Goal: Task Accomplishment & Management: Manage account settings

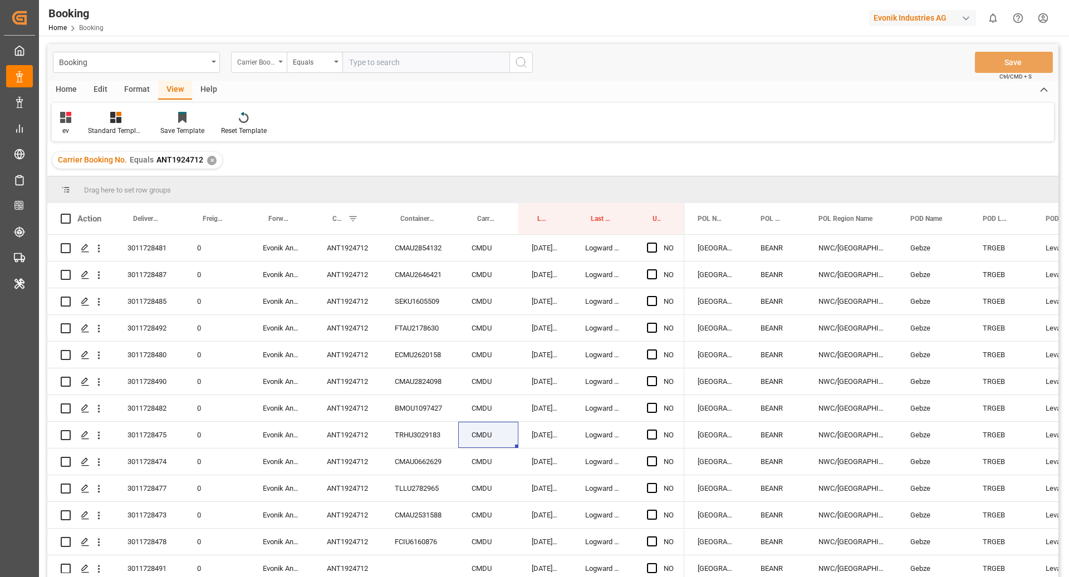
click at [272, 61] on div "Carrier Booking No." at bounding box center [256, 61] width 38 height 13
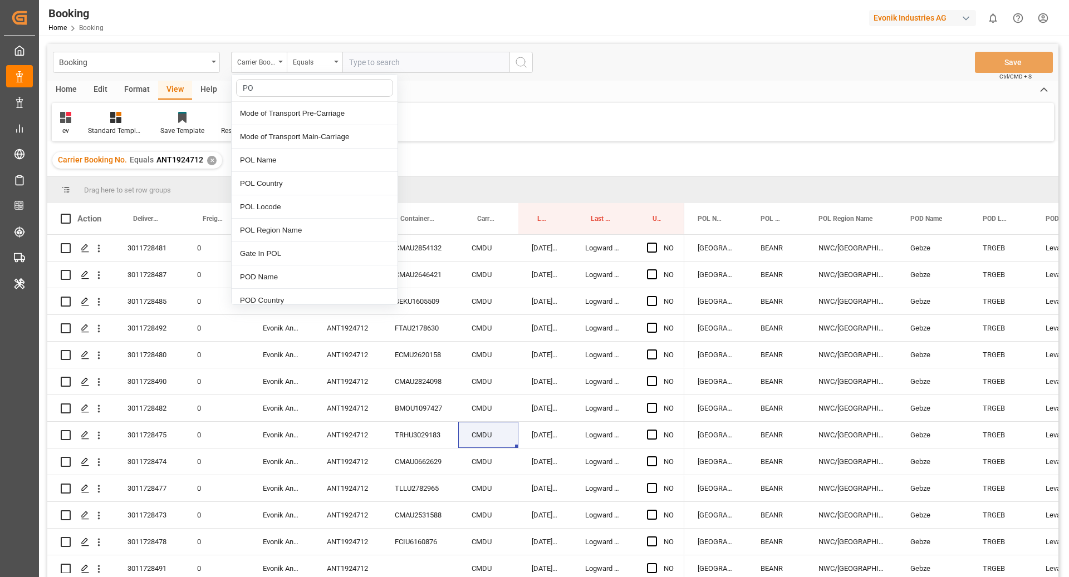
type input "POD"
click at [645, 126] on div "ev Standard Templates Save Template Reset Template" at bounding box center [553, 122] width 1002 height 38
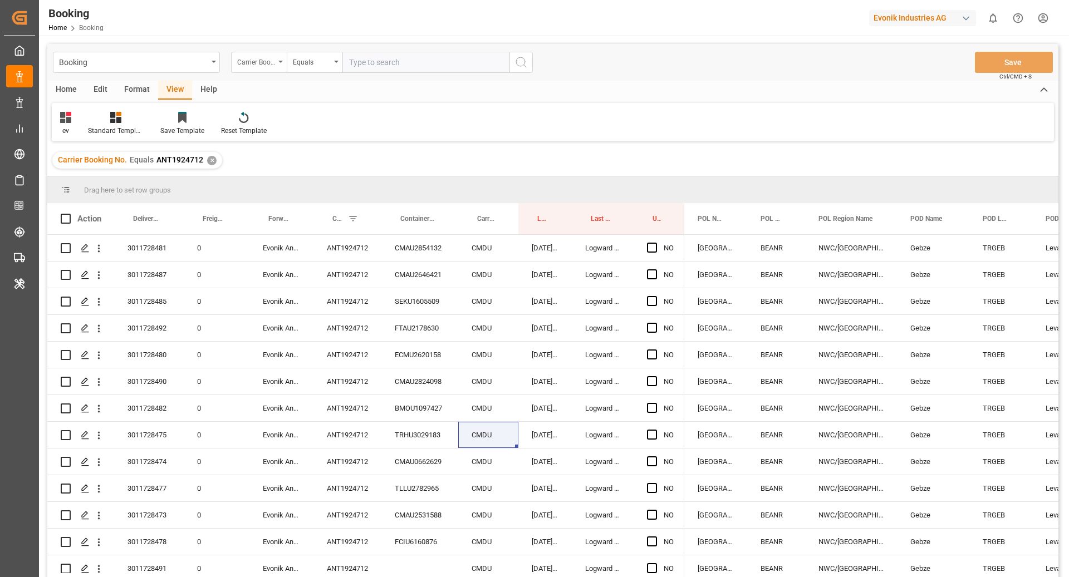
click at [256, 61] on div "Carrier Booking No." at bounding box center [256, 61] width 38 height 13
type input "delivery"
click at [301, 115] on div "Delivery No." at bounding box center [315, 113] width 166 height 23
click at [417, 58] on input "text" at bounding box center [425, 62] width 167 height 21
paste input "3011803291, 3011803298"
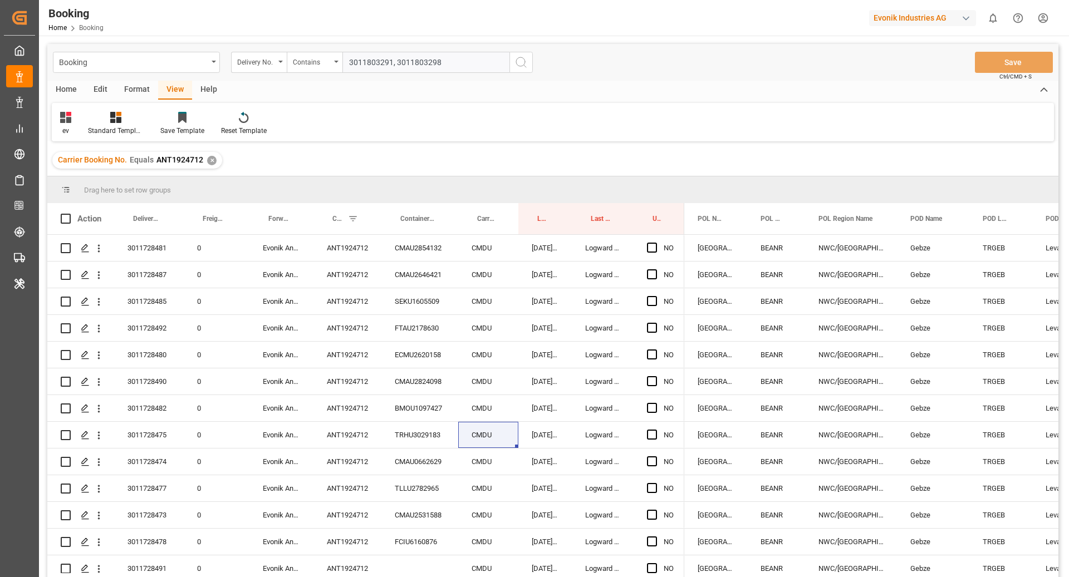
type input "3011803291, 3011803298"
click at [518, 66] on icon "search button" at bounding box center [520, 62] width 13 height 13
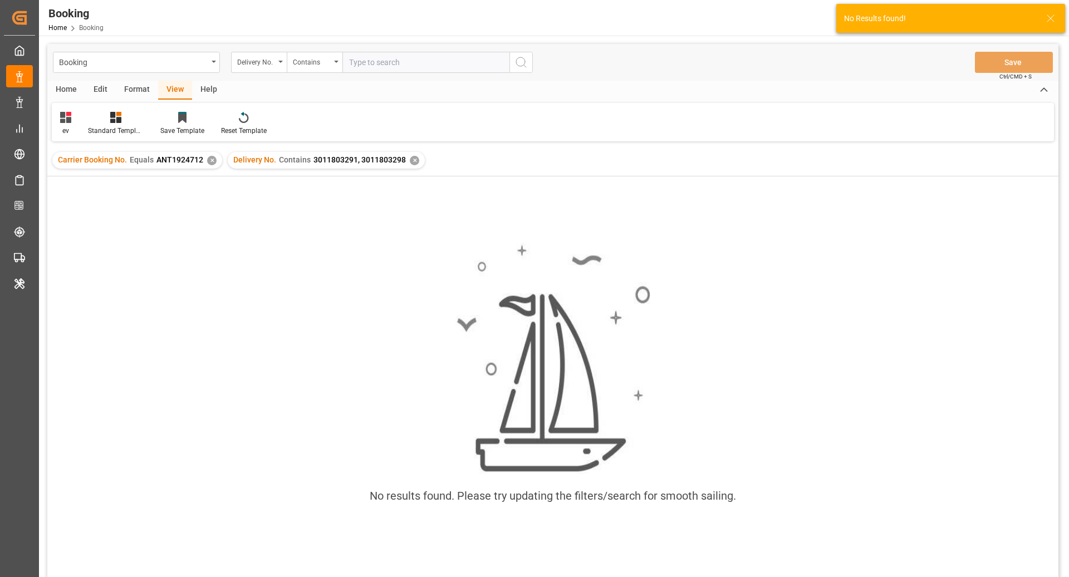
click at [212, 158] on div "✕" at bounding box center [211, 160] width 9 height 9
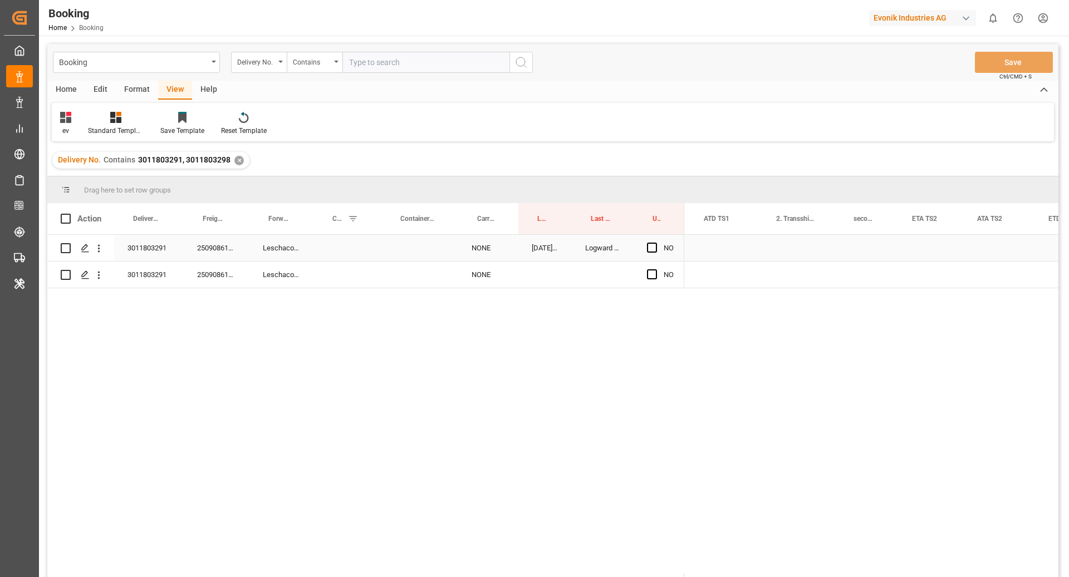
scroll to position [0, 1396]
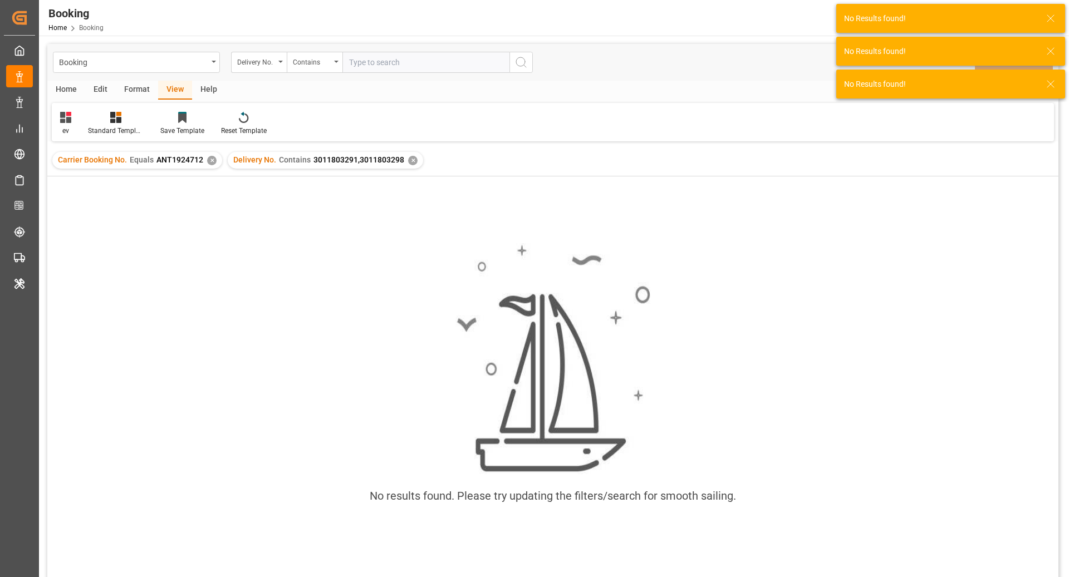
click at [209, 160] on div "✕" at bounding box center [211, 160] width 9 height 9
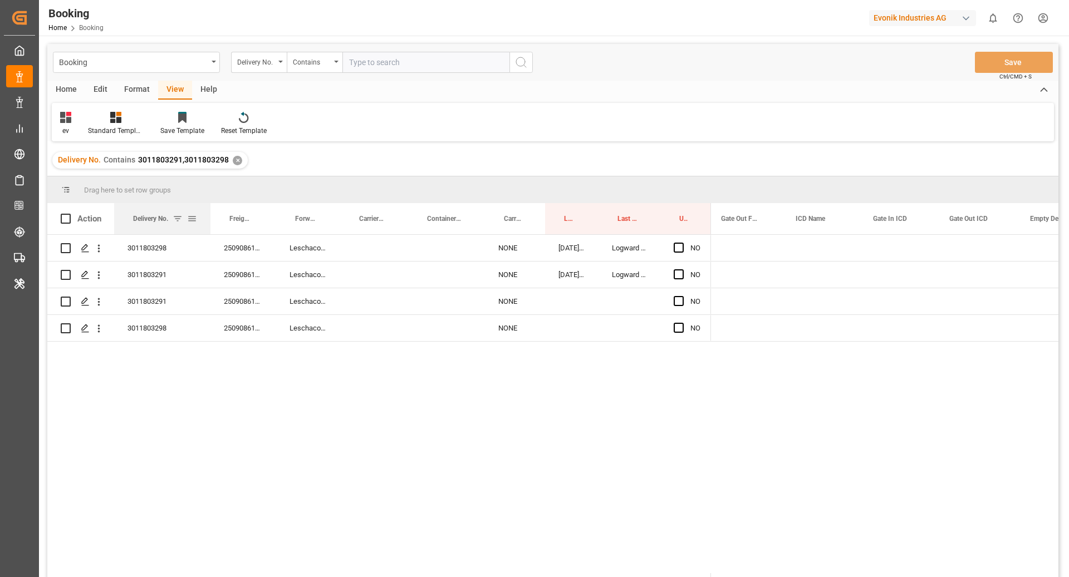
drag, startPoint x: 182, startPoint y: 222, endPoint x: 209, endPoint y: 222, distance: 26.7
click at [209, 222] on div at bounding box center [210, 218] width 4 height 31
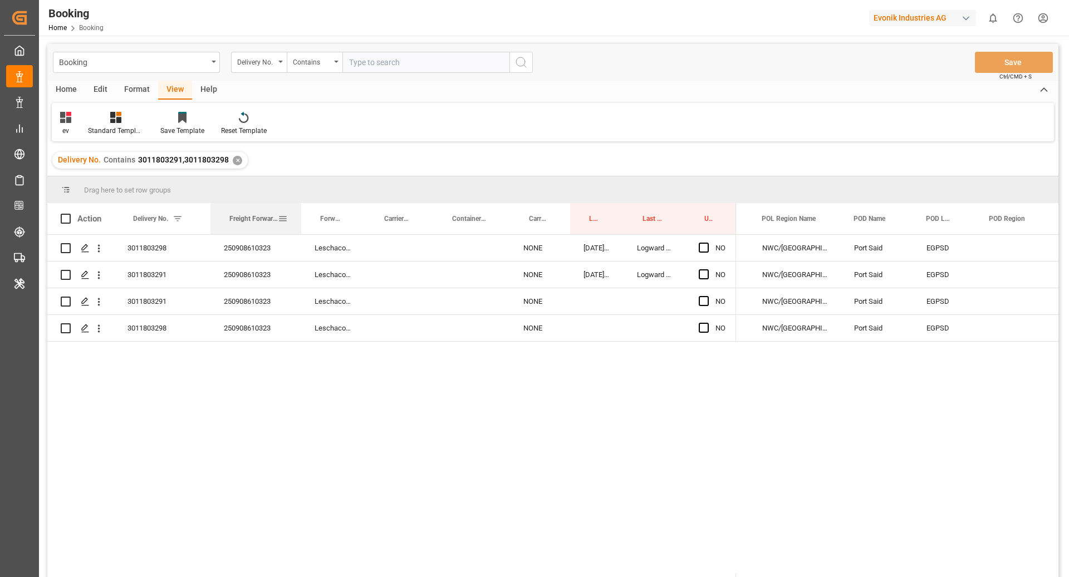
drag, startPoint x: 275, startPoint y: 225, endPoint x: 300, endPoint y: 225, distance: 25.1
click at [300, 225] on div at bounding box center [301, 218] width 4 height 31
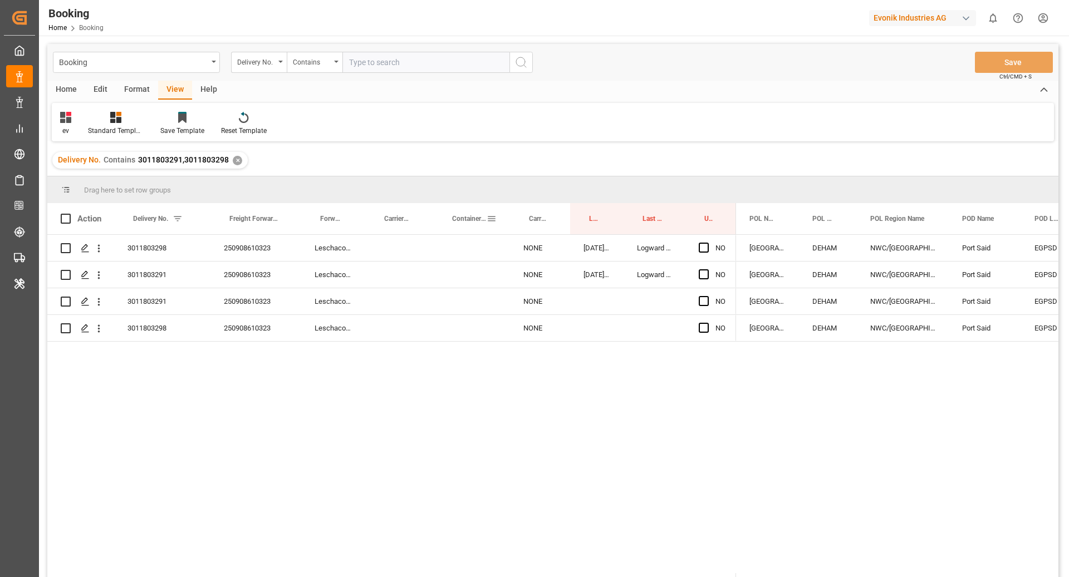
click at [495, 218] on span at bounding box center [491, 219] width 10 height 10
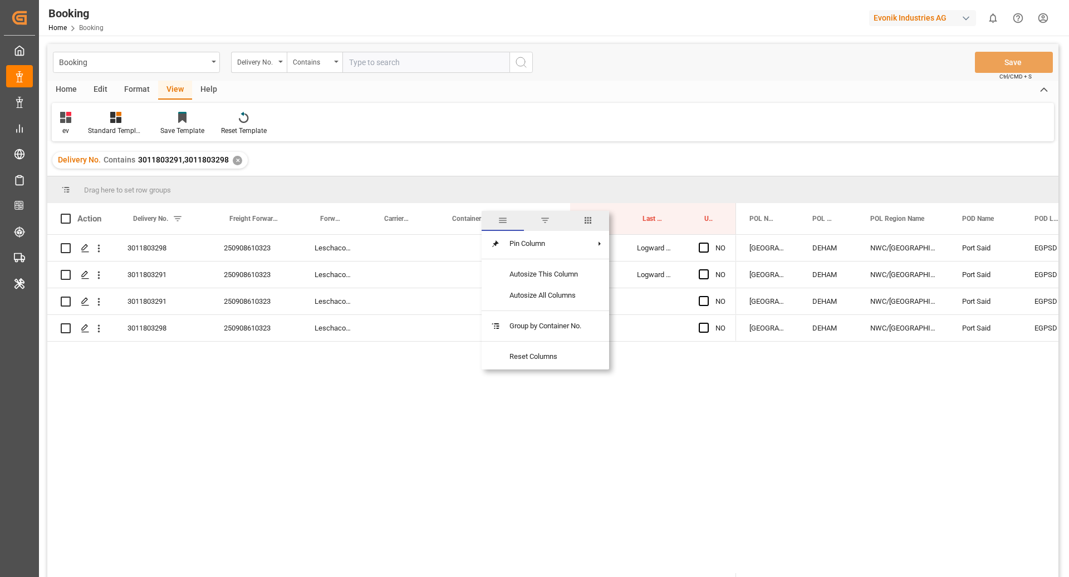
click at [590, 219] on span "columns" at bounding box center [588, 220] width 10 height 10
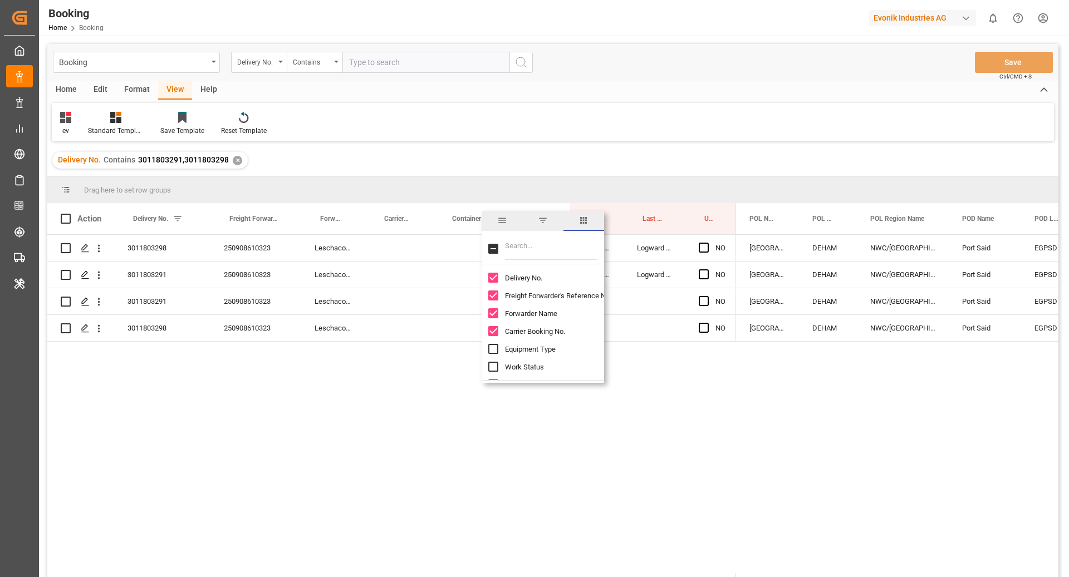
click at [563, 242] on input "Filter Columns Input" at bounding box center [551, 249] width 92 height 22
type input "main"
click at [522, 277] on span "Main-carriage No." at bounding box center [533, 278] width 56 height 8
checkbox input "true"
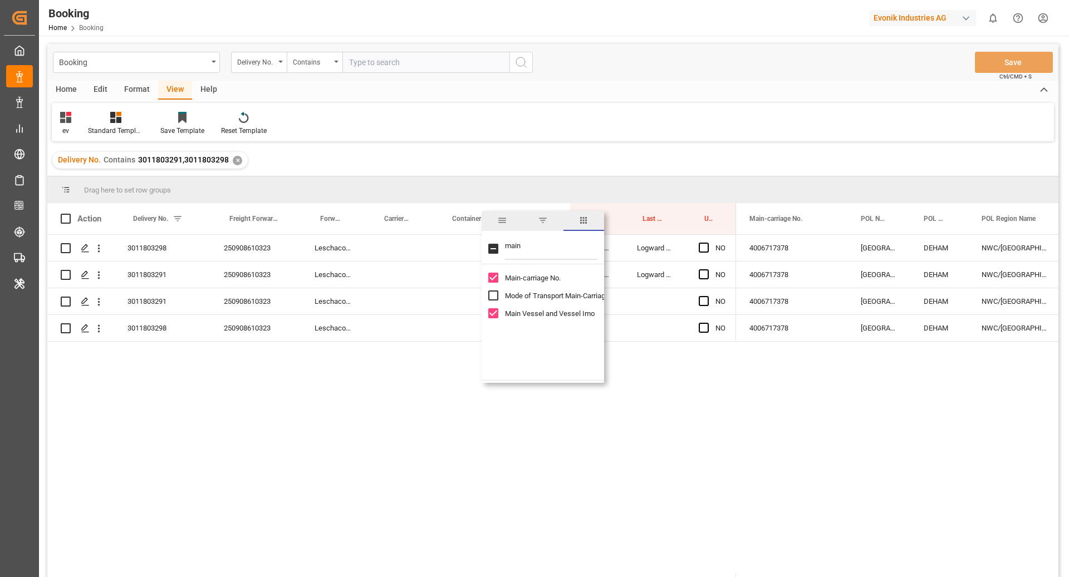
click at [675, 434] on div "3011803298 250908610323 Leschaco Bremen NONE 05.09.2025 12:12:57 Logward System…" at bounding box center [552, 404] width 1011 height 338
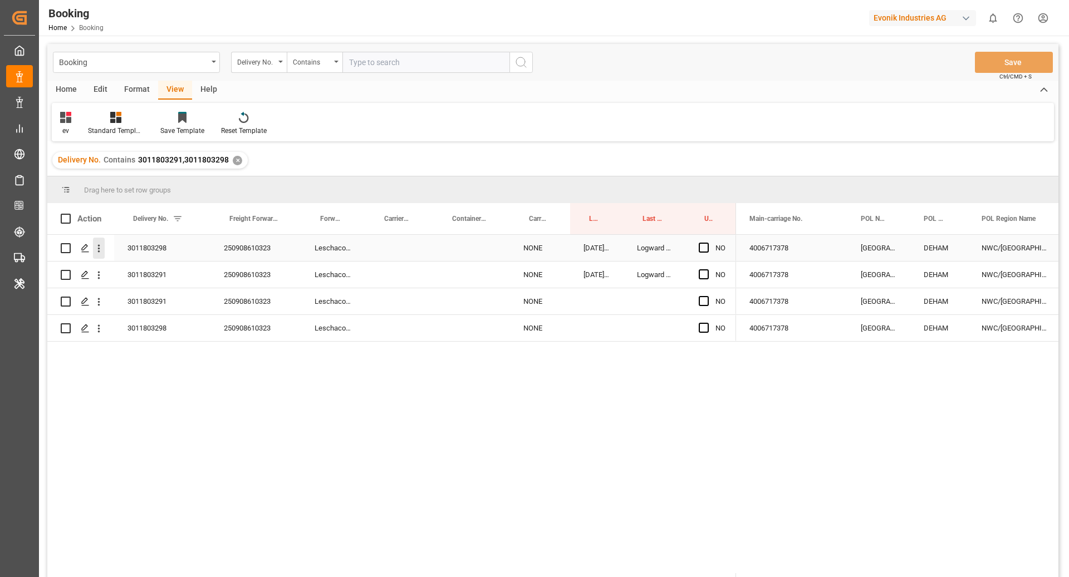
click at [104, 251] on icon "open menu" at bounding box center [99, 249] width 12 height 12
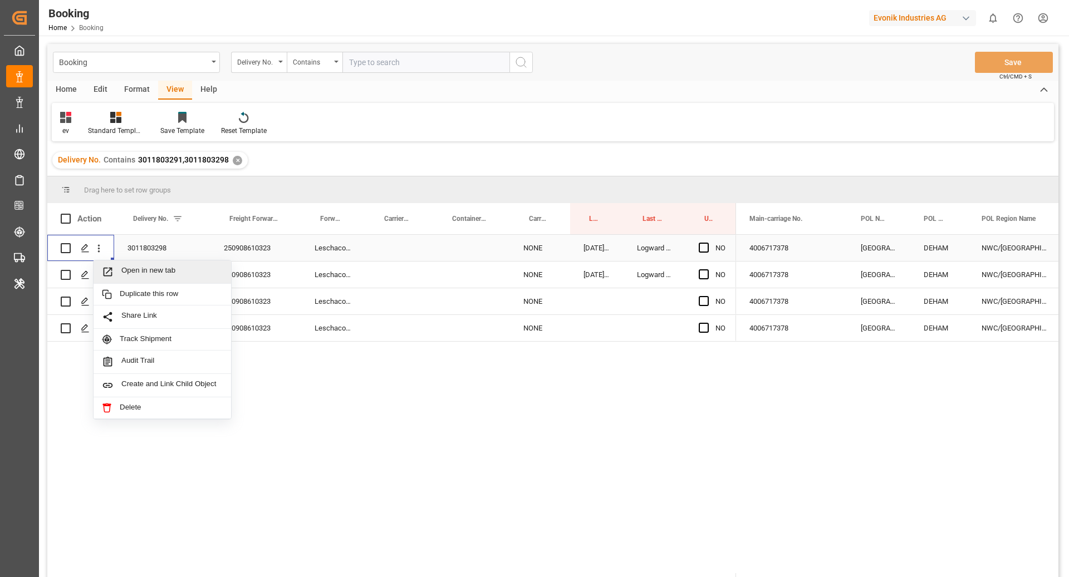
click at [124, 266] on span "Open in new tab" at bounding box center [171, 272] width 101 height 12
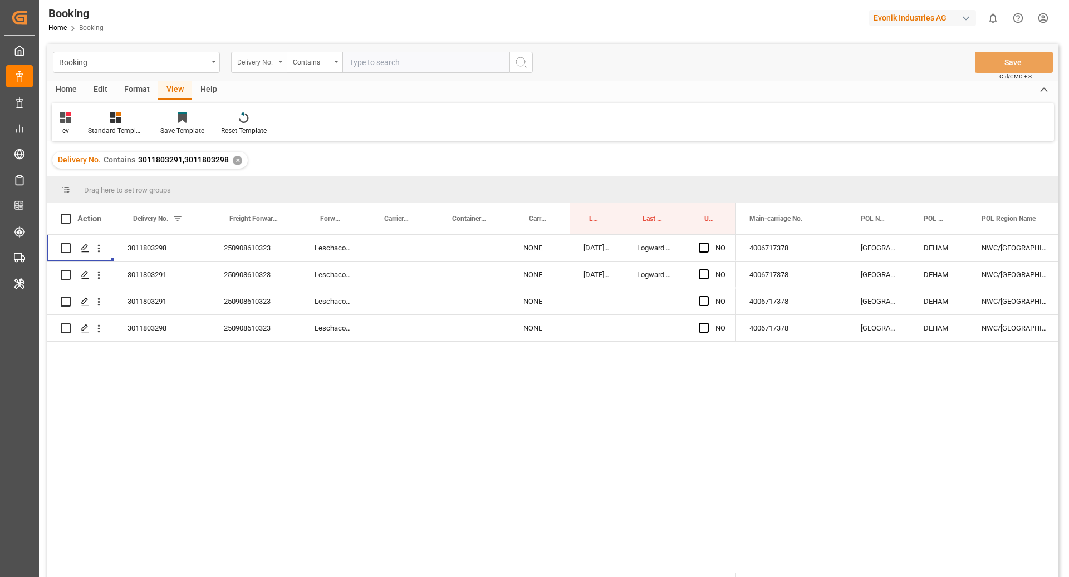
click at [250, 60] on div "Delivery No." at bounding box center [256, 61] width 38 height 13
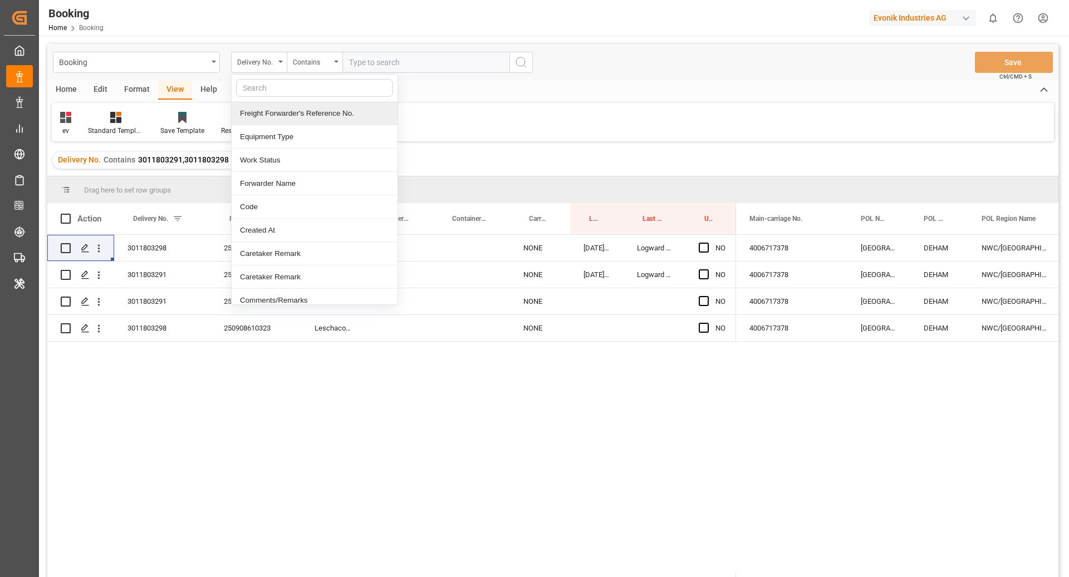
click at [319, 119] on div "Freight Forwarder's Reference No." at bounding box center [315, 113] width 166 height 23
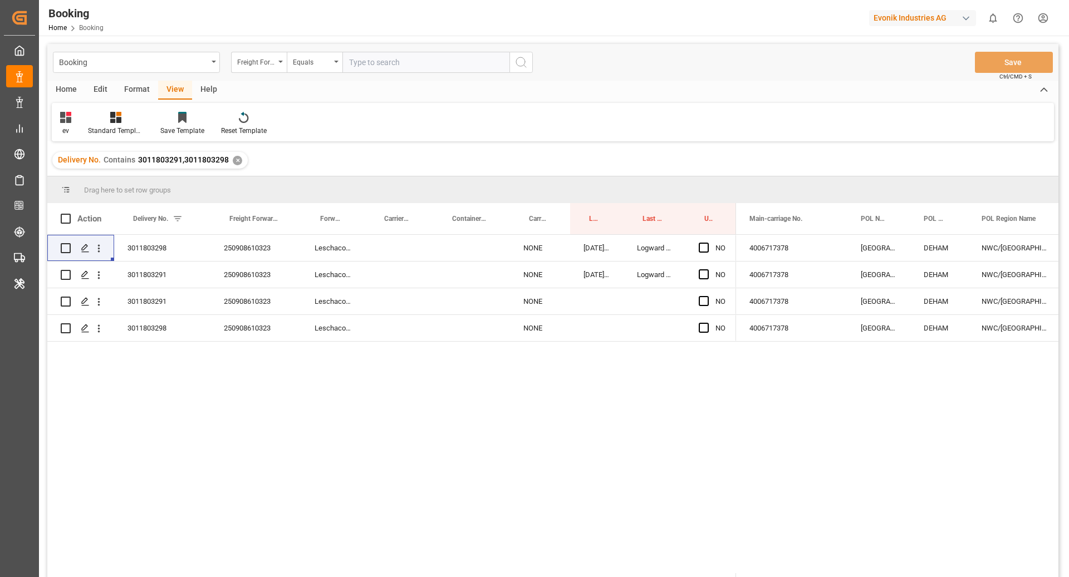
click at [392, 63] on input "text" at bounding box center [425, 62] width 167 height 21
paste input "250908610323"
type input "250908610323"
click at [522, 55] on button "search button" at bounding box center [520, 62] width 23 height 21
click at [237, 159] on div "✕" at bounding box center [237, 160] width 9 height 9
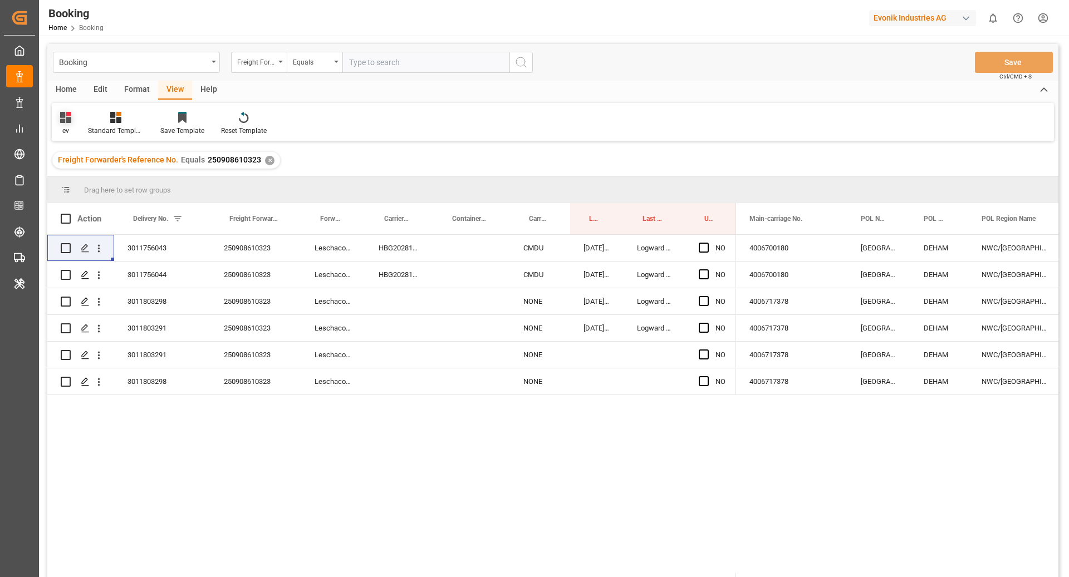
click at [71, 127] on div "ev" at bounding box center [65, 131] width 11 height 10
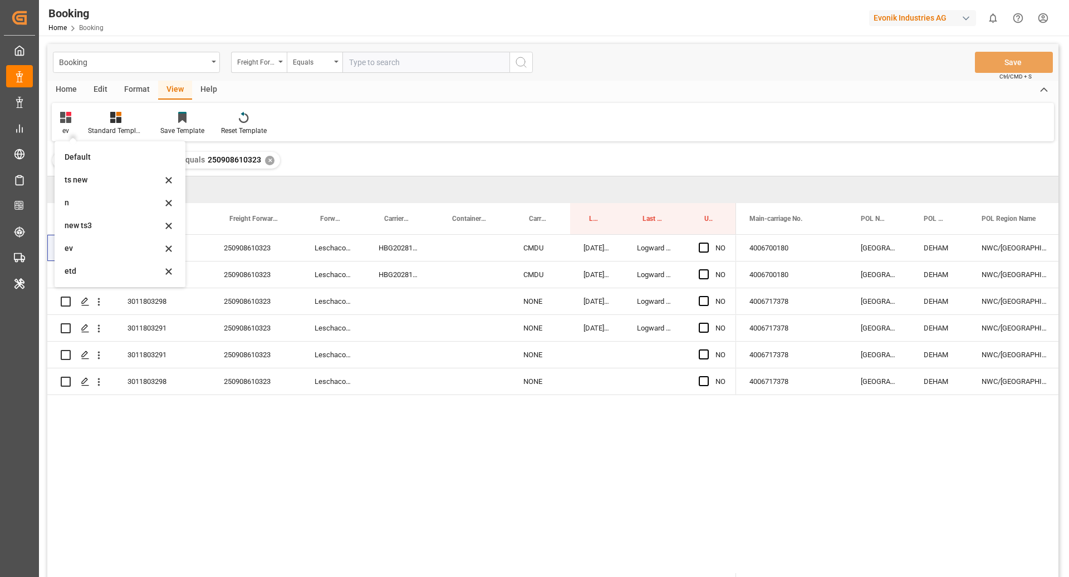
click at [382, 139] on div "ev Default ts new n new ts3 ev etd Standard Templates Save Template Reset Templ…" at bounding box center [553, 122] width 1002 height 38
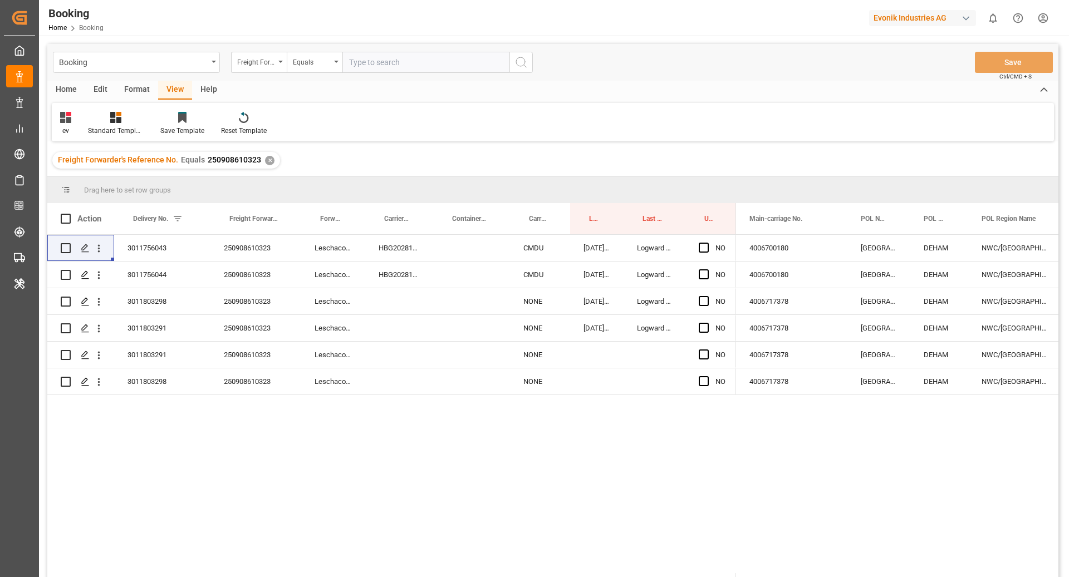
click at [137, 95] on div "Format" at bounding box center [137, 90] width 42 height 19
click at [80, 124] on div "Filter Rows" at bounding box center [77, 123] width 50 height 24
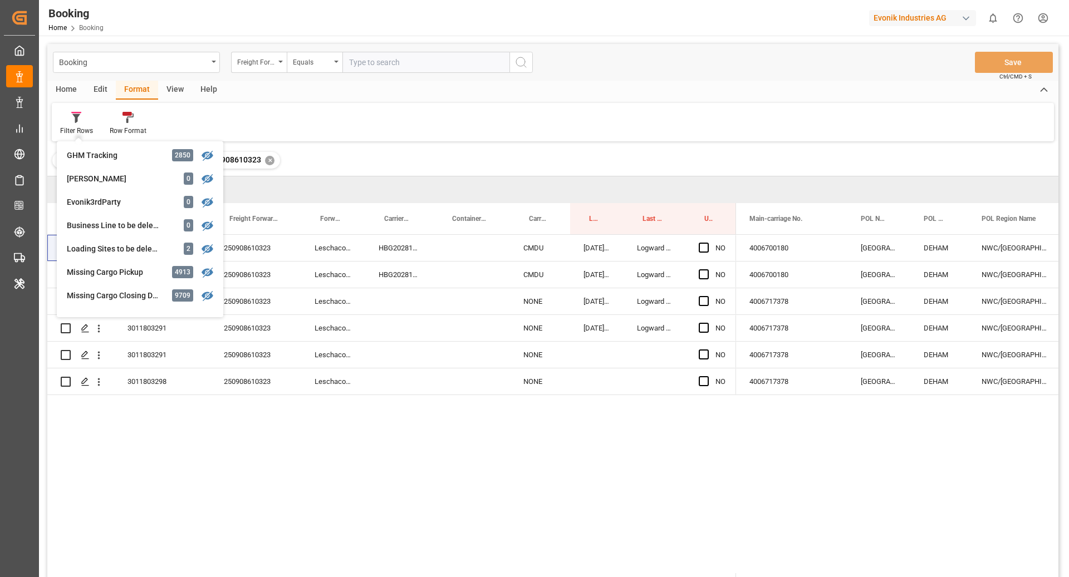
scroll to position [3, 0]
click at [295, 98] on div "Home Edit Format View Help" at bounding box center [552, 90] width 1011 height 19
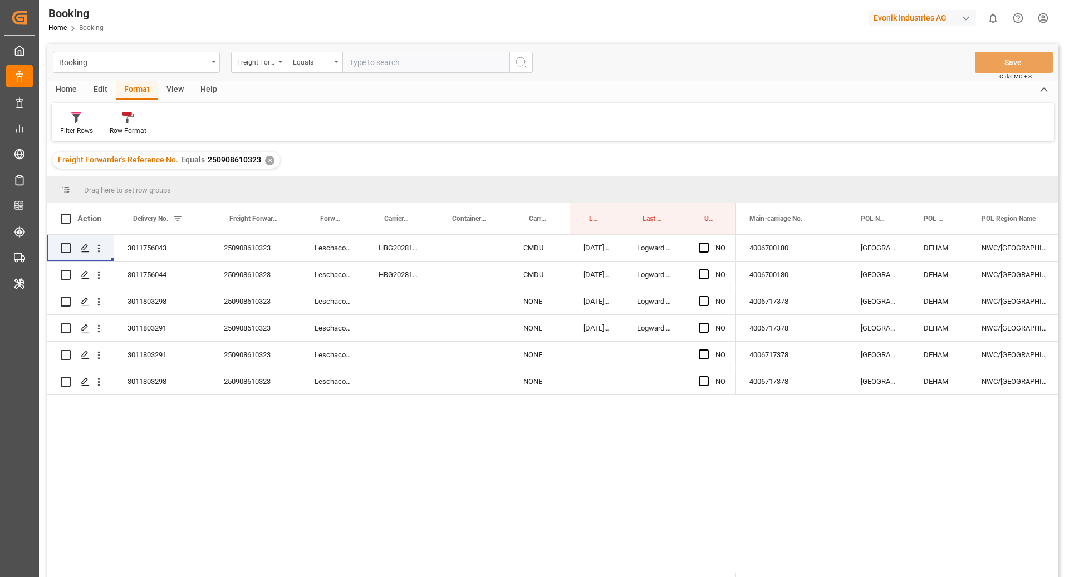
click at [173, 87] on div "View" at bounding box center [175, 90] width 34 height 19
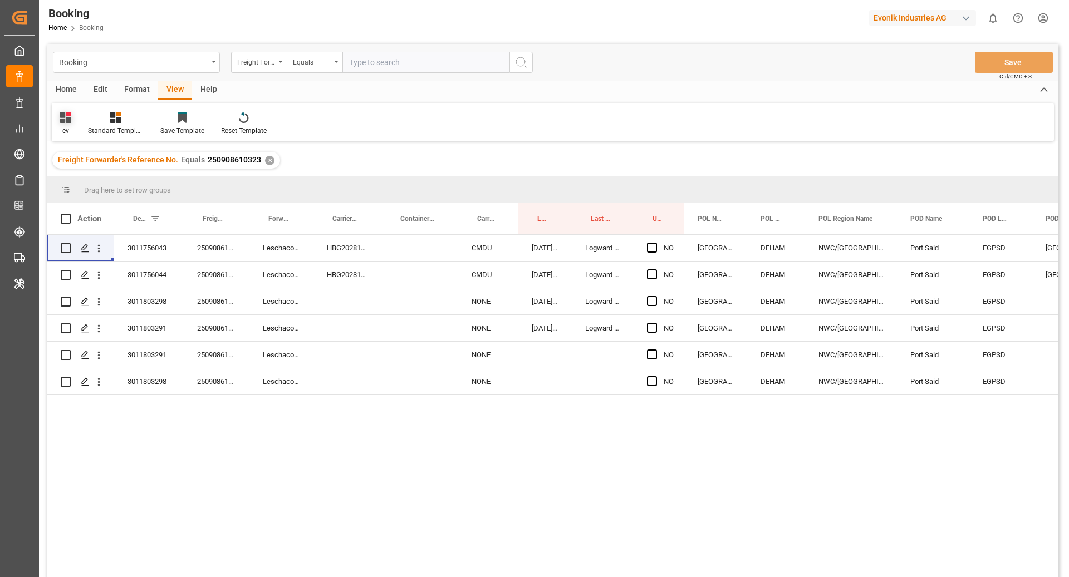
click at [73, 128] on div "ev" at bounding box center [66, 123] width 28 height 24
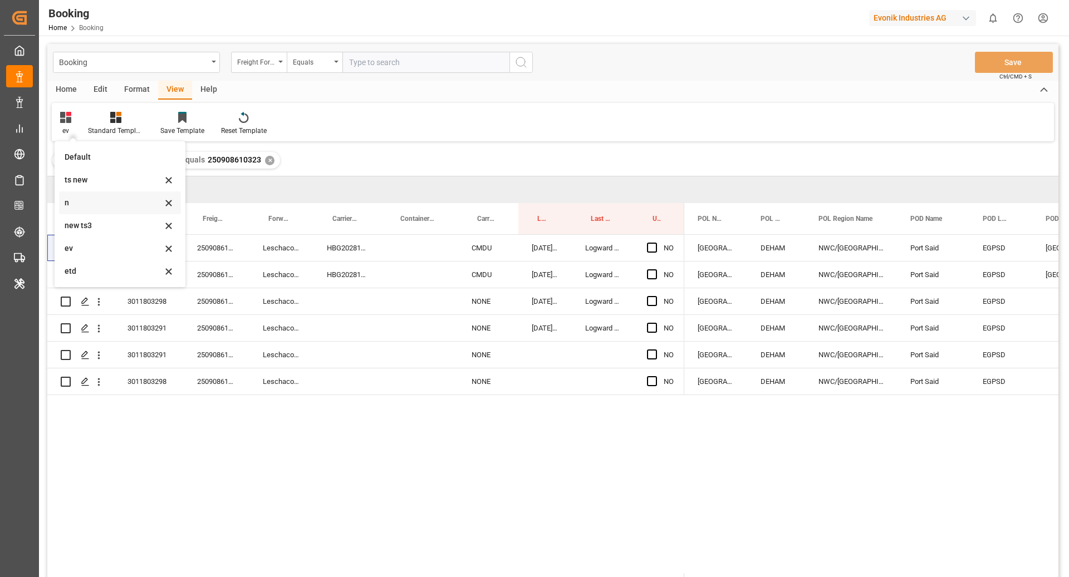
click at [92, 203] on div "n" at bounding box center [113, 203] width 97 height 12
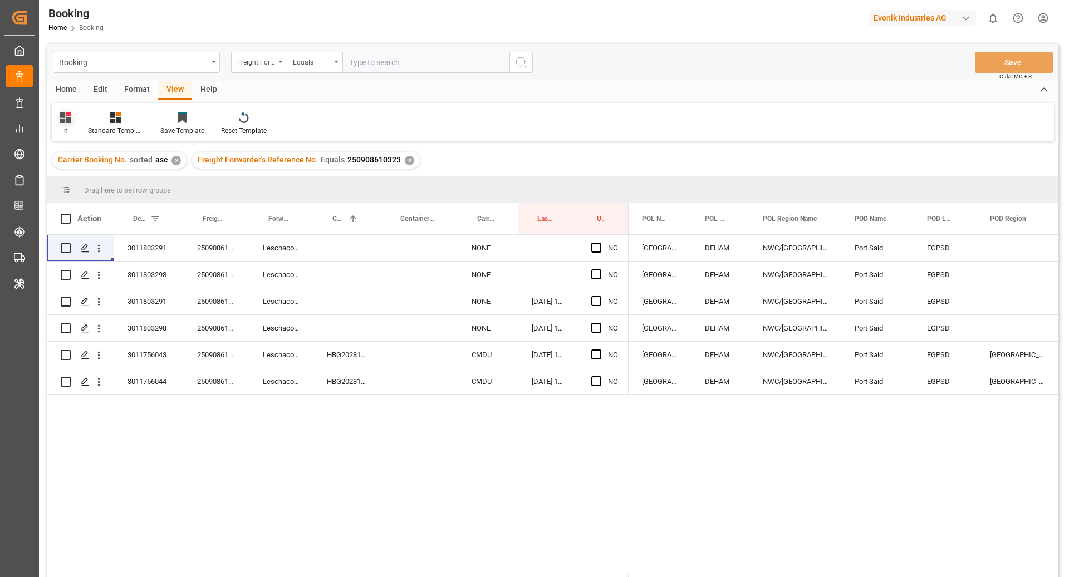
click at [67, 130] on div "n" at bounding box center [65, 131] width 11 height 10
click at [93, 164] on div "Default" at bounding box center [120, 157] width 122 height 23
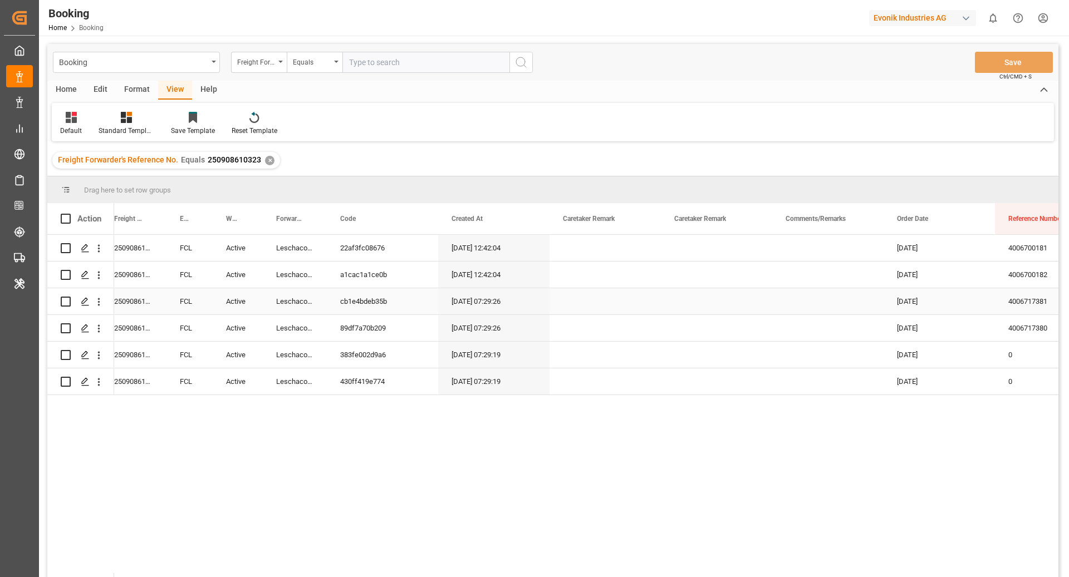
scroll to position [0, 8]
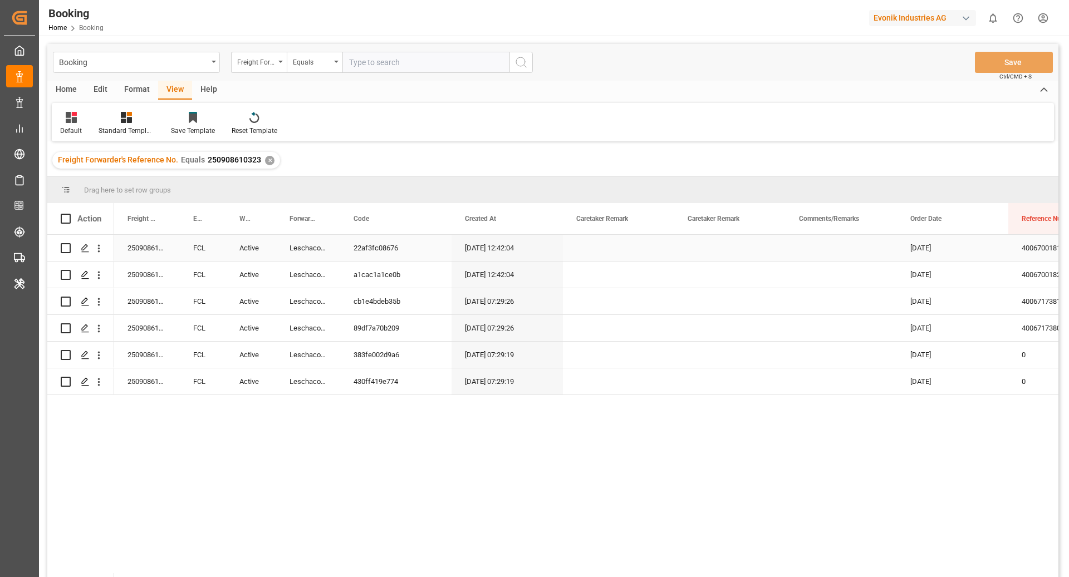
click at [258, 249] on div "Active" at bounding box center [251, 248] width 50 height 26
click at [260, 256] on button "Active" at bounding box center [251, 254] width 32 height 21
click at [252, 318] on div "Cancel" at bounding box center [257, 316] width 30 height 11
click at [365, 249] on div "22af3fc08676" at bounding box center [395, 248] width 111 height 26
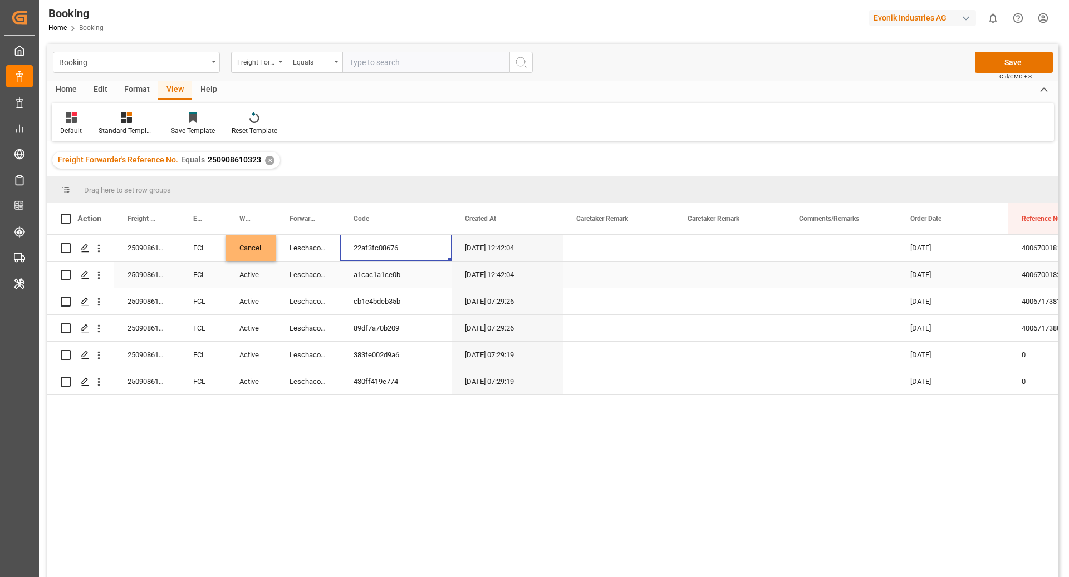
click at [256, 272] on div "Active" at bounding box center [251, 275] width 50 height 26
click at [245, 278] on icon "Press SPACE to select this row." at bounding box center [250, 280] width 12 height 12
click at [252, 285] on button "Select" at bounding box center [251, 281] width 32 height 21
click at [252, 342] on div "Cancel" at bounding box center [257, 343] width 30 height 11
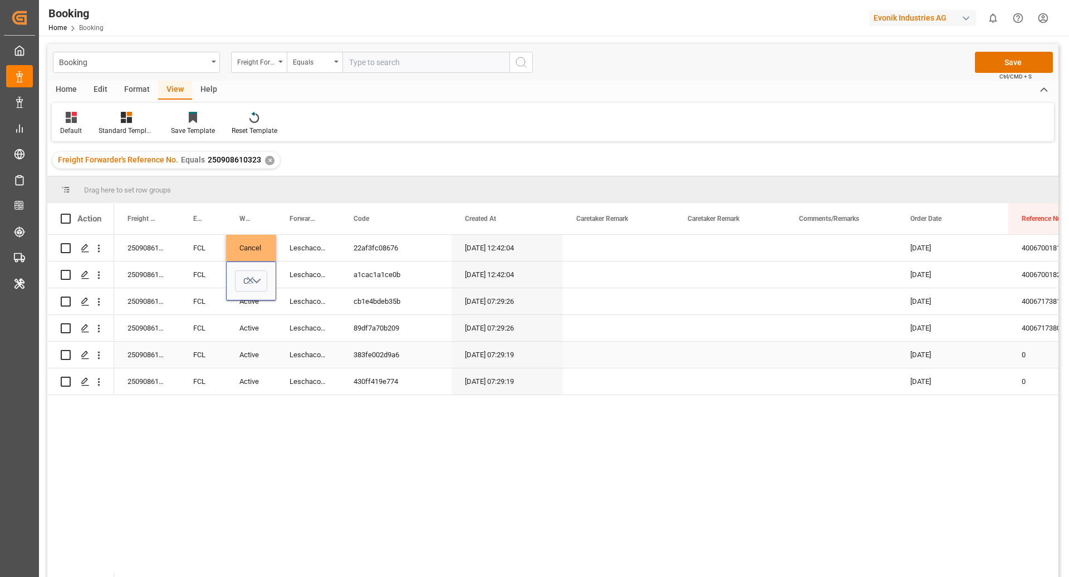
click at [253, 357] on div "Active" at bounding box center [251, 355] width 50 height 26
click at [253, 357] on icon "Press SPACE to select this row." at bounding box center [250, 361] width 12 height 12
click at [254, 366] on button "Select" at bounding box center [251, 361] width 32 height 21
click at [252, 424] on div "Cancel" at bounding box center [257, 423] width 30 height 11
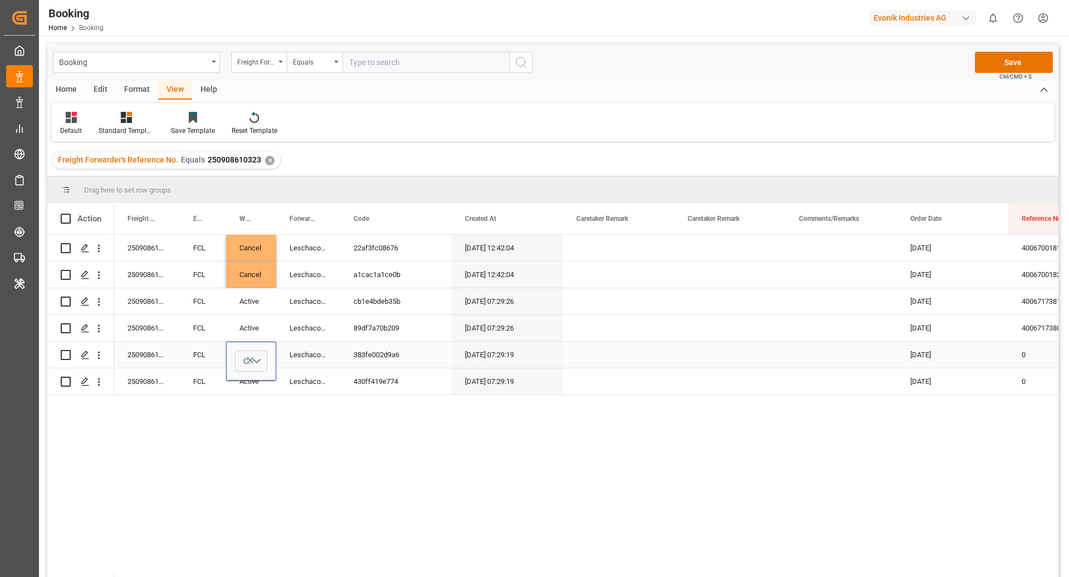
click at [397, 366] on div "383fe002d9a6" at bounding box center [395, 355] width 111 height 26
click at [264, 384] on div "Active" at bounding box center [251, 381] width 50 height 26
click at [264, 384] on button "Active" at bounding box center [251, 375] width 32 height 21
drag, startPoint x: 252, startPoint y: 441, endPoint x: 272, endPoint y: 422, distance: 27.6
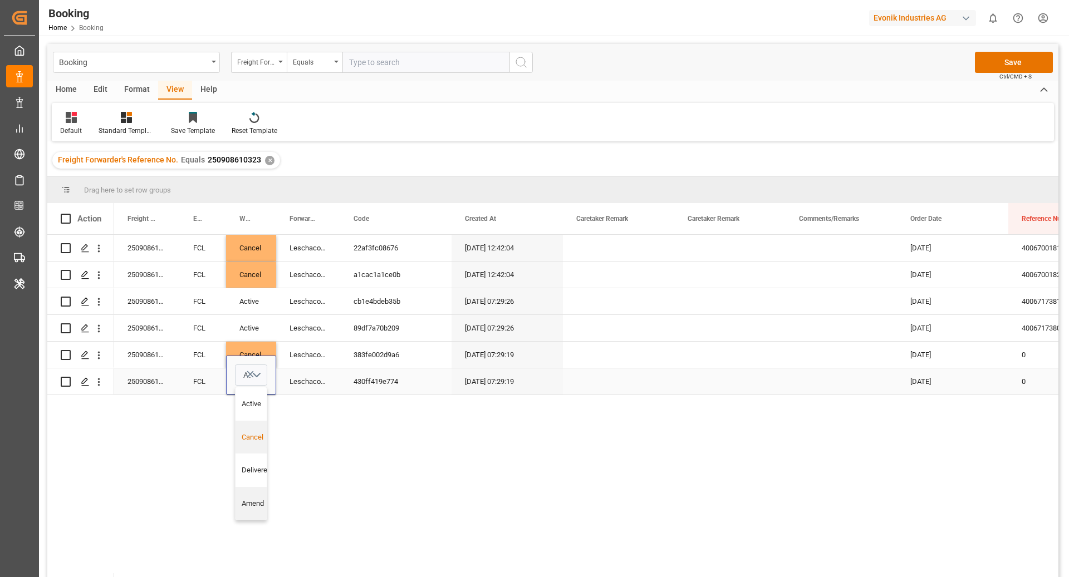
click at [252, 441] on div "Cancel" at bounding box center [257, 437] width 30 height 11
click at [331, 374] on div "Leschaco Bremen" at bounding box center [308, 381] width 64 height 26
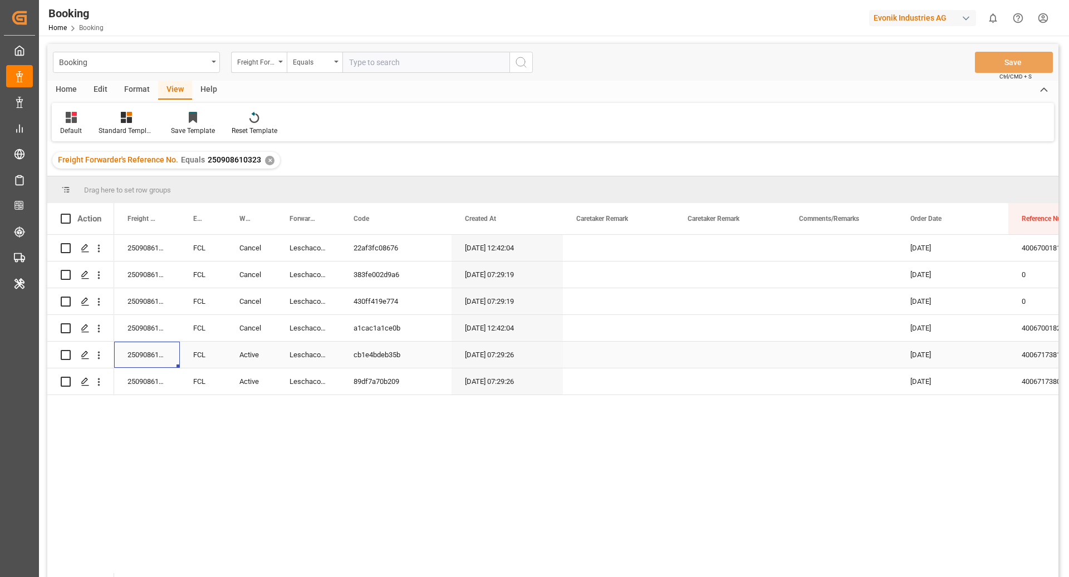
click at [160, 357] on div "250908610323" at bounding box center [147, 355] width 66 height 26
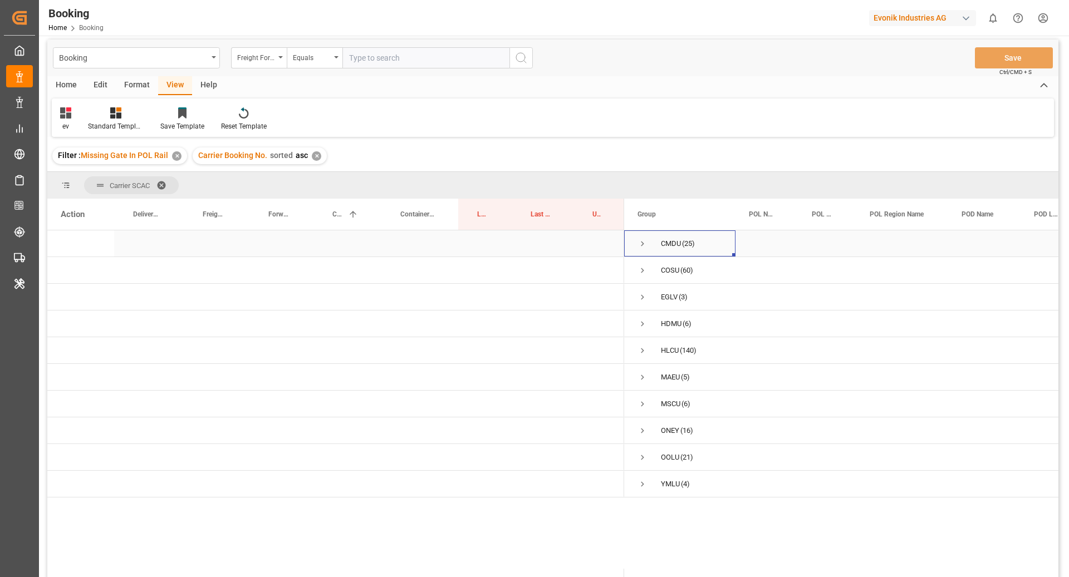
click at [646, 245] on span "Press SPACE to select this row." at bounding box center [642, 244] width 10 height 10
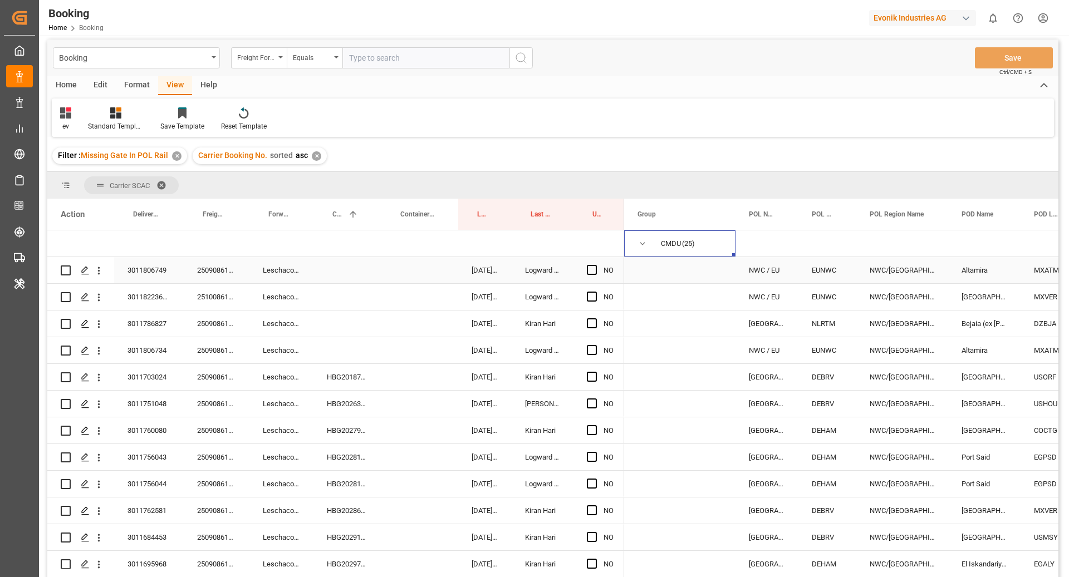
click at [201, 272] on div "250908610754" at bounding box center [217, 270] width 66 height 26
click at [93, 274] on icon "open menu" at bounding box center [99, 271] width 12 height 12
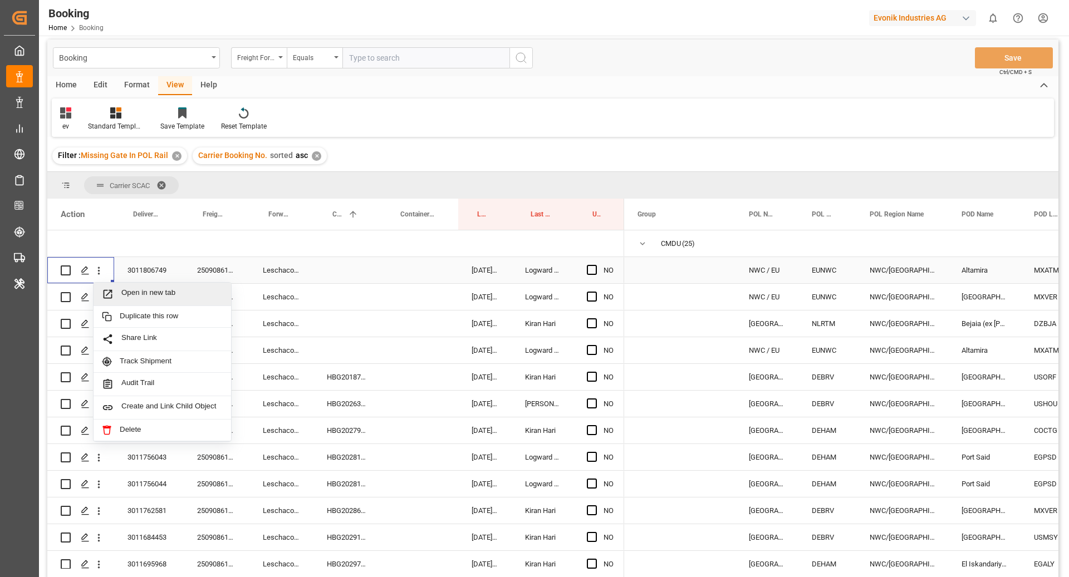
click at [154, 289] on span "Open in new tab" at bounding box center [171, 294] width 101 height 12
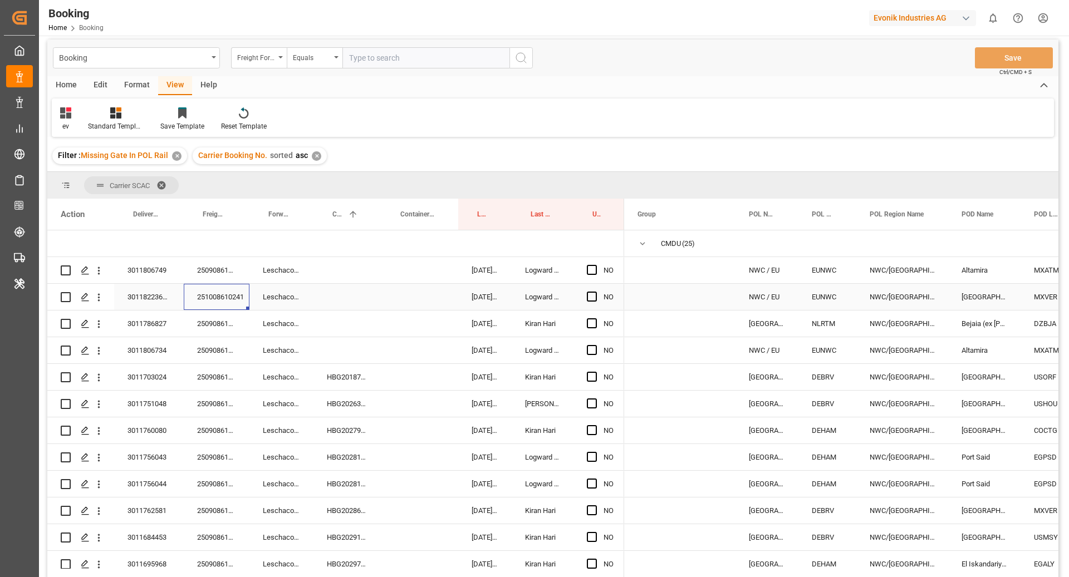
click at [207, 306] on div "251008610241" at bounding box center [217, 297] width 66 height 26
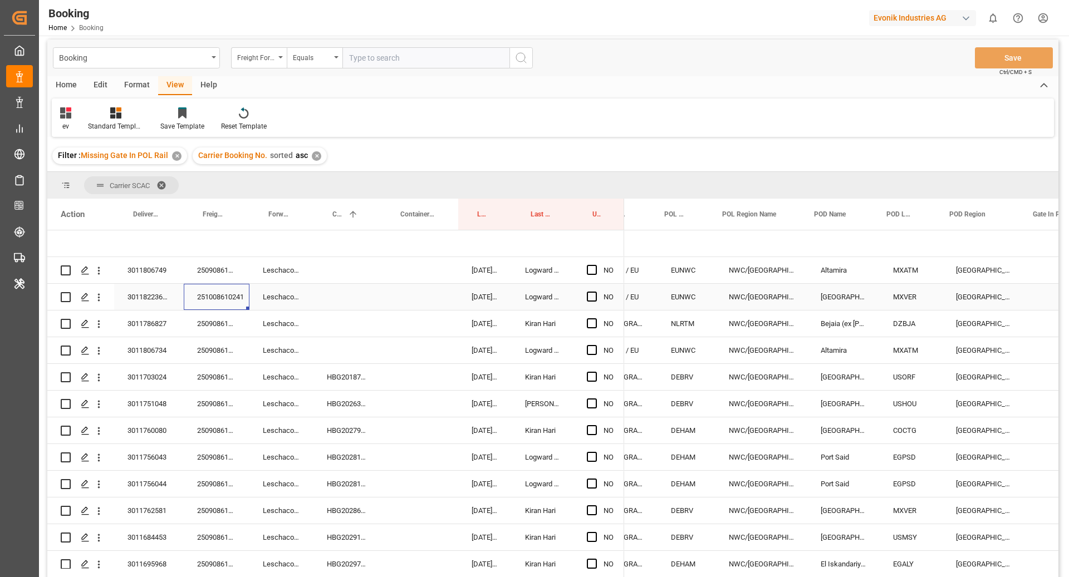
scroll to position [0, 147]
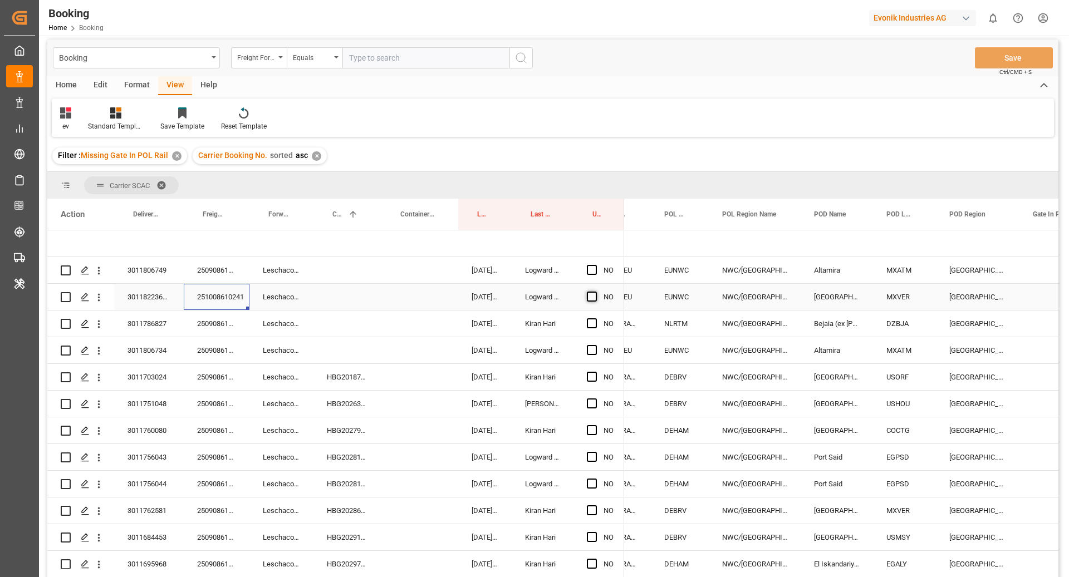
click at [588, 296] on span "Press SPACE to select this row." at bounding box center [592, 297] width 10 height 10
click at [595, 292] on input "Press SPACE to select this row." at bounding box center [595, 292] width 0 height 0
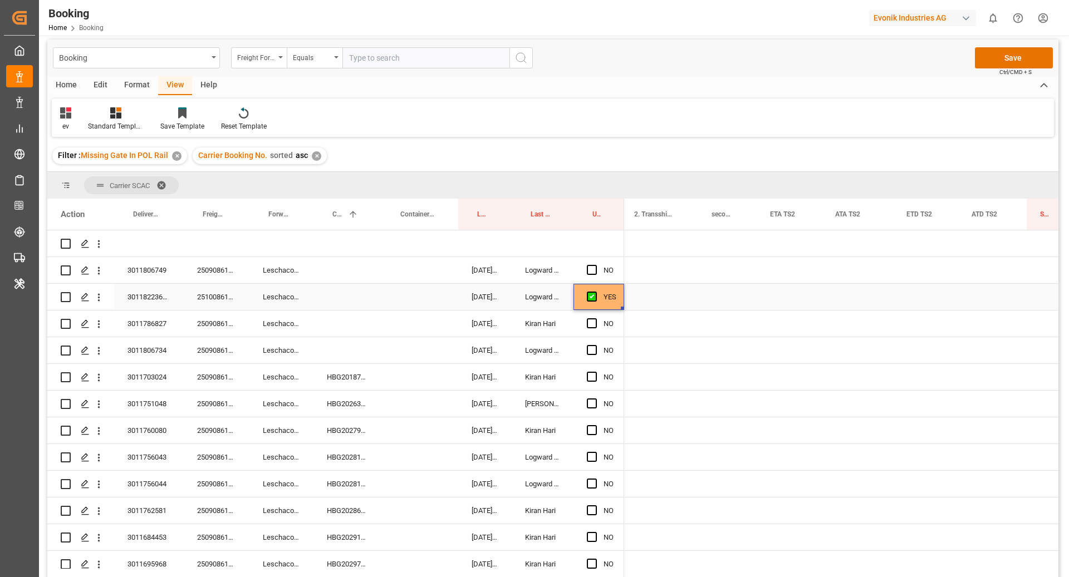
scroll to position [0, 1600]
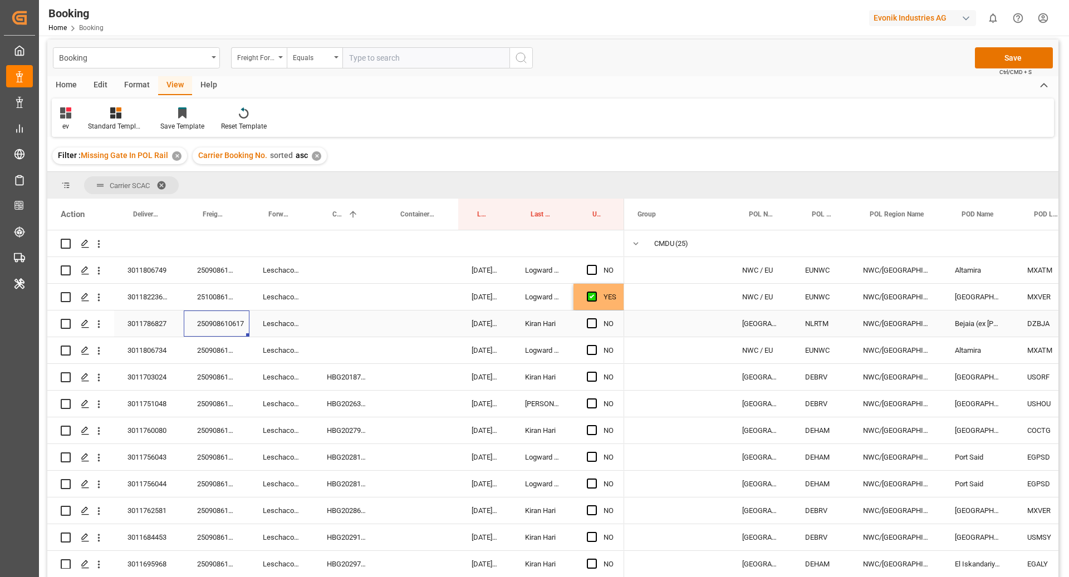
click at [201, 318] on div "250908610617" at bounding box center [217, 324] width 66 height 26
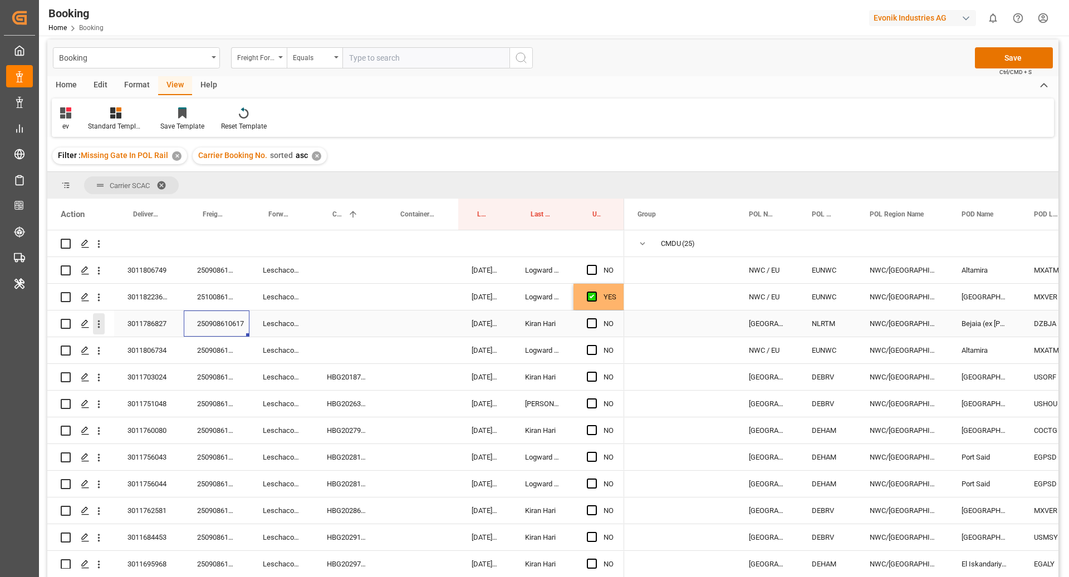
click at [100, 329] on icon "open menu" at bounding box center [99, 324] width 12 height 12
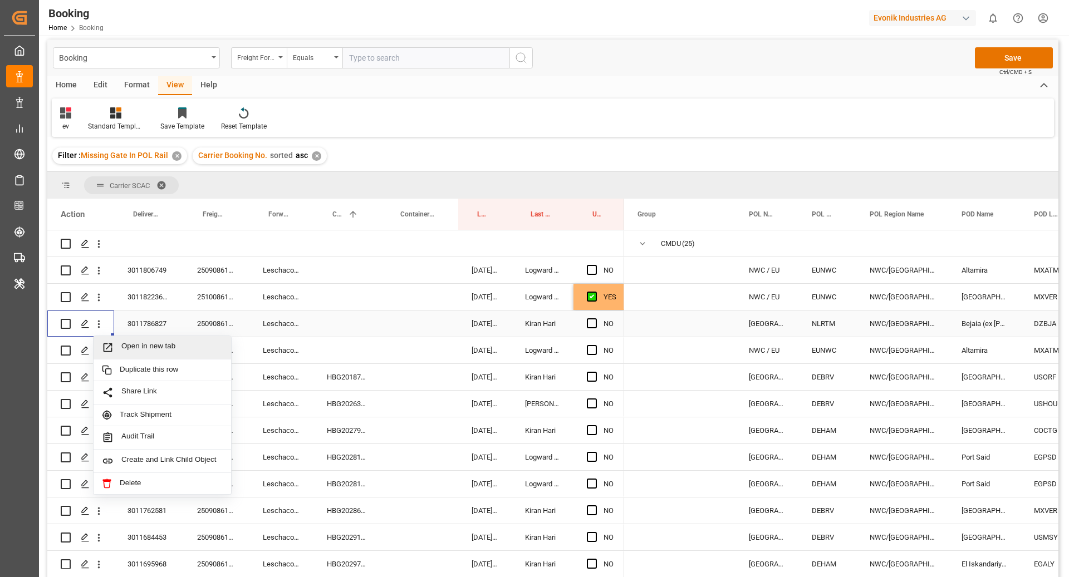
click at [136, 350] on span "Open in new tab" at bounding box center [171, 348] width 101 height 12
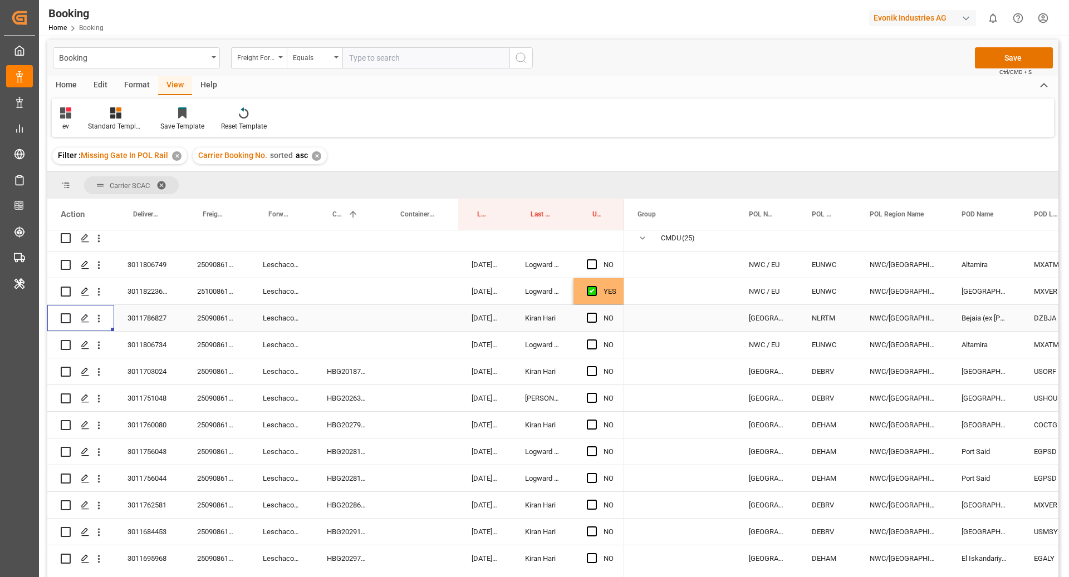
scroll to position [9, 0]
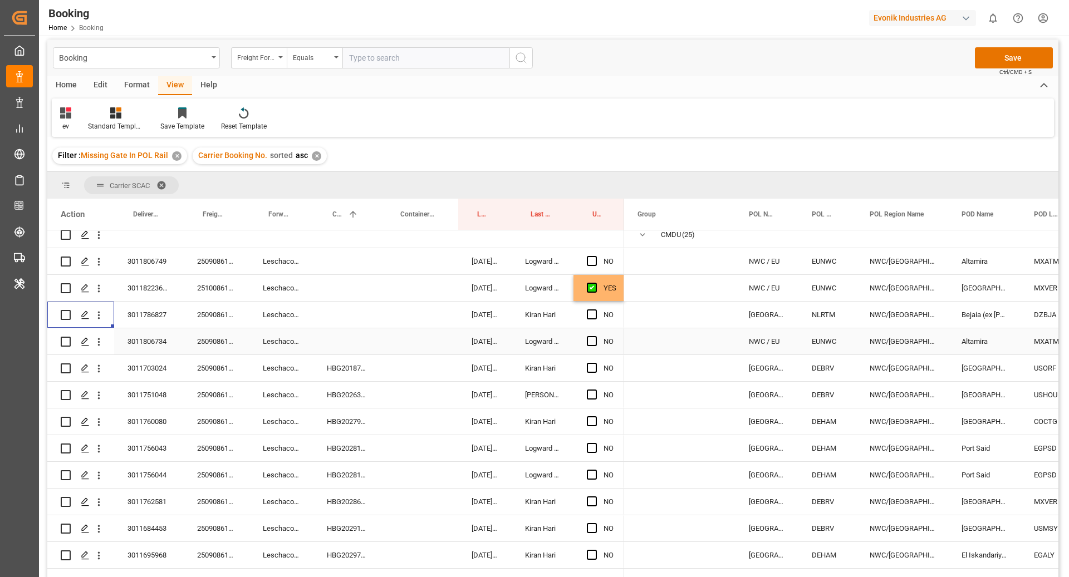
drag, startPoint x: 224, startPoint y: 343, endPoint x: 232, endPoint y: 342, distance: 8.4
click at [224, 343] on div "250908610755" at bounding box center [217, 341] width 66 height 26
click at [97, 348] on button "open menu" at bounding box center [99, 341] width 12 height 21
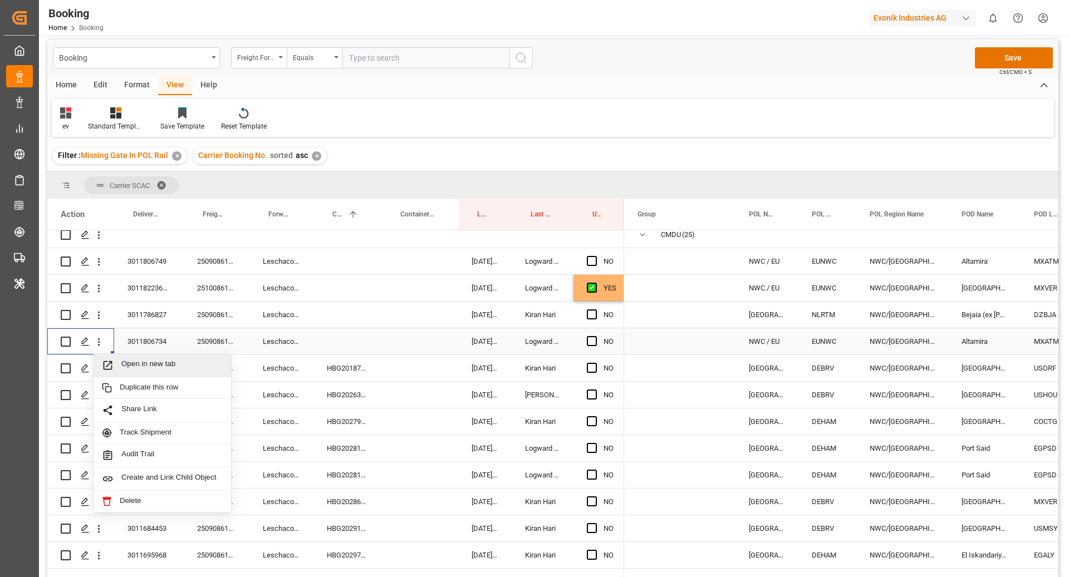
click at [137, 361] on span "Open in new tab" at bounding box center [171, 366] width 101 height 12
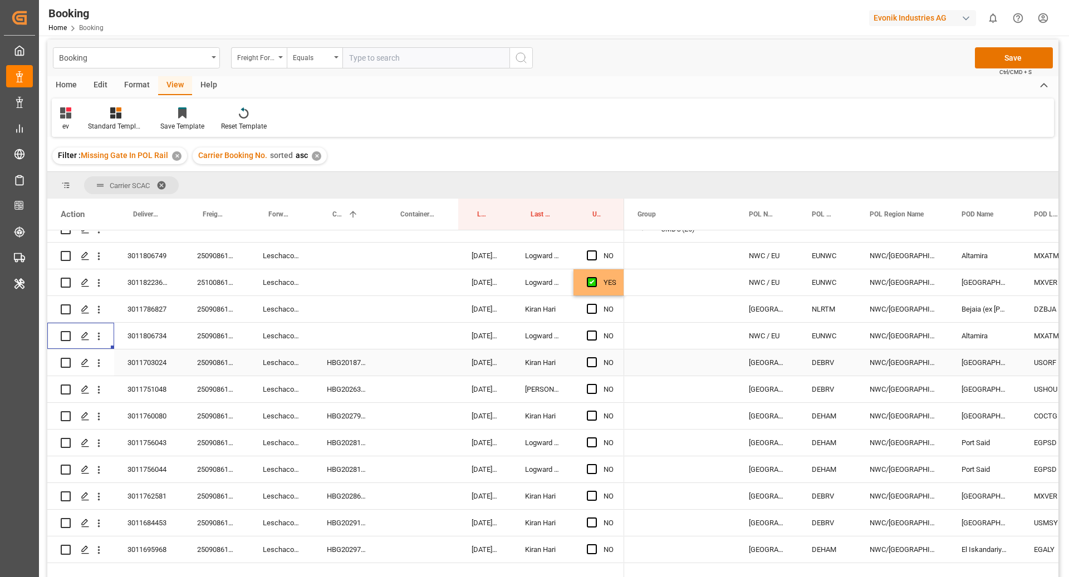
scroll to position [14, 0]
click at [360, 360] on div "HBG2018751" at bounding box center [347, 363] width 68 height 26
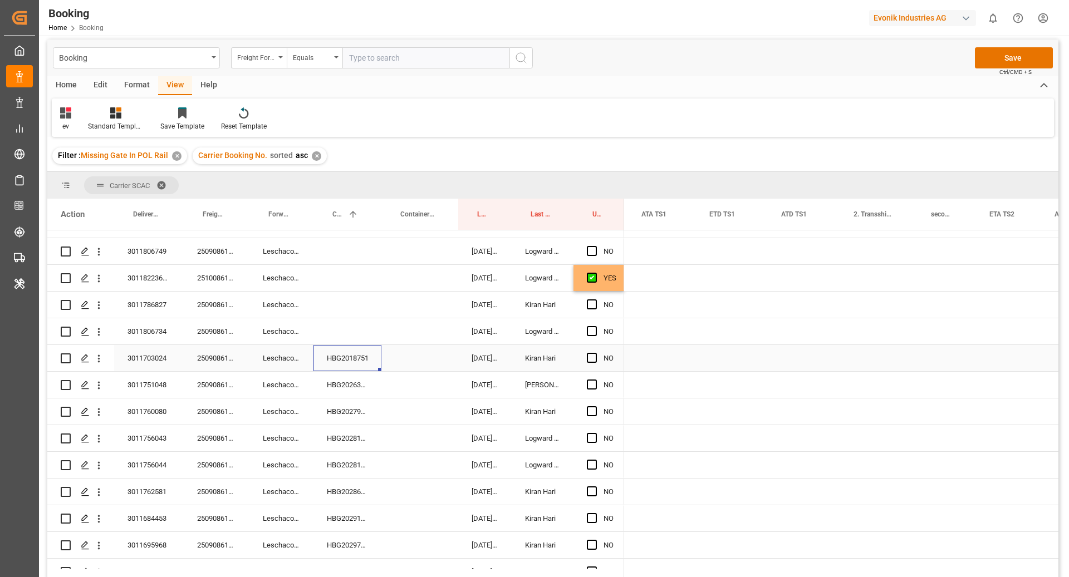
scroll to position [0, 1420]
click at [589, 356] on span "Press SPACE to select this row." at bounding box center [592, 358] width 10 height 10
click at [595, 353] on input "Press SPACE to select this row." at bounding box center [595, 353] width 0 height 0
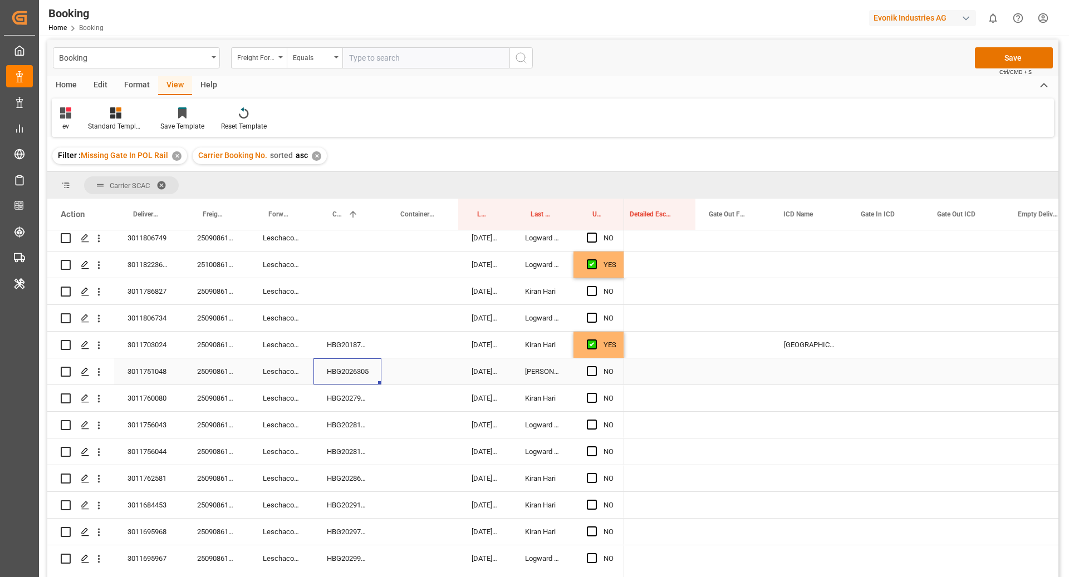
click at [345, 380] on div "HBG2026305" at bounding box center [347, 371] width 68 height 26
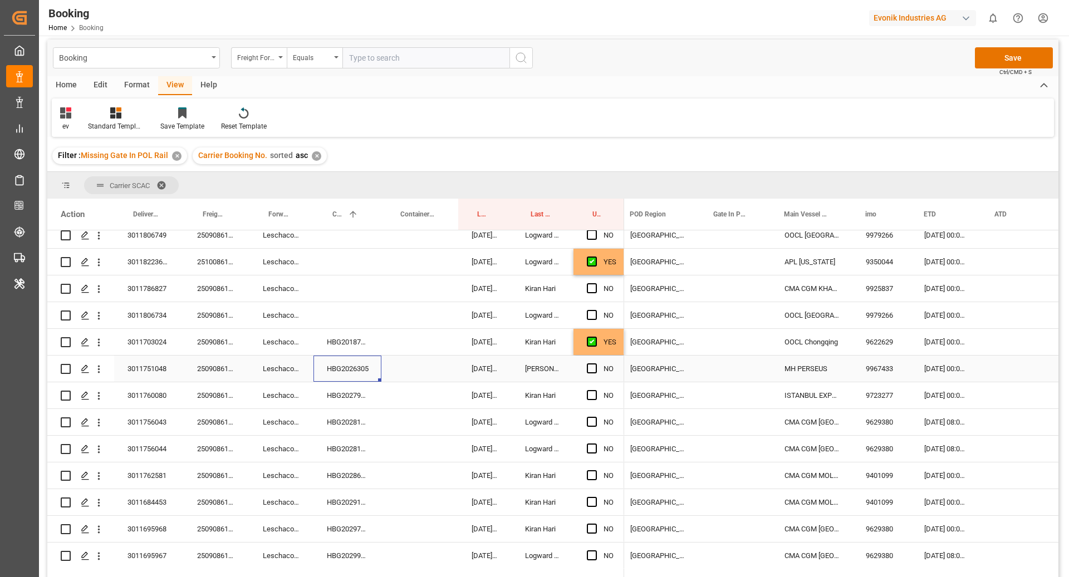
click at [591, 370] on span "Press SPACE to select this row." at bounding box center [592, 368] width 10 height 10
click at [595, 363] on input "Press SPACE to select this row." at bounding box center [595, 363] width 0 height 0
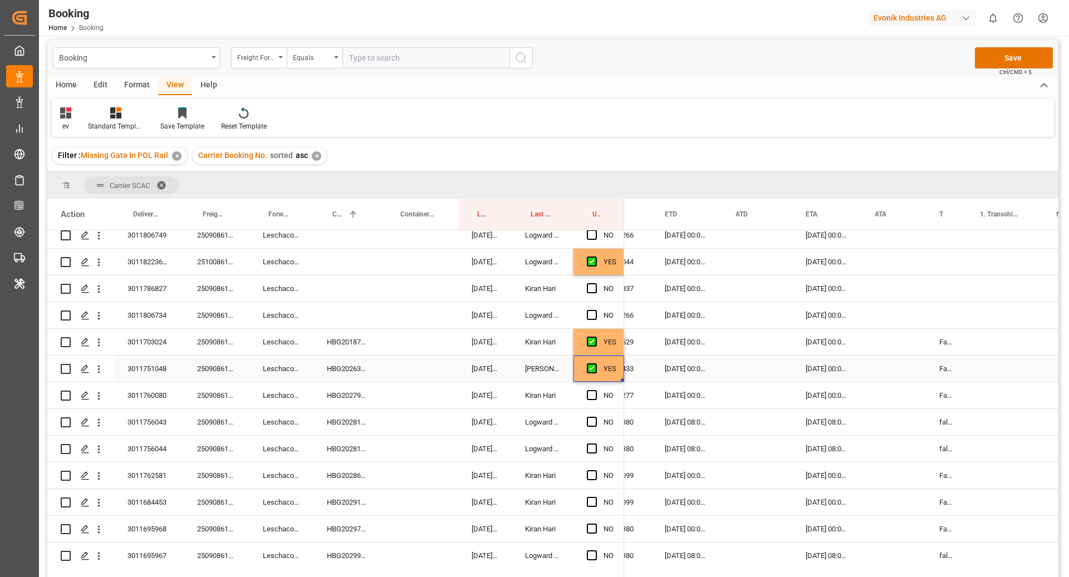
click at [823, 366] on div "[DATE] 00:00:00" at bounding box center [826, 369] width 69 height 26
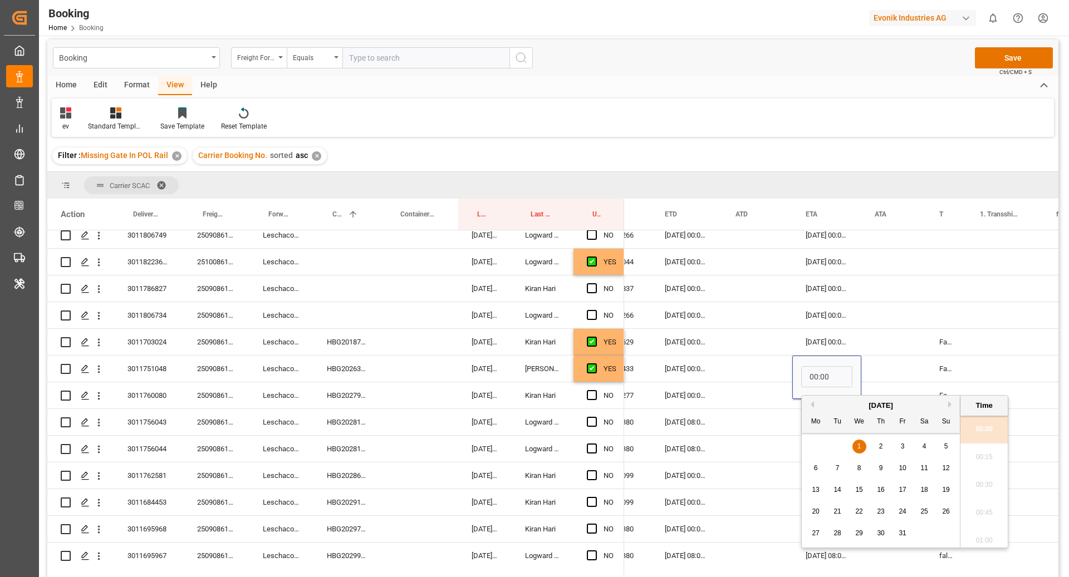
click at [811, 405] on button "Previous Month" at bounding box center [810, 404] width 7 height 7
click at [927, 511] on span "27" at bounding box center [923, 512] width 7 height 8
type input "[DATE] 00:00"
click at [894, 372] on div "Press SPACE to select this row." at bounding box center [893, 369] width 65 height 26
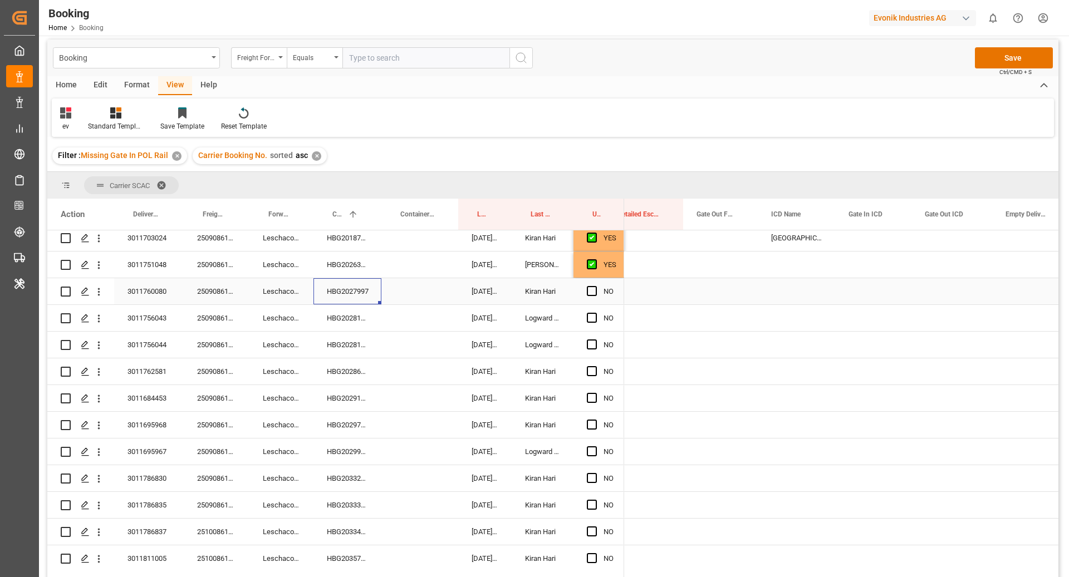
click at [346, 292] on div "HBG2027997" at bounding box center [347, 291] width 68 height 26
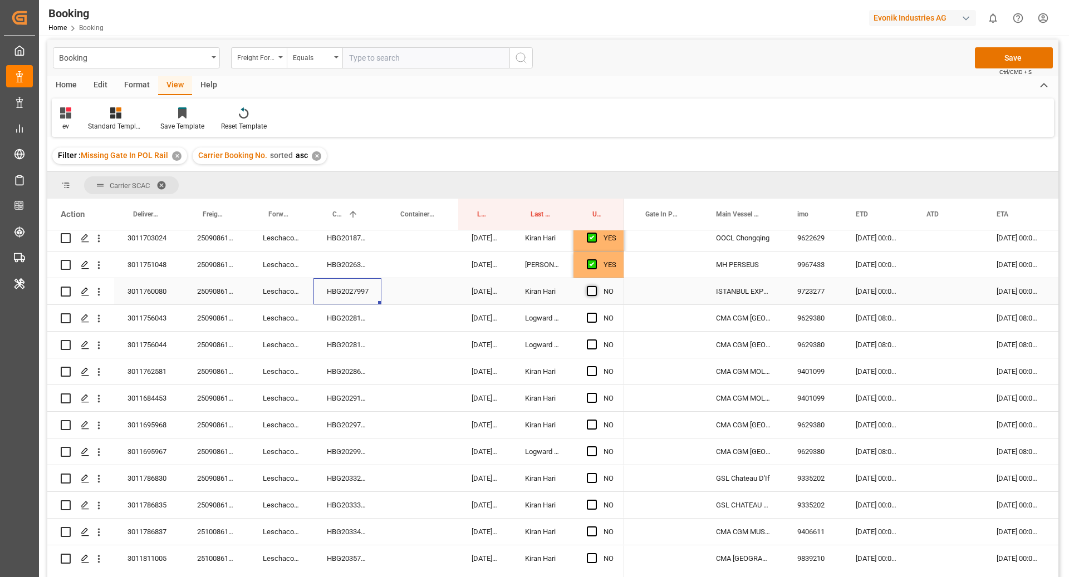
click at [593, 291] on span "Press SPACE to select this row." at bounding box center [592, 291] width 10 height 10
click at [595, 286] on input "Press SPACE to select this row." at bounding box center [595, 286] width 0 height 0
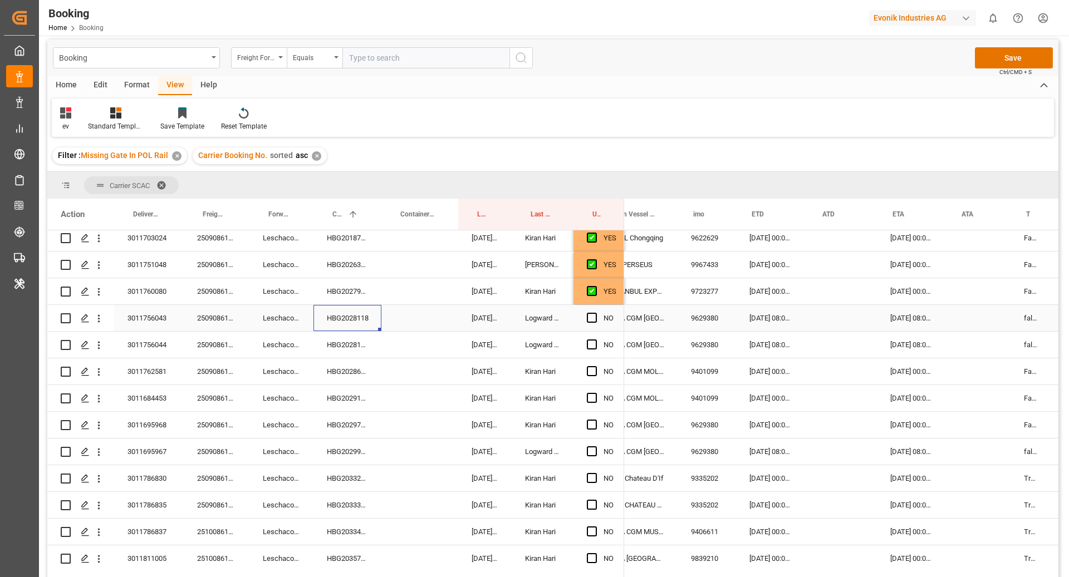
click at [352, 316] on div "HBG2028118" at bounding box center [347, 318] width 68 height 26
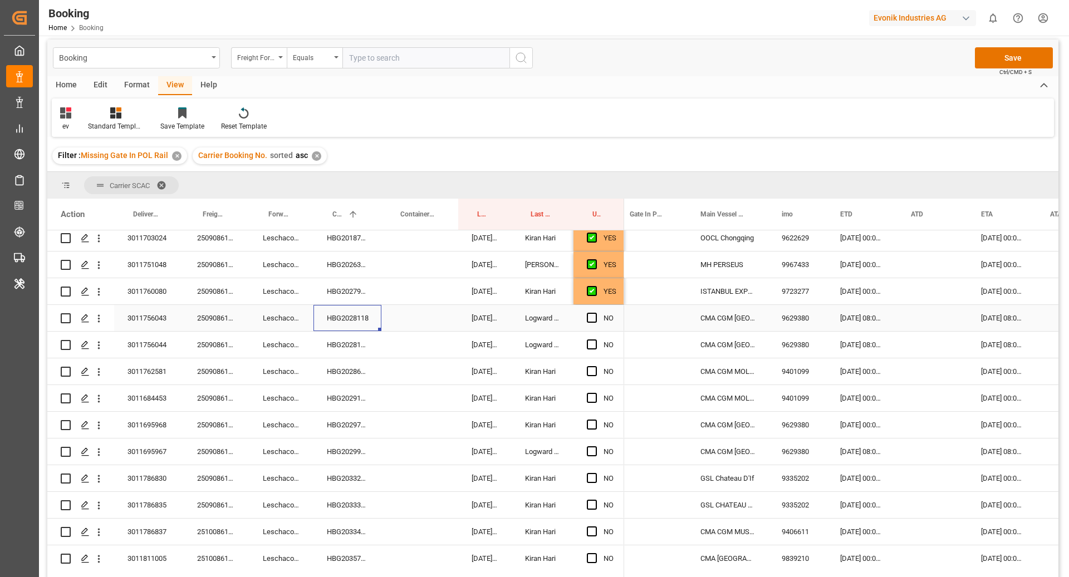
click at [218, 321] on div "250908610323" at bounding box center [217, 318] width 66 height 26
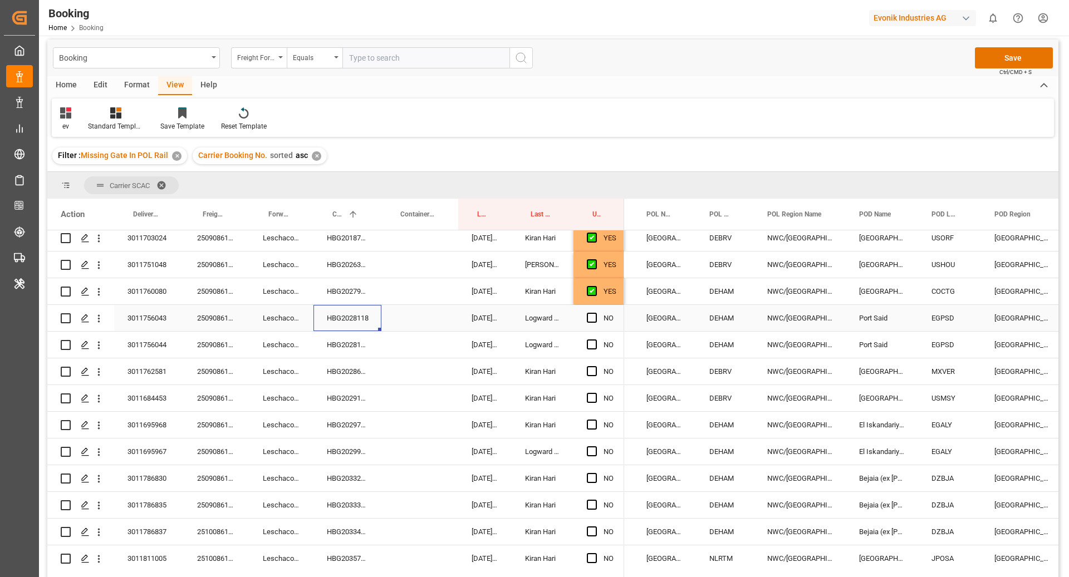
click at [360, 322] on div "HBG2028118" at bounding box center [347, 318] width 68 height 26
click at [100, 324] on button "open menu" at bounding box center [99, 318] width 12 height 21
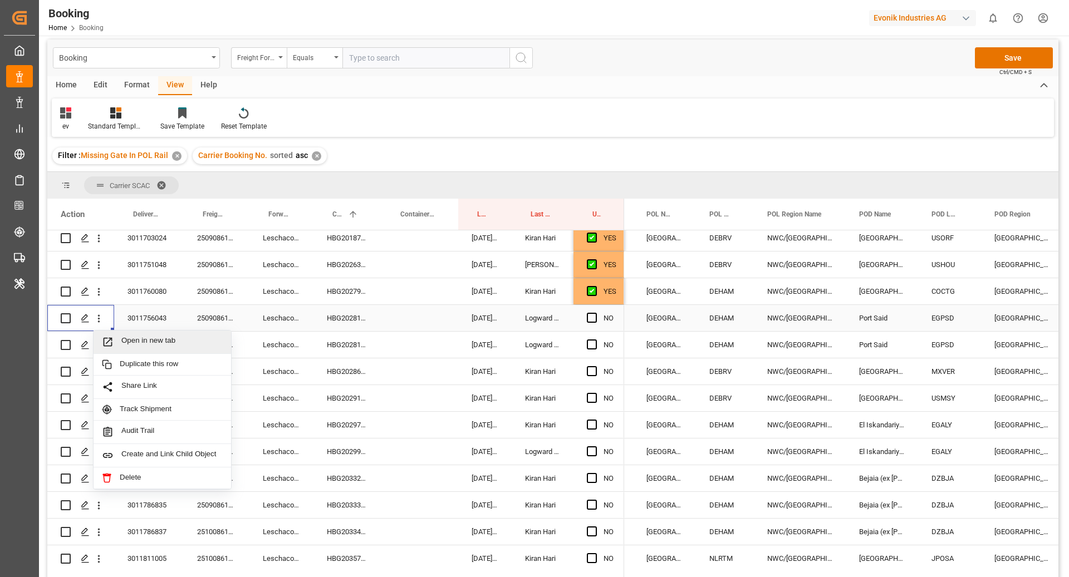
click at [146, 342] on span "Open in new tab" at bounding box center [171, 342] width 101 height 12
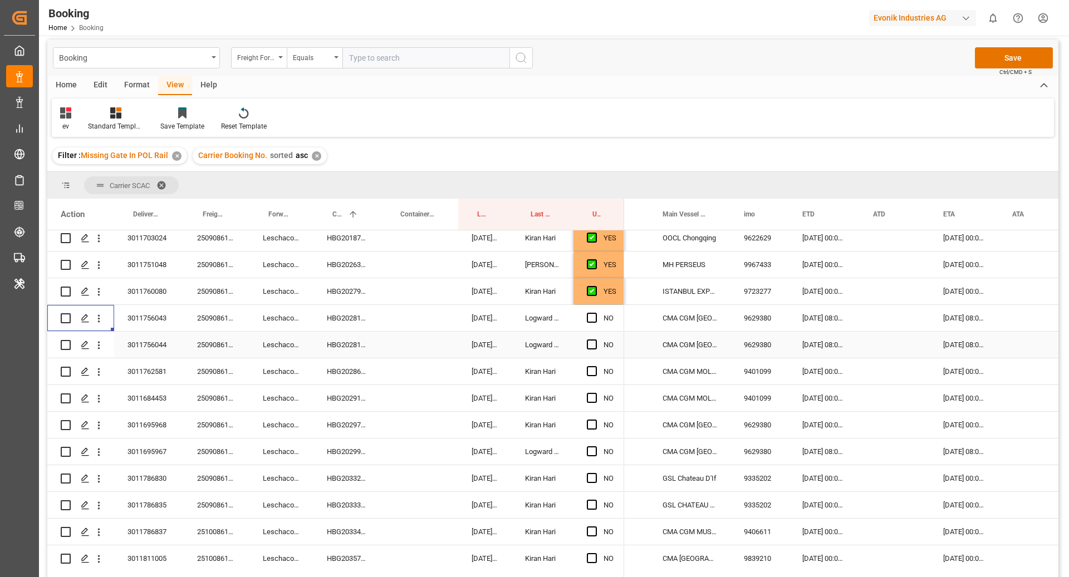
scroll to position [0, 590]
click at [225, 325] on div "250908610323" at bounding box center [217, 318] width 66 height 26
click at [347, 318] on div "HBG2028118" at bounding box center [347, 318] width 68 height 26
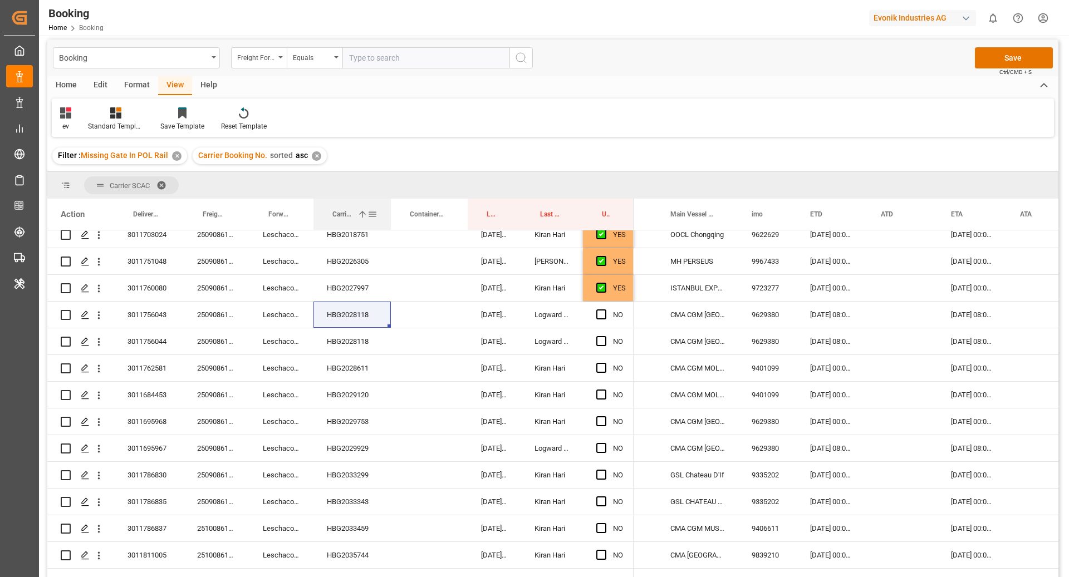
drag, startPoint x: 380, startPoint y: 219, endPoint x: 389, endPoint y: 218, distance: 9.5
click at [389, 218] on div at bounding box center [391, 214] width 4 height 31
click at [158, 321] on div "3011756043" at bounding box center [149, 315] width 70 height 26
click at [159, 346] on div "3011756044" at bounding box center [149, 341] width 70 height 26
click at [224, 315] on div "250908610323" at bounding box center [217, 315] width 66 height 26
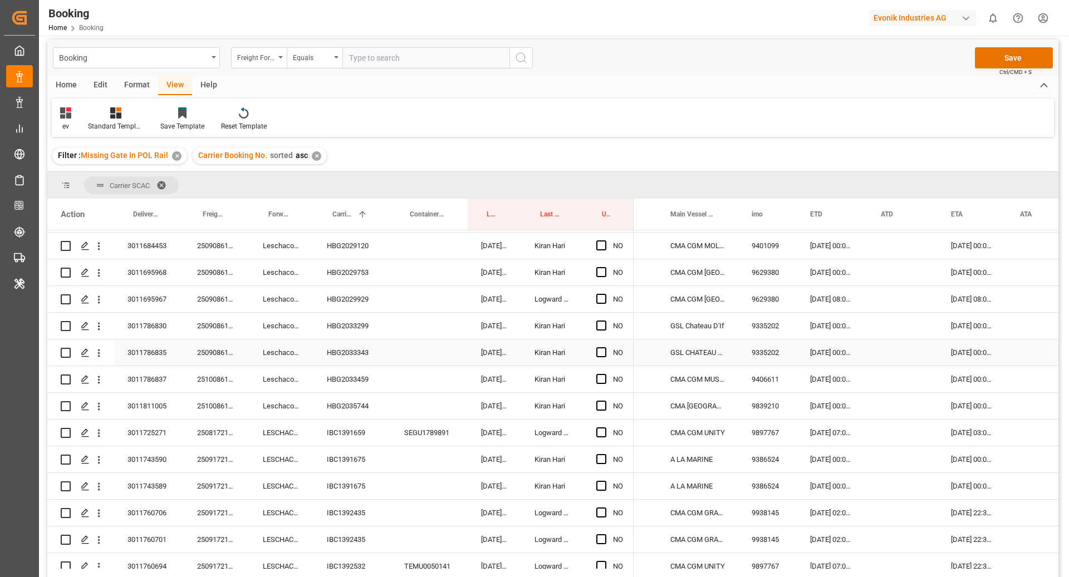
scroll to position [295, 0]
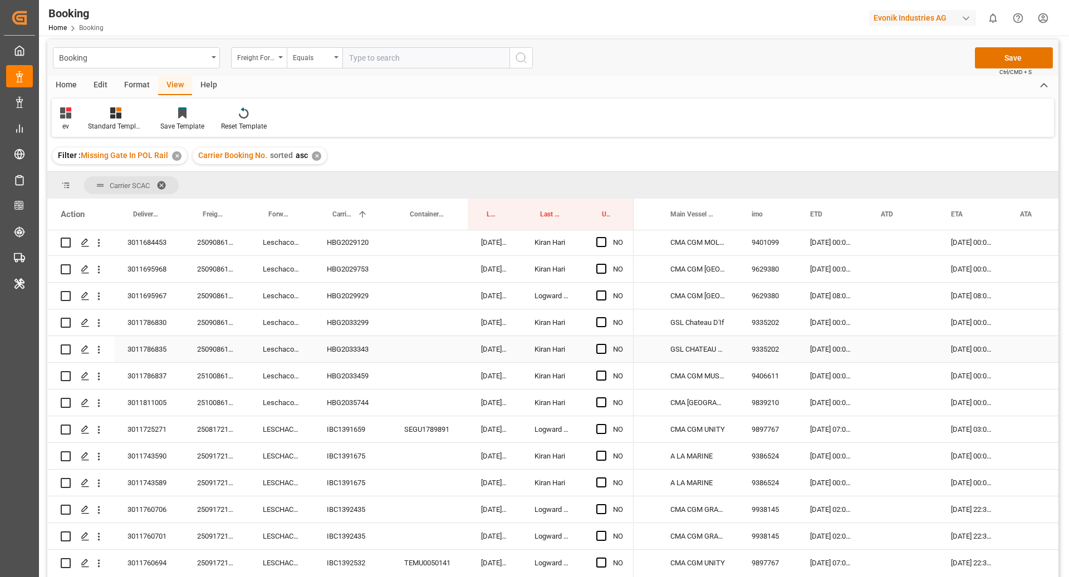
click at [348, 361] on div "HBG2033343" at bounding box center [351, 349] width 77 height 26
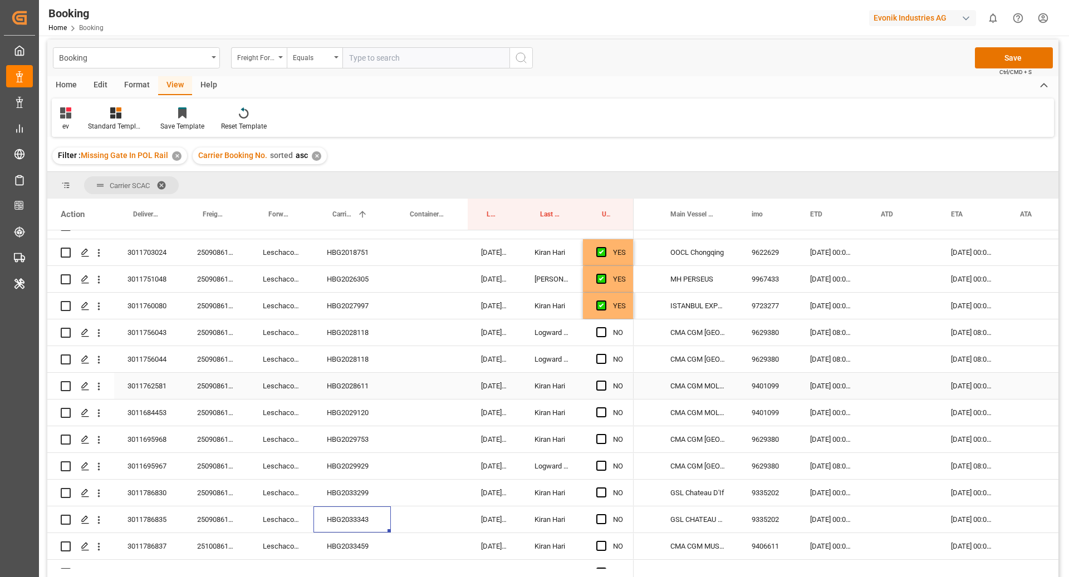
scroll to position [128, 0]
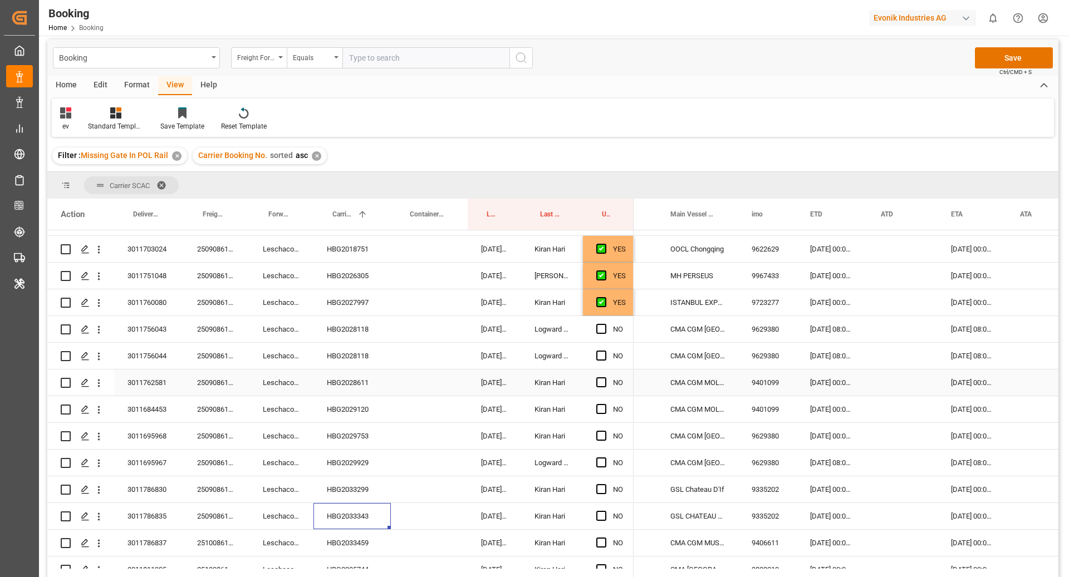
click at [332, 389] on div "HBG2028611" at bounding box center [351, 383] width 77 height 26
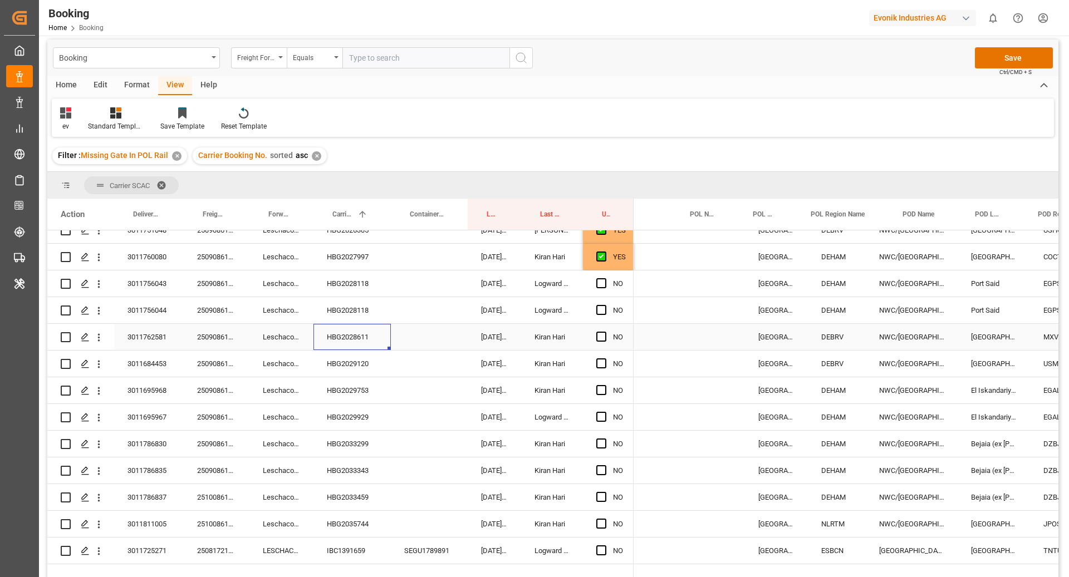
scroll to position [0, 80]
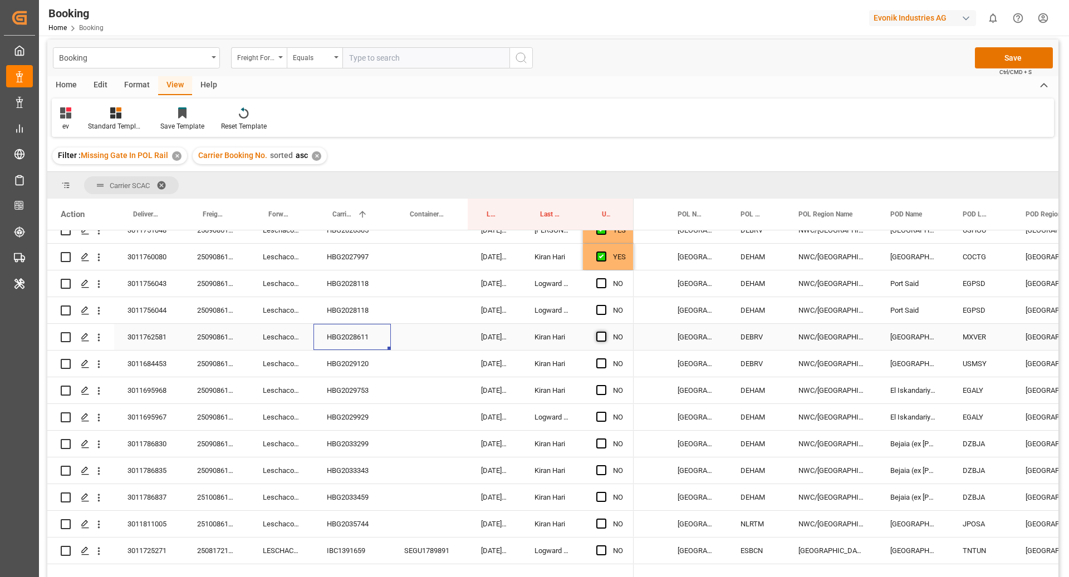
click at [598, 338] on span "Press SPACE to select this row." at bounding box center [601, 337] width 10 height 10
click at [604, 332] on input "Press SPACE to select this row." at bounding box center [604, 332] width 0 height 0
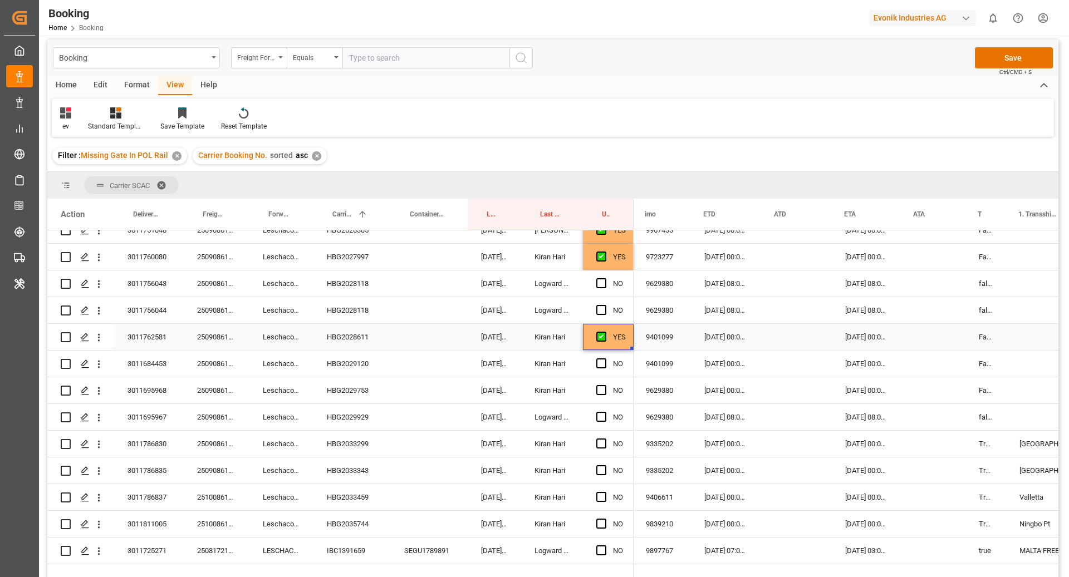
scroll to position [0, 882]
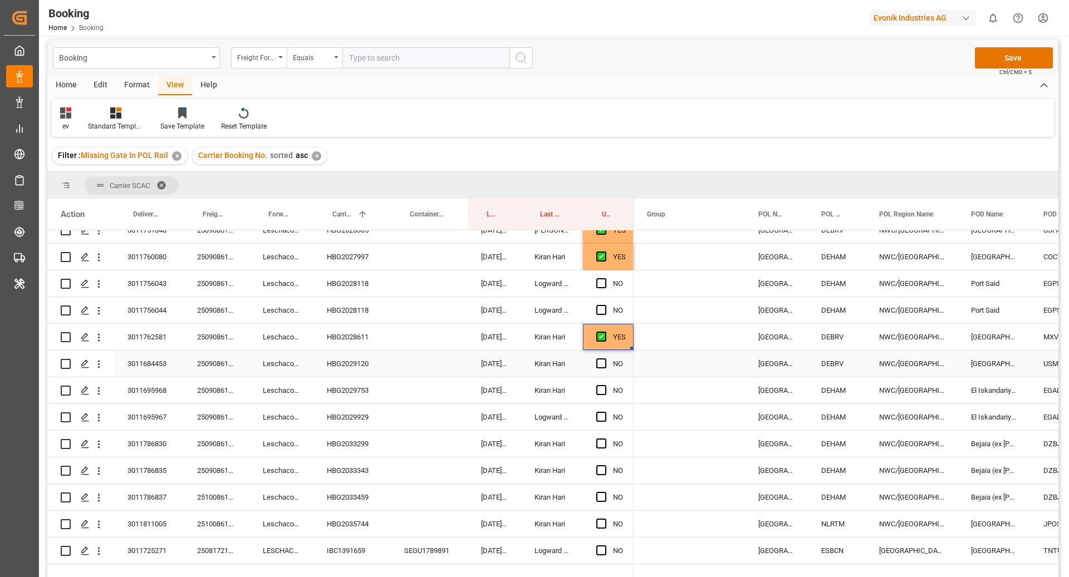
click at [356, 361] on div "HBG2029120" at bounding box center [351, 364] width 77 height 26
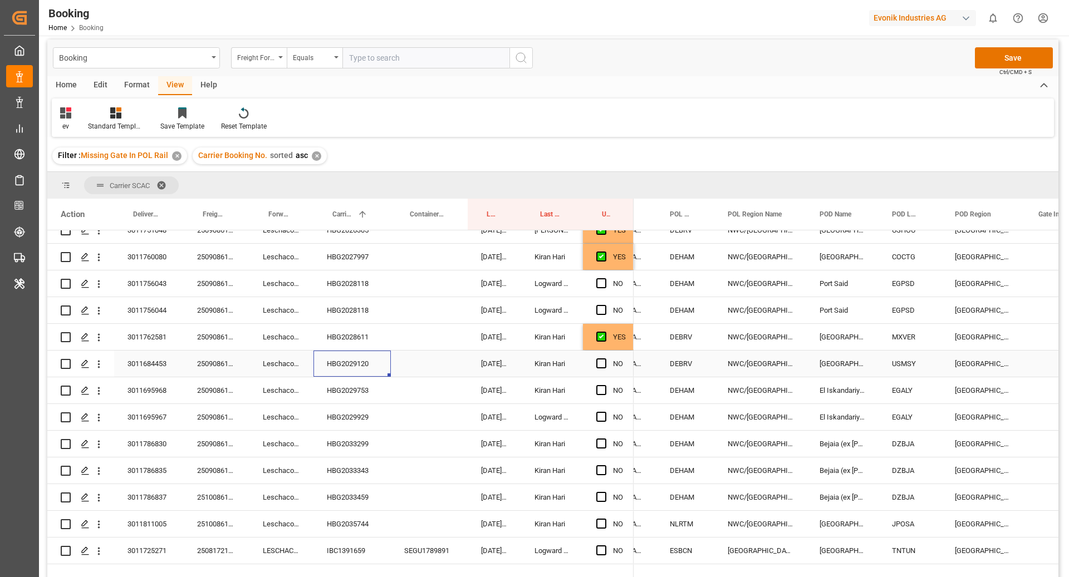
click at [599, 368] on div "Press SPACE to select this row." at bounding box center [604, 364] width 17 height 26
click at [602, 365] on span "Press SPACE to select this row." at bounding box center [601, 363] width 10 height 10
click at [604, 358] on input "Press SPACE to select this row." at bounding box center [604, 358] width 0 height 0
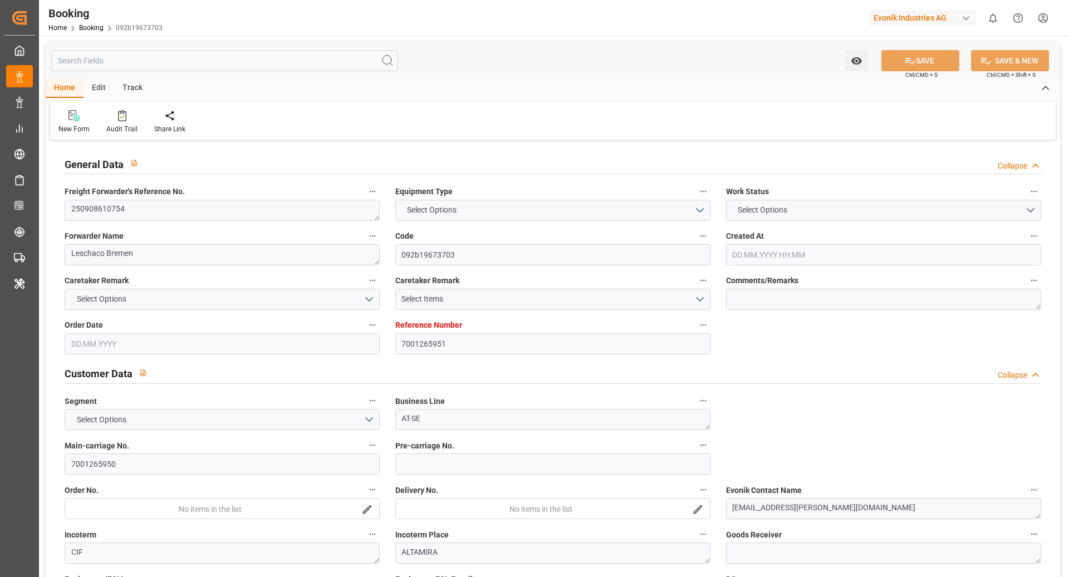
type input "7001265951"
type input "9979266"
type input "CMACGM"
type input "CMA CGM Group"
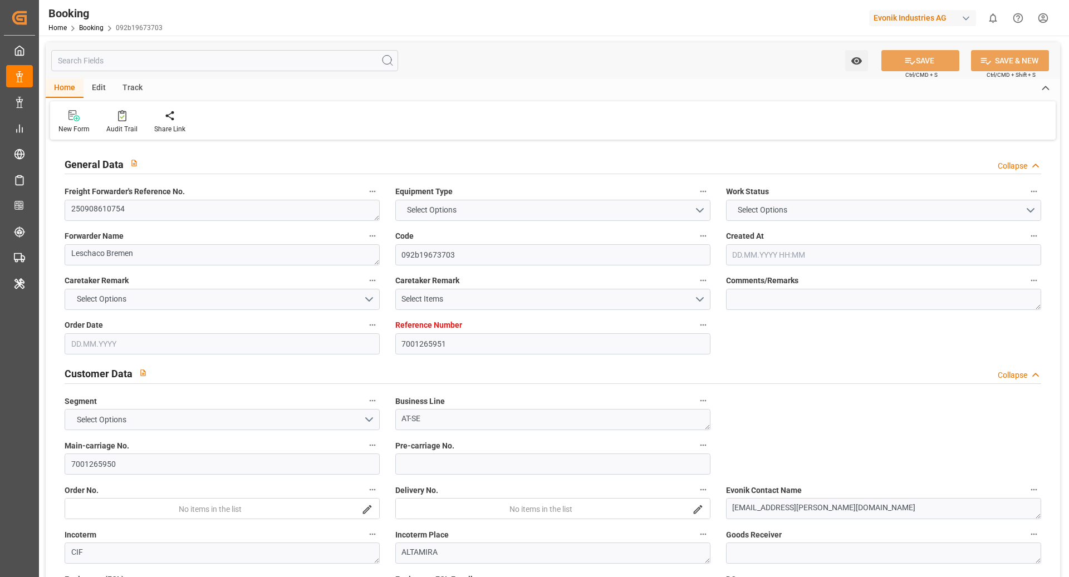
type input "EUNWC"
type input "MXATM"
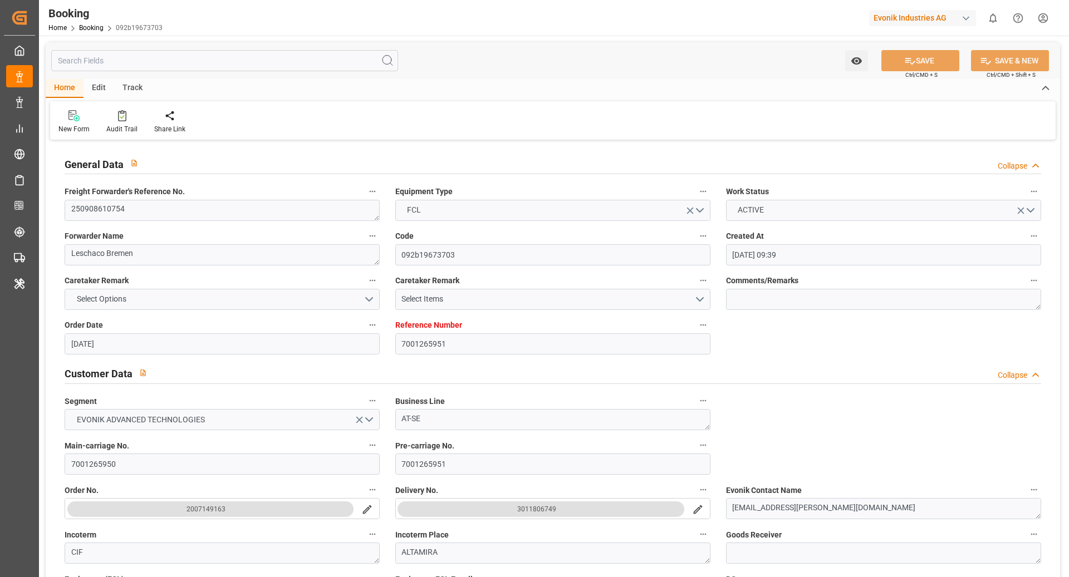
type input "03.09.2025 09:39"
type input "03.09.2025"
type input "12.10.2025"
type input "12.09.2025"
type input "12.09.2025 00:00"
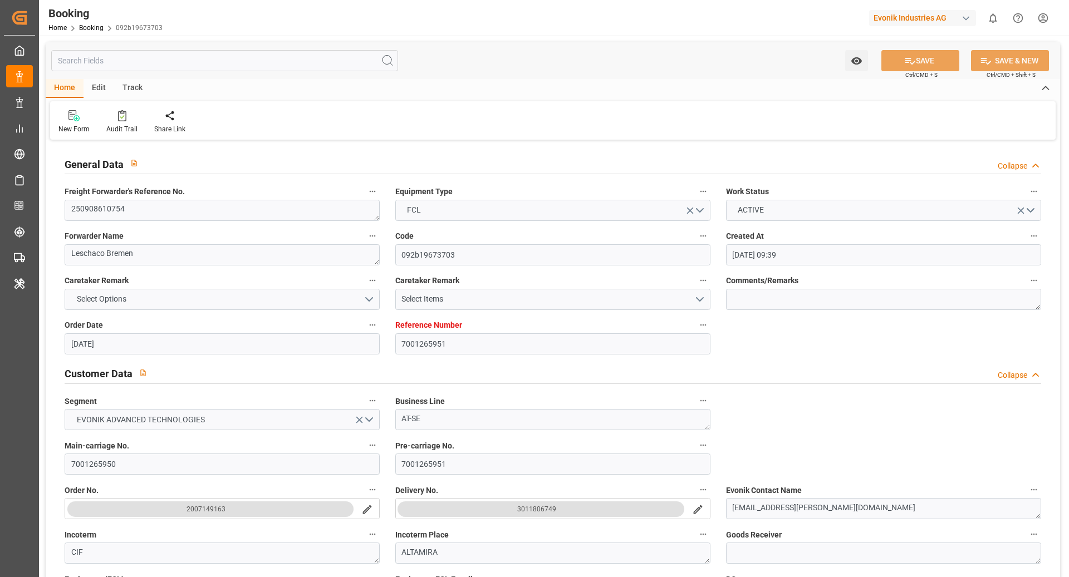
type input "12.09.2025 00:00"
type input "03.09.2025"
type input "09.09.2025"
type input "22.09.2025 00:00"
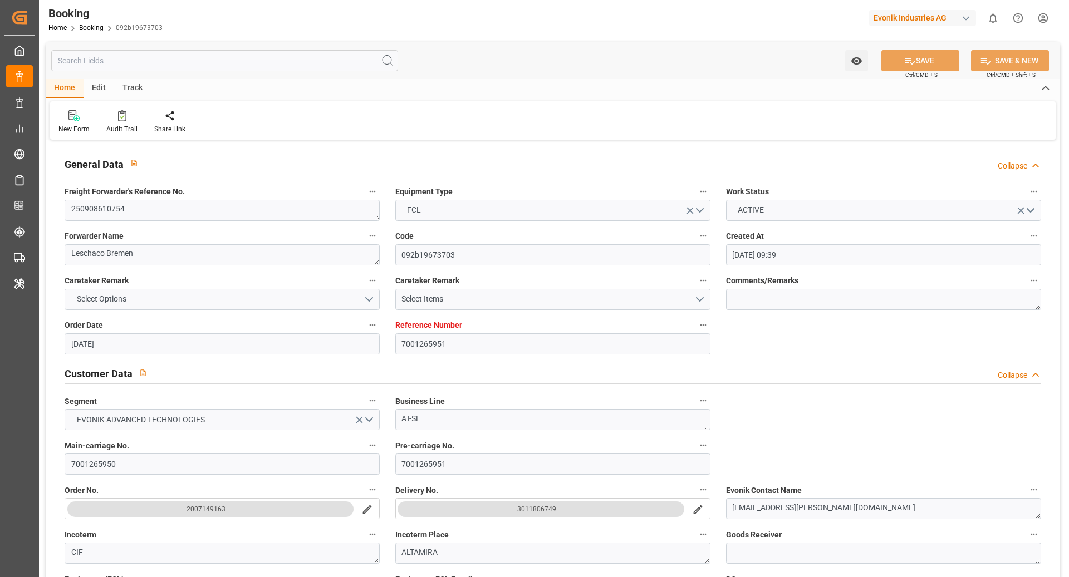
type input "09.10.2025 00:00"
type input "11.10.2025 00:00"
type input "09.09.2025 11:23"
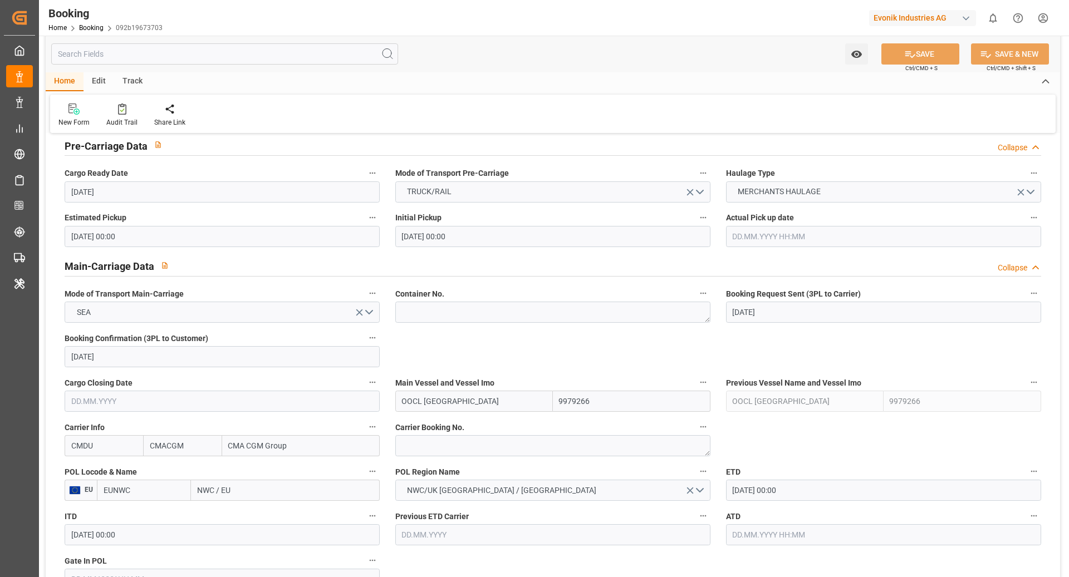
scroll to position [609, 0]
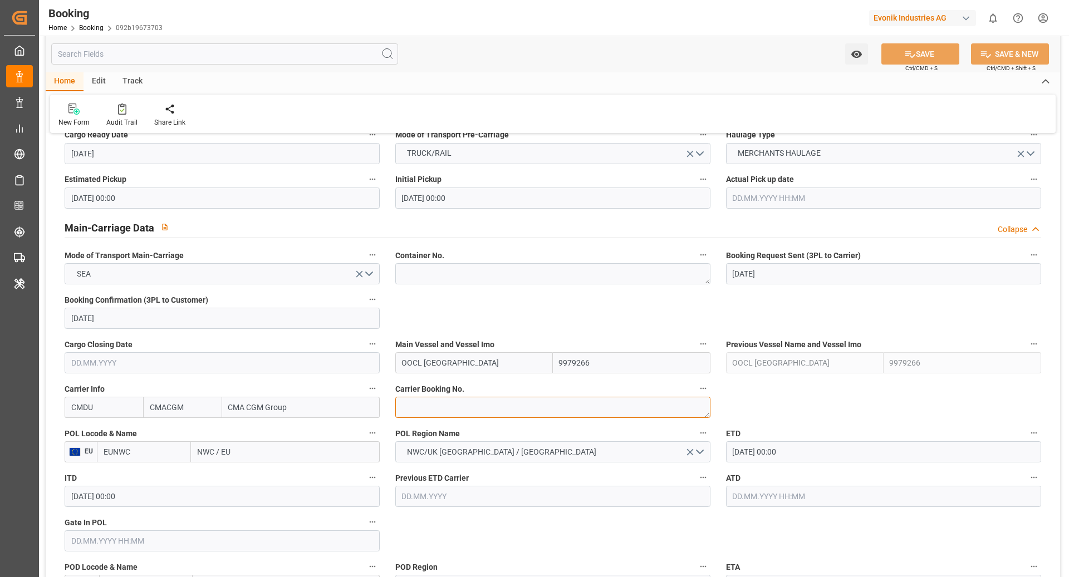
click at [458, 409] on textarea at bounding box center [552, 407] width 315 height 21
paste textarea "HBG2034961"
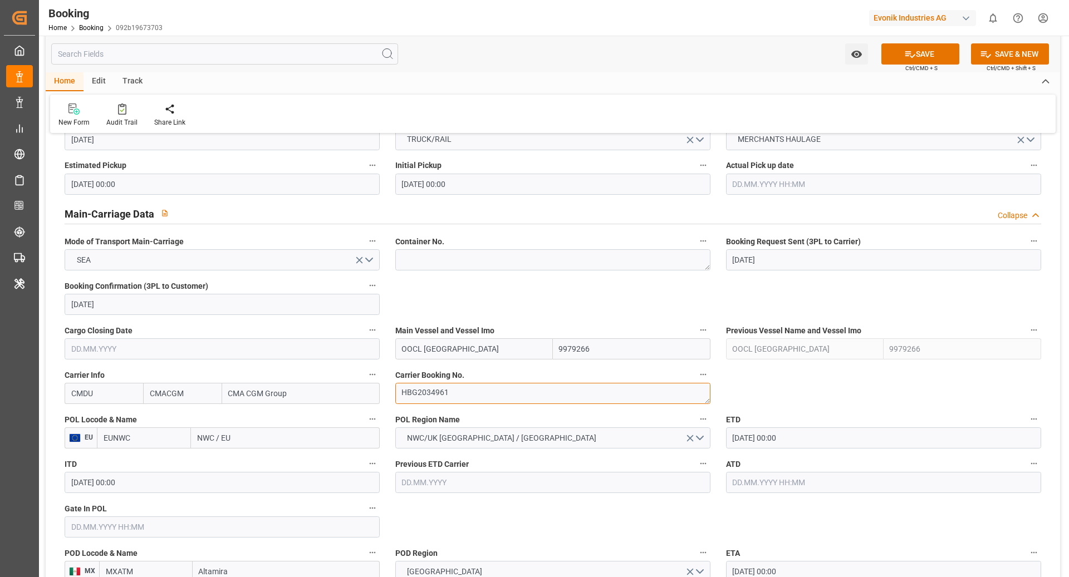
scroll to position [634, 0]
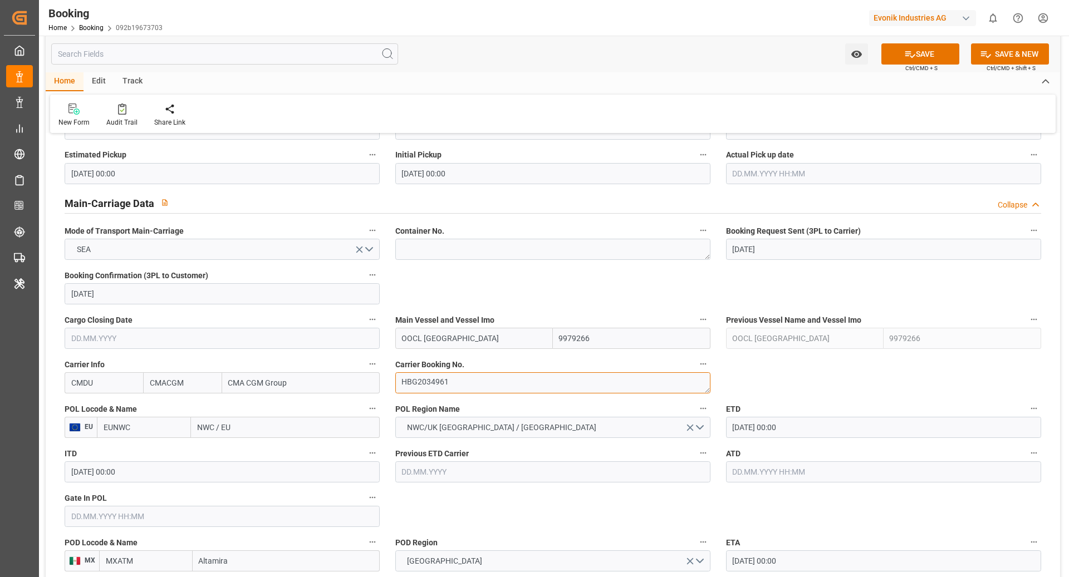
type textarea "HBG2034961"
click at [151, 432] on input "EUNWC" at bounding box center [144, 427] width 94 height 21
type input "DEBRV"
click at [151, 448] on span "DEBRV - Bremerhaven" at bounding box center [141, 458] width 75 height 21
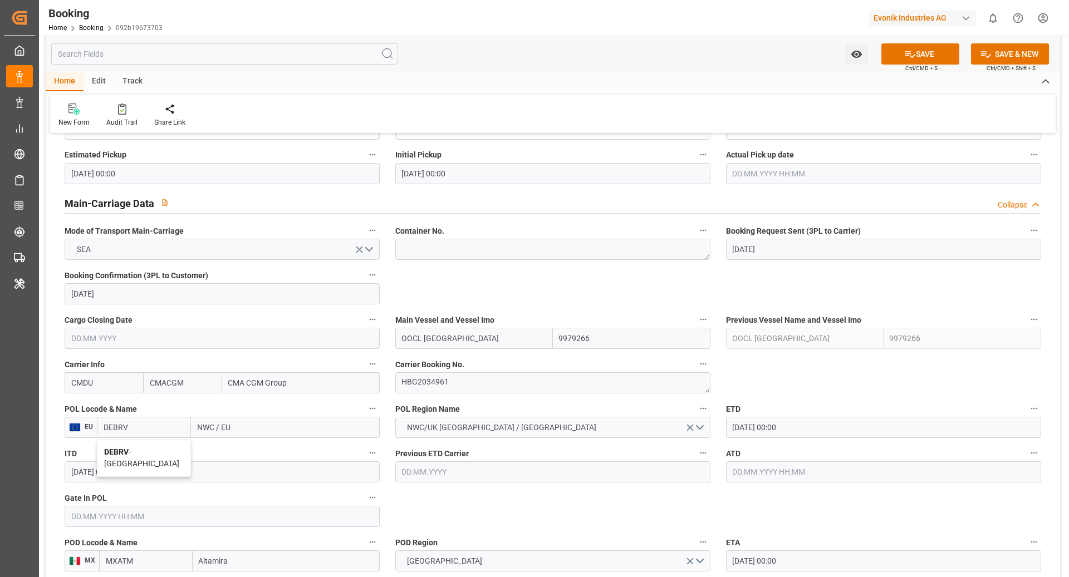
type input "[GEOGRAPHIC_DATA]"
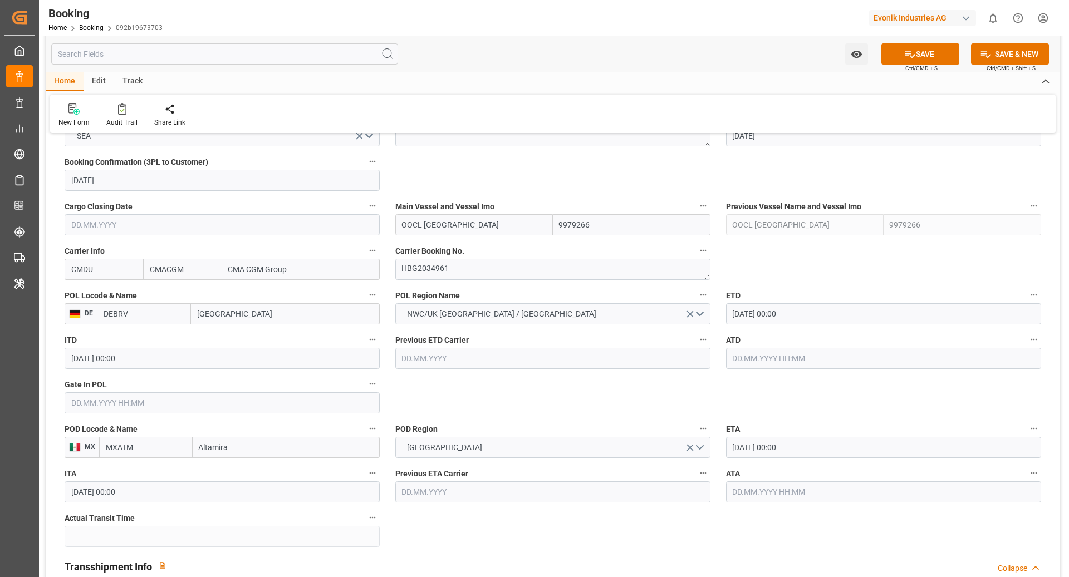
scroll to position [790, 0]
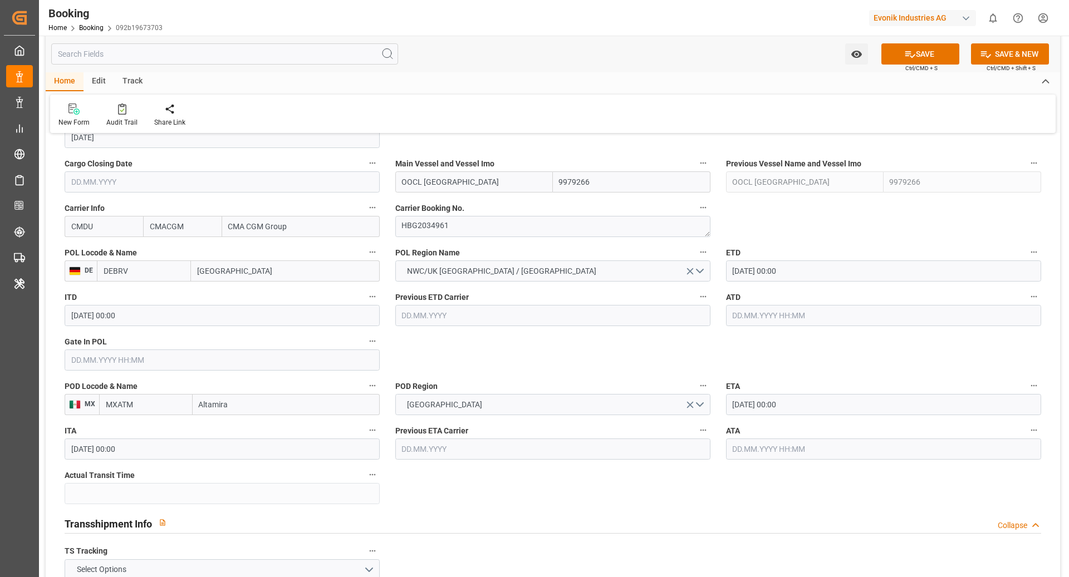
type input "DEBRV"
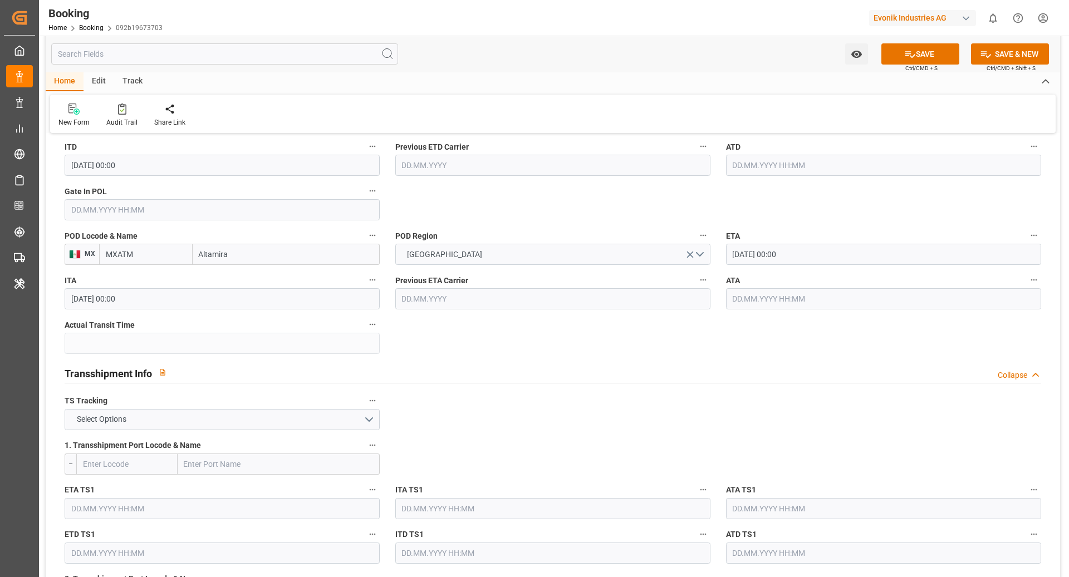
scroll to position [972, 0]
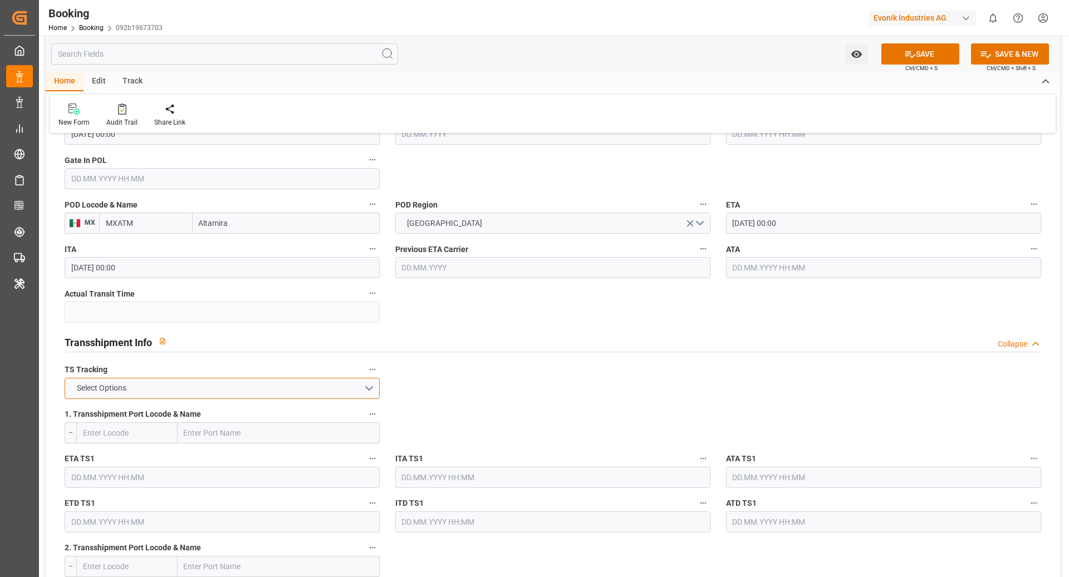
click at [319, 381] on button "Select Options" at bounding box center [222, 388] width 315 height 21
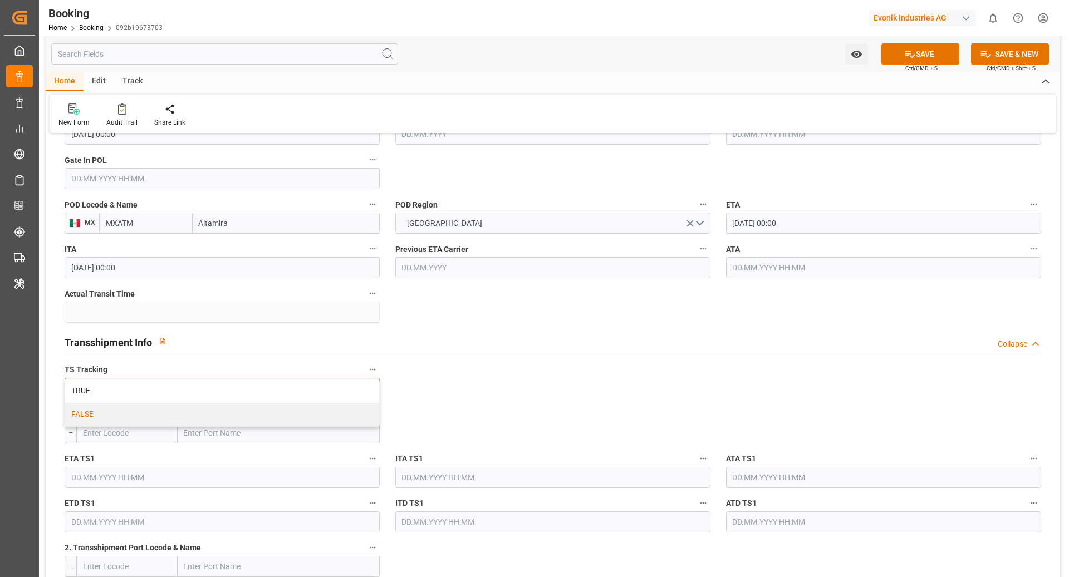
click at [198, 411] on div "FALSE" at bounding box center [222, 414] width 314 height 23
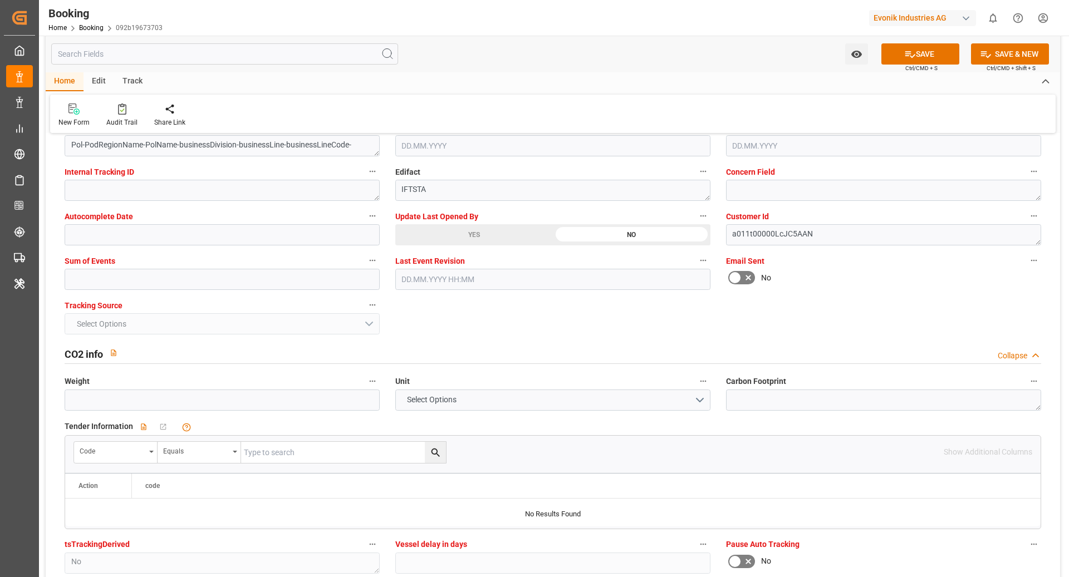
scroll to position [2192, 0]
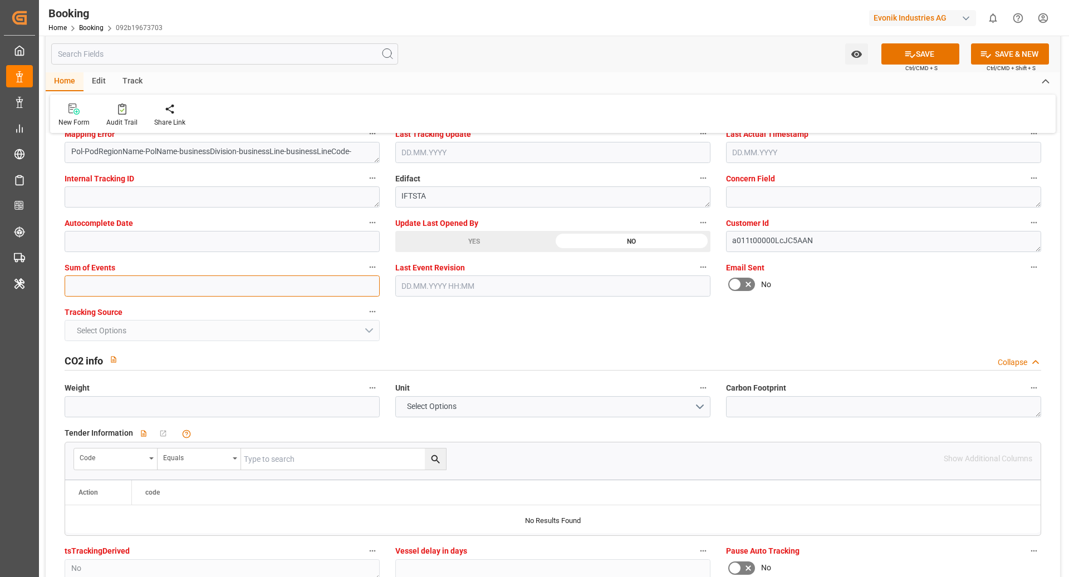
click at [207, 290] on input "text" at bounding box center [222, 286] width 315 height 21
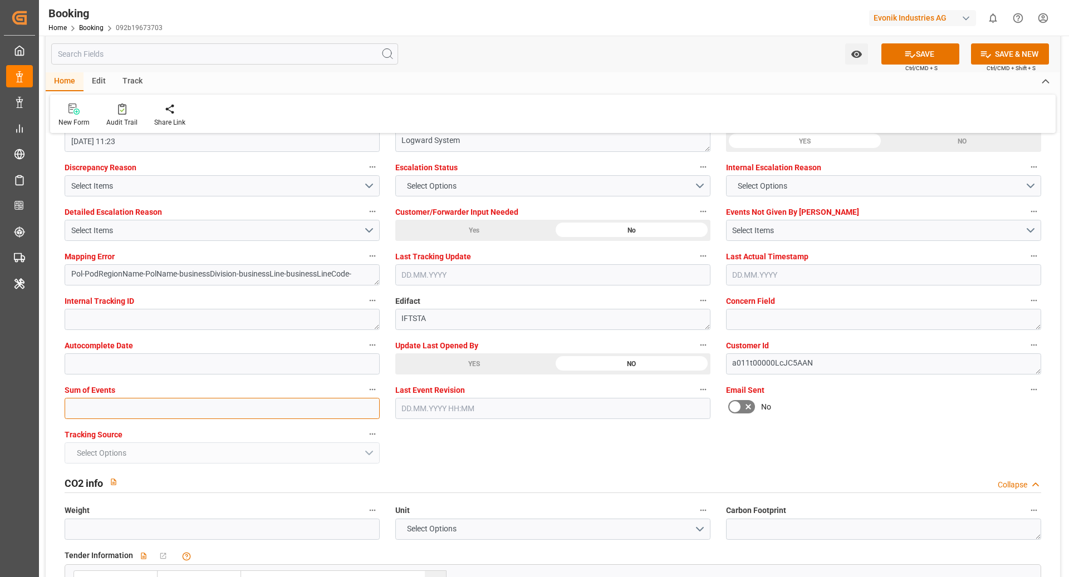
scroll to position [1898, 0]
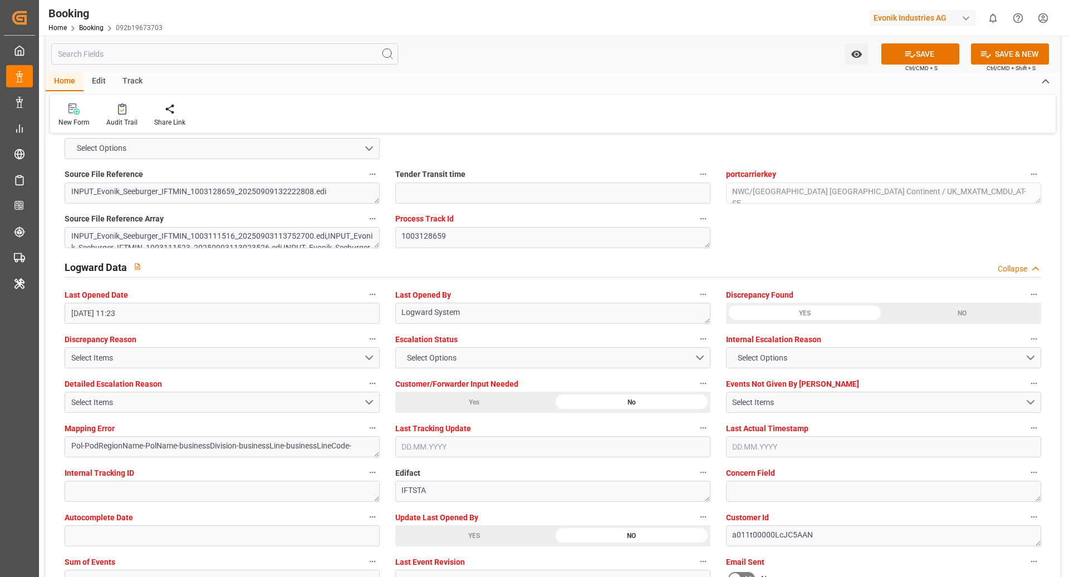
click at [912, 54] on icon at bounding box center [910, 54] width 12 height 12
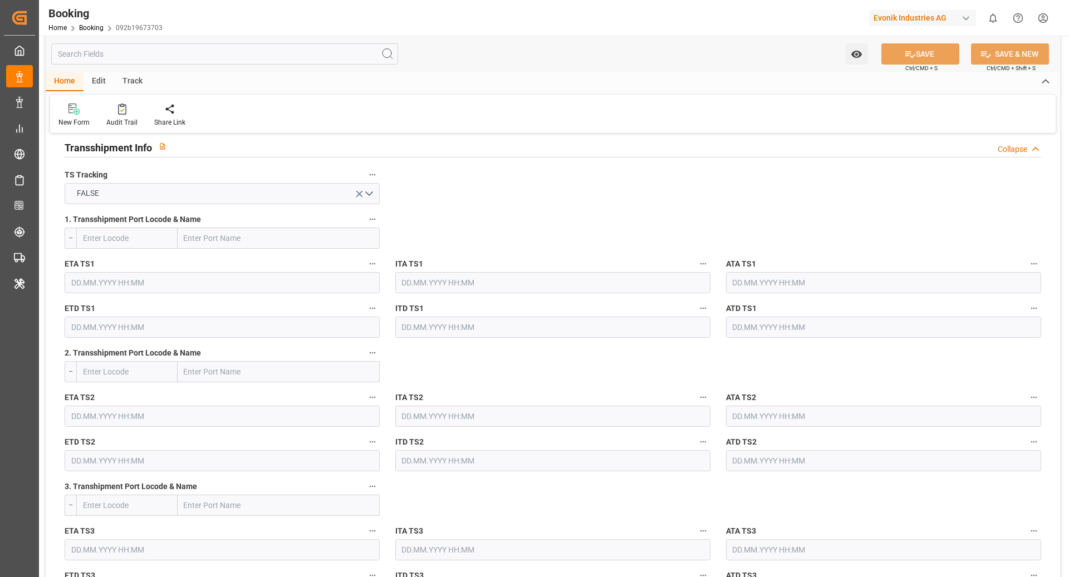
scroll to position [1126, 0]
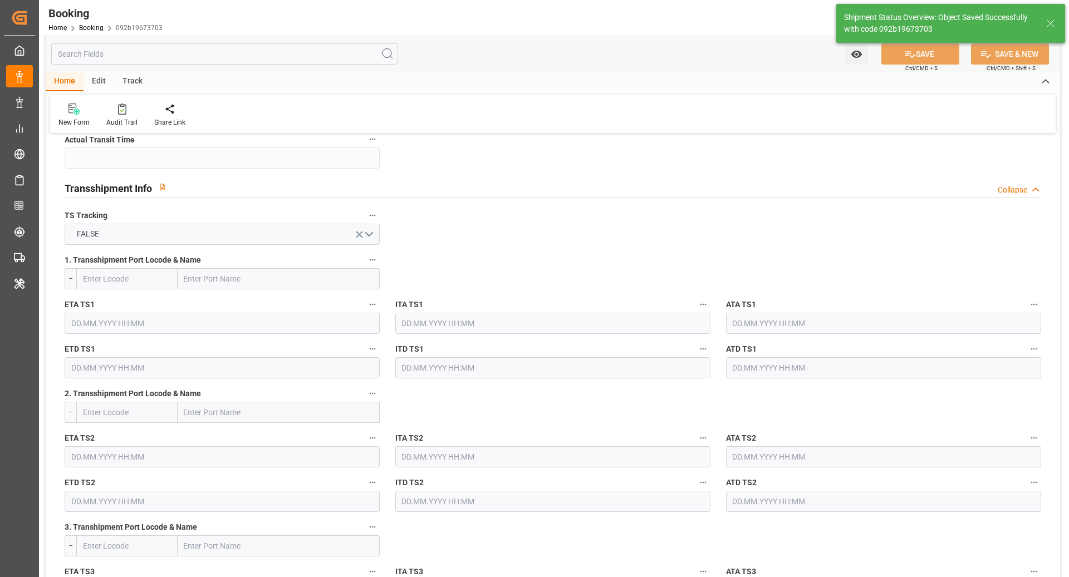
type textarea "Ruchika Prithwani"
type textarea "businessDivision-businessLine-"
type input "10.09.2025 08:52"
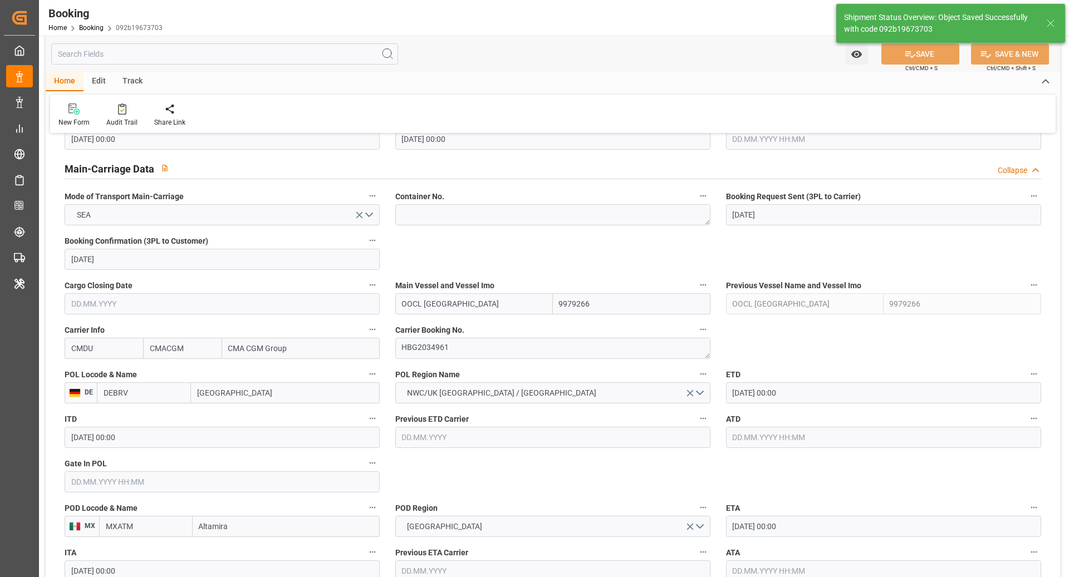
scroll to position [658, 0]
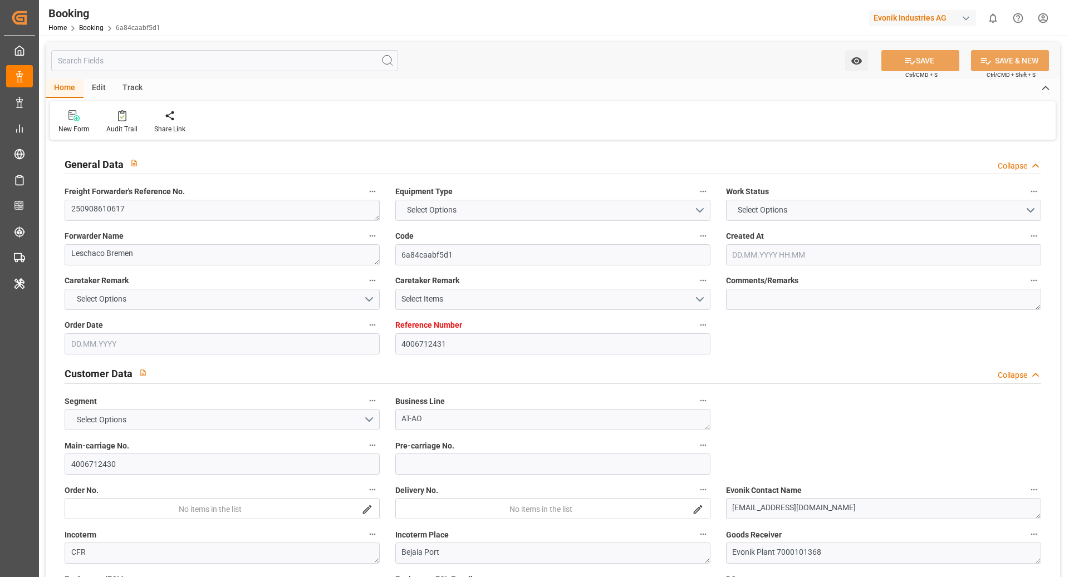
type input "4006712431"
type input "9925837"
type input "CMACGM"
type input "CMA CGM Group"
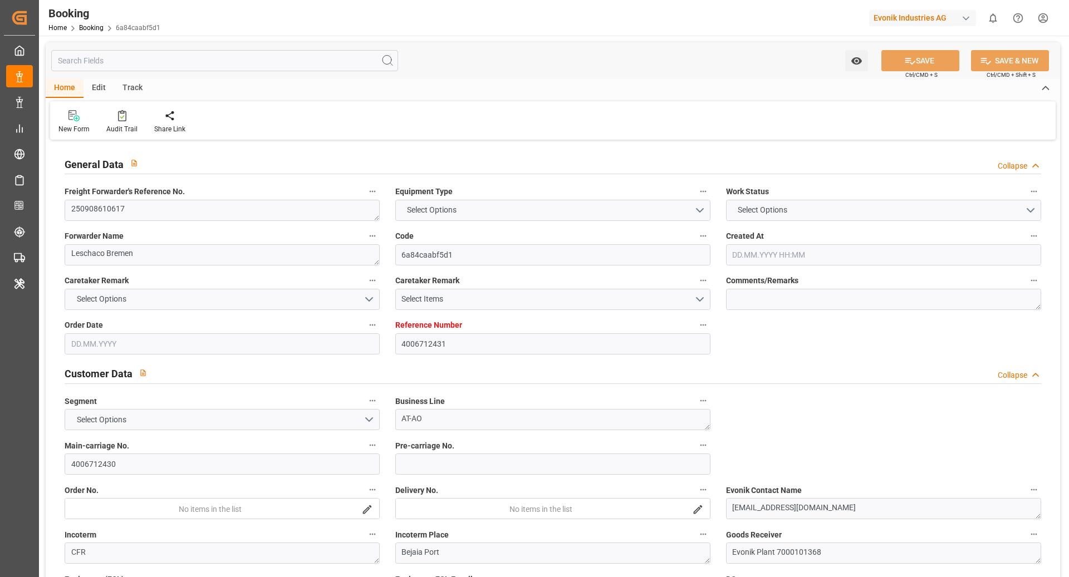
type input "NLRTM"
type input "DZBJA"
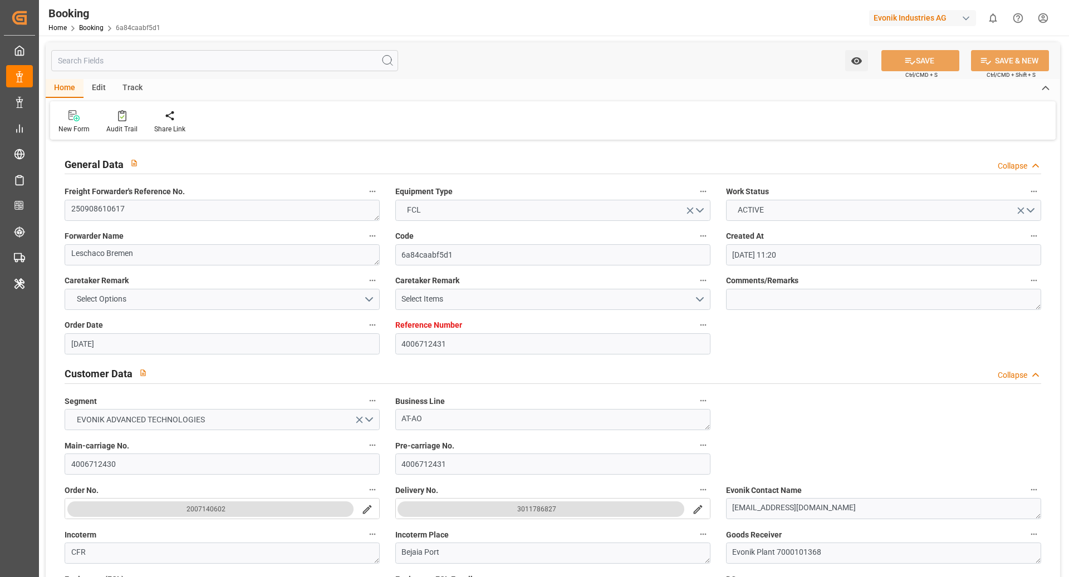
type input "27.08.2025 11:20"
type input "27.08.2025"
type input "25.10.2025"
type input "10.09.2025"
type input "10.09.2025 00:00"
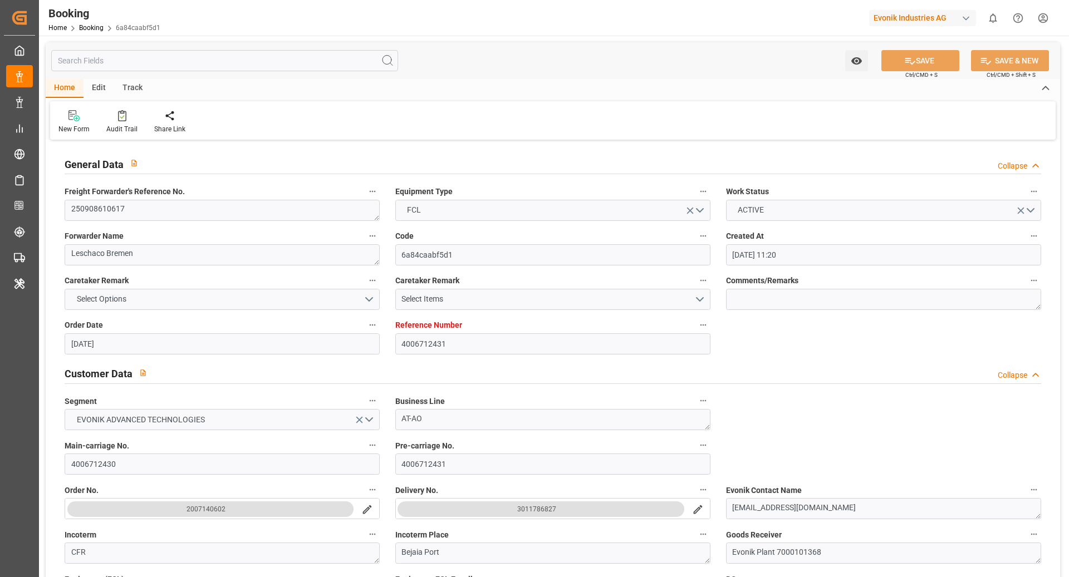
type input "01.09.2025"
type input "08.09.2025"
type input "24.09.2025 00:00"
type input "26.10.2025 00:00"
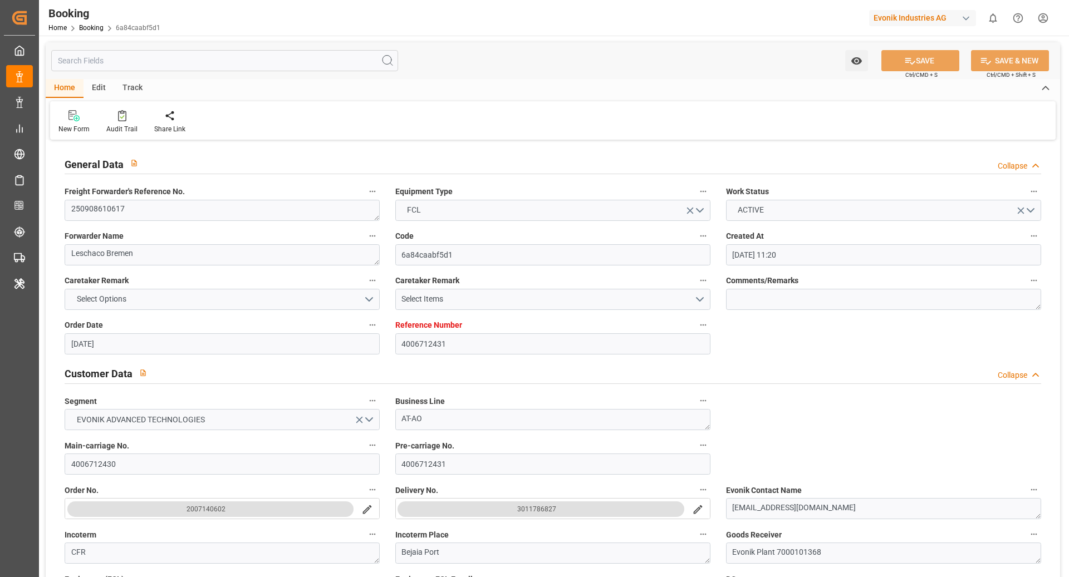
type input "26.10.2025 00:00"
type input "09.09.2025 07:40"
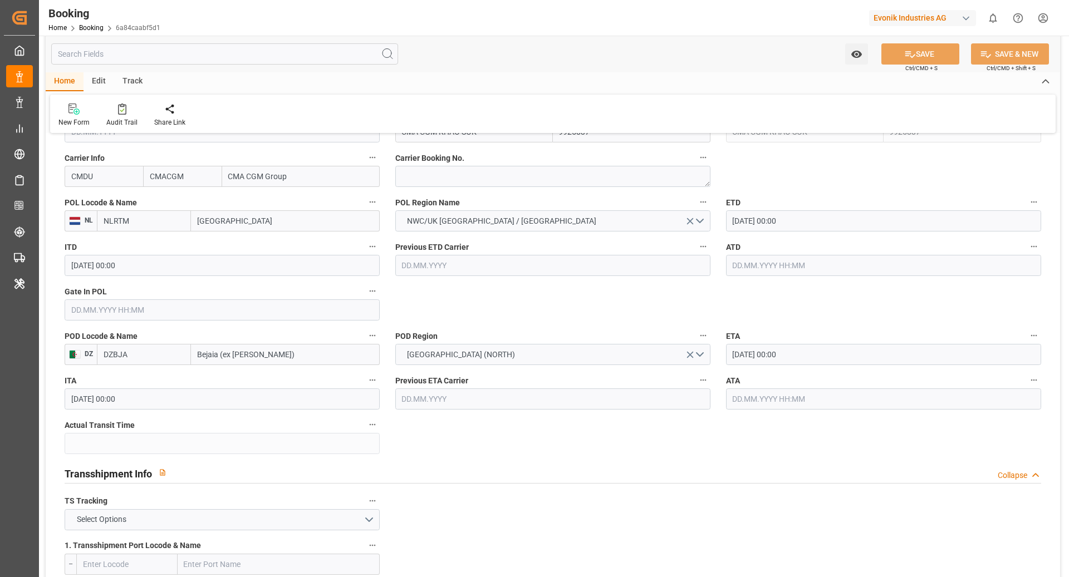
scroll to position [843, 0]
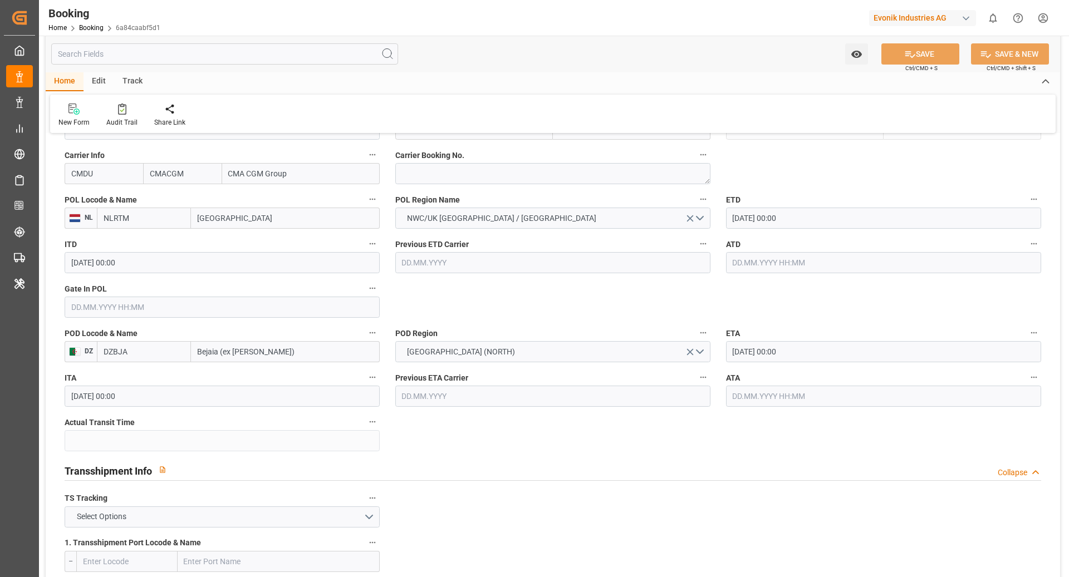
click at [124, 225] on input "NLRTM" at bounding box center [144, 218] width 94 height 21
click at [158, 217] on input "NLRTM" at bounding box center [144, 218] width 94 height 21
type input "DEHAM"
click at [150, 247] on div "DEHAM - Hamburg" at bounding box center [143, 248] width 93 height 37
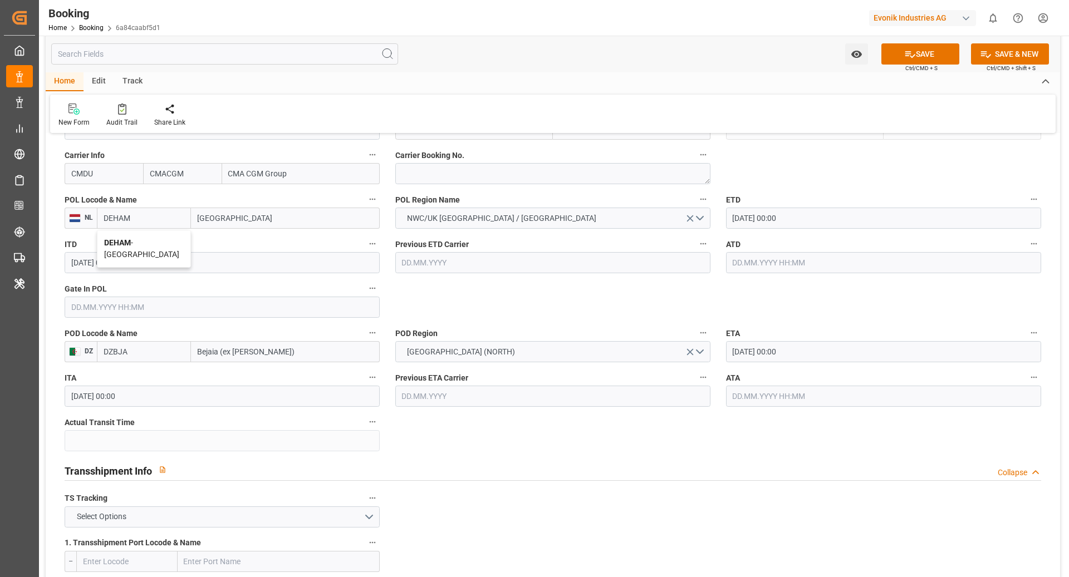
type input "[GEOGRAPHIC_DATA]"
type input "DEHAM"
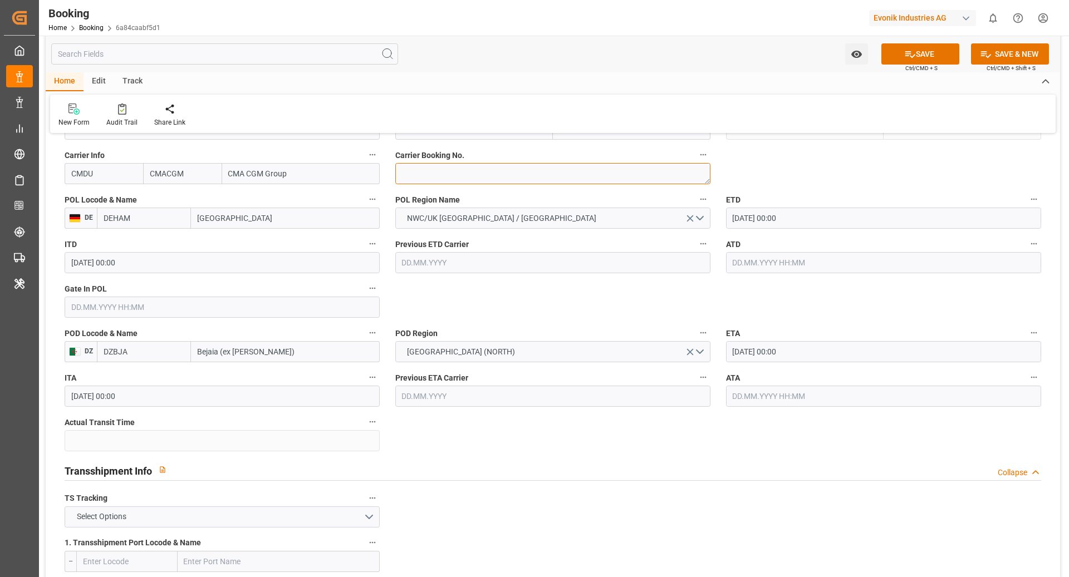
click at [488, 171] on textarea at bounding box center [552, 173] width 315 height 21
paste textarea "HBG2033341"
type textarea "HBG2033341"
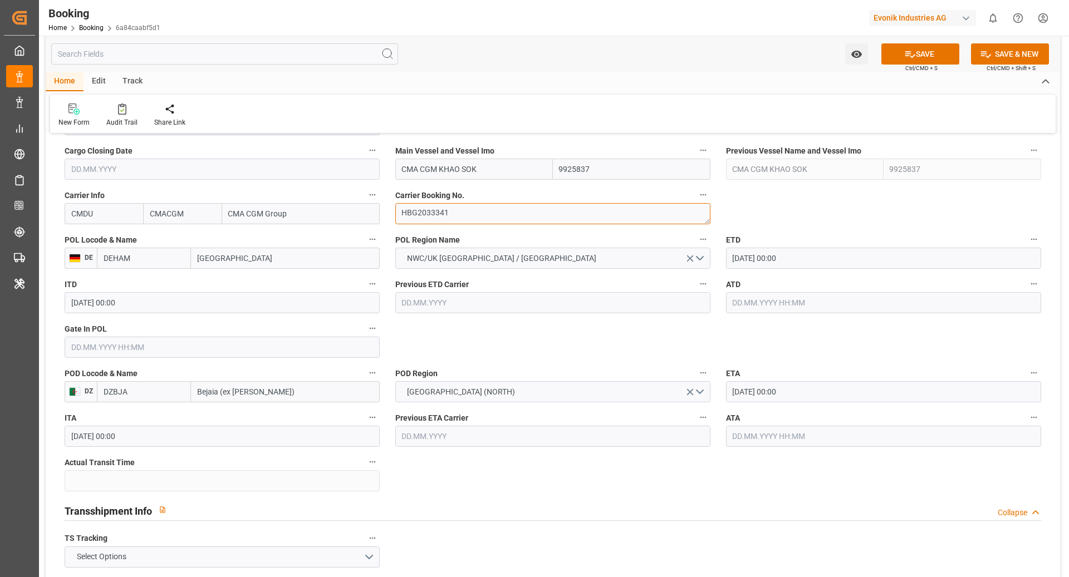
scroll to position [837, 0]
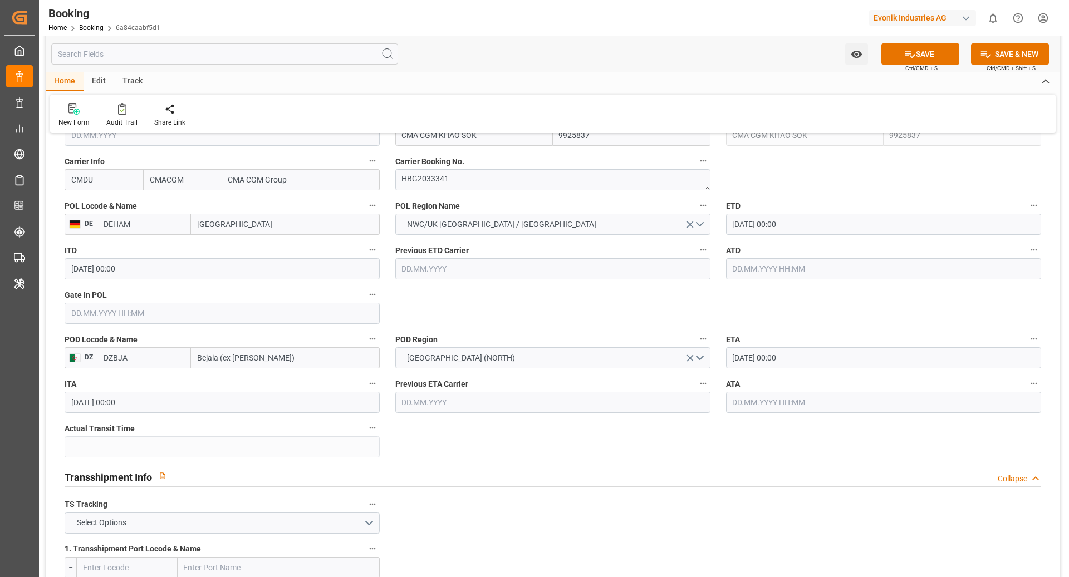
click at [751, 232] on input "24.09.2025 00:00" at bounding box center [883, 224] width 315 height 21
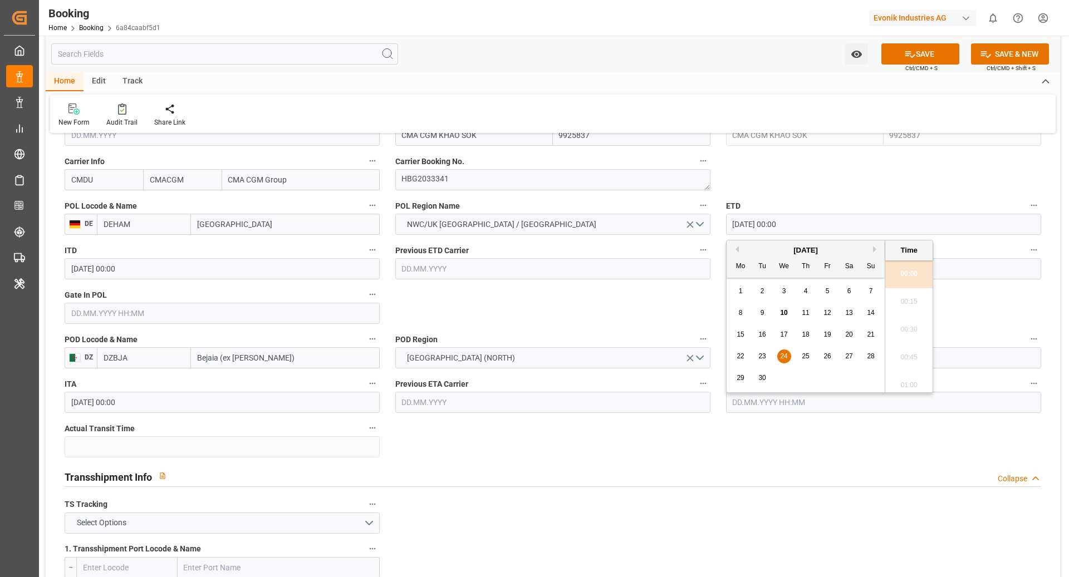
drag, startPoint x: 852, startPoint y: 357, endPoint x: 809, endPoint y: 347, distance: 44.6
click at [852, 357] on span "27" at bounding box center [848, 356] width 7 height 8
type input "[DATE] 00:00"
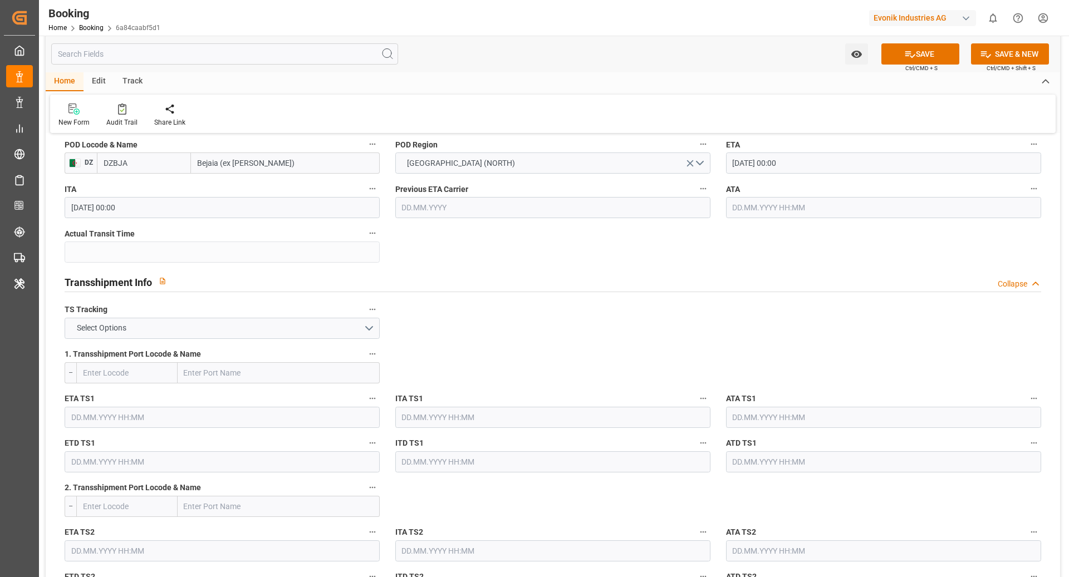
scroll to position [1193, 0]
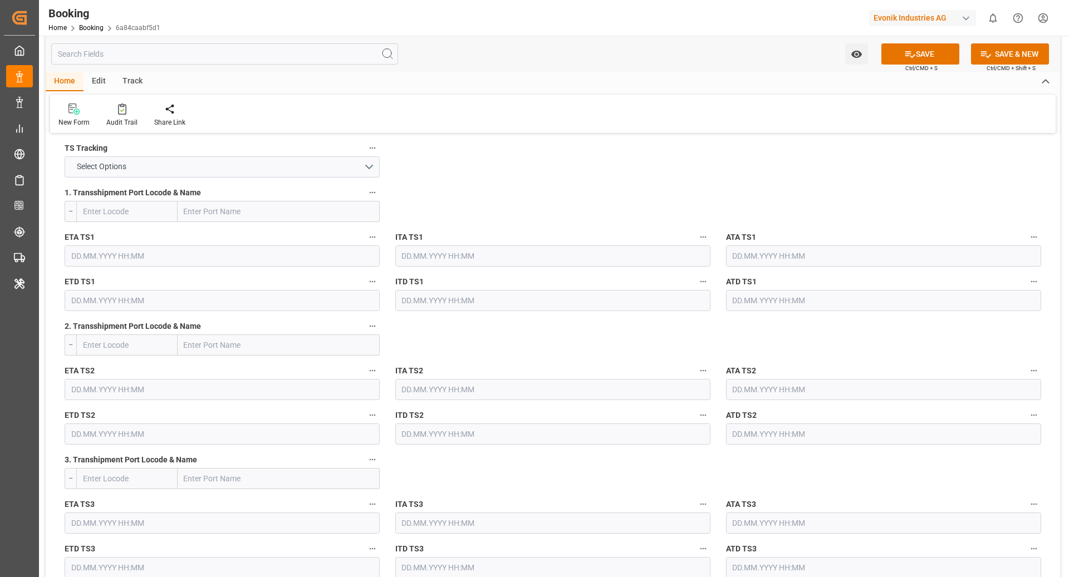
click at [299, 154] on label "TS Tracking" at bounding box center [222, 149] width 315 height 16
click at [365, 154] on button "TS Tracking" at bounding box center [372, 148] width 14 height 14
click at [222, 169] on div at bounding box center [534, 288] width 1069 height 577
click at [182, 166] on button "Select Options" at bounding box center [222, 166] width 315 height 21
click at [174, 165] on div "TRUE" at bounding box center [222, 169] width 314 height 23
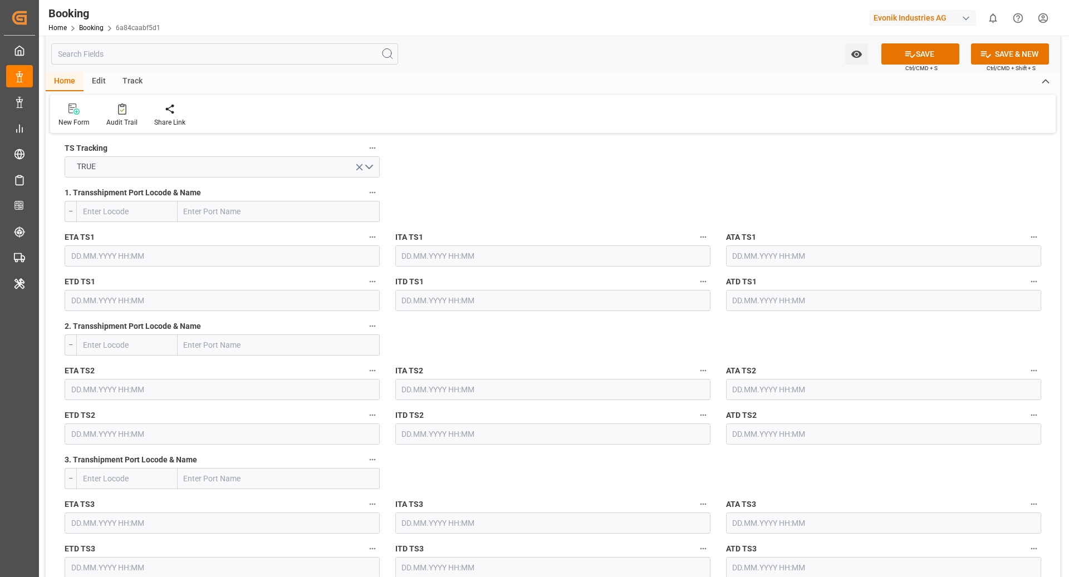
click at [221, 206] on input "text" at bounding box center [279, 211] width 202 height 21
paste input "FREEPORT"
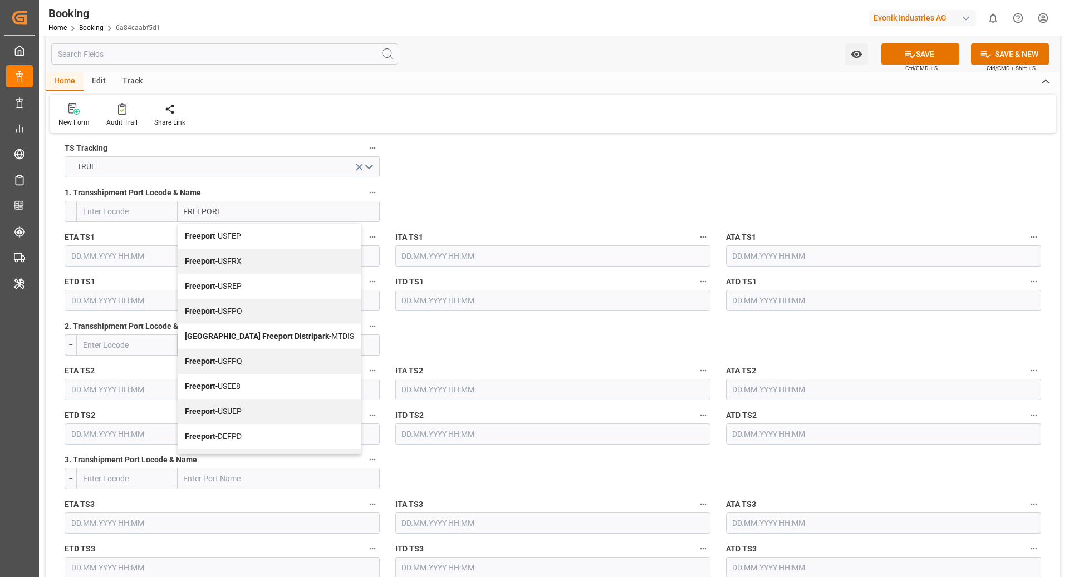
click at [252, 214] on input "FREEPORT" at bounding box center [279, 211] width 202 height 21
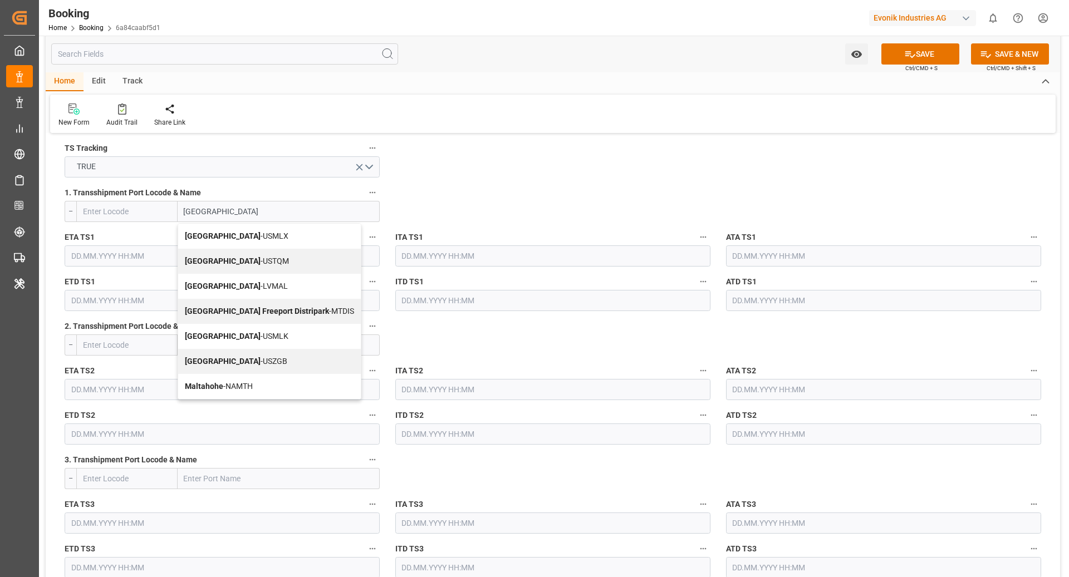
type input "MALTA"
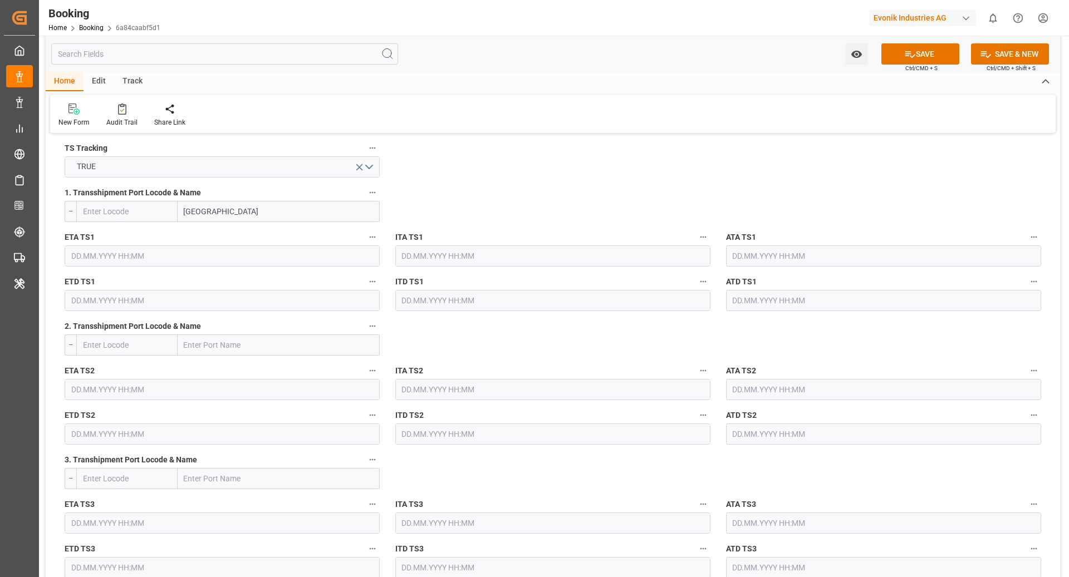
click at [190, 258] on input "text" at bounding box center [222, 255] width 315 height 21
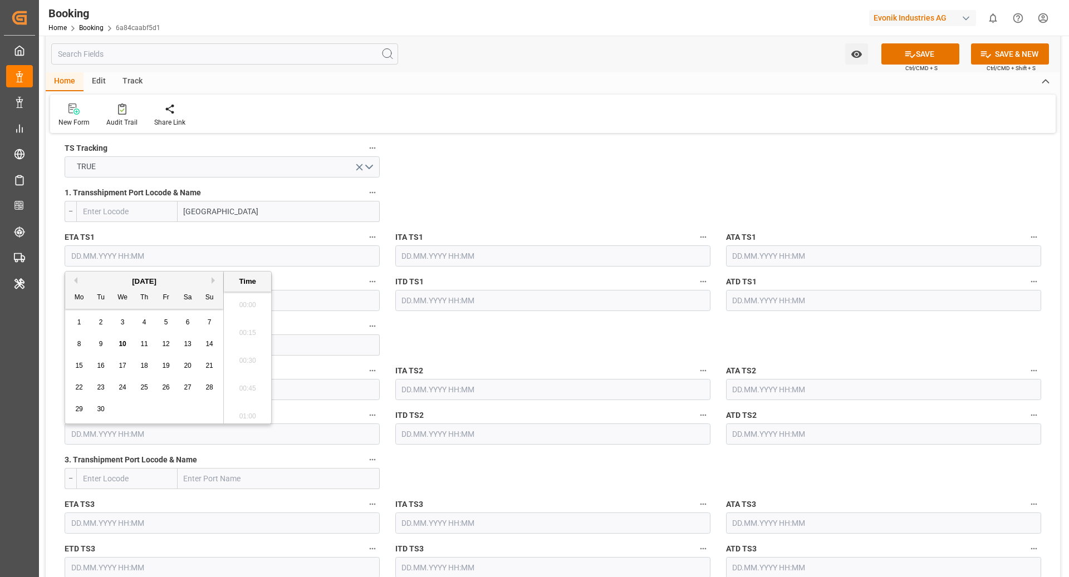
click at [248, 254] on input "text" at bounding box center [222, 255] width 315 height 21
click at [215, 279] on button "Next Month" at bounding box center [215, 280] width 7 height 7
click at [118, 345] on div "8" at bounding box center [123, 344] width 14 height 13
type input "08.10.2025 00:00"
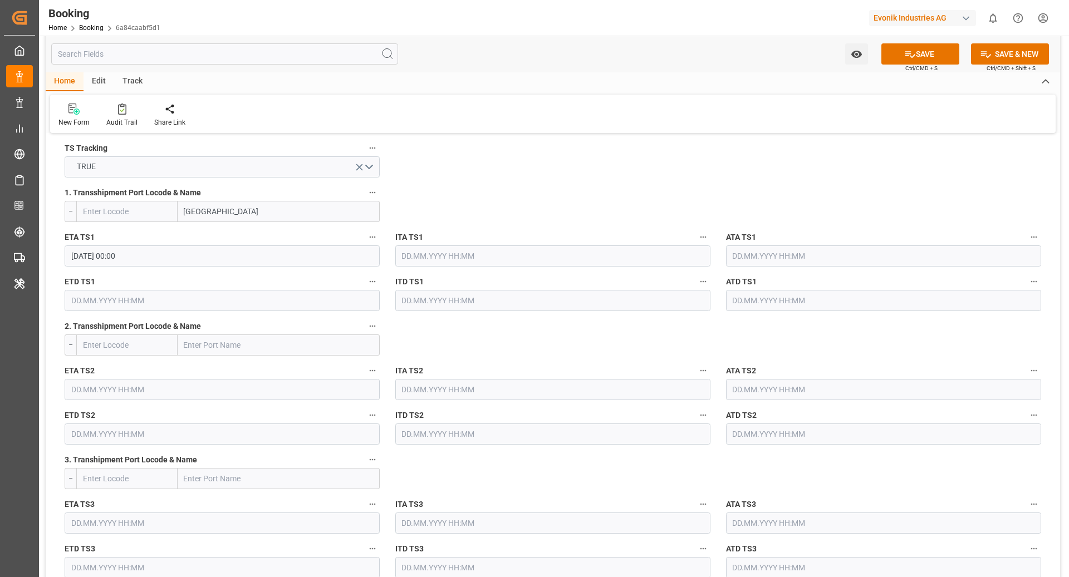
click at [131, 308] on input "text" at bounding box center [222, 300] width 315 height 21
click at [214, 326] on button "Next Month" at bounding box center [215, 325] width 7 height 7
drag, startPoint x: 161, startPoint y: 393, endPoint x: 203, endPoint y: 383, distance: 42.9
click at [161, 393] on div "10" at bounding box center [166, 388] width 14 height 13
type input "10.10.2025 00:00"
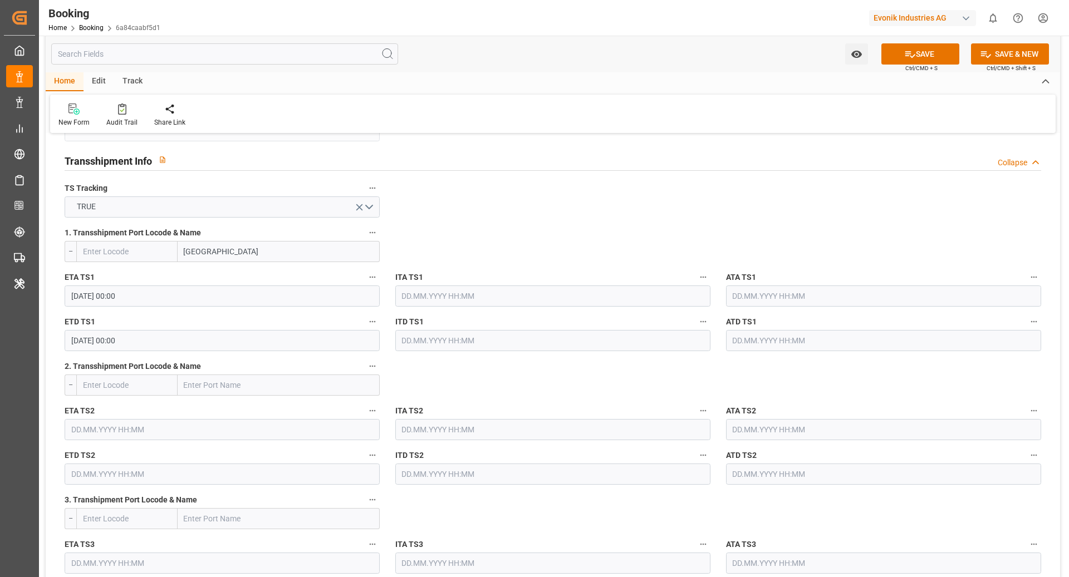
scroll to position [1141, 0]
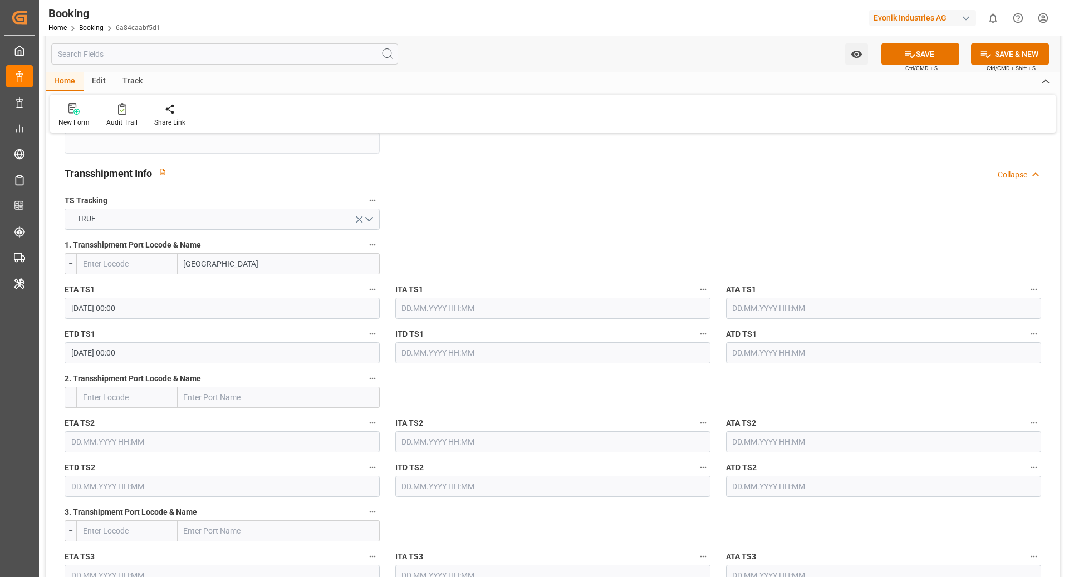
click at [239, 264] on input "MALTA" at bounding box center [279, 263] width 202 height 21
click at [227, 258] on input "MALTA" at bounding box center [279, 263] width 202 height 21
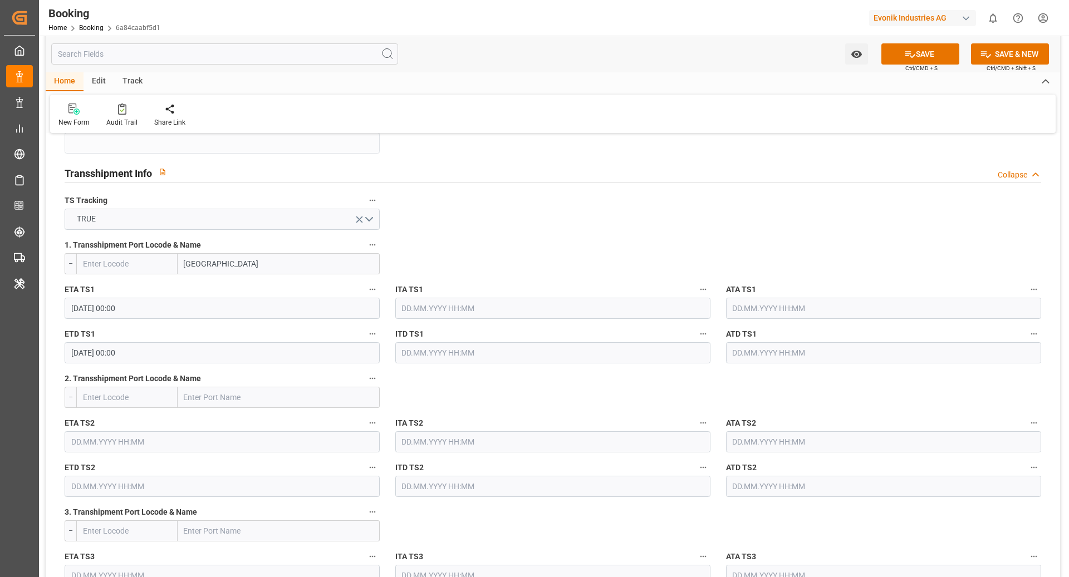
click at [227, 258] on input "MALTA" at bounding box center [279, 263] width 202 height 21
click at [264, 267] on input "VELLIATA" at bounding box center [279, 263] width 202 height 21
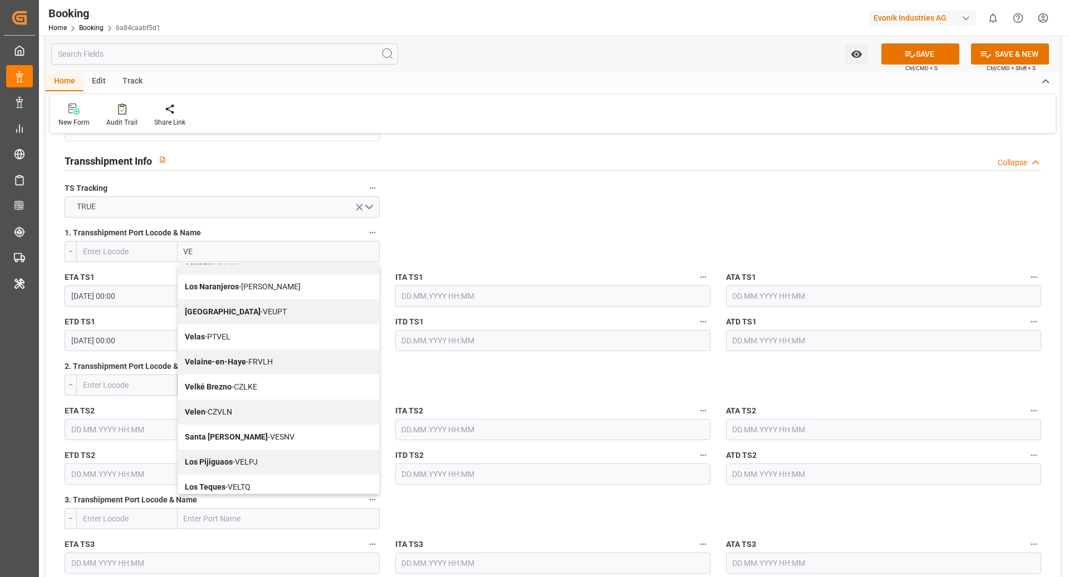
scroll to position [1022, 0]
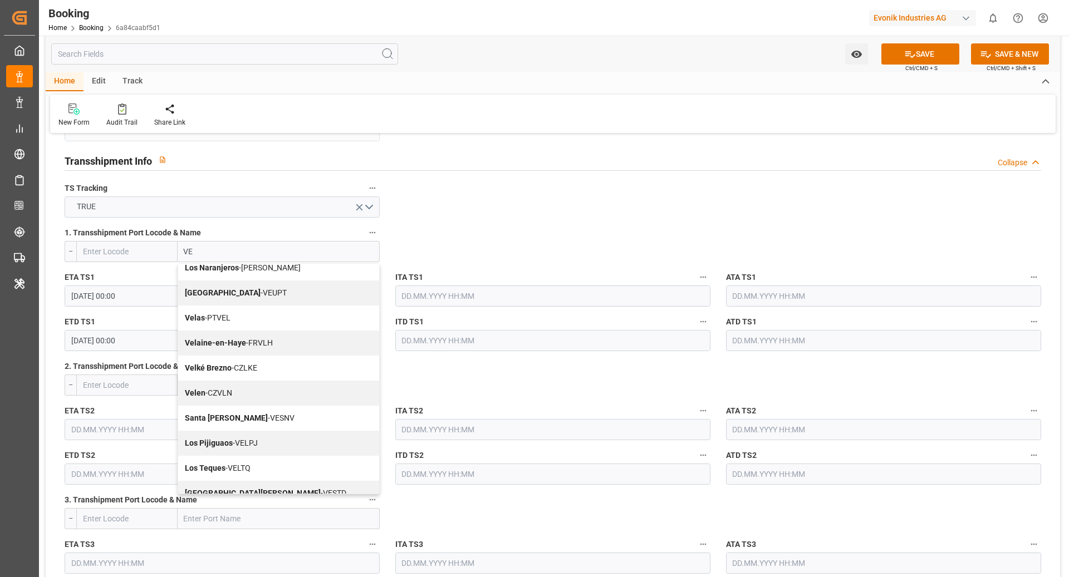
click at [213, 253] on input "VE" at bounding box center [279, 251] width 202 height 21
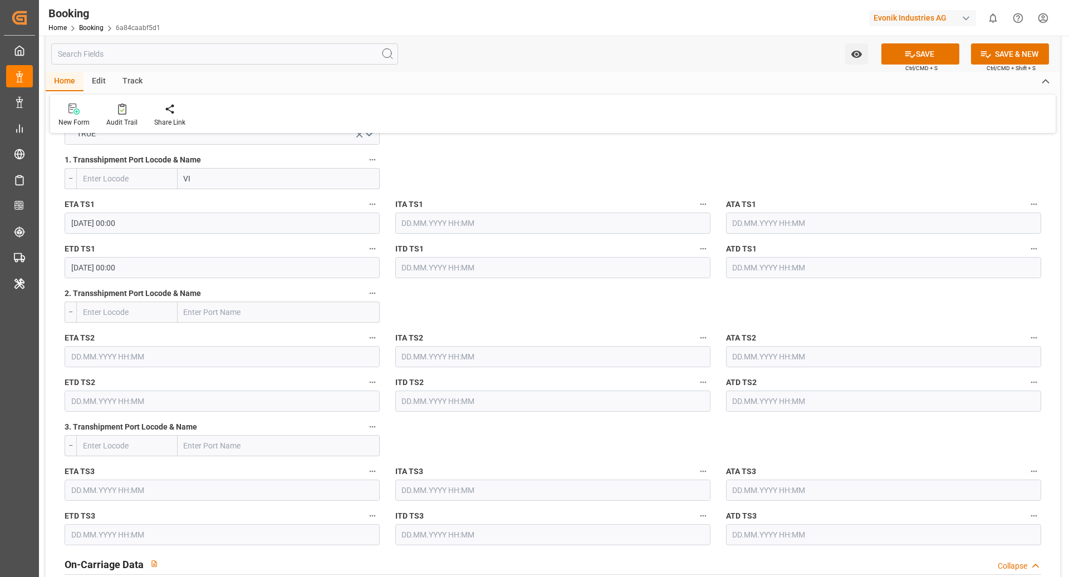
click at [240, 170] on input "VI" at bounding box center [279, 178] width 202 height 21
click at [233, 178] on input "VI" at bounding box center [279, 178] width 202 height 21
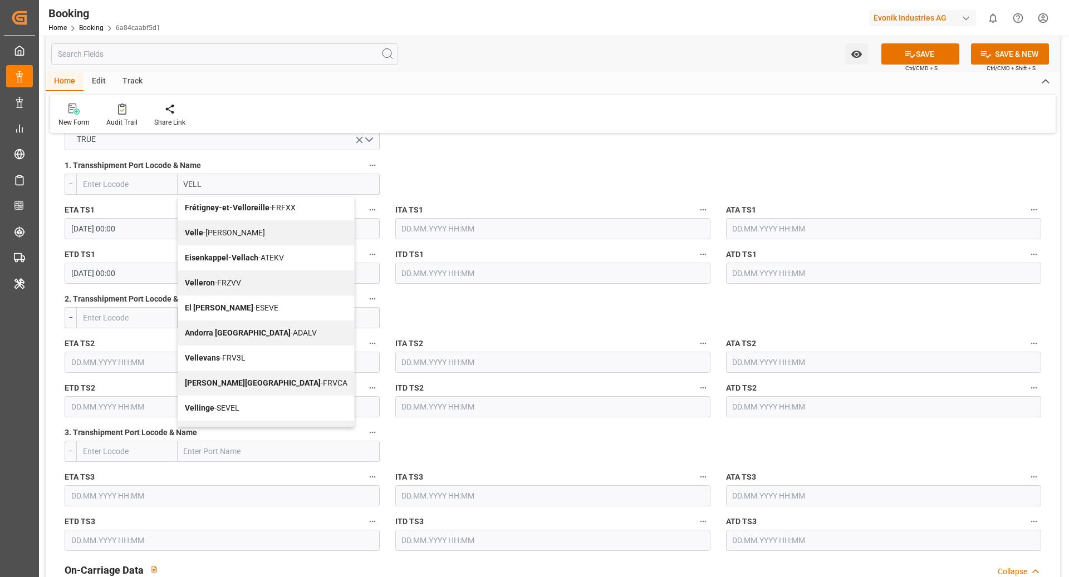
scroll to position [0, 0]
click at [227, 185] on input "VELL" at bounding box center [279, 184] width 202 height 21
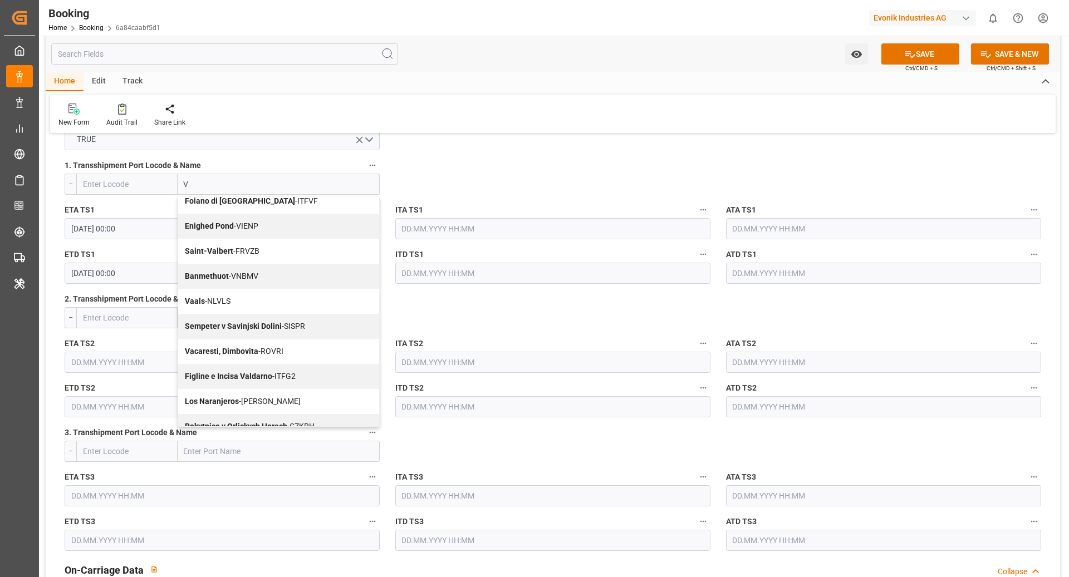
scroll to position [1022, 0]
click at [215, 180] on input "V" at bounding box center [279, 184] width 202 height 21
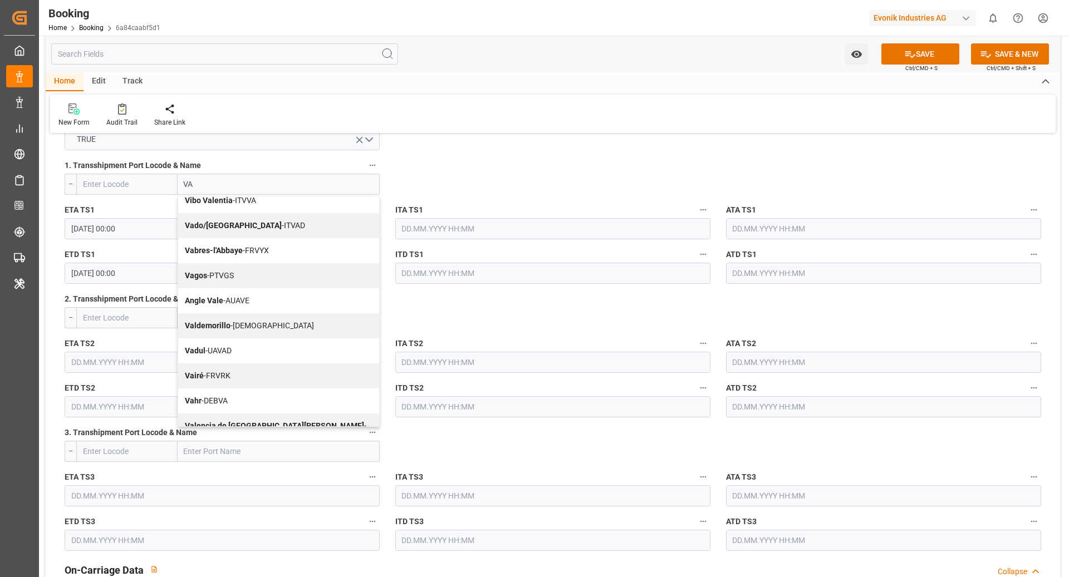
type input "VA"
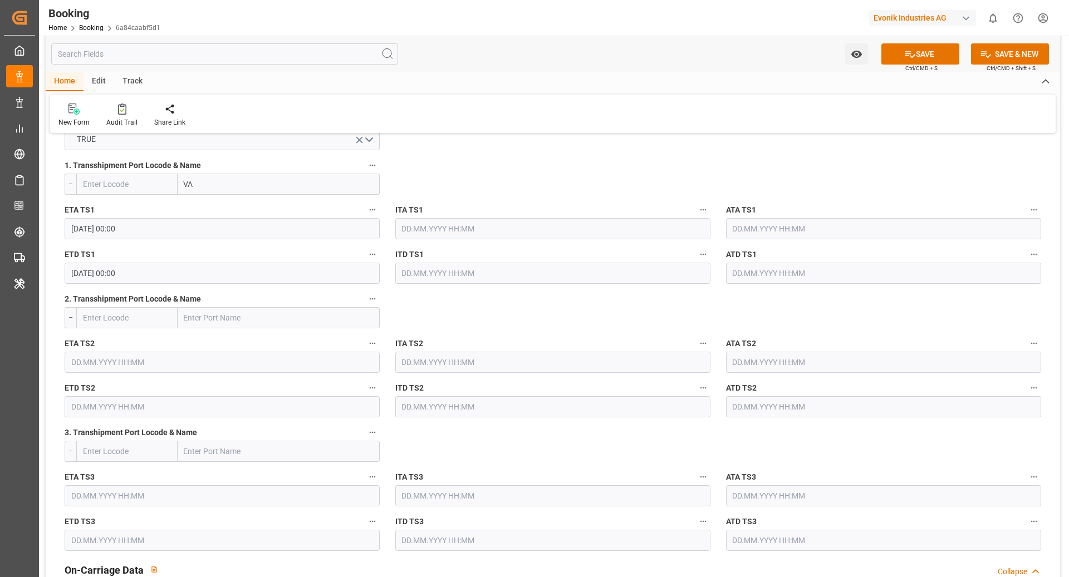
click at [283, 318] on input "text" at bounding box center [279, 317] width 202 height 21
paste input "VALENCIA"
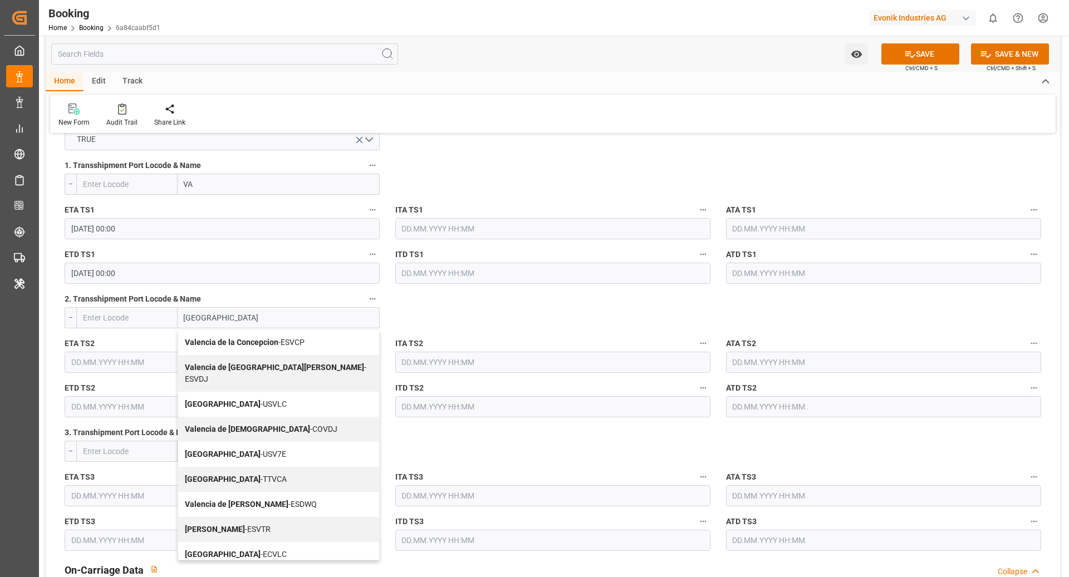
type input "VALENCIA"
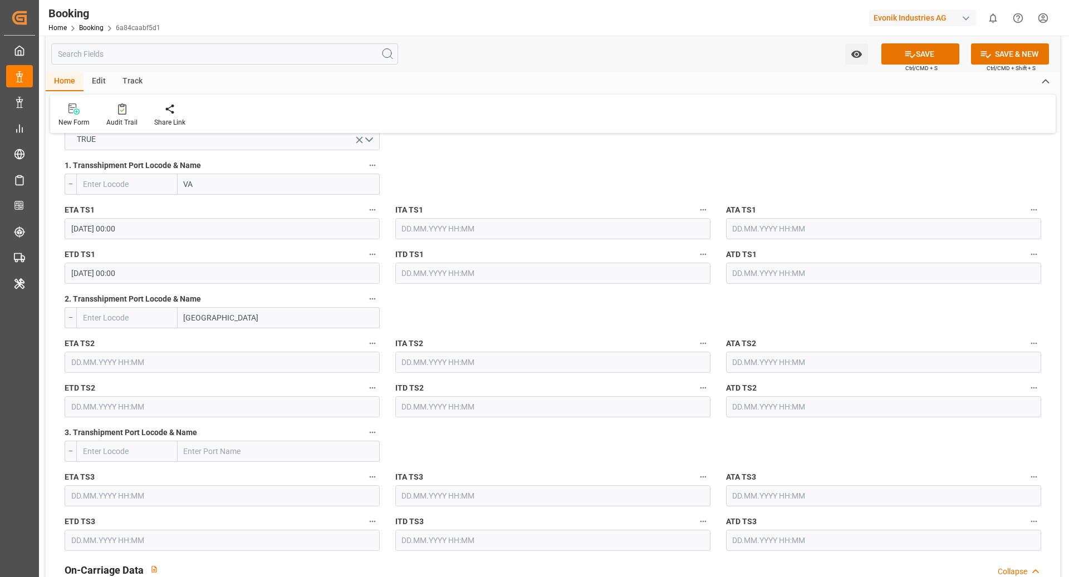
click at [249, 183] on input "VA" at bounding box center [279, 184] width 202 height 21
click at [205, 177] on input "VALLETA" at bounding box center [279, 184] width 202 height 21
click at [207, 187] on input "VALLETA" at bounding box center [279, 184] width 202 height 21
type input "VALLETTA"
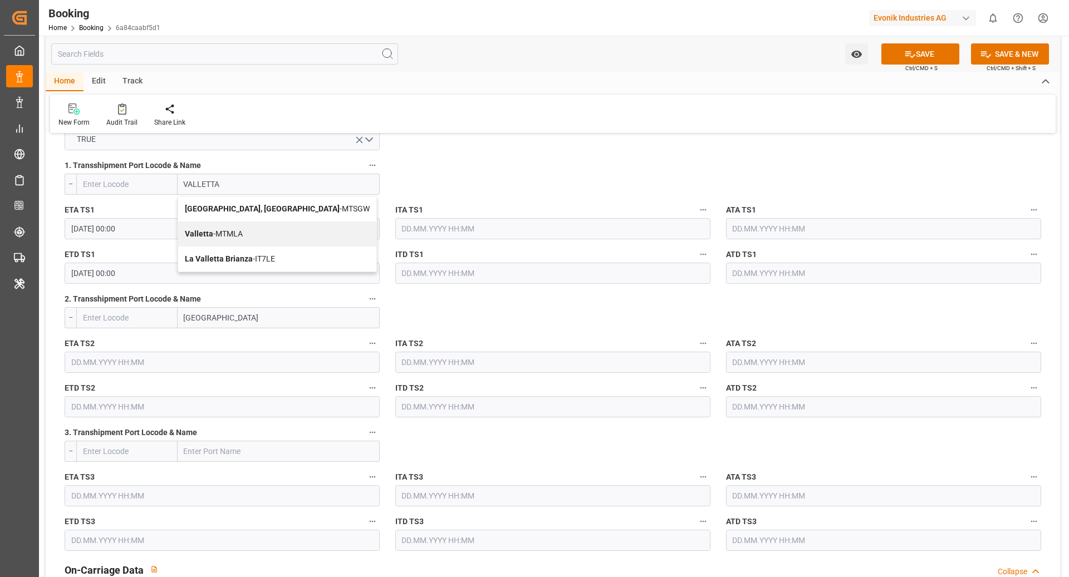
click at [261, 240] on div "Valletta - MTMLA" at bounding box center [277, 234] width 198 height 25
type input "MTMLA"
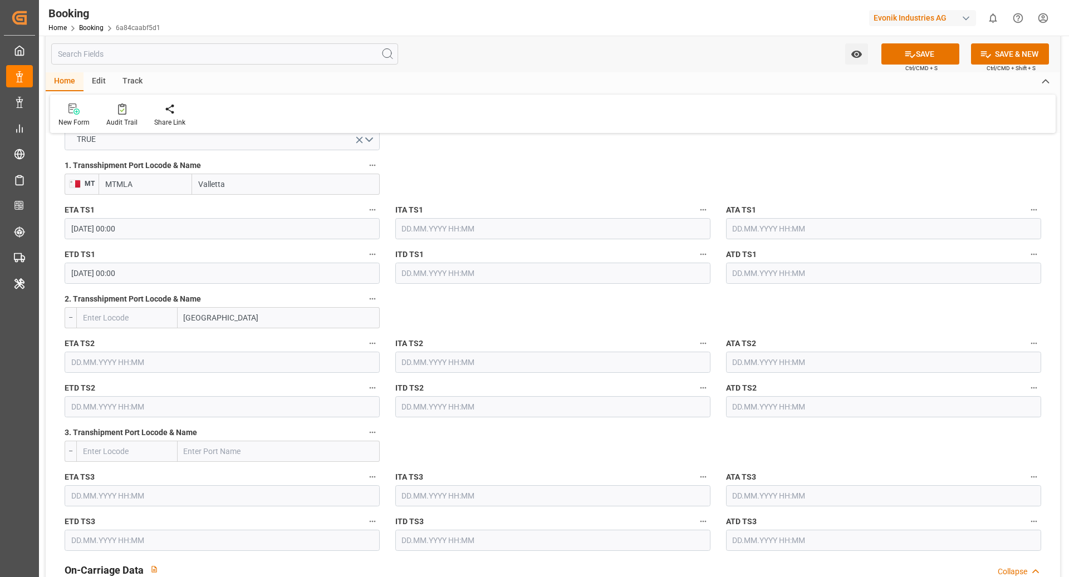
type input "Valletta"
click at [251, 313] on input "VALENCIA" at bounding box center [279, 317] width 202 height 21
click at [245, 318] on input "VALENCIA" at bounding box center [279, 317] width 202 height 21
type input "VALENCIA"
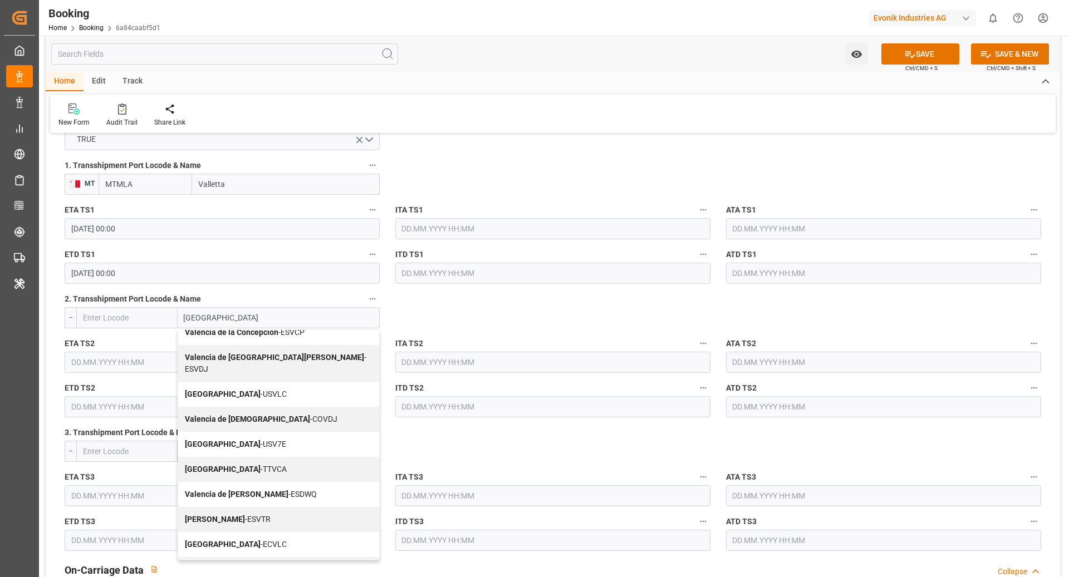
scroll to position [14, 0]
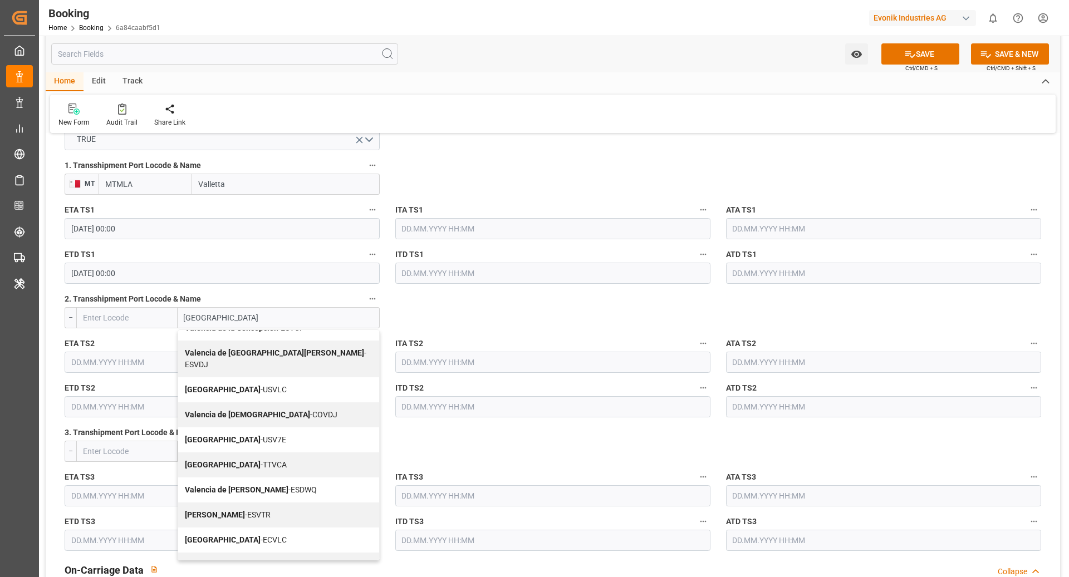
click at [229, 535] on span "Valencia - ECVLC" at bounding box center [236, 539] width 102 height 9
type input "ECVLC"
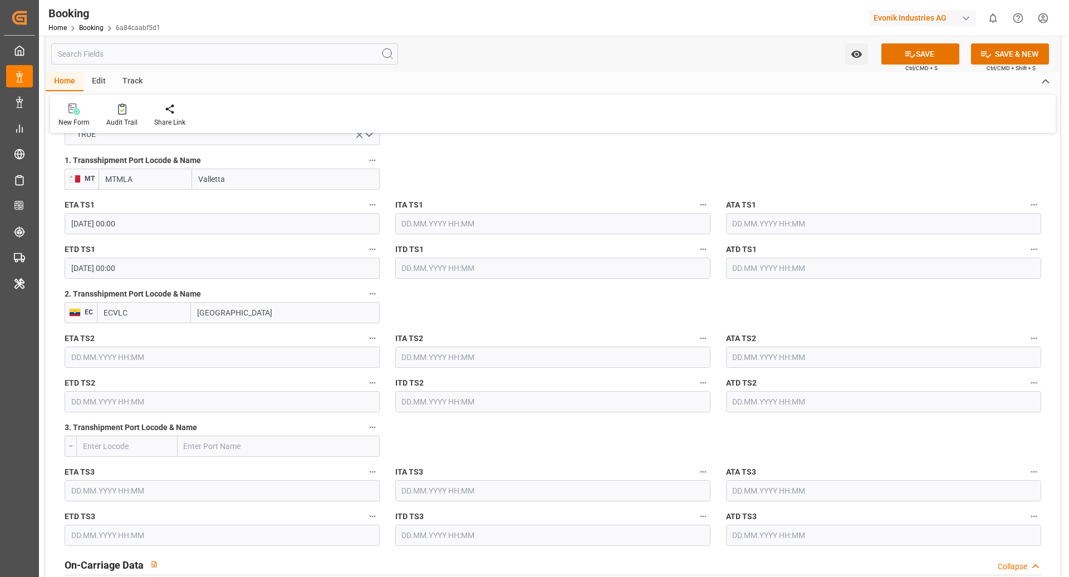
scroll to position [1227, 0]
type input "[GEOGRAPHIC_DATA]"
click at [168, 346] on input "text" at bounding box center [222, 356] width 315 height 21
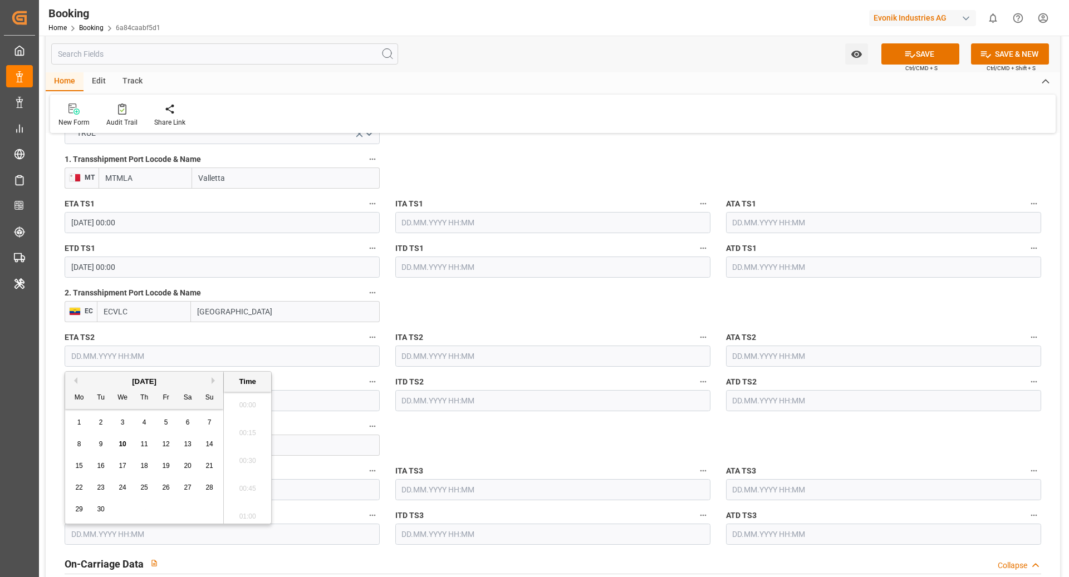
scroll to position [1534, 0]
click at [217, 381] on button "Next Month" at bounding box center [215, 380] width 7 height 7
click at [77, 469] on span "13" at bounding box center [78, 466] width 7 height 8
type input "[DATE] 00:00"
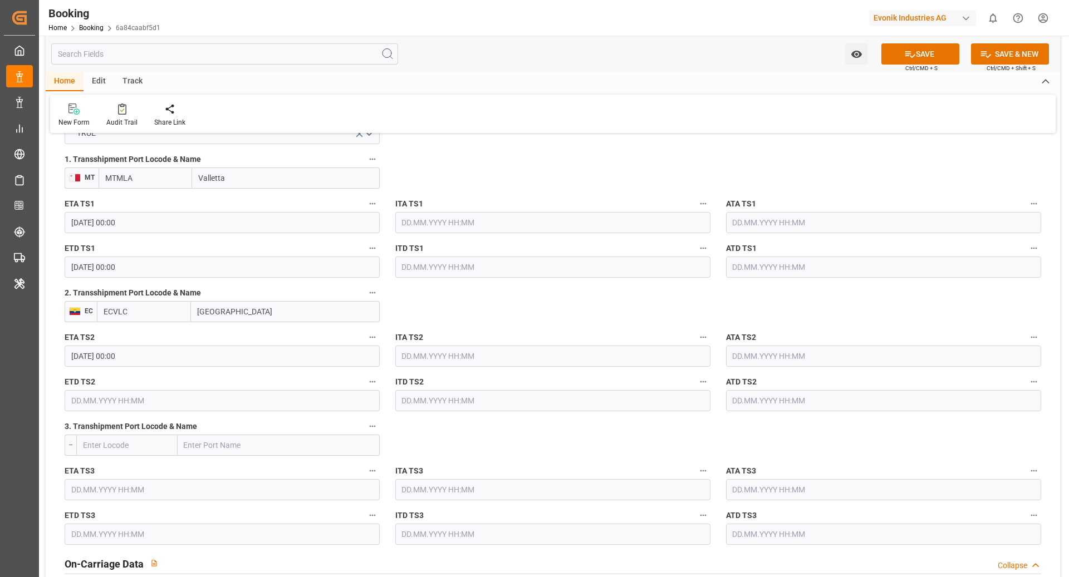
click at [155, 406] on input "text" at bounding box center [222, 400] width 315 height 21
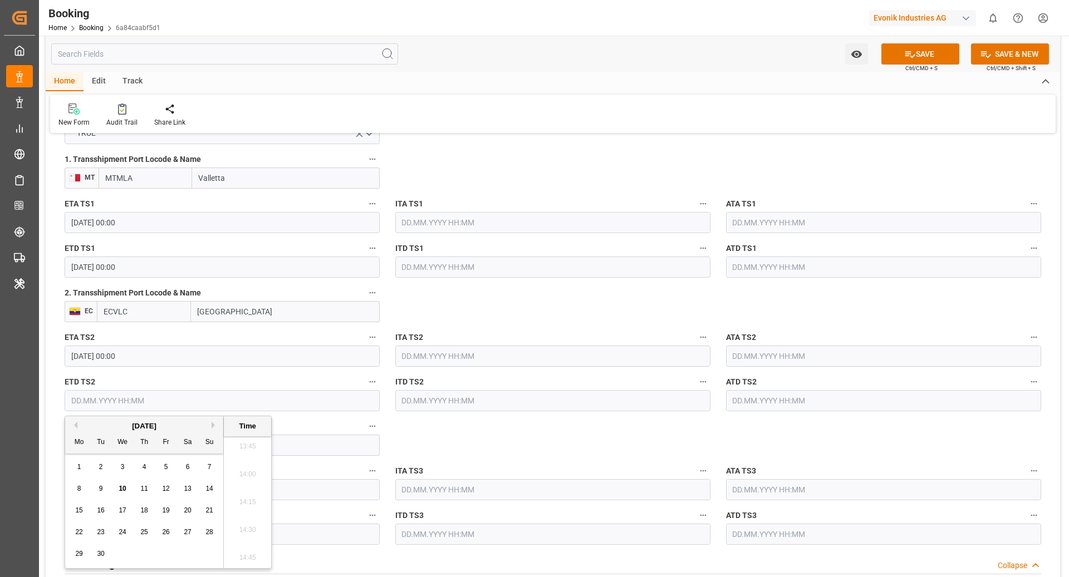
click at [213, 426] on button "Next Month" at bounding box center [215, 425] width 7 height 7
click at [212, 512] on span "19" at bounding box center [208, 511] width 7 height 8
type input "[DATE] 00:00"
drag, startPoint x: 592, startPoint y: 292, endPoint x: 658, endPoint y: 226, distance: 94.1
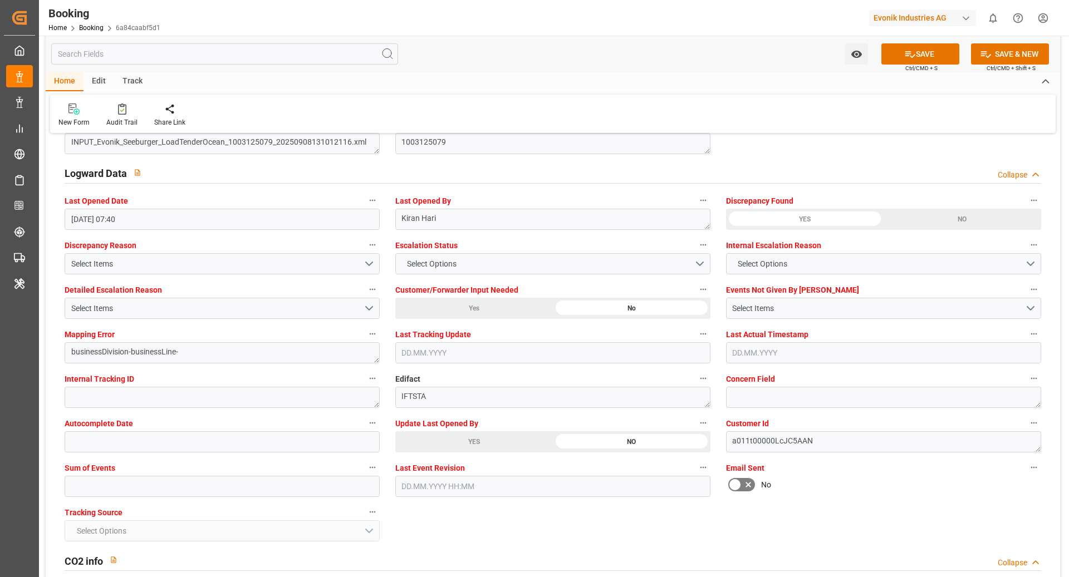
scroll to position [2015, 0]
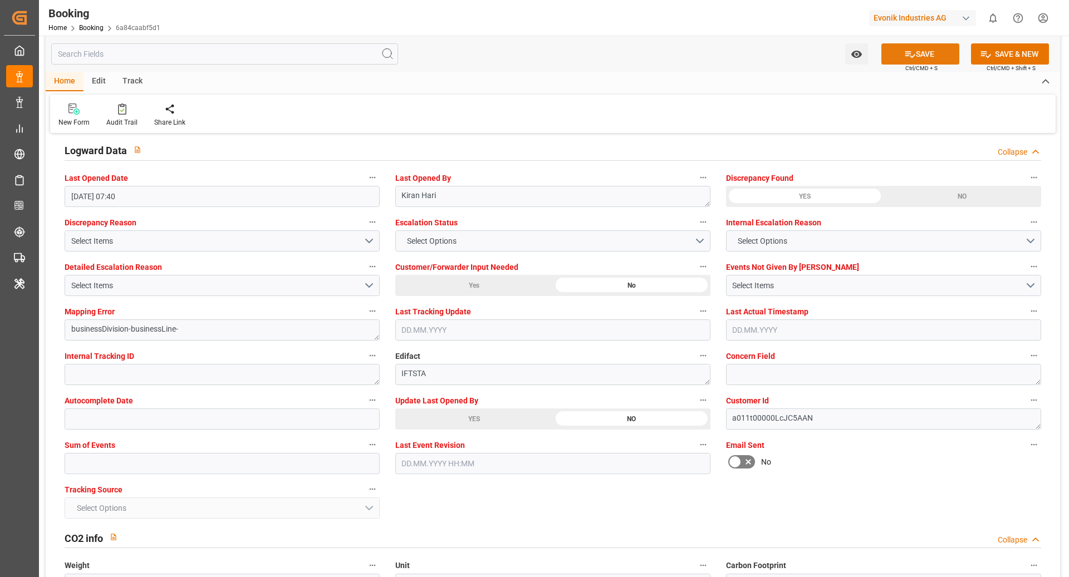
click at [923, 61] on button "SAVE" at bounding box center [920, 53] width 78 height 21
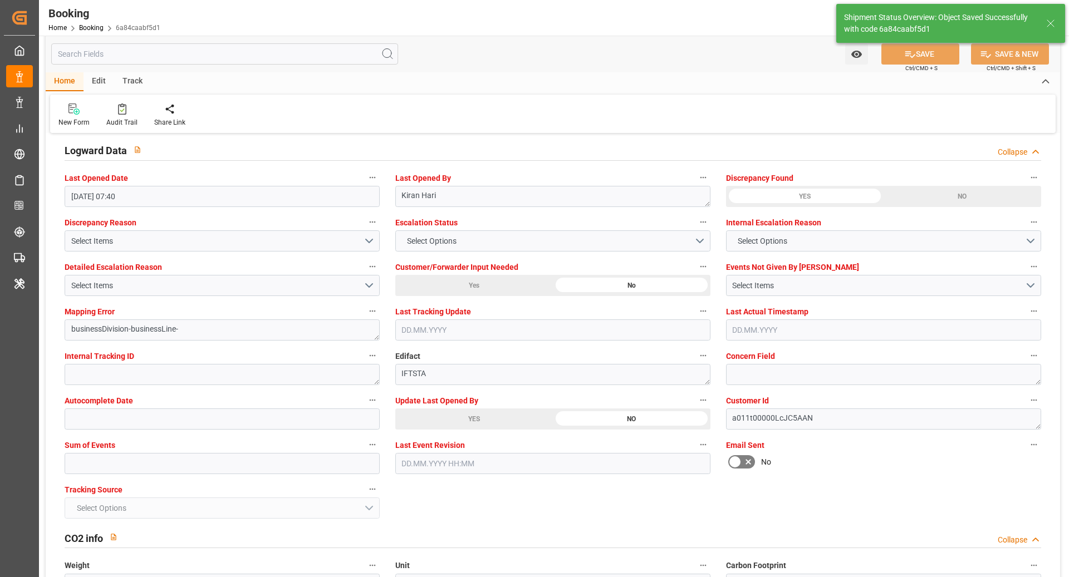
type textarea "[PERSON_NAME]"
type textarea "Yes"
type input "08.10.2025 00:00"
type input "10.10.2025 00:00"
type input "[DATE] 00:00"
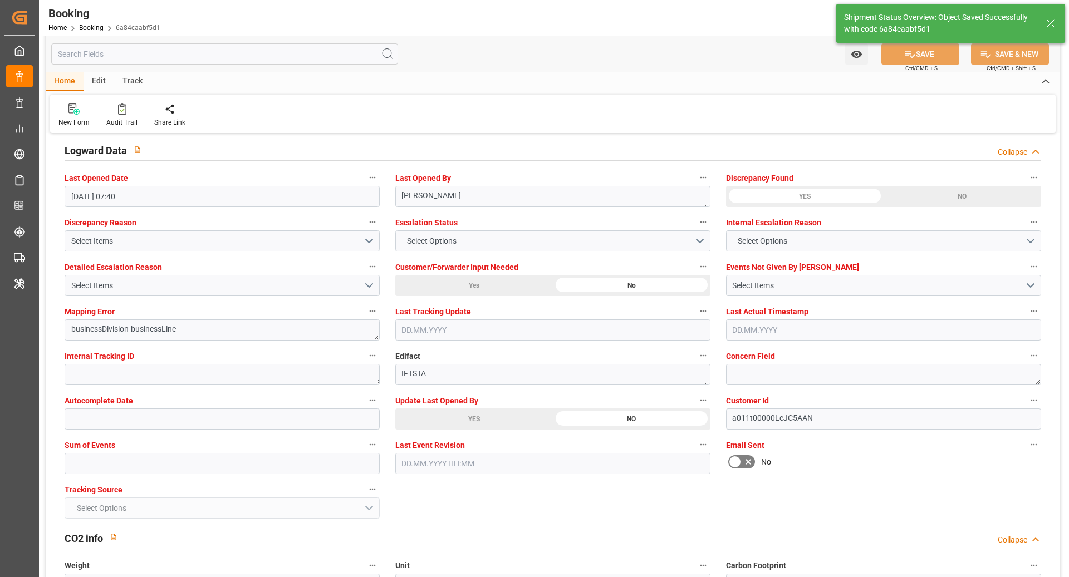
type input "[DATE] 00:00"
type input "10.09.2025 09:00"
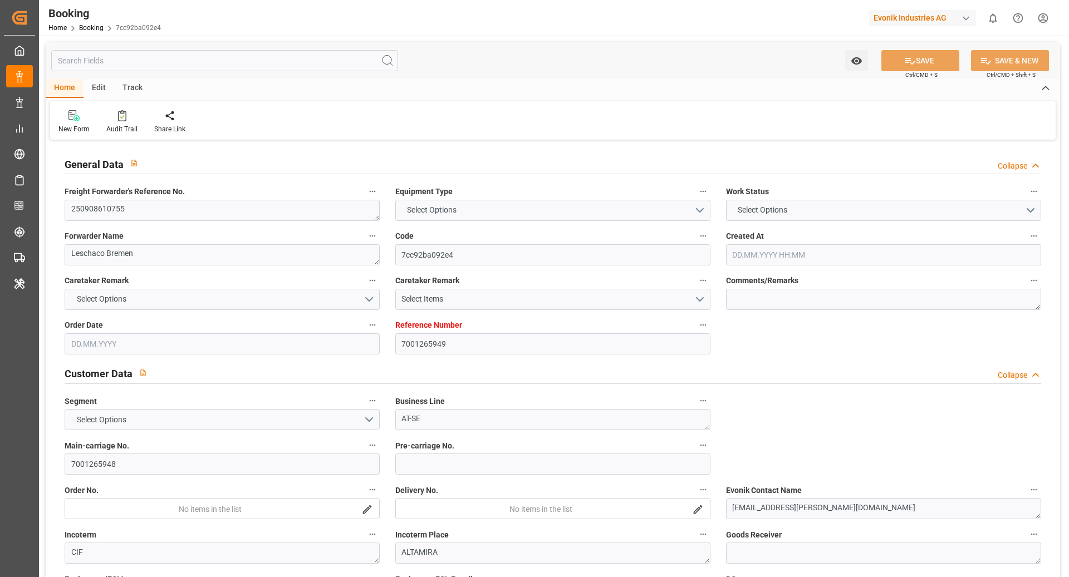
type input "7001265949"
type input "9979266"
type input "CMACGM"
type input "CMA CGM Group"
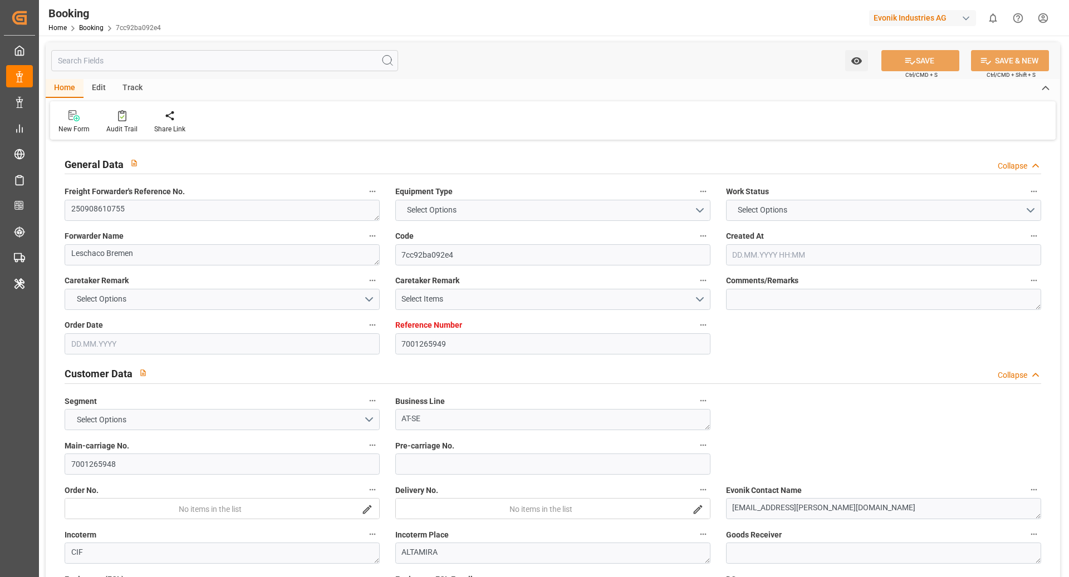
type input "EUNWC"
type input "MXATM"
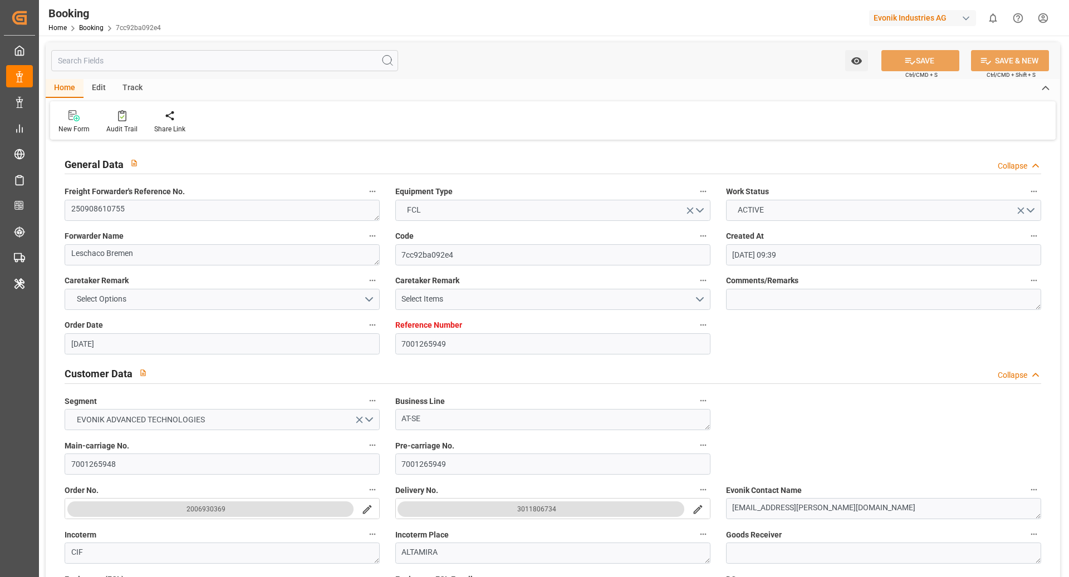
type input "03.09.2025 09:39"
type input "03.09.2025"
type input "10.10.2025"
type input "10.09.2025"
type input "10.09.2025 00:00"
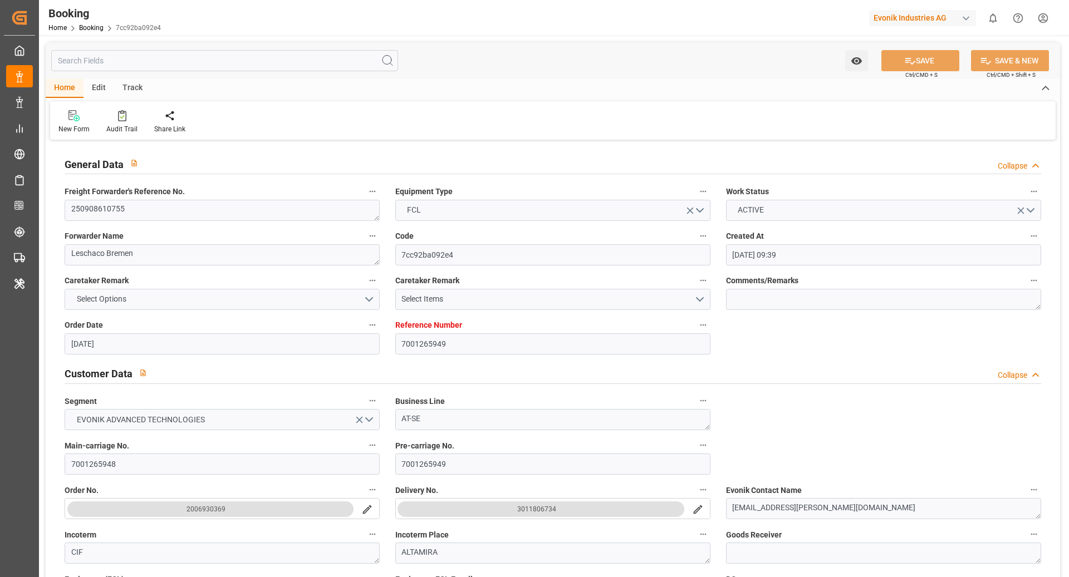
type input "10.09.2025 00:00"
type input "03.09.2025"
type input "09.09.2025"
type input "22.09.2025 00:00"
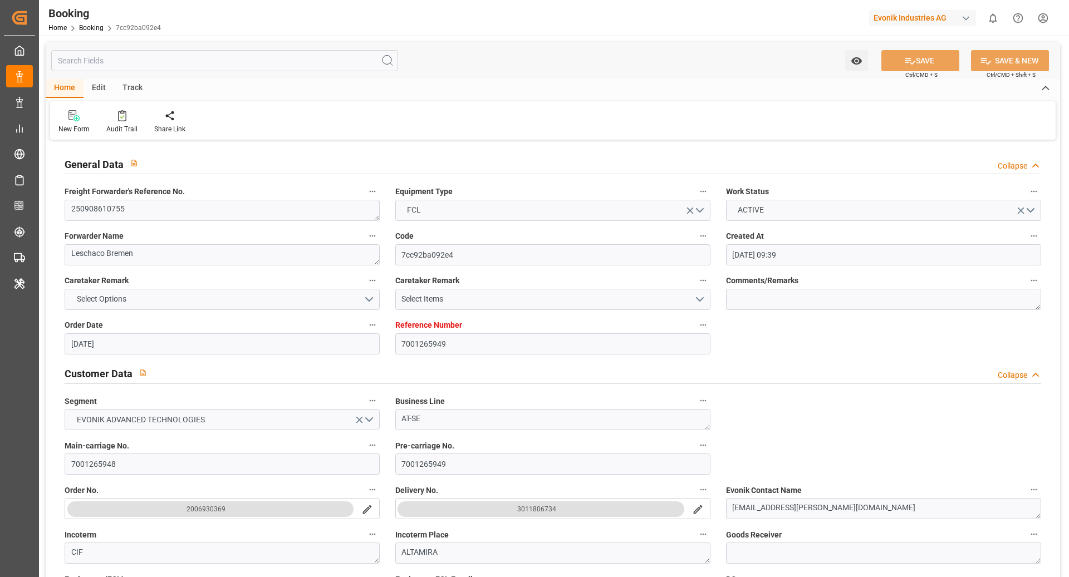
type input "09.10.2025 00:00"
type input "09.09.2025 11:23"
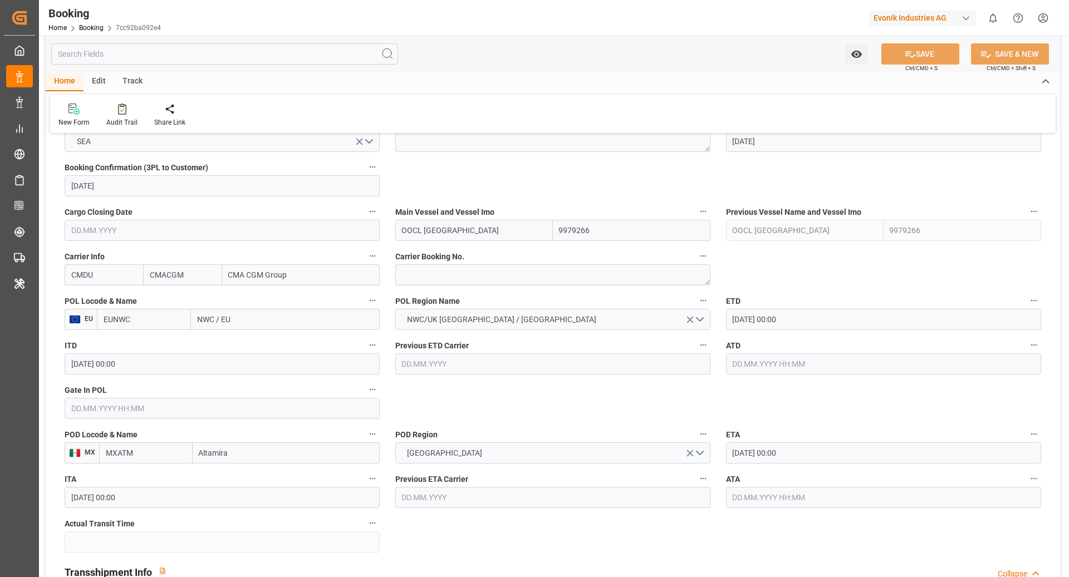
scroll to position [744, 0]
click at [133, 319] on input "EUNWC" at bounding box center [144, 317] width 94 height 21
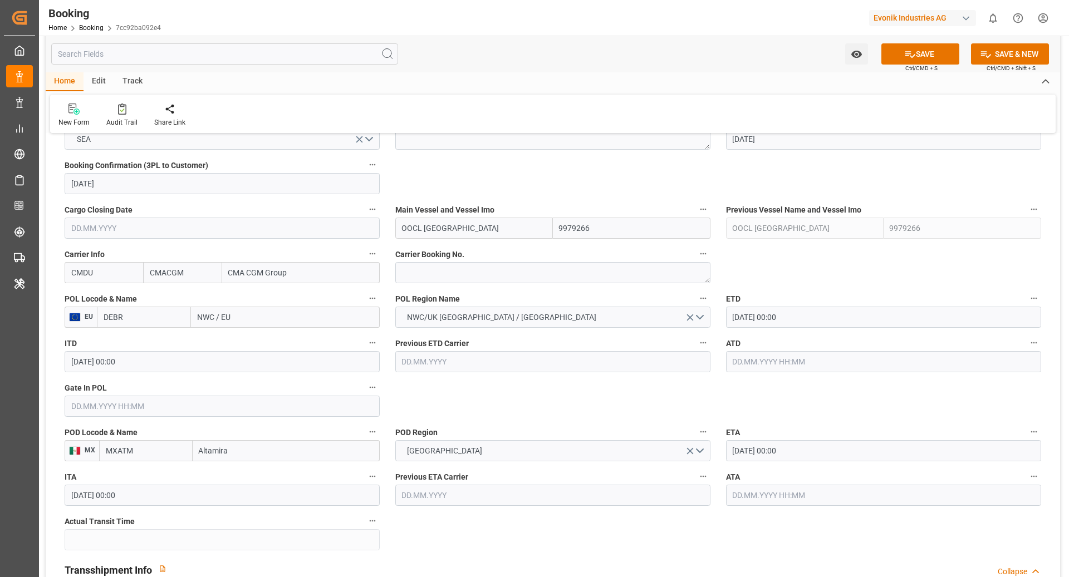
type input "DEBRV"
click at [151, 345] on span "DEBRV - Bremerhaven" at bounding box center [141, 347] width 75 height 21
type input "Bremerhaven"
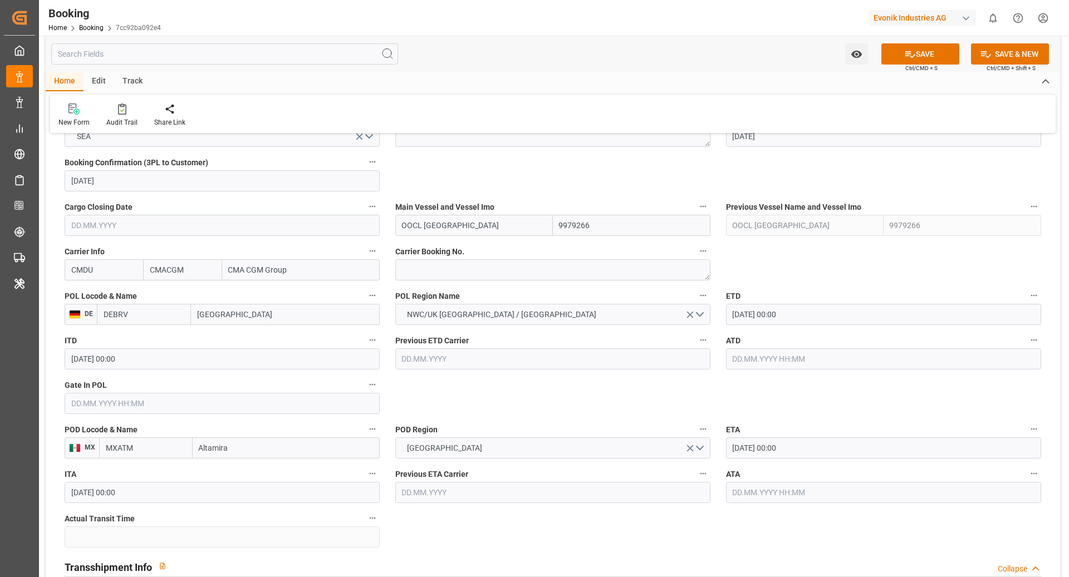
scroll to position [747, 0]
type input "DEBRV"
click at [458, 269] on textarea at bounding box center [552, 269] width 315 height 21
paste textarea "HBG2034904"
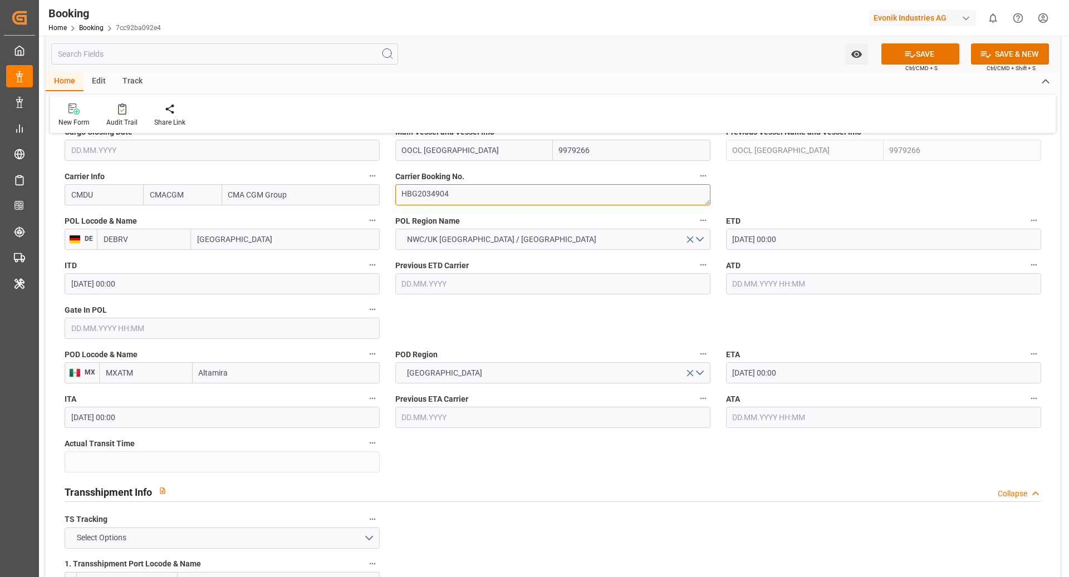
scroll to position [835, 0]
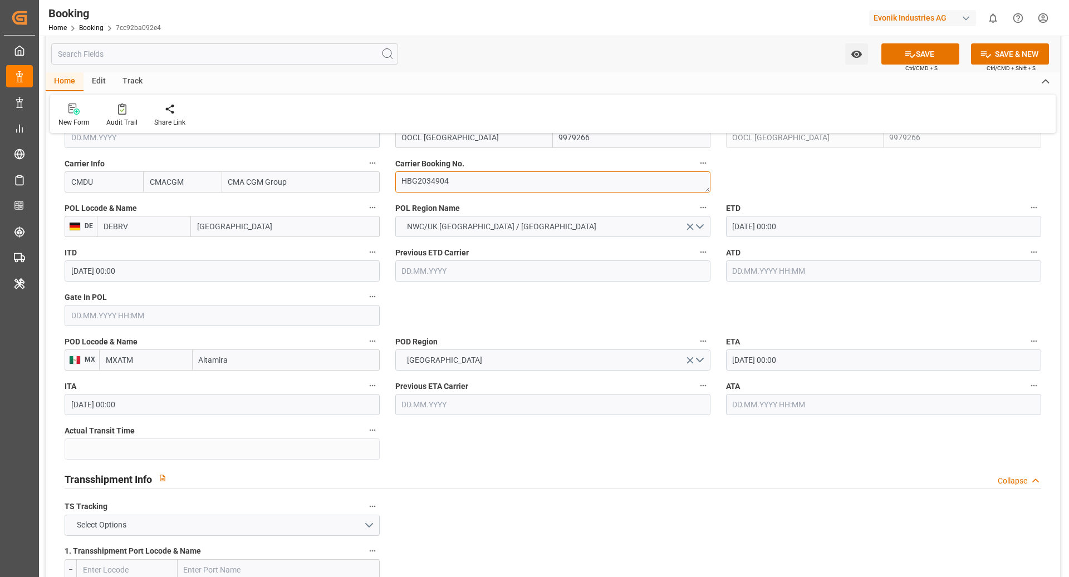
type textarea "HBG2034904"
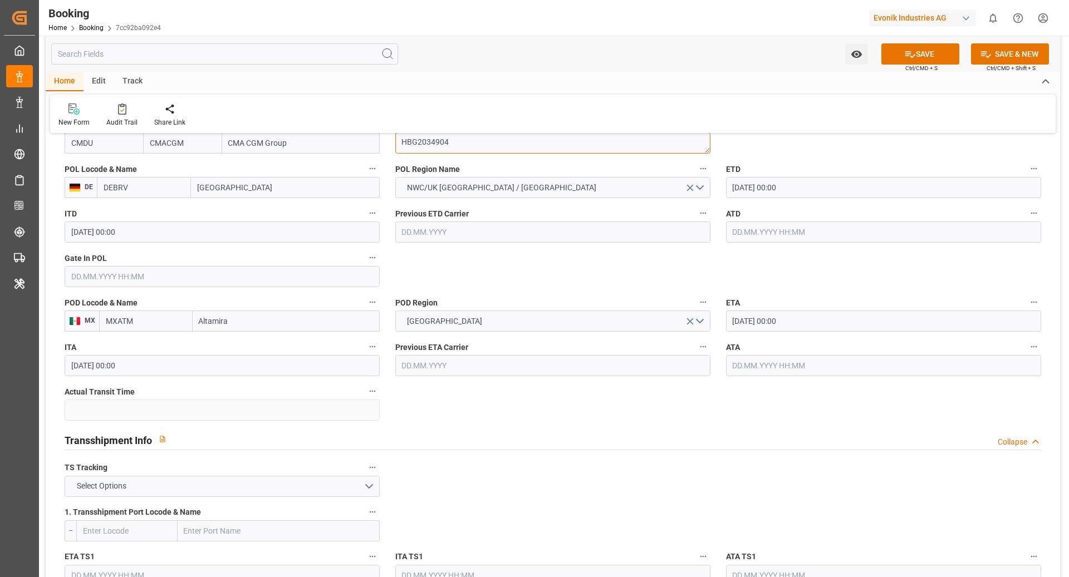
scroll to position [874, 0]
click at [144, 482] on button "Select Options" at bounding box center [222, 486] width 315 height 21
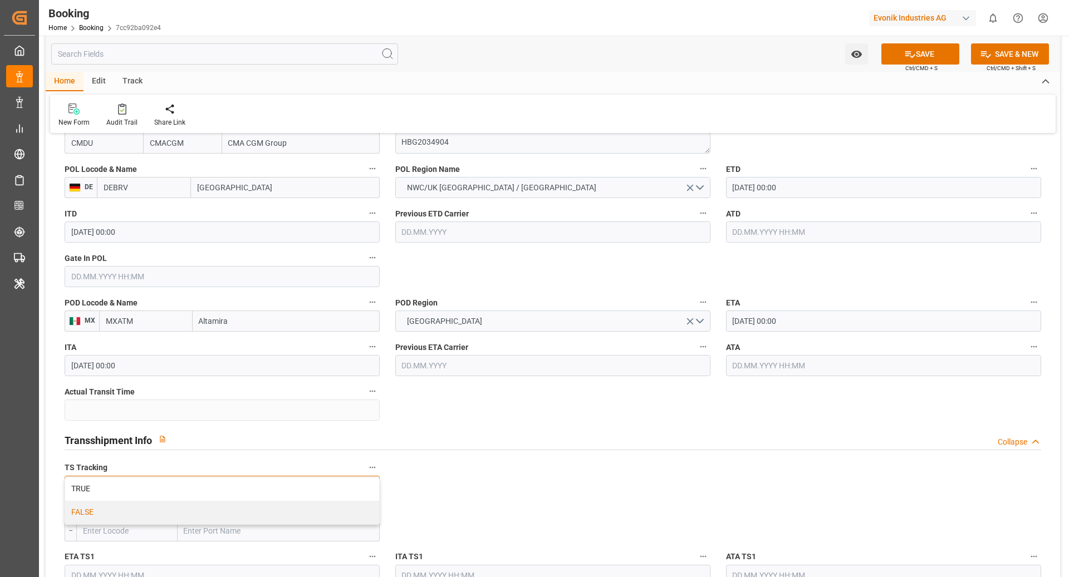
click at [129, 518] on div "FALSE" at bounding box center [222, 512] width 314 height 23
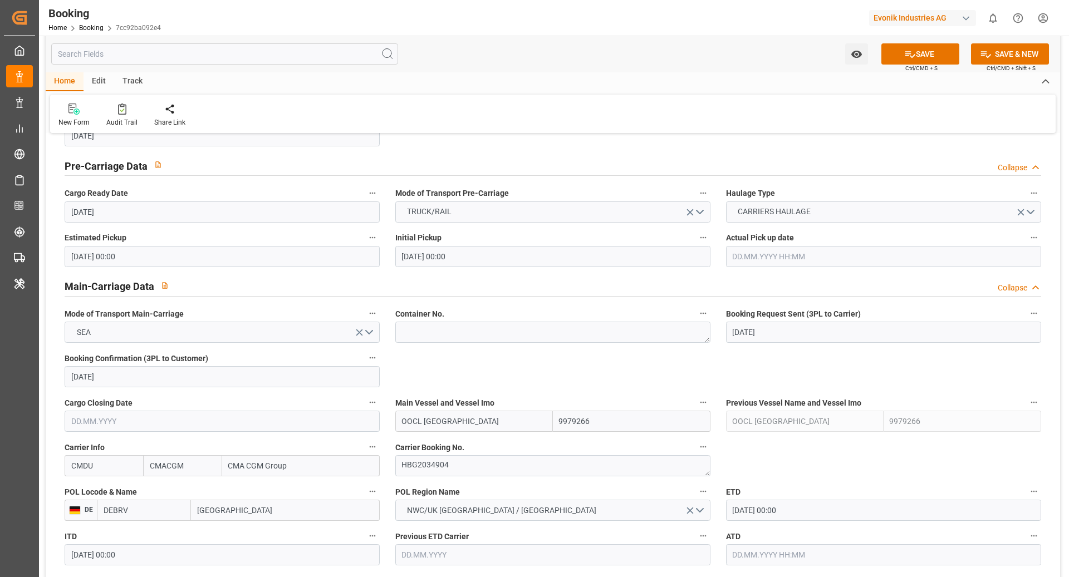
scroll to position [551, 0]
click at [908, 52] on icon at bounding box center [910, 54] width 12 height 12
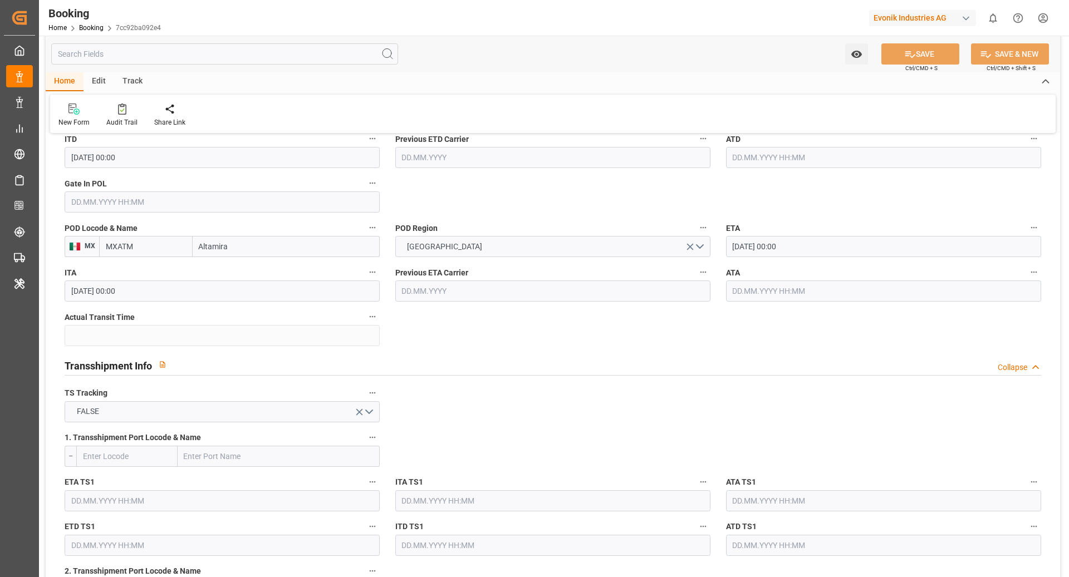
scroll to position [992, 0]
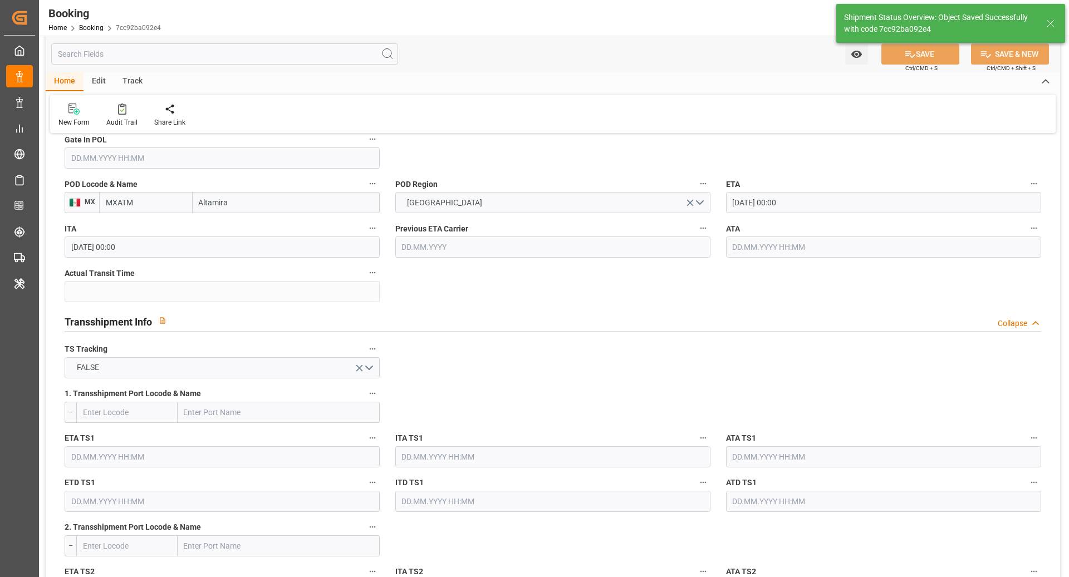
type textarea "[PERSON_NAME]"
type textarea "businessDivision-businessLine-"
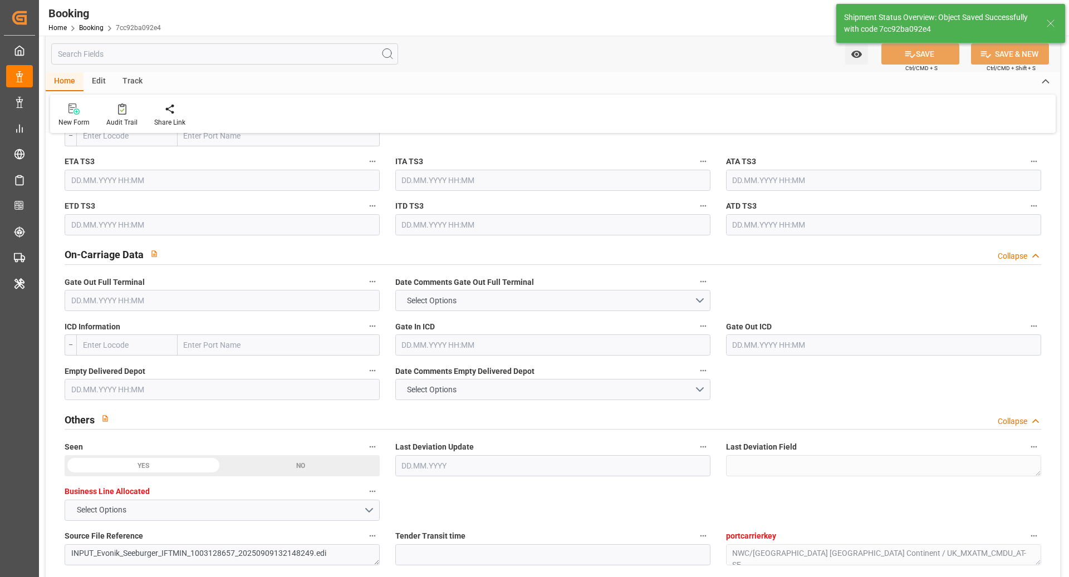
type input "10.09.2025 09:01"
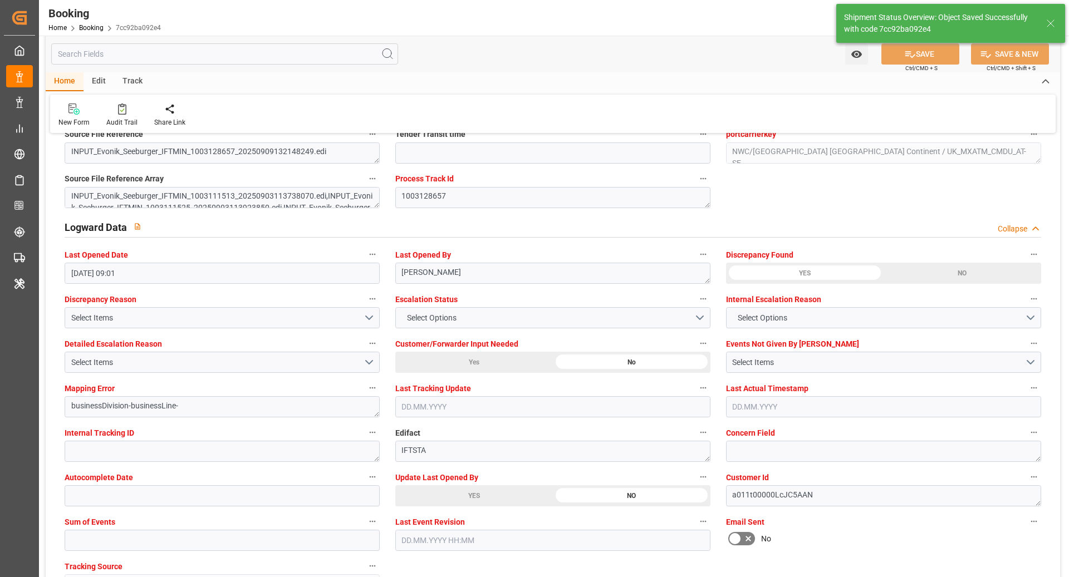
scroll to position [1949, 0]
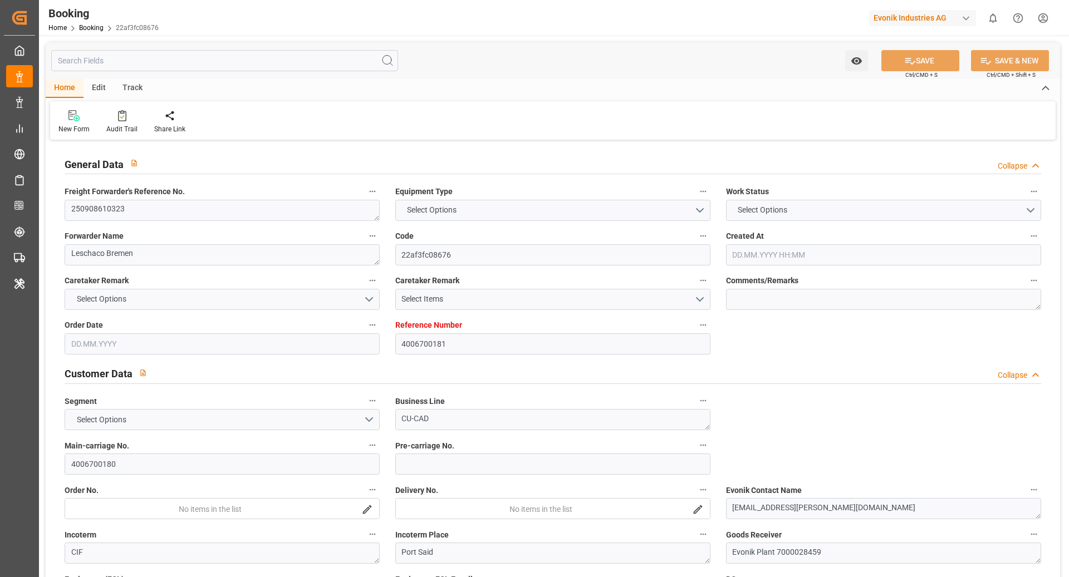
type input "4006700181"
type input "9629380"
type input "CMACGM"
type input "CMA CGM Group"
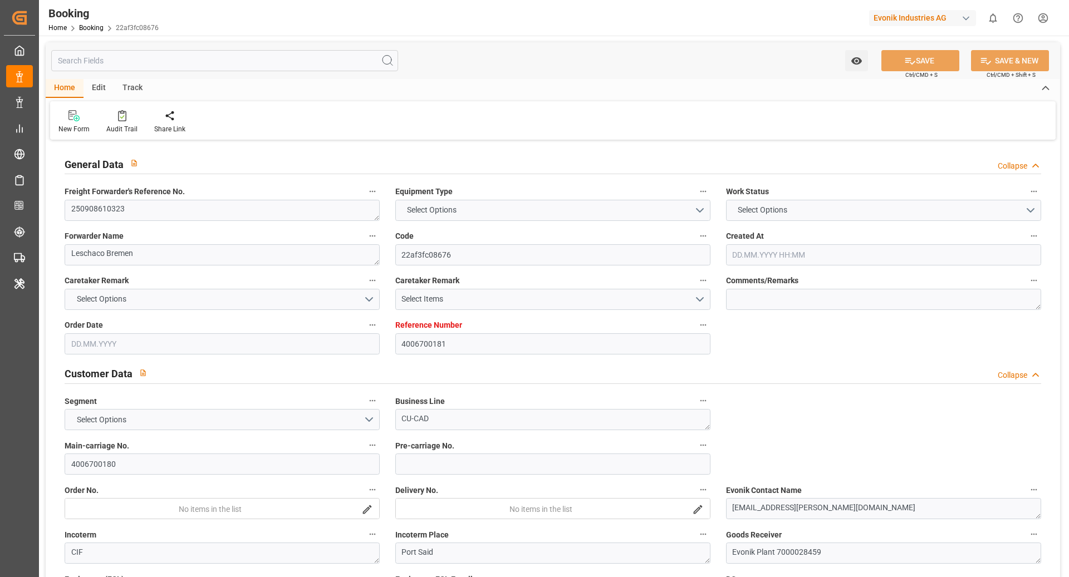
type input "DEHAM"
type input "EGPSD"
type input "DEHAM"
type input "EGPSD"
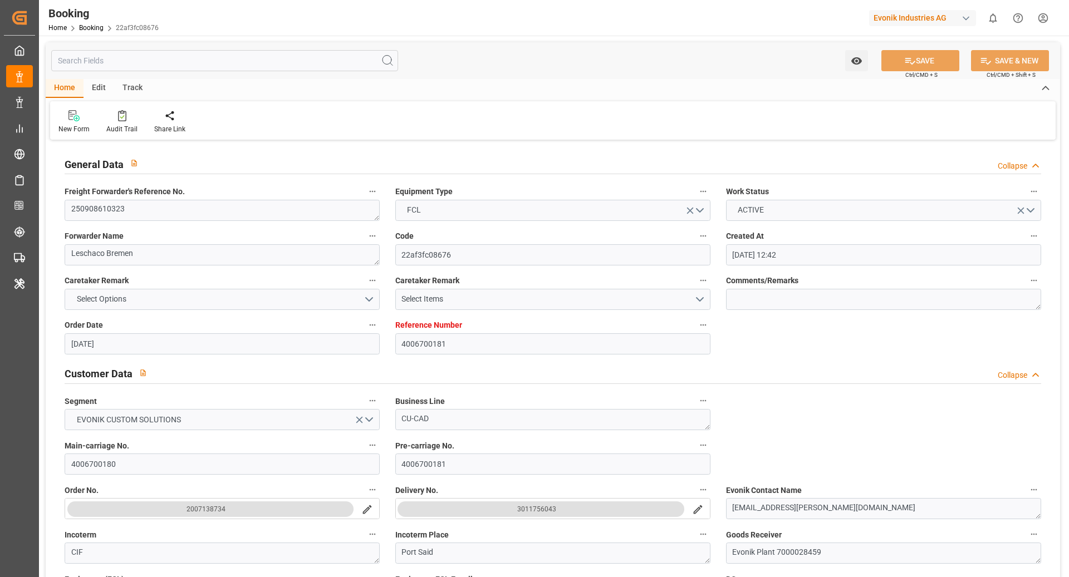
type input "[DATE] 12:42"
type input "[DATE]"
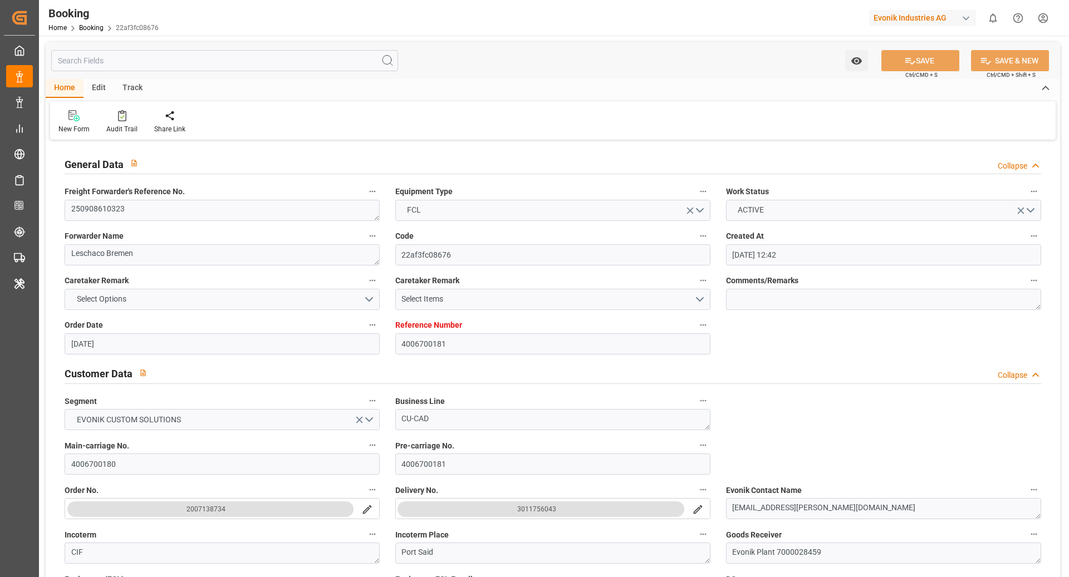
type input "[DATE] 08:00"
type input "[DATE] 00:00"
type input "[DATE] 08:00"
type input "[DATE] 00:00"
type input "[DATE] 16:24"
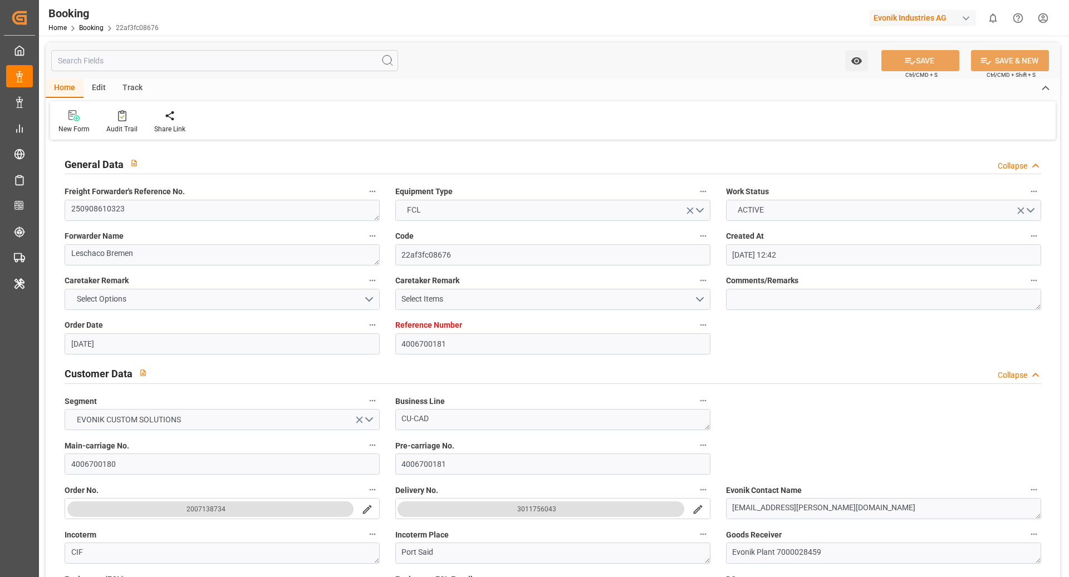
type input "[DATE]"
type input "[DATE] 08:00"
click at [122, 131] on div "Audit Trail" at bounding box center [121, 129] width 31 height 10
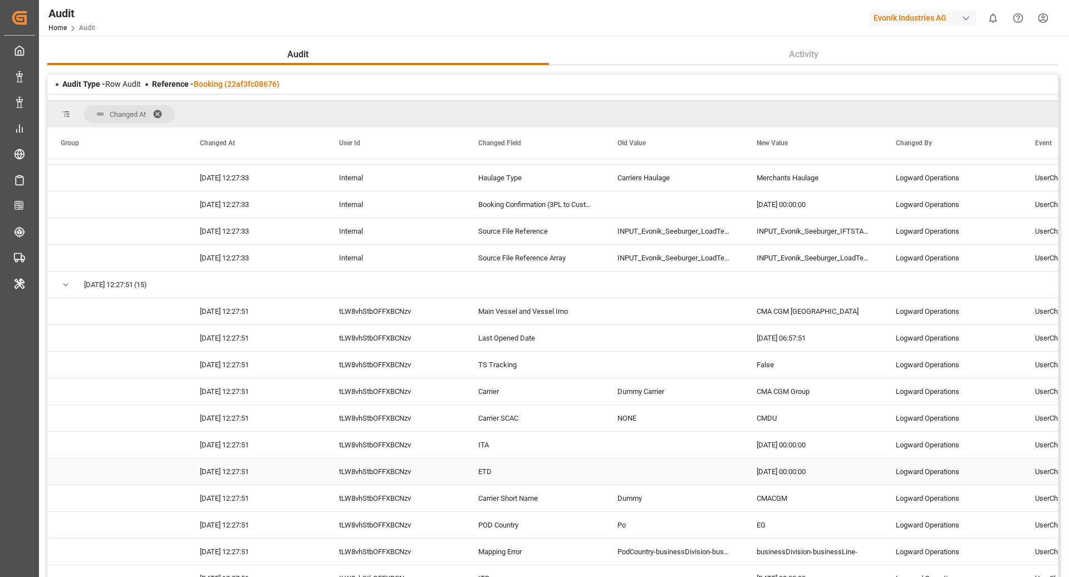
scroll to position [1833, 0]
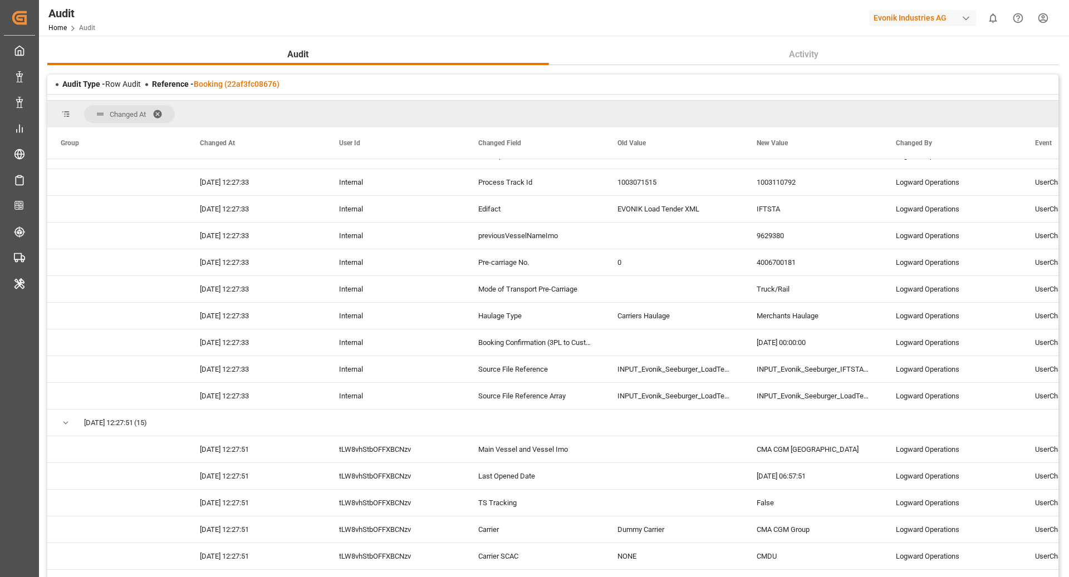
click at [376, 333] on div "Internal" at bounding box center [395, 343] width 139 height 26
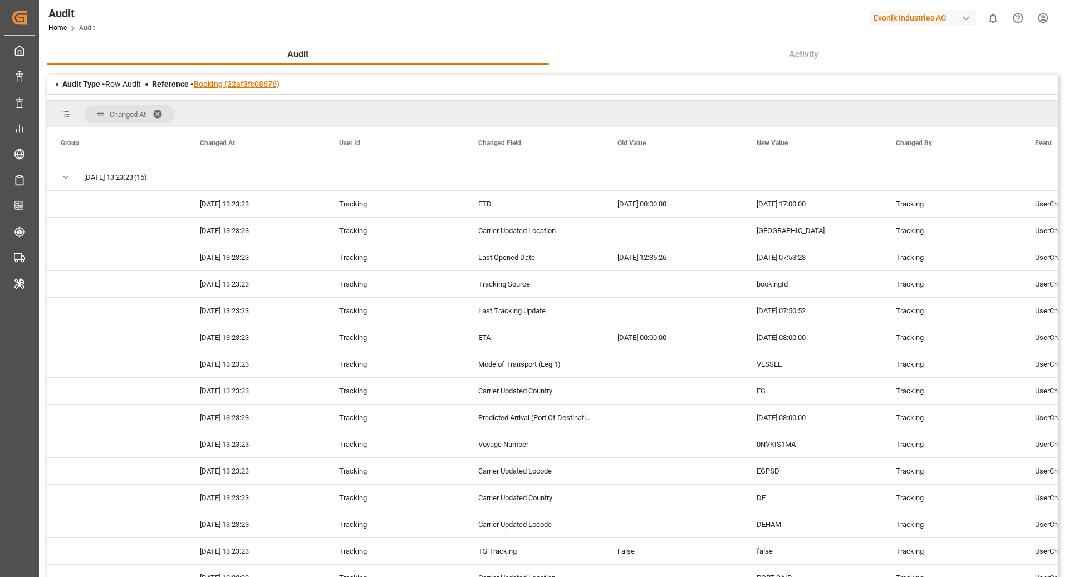
click at [238, 83] on link "Booking (22af3fc08676)" at bounding box center [237, 84] width 86 height 9
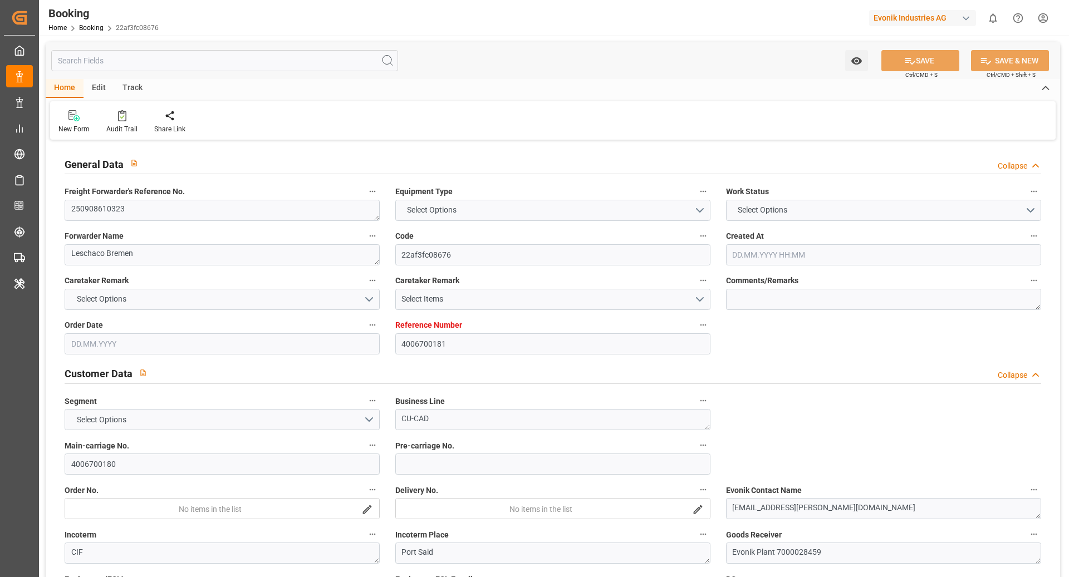
type input "4006700181"
type input "9629380"
type input "CMACGM"
type input "CMA CGM Group"
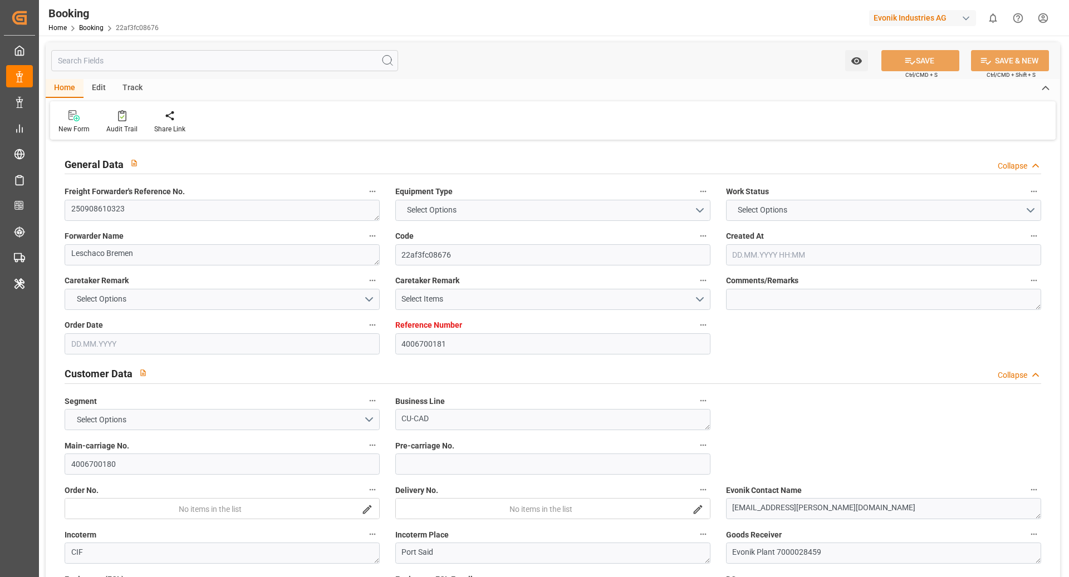
type input "DEHAM"
type input "EGPSD"
type input "DEHAM"
type input "EGPSD"
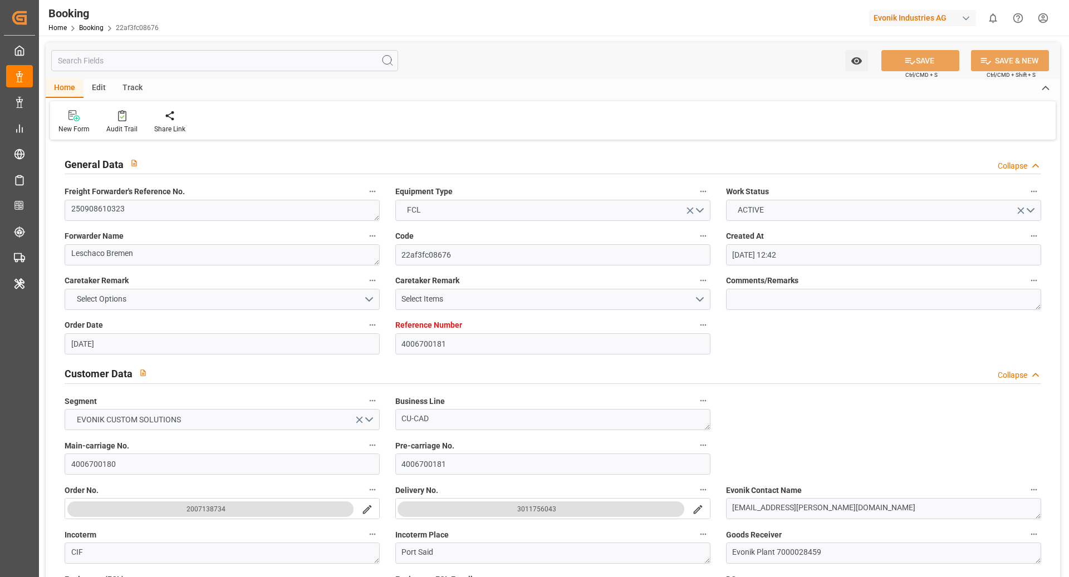
type input "[DATE] 12:42"
type input "[DATE]"
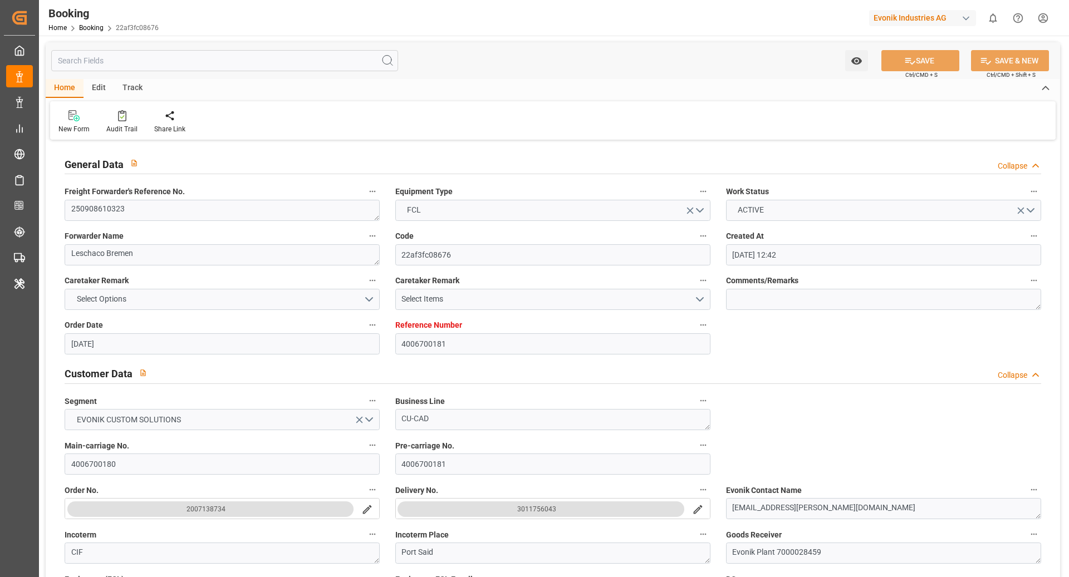
type input "[DATE] 08:00"
type input "[DATE] 00:00"
type input "[DATE] 08:00"
type input "[DATE] 00:00"
type input "[DATE] 16:24"
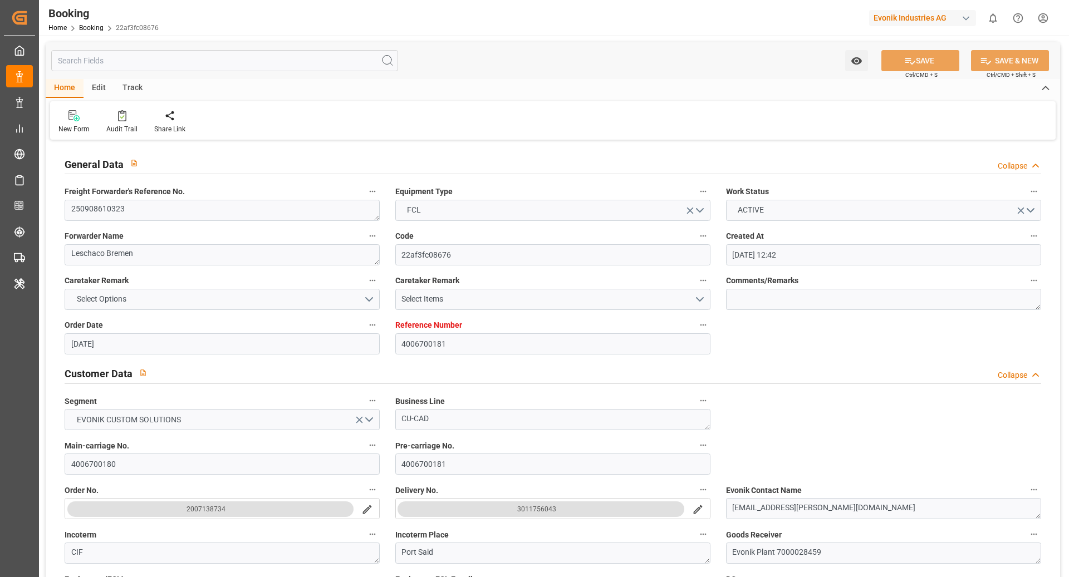
type input "[DATE]"
type input "[DATE] 08:00"
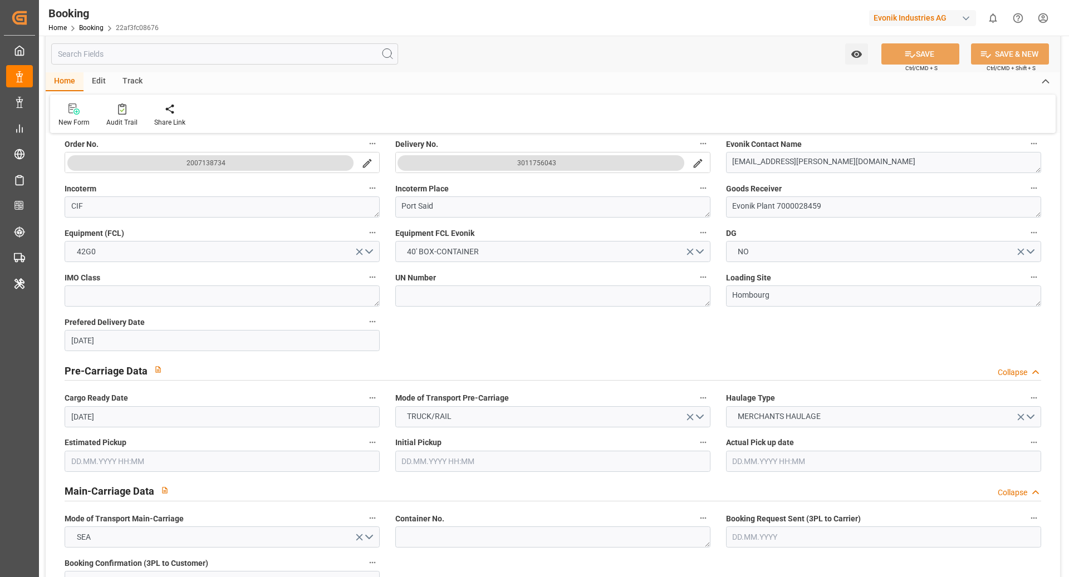
scroll to position [247, 0]
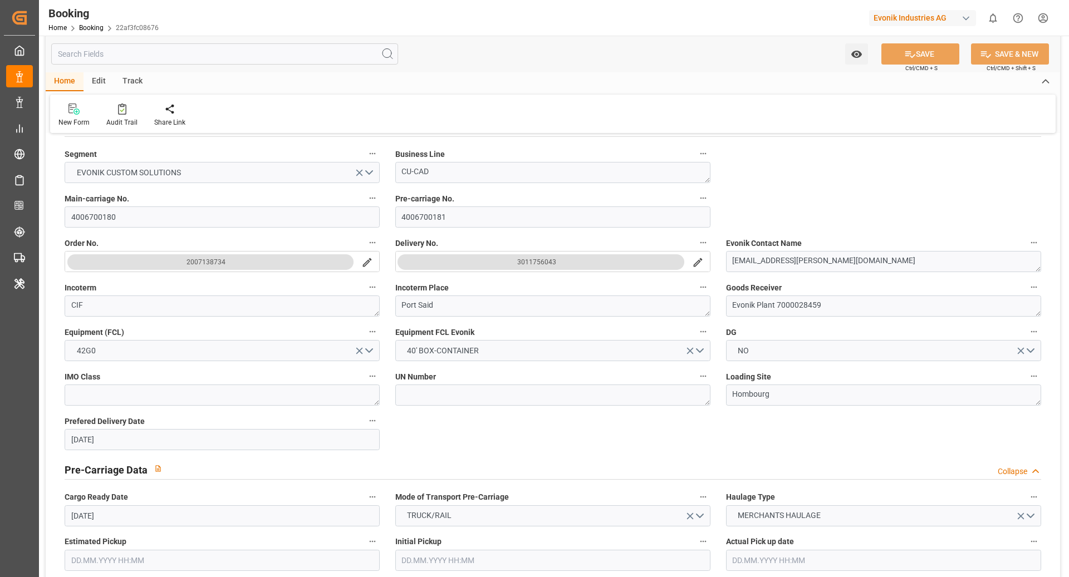
click at [183, 57] on input "text" at bounding box center [224, 53] width 347 height 21
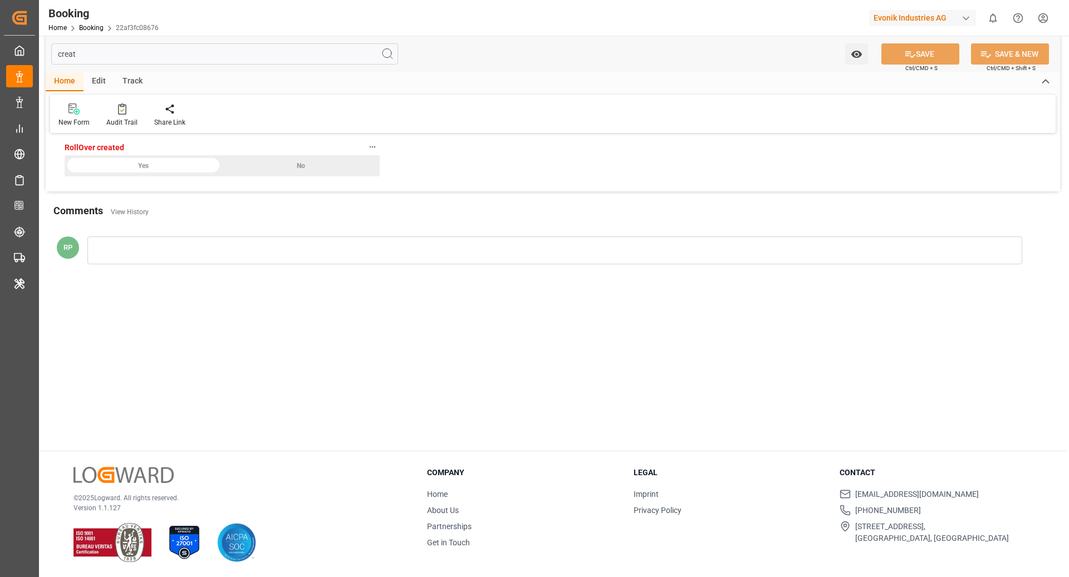
scroll to position [0, 0]
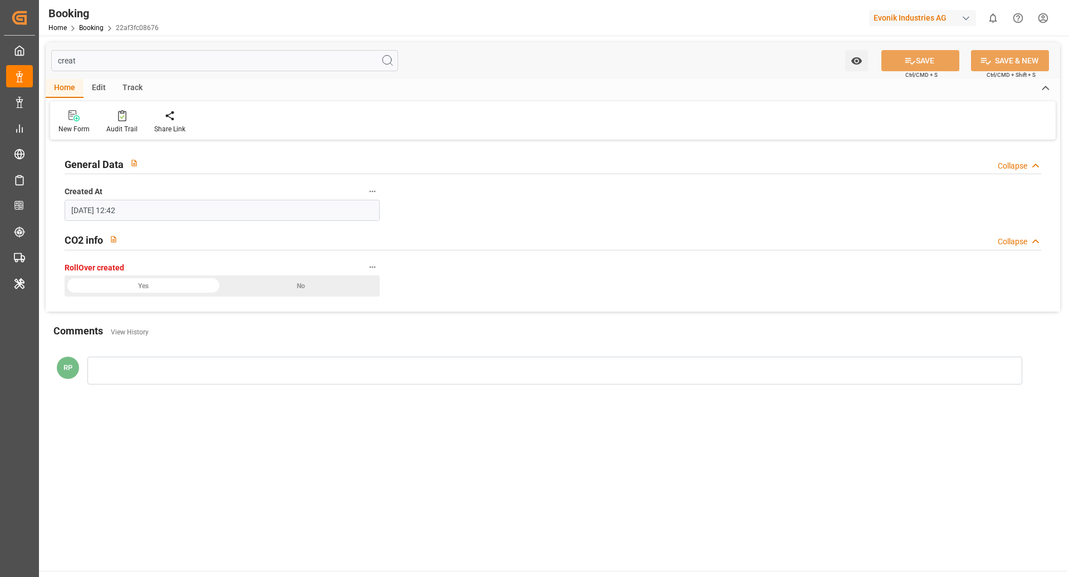
type input "creat"
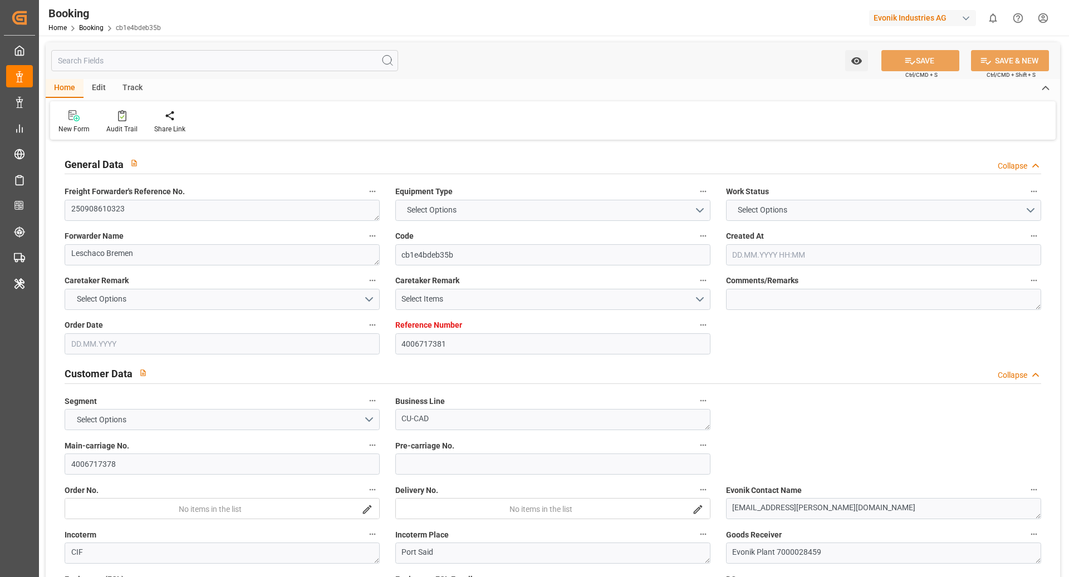
type input "4006717381"
type input "9629380"
type input "Dummy"
type input "Dummy Carrier"
type input "DEHAM"
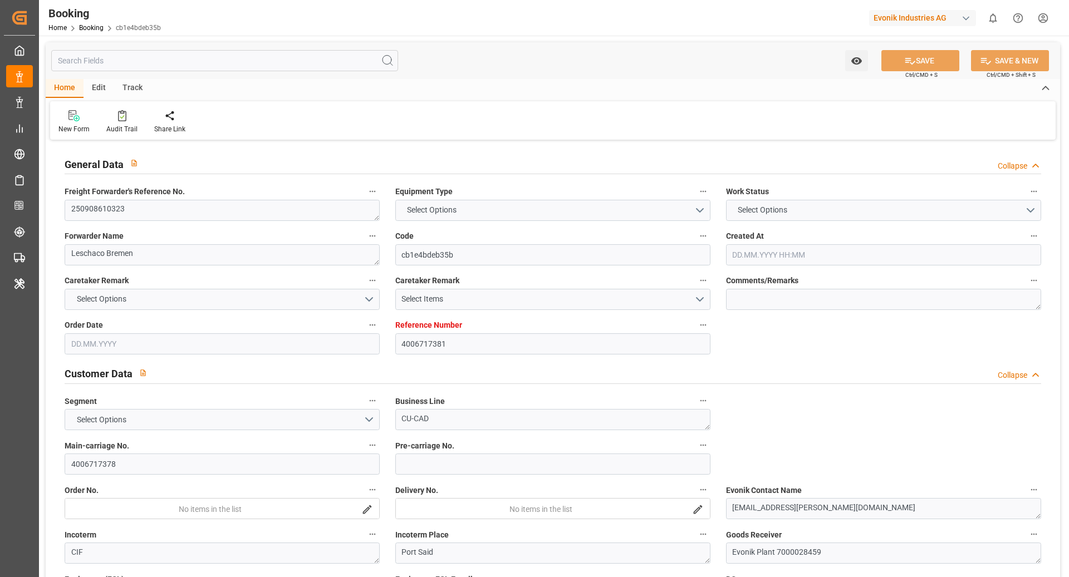
type input "EGPSD"
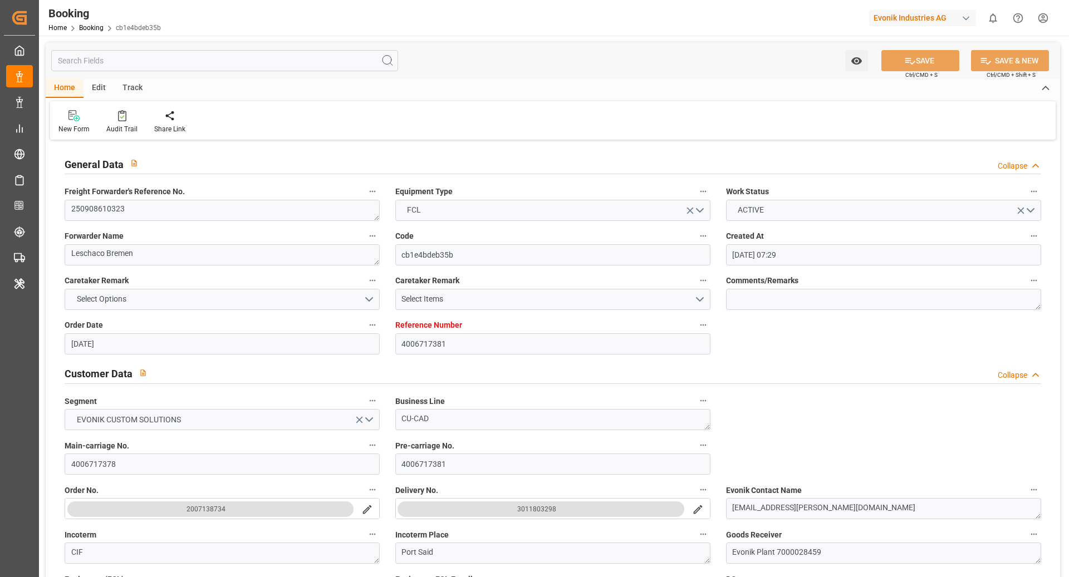
type input "[DATE] 07:29"
type input "[DATE]"
type input "[DATE] 00:00"
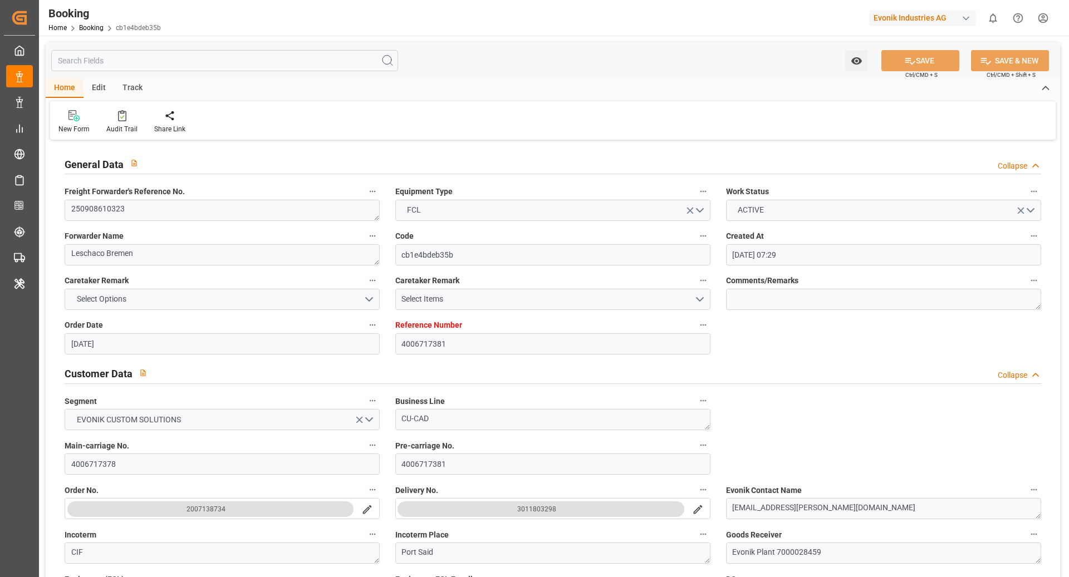
type input "[DATE] 12:12"
click at [126, 58] on input "text" at bounding box center [224, 60] width 347 height 21
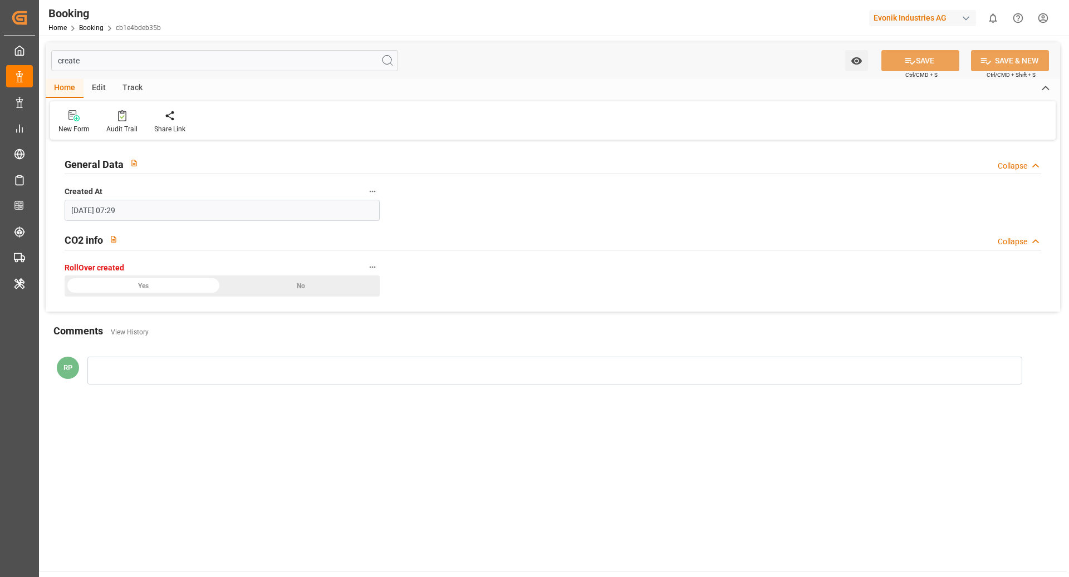
type input "create"
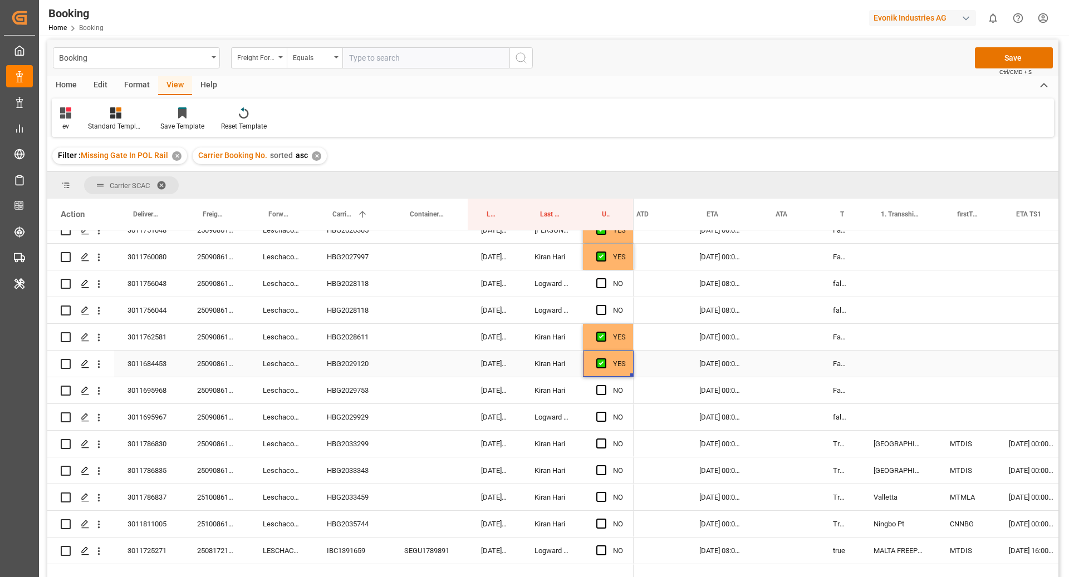
scroll to position [0, 834]
click at [357, 405] on div "HBG2029929" at bounding box center [351, 417] width 77 height 26
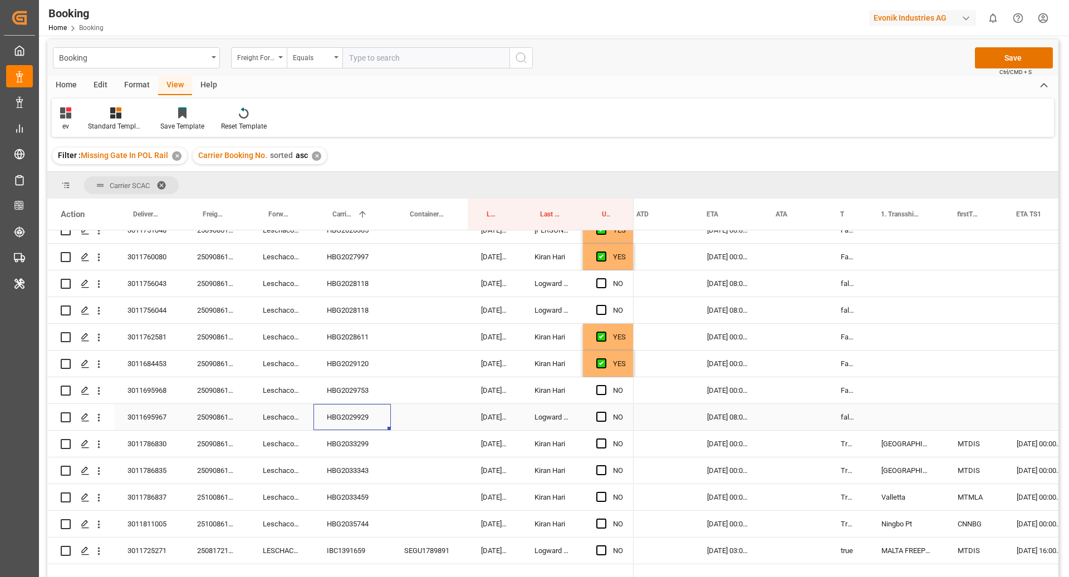
click at [346, 399] on div "HBG2029753" at bounding box center [351, 390] width 77 height 26
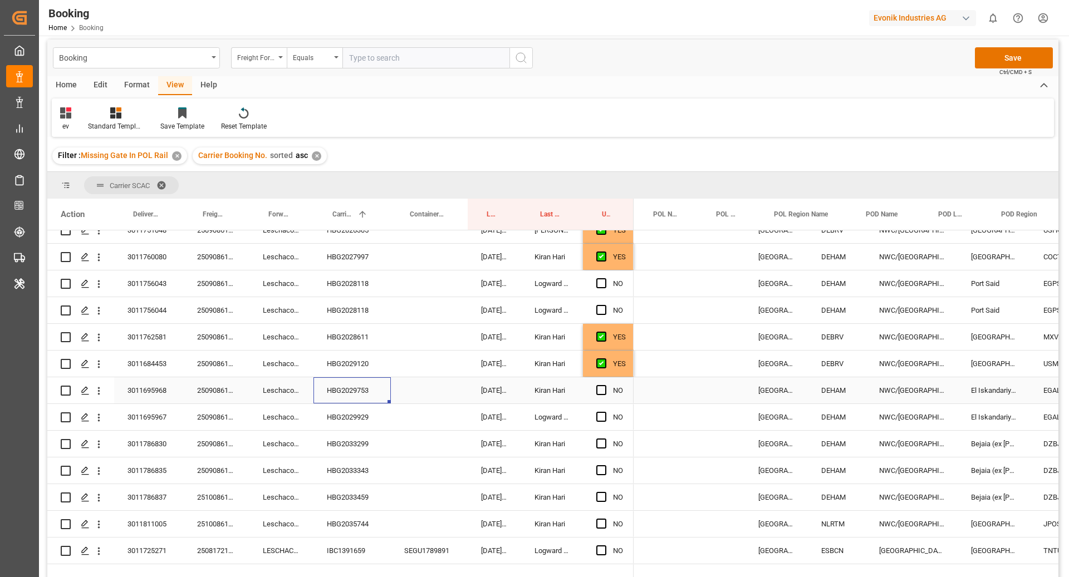
scroll to position [0, 164]
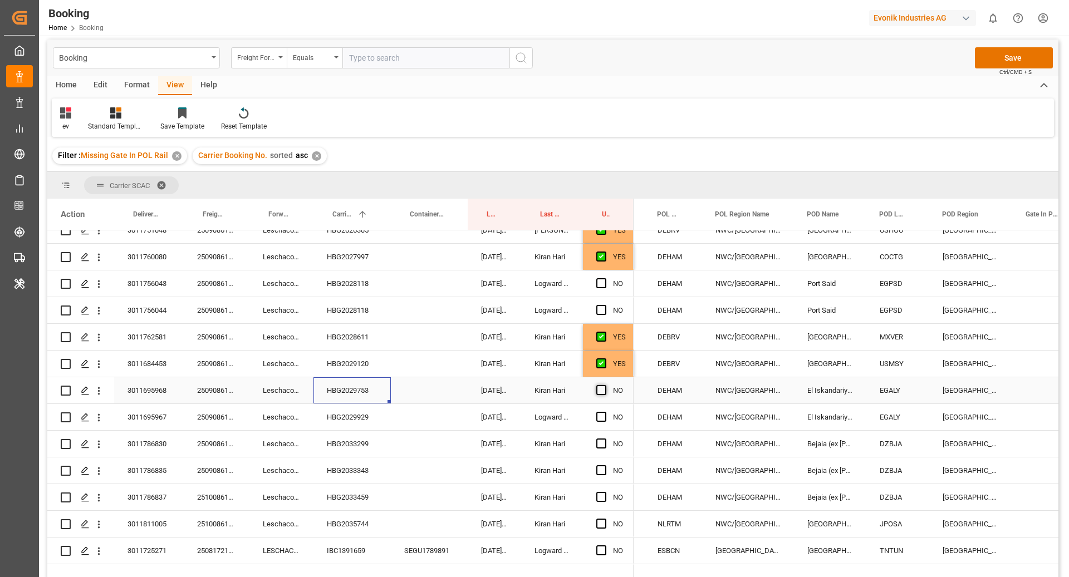
click at [601, 388] on span "Press SPACE to select this row." at bounding box center [601, 390] width 10 height 10
click at [604, 385] on input "Press SPACE to select this row." at bounding box center [604, 385] width 0 height 0
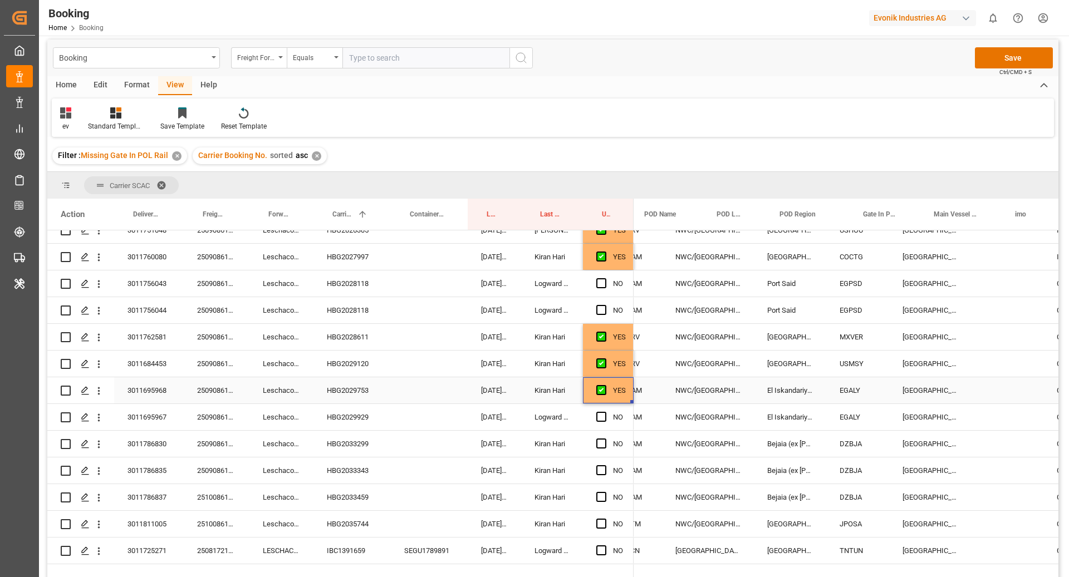
scroll to position [0, 0]
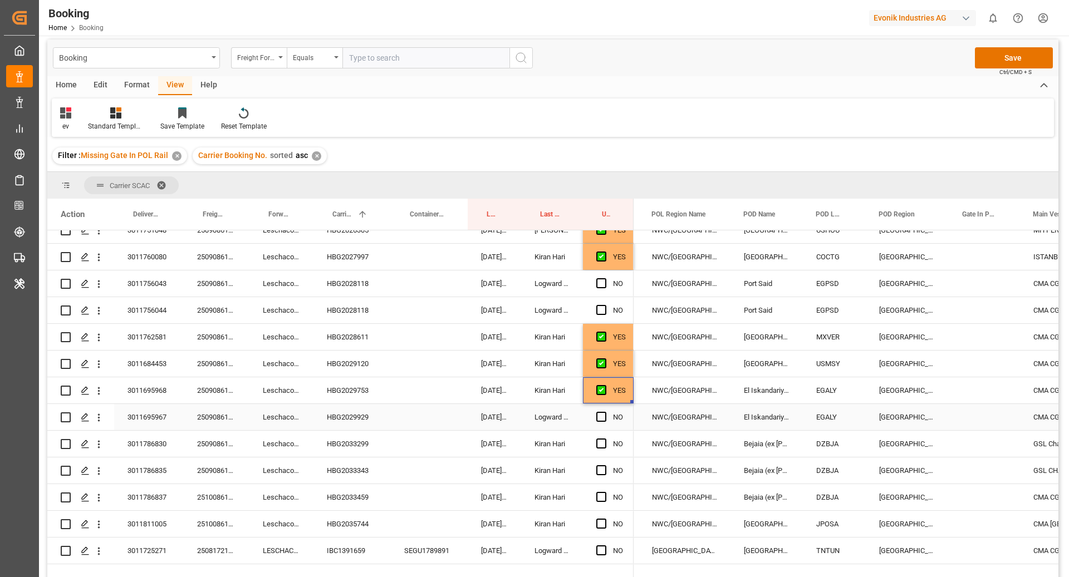
click at [352, 421] on div "HBG2029929" at bounding box center [351, 417] width 77 height 26
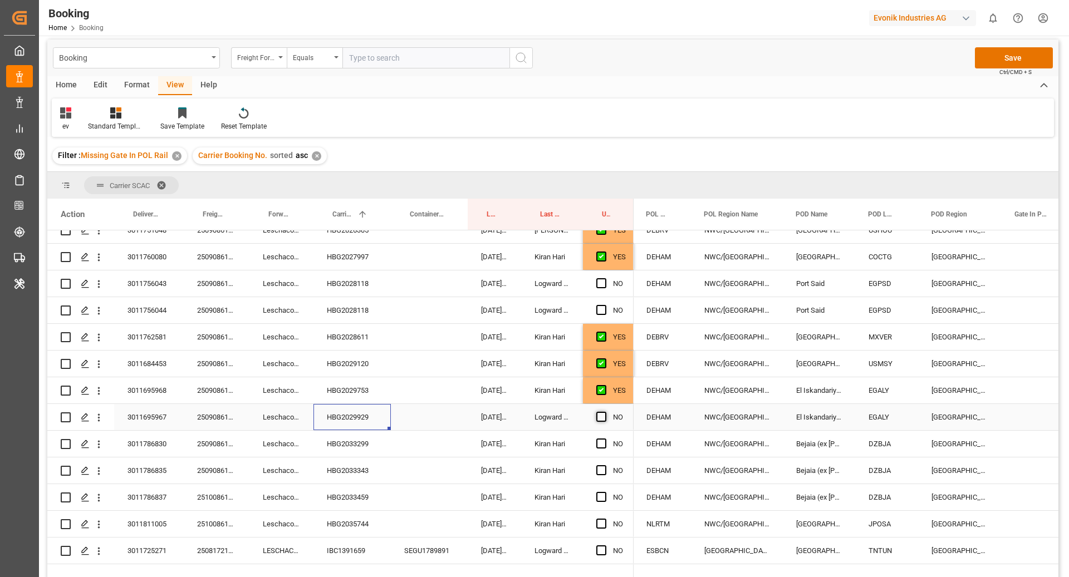
click at [596, 419] on span "Press SPACE to select this row." at bounding box center [601, 417] width 10 height 10
click at [604, 412] on input "Press SPACE to select this row." at bounding box center [604, 412] width 0 height 0
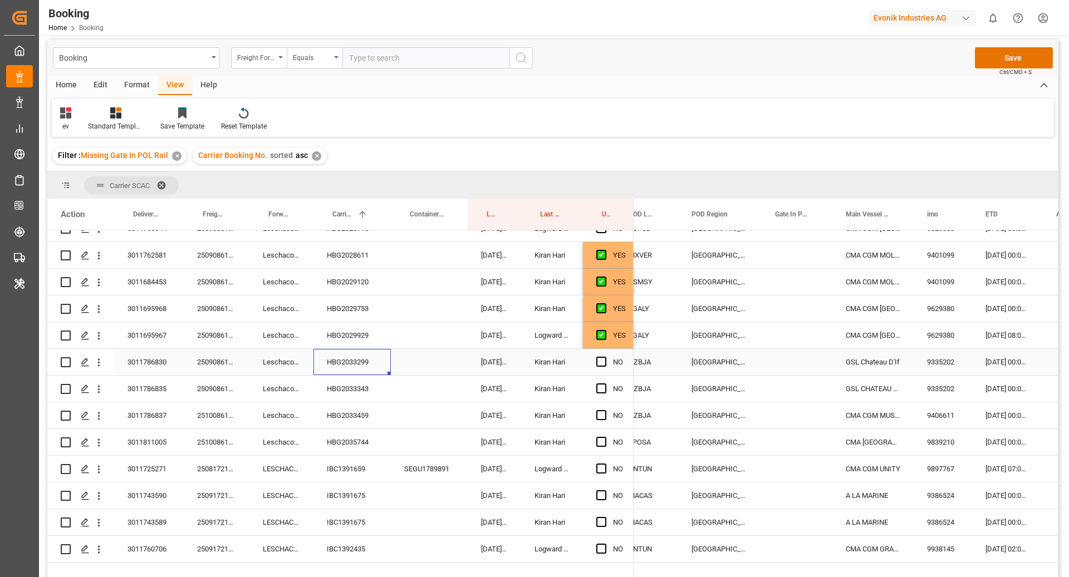
click at [335, 365] on div "HBG2033299" at bounding box center [351, 362] width 77 height 26
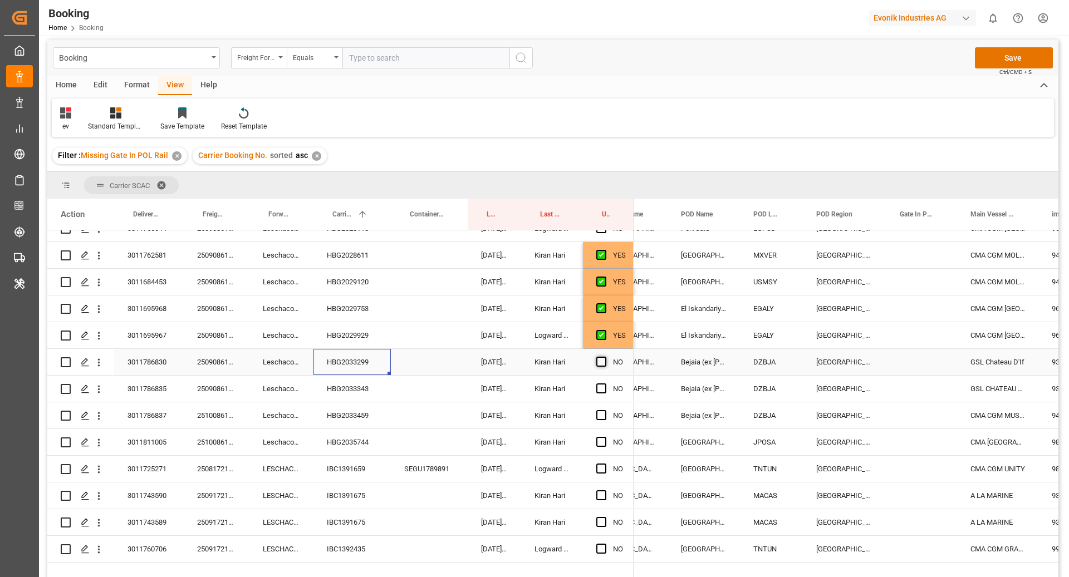
click at [602, 363] on span "Press SPACE to select this row." at bounding box center [601, 362] width 10 height 10
click at [604, 357] on input "Press SPACE to select this row." at bounding box center [604, 357] width 0 height 0
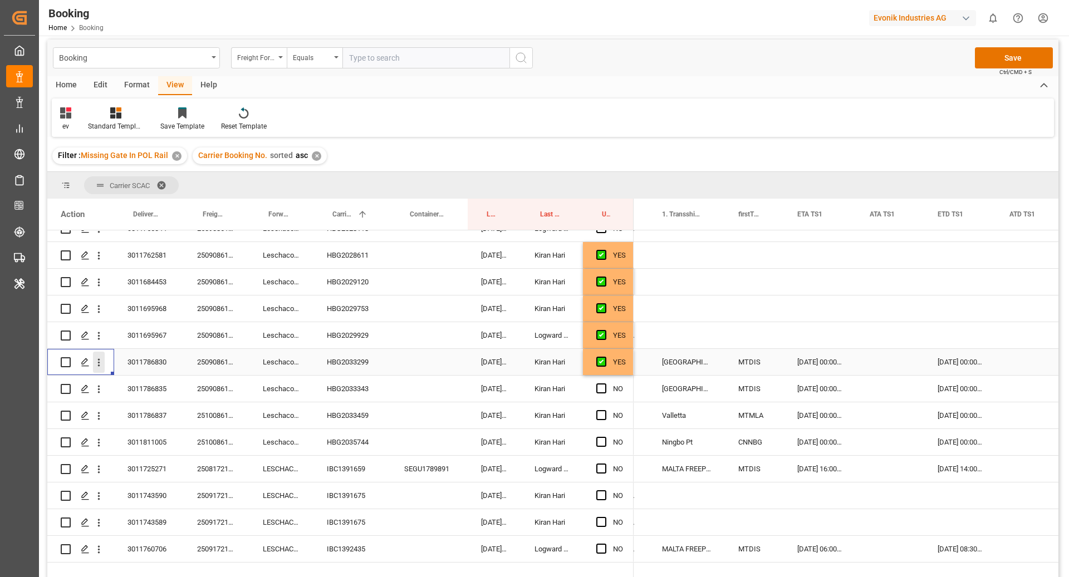
click at [96, 367] on icon "open menu" at bounding box center [99, 363] width 12 height 12
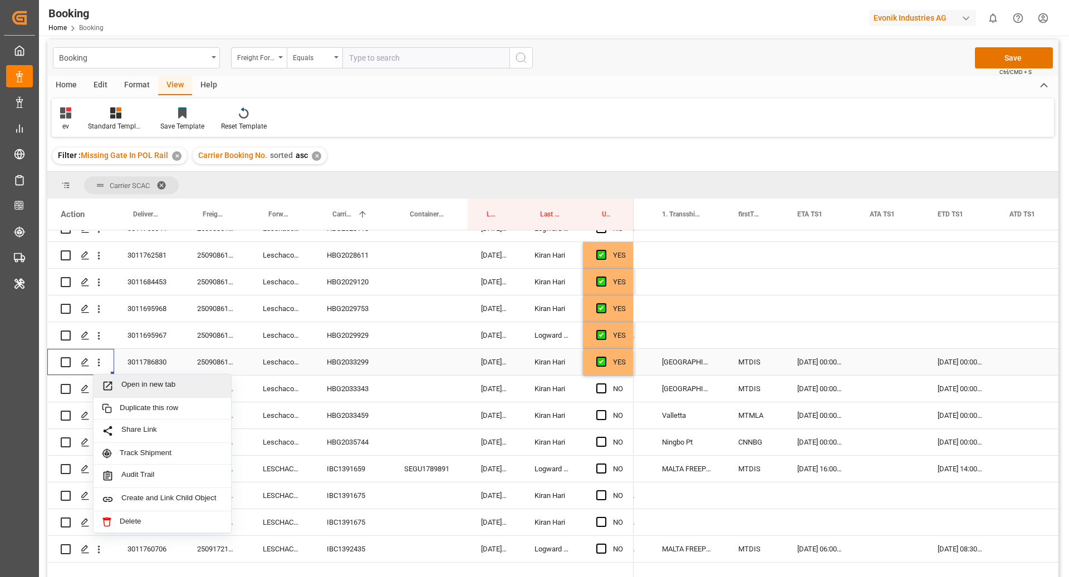
click at [139, 381] on span "Open in new tab" at bounding box center [171, 386] width 101 height 12
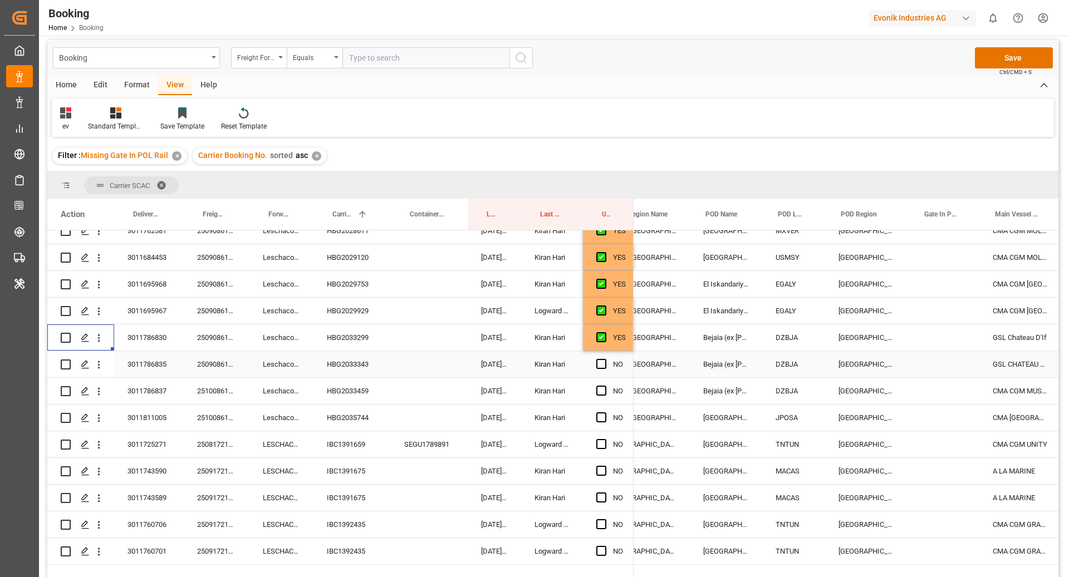
scroll to position [0, 265]
click at [97, 365] on icon "open menu" at bounding box center [99, 365] width 12 height 12
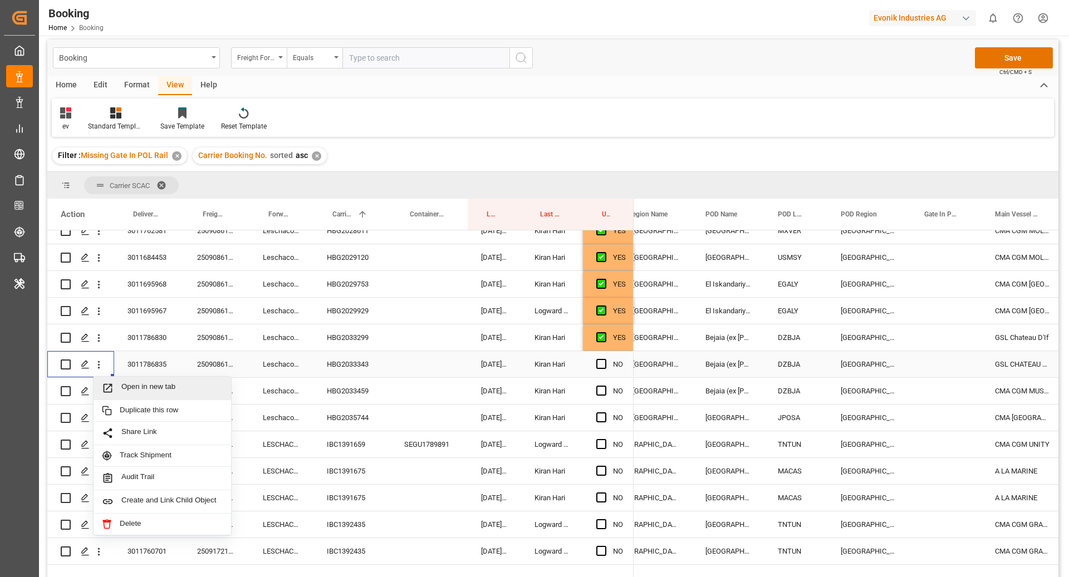
click at [144, 382] on span "Open in new tab" at bounding box center [171, 388] width 101 height 12
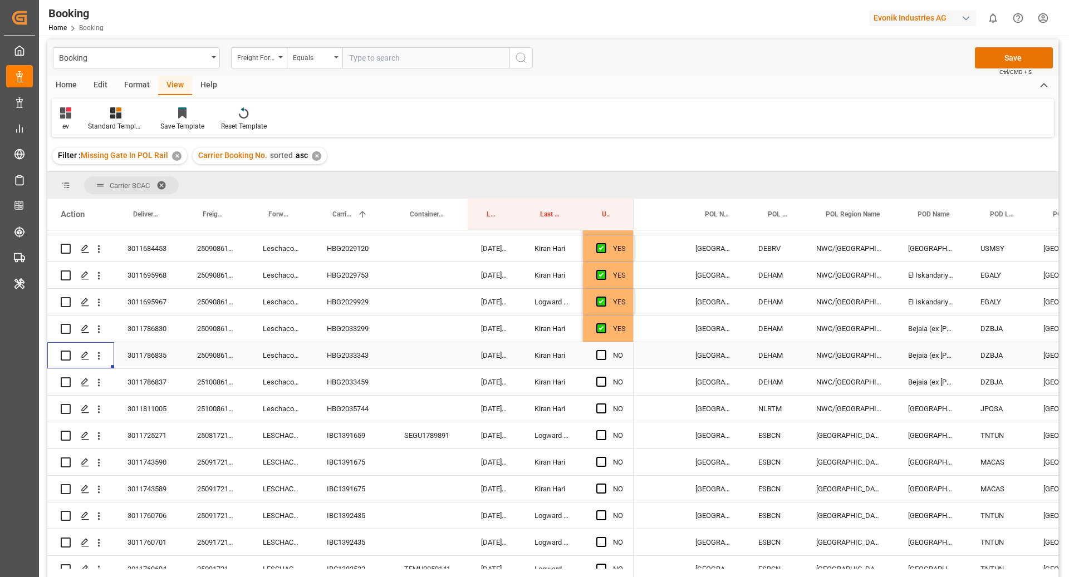
scroll to position [0, 45]
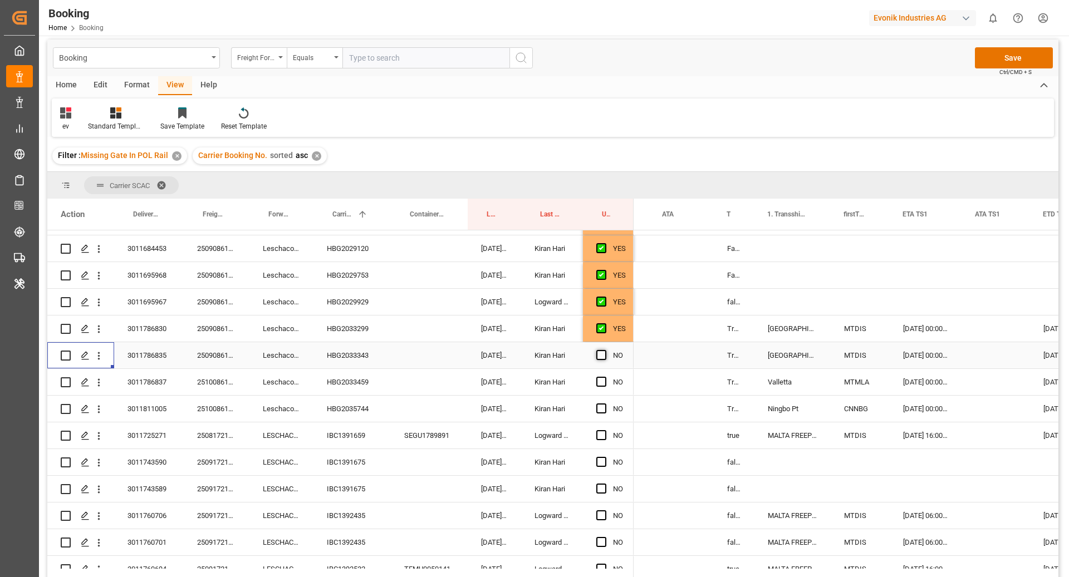
click at [603, 356] on span "Press SPACE to select this row." at bounding box center [601, 355] width 10 height 10
click at [604, 350] on input "Press SPACE to select this row." at bounding box center [604, 350] width 0 height 0
click at [377, 385] on div "HBG2033459" at bounding box center [351, 382] width 77 height 26
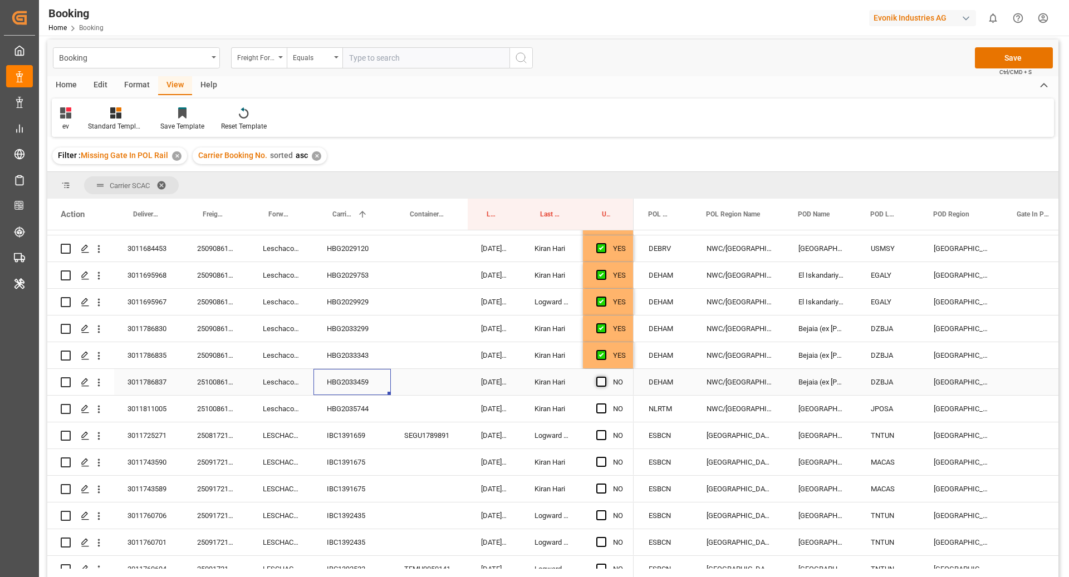
click at [603, 380] on span "Press SPACE to select this row." at bounding box center [601, 382] width 10 height 10
click at [604, 377] on input "Press SPACE to select this row." at bounding box center [604, 377] width 0 height 0
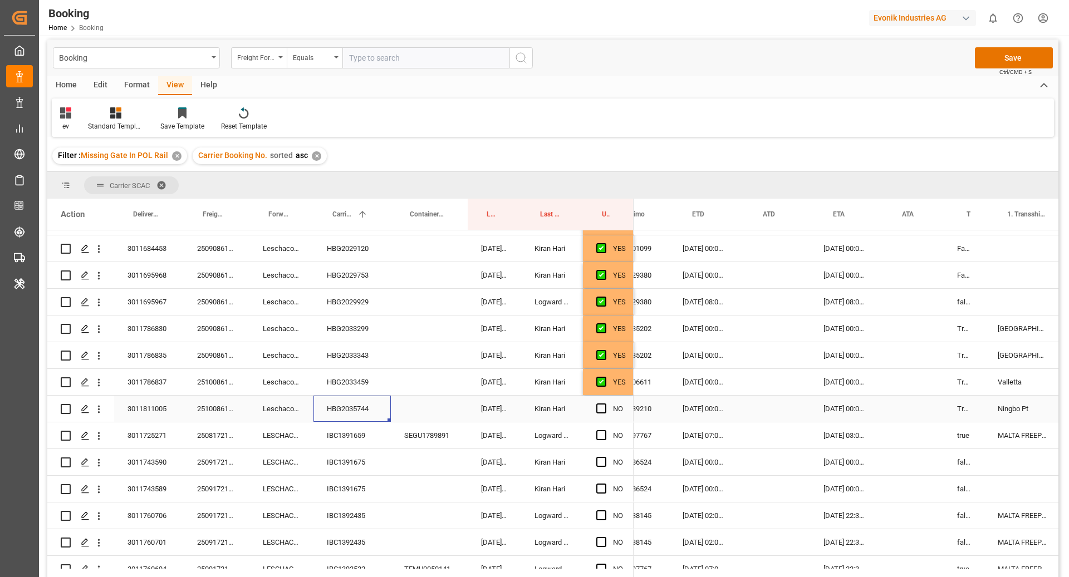
click at [357, 406] on div "HBG2035744" at bounding box center [351, 409] width 77 height 26
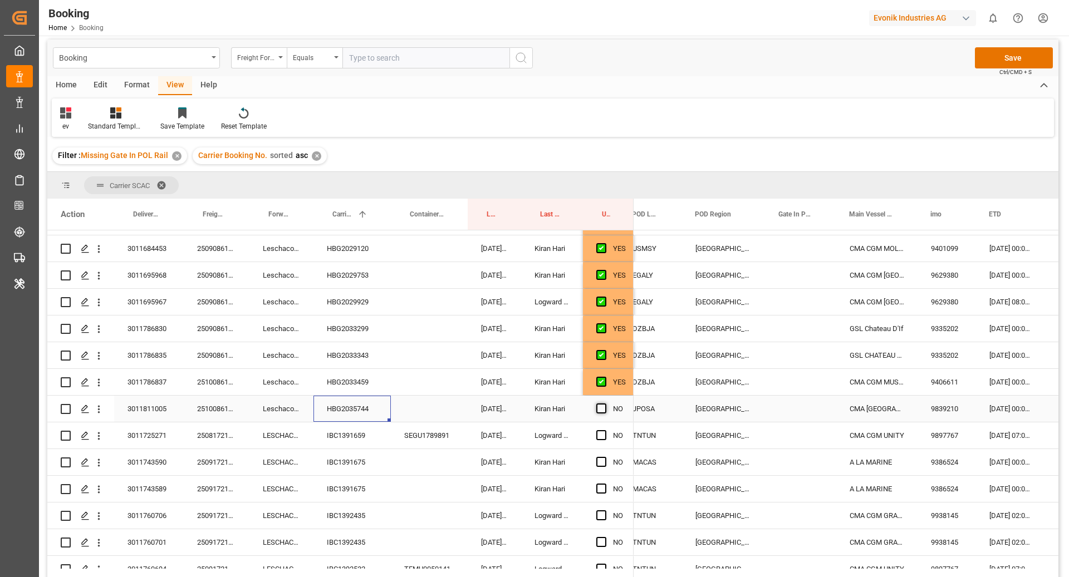
click at [602, 405] on span "Press SPACE to select this row." at bounding box center [601, 409] width 10 height 10
click at [604, 404] on input "Press SPACE to select this row." at bounding box center [604, 404] width 0 height 0
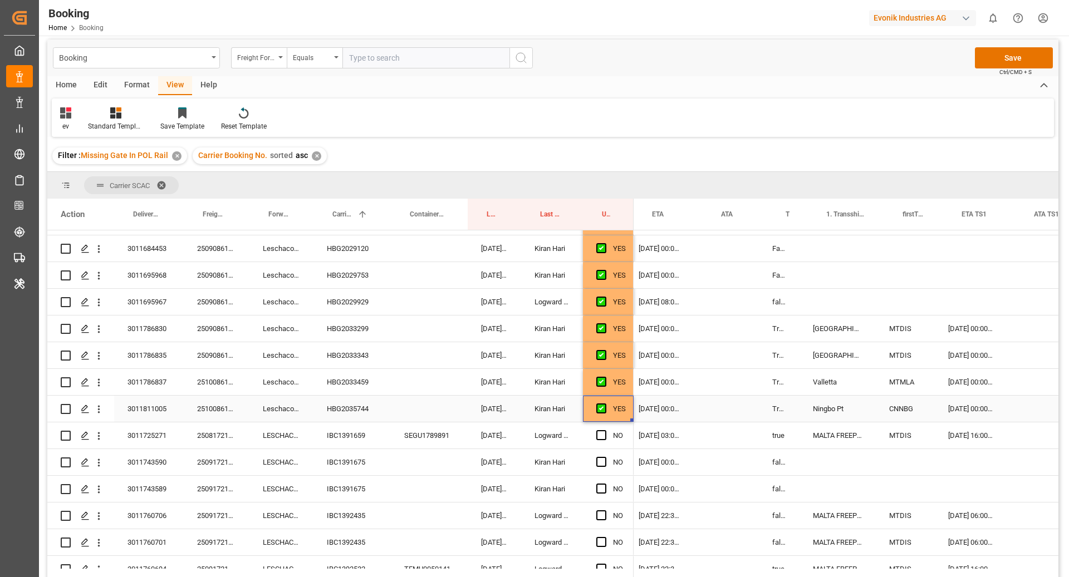
scroll to position [0, 926]
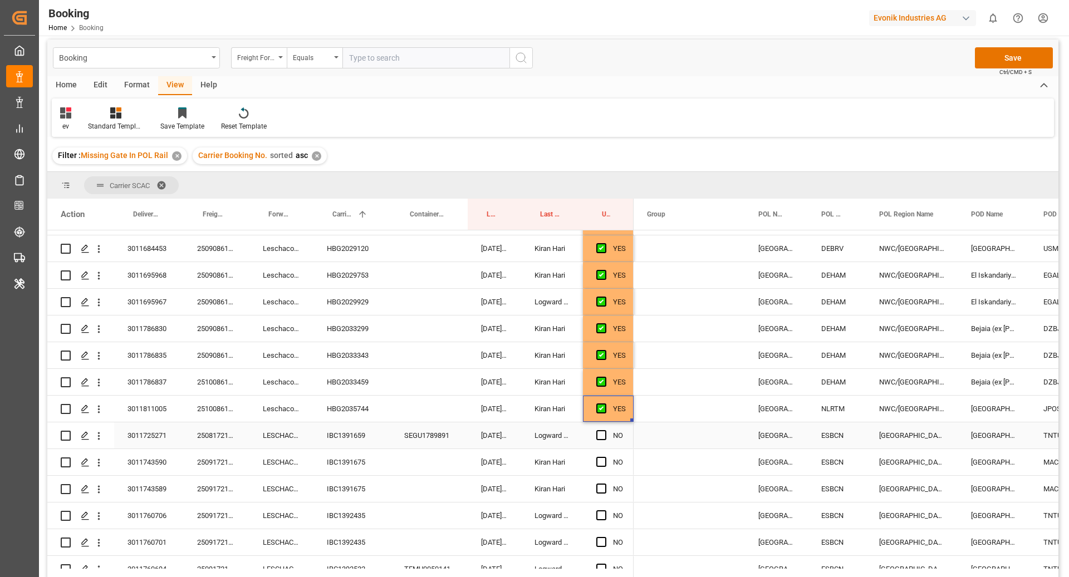
click at [353, 431] on div "IBC1391659" at bounding box center [351, 435] width 77 height 26
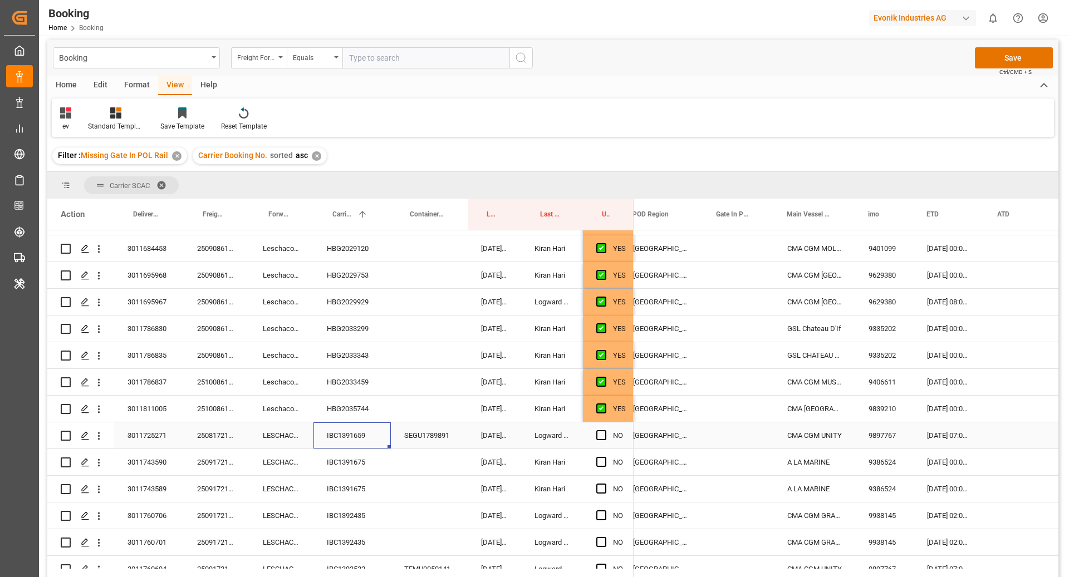
click at [739, 432] on div "Press SPACE to select this row." at bounding box center [738, 435] width 71 height 26
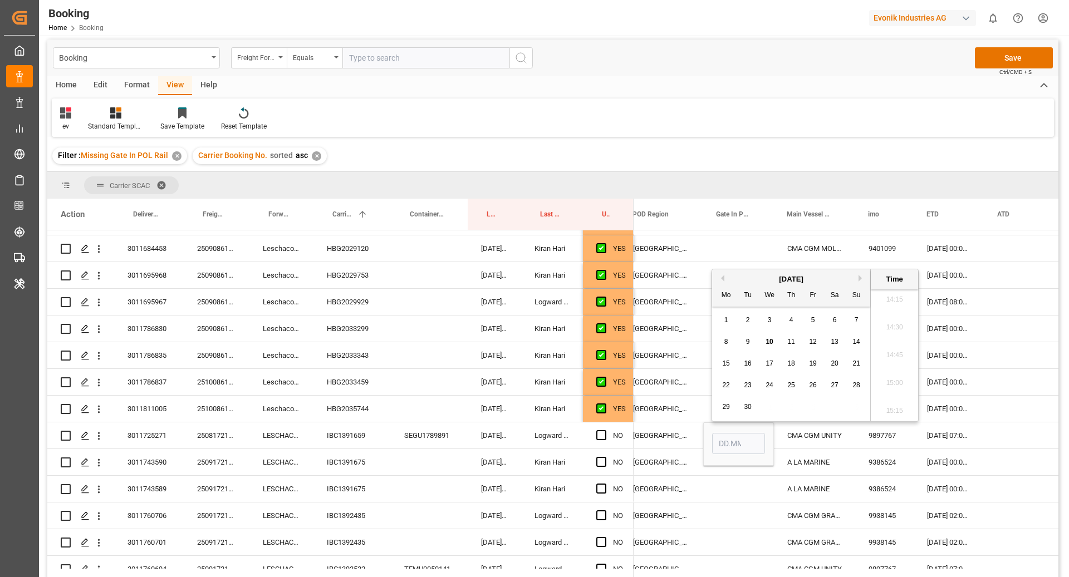
click at [764, 344] on div "10" at bounding box center [770, 342] width 14 height 13
type input "10.09.2025 00:00"
click at [778, 436] on div "CMA CGM UNITY" at bounding box center [814, 435] width 81 height 26
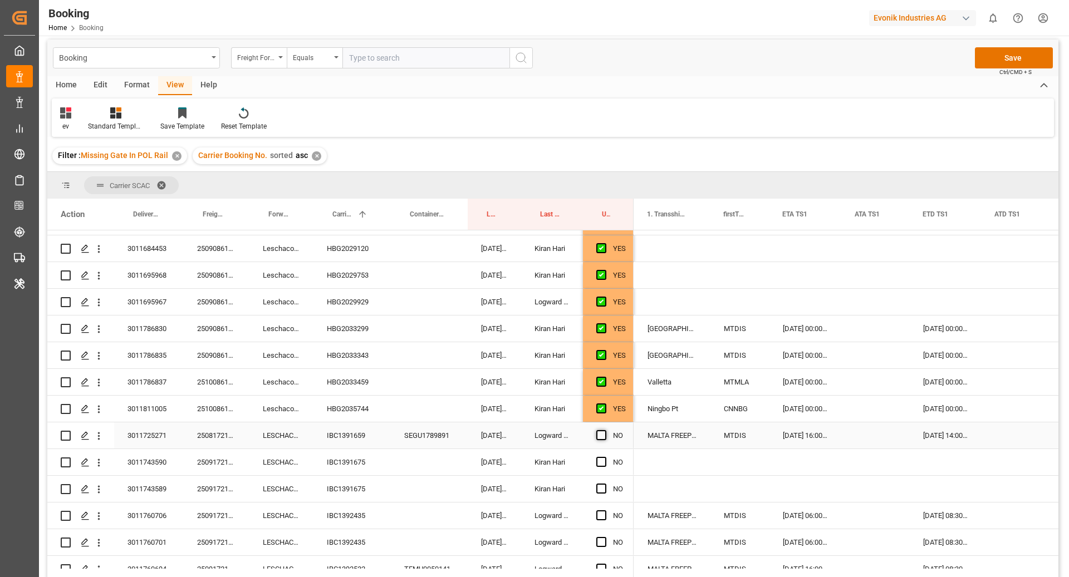
click at [604, 436] on span "Press SPACE to select this row." at bounding box center [601, 435] width 10 height 10
click at [604, 430] on input "Press SPACE to select this row." at bounding box center [604, 430] width 0 height 0
click at [397, 444] on div "SEGU1789891" at bounding box center [429, 435] width 77 height 26
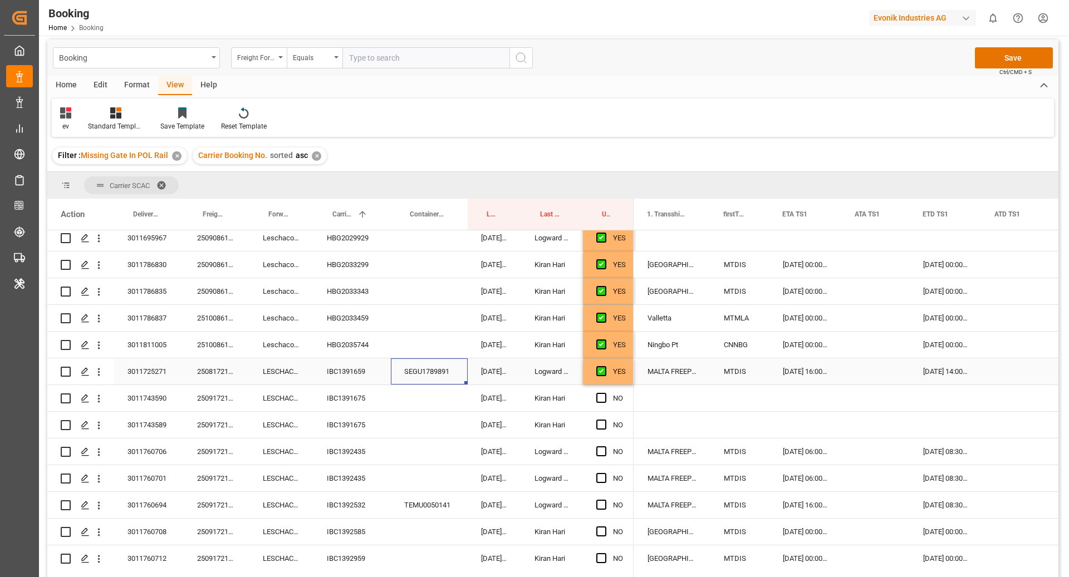
click at [102, 378] on button "open menu" at bounding box center [99, 371] width 12 height 21
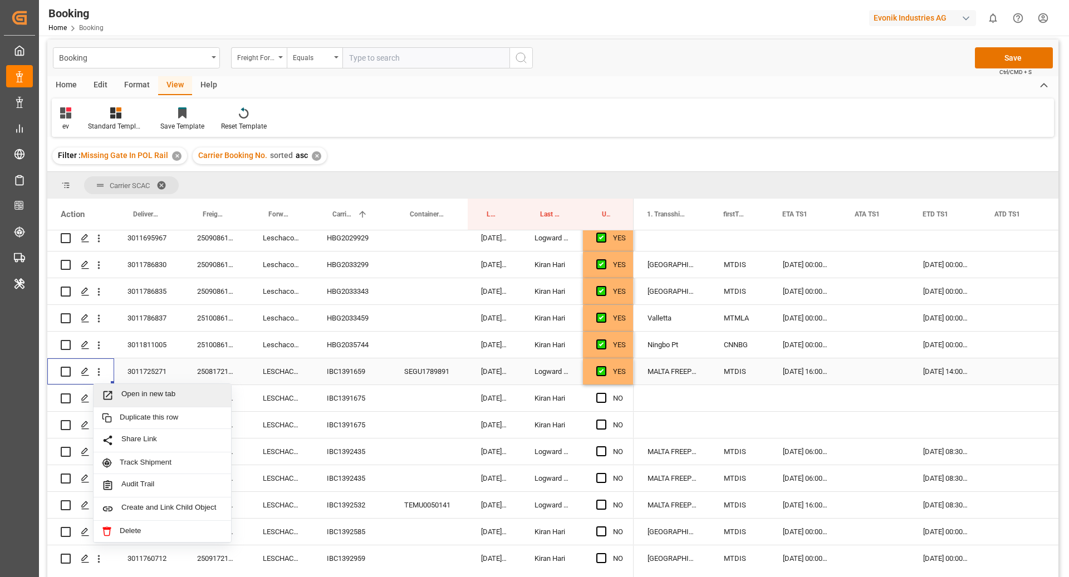
click at [168, 390] on span "Open in new tab" at bounding box center [171, 396] width 101 height 12
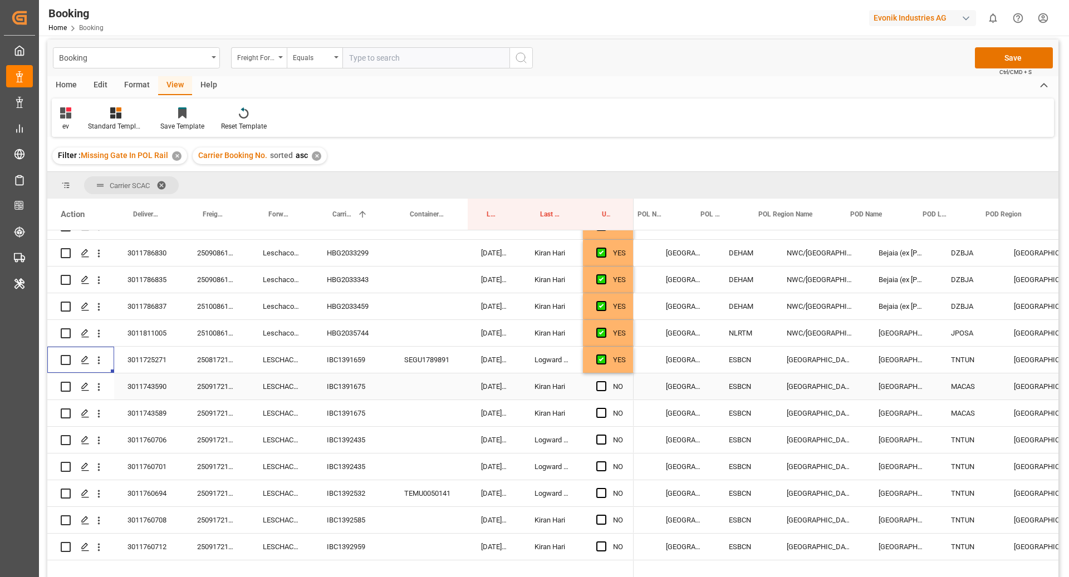
click at [356, 379] on div "IBC1391675" at bounding box center [351, 386] width 77 height 26
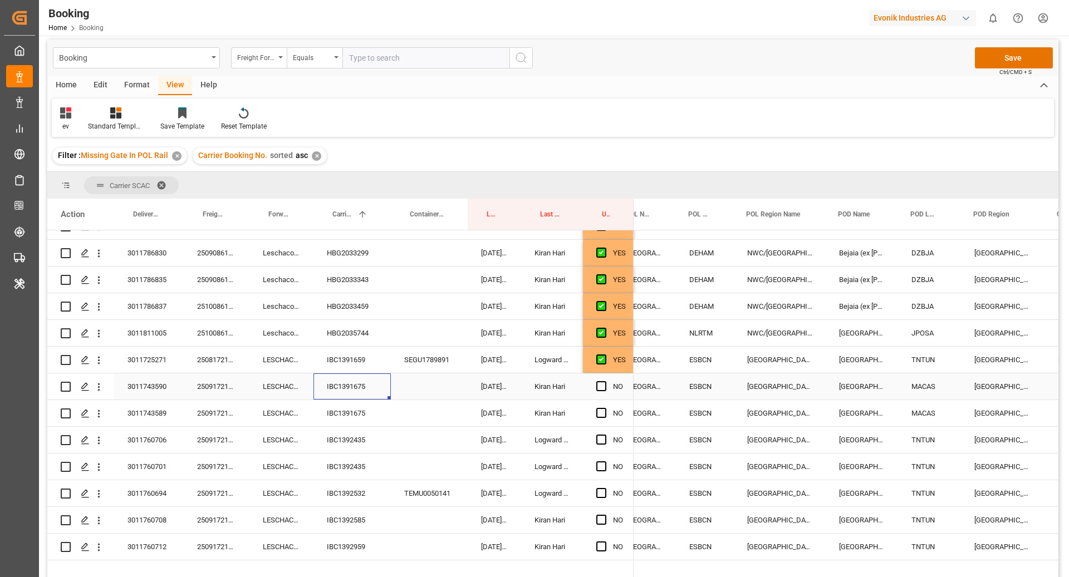
scroll to position [0, 132]
click at [603, 387] on span "Press SPACE to select this row." at bounding box center [601, 386] width 10 height 10
click at [604, 381] on input "Press SPACE to select this row." at bounding box center [604, 381] width 0 height 0
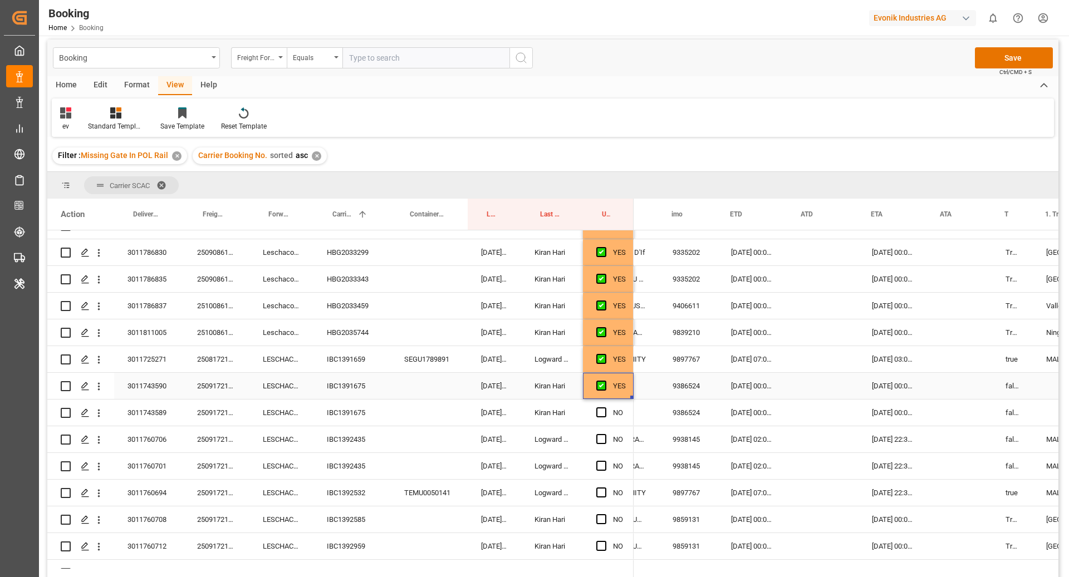
scroll to position [0, 669]
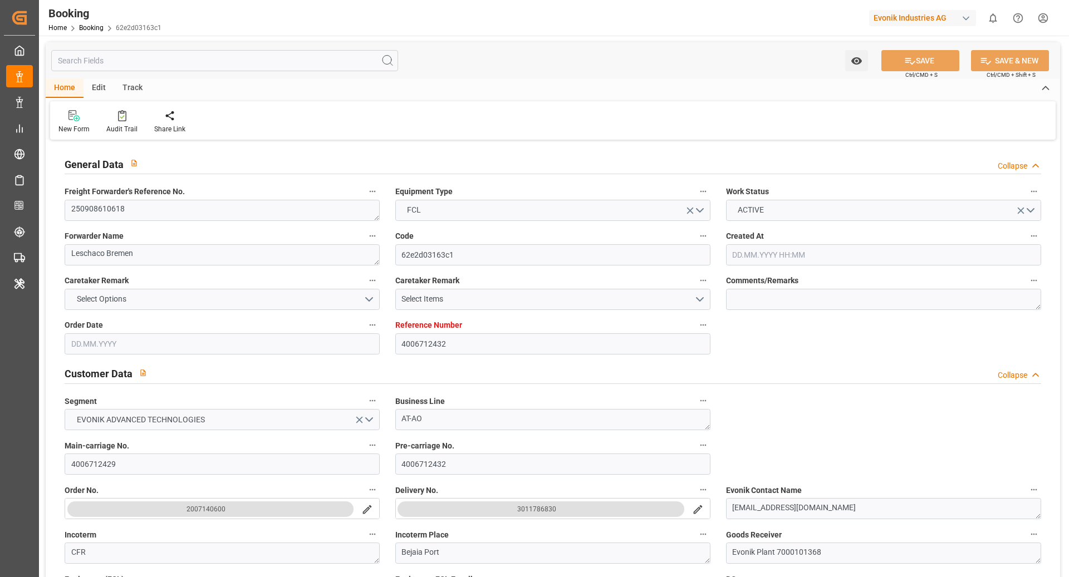
type input "4006712432"
type input "9335202"
type input "CMACGM"
type input "CMA CGM Group"
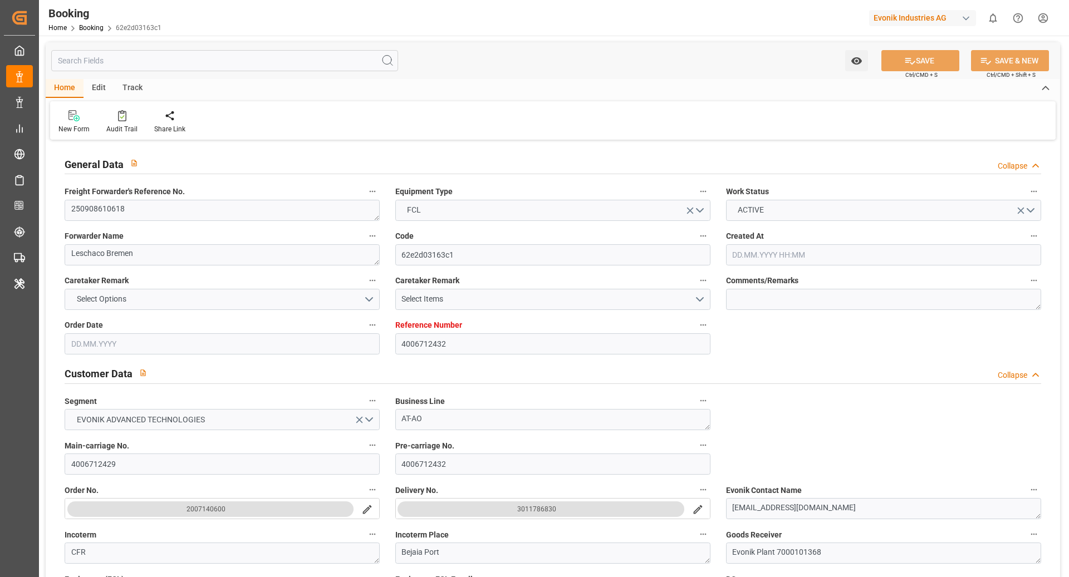
type input "DEHAM"
type input "DZBJA"
type input "MTDIS"
type input "ESVLC"
type input "[DATE] 11:21"
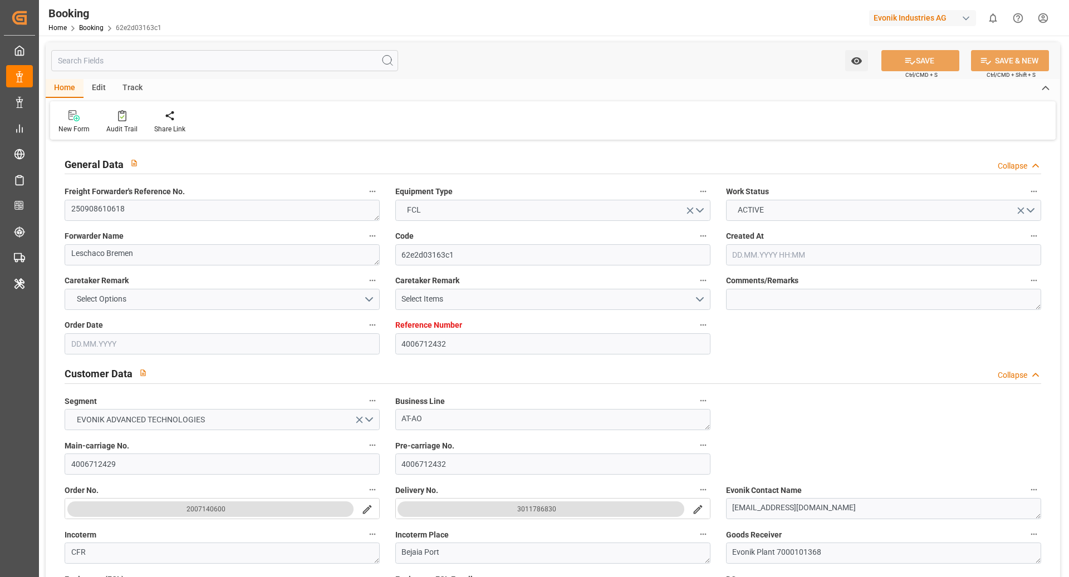
type input "[DATE]"
type input "[DATE] 00:00"
type input "[DATE]"
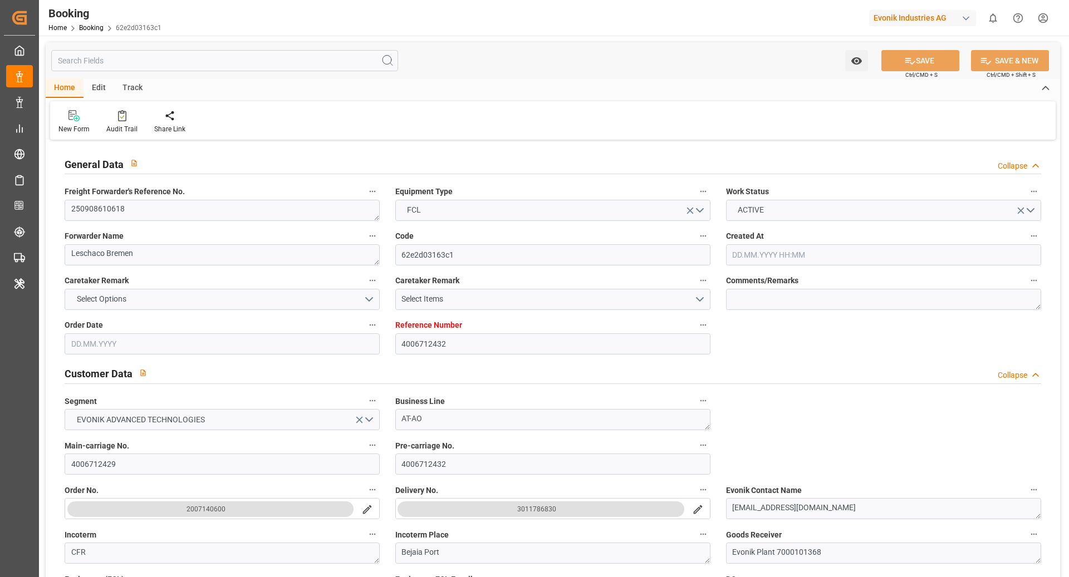
type input "[DATE]"
type input "[DATE] 00:00"
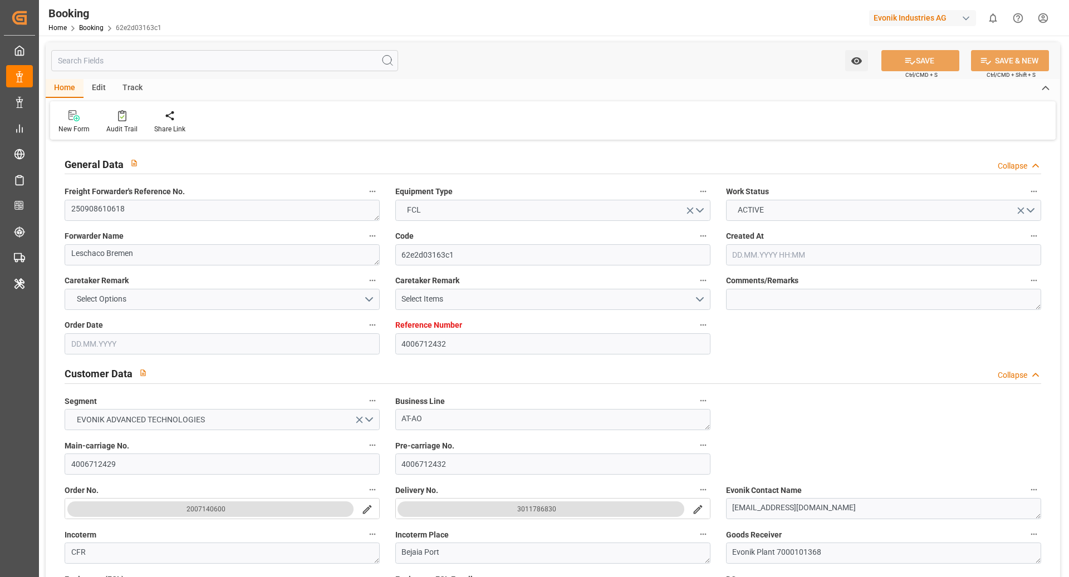
type input "[DATE] 00:00"
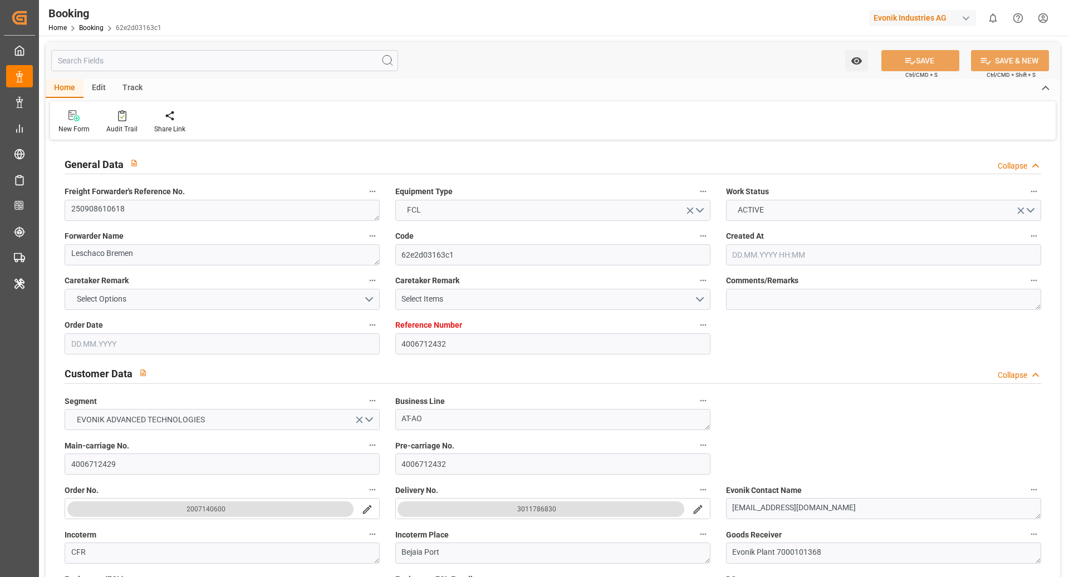
type input "[DATE] 00:00"
type input "[DATE] 07:40"
click at [123, 132] on div "Audit Trail" at bounding box center [121, 129] width 31 height 10
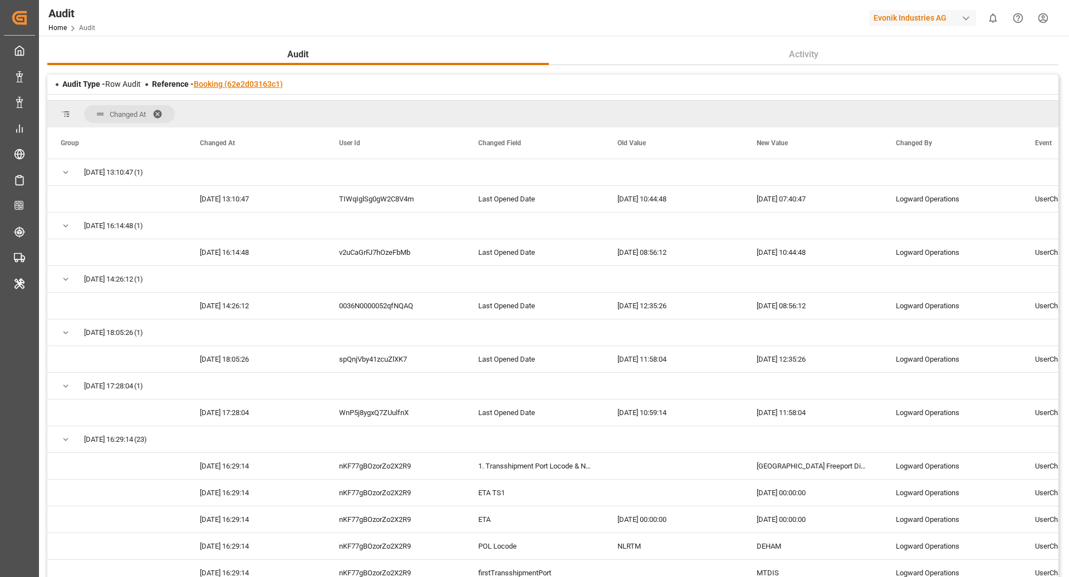
click at [221, 82] on link "Booking (62e2d03163c1)" at bounding box center [238, 84] width 89 height 9
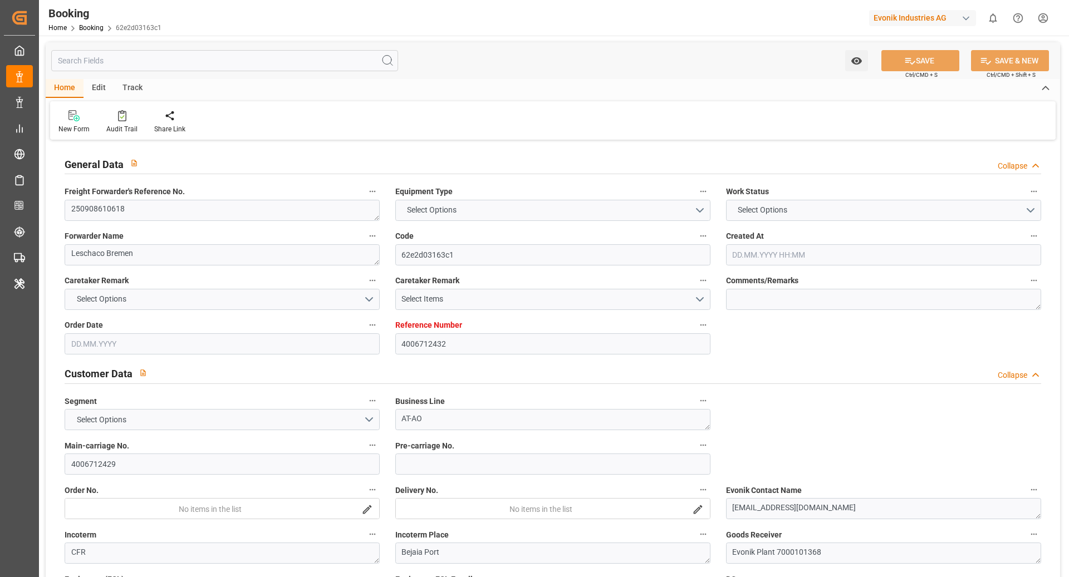
type textarea "250908610618"
type textarea "Leschaco Bremen"
type input "62e2d03163c1"
type input "4006712432"
type textarea "AT-AO"
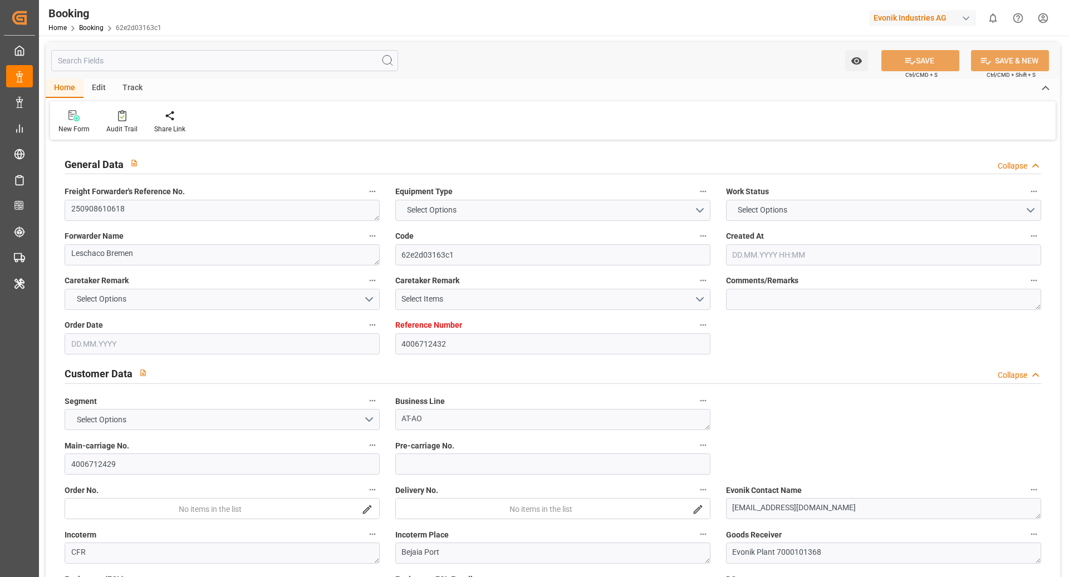
type input "4006712429"
type textarea "[EMAIL_ADDRESS][DOMAIN_NAME]"
type textarea "CFR"
type textarea "Bejaia Port"
type textarea "Evonik Plant 7000101368"
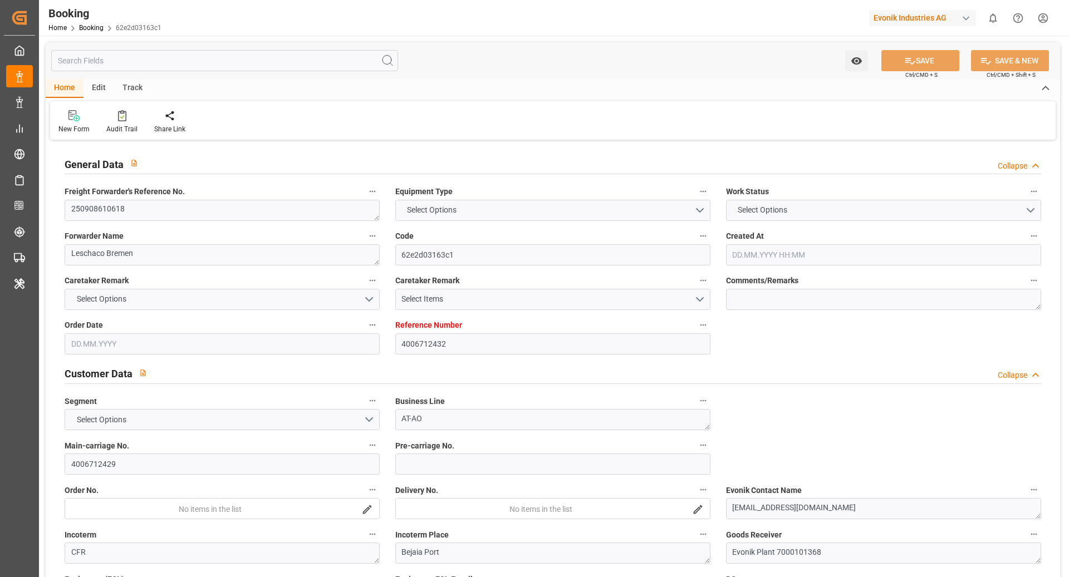
type textarea "5.1"
type textarea "2014"
type textarea "Weißenstein"
type input "GSL Chateau D'If"
type input "GSL CHATEAU D'IF"
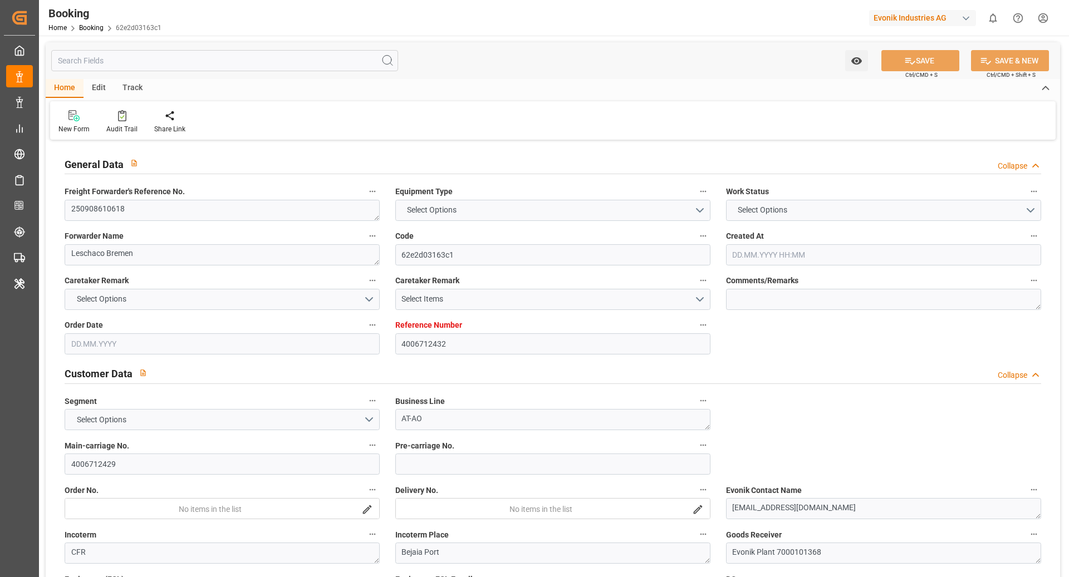
type input "CMDU"
type textarea "HBG2033299"
type input "[GEOGRAPHIC_DATA]"
type input "Bejaia (ex [PERSON_NAME])"
type input "[GEOGRAPHIC_DATA] Freeport Distripark"
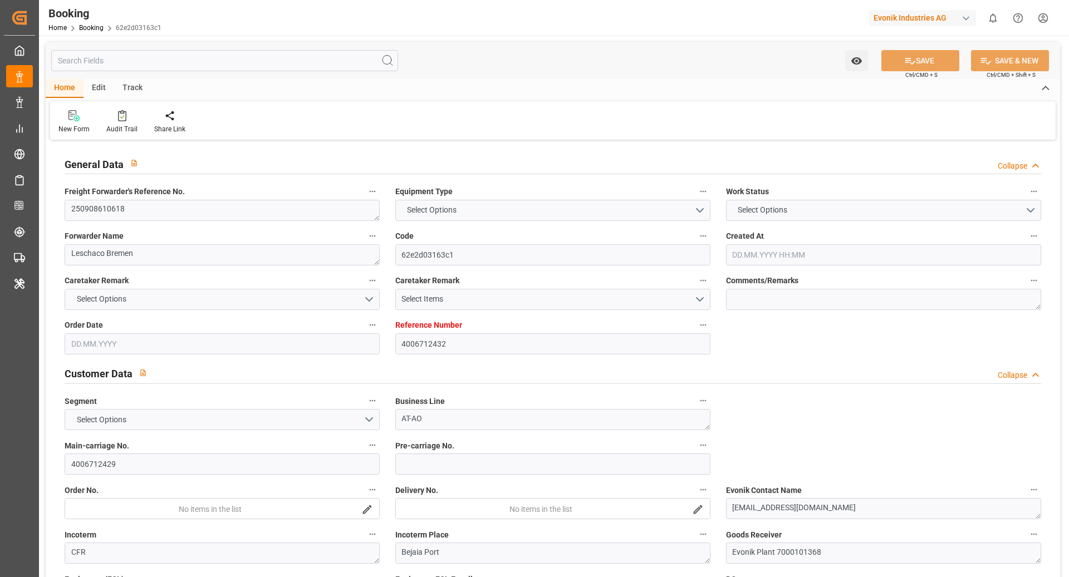
type input "[GEOGRAPHIC_DATA]"
type textarea "INPUT_Evonik_Seeburger_LoadTenderOcean_1003104869_20250901145507760.xml"
type textarea "NWC/[GEOGRAPHIC_DATA] [GEOGRAPHIC_DATA] Continent / [GEOGRAPHIC_DATA]-AO"
type textarea "INPUT_Evonik_Seeburger_LoadTenderOcean_1003091253_20250827131952395.xml,INPUT_E…"
type textarea "1003104869"
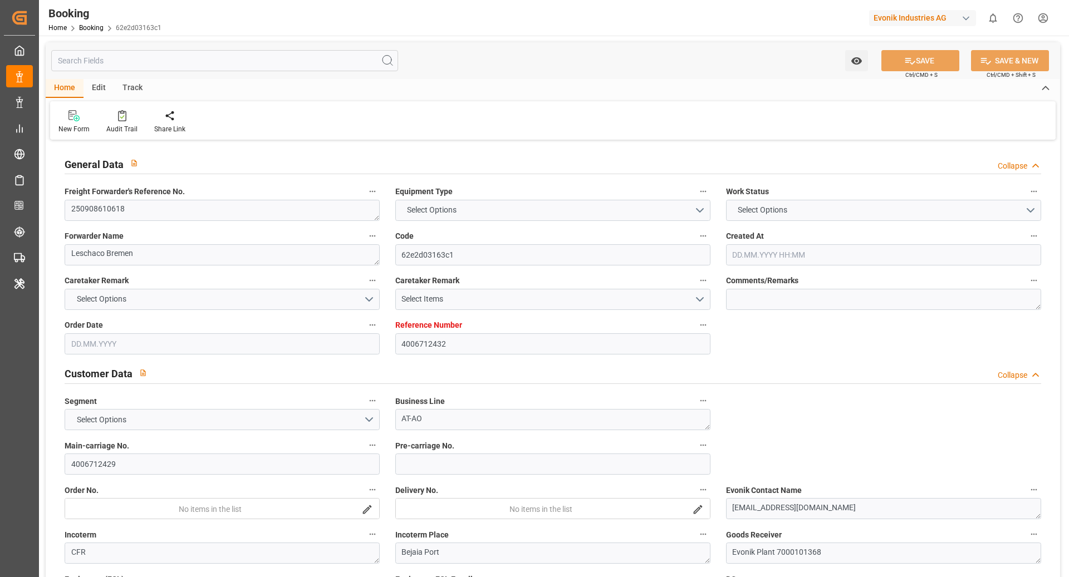
type textarea "Kiran Hari"
type textarea "businessDivision-businessLine-"
type textarea "IFTSTA"
type textarea "a011t00000LcJC5AAN"
type textarea "Yes"
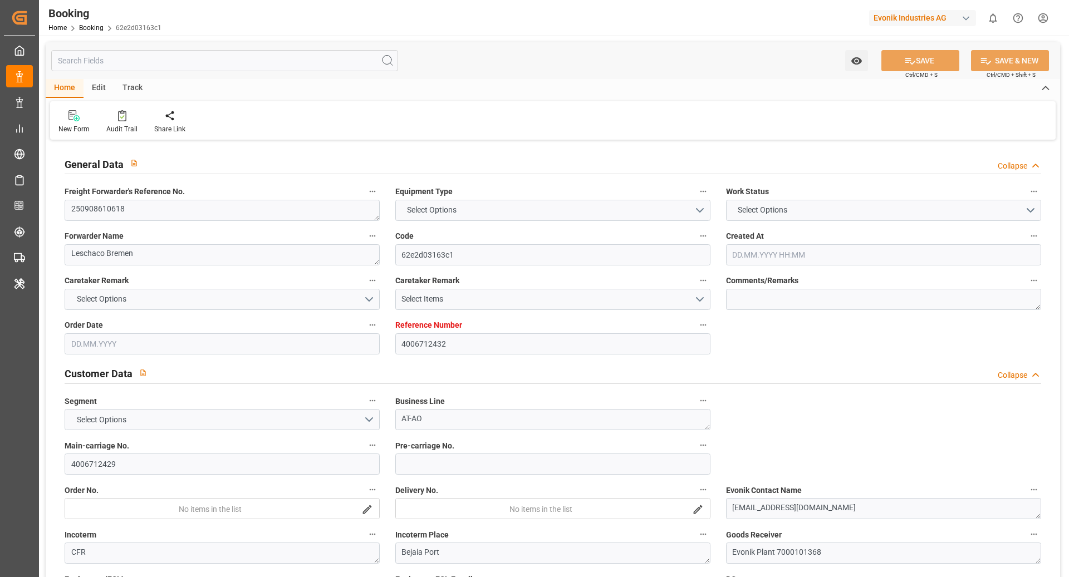
type input "4006712432"
type input "9335202"
type input "CMACGM"
type input "CMA CGM Group"
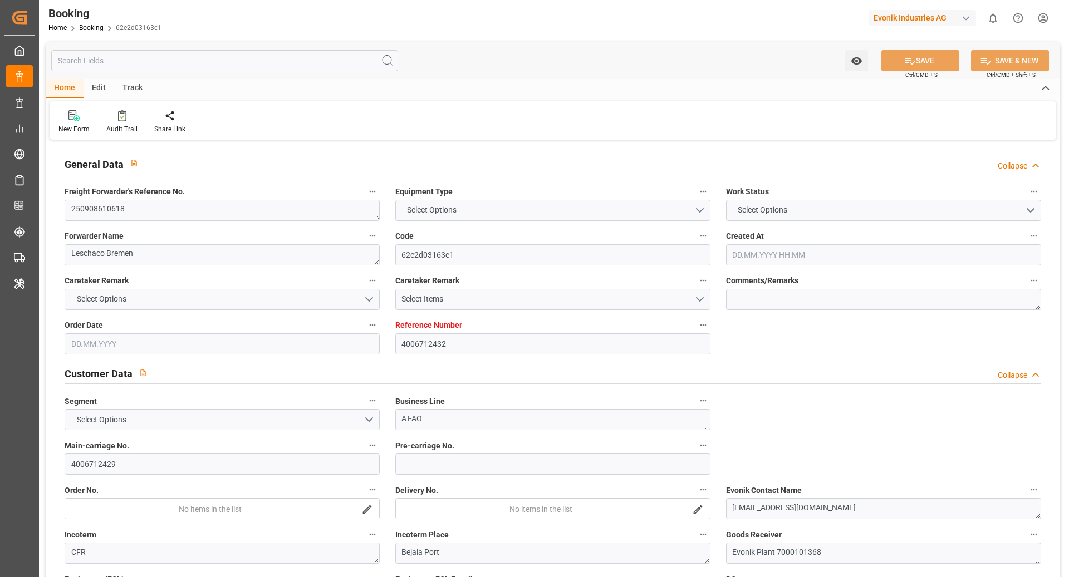
type input "DEHAM"
type input "DZBJA"
type input "MTDIS"
type input "ESVLC"
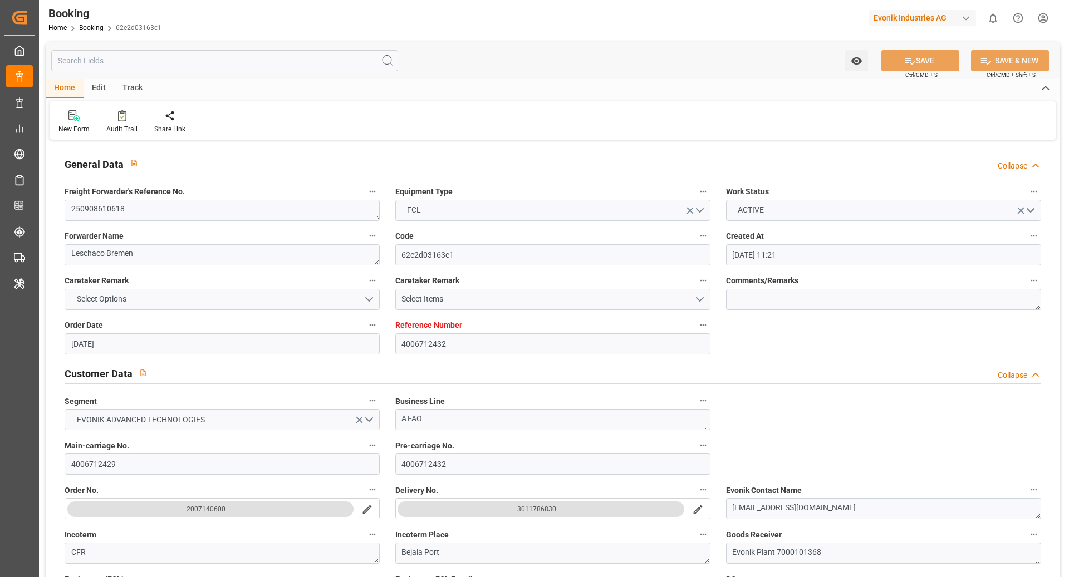
type input "27.08.2025 11:21"
type input "[DATE]"
type input "17.09.2025"
type input "17.09.2025 00:00"
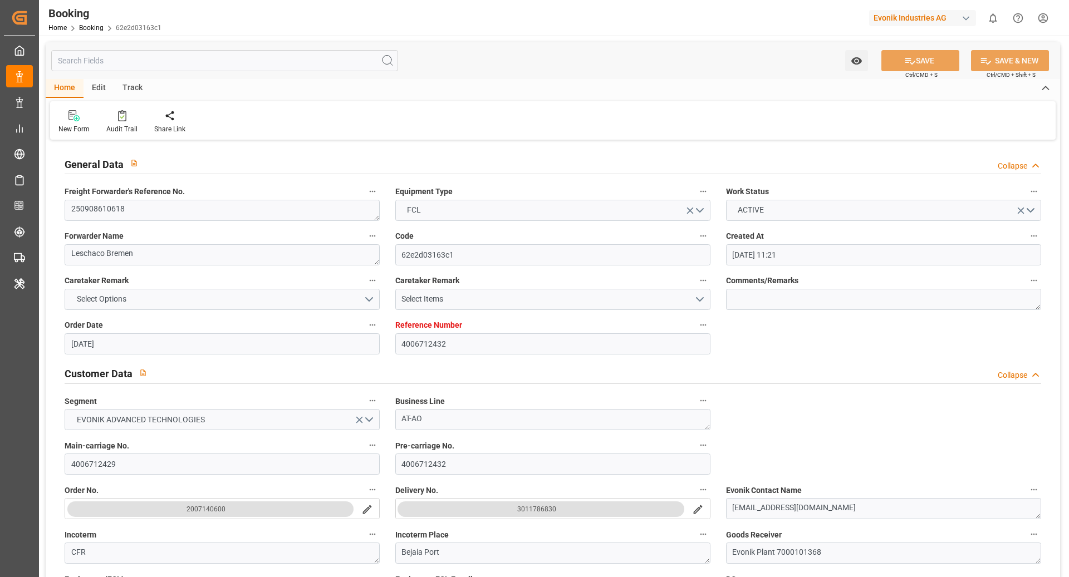
type input "[DATE]"
type input "[DATE] 00:00"
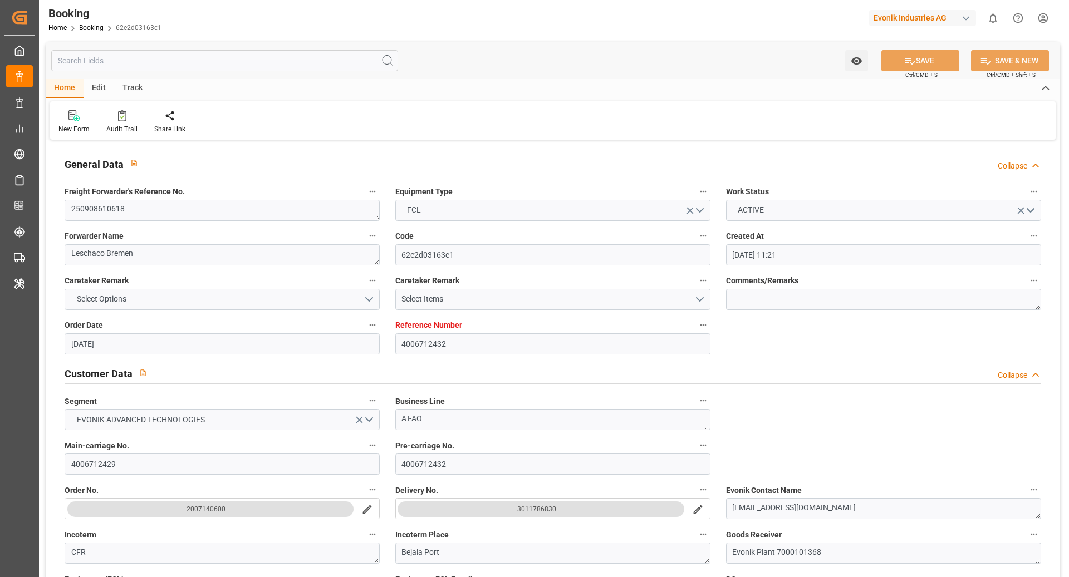
type input "[DATE] 00:00"
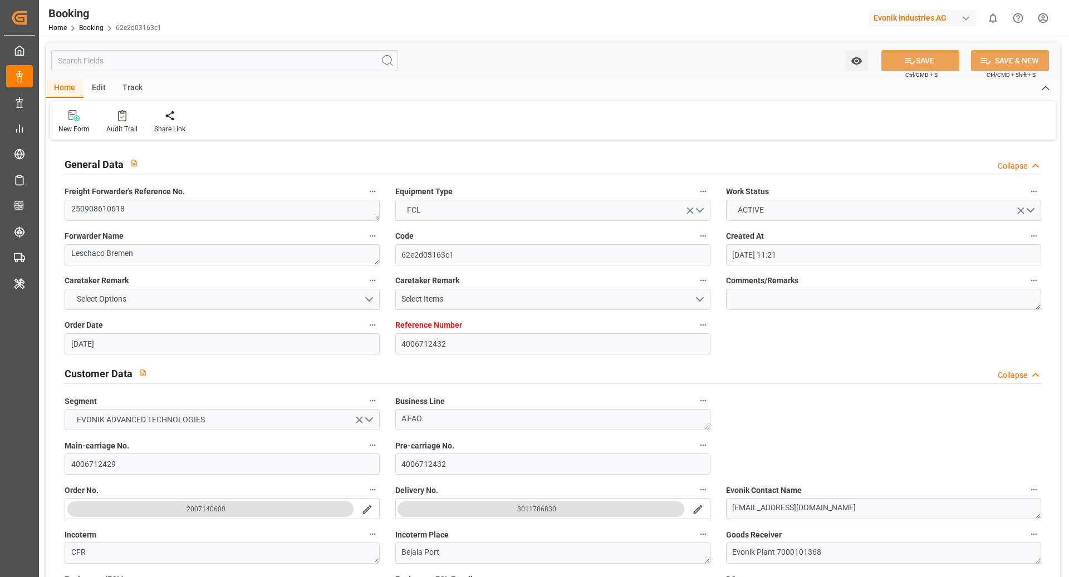
type input "[DATE] 00:00"
type input "[DATE] 07:40"
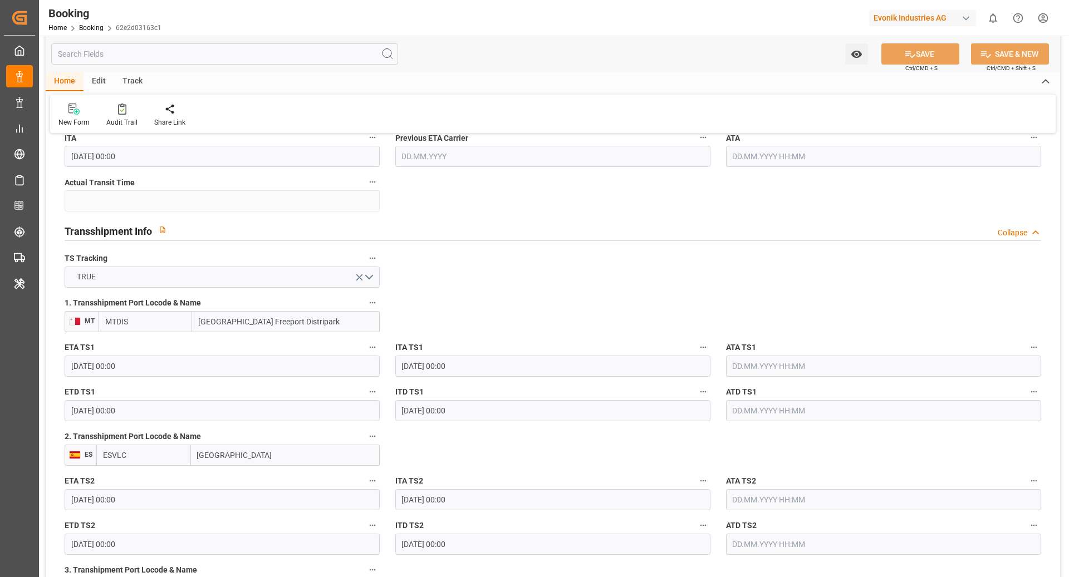
scroll to position [1083, 0]
click at [163, 324] on input "MTDIS" at bounding box center [146, 321] width 94 height 21
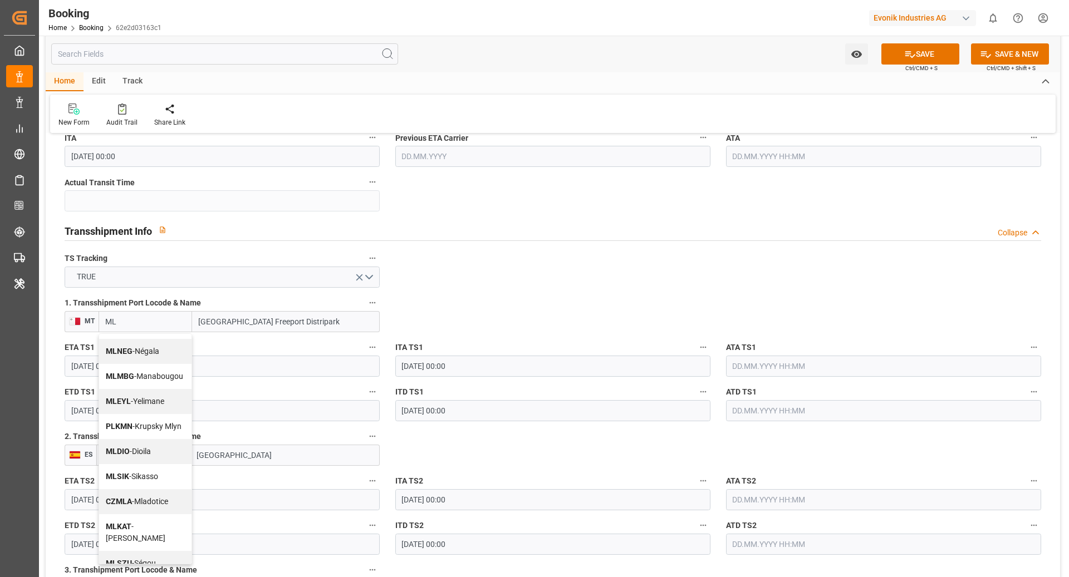
scroll to position [466, 0]
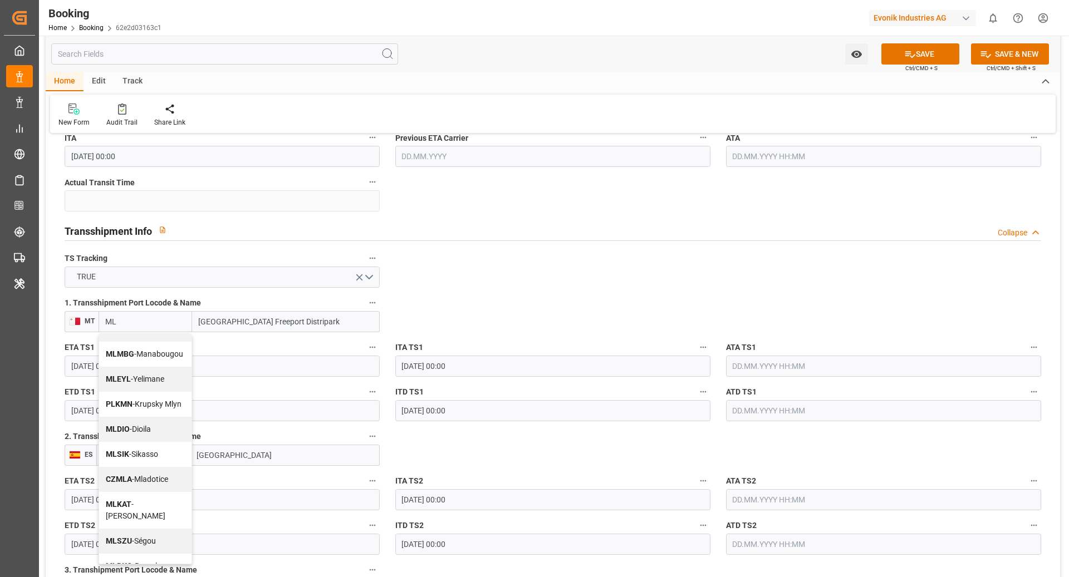
type input "ML"
click at [242, 327] on input "Malta Freeport Distripark" at bounding box center [286, 321] width 188 height 21
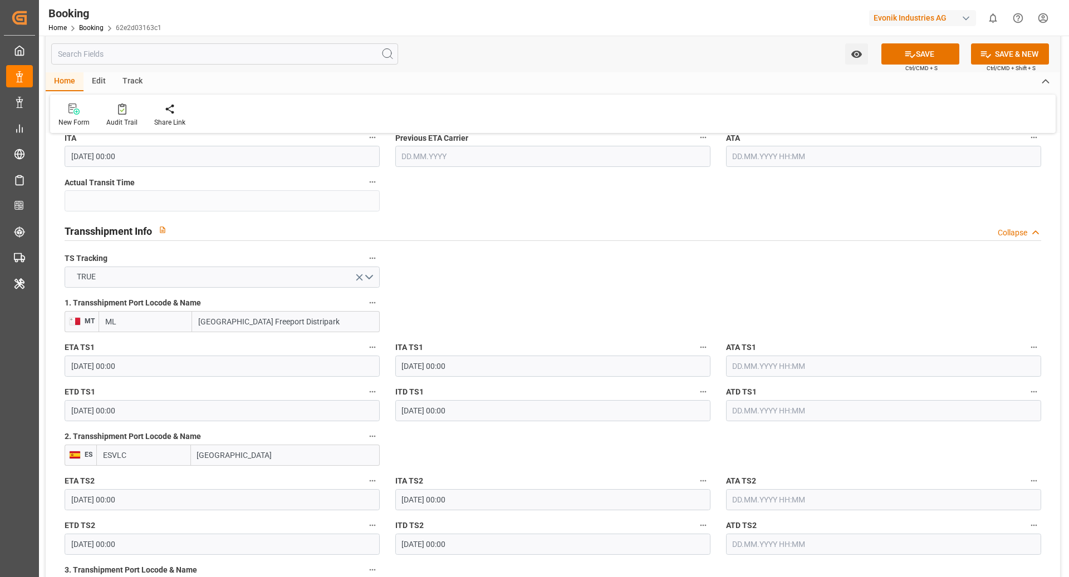
click at [242, 327] on input "[GEOGRAPHIC_DATA] Freeport Distripark" at bounding box center [286, 321] width 188 height 21
click at [212, 319] on input "Vellatta" at bounding box center [286, 321] width 188 height 21
type input "Velletta"
click at [145, 321] on input "ML" at bounding box center [146, 321] width 94 height 21
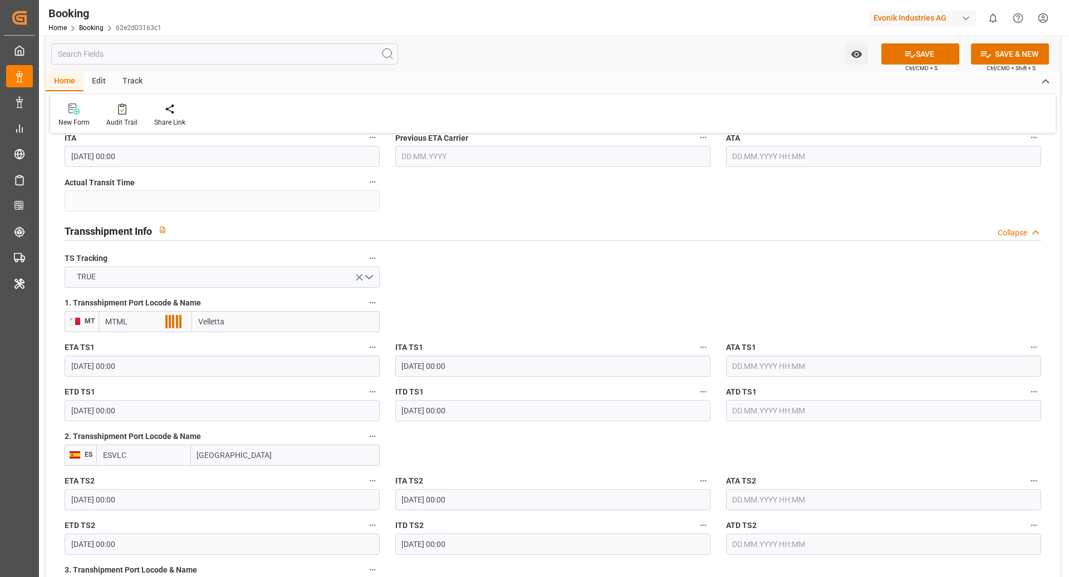
type input "MTMLA"
click at [152, 345] on span "MTMLA - Valletta" at bounding box center [134, 346] width 57 height 9
type input "Valletta"
type input "MTMLA"
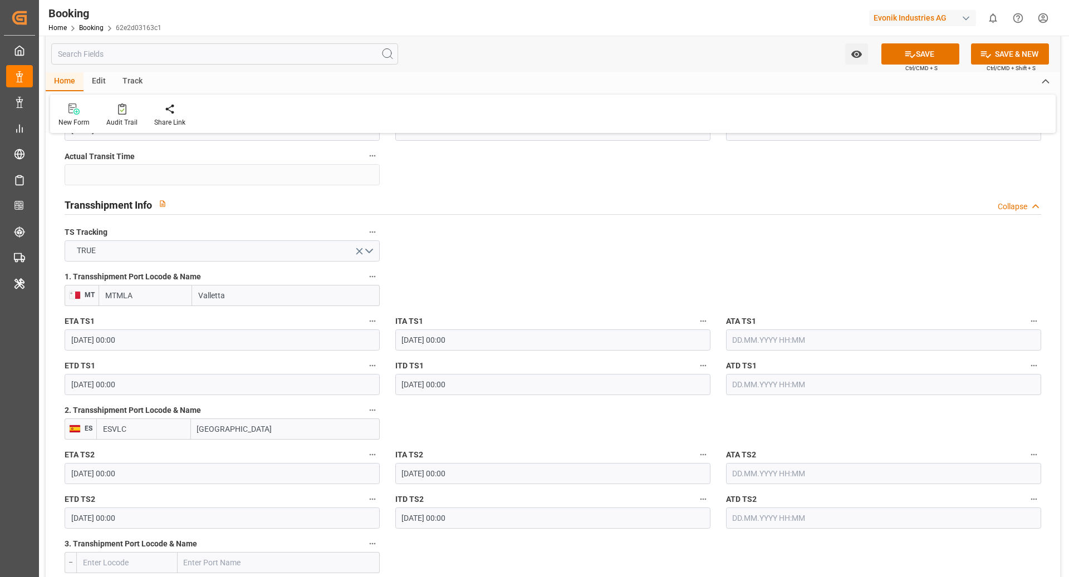
scroll to position [1178, 0]
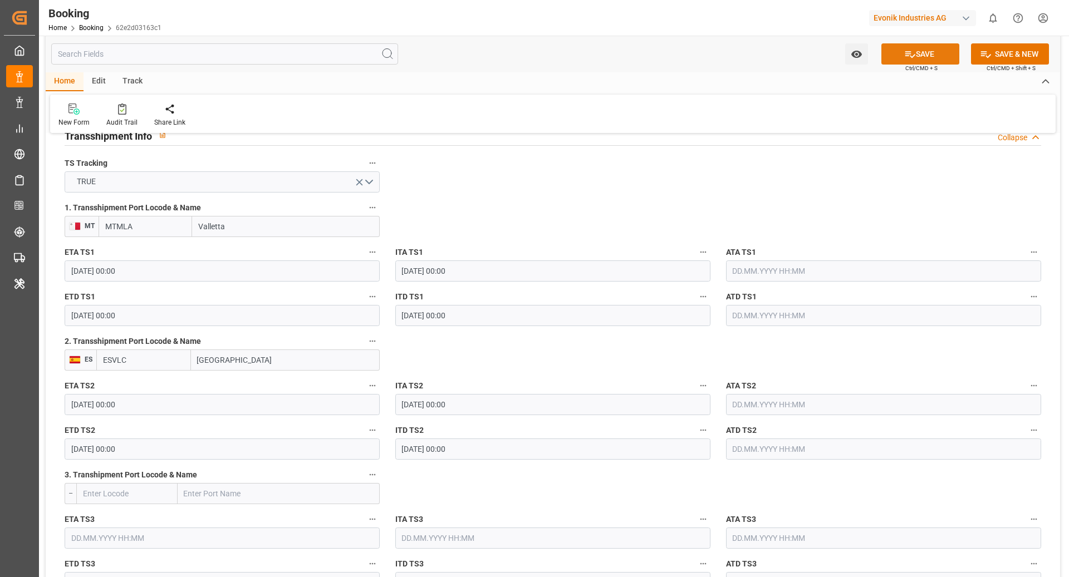
click at [917, 56] on button "SAVE" at bounding box center [920, 53] width 78 height 21
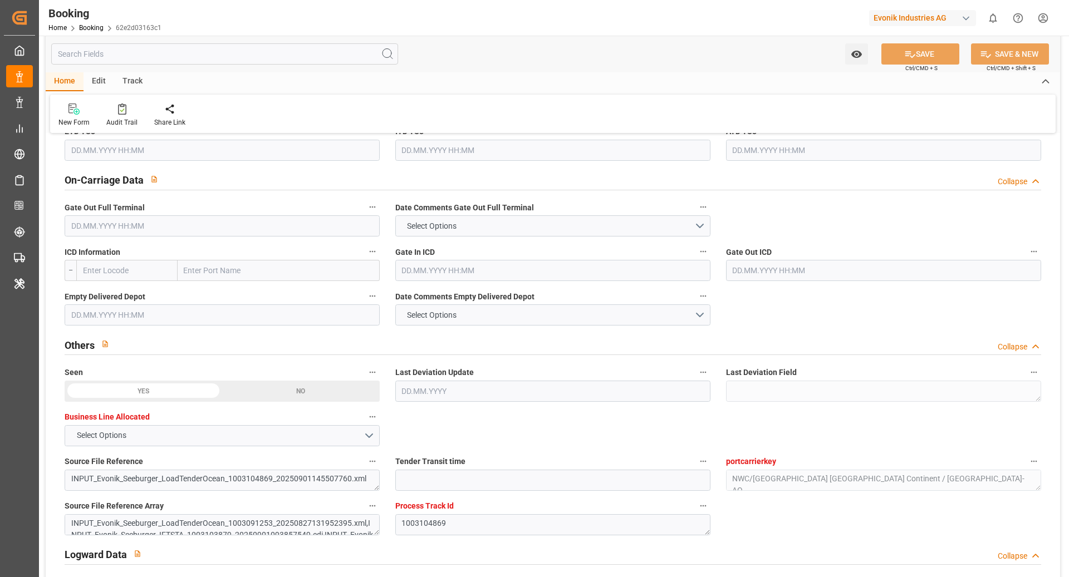
scroll to position [1625, 0]
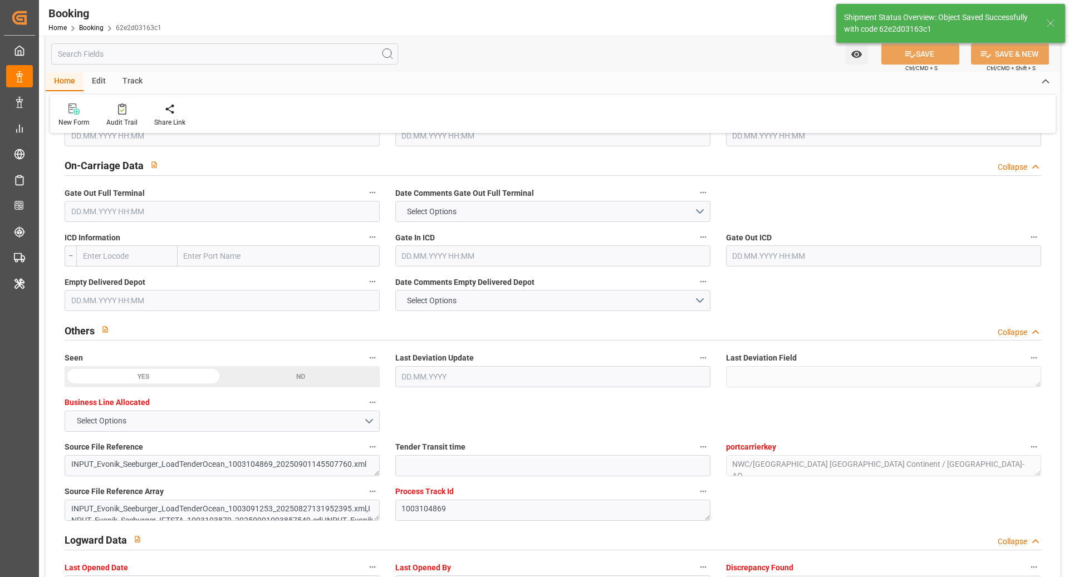
type textarea "[PERSON_NAME]"
type input "10.09.2025 09:21"
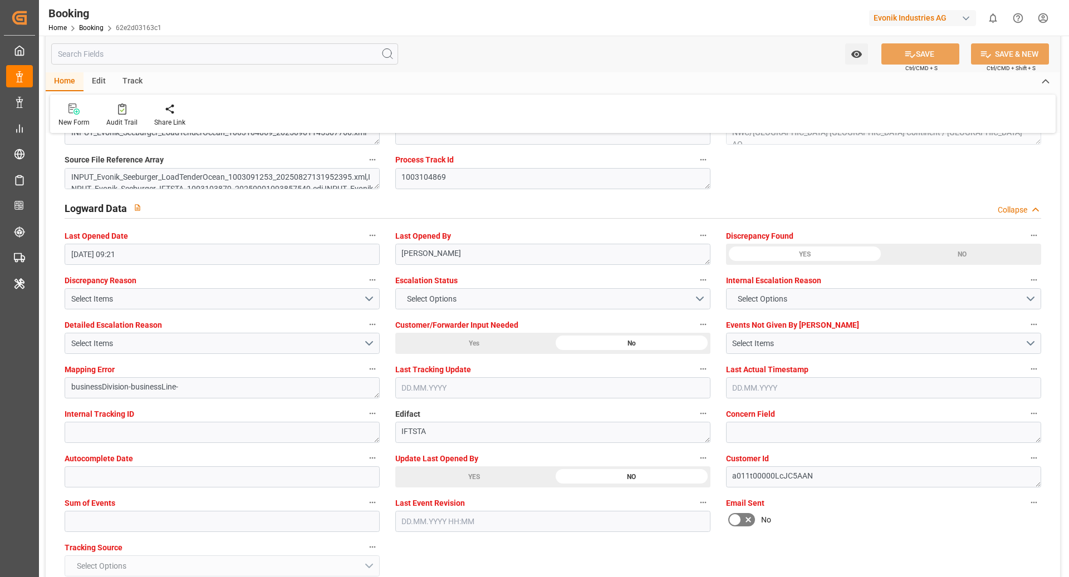
scroll to position [1966, 0]
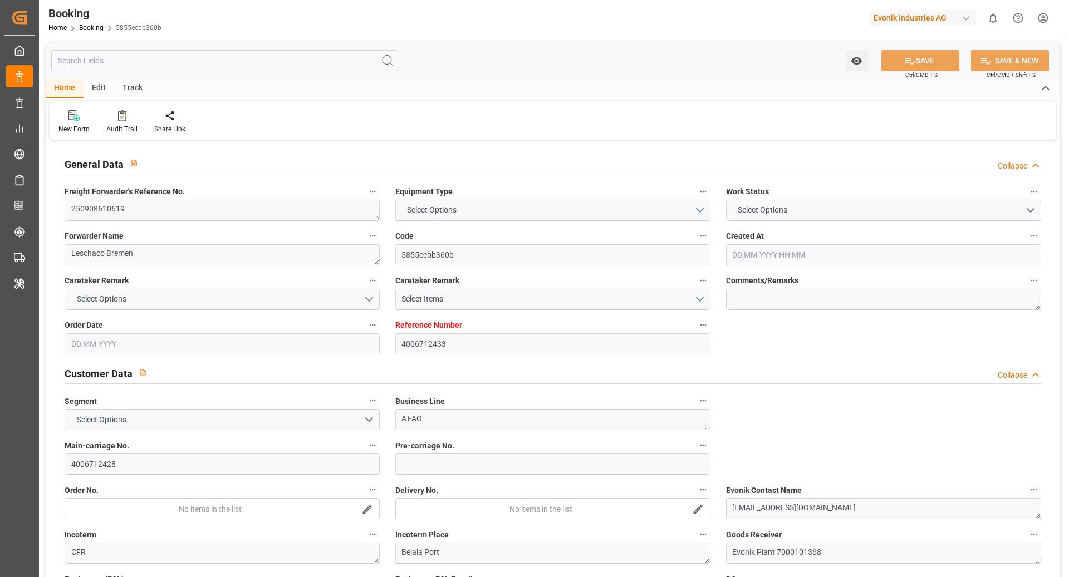
type input "4006712433"
type input "9335202"
type input "CMACGM"
type input "CMA CGM Group"
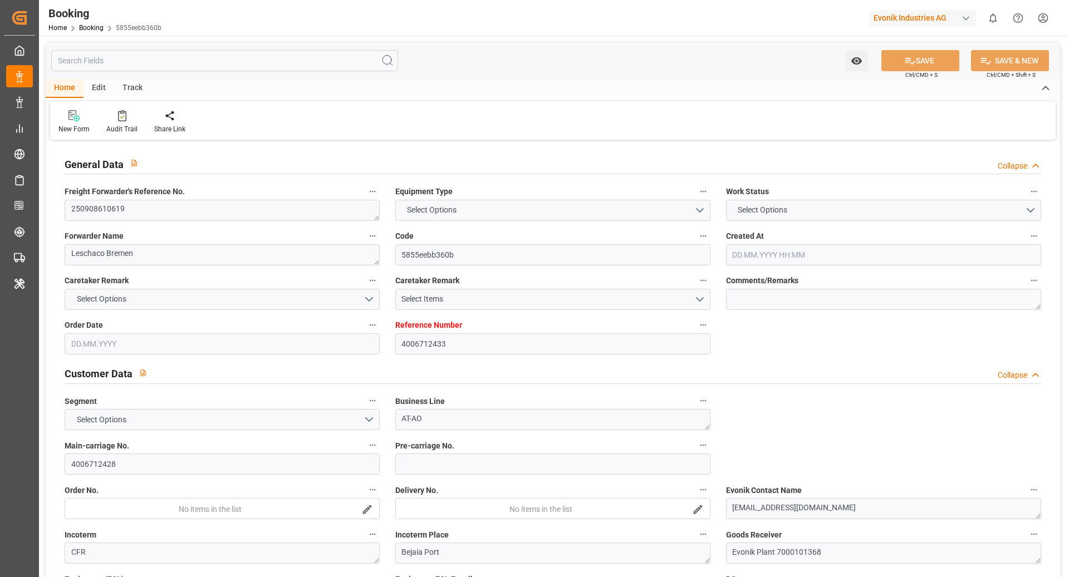
type input "DEHAM"
type input "DZBJA"
type input "MTDIS"
type input "ESVLC"
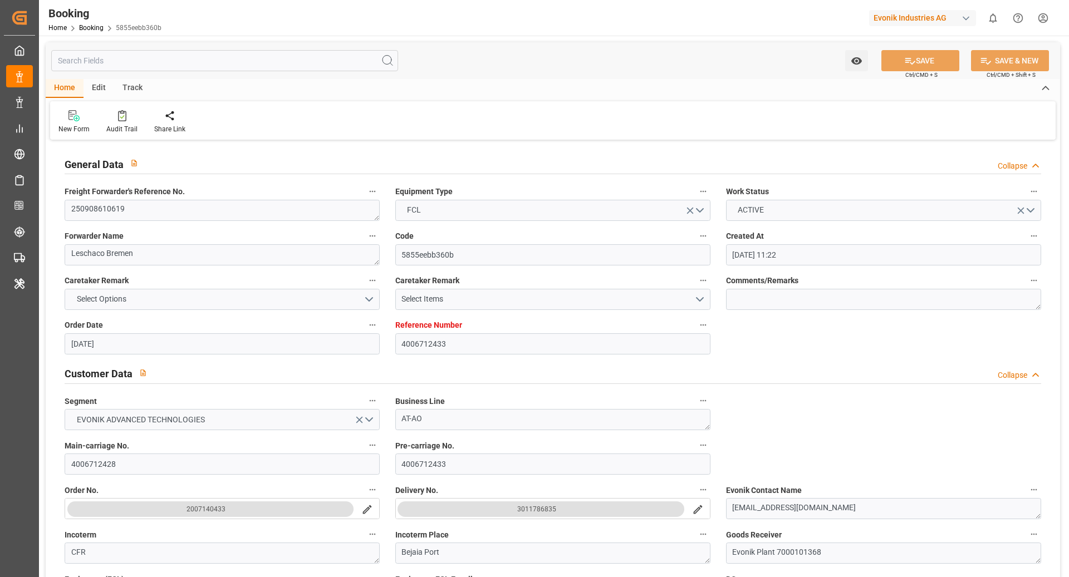
type input "[DATE] 11:22"
type input "[DATE]"
type input "[DATE] 00:00"
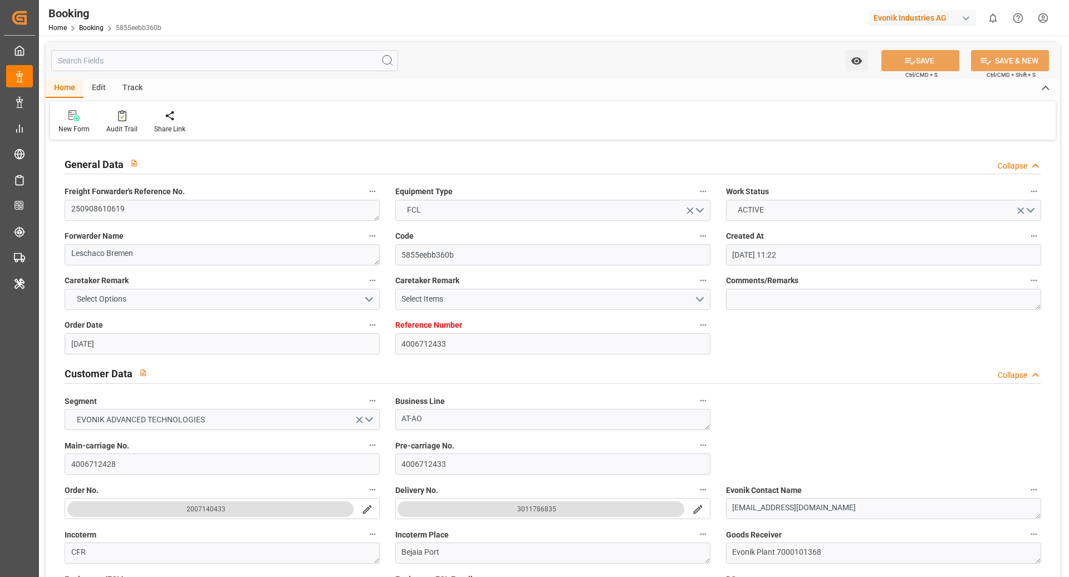
type input "[DATE]"
type input "[DATE] 00:00"
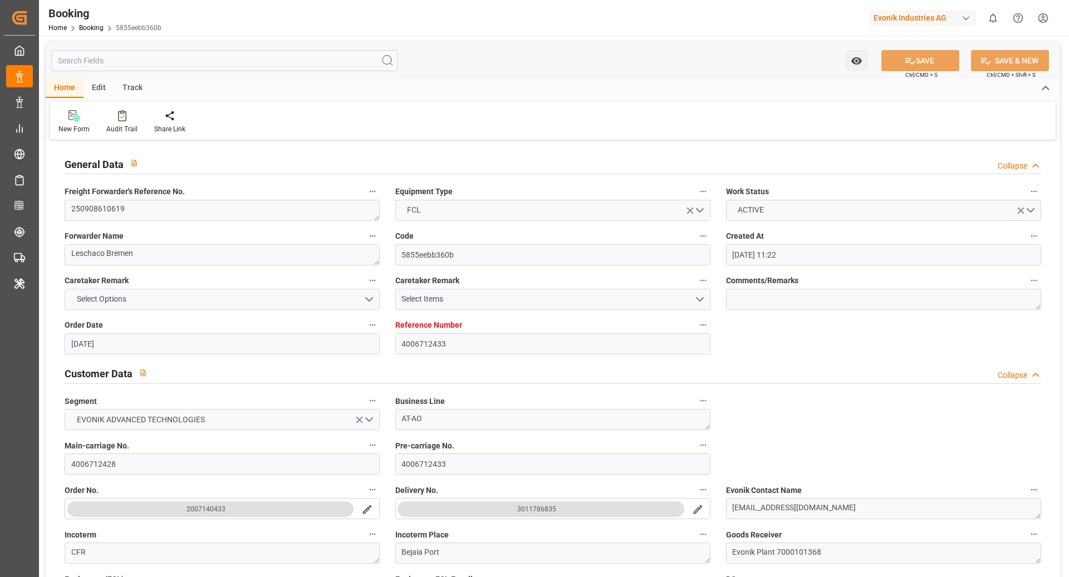
type input "[DATE] 00:00"
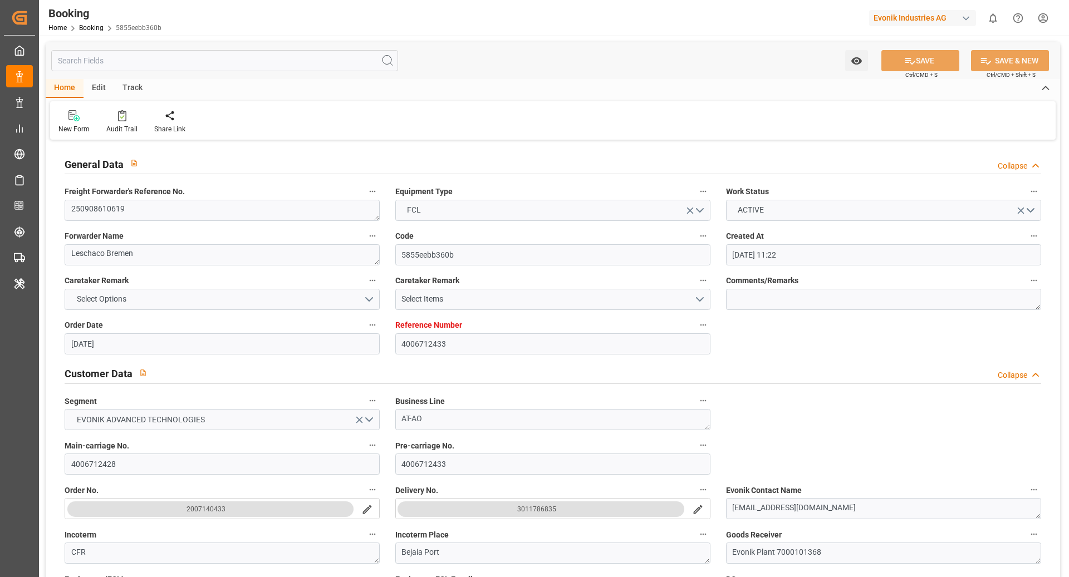
type input "[DATE] 00:00"
type input "[DATE] 07:40"
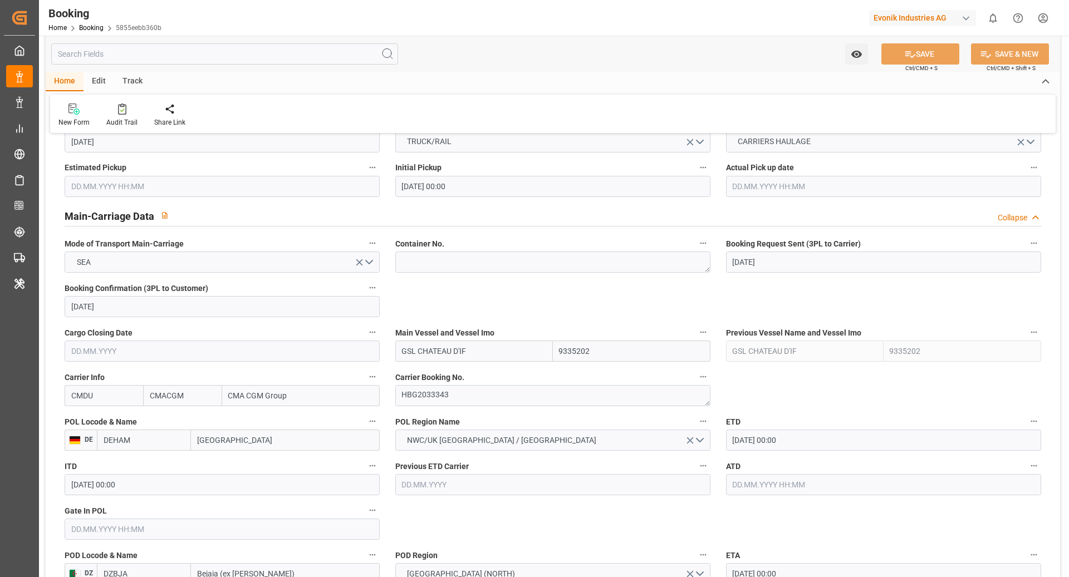
scroll to position [622, 0]
click at [477, 398] on textarea "HBG2033343" at bounding box center [552, 395] width 315 height 21
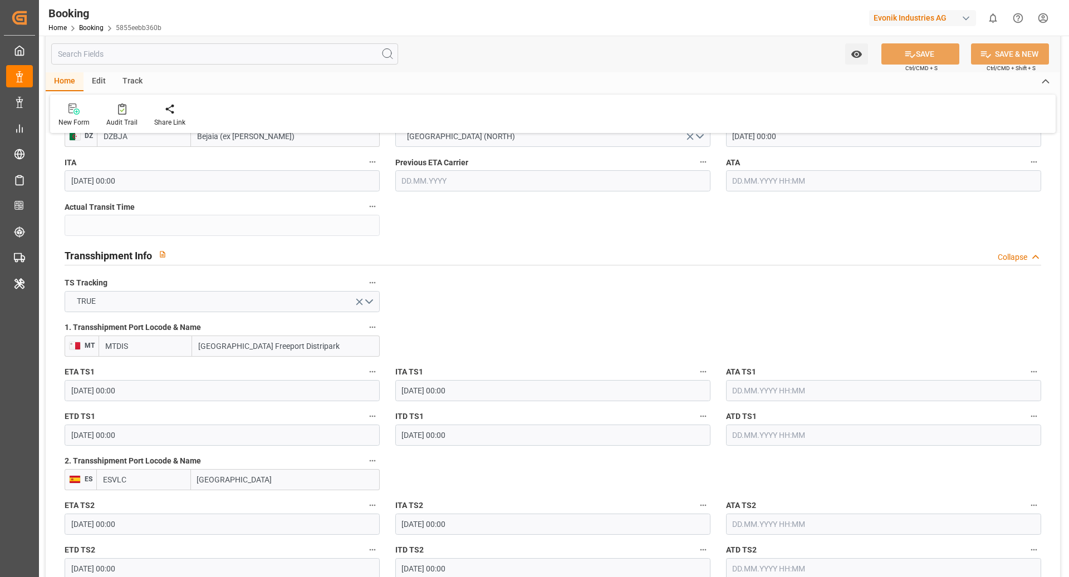
scroll to position [1065, 0]
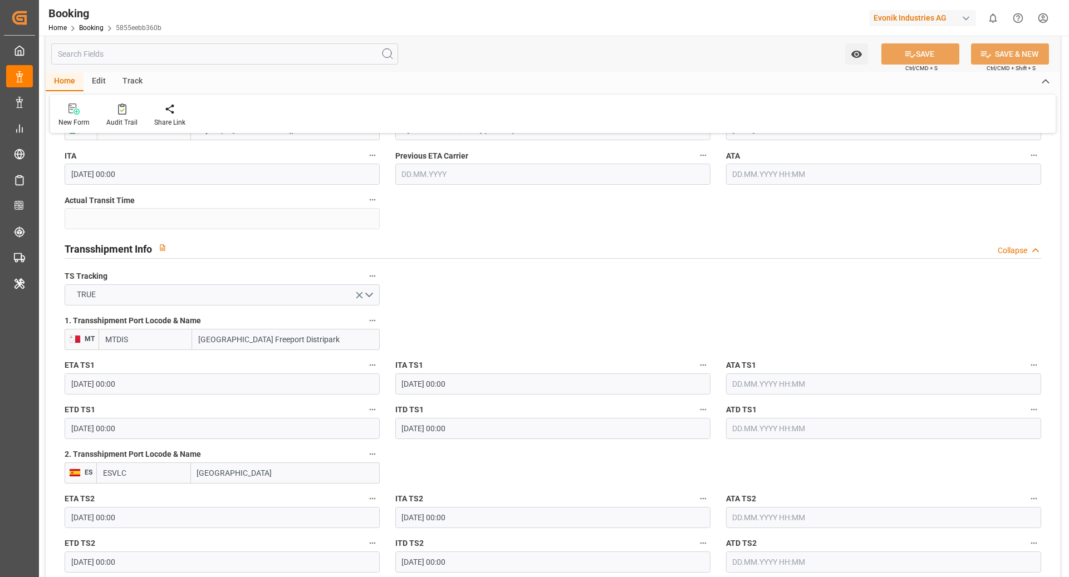
drag, startPoint x: 167, startPoint y: 339, endPoint x: 145, endPoint y: 340, distance: 22.3
click at [167, 339] on input "MTDIS" at bounding box center [146, 339] width 94 height 21
click at [119, 340] on input "MTDIS" at bounding box center [146, 339] width 94 height 21
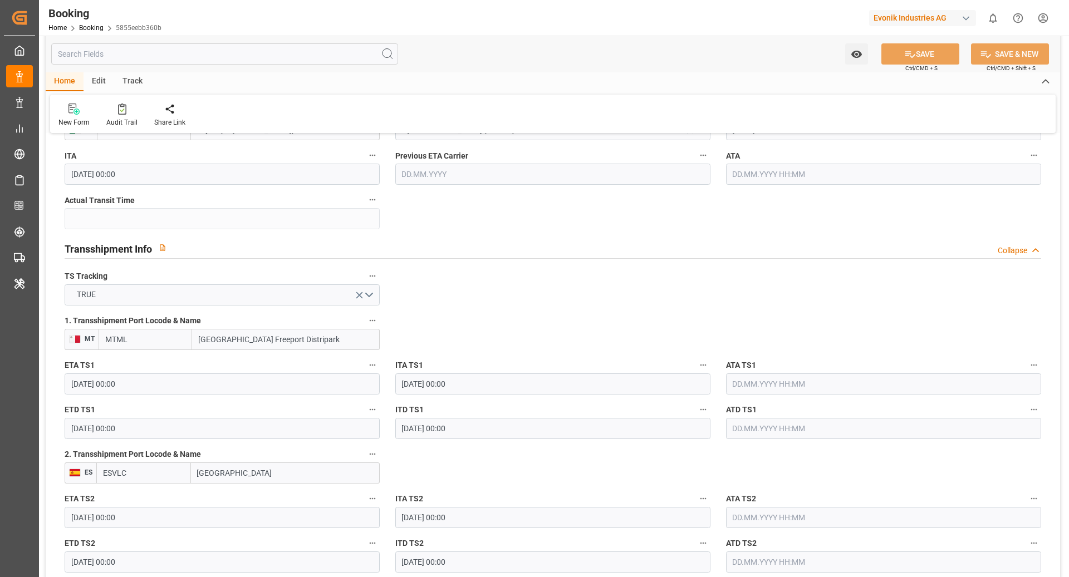
type input "MTMLA"
click at [158, 365] on span "MTMLA - Valletta" at bounding box center [134, 364] width 57 height 9
type input "Valletta"
type input "MTMLA"
click at [922, 53] on button "SAVE" at bounding box center [920, 53] width 78 height 21
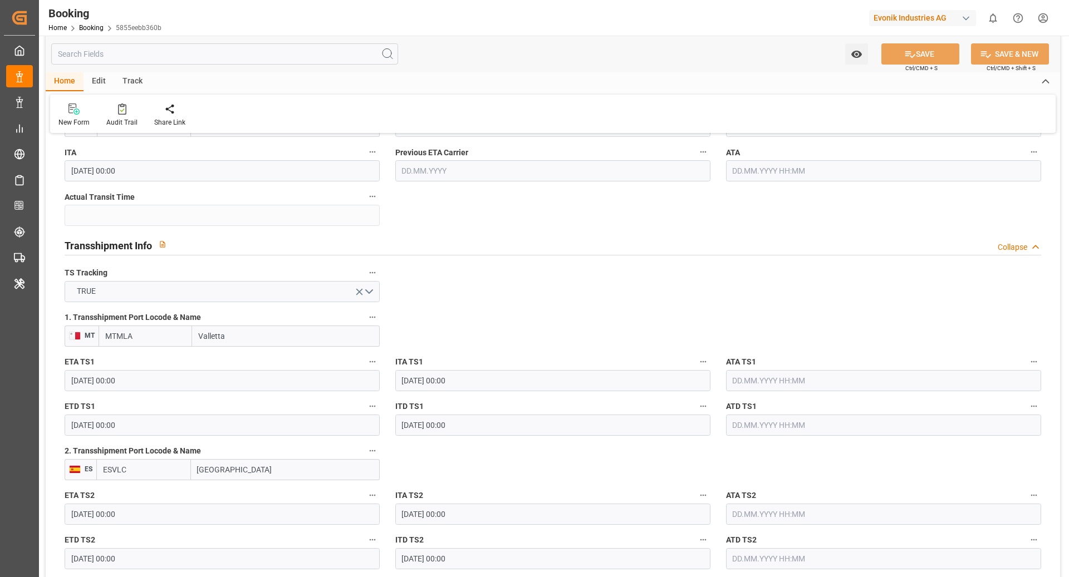
scroll to position [1071, 0]
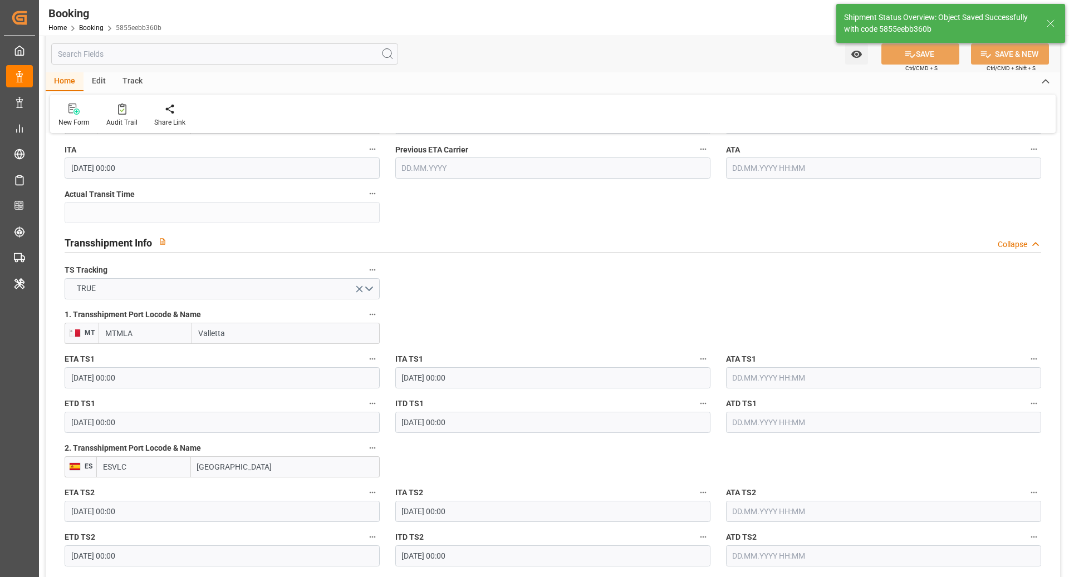
type textarea "[PERSON_NAME]"
type input "10.09.2025 09:22"
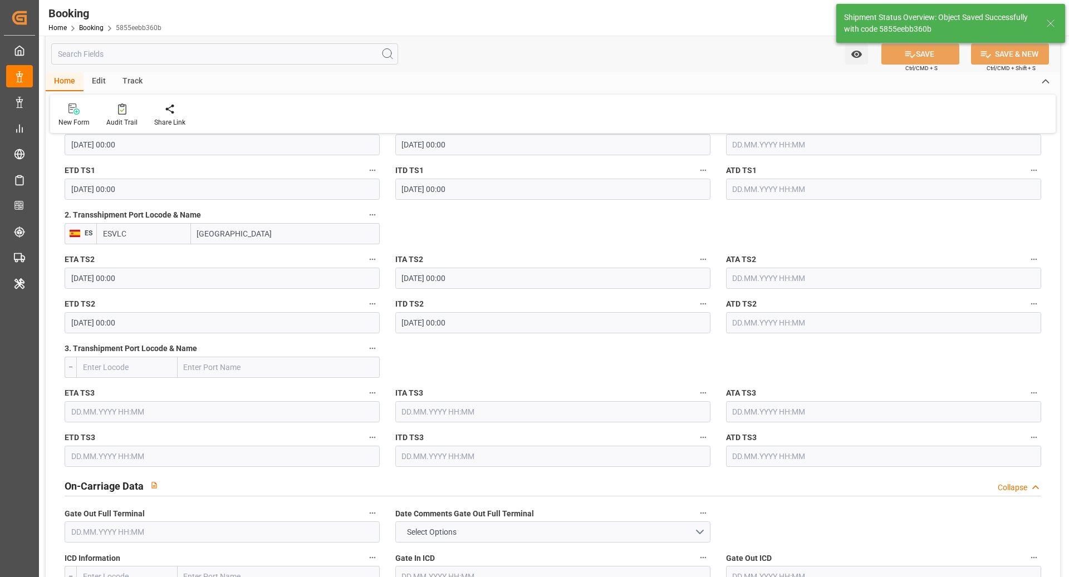
scroll to position [1305, 0]
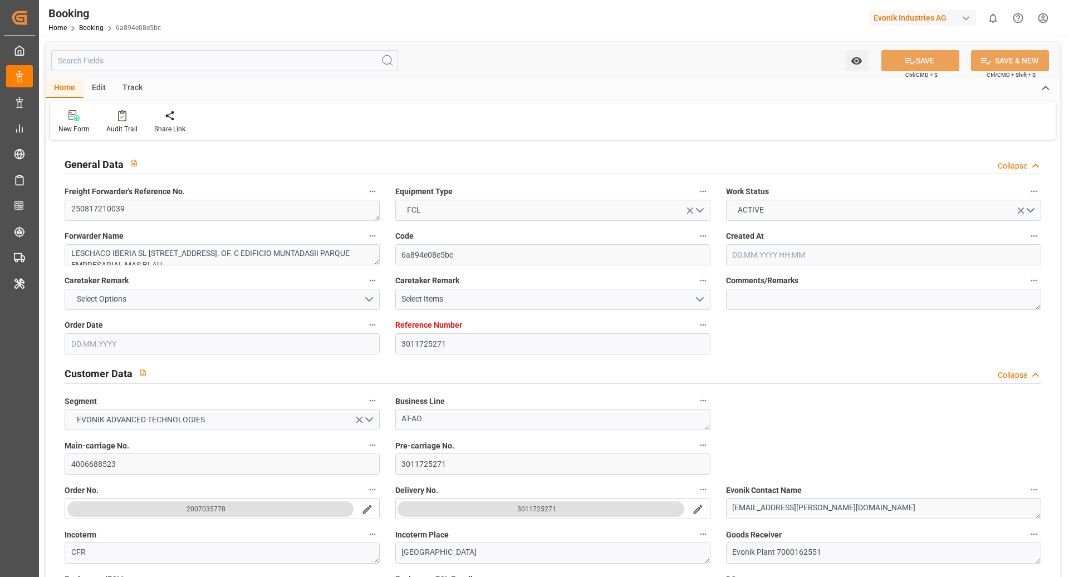
type input "3011725271"
type input "9897767"
type input "9454450"
type input "CMACGM"
type input "CMA CGM Group"
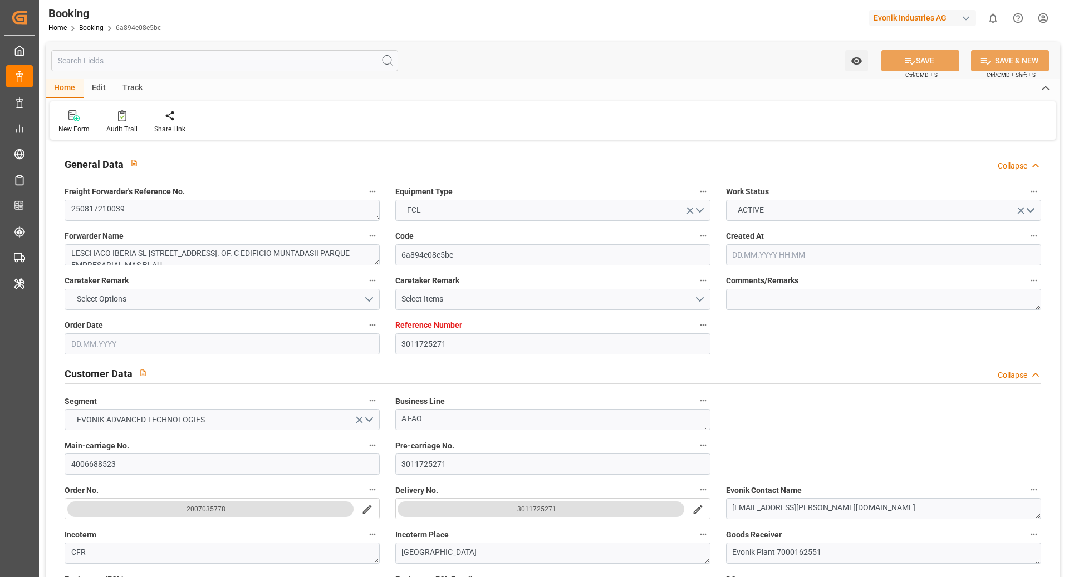
type input "ESBCN"
type input "TNTUN"
type input "MTDIS"
type input "0"
type input "ESBCN"
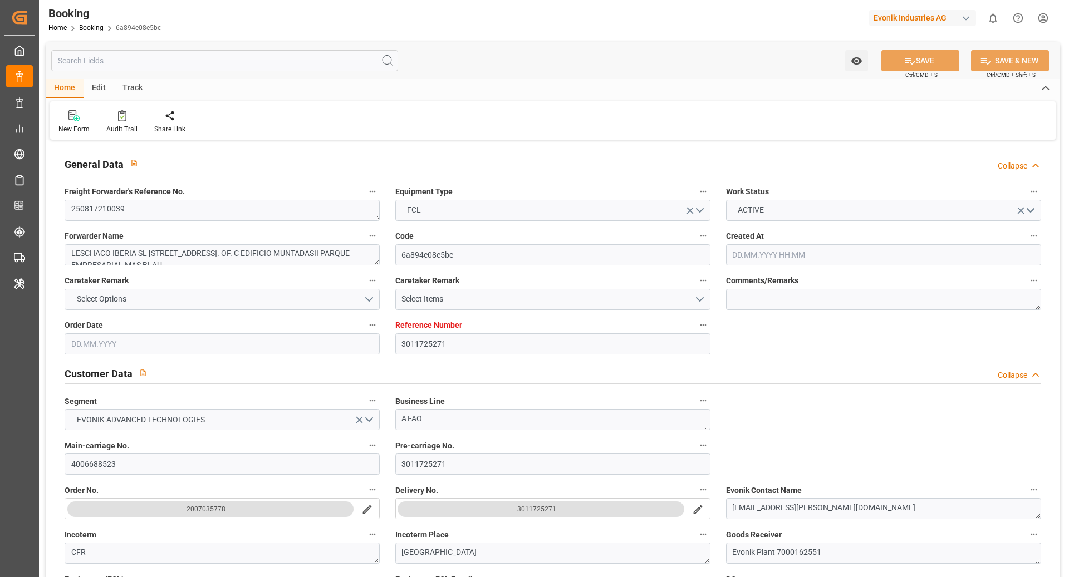
type input "TNTUN"
type input "9129586"
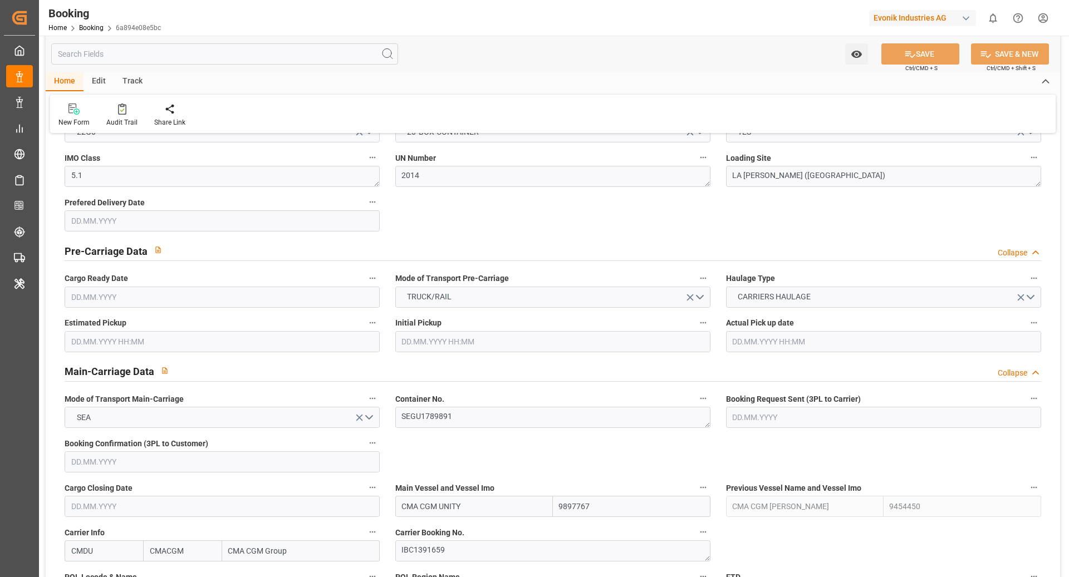
type input "[DATE] 07:27"
type input "[DATE]"
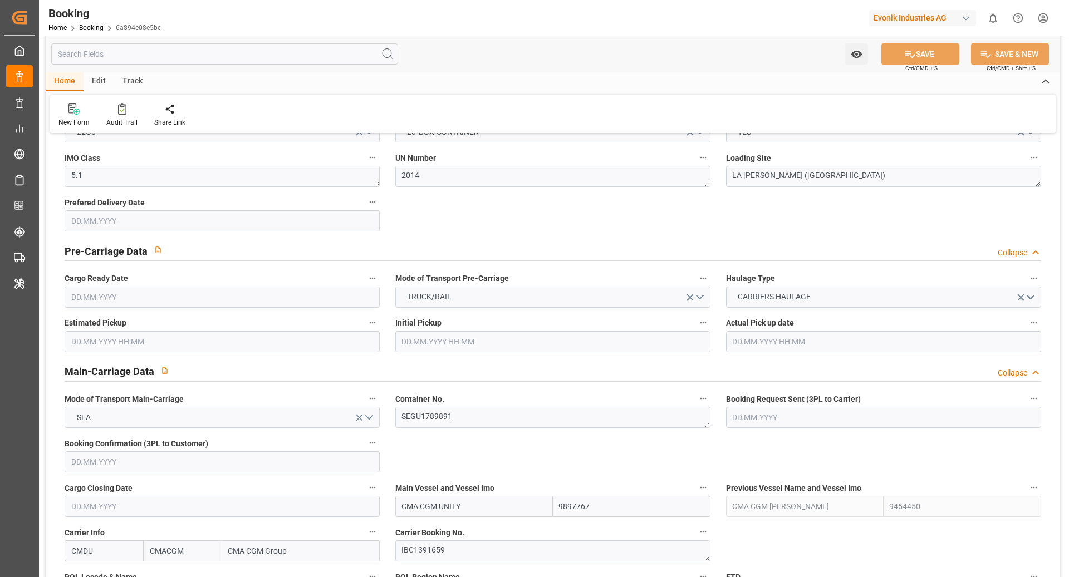
type input "[DATE]"
type input "[DATE] 07:00"
type input "[DATE] 00:00"
type input "[DATE] 03:00"
type input "[DATE] 00:00"
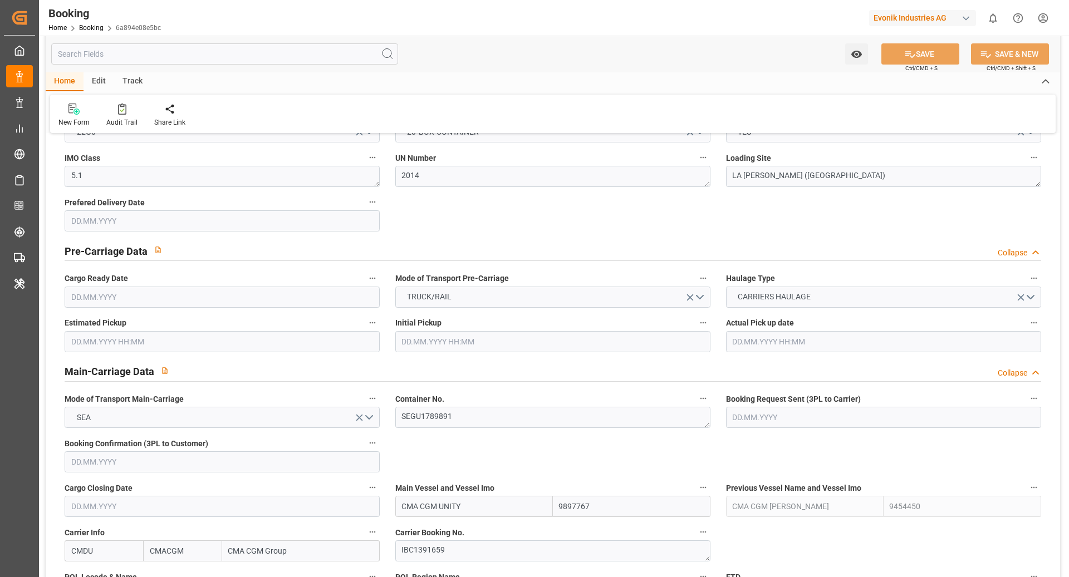
type input "[DATE] 16:00"
type input "[DATE] 00:00"
type input "[DATE] 14:00"
type input "[DATE] 00:00"
type input "[DATE] 09:03"
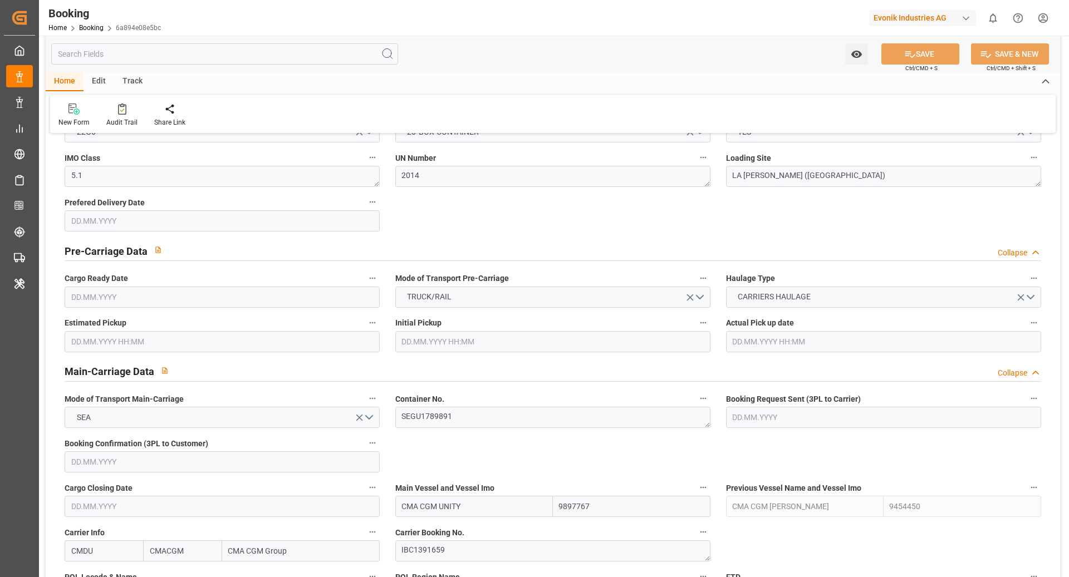
type input "[DATE]"
type input "[DATE] 07:00"
type input "15.09.2025 16:00"
type input "16.09.2025 09:13"
type input "16.09.2025 14:00"
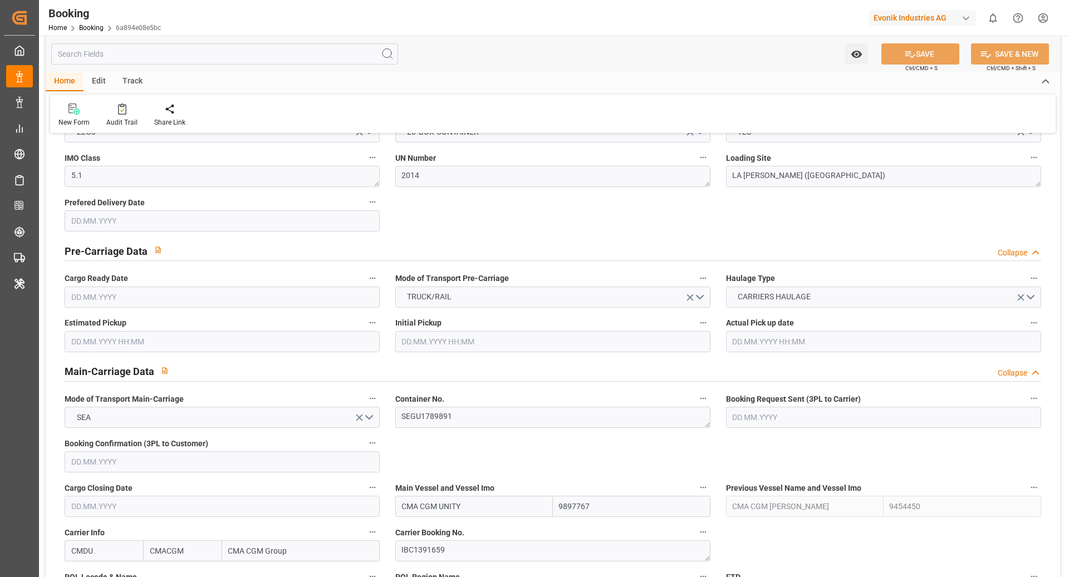
type input "19.09.2025 03:00"
type input "19.09.2025 11:20"
type input "23.09.2025 11:20"
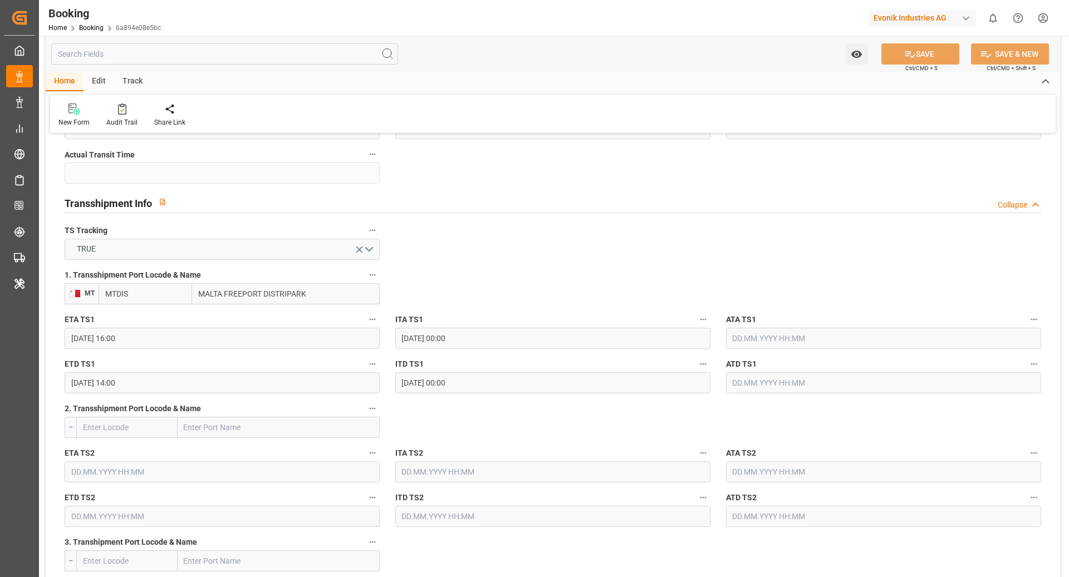
scroll to position [1138, 0]
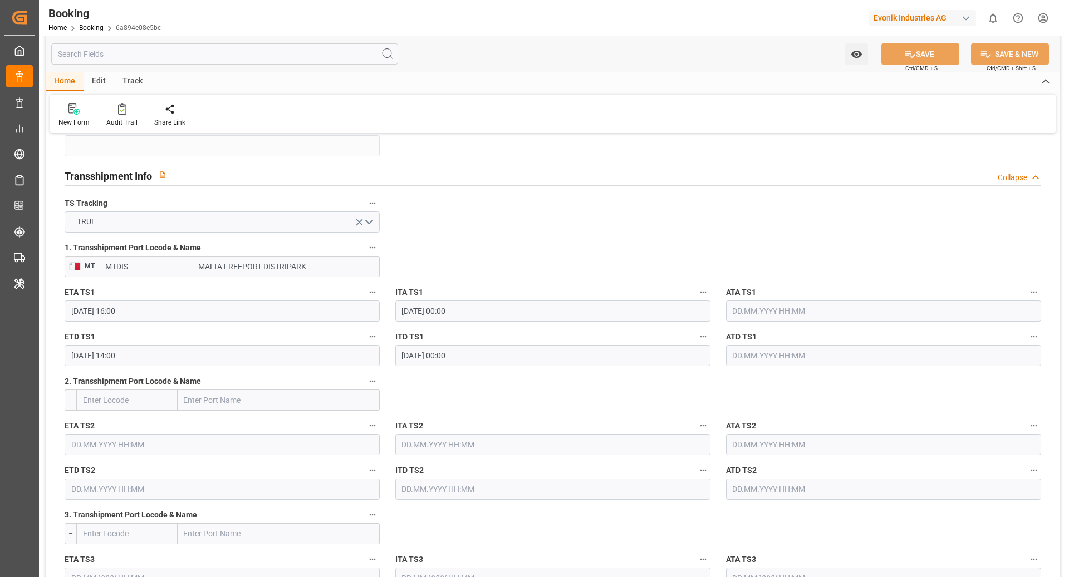
click at [175, 271] on input "MTDIS" at bounding box center [146, 266] width 94 height 21
type input "MTMLA"
click at [144, 289] on span "MTMLA - Valletta" at bounding box center [134, 291] width 57 height 9
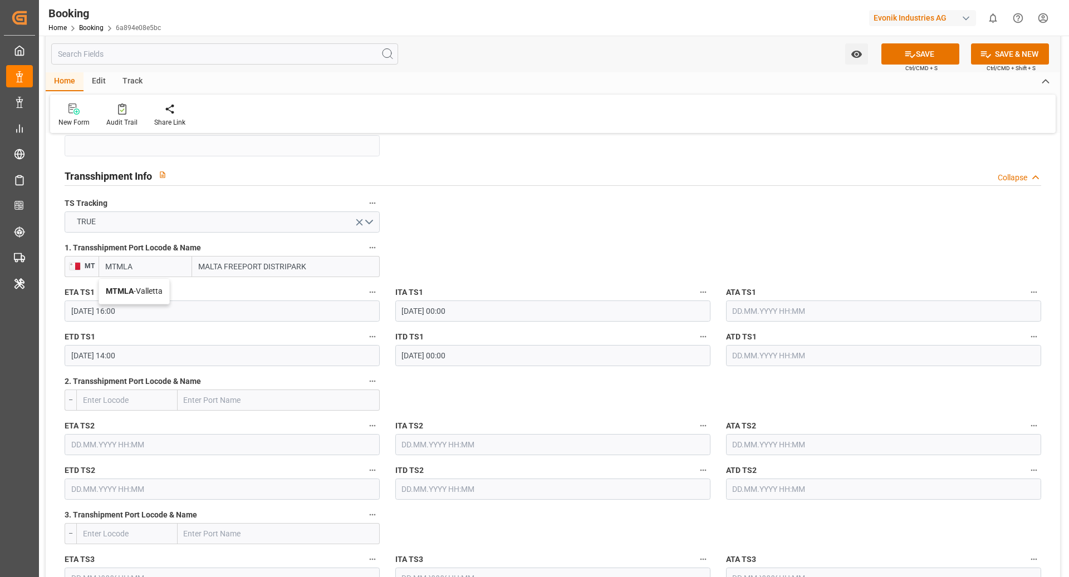
type input "Valletta"
type input "MTMLA"
click at [894, 56] on button "SAVE" at bounding box center [920, 53] width 78 height 21
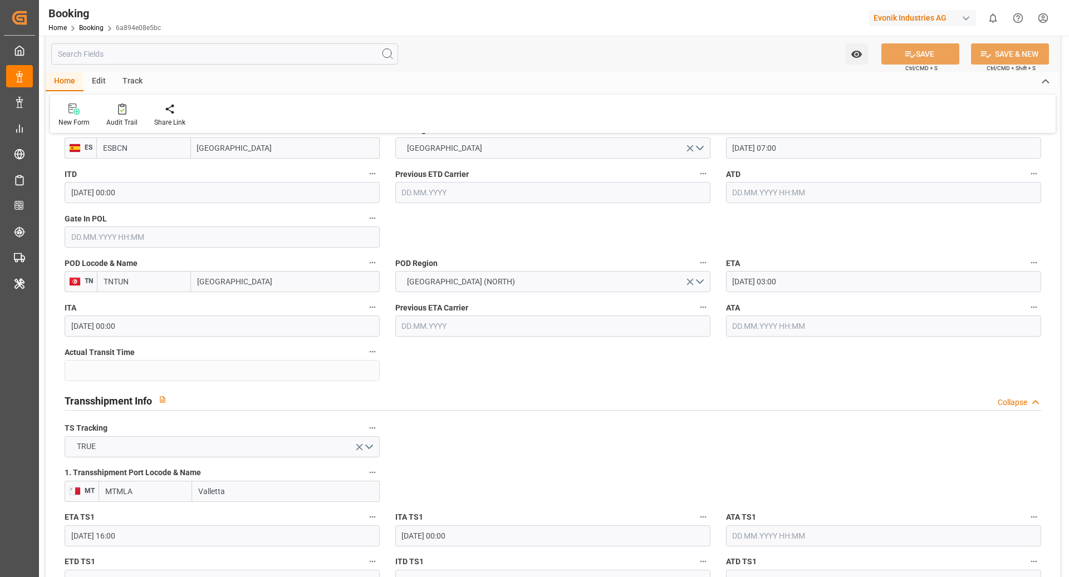
scroll to position [874, 0]
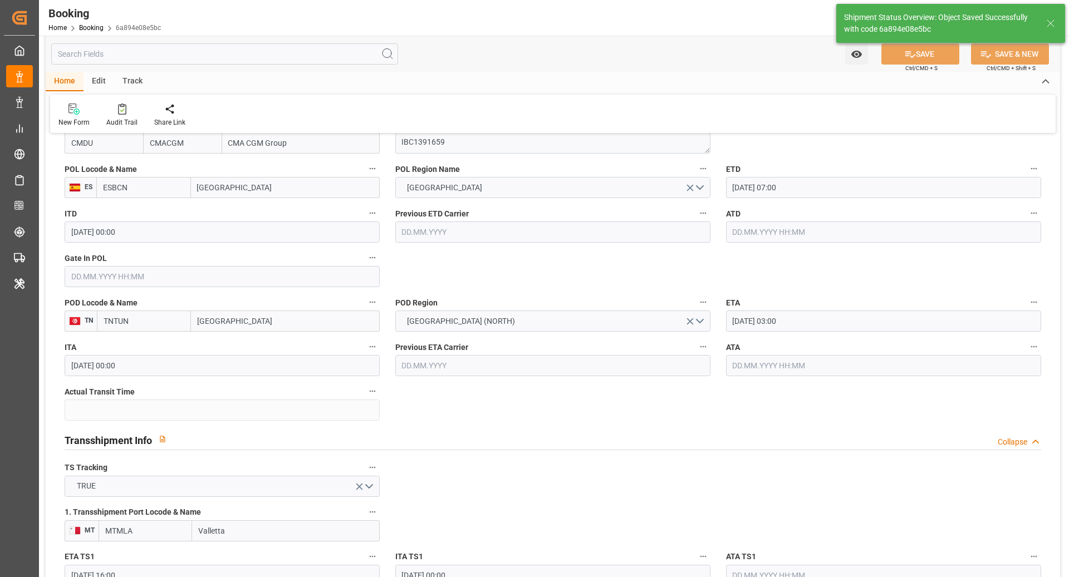
type textarea "[PERSON_NAME]"
type input "10.09.2025 09:24"
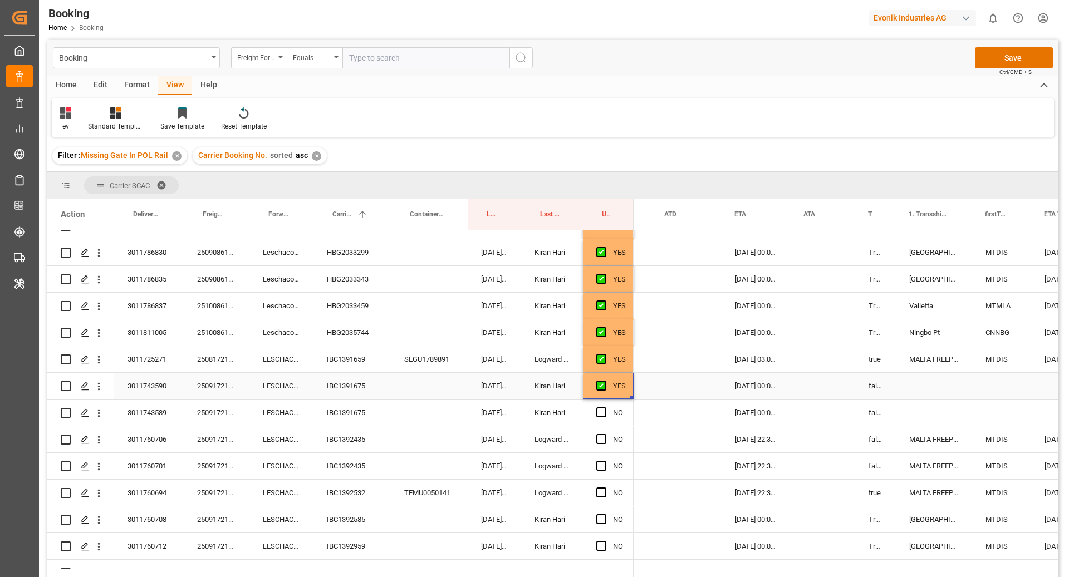
scroll to position [0, 806]
click at [338, 413] on div "IBC1391675" at bounding box center [351, 413] width 77 height 26
click at [597, 415] on span "Press SPACE to select this row." at bounding box center [601, 412] width 10 height 10
click at [604, 407] on input "Press SPACE to select this row." at bounding box center [604, 407] width 0 height 0
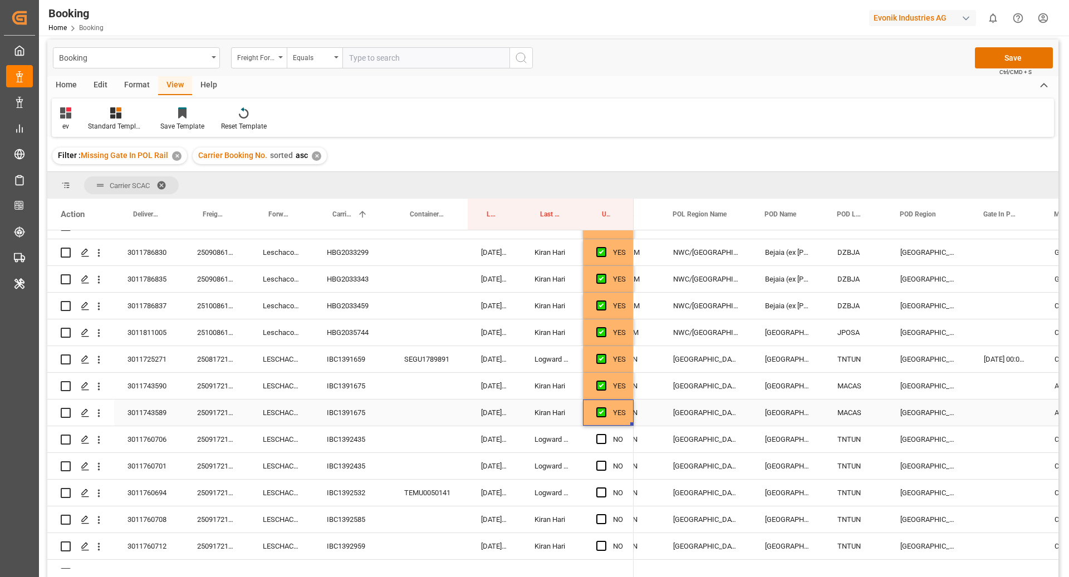
scroll to position [0, 207]
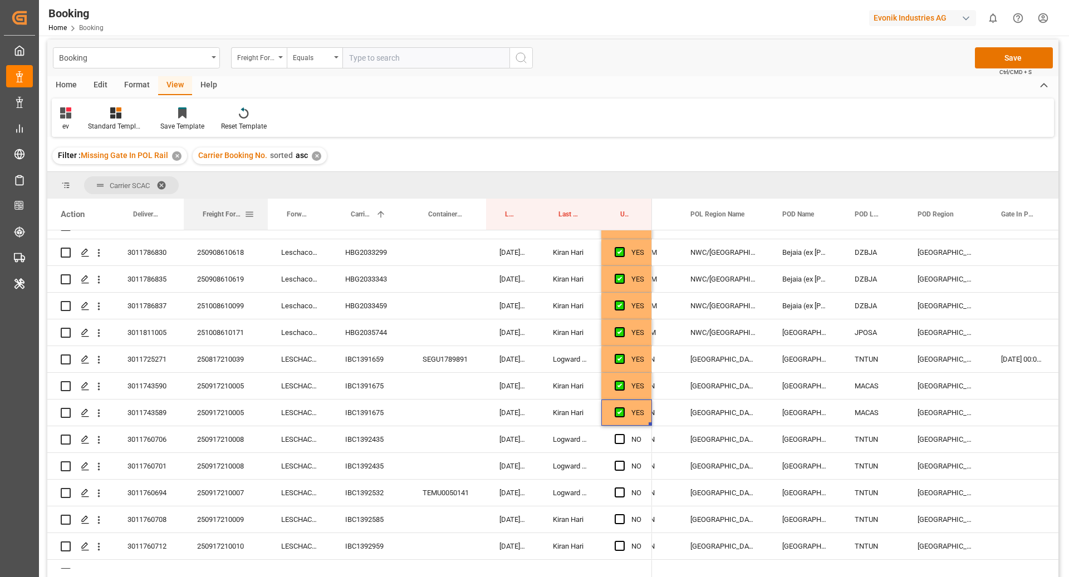
drag, startPoint x: 248, startPoint y: 217, endPoint x: 266, endPoint y: 222, distance: 18.5
click at [267, 222] on div at bounding box center [268, 214] width 4 height 31
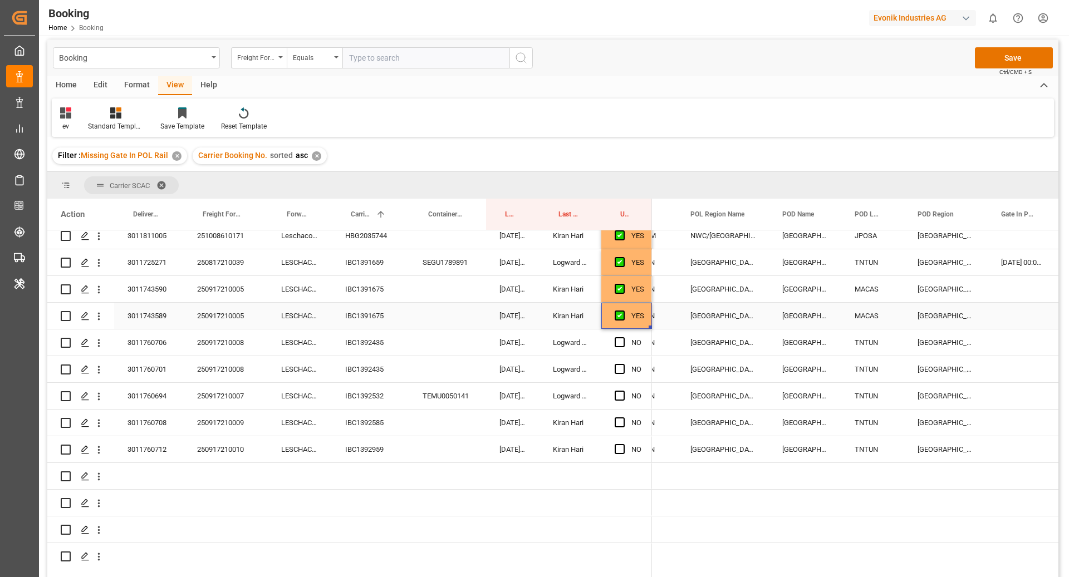
scroll to position [451, 0]
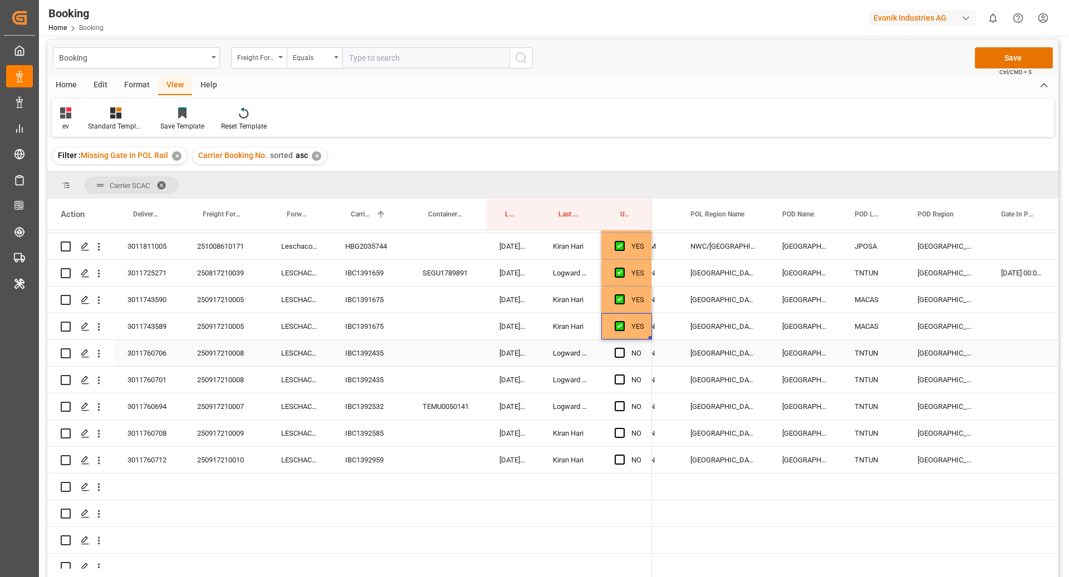
click at [363, 353] on div "IBC1392435" at bounding box center [370, 353] width 77 height 26
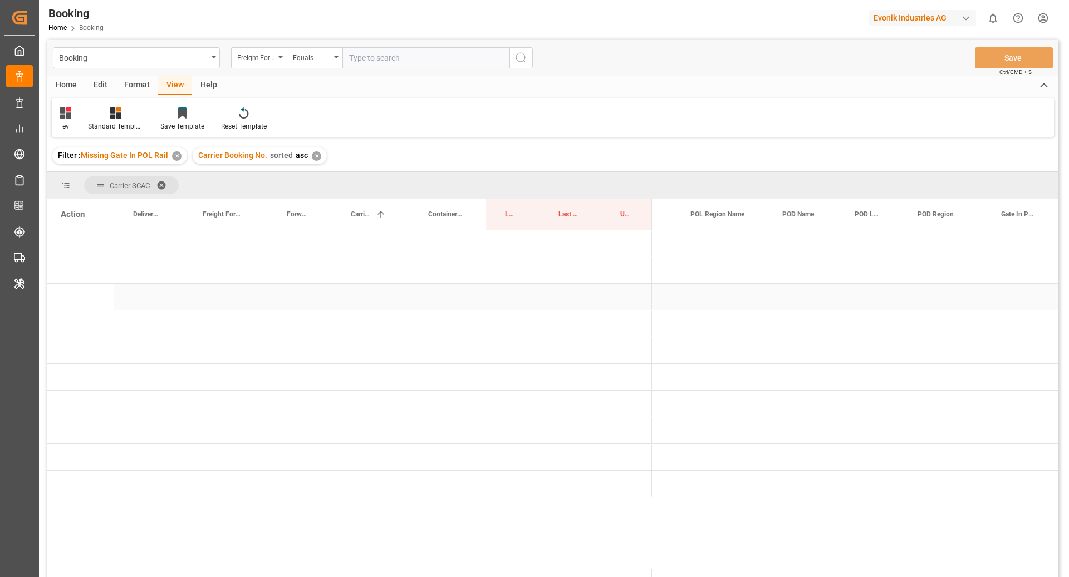
scroll to position [0, 0]
click at [671, 248] on span "Press SPACE to select this row." at bounding box center [670, 244] width 10 height 10
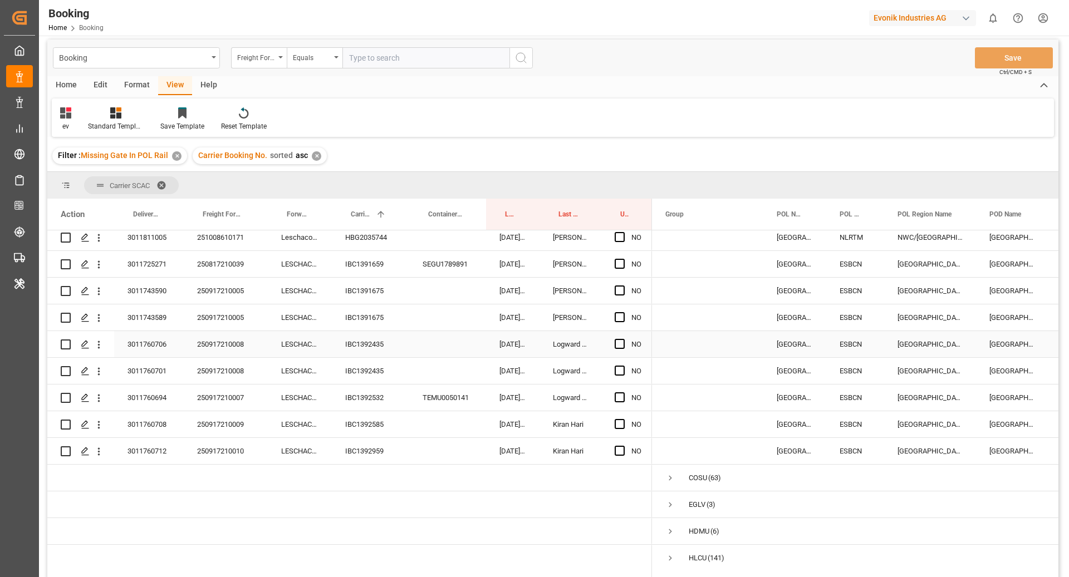
scroll to position [404, 0]
click at [366, 356] on div "IBC1392435" at bounding box center [370, 347] width 77 height 26
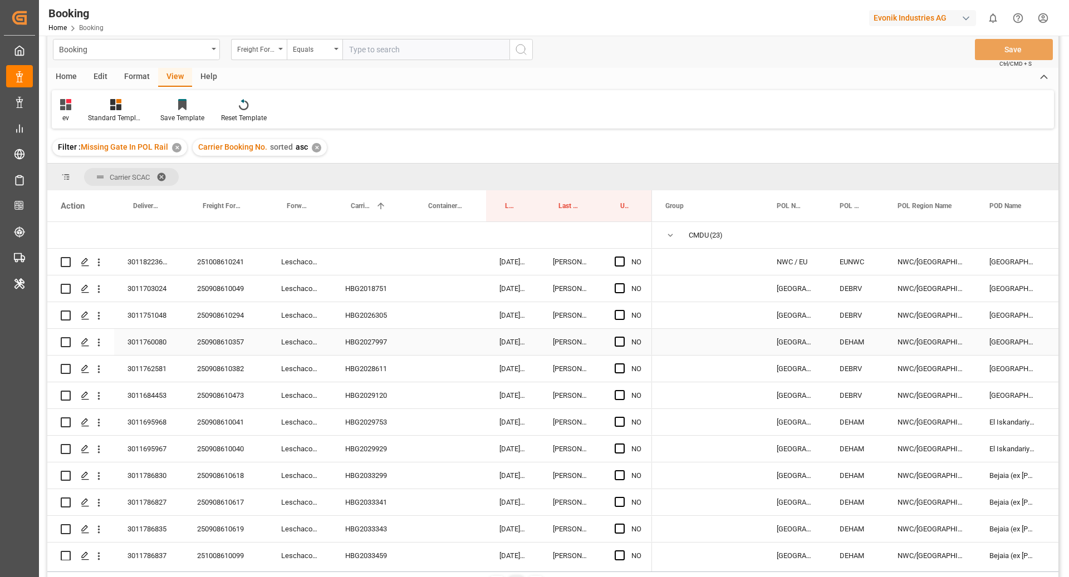
scroll to position [0, 0]
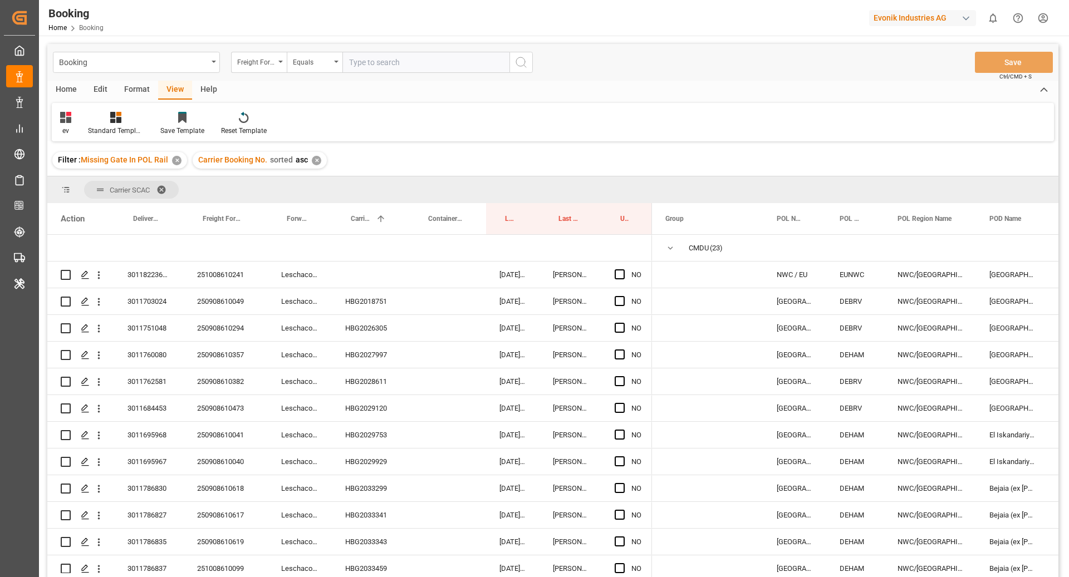
click at [134, 90] on div "Format" at bounding box center [137, 90] width 42 height 19
click at [66, 124] on div "Filter Rows" at bounding box center [77, 123] width 50 height 24
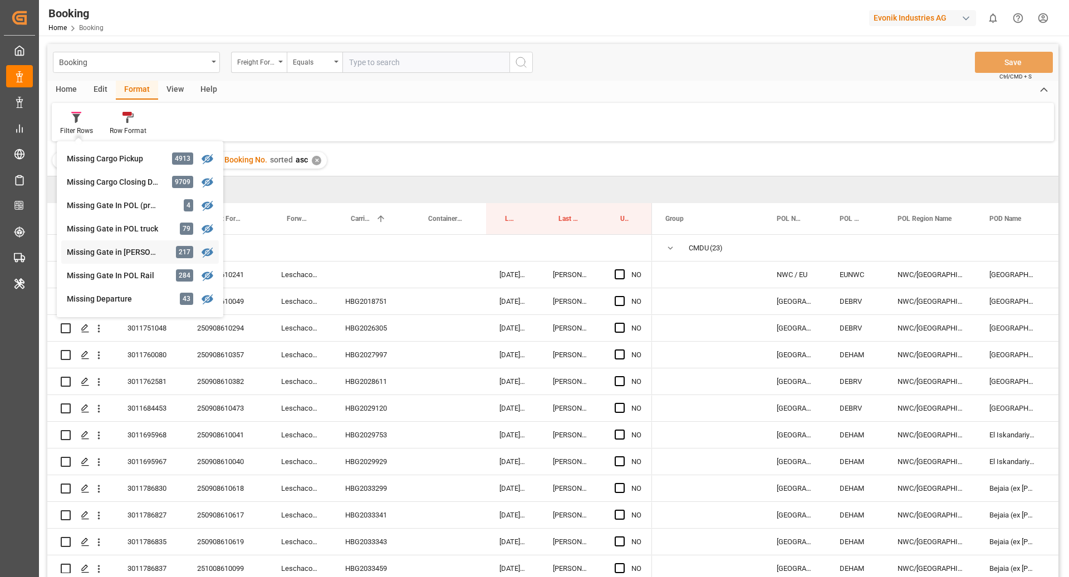
scroll to position [122, 0]
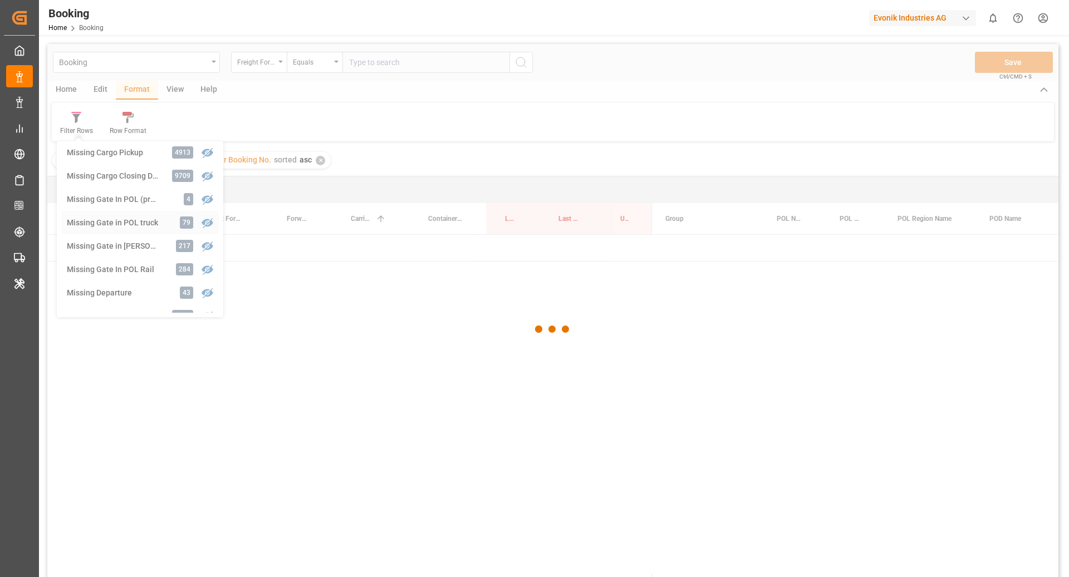
click at [115, 219] on div "Booking Freight Forwarder's Reference No. Equals Save Ctrl/CMD + S Home Edit Fo…" at bounding box center [552, 325] width 1011 height 563
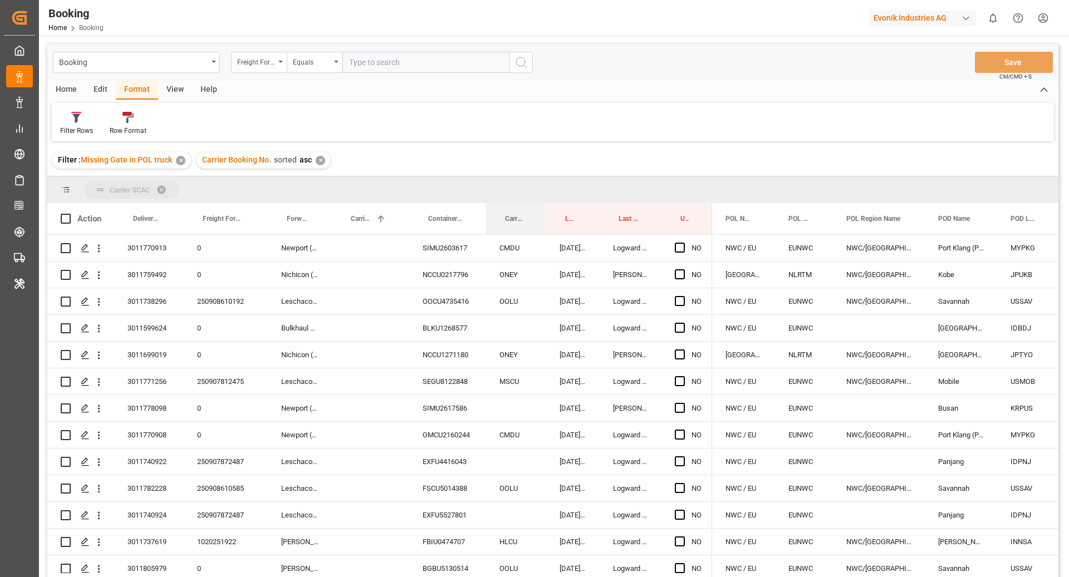
drag, startPoint x: 508, startPoint y: 218, endPoint x: 505, endPoint y: 193, distance: 25.8
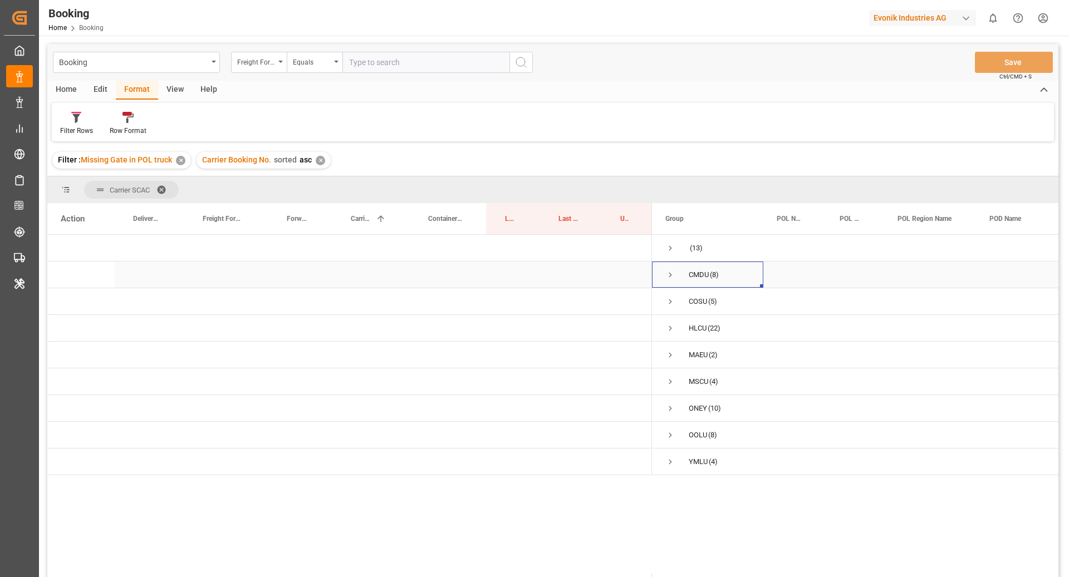
click at [675, 281] on span "CMDU (8)" at bounding box center [707, 274] width 85 height 25
click at [670, 283] on span "Press SPACE to select this row." at bounding box center [670, 275] width 10 height 26
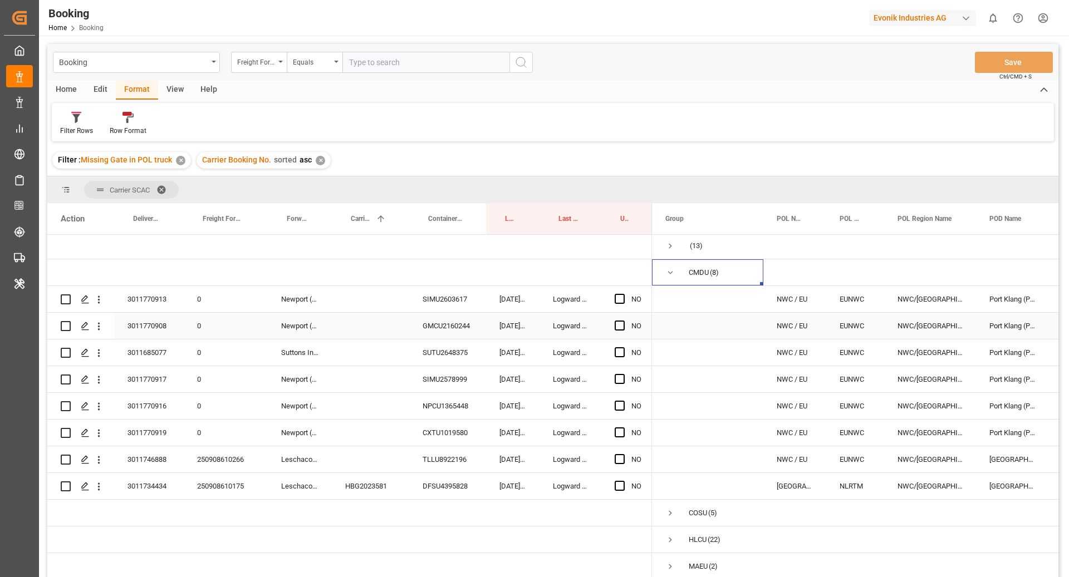
scroll to position [3, 0]
drag, startPoint x: 433, startPoint y: 306, endPoint x: 437, endPoint y: 301, distance: 6.7
click at [437, 301] on div "SIMU2603617" at bounding box center [447, 299] width 77 height 26
click at [100, 304] on icon "open menu" at bounding box center [99, 299] width 12 height 12
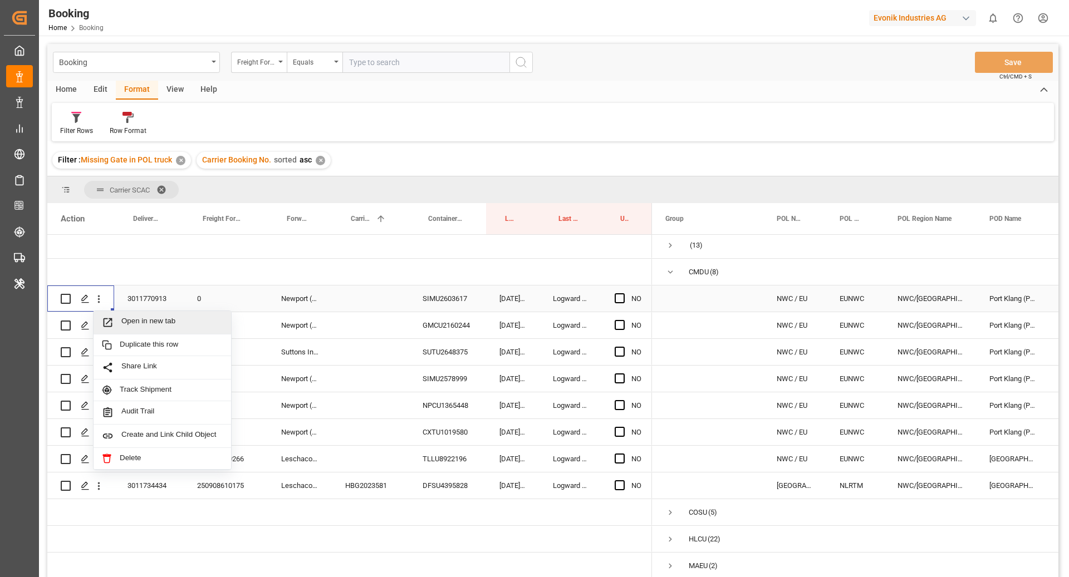
click at [152, 322] on span "Open in new tab" at bounding box center [171, 323] width 101 height 12
click at [436, 318] on div "GMCU2160244" at bounding box center [447, 325] width 77 height 26
click at [100, 330] on icon "open menu" at bounding box center [99, 326] width 12 height 12
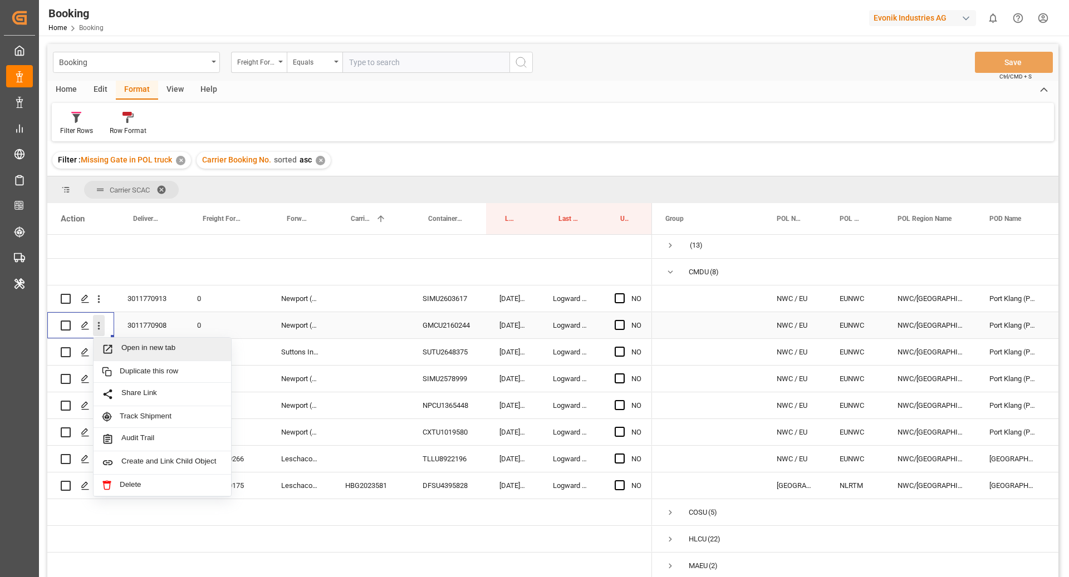
click at [140, 343] on span "Open in new tab" at bounding box center [171, 349] width 101 height 12
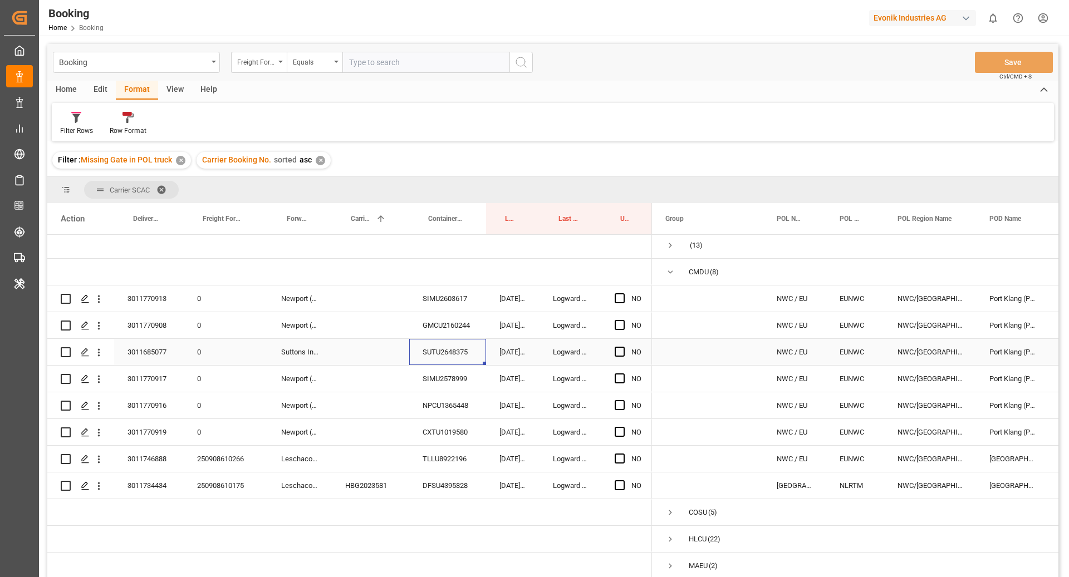
click at [435, 355] on div "SUTU2648375" at bounding box center [447, 352] width 77 height 26
click at [99, 356] on icon "open menu" at bounding box center [99, 353] width 2 height 8
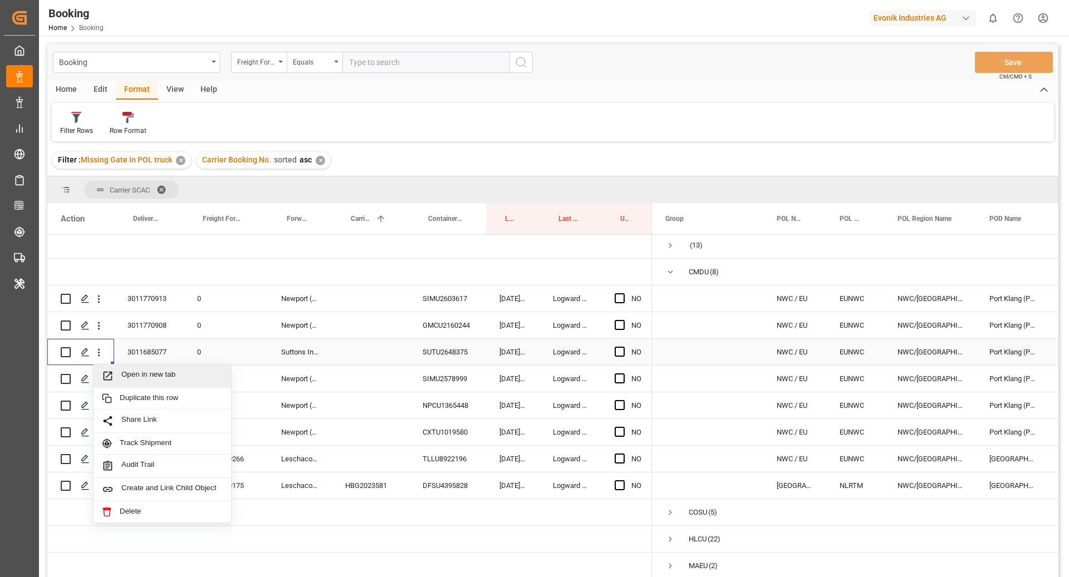
click at [191, 374] on span "Open in new tab" at bounding box center [171, 376] width 101 height 12
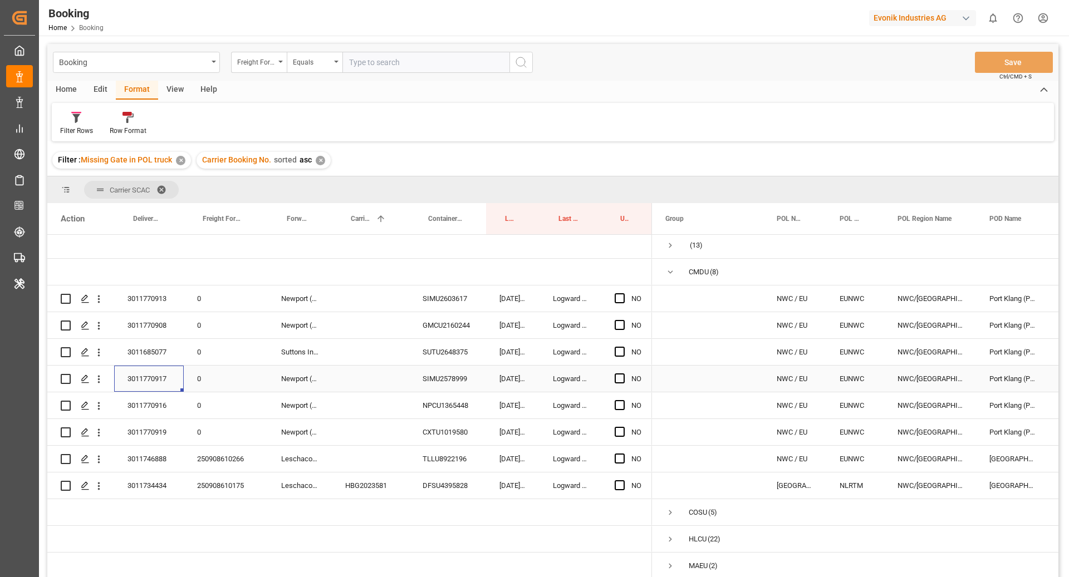
click at [161, 378] on div "3011770917" at bounding box center [149, 379] width 70 height 26
click at [430, 380] on div "SIMU2578999" at bounding box center [447, 379] width 77 height 26
click at [96, 382] on icon "open menu" at bounding box center [99, 379] width 12 height 12
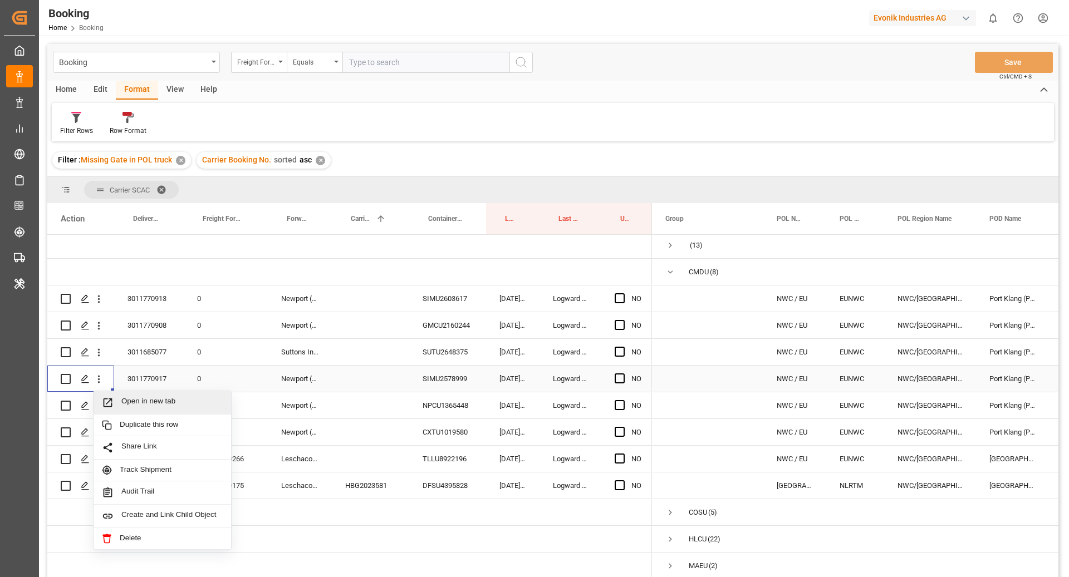
click at [138, 398] on span "Open in new tab" at bounding box center [171, 403] width 101 height 12
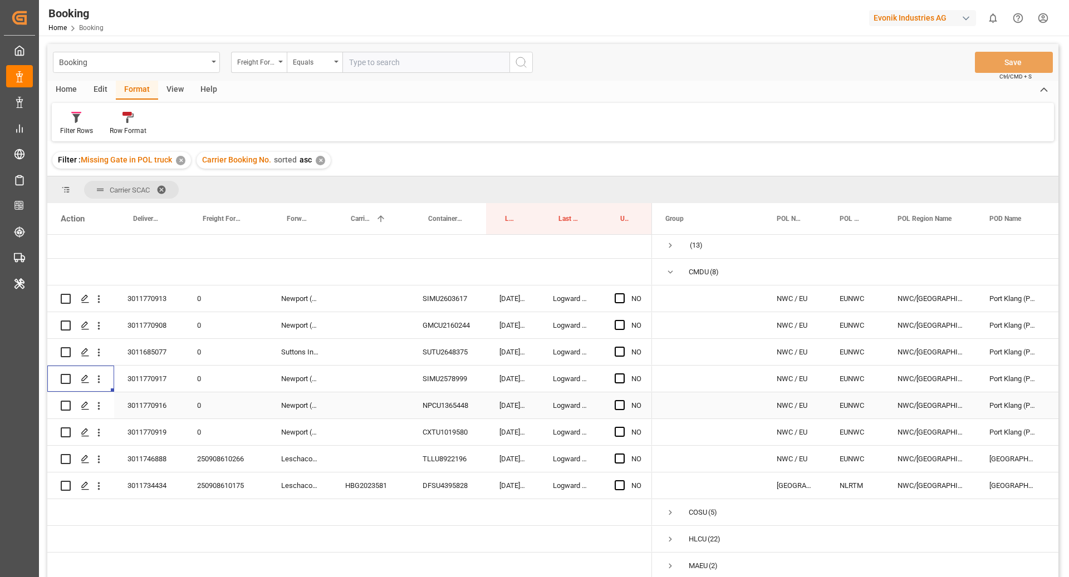
click at [437, 408] on div "NPCU1365448" at bounding box center [447, 405] width 77 height 26
click at [101, 406] on icon "open menu" at bounding box center [99, 406] width 12 height 12
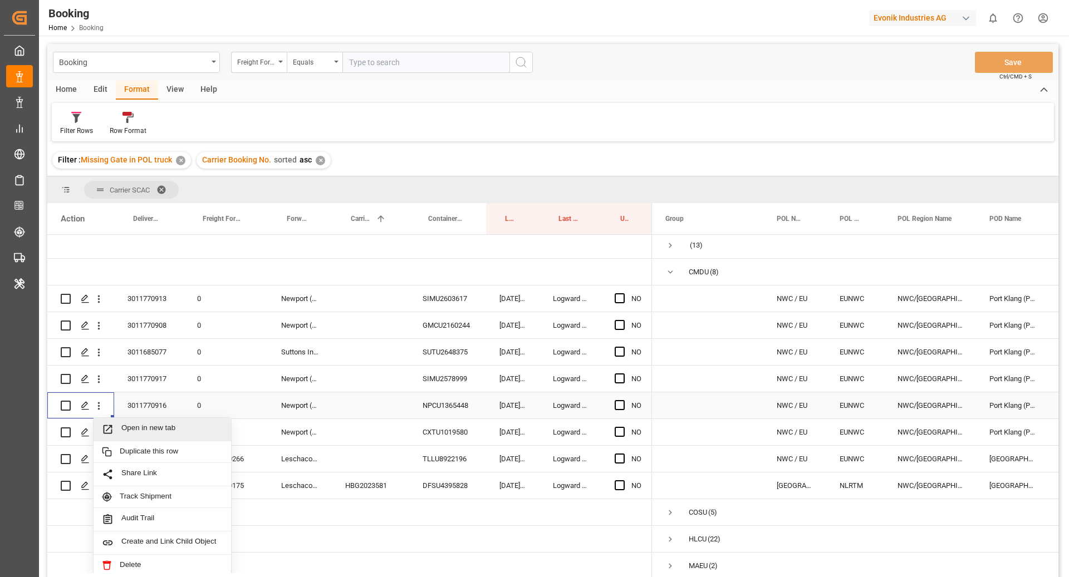
click at [158, 426] on span "Open in new tab" at bounding box center [171, 430] width 101 height 12
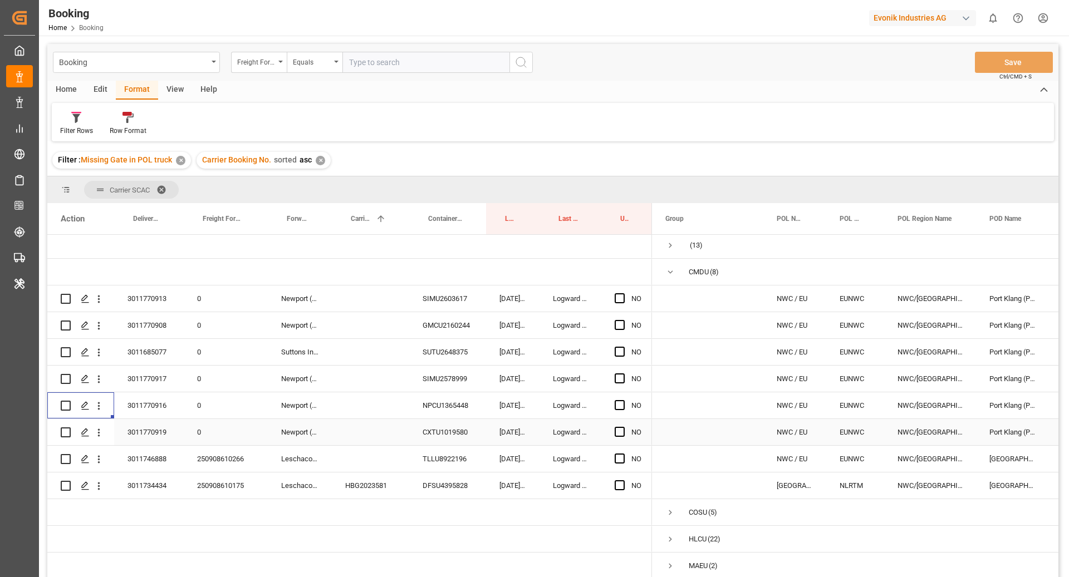
click at [101, 436] on icon "open menu" at bounding box center [99, 433] width 12 height 12
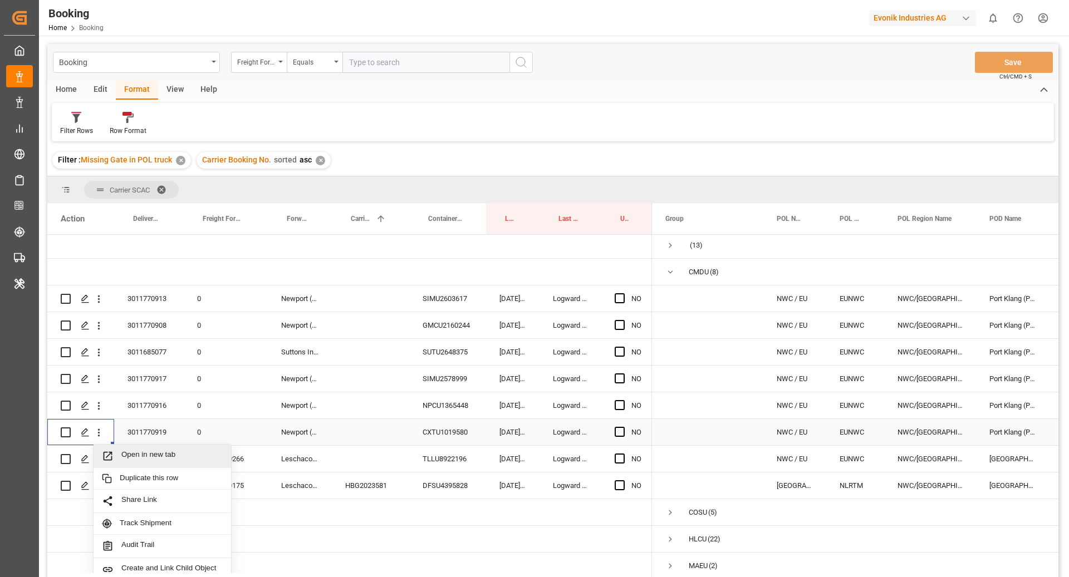
click at [132, 454] on span "Open in new tab" at bounding box center [171, 456] width 101 height 12
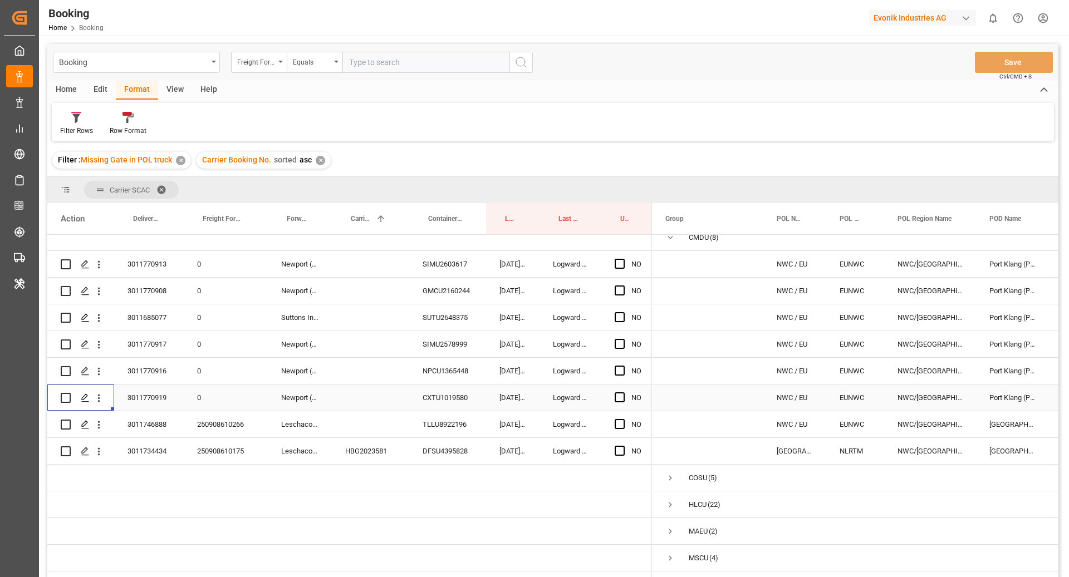
scroll to position [52, 0]
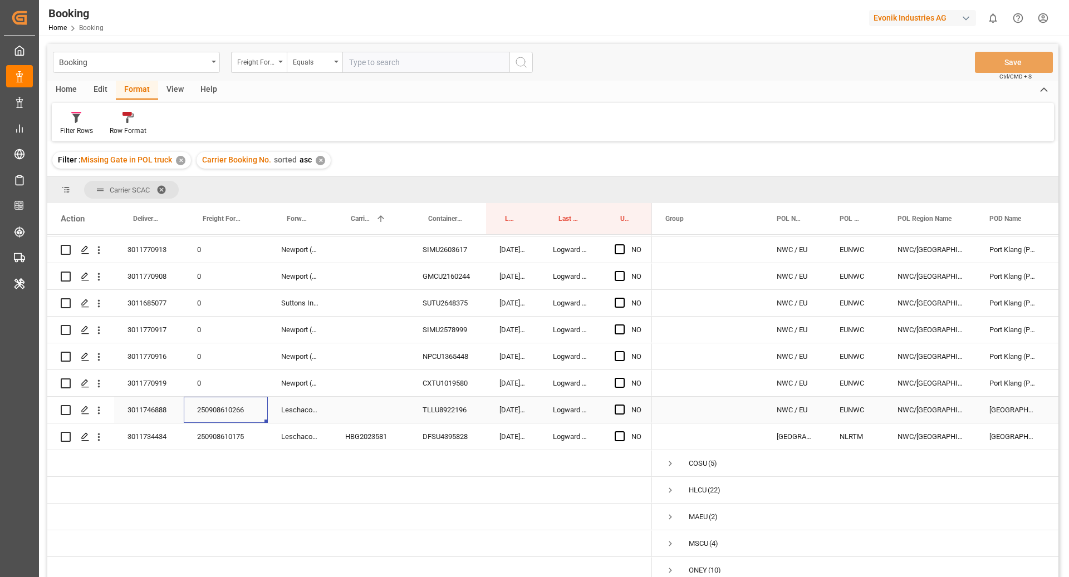
click at [217, 414] on div "250908610266" at bounding box center [226, 410] width 84 height 26
click at [345, 416] on div "Press SPACE to select this row." at bounding box center [370, 410] width 77 height 26
click at [96, 414] on icon "open menu" at bounding box center [99, 411] width 12 height 12
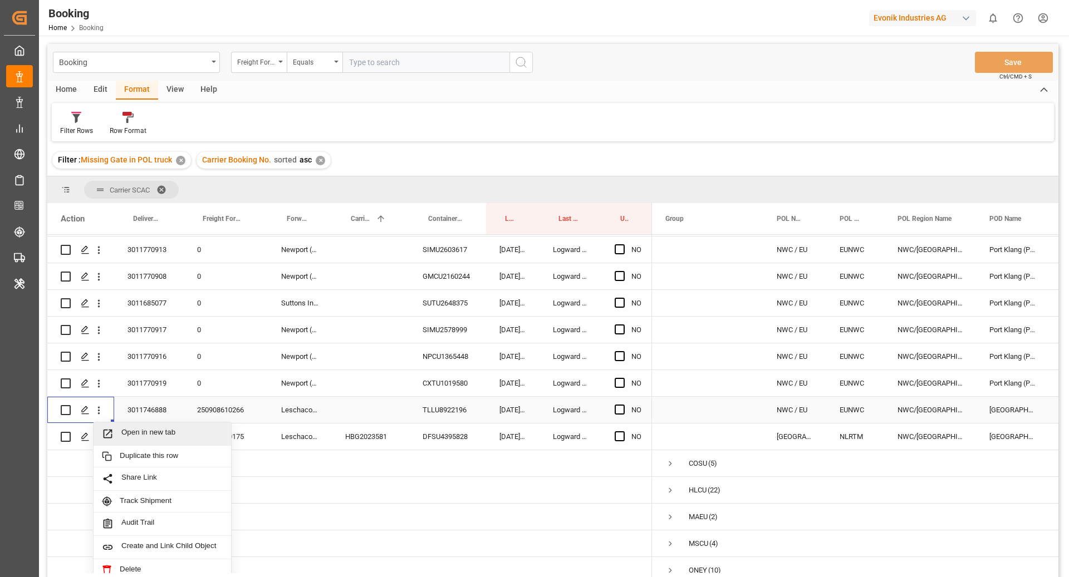
click at [153, 431] on span "Open in new tab" at bounding box center [171, 434] width 101 height 12
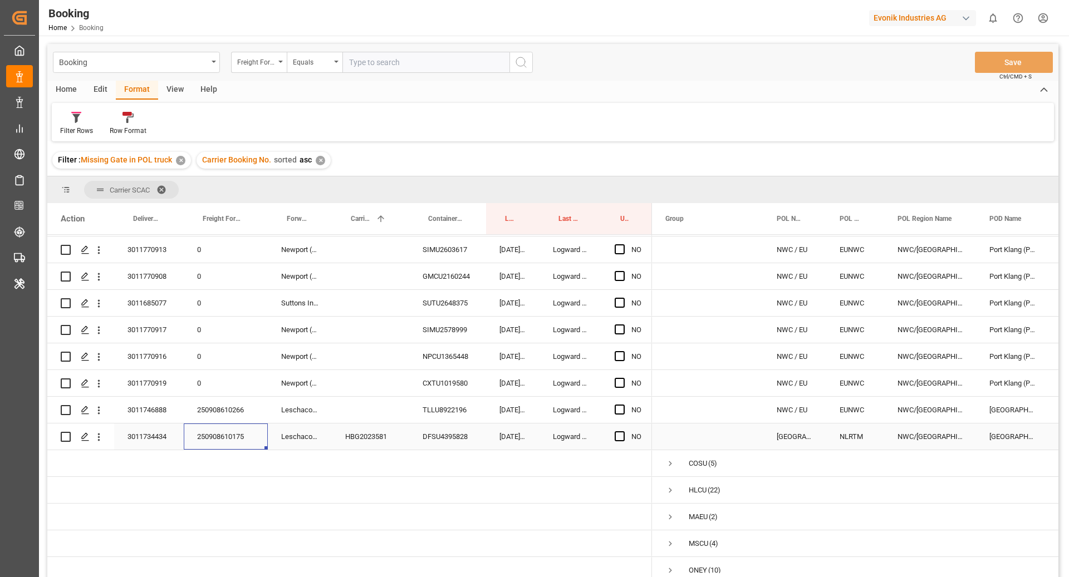
click at [196, 449] on div "250908610175" at bounding box center [226, 437] width 84 height 26
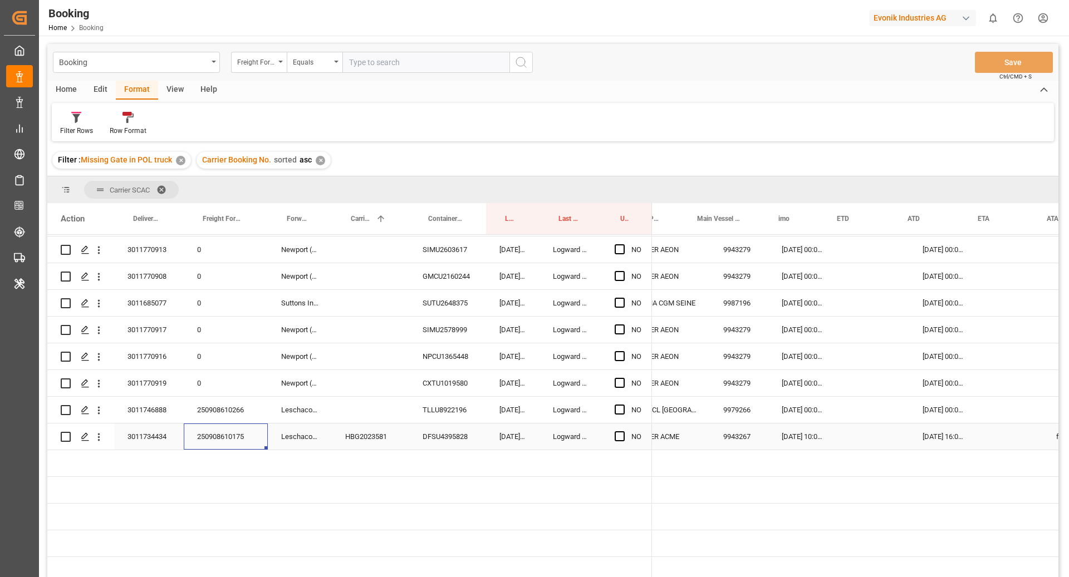
scroll to position [0, 655]
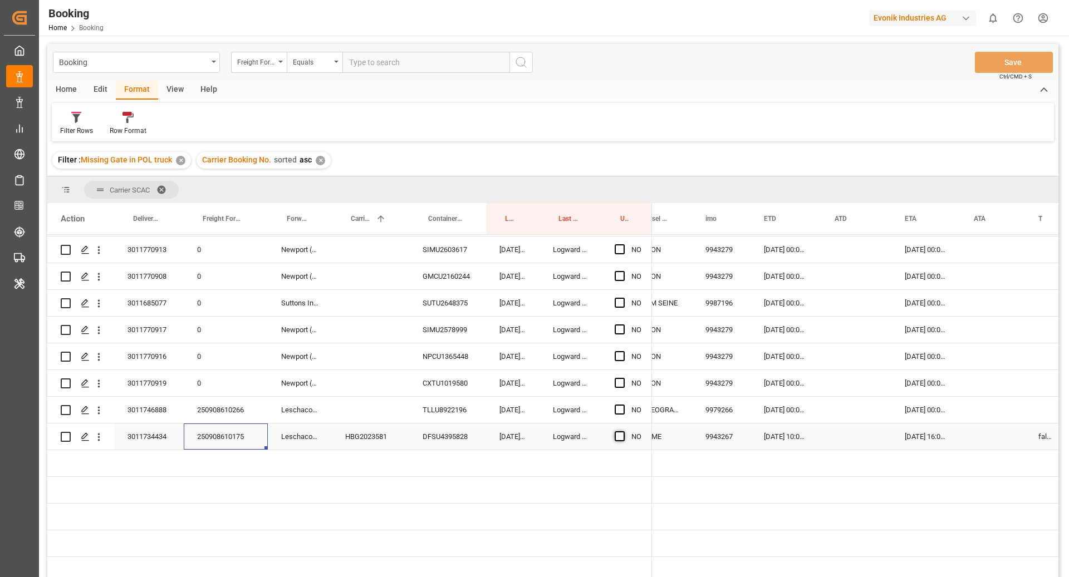
click at [618, 434] on span "Press SPACE to select this row." at bounding box center [619, 436] width 10 height 10
click at [623, 431] on input "Press SPACE to select this row." at bounding box center [623, 431] width 0 height 0
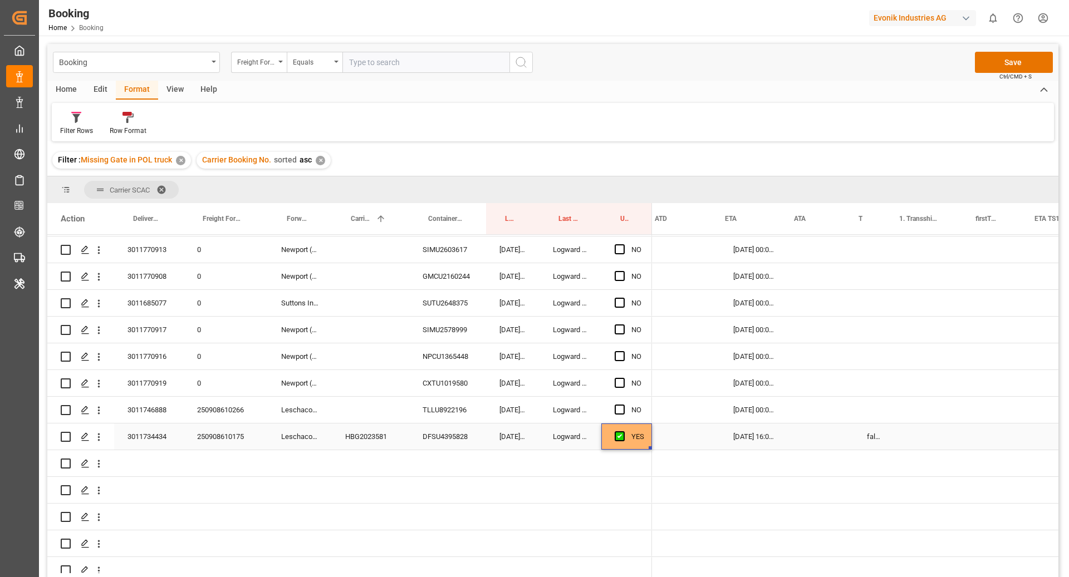
scroll to position [0, 0]
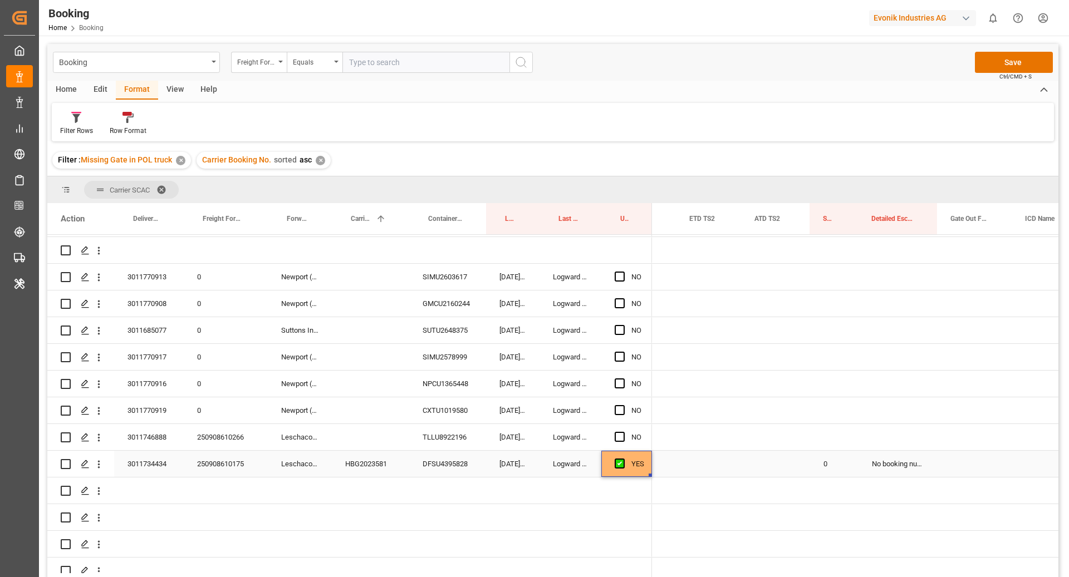
click at [891, 450] on div "Press SPACE to select this row." at bounding box center [897, 437] width 79 height 26
drag, startPoint x: 936, startPoint y: 449, endPoint x: 938, endPoint y: 460, distance: 10.8
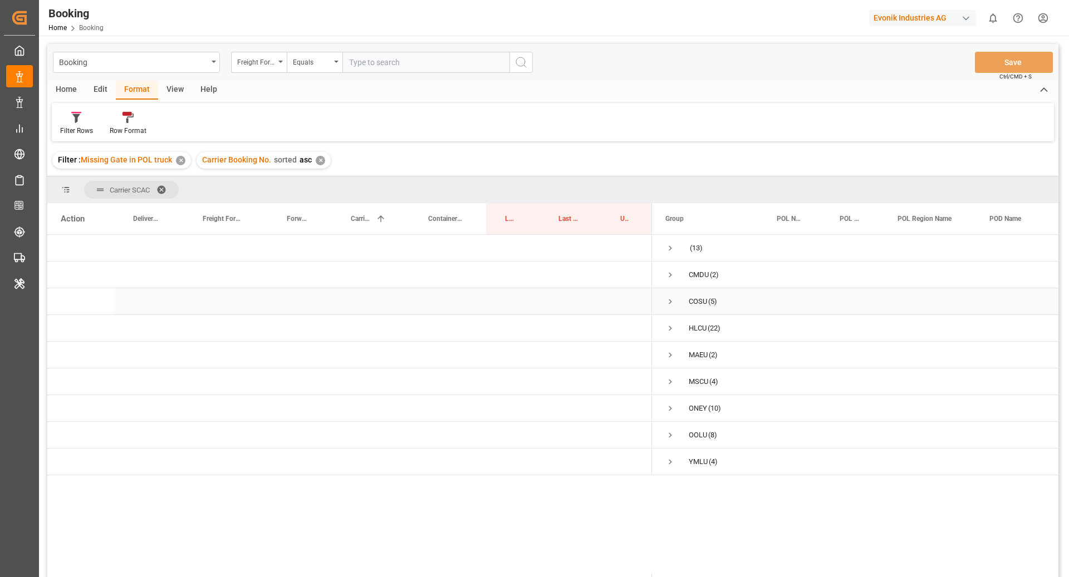
click at [665, 302] on span "Press SPACE to select this row." at bounding box center [670, 302] width 10 height 10
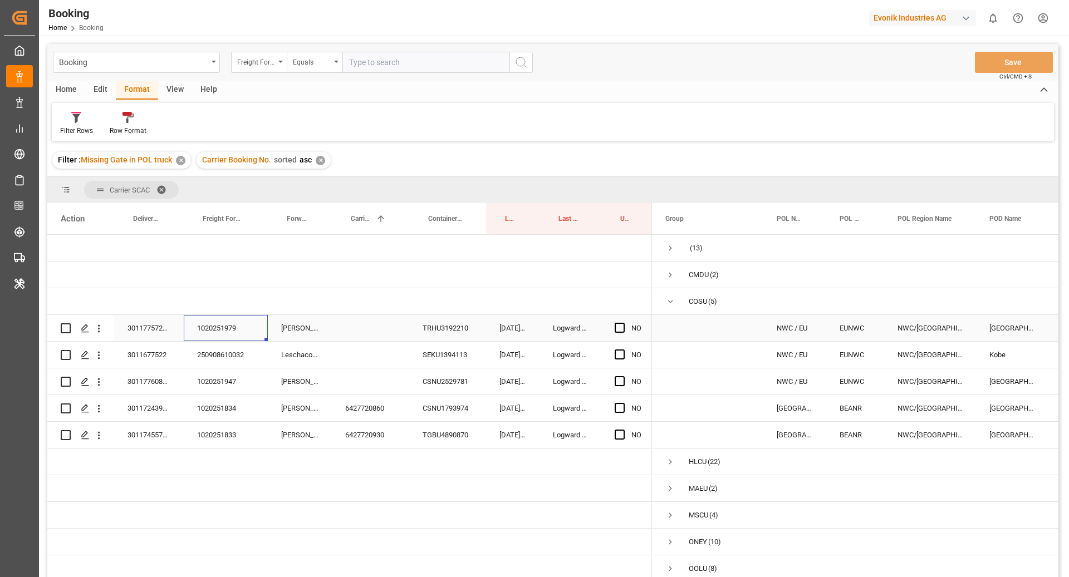
click at [247, 330] on div "1020251979" at bounding box center [226, 328] width 84 height 26
click at [101, 334] on icon "open menu" at bounding box center [99, 329] width 12 height 12
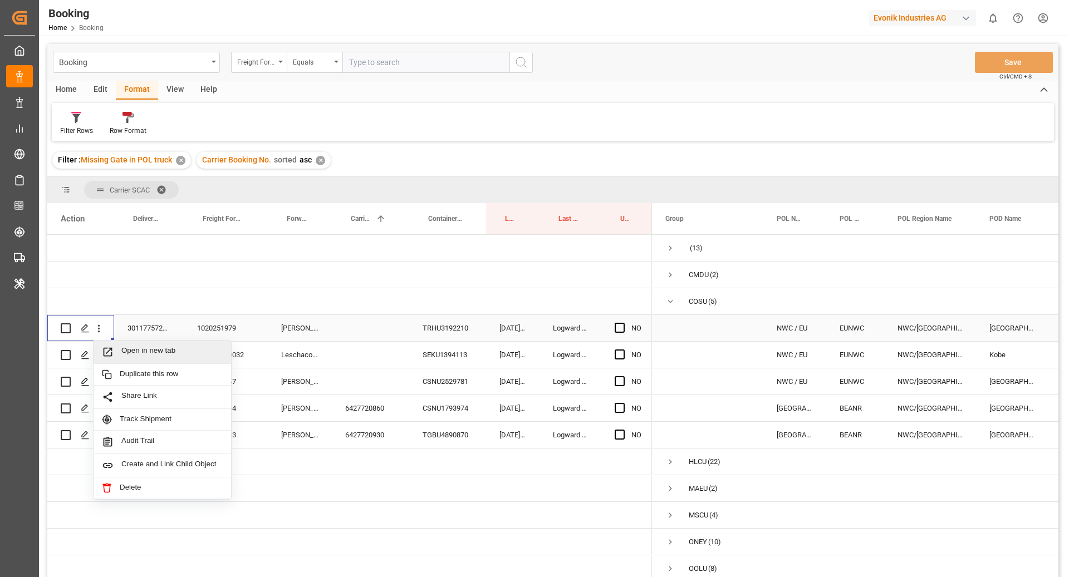
click at [165, 355] on span "Open in new tab" at bounding box center [171, 352] width 101 height 12
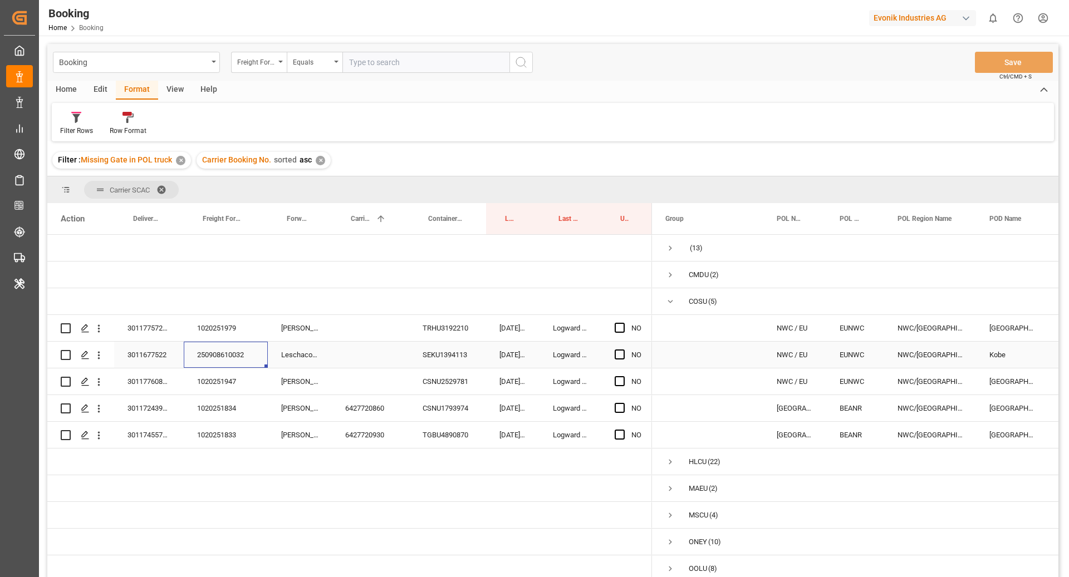
click at [235, 356] on div "250908610032" at bounding box center [226, 355] width 84 height 26
click at [230, 387] on div "1020251947" at bounding box center [226, 381] width 84 height 26
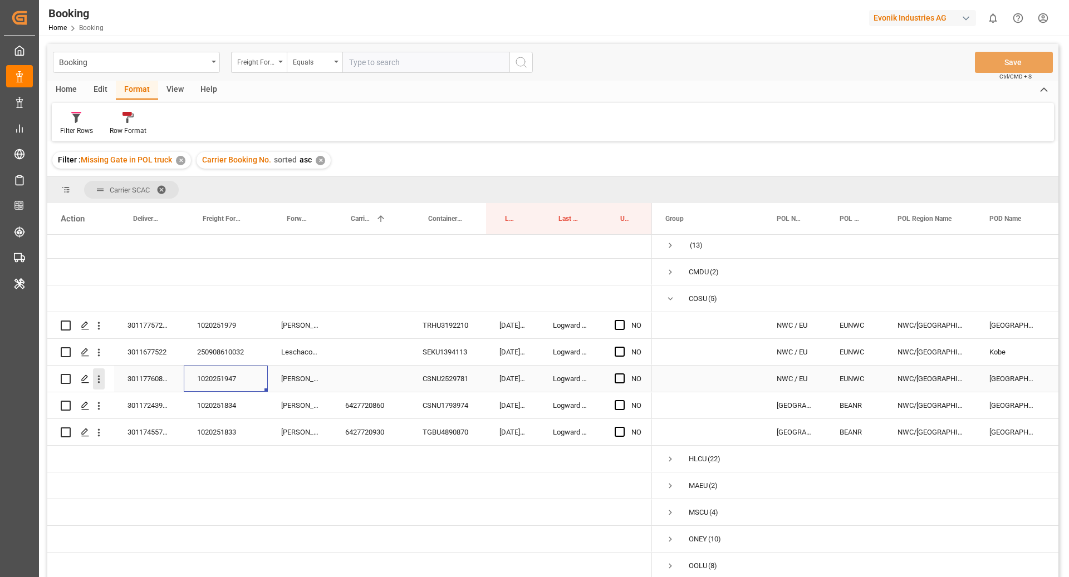
click at [103, 385] on icon "open menu" at bounding box center [99, 379] width 12 height 12
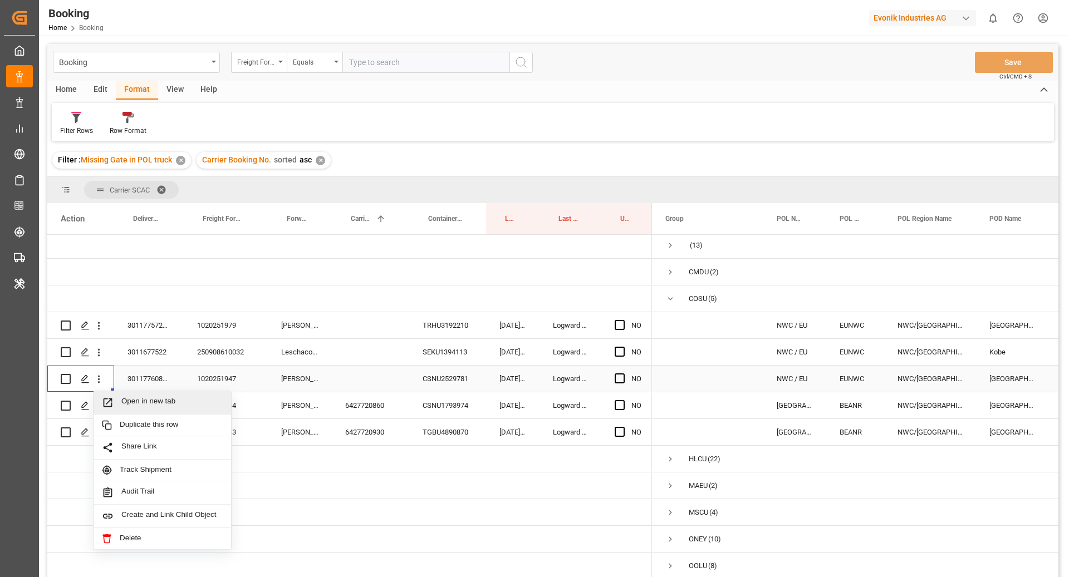
click at [148, 403] on span "Open in new tab" at bounding box center [171, 403] width 101 height 12
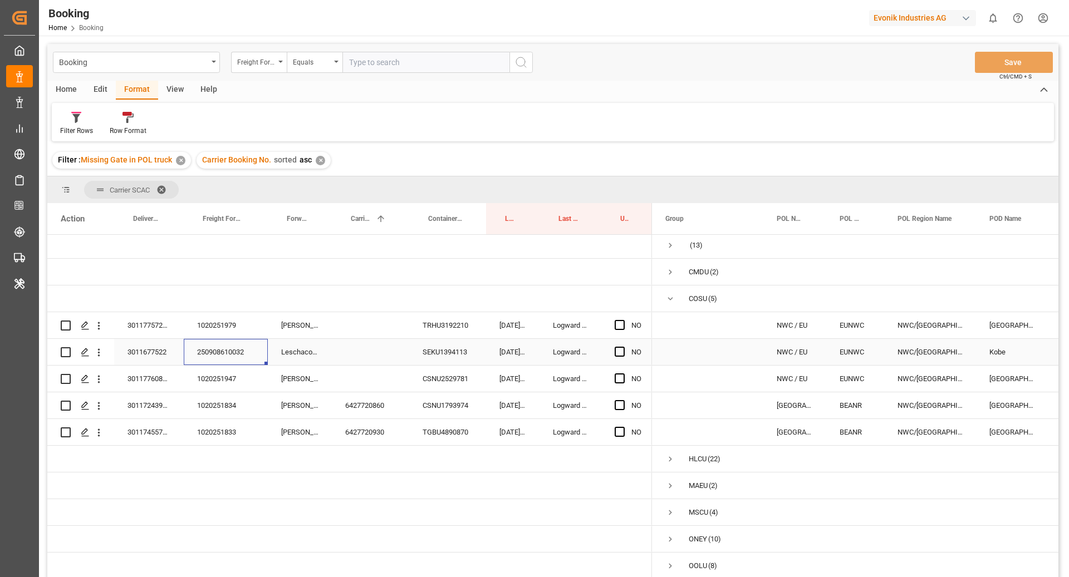
click at [224, 355] on div "250908610032" at bounding box center [226, 352] width 84 height 26
click at [97, 353] on icon "open menu" at bounding box center [99, 353] width 12 height 12
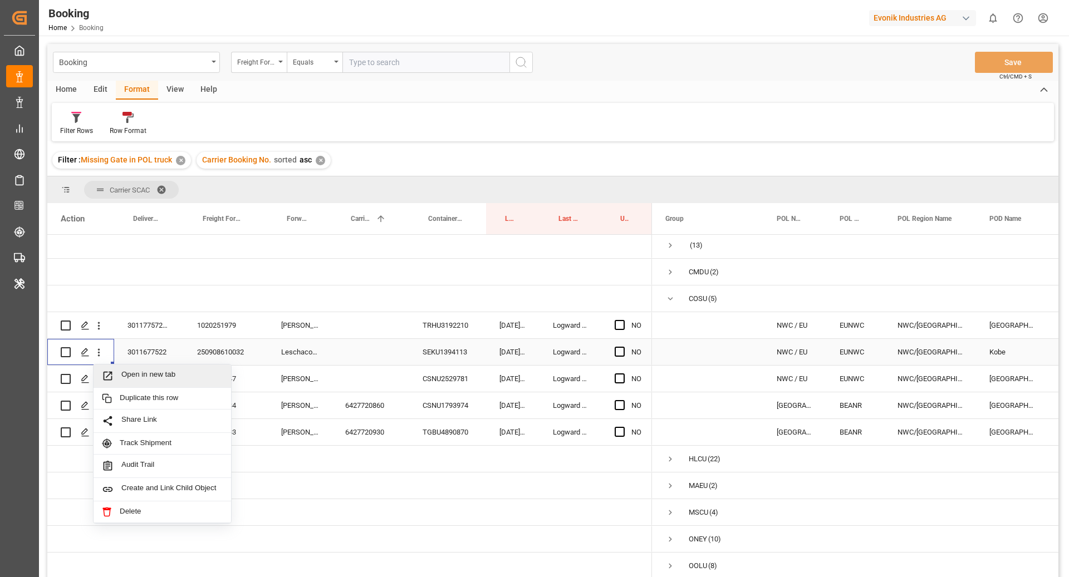
click at [144, 370] on span "Open in new tab" at bounding box center [171, 376] width 101 height 12
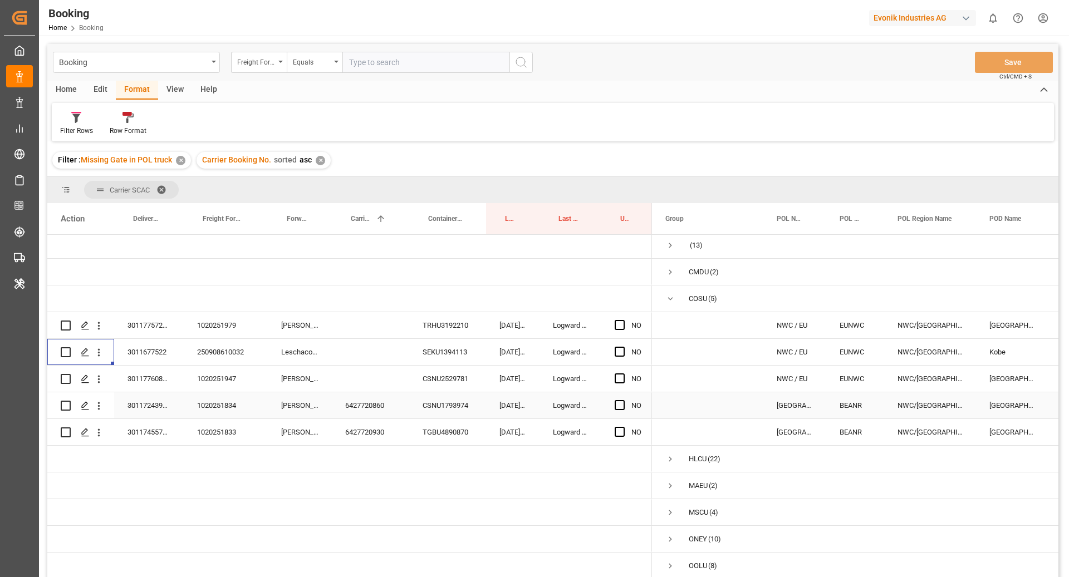
click at [348, 406] on div "6427720860" at bounding box center [370, 405] width 77 height 26
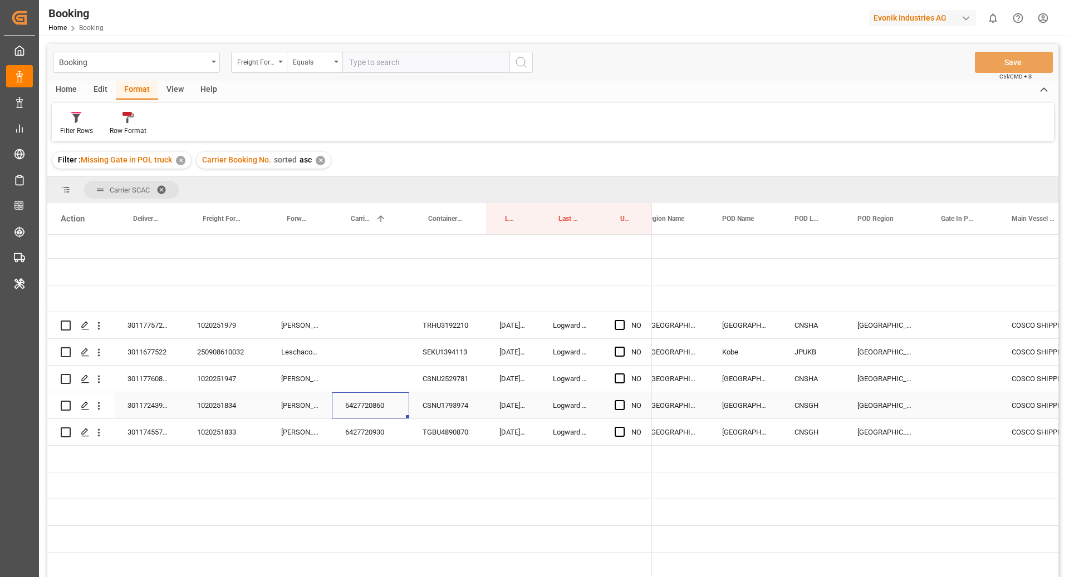
scroll to position [0, 367]
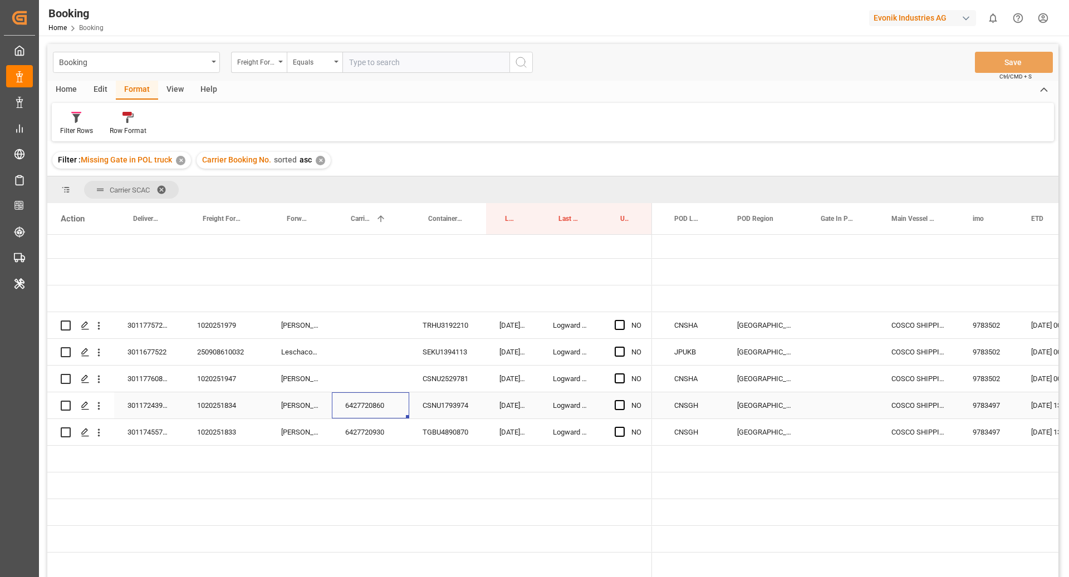
click at [849, 400] on div "Press SPACE to select this row." at bounding box center [842, 405] width 71 height 26
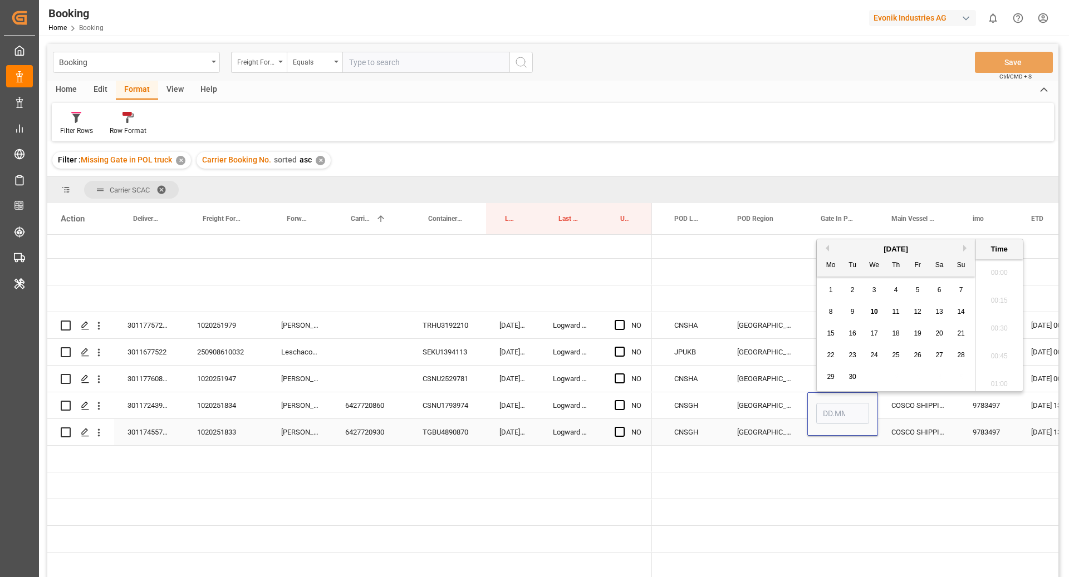
scroll to position [1673, 0]
click at [913, 286] on div "5" at bounding box center [918, 290] width 14 height 13
type input "05.09.2025 00:00"
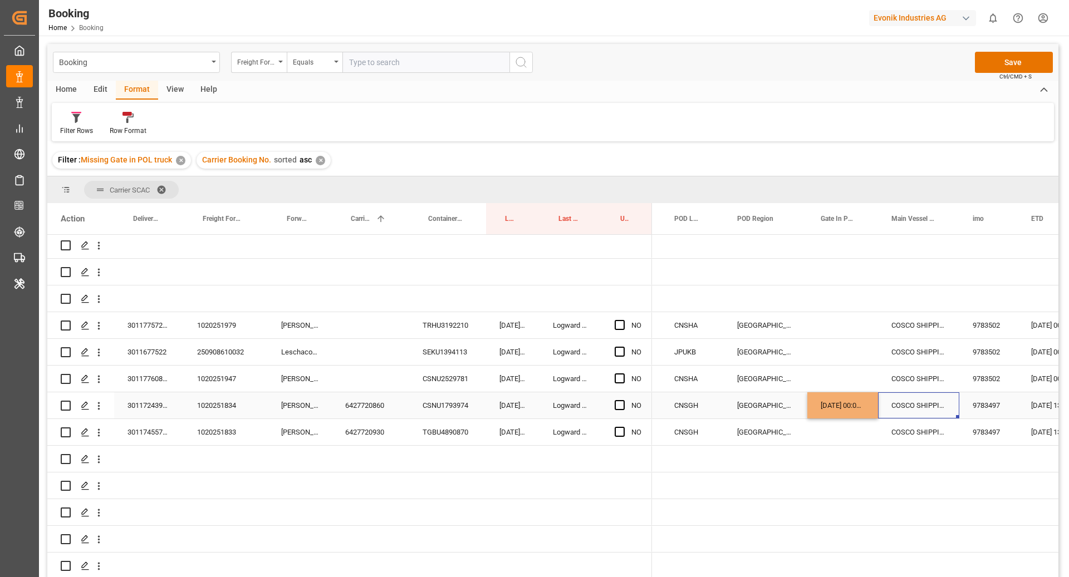
click at [916, 409] on div "COSCO SHIPPING ARIES" at bounding box center [918, 405] width 81 height 26
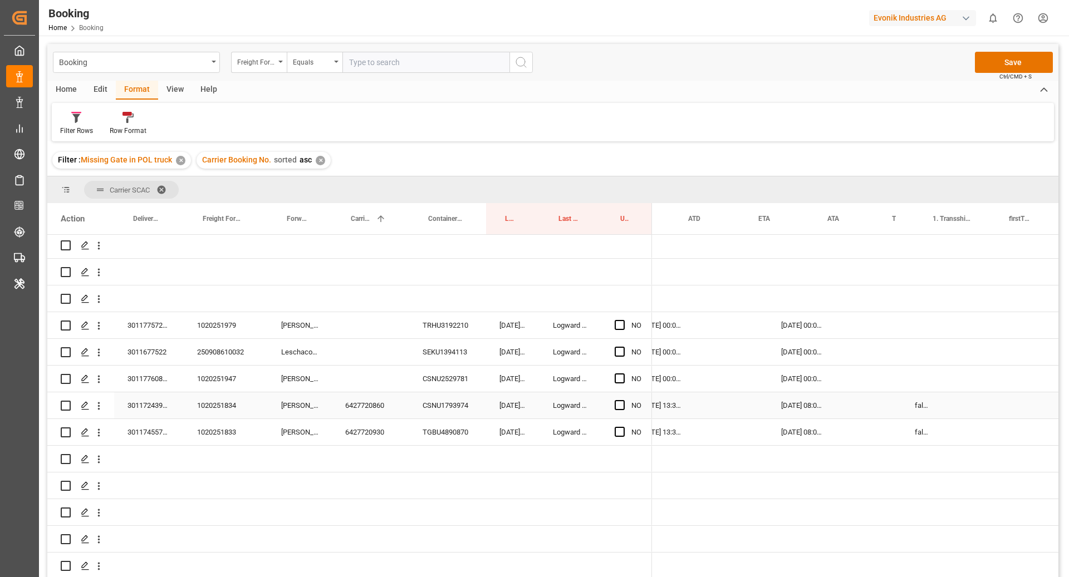
scroll to position [0, 858]
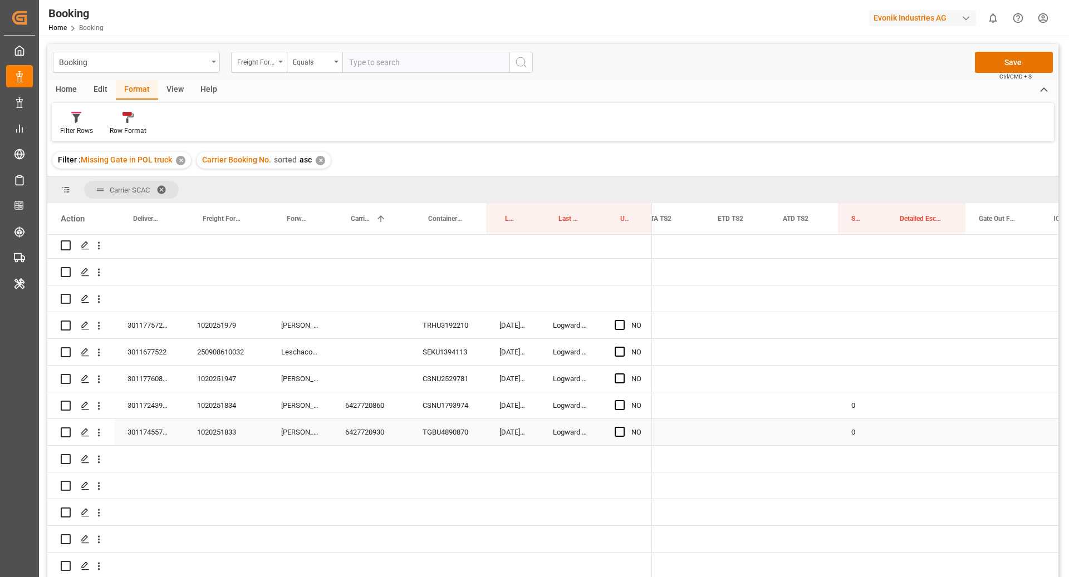
click at [381, 426] on div "6427720930" at bounding box center [370, 432] width 77 height 26
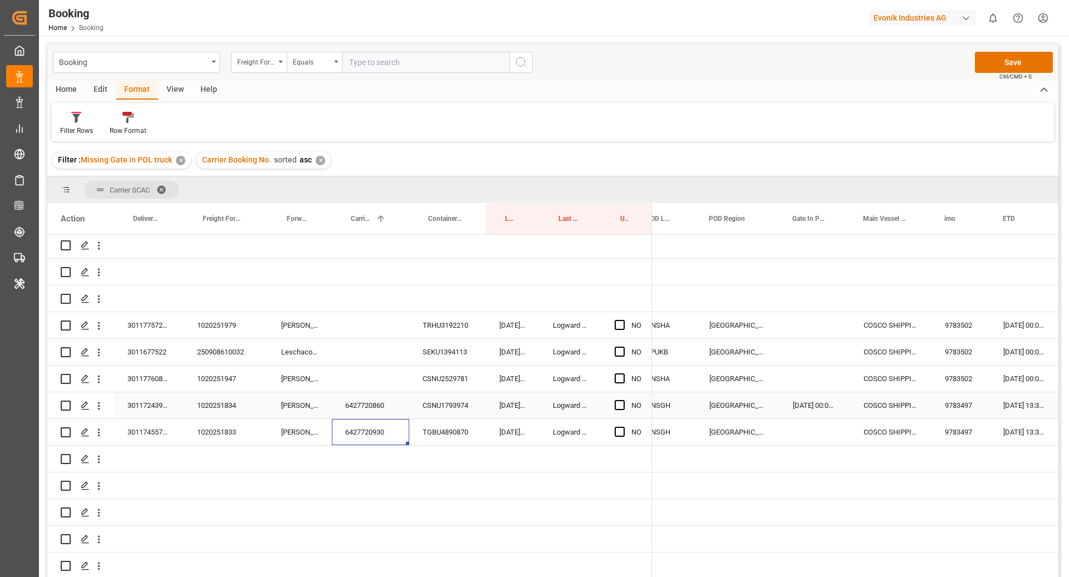
click at [829, 401] on div "05.09.2025 00:00:00" at bounding box center [814, 405] width 71 height 26
drag, startPoint x: 847, startPoint y: 417, endPoint x: 848, endPoint y: 431, distance: 13.4
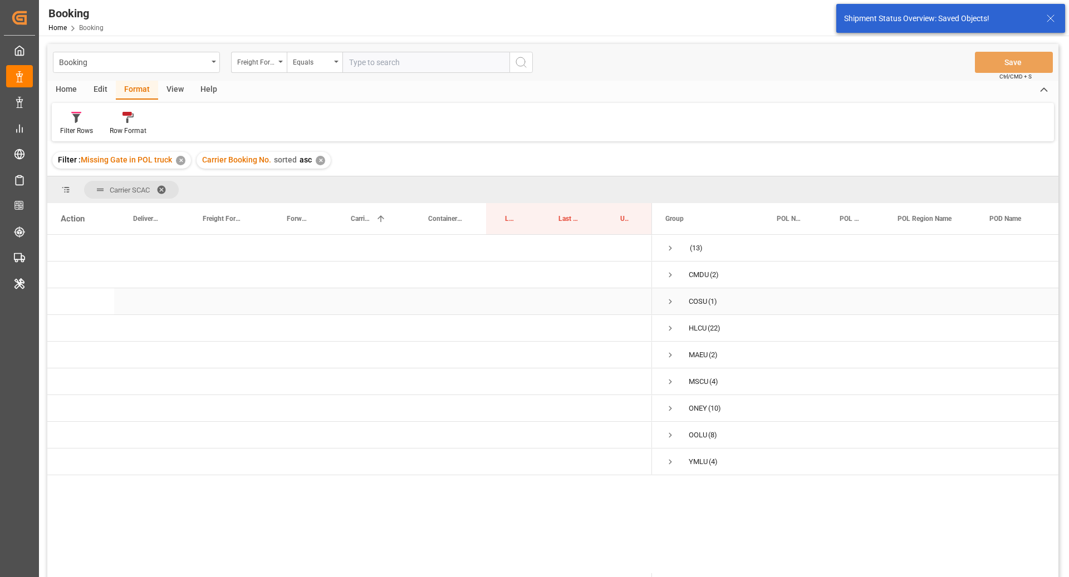
click at [668, 303] on span "Press SPACE to select this row." at bounding box center [670, 302] width 10 height 10
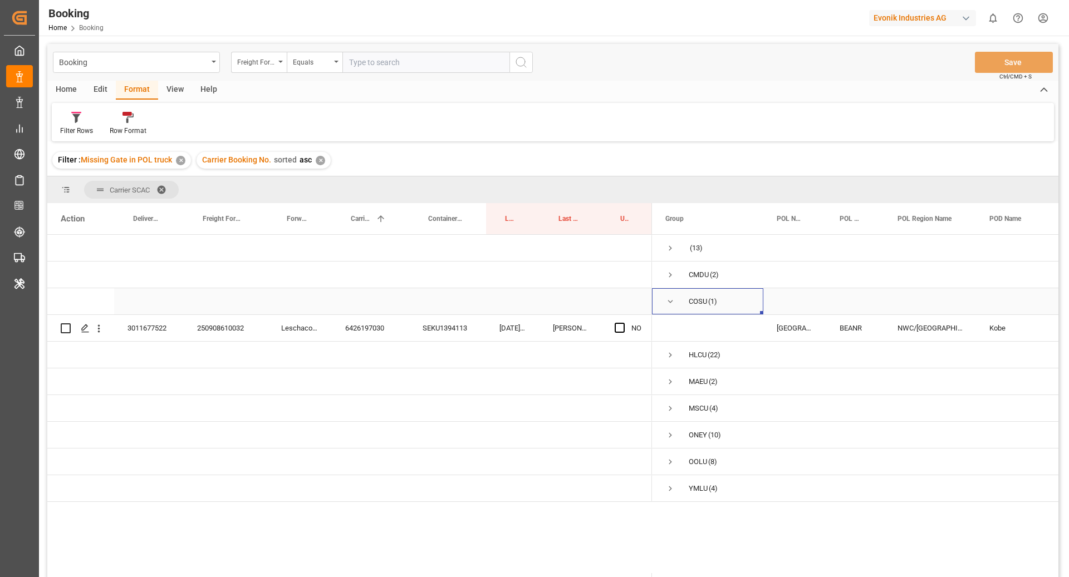
click at [666, 307] on span "Press SPACE to select this row." at bounding box center [670, 302] width 10 height 26
click at [670, 330] on span "Press SPACE to select this row." at bounding box center [670, 328] width 10 height 10
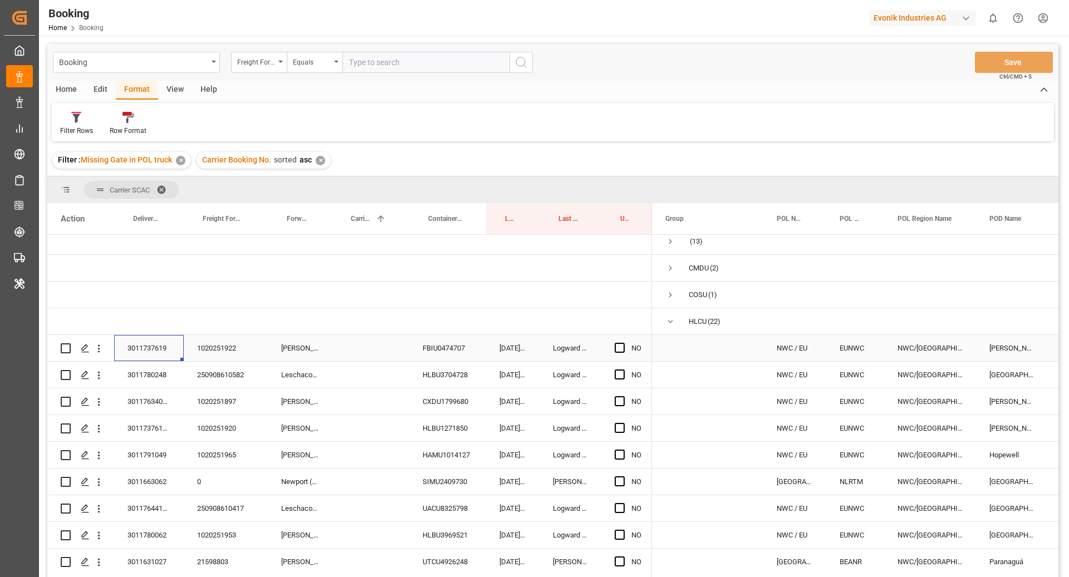
click at [182, 358] on div "3011737619" at bounding box center [149, 348] width 70 height 26
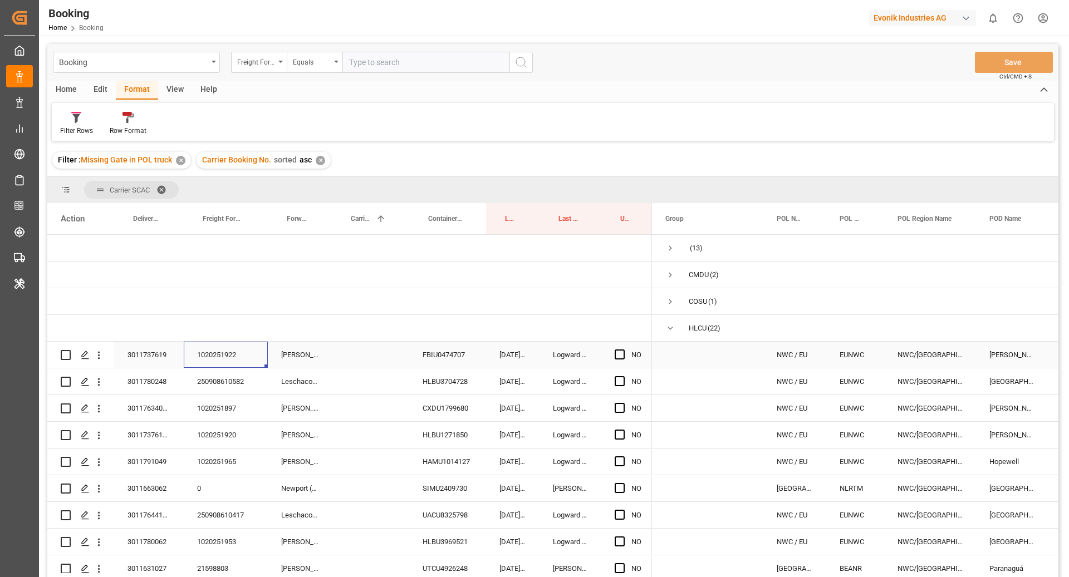
click at [232, 358] on div "1020251922" at bounding box center [226, 355] width 84 height 26
click at [102, 358] on icon "open menu" at bounding box center [99, 356] width 12 height 12
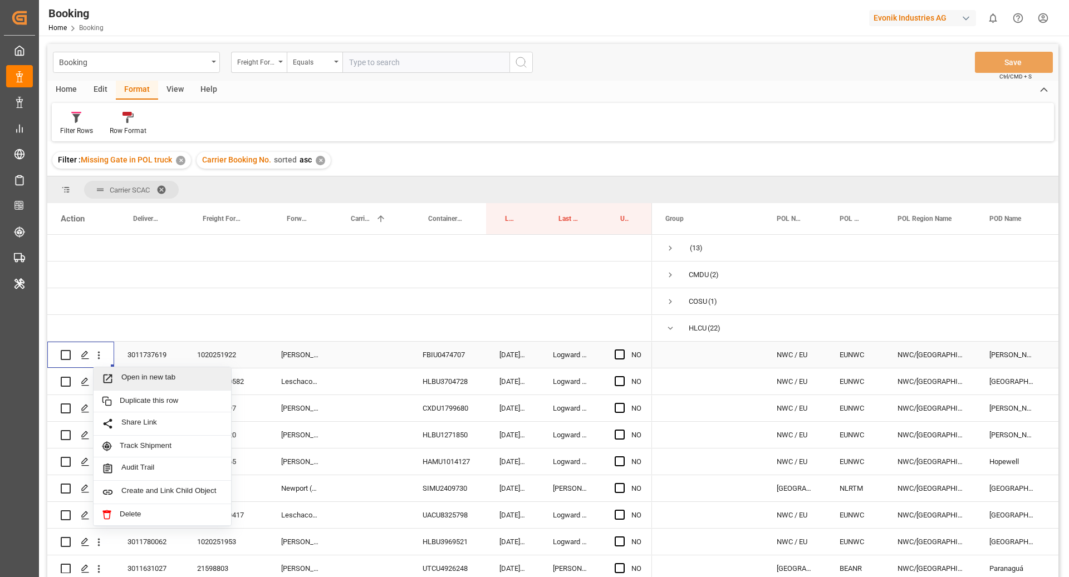
click at [166, 373] on span "Open in new tab" at bounding box center [171, 379] width 101 height 12
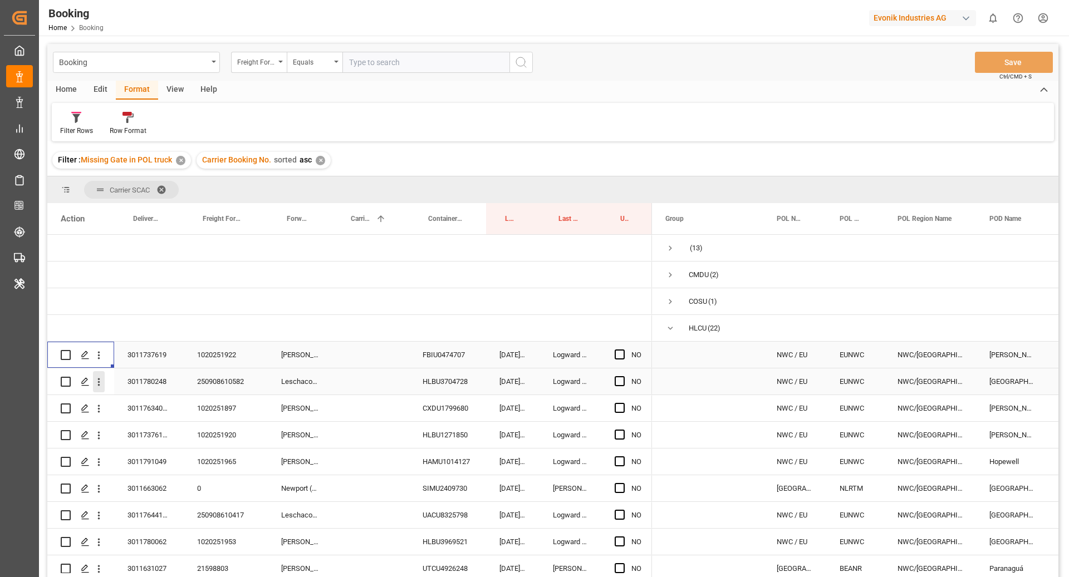
click at [99, 386] on icon "open menu" at bounding box center [99, 382] width 12 height 12
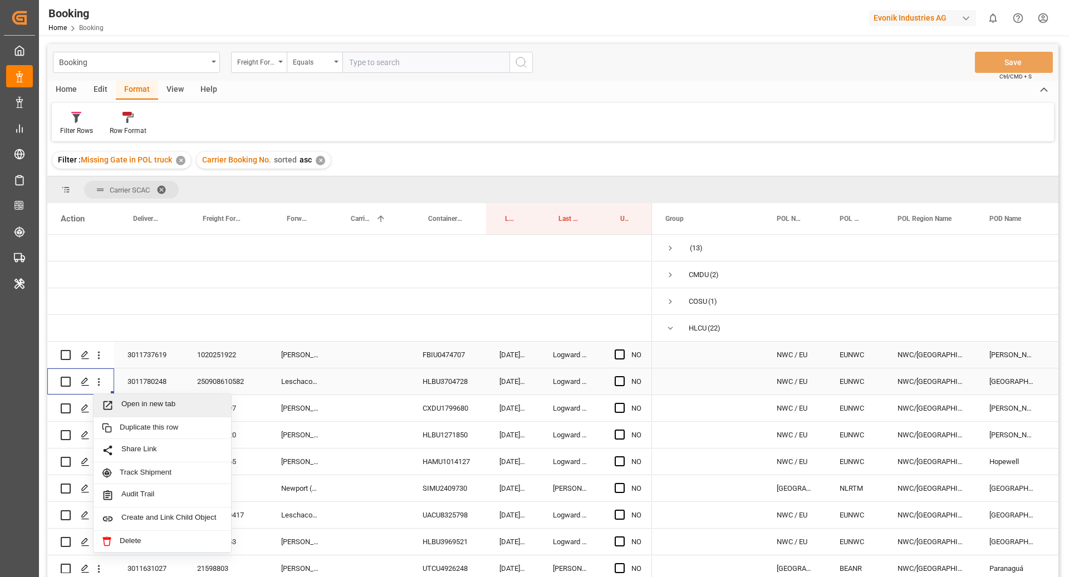
click at [132, 399] on div "Open in new tab" at bounding box center [162, 405] width 137 height 23
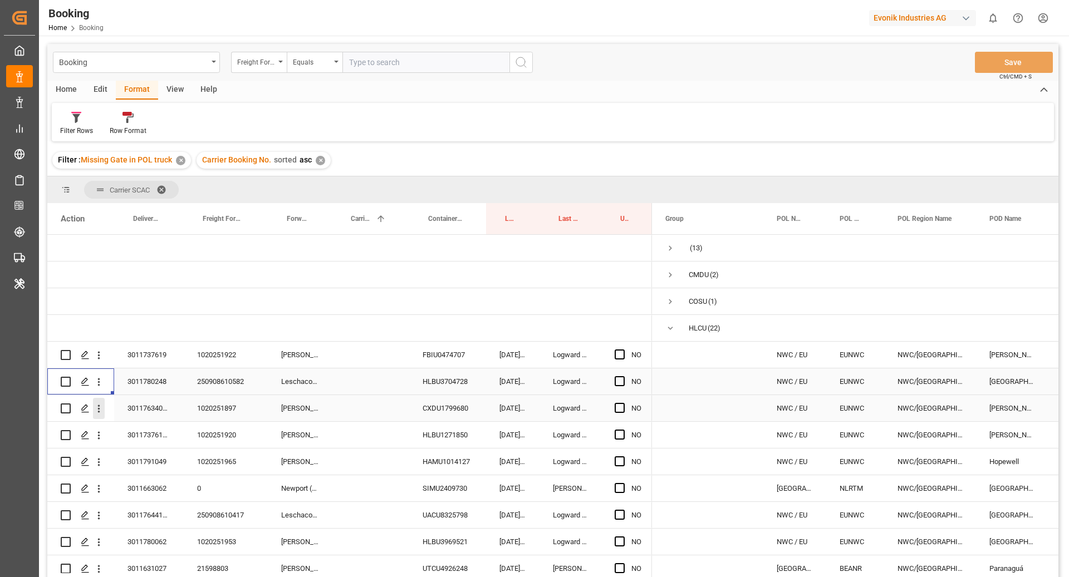
click at [97, 409] on icon "open menu" at bounding box center [99, 409] width 12 height 12
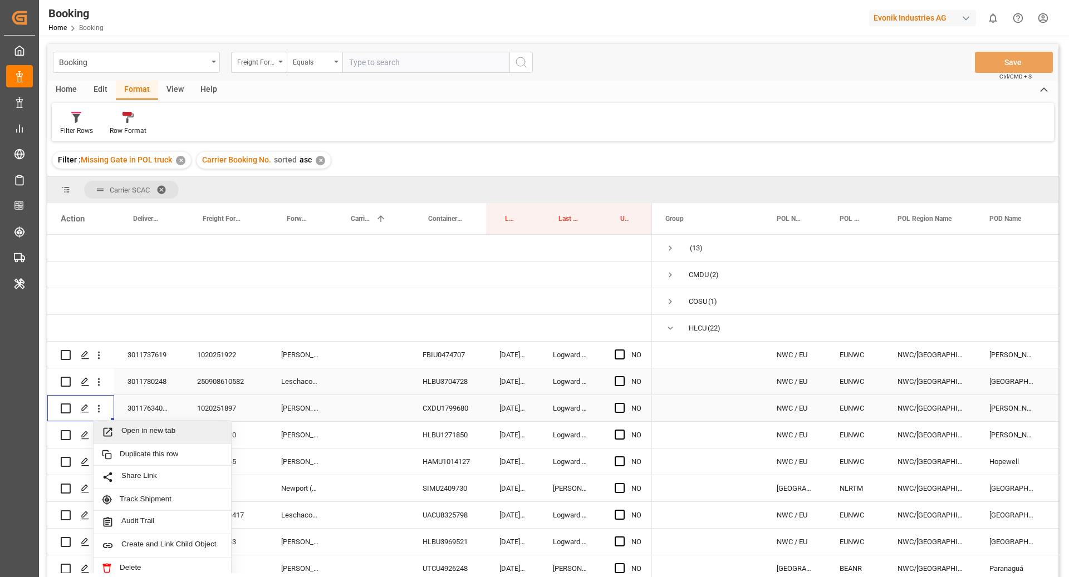
click at [127, 433] on span "Open in new tab" at bounding box center [171, 432] width 101 height 12
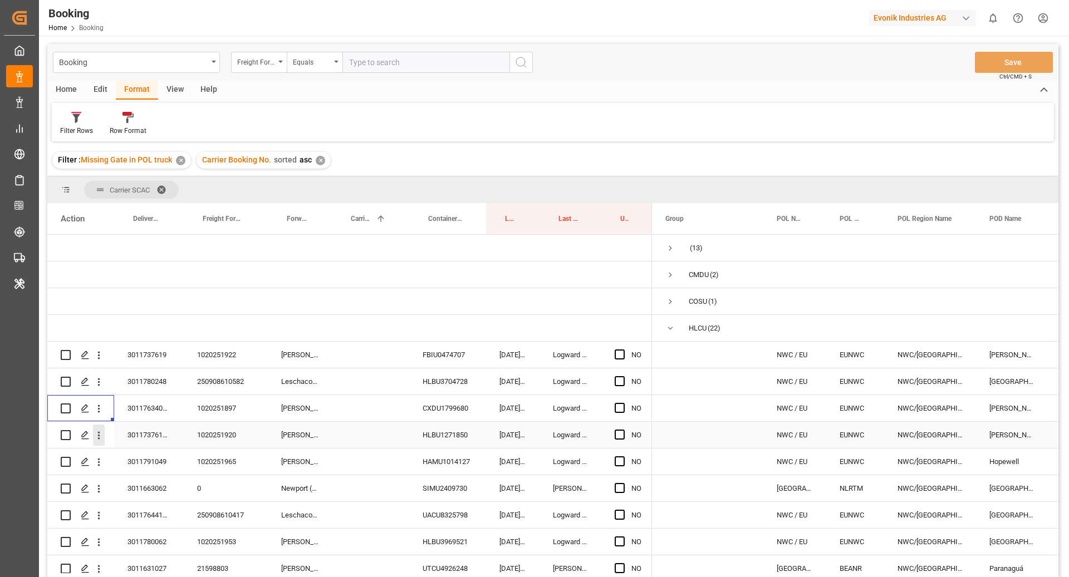
click at [101, 431] on icon "open menu" at bounding box center [99, 436] width 12 height 12
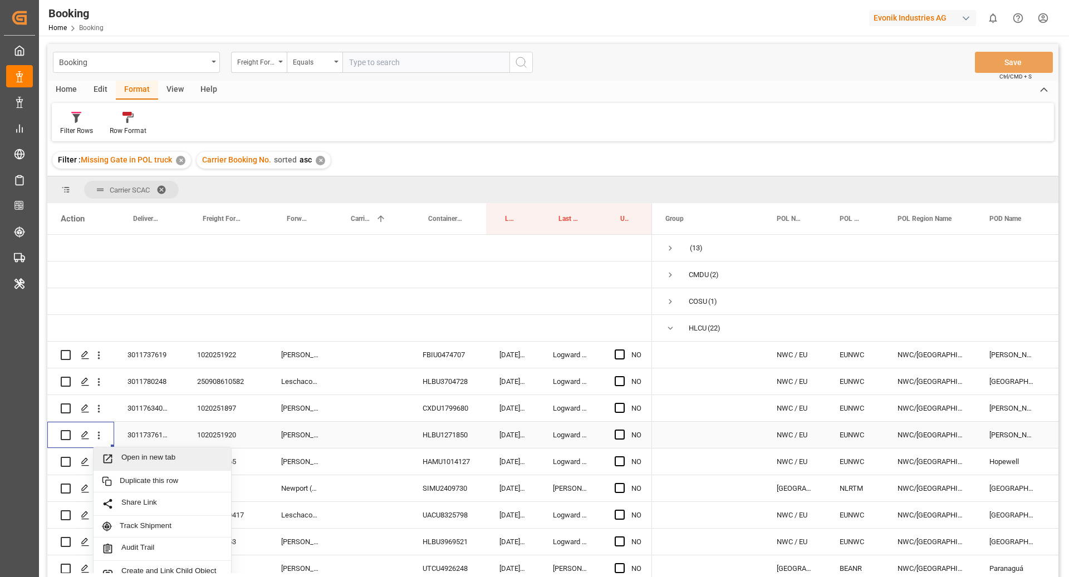
click at [136, 453] on span "Open in new tab" at bounding box center [171, 459] width 101 height 12
click at [96, 466] on icon "open menu" at bounding box center [99, 462] width 12 height 12
click at [140, 488] on span "Open in new tab" at bounding box center [171, 486] width 101 height 12
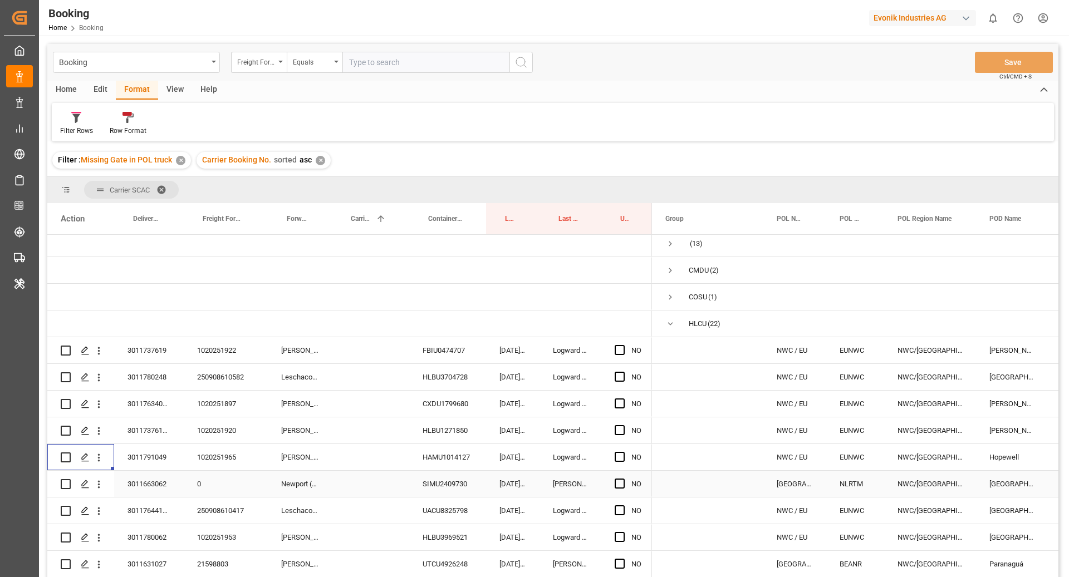
scroll to position [6, 0]
drag, startPoint x: 97, startPoint y: 489, endPoint x: 117, endPoint y: 492, distance: 20.3
click at [97, 489] on button "open menu" at bounding box center [99, 483] width 12 height 21
click at [132, 501] on span "Open in new tab" at bounding box center [171, 507] width 101 height 12
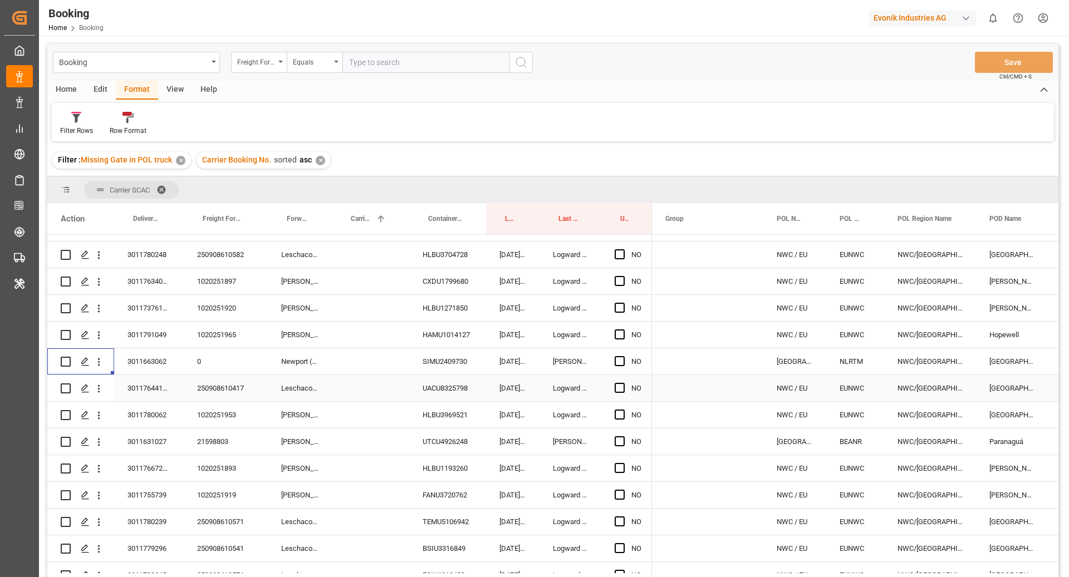
scroll to position [128, 0]
click at [96, 390] on icon "open menu" at bounding box center [99, 388] width 12 height 12
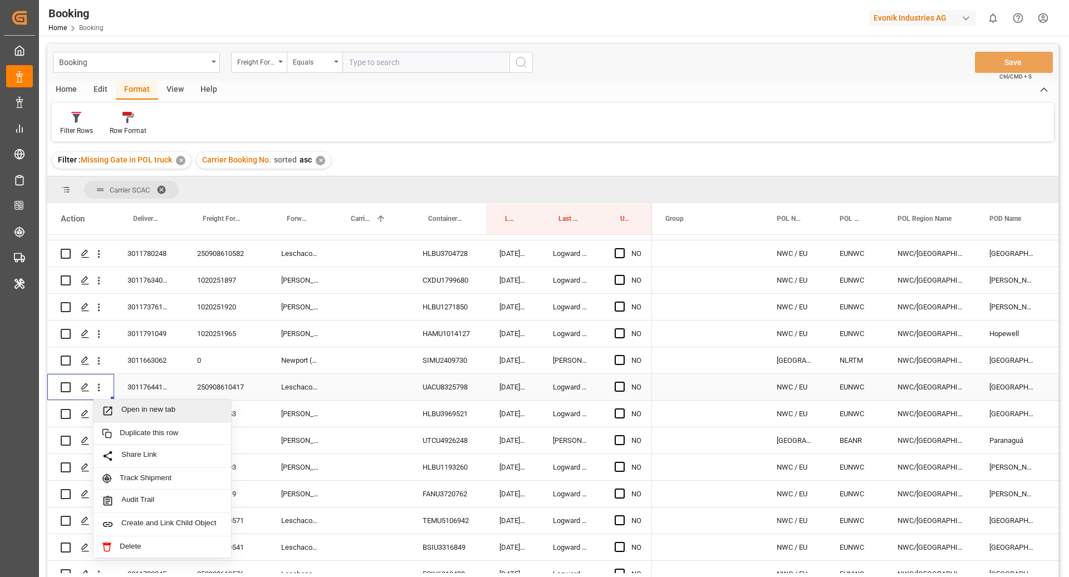
click at [132, 407] on span "Open in new tab" at bounding box center [171, 411] width 101 height 12
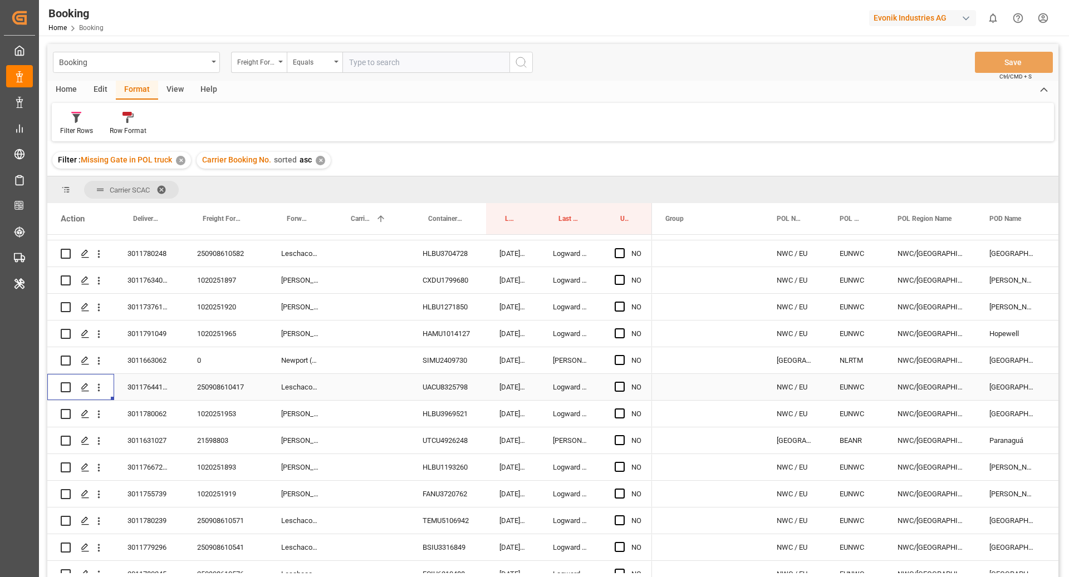
click at [222, 392] on div "250908610417" at bounding box center [226, 387] width 84 height 26
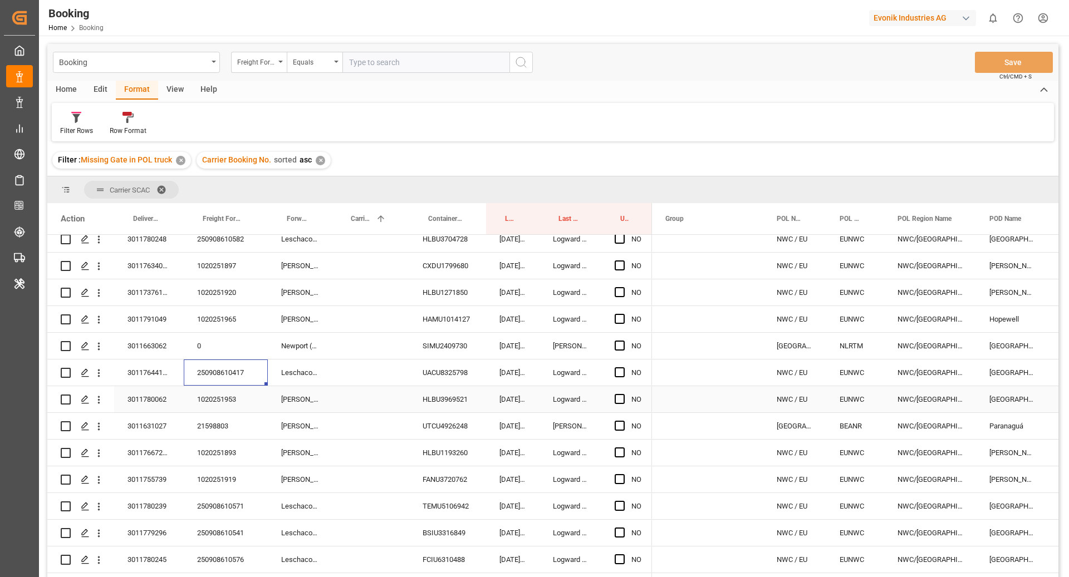
scroll to position [147, 0]
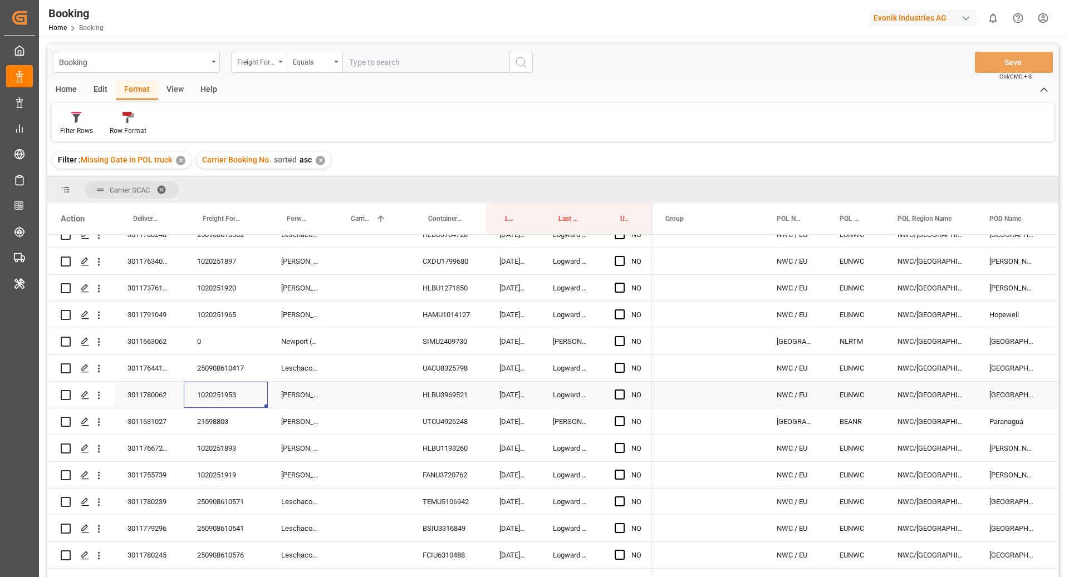
click at [224, 397] on div "1020251953" at bounding box center [226, 395] width 84 height 26
click at [95, 400] on icon "open menu" at bounding box center [99, 396] width 12 height 12
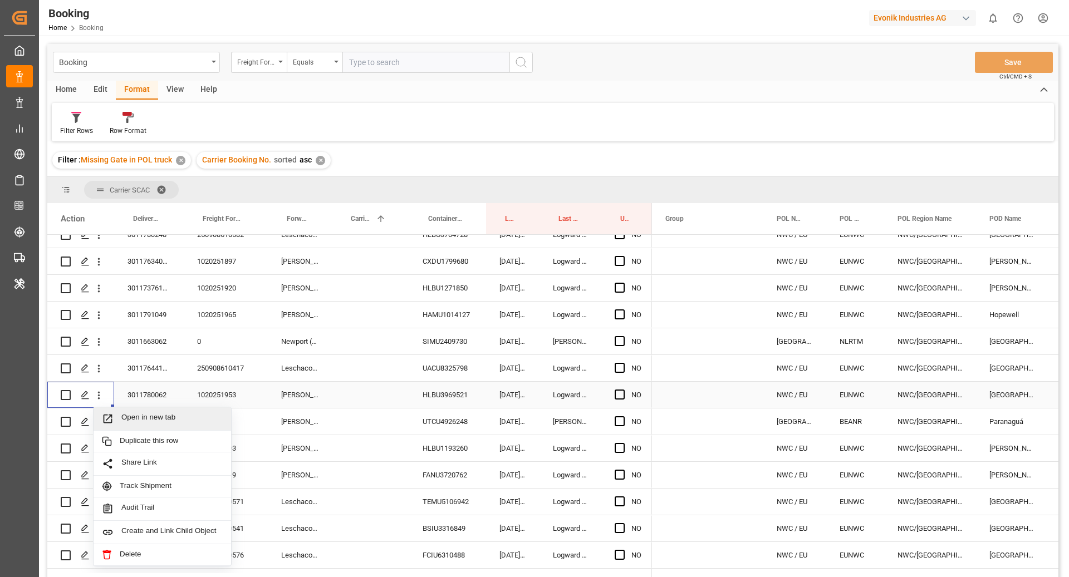
click at [140, 416] on span "Open in new tab" at bounding box center [171, 419] width 101 height 12
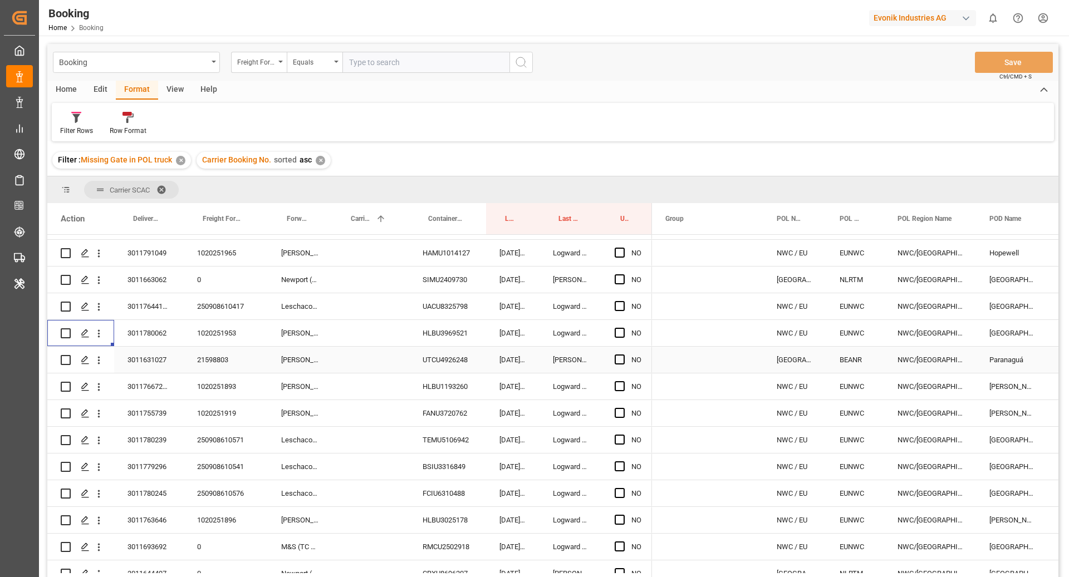
scroll to position [212, 0]
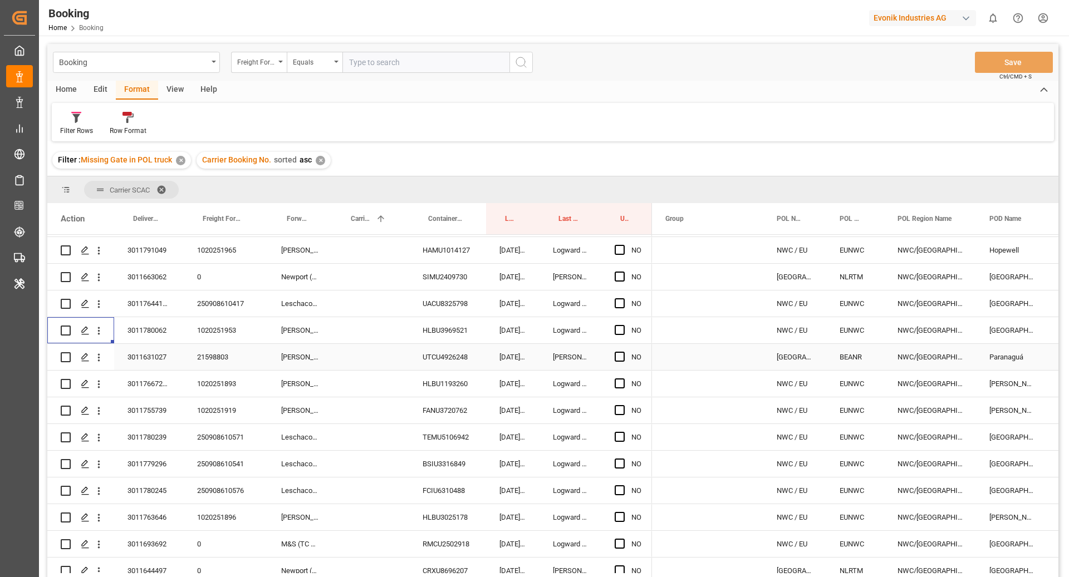
click at [229, 360] on div "21598803" at bounding box center [226, 357] width 84 height 26
click at [433, 361] on div "UTCU4926248" at bounding box center [447, 357] width 77 height 26
click at [434, 352] on div "UTCU4926248" at bounding box center [447, 357] width 77 height 26
click at [224, 387] on div "1020251893" at bounding box center [226, 384] width 84 height 26
click at [98, 388] on icon "open menu" at bounding box center [99, 384] width 12 height 12
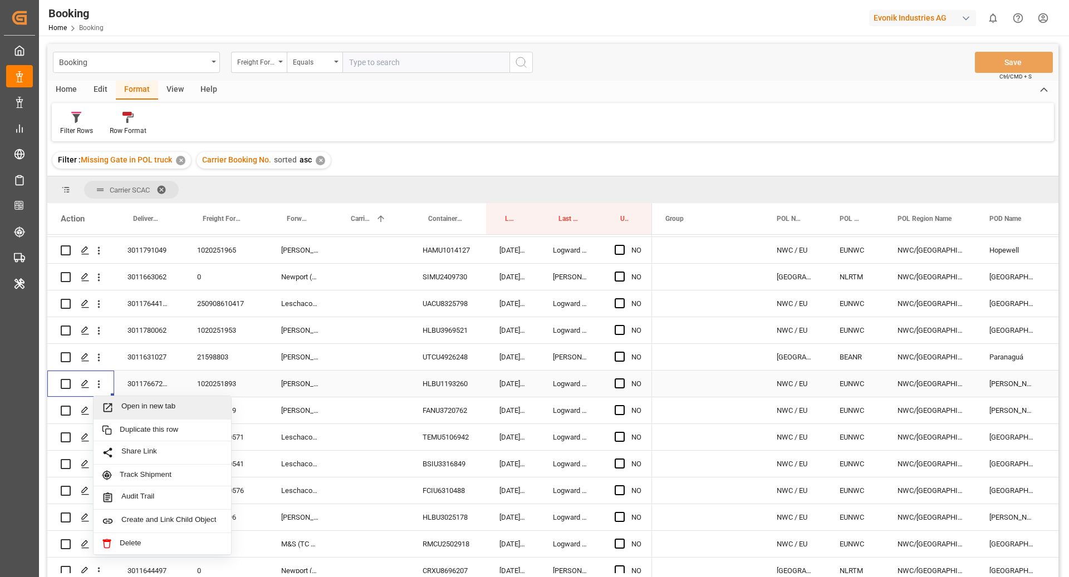
click at [174, 412] on div "Open in new tab" at bounding box center [162, 407] width 137 height 23
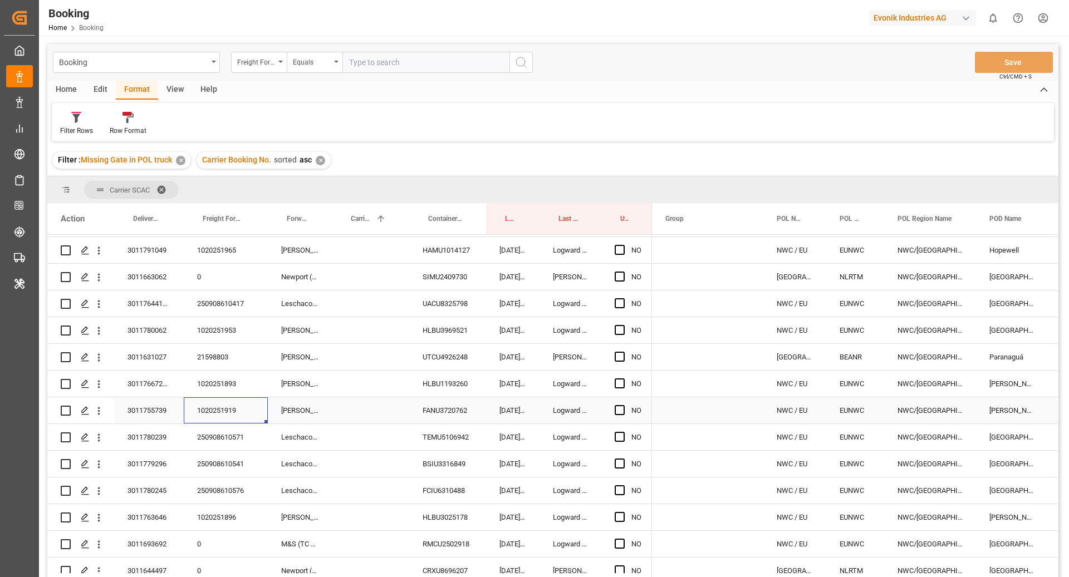
click at [228, 414] on div "1020251919" at bounding box center [226, 410] width 84 height 26
click at [101, 411] on icon "open menu" at bounding box center [99, 411] width 12 height 12
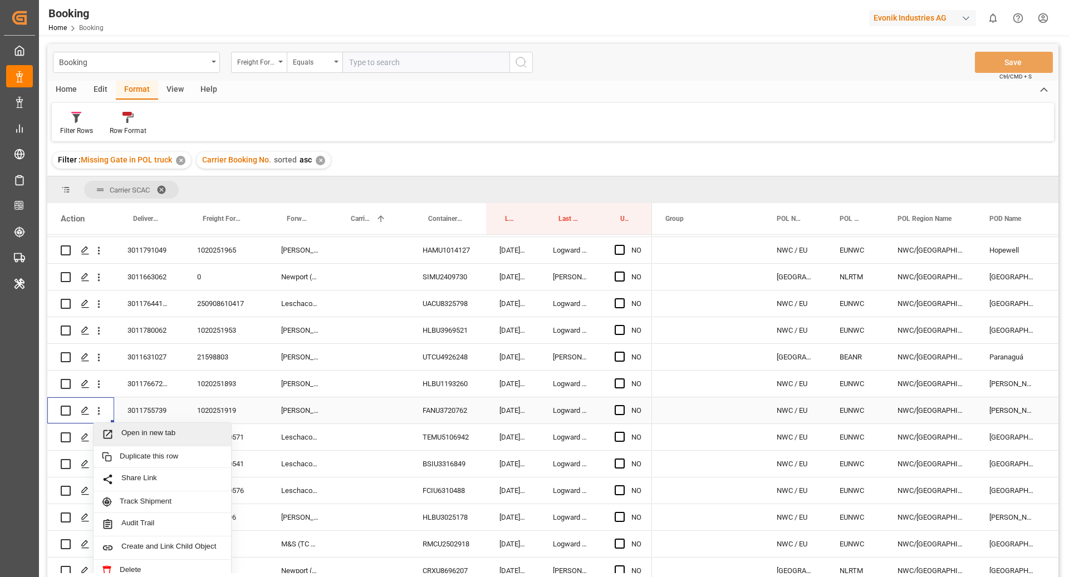
click at [145, 430] on span "Open in new tab" at bounding box center [171, 435] width 101 height 12
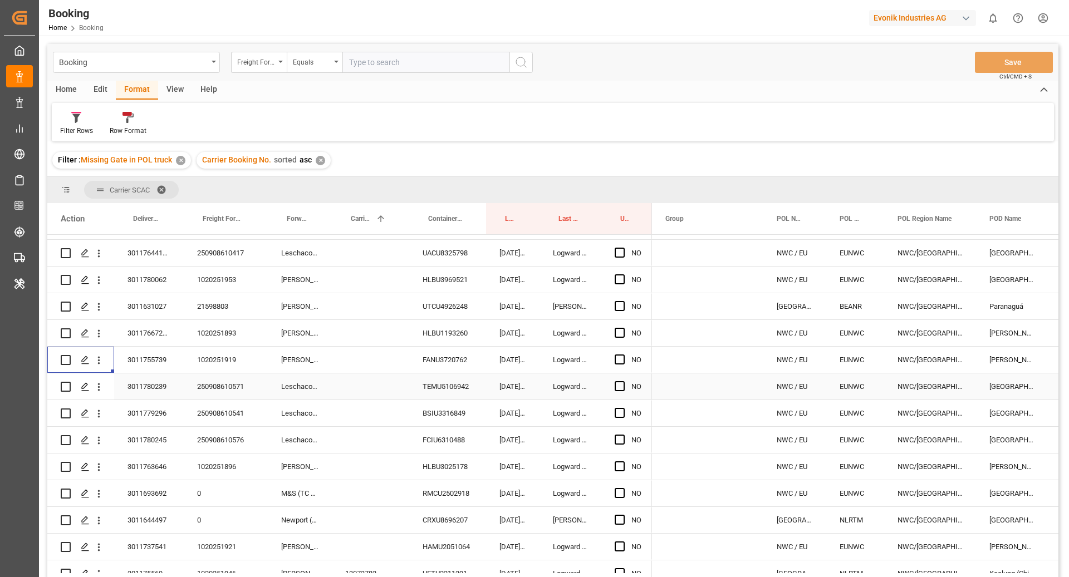
scroll to position [268, 0]
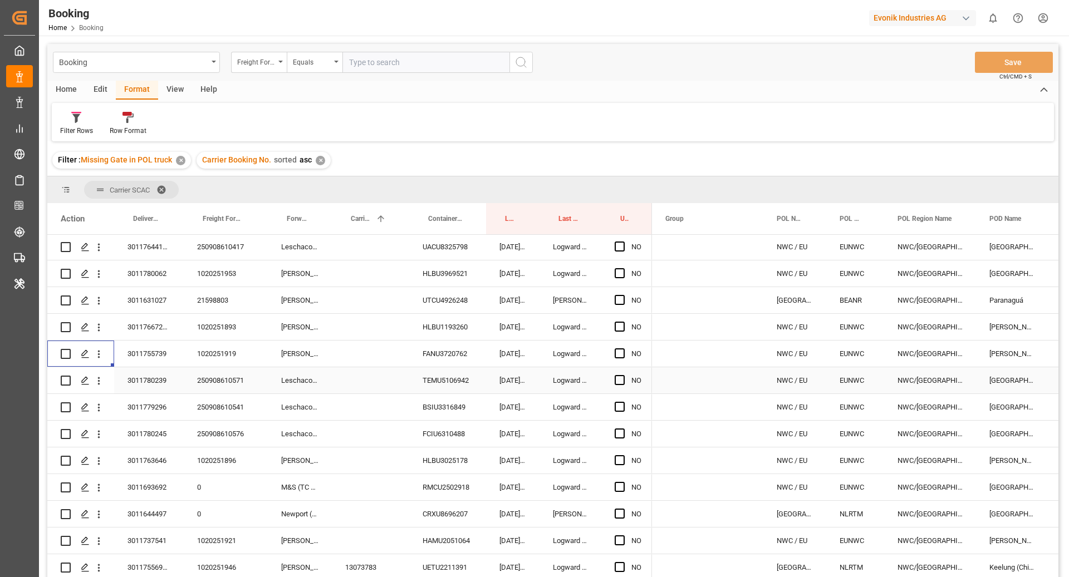
click at [234, 378] on div "250908610571" at bounding box center [226, 380] width 84 height 26
click at [97, 379] on icon "open menu" at bounding box center [99, 381] width 12 height 12
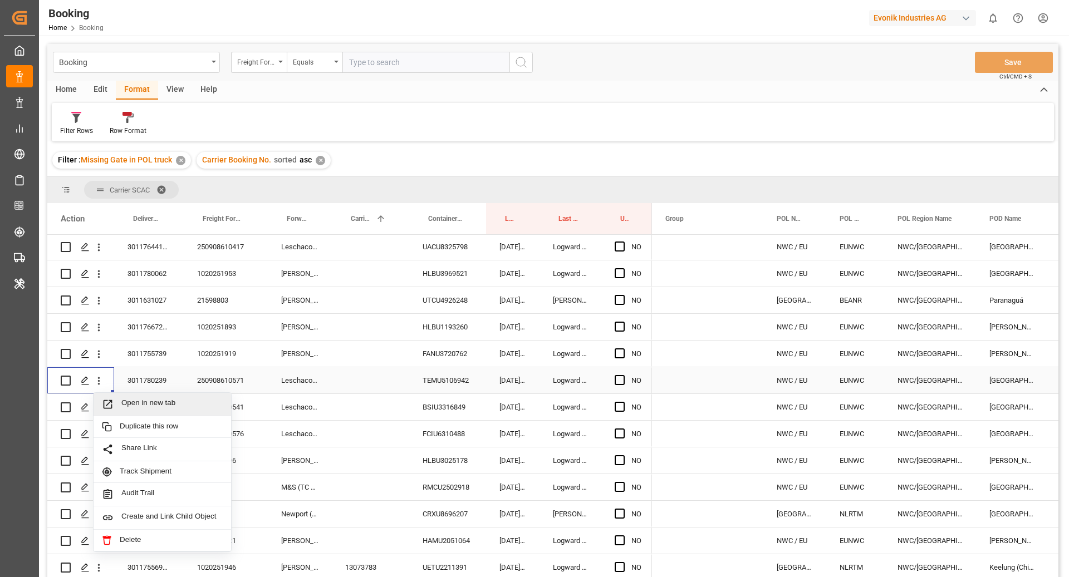
click at [122, 411] on div "Open in new tab" at bounding box center [162, 404] width 137 height 23
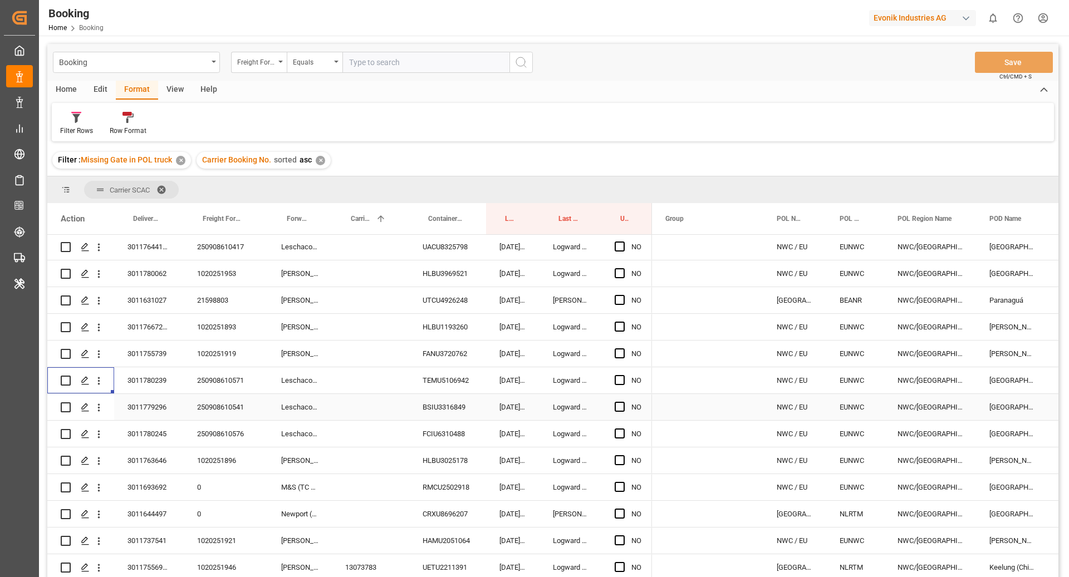
click at [232, 407] on div "250908610541" at bounding box center [226, 407] width 84 height 26
click at [97, 408] on icon "open menu" at bounding box center [99, 408] width 12 height 12
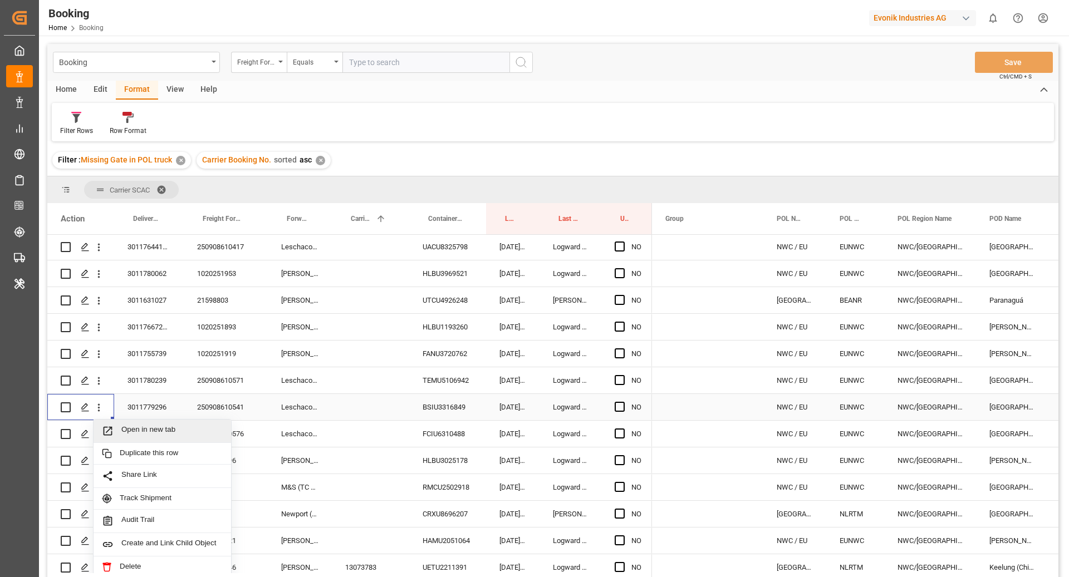
click at [125, 420] on div "Open in new tab" at bounding box center [162, 431] width 137 height 23
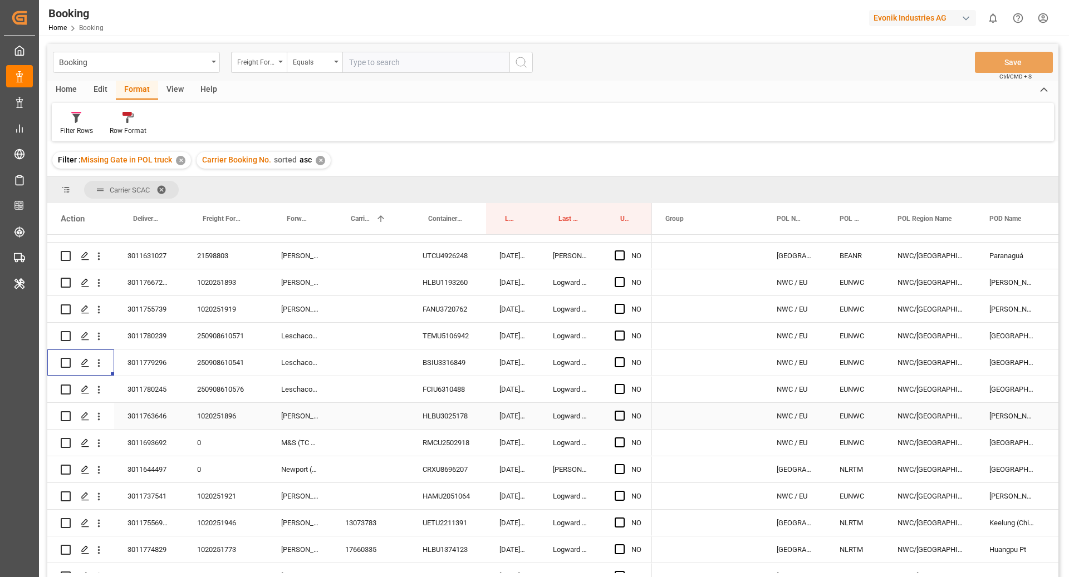
scroll to position [314, 0]
click at [222, 397] on div "250908610576" at bounding box center [226, 388] width 84 height 26
click at [101, 389] on icon "open menu" at bounding box center [99, 388] width 12 height 12
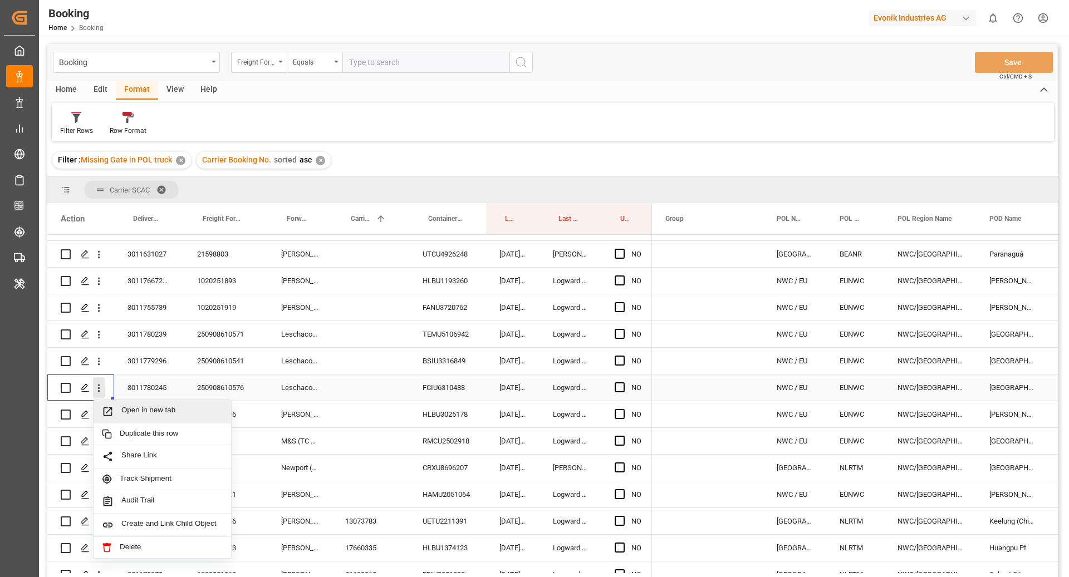
click at [142, 410] on span "Open in new tab" at bounding box center [171, 412] width 101 height 12
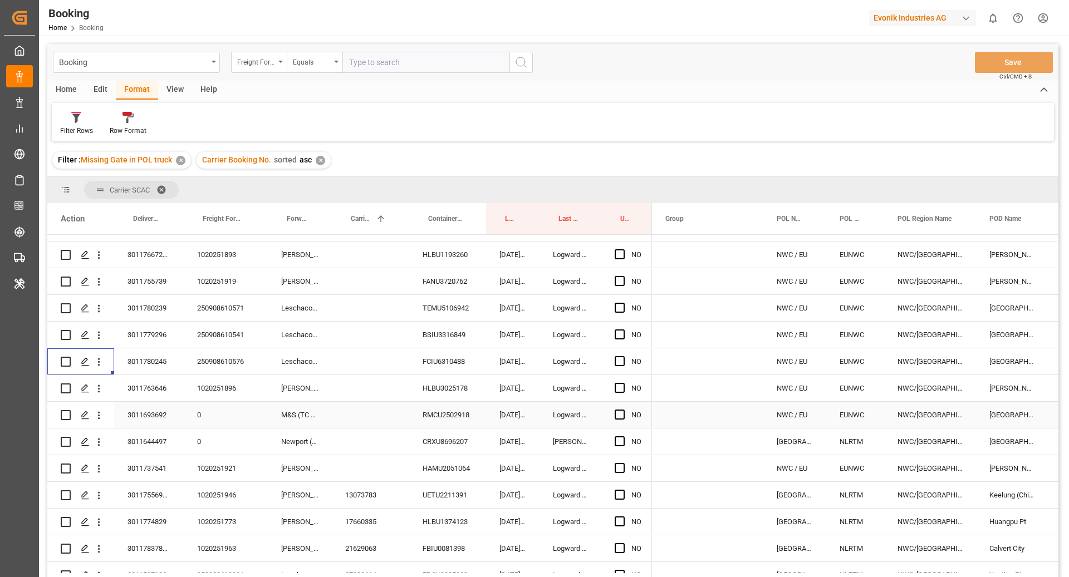
scroll to position [352, 0]
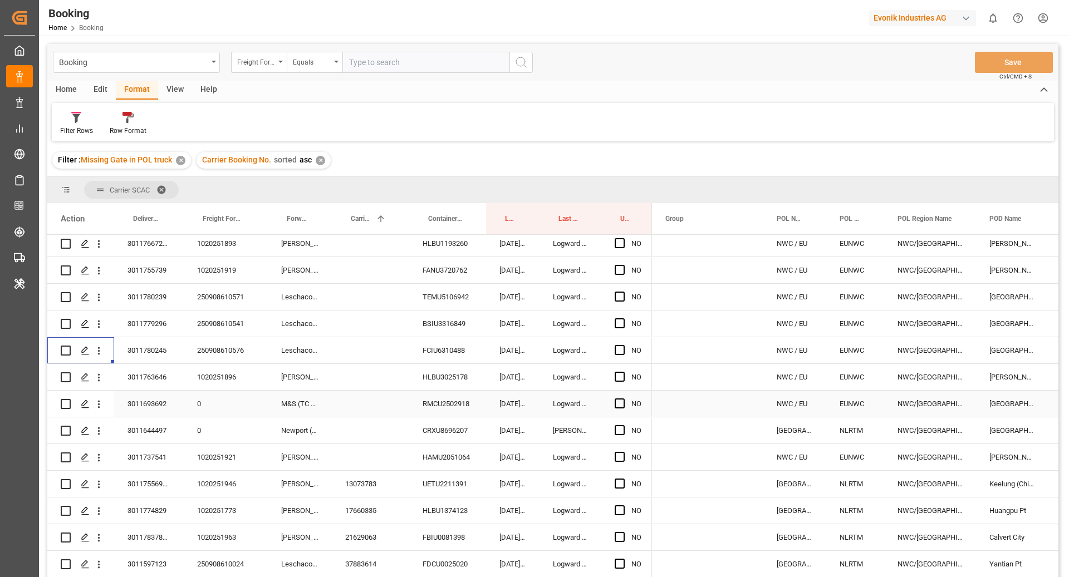
click at [231, 386] on div "1020251896" at bounding box center [226, 377] width 84 height 26
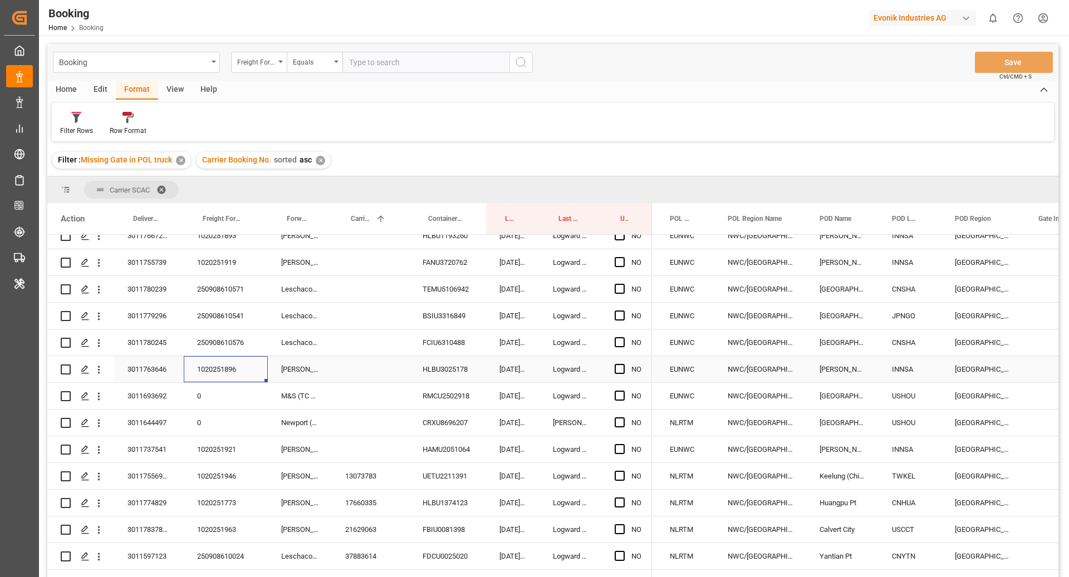
scroll to position [0, 171]
click at [96, 376] on button "open menu" at bounding box center [99, 369] width 12 height 21
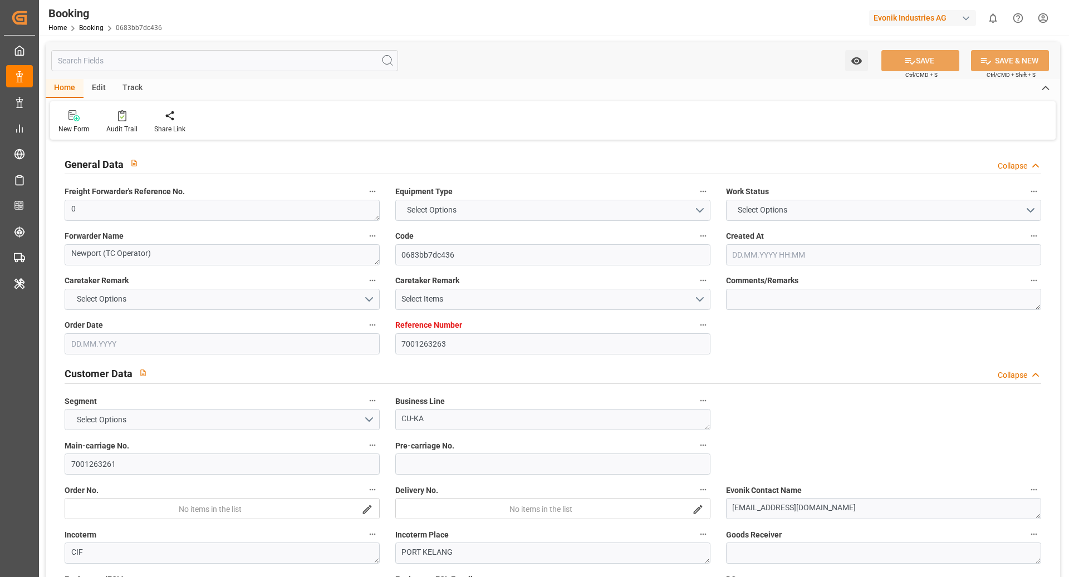
type textarea "0"
type textarea "Newport (TC Operator)"
type input "0683bb7dc436"
type input "7001263263"
type textarea "CU-KA"
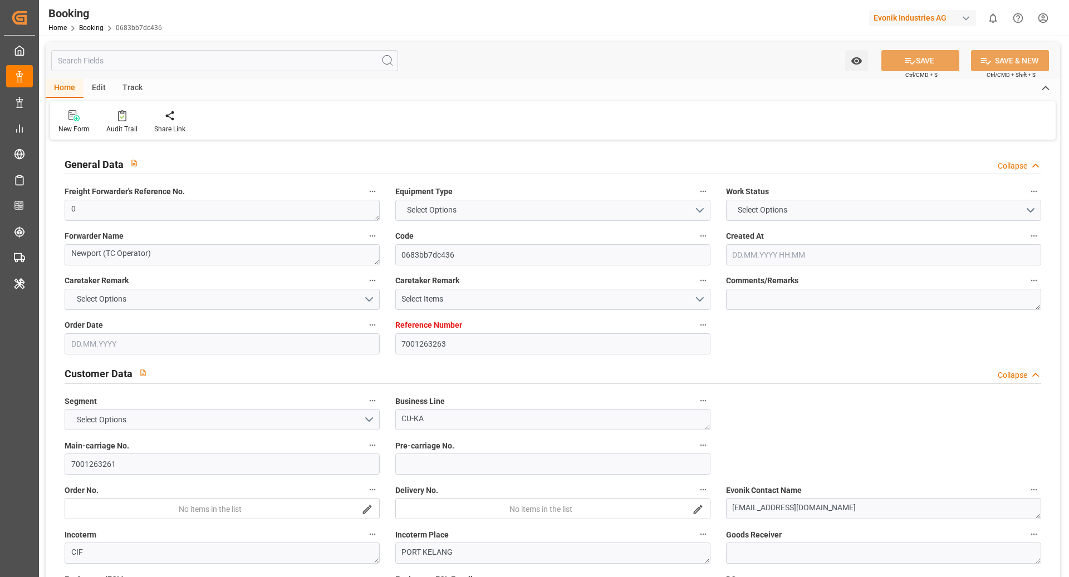
type input "7001263261"
type textarea "[EMAIL_ADDRESS][DOMAIN_NAME]"
type textarea "CIF"
type textarea "PORT KELANG"
type textarea "3"
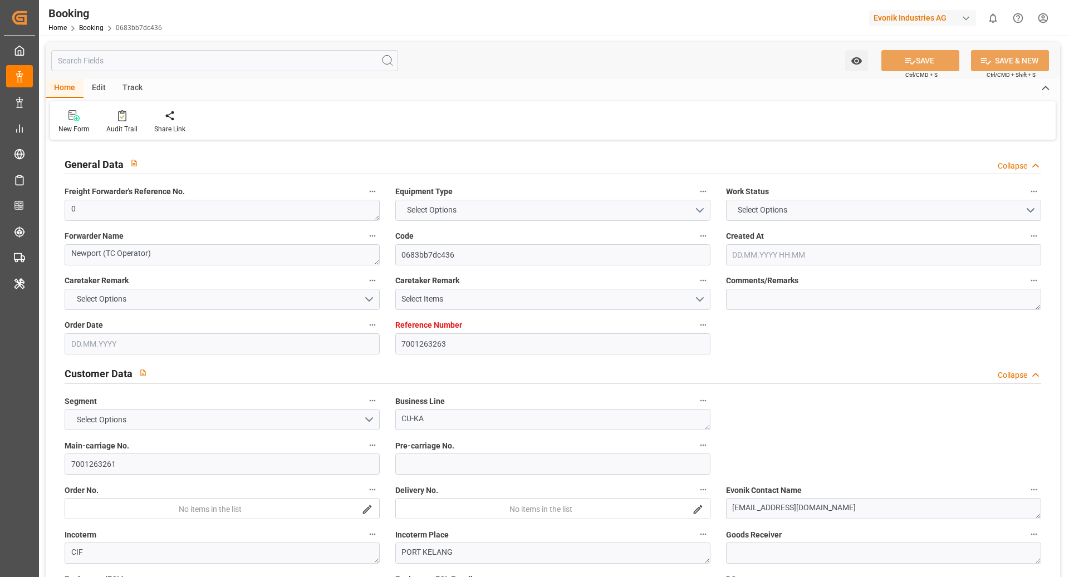
type textarea "Niederkassel"
type textarea "SIMU2603617"
type input "EVER AEON"
type input "CMDU"
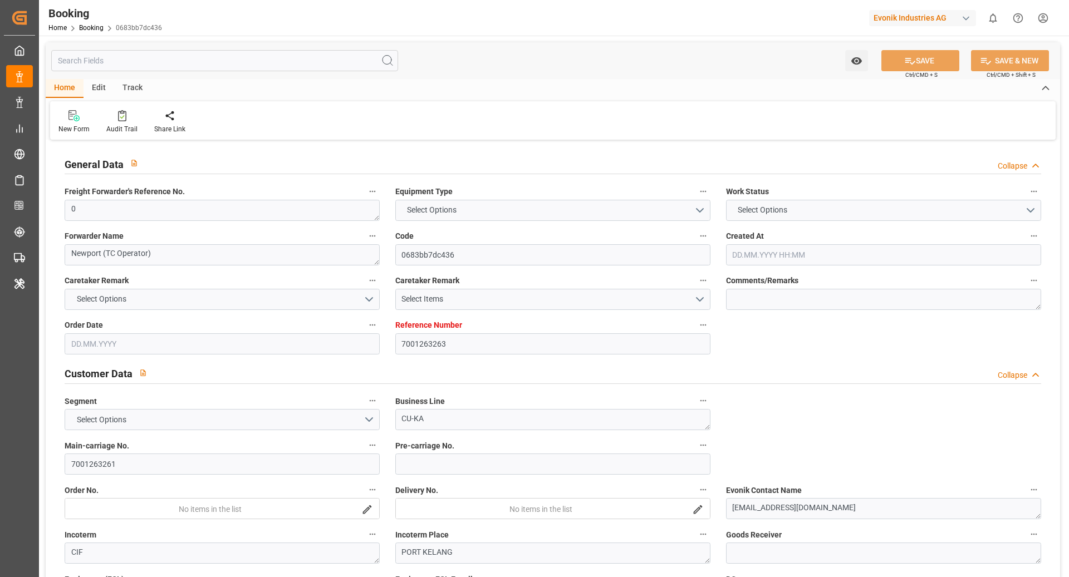
type input "NWC / EU"
type input "Port Klang (Pelabuhan Klang)"
type textarea "INPUT_Evonik_Seeburger_IFTMIN_1003129468_20250909183332460.edi"
type textarea "NWC/[GEOGRAPHIC_DATA] [GEOGRAPHIC_DATA] Continent / [GEOGRAPHIC_DATA]-KA"
type textarea "INPUT_Evonik_Seeburger_IFTMIN_1003103992_20250901101115815.edi,INPUT_Evonik_See…"
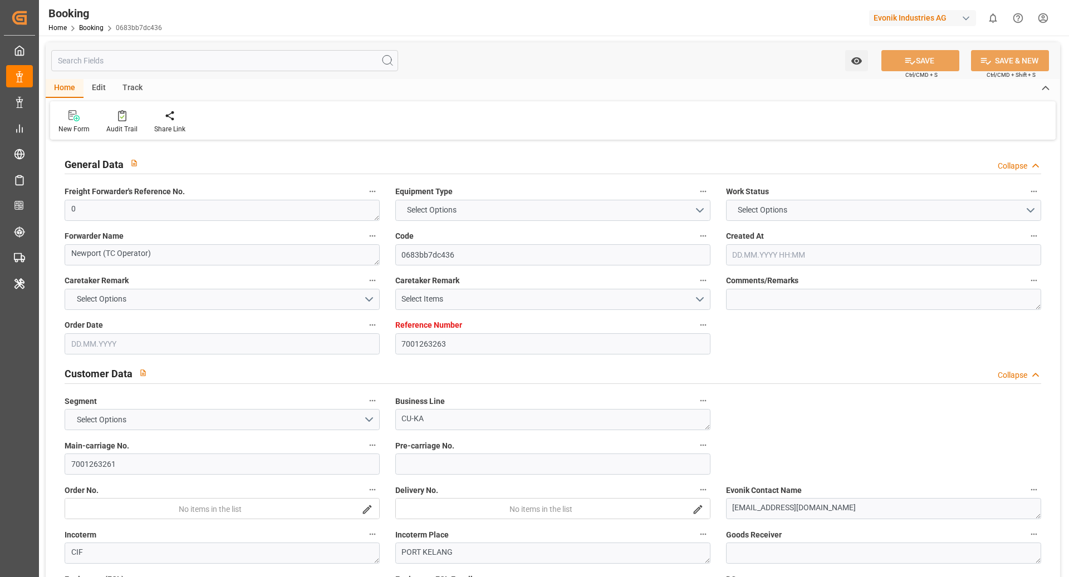
type textarea "1003129468"
type textarea "Logward System"
type textarea "Pol-PodRegionName-PolName-businessDivision-businessLine-businessLineCode-"
type textarea "IFTMIN"
type textarea "a011t00000LcJC5AAN"
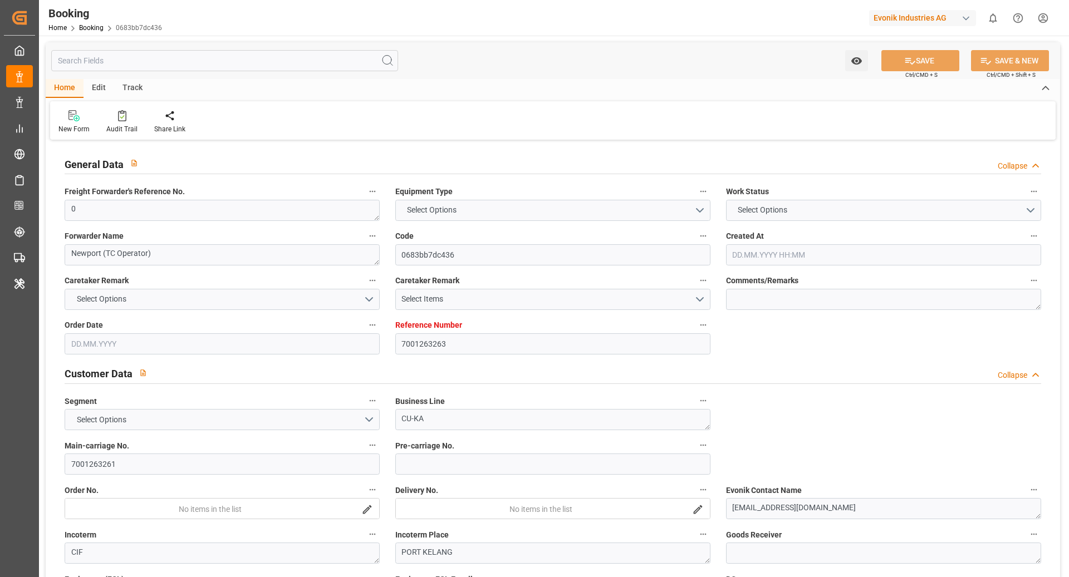
type textarea "No"
type input "7001263263"
type input "9943279"
type input "CMACGM"
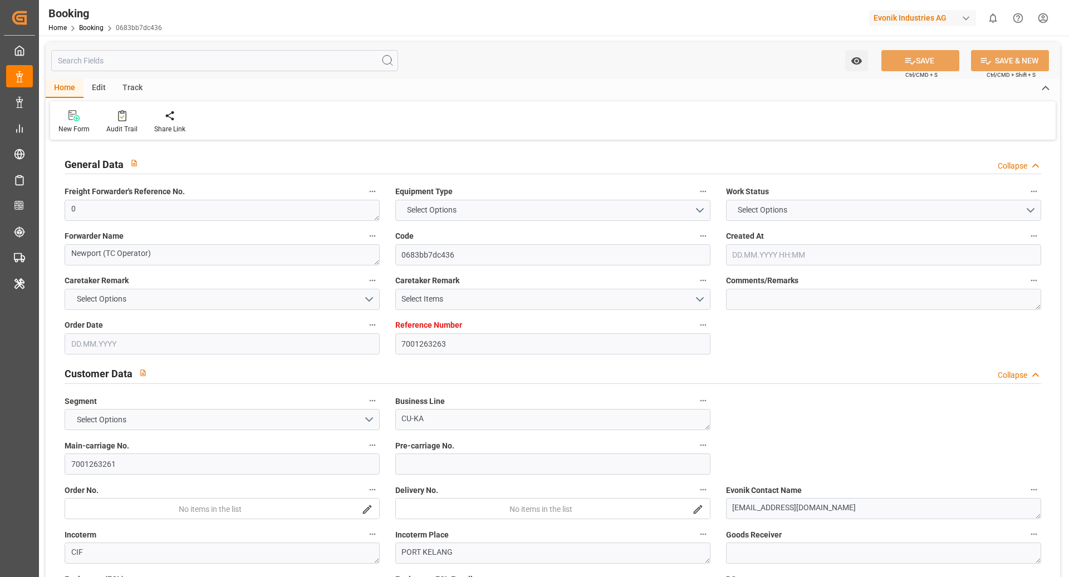
type input "CMA CGM Group"
type input "EUNWC"
type input "MYPKG"
type input "[DATE] 08:12"
type input "[DATE]"
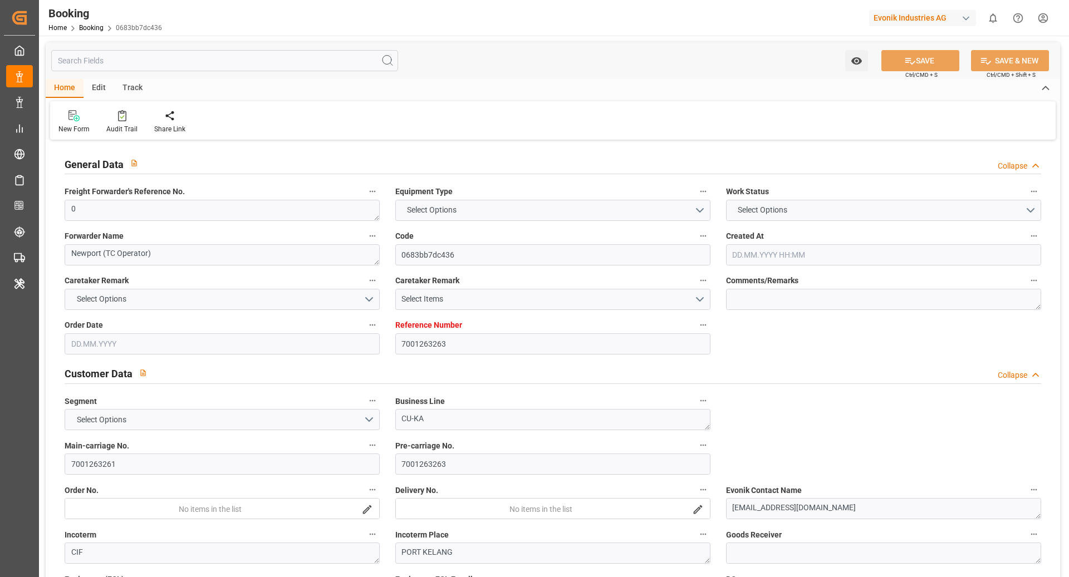
type input "[DATE]"
type input "[DATE] 00:00"
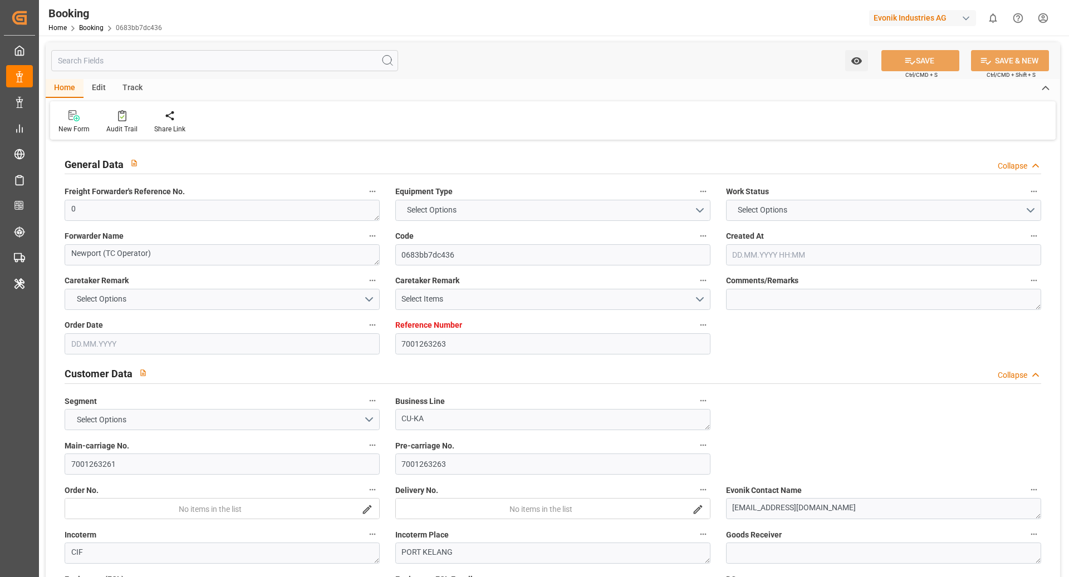
type input "[DATE] 00:00"
type input "31.10.2025 00:00"
type input "09.09.2025 16:34"
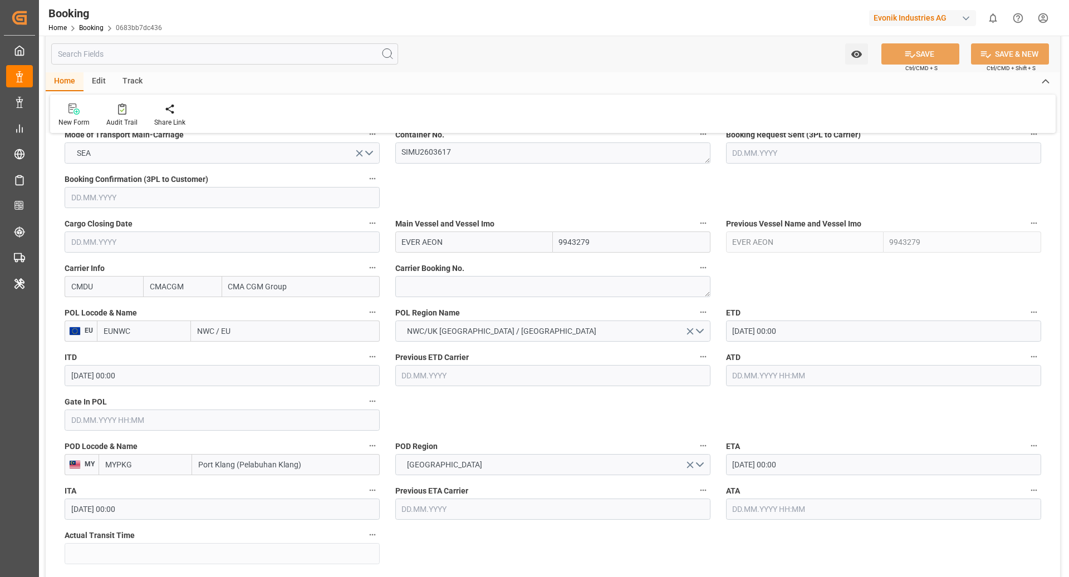
scroll to position [731, 0]
click at [120, 324] on input "EUNWC" at bounding box center [144, 329] width 94 height 21
type input "NLRTM"
click at [170, 350] on span "NLRTM - Rotterdam" at bounding box center [141, 360] width 75 height 21
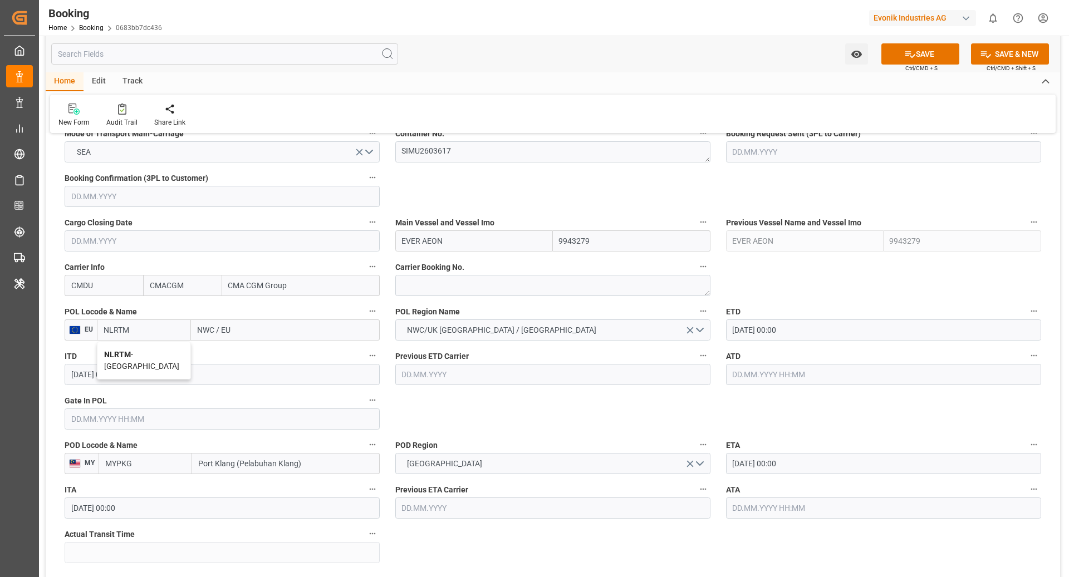
type input "Rotterdam"
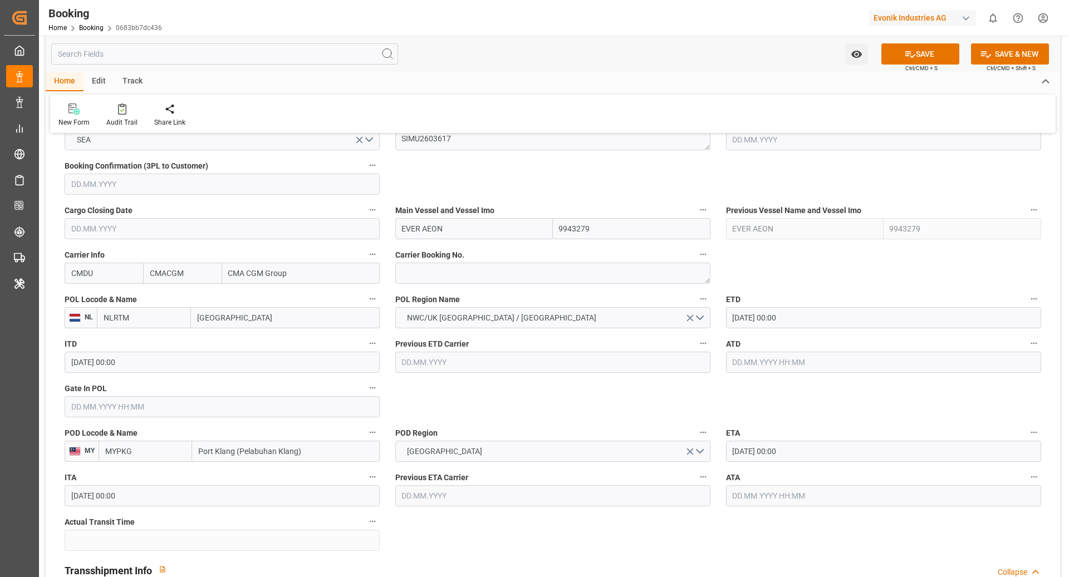
scroll to position [745, 0]
type input "NLRTM"
click at [102, 399] on input "text" at bounding box center [222, 405] width 315 height 21
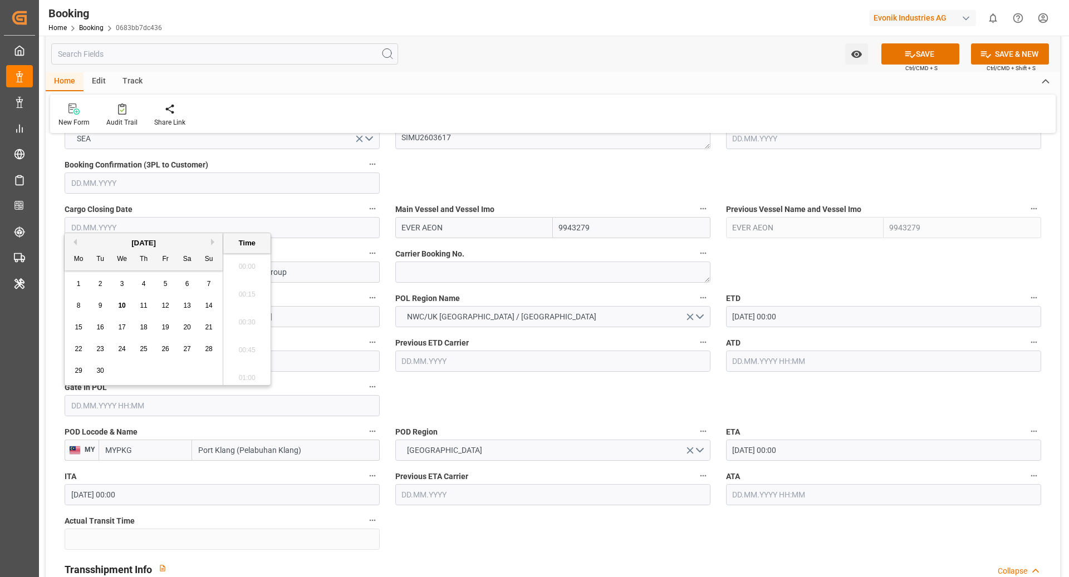
scroll to position [1617, 0]
click at [78, 308] on span "8" at bounding box center [79, 306] width 4 height 8
type input "[DATE] 00:00"
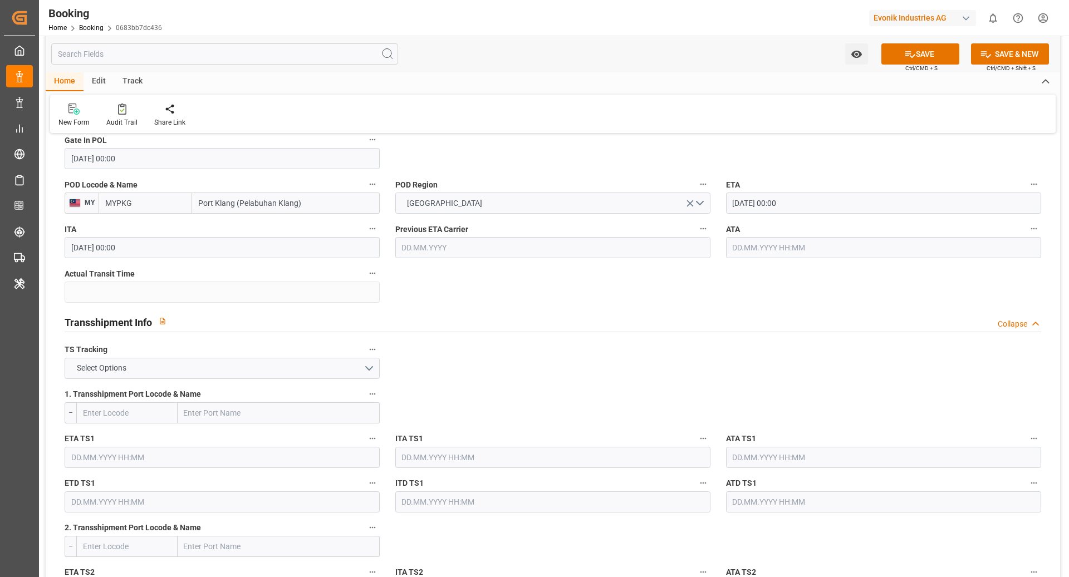
scroll to position [999, 0]
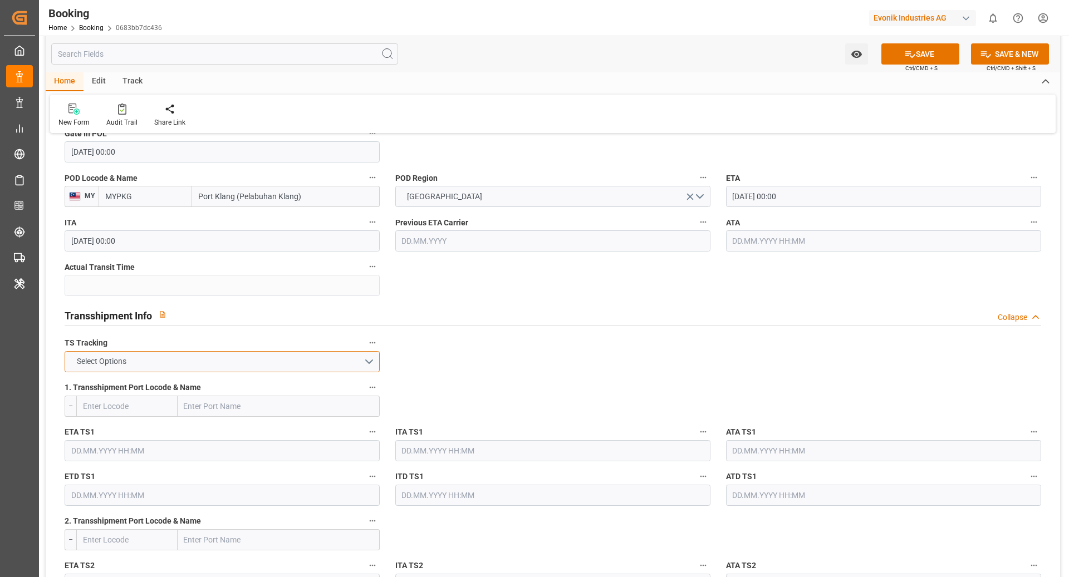
click at [240, 361] on button "Select Options" at bounding box center [222, 361] width 315 height 21
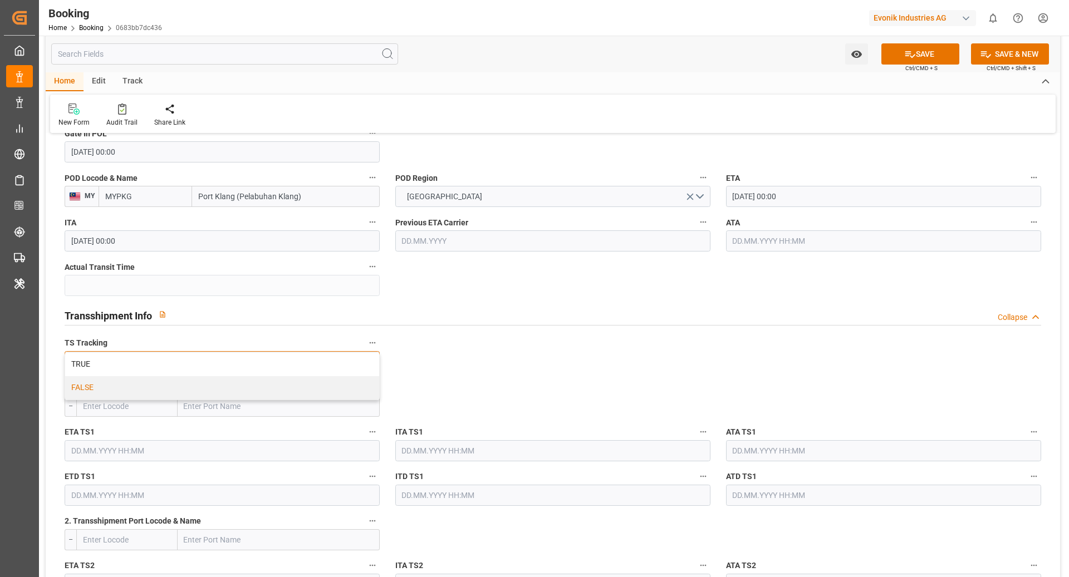
click at [179, 384] on div "FALSE" at bounding box center [222, 387] width 314 height 23
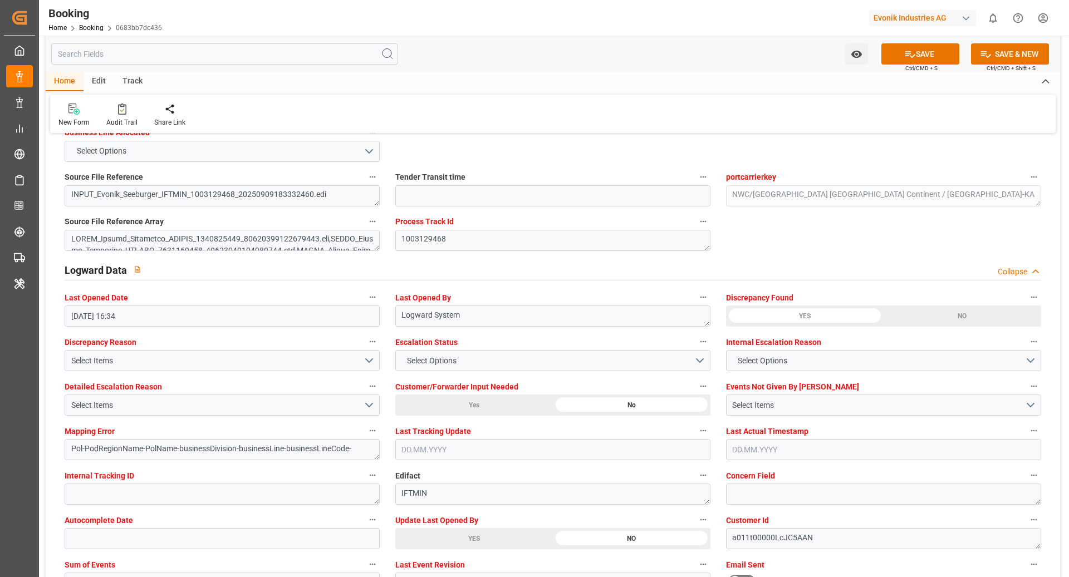
scroll to position [1905, 0]
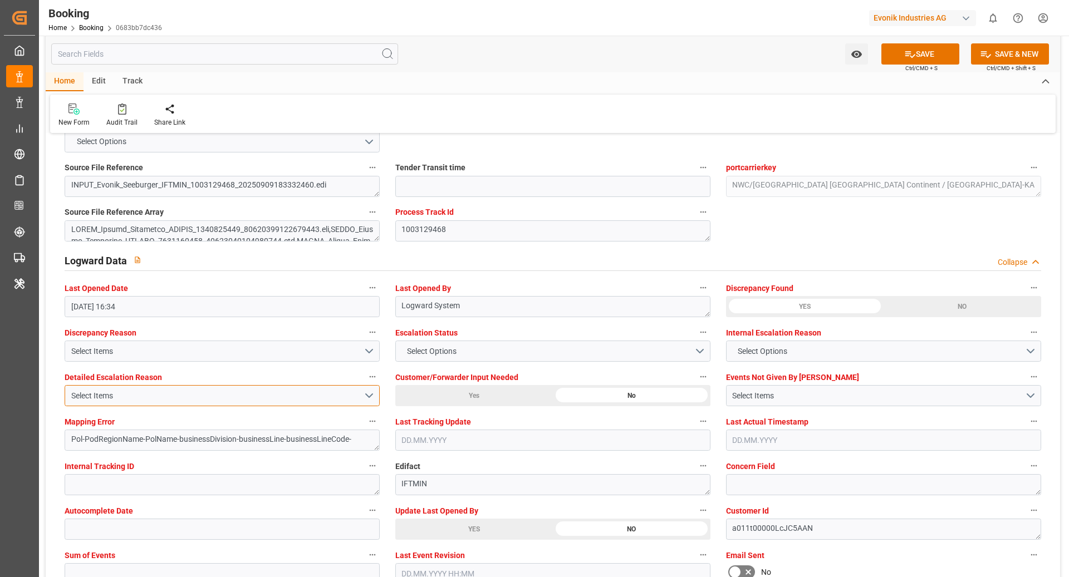
click at [303, 396] on div "Select Items" at bounding box center [217, 396] width 292 height 12
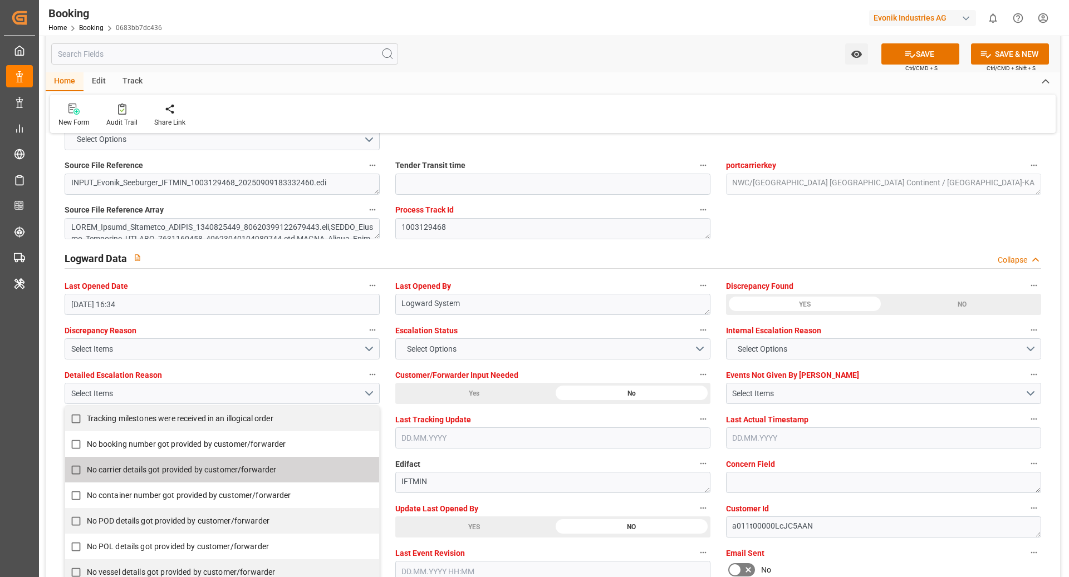
scroll to position [1907, 0]
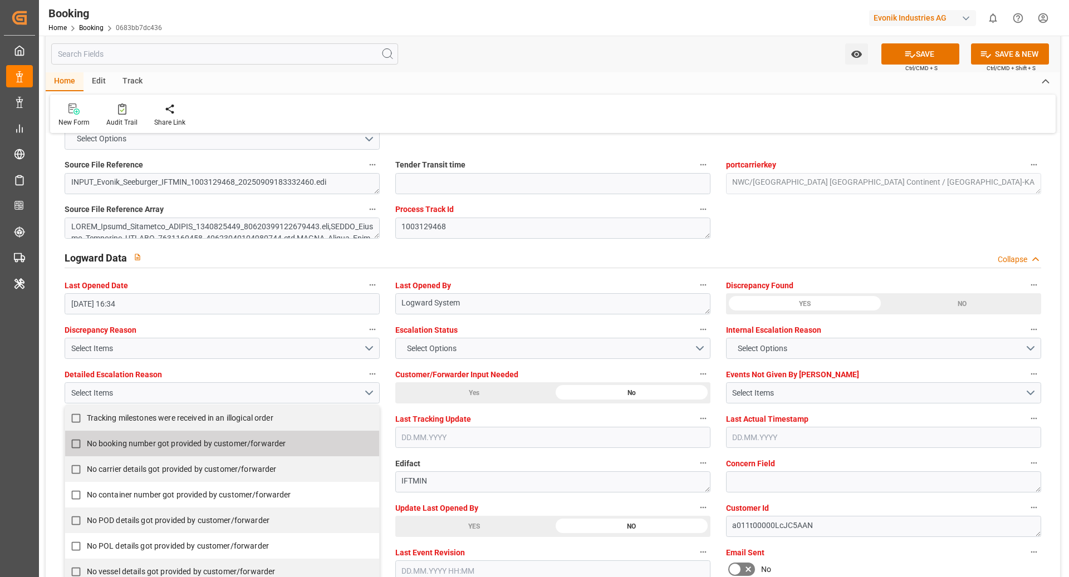
click at [126, 445] on span "No booking number got provided by customer/forwarder" at bounding box center [186, 443] width 199 height 9
checkbox input "true"
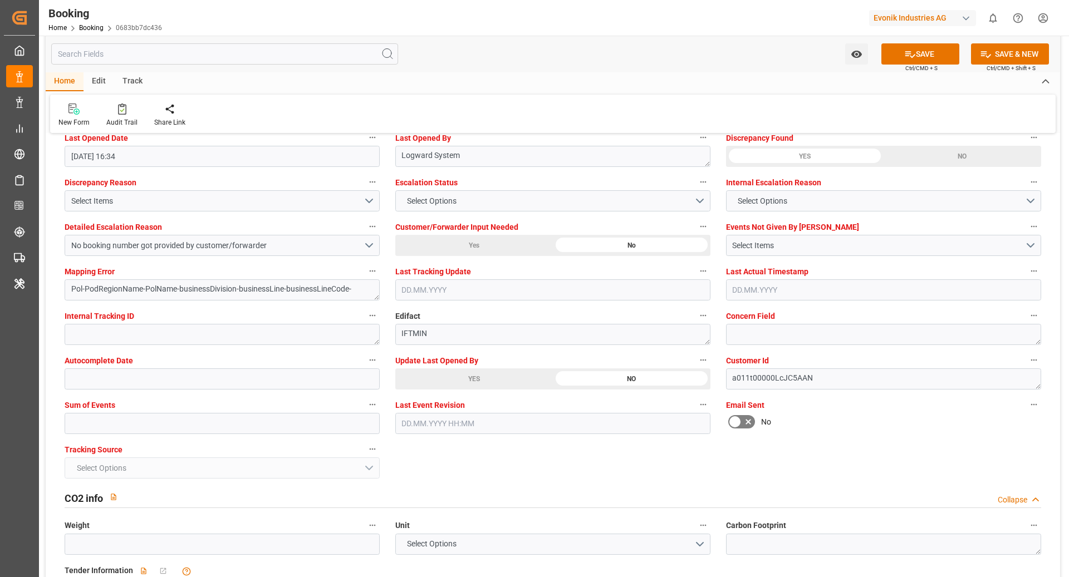
scroll to position [2074, 0]
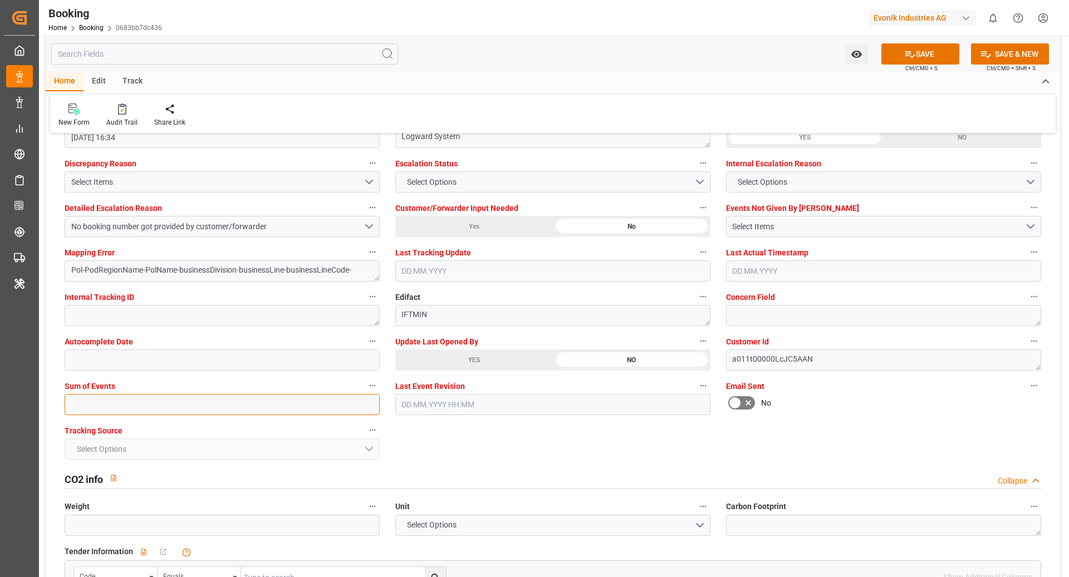
click at [189, 407] on input "text" at bounding box center [222, 404] width 315 height 21
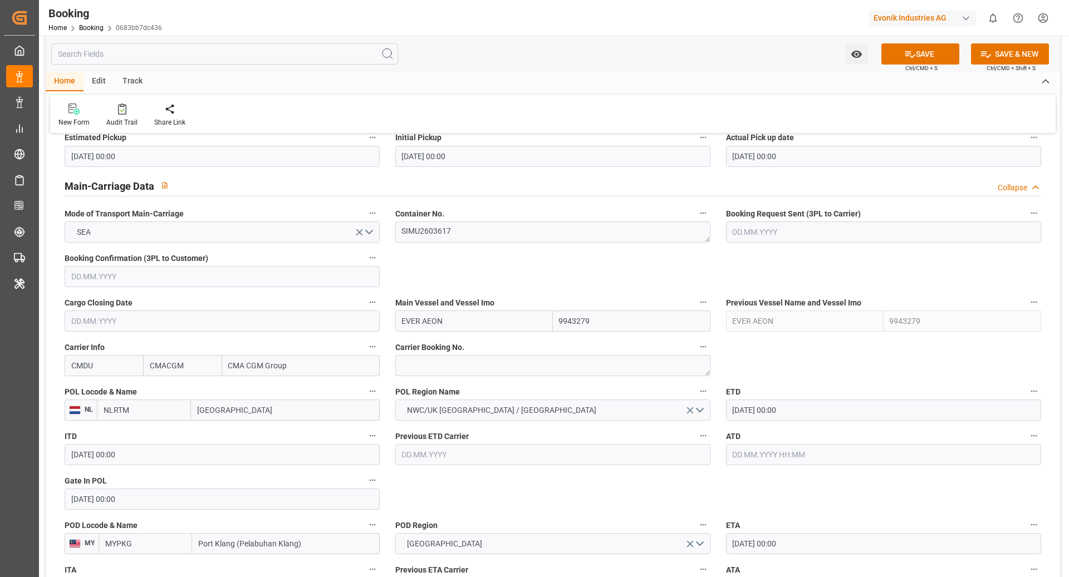
scroll to position [372, 0]
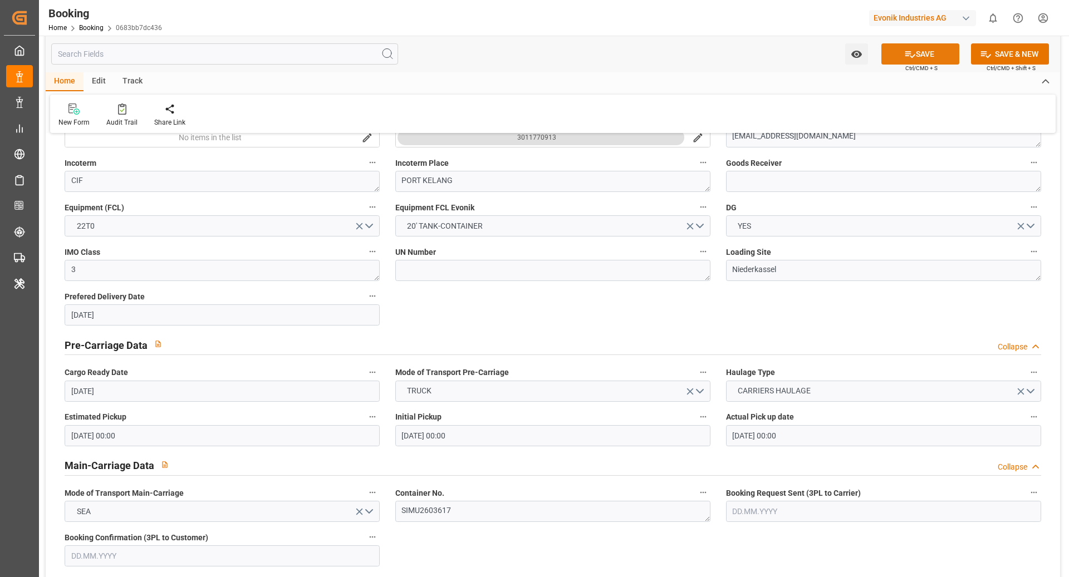
type input "0"
click at [917, 50] on button "SAVE" at bounding box center [920, 53] width 78 height 21
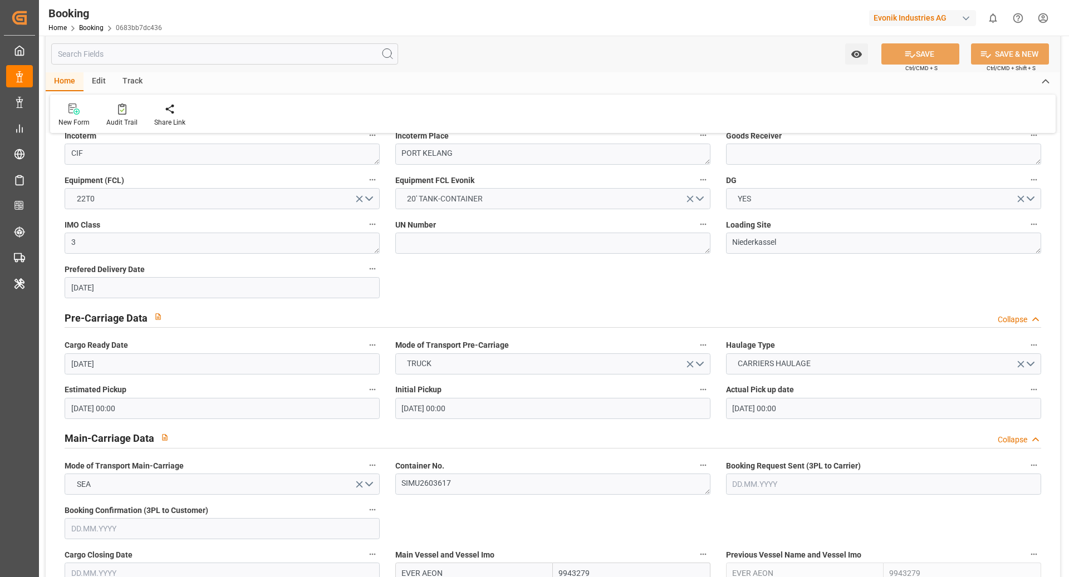
scroll to position [549, 0]
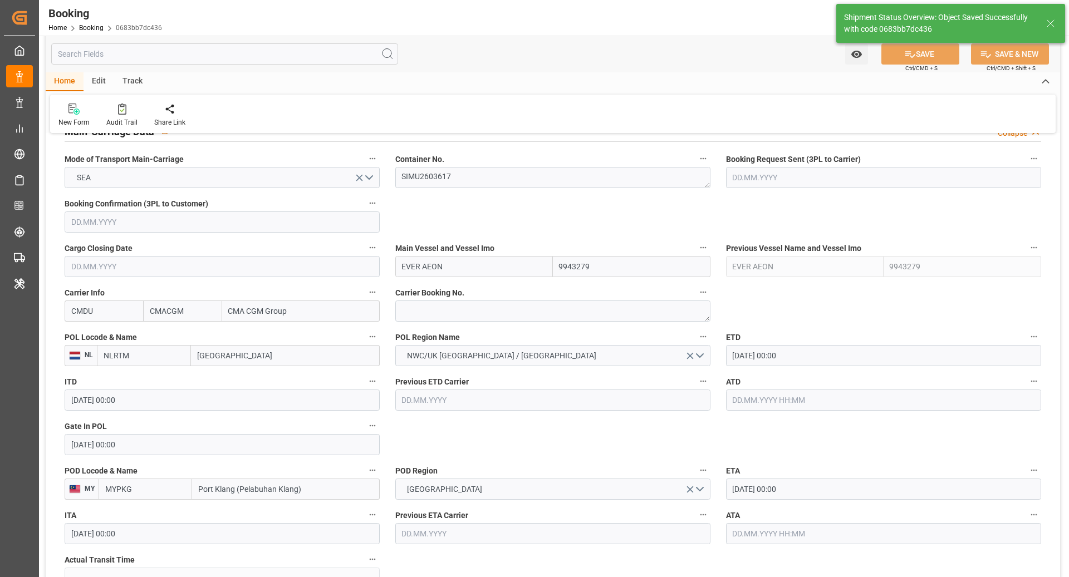
type textarea "[PERSON_NAME]"
type textarea "businessDivision-businessLine-"
type input "10.09.2025 09:42"
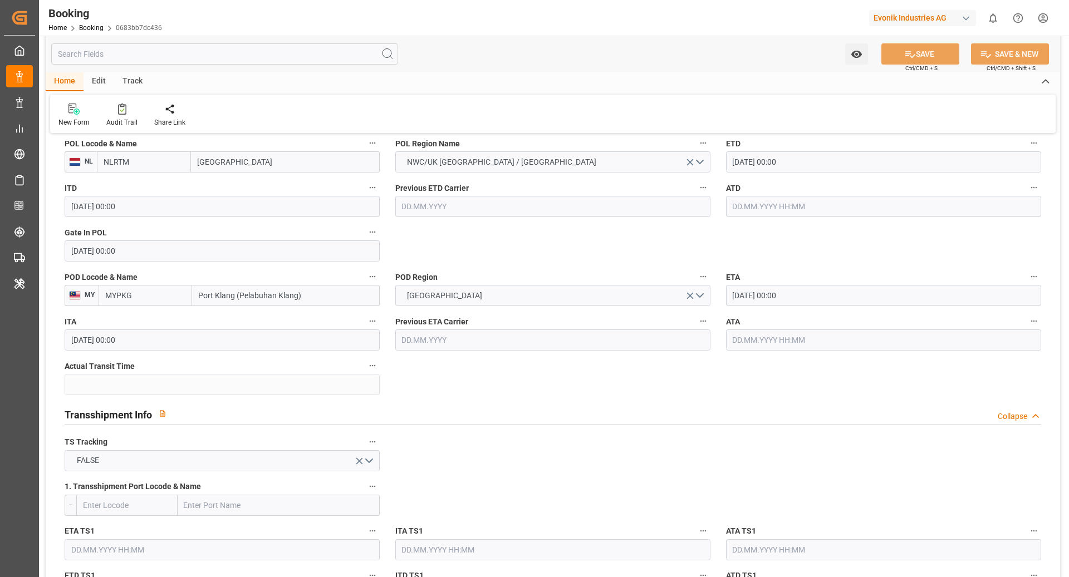
scroll to position [994, 0]
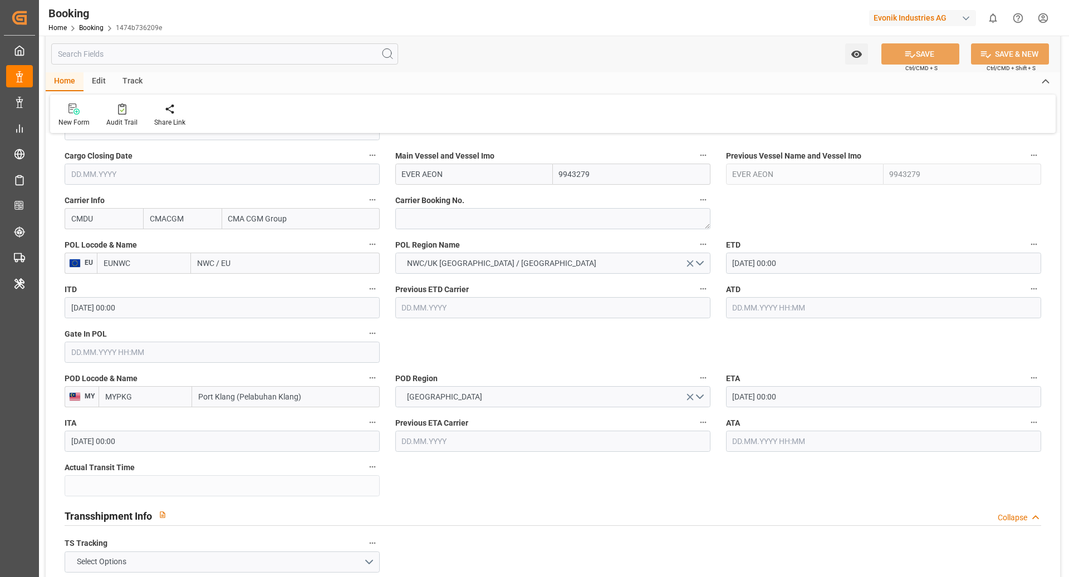
scroll to position [798, 0]
click at [146, 267] on input "EUNWC" at bounding box center [144, 263] width 94 height 21
type input "NLRTM"
click at [160, 293] on div "NLRTM - [GEOGRAPHIC_DATA]" at bounding box center [143, 294] width 93 height 37
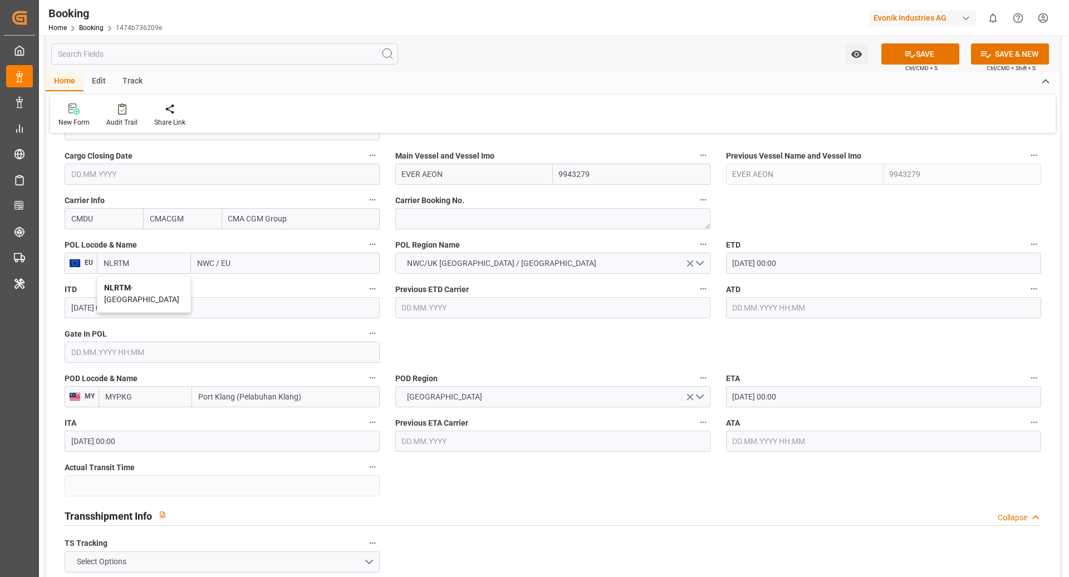
type input "[GEOGRAPHIC_DATA]"
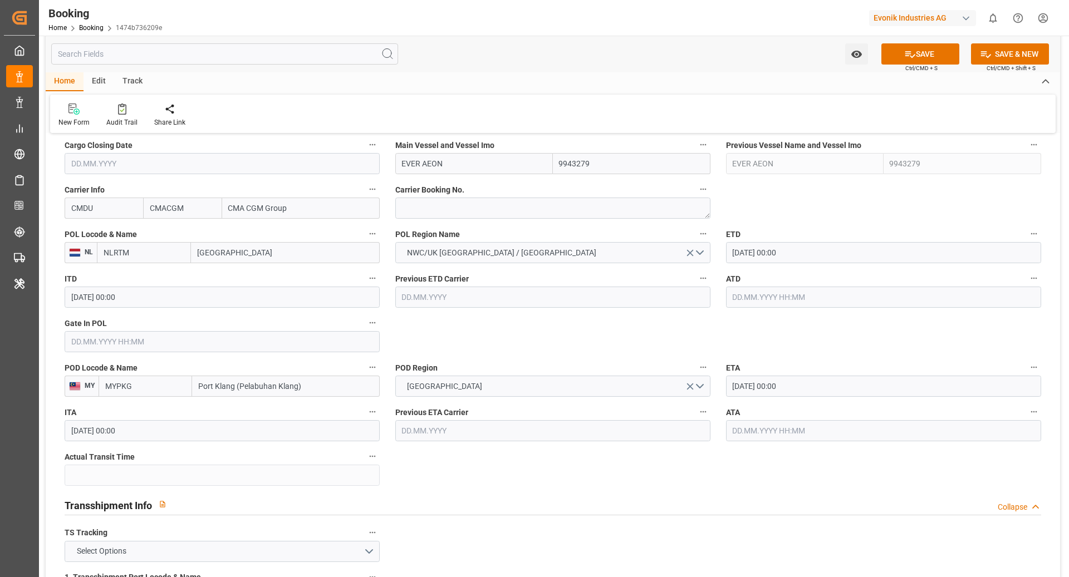
scroll to position [909, 0]
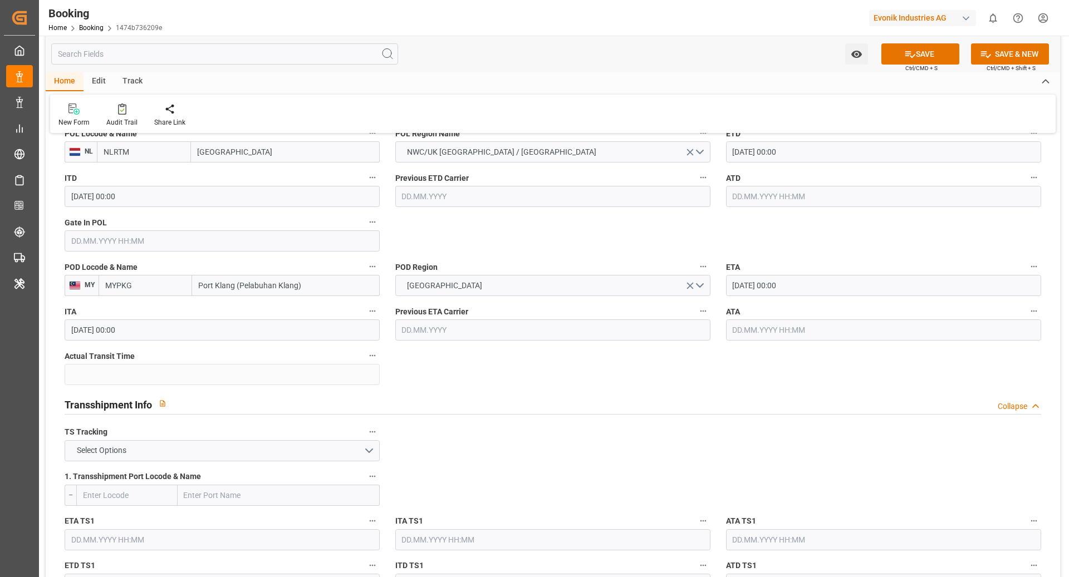
type input "NLRTM"
click at [128, 249] on input "text" at bounding box center [222, 240] width 315 height 21
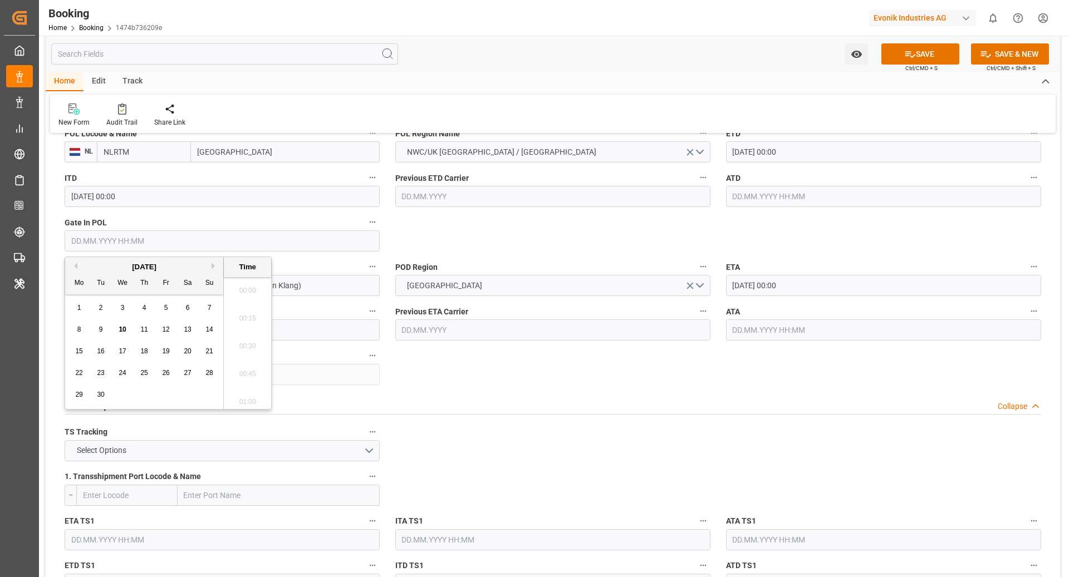
scroll to position [1617, 0]
click at [104, 329] on div "9" at bounding box center [101, 329] width 14 height 13
type input "[DATE] 00:00"
click at [770, 337] on input "text" at bounding box center [883, 329] width 315 height 21
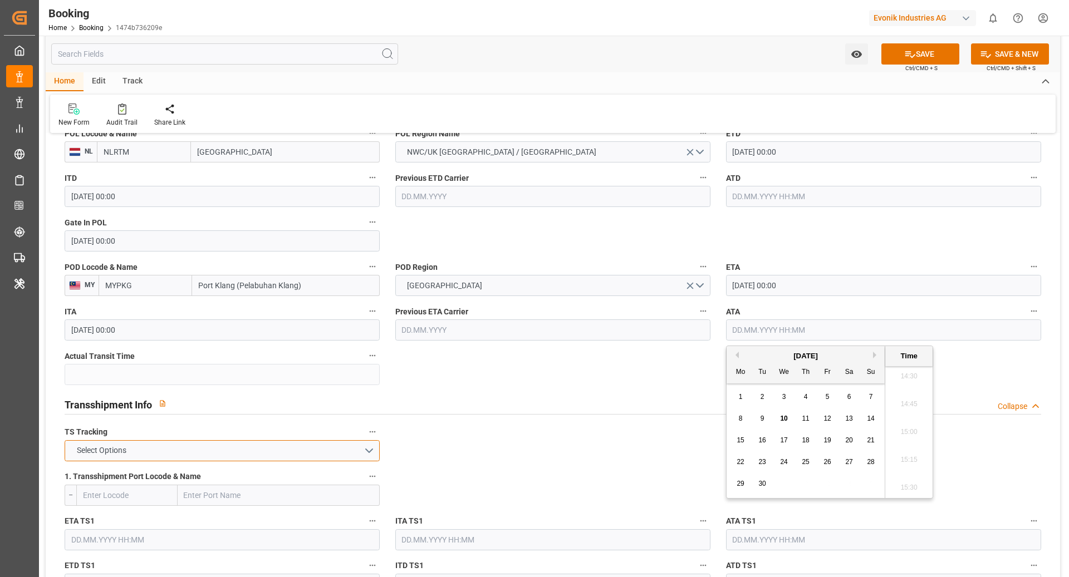
click at [316, 450] on button "Select Options" at bounding box center [222, 450] width 315 height 21
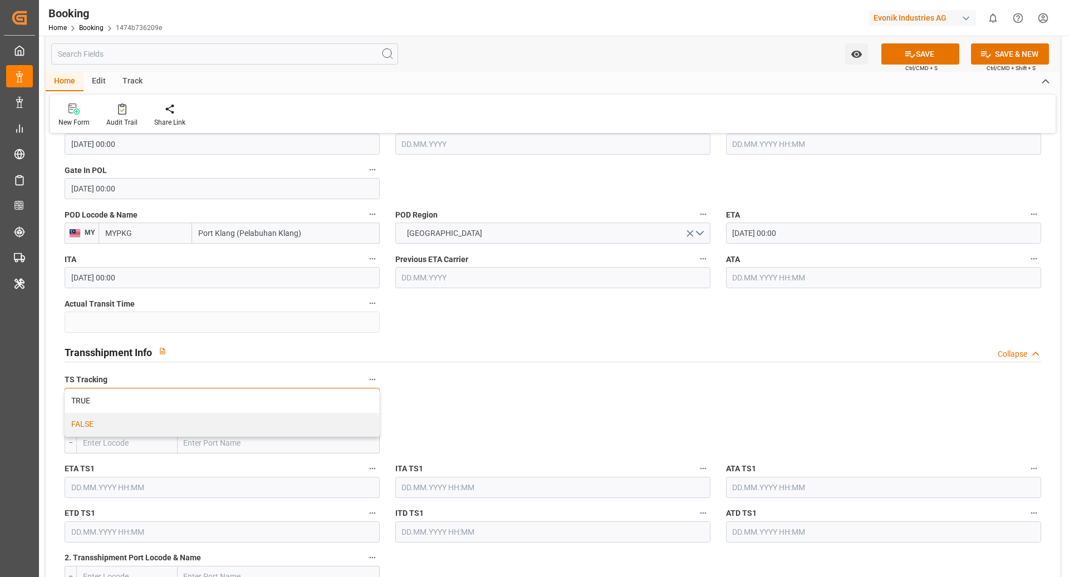
scroll to position [1021, 0]
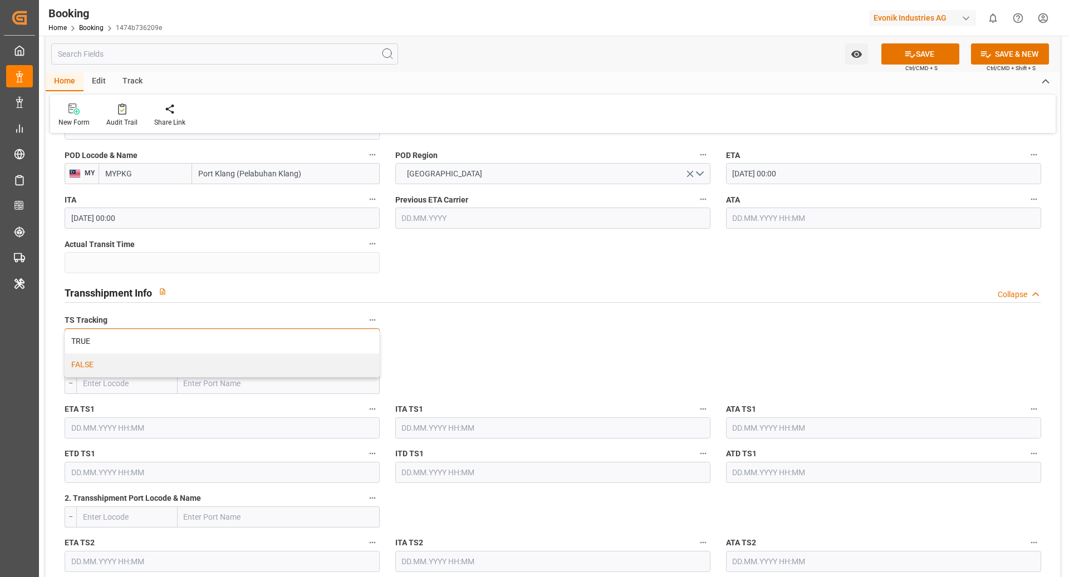
click at [219, 367] on div "FALSE" at bounding box center [222, 364] width 314 height 23
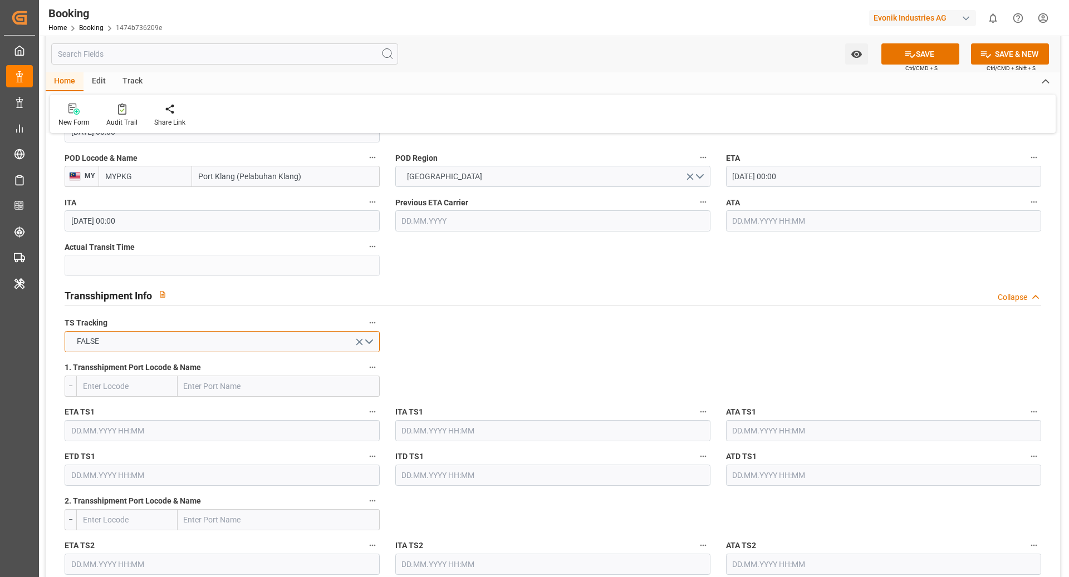
scroll to position [1019, 0]
click at [779, 180] on input "[DATE] 00:00" at bounding box center [883, 176] width 315 height 21
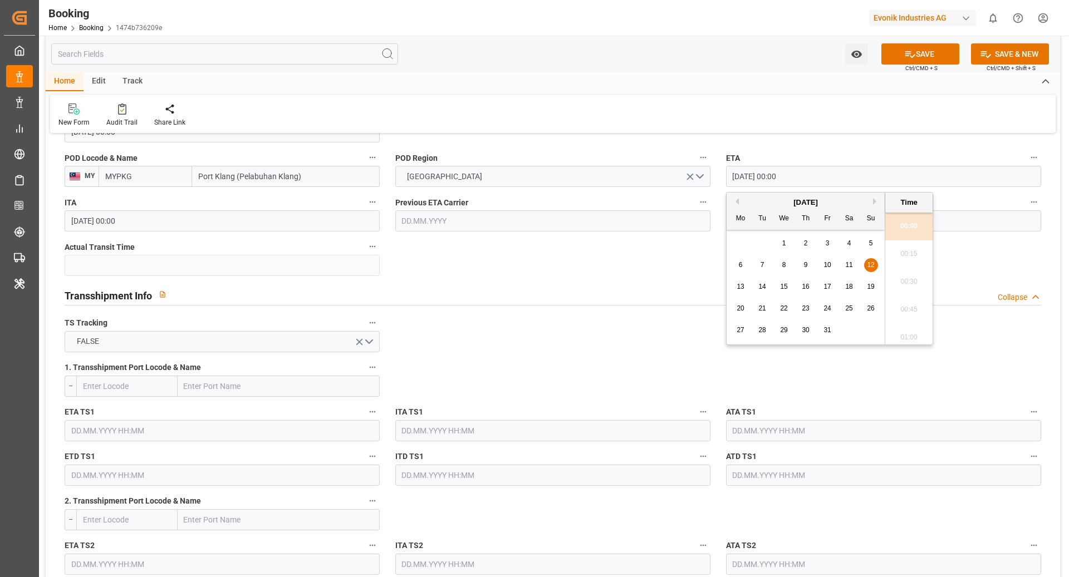
click at [874, 281] on div "19" at bounding box center [871, 287] width 14 height 13
type input "[DATE] 00:00"
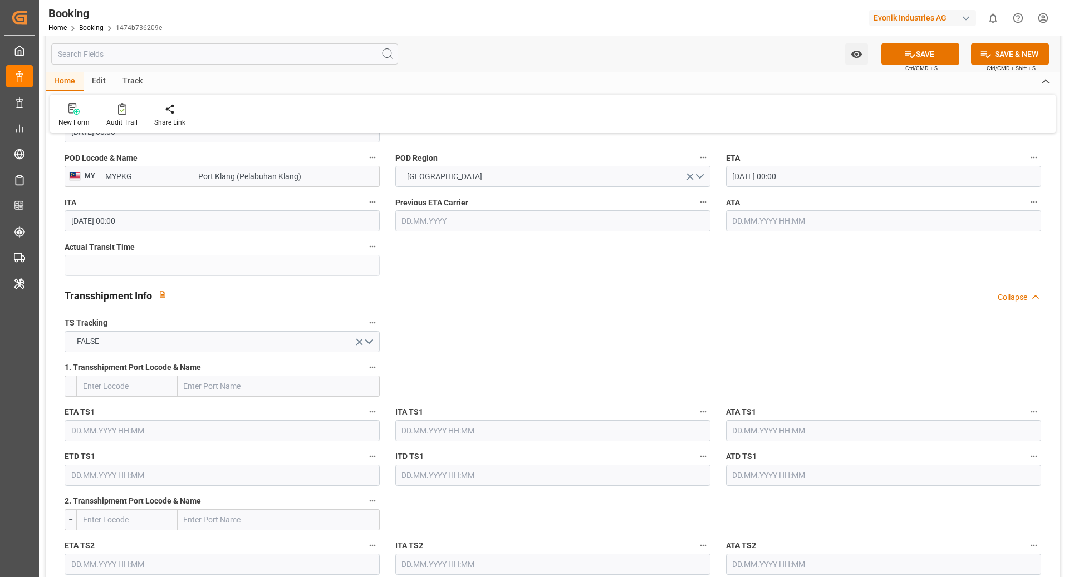
click at [931, 56] on button "SAVE" at bounding box center [920, 53] width 78 height 21
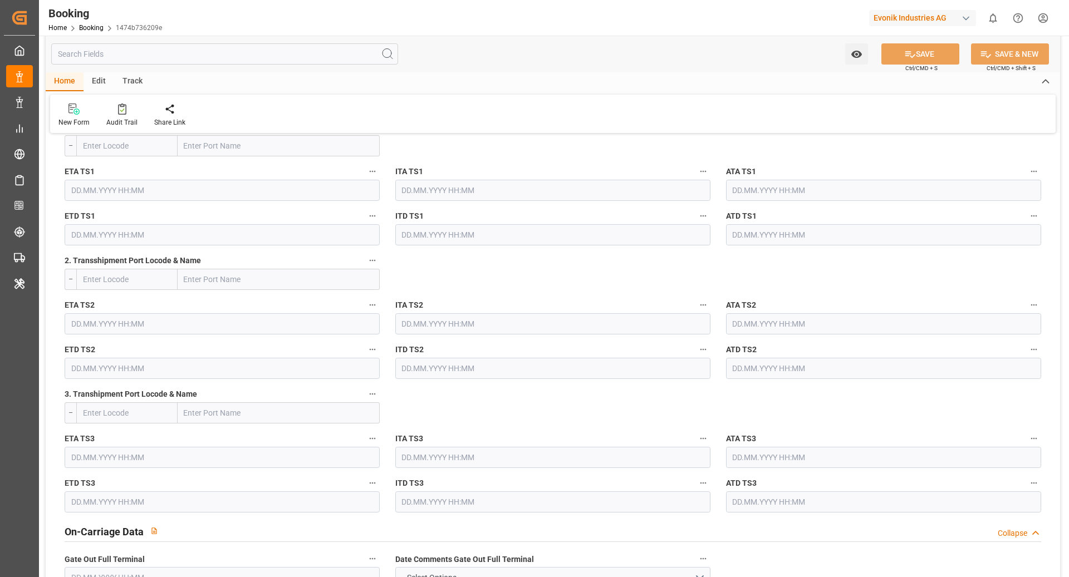
scroll to position [1283, 0]
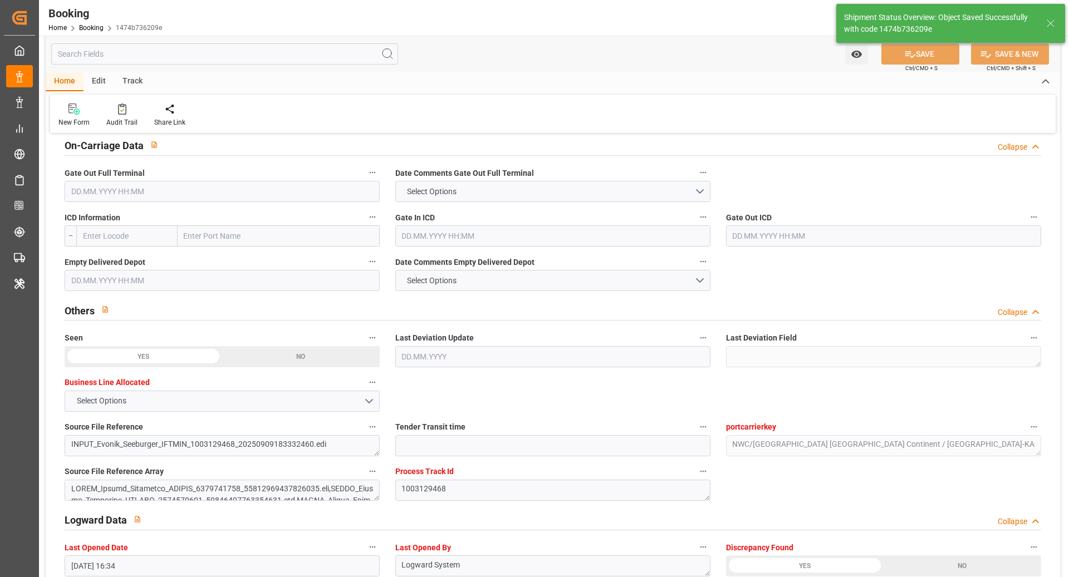
type textarea "[PERSON_NAME]"
type textarea "businessDivision-businessLine-"
type input "[DATE] 09:42"
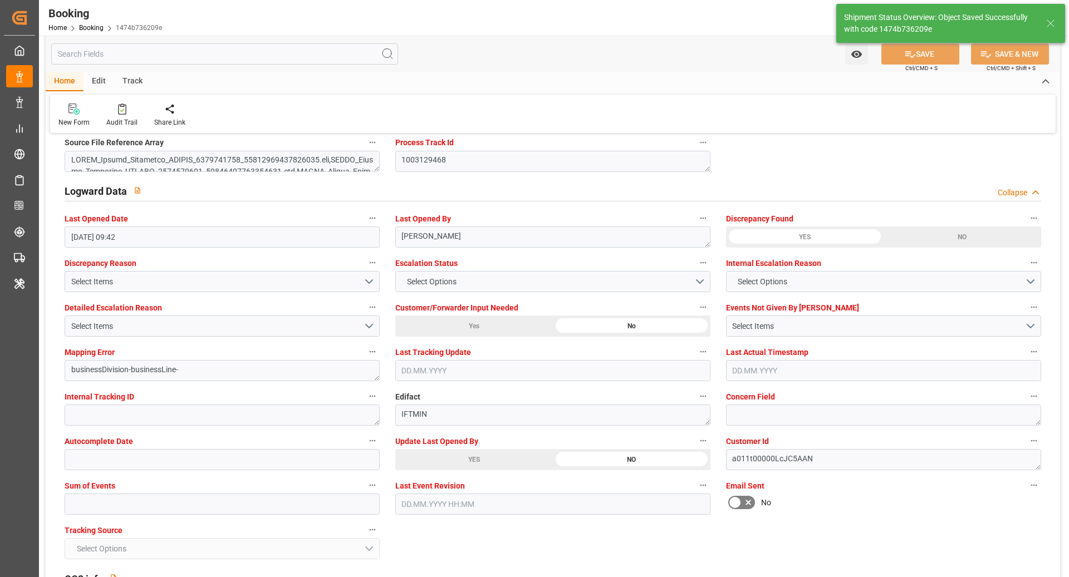
scroll to position [1977, 0]
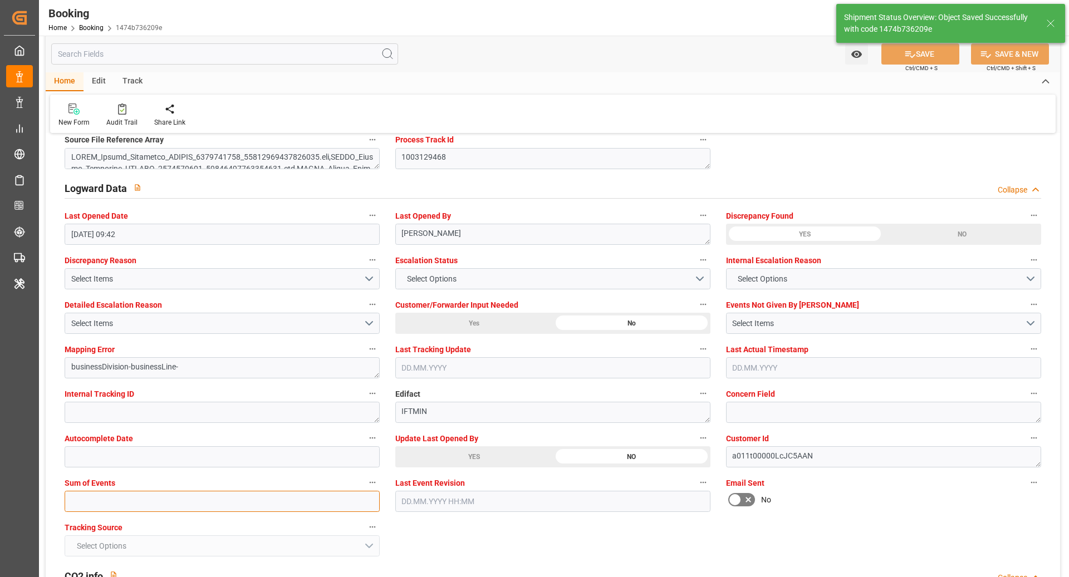
click at [112, 498] on input "text" at bounding box center [222, 501] width 315 height 21
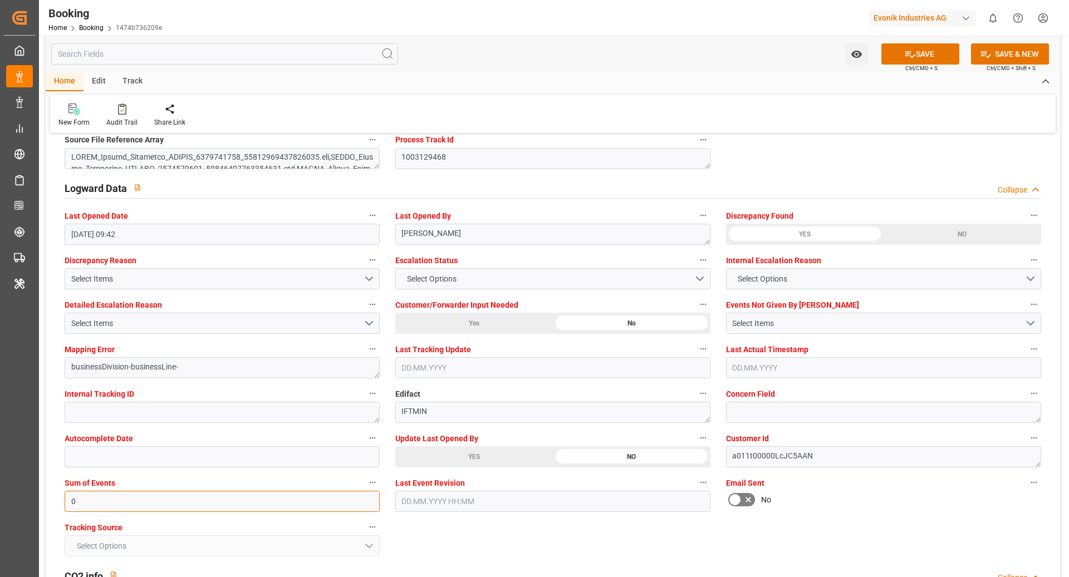
type input "0"
click at [219, 318] on div "Select Items" at bounding box center [217, 324] width 292 height 12
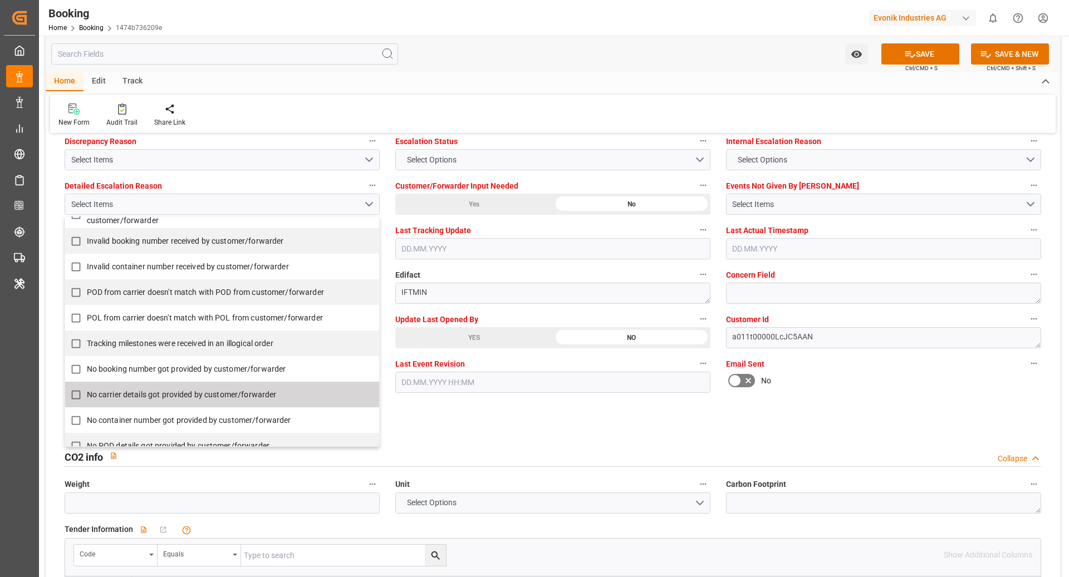
scroll to position [179, 0]
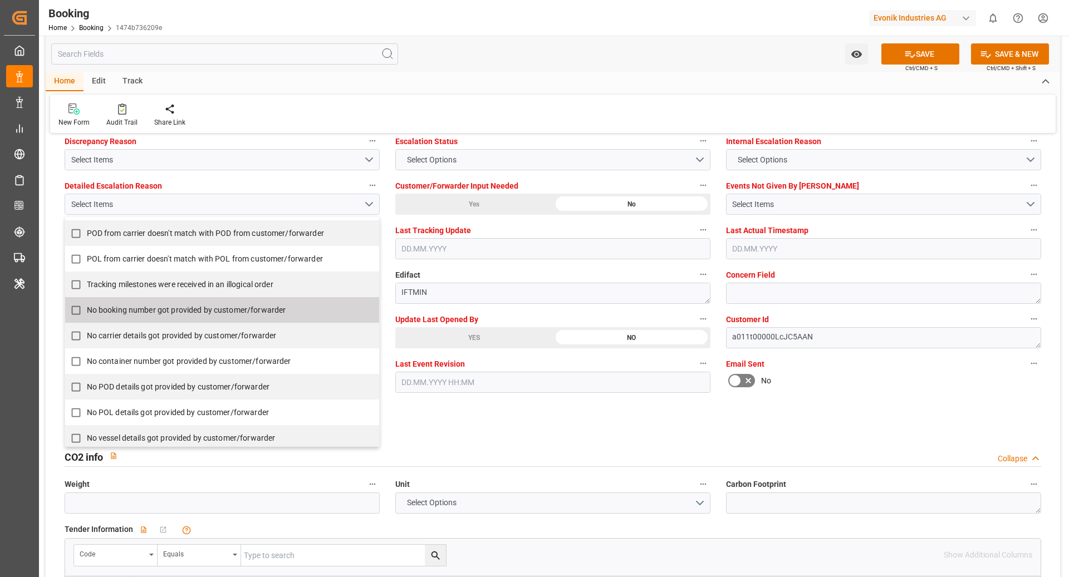
click at [171, 307] on span "No booking number got provided by customer/forwarder" at bounding box center [186, 310] width 199 height 9
checkbox input "true"
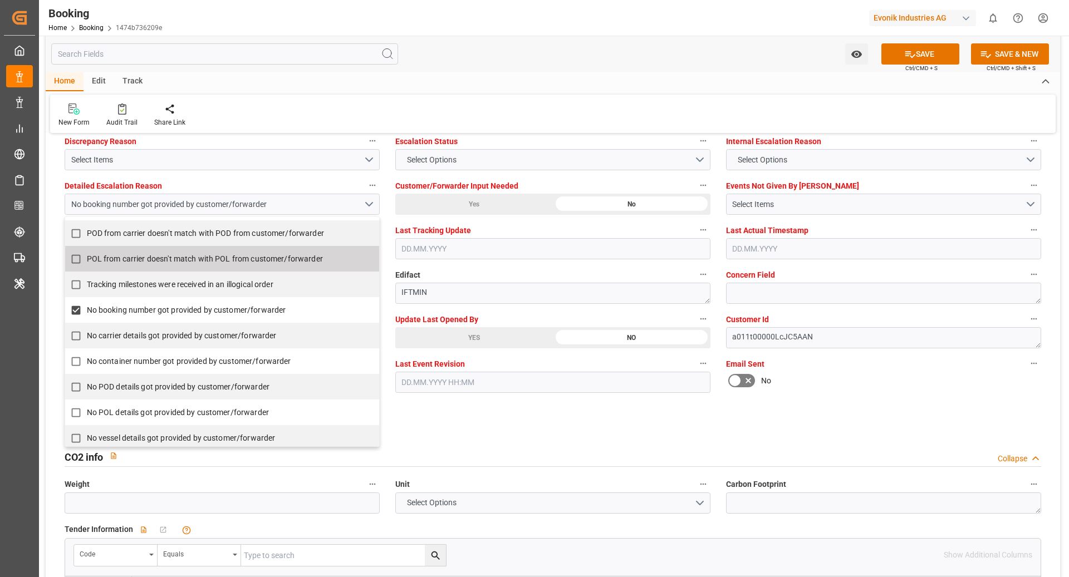
click at [925, 43] on div "Watch Option SAVE Ctrl/CMD + S SAVE & NEW Ctrl/CMD + Shift + S" at bounding box center [553, 54] width 1014 height 37
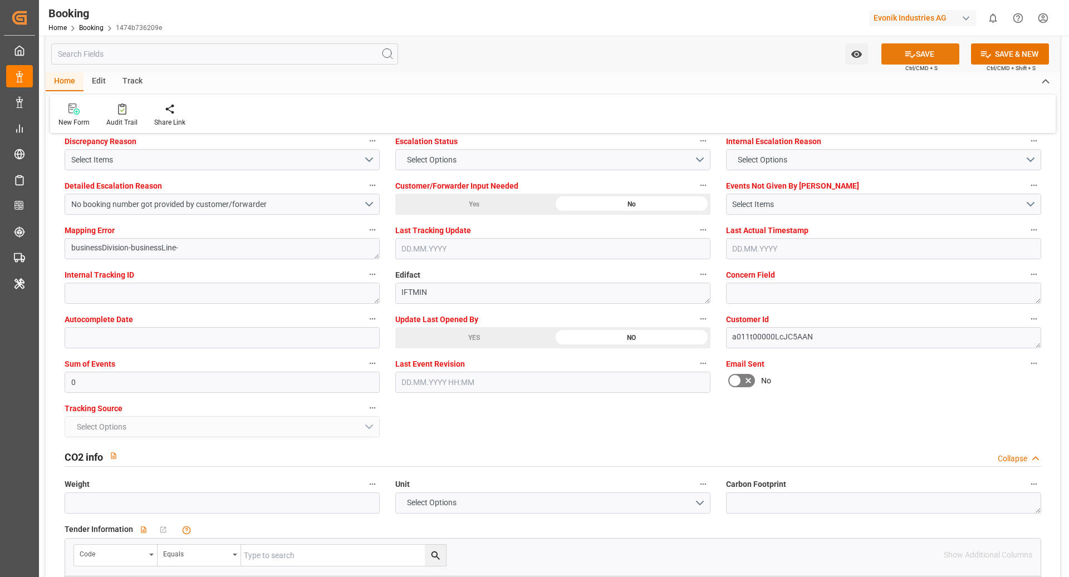
click at [922, 50] on button "SAVE" at bounding box center [920, 53] width 78 height 21
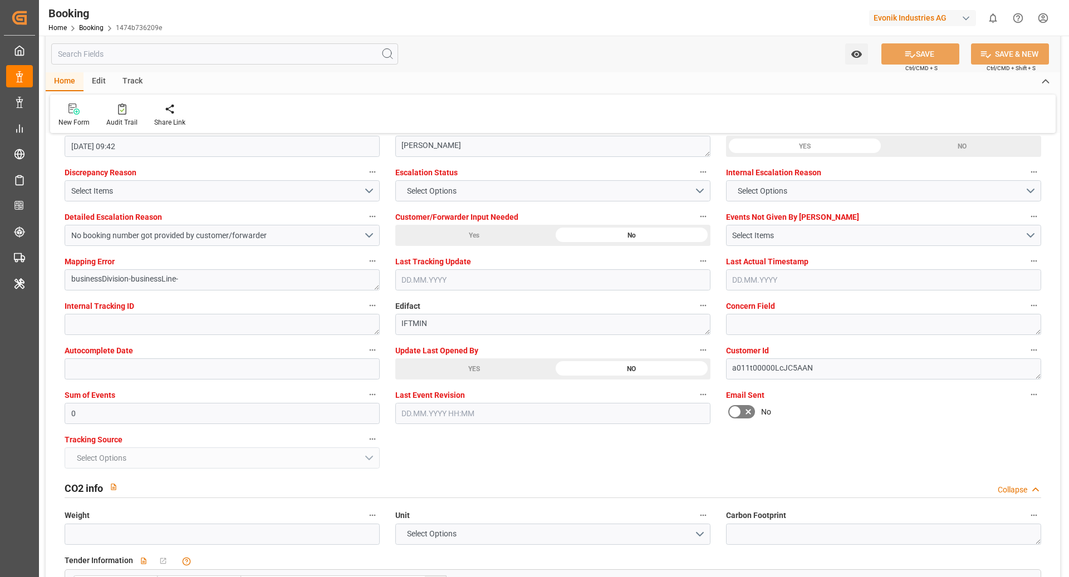
scroll to position [1981, 0]
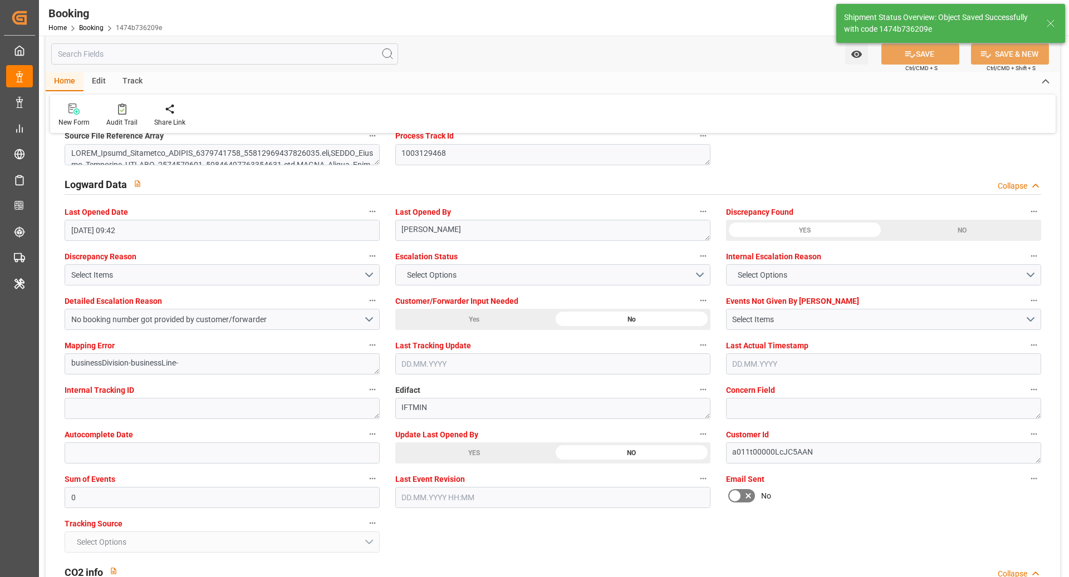
type input "[DATE] 09:43"
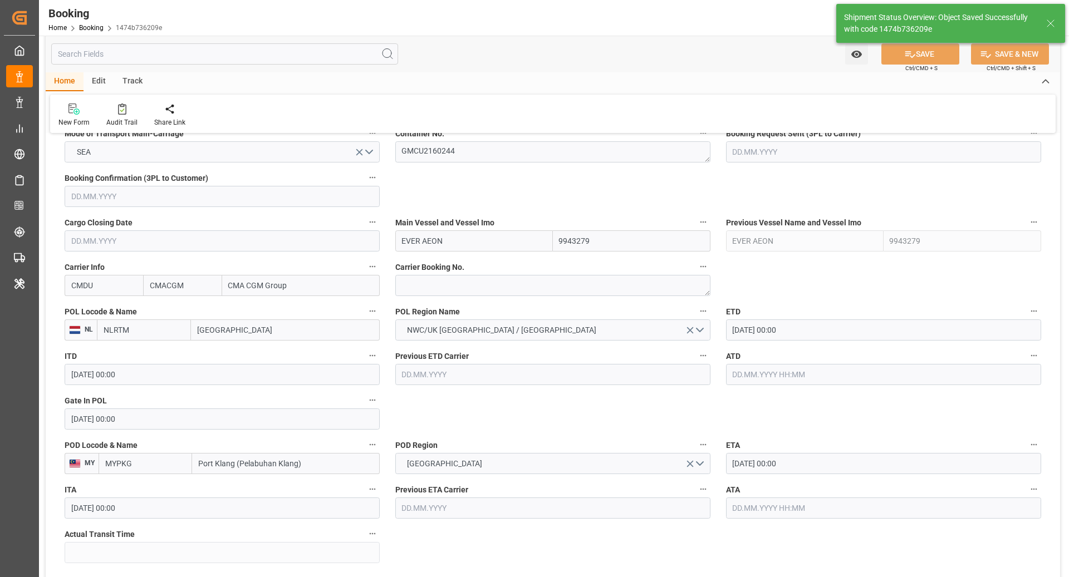
scroll to position [601, 0]
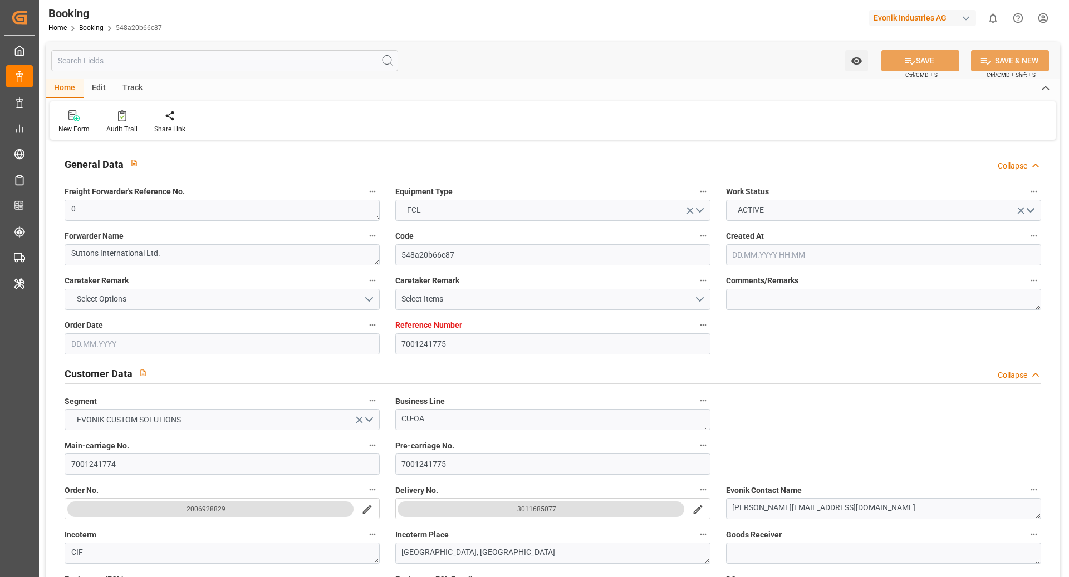
type input "7001241775"
type input "9987196"
type input "CMACGM"
type input "CMA CGM Group"
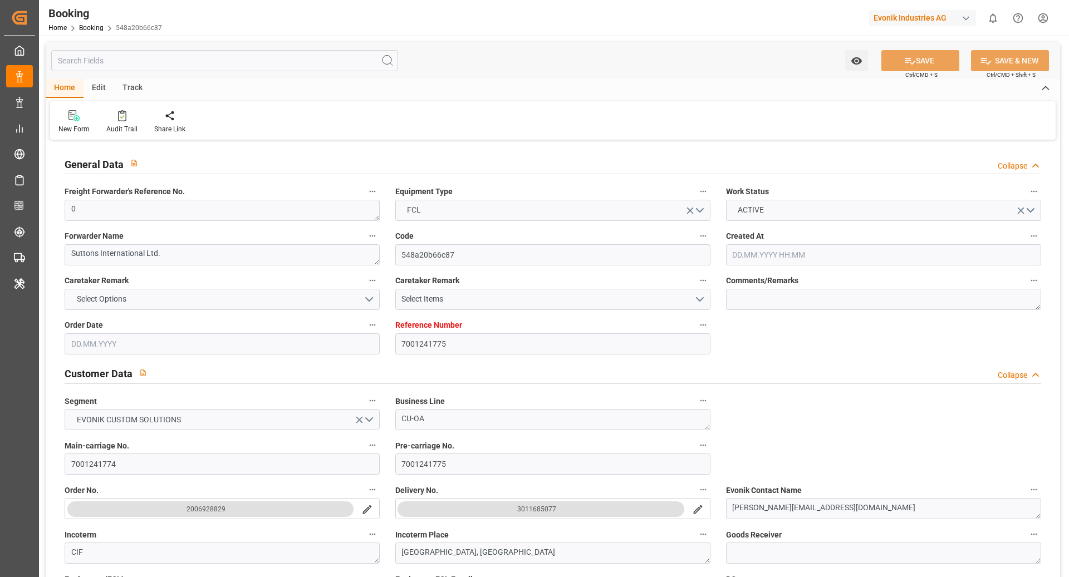
type input "EUNWC"
type input "MYPKG"
type input "[DATE] 08:40"
type input "[DATE]"
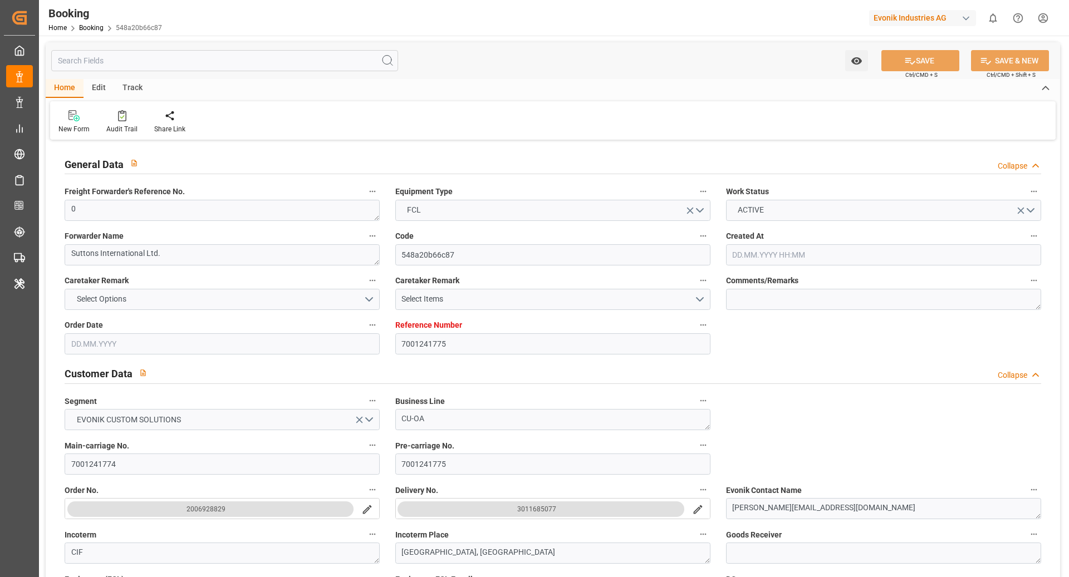
type input "[DATE]"
type input "[DATE] 00:00"
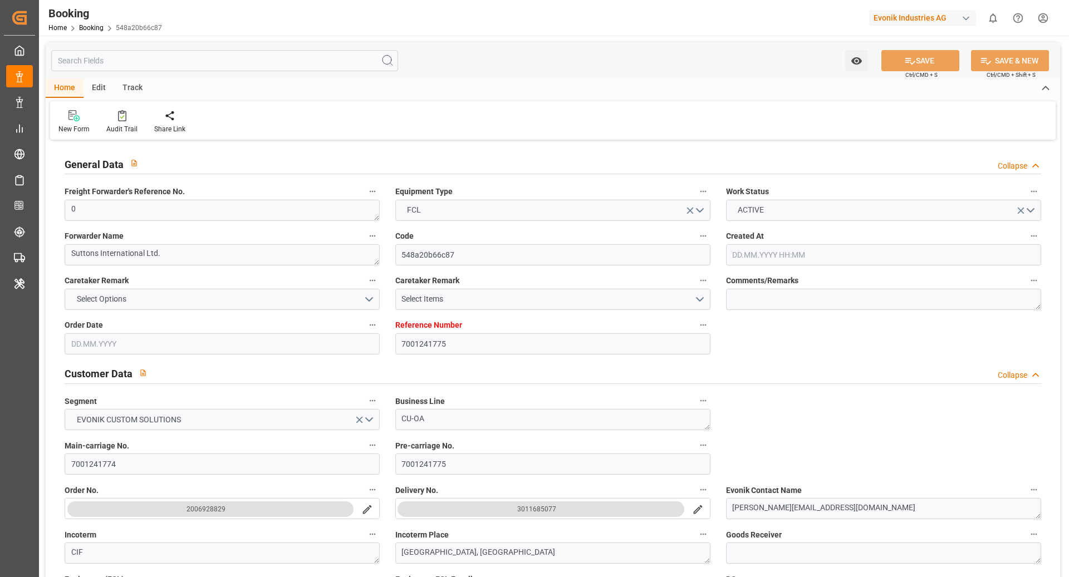
type input "[DATE] 00:00"
type input "[DATE]"
type input "[DATE] 08:47"
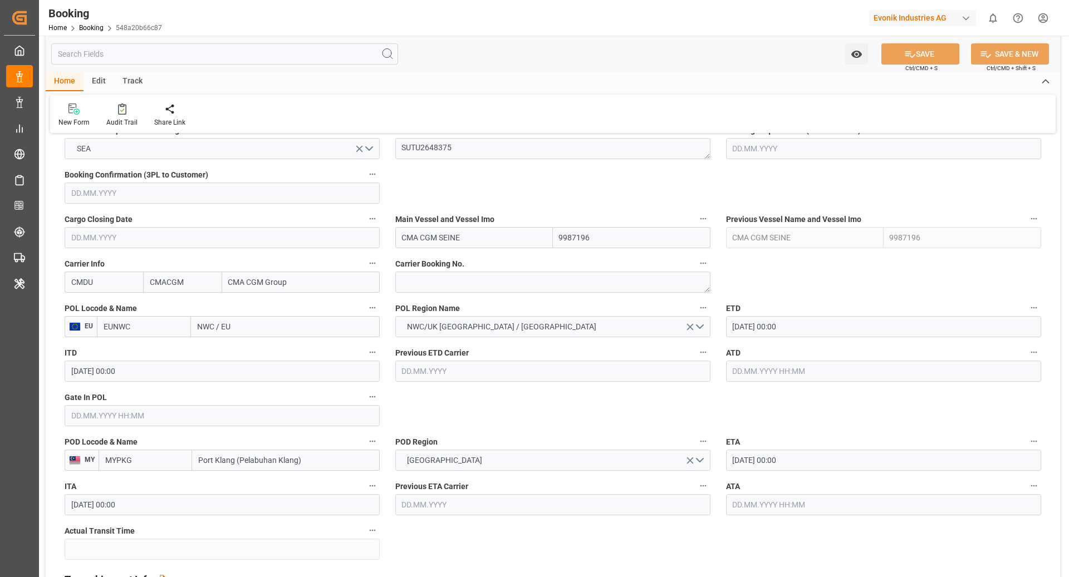
scroll to position [749, 0]
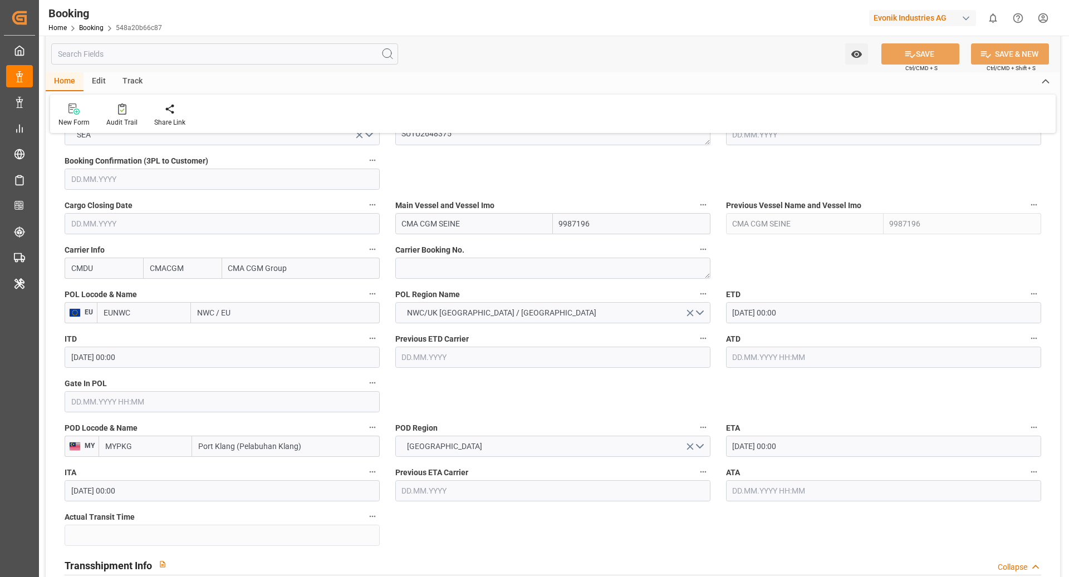
click at [145, 311] on input "EUNWC" at bounding box center [144, 312] width 94 height 21
type input "BEANR"
click at [133, 339] on span "BEANR - [GEOGRAPHIC_DATA]" at bounding box center [141, 343] width 75 height 21
type input "[GEOGRAPHIC_DATA]"
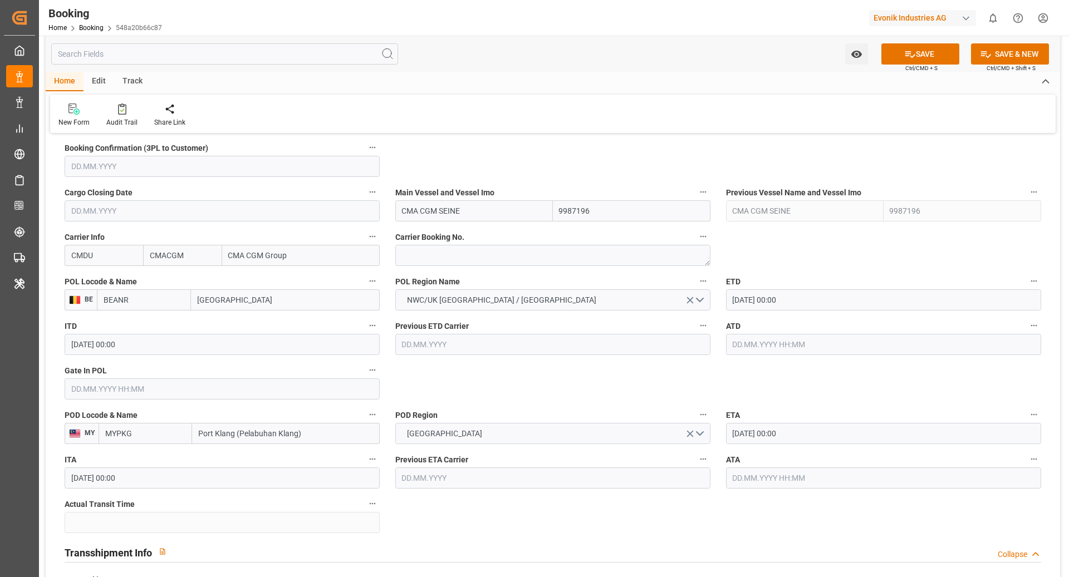
scroll to position [773, 0]
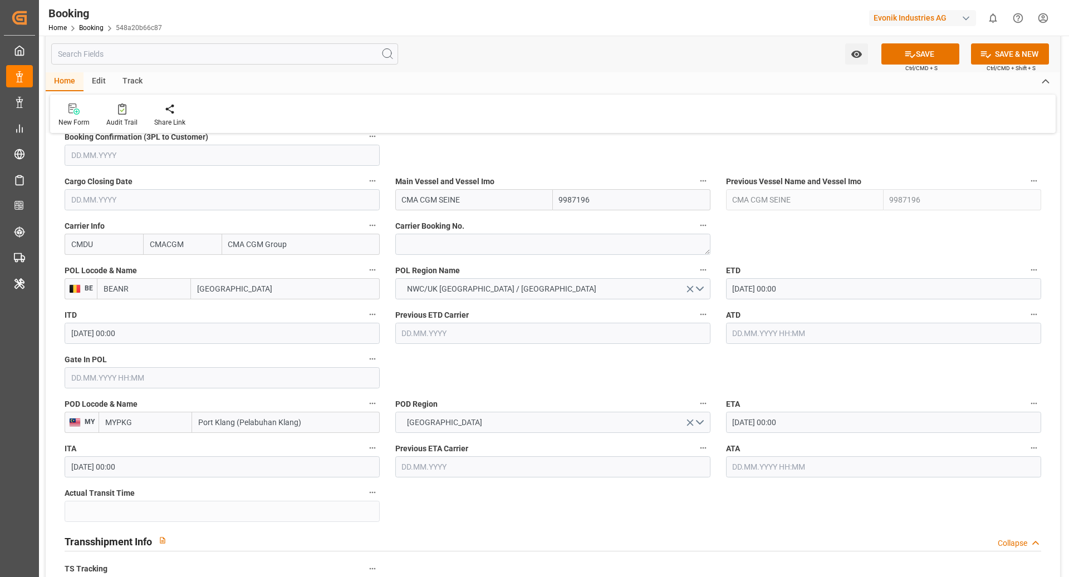
type input "BEANR"
drag, startPoint x: 789, startPoint y: 285, endPoint x: 803, endPoint y: 286, distance: 14.0
click at [789, 284] on input "[DATE] 00:00" at bounding box center [883, 288] width 315 height 21
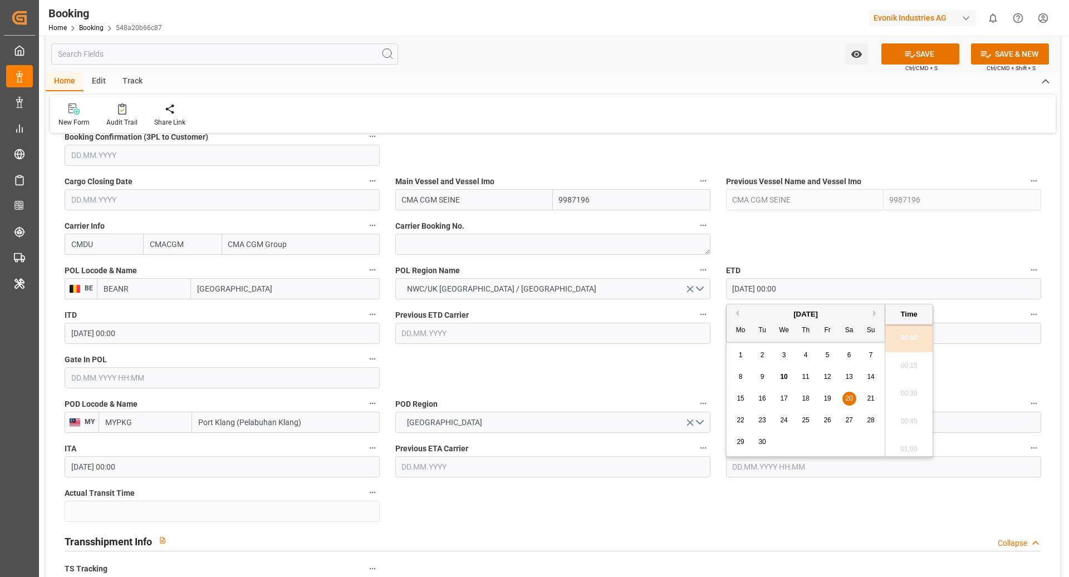
click at [784, 419] on span "24" at bounding box center [783, 420] width 7 height 8
type input "[DATE] 00:00"
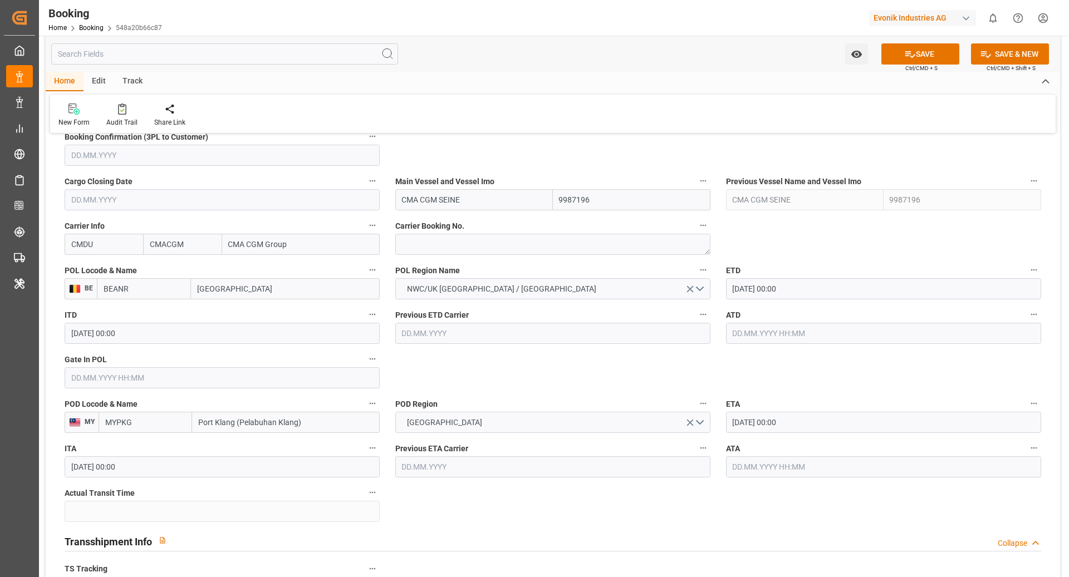
click at [782, 430] on input "[DATE] 00:00" at bounding box center [883, 422] width 315 height 21
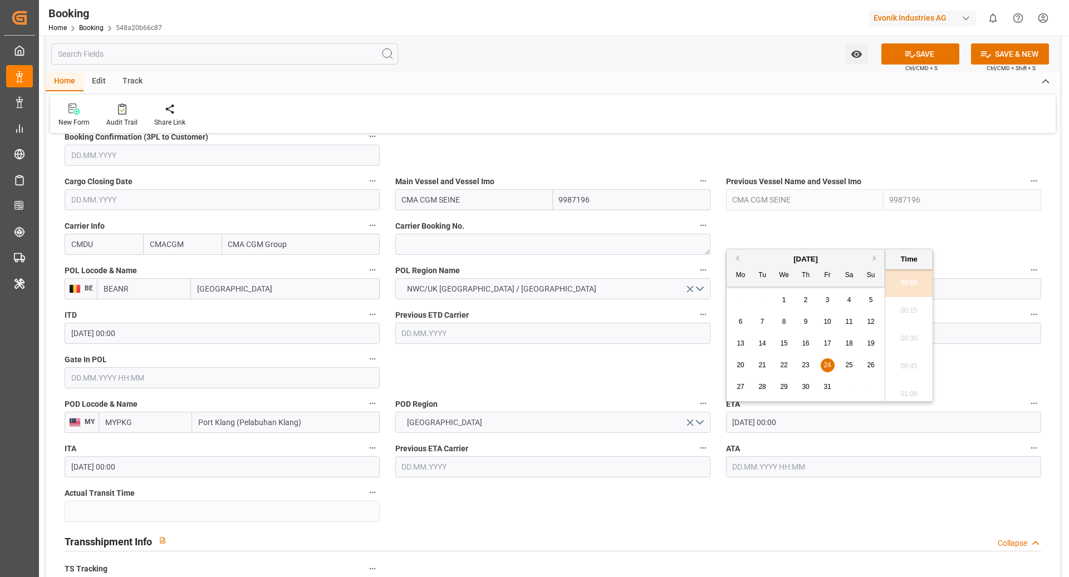
click at [802, 373] on div "20 21 22 23 24 25 26" at bounding box center [806, 366] width 152 height 22
click at [802, 367] on span "23" at bounding box center [805, 365] width 7 height 8
type input "[DATE] 00:00"
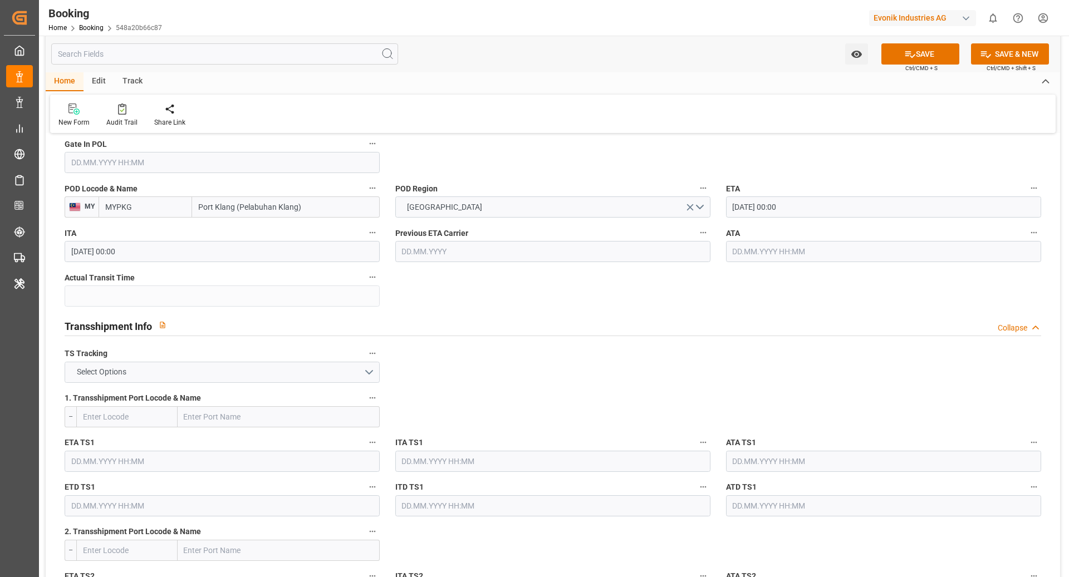
scroll to position [1009, 0]
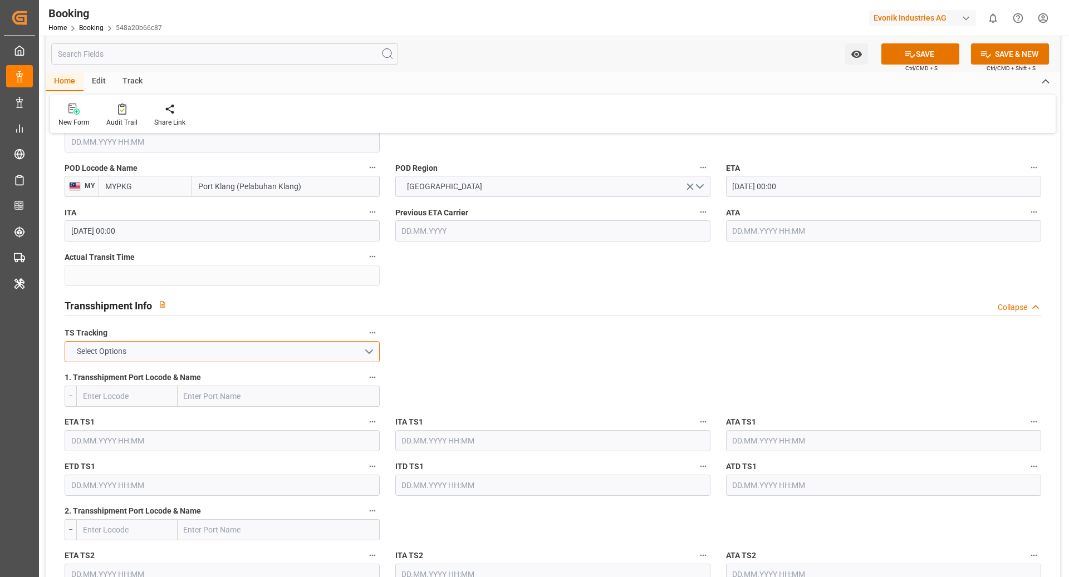
click at [184, 345] on button "Select Options" at bounding box center [222, 351] width 315 height 21
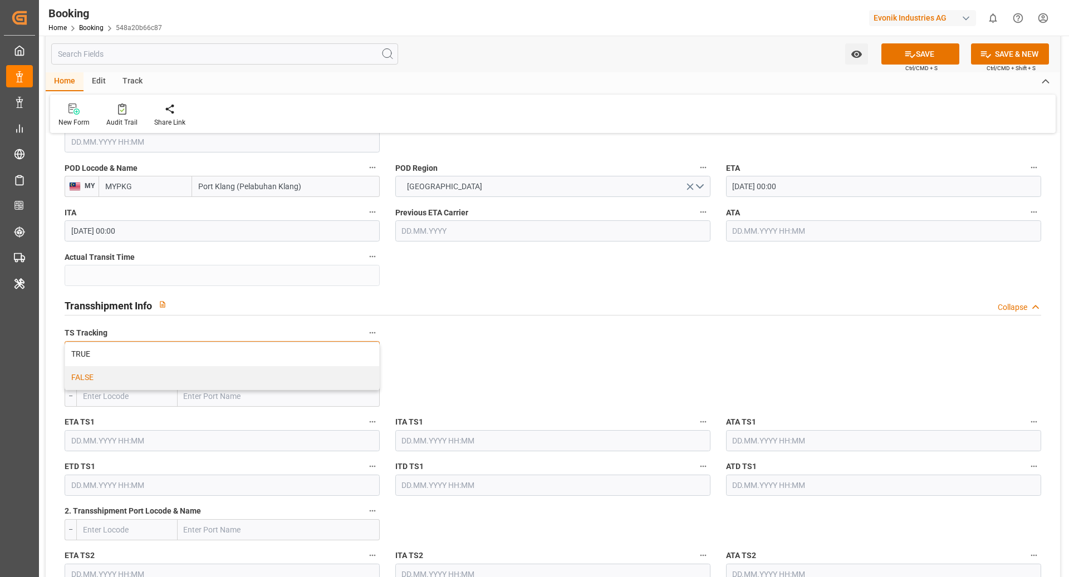
click at [163, 366] on div "FALSE" at bounding box center [222, 377] width 314 height 23
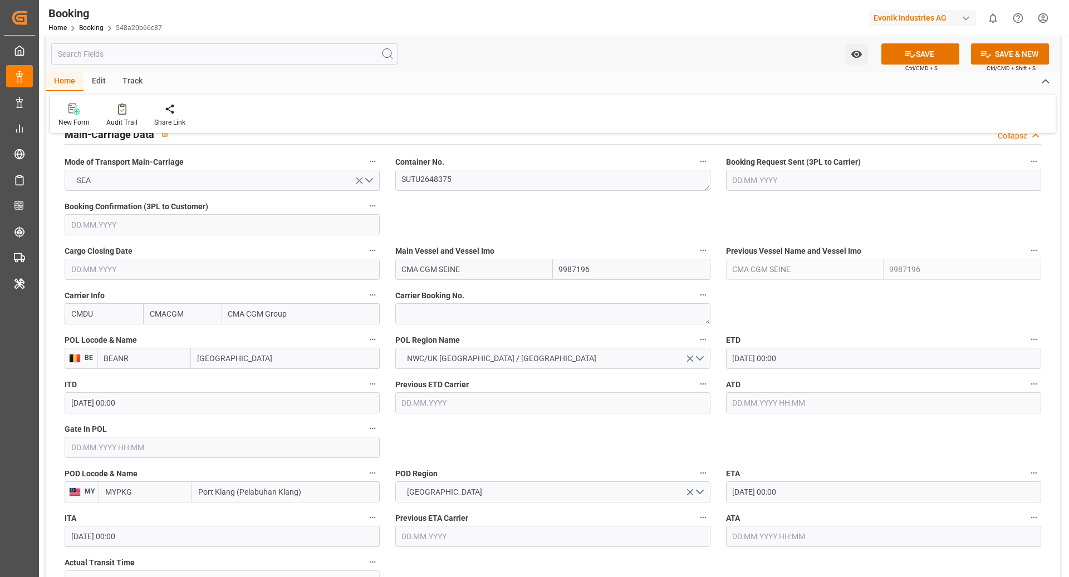
scroll to position [641, 0]
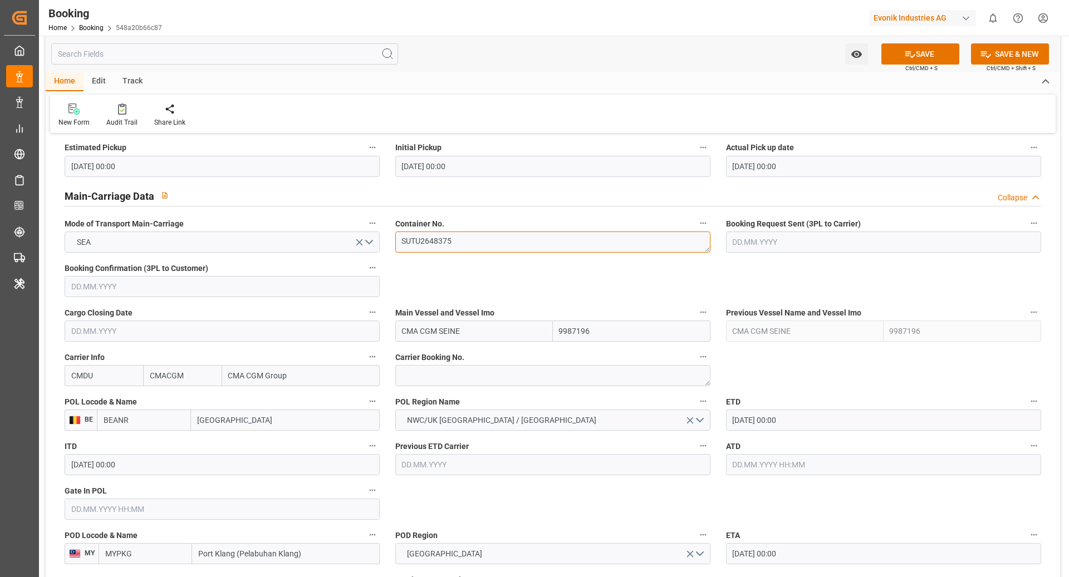
click at [485, 238] on textarea "SUTU2648375" at bounding box center [552, 242] width 315 height 21
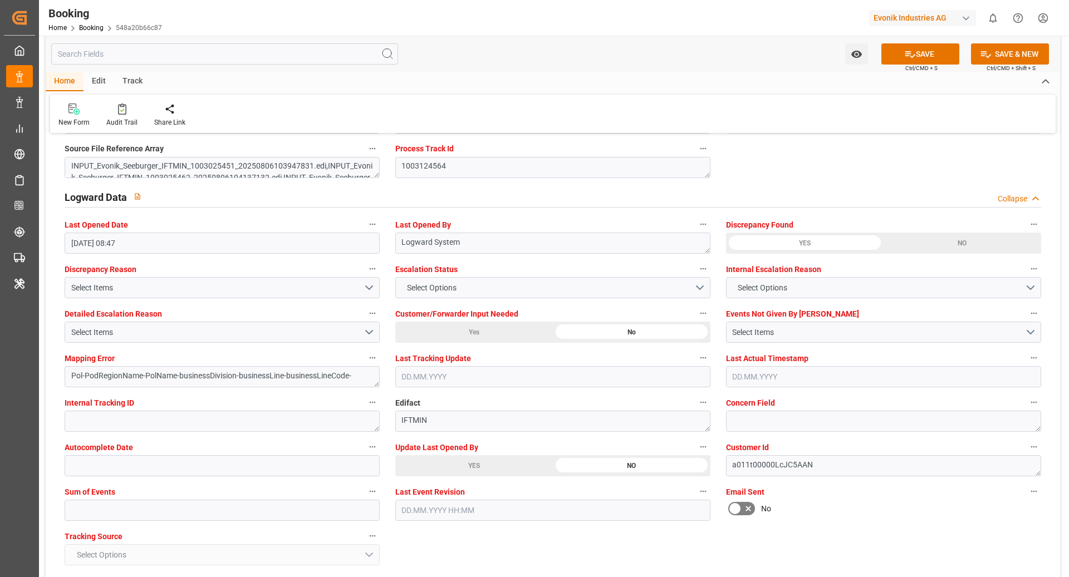
scroll to position [1970, 0]
click at [220, 332] on div "Select Items" at bounding box center [217, 331] width 292 height 12
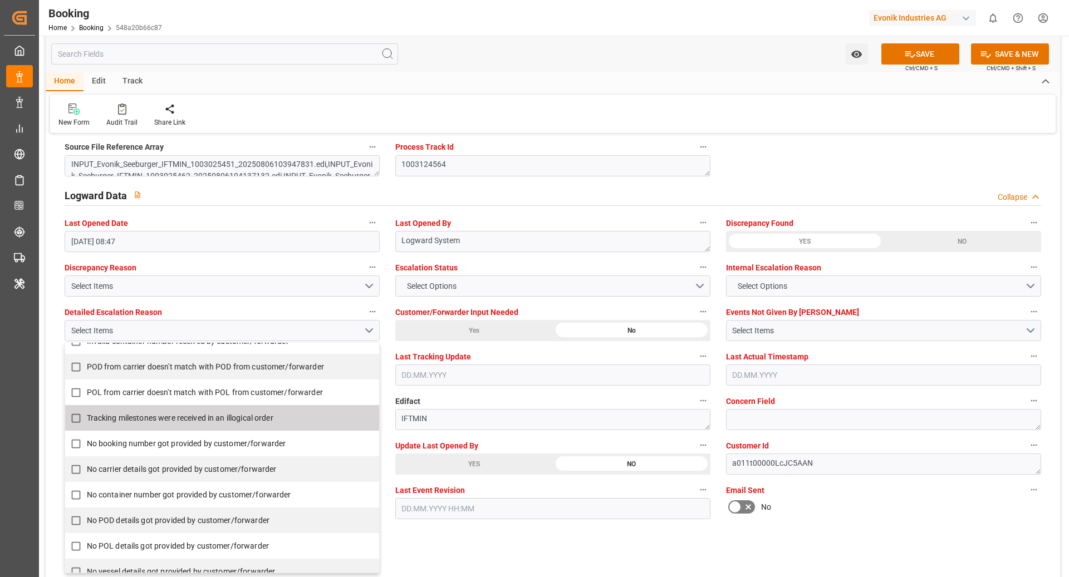
scroll to position [174, 0]
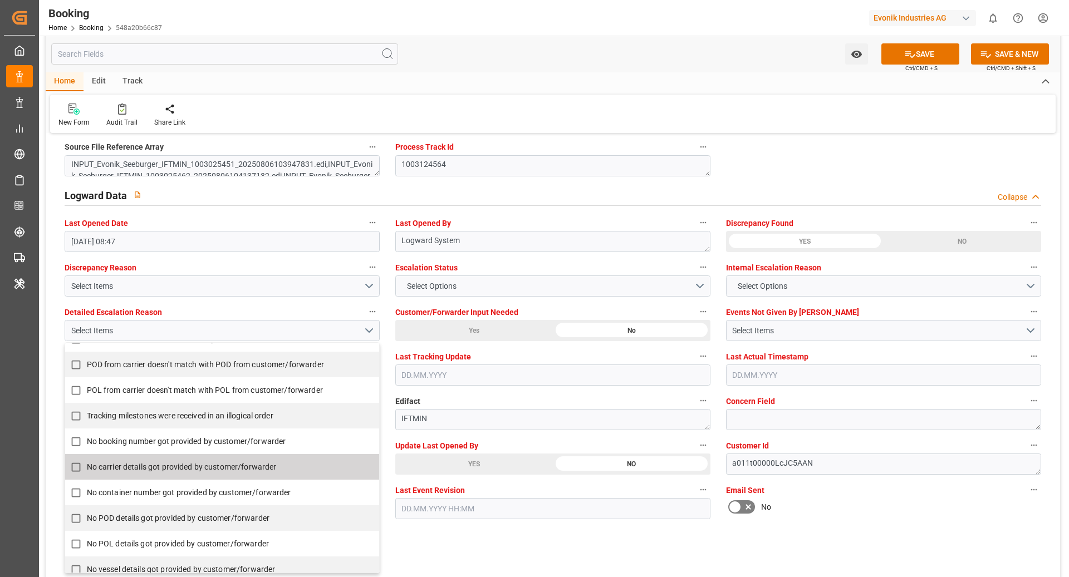
click at [173, 443] on span "No booking number got provided by customer/forwarder" at bounding box center [186, 441] width 199 height 9
checkbox input "true"
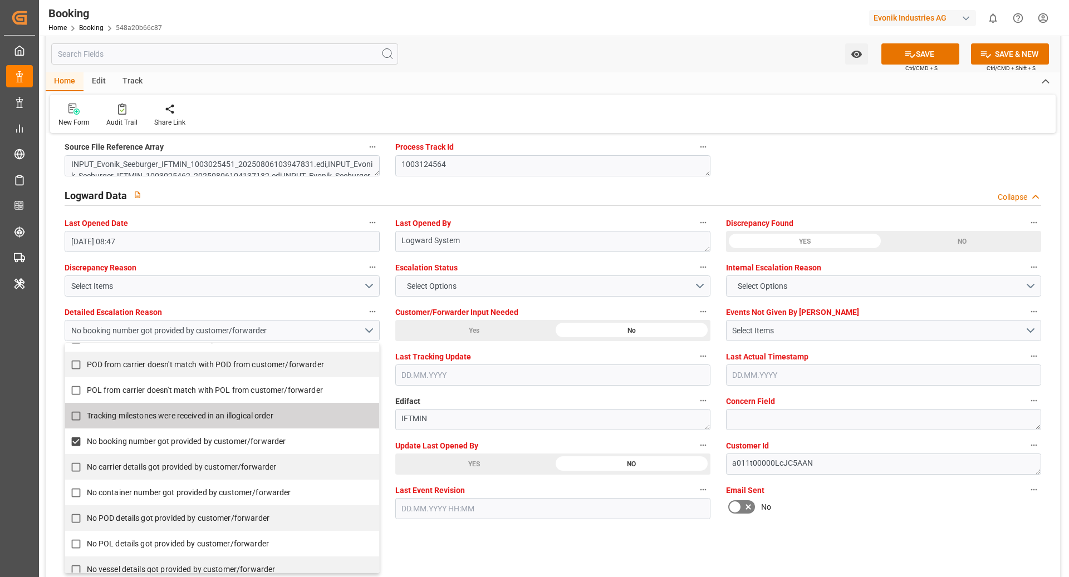
click at [837, 492] on label "Email Sent" at bounding box center [883, 491] width 315 height 16
click at [1026, 492] on button "Email Sent" at bounding box center [1033, 490] width 14 height 14
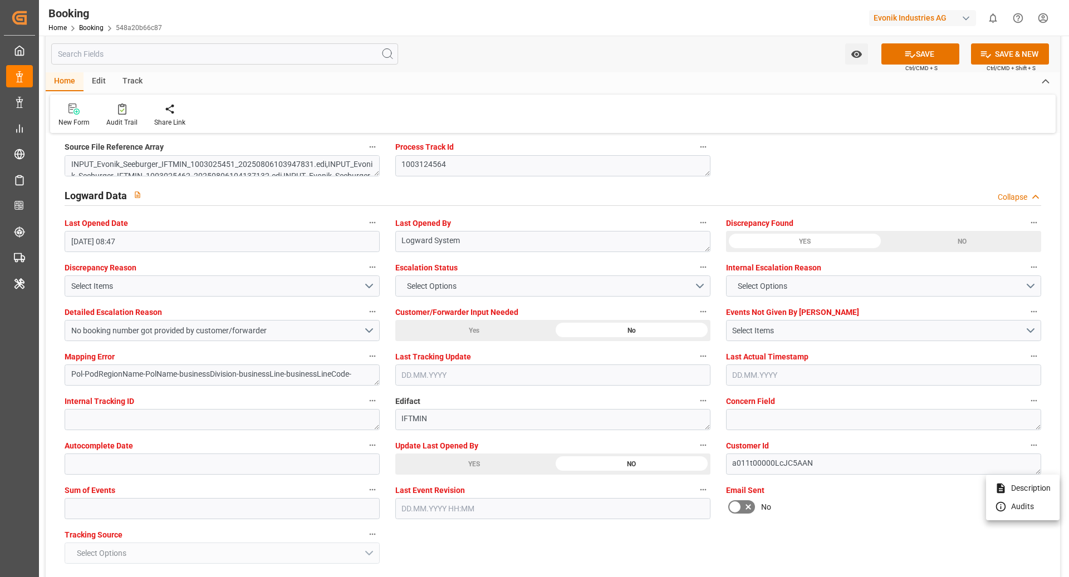
click at [85, 505] on div at bounding box center [534, 288] width 1069 height 577
click at [138, 501] on input "text" at bounding box center [222, 508] width 315 height 21
type input "0"
click at [920, 52] on button "SAVE" at bounding box center [920, 53] width 78 height 21
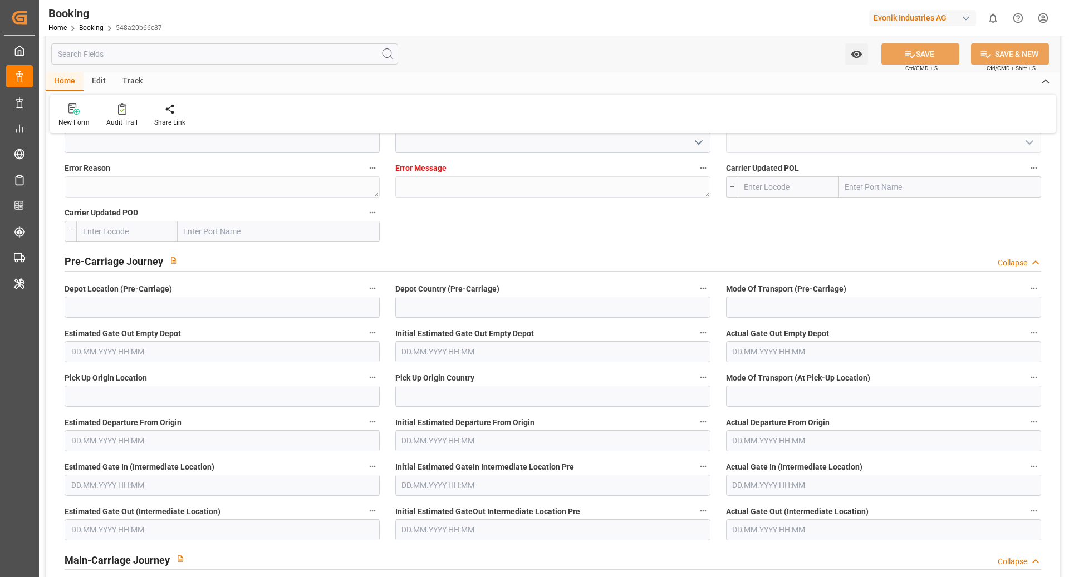
scroll to position [2917, 0]
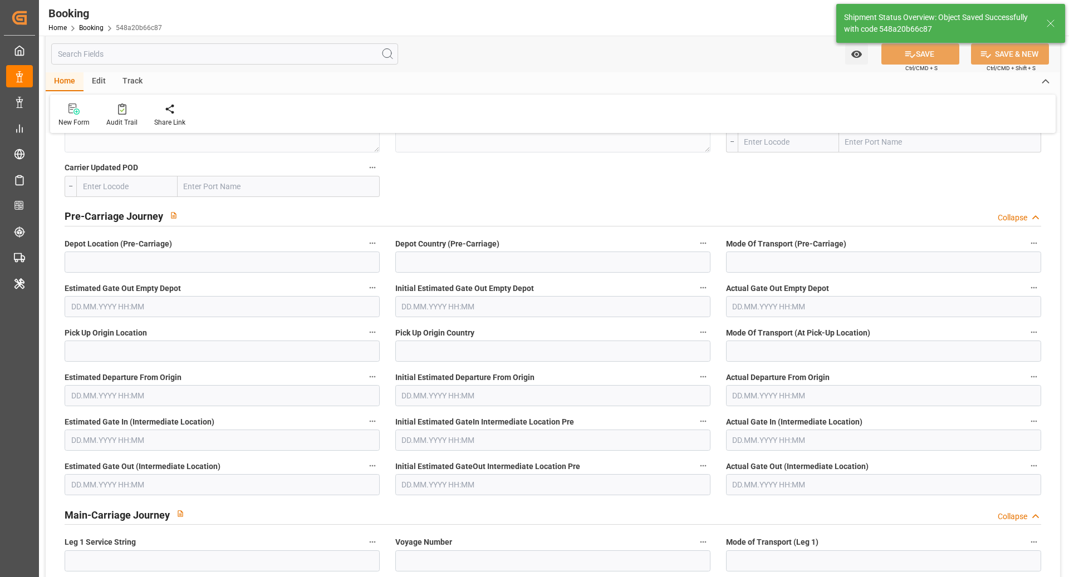
type textarea "[PERSON_NAME]"
type textarea "businessDivision-businessLine-"
type input "10.09.2025 09:47"
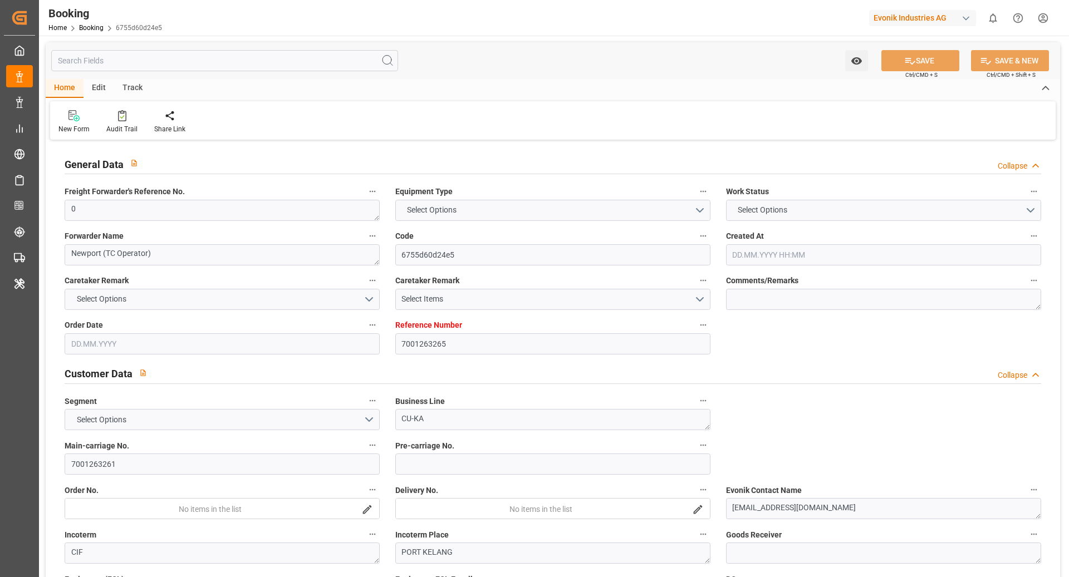
type input "7001263265"
type input "9943279"
type input "CMACGM"
type input "CMA CGM Group"
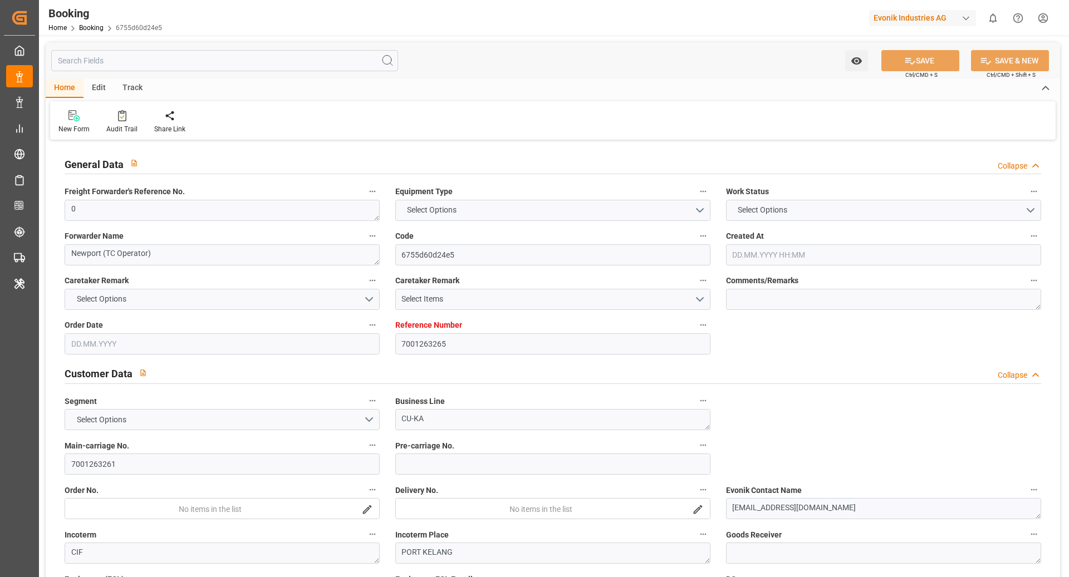
type input "EUNWC"
type input "MYPKG"
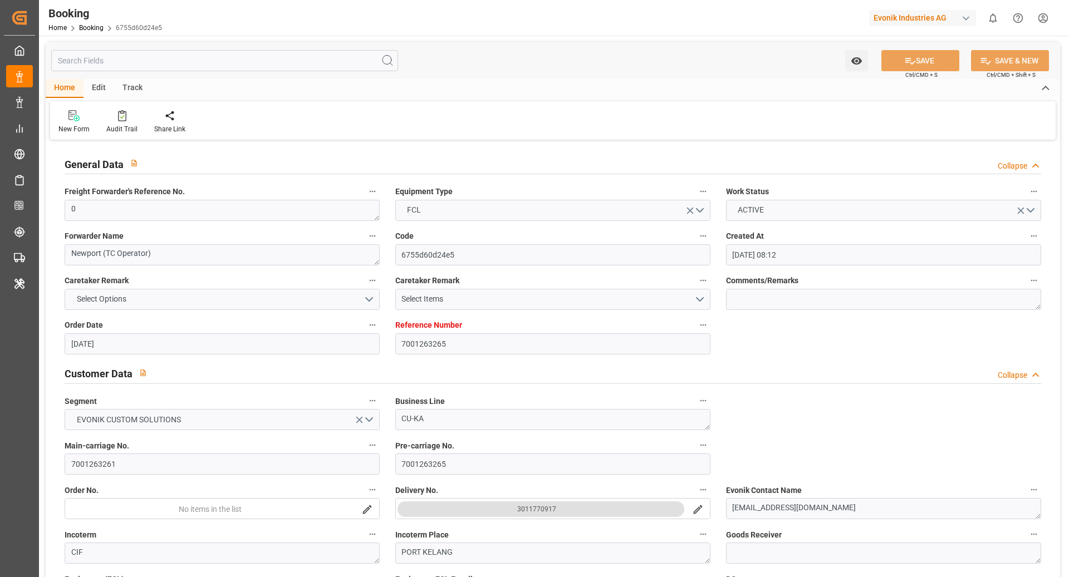
type input "[DATE] 08:12"
type input "[DATE]"
type input "[DATE] 00:00"
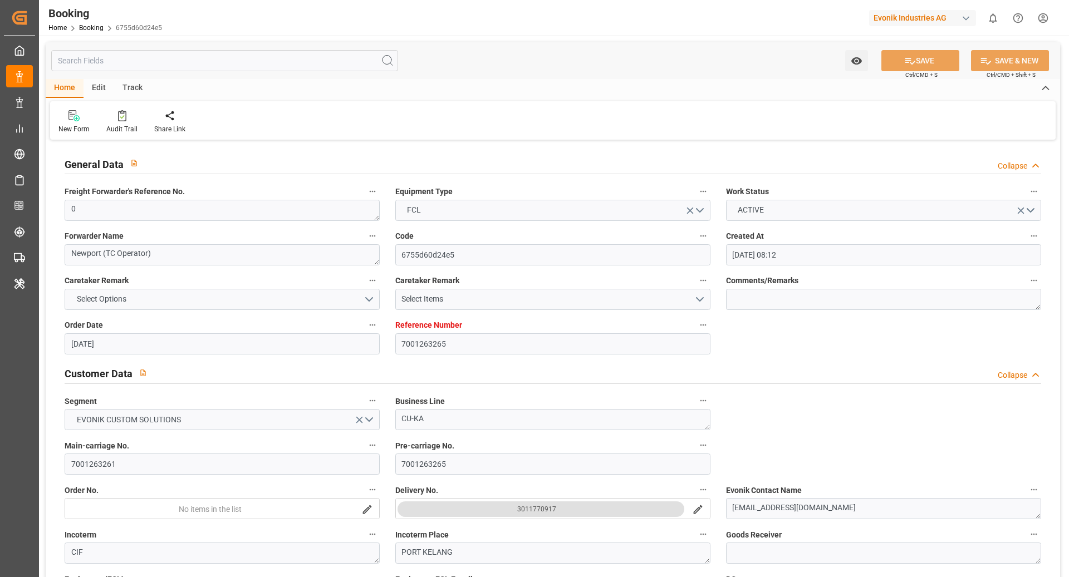
type input "[DATE] 00:00"
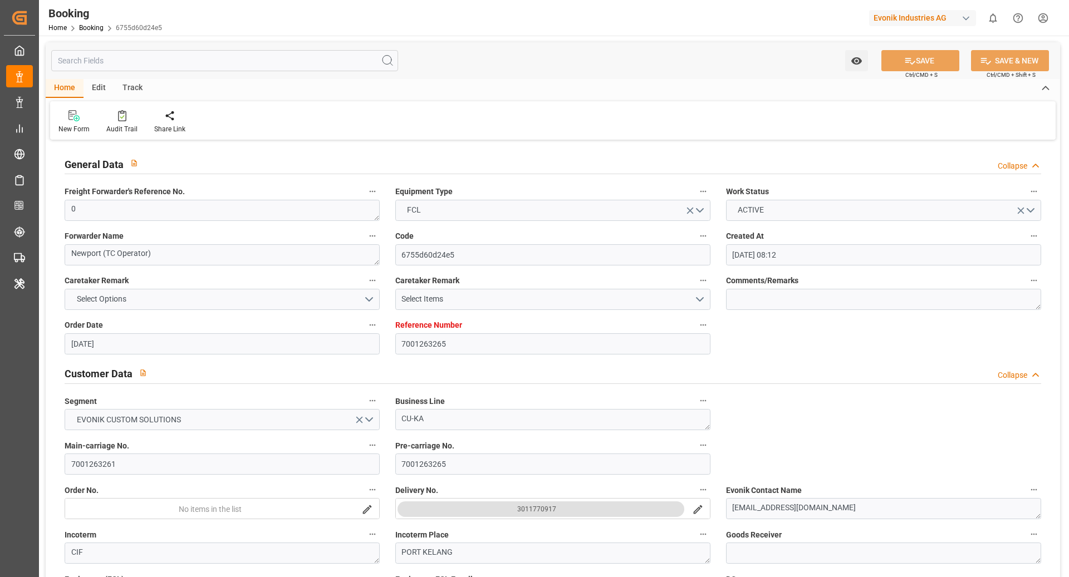
type input "[DATE] 00:00"
type input "[DATE] 16:34"
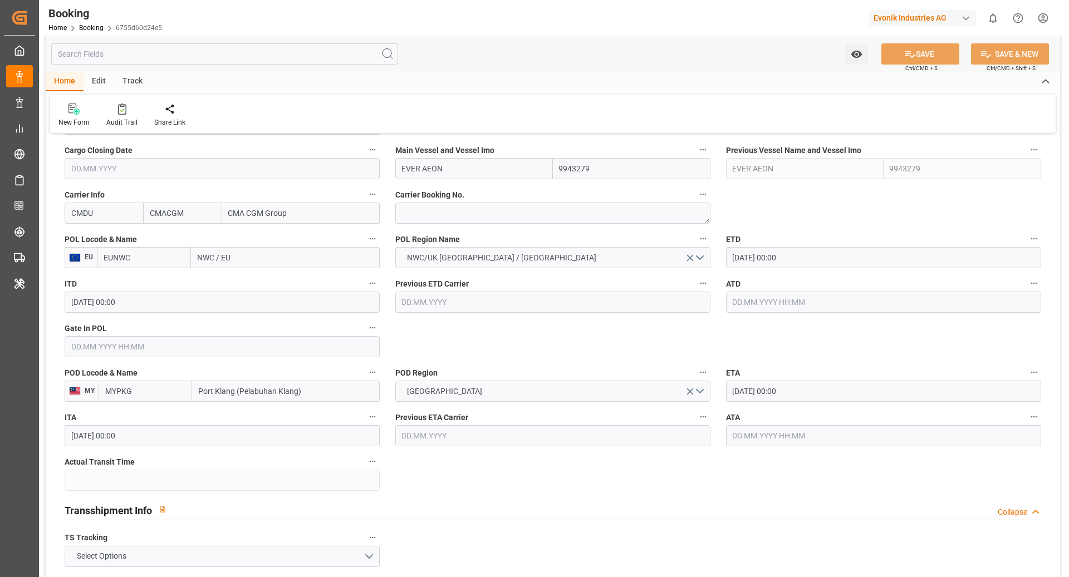
scroll to position [862, 0]
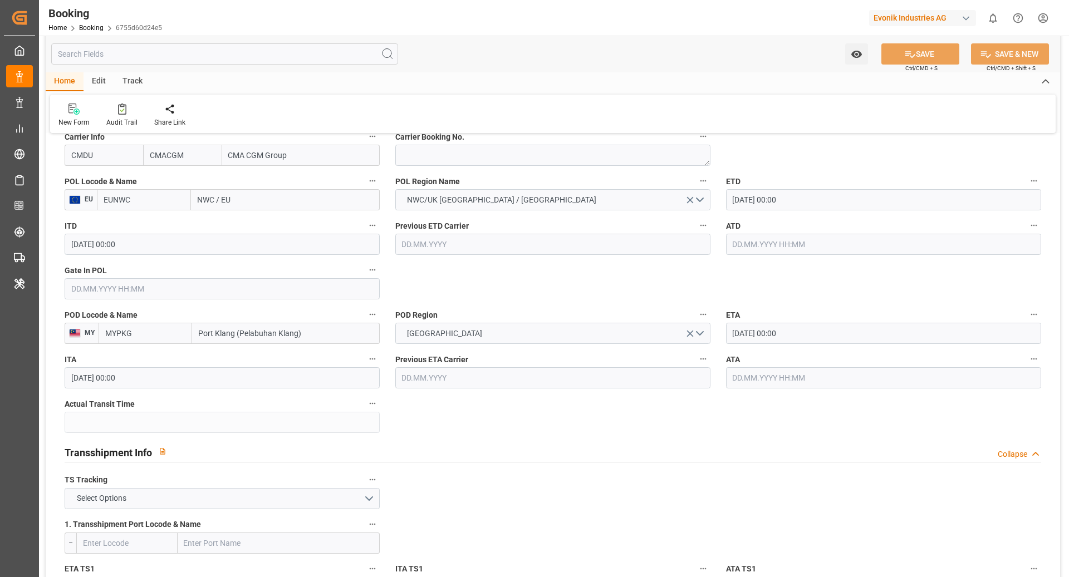
click at [779, 319] on label "ETA" at bounding box center [883, 315] width 315 height 16
click at [1026, 319] on button "ETA" at bounding box center [1033, 314] width 14 height 14
click at [780, 332] on div at bounding box center [534, 288] width 1069 height 577
click at [845, 336] on input "[DATE] 00:00" at bounding box center [883, 333] width 315 height 21
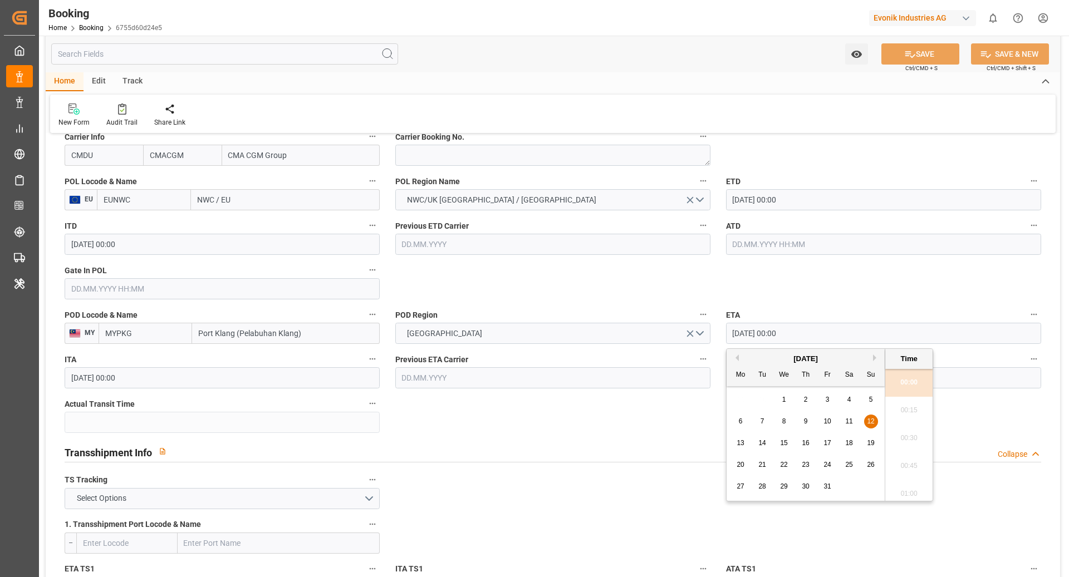
click at [867, 443] on span "19" at bounding box center [870, 443] width 7 height 8
type input "[DATE] 00:00"
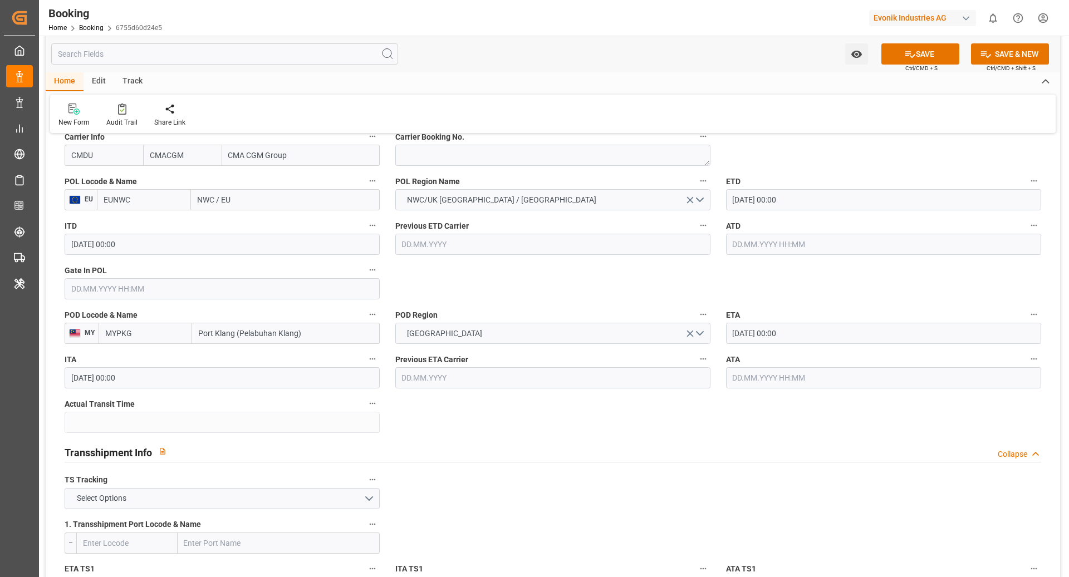
click at [216, 200] on input "NWC / EU" at bounding box center [285, 199] width 189 height 21
click at [145, 189] on input "EUNWC" at bounding box center [144, 199] width 94 height 21
click at [131, 204] on input "EUNWC" at bounding box center [144, 199] width 94 height 21
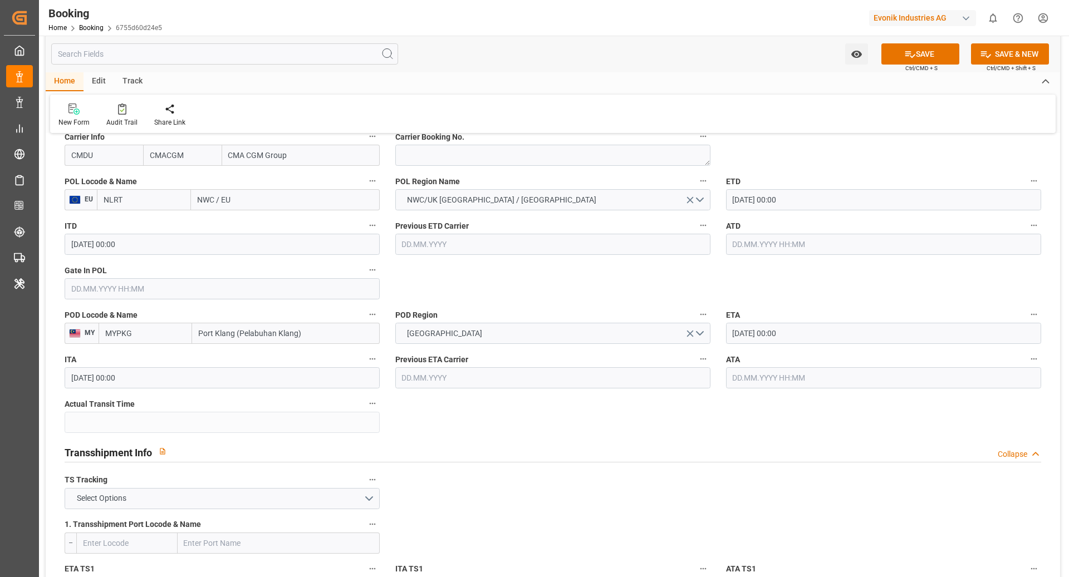
type input "NLRTM"
click at [158, 226] on span "NLRTM - [GEOGRAPHIC_DATA]" at bounding box center [141, 230] width 75 height 21
type input "[GEOGRAPHIC_DATA]"
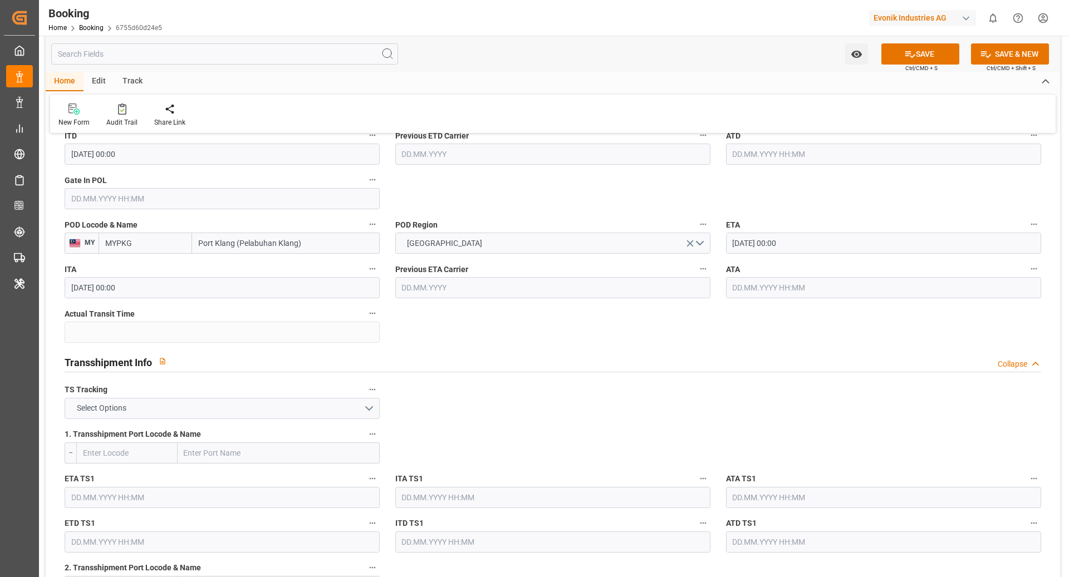
scroll to position [958, 0]
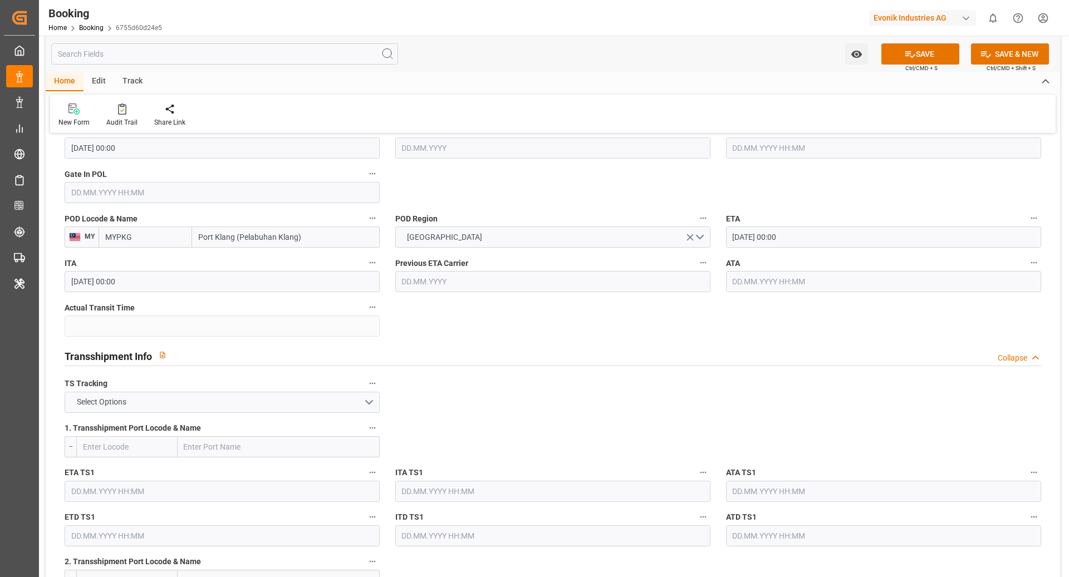
type input "NLRTM"
click at [297, 395] on button "Select Options" at bounding box center [222, 402] width 315 height 21
click at [216, 423] on div "FALSE" at bounding box center [222, 428] width 314 height 23
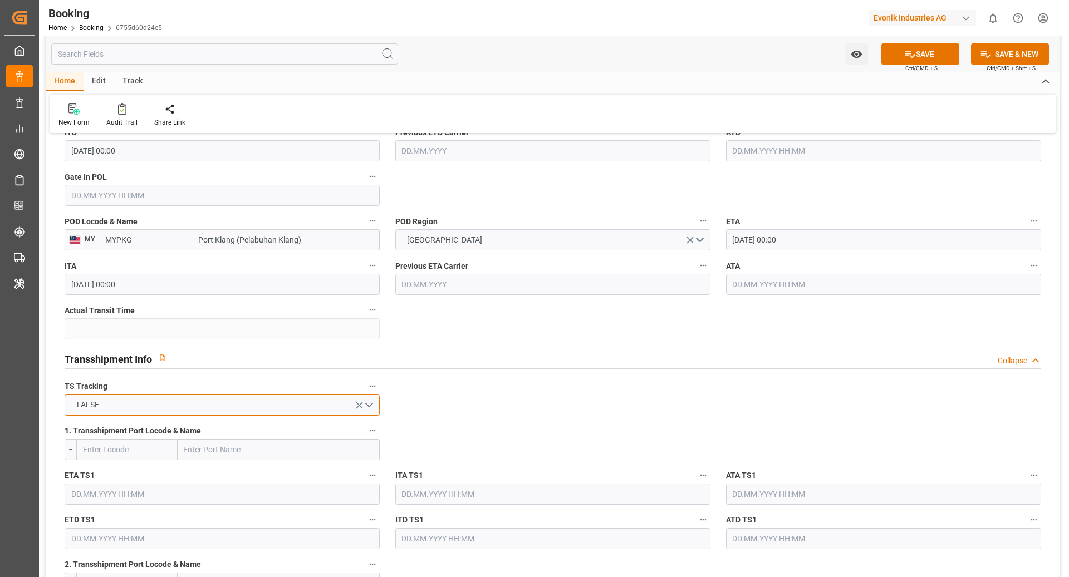
scroll to position [955, 0]
click at [104, 195] on input "text" at bounding box center [222, 195] width 315 height 21
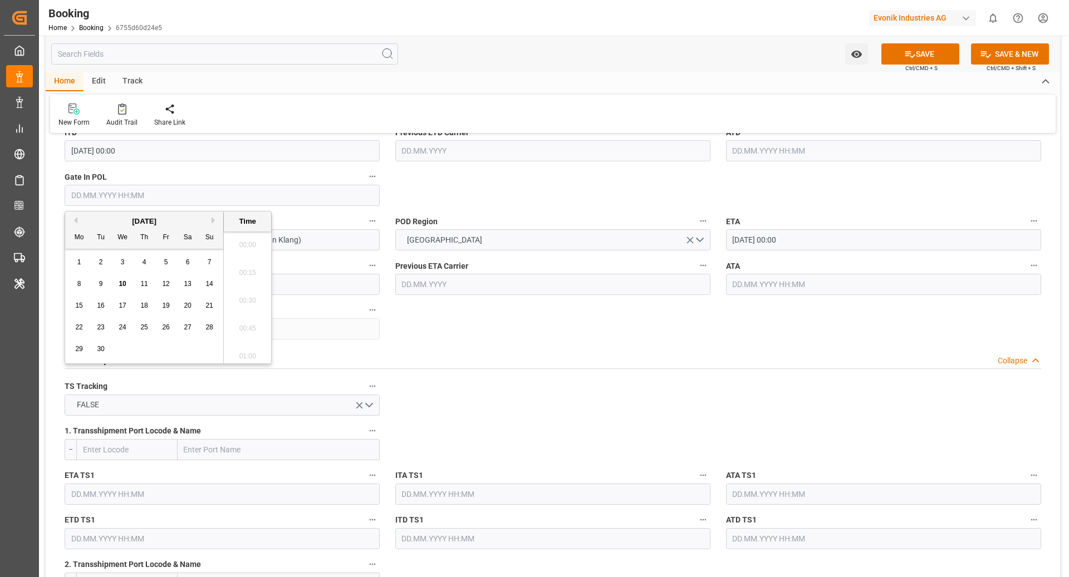
scroll to position [1645, 0]
click at [76, 284] on div "8" at bounding box center [79, 284] width 14 height 13
type input "[DATE] 00:00"
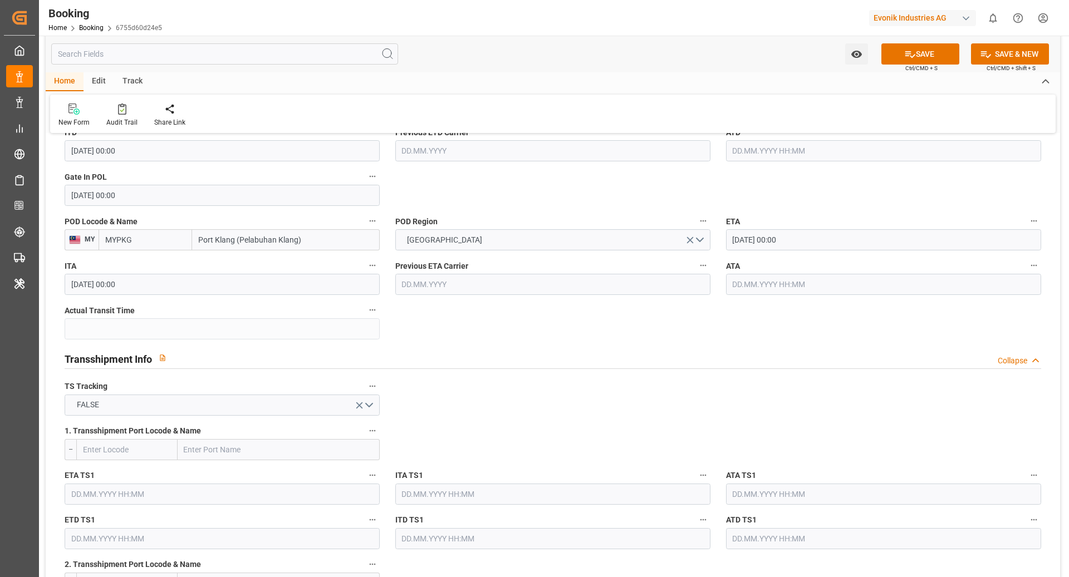
click at [499, 357] on div "Transshipment Info Collapse" at bounding box center [553, 357] width 976 height 21
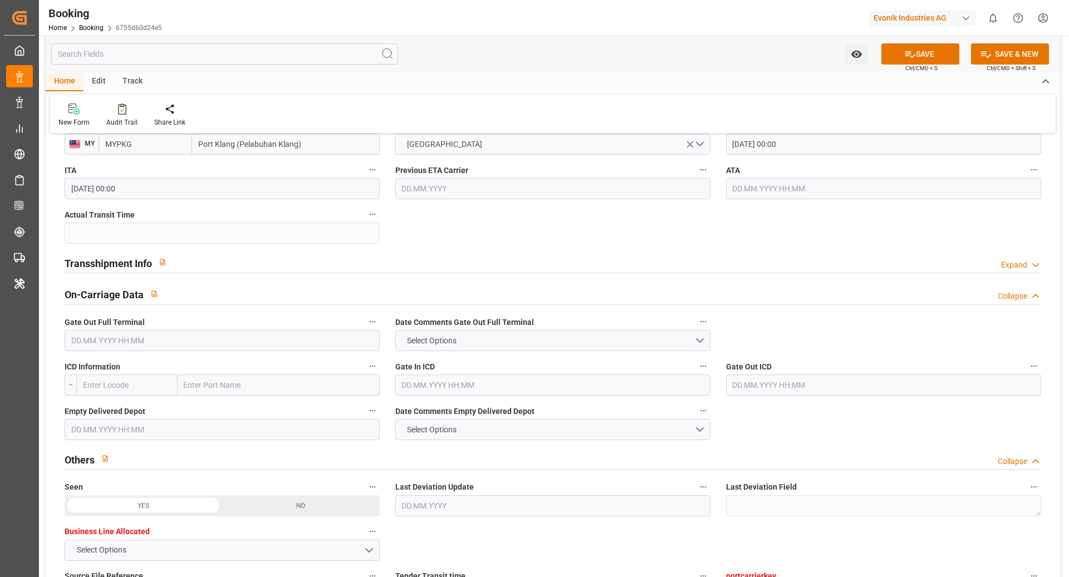
scroll to position [1025, 0]
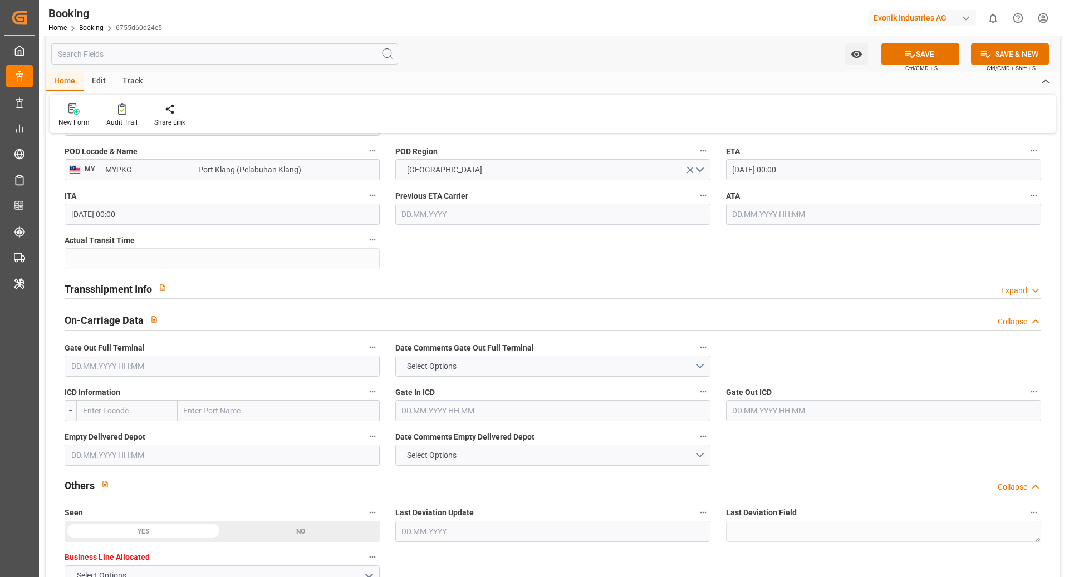
click at [185, 288] on div "Transshipment Info Expand" at bounding box center [553, 287] width 976 height 21
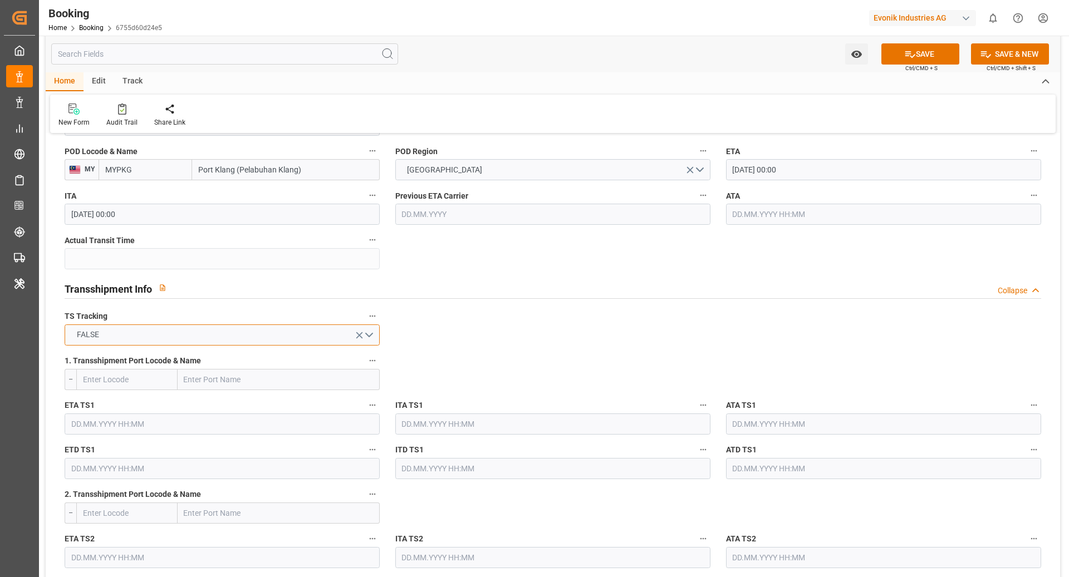
click at [139, 333] on button "FALSE" at bounding box center [222, 335] width 315 height 21
click at [139, 333] on div "TRUE" at bounding box center [222, 337] width 314 height 23
click at [262, 333] on button "TRUE" at bounding box center [222, 335] width 315 height 21
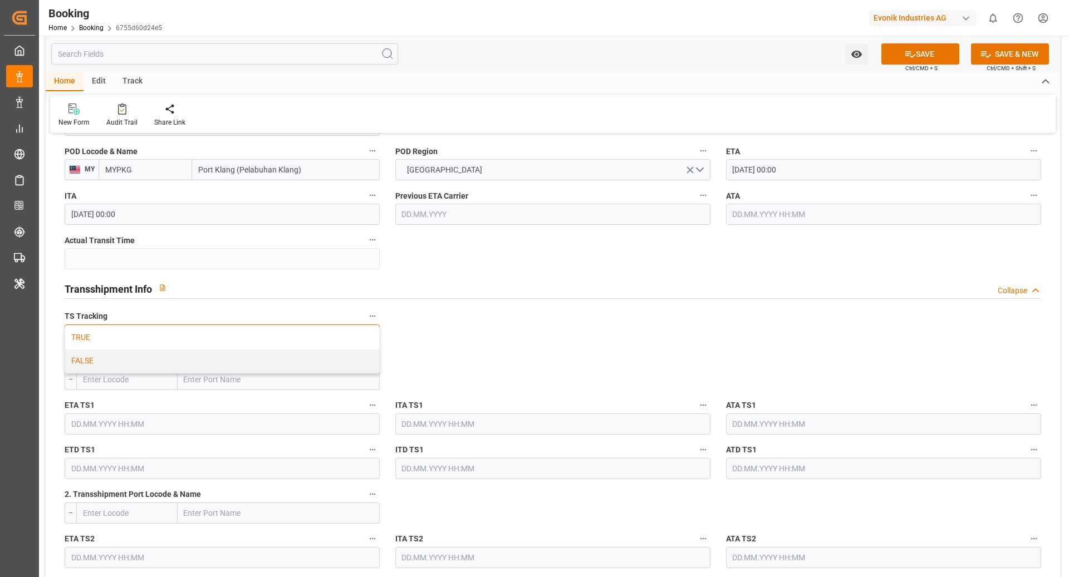
click at [205, 351] on div "FALSE" at bounding box center [222, 361] width 314 height 23
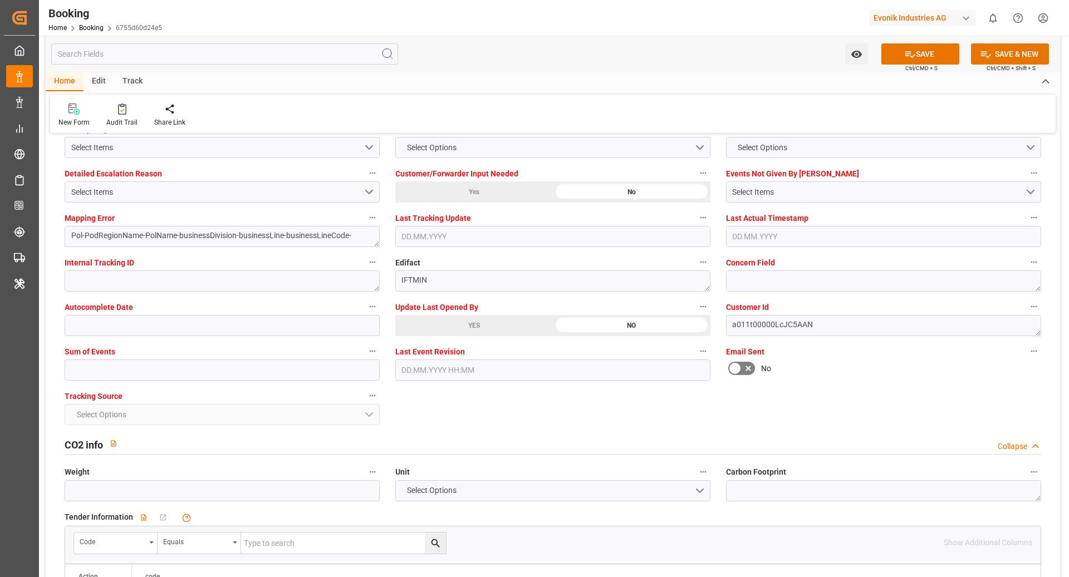
scroll to position [2121, 0]
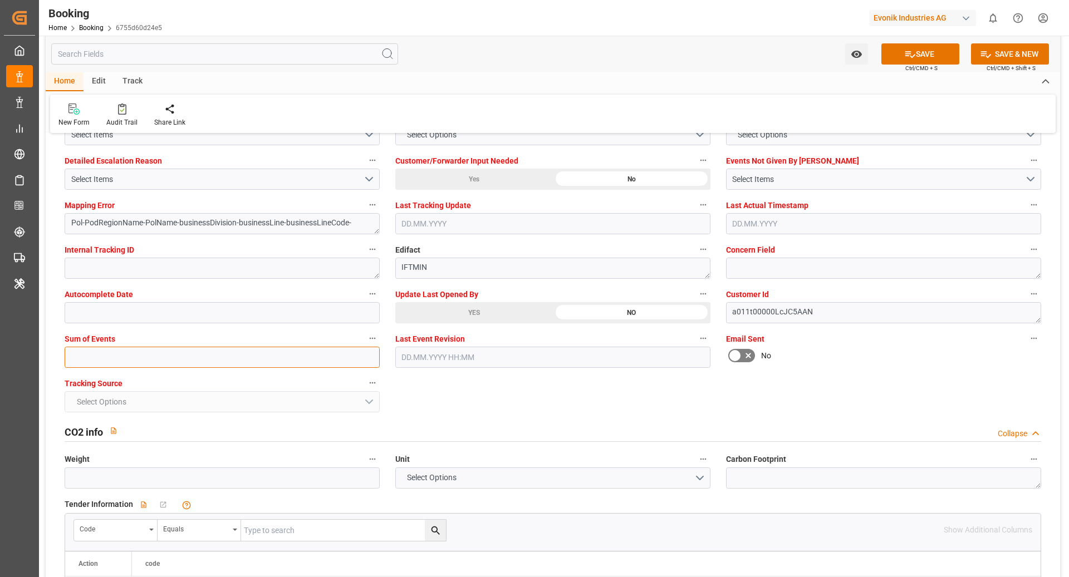
click at [146, 357] on input "text" at bounding box center [222, 357] width 315 height 21
type input "0"
click at [165, 181] on div "Select Items" at bounding box center [217, 180] width 292 height 12
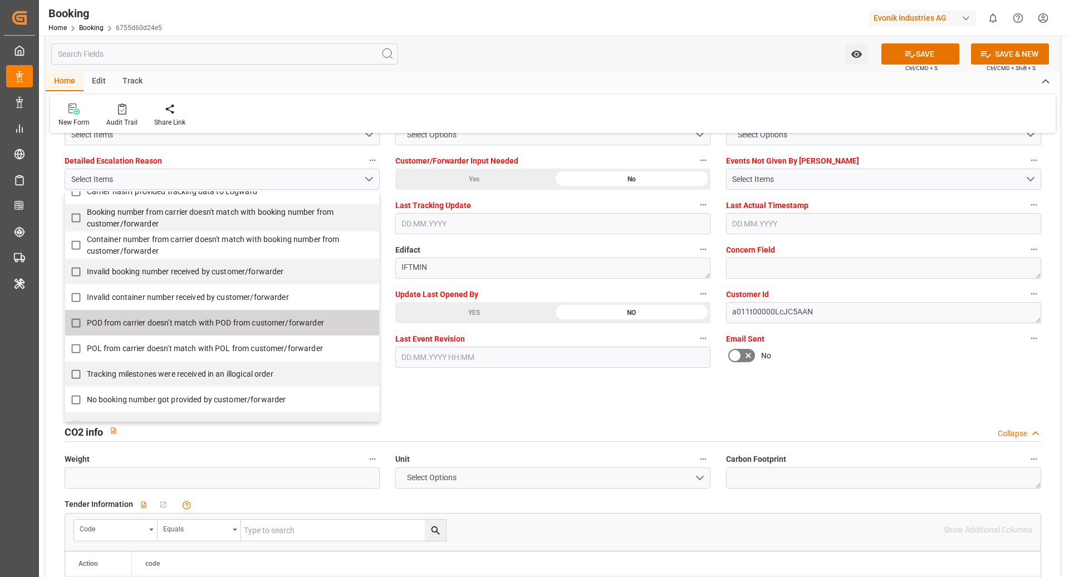
scroll to position [135, 0]
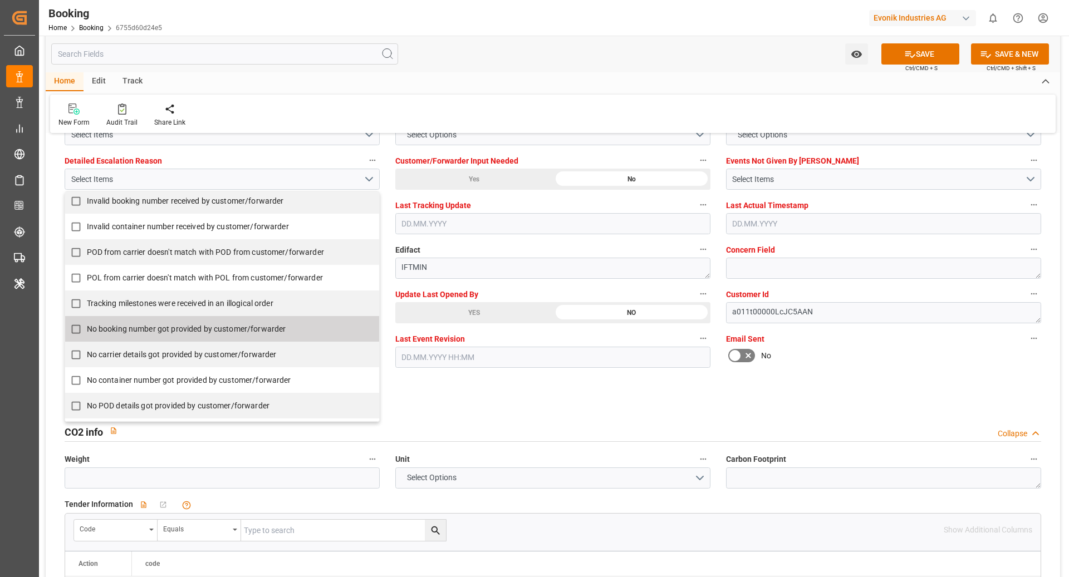
click at [156, 329] on span "No booking number got provided by customer/forwarder" at bounding box center [186, 329] width 199 height 9
checkbox input "true"
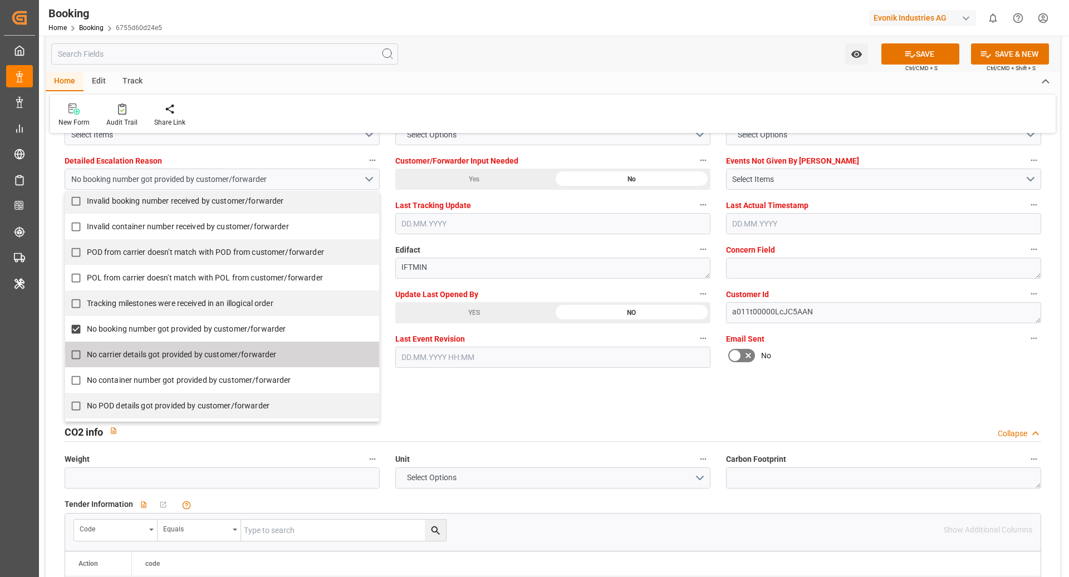
click at [741, 416] on div "CO2 info Collapse" at bounding box center [553, 432] width 992 height 32
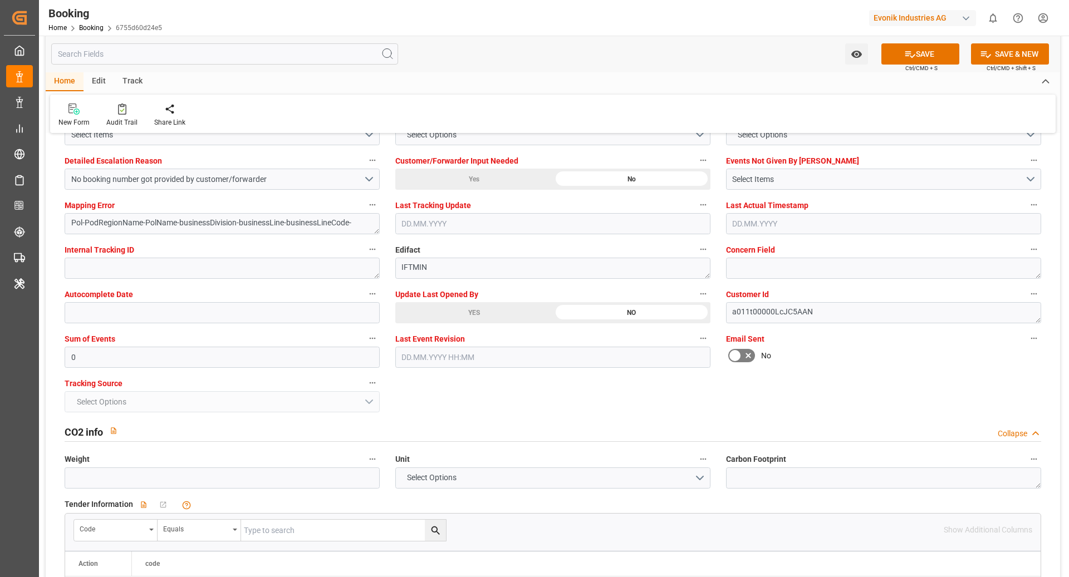
click at [903, 65] on div "Watch Option SAVE Ctrl/CMD + S SAVE & NEW Ctrl/CMD + Shift + S" at bounding box center [553, 54] width 1014 height 37
click at [908, 56] on icon at bounding box center [910, 54] width 12 height 12
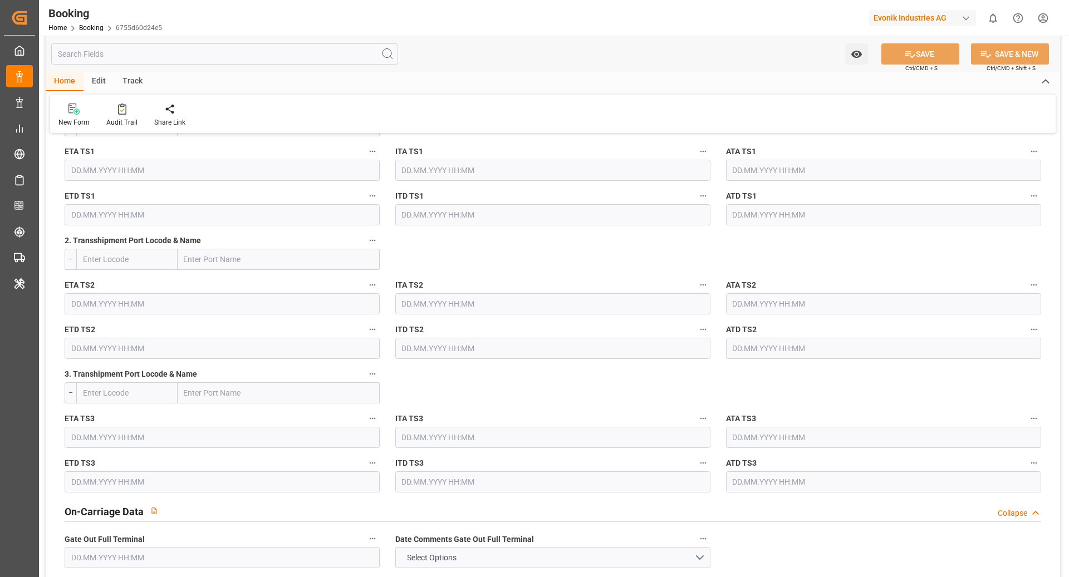
scroll to position [1266, 0]
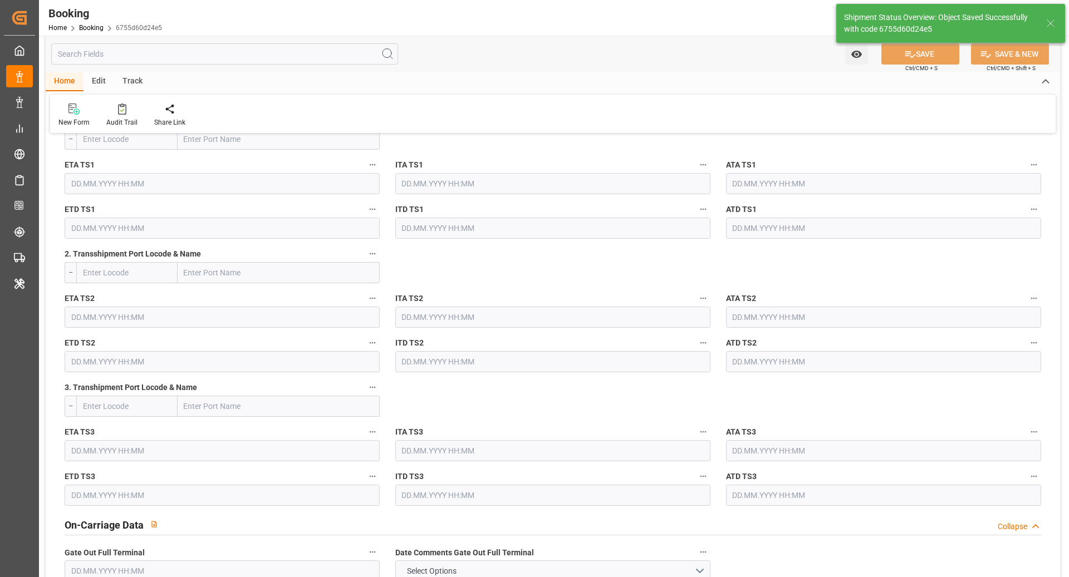
type textarea "[PERSON_NAME]"
type textarea "businessDivision-businessLine-"
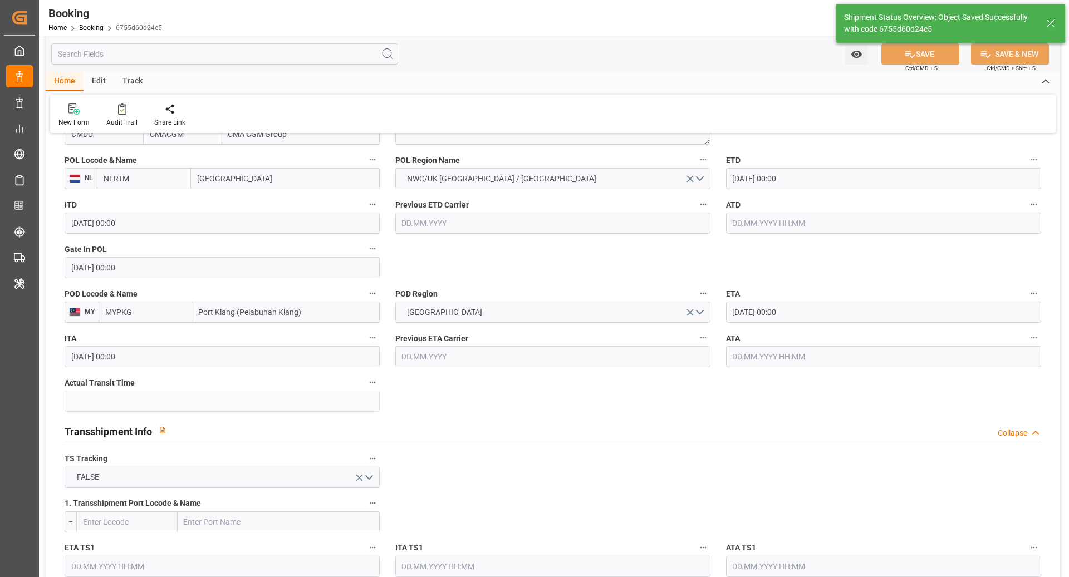
type input "10.09.2025 09:48"
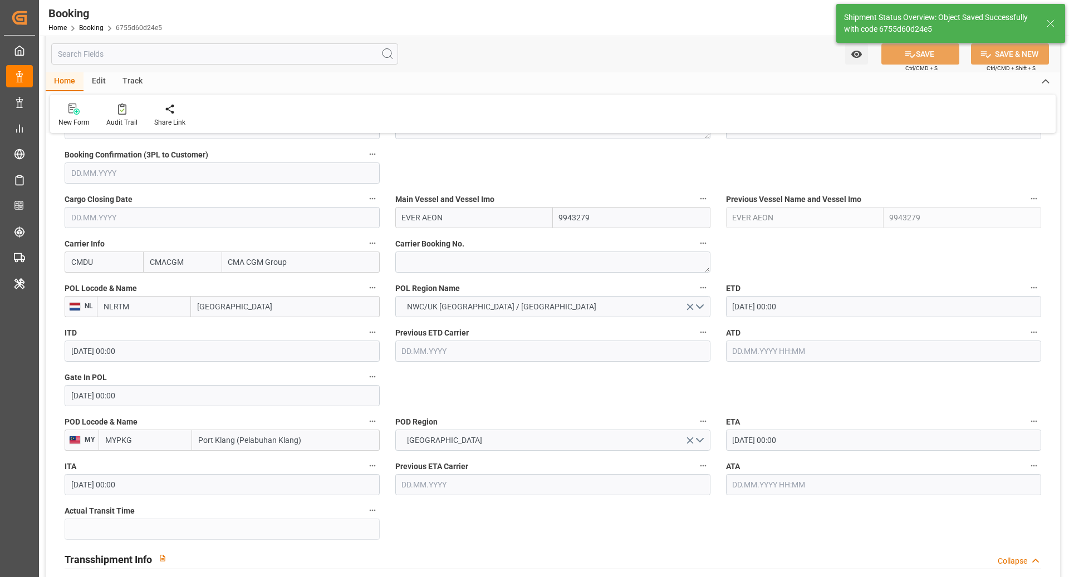
scroll to position [607, 0]
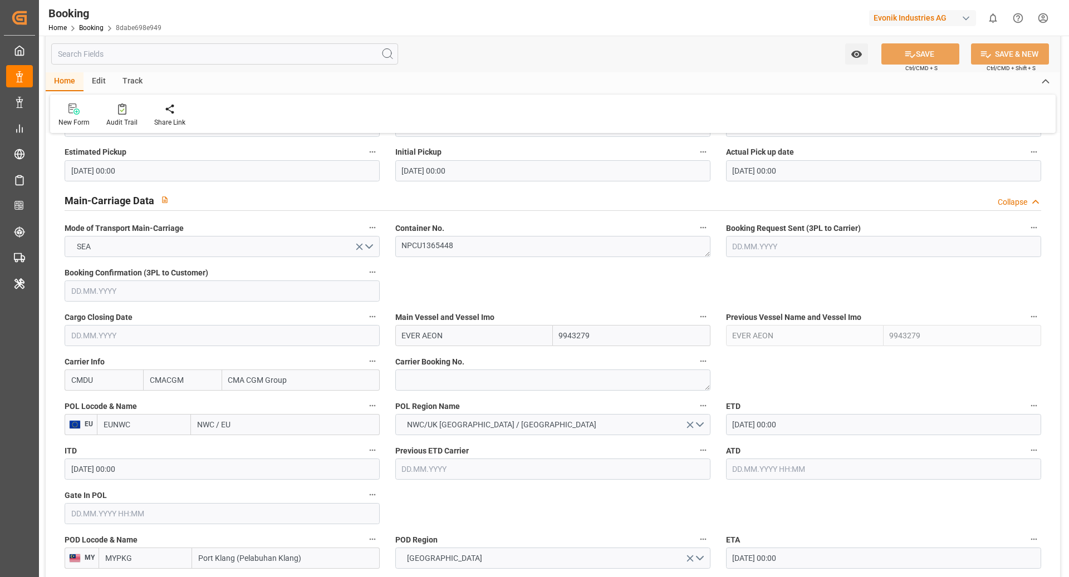
scroll to position [660, 0]
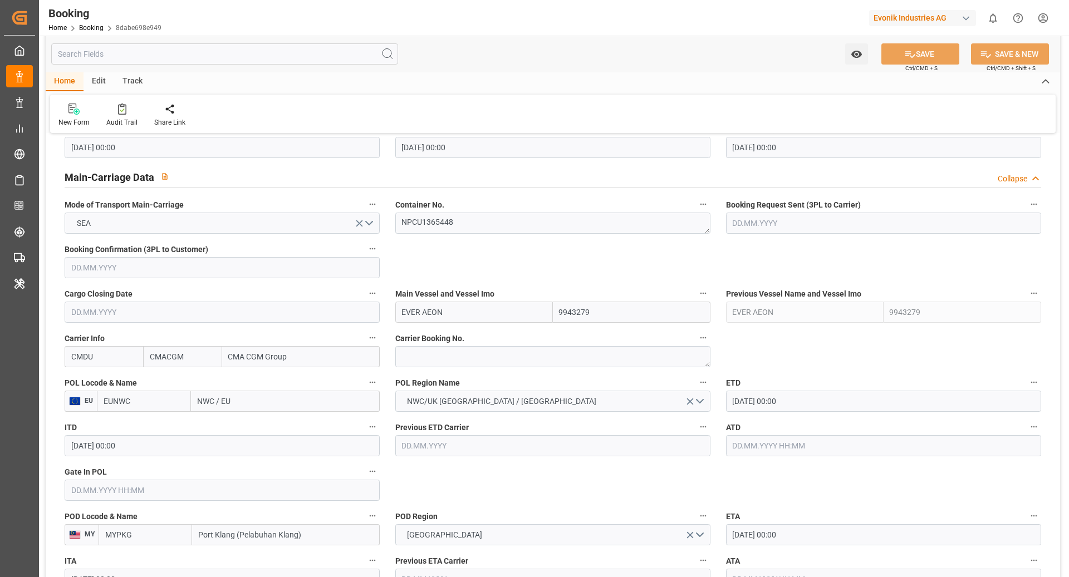
click at [139, 391] on input "EUNWC" at bounding box center [144, 401] width 94 height 21
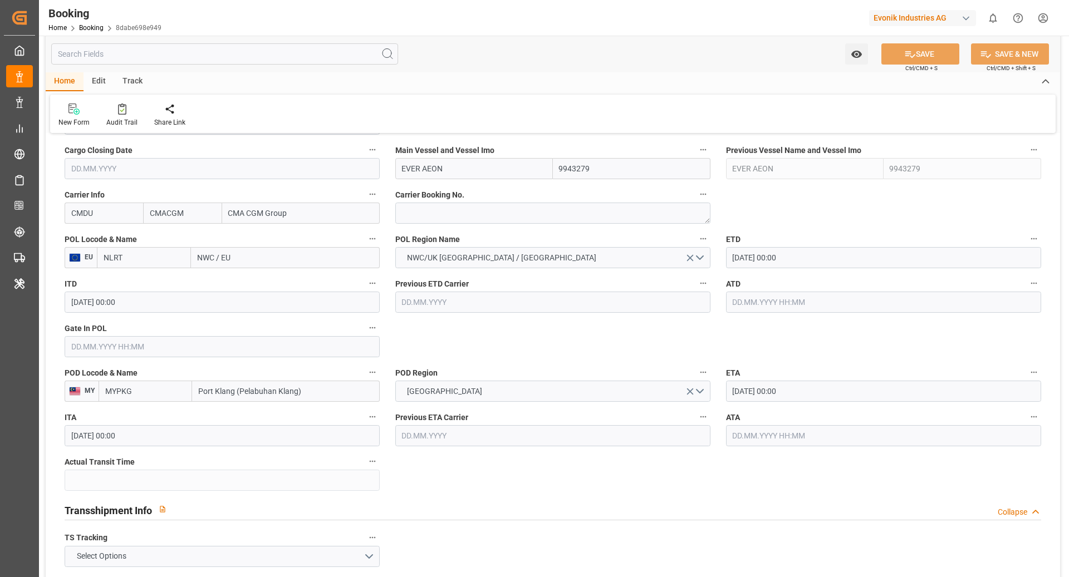
type input "NLRTM"
click at [151, 280] on span "NLRTM - [GEOGRAPHIC_DATA]" at bounding box center [141, 288] width 75 height 21
type input "[GEOGRAPHIC_DATA]"
type input "NLRTM"
click at [794, 392] on input "[DATE] 00:00" at bounding box center [883, 391] width 315 height 21
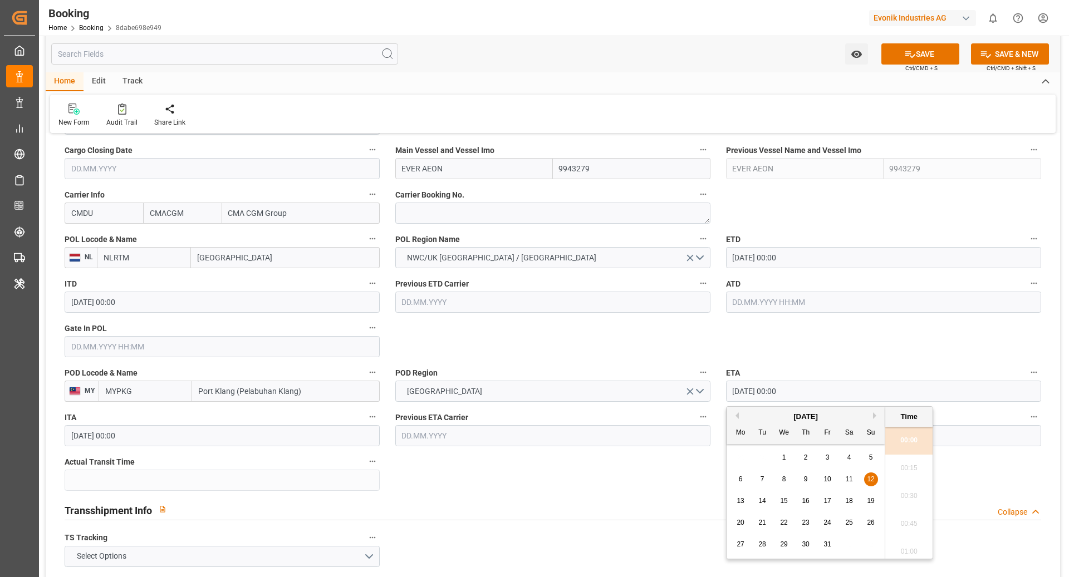
click at [864, 500] on div "19" at bounding box center [871, 501] width 14 height 13
type input "[DATE] 00:00"
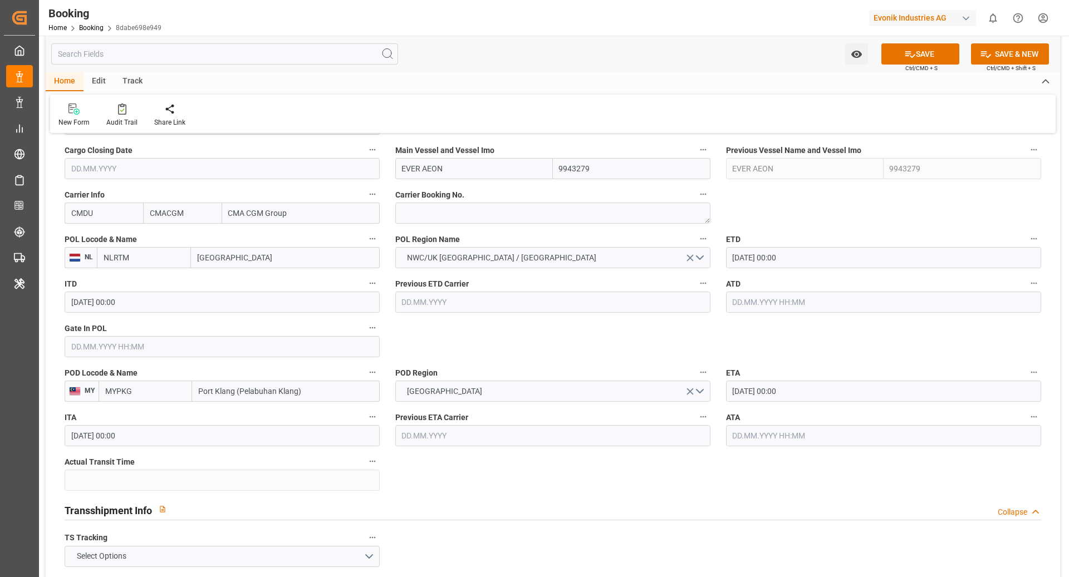
click at [136, 348] on input "text" at bounding box center [222, 346] width 315 height 21
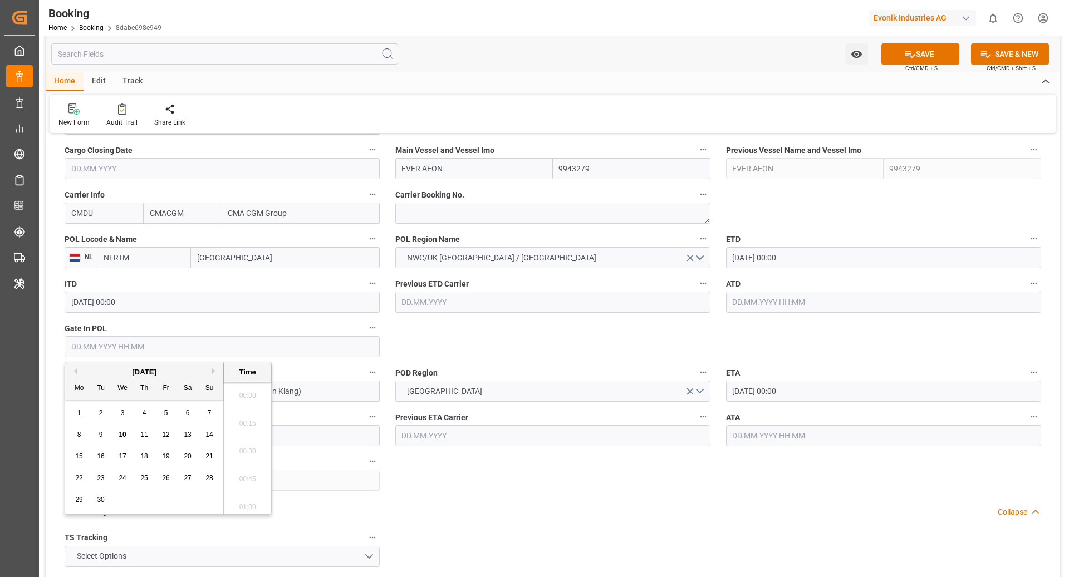
scroll to position [1645, 0]
click at [81, 437] on div "8" at bounding box center [79, 435] width 14 height 13
type input "[DATE] 00:00"
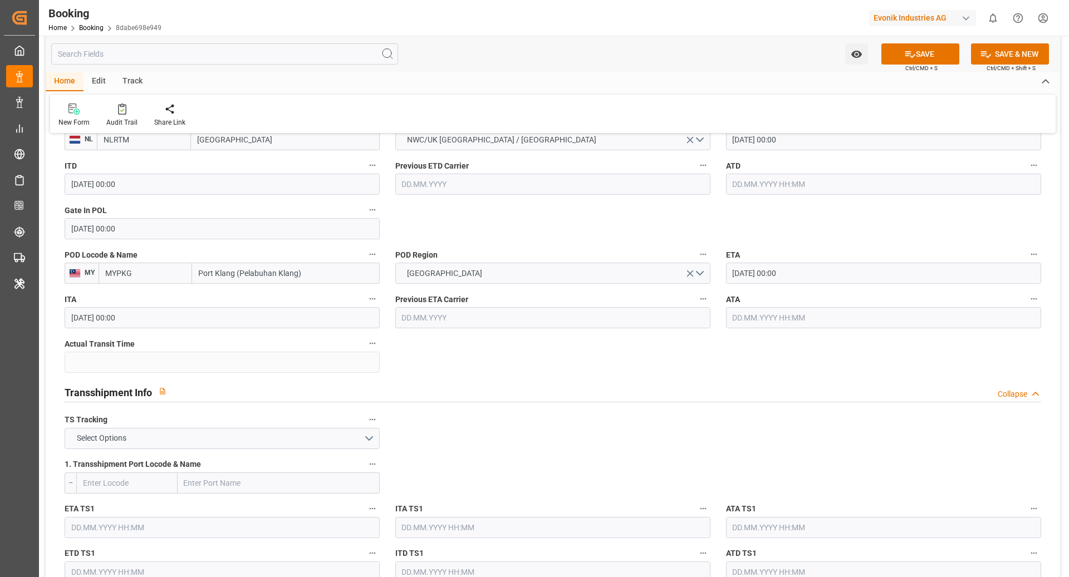
scroll to position [986, 0]
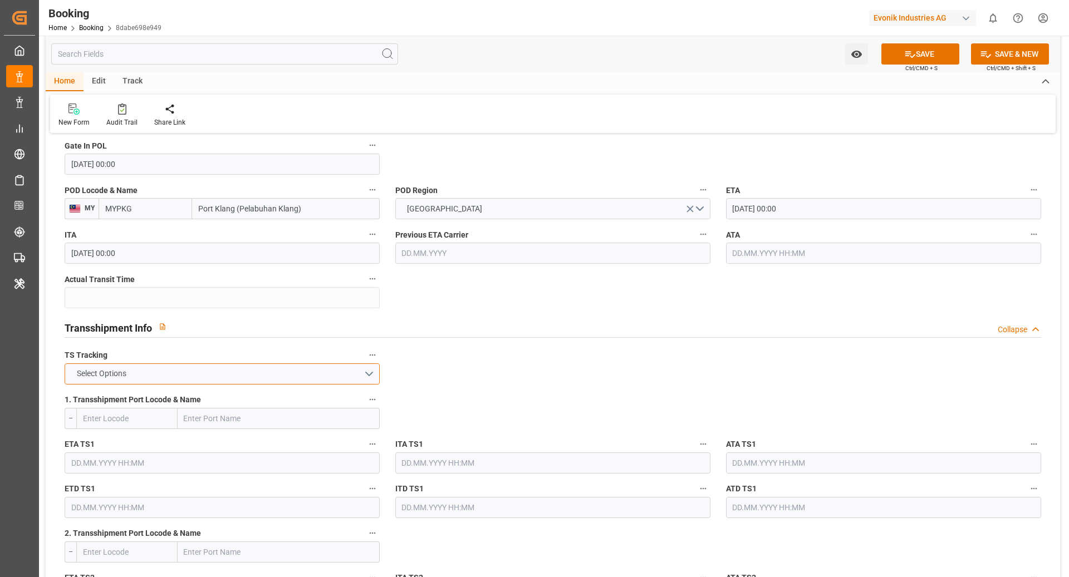
click at [310, 373] on button "Select Options" at bounding box center [222, 373] width 315 height 21
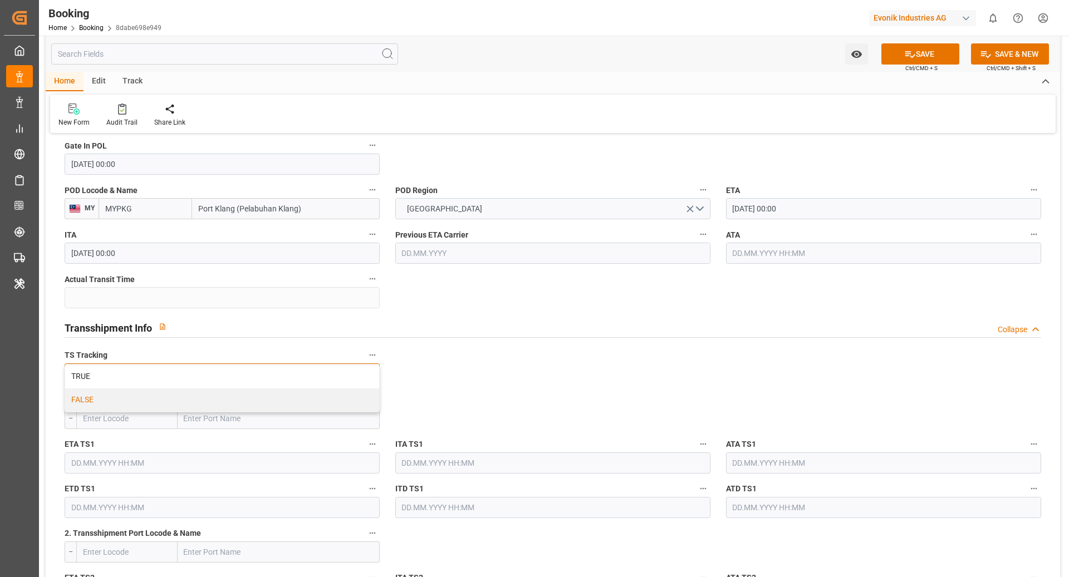
click at [215, 405] on div "FALSE" at bounding box center [222, 400] width 314 height 23
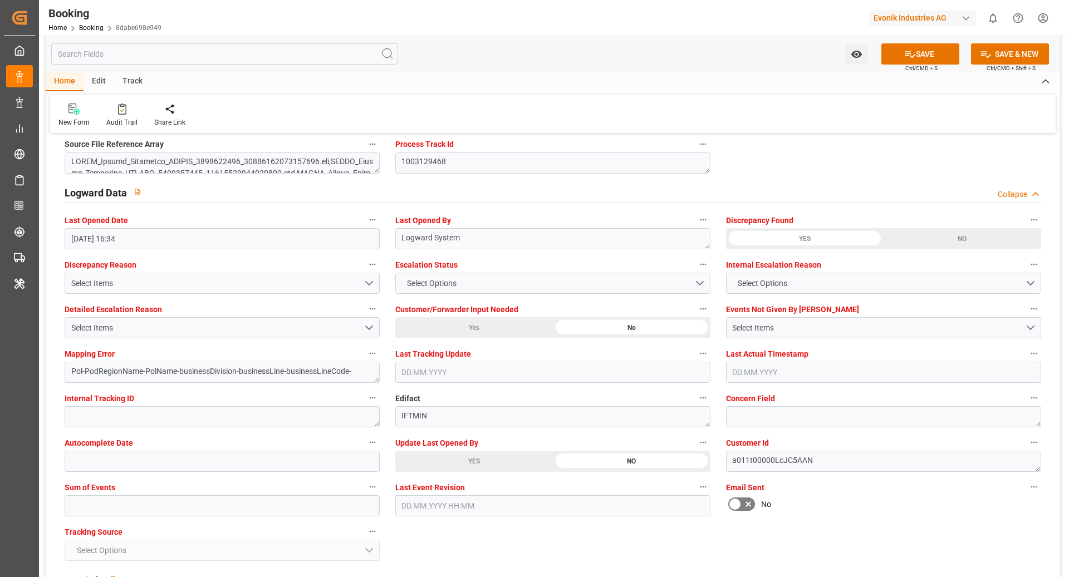
scroll to position [1988, 0]
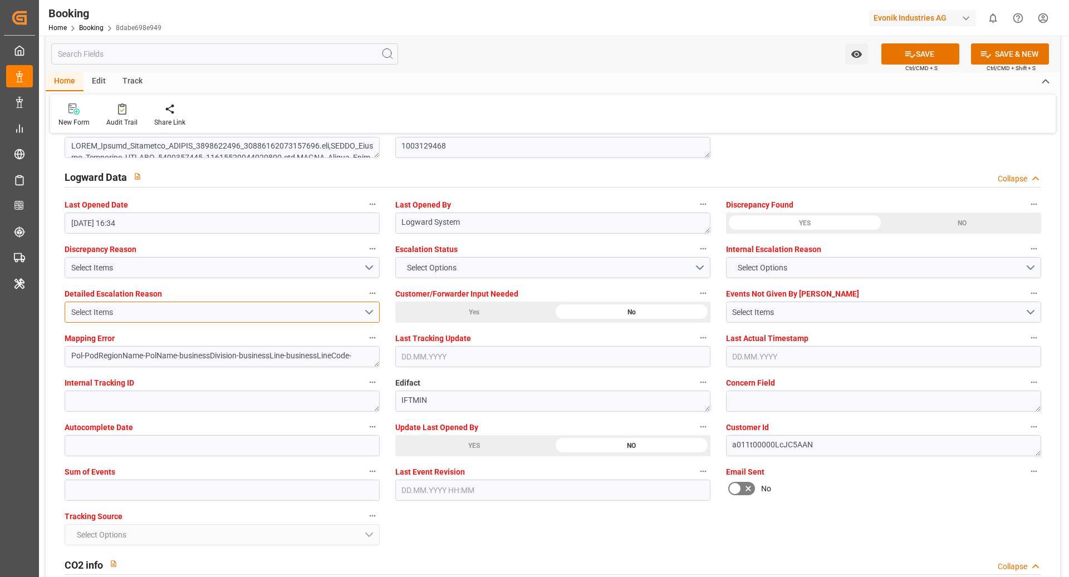
click at [197, 317] on button "Select Items" at bounding box center [222, 312] width 315 height 21
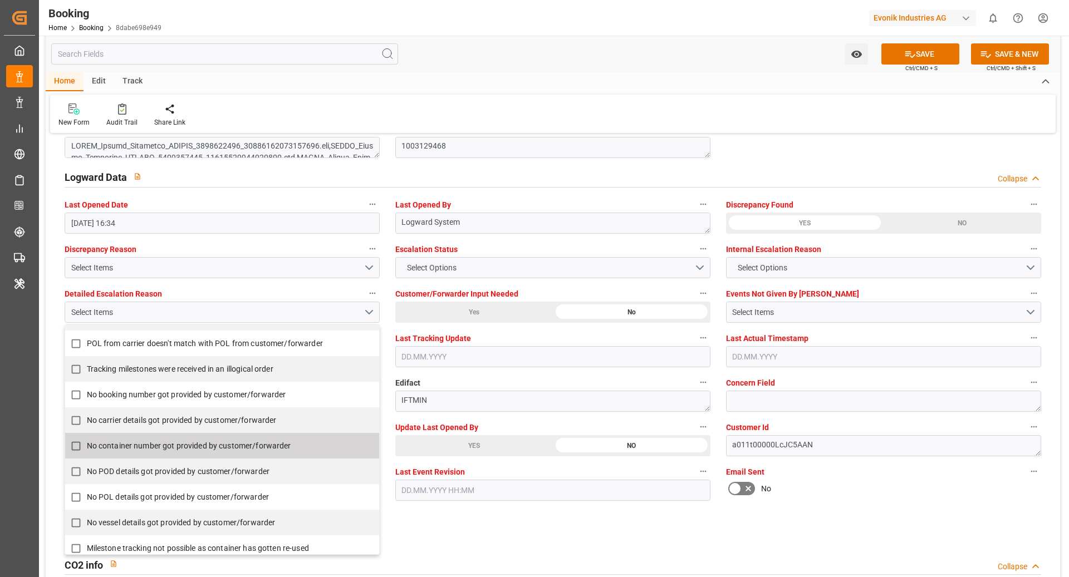
scroll to position [212, 0]
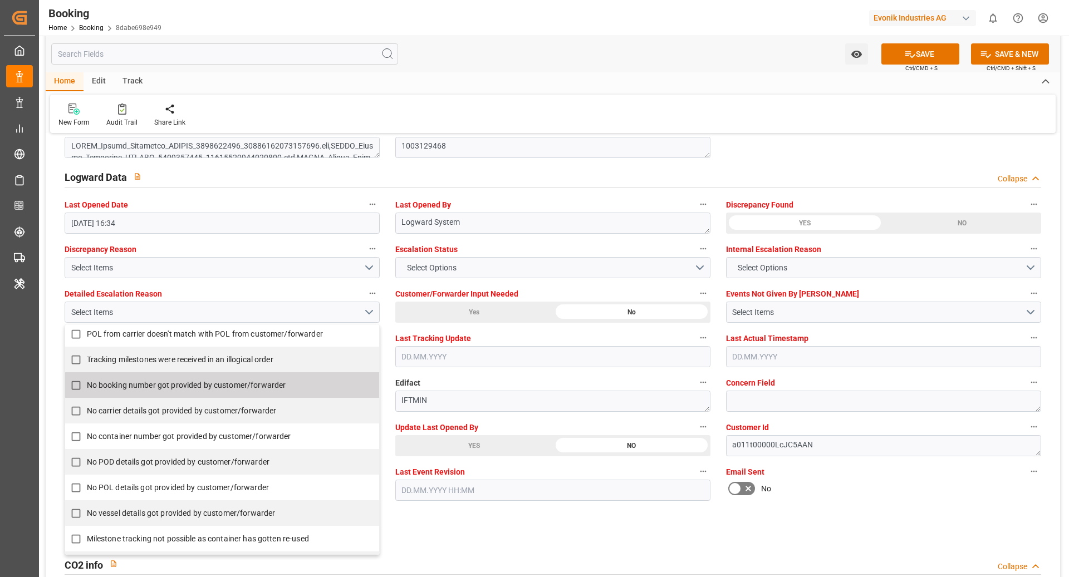
click at [291, 388] on label "No booking number got provided by customer/forwarder" at bounding box center [216, 386] width 302 height 22
checkbox input "true"
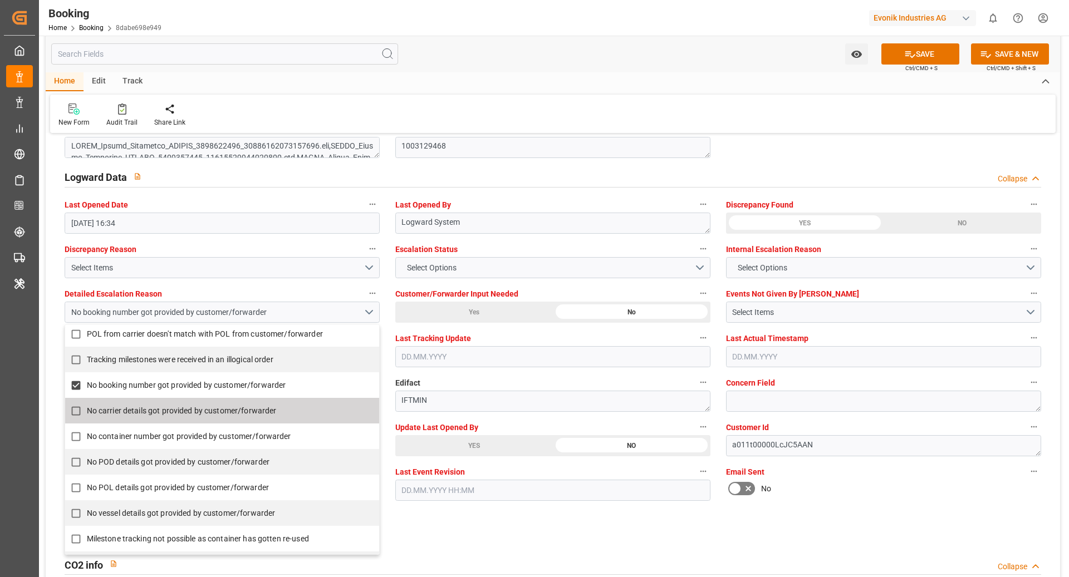
click at [557, 549] on div "CO2 info Collapse" at bounding box center [553, 565] width 992 height 32
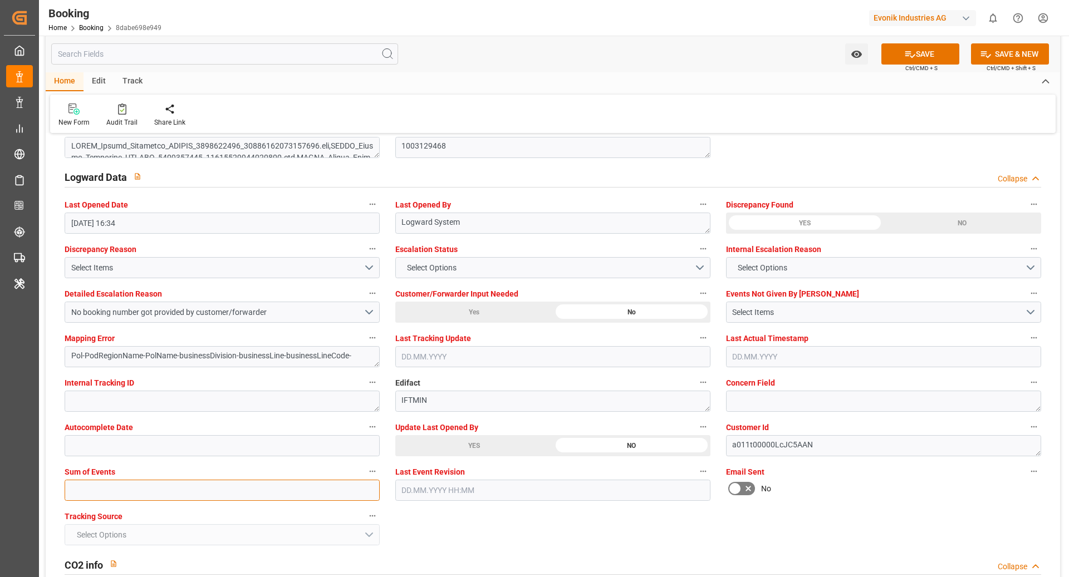
click at [155, 493] on input "text" at bounding box center [222, 490] width 315 height 21
type input "0"
click at [926, 53] on button "SAVE" at bounding box center [920, 53] width 78 height 21
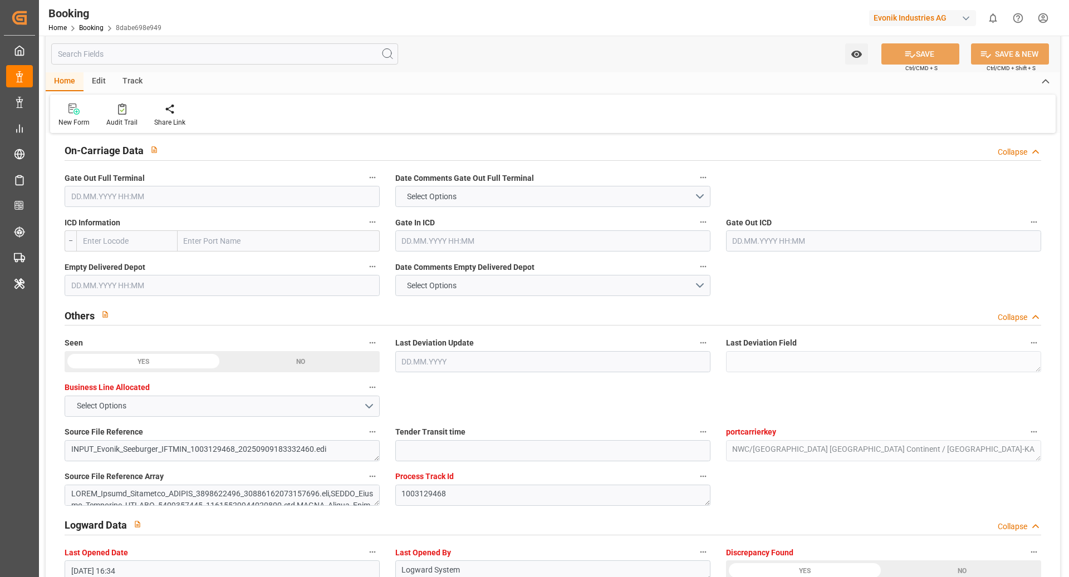
scroll to position [1635, 0]
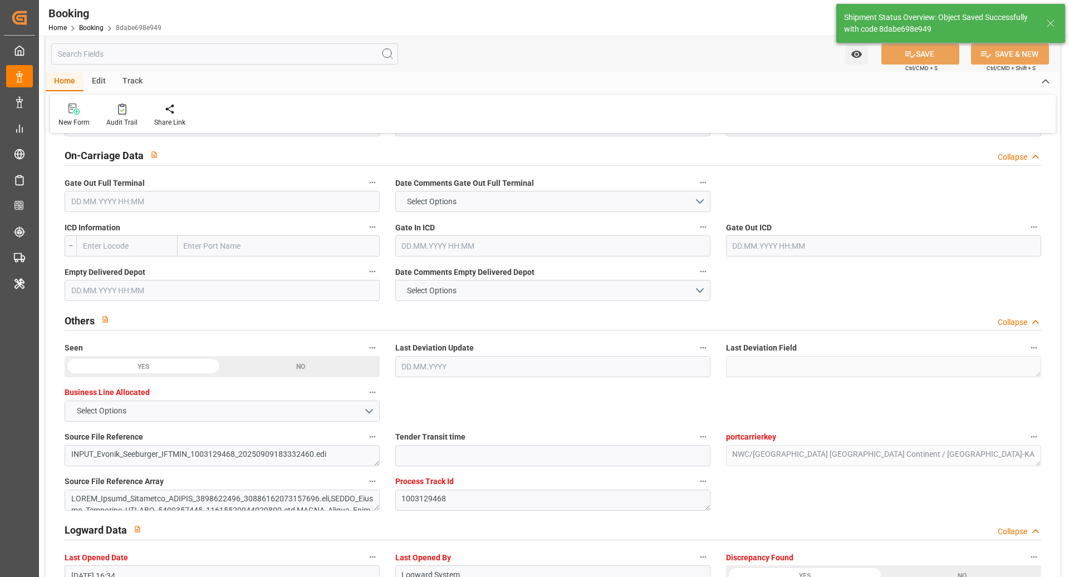
type textarea "[PERSON_NAME]"
type textarea "businessDivision-businessLine-"
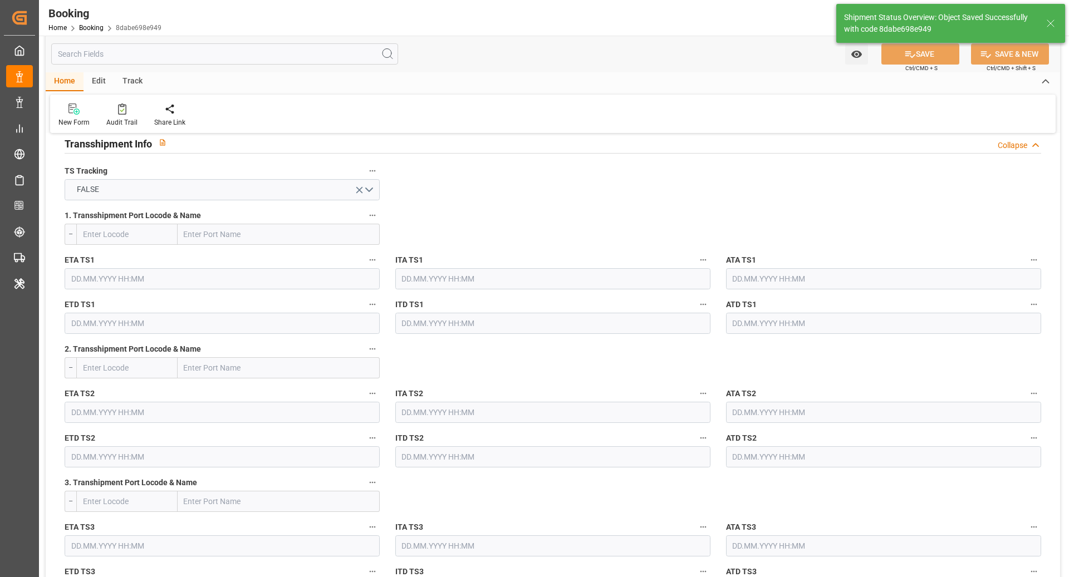
type input "10.09.2025 09:50"
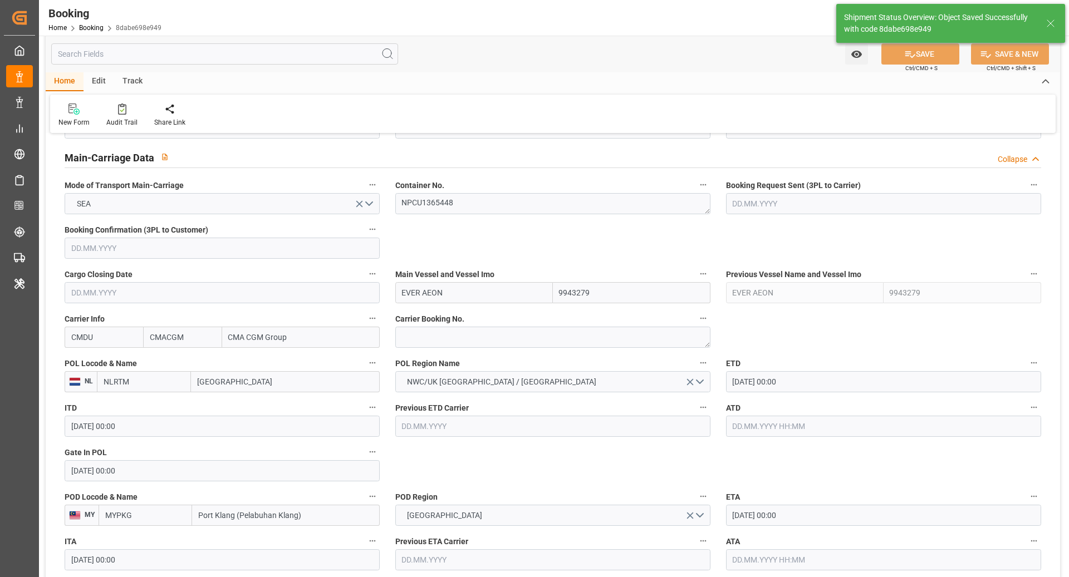
scroll to position [616, 0]
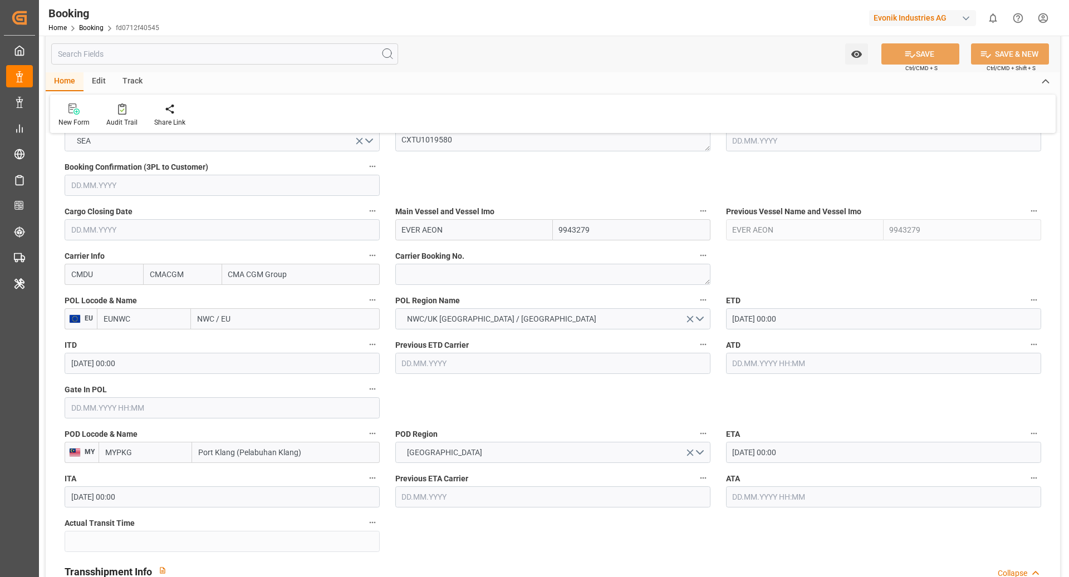
scroll to position [744, 0]
click at [480, 142] on textarea "CXTU1019580" at bounding box center [552, 139] width 315 height 21
click at [141, 314] on input "EUNWC" at bounding box center [144, 317] width 94 height 21
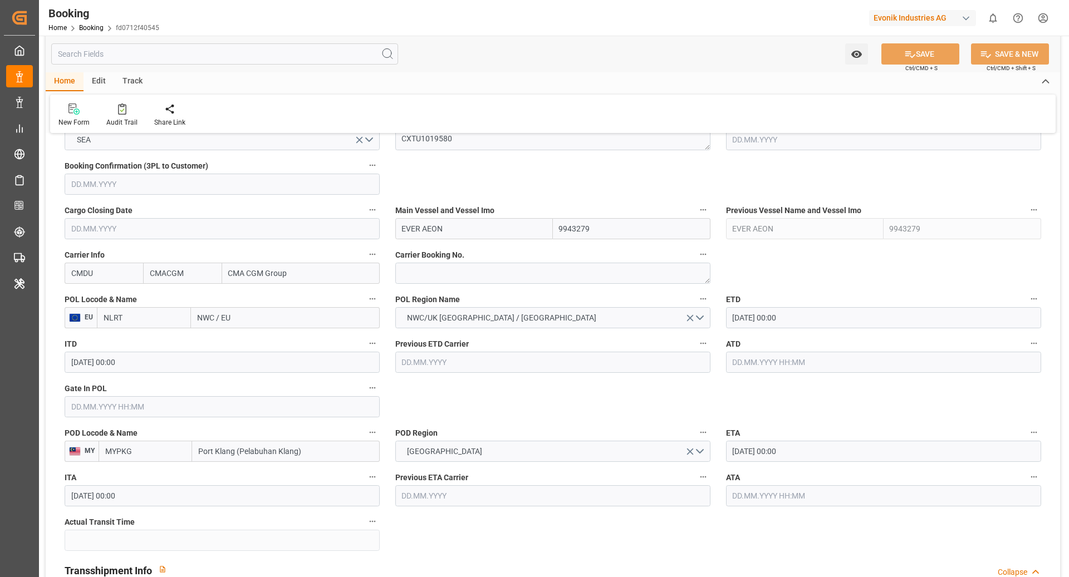
type input "NLRTM"
click at [163, 341] on span "NLRTM - [GEOGRAPHIC_DATA]" at bounding box center [141, 348] width 75 height 21
type input "[GEOGRAPHIC_DATA]"
type input "NLRTM"
click at [100, 405] on input "text" at bounding box center [222, 406] width 315 height 21
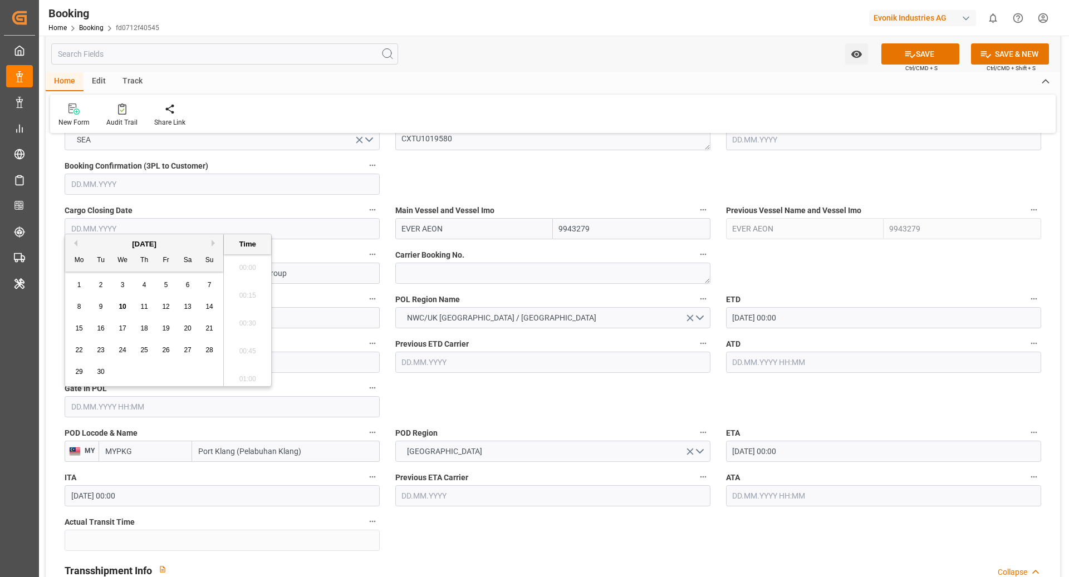
scroll to position [1645, 0]
click at [87, 307] on div "8 9 10 11 12 13 14" at bounding box center [144, 307] width 152 height 22
click at [75, 304] on div "8" at bounding box center [79, 307] width 14 height 13
type input "[DATE] 00:00"
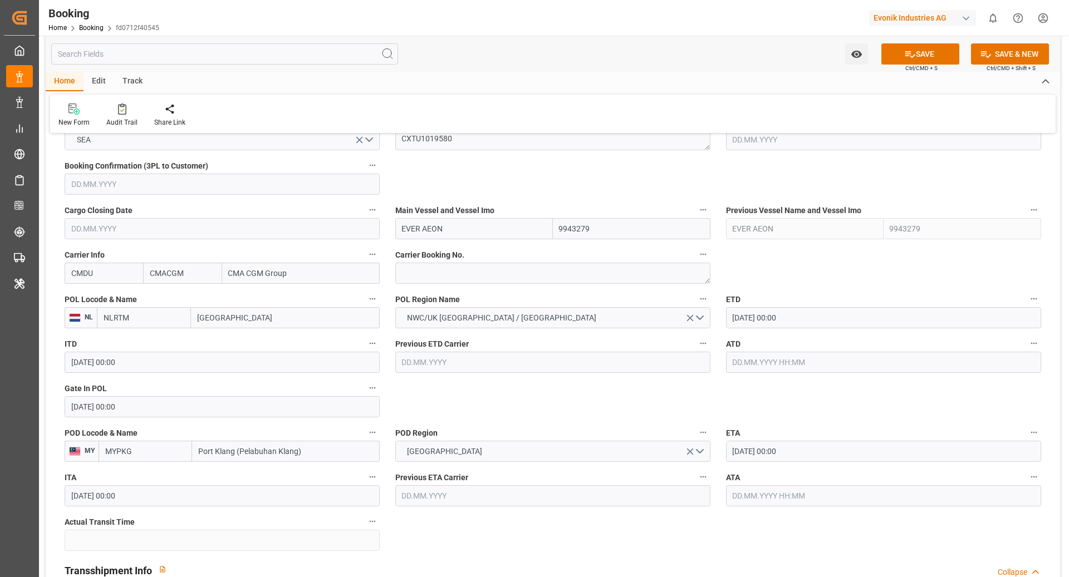
click at [831, 458] on input "12.10.2025 00:00" at bounding box center [883, 451] width 315 height 21
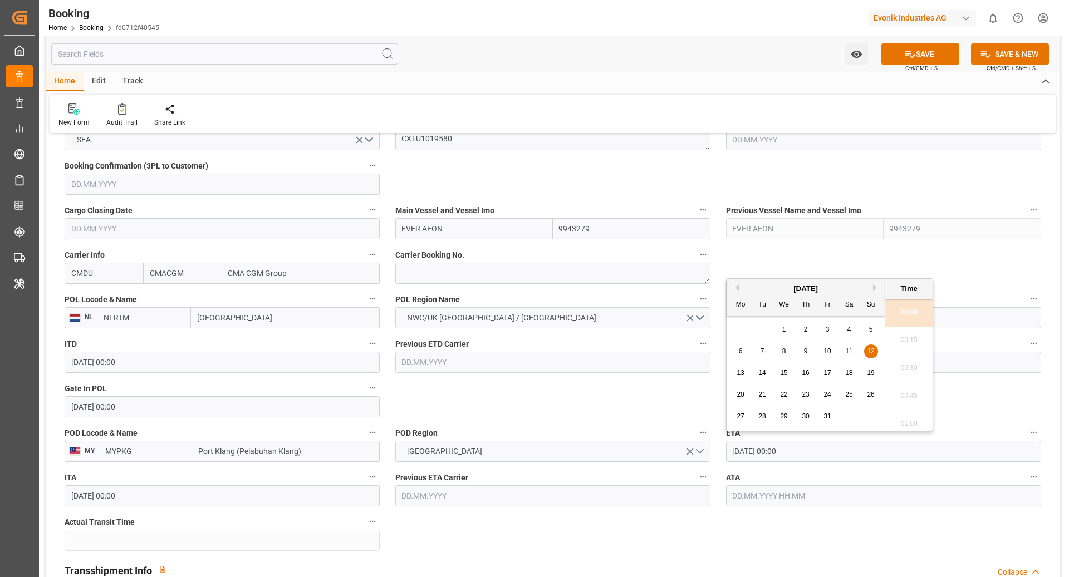
click at [871, 372] on span "19" at bounding box center [870, 373] width 7 height 8
type input "19.10.2025 00:00"
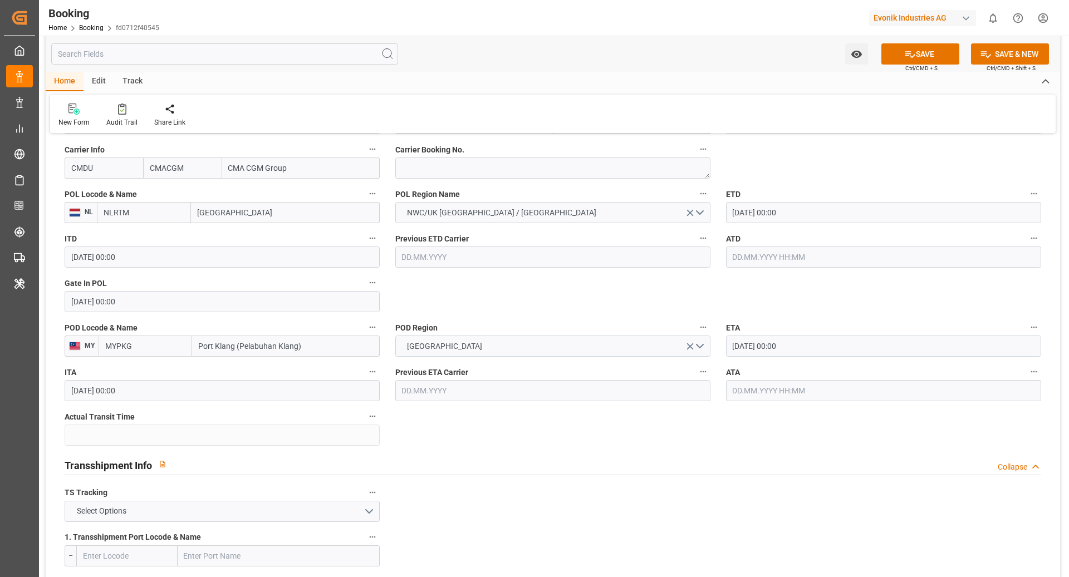
scroll to position [906, 0]
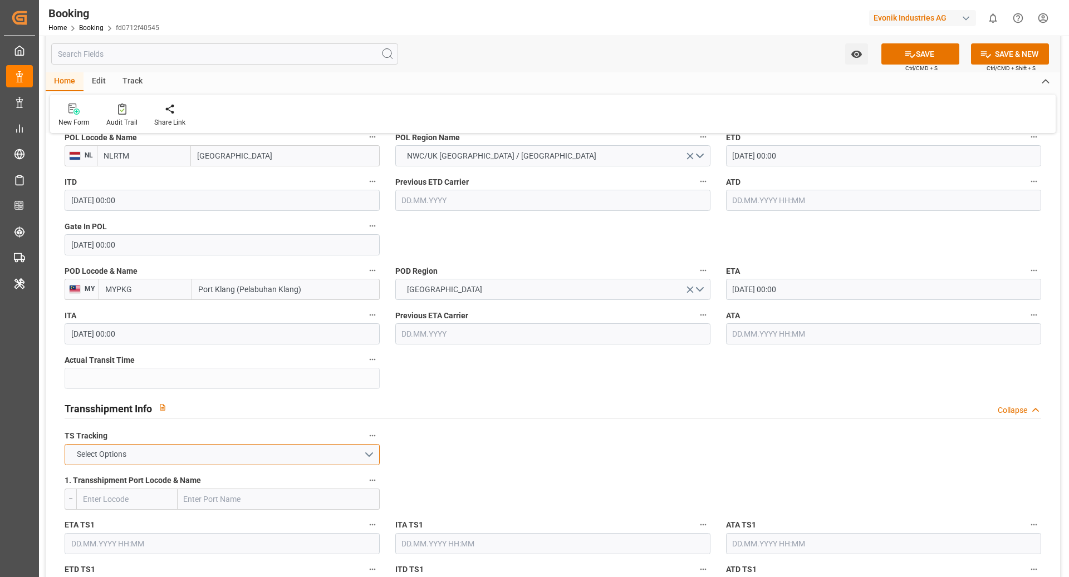
click at [212, 456] on button "Select Options" at bounding box center [222, 454] width 315 height 21
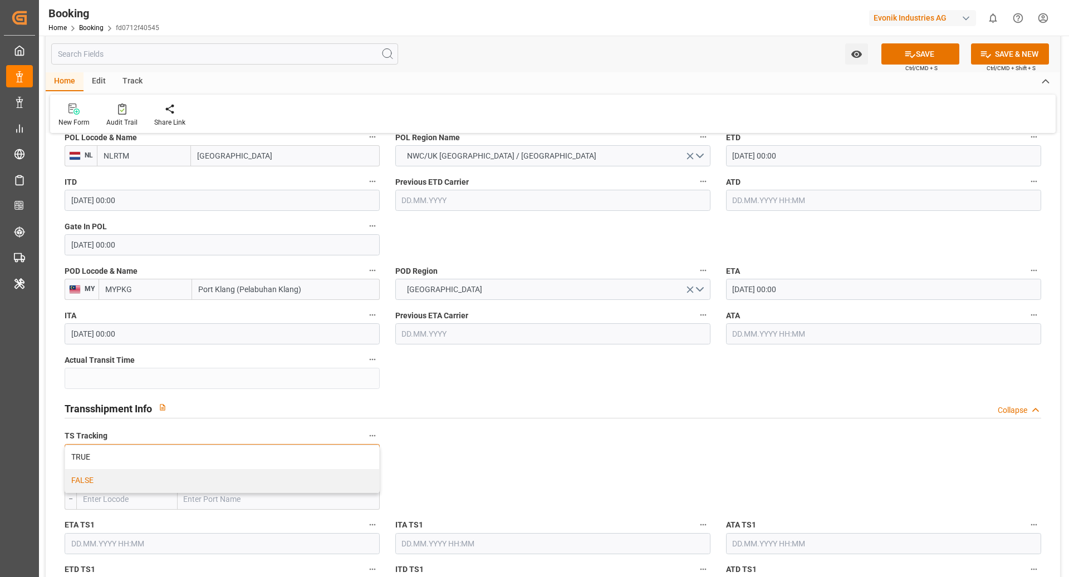
click at [164, 475] on div "FALSE" at bounding box center [222, 480] width 314 height 23
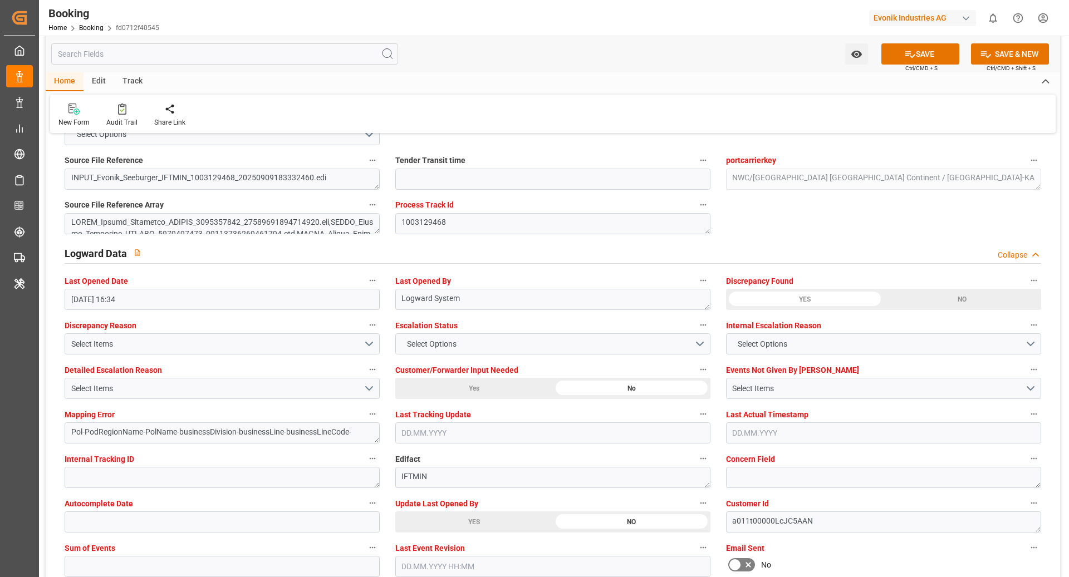
scroll to position [2025, 0]
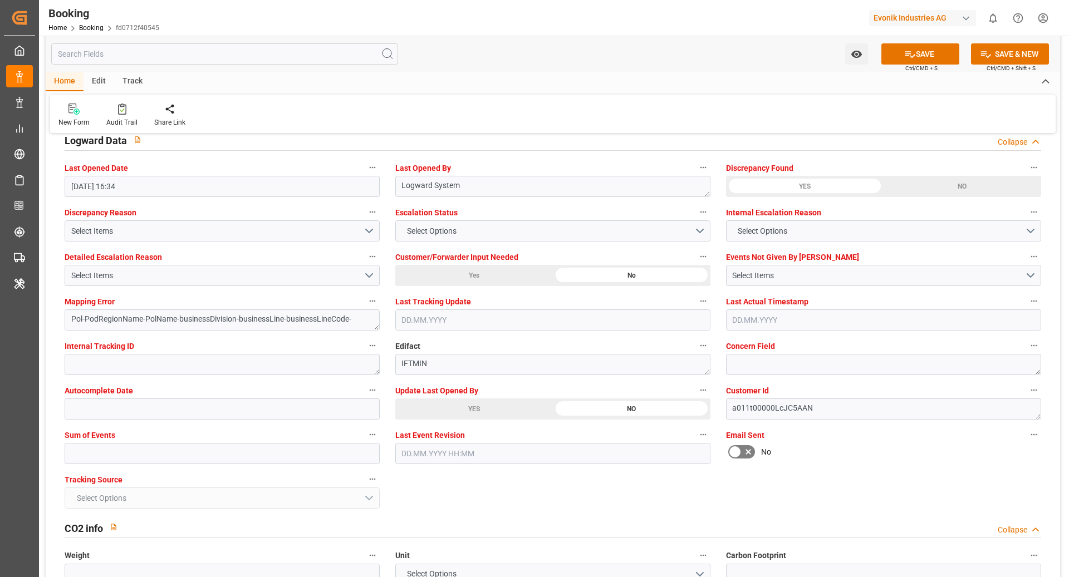
click at [210, 440] on label "Sum of Events" at bounding box center [222, 435] width 315 height 16
click at [365, 440] on button "Sum of Events" at bounding box center [372, 434] width 14 height 14
click at [179, 456] on div at bounding box center [534, 288] width 1069 height 577
click at [141, 446] on input "text" at bounding box center [222, 453] width 315 height 21
type input "0"
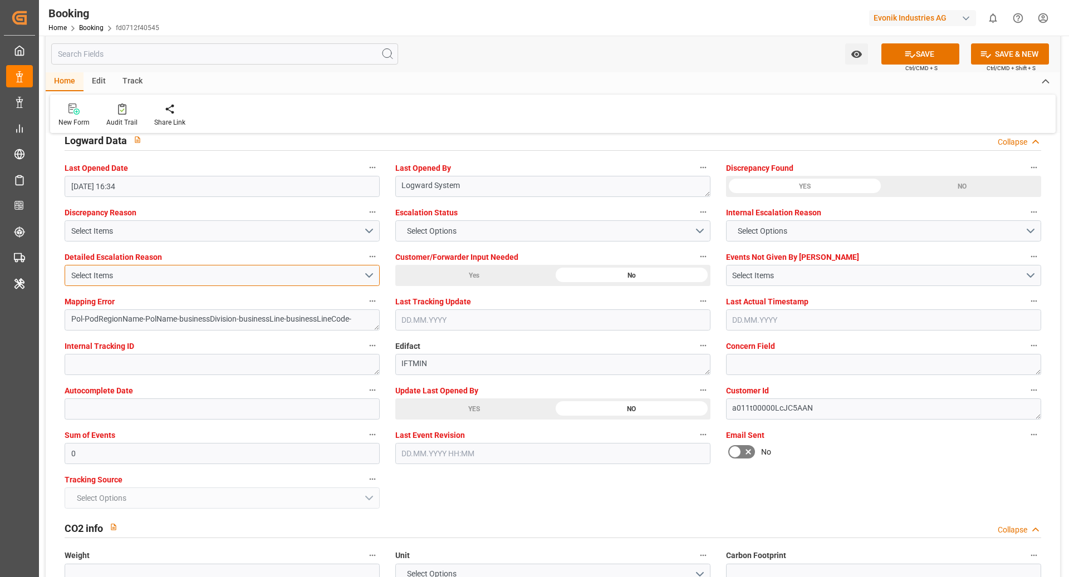
click at [191, 266] on button "Select Items" at bounding box center [222, 275] width 315 height 21
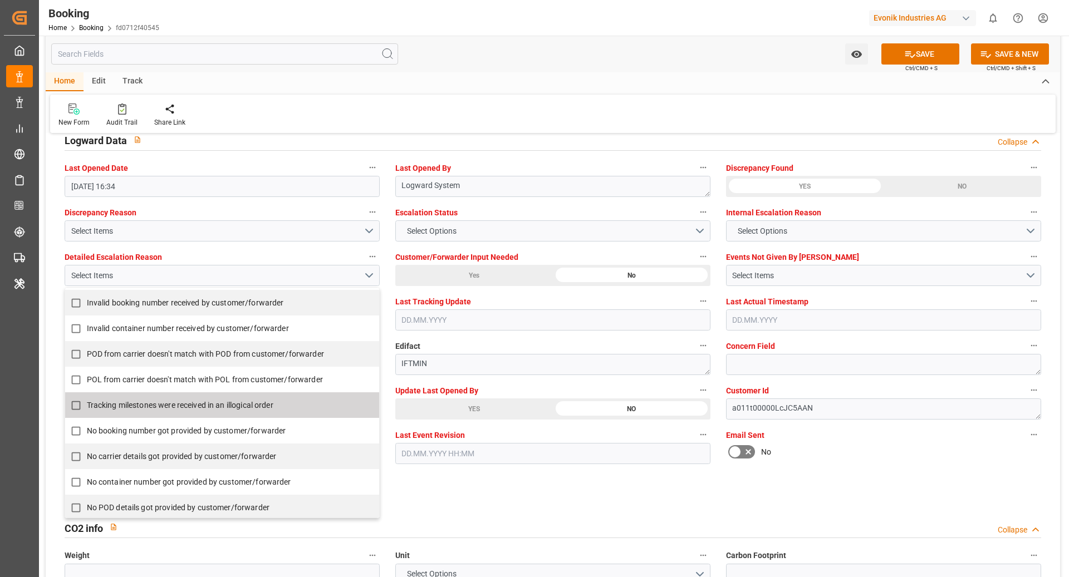
scroll to position [138, 0]
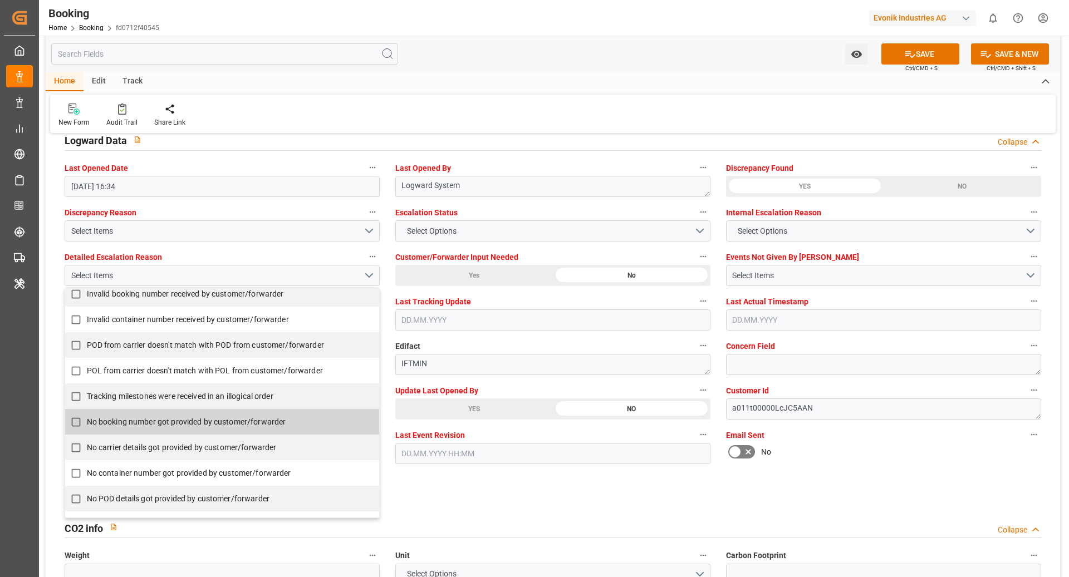
click at [183, 420] on span "No booking number got provided by customer/forwarder" at bounding box center [186, 421] width 199 height 9
checkbox input "true"
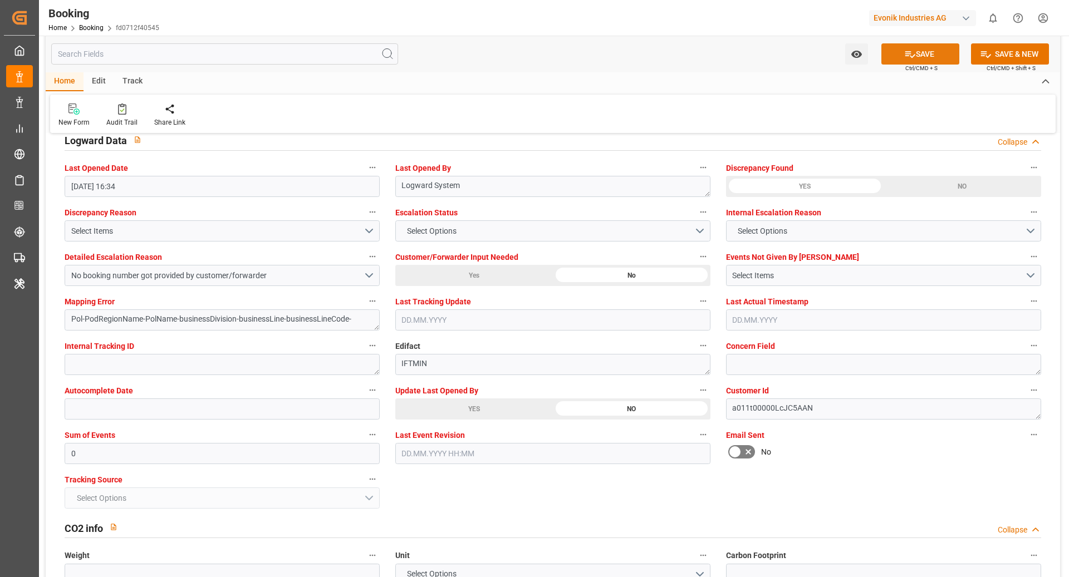
click at [918, 44] on button "SAVE" at bounding box center [920, 53] width 78 height 21
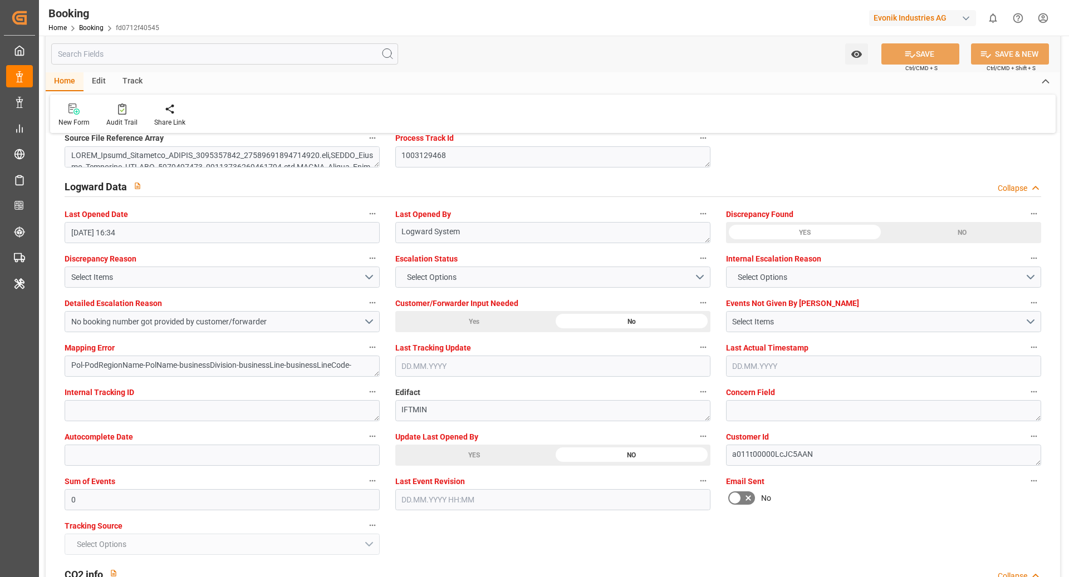
scroll to position [1976, 0]
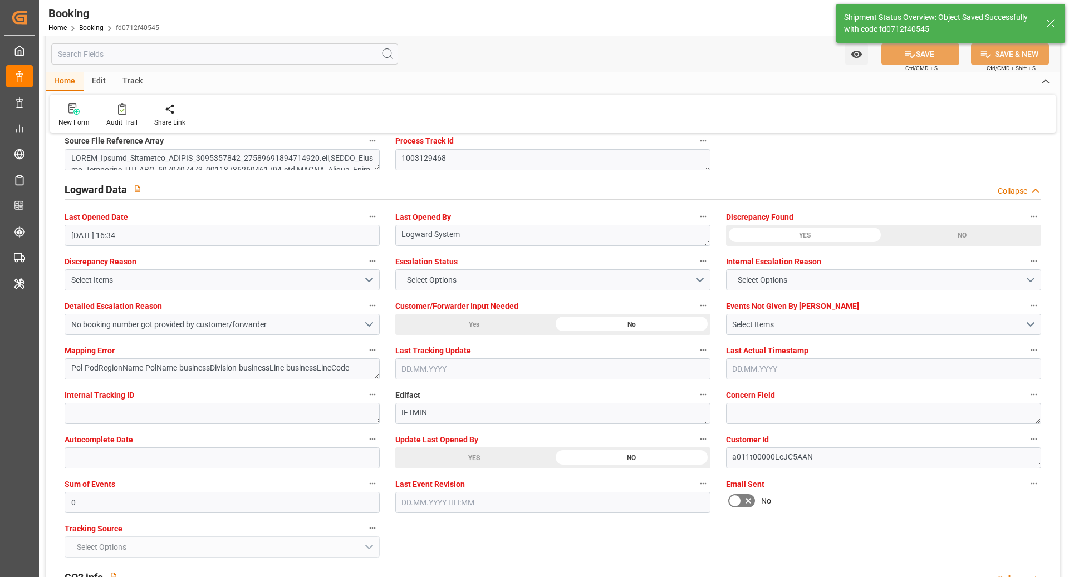
type textarea "[PERSON_NAME]"
type textarea "businessDivision-businessLine-"
type input "10.09.2025 09:51"
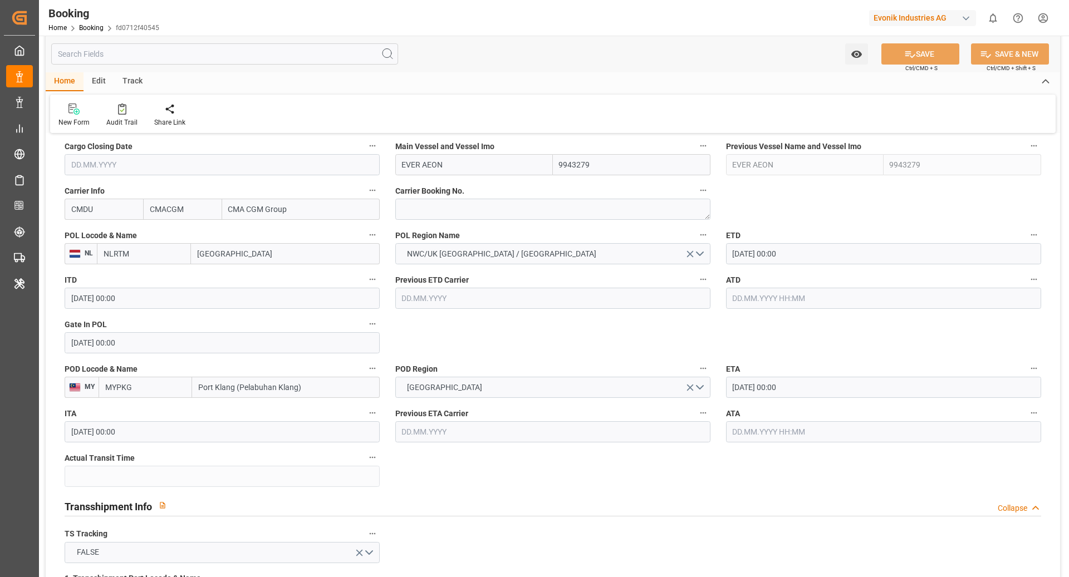
scroll to position [789, 0]
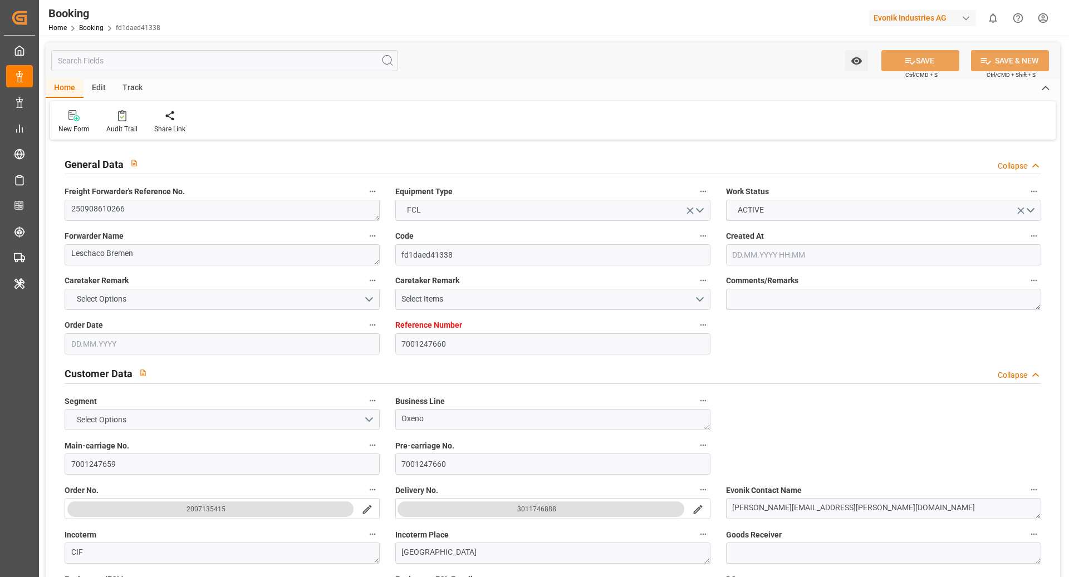
type input "[DATE] 08:39"
type input "[DATE]"
type input "[DATE] 00:00"
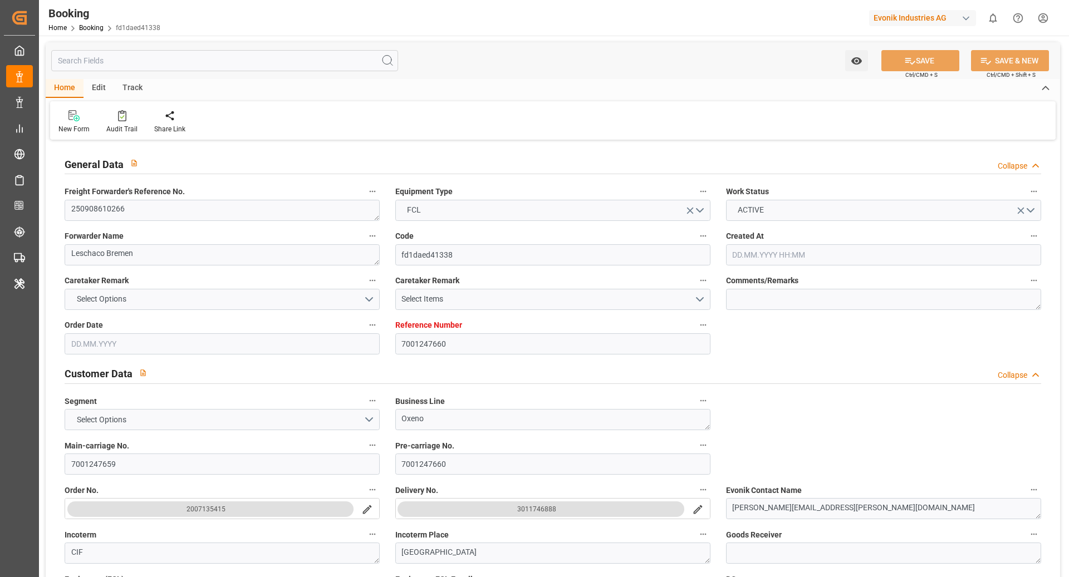
type input "[DATE] 00:00"
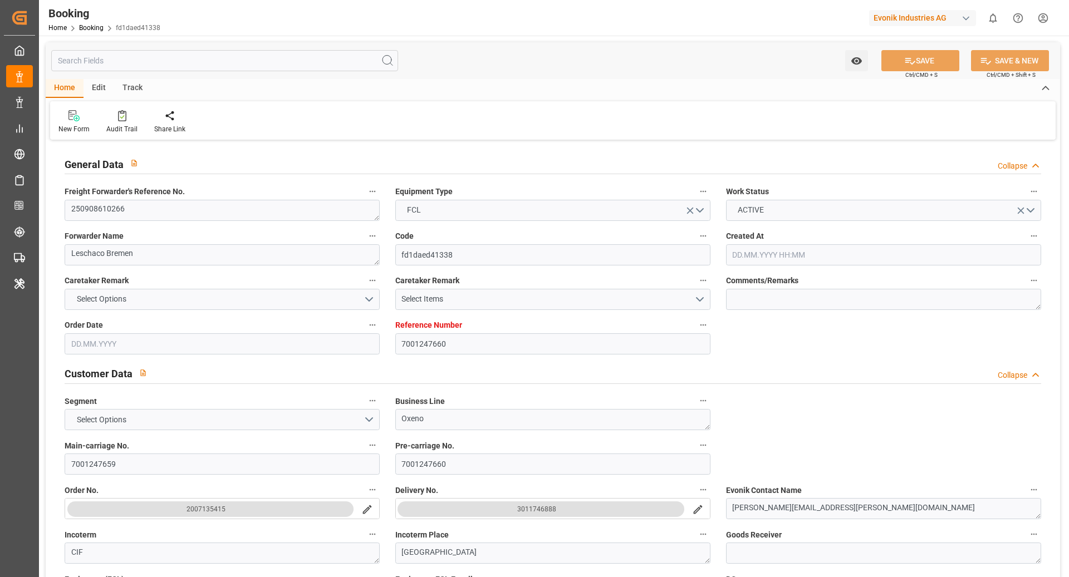
type input "[DATE] 00:00"
type input "[DATE]"
type input "[DATE] 07:12"
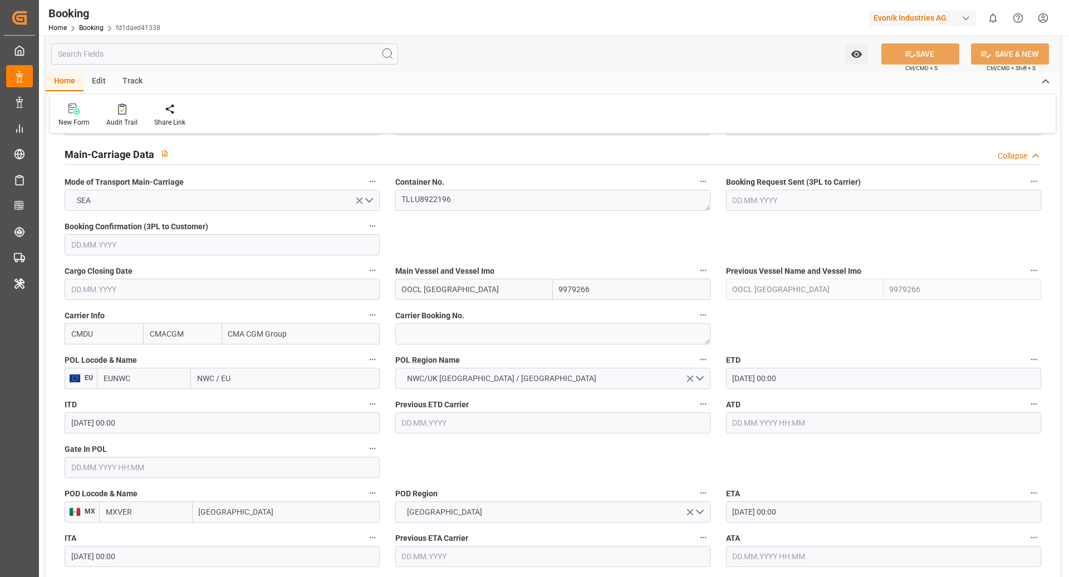
scroll to position [705, 0]
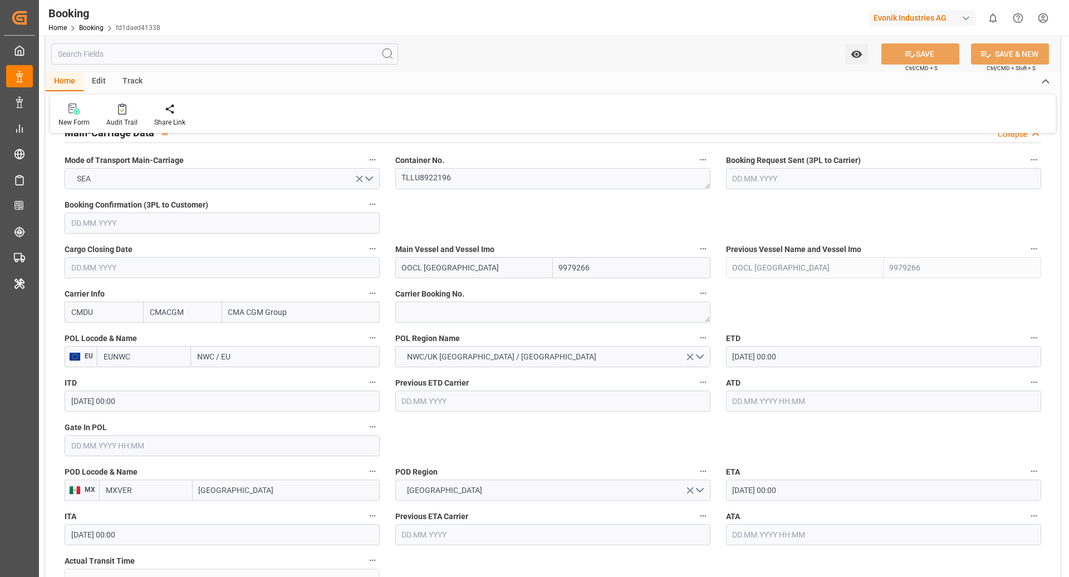
click at [156, 357] on input "EUNWC" at bounding box center [144, 356] width 94 height 21
type input "NLRTM"
click at [154, 385] on div "NLRTM - [GEOGRAPHIC_DATA]" at bounding box center [143, 387] width 93 height 37
type input "[GEOGRAPHIC_DATA]"
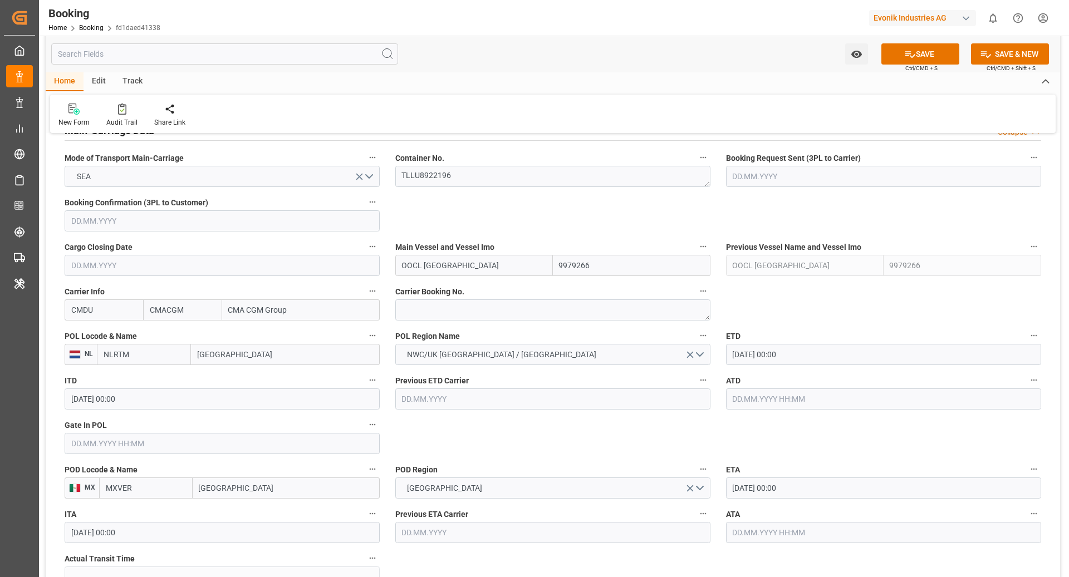
scroll to position [707, 0]
type input "NLRTM"
click at [462, 309] on textarea at bounding box center [552, 309] width 315 height 21
paste textarea "HBG2025789"
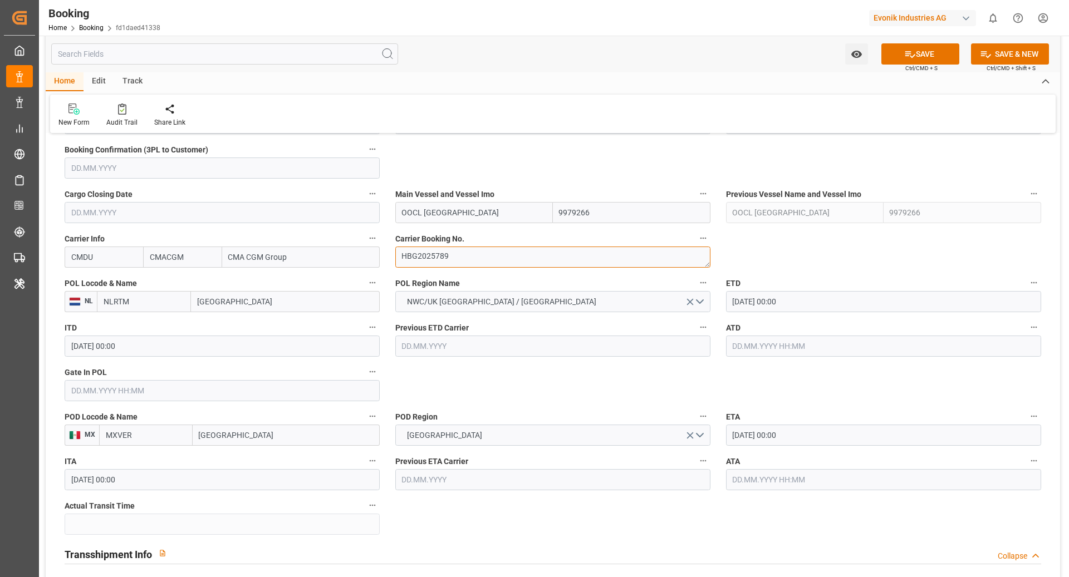
scroll to position [840, 0]
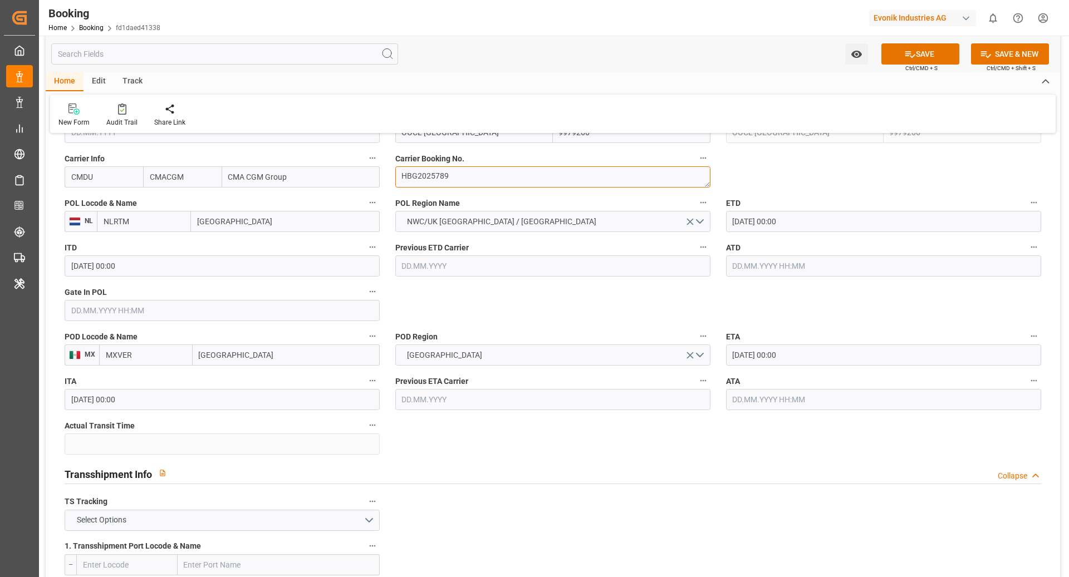
type textarea "HBG2025789"
click at [124, 311] on input "text" at bounding box center [222, 310] width 315 height 21
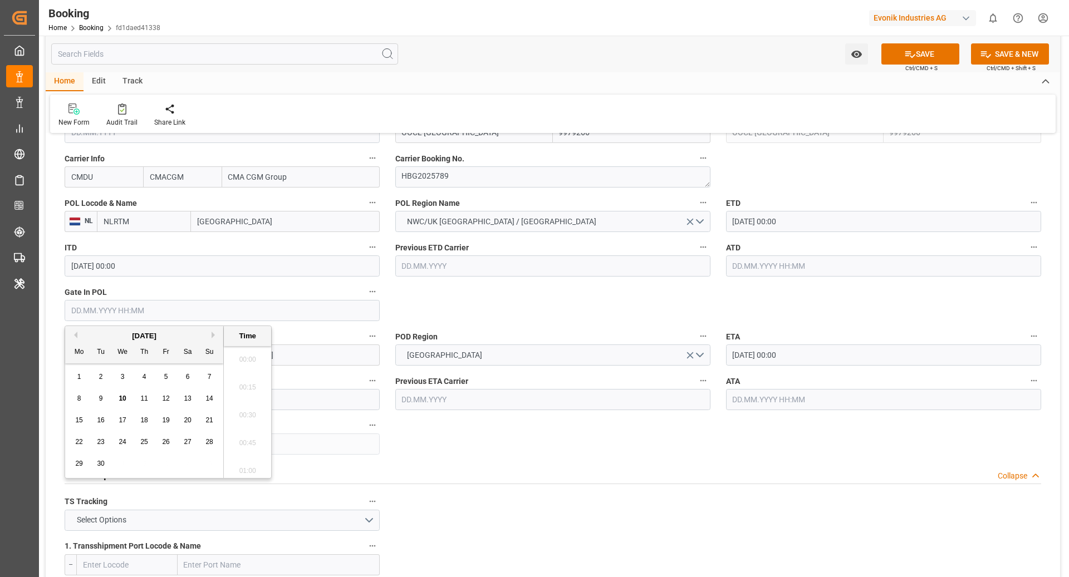
scroll to position [1645, 0]
click at [100, 402] on div "9" at bounding box center [101, 398] width 14 height 13
type input "[DATE] 00:00"
click at [753, 223] on input "17.09.2025 00:00" at bounding box center [883, 221] width 315 height 21
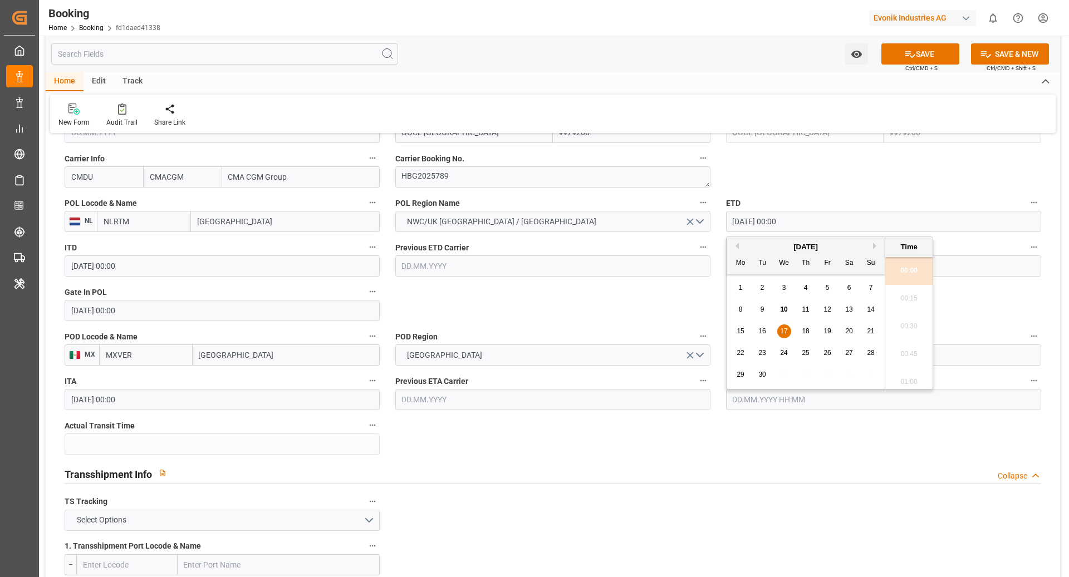
click at [803, 332] on span "18" at bounding box center [805, 331] width 7 height 8
type input "18.09.2025 00:00"
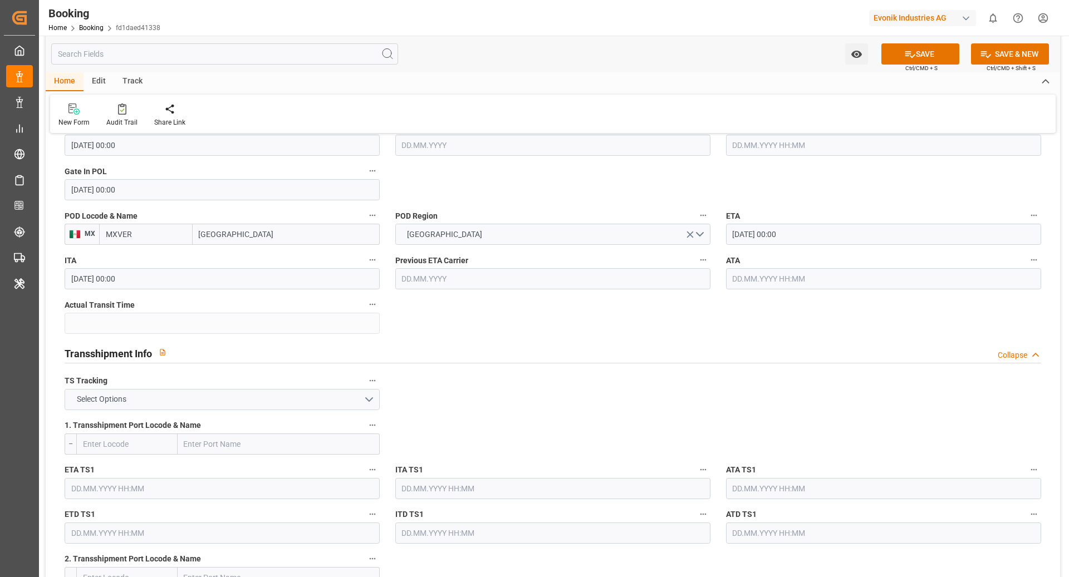
scroll to position [1045, 0]
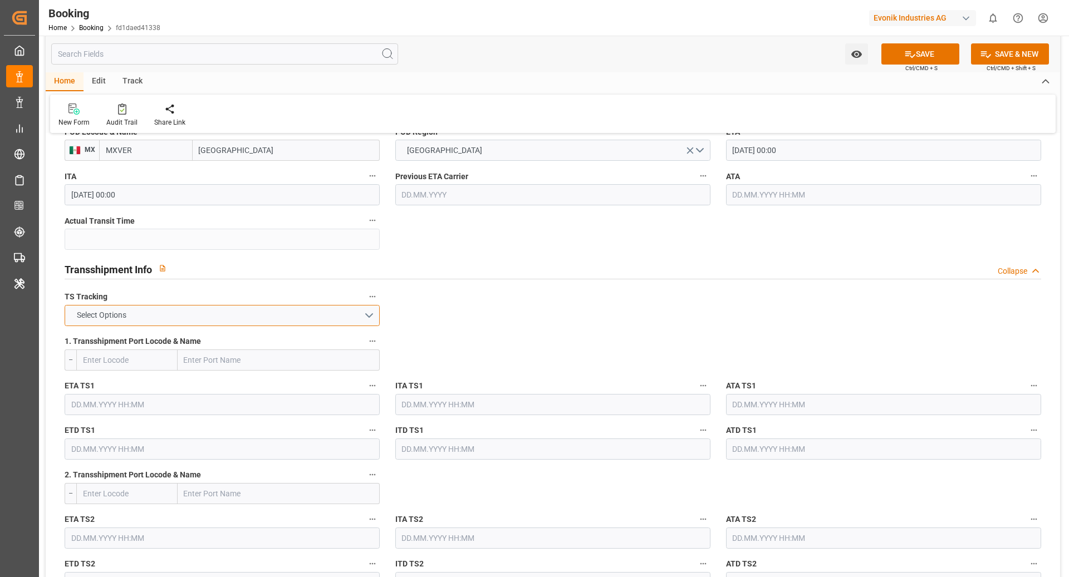
click at [259, 317] on button "Select Options" at bounding box center [222, 315] width 315 height 21
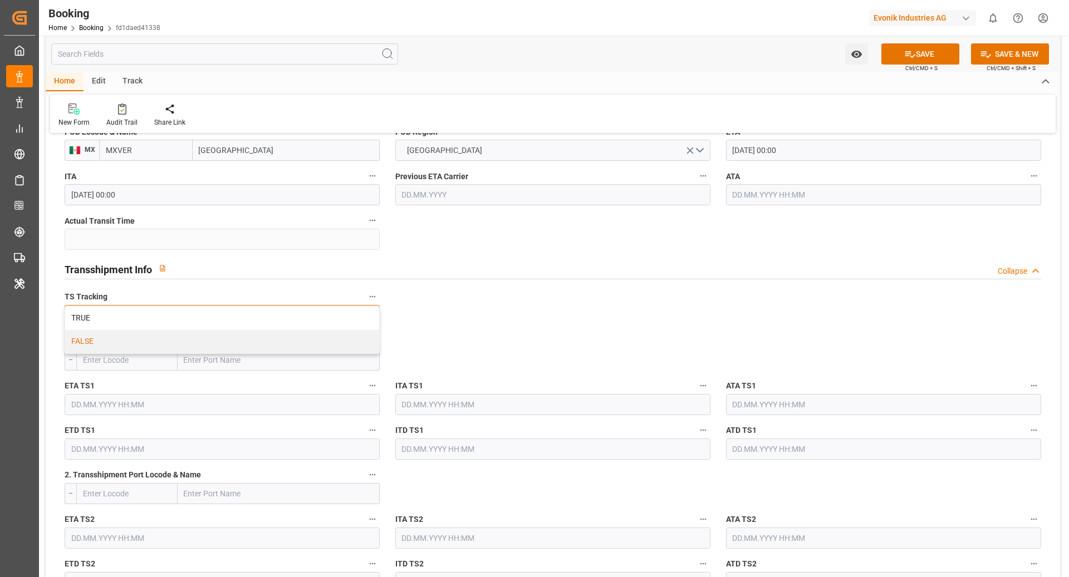
click at [207, 346] on div "FALSE" at bounding box center [222, 341] width 314 height 23
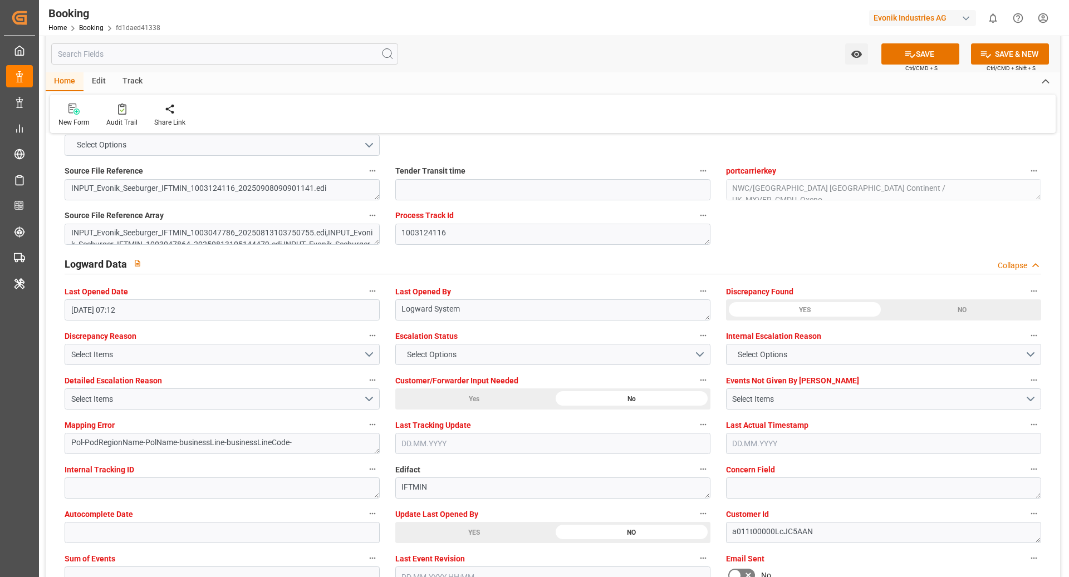
scroll to position [1961, 0]
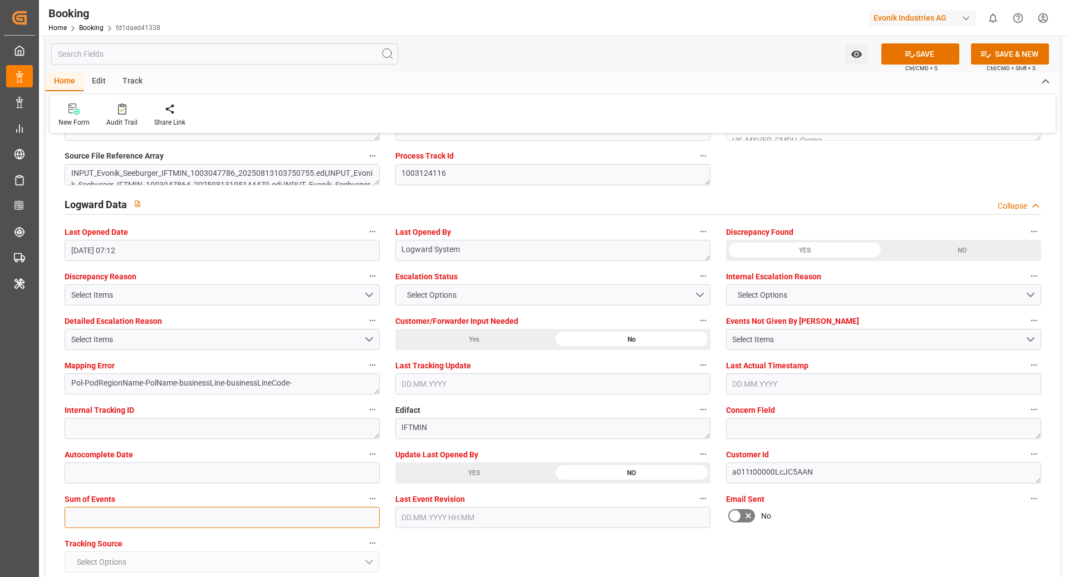
click at [144, 508] on input "text" at bounding box center [222, 517] width 315 height 21
type input "0"
click at [936, 38] on div "Watch Option SAVE Ctrl/CMD + S SAVE & NEW Ctrl/CMD + Shift + S" at bounding box center [553, 54] width 1014 height 37
click at [914, 57] on button "SAVE" at bounding box center [920, 53] width 78 height 21
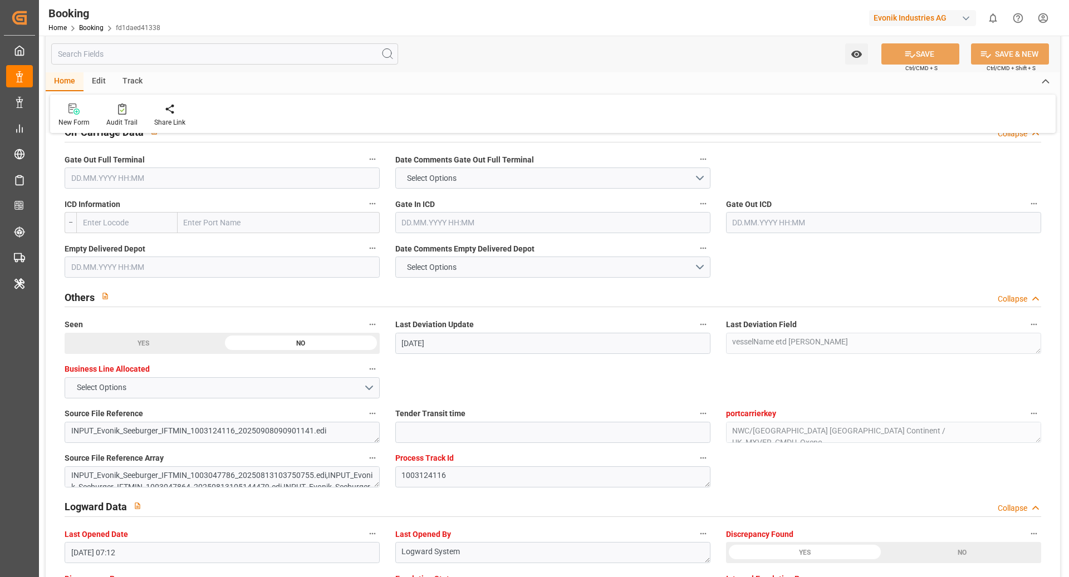
scroll to position [1511, 0]
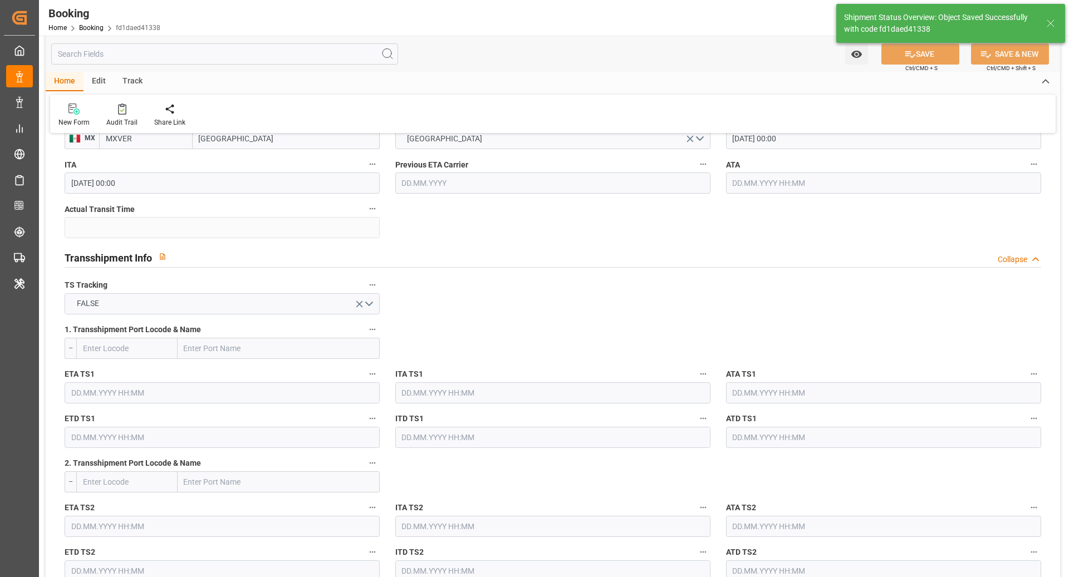
type textarea "[PERSON_NAME]"
type textarea "businessLine-"
type input "10.09.2025 09:52"
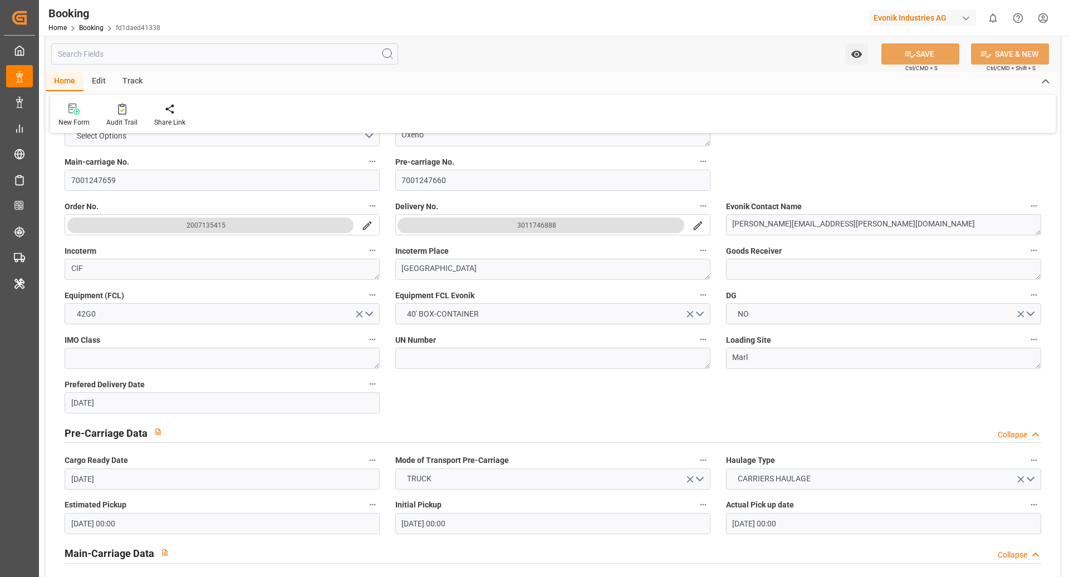
scroll to position [261, 0]
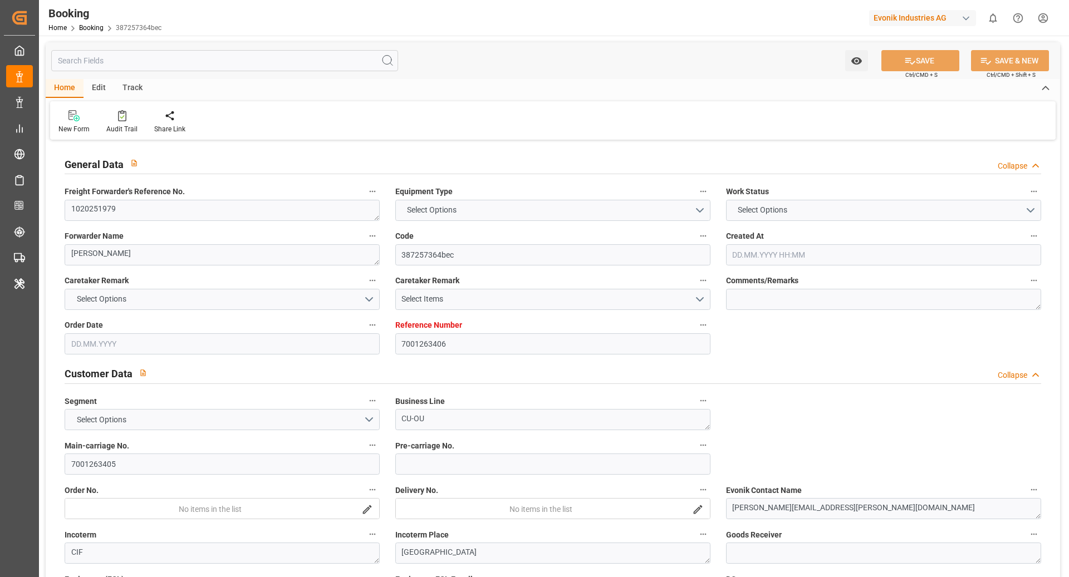
type input "7001263406"
type input "9783502"
type input "Cosco"
type input "COSCO Shipping Co. Ltd."
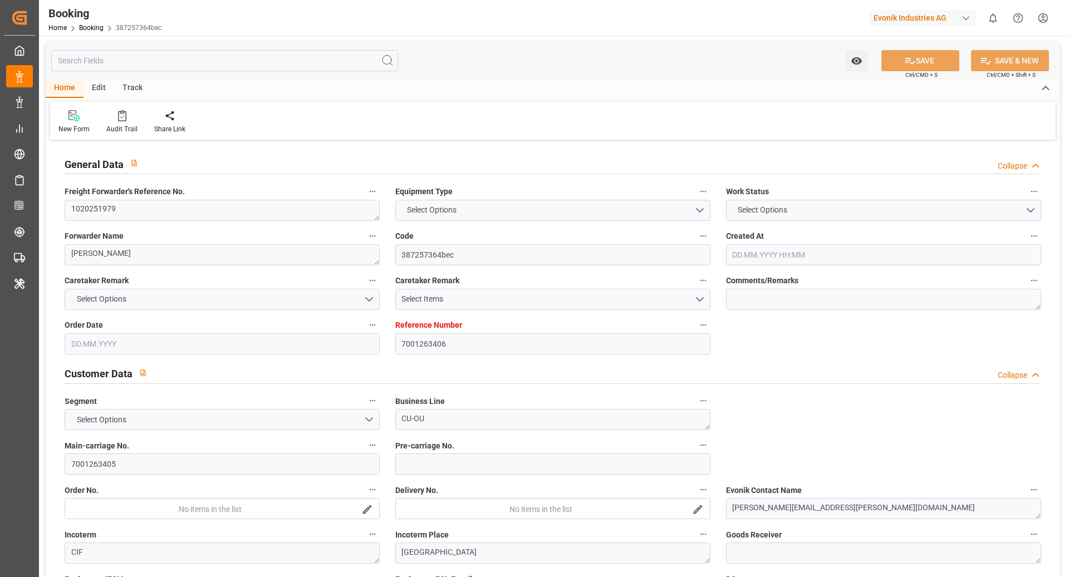
type input "EUNWC"
type input "CNSHA"
type input "[DATE] 09:12"
type input "[DATE]"
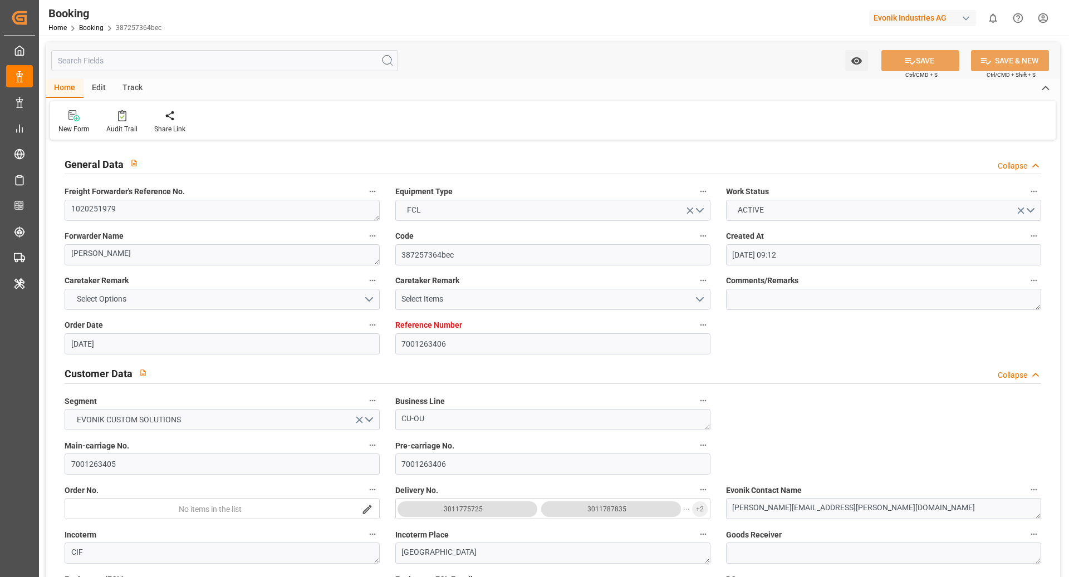
type input "[DATE]"
type input "[DATE] 00:00"
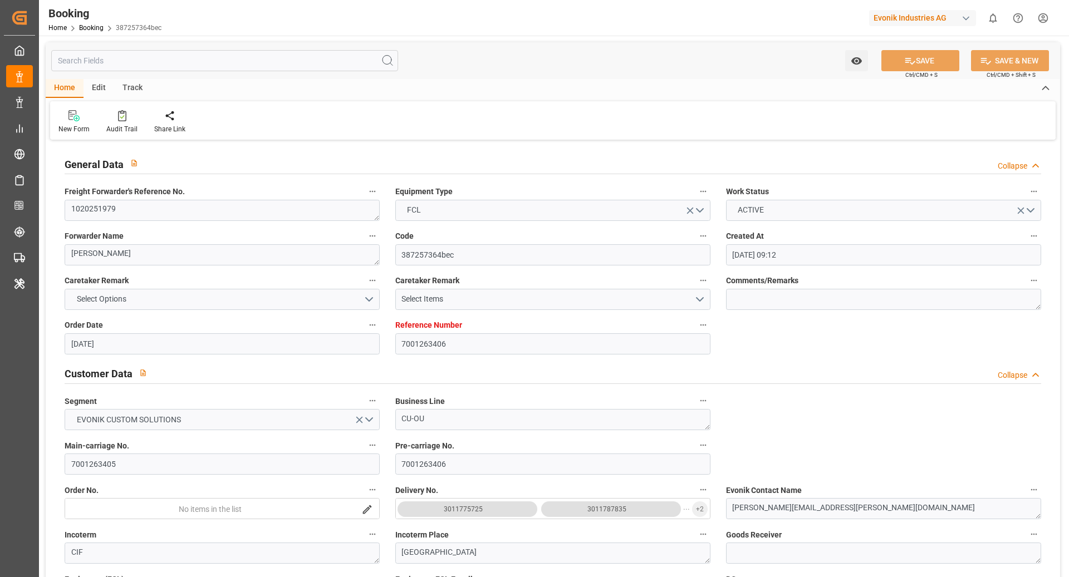
type input "[DATE] 00:00"
type input "[DATE] 16:34"
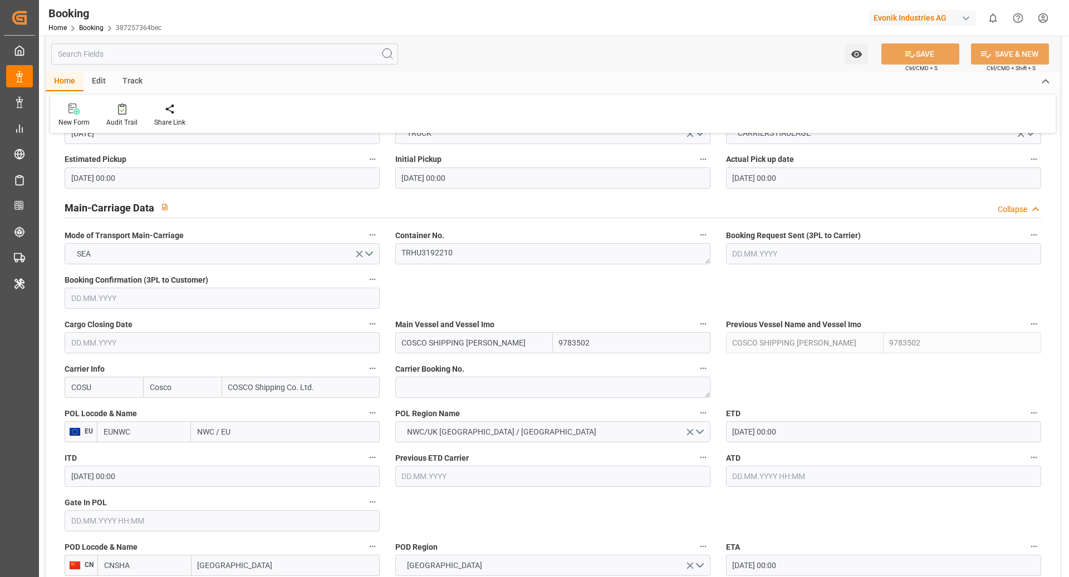
scroll to position [641, 0]
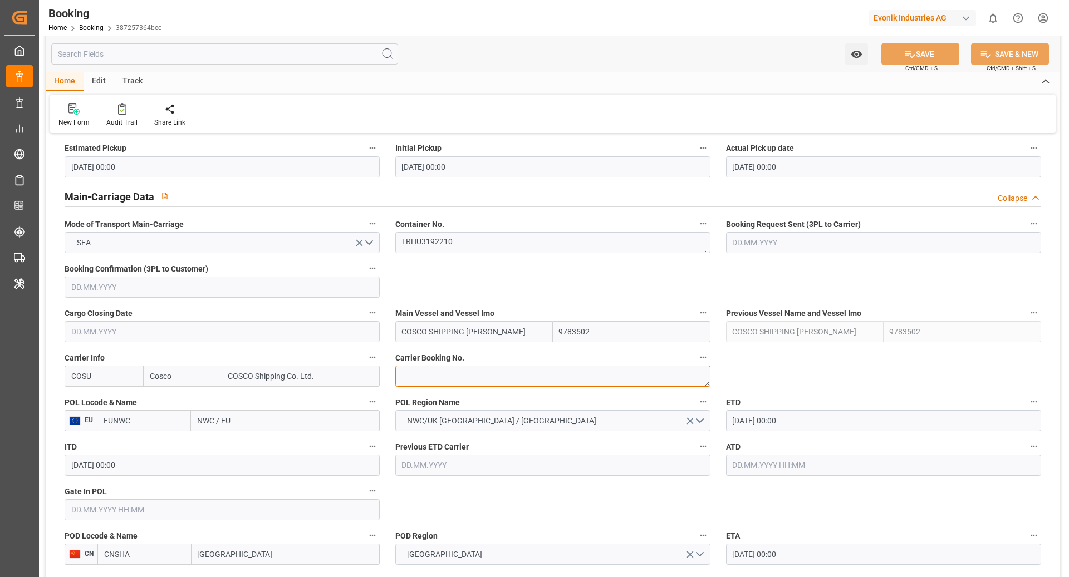
click at [442, 366] on textarea at bounding box center [552, 376] width 315 height 21
paste textarea "6429142130"
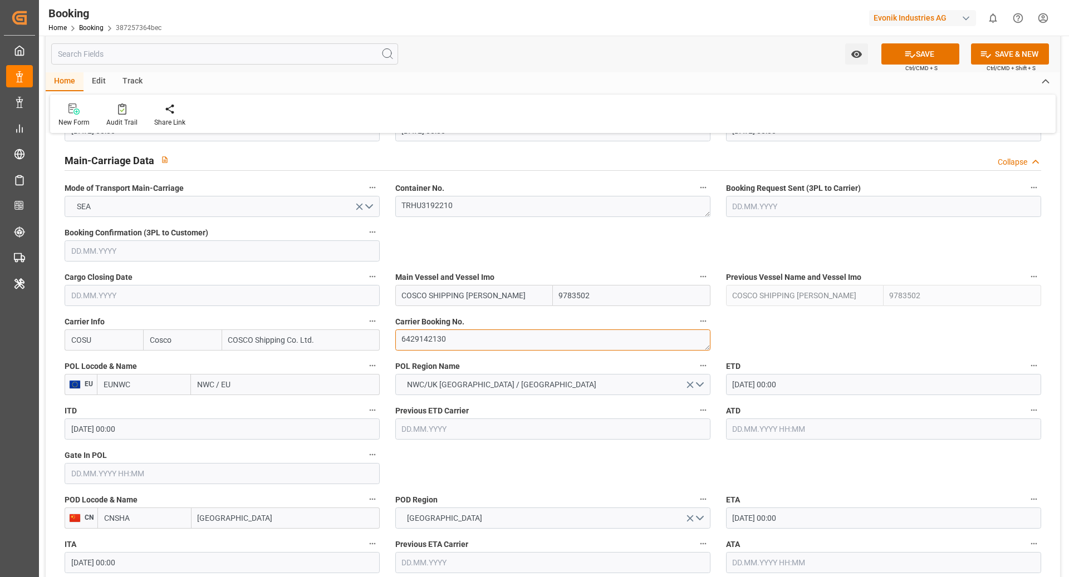
scroll to position [677, 0]
type textarea "6429142130"
click at [150, 382] on input "EUNWC" at bounding box center [144, 383] width 94 height 21
type input "NLRTM"
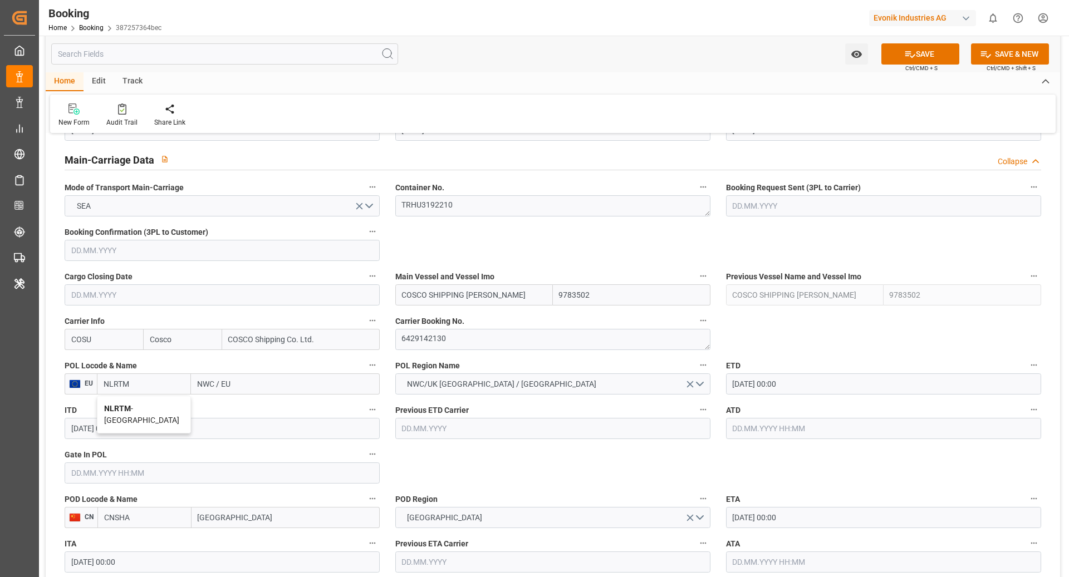
click at [155, 404] on span "NLRTM - [GEOGRAPHIC_DATA]" at bounding box center [141, 414] width 75 height 21
type input "[GEOGRAPHIC_DATA]"
type input "NLRTM"
click at [149, 514] on input "CNSHA" at bounding box center [144, 517] width 94 height 21
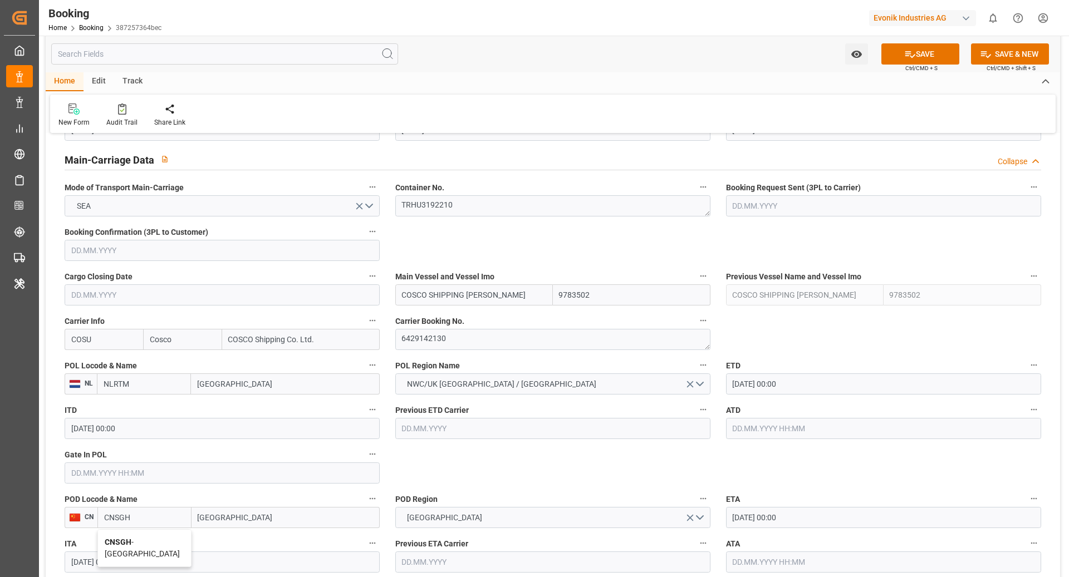
click at [152, 542] on span "CNSGH - [GEOGRAPHIC_DATA]" at bounding box center [142, 548] width 75 height 21
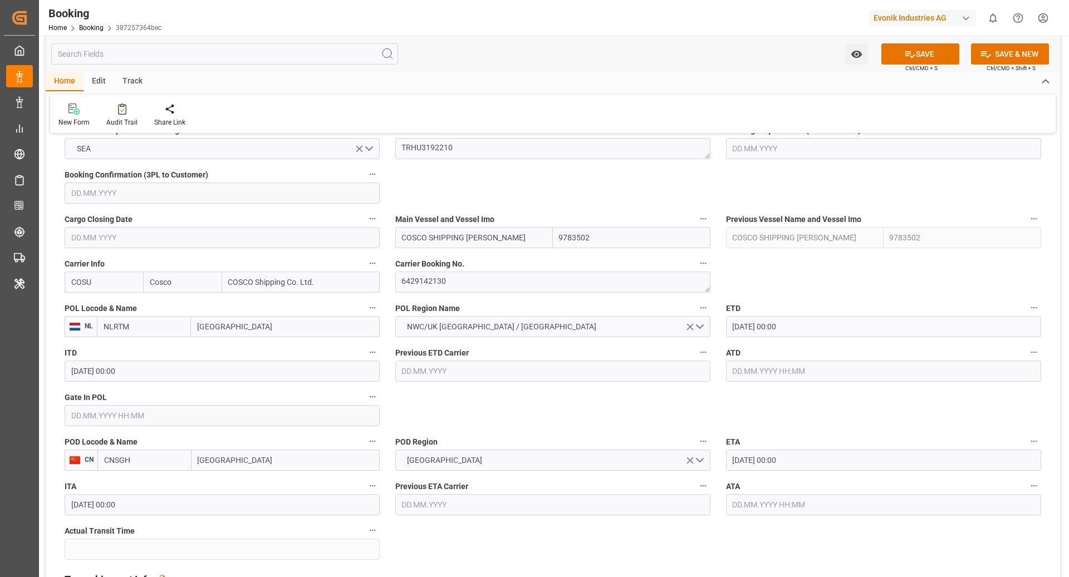
scroll to position [735, 0]
type input "CNSGH"
click at [163, 401] on label "Gate In POL" at bounding box center [222, 397] width 315 height 16
click at [365, 401] on button "Gate In POL" at bounding box center [372, 396] width 14 height 14
click at [135, 417] on div at bounding box center [534, 288] width 1069 height 577
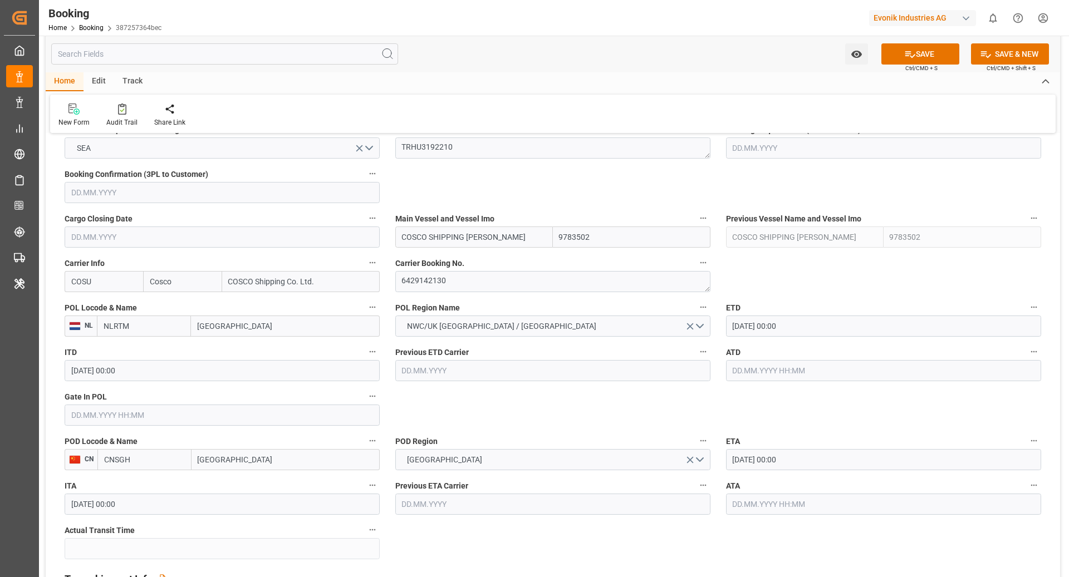
click at [174, 413] on input "text" at bounding box center [222, 415] width 315 height 21
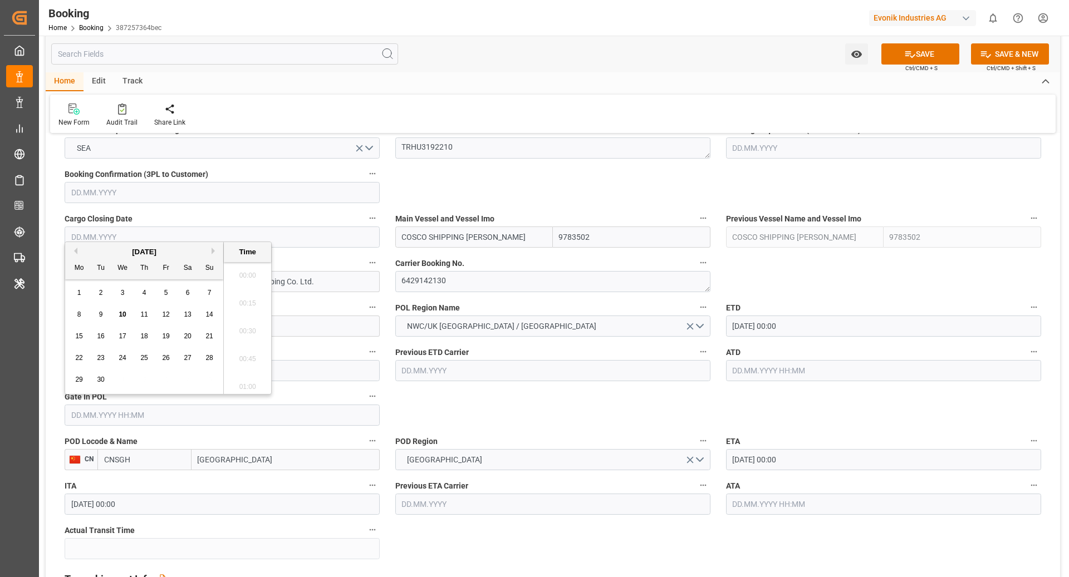
scroll to position [1645, 0]
click at [102, 314] on div "9" at bounding box center [101, 314] width 14 height 13
type input "[DATE] 00:00"
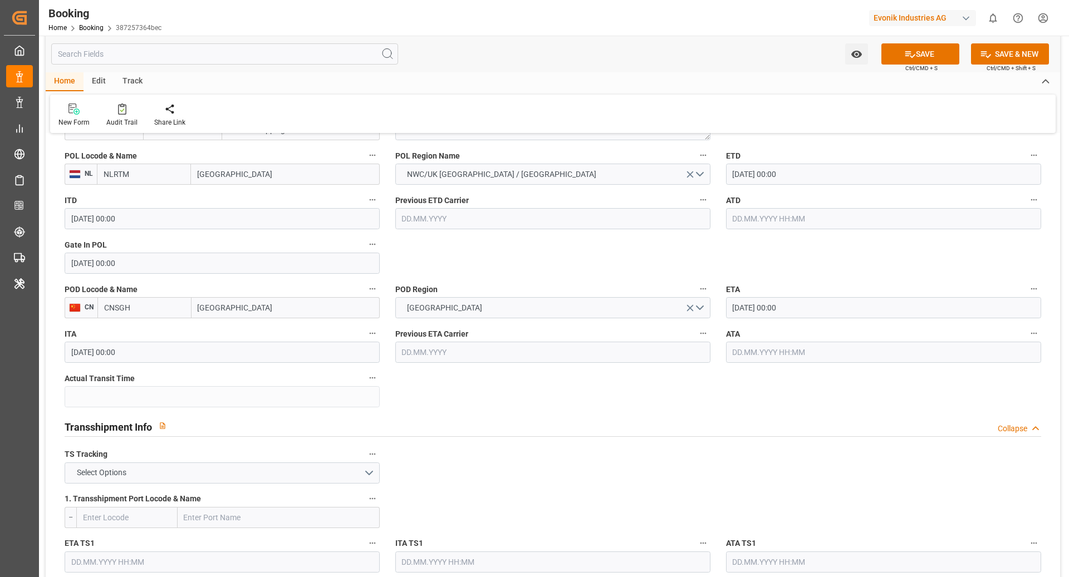
scroll to position [951, 0]
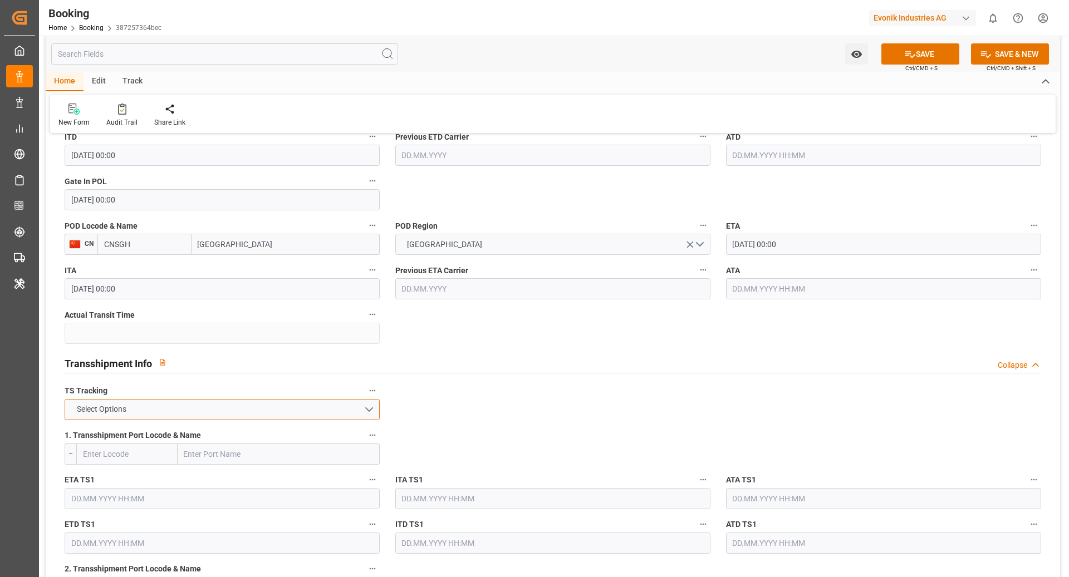
click at [241, 410] on button "Select Options" at bounding box center [222, 409] width 315 height 21
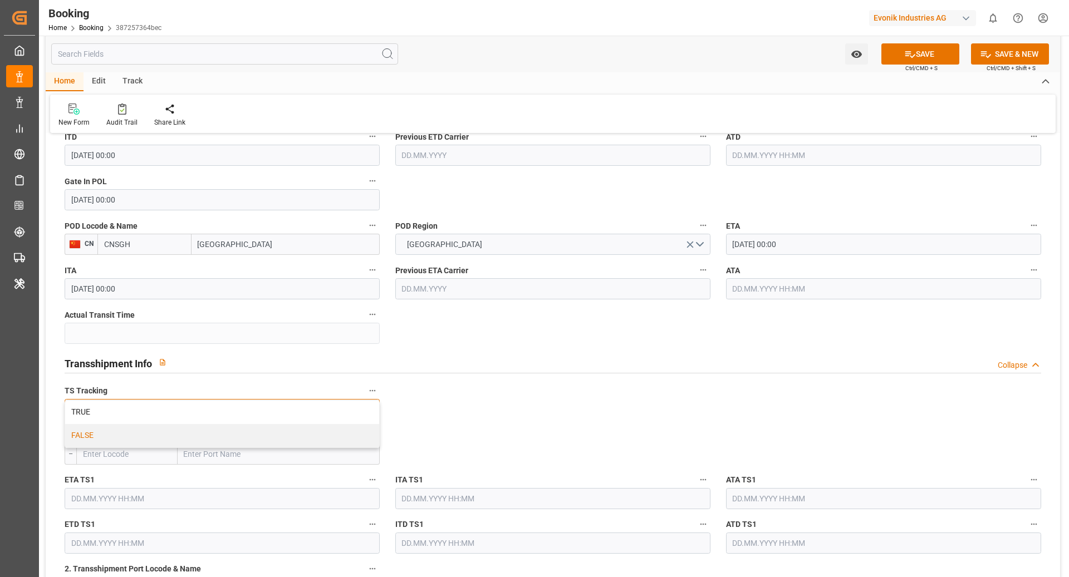
click at [220, 432] on div "FALSE" at bounding box center [222, 435] width 314 height 23
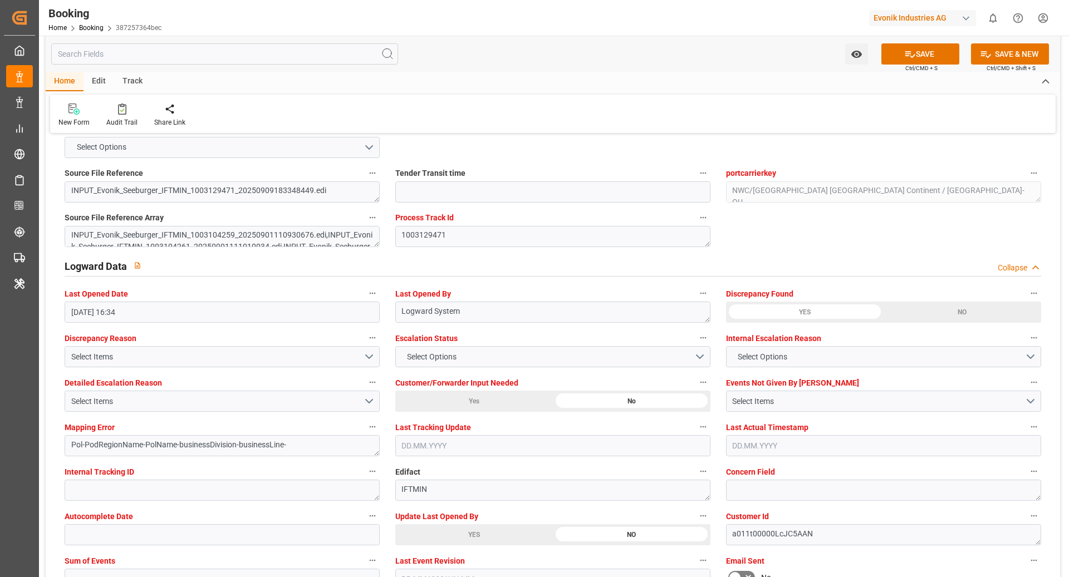
scroll to position [1991, 0]
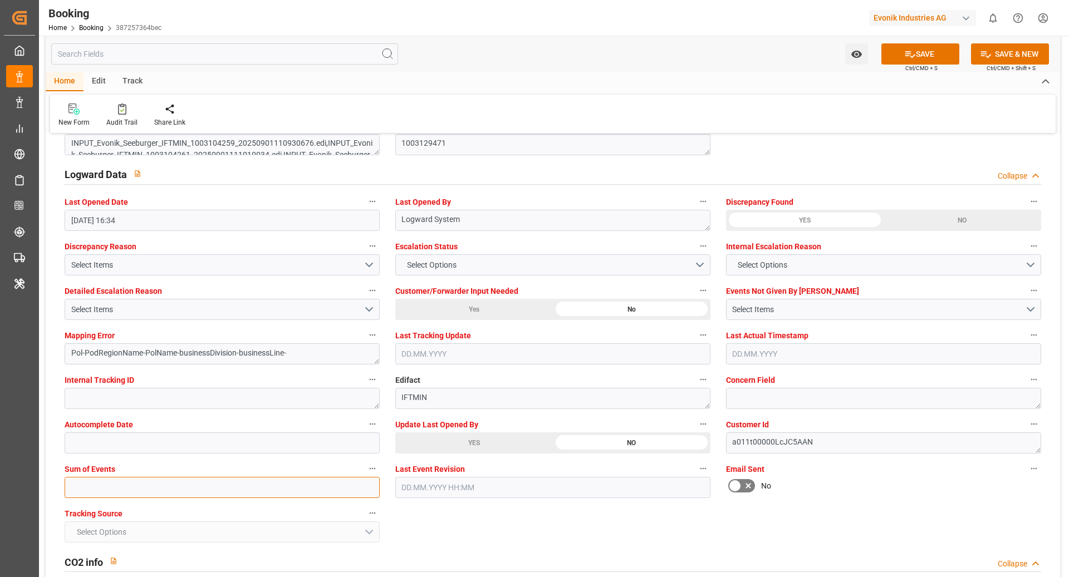
click at [122, 488] on input "text" at bounding box center [222, 487] width 315 height 21
type input "0"
click at [925, 54] on button "SAVE" at bounding box center [920, 53] width 78 height 21
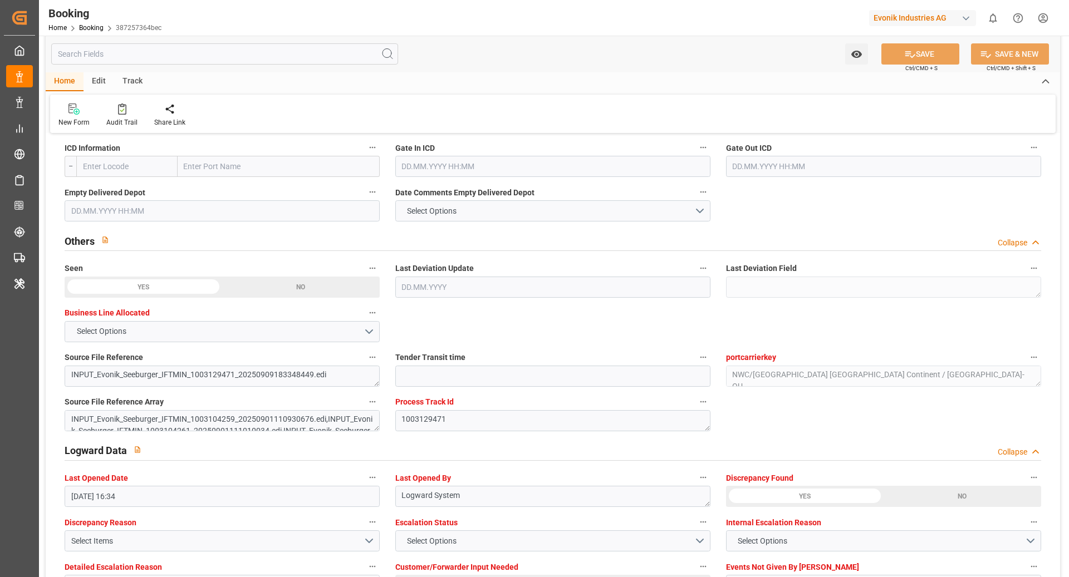
scroll to position [1640, 0]
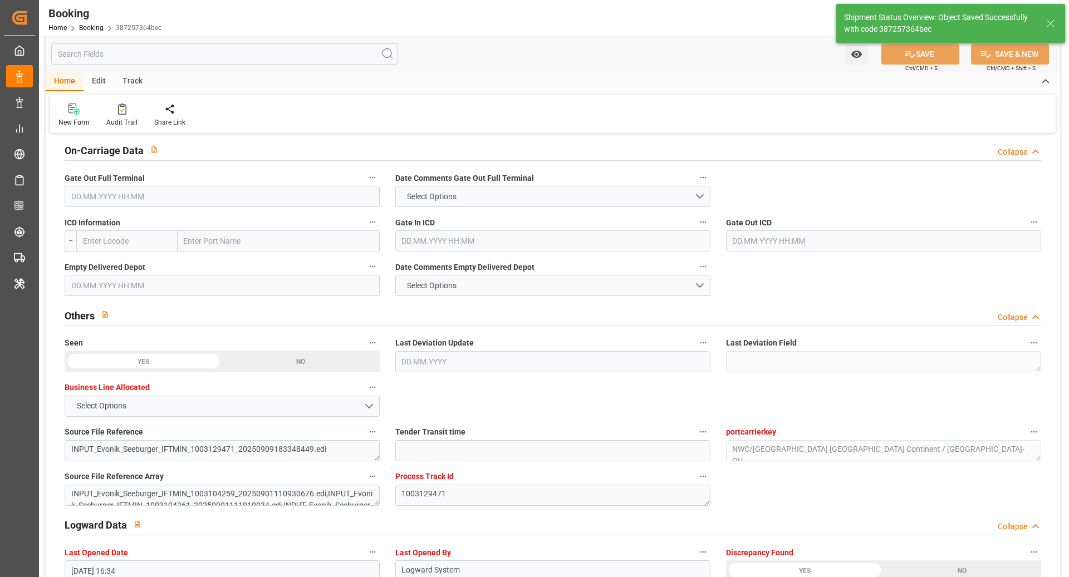
type textarea "NWC/UK North West Continent / UK_CNSGH_COSU_CU-OU"
type textarea "[PERSON_NAME]"
type textarea "Pod-PodRegionName-businessDivision-businessLine-"
type input "10.09.2025 09:55"
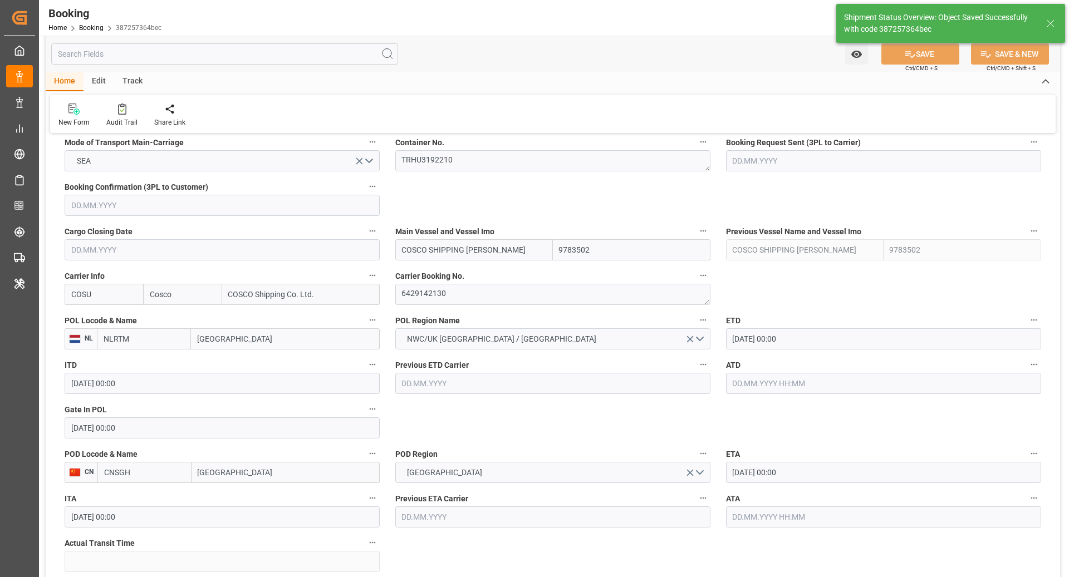
scroll to position [714, 0]
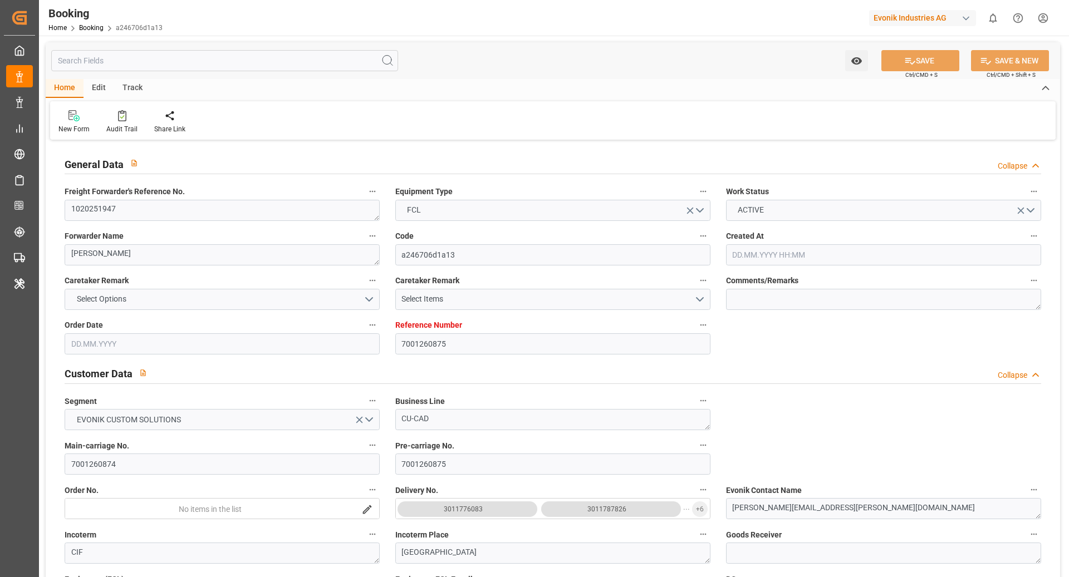
type input "7001260875"
type input "9783502"
type input "Cosco"
type input "COSCO Shipping Co. Ltd."
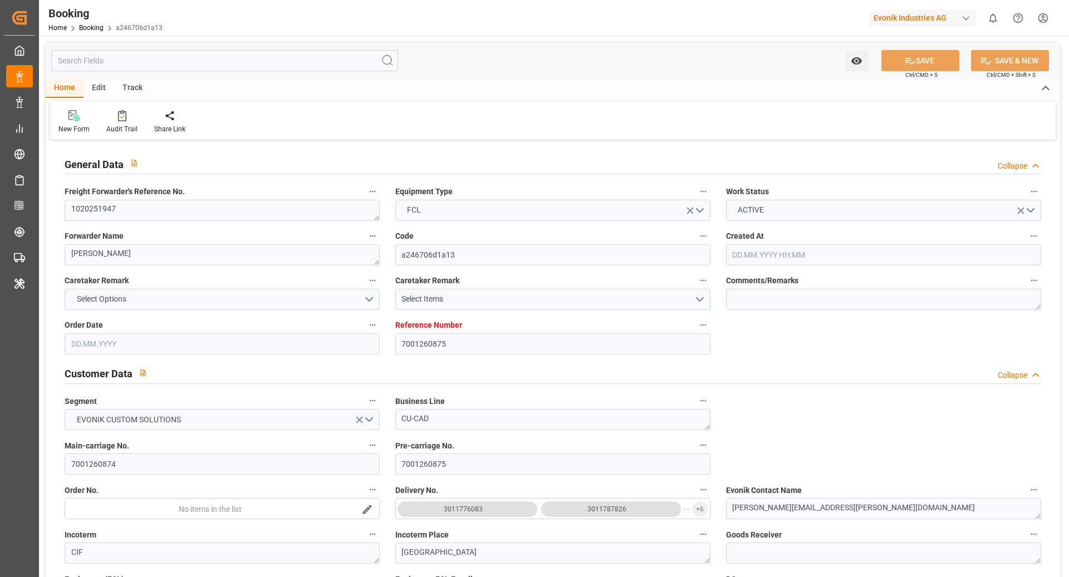
type input "EUNWC"
type input "CNSHA"
type input "[DATE] 08:45"
type input "[DATE]"
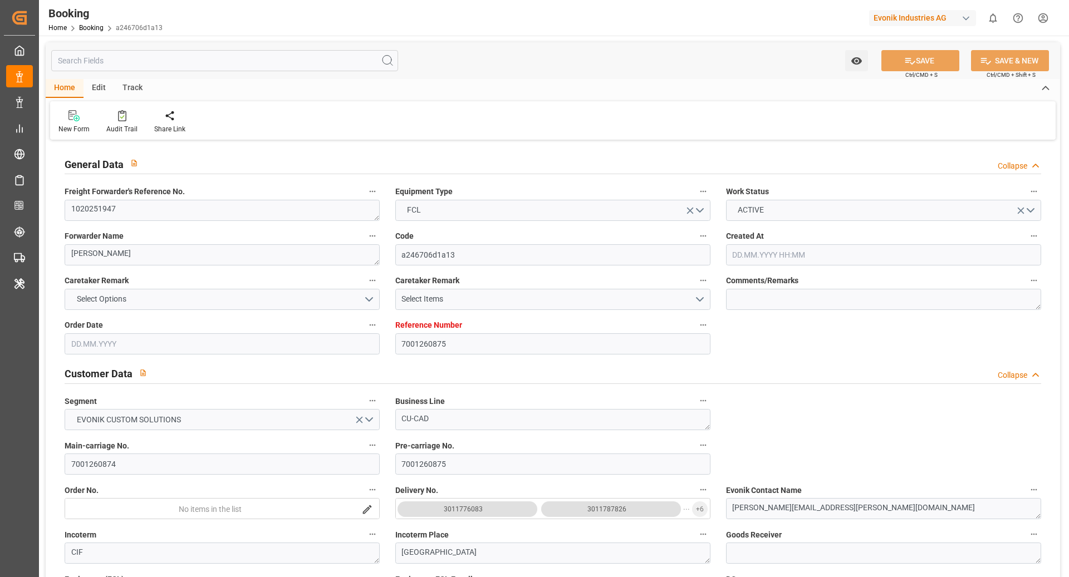
type input "[DATE]"
type input "[DATE] 00:00"
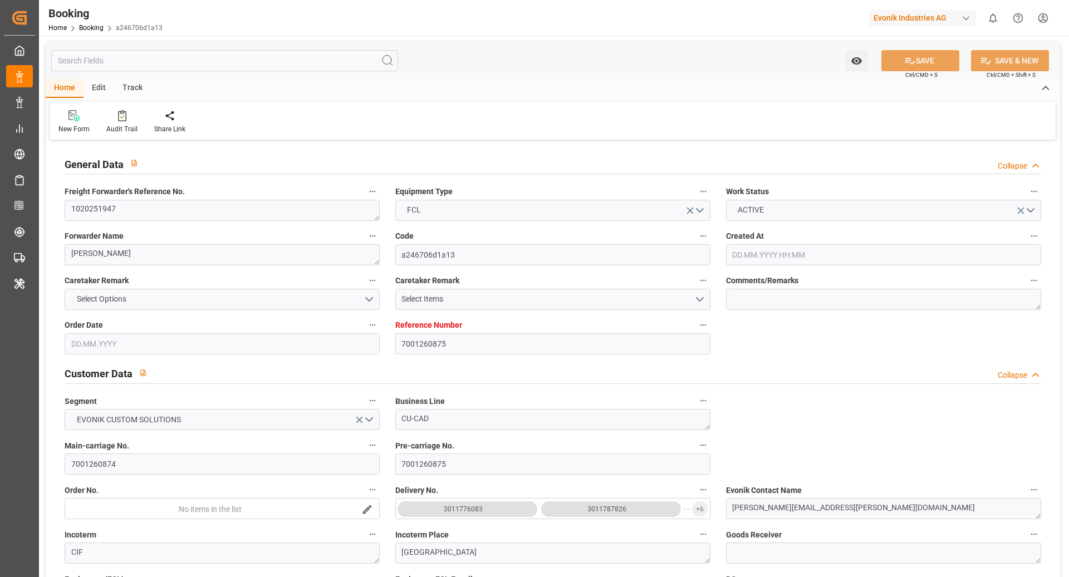
type input "[DATE] 00:00"
type input "[DATE] 16:31"
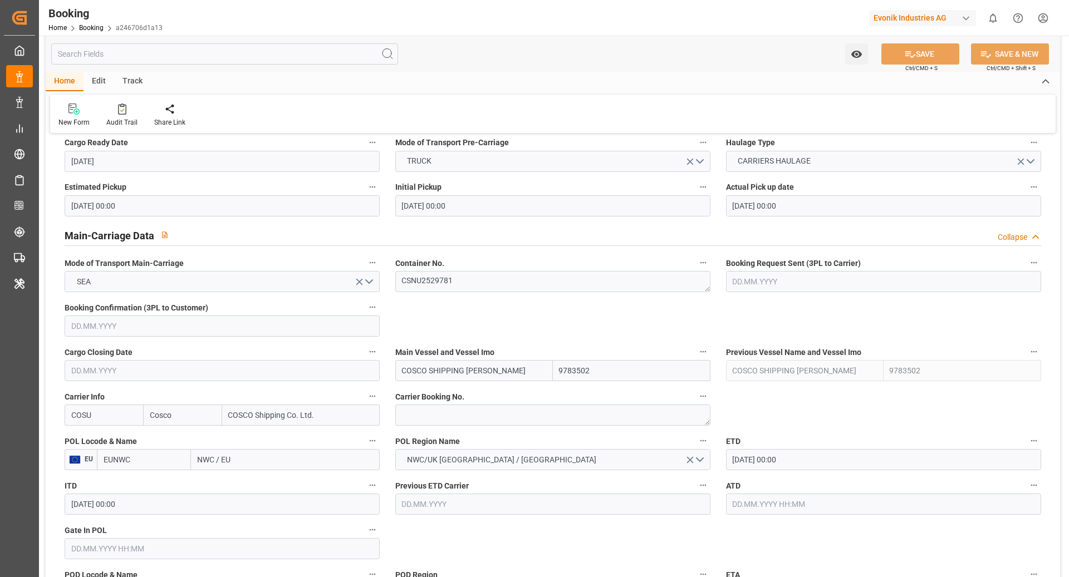
scroll to position [694, 0]
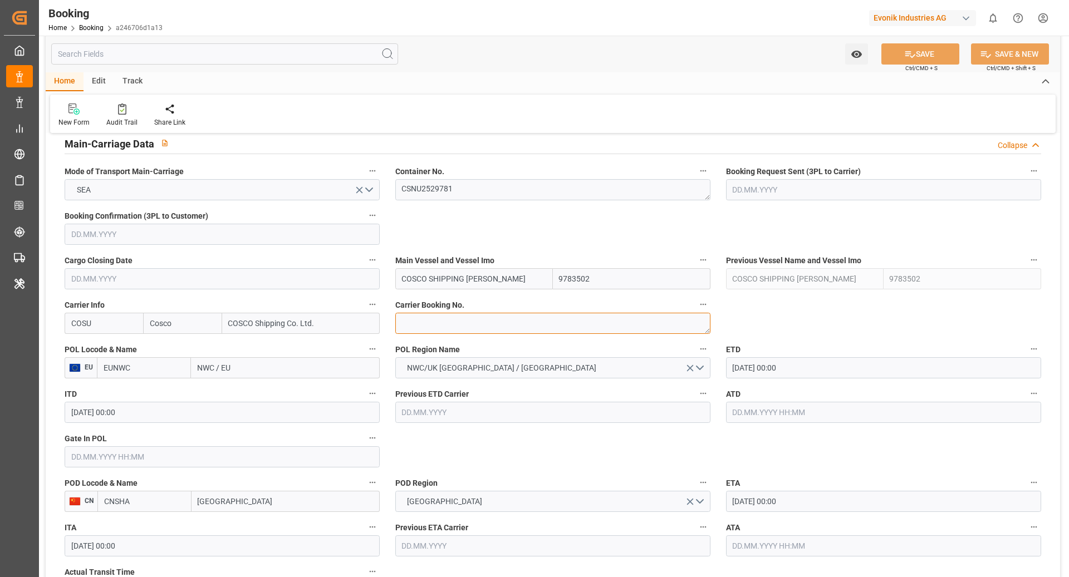
click at [455, 324] on textarea at bounding box center [552, 323] width 315 height 21
paste textarea "6429142010"
type textarea "6429142010"
click at [144, 382] on div "ITD 14.09.2025 00:00" at bounding box center [222, 404] width 331 height 45
click at [145, 374] on input "EUNWC" at bounding box center [144, 367] width 94 height 21
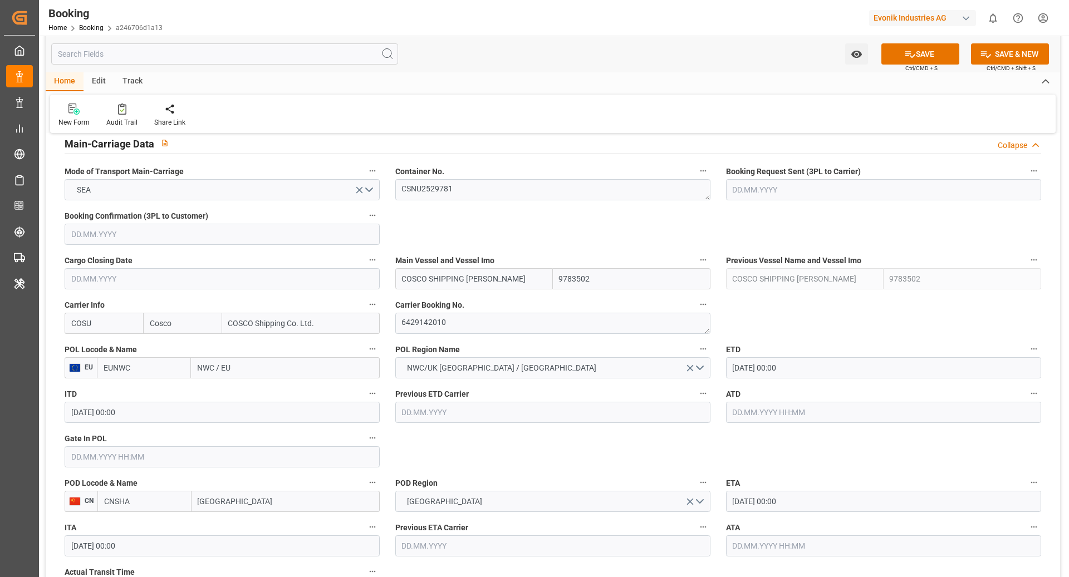
click at [145, 374] on input "EUNWC" at bounding box center [144, 367] width 94 height 21
type input "NLRTM"
click at [154, 396] on div "NLRTM - Rotterdam" at bounding box center [143, 398] width 93 height 37
type input "Rotterdam"
type input "NLRTM"
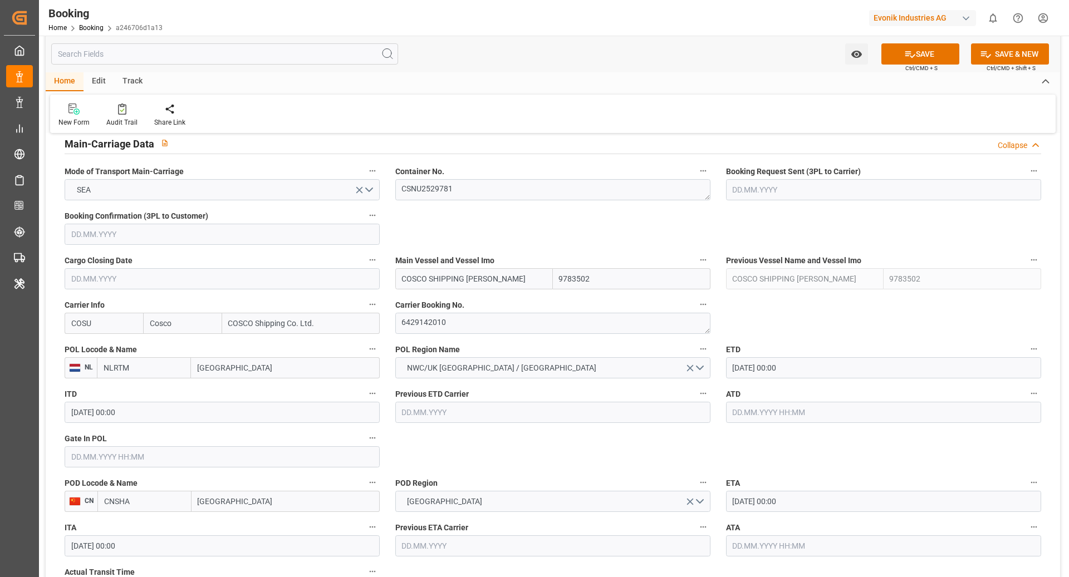
click at [140, 504] on input "CNSHA" at bounding box center [144, 501] width 94 height 21
drag, startPoint x: 141, startPoint y: 522, endPoint x: 439, endPoint y: 447, distance: 307.1
click at [140, 522] on span "CNSGH - [GEOGRAPHIC_DATA]" at bounding box center [142, 532] width 75 height 21
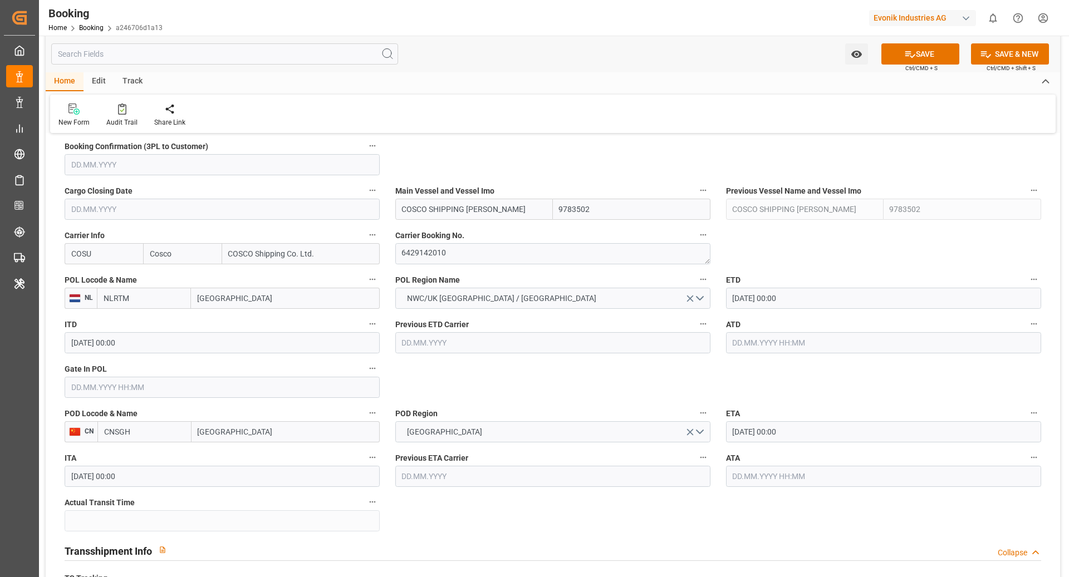
scroll to position [764, 0]
type input "CNSGH"
click at [148, 387] on input "text" at bounding box center [222, 386] width 315 height 21
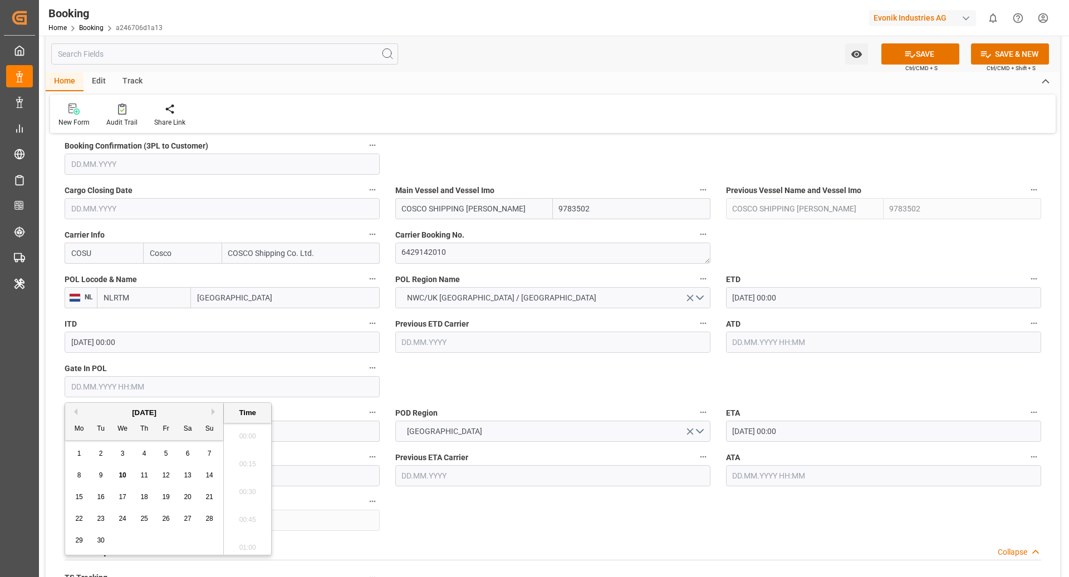
scroll to position [1645, 0]
click at [82, 475] on div "8" at bounding box center [79, 475] width 14 height 13
type input "[DATE] 00:00"
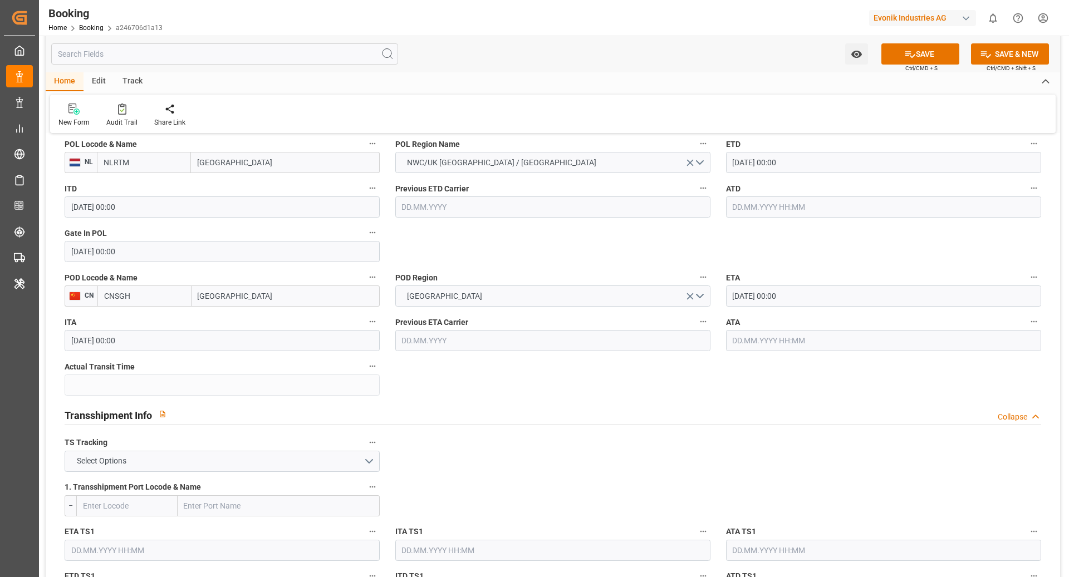
scroll to position [955, 0]
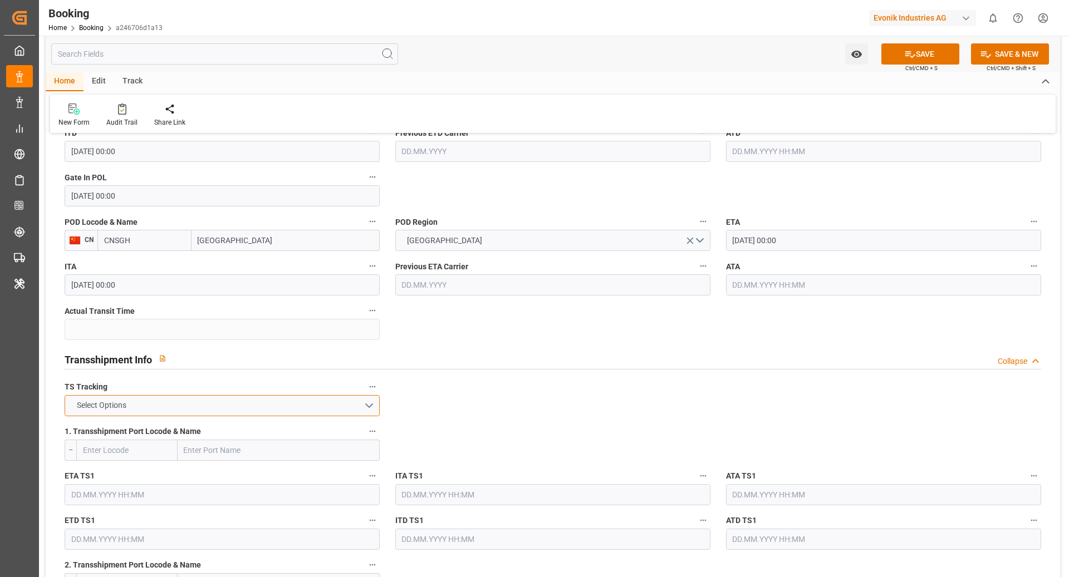
click at [179, 399] on button "Select Options" at bounding box center [222, 405] width 315 height 21
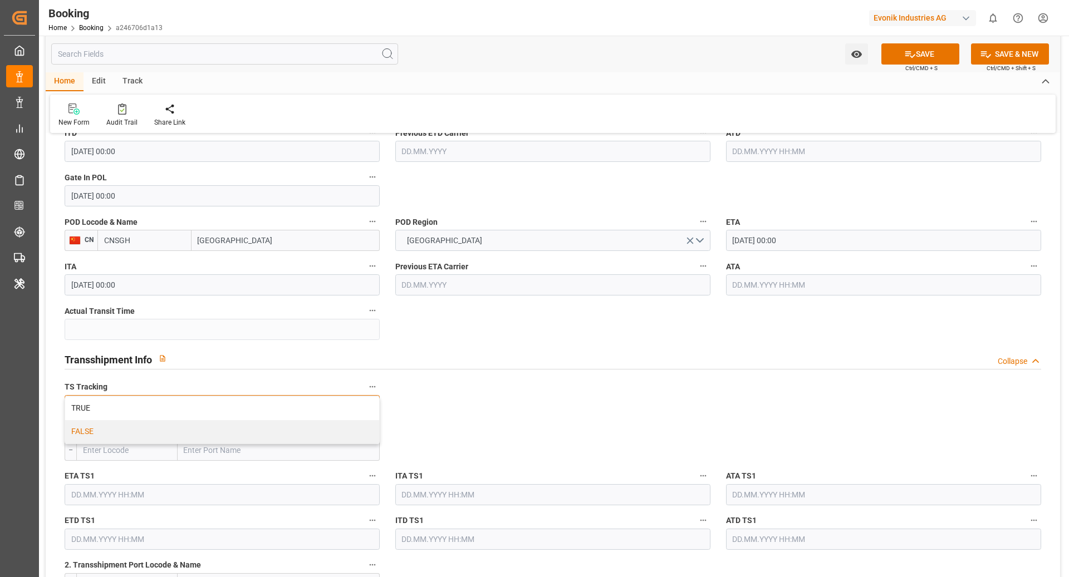
click at [165, 428] on div "FALSE" at bounding box center [222, 431] width 314 height 23
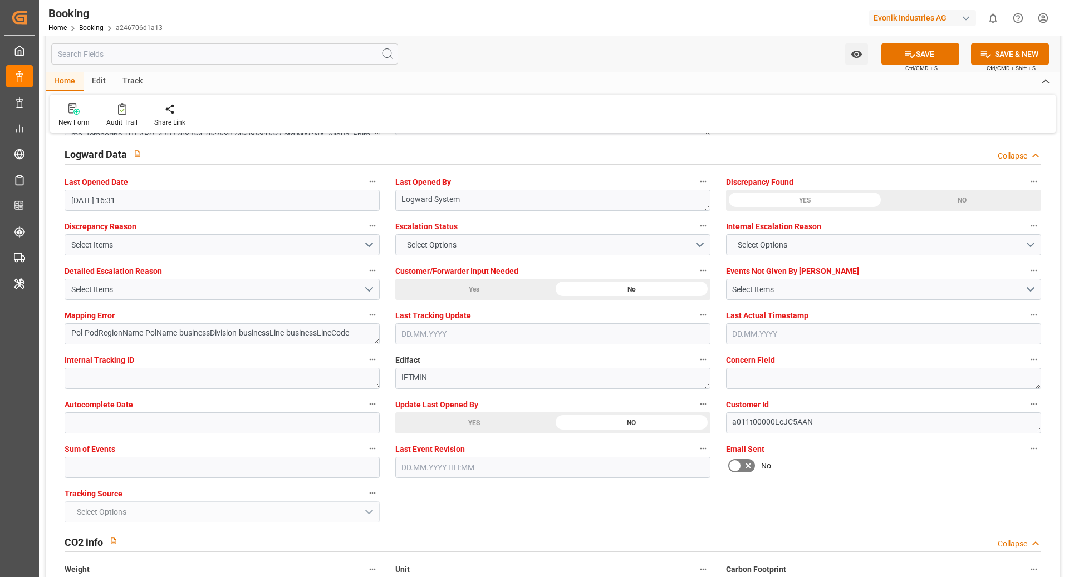
scroll to position [2025, 0]
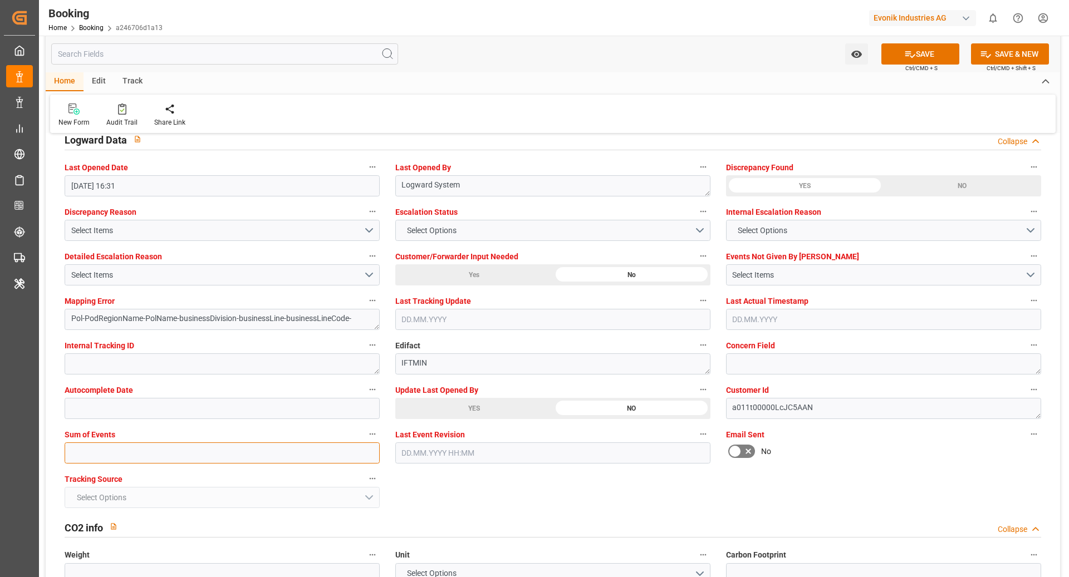
click at [224, 447] on input "text" at bounding box center [222, 453] width 315 height 21
type input "0"
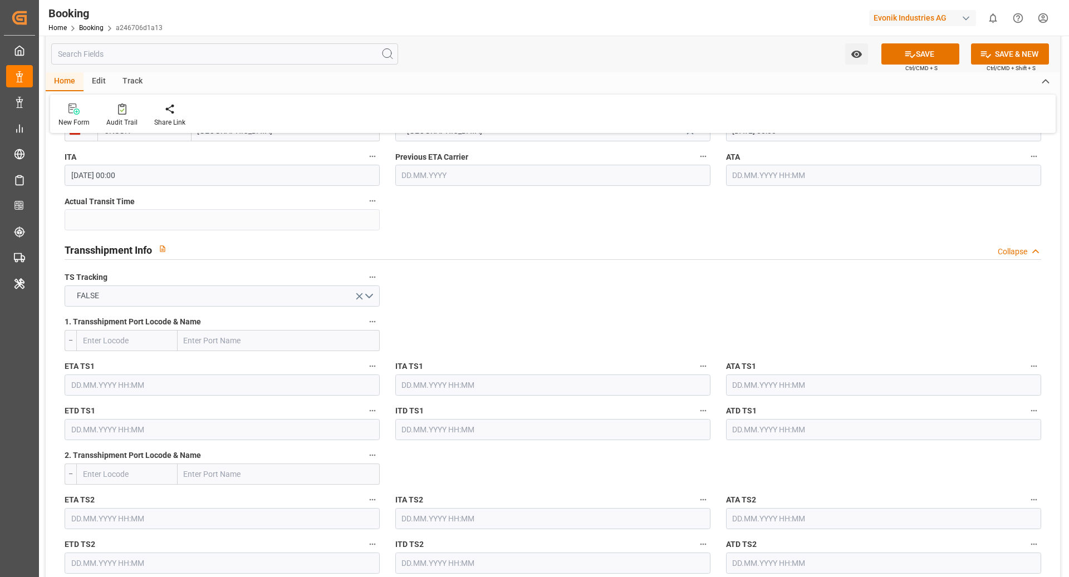
scroll to position [1074, 0]
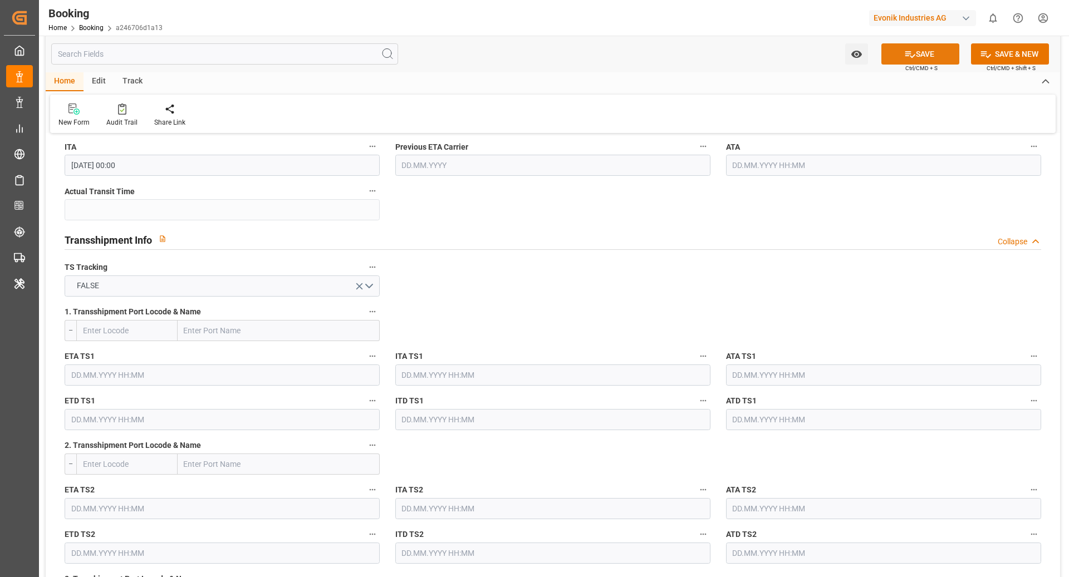
click at [896, 63] on button "SAVE" at bounding box center [920, 53] width 78 height 21
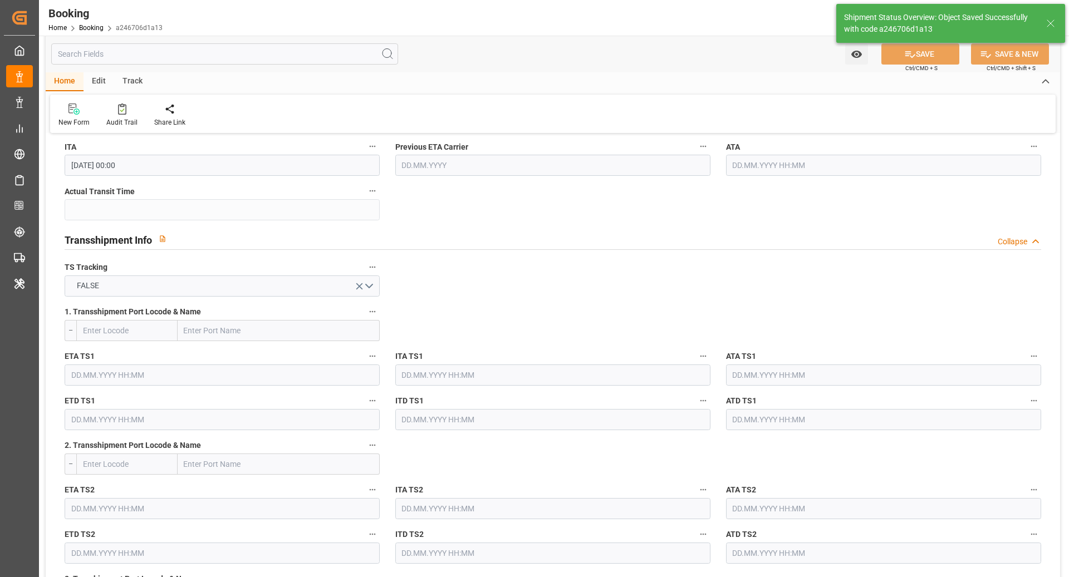
type textarea "NWC/UK North West Continent / UK_CNSGH_COSU_CU-CAD"
type textarea "[PERSON_NAME]"
type textarea "Pod-PodRegionName-businessDivision-businessLine-"
type input "10.09.2025 09:57"
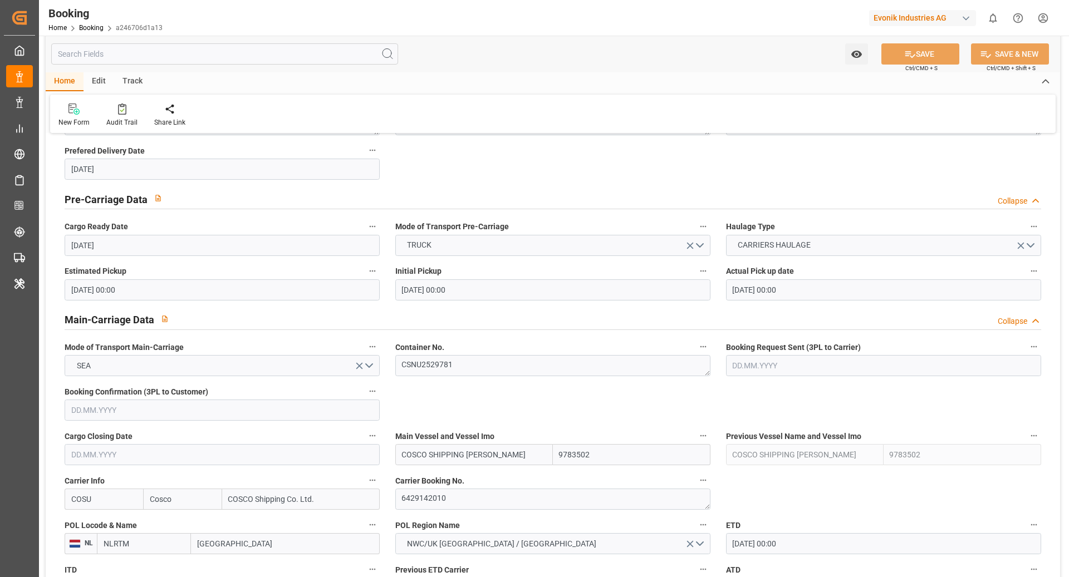
scroll to position [503, 0]
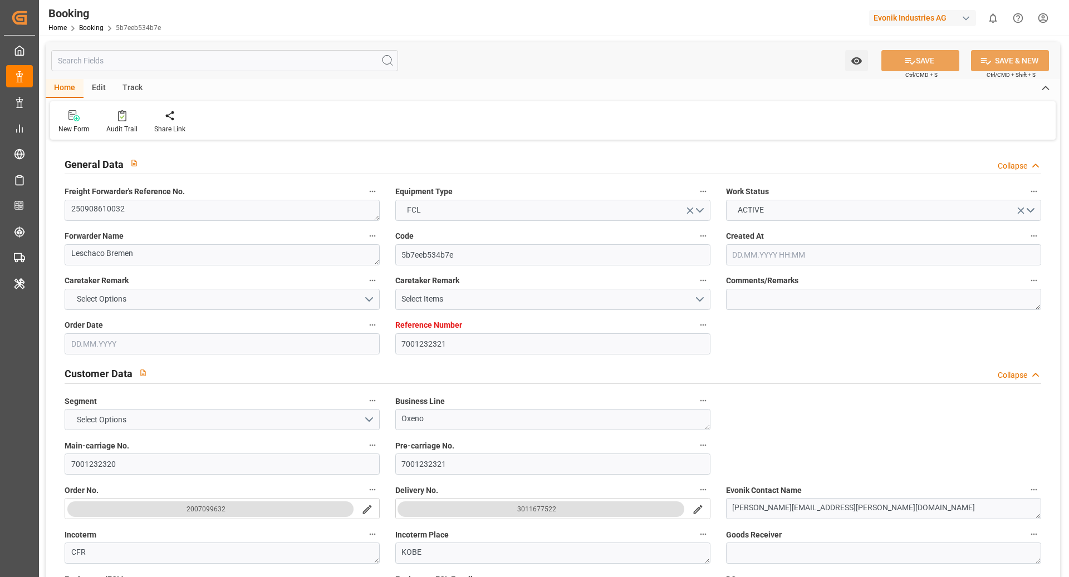
type input "7001232321"
type input "9783502"
type input "Cosco"
type input "COSCO Shipping Co. Ltd."
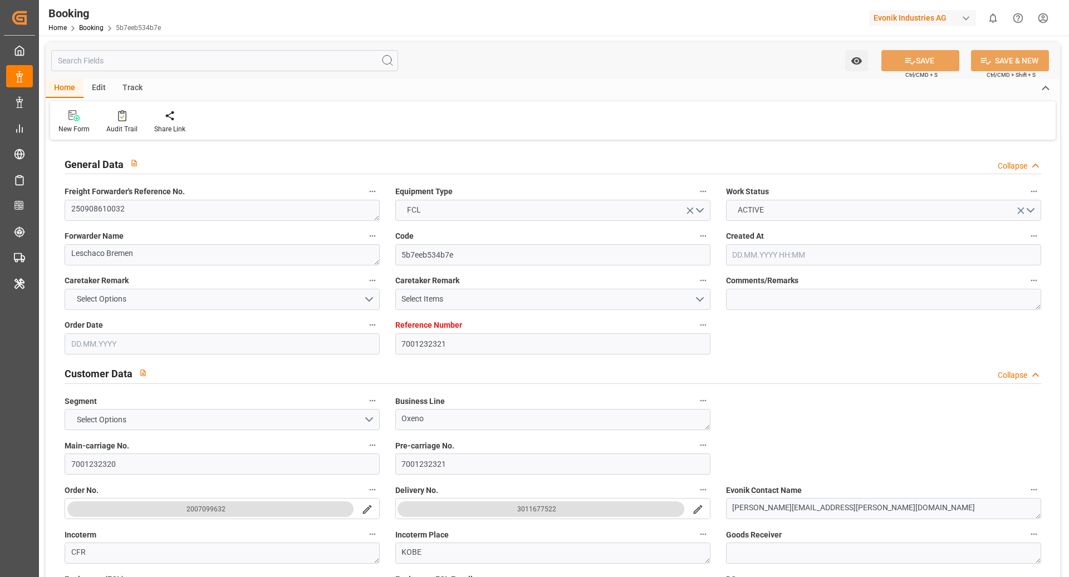
type input "EUNWC"
type input "JPUKB"
type input "[DATE] 13:12"
type input "[DATE]"
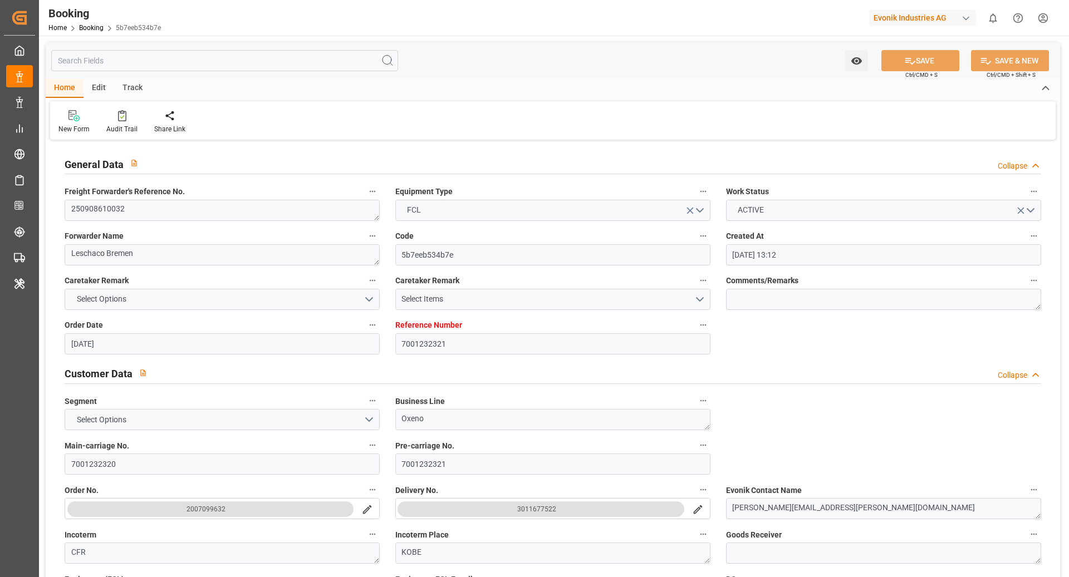
type input "[DATE]"
type input "[DATE] 00:00"
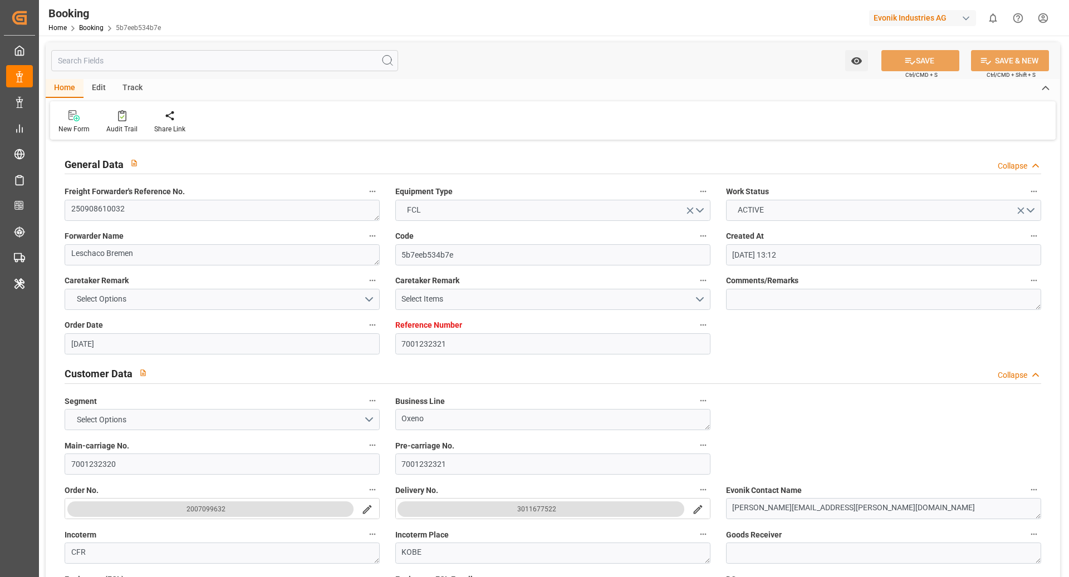
type input "[DATE] 00:00"
type input "[DATE]"
type input "[DATE] 07:59"
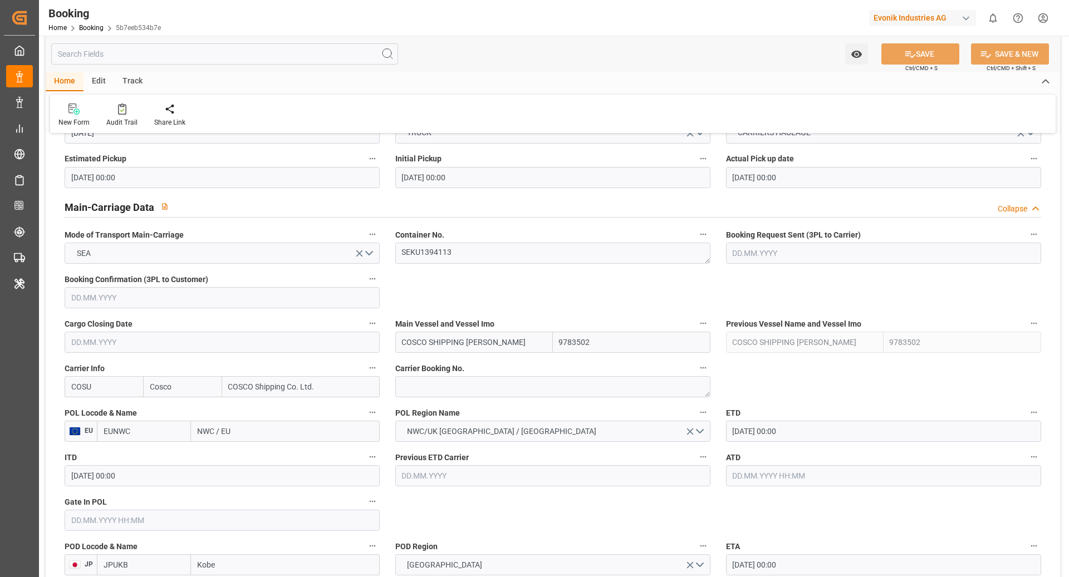
scroll to position [639, 0]
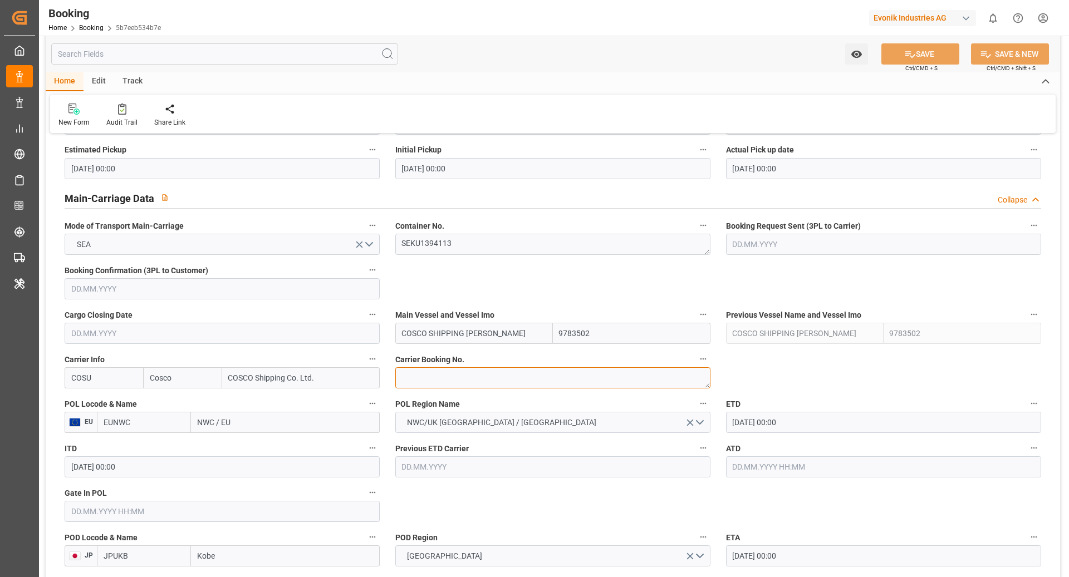
click at [430, 367] on textarea at bounding box center [552, 377] width 315 height 21
paste textarea "6426197030"
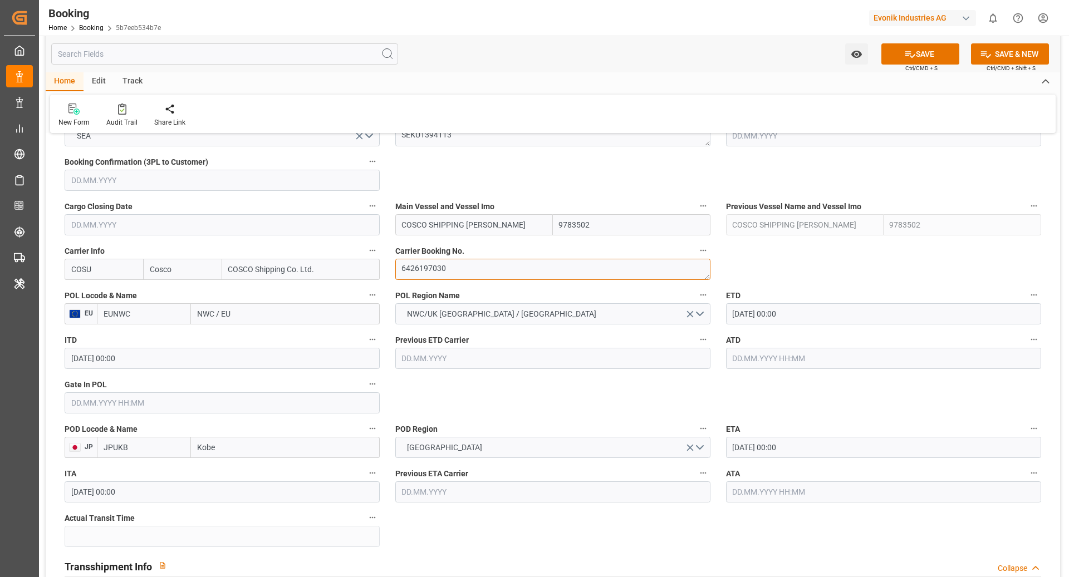
scroll to position [758, 0]
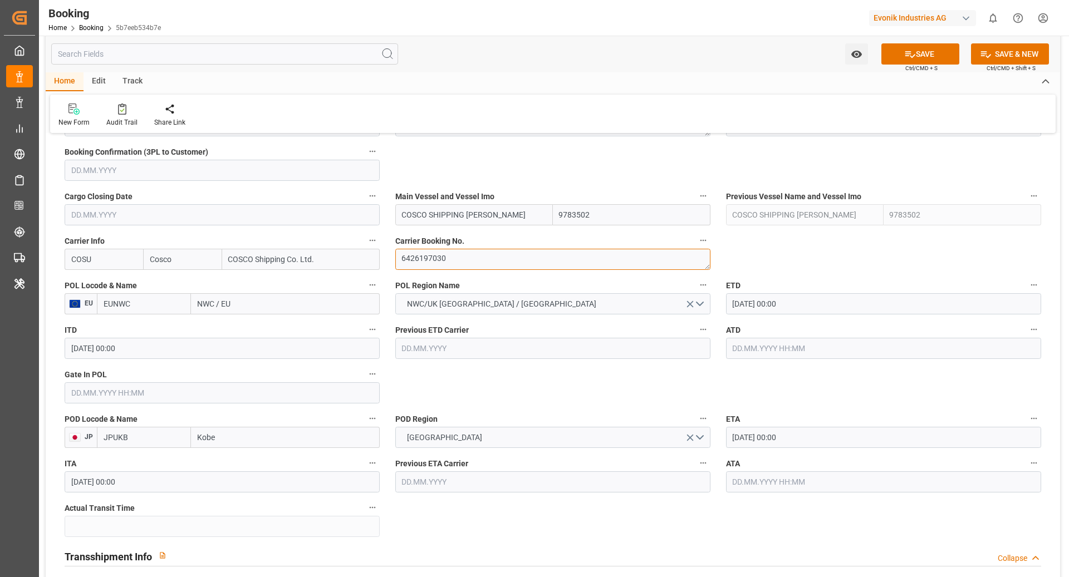
type textarea "6426197030"
click at [137, 307] on input "EUNWC" at bounding box center [144, 303] width 94 height 21
type input "BEANR"
click at [159, 324] on span "BEANR - Antwerp" at bounding box center [141, 334] width 75 height 21
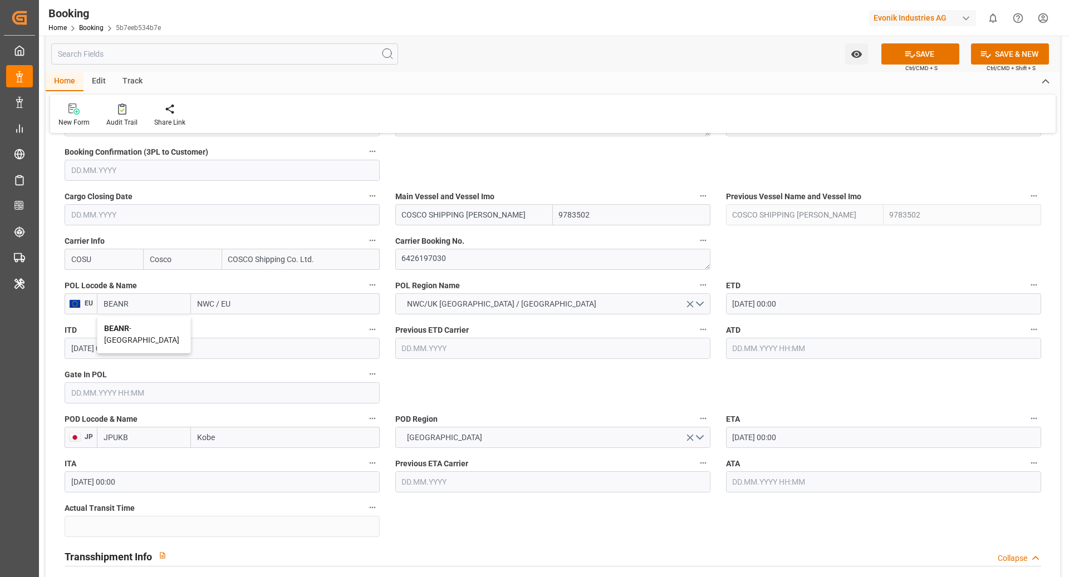
type input "Antwerp"
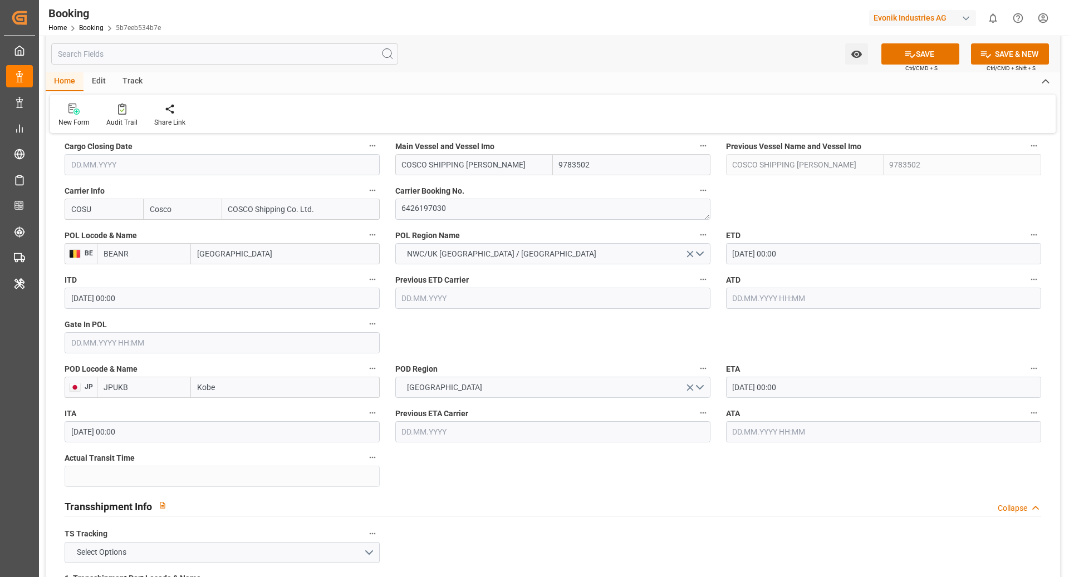
scroll to position [818, 0]
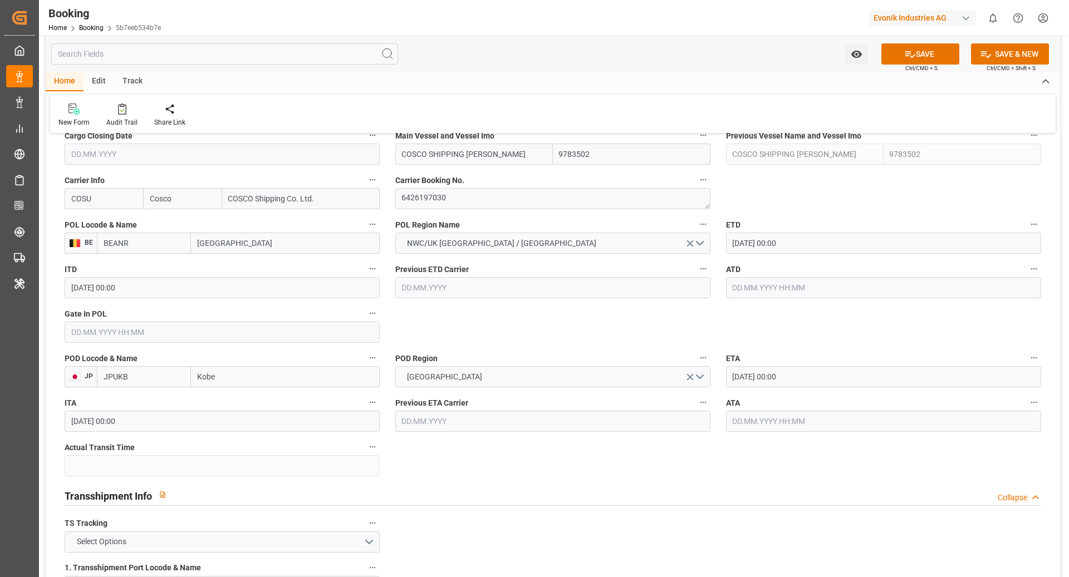
type input "BEANR"
click at [771, 238] on input "18.09.2025 00:00" at bounding box center [883, 243] width 315 height 21
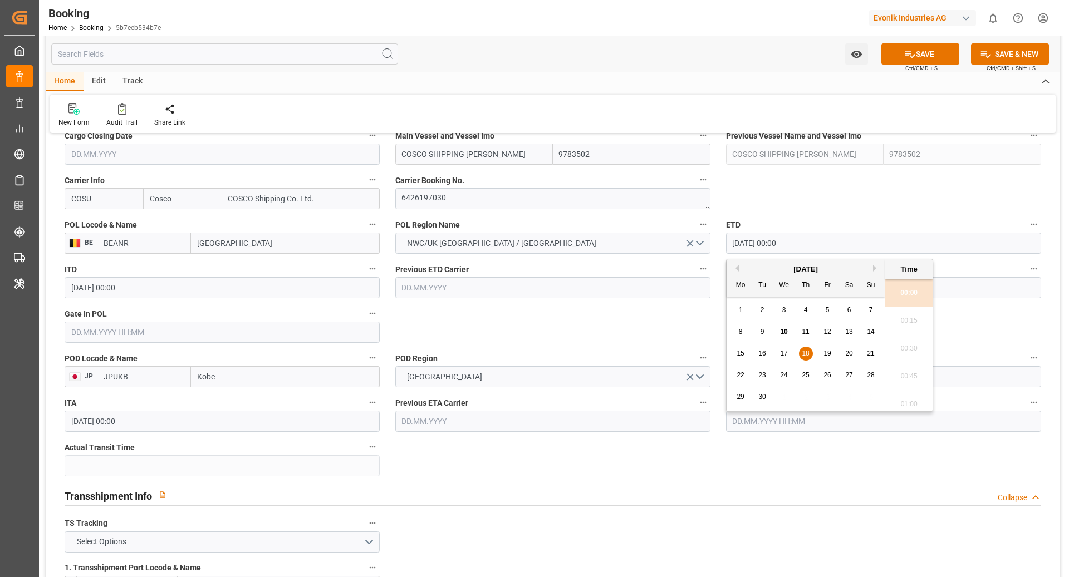
click at [746, 373] on div "22" at bounding box center [741, 375] width 14 height 13
type input "22.09.2025 00:00"
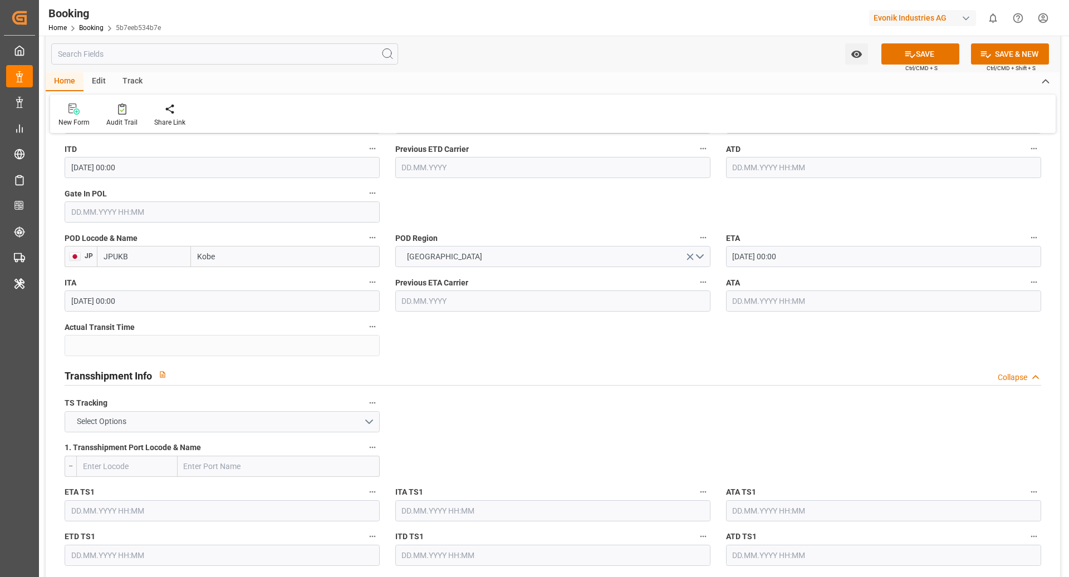
scroll to position [943, 0]
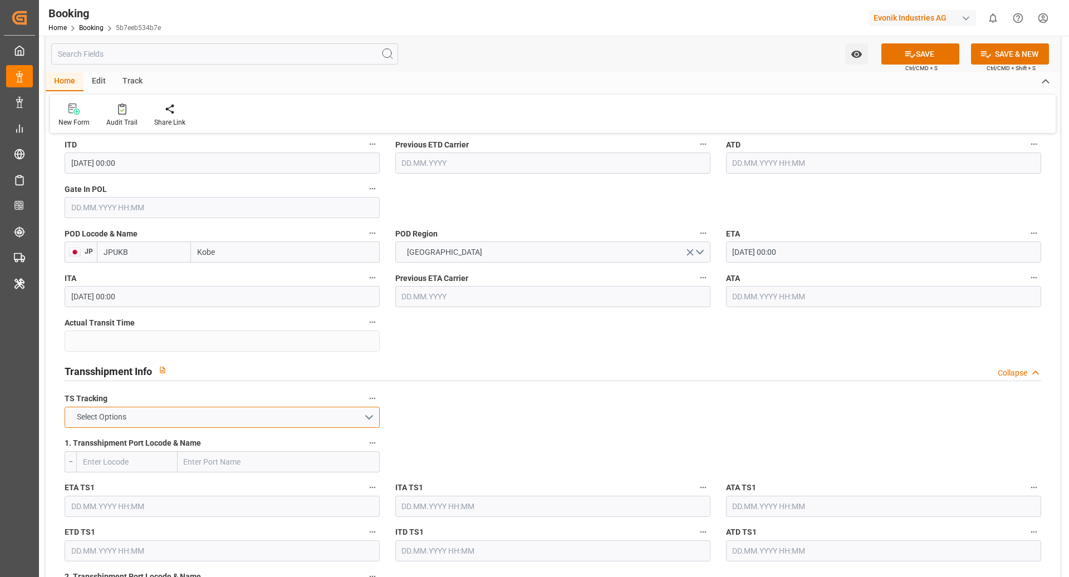
click at [258, 407] on button "Select Options" at bounding box center [222, 417] width 315 height 21
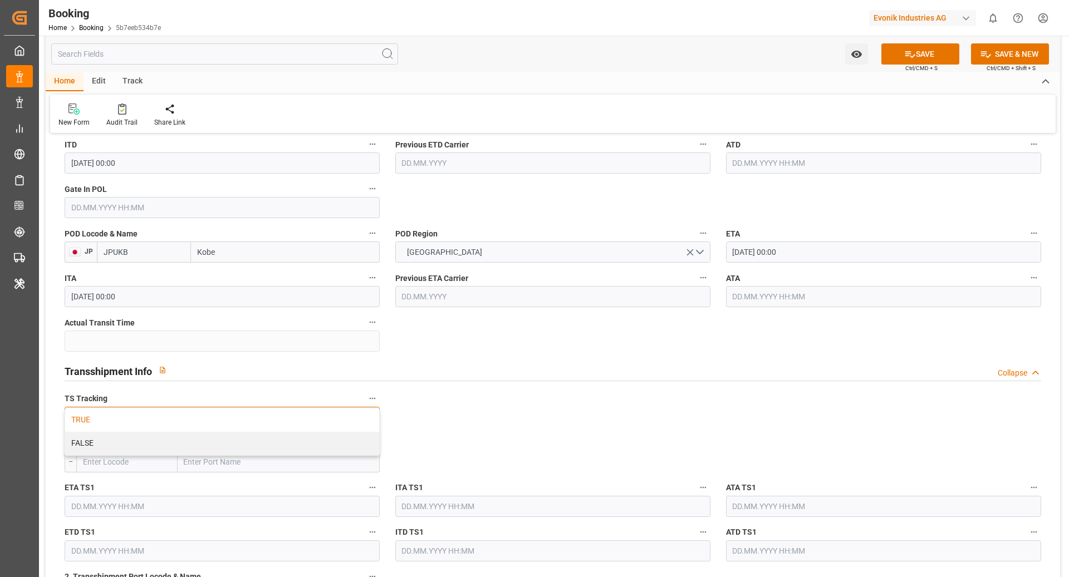
click at [163, 412] on div "TRUE" at bounding box center [222, 420] width 314 height 23
click at [208, 454] on input "text" at bounding box center [279, 461] width 202 height 21
click at [136, 454] on input "text" at bounding box center [126, 461] width 101 height 21
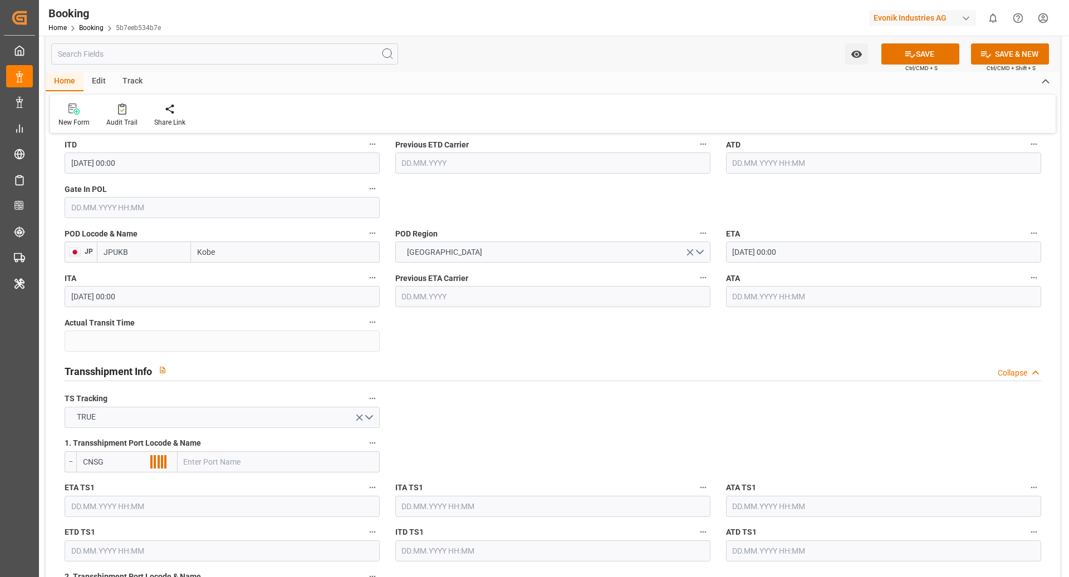
type input "CNSGH"
click at [140, 487] on span "CNSGH - Shanghai" at bounding box center [120, 492] width 75 height 21
type input "Shanghai"
type input "CNSGH"
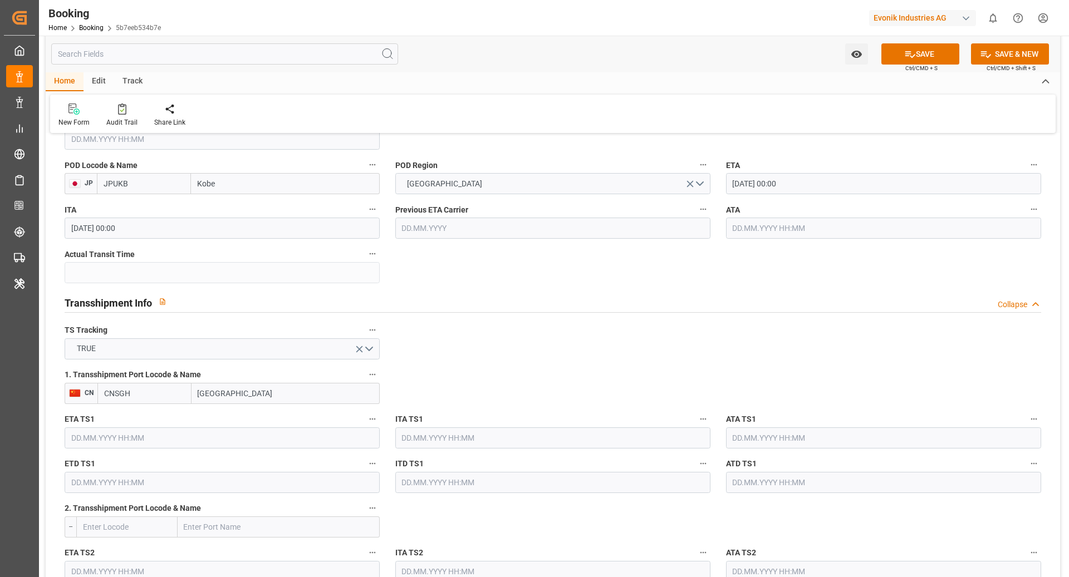
scroll to position [1069, 0]
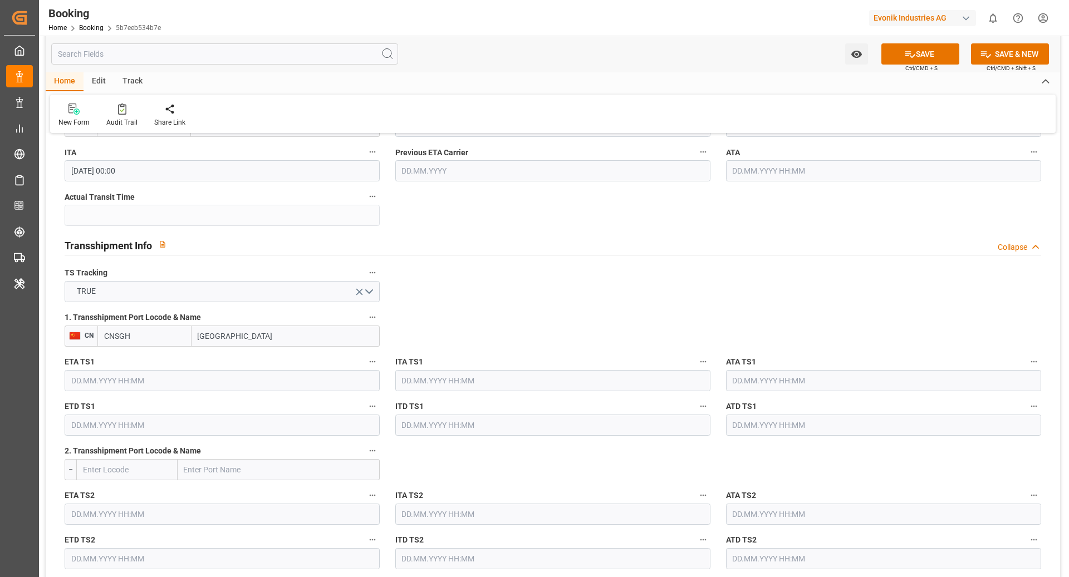
click at [115, 382] on input "text" at bounding box center [222, 380] width 315 height 21
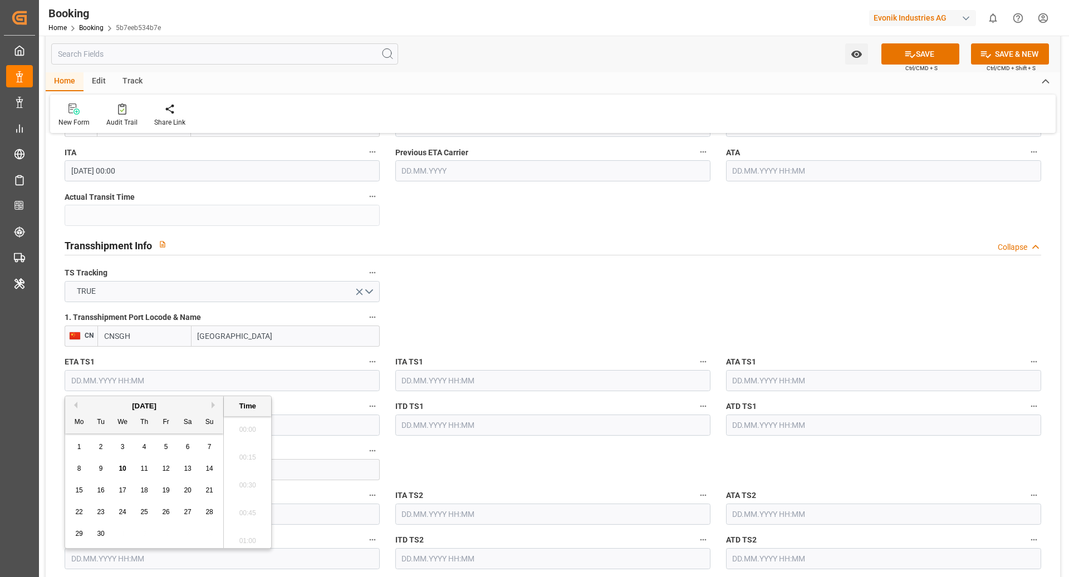
scroll to position [1645, 0]
click at [215, 406] on button "Next Month" at bounding box center [215, 405] width 7 height 7
click at [96, 539] on div "28" at bounding box center [101, 534] width 14 height 13
type input "28.10.2025 00:00"
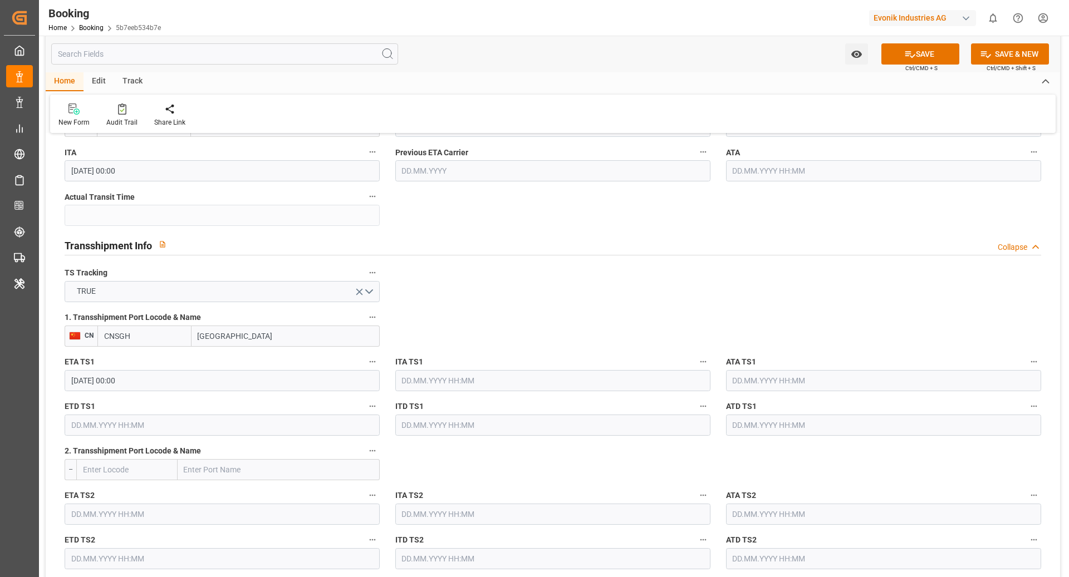
click at [118, 422] on input "text" at bounding box center [222, 425] width 315 height 21
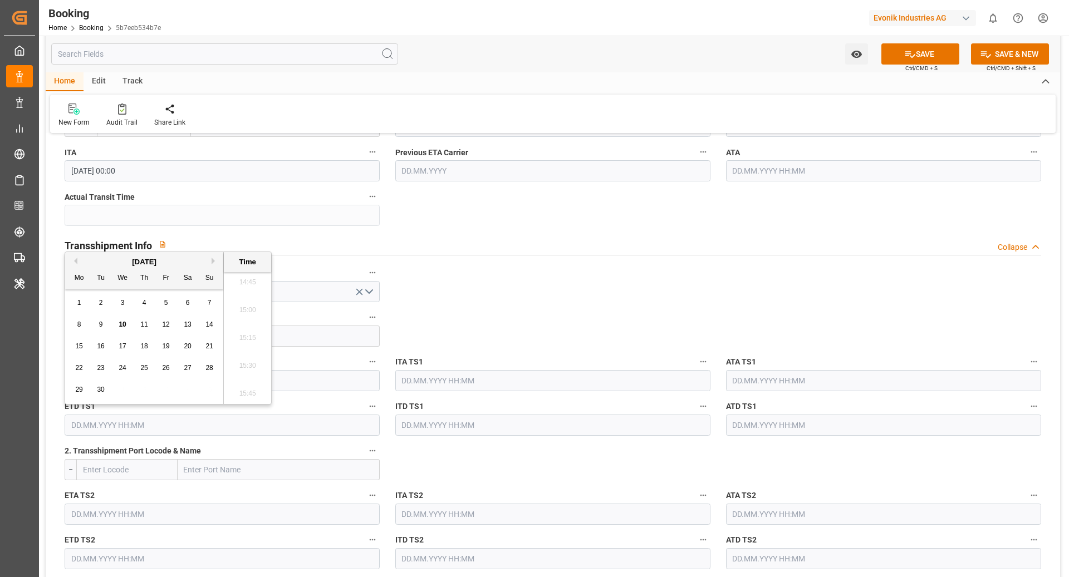
click at [215, 261] on button "Next Month" at bounding box center [215, 261] width 7 height 7
click at [142, 389] on span "30" at bounding box center [143, 390] width 7 height 8
type input "30.10.2025 00:00"
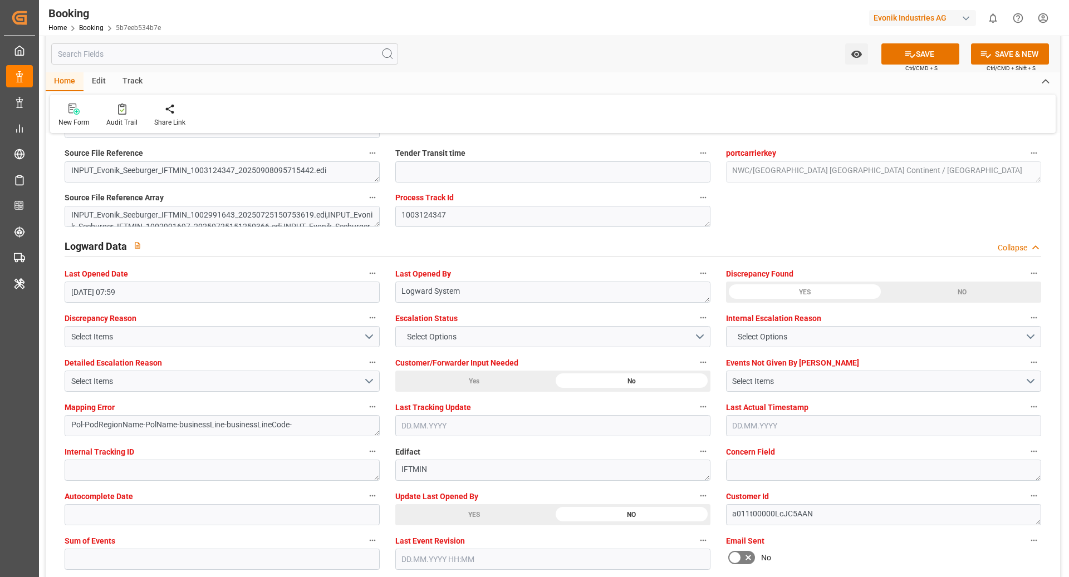
scroll to position [2038, 0]
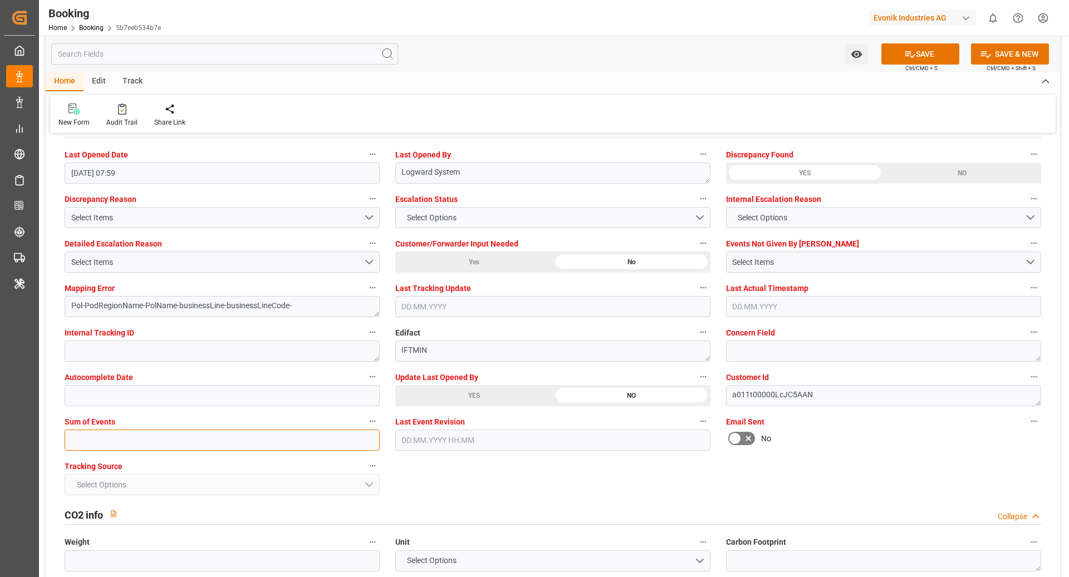
click at [139, 439] on input "text" at bounding box center [222, 440] width 315 height 21
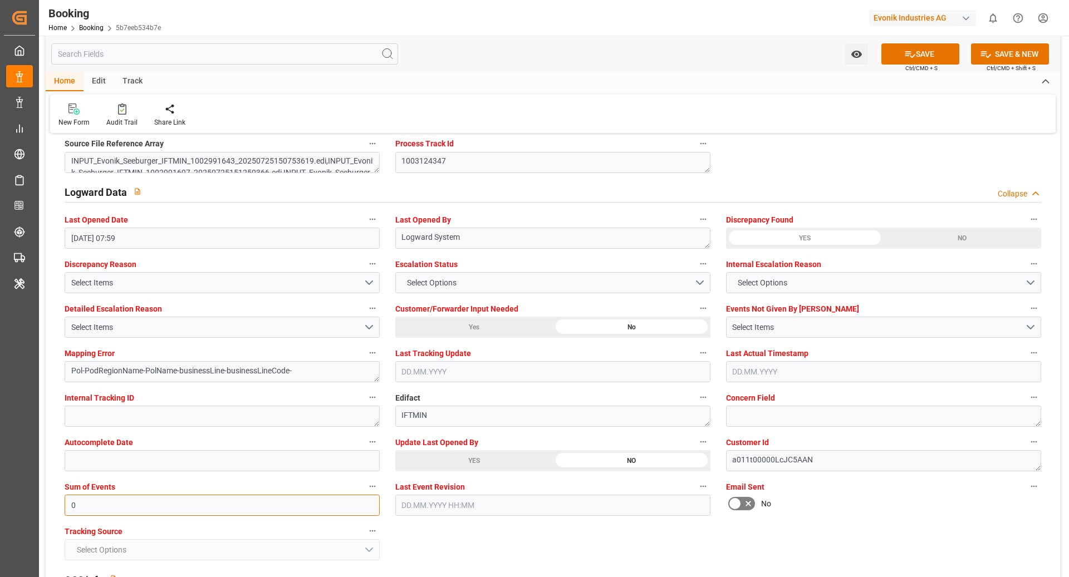
scroll to position [1925, 0]
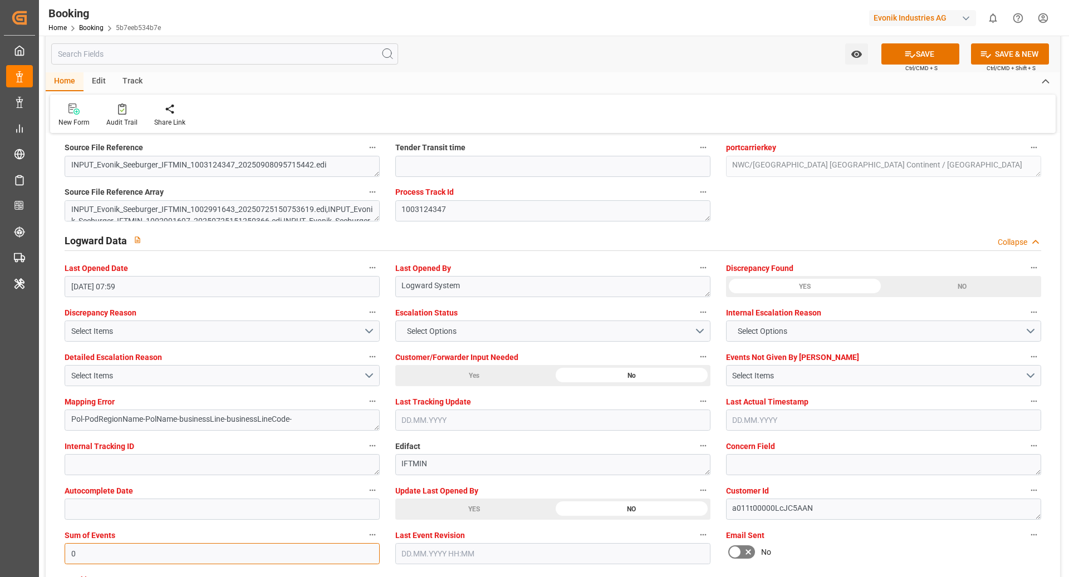
type input "0"
click at [915, 52] on button "SAVE" at bounding box center [920, 53] width 78 height 21
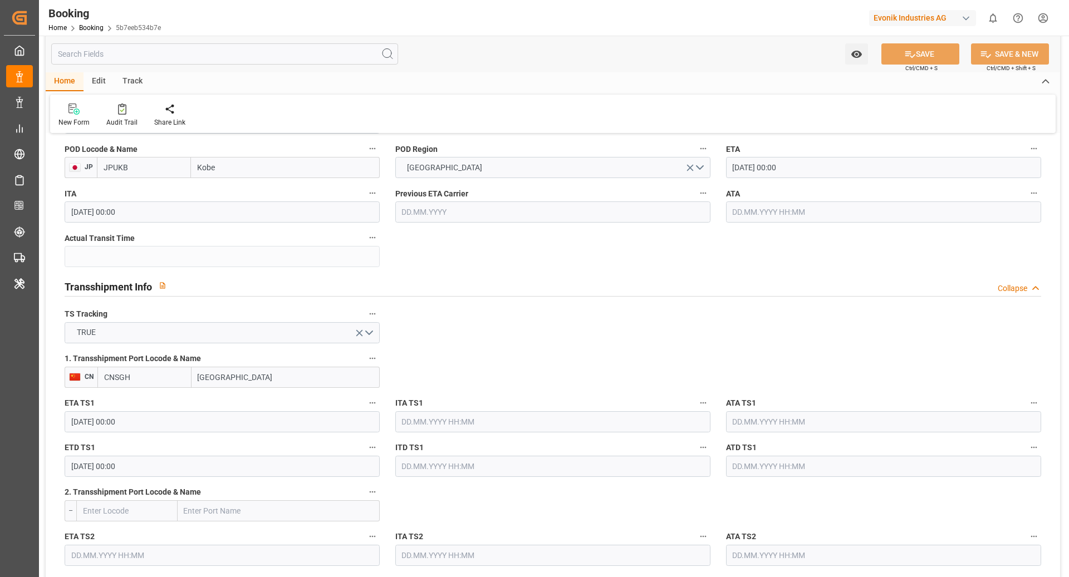
scroll to position [930, 0]
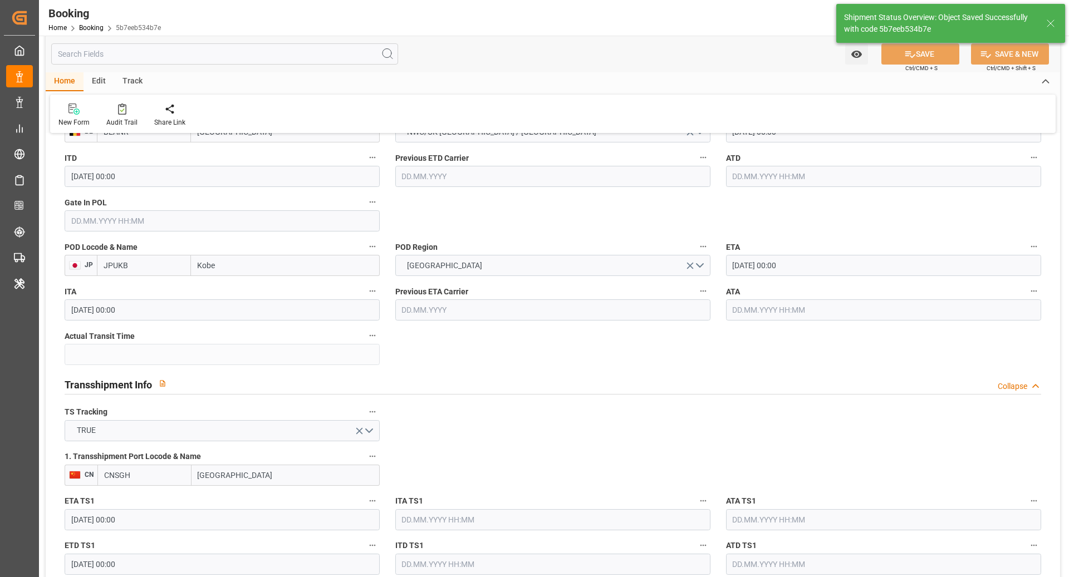
type textarea "[PERSON_NAME]"
type textarea "businessLine-"
type textarea "Yes"
type input "28.10.2025 00:00"
type input "30.10.2025 00:00"
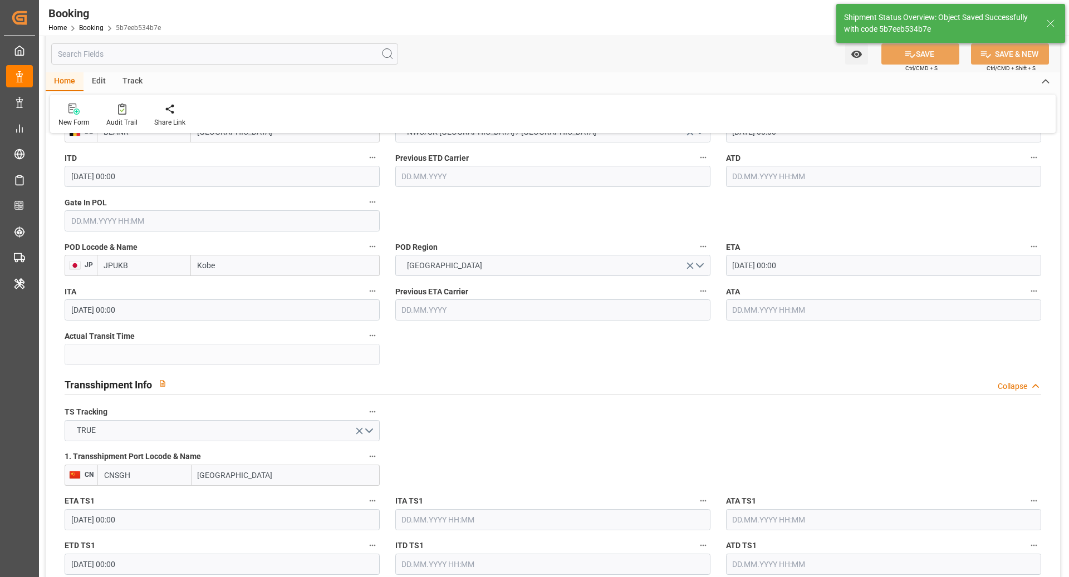
type input "10.09.2025 09:59"
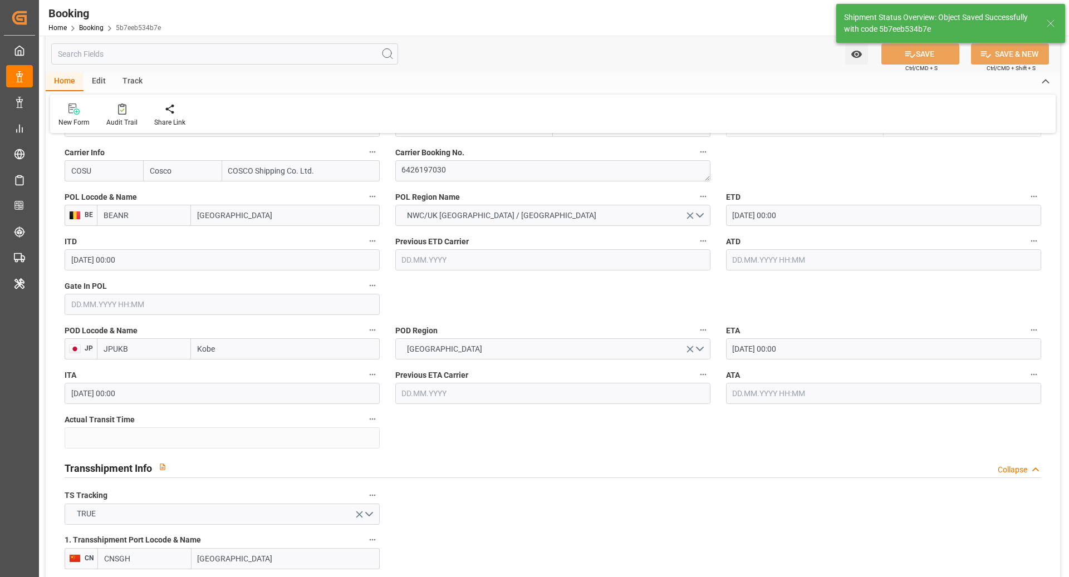
scroll to position [843, 0]
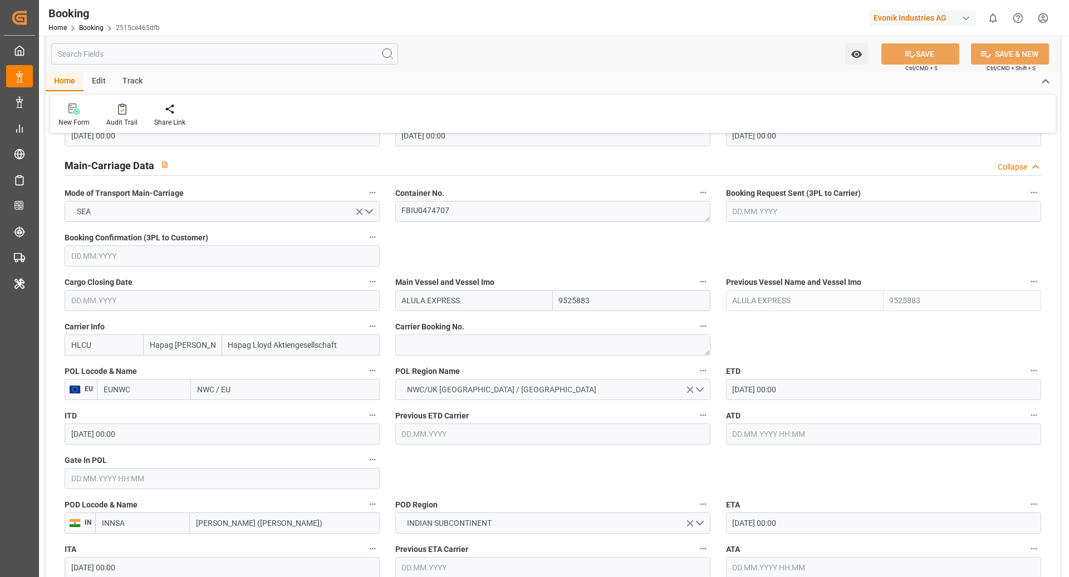
scroll to position [731, 0]
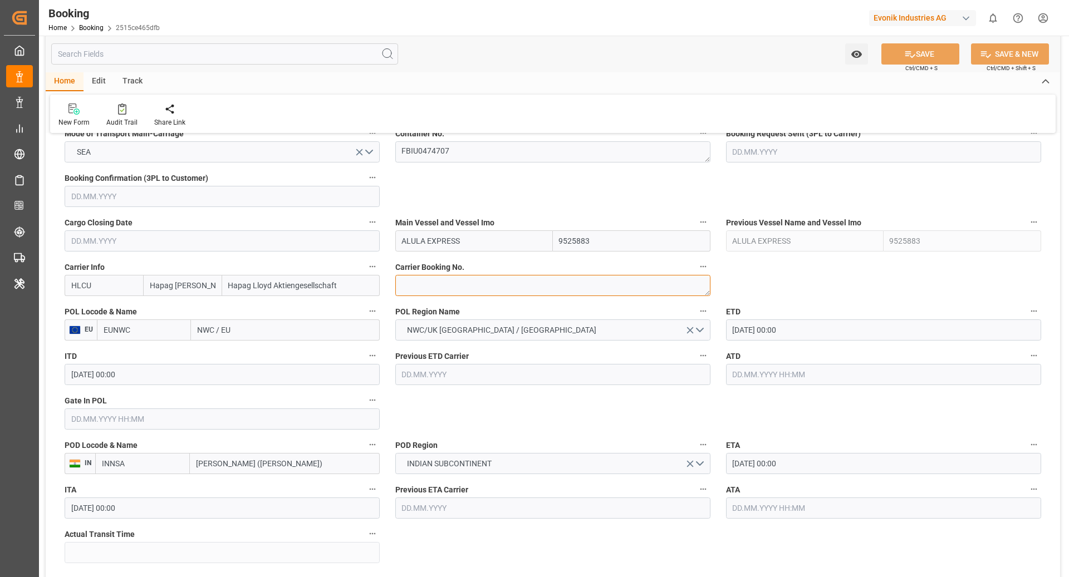
click at [419, 289] on textarea at bounding box center [552, 285] width 315 height 21
paste textarea "27085751"
type textarea "27085751"
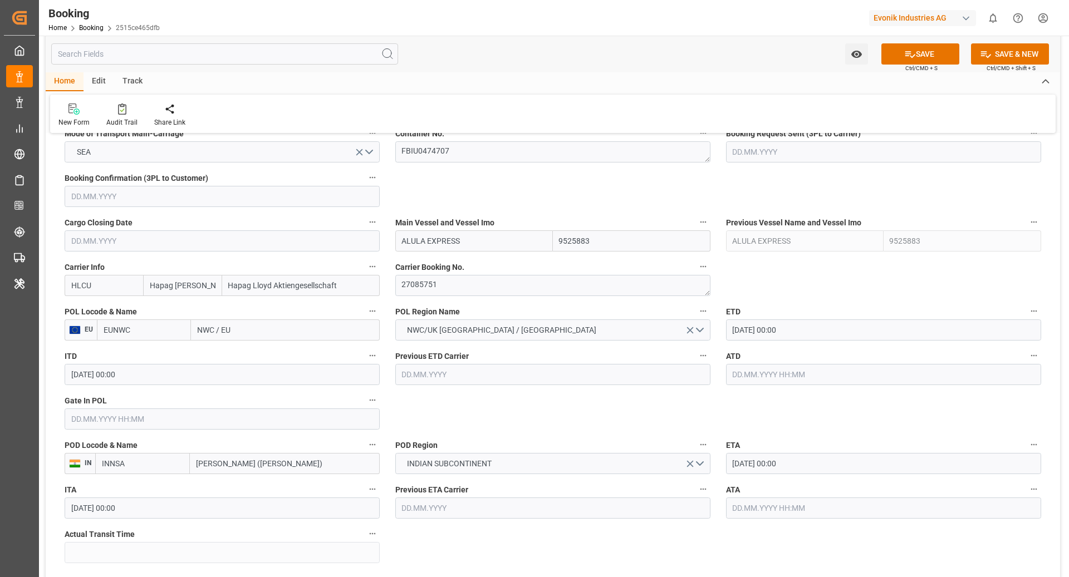
click at [154, 330] on input "EUNWC" at bounding box center [144, 329] width 94 height 21
type input "NLRTM"
click at [145, 355] on span "NLRTM - [GEOGRAPHIC_DATA]" at bounding box center [141, 360] width 75 height 21
type input "[GEOGRAPHIC_DATA]"
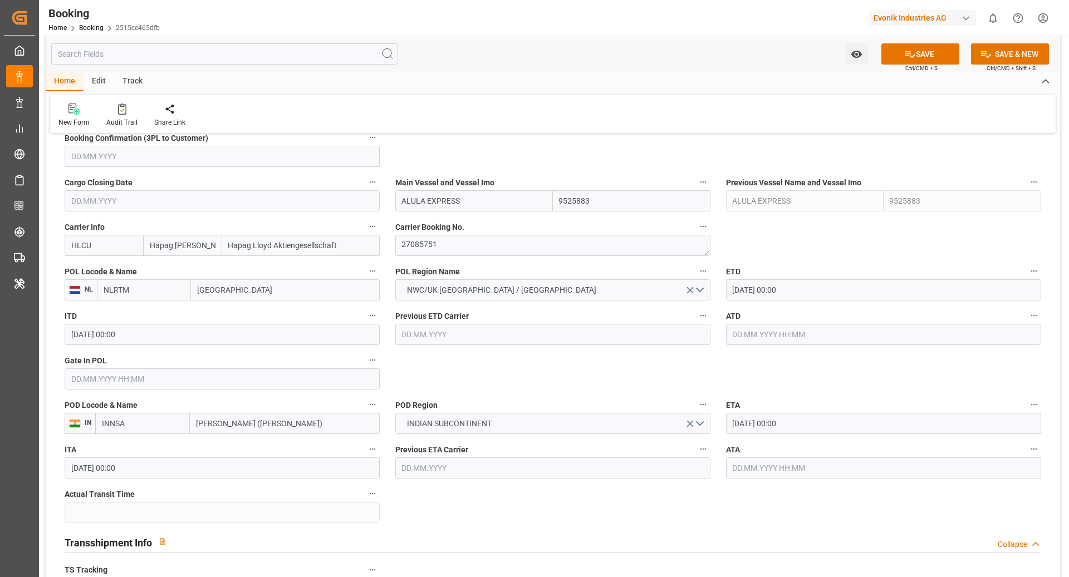
scroll to position [779, 0]
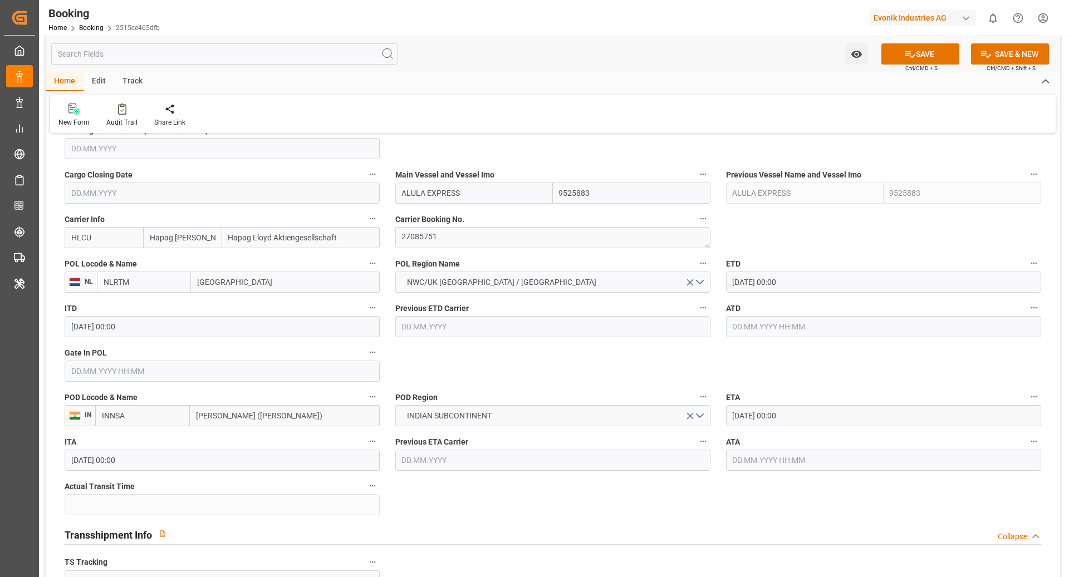
type input "NLRTM"
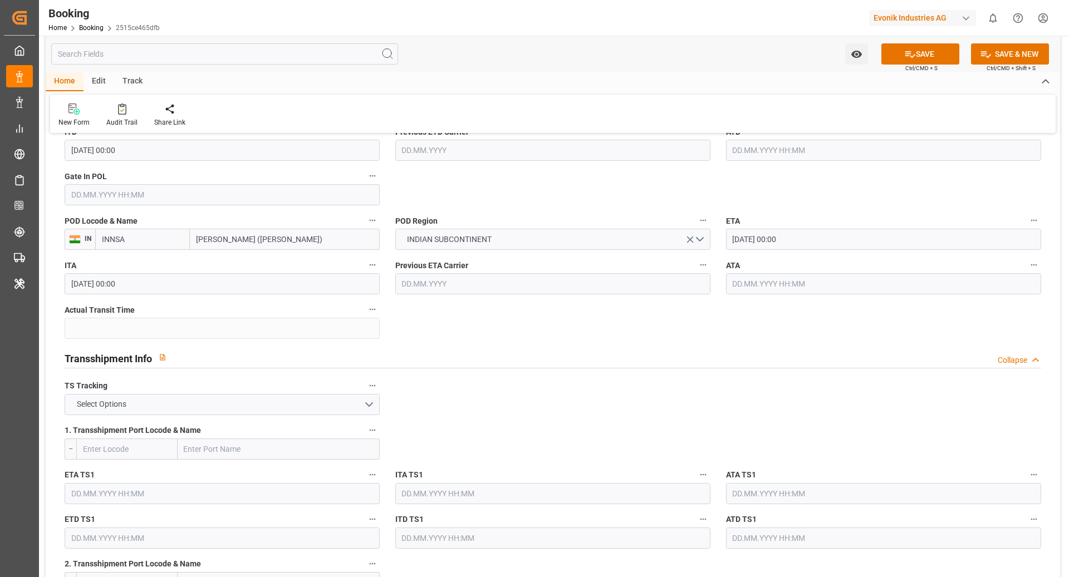
scroll to position [960, 0]
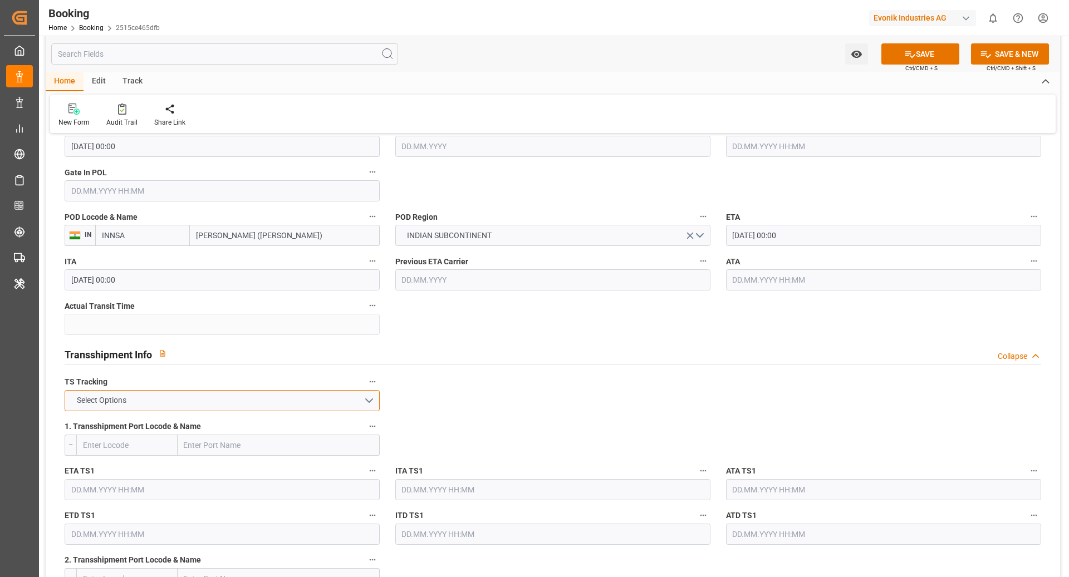
click at [224, 392] on button "Select Options" at bounding box center [222, 400] width 315 height 21
click at [165, 422] on div "FALSE" at bounding box center [222, 426] width 314 height 23
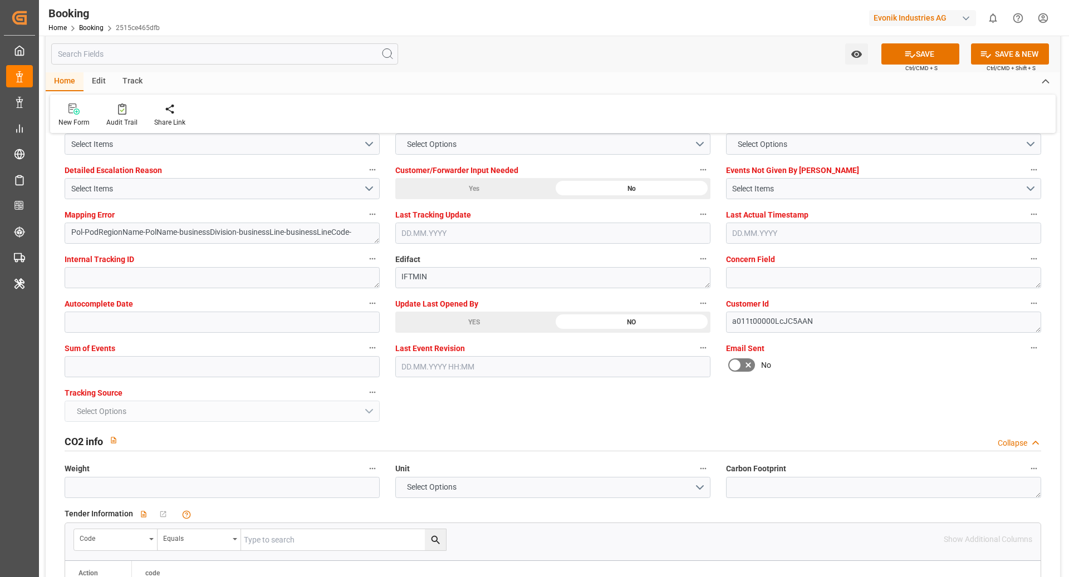
scroll to position [2113, 0]
click at [175, 368] on input "text" at bounding box center [222, 365] width 315 height 21
type input "0"
drag, startPoint x: 925, startPoint y: 57, endPoint x: 527, endPoint y: 244, distance: 439.2
click at [925, 57] on button "SAVE" at bounding box center [920, 53] width 78 height 21
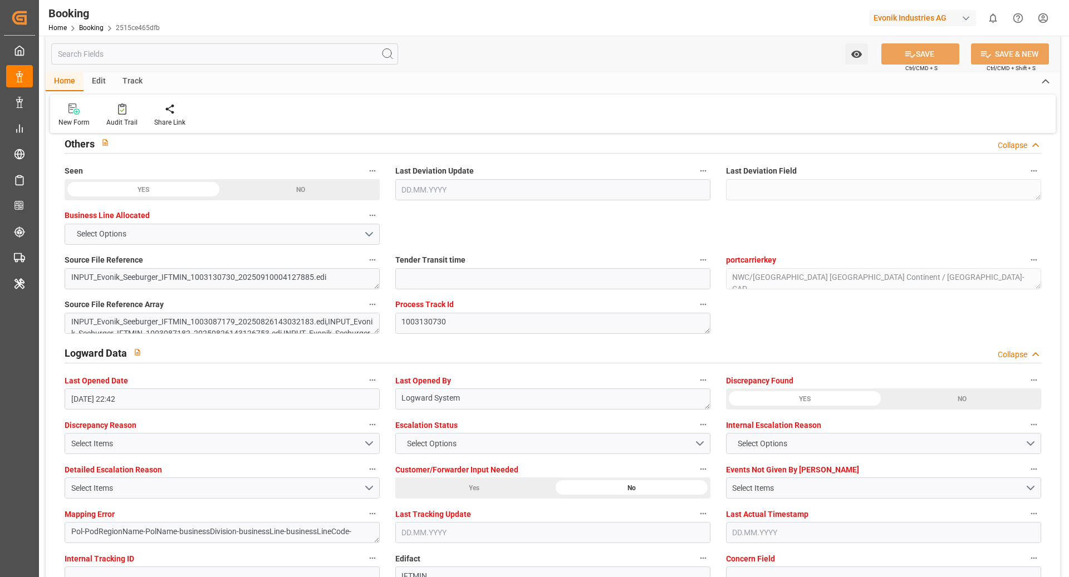
scroll to position [1786, 0]
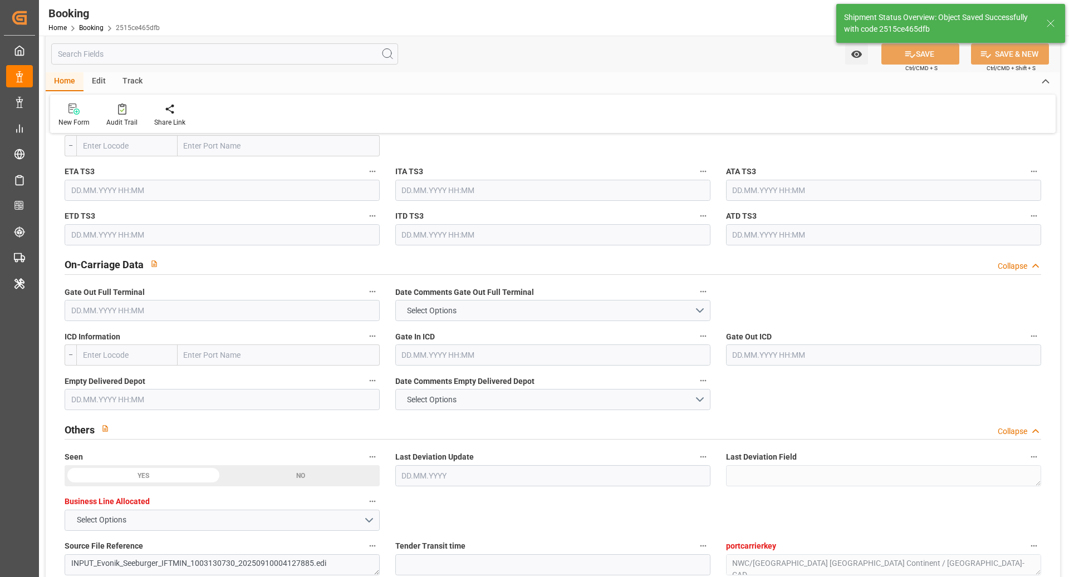
type textarea "[PERSON_NAME]"
type textarea "businessDivision-businessLine-"
type input "10.09.2025 10:02"
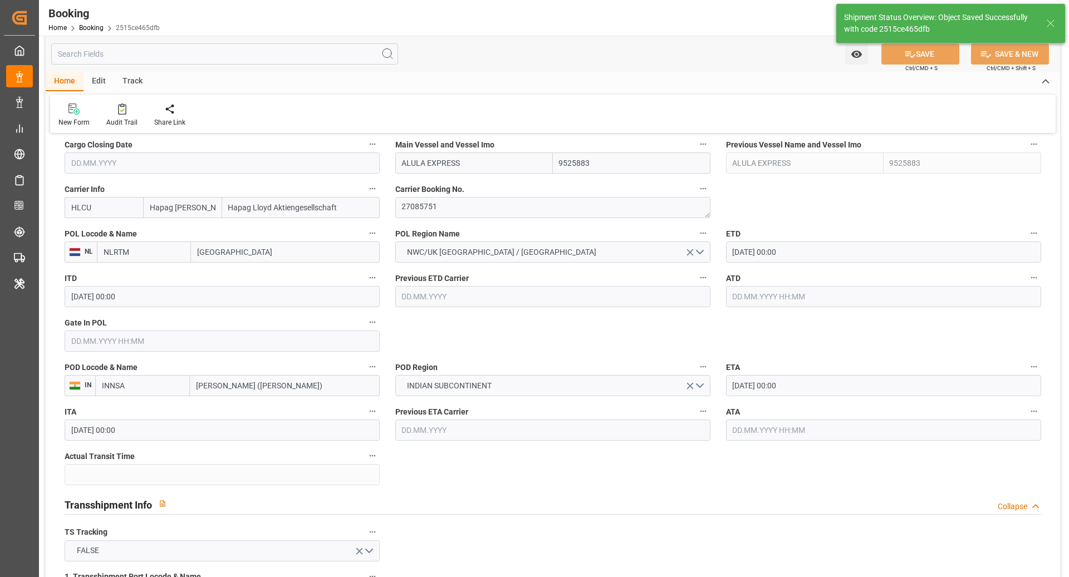
scroll to position [795, 0]
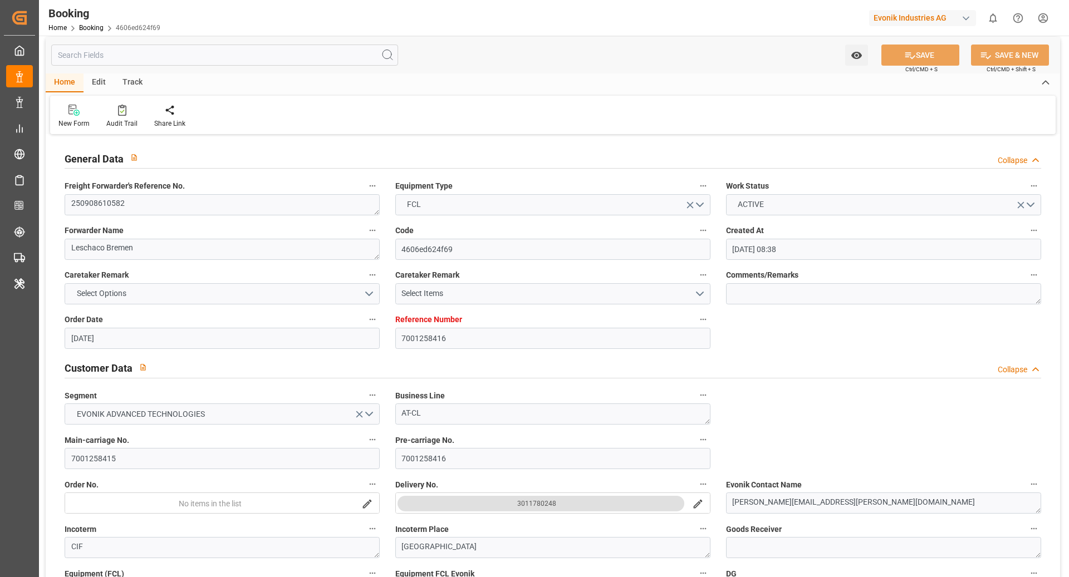
scroll to position [16, 0]
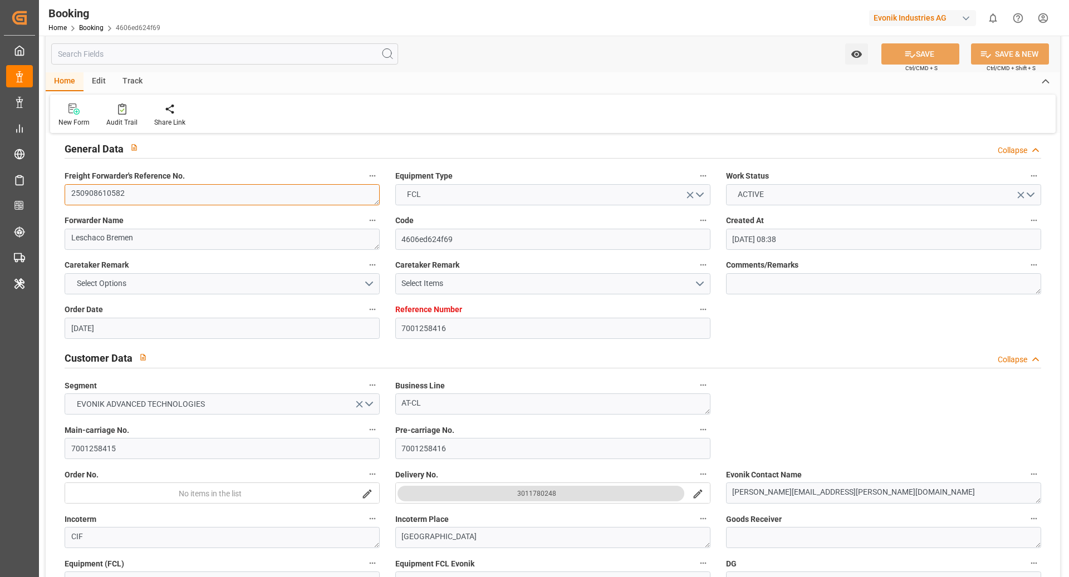
click at [173, 188] on textarea "250908610582" at bounding box center [222, 194] width 315 height 21
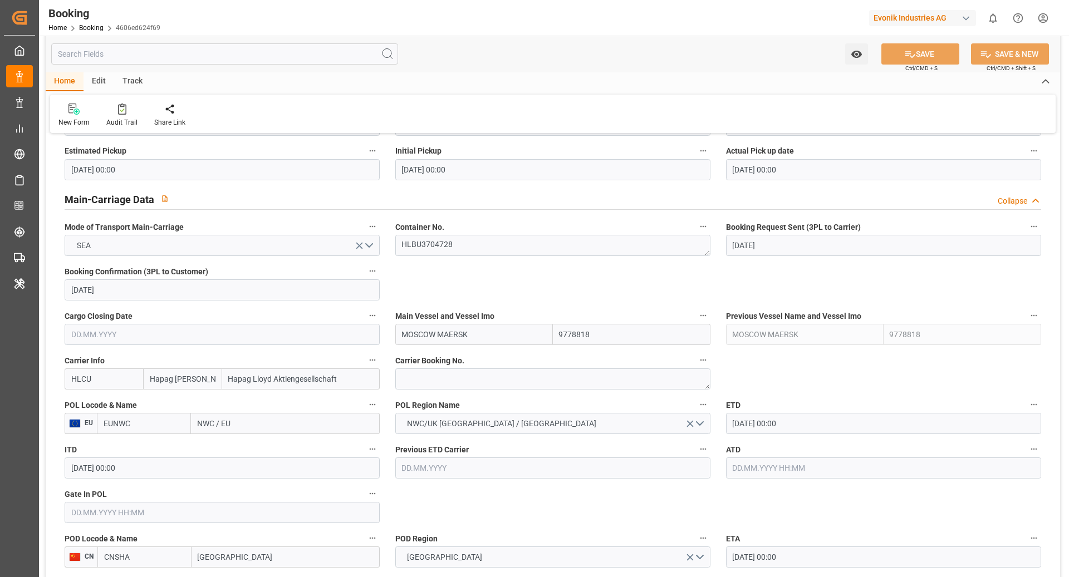
scroll to position [691, 0]
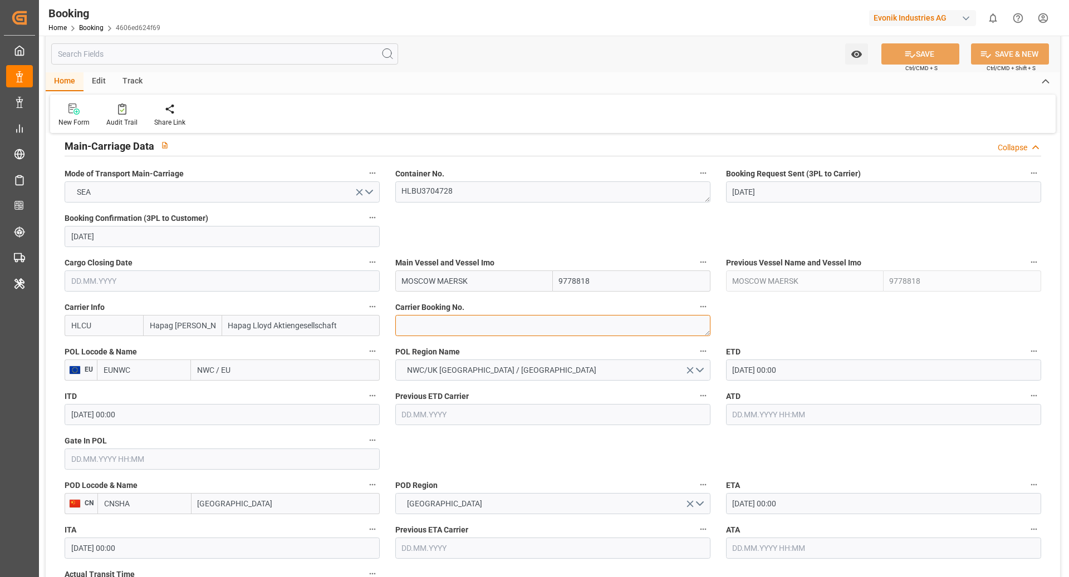
click at [469, 328] on textarea at bounding box center [552, 325] width 315 height 21
paste textarea "24096134"
type textarea "24096134"
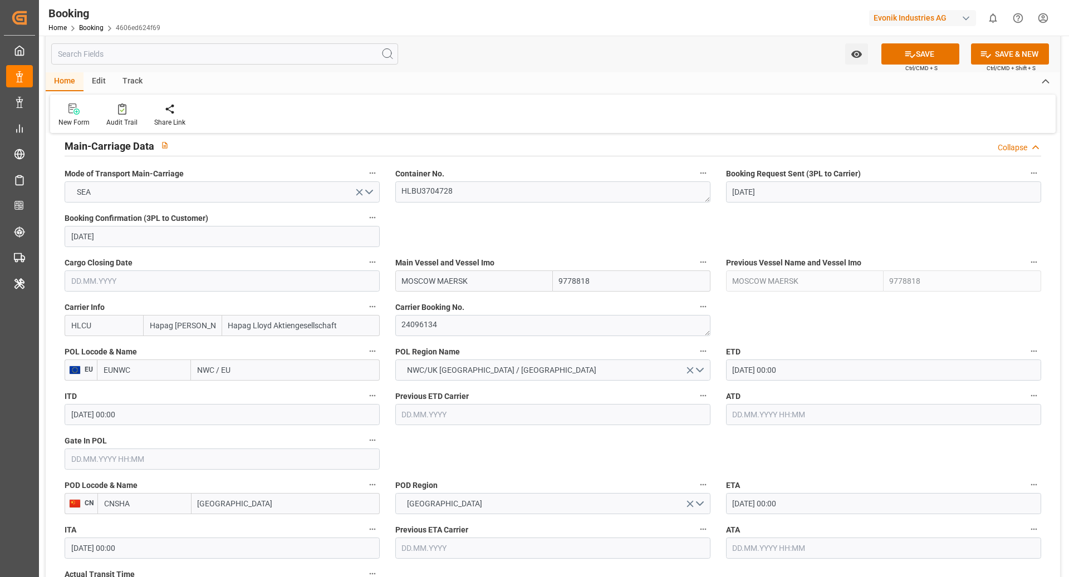
click at [156, 373] on input "EUNWC" at bounding box center [144, 370] width 94 height 21
type input "NLRTM"
click at [150, 397] on span "NLRTM - [GEOGRAPHIC_DATA]" at bounding box center [141, 400] width 75 height 21
type input "[GEOGRAPHIC_DATA]"
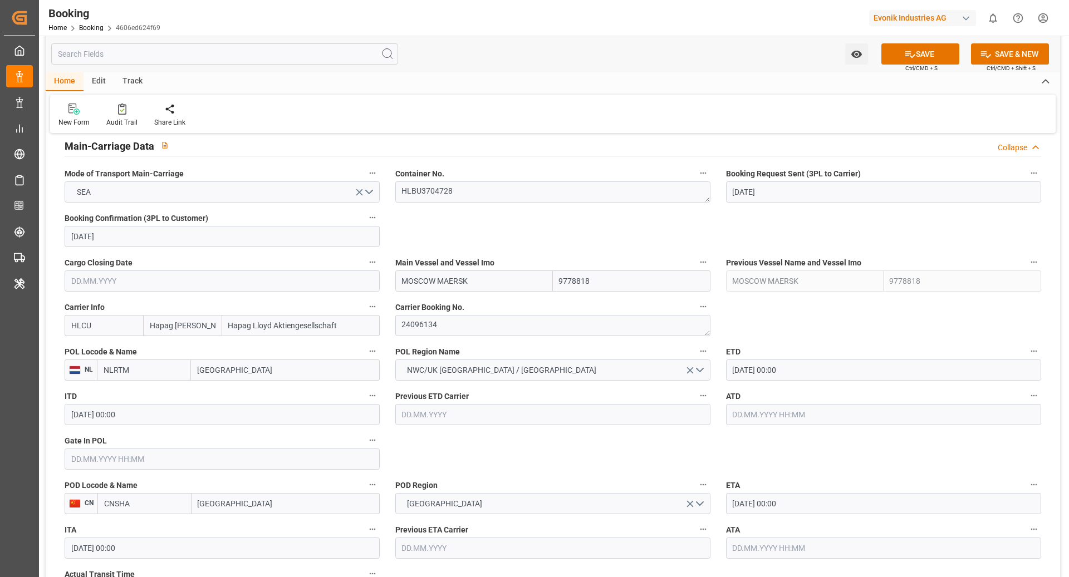
type input "NLRTM"
click at [142, 432] on input "CNSHA" at bounding box center [144, 503] width 94 height 21
click at [148, 432] on div "CNSGH - Shanghai" at bounding box center [144, 534] width 93 height 37
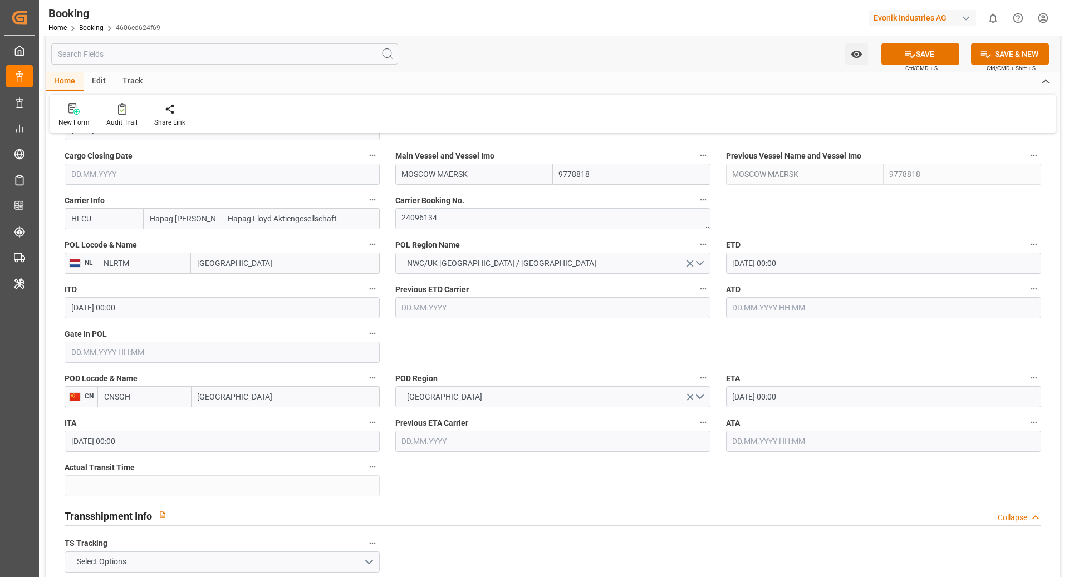
scroll to position [801, 0]
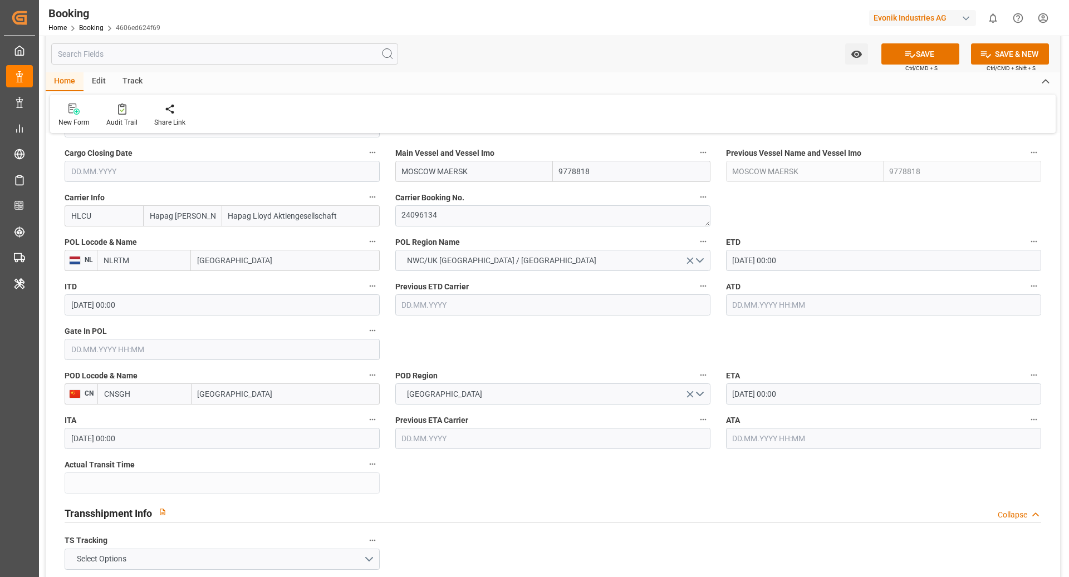
type input "CNSGH"
click at [127, 353] on input "text" at bounding box center [222, 349] width 315 height 21
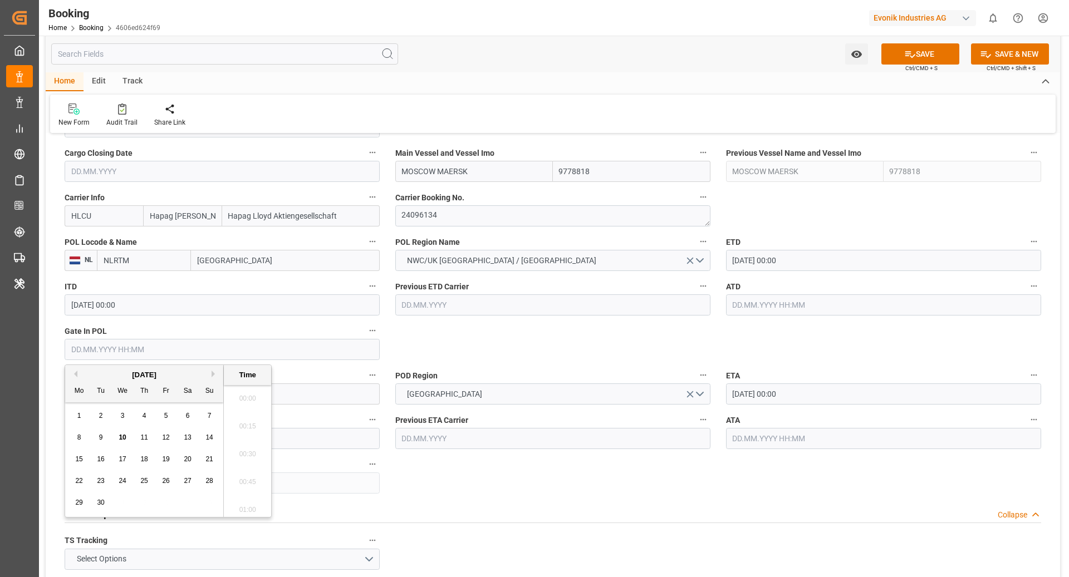
scroll to position [1673, 0]
click at [98, 432] on div "9" at bounding box center [101, 437] width 14 height 13
type input "09.09.2025 00:00"
click at [780, 258] on input "16.09.2025 00:00" at bounding box center [883, 260] width 315 height 21
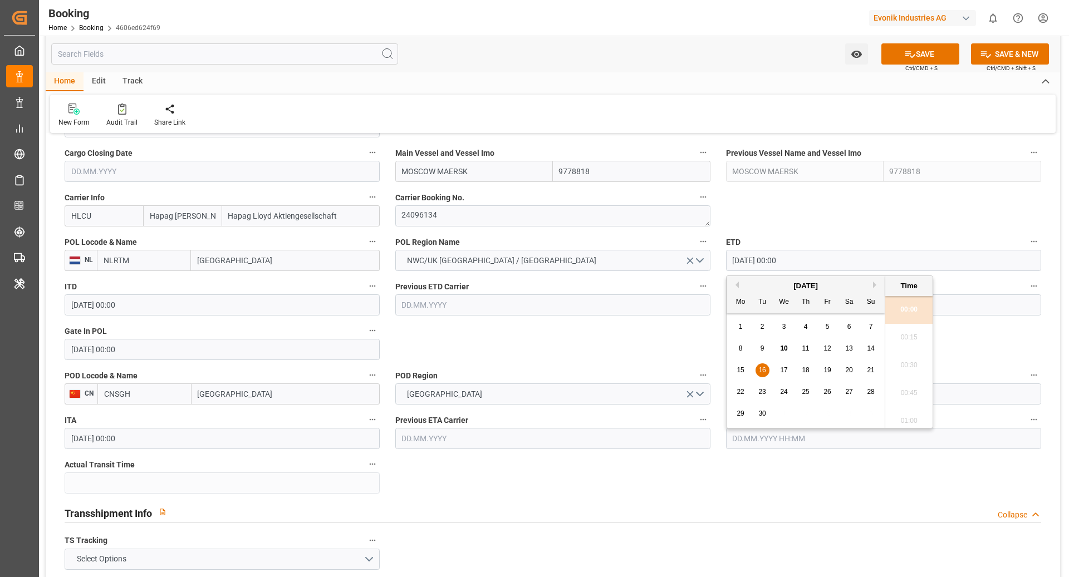
drag, startPoint x: 873, startPoint y: 351, endPoint x: 859, endPoint y: 357, distance: 15.7
click at [801, 351] on span "14" at bounding box center [870, 349] width 7 height 8
type input "14.09.2025 00:00"
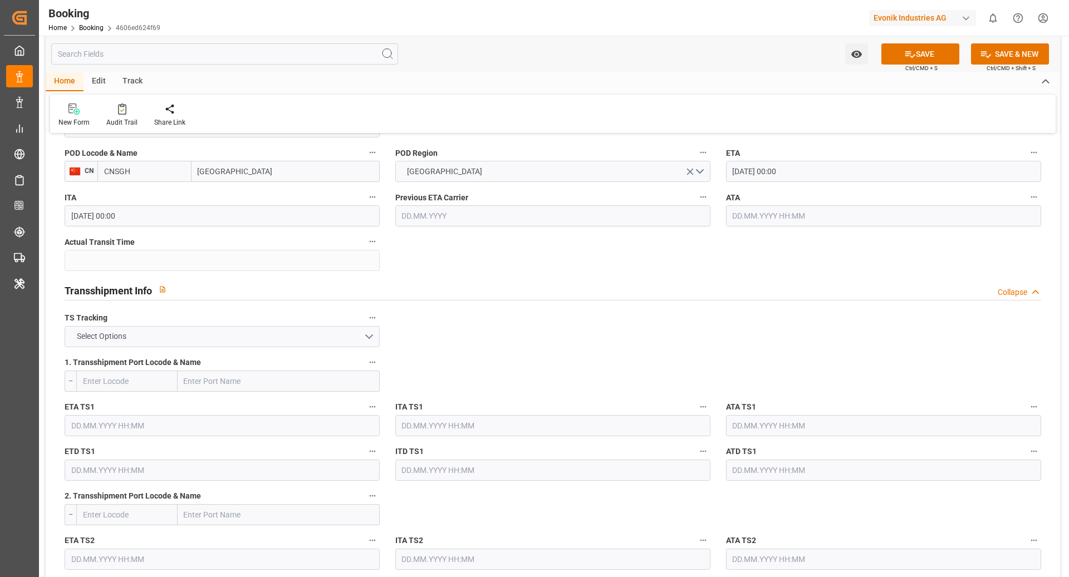
scroll to position [1024, 0]
click at [195, 331] on button "Select Options" at bounding box center [222, 336] width 315 height 21
click at [110, 368] on div "FALSE" at bounding box center [222, 362] width 314 height 23
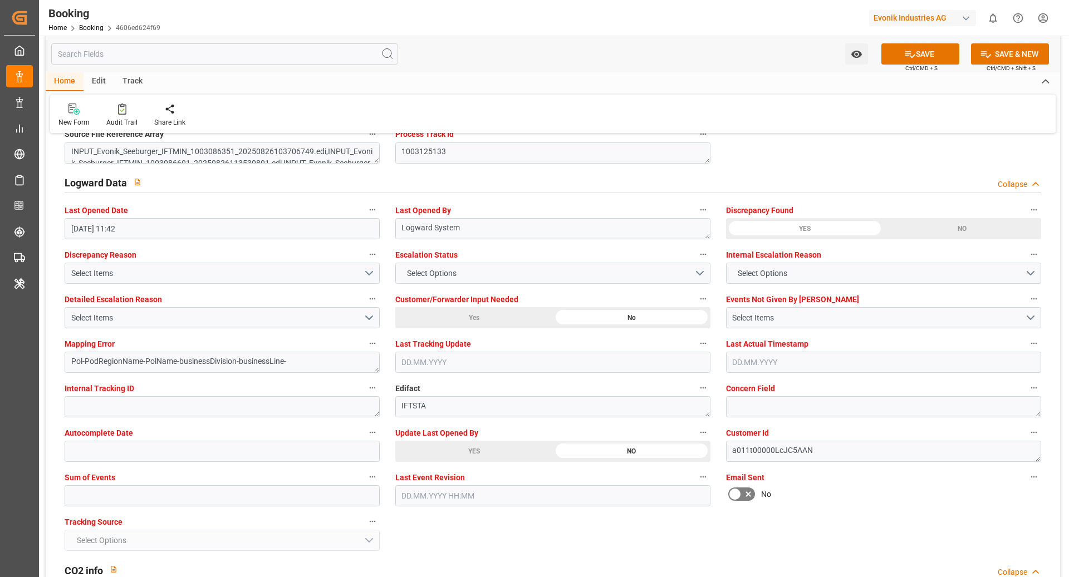
scroll to position [1998, 0]
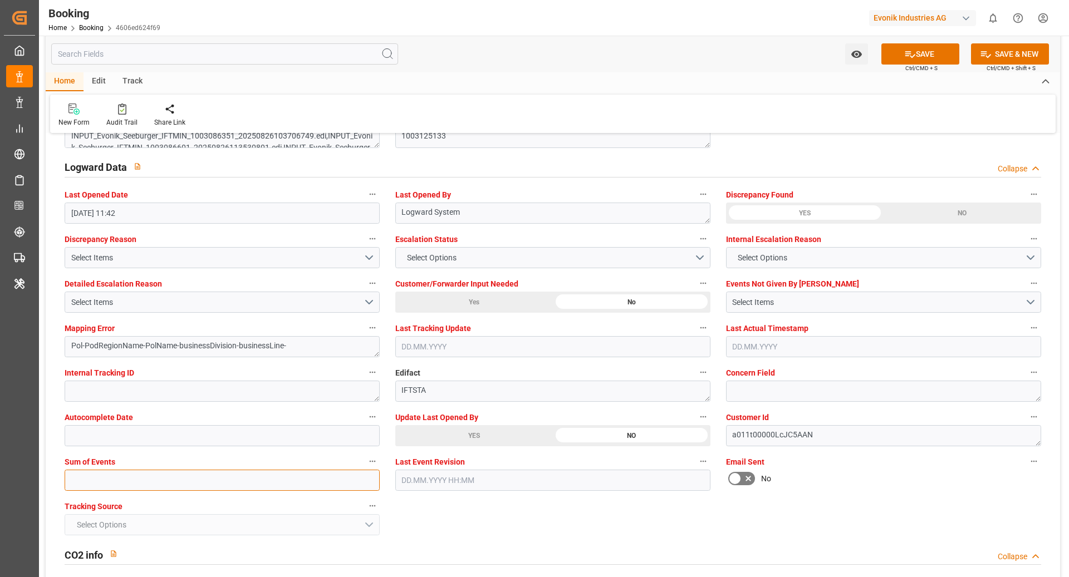
click at [139, 432] on input "text" at bounding box center [222, 480] width 315 height 21
type input "0"
click at [801, 55] on button "SAVE" at bounding box center [920, 53] width 78 height 21
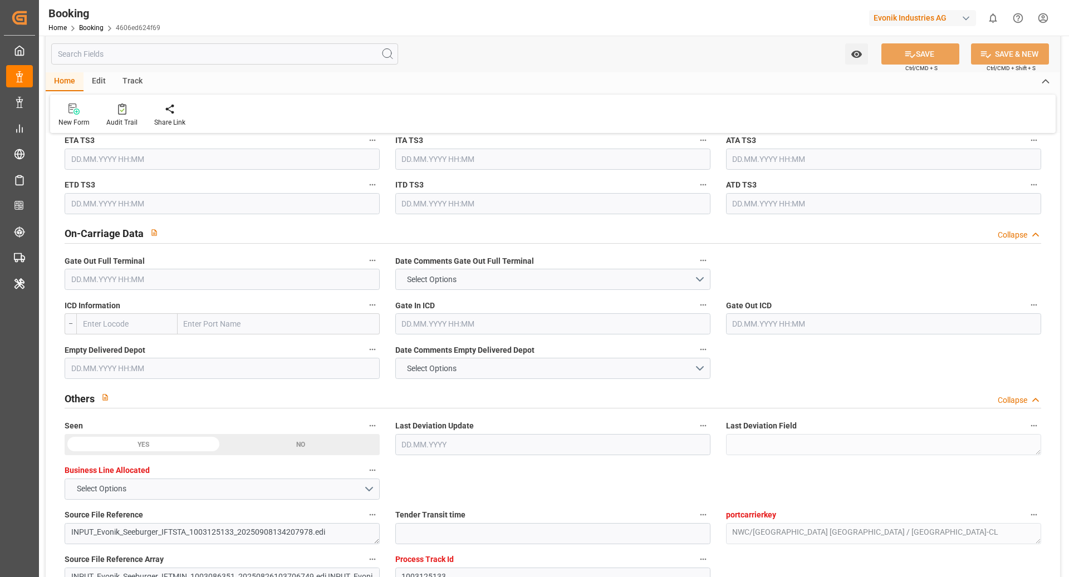
scroll to position [1341, 0]
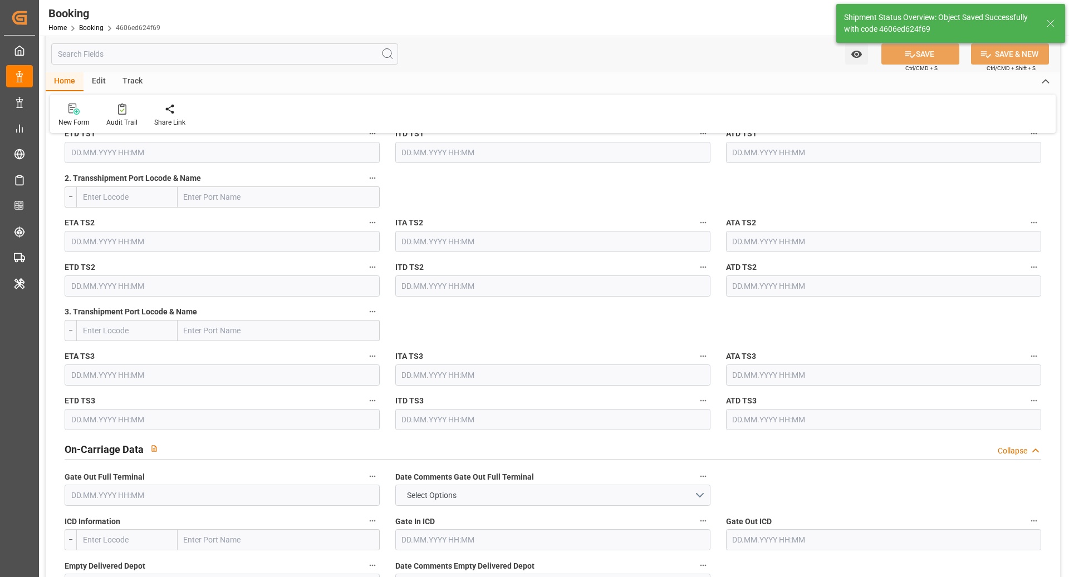
type textarea "NWC/[GEOGRAPHIC_DATA] [GEOGRAPHIC_DATA] Continent / [GEOGRAPHIC_DATA]-CL"
type textarea "[PERSON_NAME]"
type textarea "Pod-PodRegionName-businessDivision-businessLine-"
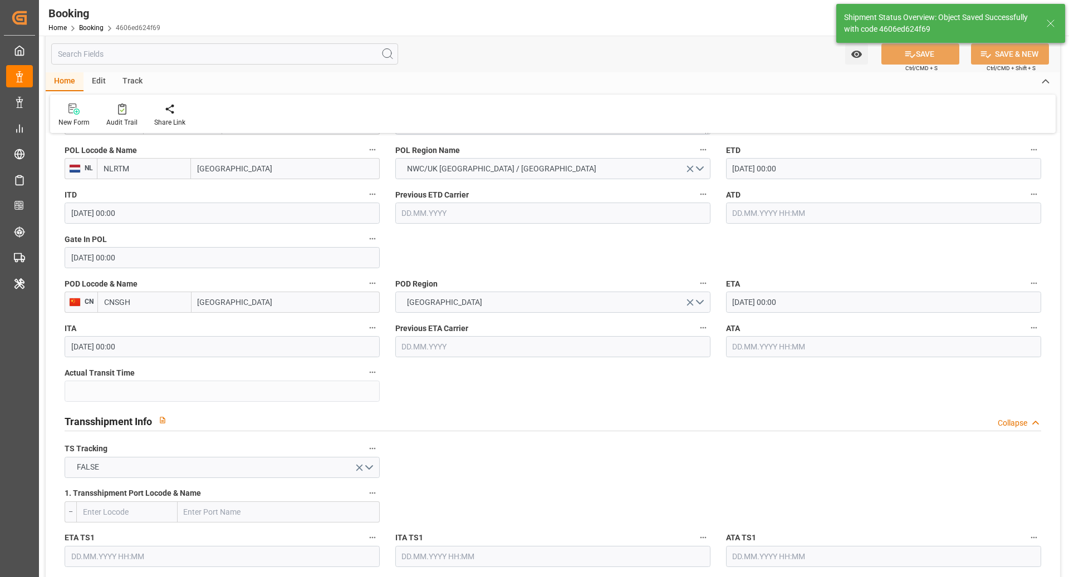
type input "10.09.2025 10:03"
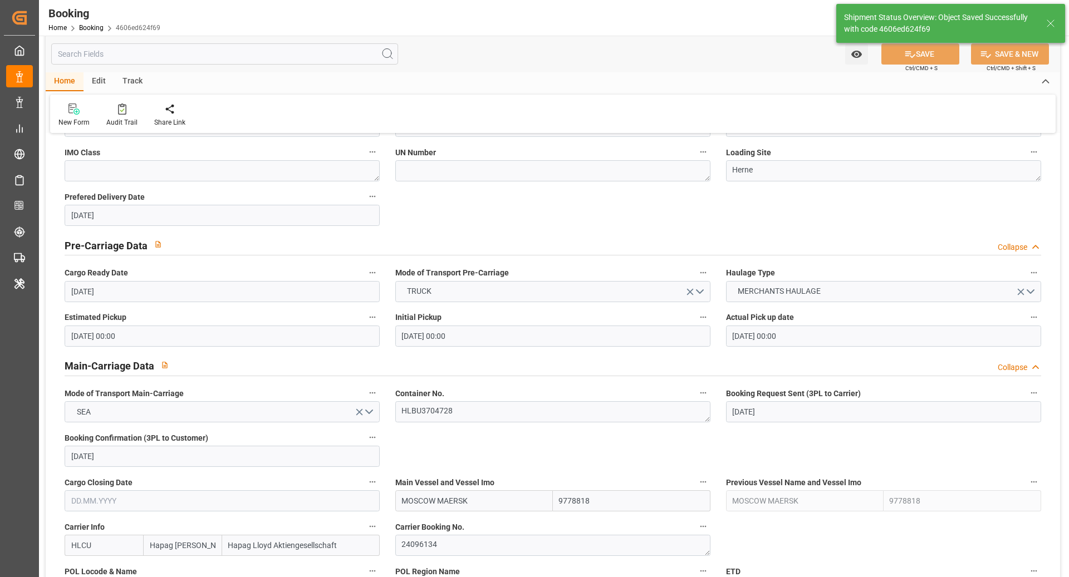
scroll to position [471, 0]
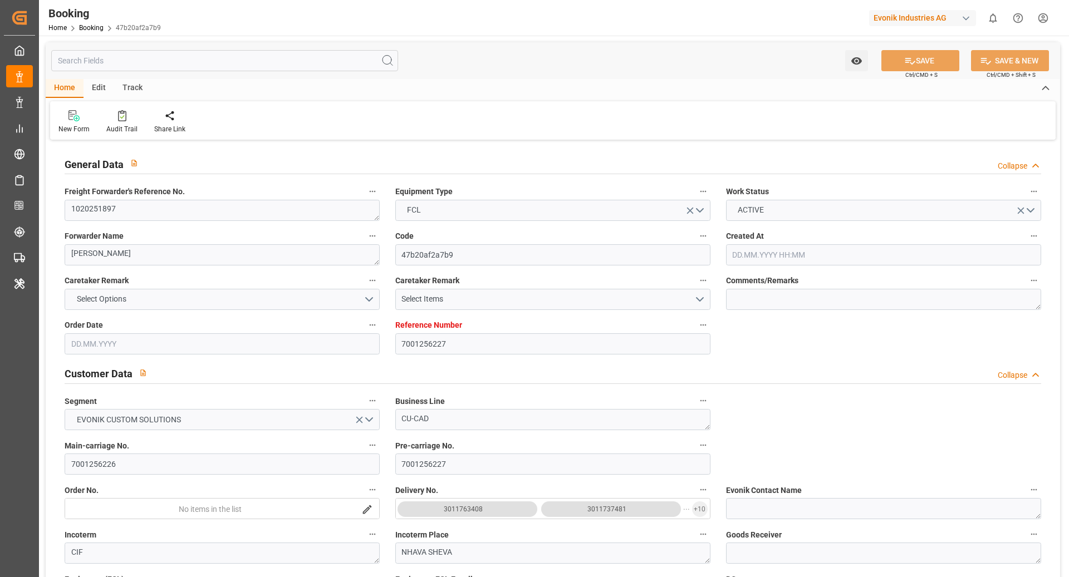
type input "7001256227"
type input "Hapag [PERSON_NAME]"
type input "Hapag Lloyd Aktiengesellschaft"
type input "EUNWC"
type input "INNSA"
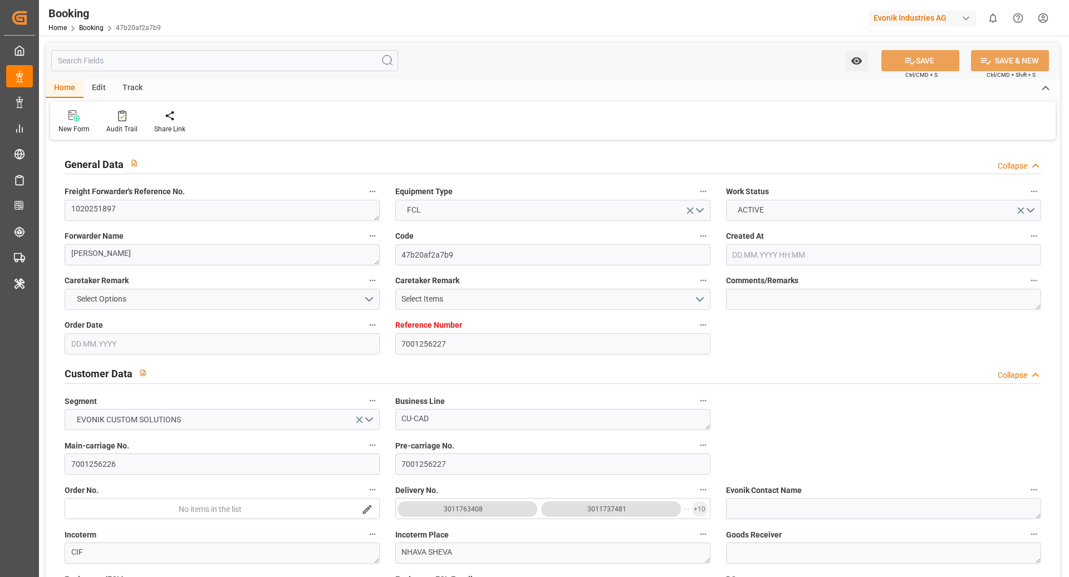
type input "[DATE] 13:37"
type input "[DATE]"
type input "[DATE] 00:00"
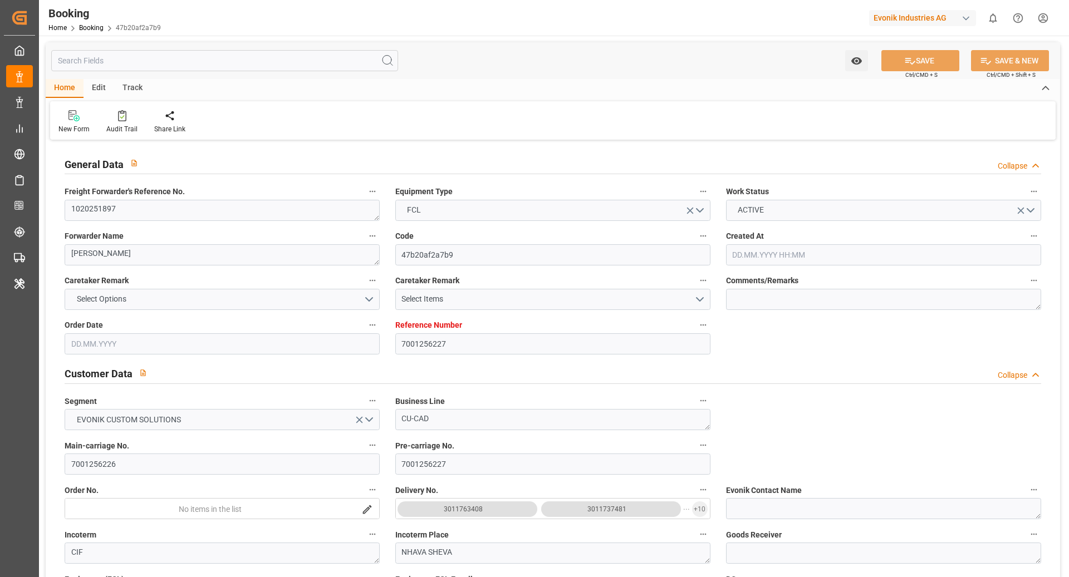
type input "[DATE] 00:00"
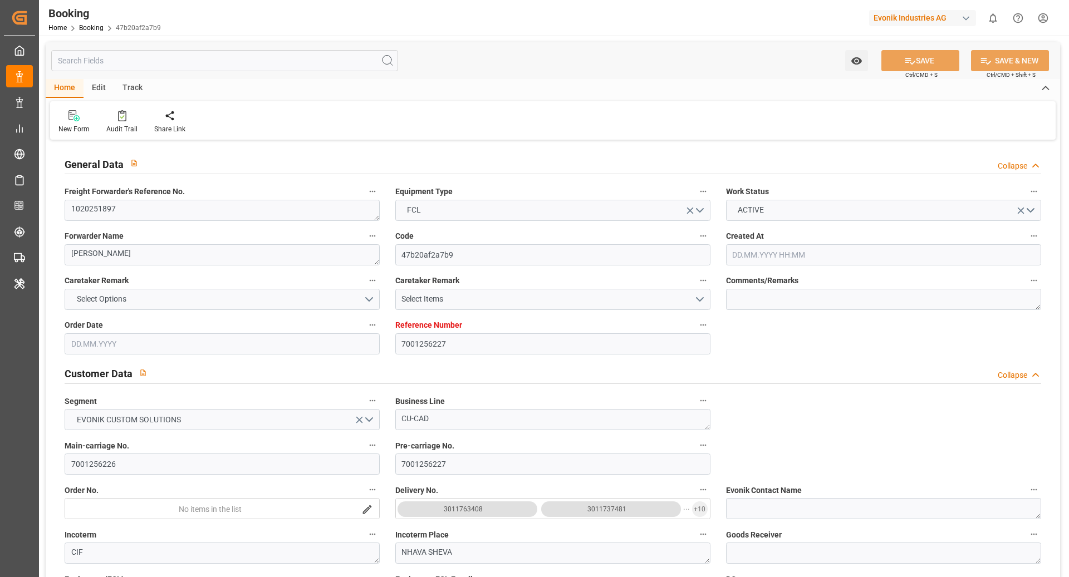
type input "[DATE] 00:00"
type input "[DATE]"
type input "[DATE] 20:38"
click at [159, 216] on textarea "1020251897" at bounding box center [222, 210] width 315 height 21
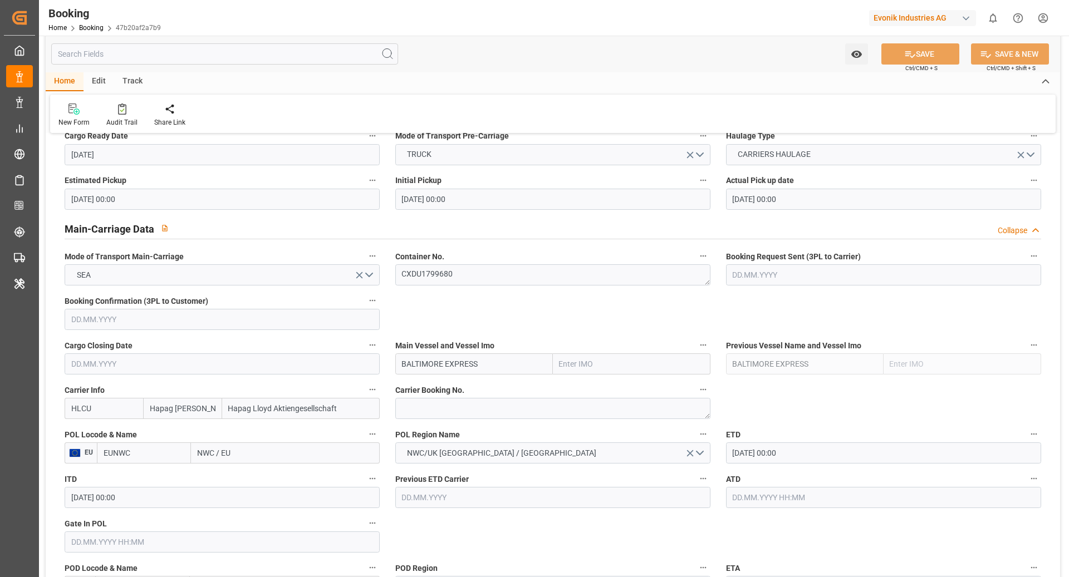
scroll to position [611, 0]
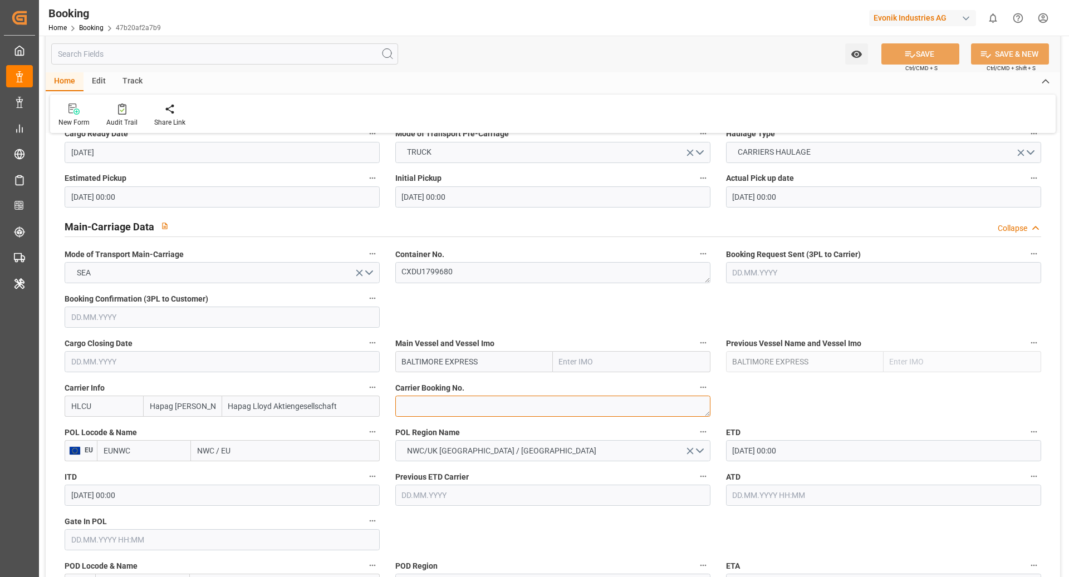
click at [461, 411] on textarea at bounding box center [552, 406] width 315 height 21
paste textarea "27296038"
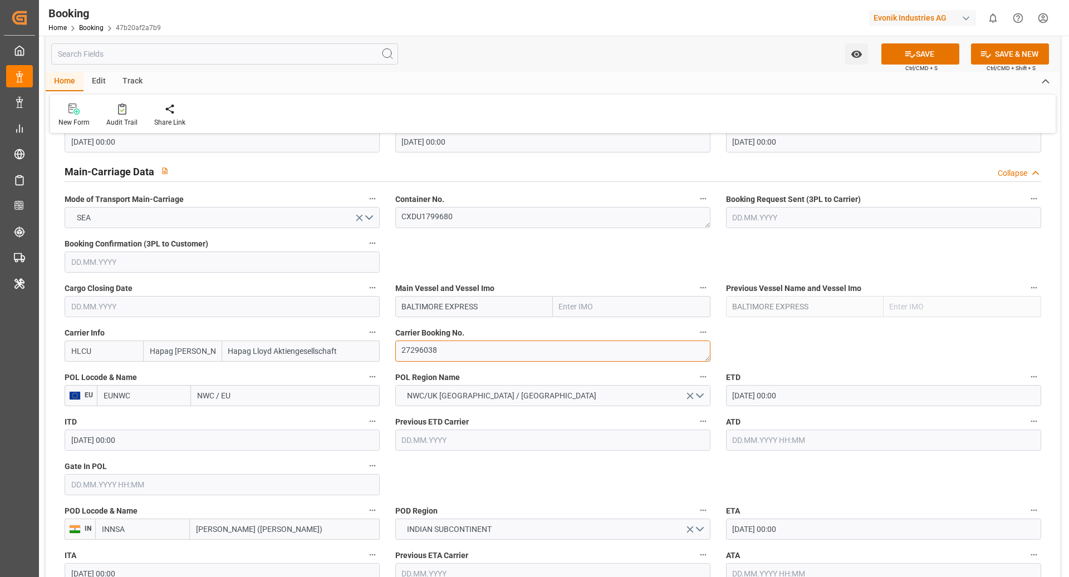
scroll to position [727, 0]
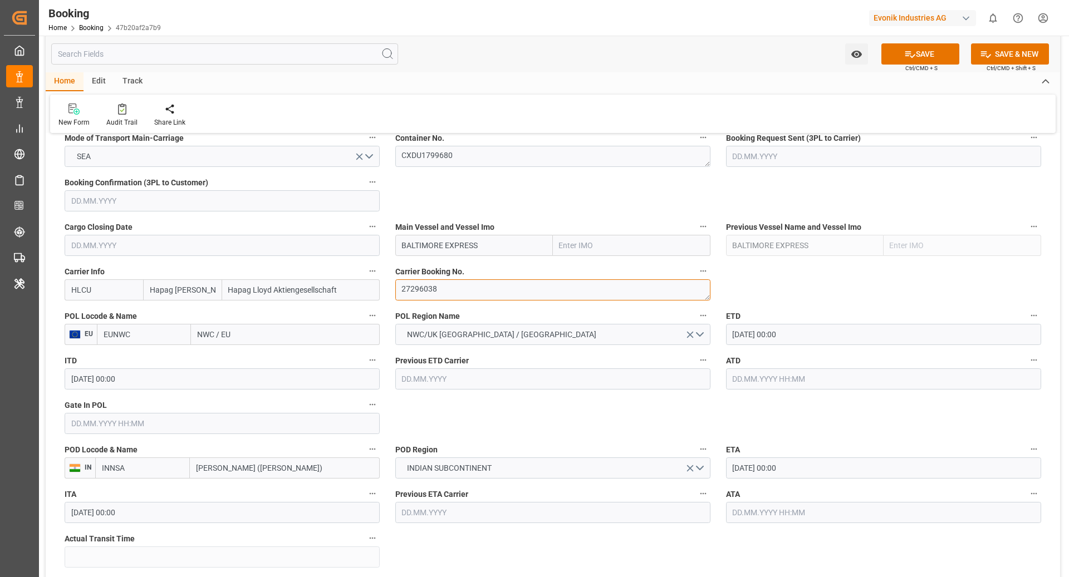
type textarea "27296038"
click at [119, 330] on input "EUNWC" at bounding box center [144, 334] width 94 height 21
type input "NLRTM"
click at [151, 363] on div "NLRTM - [GEOGRAPHIC_DATA]" at bounding box center [143, 365] width 93 height 37
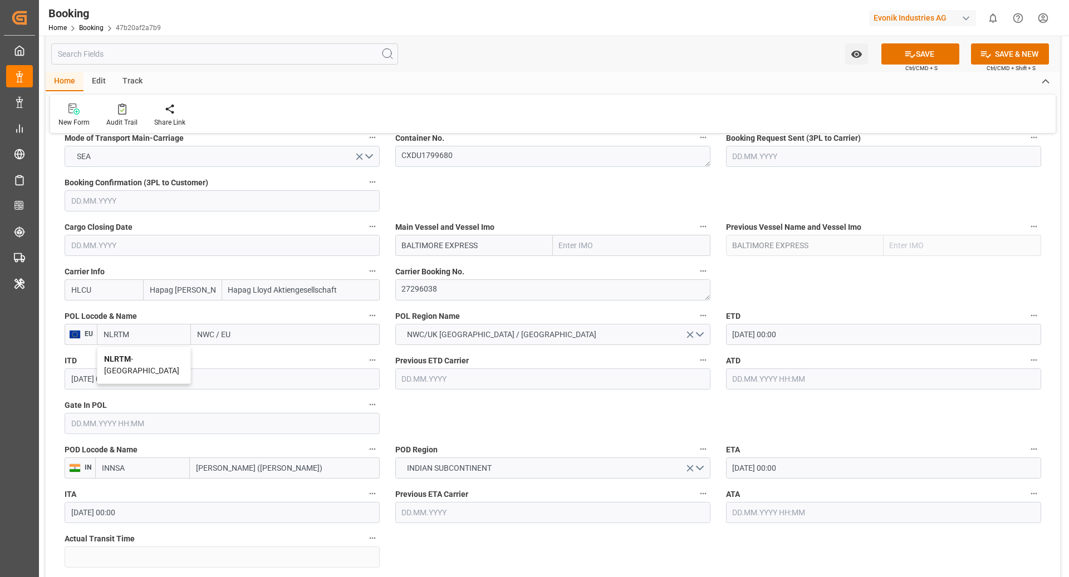
type input "[GEOGRAPHIC_DATA]"
type input "NLRTM"
click at [126, 426] on input "text" at bounding box center [222, 423] width 315 height 21
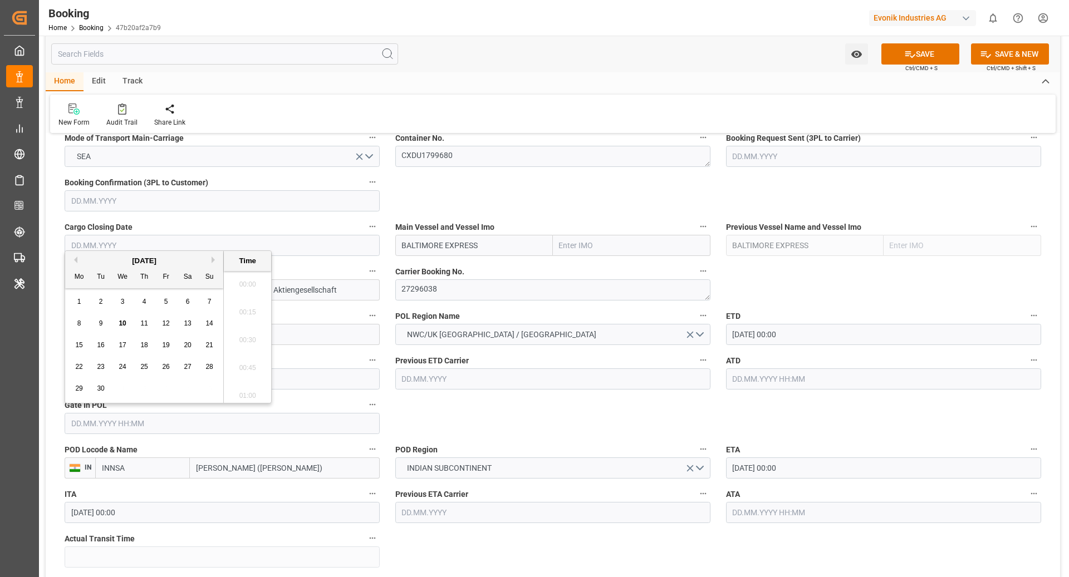
scroll to position [1673, 0]
click at [77, 325] on span "8" at bounding box center [79, 323] width 4 height 8
type input "[DATE] 00:00"
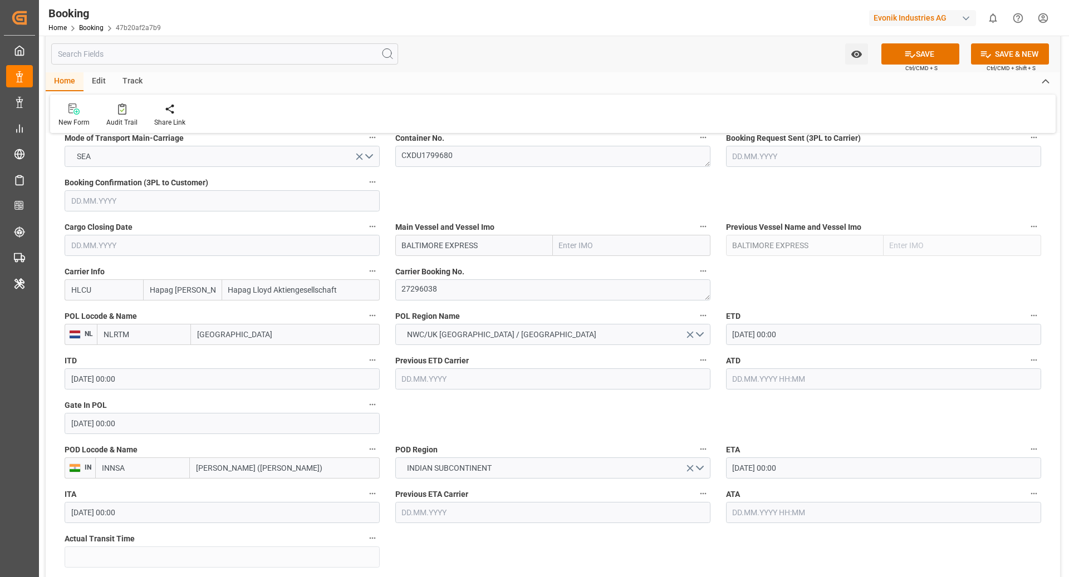
click at [530, 244] on input "BALTIMORE EXPRESS" at bounding box center [474, 245] width 158 height 21
click at [486, 273] on span "BALTIMORE EXPRESS - 9665621" at bounding box center [457, 270] width 111 height 9
type input "BALTIMORE EXPRESS"
type input "9665621"
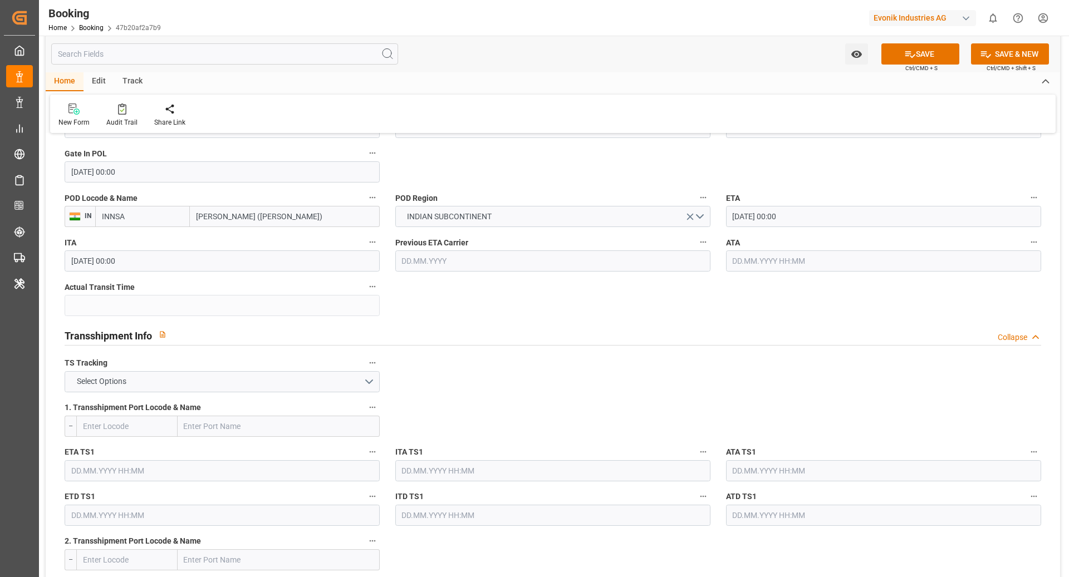
scroll to position [995, 0]
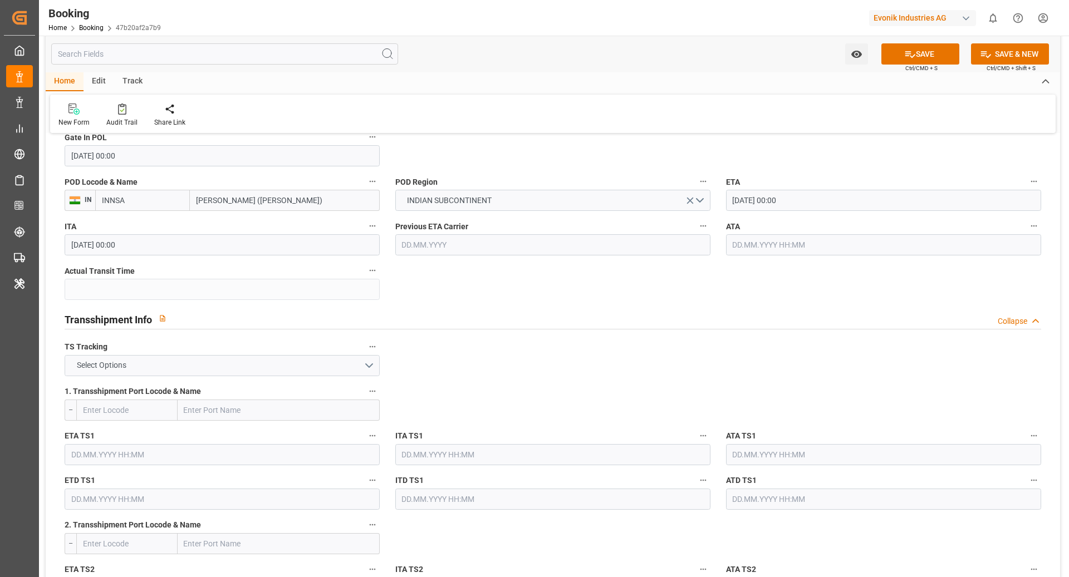
type input "BALTIMORE EXPRESS"
click at [178, 365] on button "Select Options" at bounding box center [222, 365] width 315 height 21
click at [140, 385] on div "FALSE" at bounding box center [222, 391] width 314 height 23
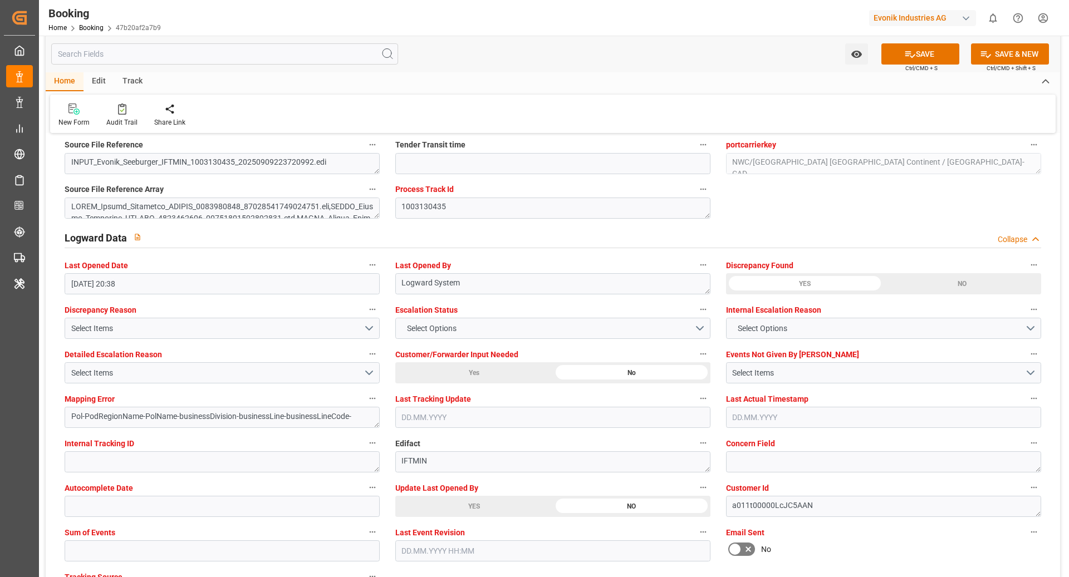
scroll to position [2015, 0]
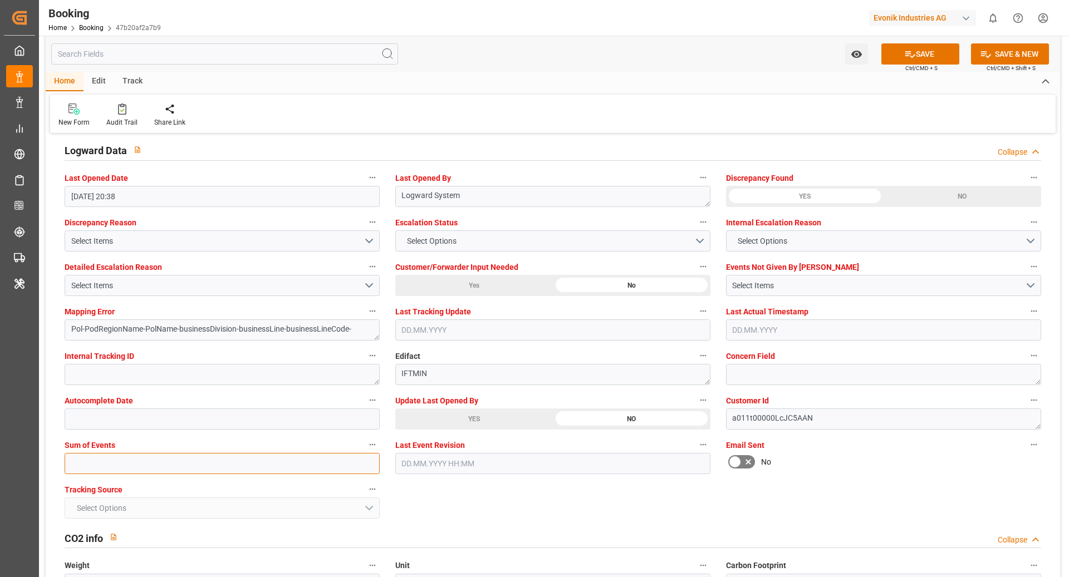
click at [128, 462] on input "text" at bounding box center [222, 463] width 315 height 21
type input "0"
click at [926, 56] on button "SAVE" at bounding box center [920, 53] width 78 height 21
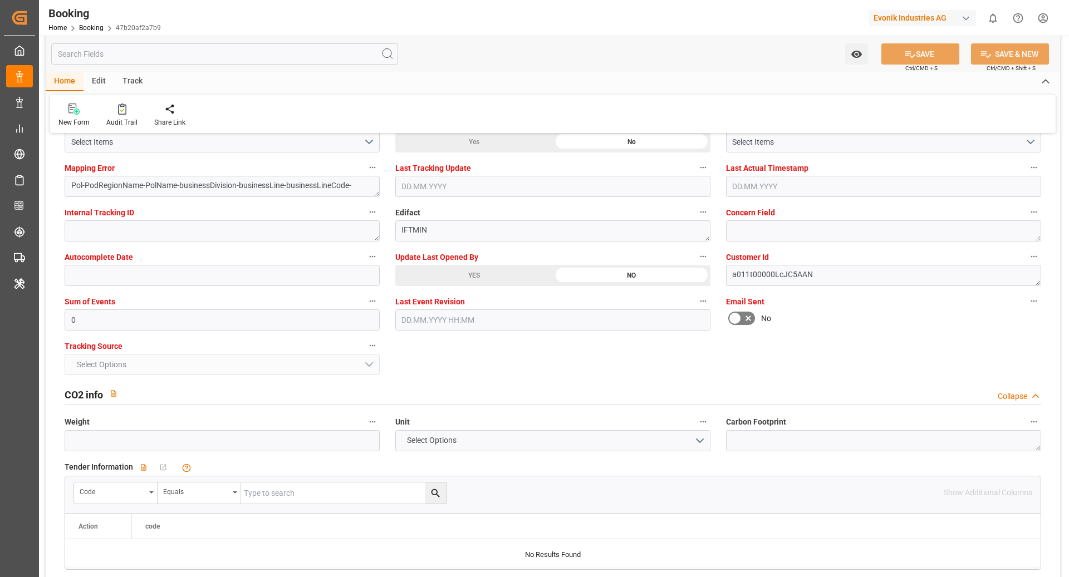
scroll to position [2211, 0]
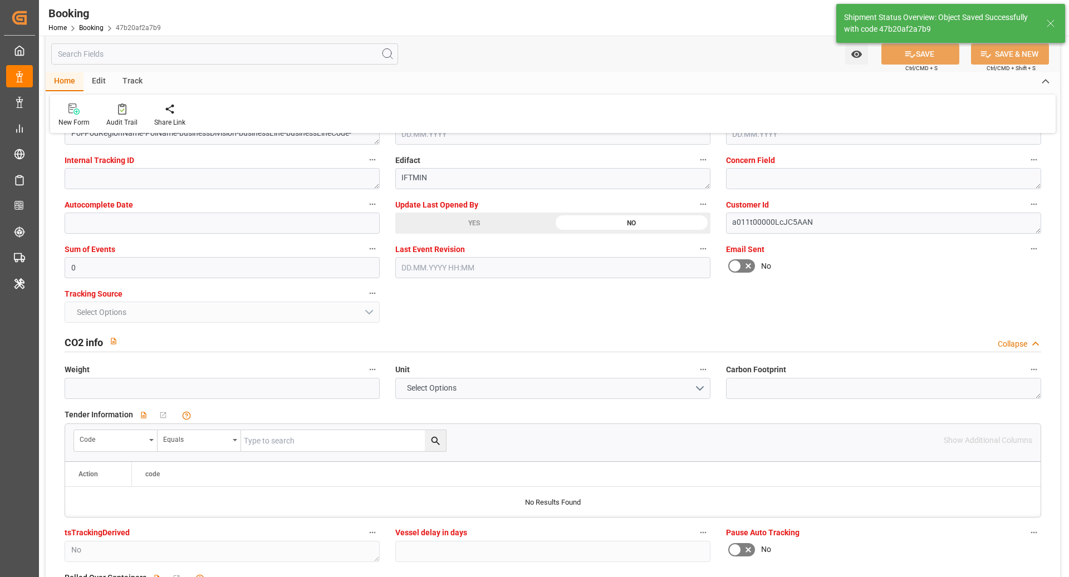
type textarea "[PERSON_NAME]"
type textarea "businessDivision-businessLine-"
type input "BALTIMORE EXPRESS"
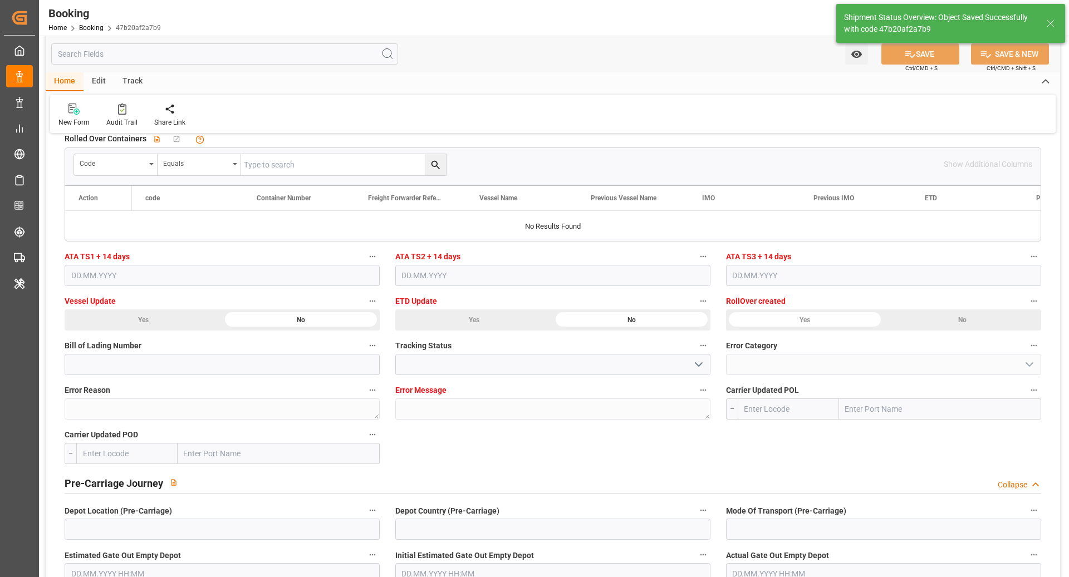
type input "10.09.2025 10:04"
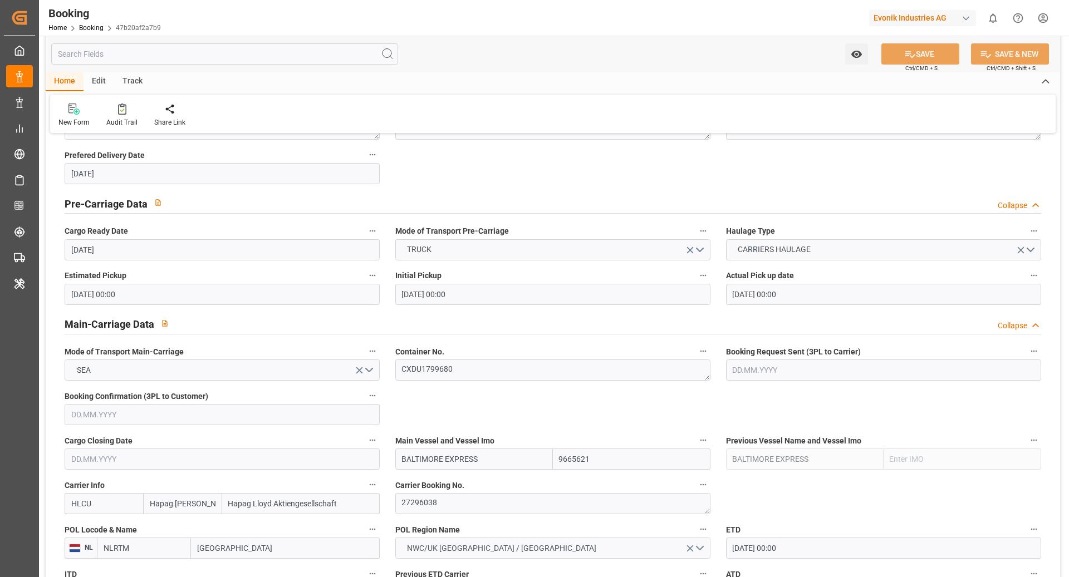
scroll to position [491, 0]
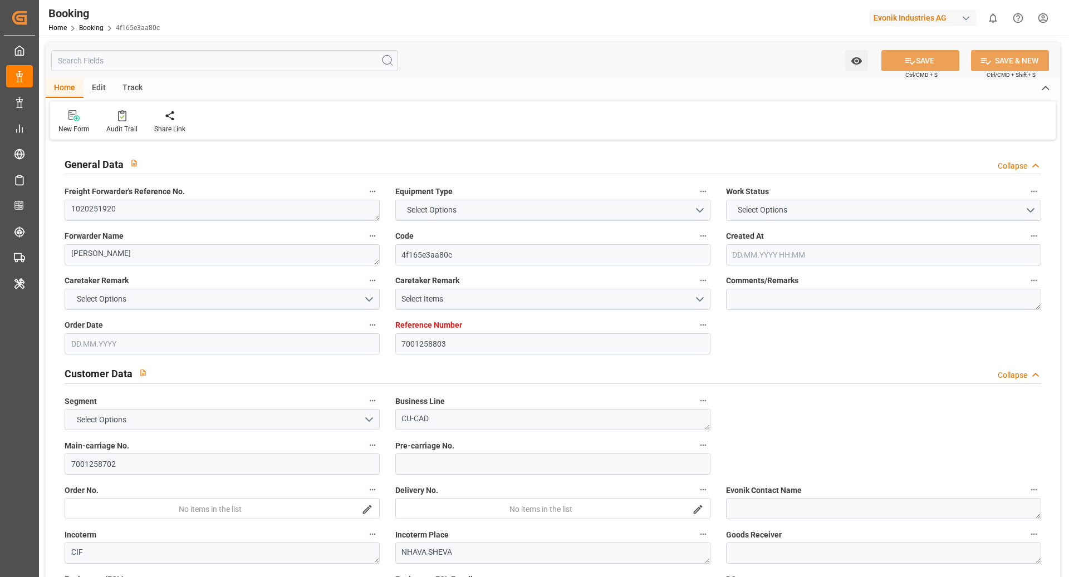
type input "7001258803"
type input "9525883"
type input "Hapag [PERSON_NAME]"
type input "Hapag Lloyd Aktiengesellschaft"
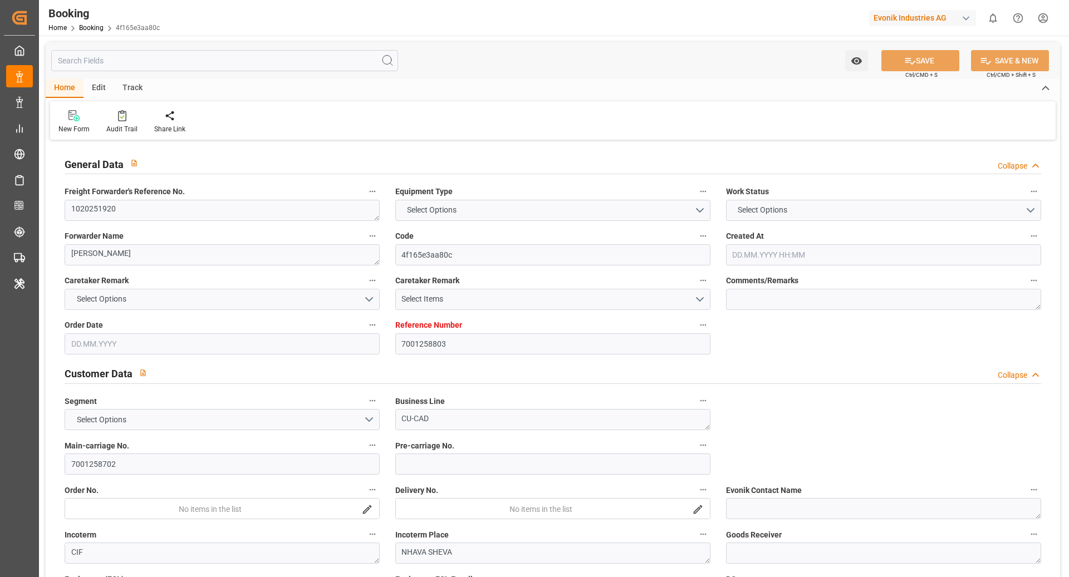
type input "EUNWC"
type input "INNSA"
type input "[DATE] 12:12"
type input "[DATE]"
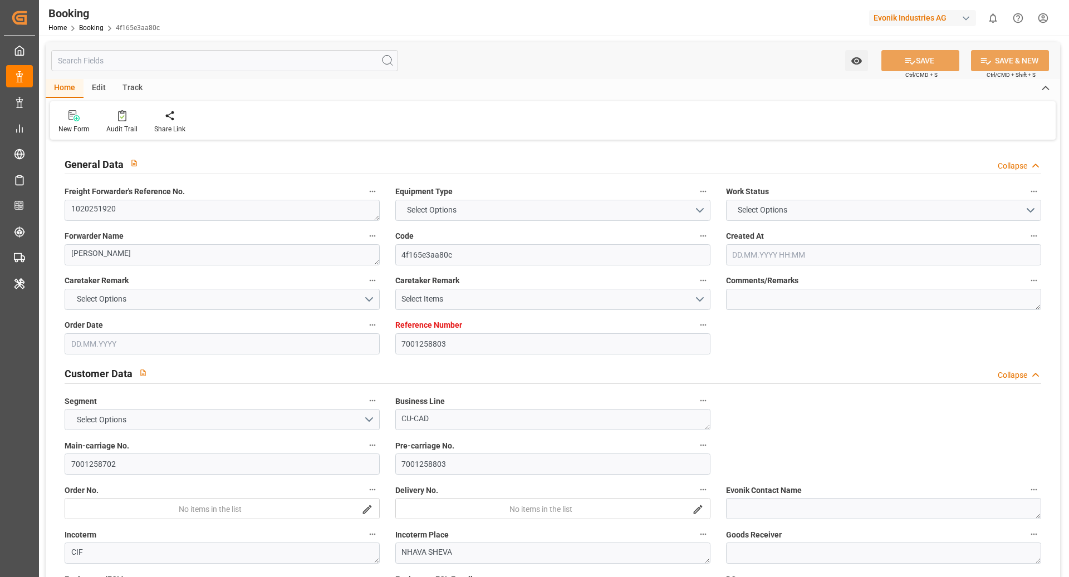
type input "[DATE]"
type input "[DATE] 00:00"
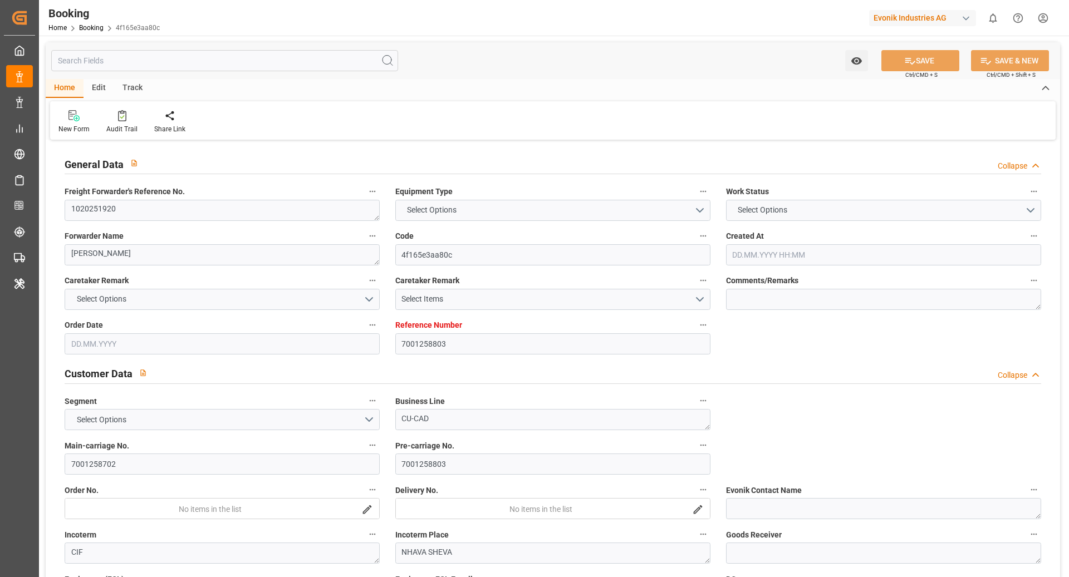
type input "[DATE] 00:00"
type input "[DATE] 16:28"
click at [163, 204] on textarea "1020251920" at bounding box center [222, 210] width 315 height 21
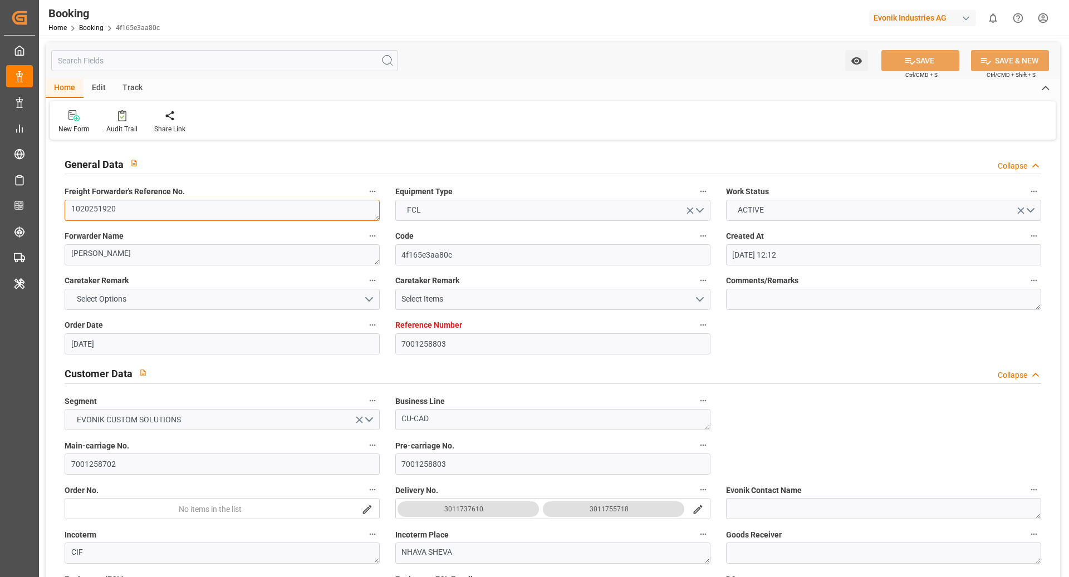
click at [163, 204] on textarea "1020251920" at bounding box center [222, 210] width 315 height 21
click at [190, 210] on textarea "1020251920" at bounding box center [222, 210] width 315 height 21
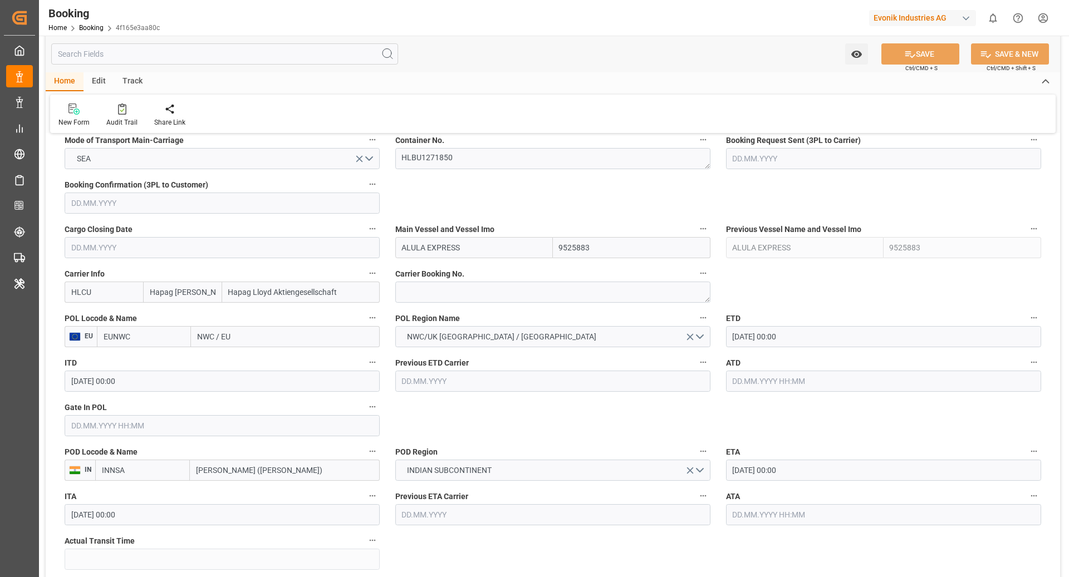
scroll to position [725, 0]
click at [463, 297] on textarea at bounding box center [552, 292] width 315 height 21
paste textarea "90162201"
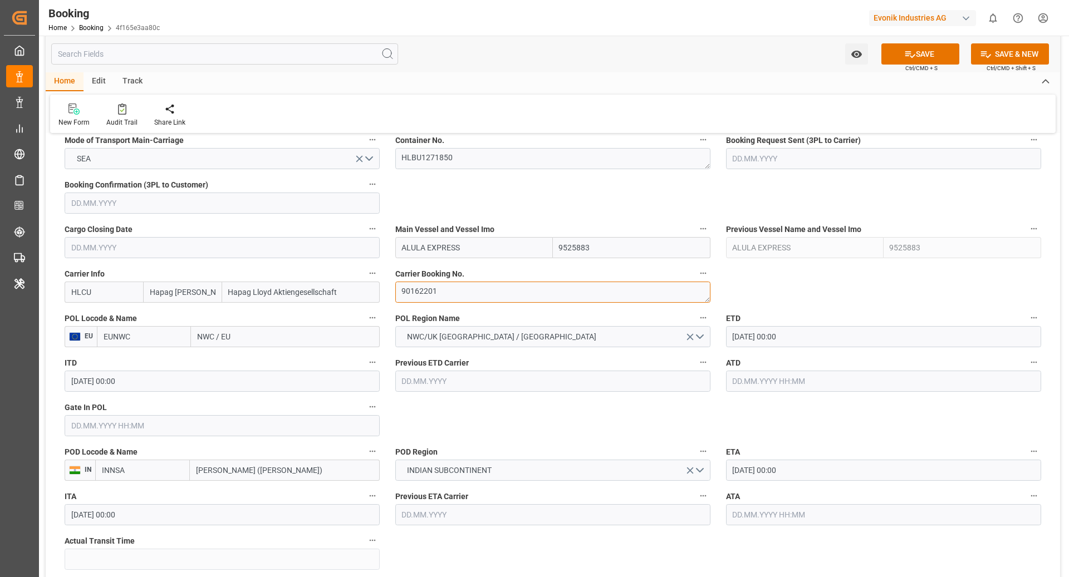
type textarea "90162201"
click at [149, 342] on input "EUNWC" at bounding box center [144, 336] width 94 height 21
type input "NLRTM"
click at [148, 358] on span "NLRTM - [GEOGRAPHIC_DATA]" at bounding box center [141, 367] width 75 height 21
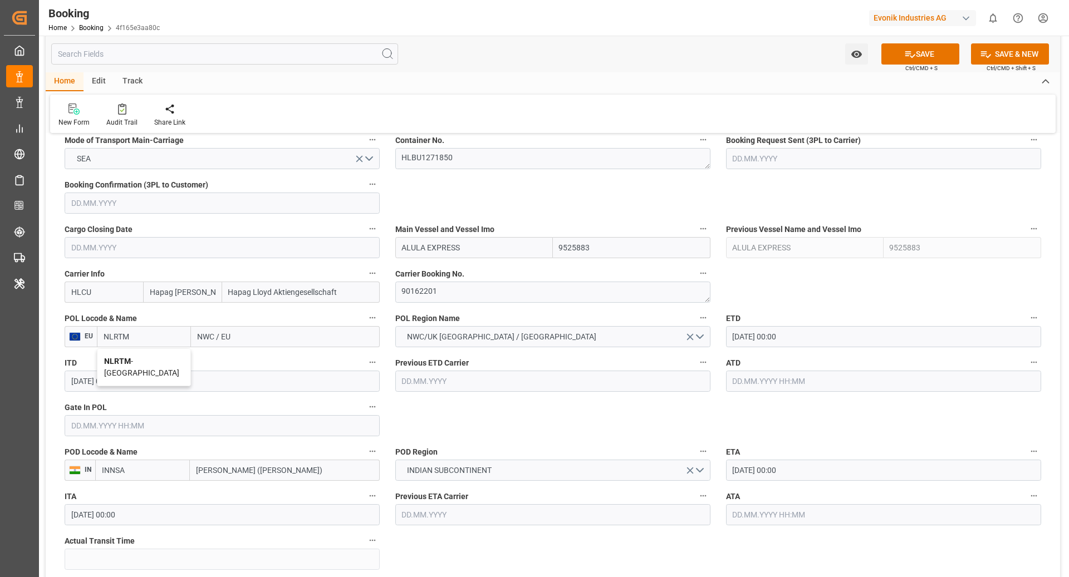
type input "[GEOGRAPHIC_DATA]"
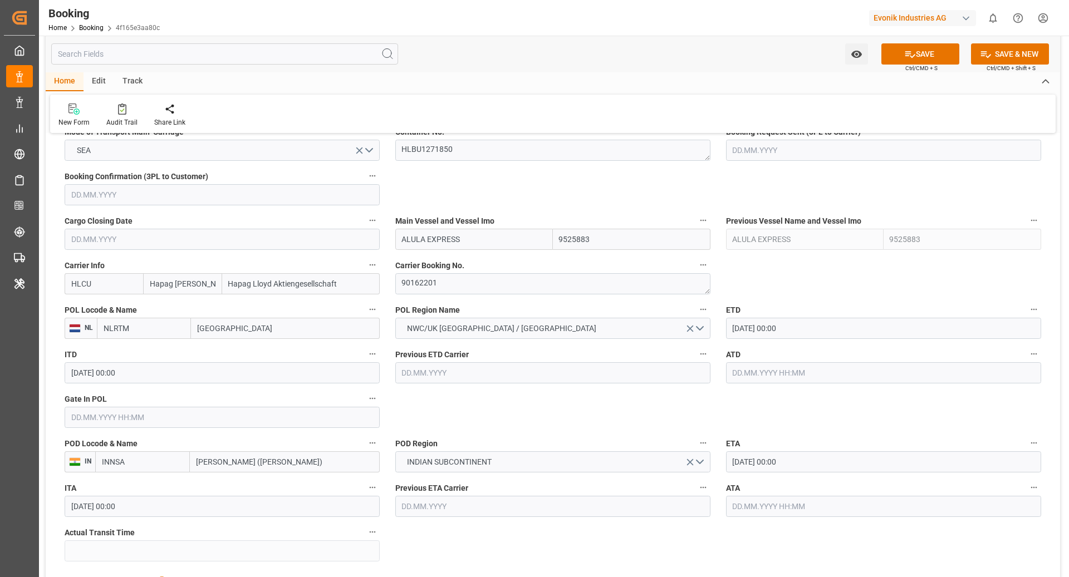
type input "NLRTM"
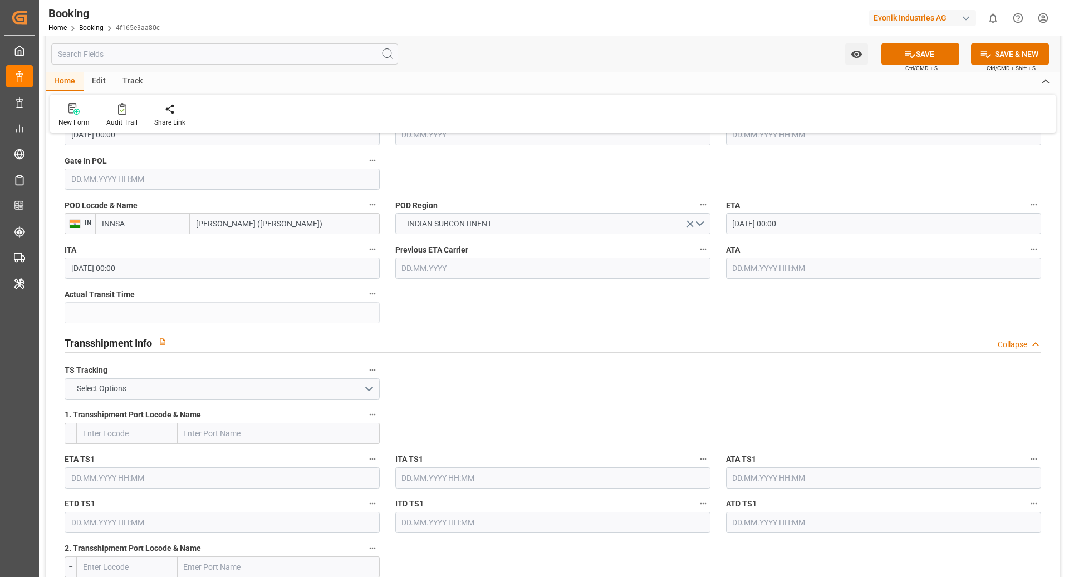
scroll to position [981, 0]
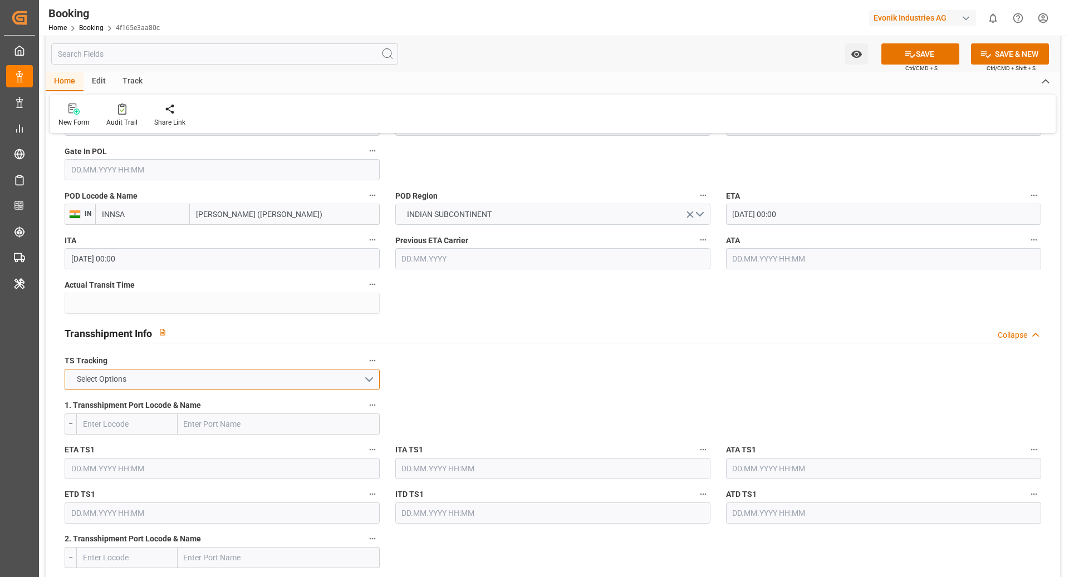
click at [191, 376] on button "Select Options" at bounding box center [222, 379] width 315 height 21
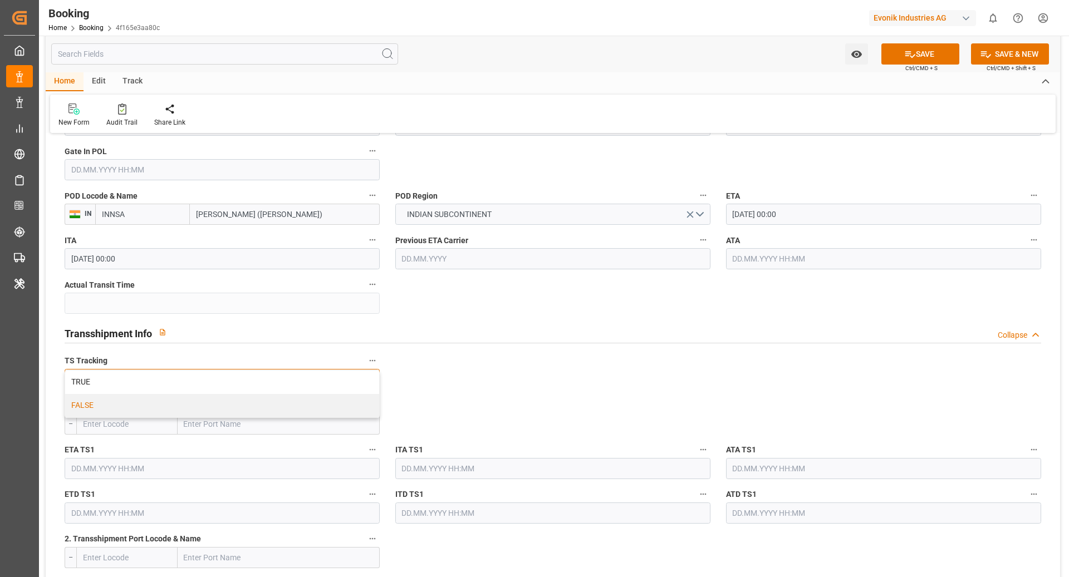
click at [121, 404] on div "FALSE" at bounding box center [222, 405] width 314 height 23
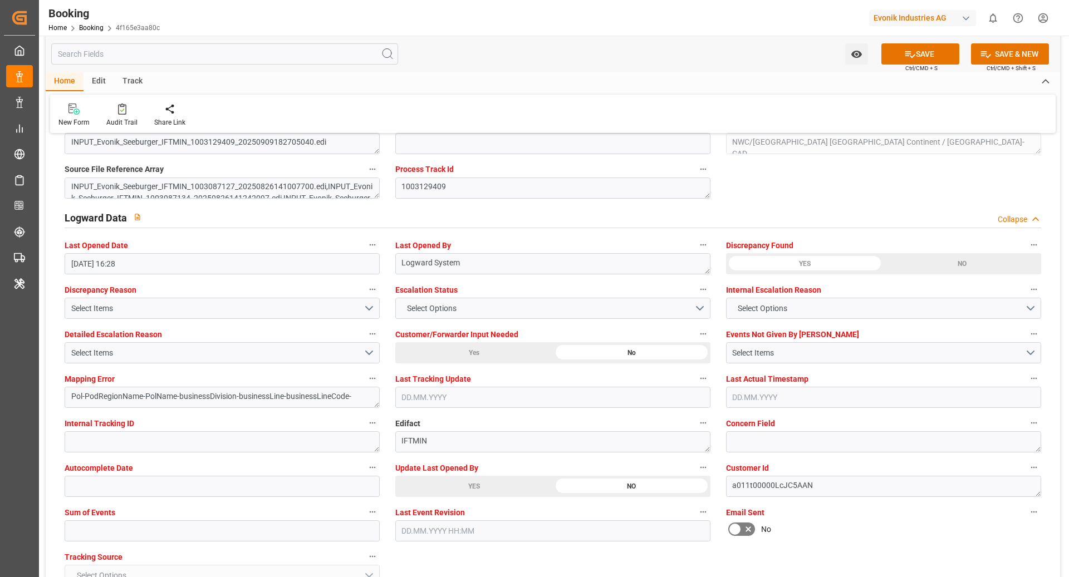
scroll to position [2029, 0]
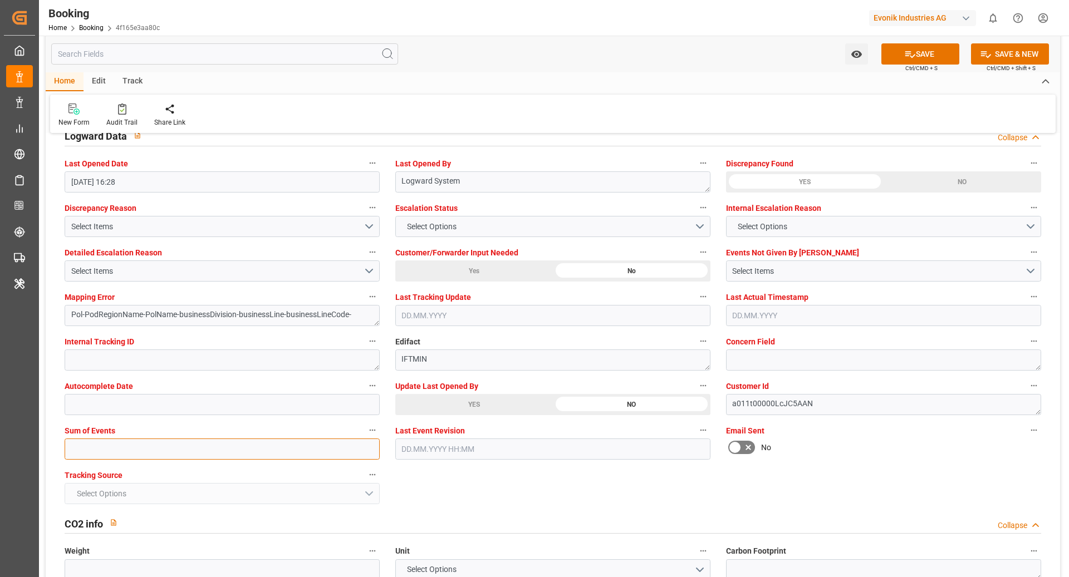
click at [159, 439] on input "text" at bounding box center [222, 449] width 315 height 21
type input "0"
click at [915, 48] on button "SAVE" at bounding box center [920, 53] width 78 height 21
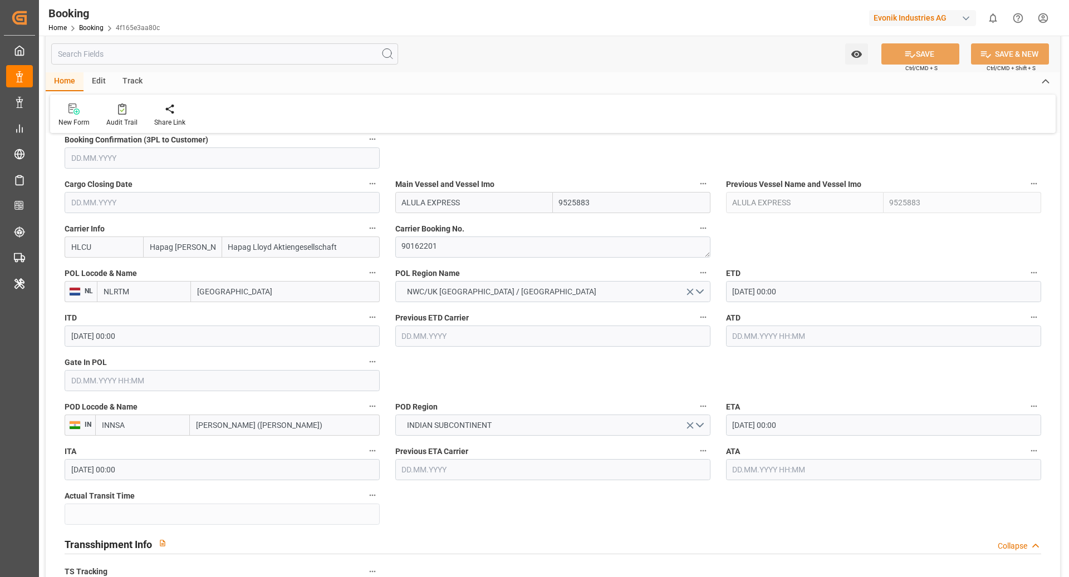
scroll to position [757, 0]
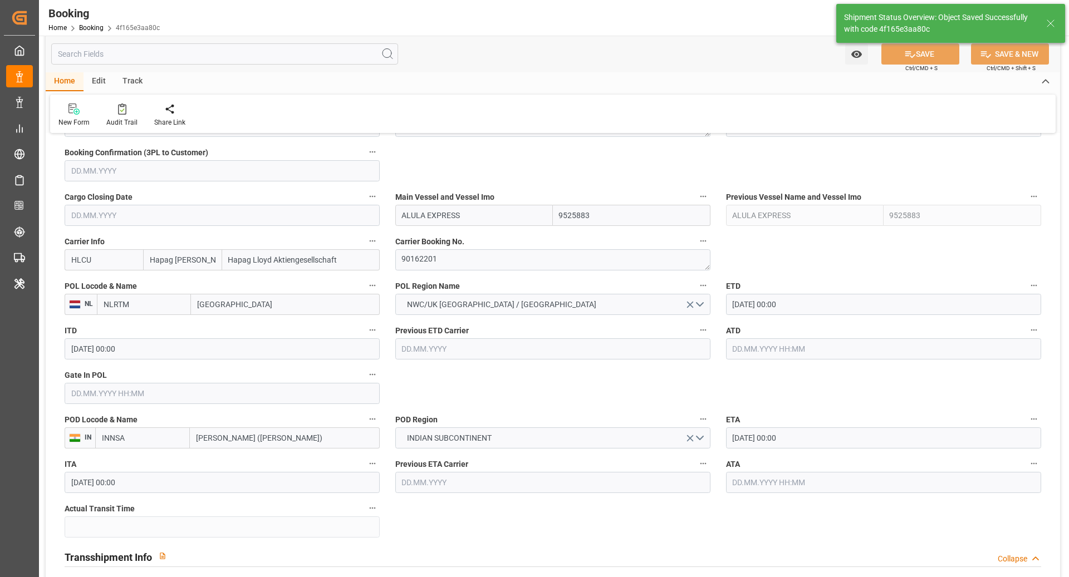
type textarea "[PERSON_NAME]"
type textarea "businessDivision-businessLine-"
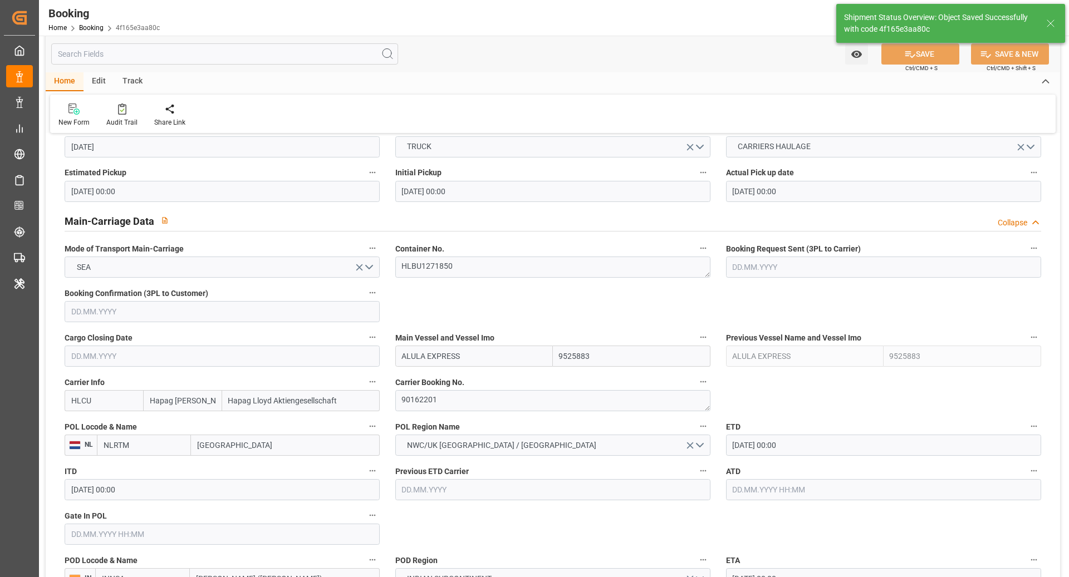
type input "10.09.2025 10:06"
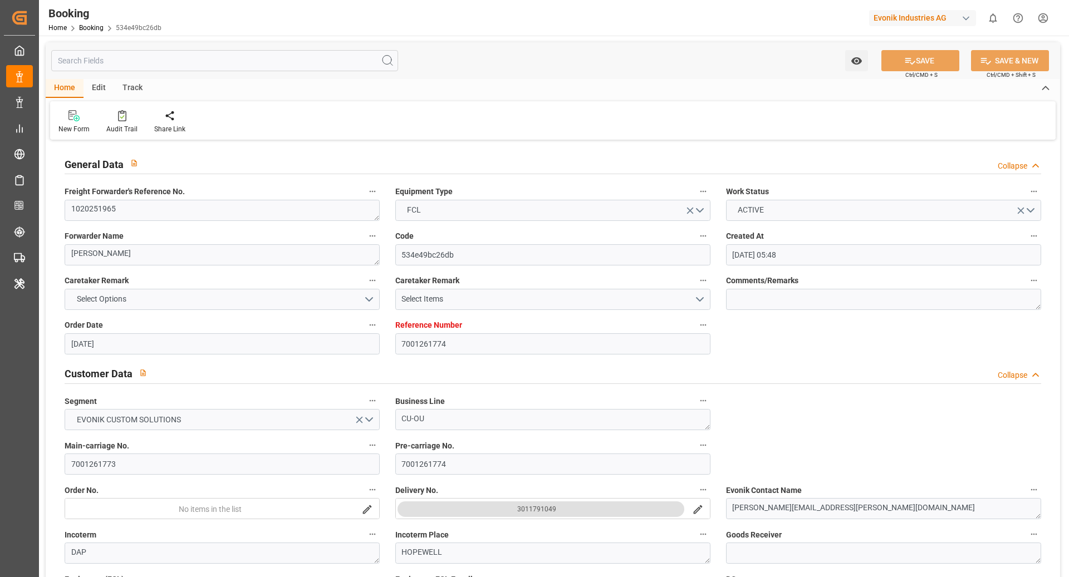
scroll to position [3, 0]
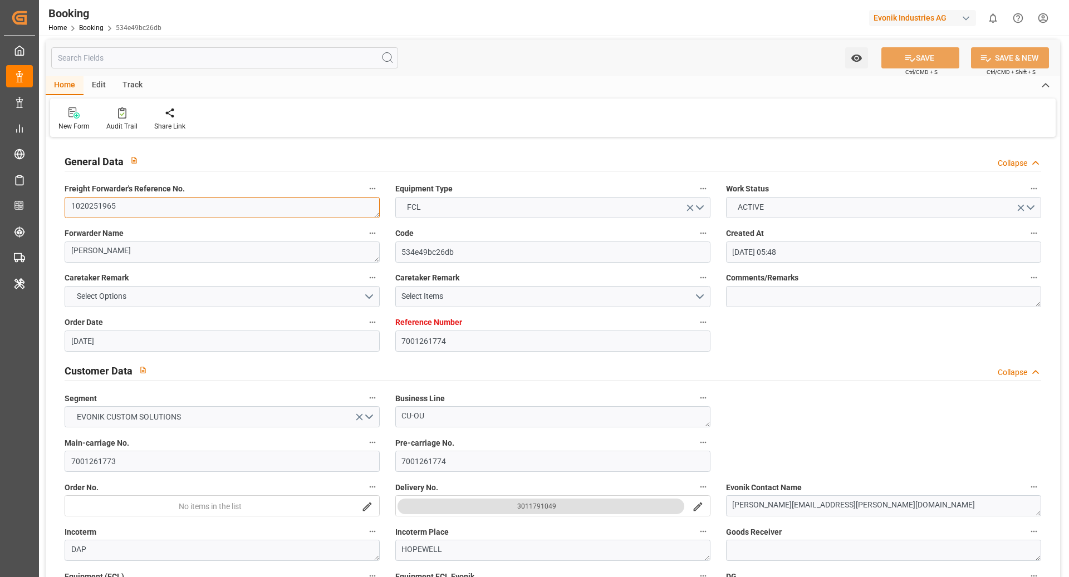
click at [225, 204] on textarea "1020251965" at bounding box center [222, 207] width 315 height 21
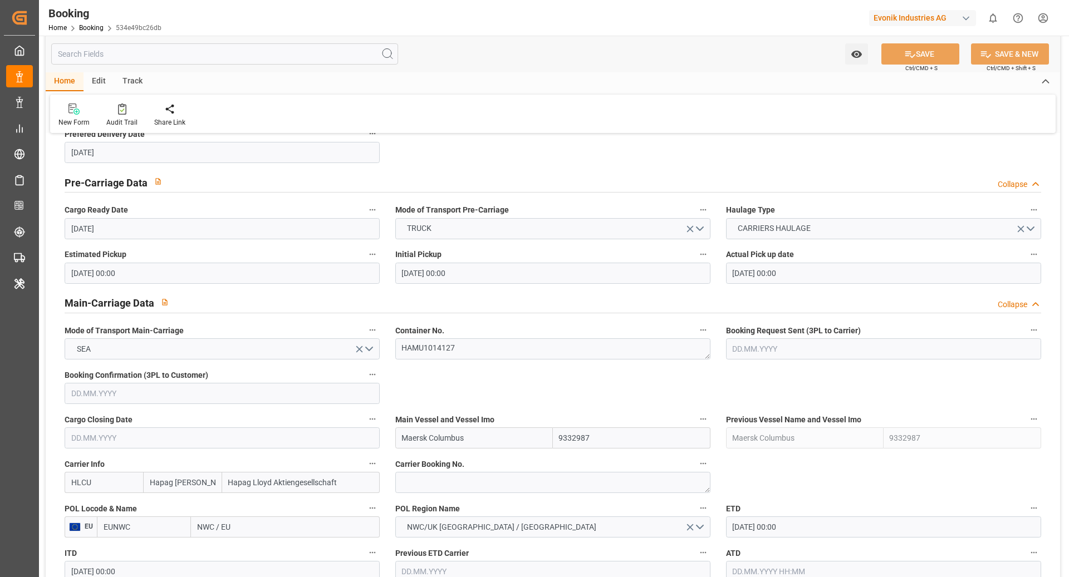
scroll to position [599, 0]
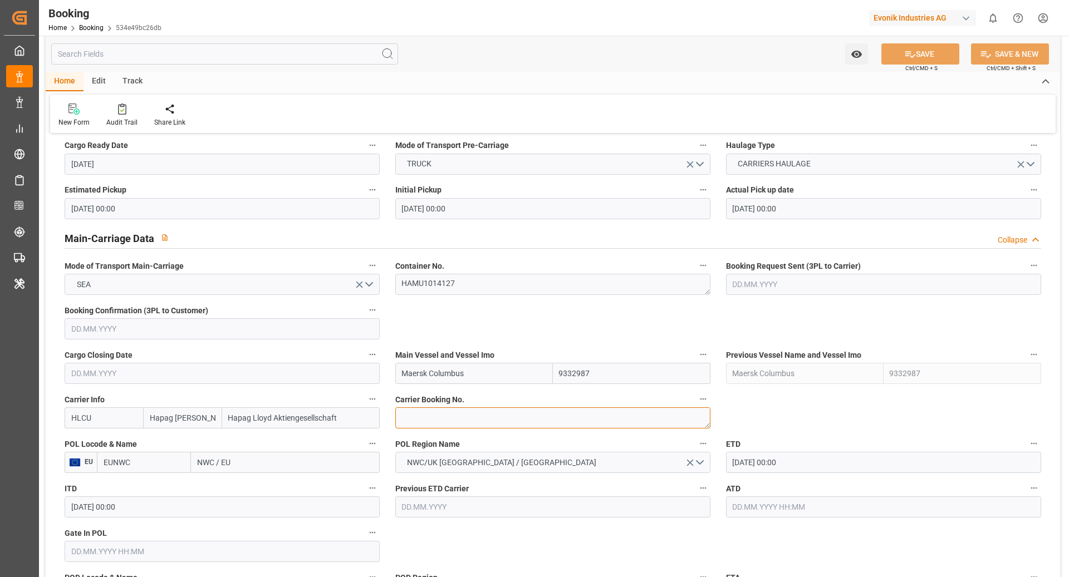
click at [427, 416] on textarea at bounding box center [552, 417] width 315 height 21
paste textarea "33192952"
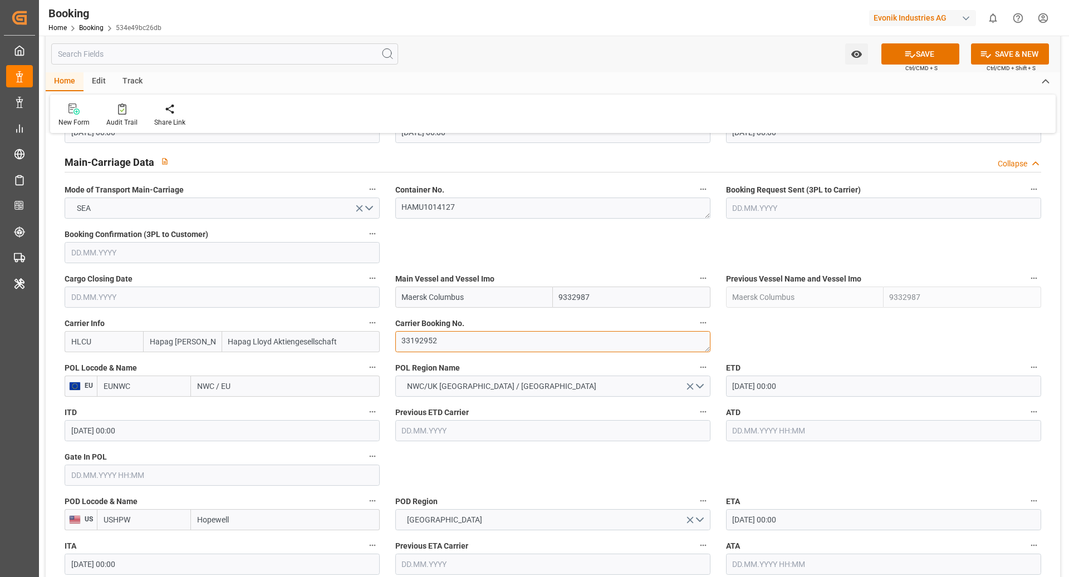
scroll to position [690, 0]
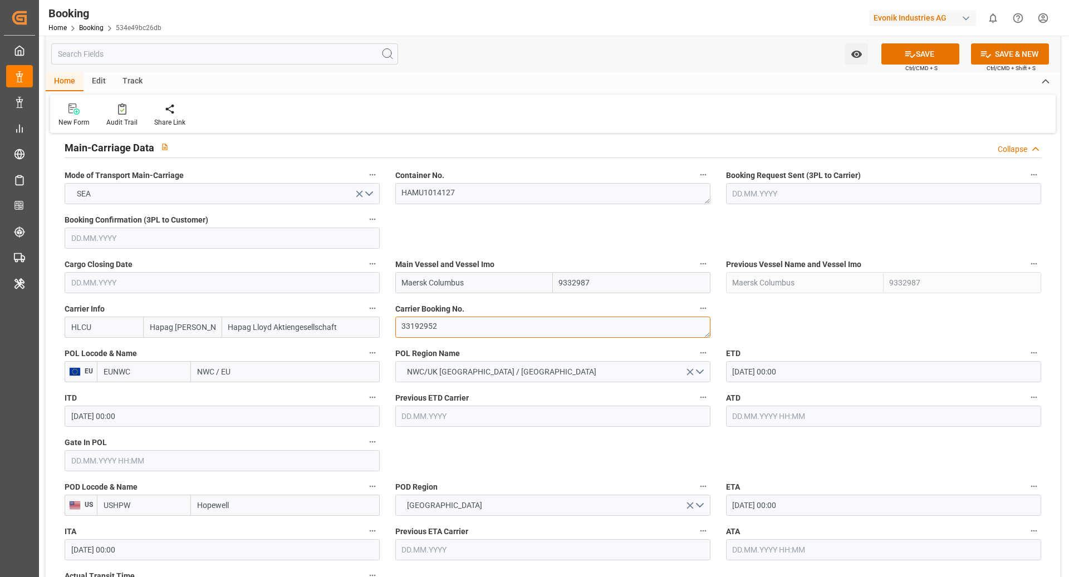
type textarea "33192952"
click at [146, 376] on input "EUNWC" at bounding box center [144, 371] width 94 height 21
type input "NLRTM"
click at [153, 392] on span "NLRTM - [GEOGRAPHIC_DATA]" at bounding box center [141, 402] width 75 height 21
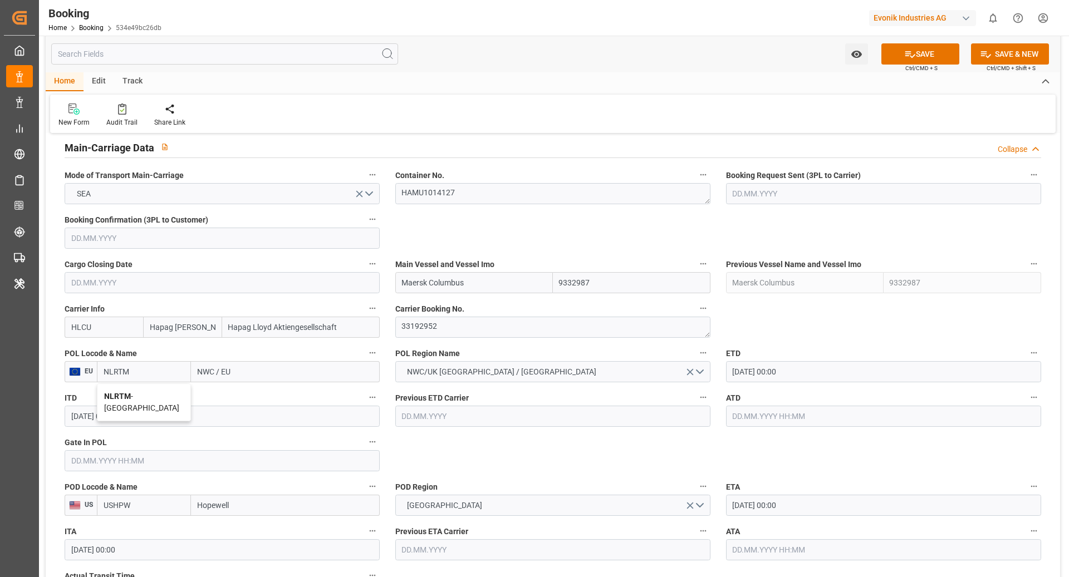
type input "[GEOGRAPHIC_DATA]"
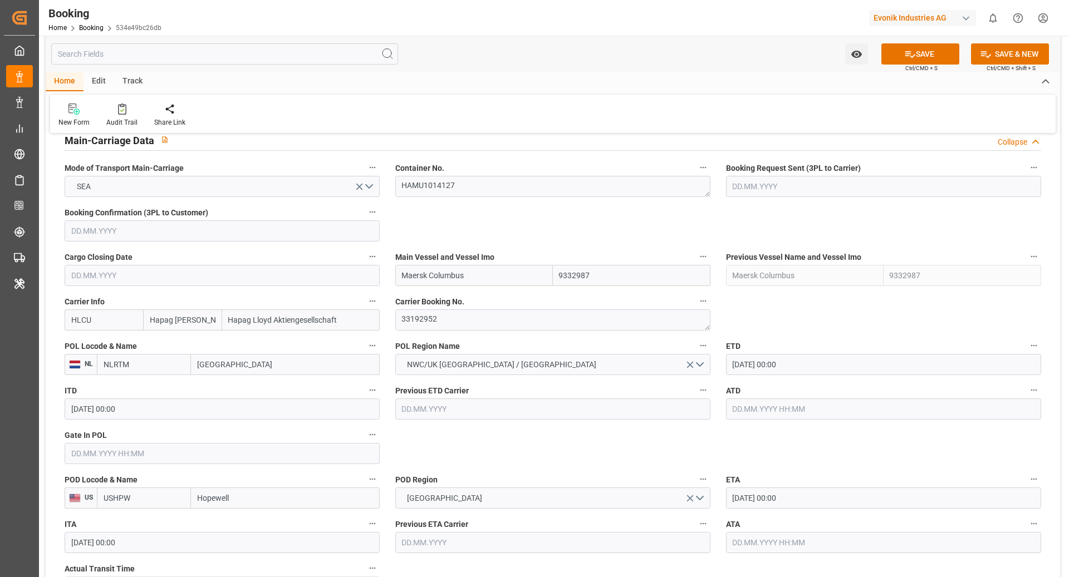
scroll to position [705, 0]
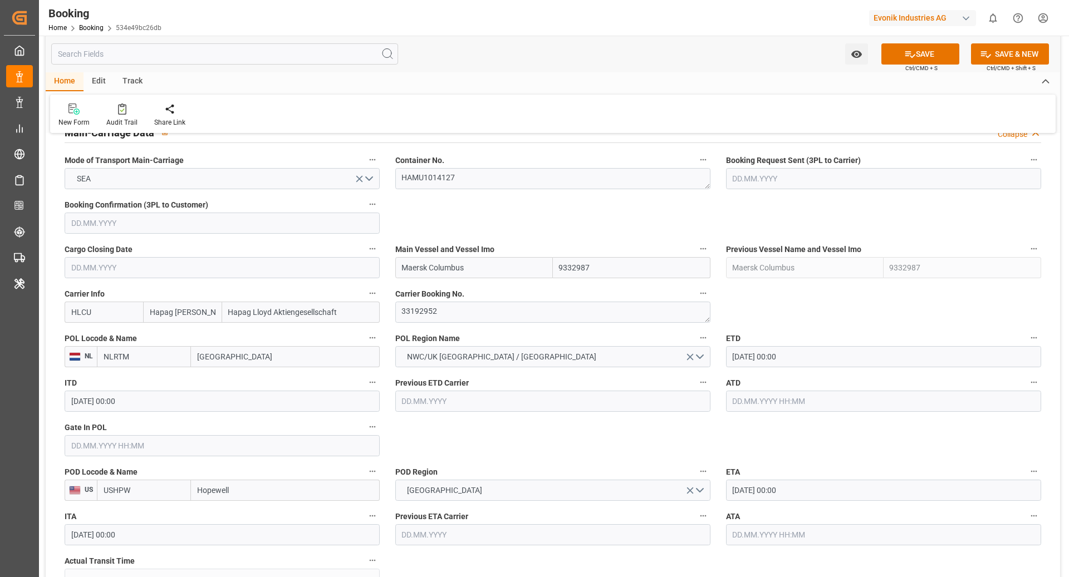
type input "NLRTM"
click at [260, 490] on input "Hopewell" at bounding box center [285, 490] width 189 height 21
drag, startPoint x: 260, startPoint y: 490, endPoint x: 328, endPoint y: 502, distance: 68.4
click at [260, 490] on input "Hopewell" at bounding box center [285, 490] width 189 height 21
paste input "[GEOGRAPHIC_DATA]"
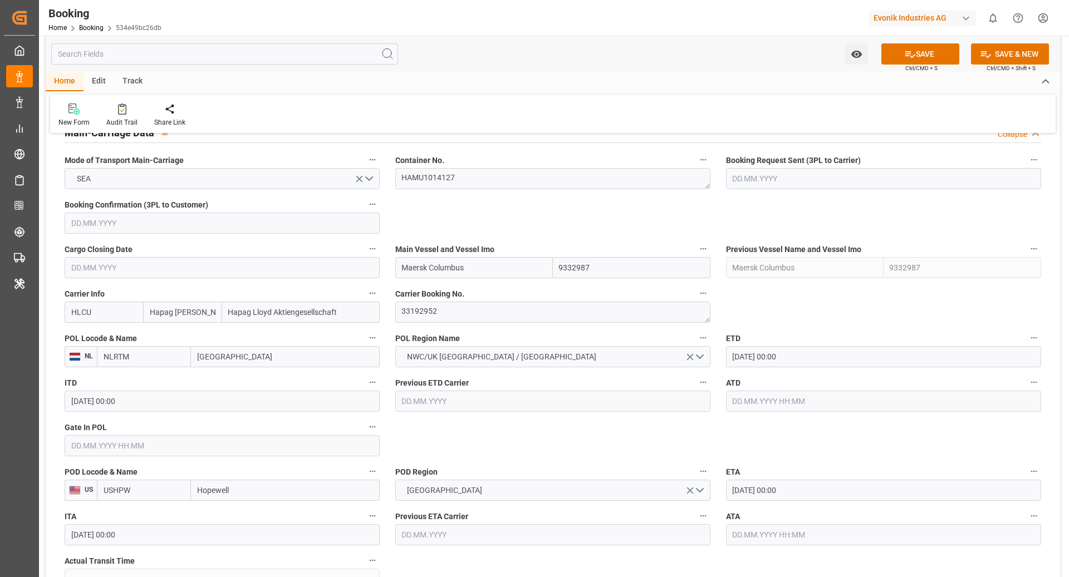
type input "NORFOLK"
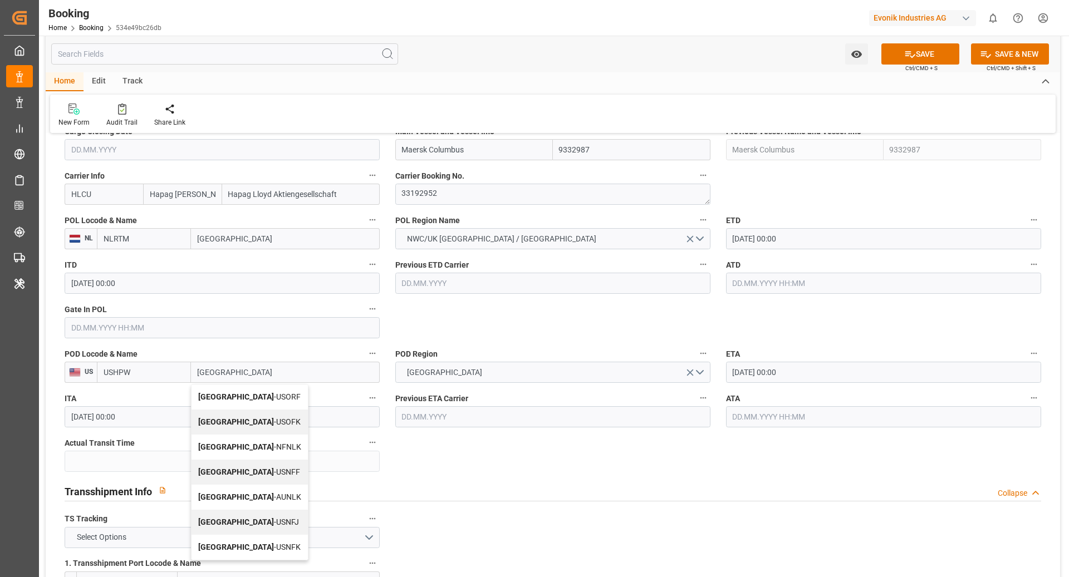
scroll to position [825, 0]
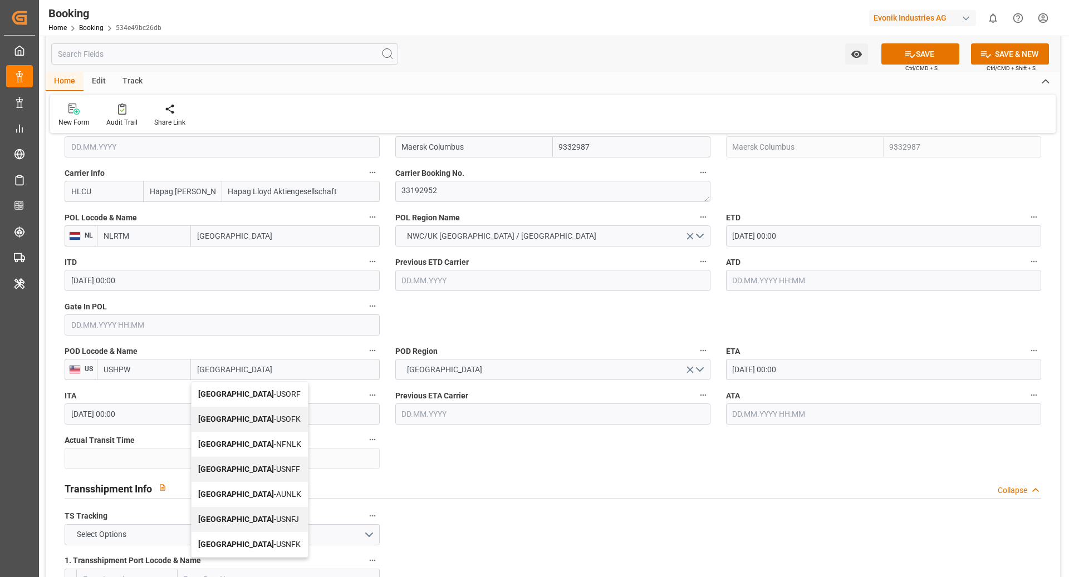
click at [266, 393] on div "Norfolk - USORF" at bounding box center [249, 394] width 116 height 25
type input "USORF"
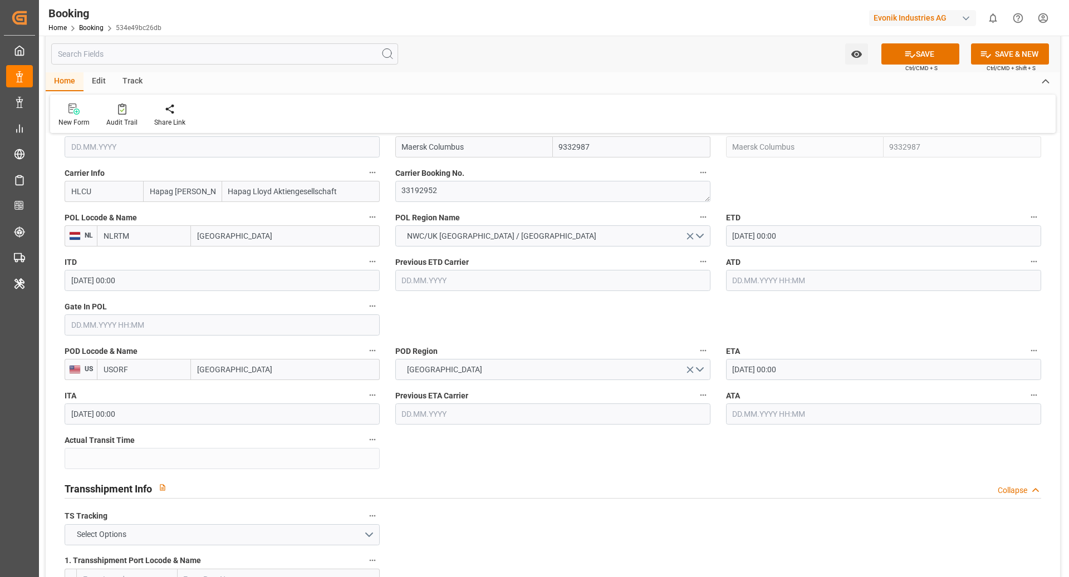
type input "Norfolk"
click at [113, 318] on input "text" at bounding box center [222, 322] width 315 height 21
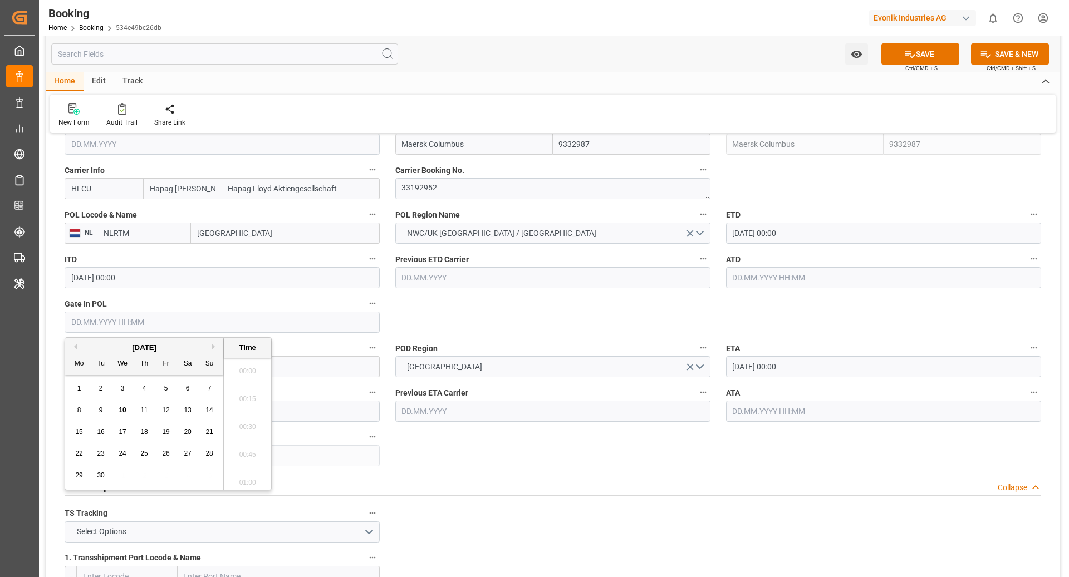
scroll to position [1673, 0]
click at [205, 394] on div "7" at bounding box center [210, 388] width 14 height 13
type input "07.09.2025 00:00"
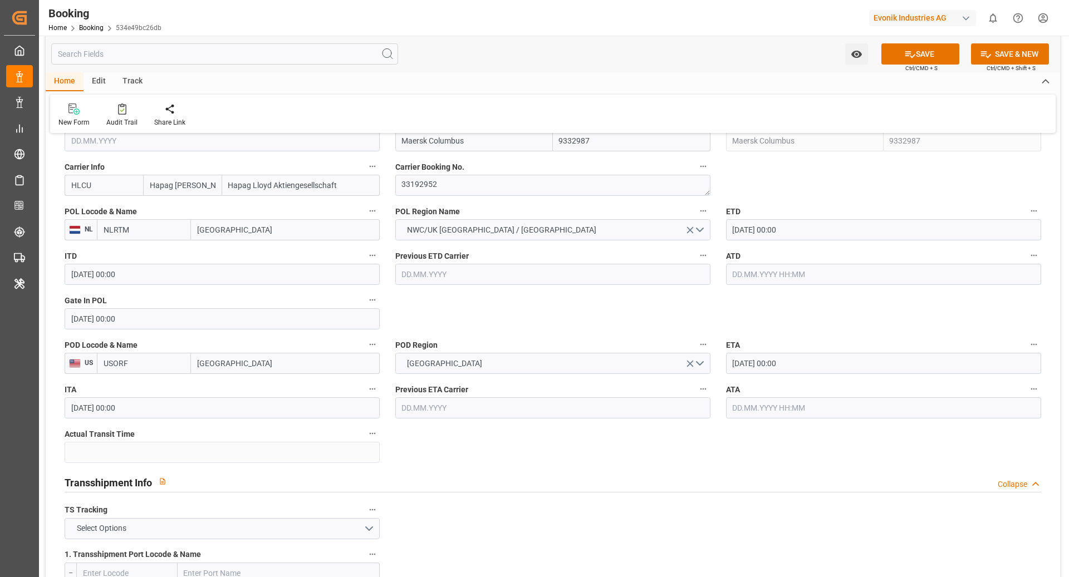
scroll to position [834, 0]
click at [786, 355] on input "02.10.2025 00:00" at bounding box center [883, 360] width 315 height 21
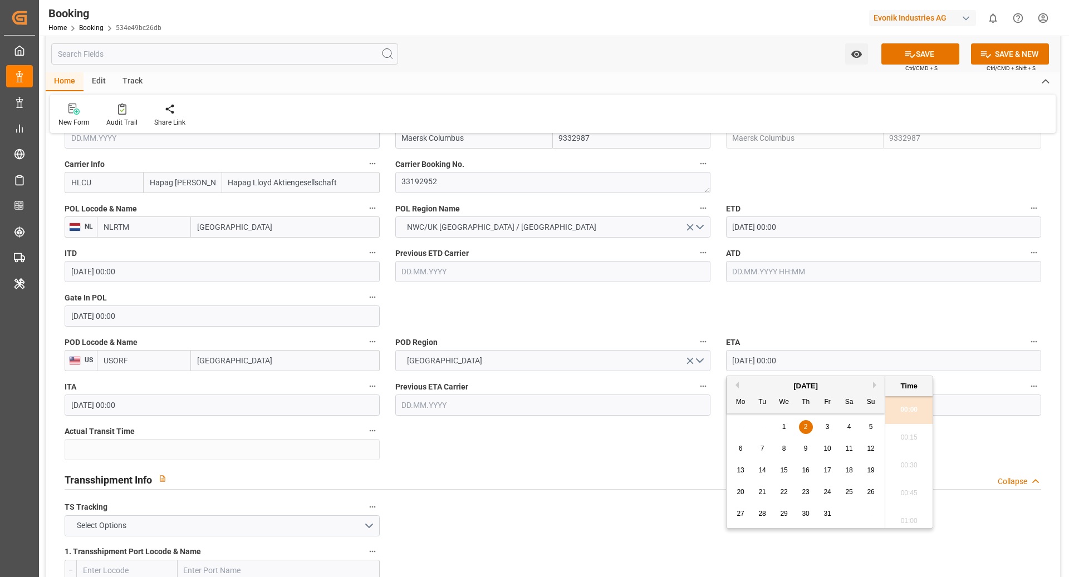
click at [733, 384] on button "Previous Month" at bounding box center [735, 385] width 7 height 7
click at [873, 494] on span "28" at bounding box center [870, 492] width 7 height 8
type input "28.09.2025 00:00"
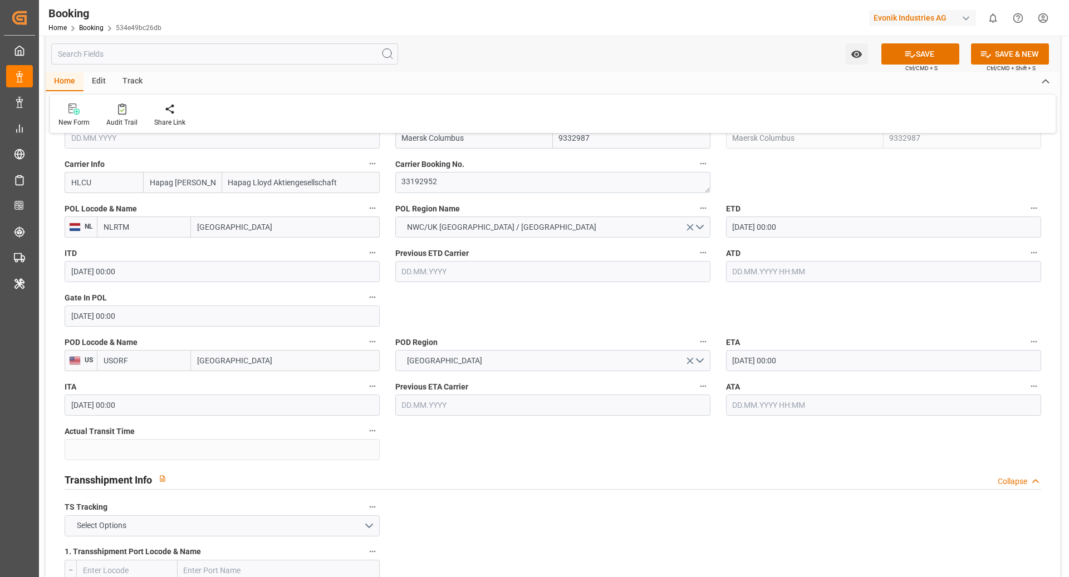
click at [616, 486] on div "Transshipment Info Collapse" at bounding box center [553, 478] width 976 height 21
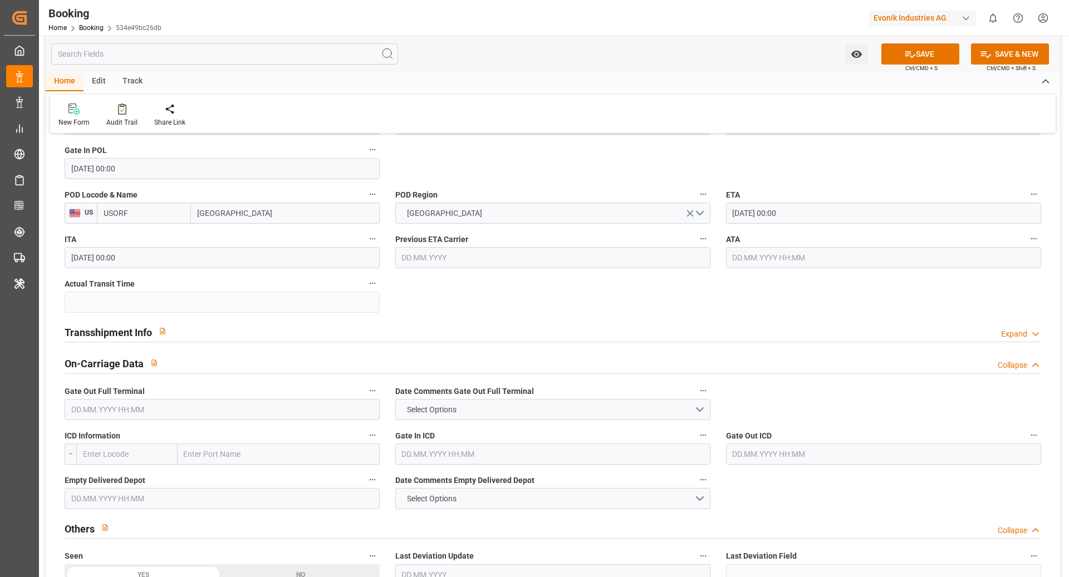
scroll to position [990, 0]
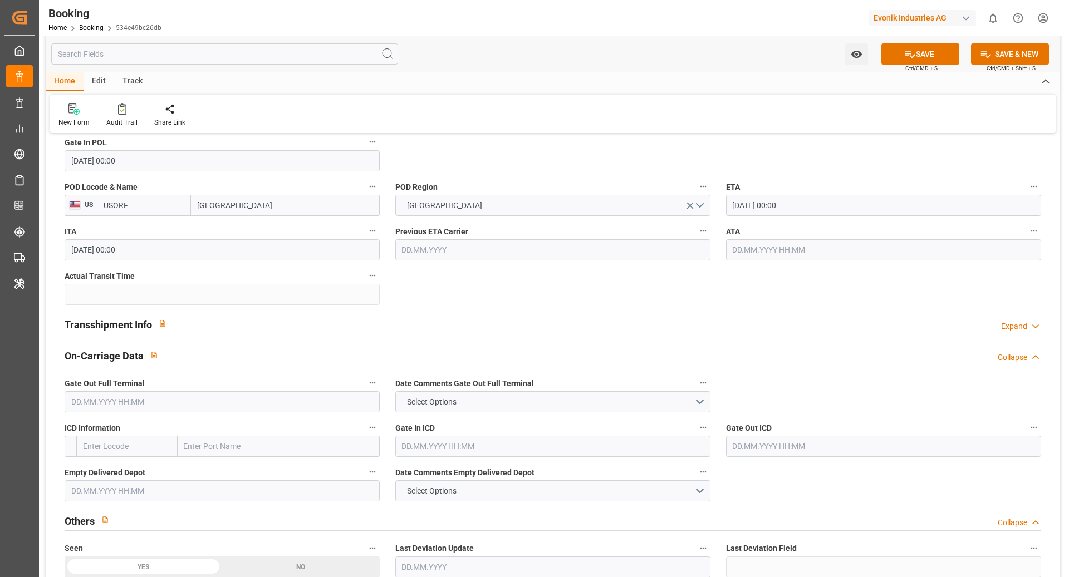
click at [265, 320] on div "Transshipment Info Expand" at bounding box center [553, 323] width 976 height 21
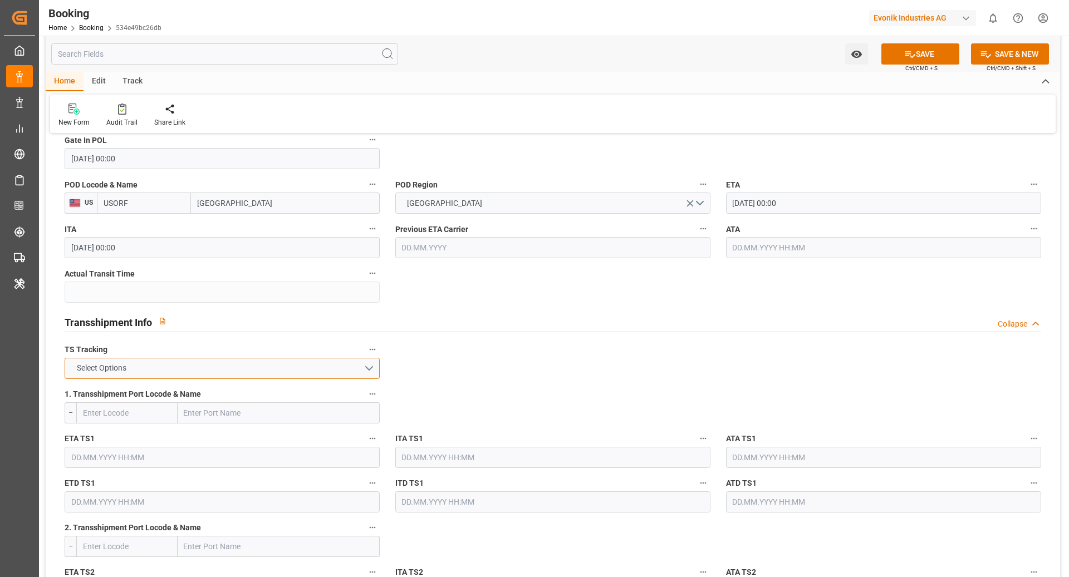
scroll to position [992, 0]
click at [194, 362] on button "Select Options" at bounding box center [222, 367] width 315 height 21
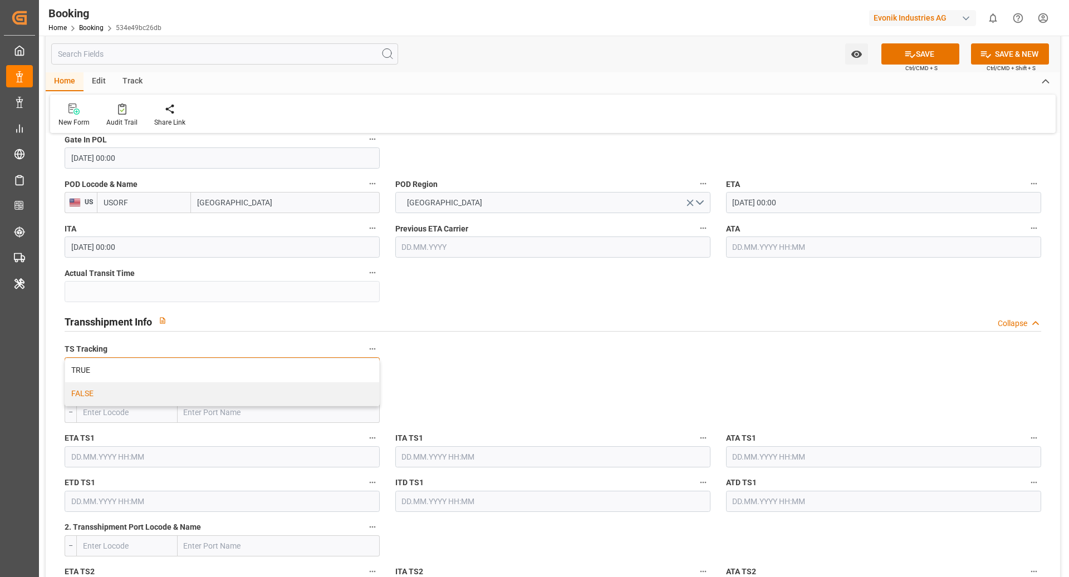
click at [171, 394] on div "FALSE" at bounding box center [222, 393] width 314 height 23
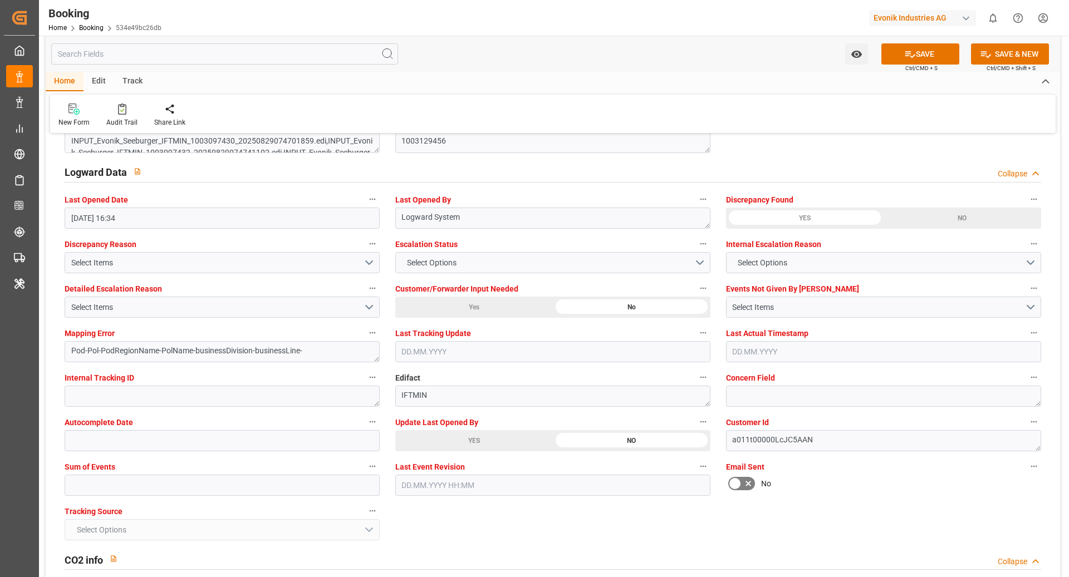
scroll to position [2005, 0]
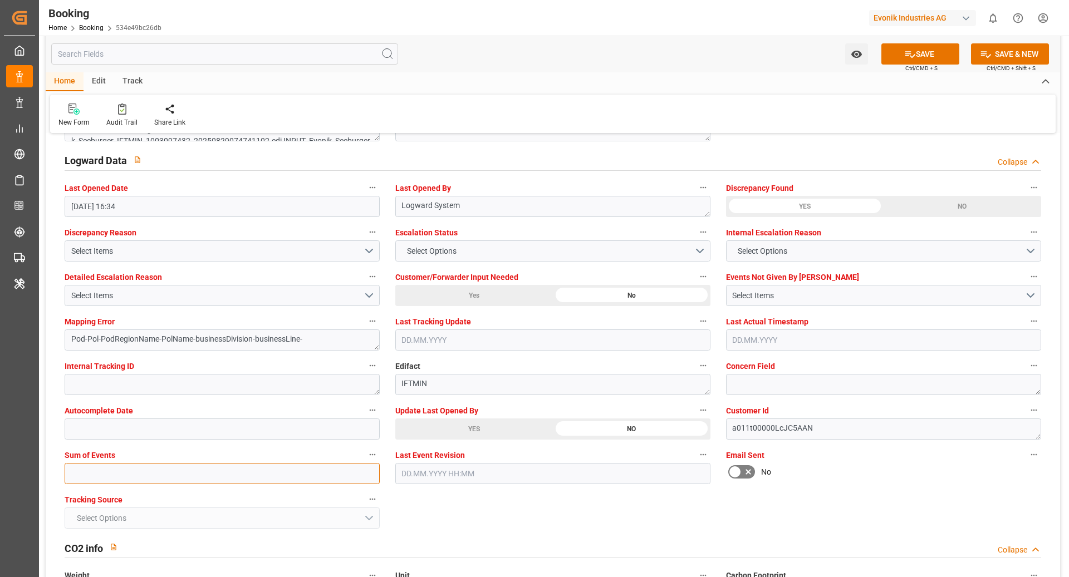
click at [231, 469] on input "text" at bounding box center [222, 473] width 315 height 21
type input "0"
click at [915, 61] on button "SAVE" at bounding box center [920, 53] width 78 height 21
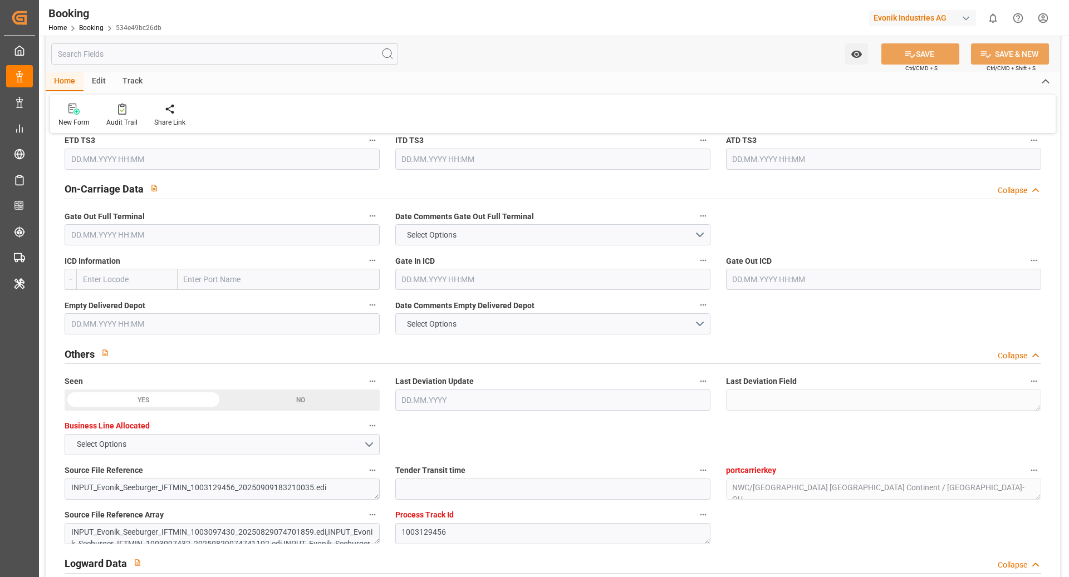
scroll to position [1451, 0]
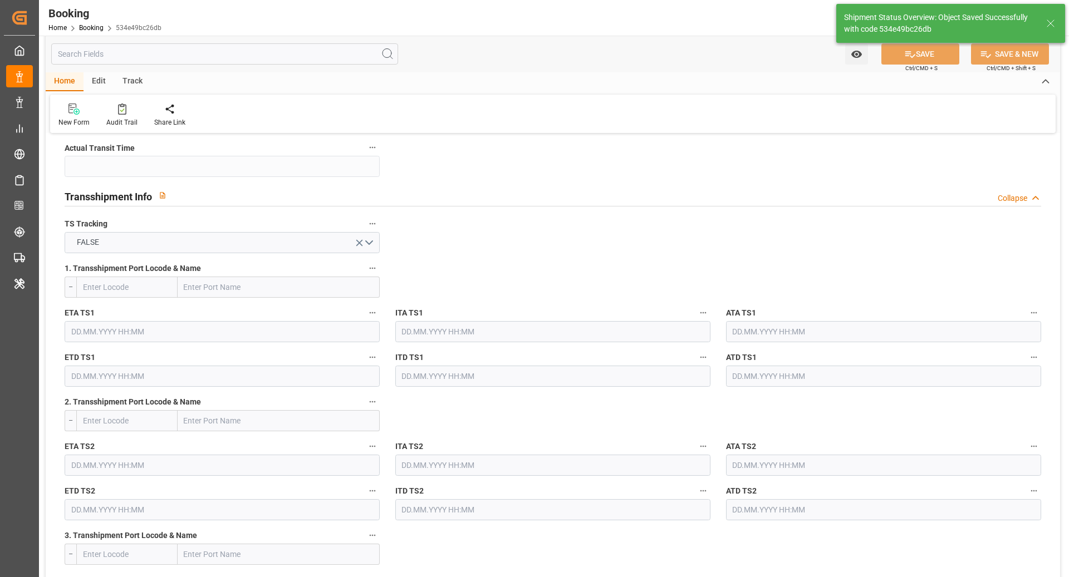
type textarea "NWC/UK North West Continent / UK_USORF_HLCU_CU-OU"
type textarea "[PERSON_NAME]"
type textarea "businessDivision-businessLine-"
type input "10.09.2025 10:16"
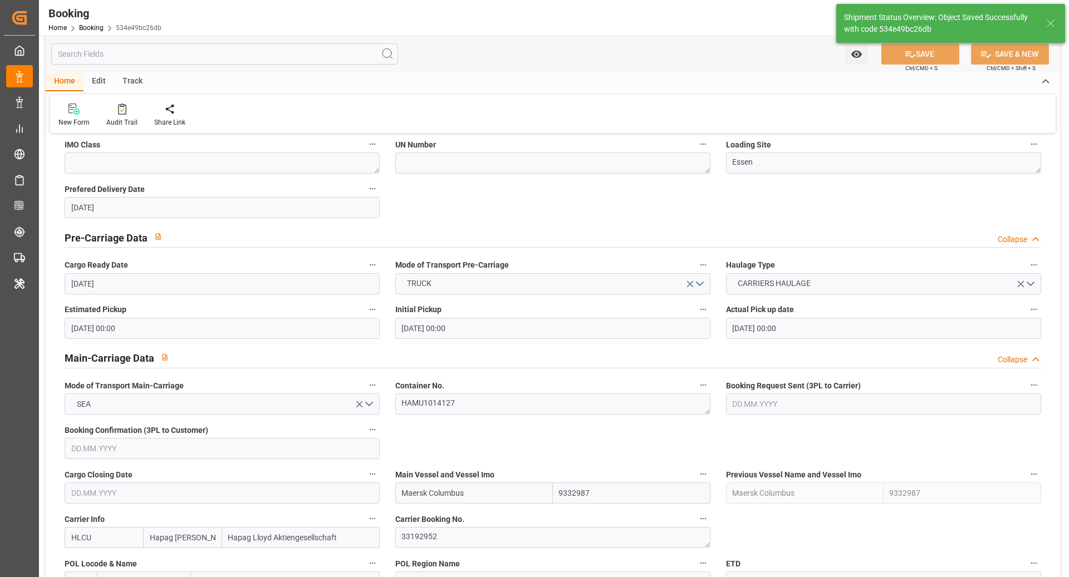
scroll to position [394, 0]
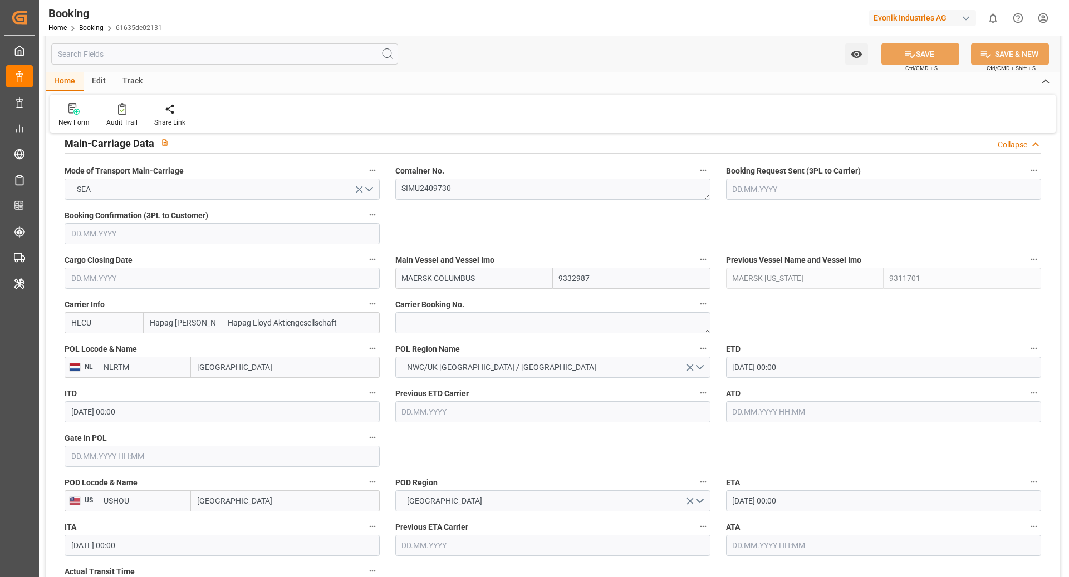
scroll to position [682, 0]
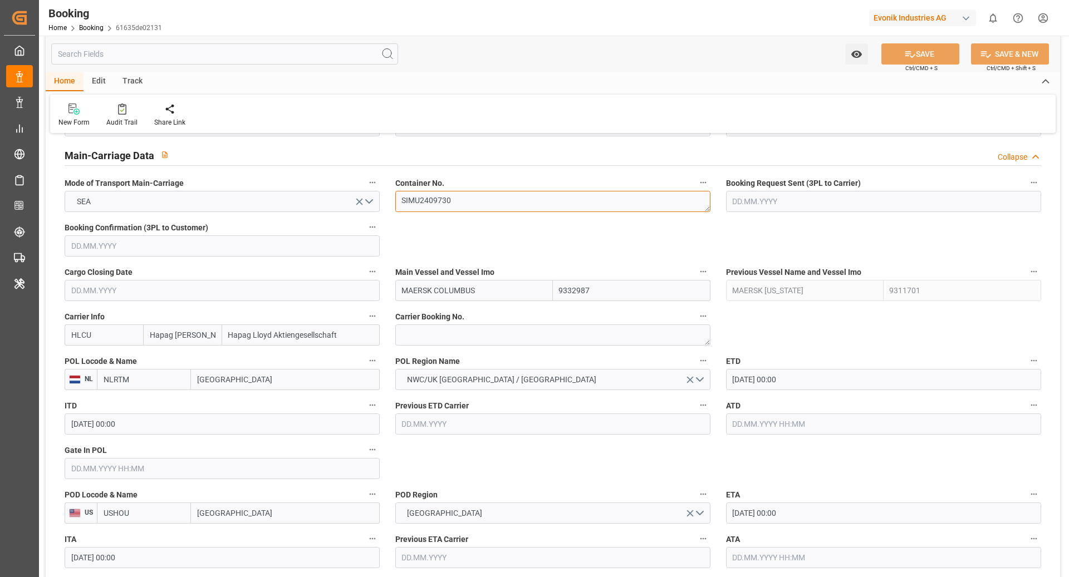
click at [466, 196] on textarea "SIMU2409730" at bounding box center [552, 201] width 315 height 21
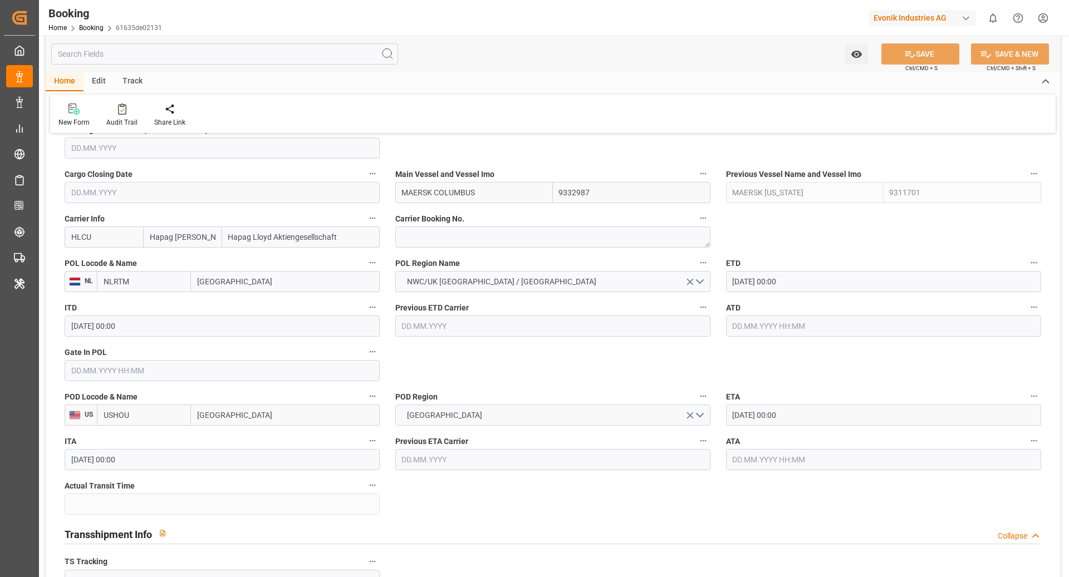
scroll to position [780, 0]
click at [108, 363] on input "text" at bounding box center [222, 370] width 315 height 21
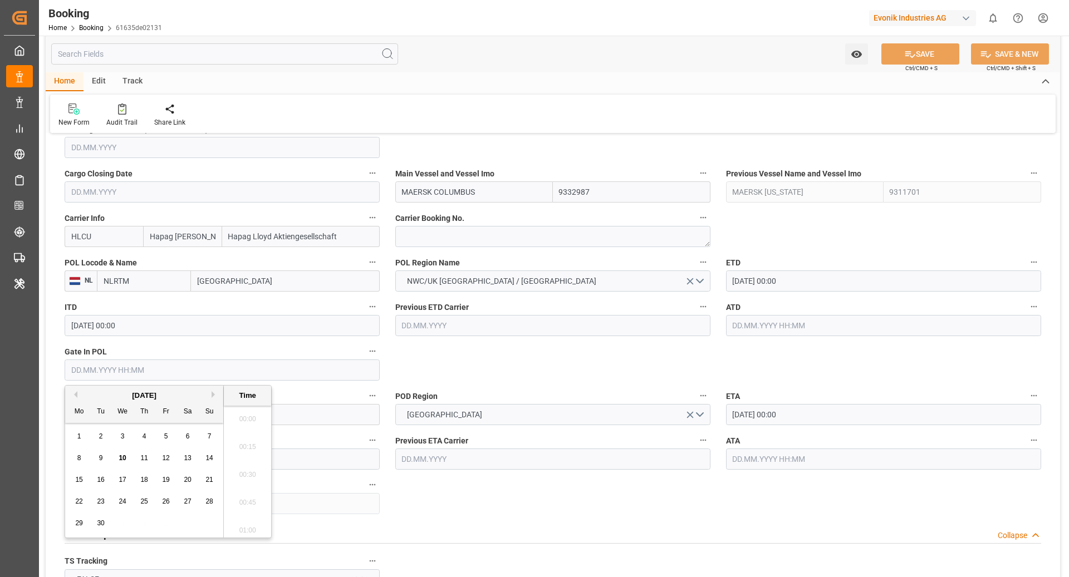
scroll to position [1701, 0]
click at [128, 460] on div "10" at bounding box center [123, 458] width 14 height 13
type input "[DATE] 00:00"
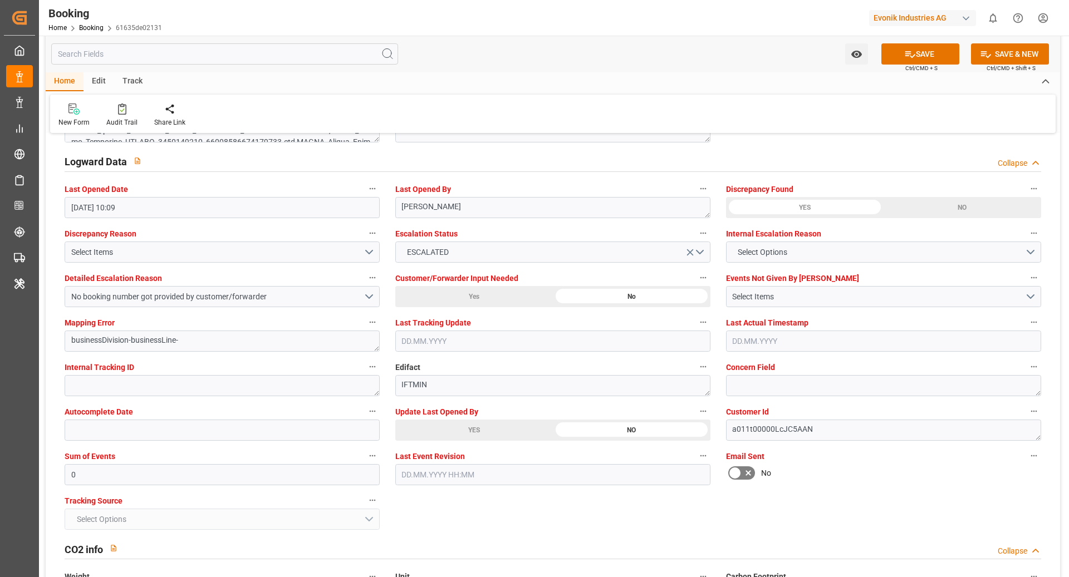
scroll to position [2081, 0]
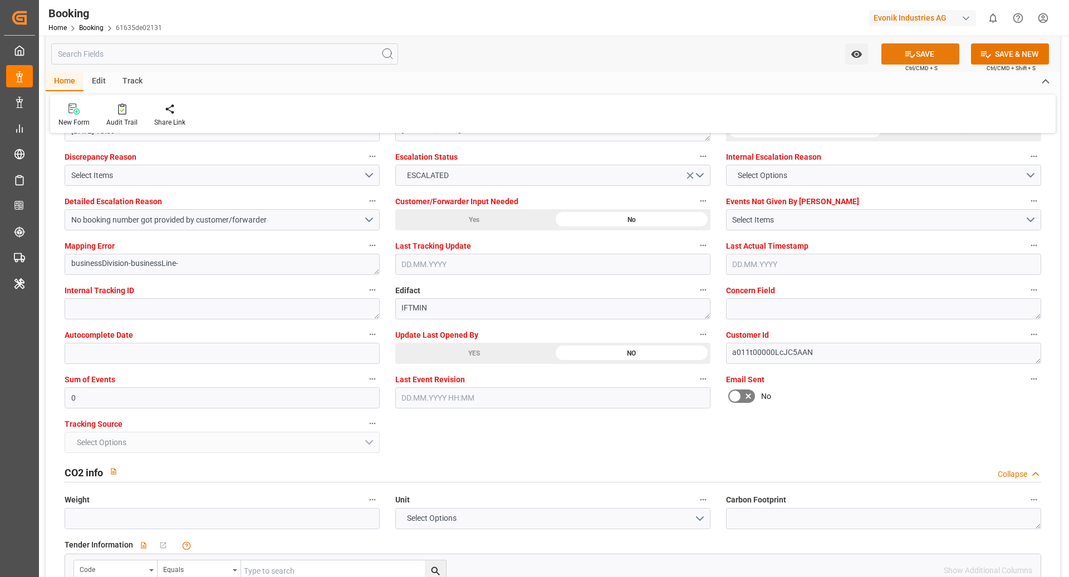
click at [897, 58] on button "SAVE" at bounding box center [920, 53] width 78 height 21
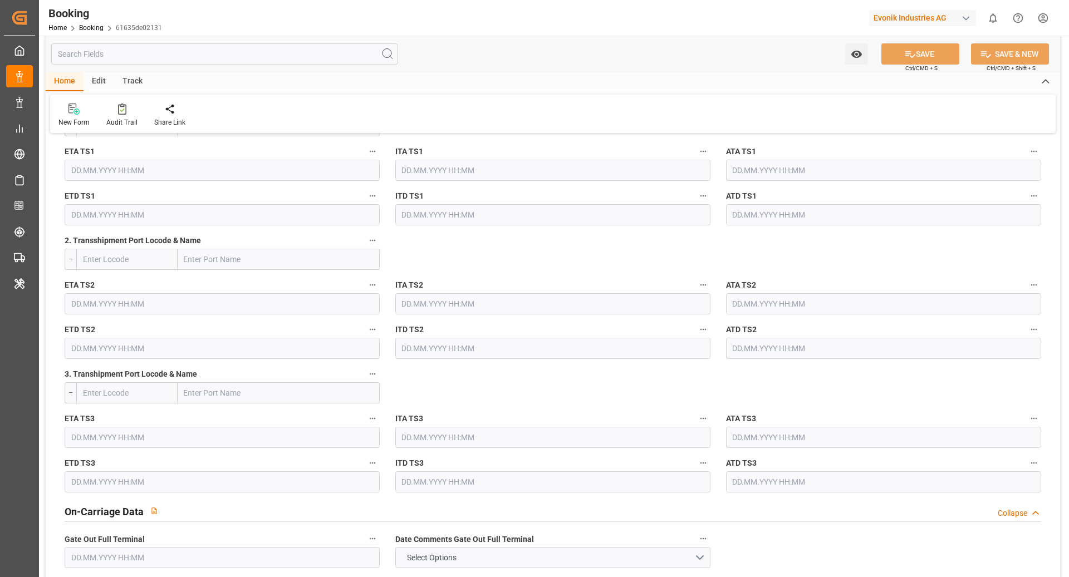
scroll to position [1246, 0]
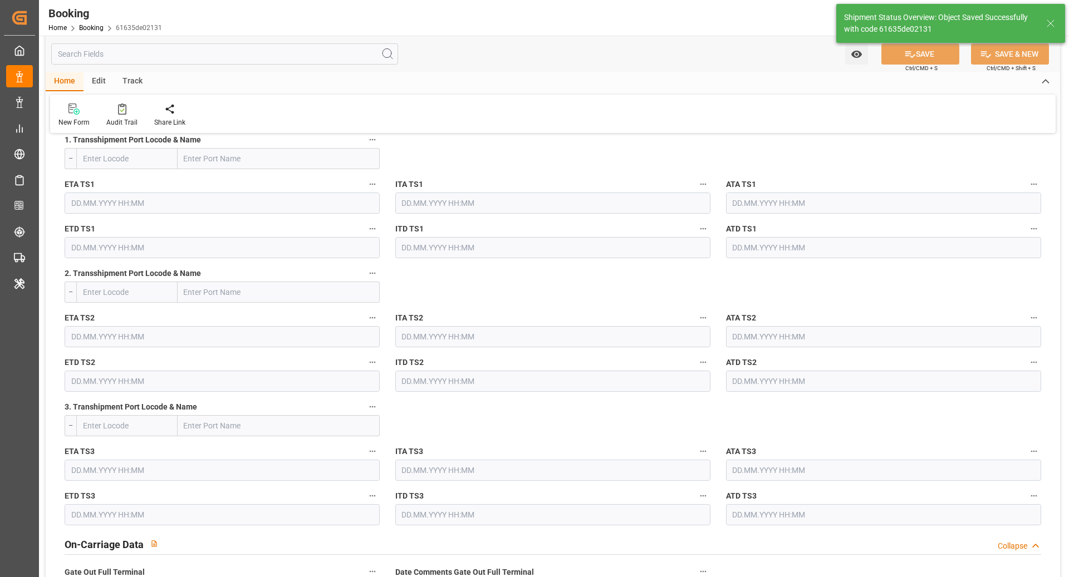
type textarea "[PERSON_NAME]"
type input "10.09.2025 10:17"
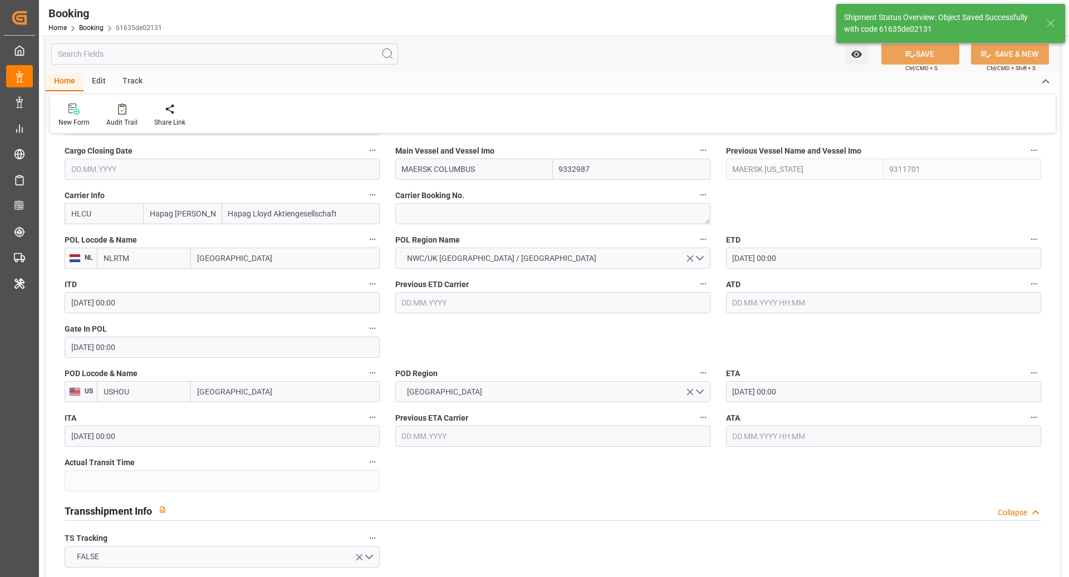
scroll to position [666, 0]
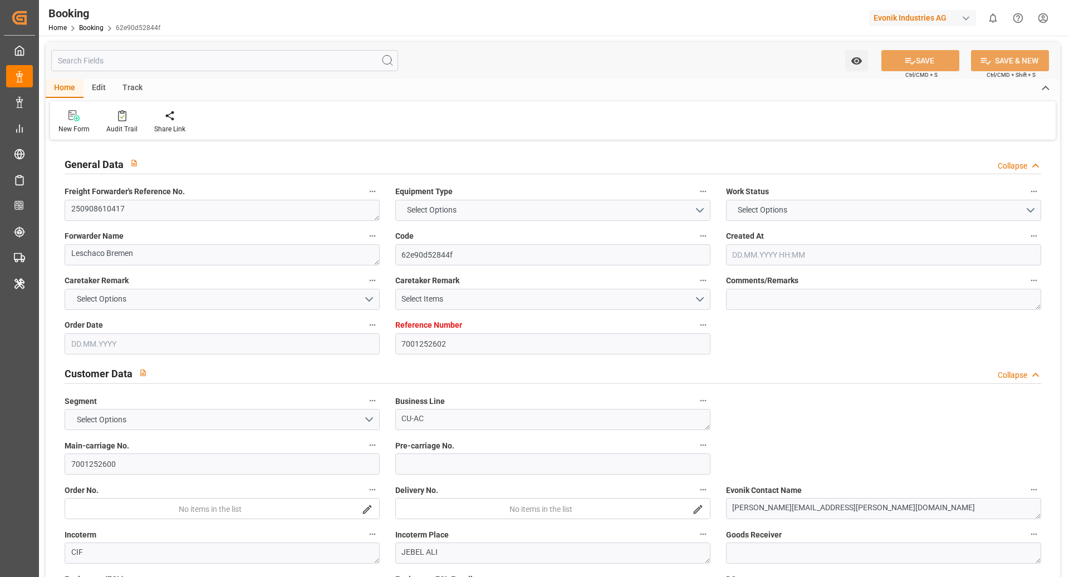
type input "7001252602"
type input "Hapag [PERSON_NAME]"
type input "Hapag Lloyd Aktiengesellschaft"
type input "EUNWC"
type input "AEJEA"
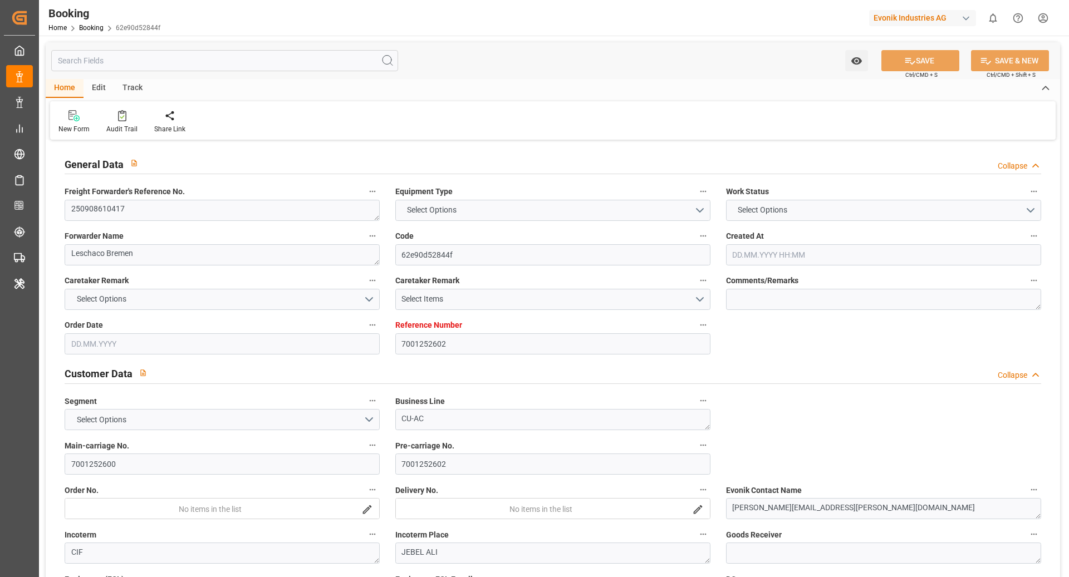
type input "[DATE] 12:41"
type input "[DATE]"
type input "[DATE] 00:00"
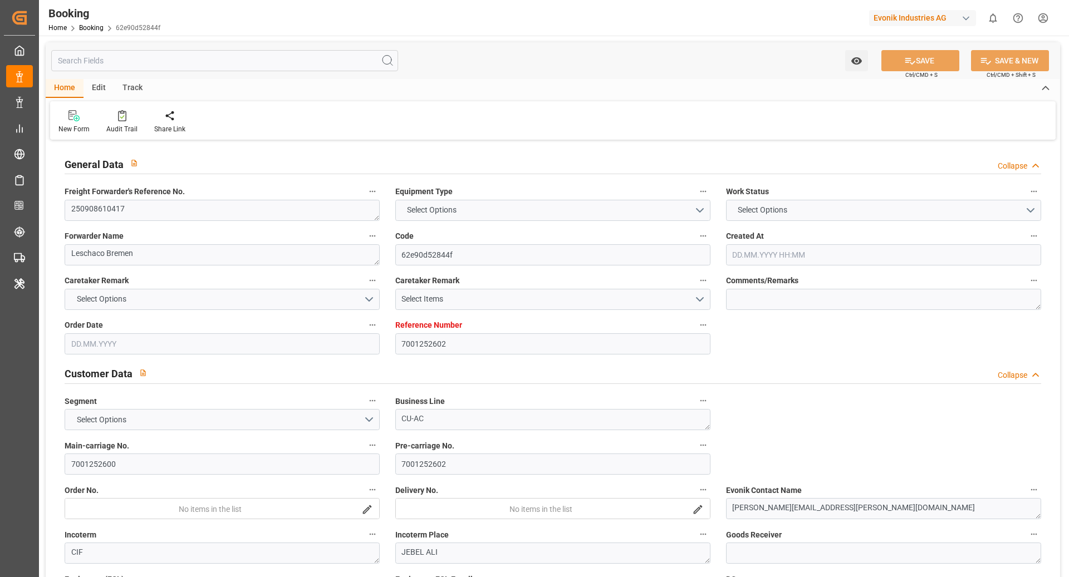
type input "[DATE] 00:00"
type input "23.08.2025"
type input "24.08.2025"
type input "[DATE] 00:00"
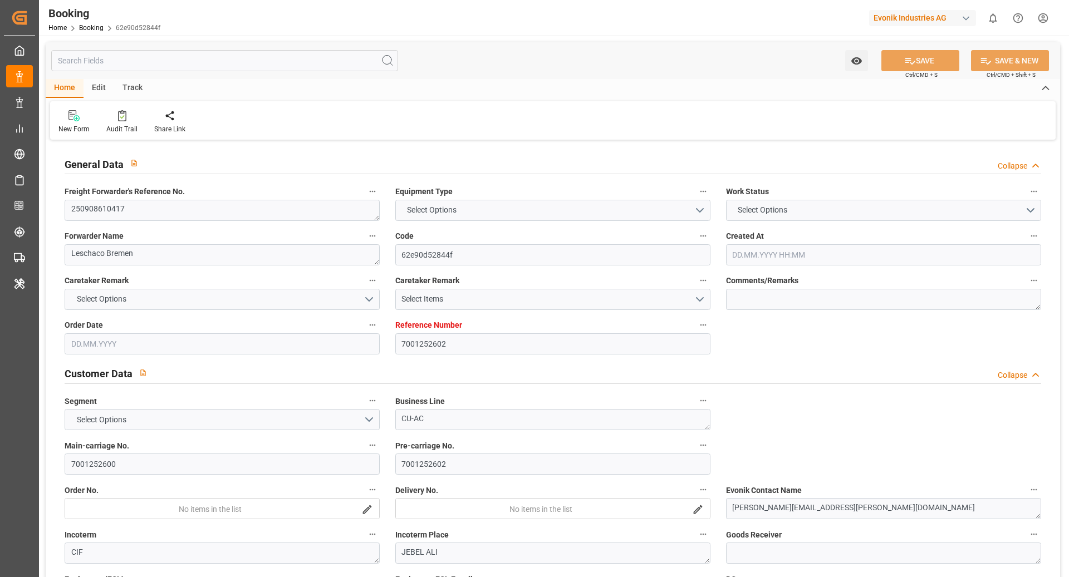
type input "[DATE] 00:00"
type input "22.10.2025 00:00"
type input "21.08.2025"
type input "08.09.2025 07:41"
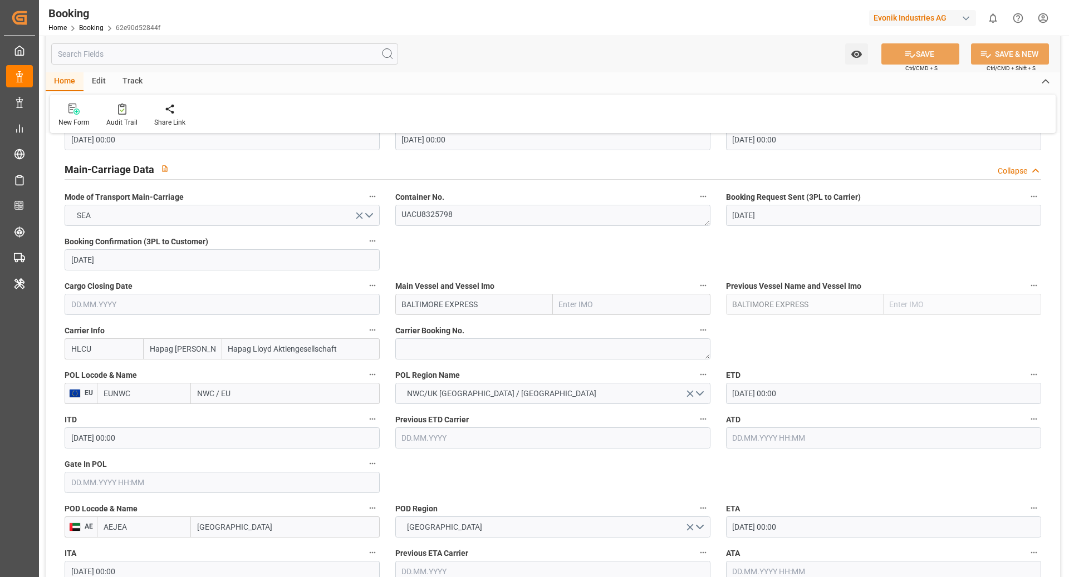
scroll to position [668, 0]
click at [431, 343] on textarea at bounding box center [552, 348] width 315 height 21
paste textarea "25438894"
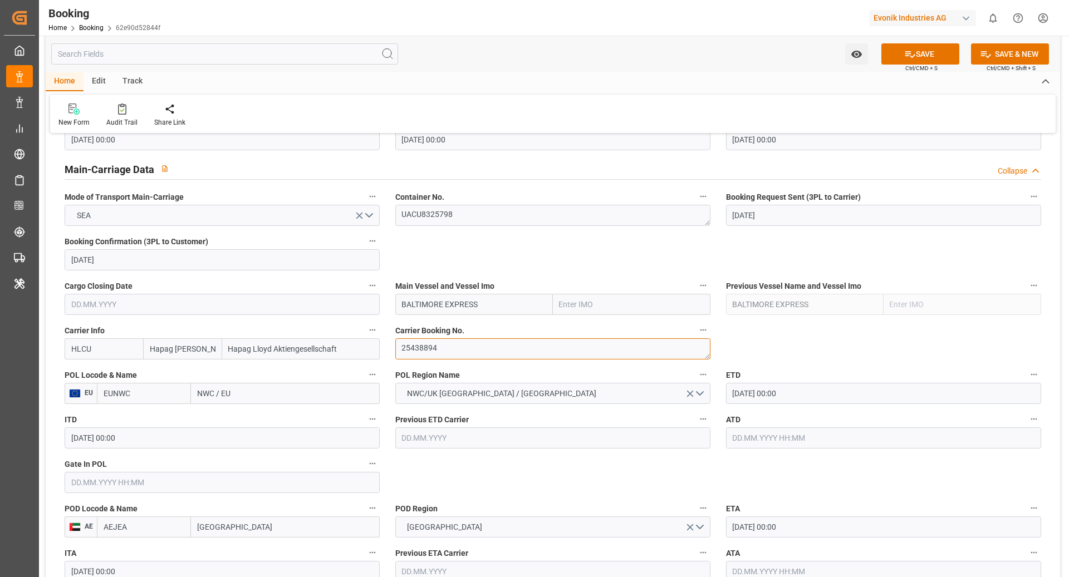
type textarea "25438894"
click at [505, 309] on input "BALTIMORE EXPRESS" at bounding box center [474, 304] width 158 height 21
click at [430, 327] on b "BALTIMORE EXPRESS" at bounding box center [441, 329] width 78 height 9
type input "BALTIMORE EXPRESS"
type input "9665621"
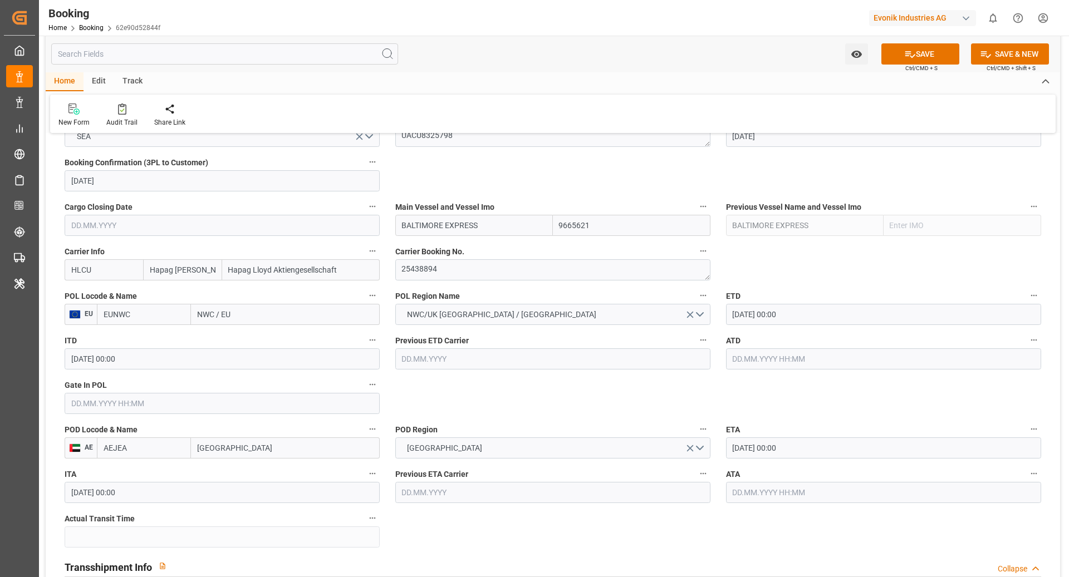
scroll to position [748, 0]
type input "BALTIMORE EXPRESS"
click at [126, 319] on input "EUNWC" at bounding box center [144, 313] width 94 height 21
type input "NLRTM"
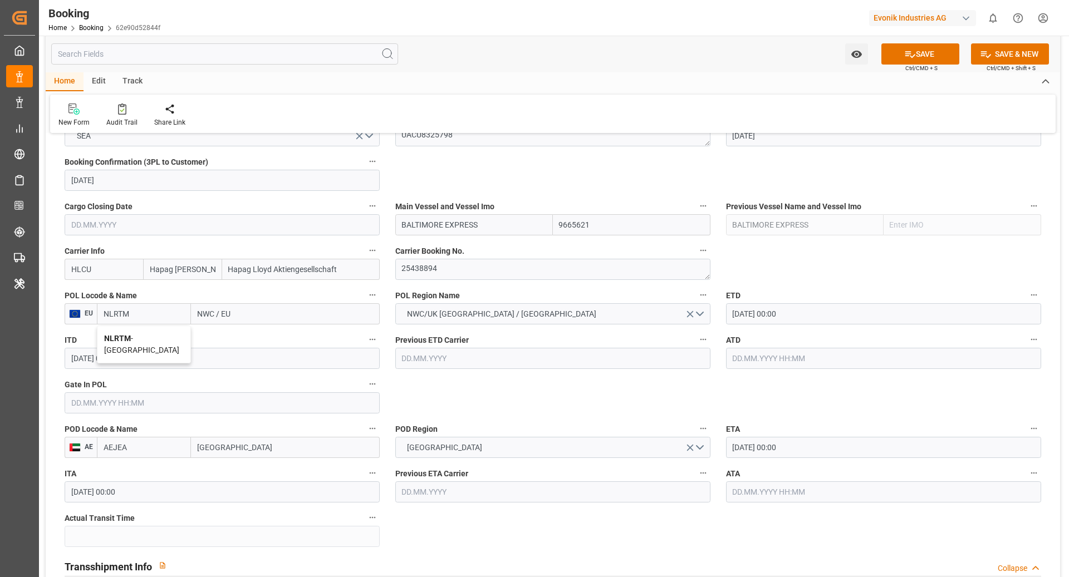
click at [151, 341] on span "NLRTM - Rotterdam" at bounding box center [141, 344] width 75 height 21
type input "Rotterdam"
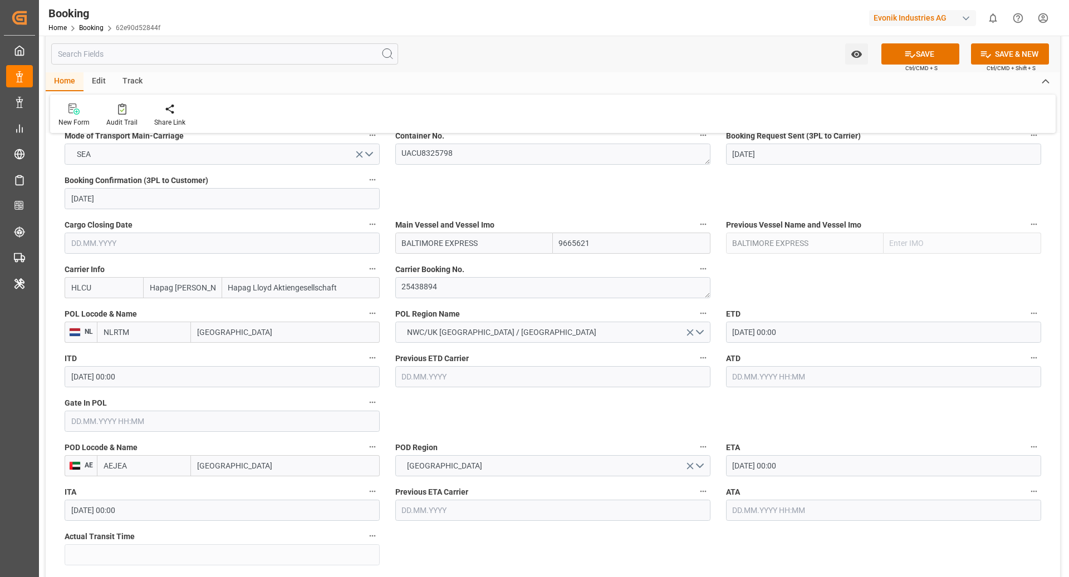
scroll to position [729, 0]
type input "NLRTM"
click at [147, 415] on input "text" at bounding box center [222, 421] width 315 height 21
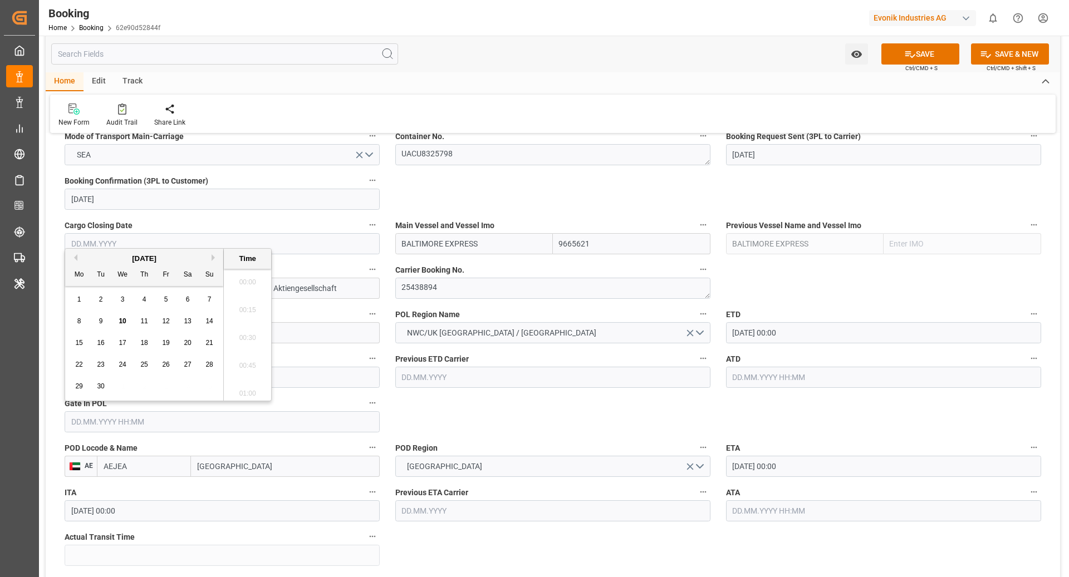
scroll to position [1701, 0]
drag, startPoint x: 74, startPoint y: 324, endPoint x: 93, endPoint y: 325, distance: 19.0
click at [74, 324] on div "8" at bounding box center [79, 321] width 14 height 13
type input "[DATE] 00:00"
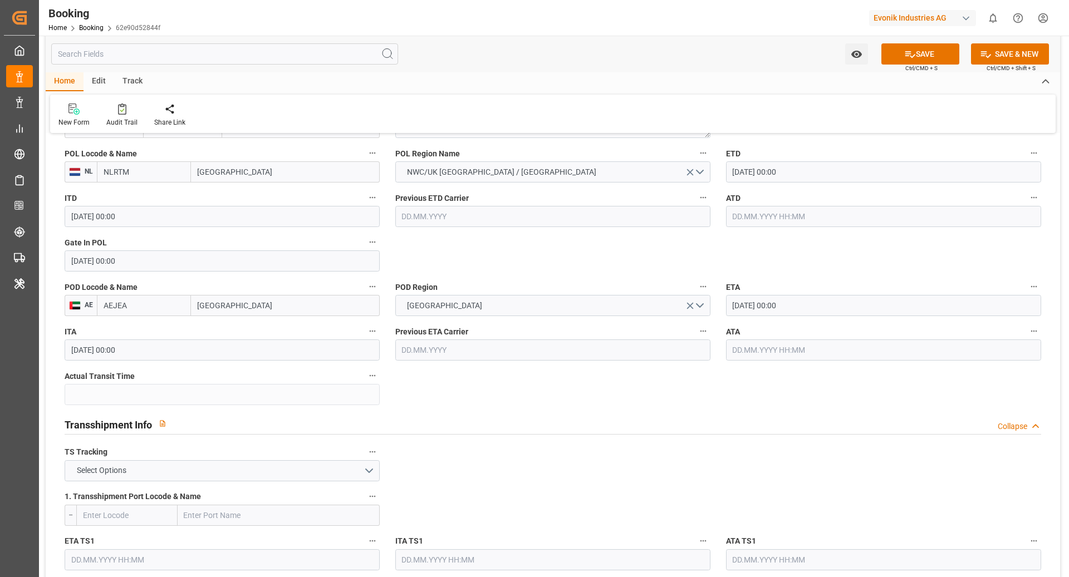
scroll to position [980, 0]
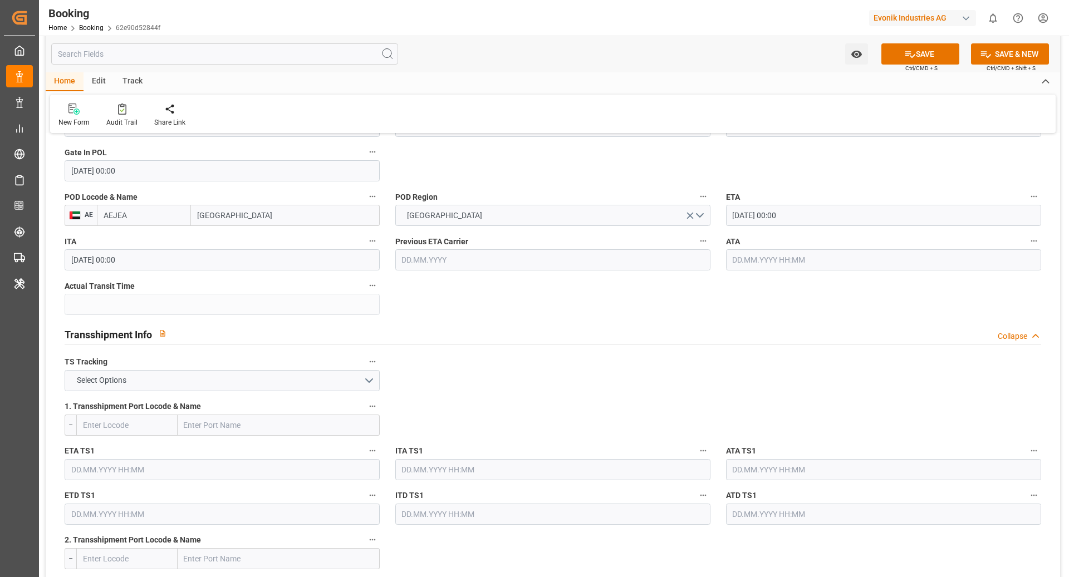
click at [178, 368] on label "TS Tracking" at bounding box center [222, 363] width 315 height 16
click at [365, 368] on button "TS Tracking" at bounding box center [372, 362] width 14 height 14
click at [166, 374] on div at bounding box center [534, 288] width 1069 height 577
click at [188, 379] on button "Select Options" at bounding box center [222, 380] width 315 height 21
click at [204, 406] on div "FALSE" at bounding box center [222, 406] width 314 height 23
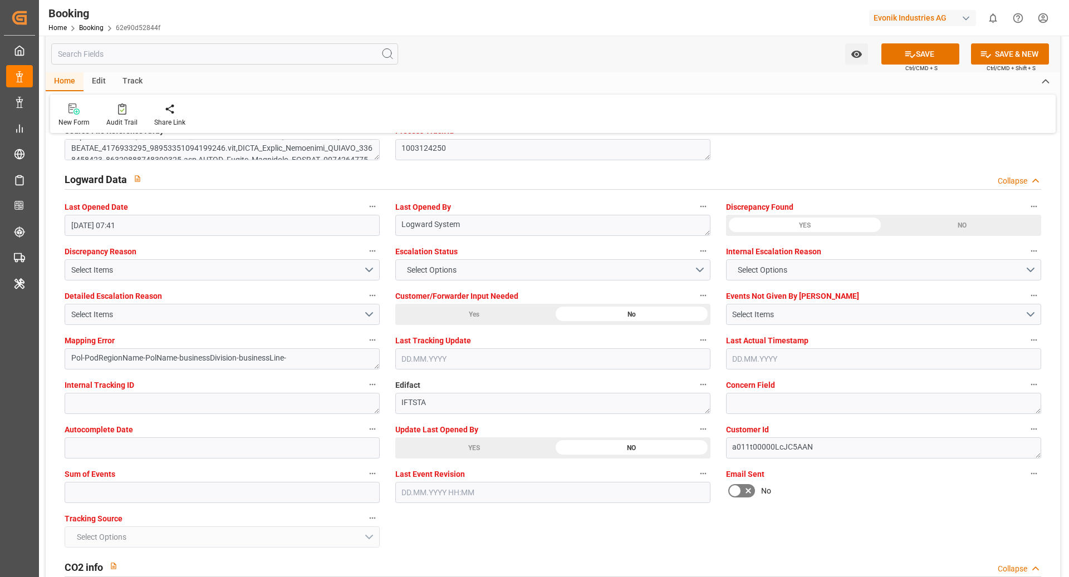
scroll to position [2067, 0]
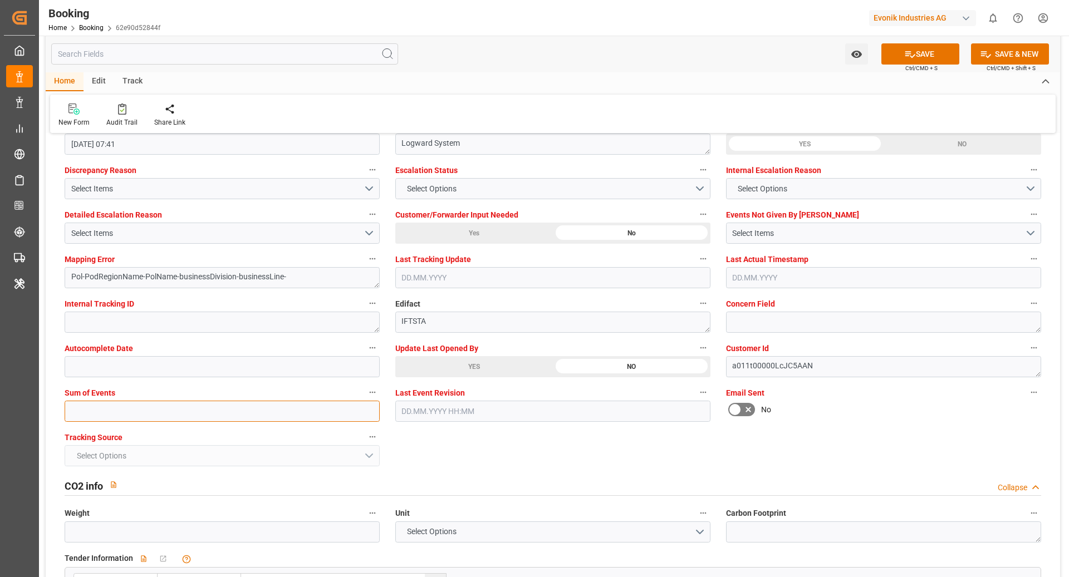
click at [126, 401] on input "text" at bounding box center [222, 411] width 315 height 21
type input "0"
click at [908, 48] on icon at bounding box center [910, 54] width 12 height 12
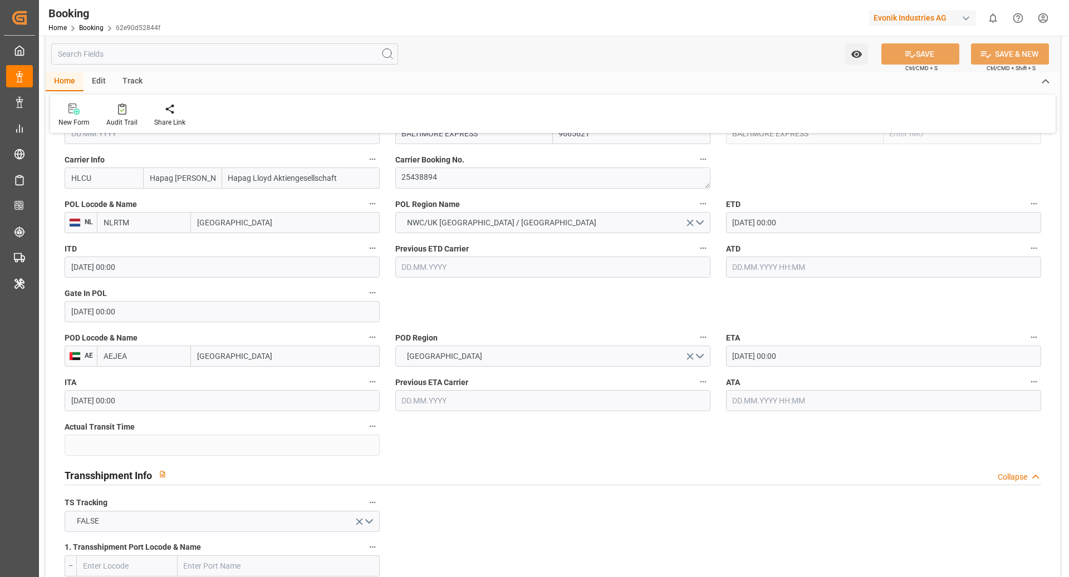
scroll to position [734, 0]
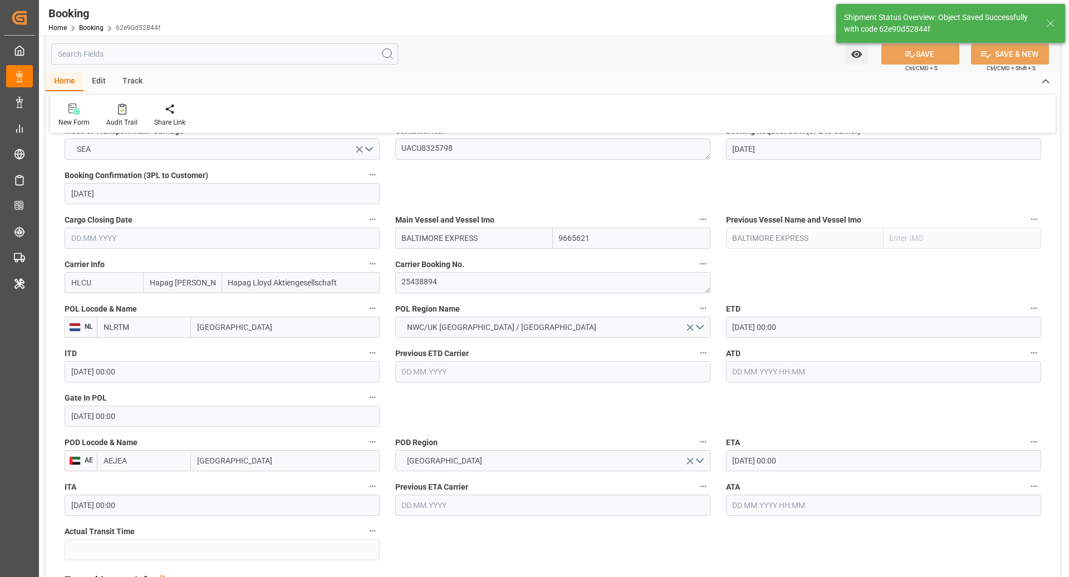
type textarea "[PERSON_NAME]"
type textarea "businessDivision-businessLine-"
type input "BALTIMORE EXPRESS"
type input "10.09.2025 10:19"
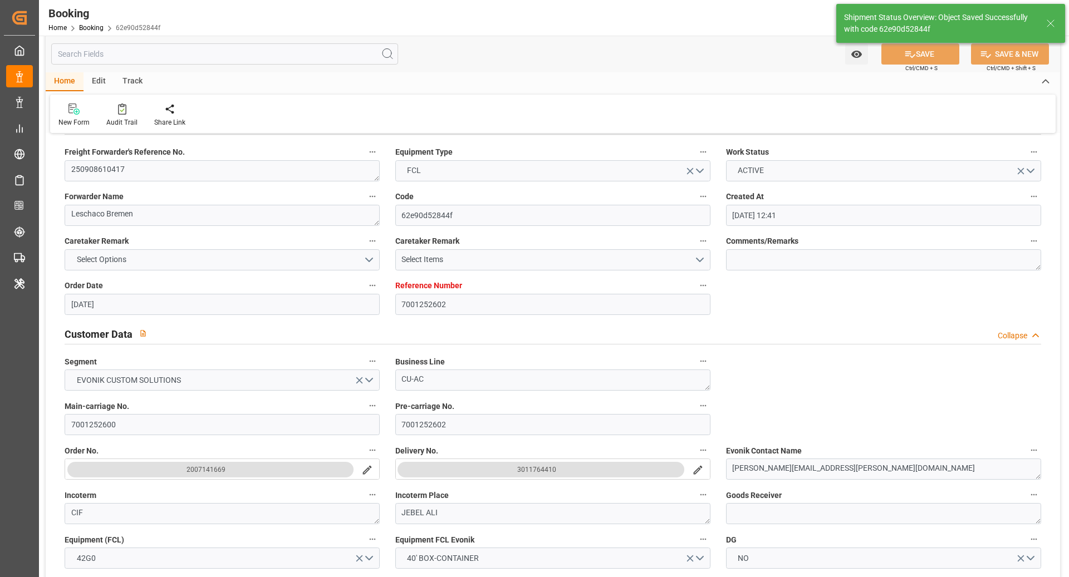
scroll to position [0, 0]
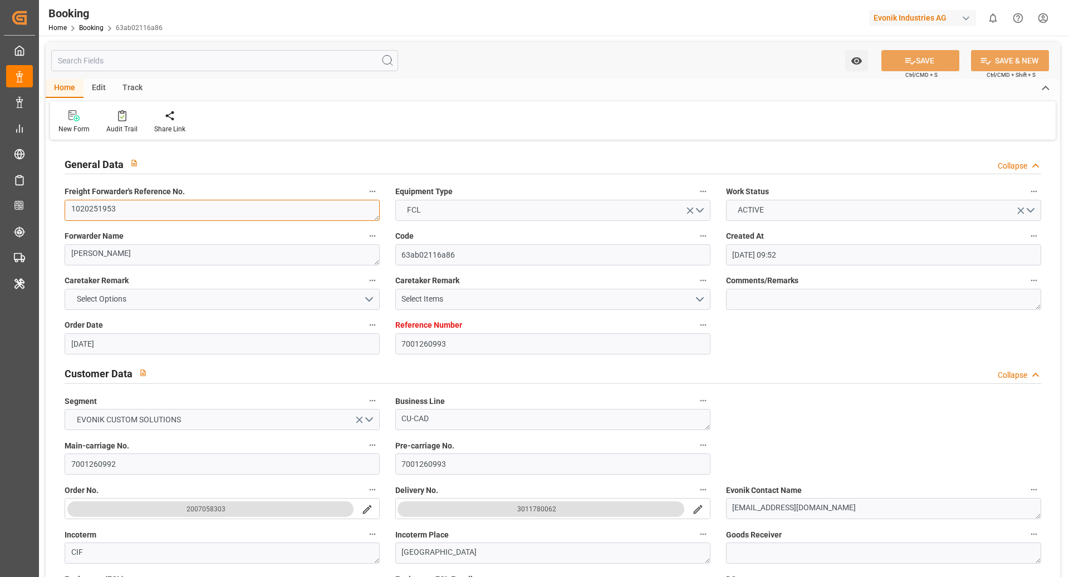
click at [205, 214] on textarea "1020251953" at bounding box center [222, 210] width 315 height 21
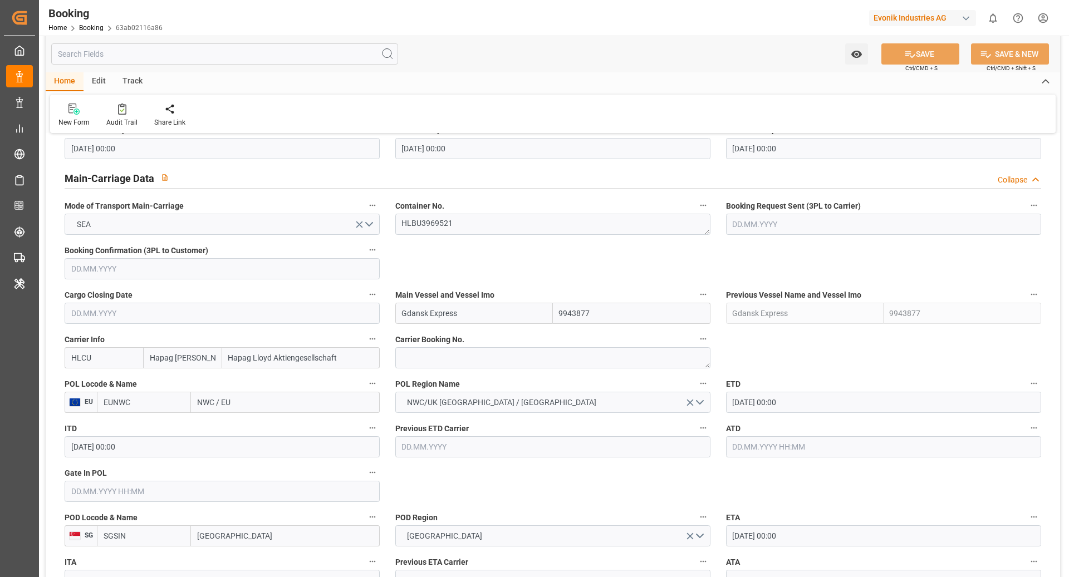
scroll to position [663, 0]
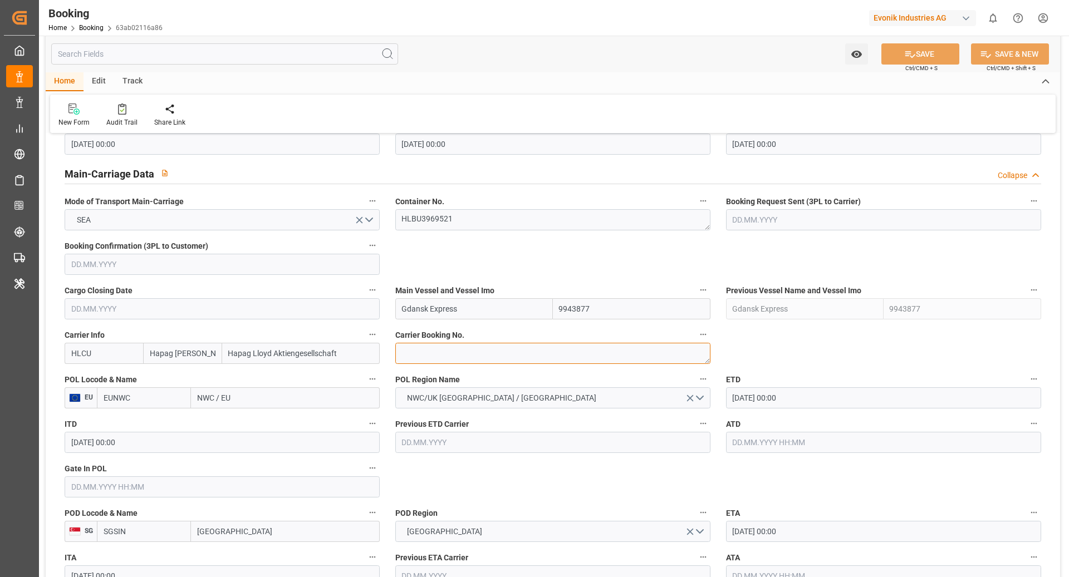
click at [422, 351] on textarea at bounding box center [552, 353] width 315 height 21
paste textarea "11528760"
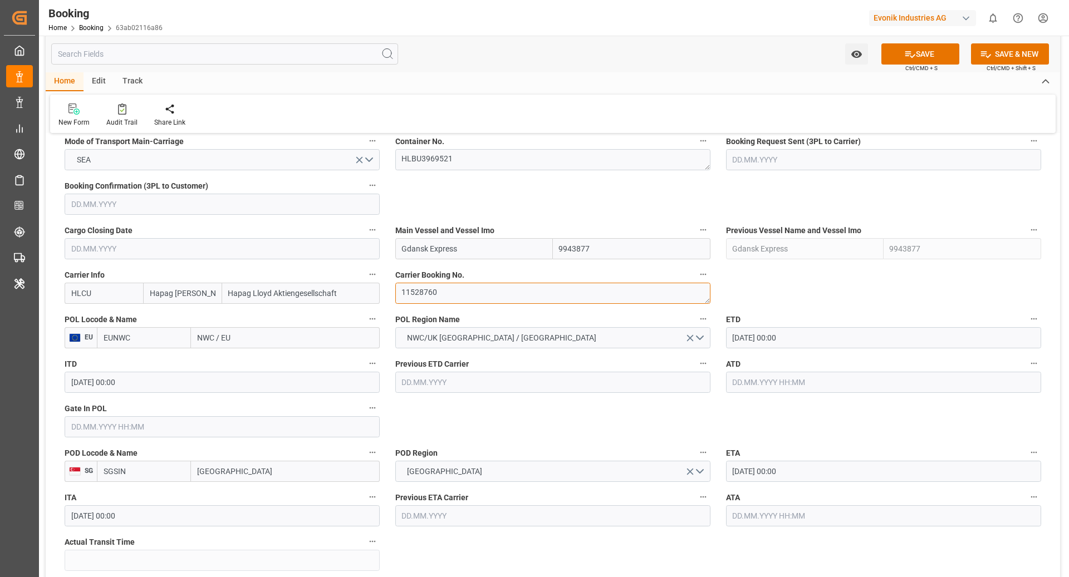
scroll to position [779, 0]
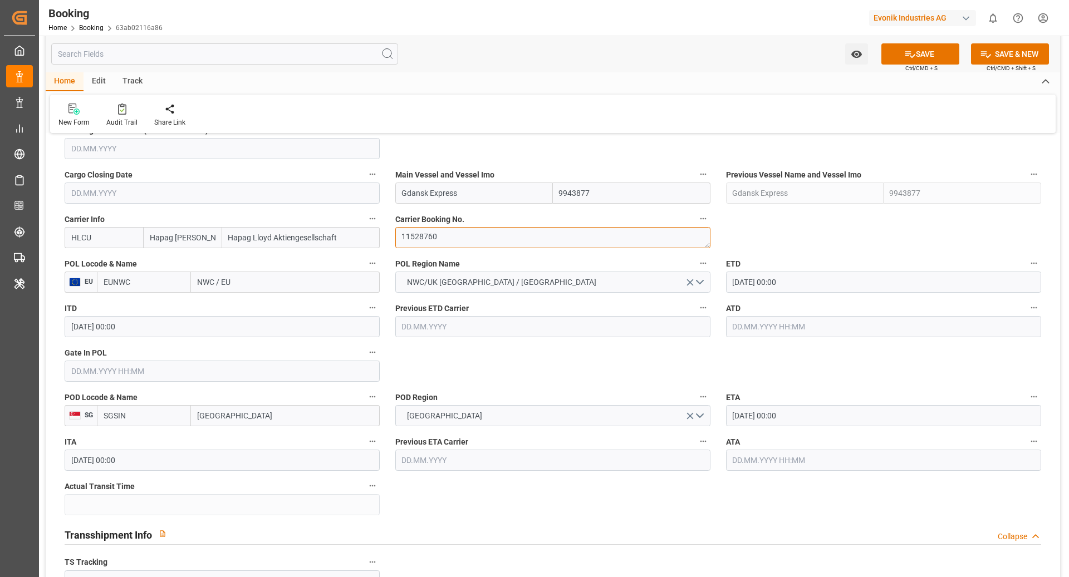
type textarea "11528760"
click at [148, 283] on input "EUNWC" at bounding box center [144, 282] width 94 height 21
type input "NLRTM"
click at [156, 304] on span "NLRTM - [GEOGRAPHIC_DATA]" at bounding box center [141, 312] width 75 height 21
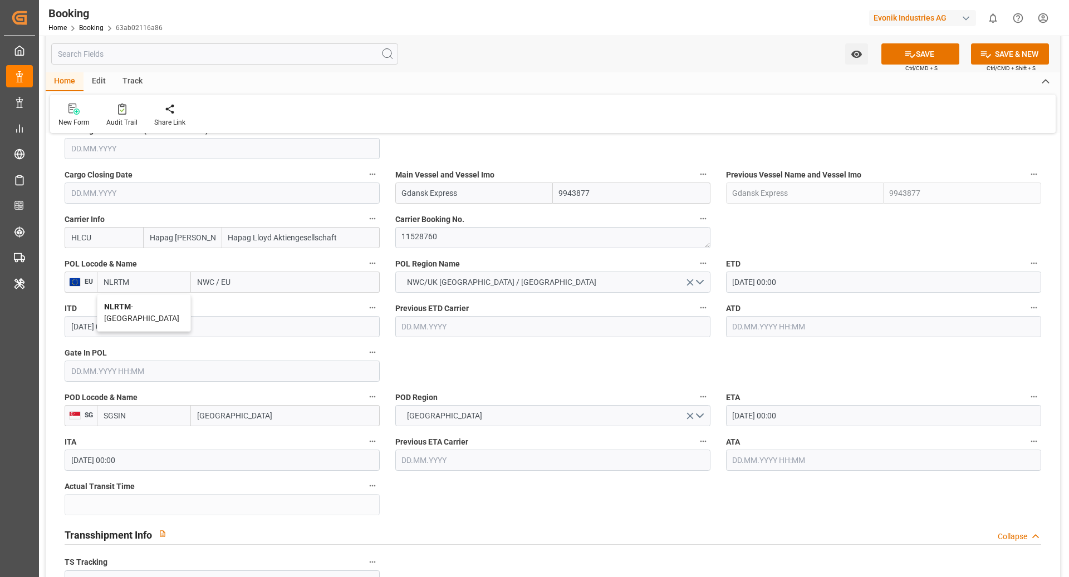
type input "[GEOGRAPHIC_DATA]"
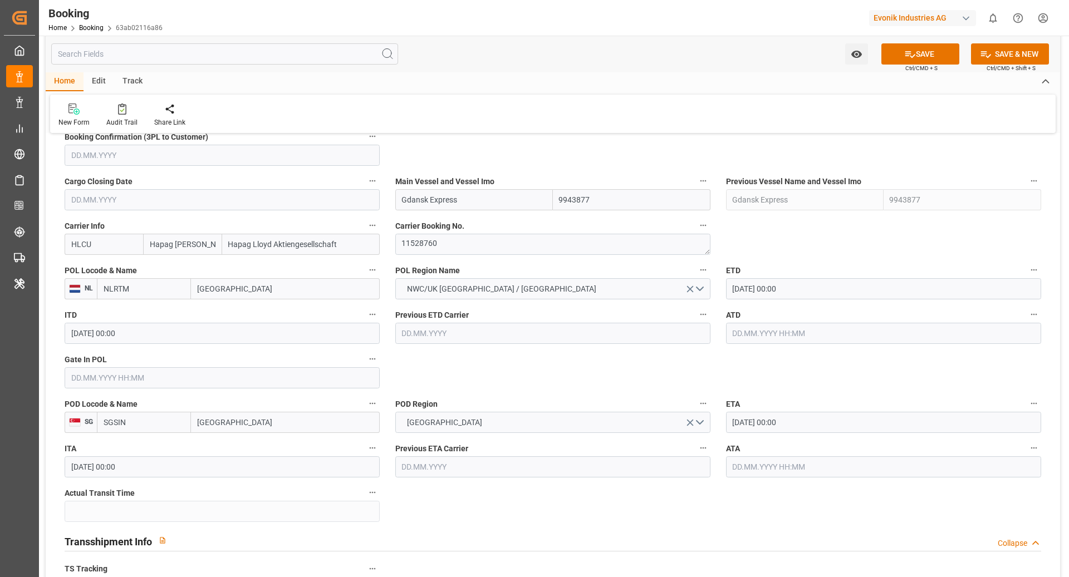
scroll to position [770, 0]
type input "NLRTM"
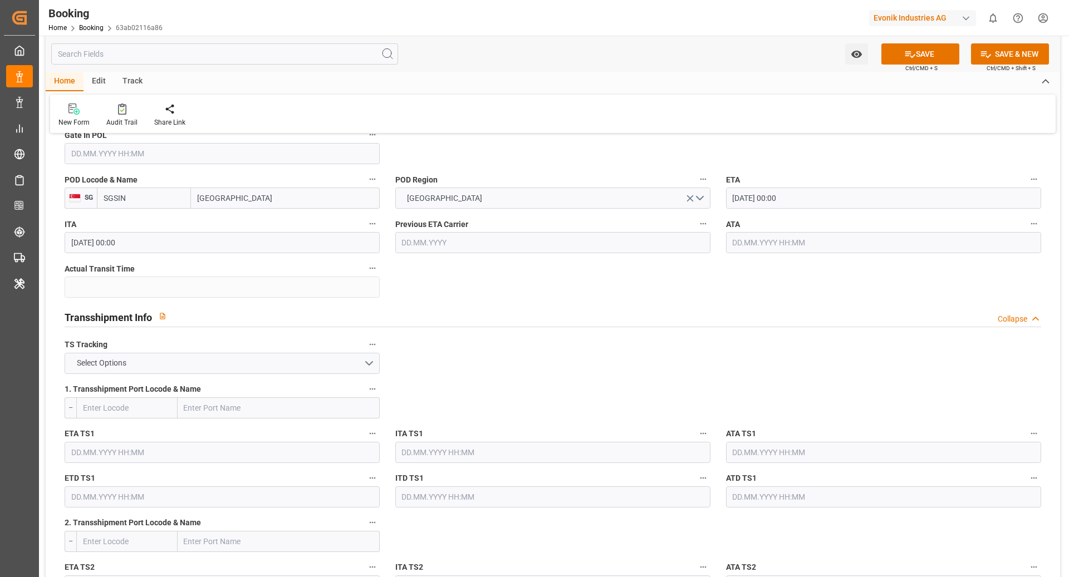
scroll to position [1020, 0]
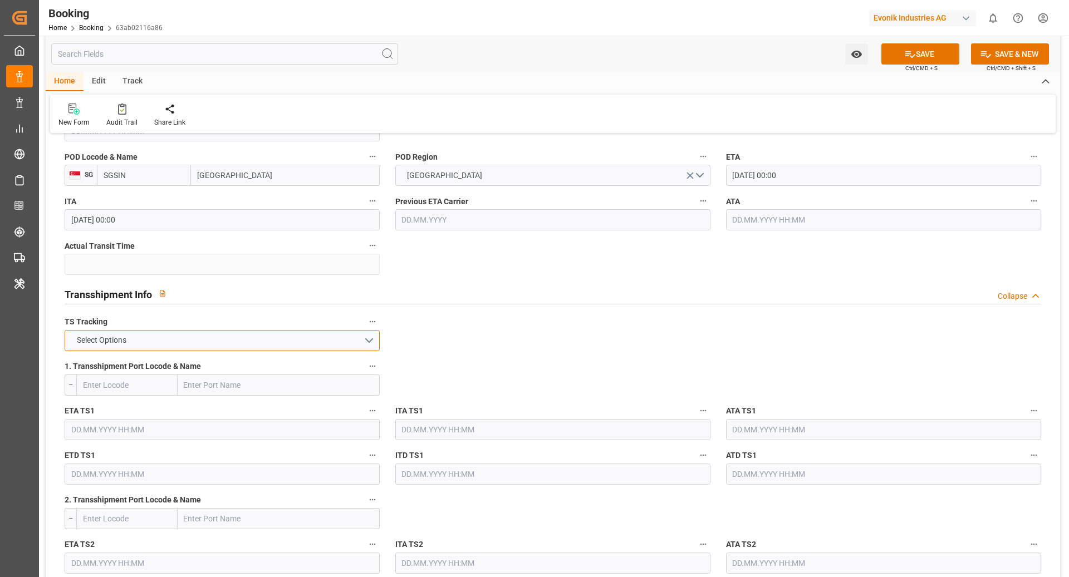
drag, startPoint x: 299, startPoint y: 341, endPoint x: 205, endPoint y: 350, distance: 95.0
click at [299, 341] on button "Select Options" at bounding box center [222, 340] width 315 height 21
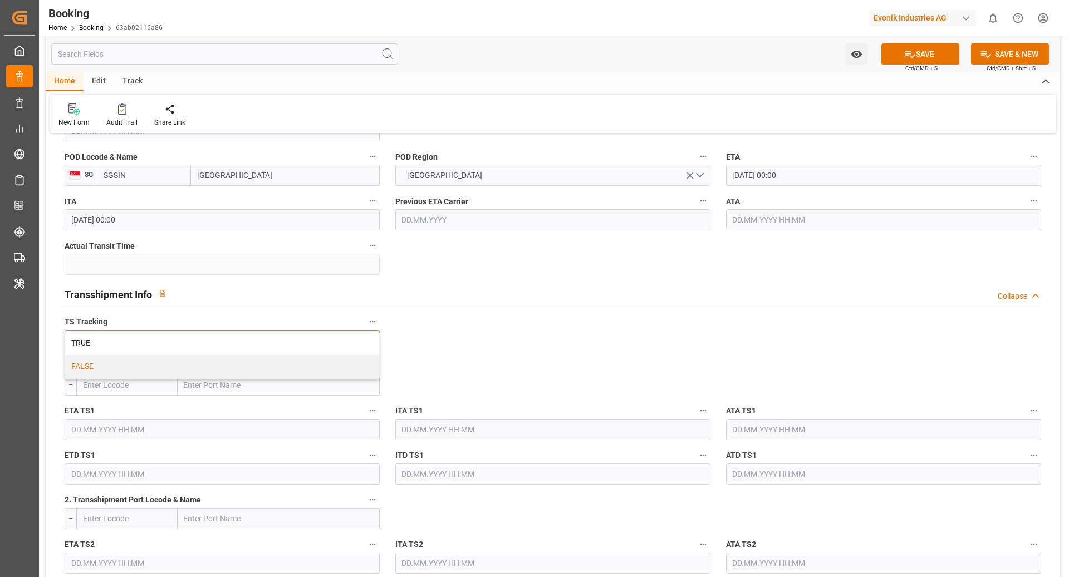
click at [168, 356] on div "FALSE" at bounding box center [222, 366] width 314 height 23
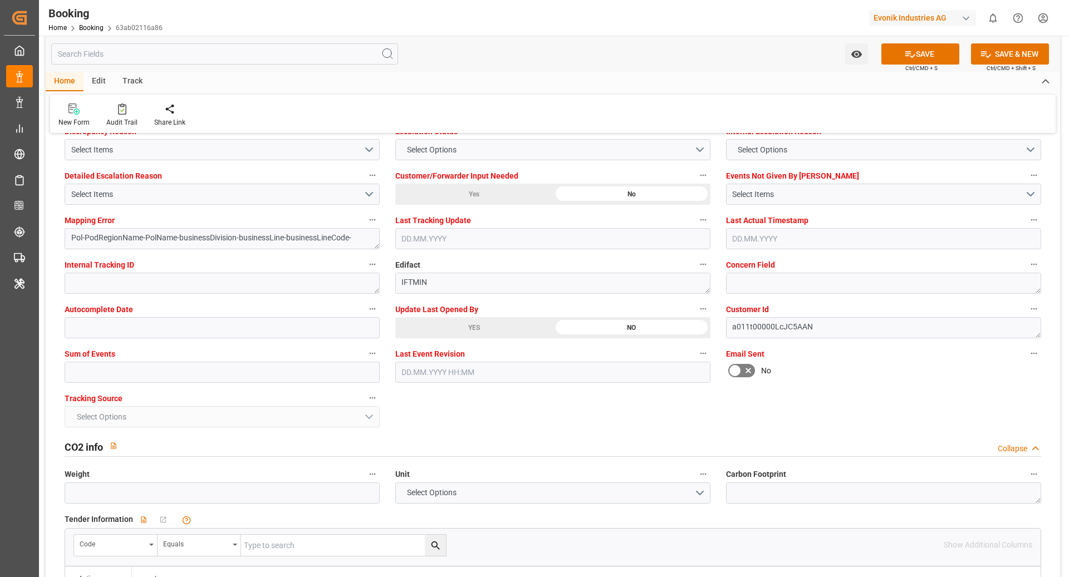
scroll to position [2110, 0]
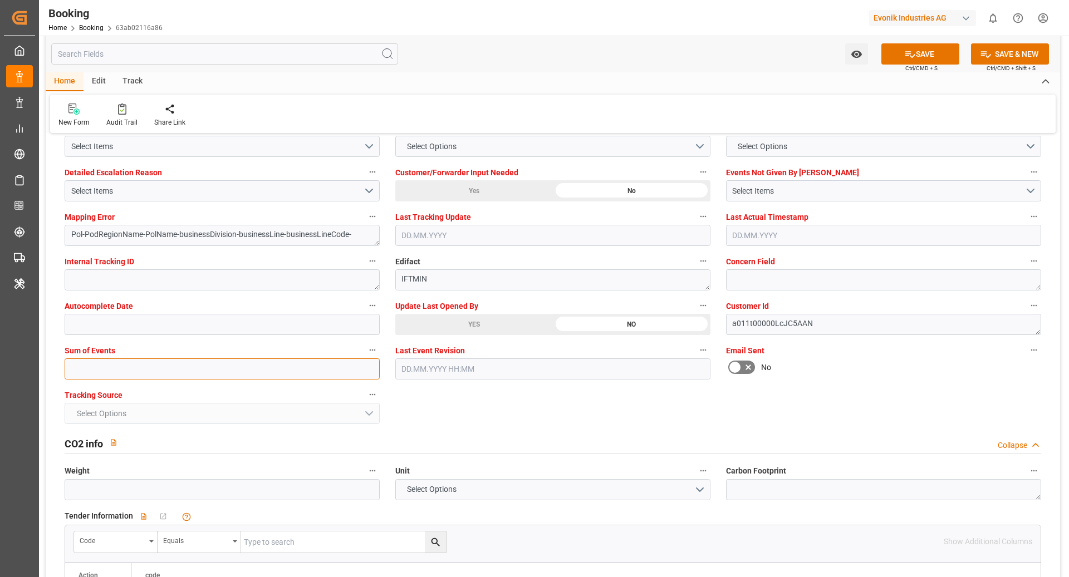
click at [109, 366] on input "text" at bounding box center [222, 368] width 315 height 21
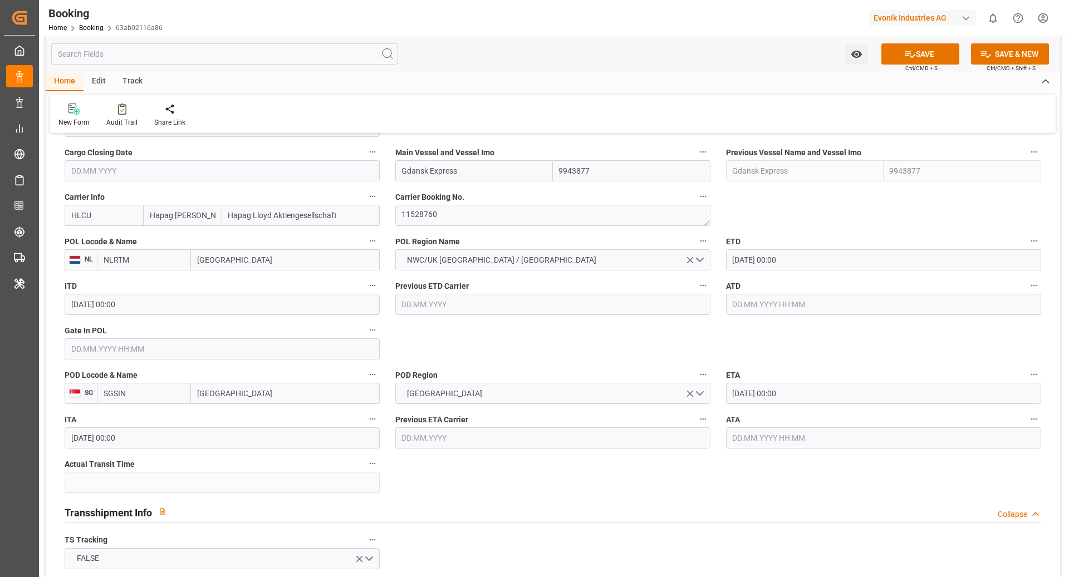
scroll to position [760, 0]
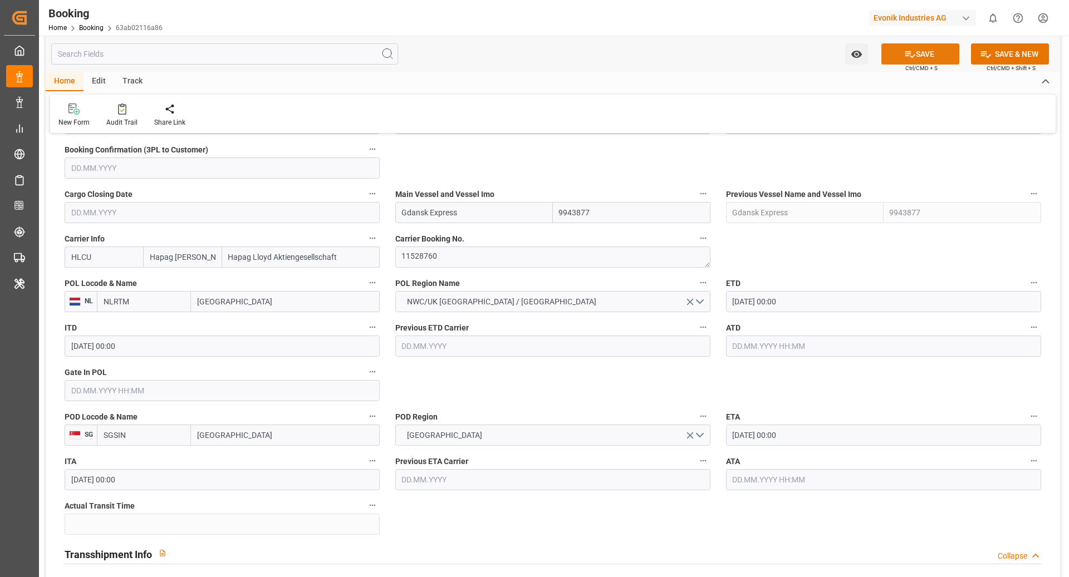
type input "0"
click at [898, 57] on button "SAVE" at bounding box center [920, 53] width 78 height 21
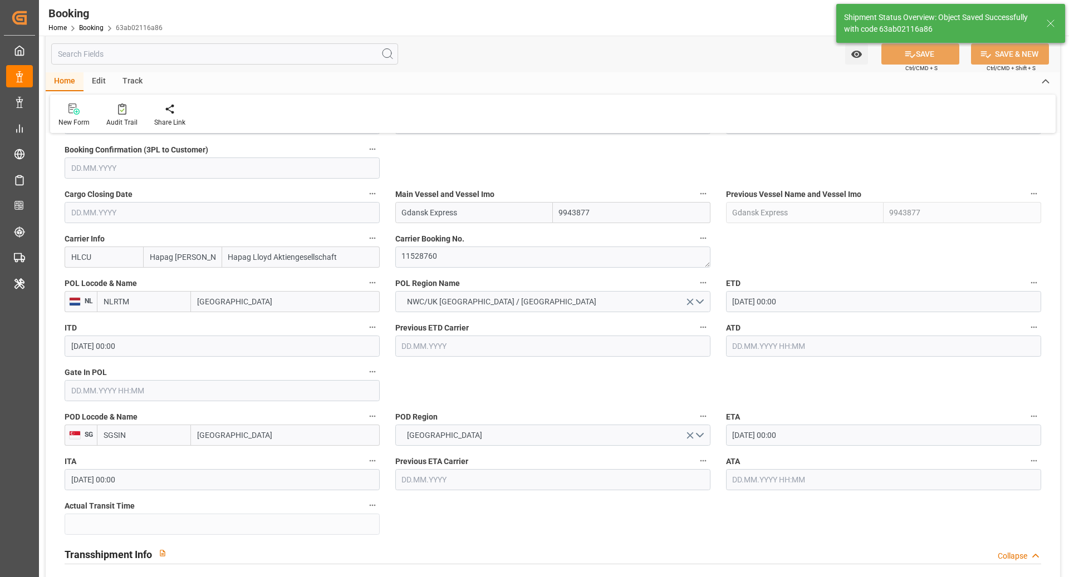
type textarea "[PERSON_NAME]"
type textarea "businessDivision-businessLine-"
type input "10.09.2025 10:48"
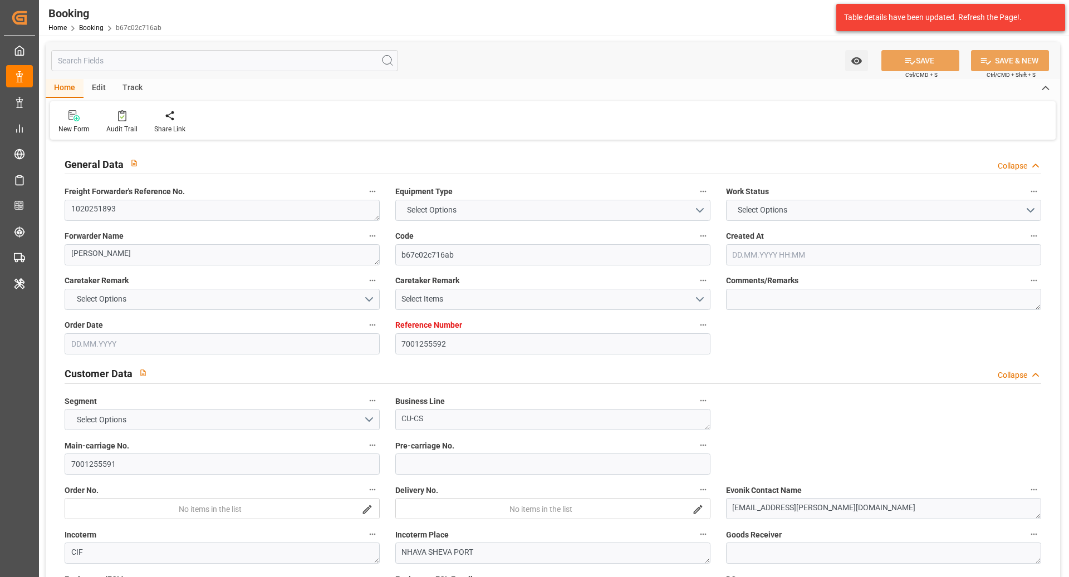
type input "7001255592"
type input "Hapag [PERSON_NAME]"
type input "Hapag Lloyd Aktiengesellschaft"
type input "EUNWC"
type input "INNSA"
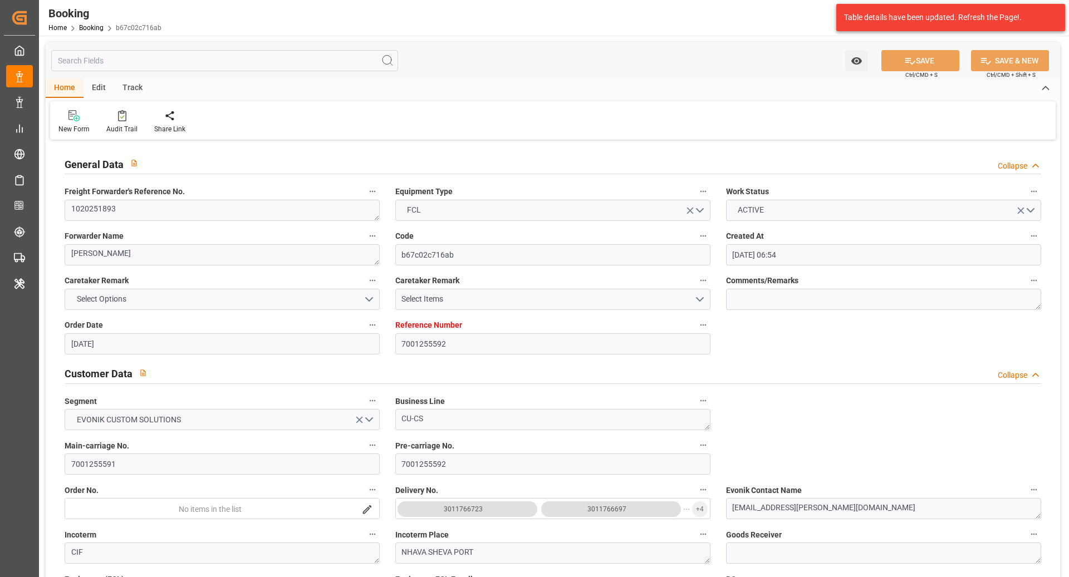
type input "[DATE] 06:54"
type input "[DATE]"
type input "[DATE] 00:00"
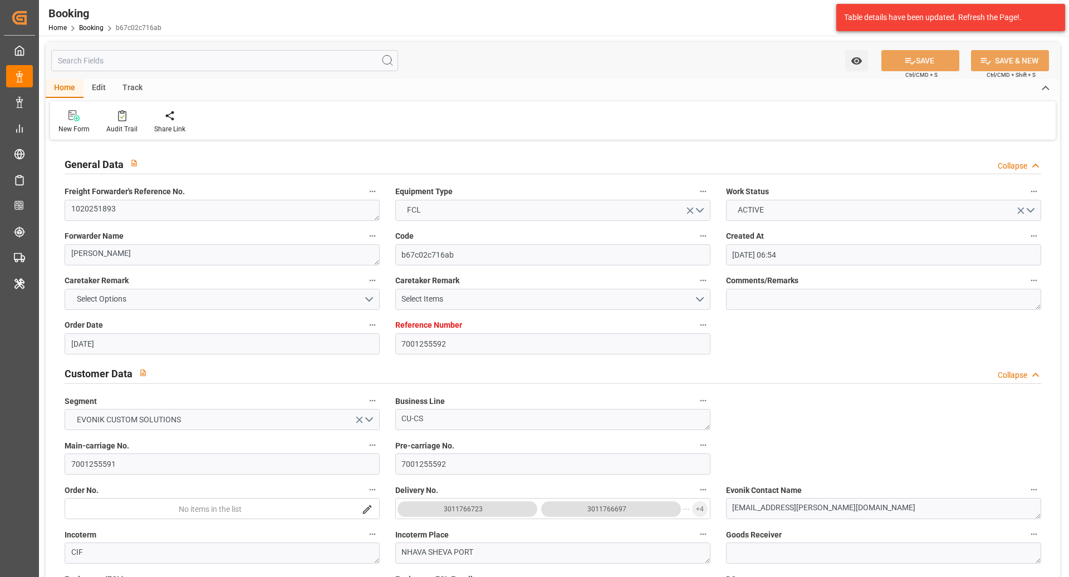
type input "[DATE] 00:00"
type input "12.09.2025 00:00"
type input "29.10.2025 00:00"
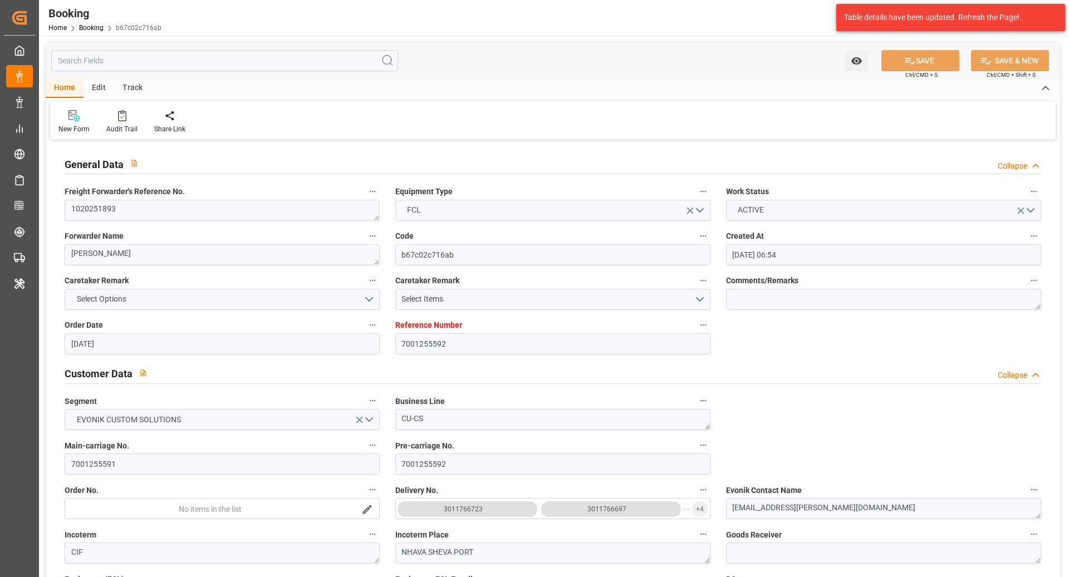
type input "07.11.2025 00:00"
type input "22.08.2025"
type input "09.09.2025 20:35"
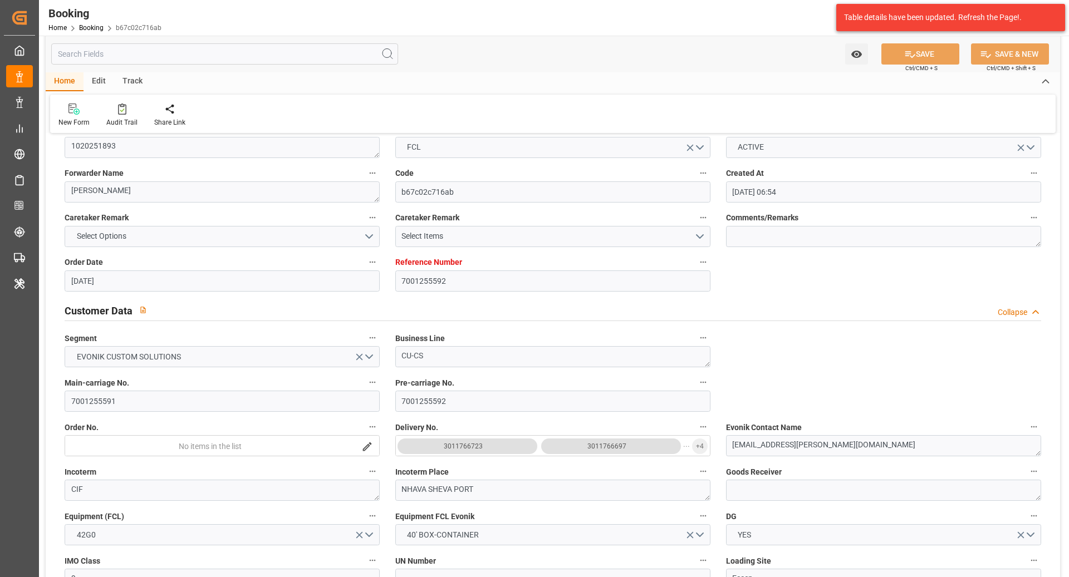
scroll to position [120, 0]
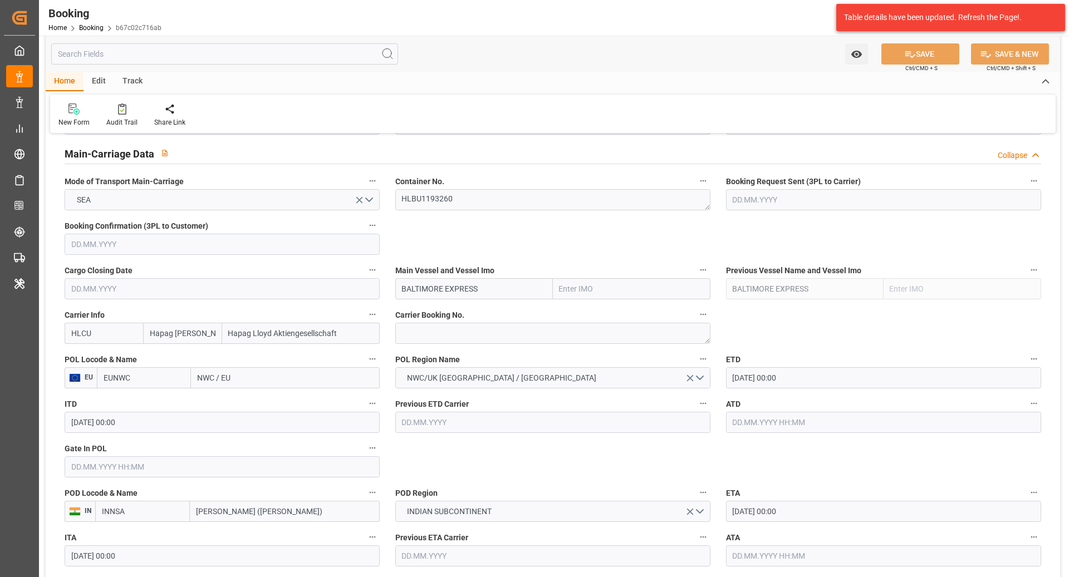
scroll to position [686, 0]
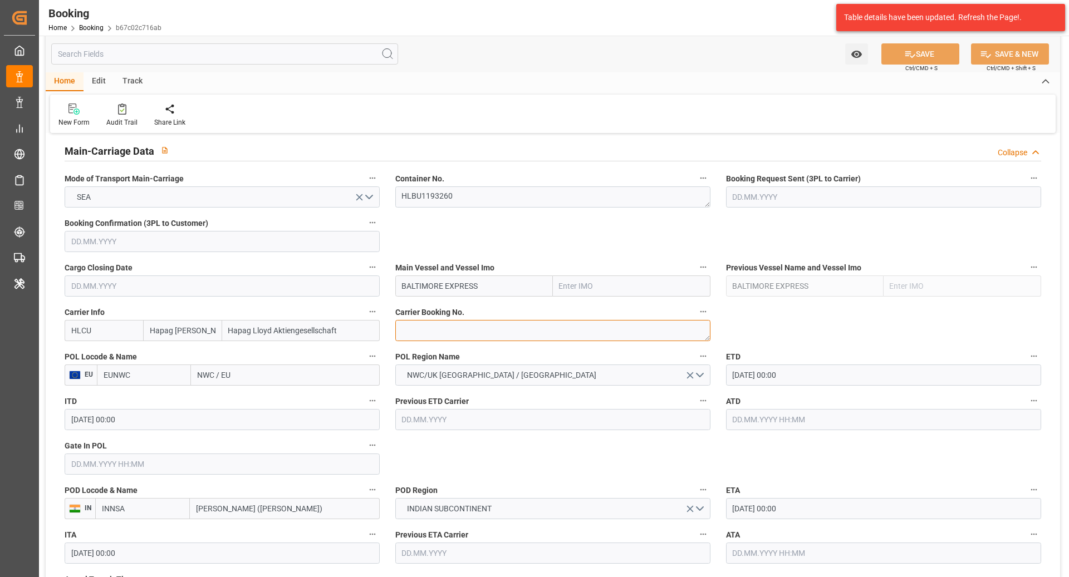
click at [440, 326] on textarea at bounding box center [552, 330] width 315 height 21
paste textarea "93270721"
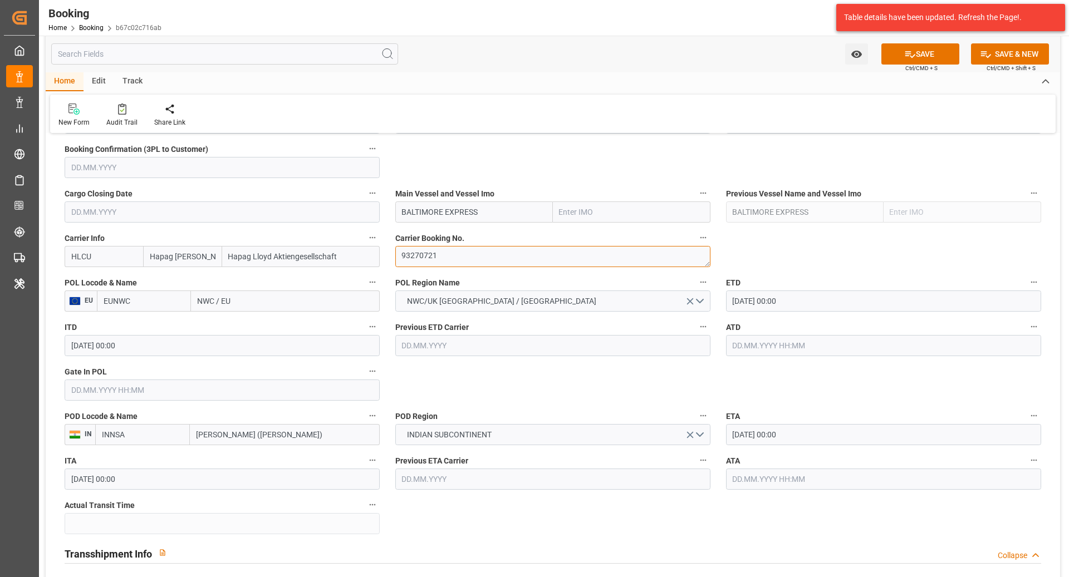
scroll to position [783, 0]
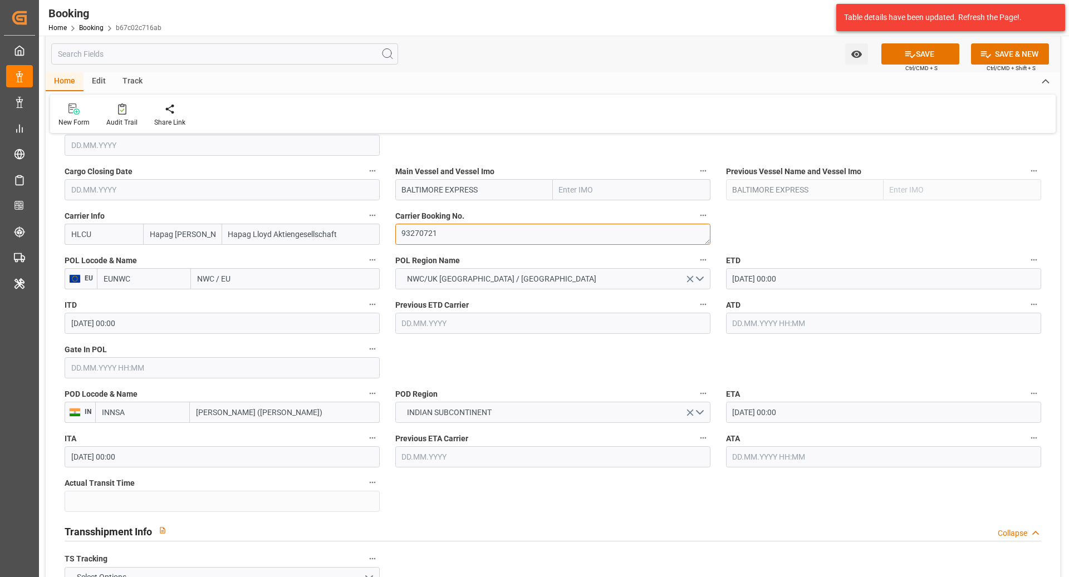
type textarea "93270721"
click at [145, 272] on input "EUNWC" at bounding box center [144, 278] width 94 height 21
type input "NLRTM"
click at [154, 309] on div "NLRTM - [GEOGRAPHIC_DATA]" at bounding box center [143, 309] width 93 height 37
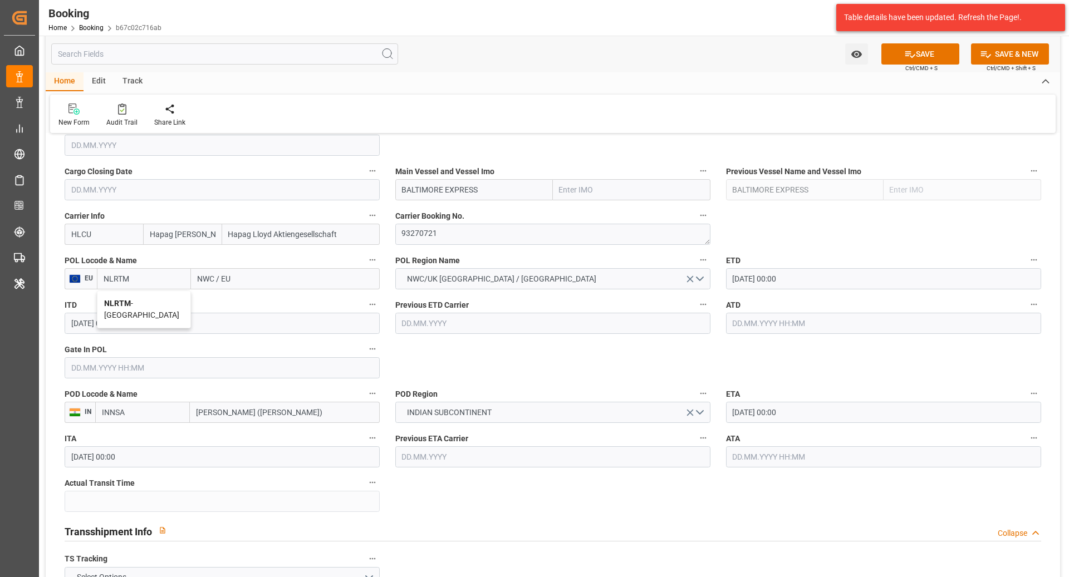
type input "[GEOGRAPHIC_DATA]"
type input "NLRTM"
click at [498, 188] on input "BALTIMORE EXPRESS" at bounding box center [474, 189] width 158 height 21
click at [448, 212] on b "BALTIMORE EXPRESS" at bounding box center [441, 214] width 78 height 9
type input "BALTIMORE EXPRESS"
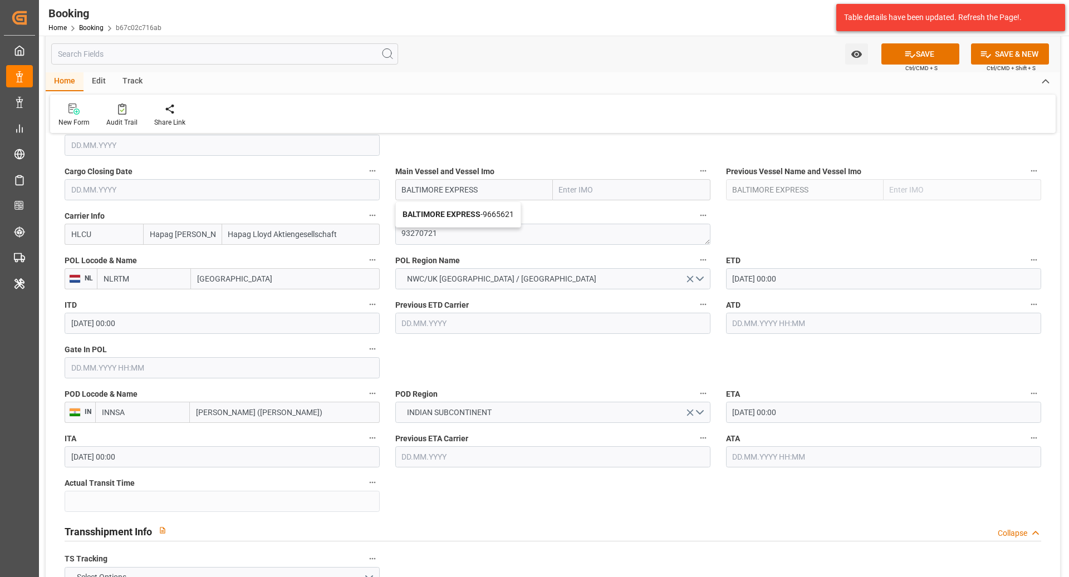
type input "9665621"
type input "BALTIMORE EXPRESS"
click at [180, 365] on input "text" at bounding box center [222, 367] width 315 height 21
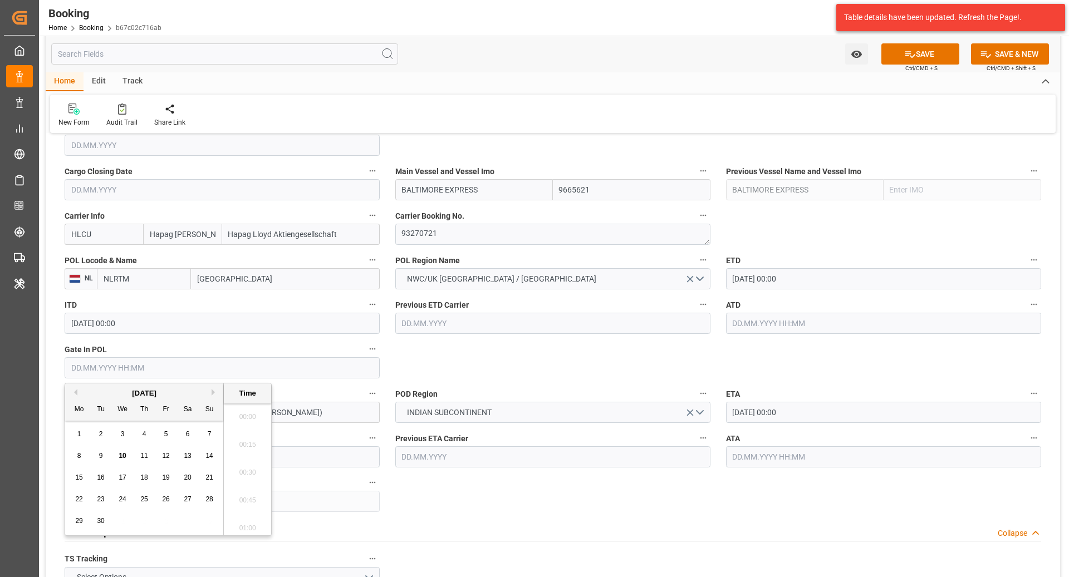
scroll to position [1757, 0]
click at [81, 453] on div "8" at bounding box center [79, 456] width 14 height 13
type input "[DATE] 00:00"
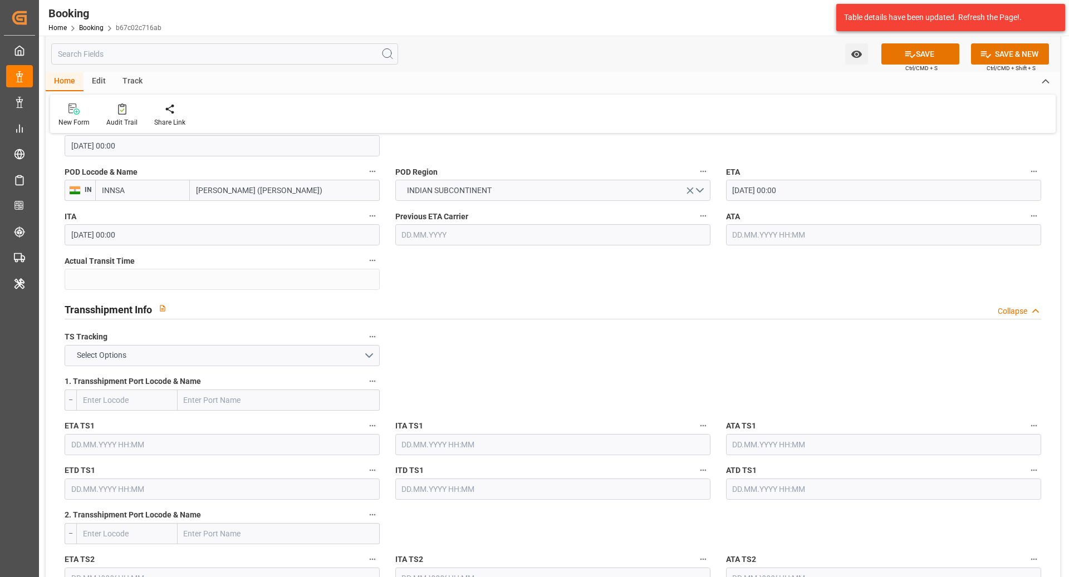
scroll to position [1022, 0]
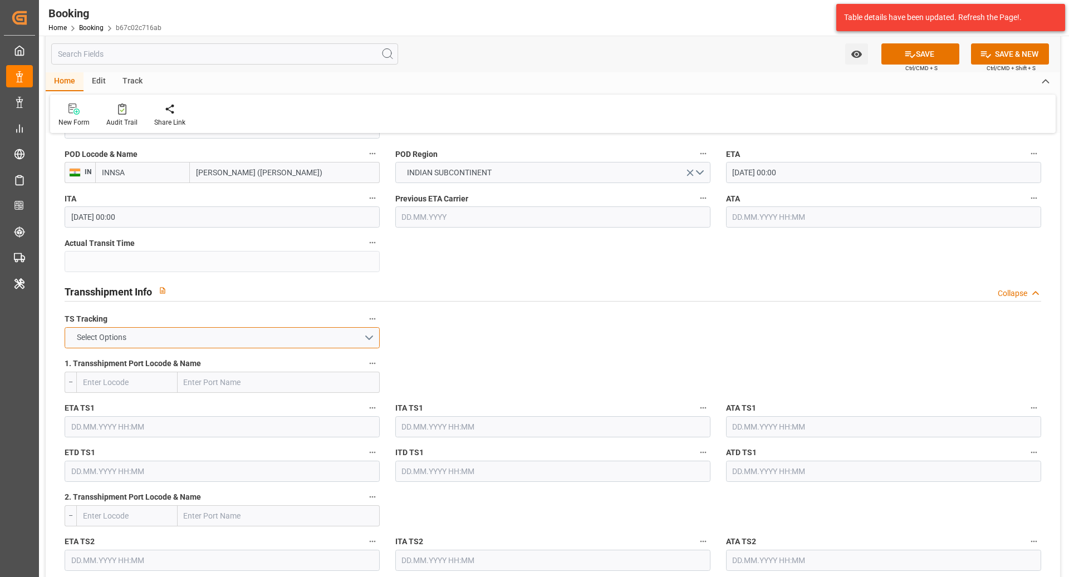
click at [274, 336] on button "Select Options" at bounding box center [222, 337] width 315 height 21
click at [196, 353] on div "FALSE" at bounding box center [222, 363] width 314 height 23
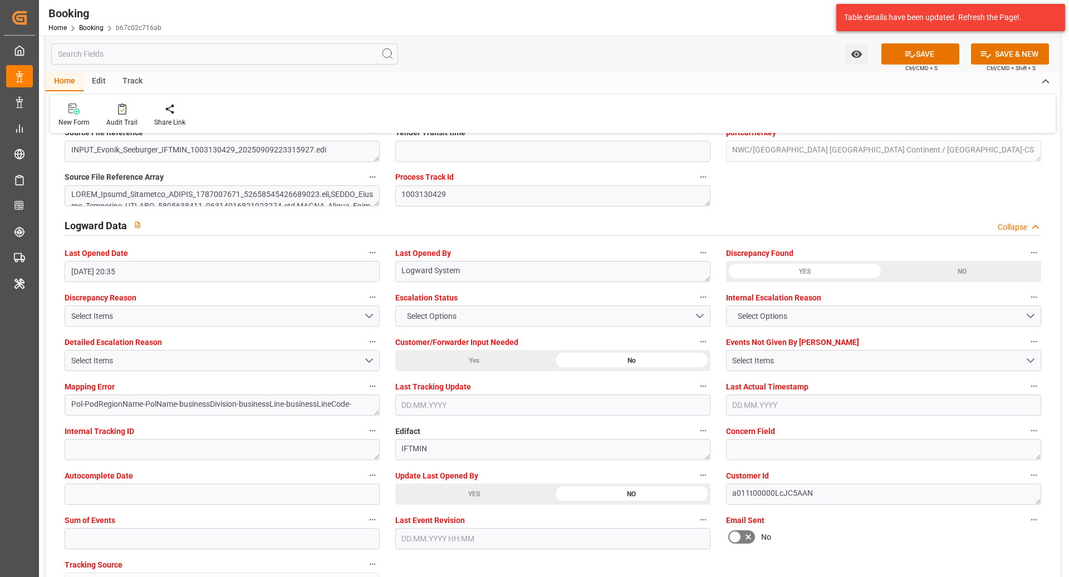
scroll to position [1998, 0]
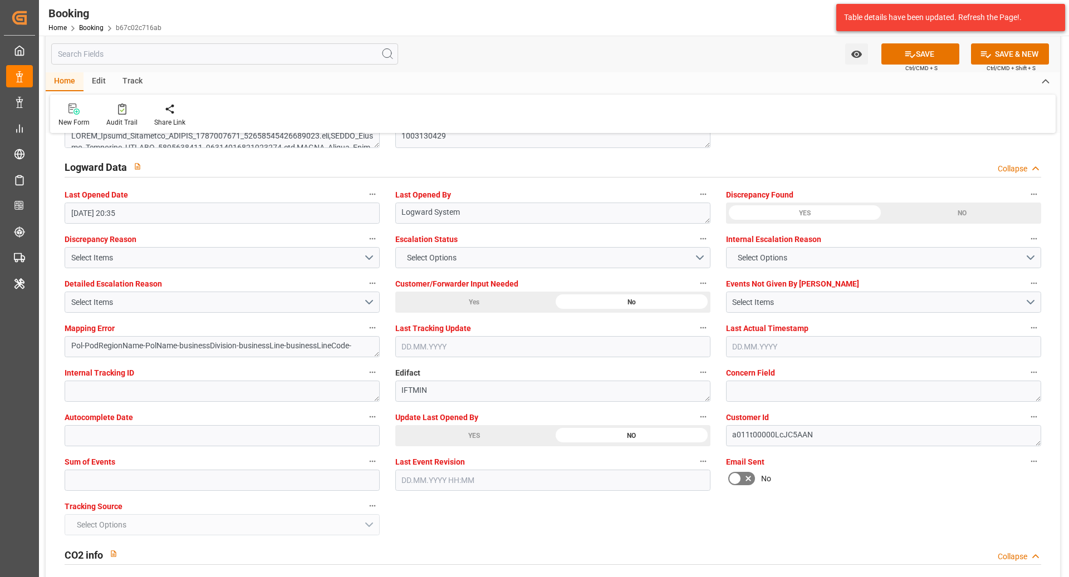
click at [86, 501] on span "Tracking Source" at bounding box center [94, 507] width 58 height 12
click at [365, 500] on button "Tracking Source" at bounding box center [372, 506] width 14 height 14
click at [99, 489] on div at bounding box center [534, 288] width 1069 height 577
click at [133, 481] on body "Created by potrace 1.15, written by Peter Selinger 2001-2017 Created by potrace…" at bounding box center [534, 288] width 1069 height 577
click at [139, 478] on input "text" at bounding box center [222, 480] width 315 height 21
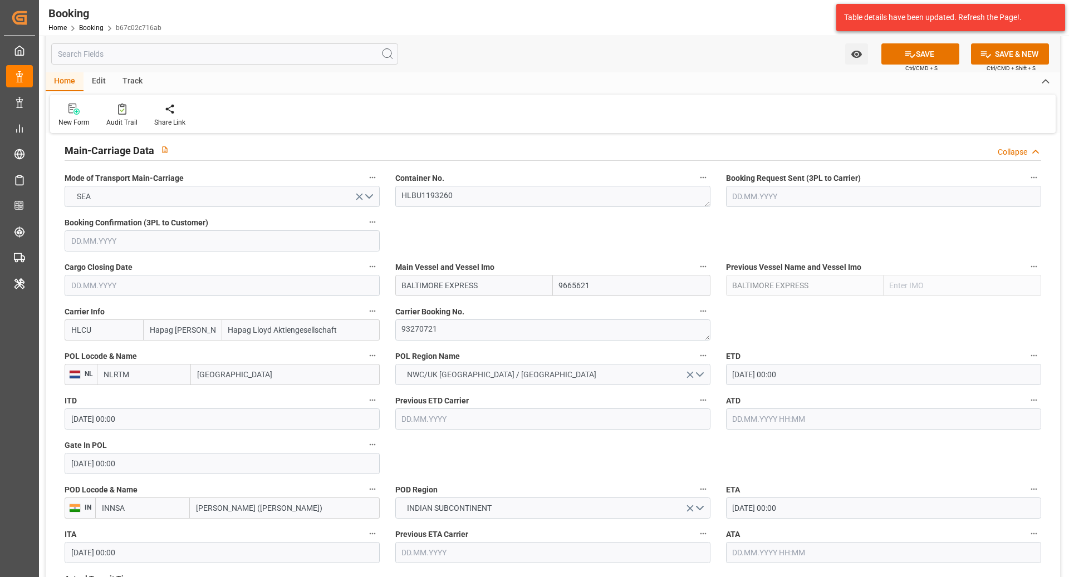
scroll to position [630, 0]
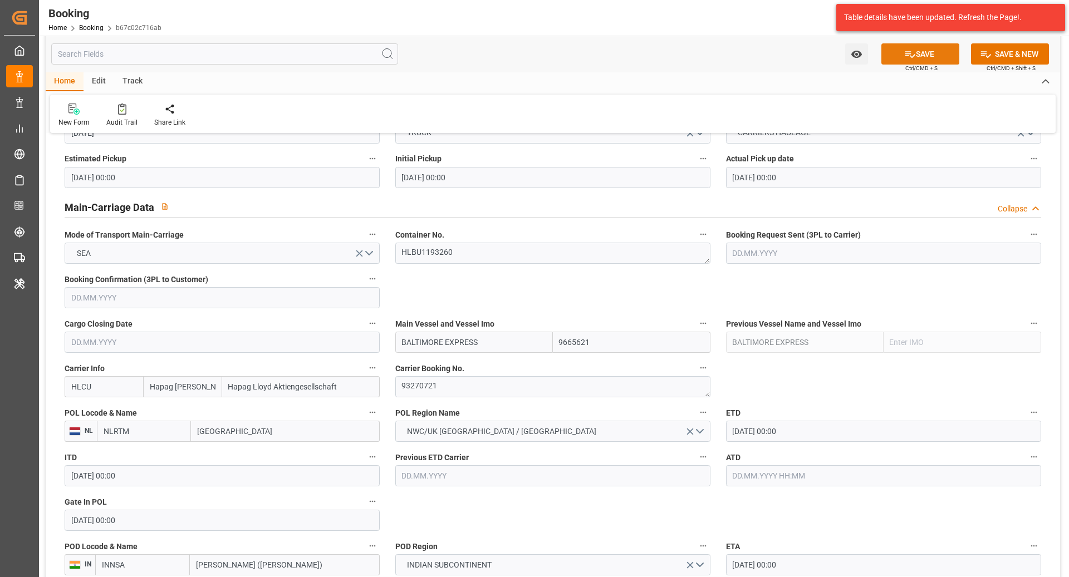
type input "0"
click at [909, 55] on icon at bounding box center [910, 54] width 12 height 12
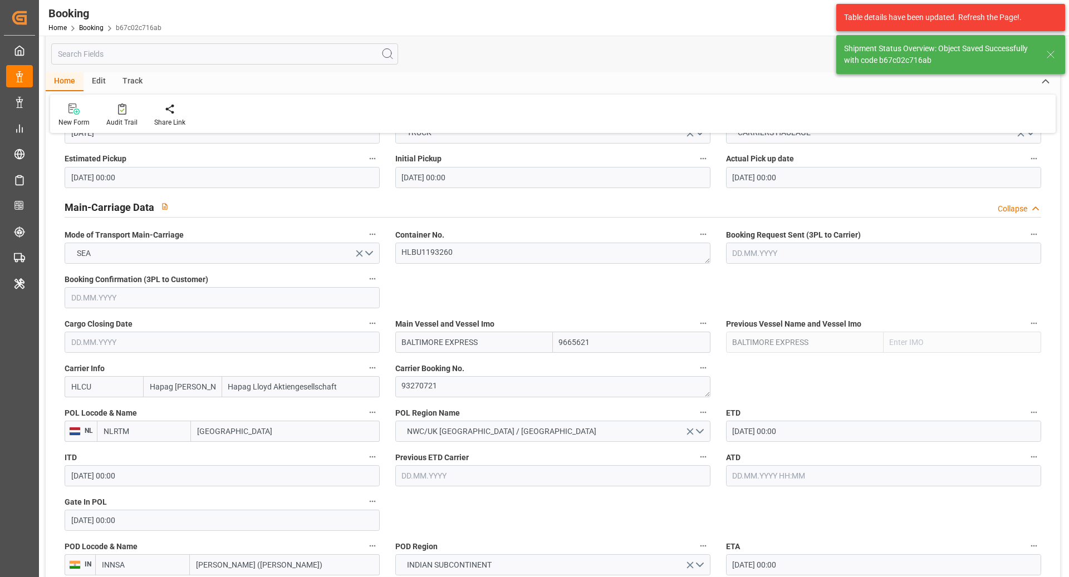
type textarea "Ruchika Prithwani"
type textarea "businessDivision-businessLine-"
type input "BALTIMORE EXPRESS"
type input "10.09.2025 10:50"
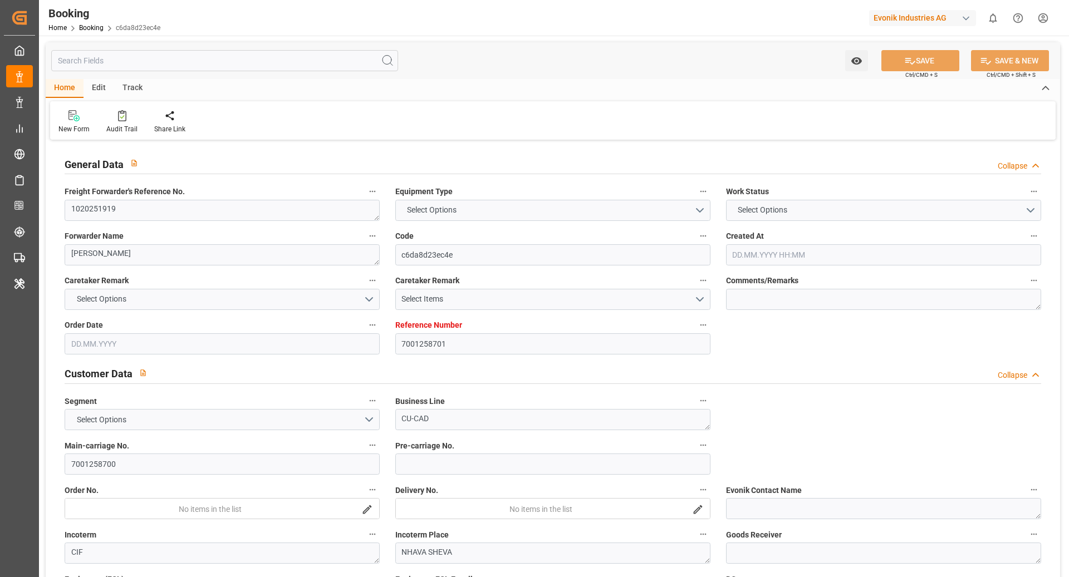
type input "7001258701"
type input "9525883"
type input "Hapag [PERSON_NAME]"
type input "Hapag Lloyd Aktiengesellschaft"
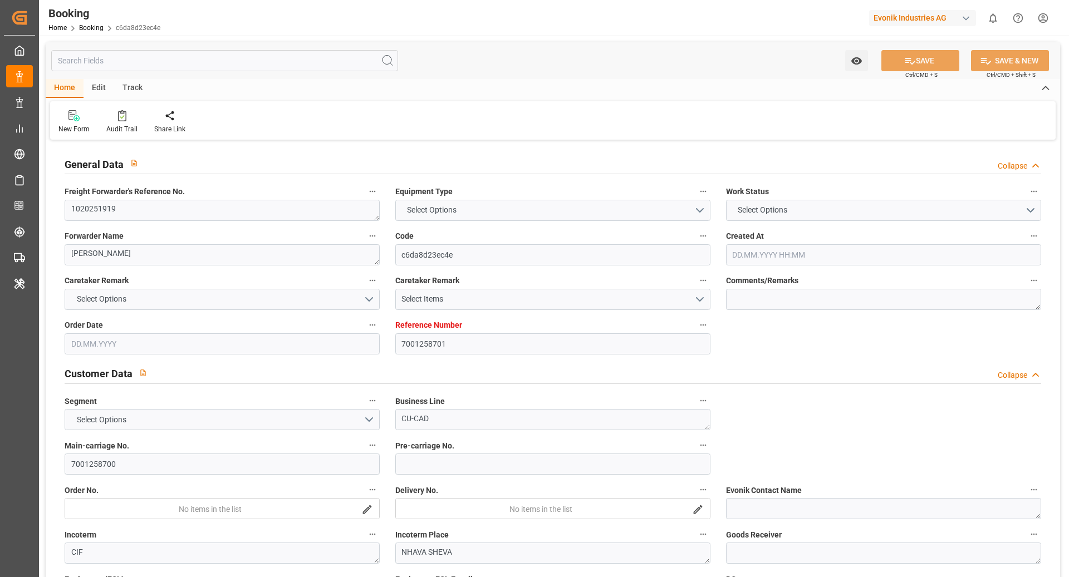
type input "EUNWC"
type input "INNSA"
type input "[DATE] 12:04"
type input "[DATE]"
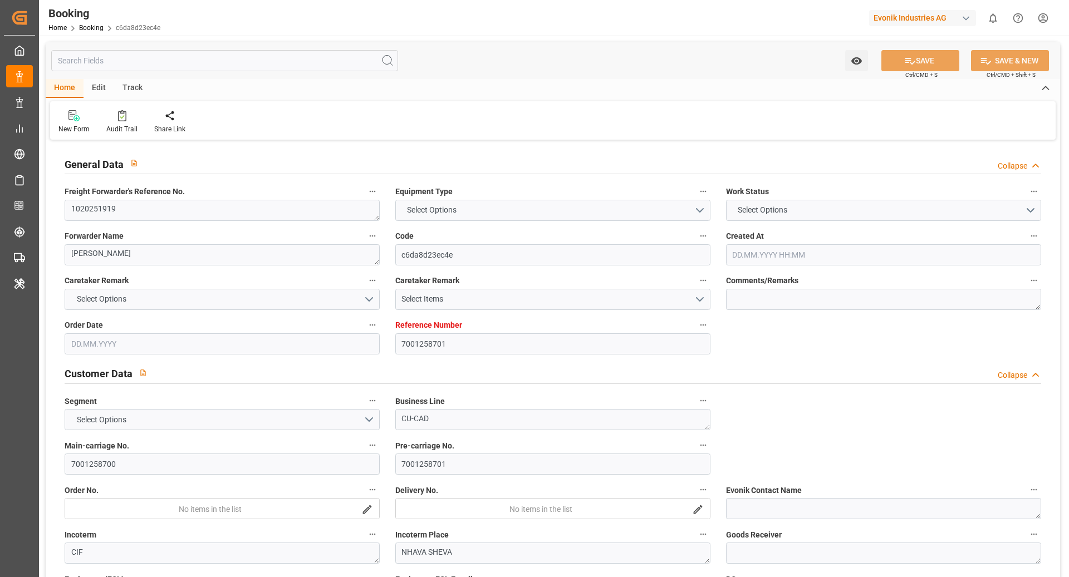
type input "[DATE]"
type input "[DATE] 00:00"
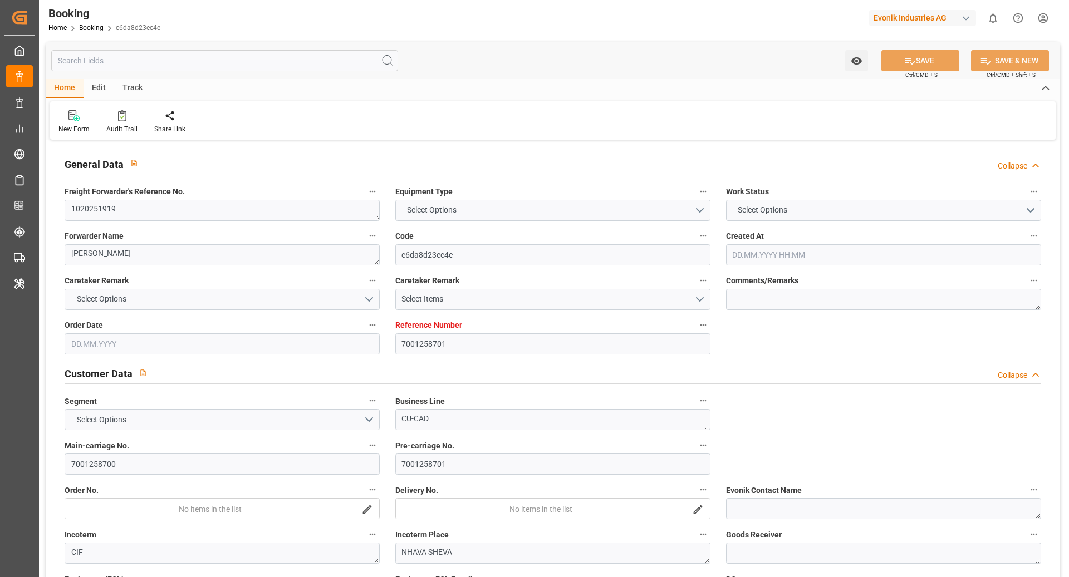
type input "[DATE] 00:00"
type input "[DATE] 16:28"
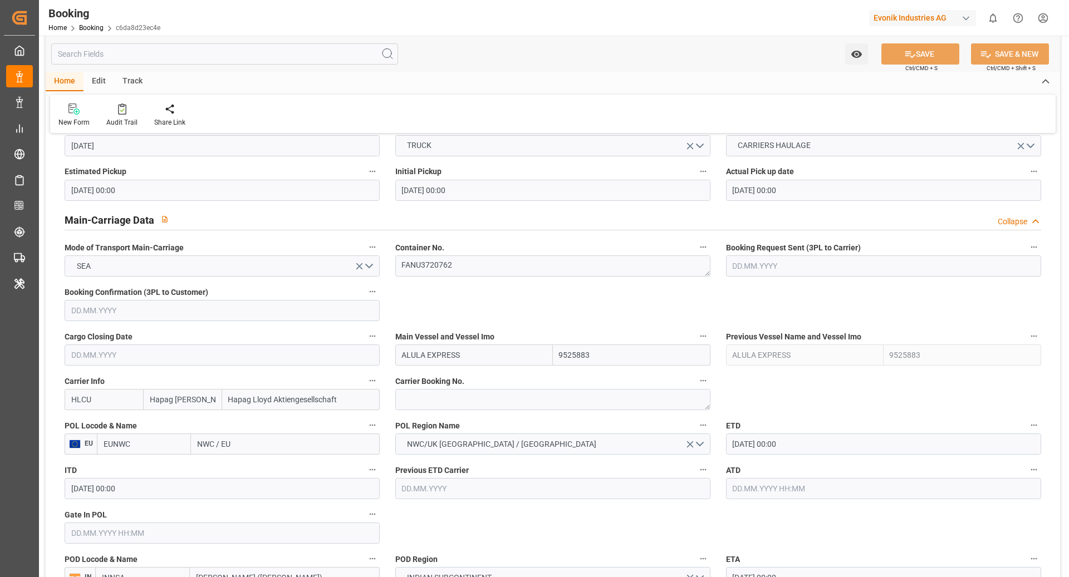
scroll to position [626, 0]
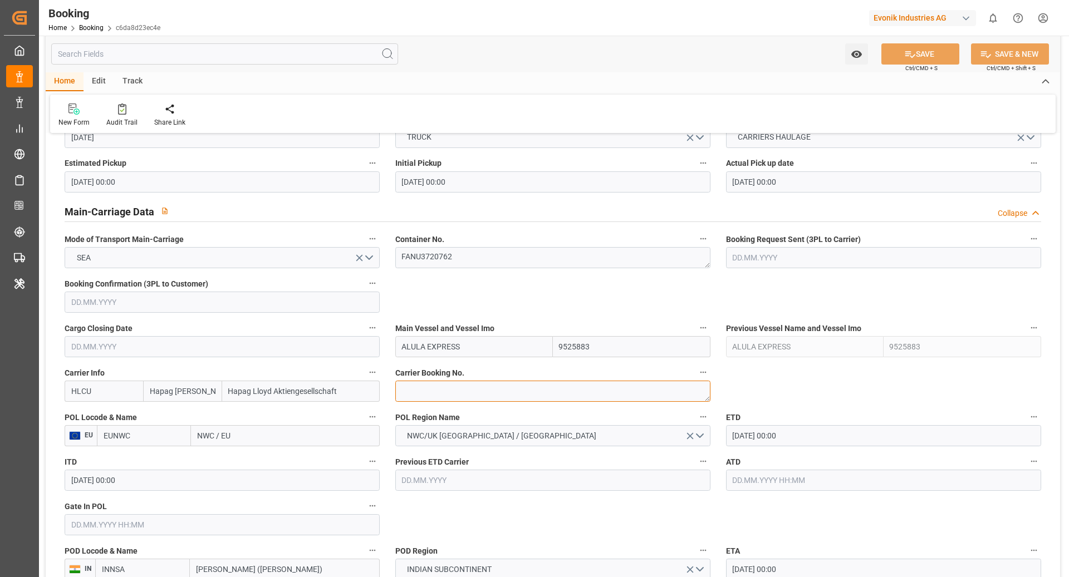
click at [435, 396] on textarea at bounding box center [552, 391] width 315 height 21
paste textarea "14734672"
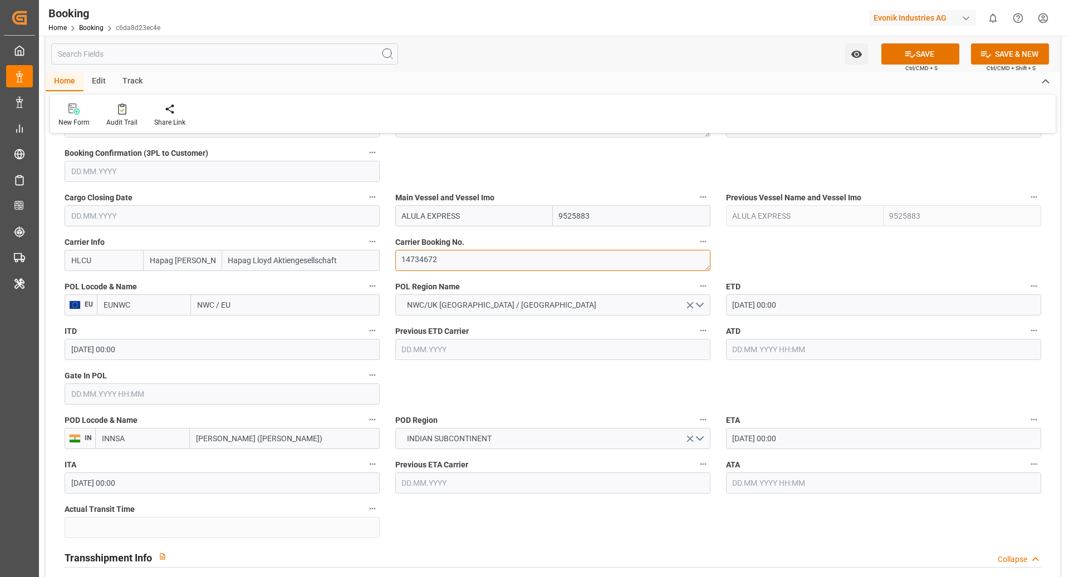
scroll to position [766, 0]
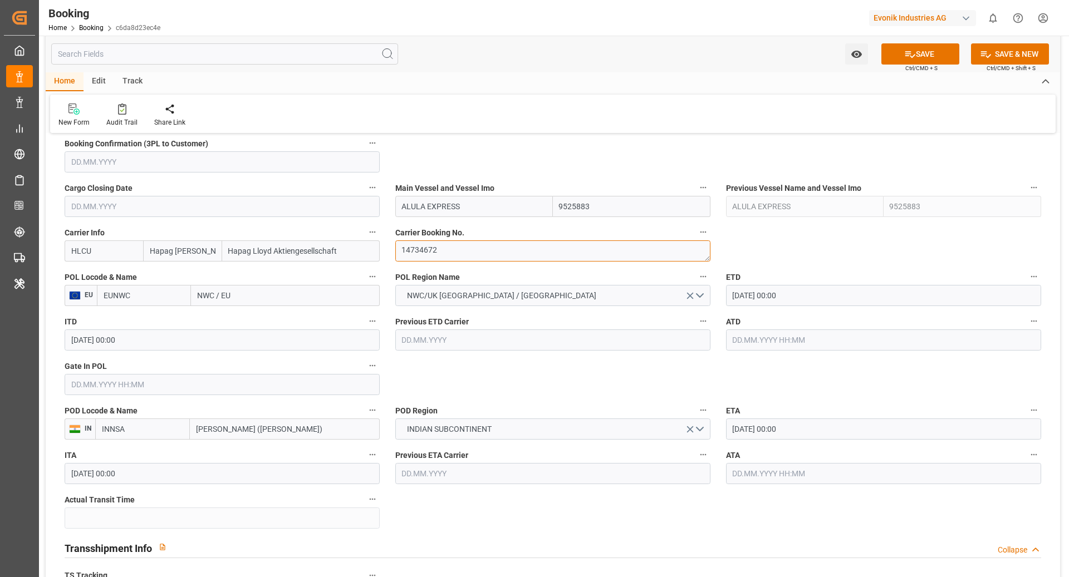
type textarea "14734672"
click at [184, 294] on input "EUNWC" at bounding box center [144, 295] width 94 height 21
type input "NLRTM"
click at [153, 318] on span "NLRTM - [GEOGRAPHIC_DATA]" at bounding box center [141, 326] width 75 height 21
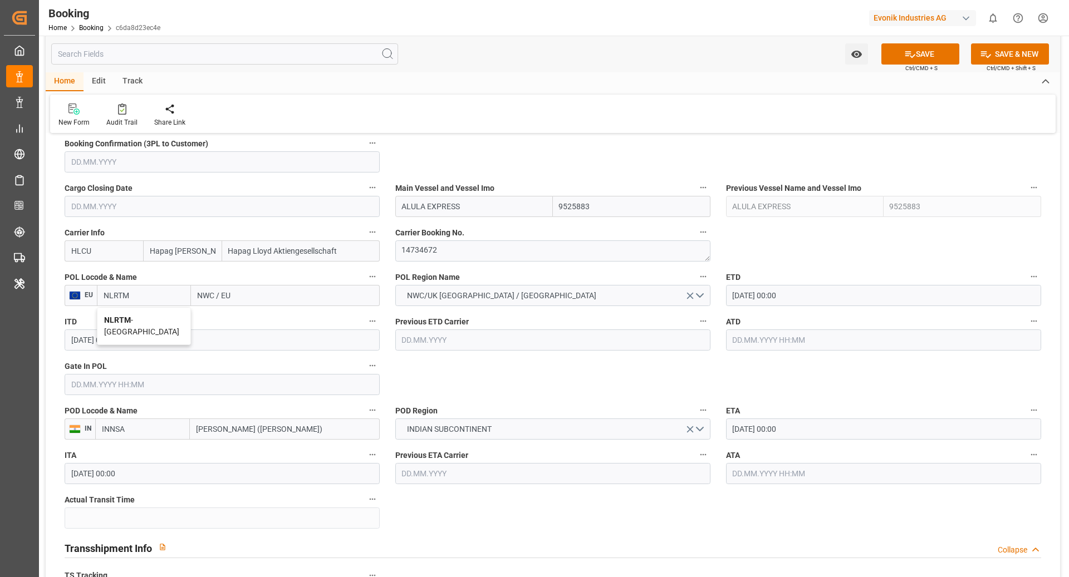
type input "[GEOGRAPHIC_DATA]"
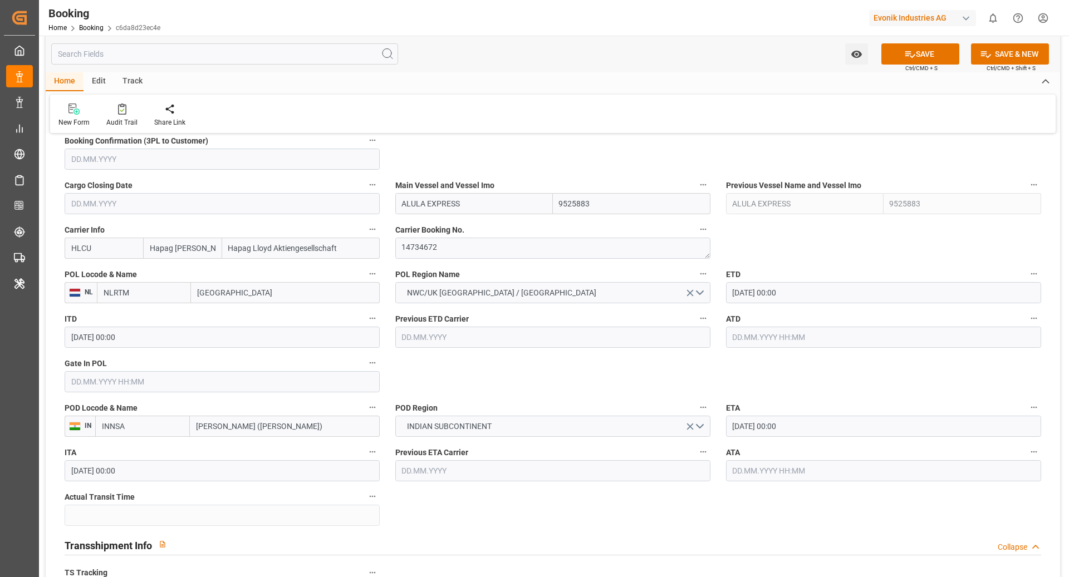
type input "NLRTM"
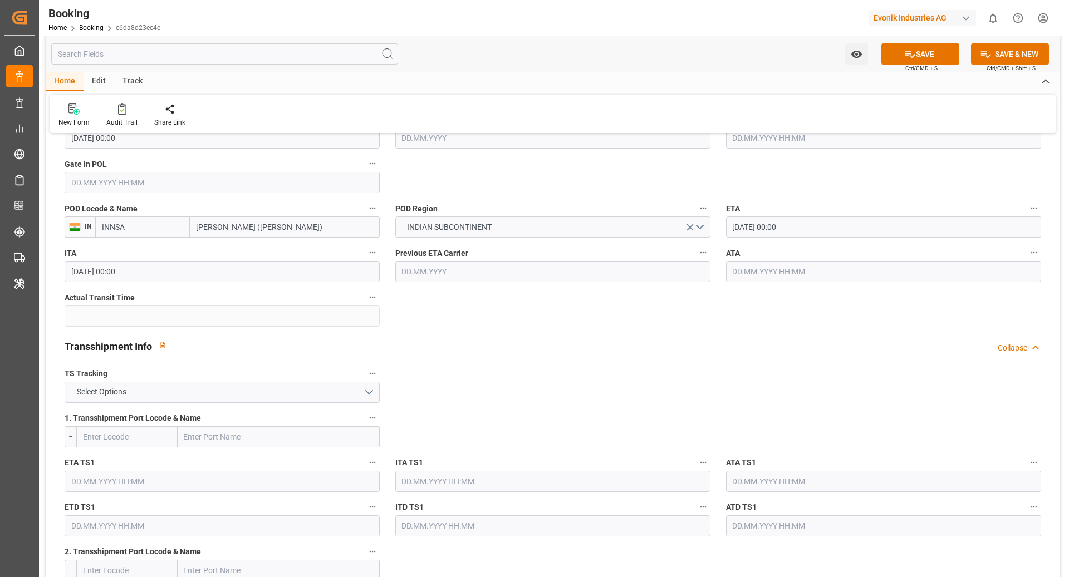
scroll to position [1026, 0]
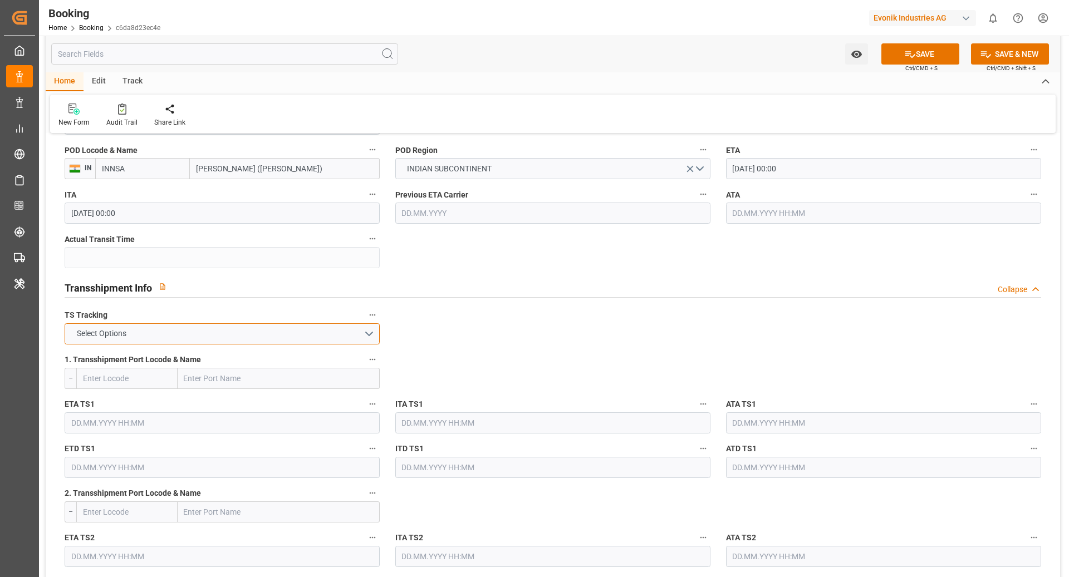
click at [179, 328] on button "Select Options" at bounding box center [222, 333] width 315 height 21
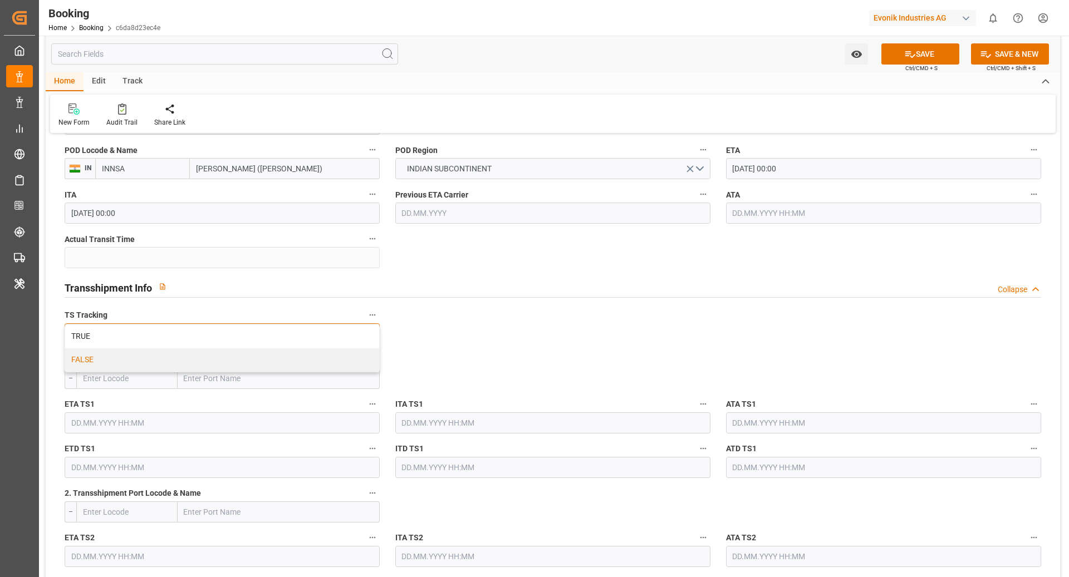
click at [148, 355] on div "FALSE" at bounding box center [222, 359] width 314 height 23
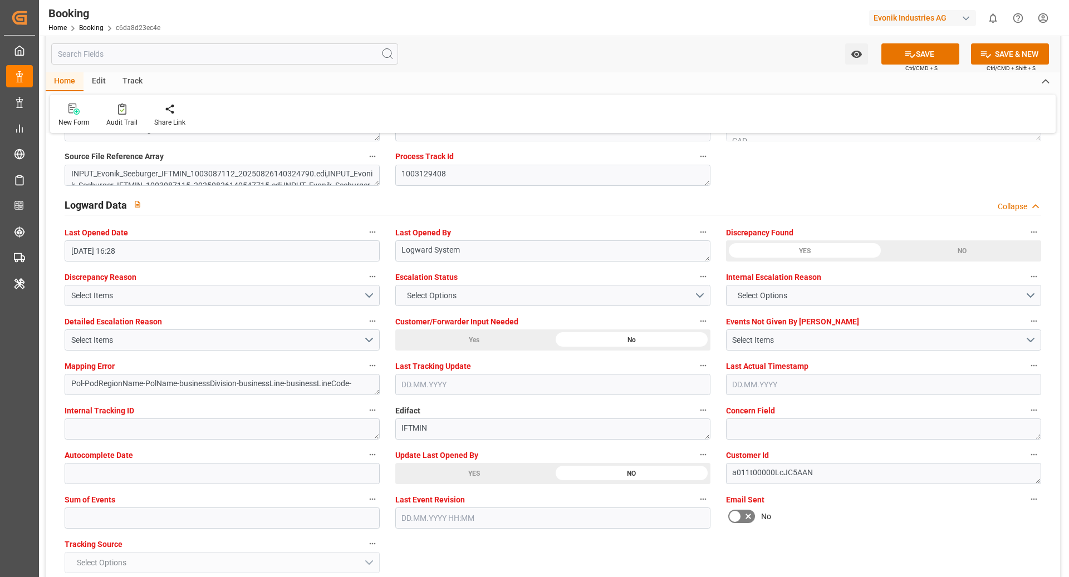
scroll to position [2017, 0]
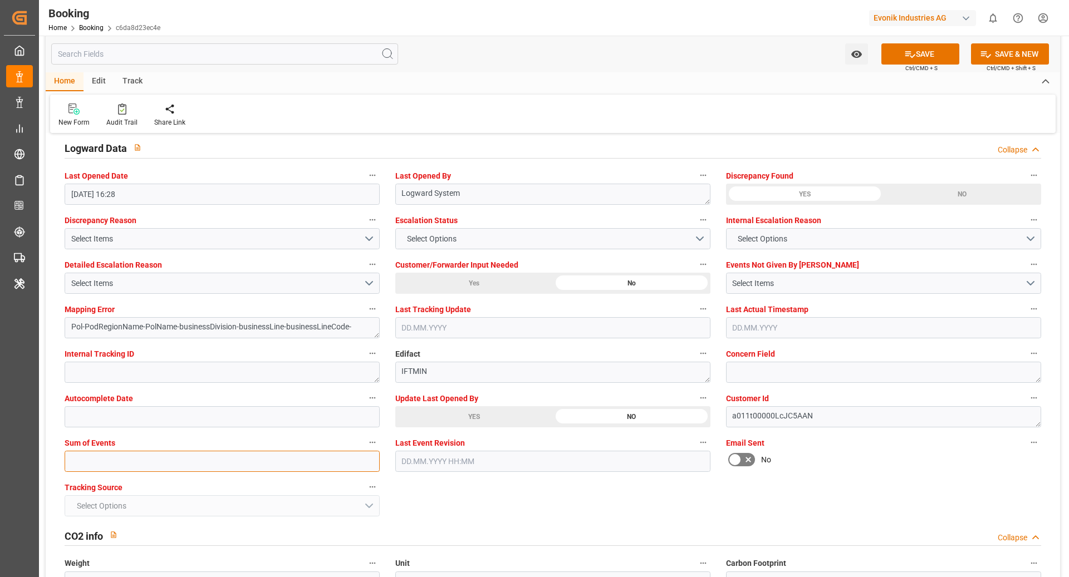
click at [180, 454] on input "text" at bounding box center [222, 461] width 315 height 21
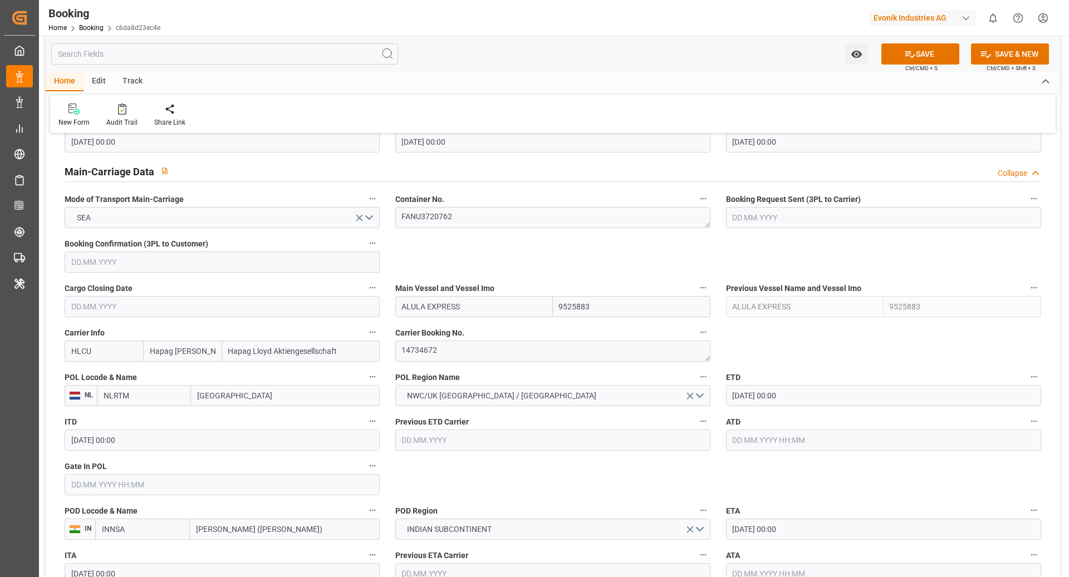
scroll to position [660, 0]
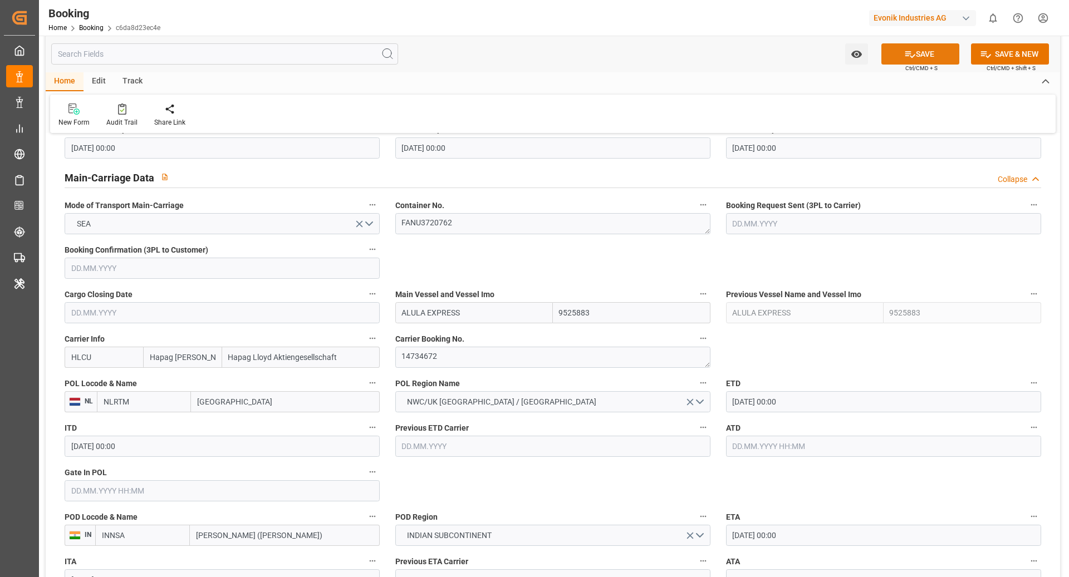
type input "0"
click at [925, 48] on button "SAVE" at bounding box center [920, 53] width 78 height 21
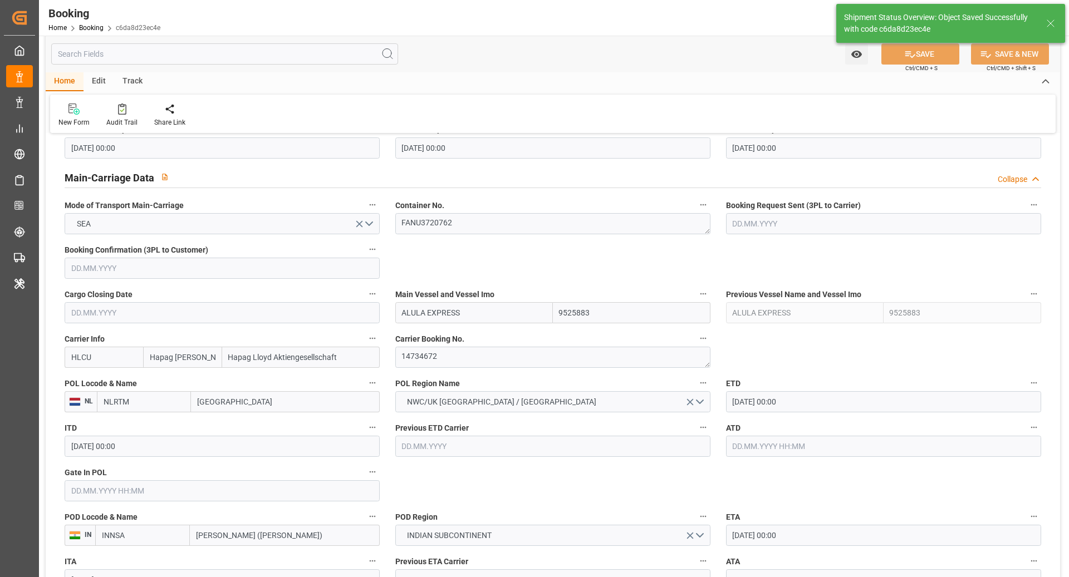
type textarea "[PERSON_NAME]"
type textarea "businessDivision-businessLine-"
type input "10.09.2025 10:52"
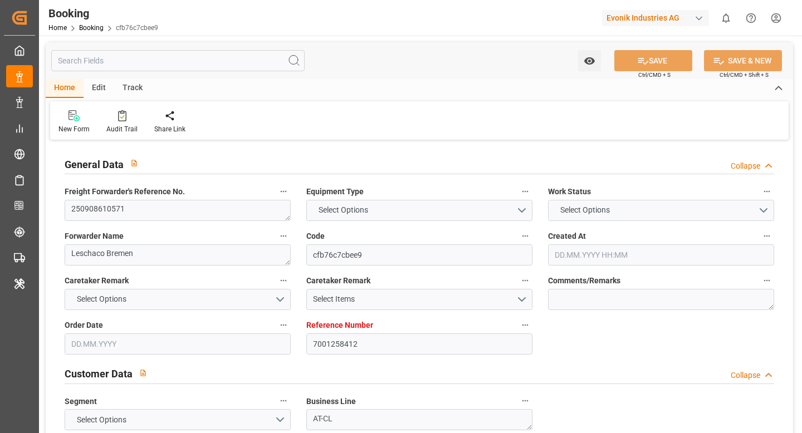
type input "7001258412"
type input "9778818"
type input "Hapag [PERSON_NAME]"
type input "Hapag Lloyd Aktiengesellschaft"
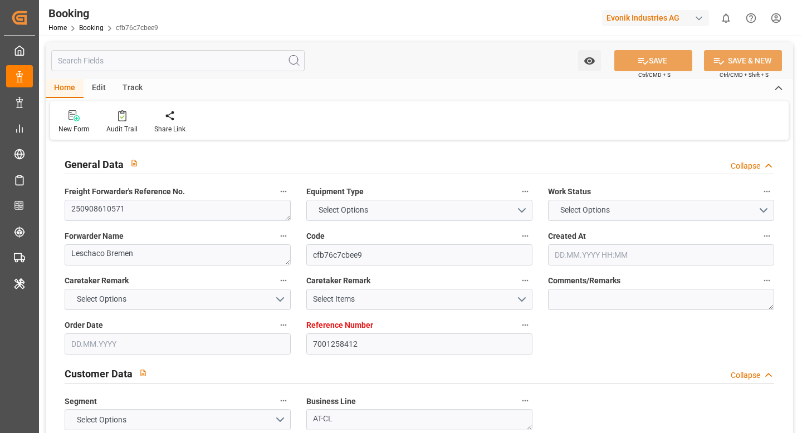
type input "EUNWC"
type input "CNSHA"
type input "[DATE] 08:38"
type input "[DATE]"
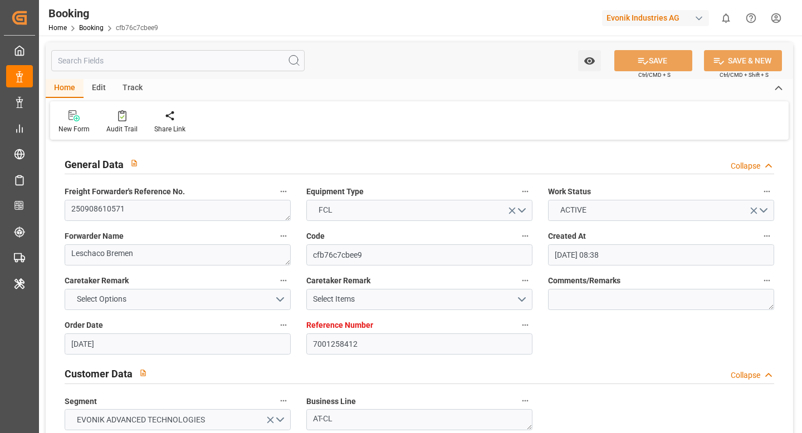
type input "[DATE]"
type input "[DATE] 00:00"
type input "[DATE]"
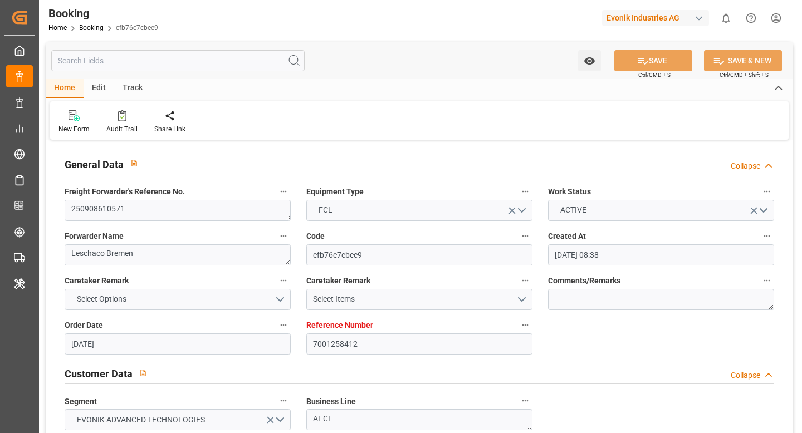
type input "04.09.2025"
type input "[DATE] 00:00"
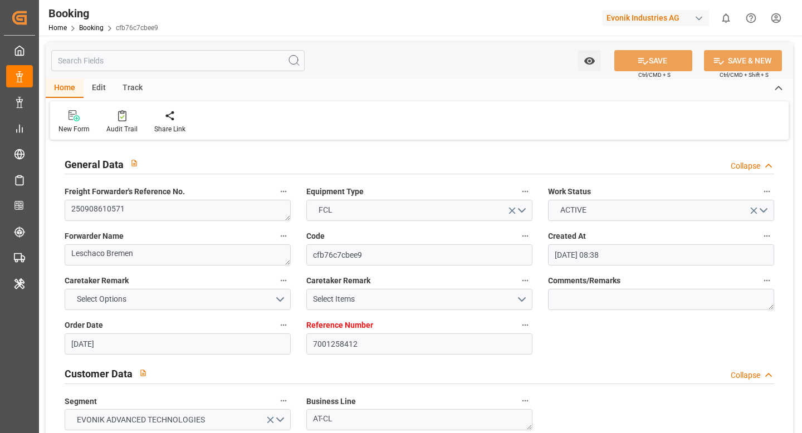
type input "08.09.2025 16:28"
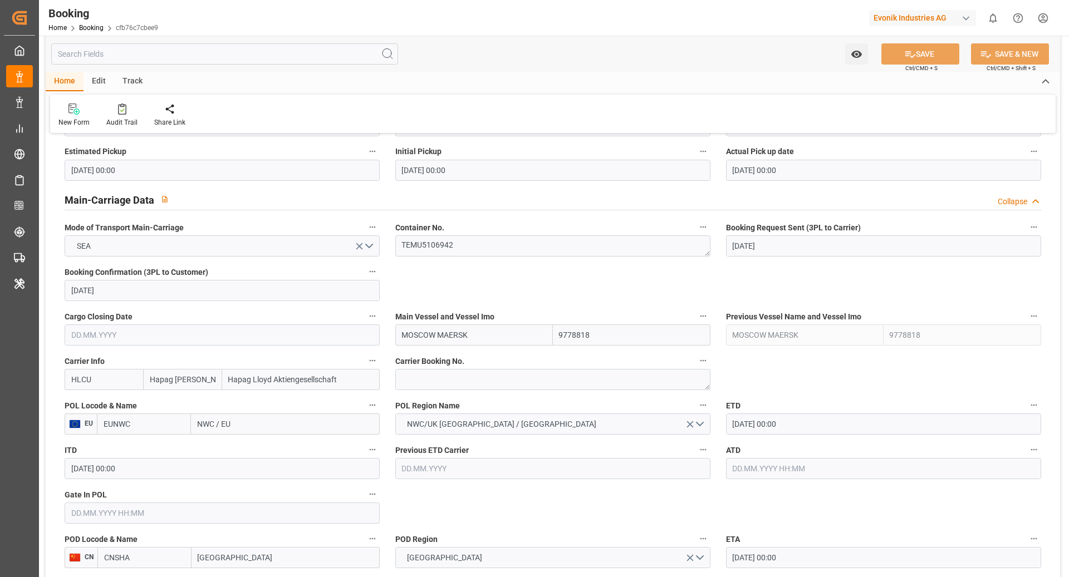
scroll to position [638, 0]
click at [436, 373] on textarea at bounding box center [552, 378] width 315 height 21
paste textarea "53402415"
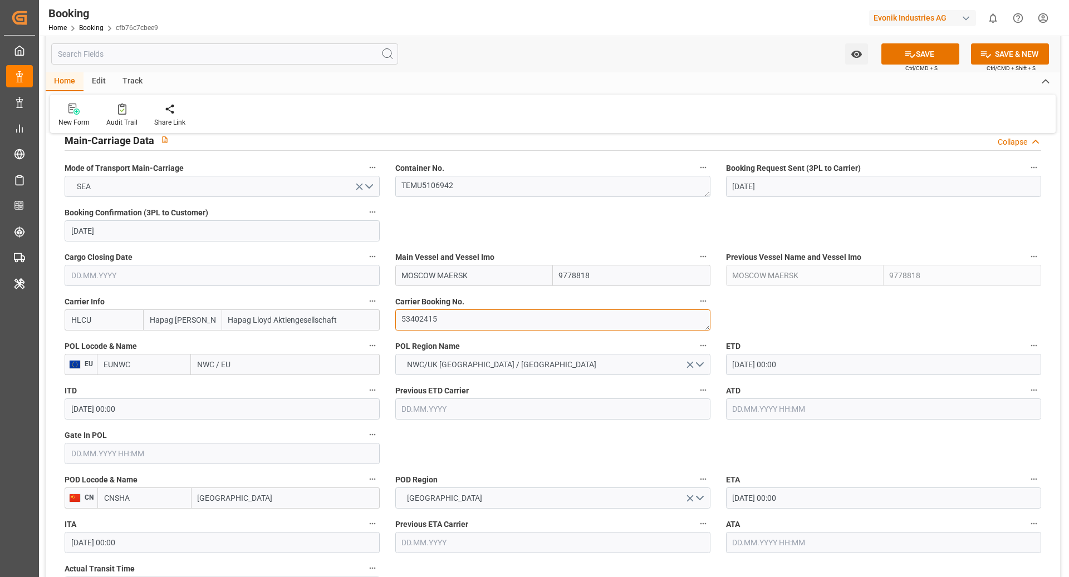
scroll to position [714, 0]
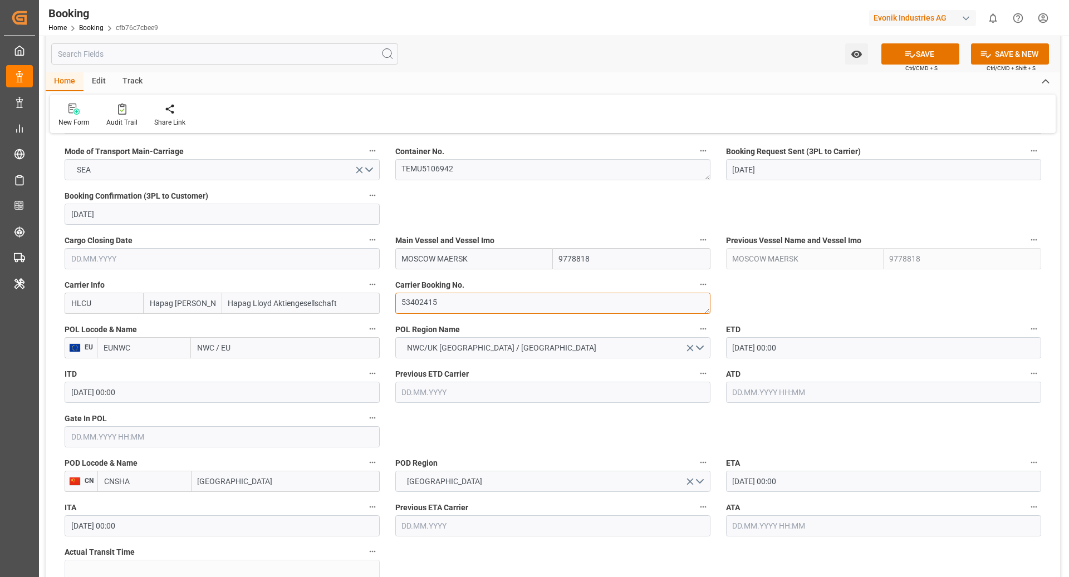
type textarea "53402415"
click at [146, 347] on input "EUNWC" at bounding box center [144, 347] width 94 height 21
type input "NLRTM"
click at [153, 371] on span "NLRTM - Rotterdam" at bounding box center [141, 378] width 75 height 21
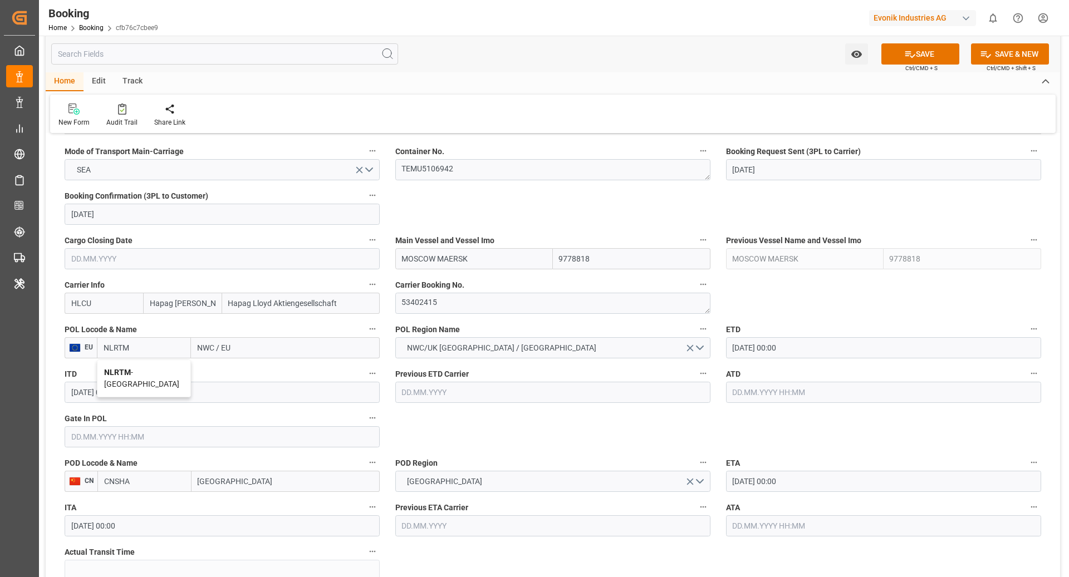
type input "[GEOGRAPHIC_DATA]"
type input "NLRTM"
click at [149, 432] on input "CNSHA" at bounding box center [144, 481] width 94 height 21
click at [166, 432] on span "CNSGH - Shanghai" at bounding box center [142, 512] width 75 height 21
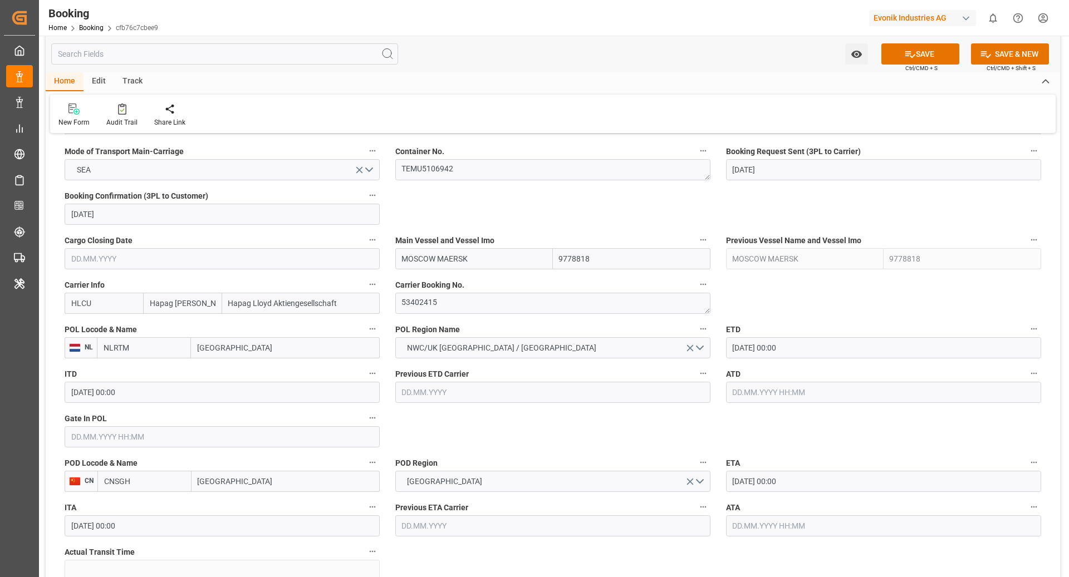
type input "CNSGH"
click at [771, 345] on input "16.09.2025 00:00" at bounding box center [883, 347] width 315 height 21
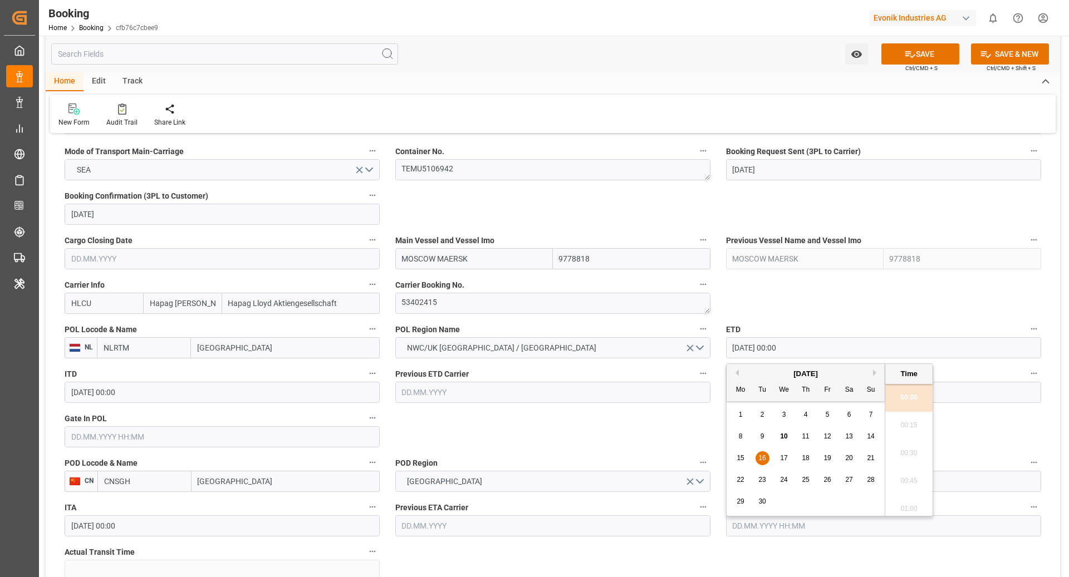
click at [801, 432] on span "14" at bounding box center [870, 436] width 7 height 8
type input "[DATE] 00:00"
click at [132, 432] on input "text" at bounding box center [222, 436] width 315 height 21
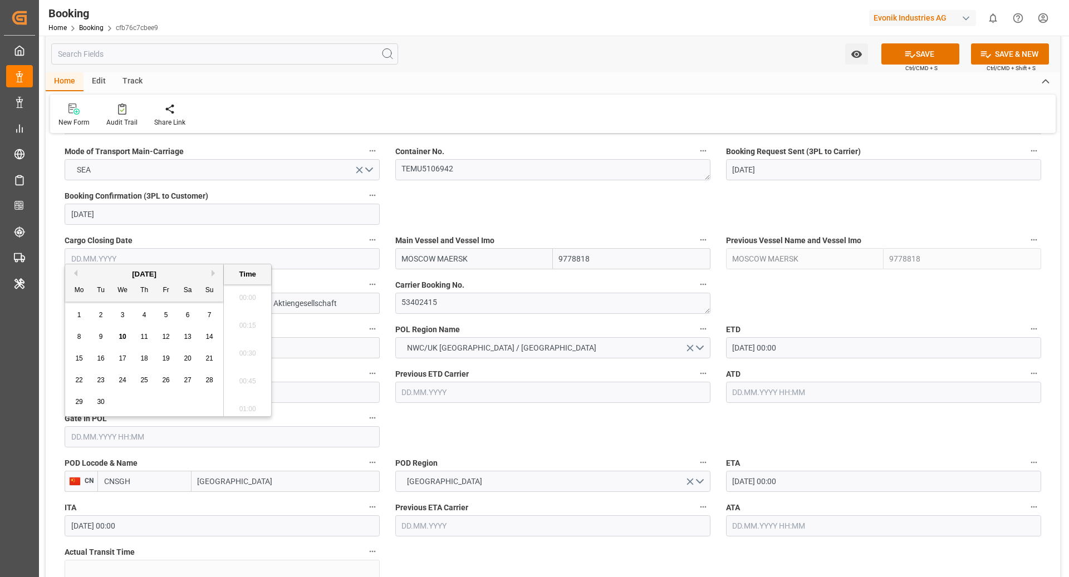
scroll to position [1757, 0]
click at [106, 336] on div "9" at bounding box center [101, 337] width 14 height 13
type input "[DATE] 00:00"
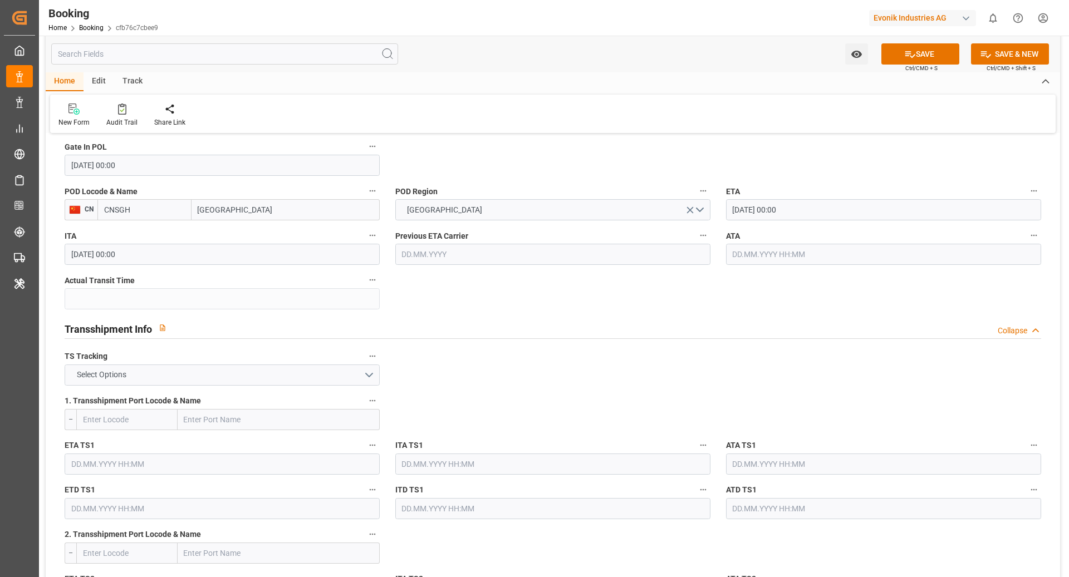
scroll to position [990, 0]
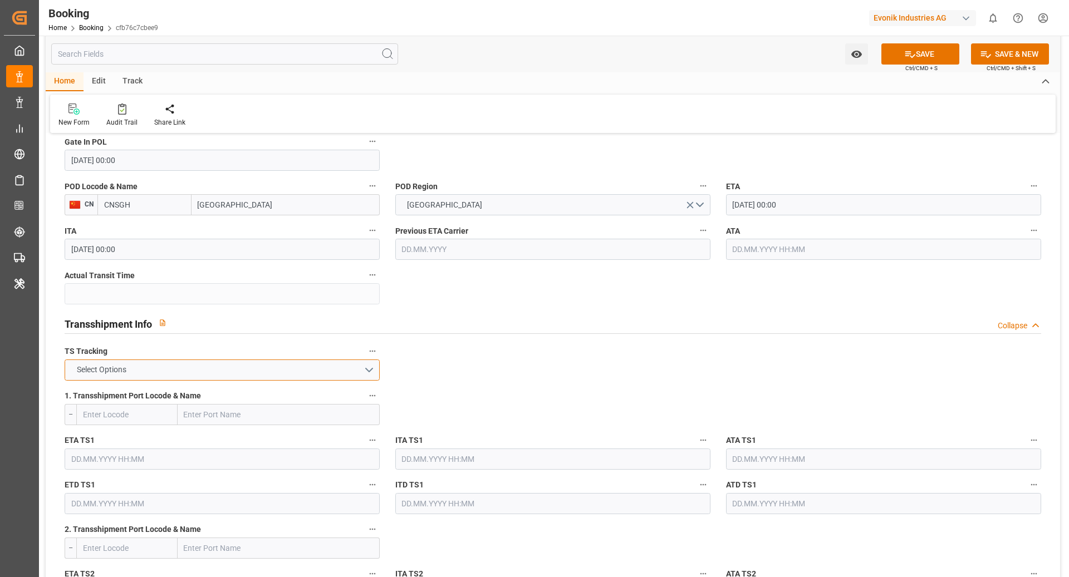
click at [306, 373] on button "Select Options" at bounding box center [222, 370] width 315 height 21
click at [229, 386] on div "FALSE" at bounding box center [222, 396] width 314 height 23
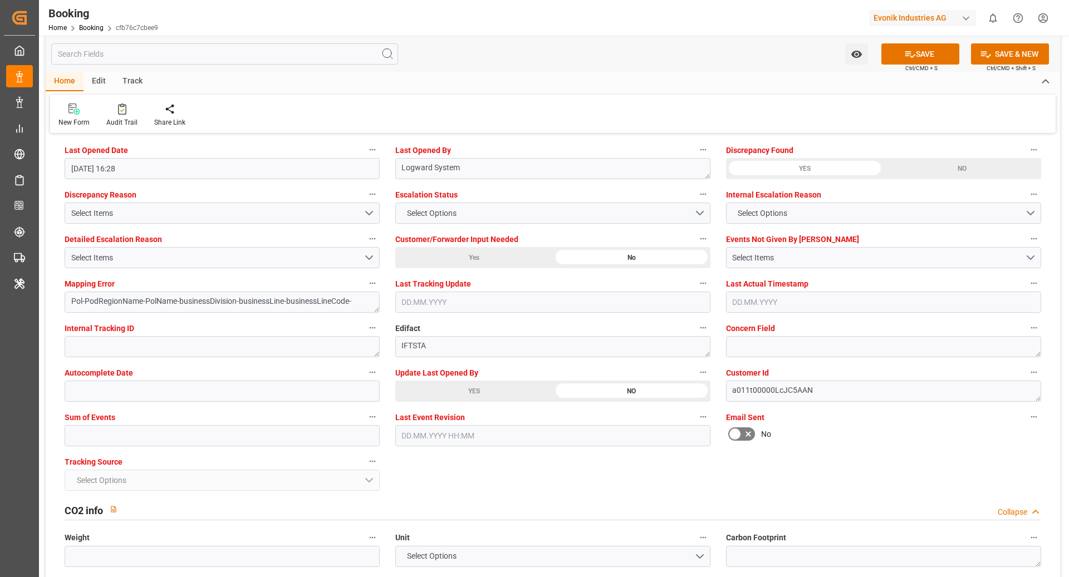
scroll to position [2061, 0]
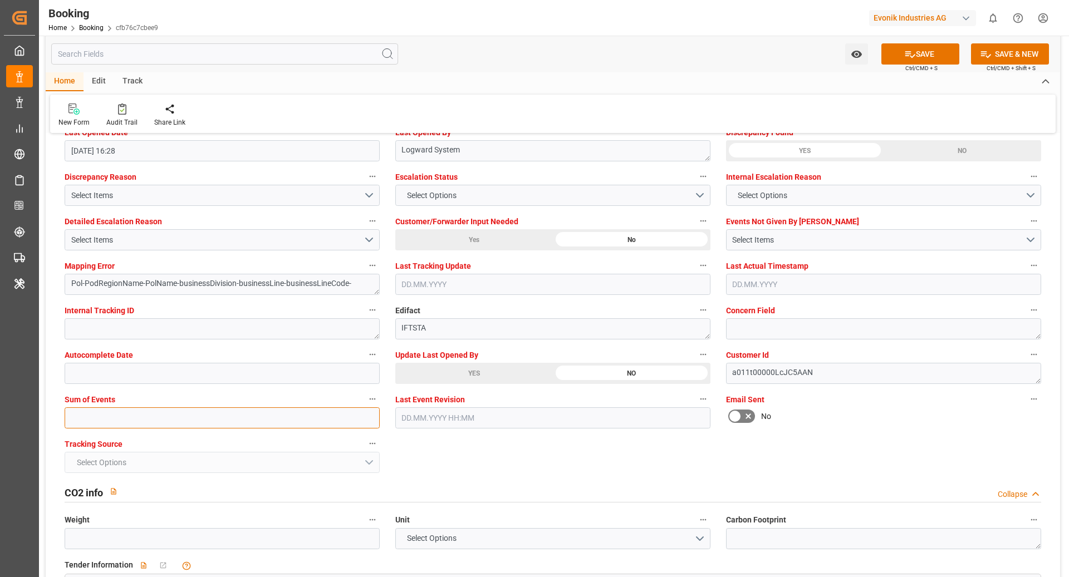
click at [208, 420] on input "text" at bounding box center [222, 417] width 315 height 21
type input "0"
drag, startPoint x: 916, startPoint y: 57, endPoint x: 518, endPoint y: 366, distance: 503.7
click at [801, 57] on button "SAVE" at bounding box center [920, 53] width 78 height 21
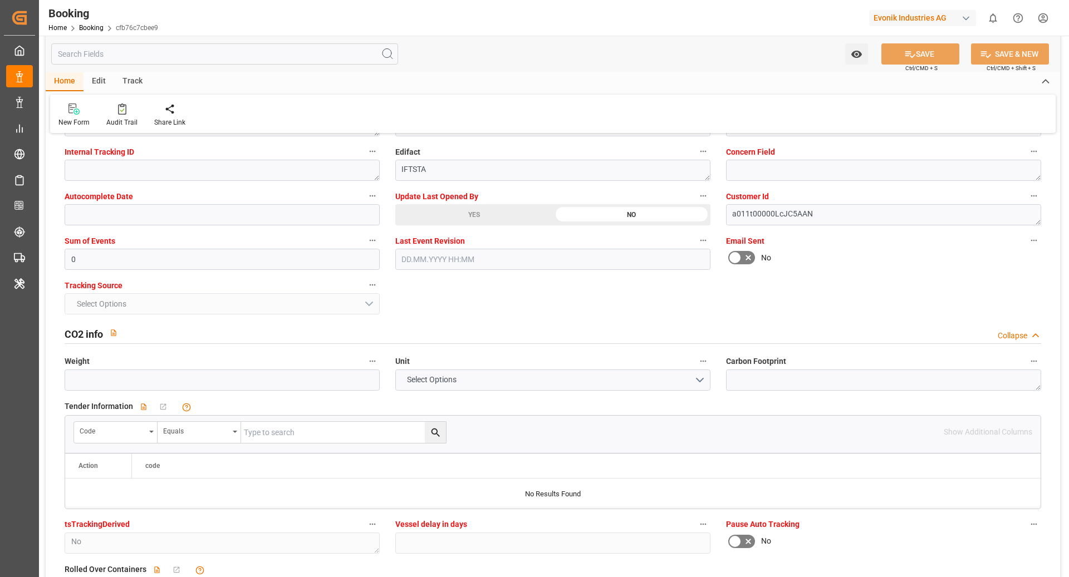
scroll to position [2294, 0]
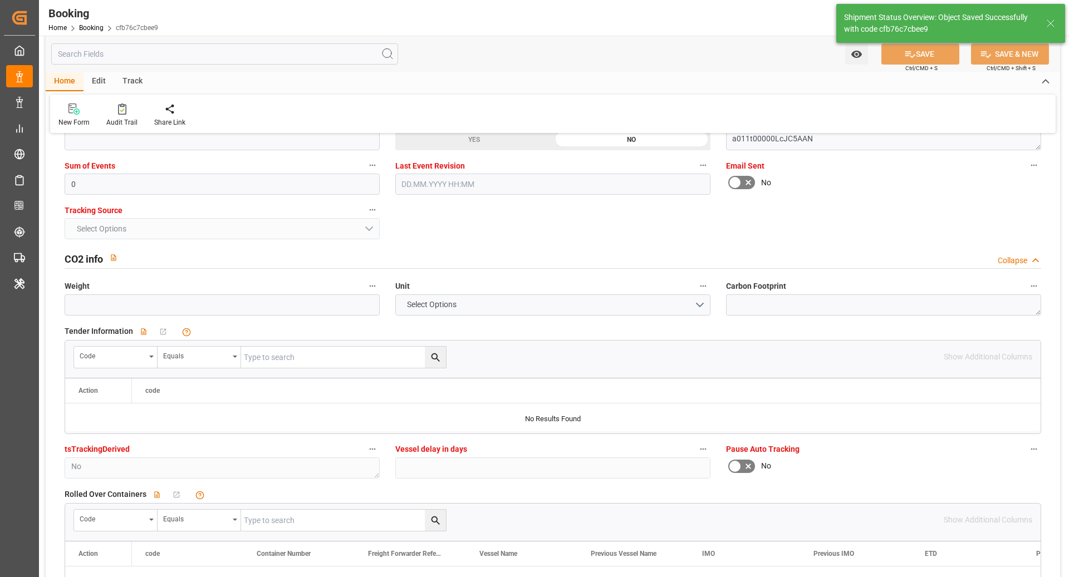
type textarea "NWC/UK North West Continent / UK_CNSGH_HLCU_AT-CL"
type textarea "[PERSON_NAME]"
type textarea "Pod-PodRegionName-businessDivision-businessLine-"
type input "10.09.2025 10:53"
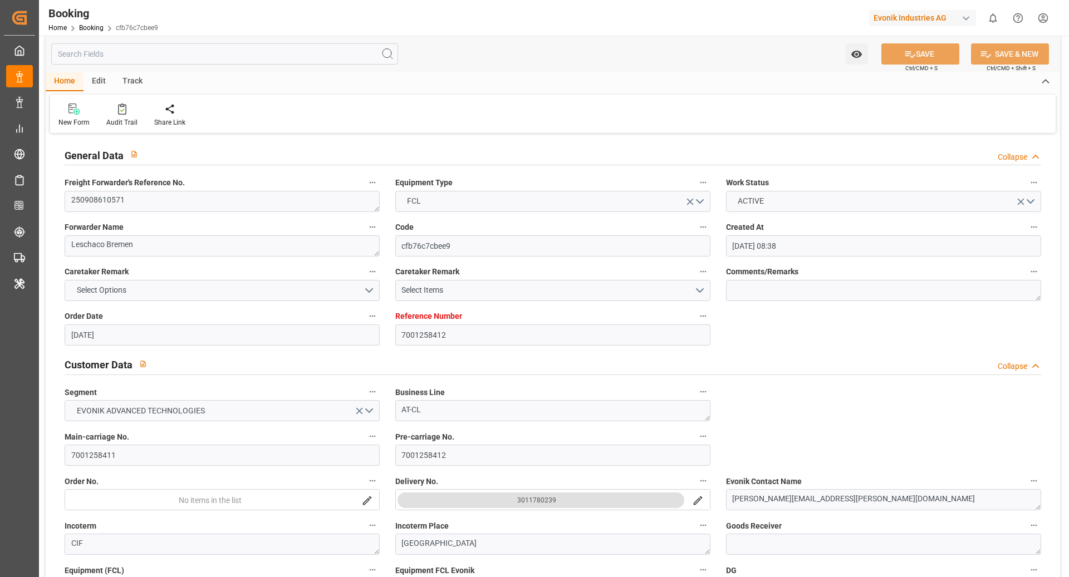
scroll to position [0, 0]
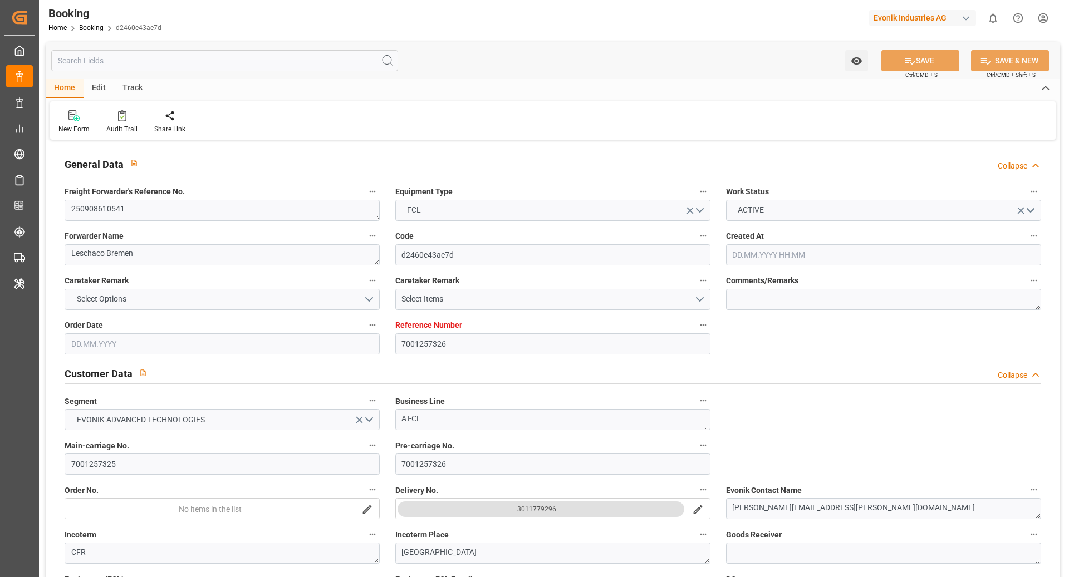
type input "7001257326"
type input "9778818"
type input "Hapag [PERSON_NAME]"
type input "Hapag Lloyd Aktiengesellschaft"
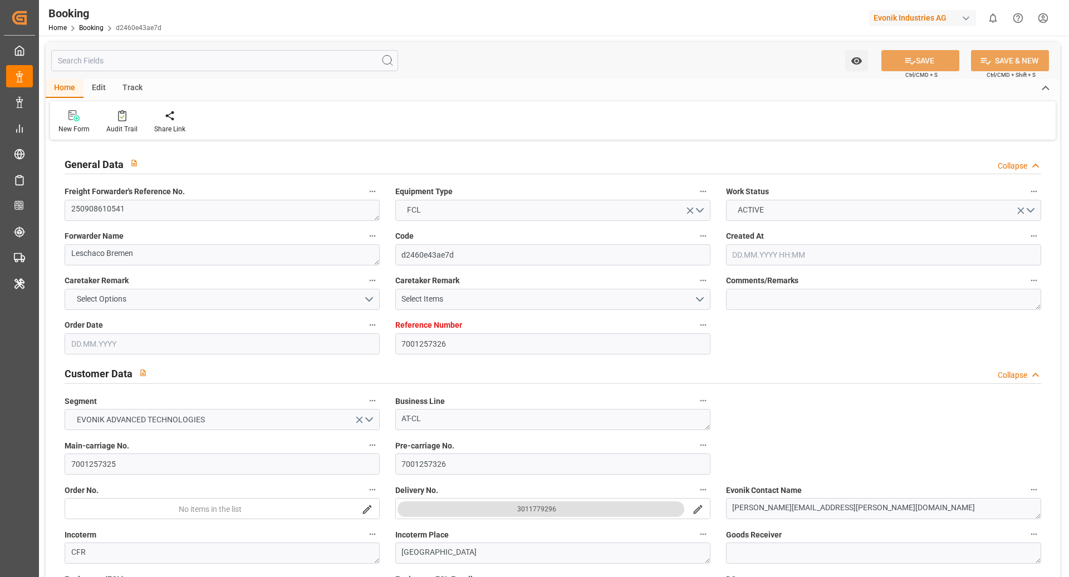
type input "EUNWC"
type input "JPNGO"
type input "[DATE] 10:45"
type input "[DATE]"
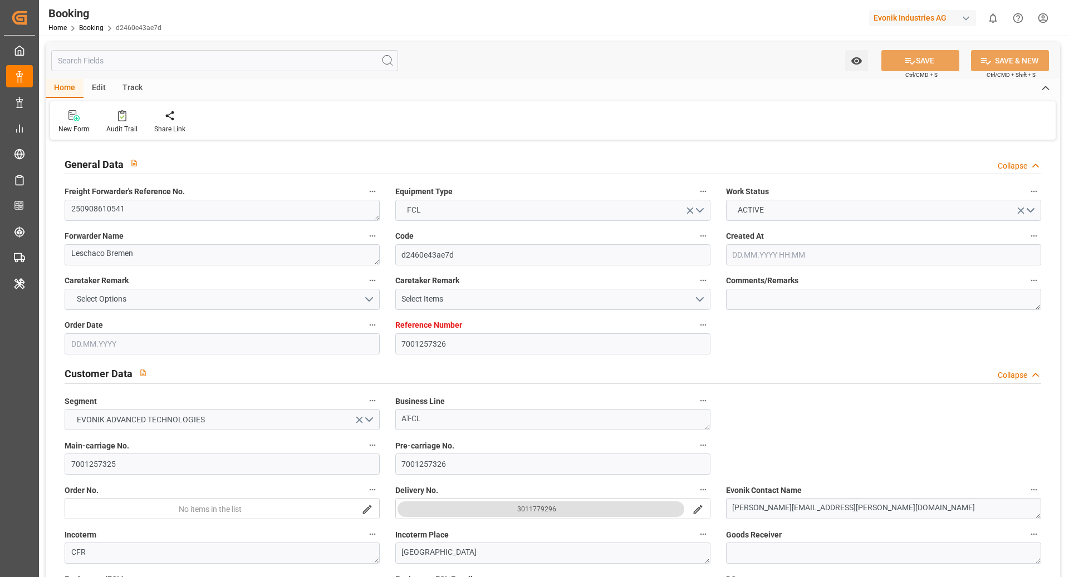
type input "[DATE]"
type input "[DATE] 00:00"
type input "[DATE]"
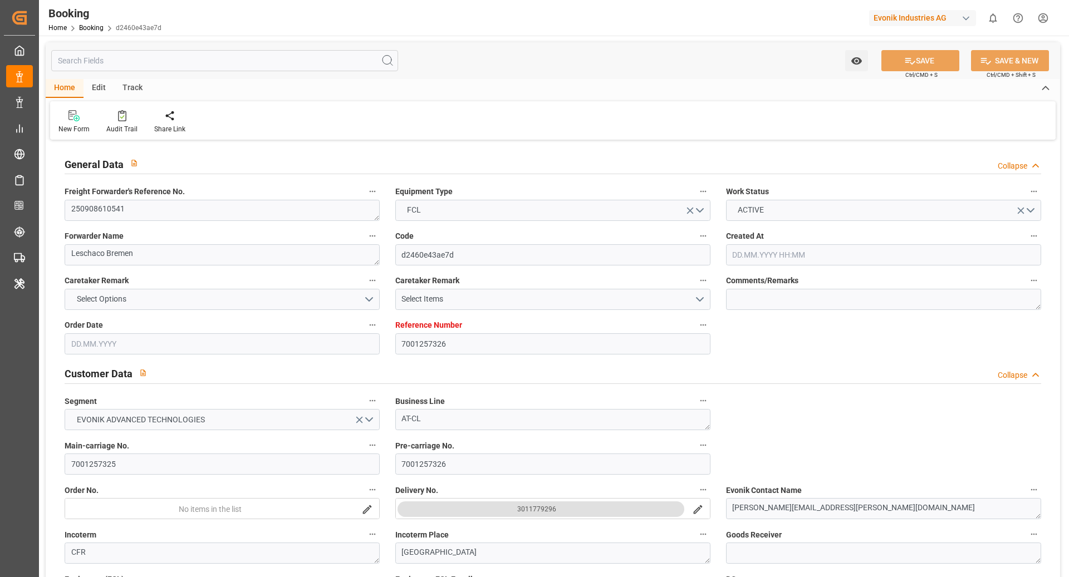
type input "[DATE]"
type input "[DATE] 00:00"
type input "05.11.2025 00:00"
type input "03.11.2025 00:00"
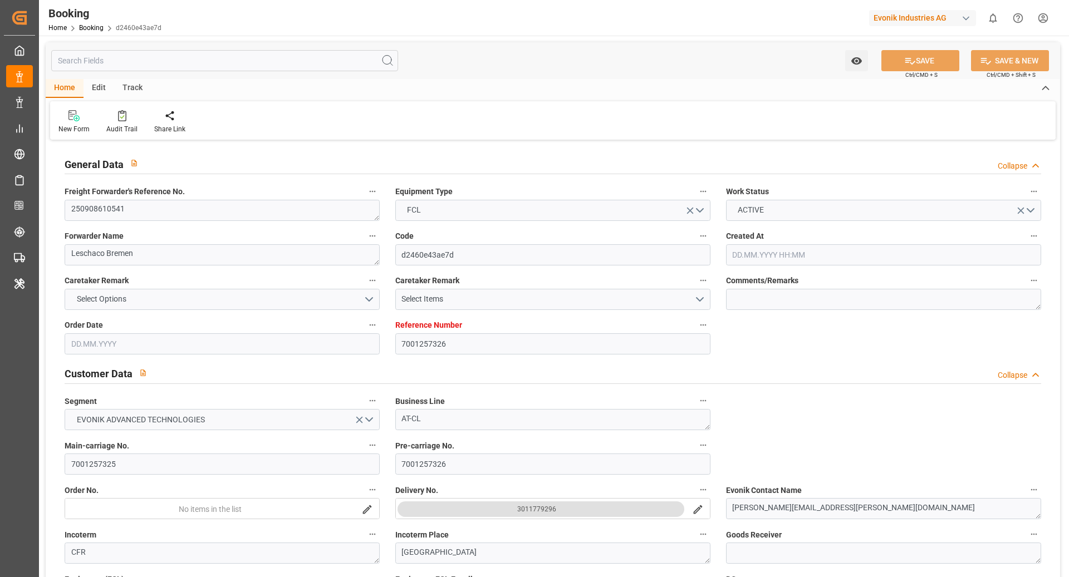
type input "10.09.2025 05:59"
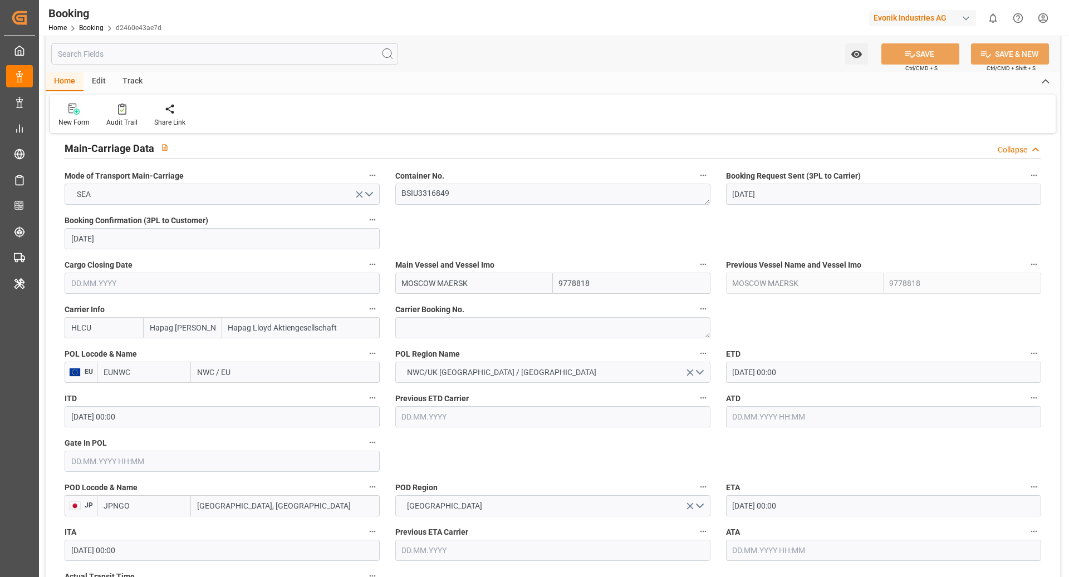
scroll to position [690, 0]
click at [464, 329] on textarea at bounding box center [552, 326] width 315 height 21
paste textarea "91733744"
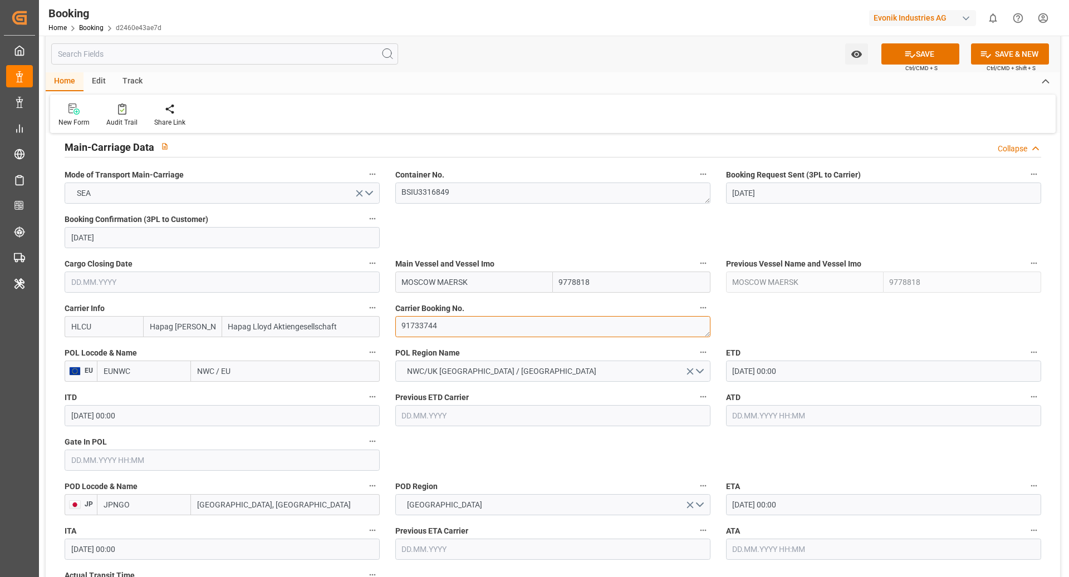
type textarea "91733744"
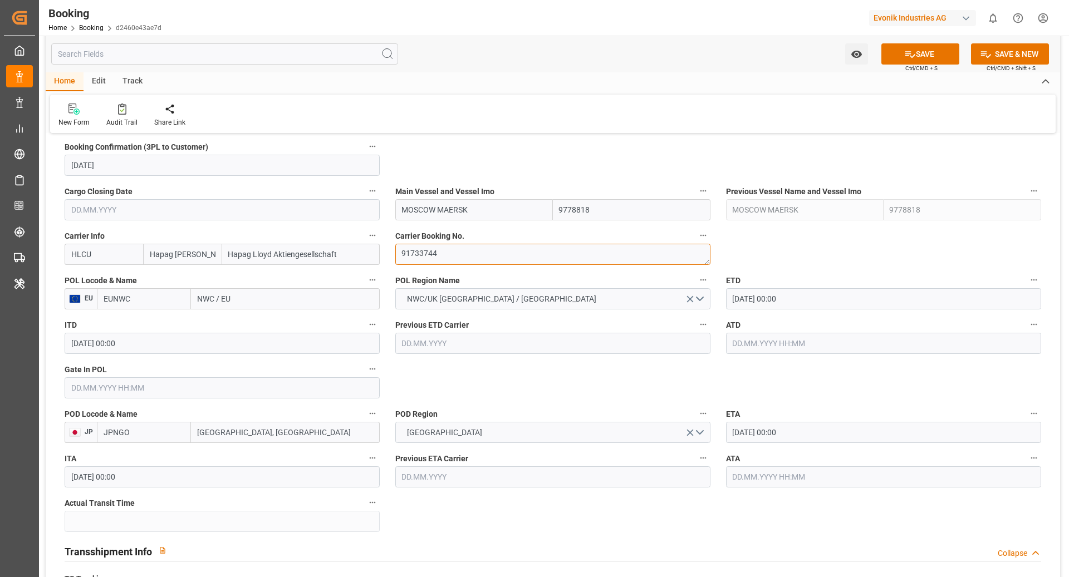
scroll to position [781, 0]
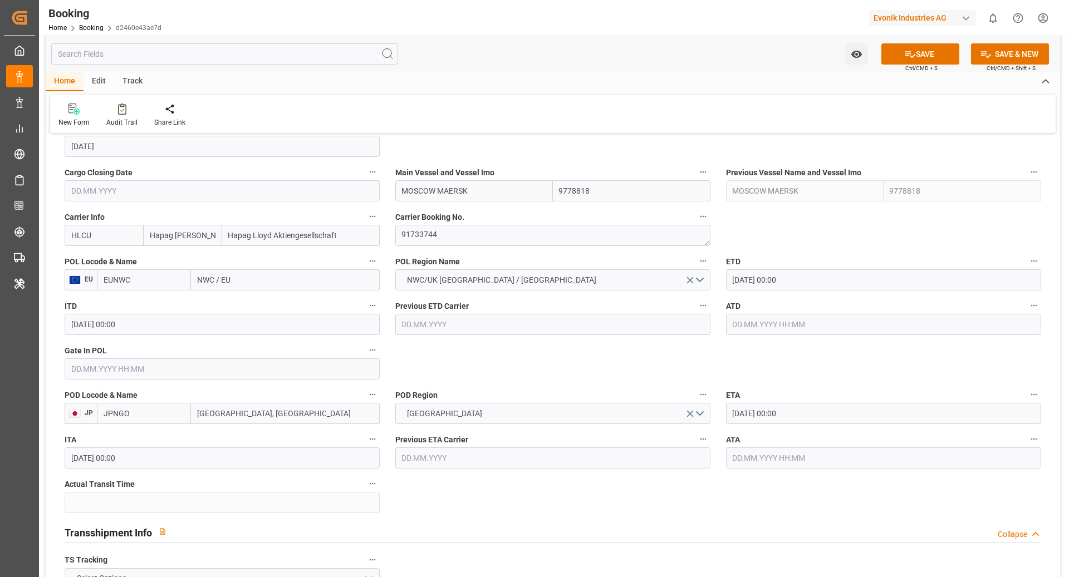
click at [152, 284] on input "EUNWC" at bounding box center [144, 279] width 94 height 21
type input "NLRTM"
click at [150, 308] on div "NLRTM - [GEOGRAPHIC_DATA]" at bounding box center [143, 310] width 93 height 37
type input "[GEOGRAPHIC_DATA]"
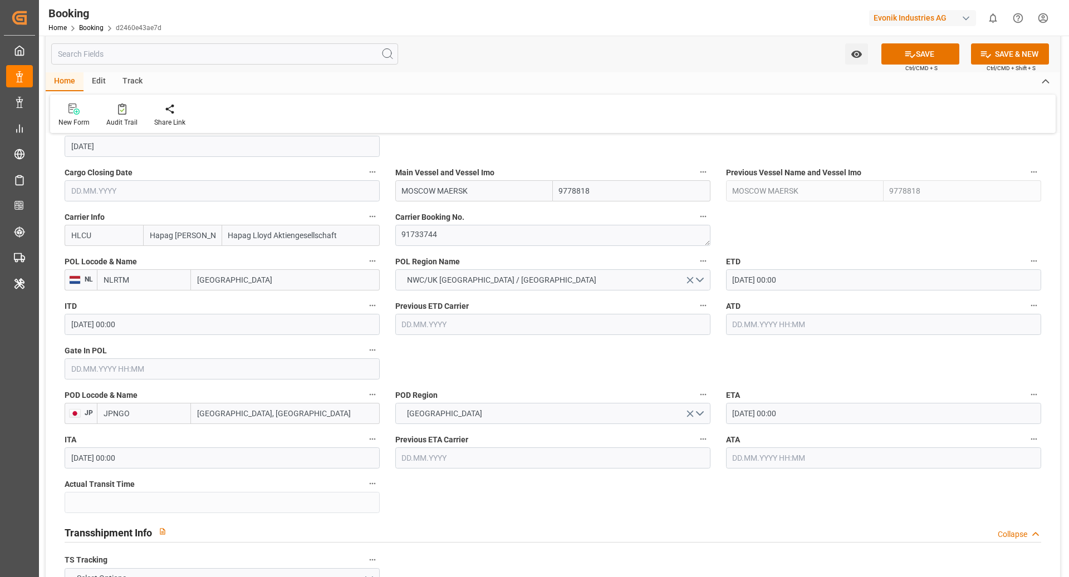
type input "NLRTM"
click at [146, 371] on input "text" at bounding box center [222, 368] width 315 height 21
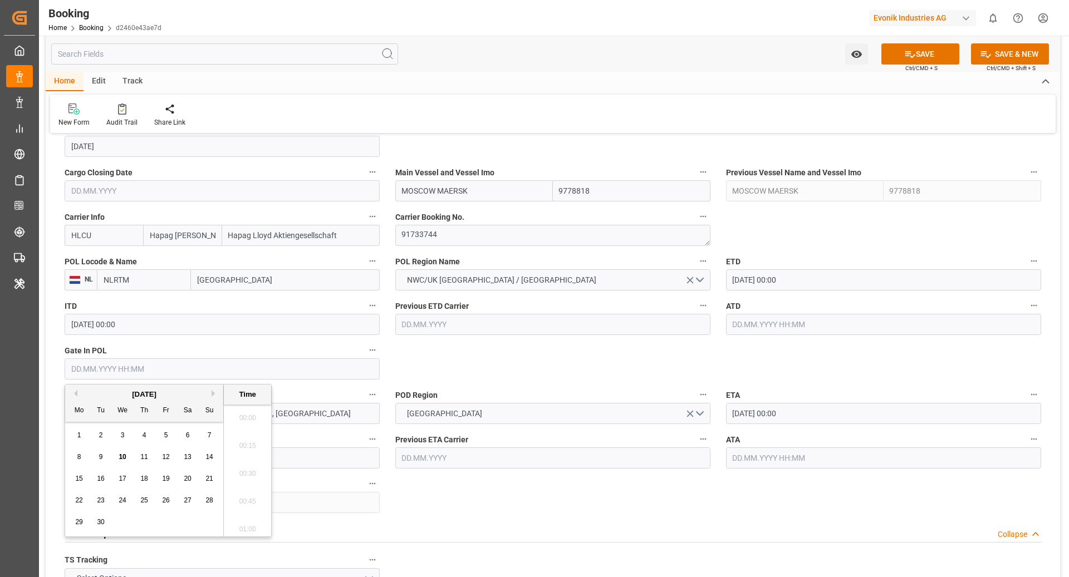
scroll to position [1757, 0]
click at [77, 460] on span "8" at bounding box center [79, 457] width 4 height 8
type input "[DATE] 00:00"
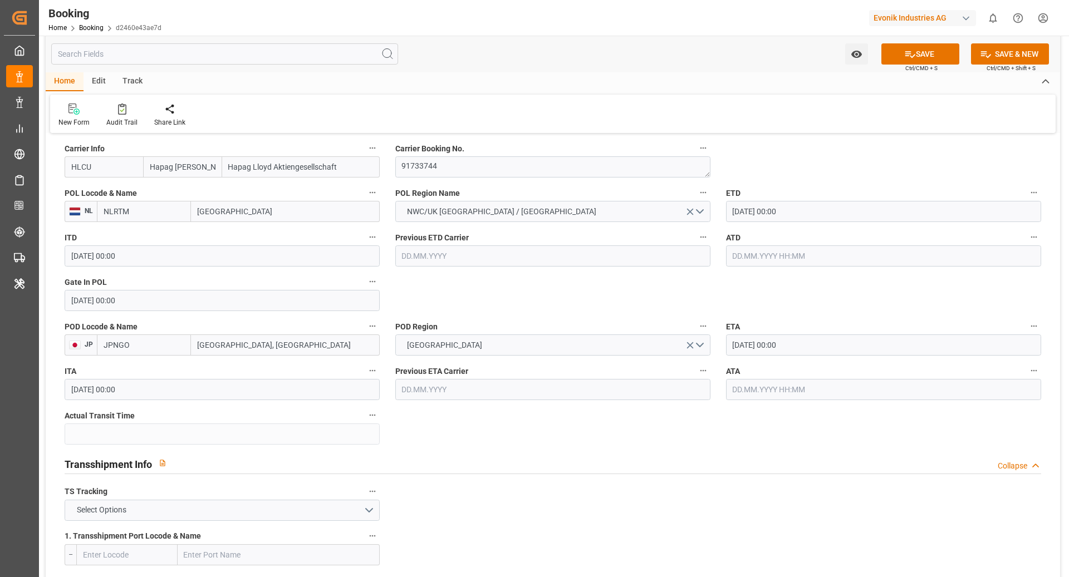
scroll to position [828, 0]
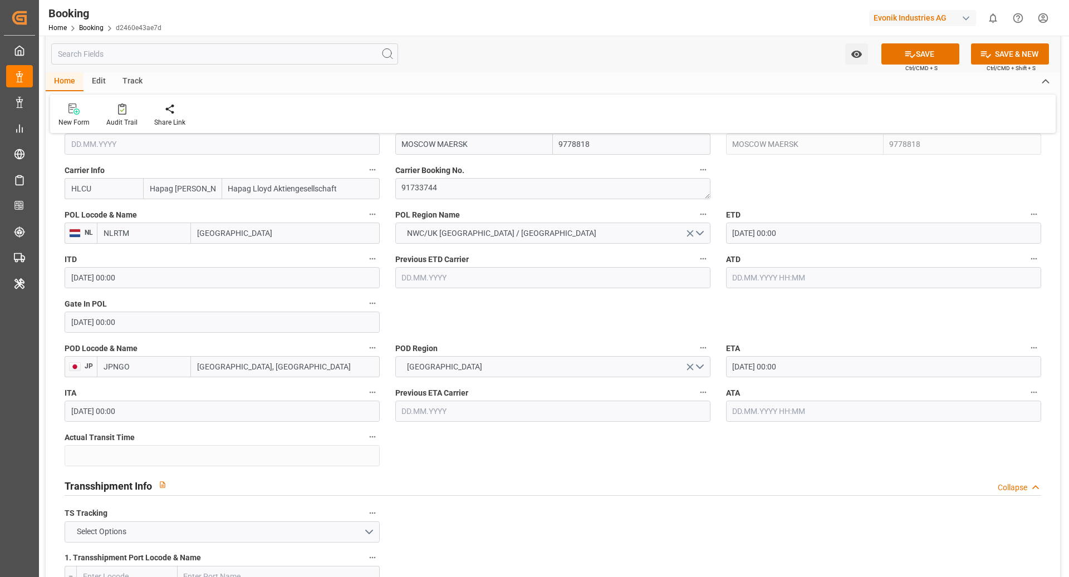
click at [770, 236] on input "[DATE] 00:00" at bounding box center [883, 233] width 315 height 21
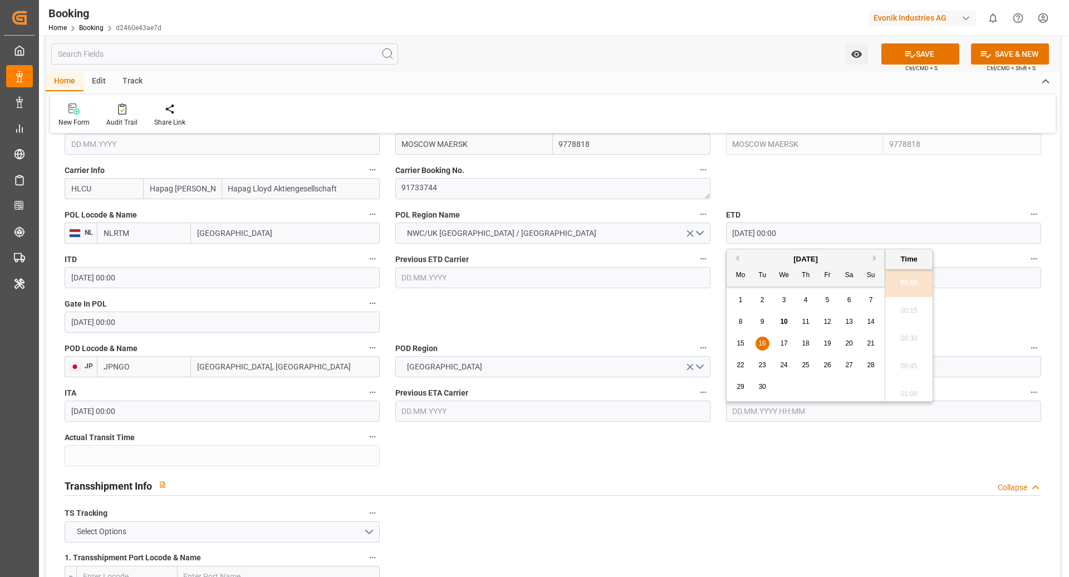
click at [876, 325] on div "14" at bounding box center [871, 322] width 14 height 13
type input "[DATE] 00:00"
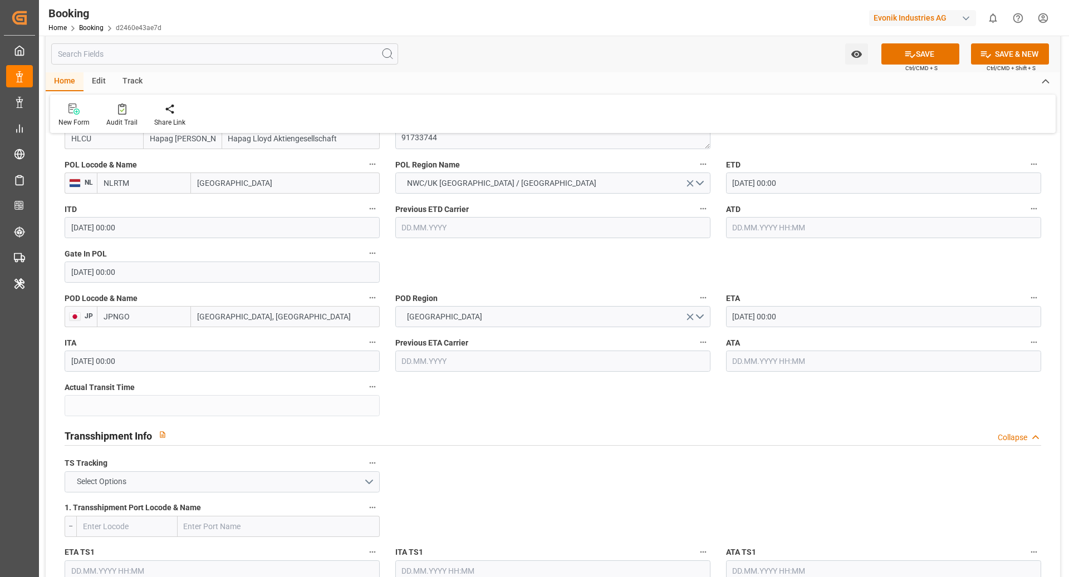
scroll to position [879, 0]
click at [279, 484] on button "Select Options" at bounding box center [222, 480] width 315 height 21
click at [198, 483] on div "TRUE" at bounding box center [222, 483] width 314 height 23
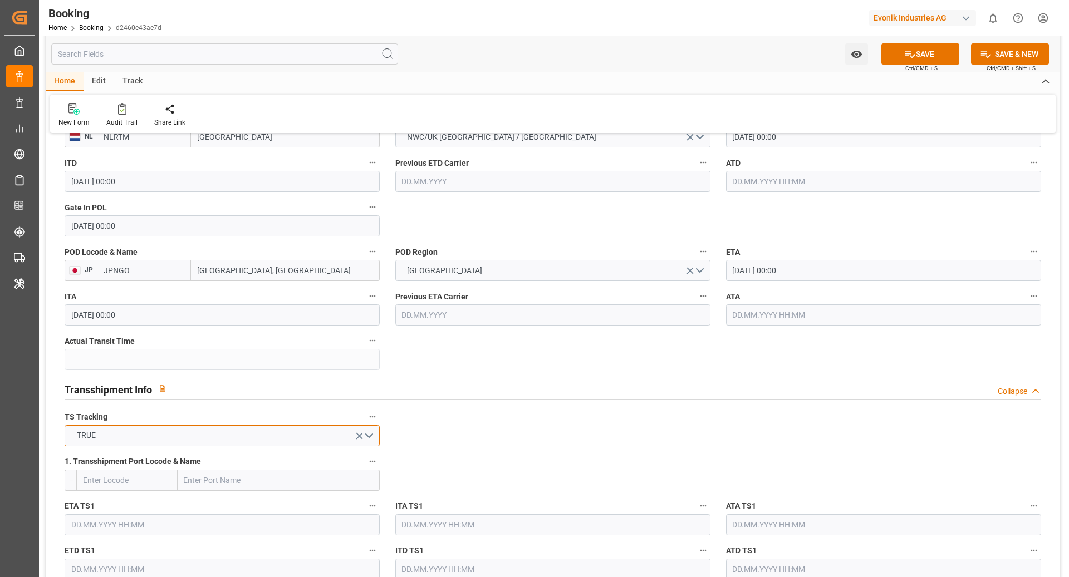
scroll to position [983, 0]
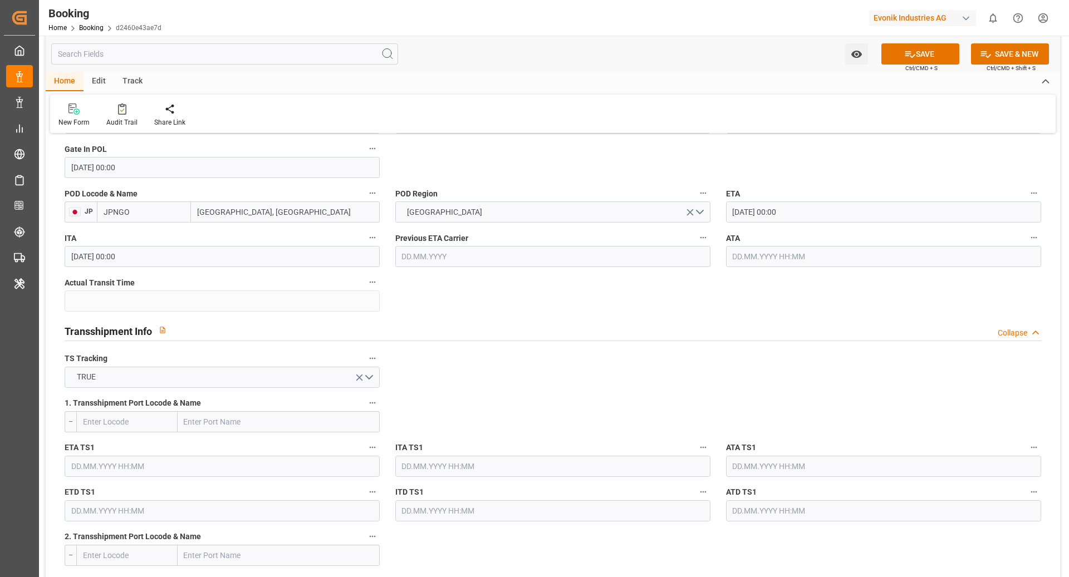
click at [124, 425] on input "text" at bounding box center [126, 421] width 101 height 21
type input "CNSGH"
click at [141, 450] on div "CNSGH - Shanghai" at bounding box center [127, 452] width 100 height 37
type input "[GEOGRAPHIC_DATA]"
type input "CNSGH"
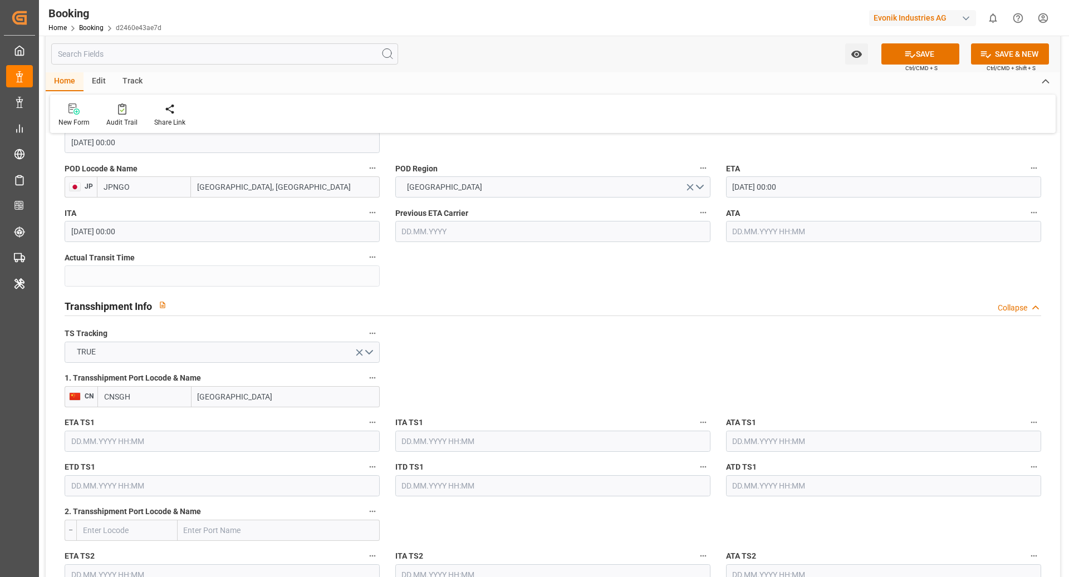
scroll to position [1053, 0]
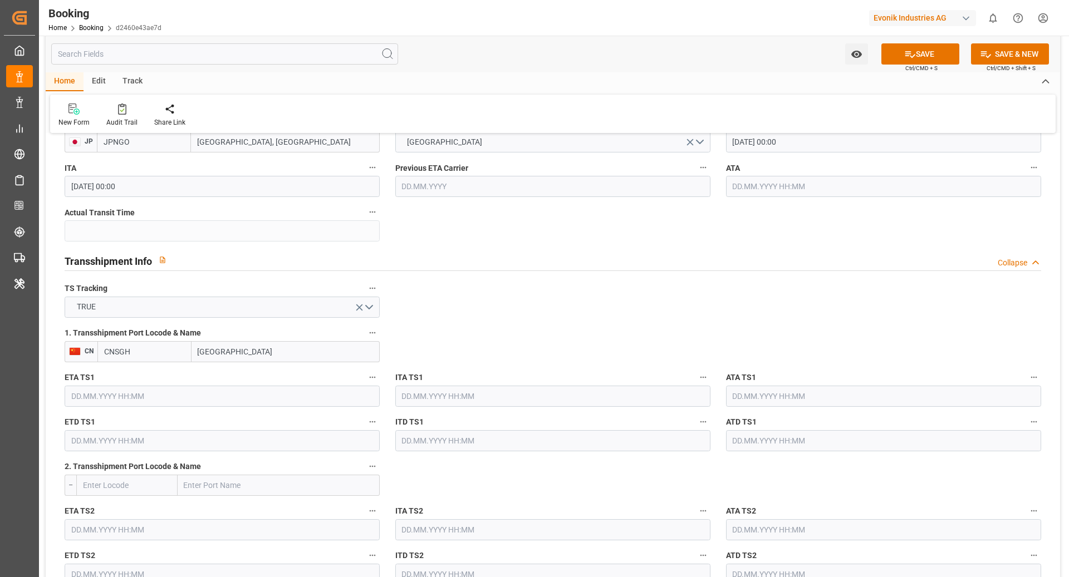
click at [125, 389] on input "text" at bounding box center [222, 396] width 315 height 21
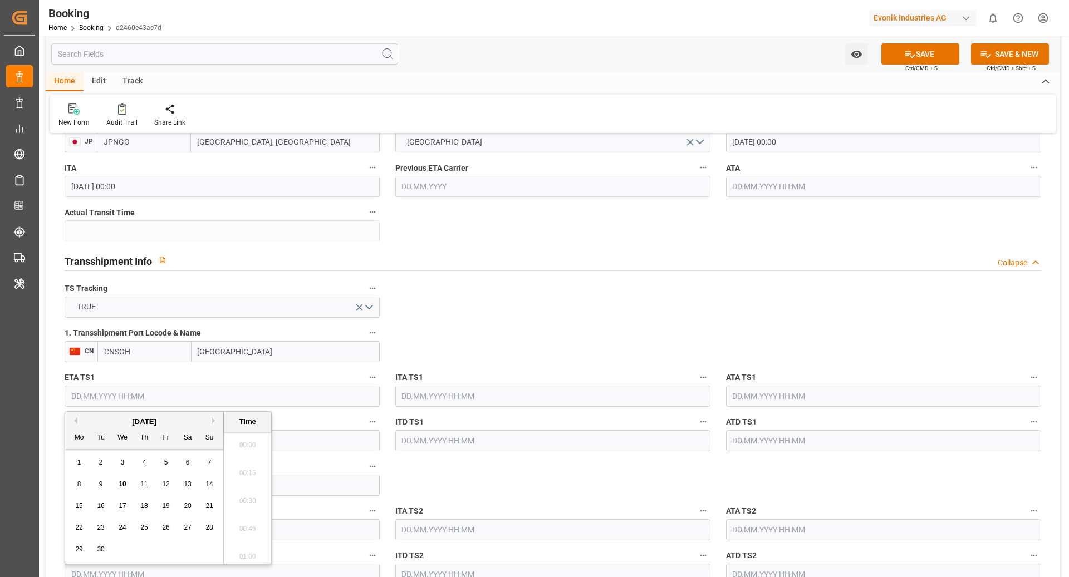
scroll to position [1757, 0]
click at [209, 421] on div "[DATE]" at bounding box center [144, 421] width 158 height 11
click at [208, 421] on div "[DATE]" at bounding box center [144, 421] width 158 height 11
click at [212, 424] on button "Next Month" at bounding box center [215, 420] width 7 height 7
click at [190, 527] on span "25" at bounding box center [187, 528] width 7 height 8
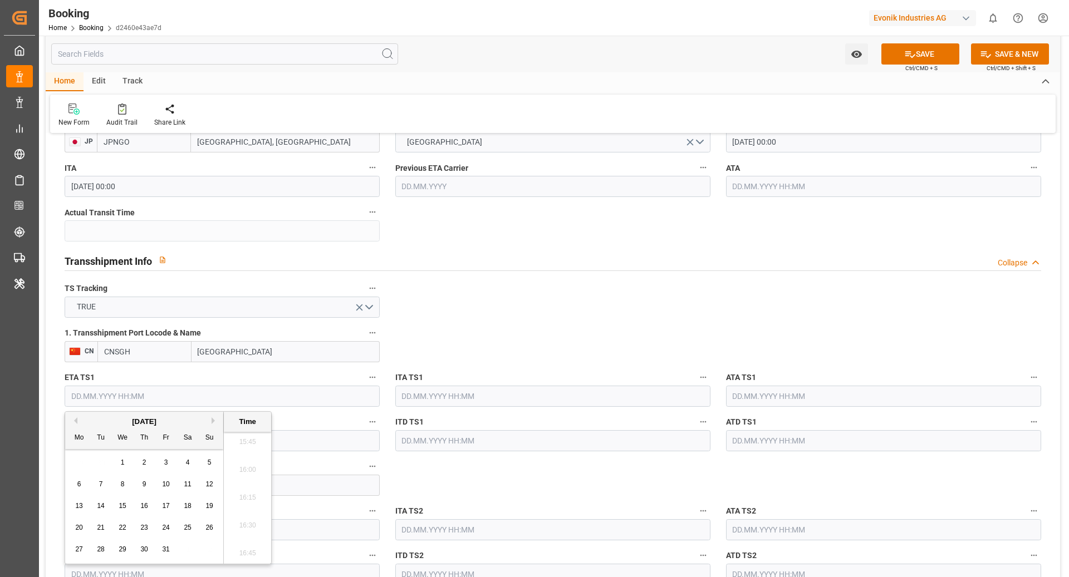
type input "[DATE] 00:00"
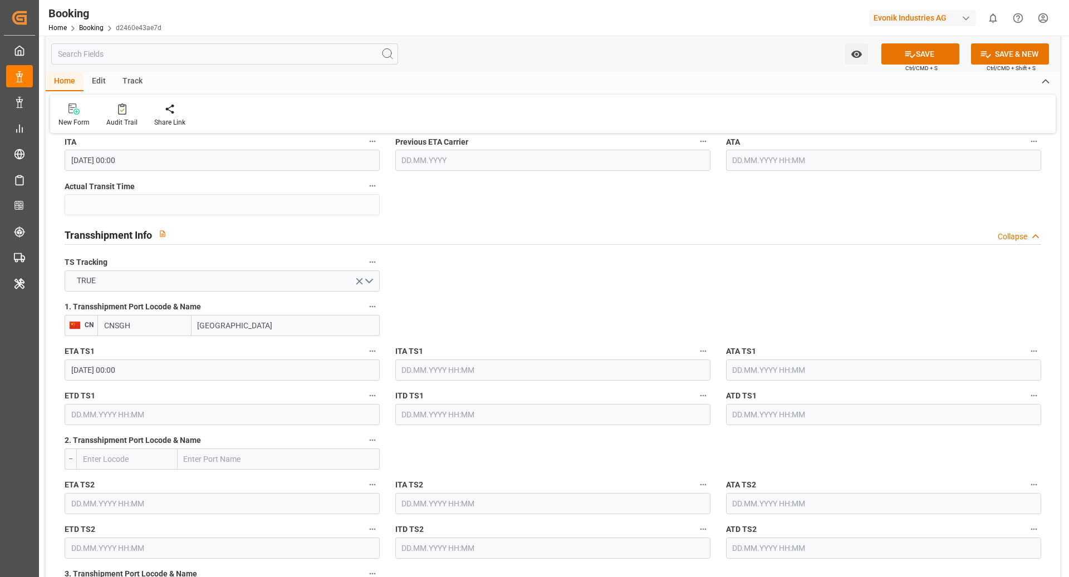
scroll to position [1080, 0]
click at [183, 408] on input "text" at bounding box center [222, 413] width 315 height 21
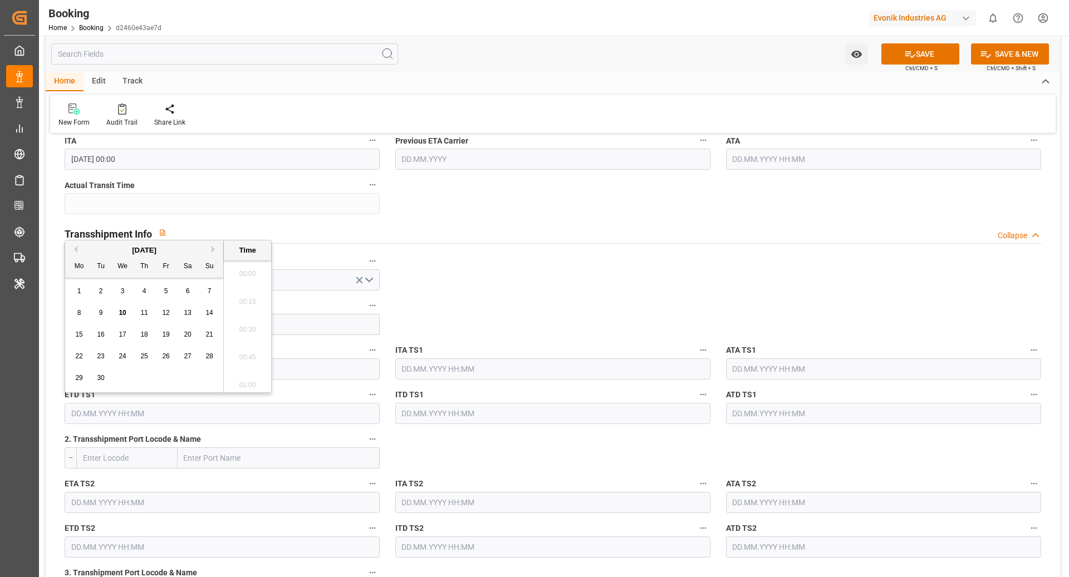
scroll to position [1757, 0]
click at [214, 250] on button "Next Month" at bounding box center [215, 249] width 7 height 7
drag, startPoint x: 161, startPoint y: 382, endPoint x: 175, endPoint y: 365, distance: 22.5
click at [161, 382] on div "31" at bounding box center [166, 378] width 14 height 13
type input "31.10.2025 00:00"
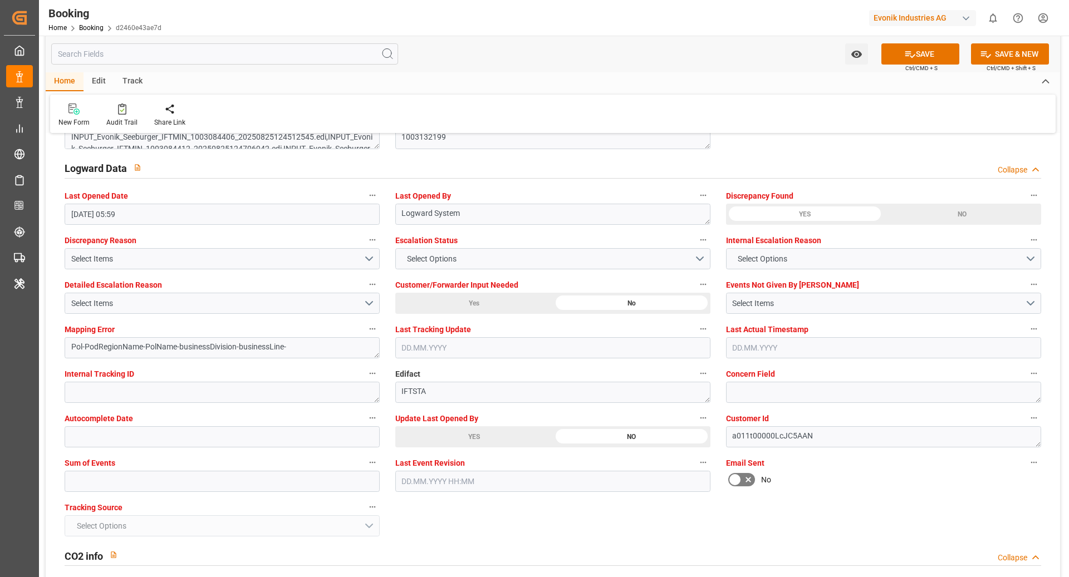
scroll to position [2005, 0]
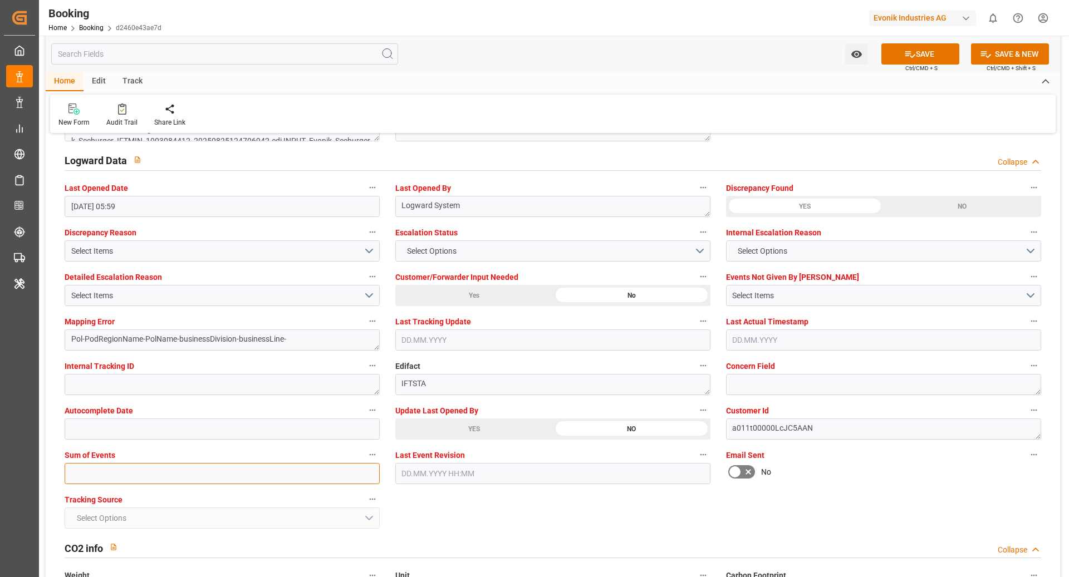
click at [170, 473] on input "text" at bounding box center [222, 473] width 315 height 21
type input "0"
click at [898, 53] on button "SAVE" at bounding box center [920, 53] width 78 height 21
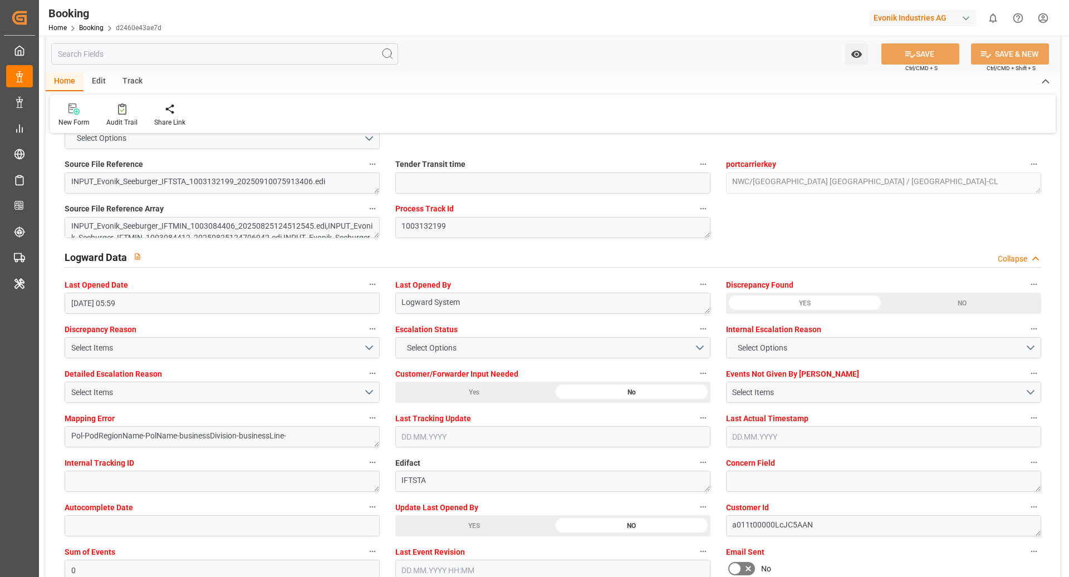
scroll to position [1905, 0]
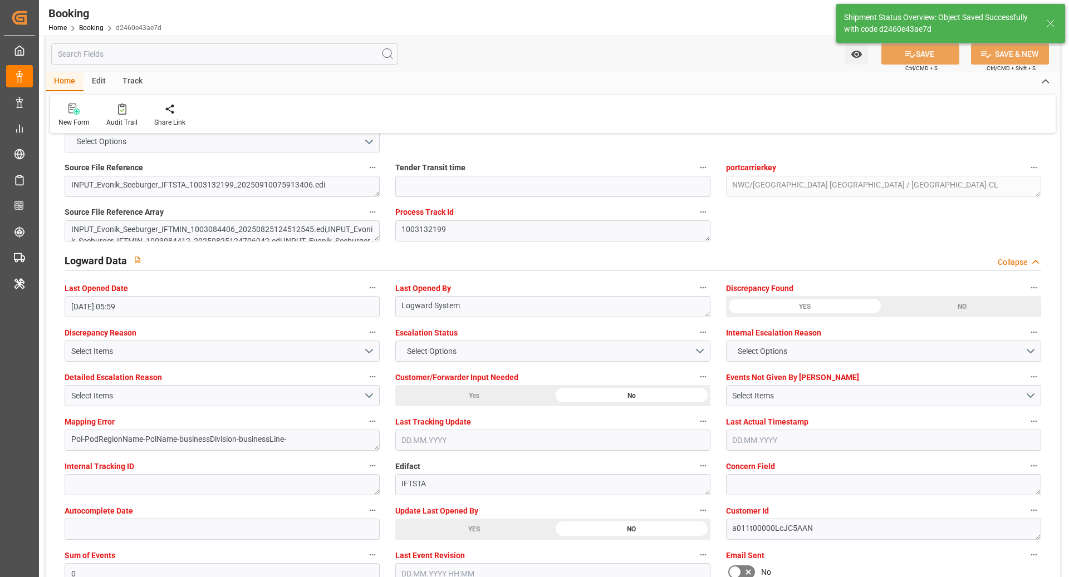
type textarea "[PERSON_NAME]"
type textarea "businessDivision-businessLine-"
type textarea "Yes"
type input "[DATE] 00:00"
type input "31.10.2025 00:00"
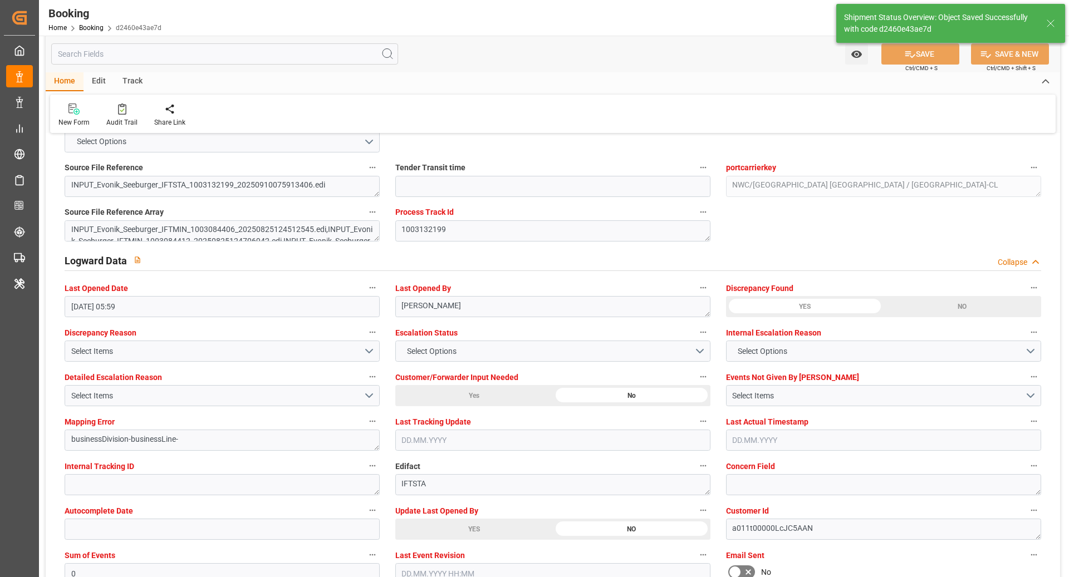
type input "10.09.2025 10:55"
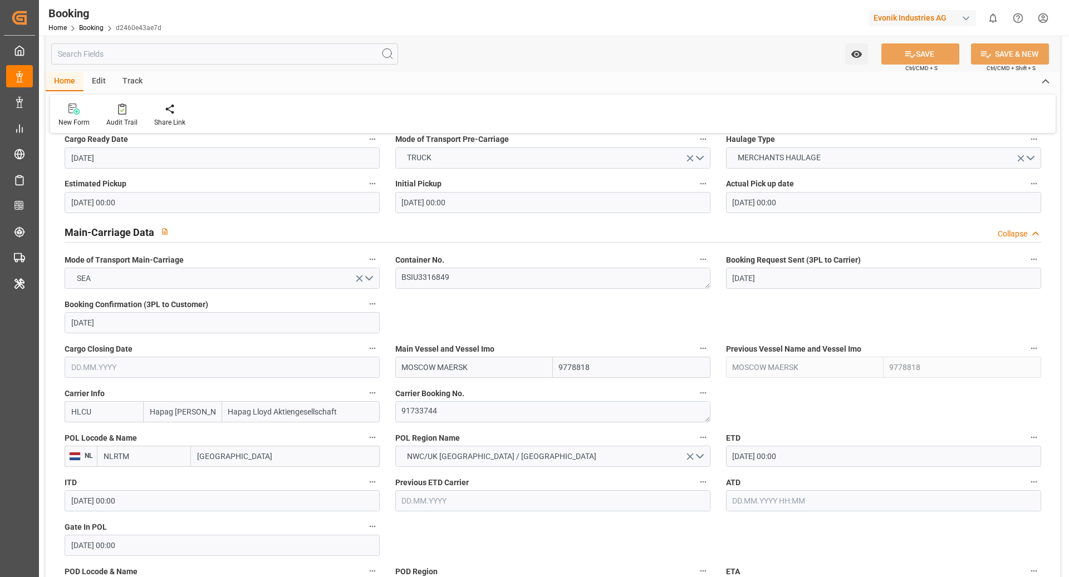
scroll to position [510, 0]
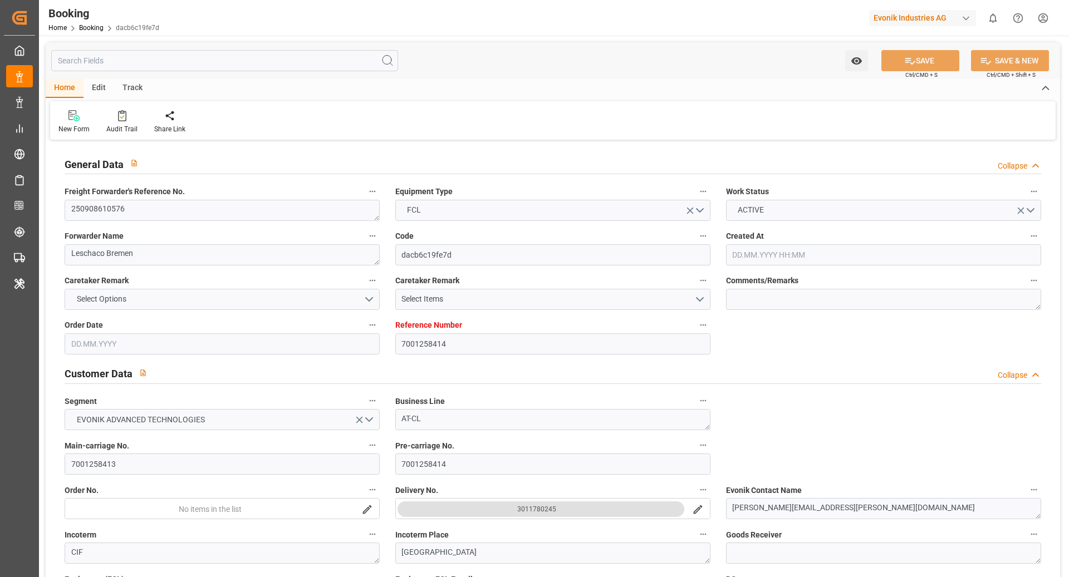
type input "7001258414"
type input "9778818"
type input "Hapag [PERSON_NAME]"
type input "Hapag Lloyd Aktiengesellschaft"
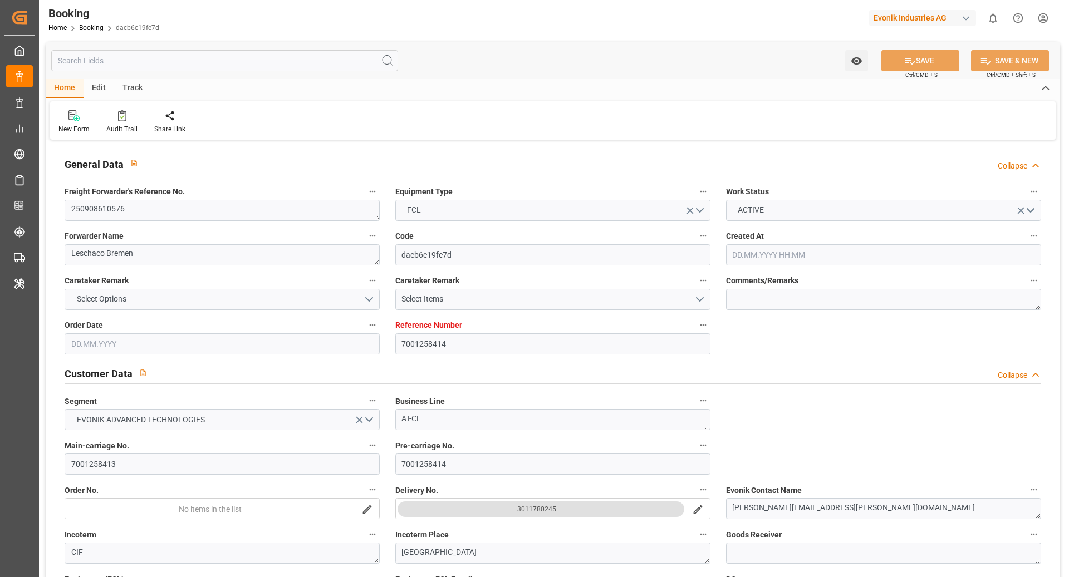
type input "EUNWC"
type input "CNSHA"
type input "[DATE] 08:38"
type input "[DATE]"
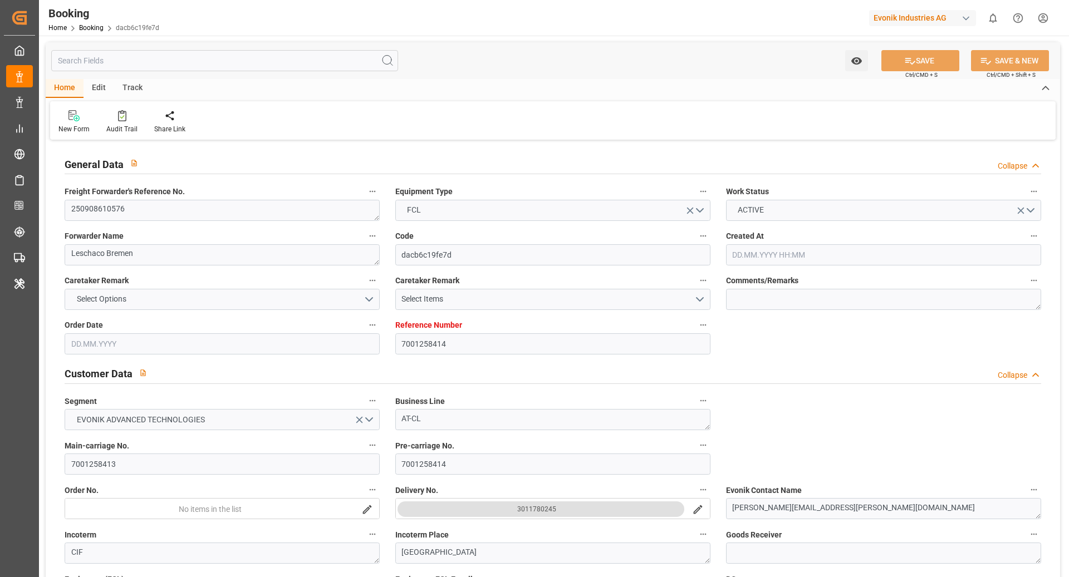
type input "[DATE]"
type input "[DATE] 00:00"
type input "[DATE]"
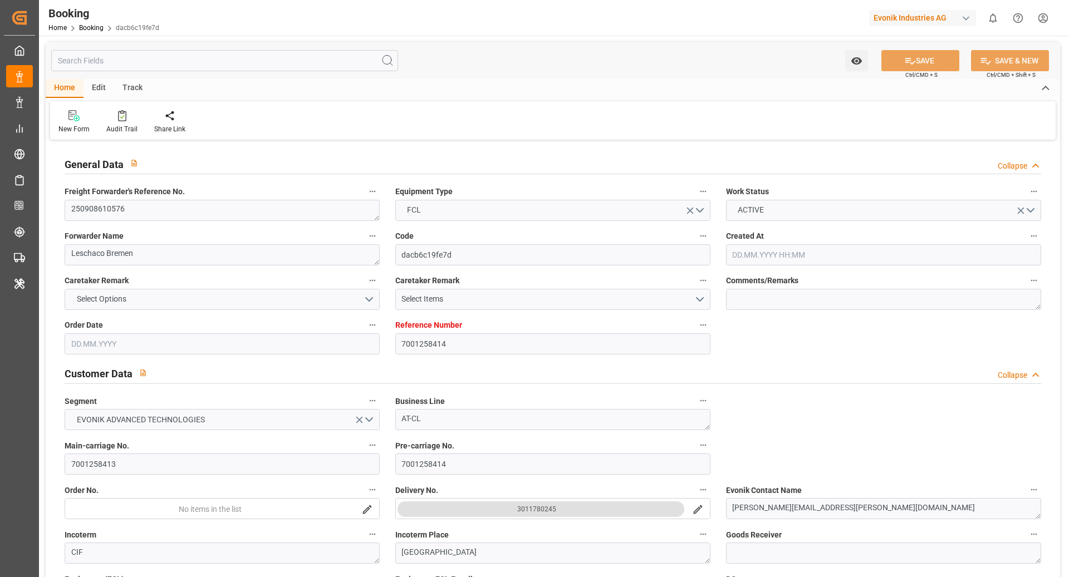
type input "[DATE]"
type input "[DATE] 00:00"
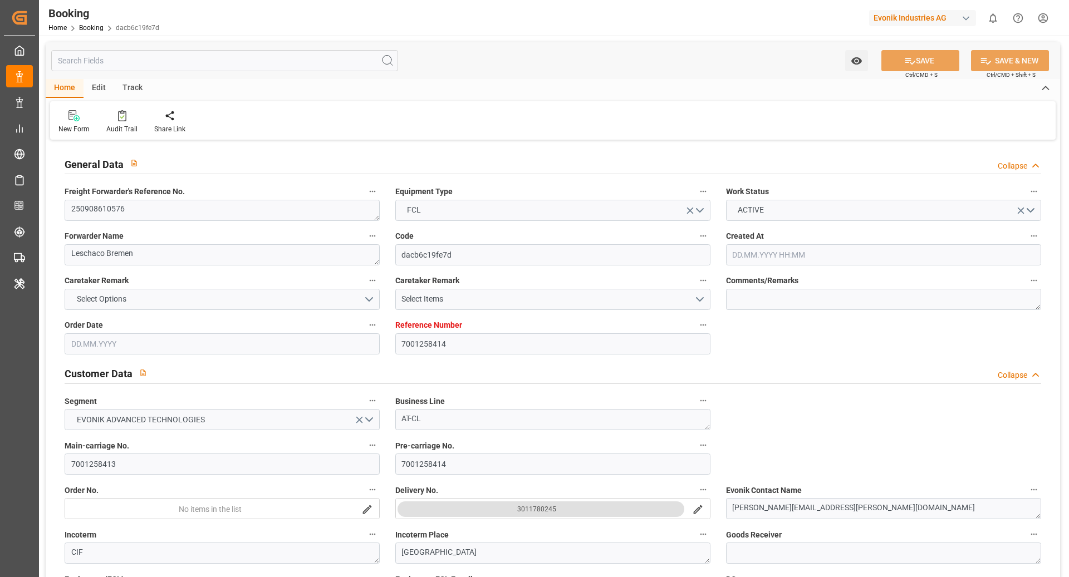
type input "[DATE] 10:41"
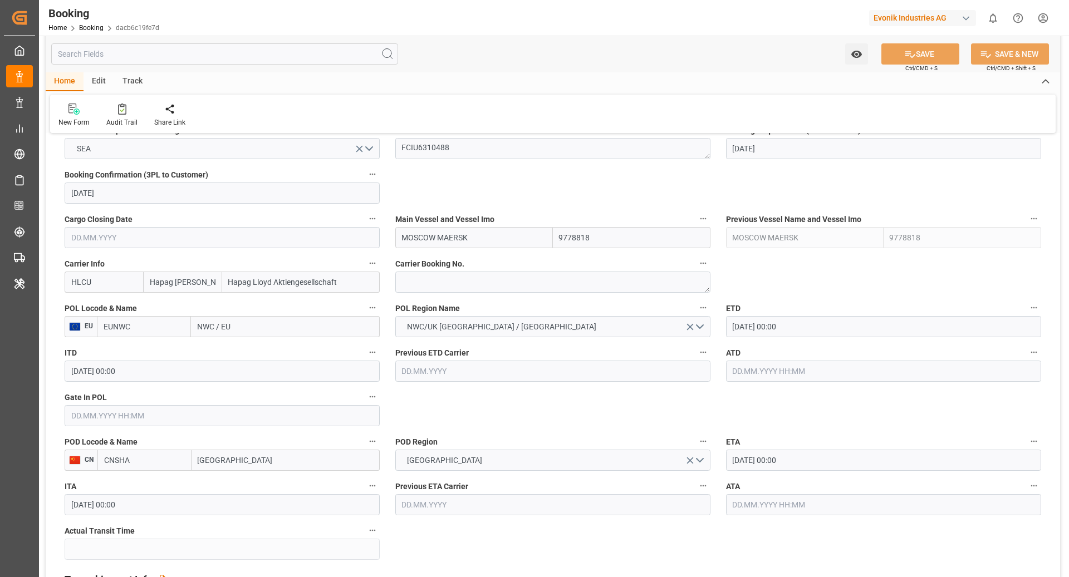
scroll to position [736, 0]
click at [445, 277] on textarea at bounding box center [552, 280] width 315 height 21
paste textarea "69338052"
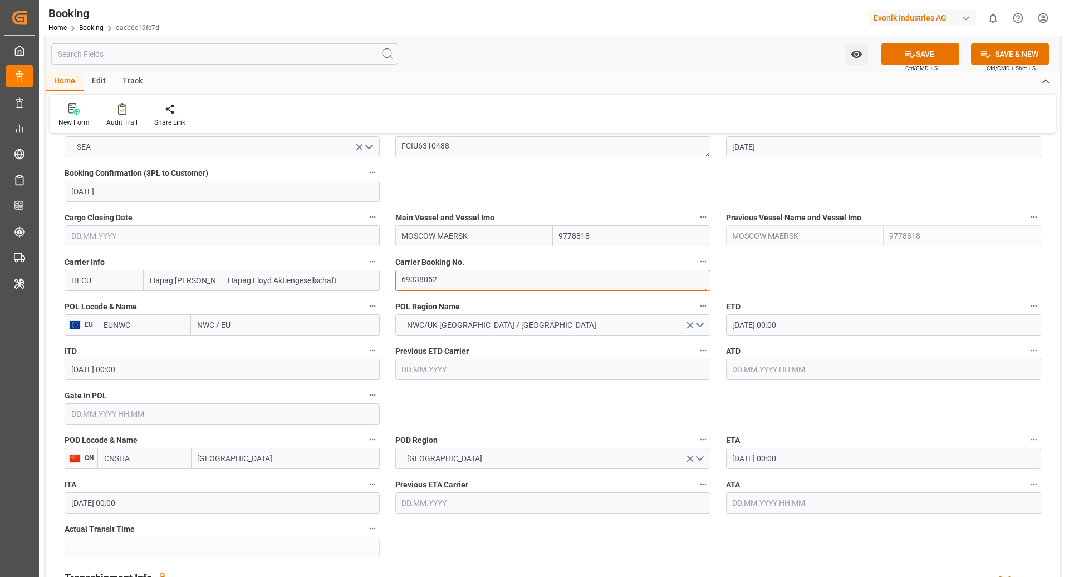
type textarea "69338052"
click at [124, 332] on input "EUNWC" at bounding box center [144, 324] width 94 height 21
type input "NLRTM"
click at [144, 353] on div "NLRTM - [GEOGRAPHIC_DATA]" at bounding box center [143, 355] width 93 height 37
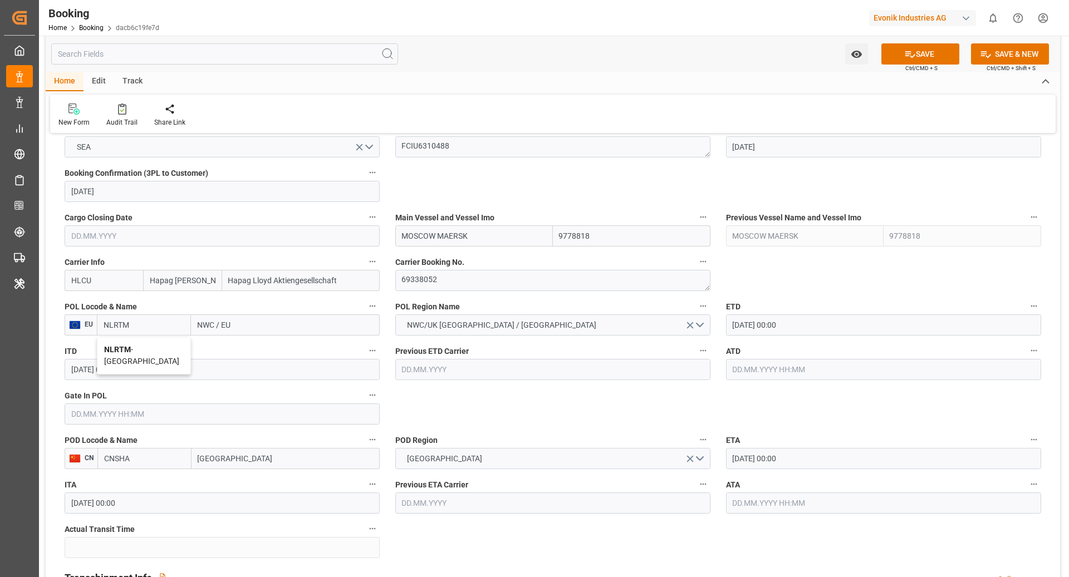
type input "[GEOGRAPHIC_DATA]"
type input "NLRTM"
click at [148, 462] on input "CNSHA" at bounding box center [144, 458] width 94 height 21
click at [122, 485] on b "CNSGH" at bounding box center [118, 483] width 27 height 9
type input "CNSGH"
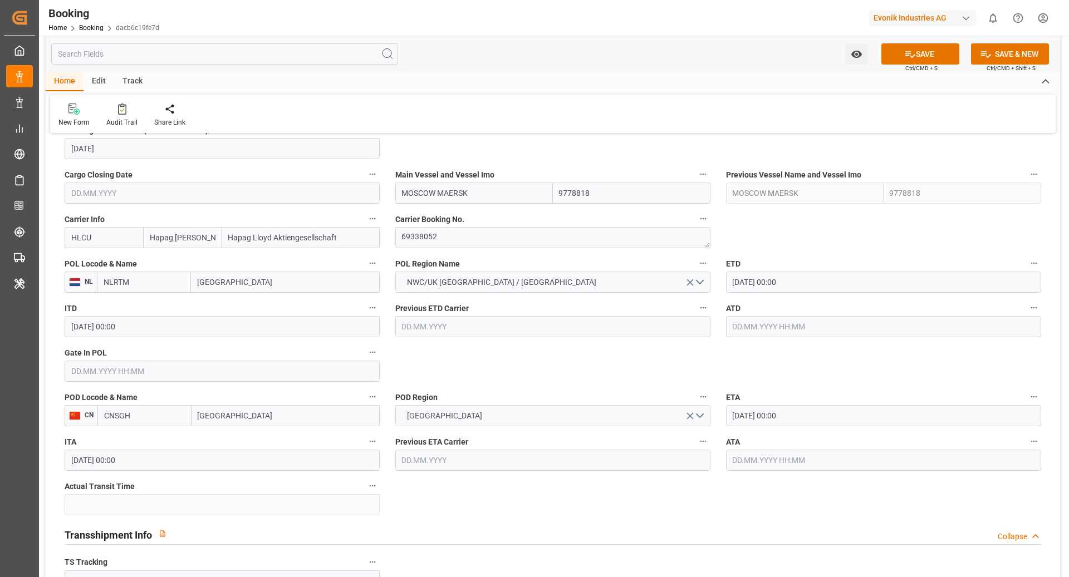
scroll to position [786, 0]
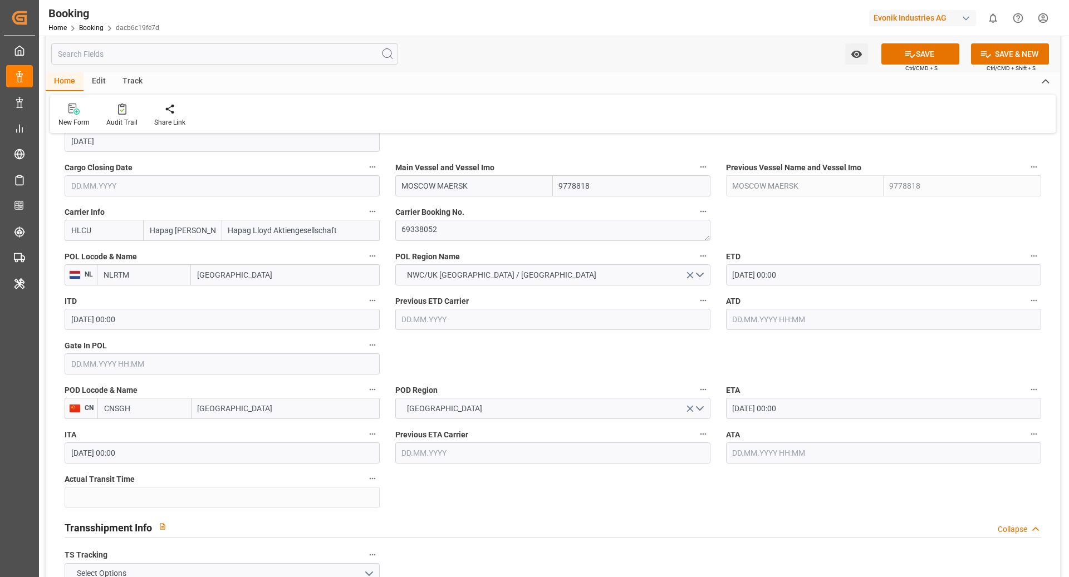
click at [769, 269] on input "16.09.2025 00:00" at bounding box center [883, 274] width 315 height 21
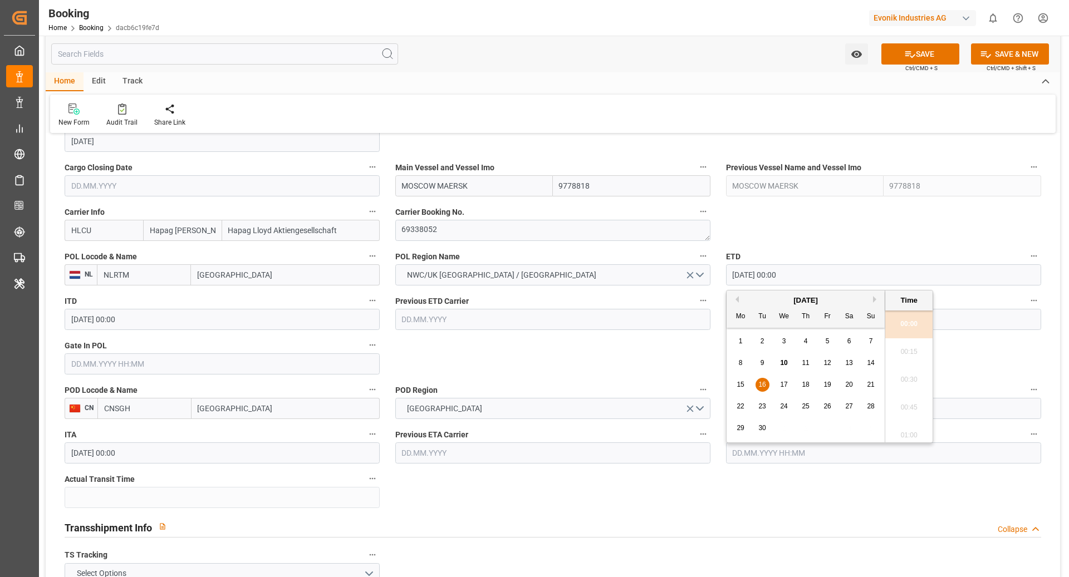
click at [867, 363] on span "14" at bounding box center [870, 363] width 7 height 8
type input "14.09.2025 00:00"
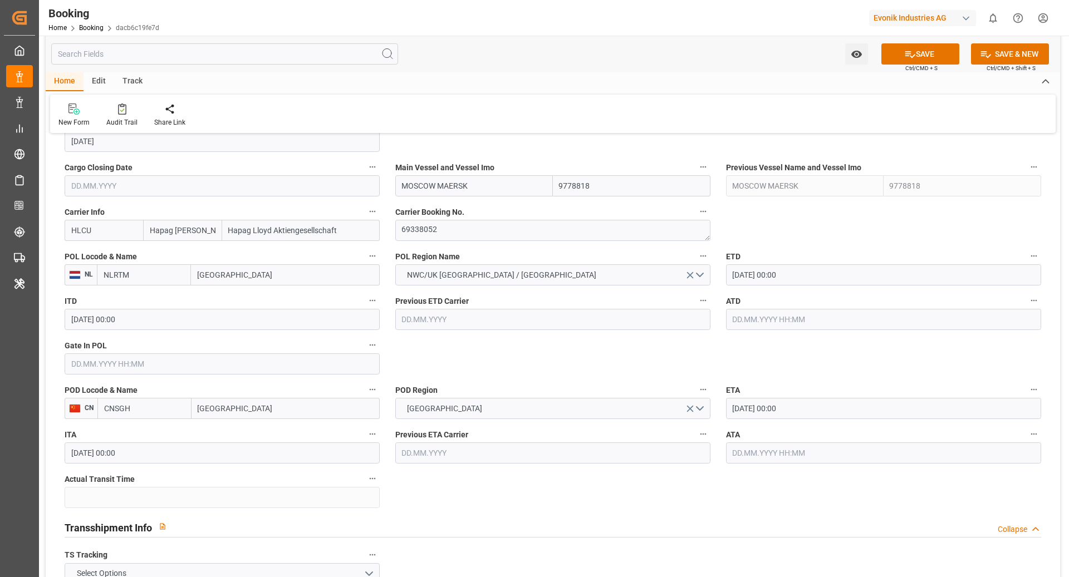
click at [165, 357] on input "text" at bounding box center [222, 363] width 315 height 21
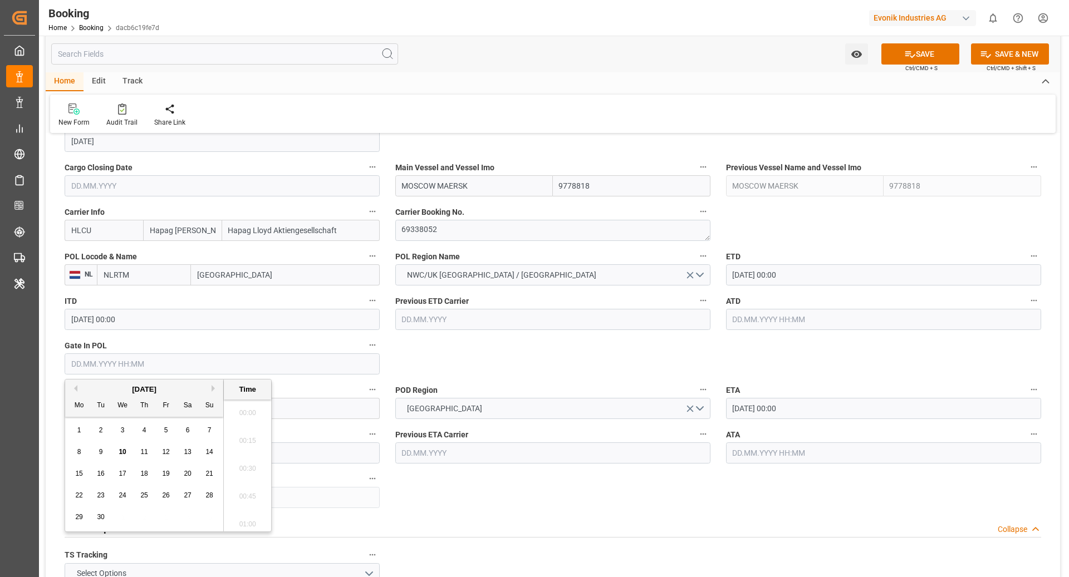
scroll to position [1757, 0]
click at [76, 453] on div "8" at bounding box center [79, 452] width 14 height 13
type input "[DATE] 00:00"
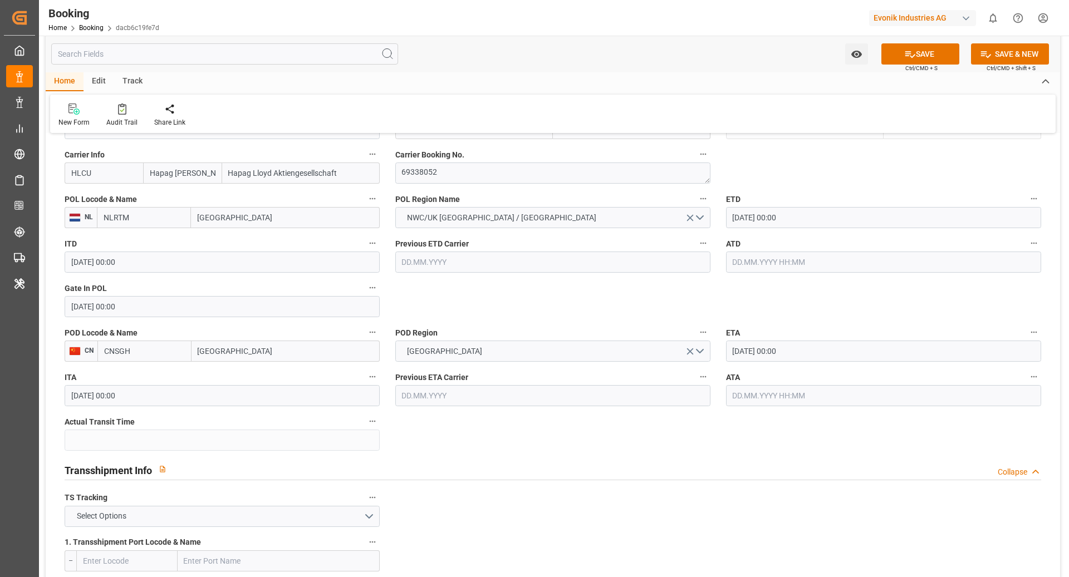
scroll to position [906, 0]
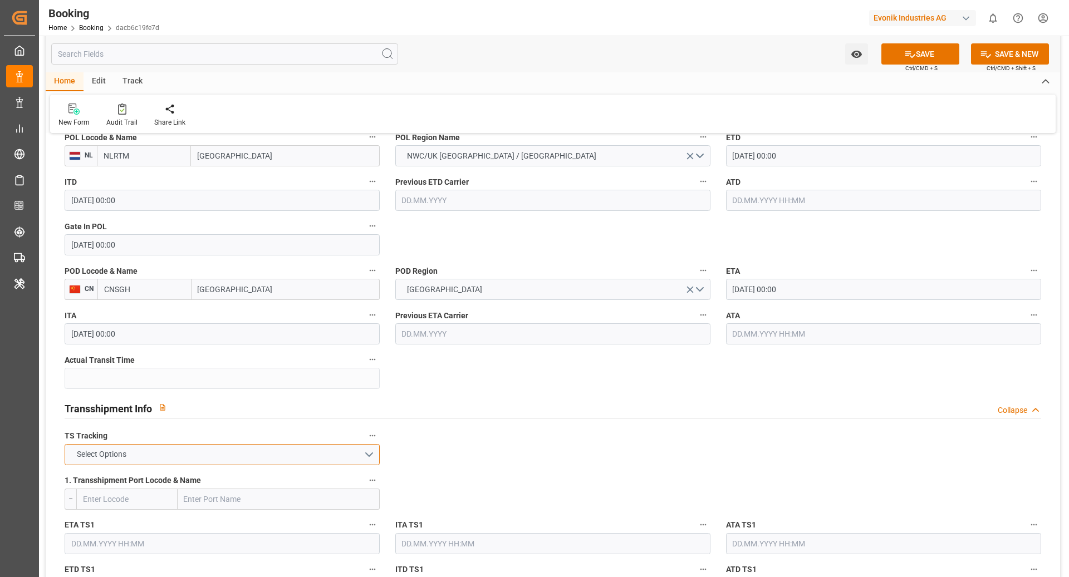
click at [194, 454] on button "Select Options" at bounding box center [222, 454] width 315 height 21
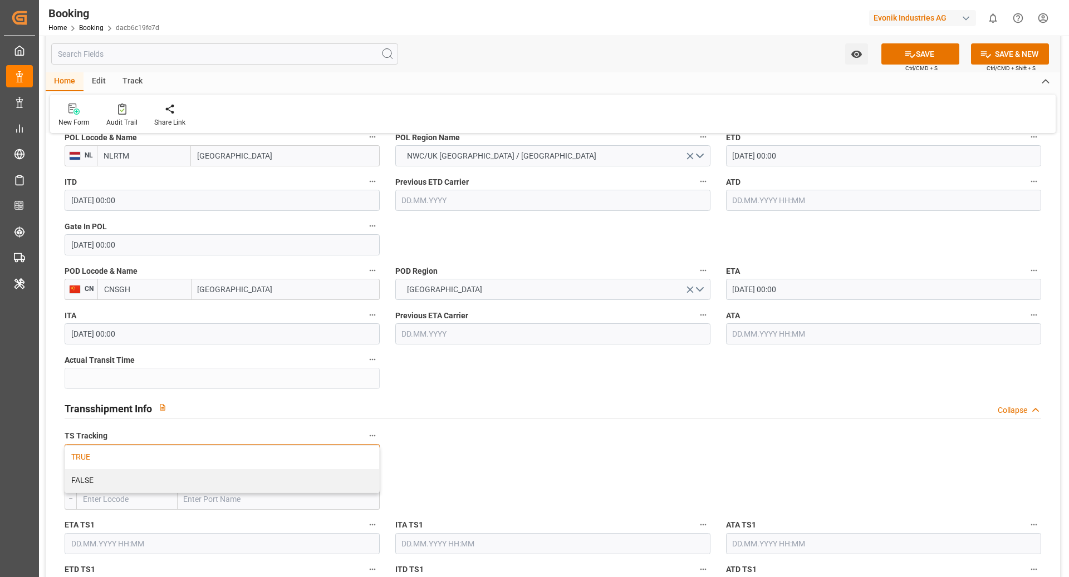
click at [113, 461] on div "TRUE" at bounding box center [222, 457] width 314 height 23
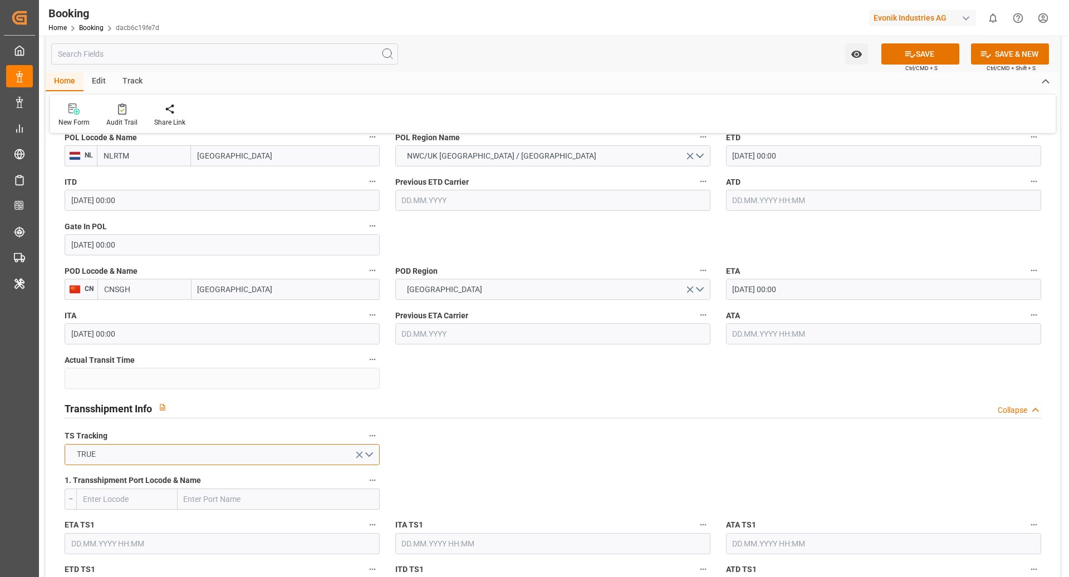
click at [336, 460] on button "TRUE" at bounding box center [222, 454] width 315 height 21
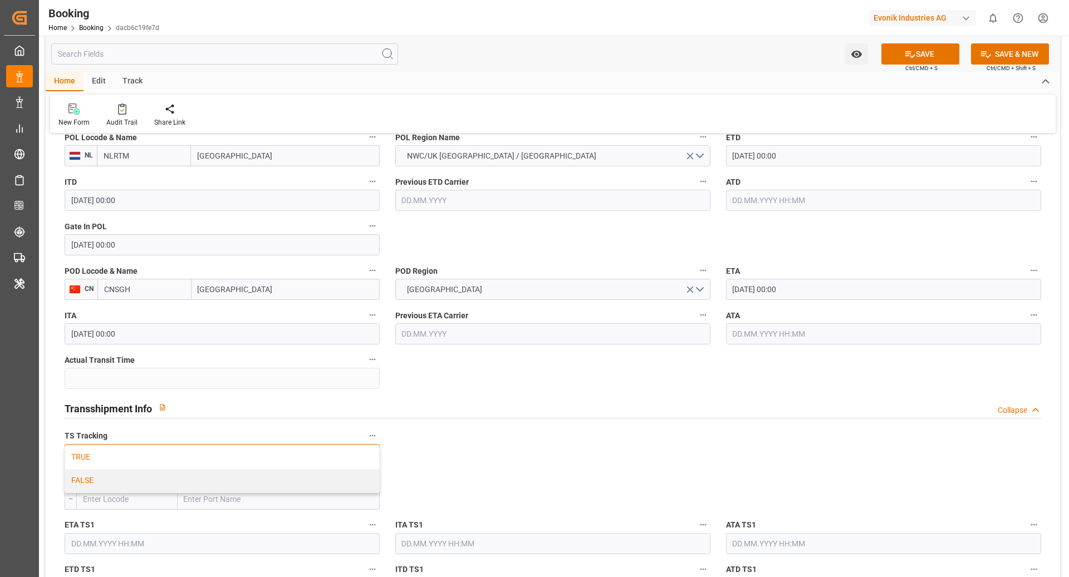
click at [269, 471] on div "FALSE" at bounding box center [222, 480] width 314 height 23
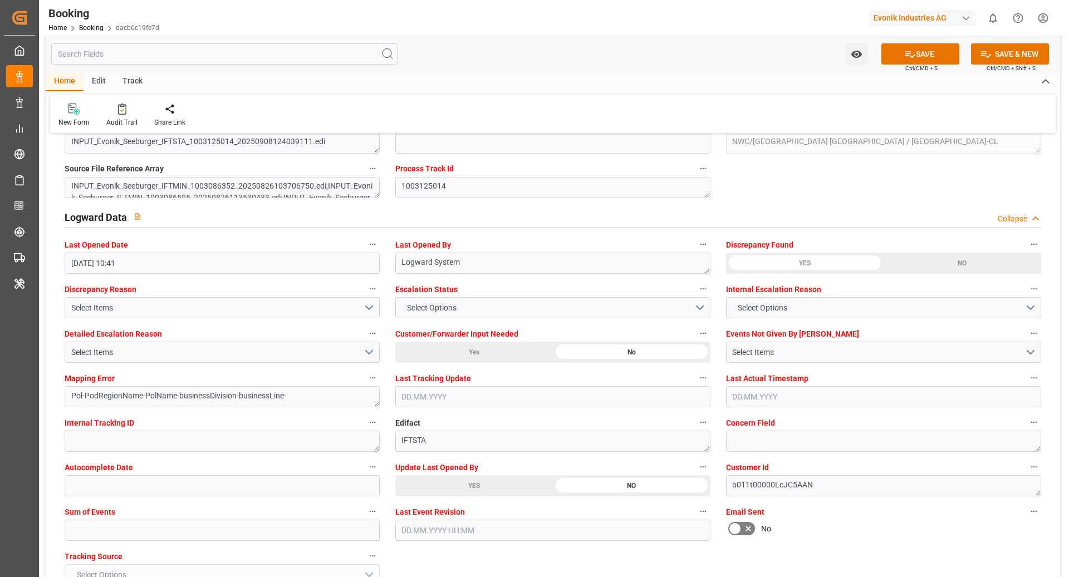
scroll to position [2047, 0]
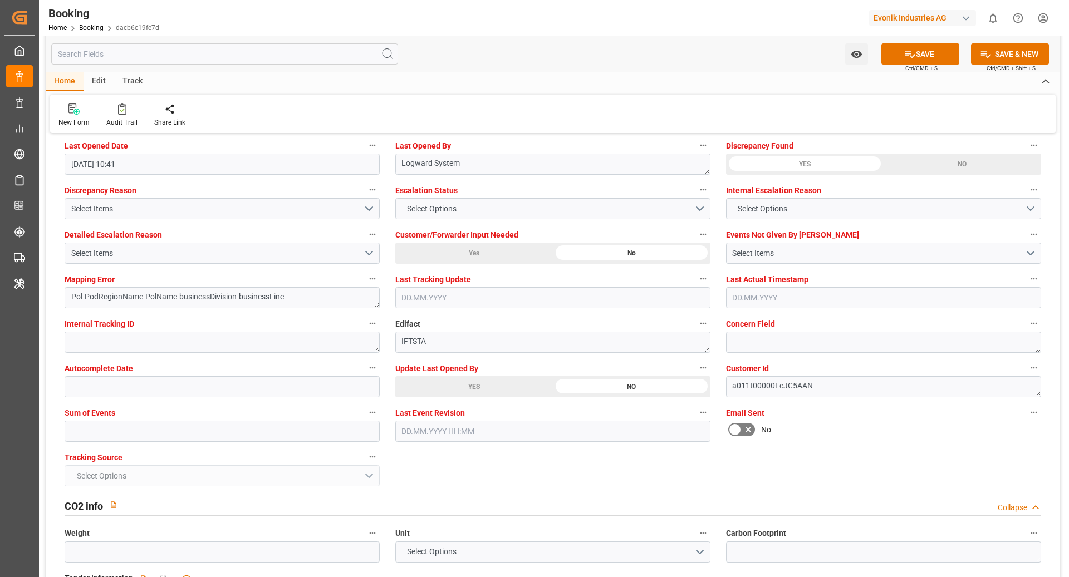
click at [209, 416] on label "Sum of Events" at bounding box center [222, 413] width 315 height 16
click at [365, 416] on button "Sum of Events" at bounding box center [372, 412] width 14 height 14
click at [176, 434] on div at bounding box center [534, 288] width 1069 height 577
click at [171, 440] on input "text" at bounding box center [222, 431] width 315 height 21
type input "0"
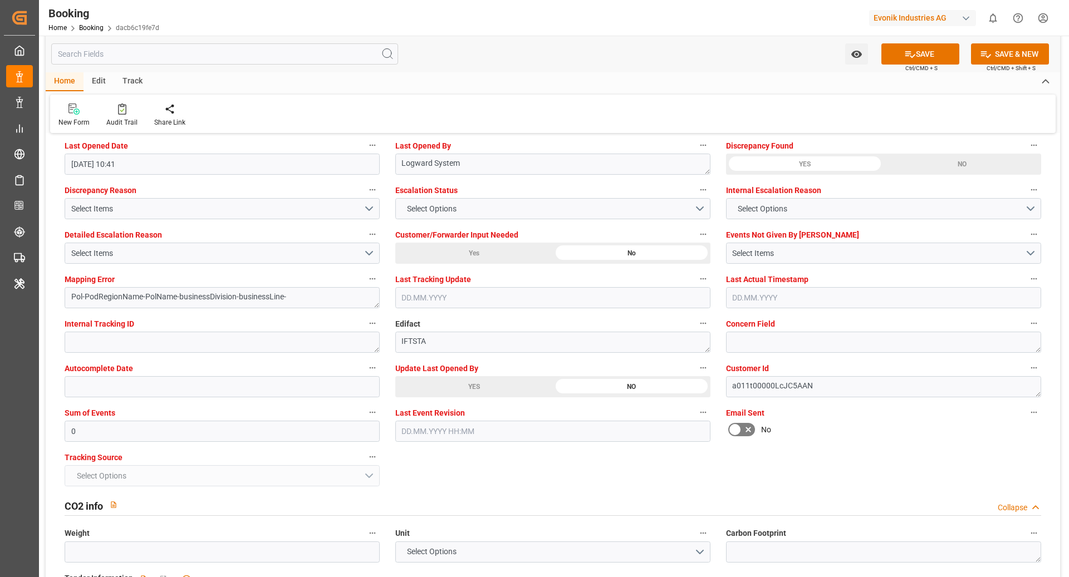
click at [925, 43] on div "Watch Option SAVE Ctrl/CMD + S SAVE & NEW Ctrl/CMD + Shift + S" at bounding box center [553, 54] width 1014 height 37
click at [912, 49] on icon at bounding box center [910, 54] width 12 height 12
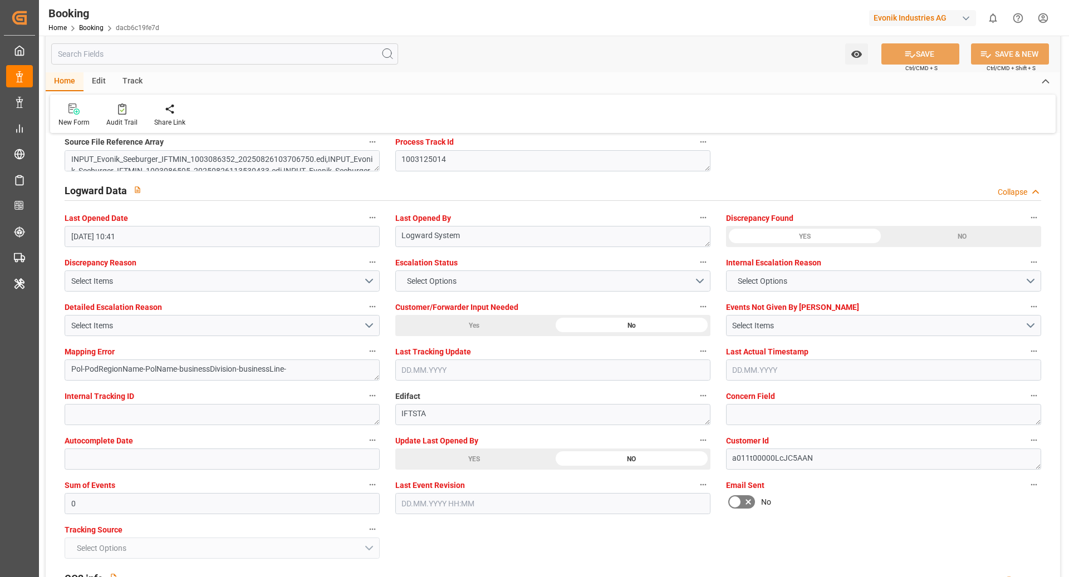
scroll to position [1925, 0]
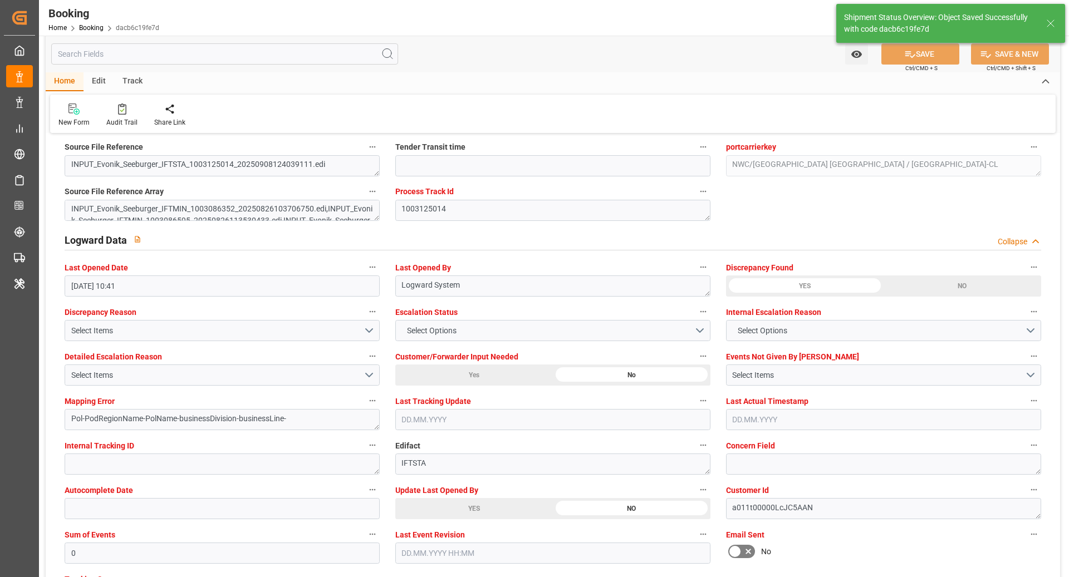
type textarea "NWC/UK North West Continent / UK_CNSGH_HLCU_AT-CL"
type textarea "[PERSON_NAME]"
type textarea "Pod-PodRegionName-businessDivision-businessLine-"
type input "10.09.2025 10:56"
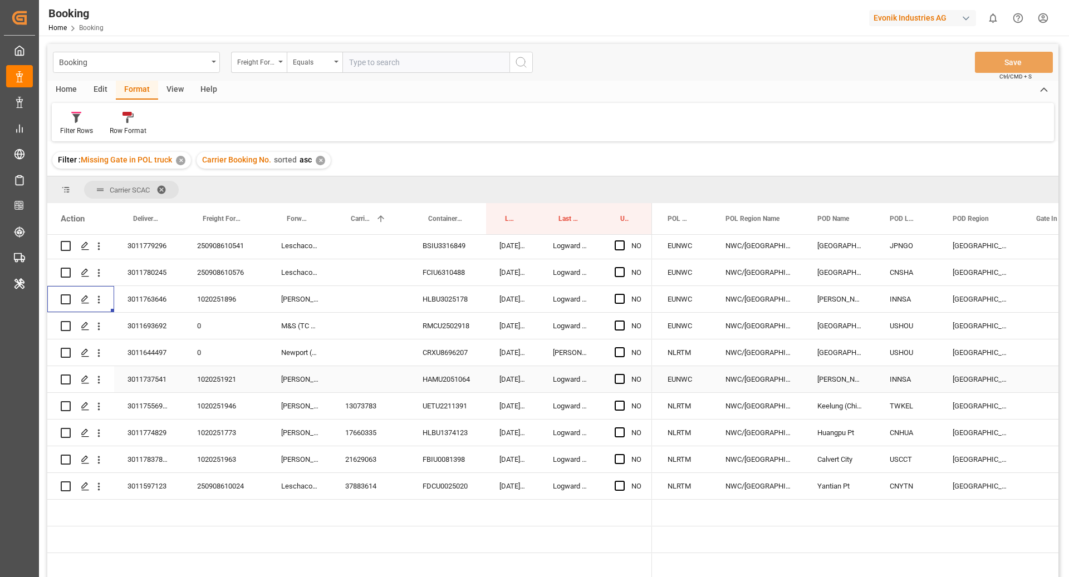
scroll to position [433, 0]
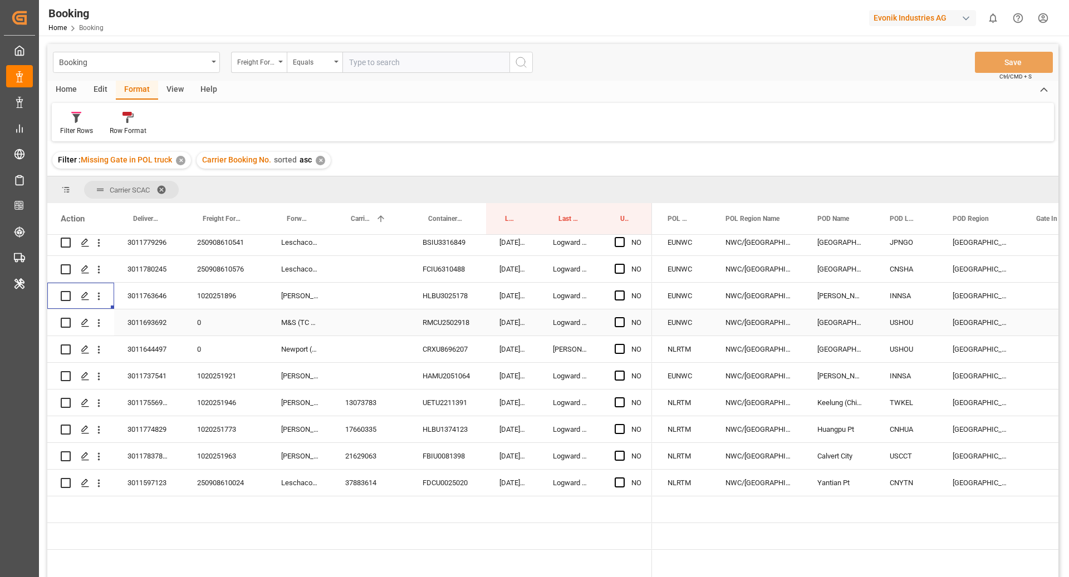
click at [445, 330] on div "RMCU2502918" at bounding box center [447, 322] width 77 height 26
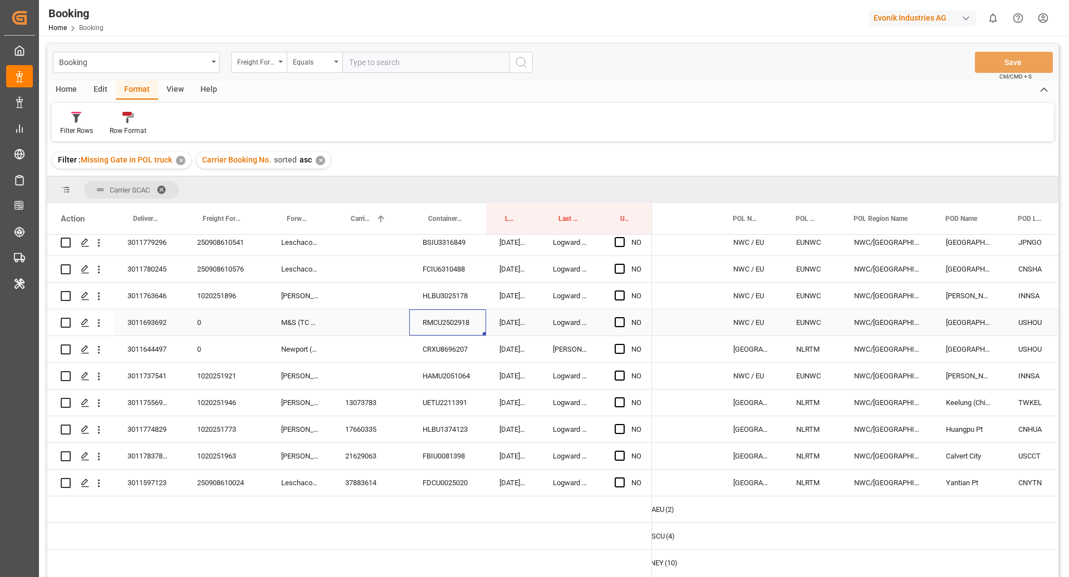
scroll to position [0, 42]
click at [779, 321] on div "NWC / EU" at bounding box center [752, 322] width 63 height 26
click at [103, 327] on icon "open menu" at bounding box center [99, 323] width 12 height 12
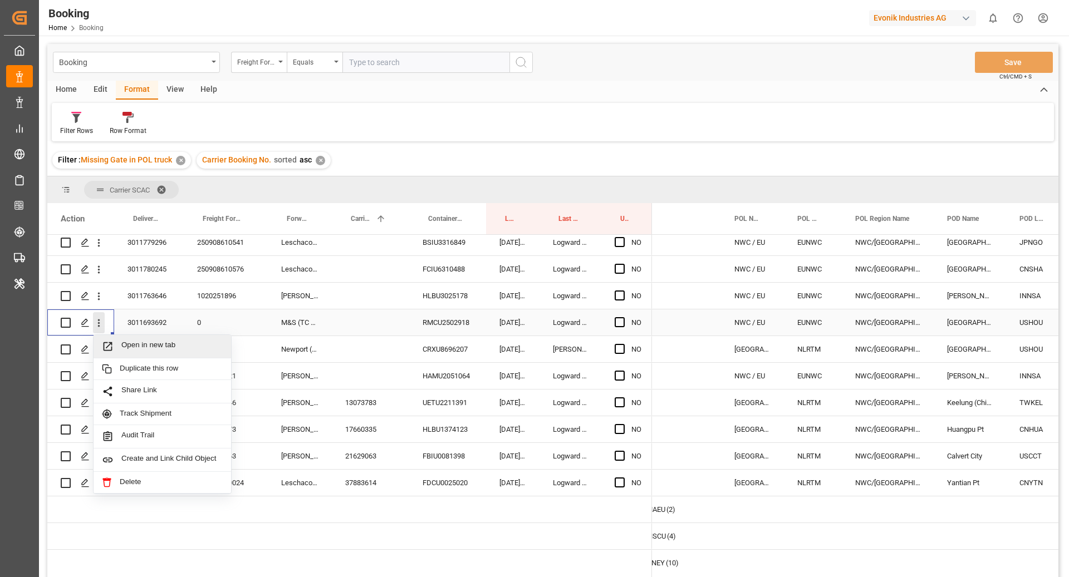
click at [168, 351] on span "Open in new tab" at bounding box center [171, 347] width 101 height 12
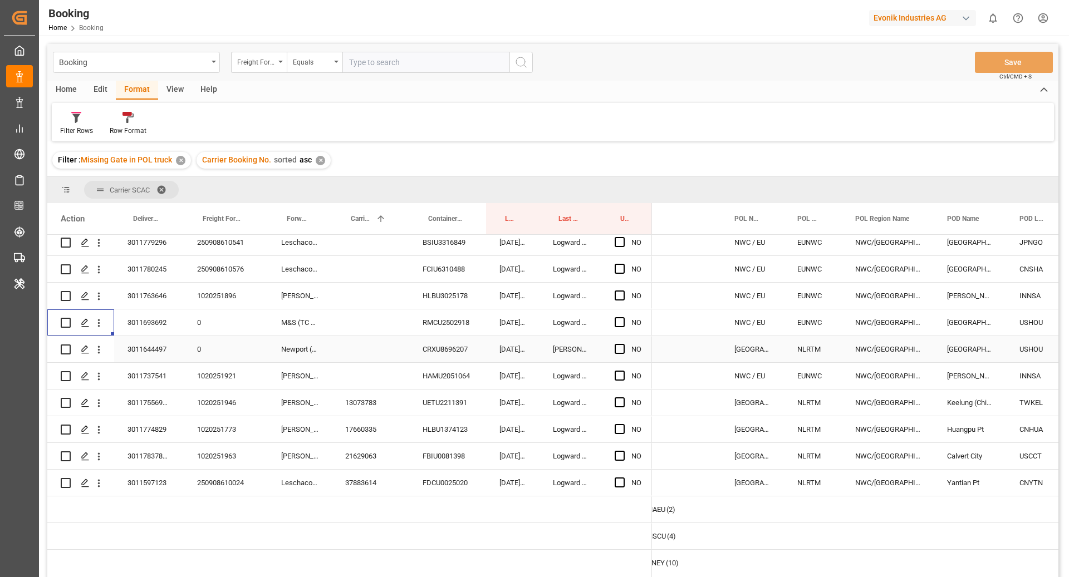
click at [422, 350] on div "CRXU8696207" at bounding box center [447, 349] width 77 height 26
click at [97, 351] on icon "open menu" at bounding box center [99, 350] width 12 height 12
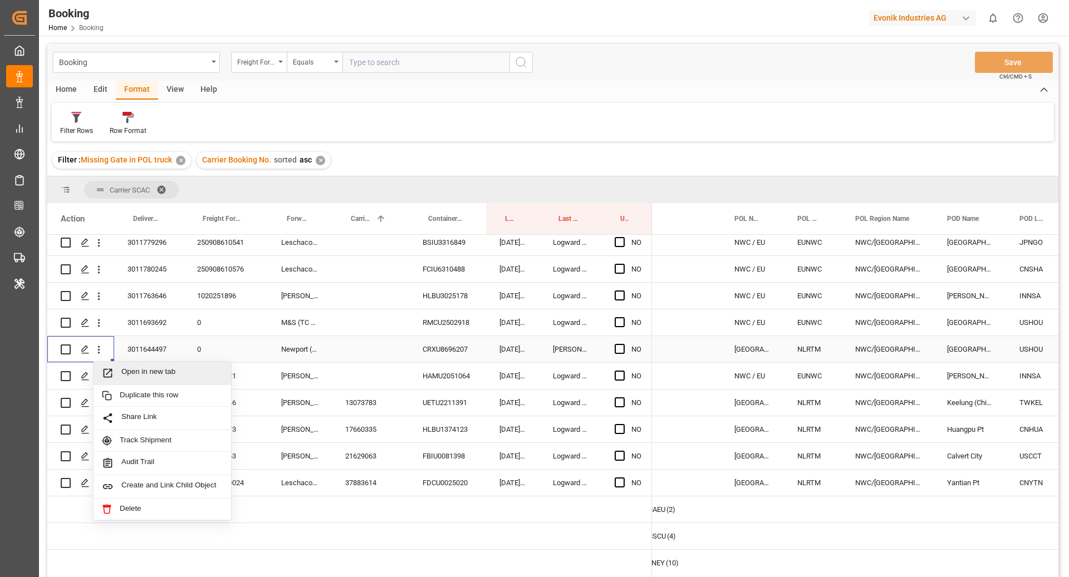
click at [136, 371] on span "Open in new tab" at bounding box center [171, 373] width 101 height 12
click at [235, 373] on div "1020251921" at bounding box center [226, 376] width 84 height 26
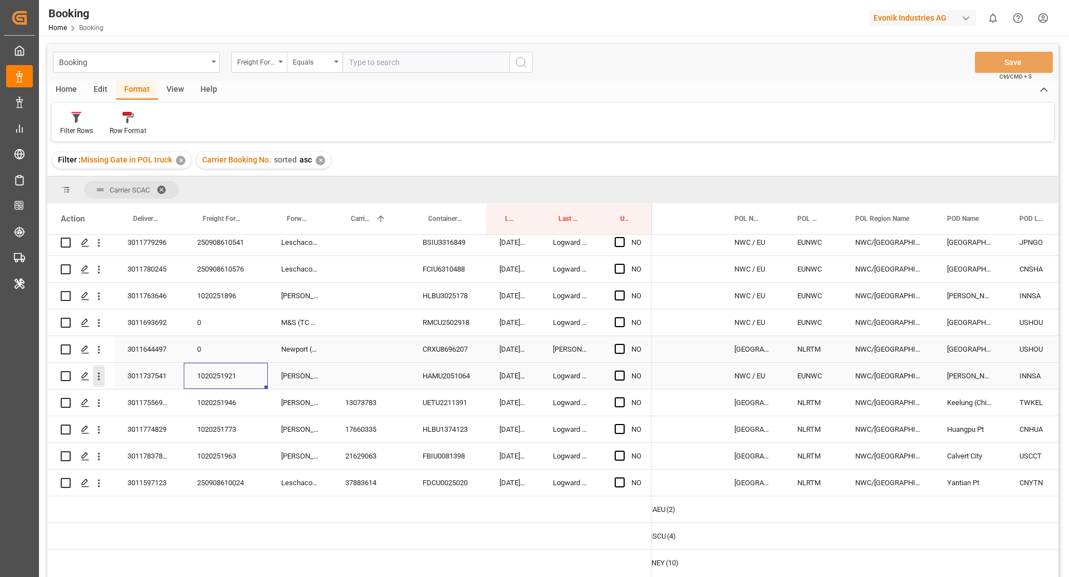
click at [101, 382] on button "open menu" at bounding box center [99, 376] width 12 height 21
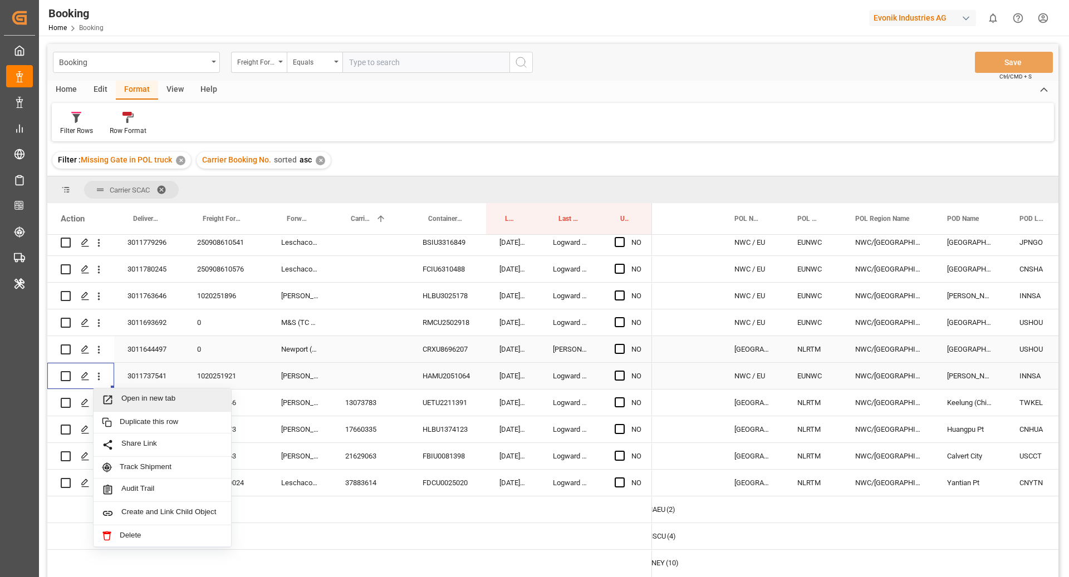
click at [140, 400] on span "Open in new tab" at bounding box center [171, 400] width 101 height 12
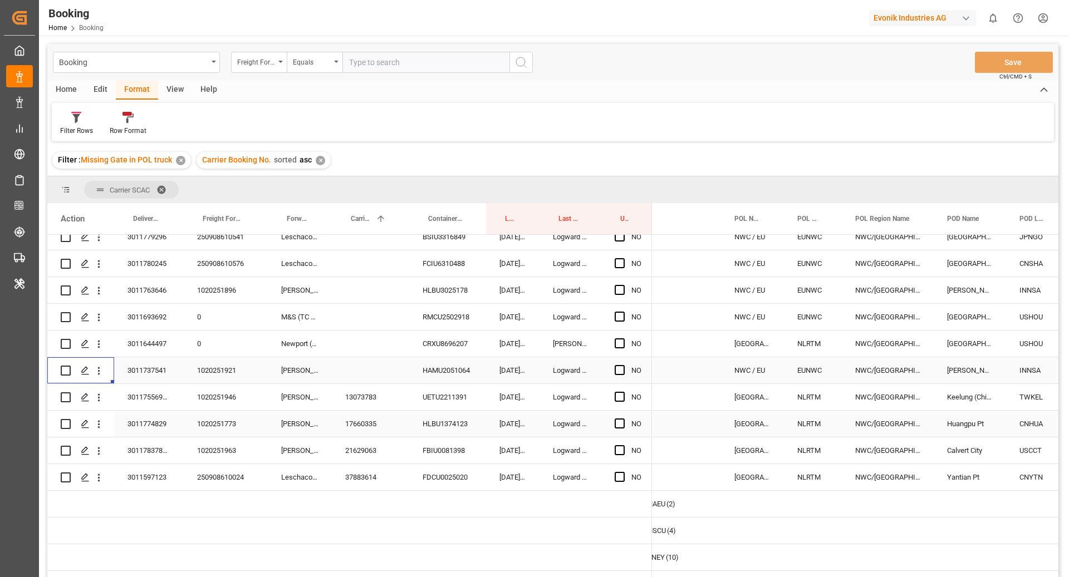
scroll to position [442, 0]
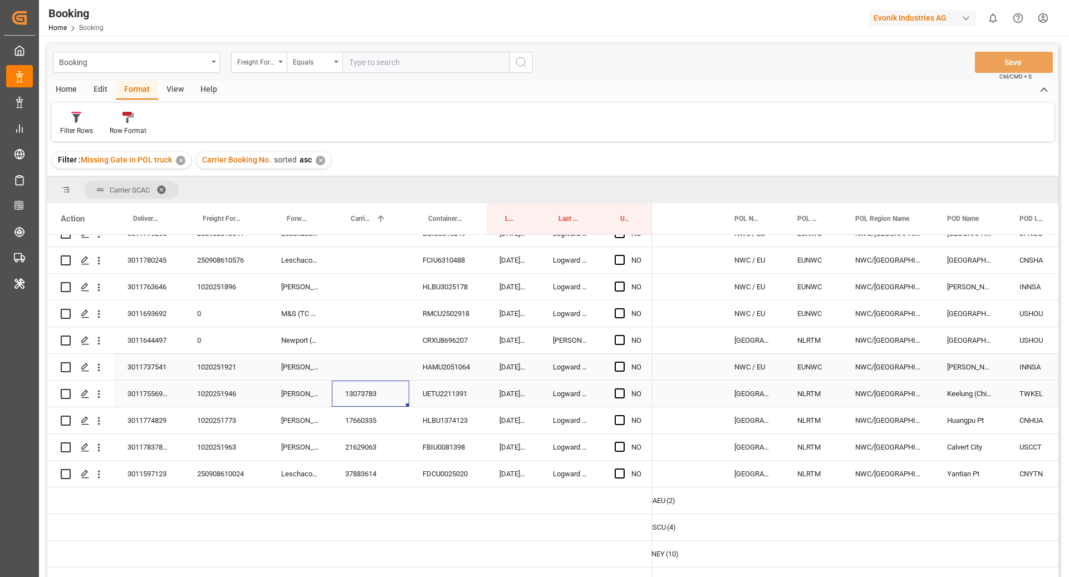
click at [358, 382] on div "13073783" at bounding box center [370, 394] width 77 height 26
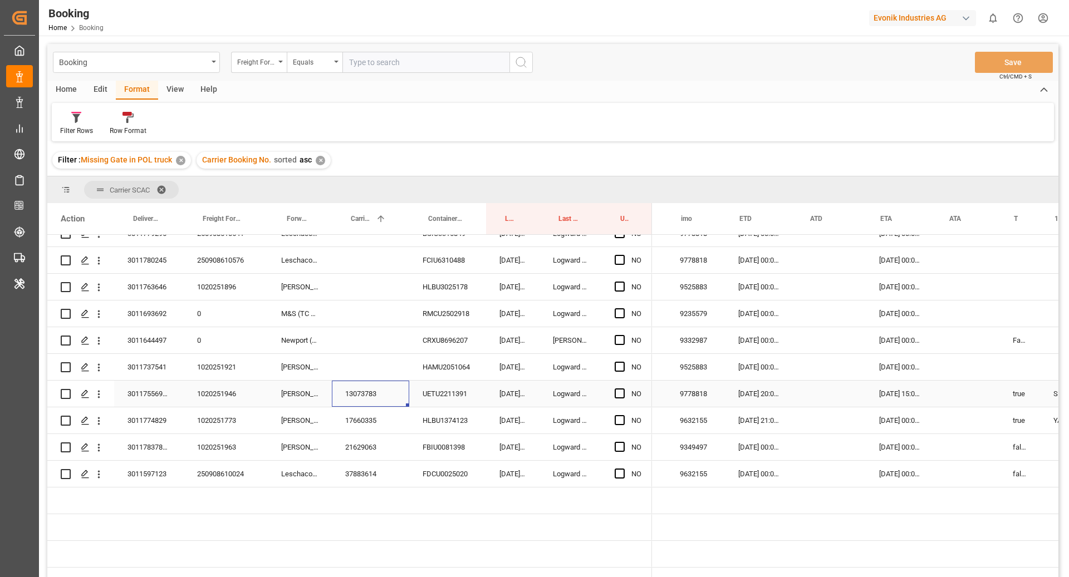
scroll to position [0, 679]
click at [618, 394] on span "Press SPACE to select this row." at bounding box center [619, 394] width 10 height 10
click at [623, 389] on input "Press SPACE to select this row." at bounding box center [623, 389] width 0 height 0
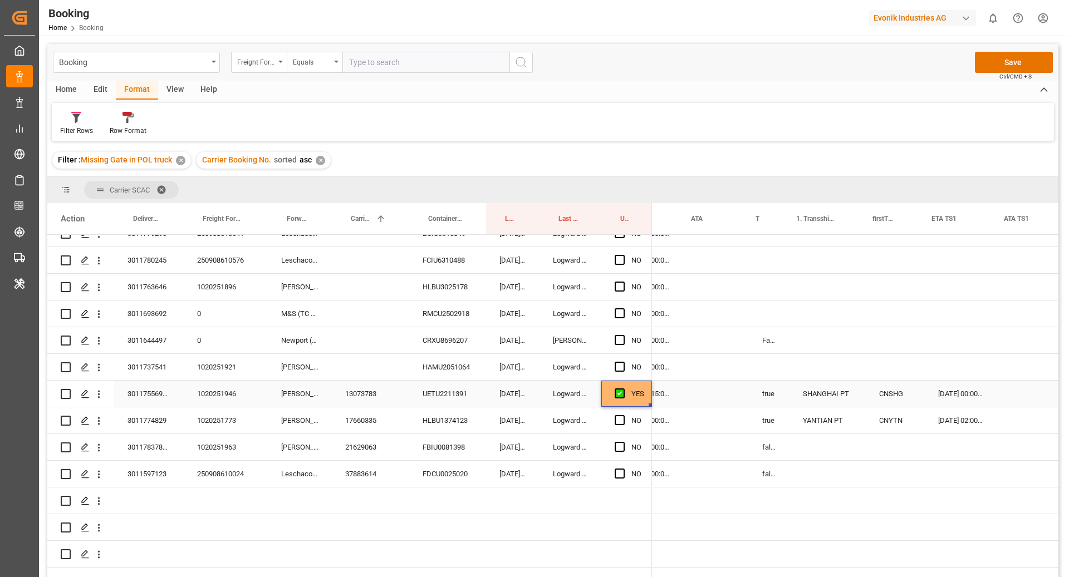
scroll to position [0, 0]
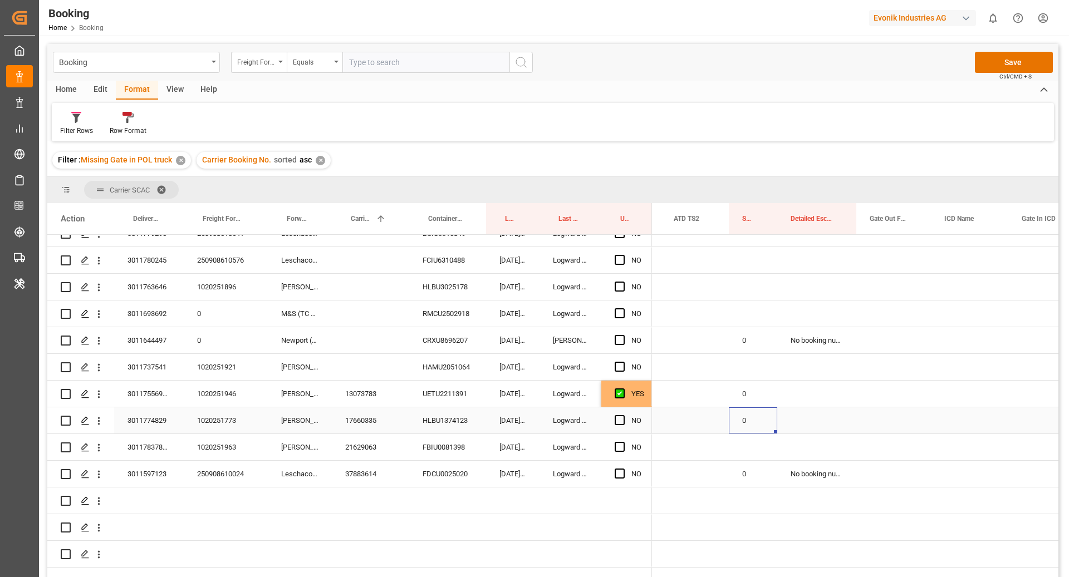
click at [754, 420] on div "0" at bounding box center [753, 420] width 48 height 26
drag, startPoint x: 776, startPoint y: 431, endPoint x: 777, endPoint y: 445, distance: 13.4
click at [832, 454] on div "Press SPACE to select this row." at bounding box center [816, 447] width 79 height 26
drag, startPoint x: 855, startPoint y: 459, endPoint x: 854, endPoint y: 466, distance: 7.3
click at [358, 422] on div "17660335" at bounding box center [370, 420] width 77 height 26
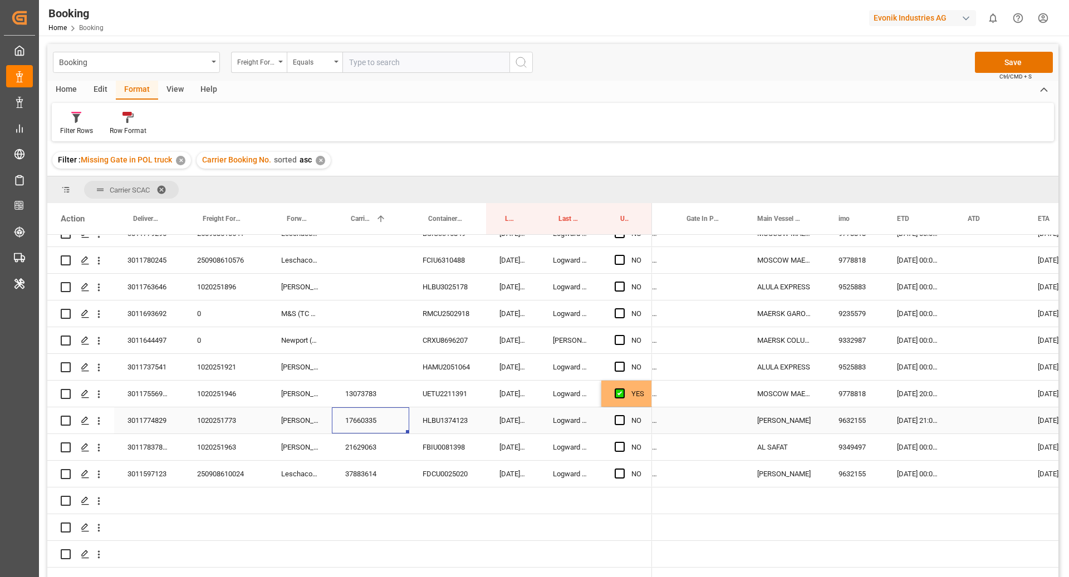
click at [613, 424] on div "NO" at bounding box center [626, 420] width 51 height 26
click at [611, 420] on div "NO" at bounding box center [626, 420] width 51 height 26
click at [629, 419] on div "Press SPACE to select this row." at bounding box center [622, 421] width 17 height 26
click at [626, 421] on div "Press SPACE to select this row." at bounding box center [622, 421] width 17 height 26
click at [618, 420] on span "Press SPACE to select this row." at bounding box center [619, 420] width 10 height 10
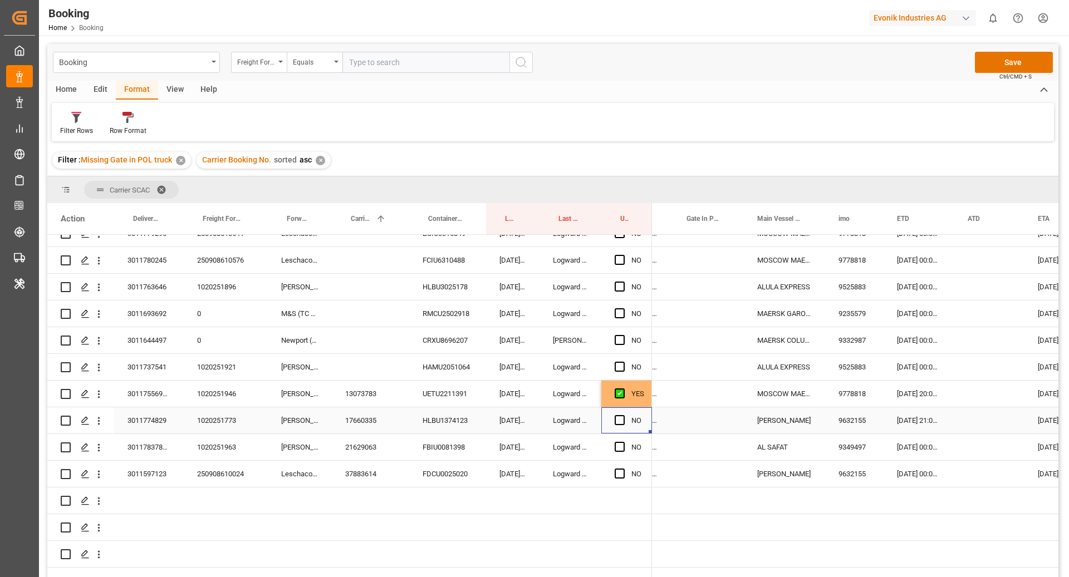
click at [623, 415] on input "Press SPACE to select this row." at bounding box center [623, 415] width 0 height 0
click at [353, 453] on div "21629063" at bounding box center [370, 447] width 77 height 26
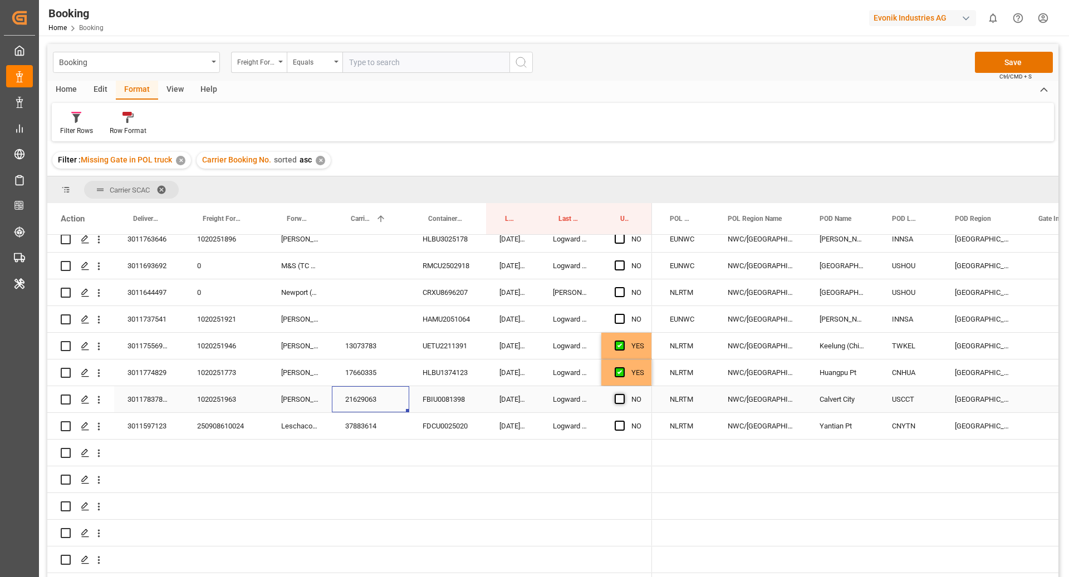
click at [622, 394] on span "Press SPACE to select this row." at bounding box center [619, 399] width 10 height 10
click at [623, 394] on input "Press SPACE to select this row." at bounding box center [623, 394] width 0 height 0
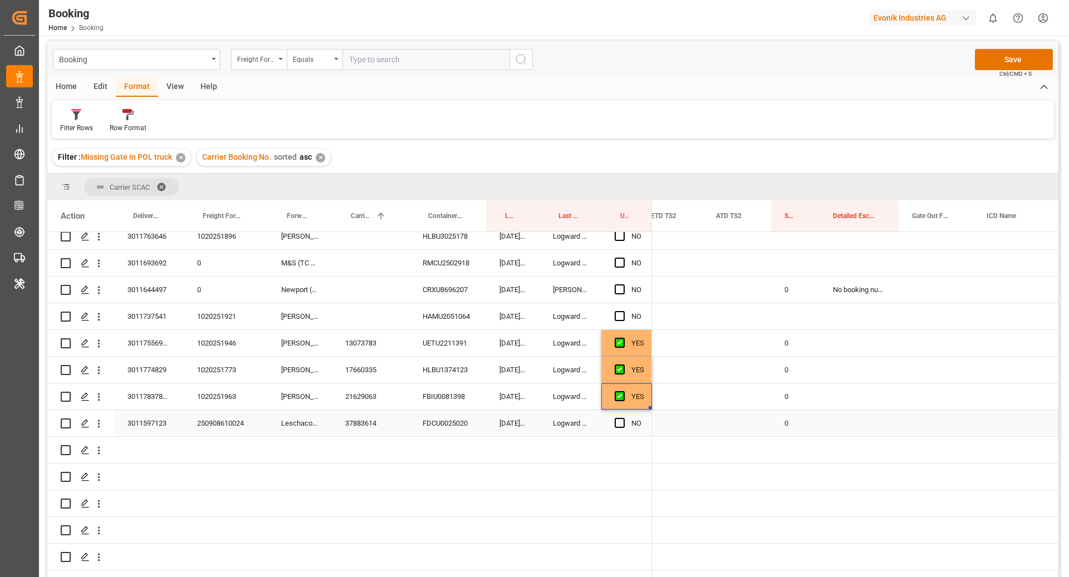
click at [357, 410] on div "37883614" at bounding box center [370, 423] width 77 height 26
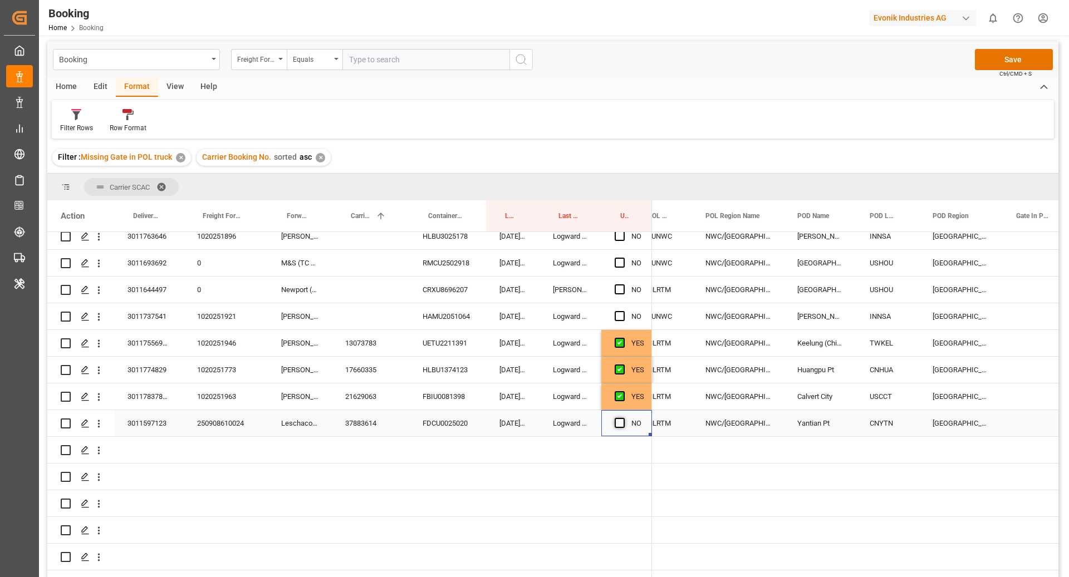
click at [616, 418] on span "Press SPACE to select this row." at bounding box center [619, 423] width 10 height 10
click at [623, 418] on input "Press SPACE to select this row." at bounding box center [623, 418] width 0 height 0
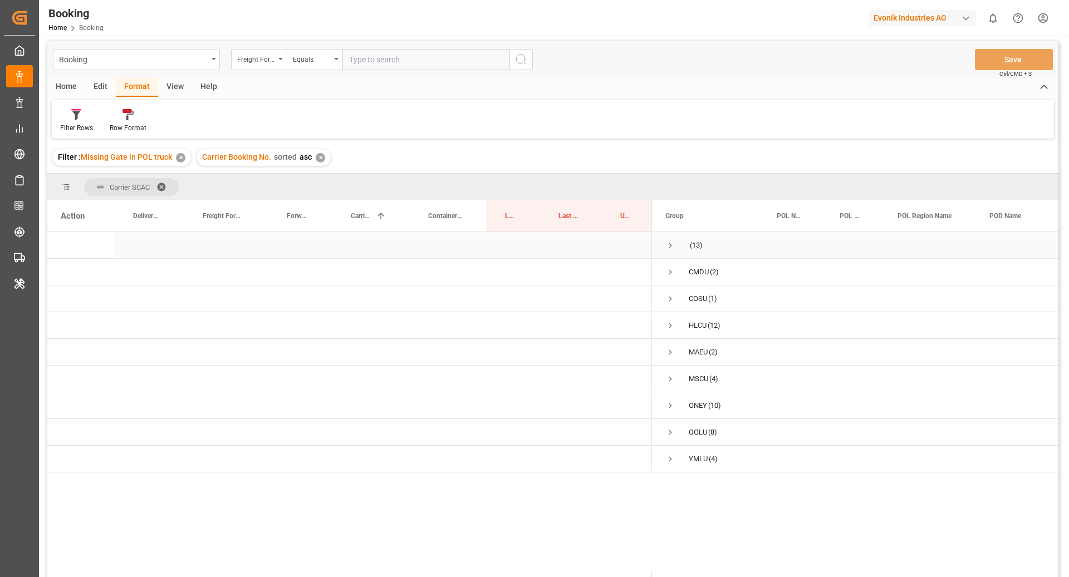
click at [668, 245] on span "Press SPACE to select this row." at bounding box center [670, 245] width 10 height 10
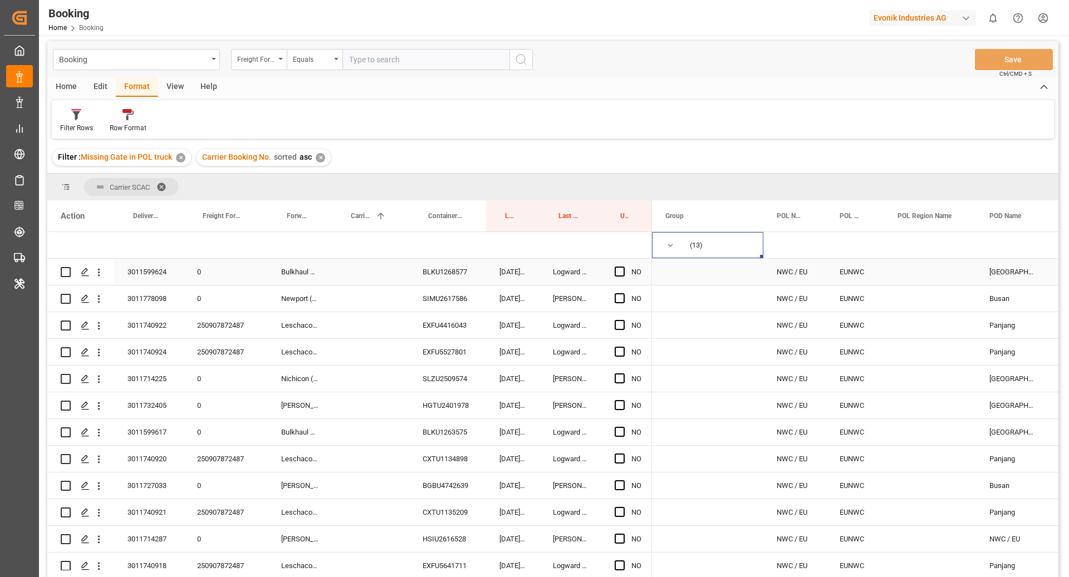
click at [446, 271] on div "BLKU1268577" at bounding box center [447, 272] width 77 height 26
click at [250, 328] on div "250907872487" at bounding box center [226, 325] width 84 height 26
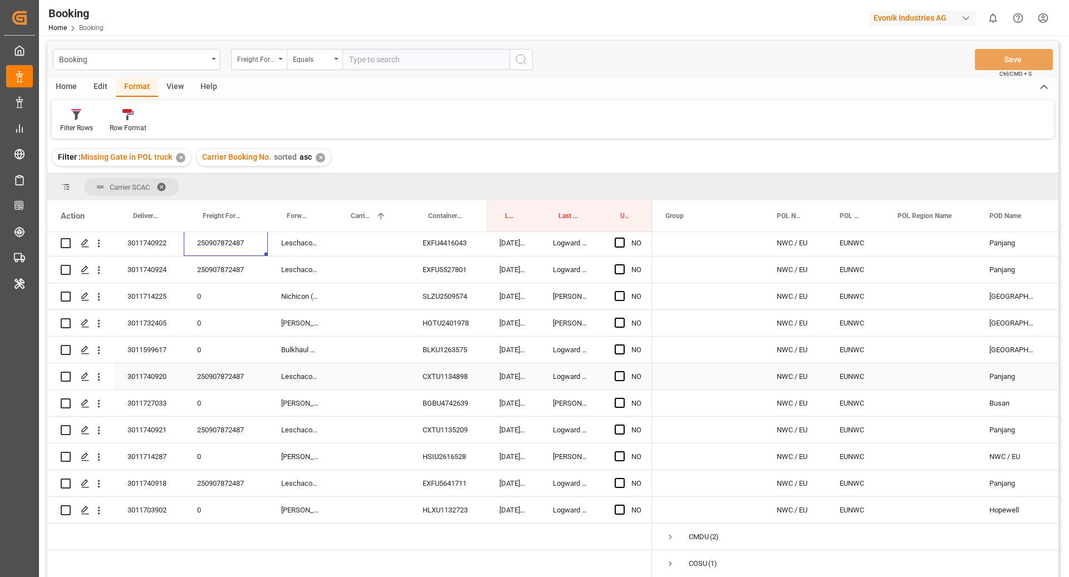
scroll to position [91, 0]
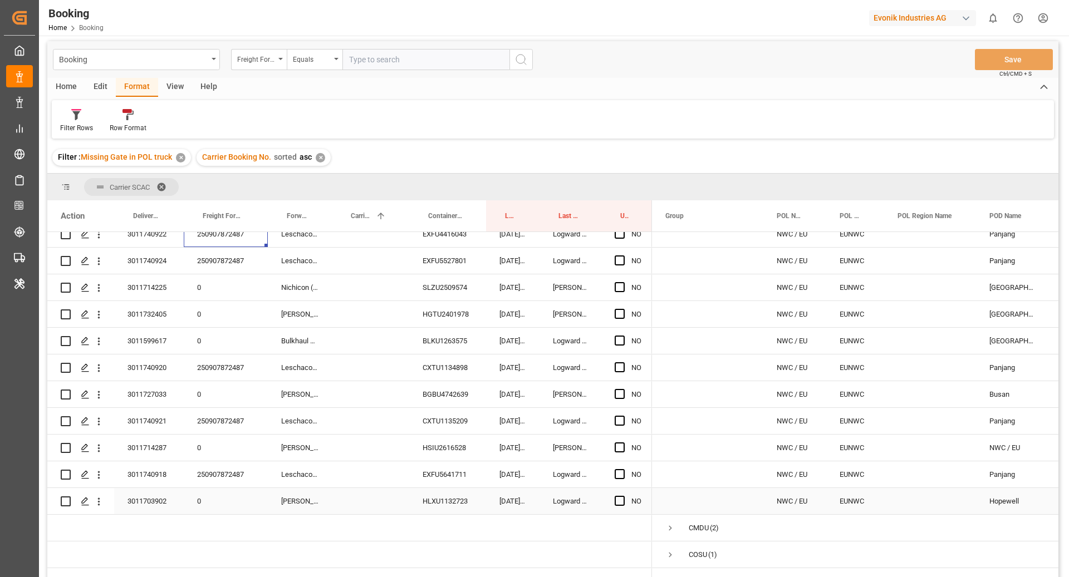
click at [141, 506] on div "3011703902" at bounding box center [149, 501] width 70 height 26
click at [445, 500] on div "HLXU1132723" at bounding box center [447, 501] width 77 height 26
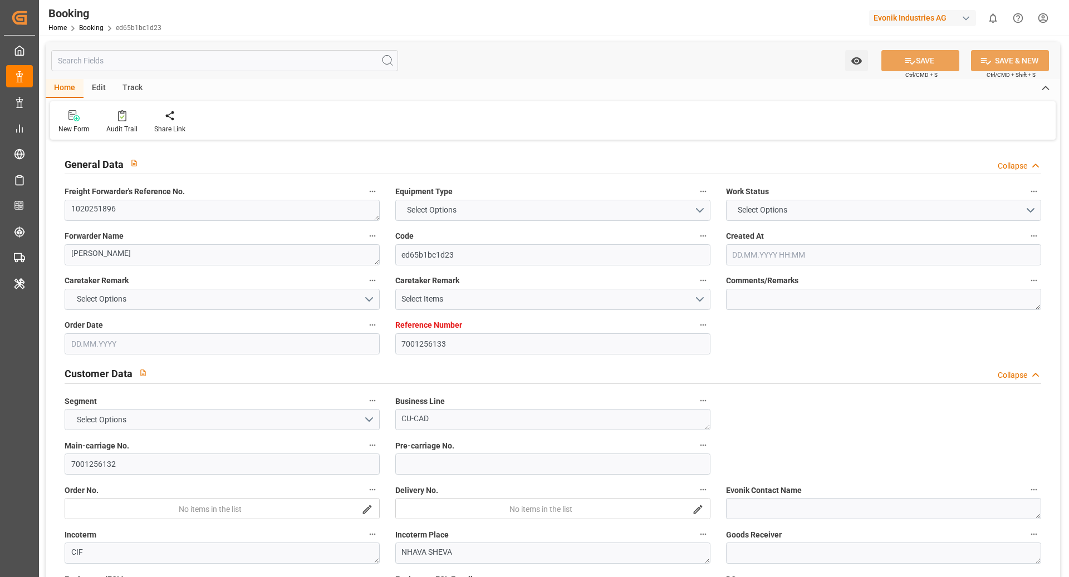
type textarea "1020251896"
type textarea "[PERSON_NAME]"
type input "ed65b1bc1d23"
type input "7001256133"
type textarea "CU-CAD"
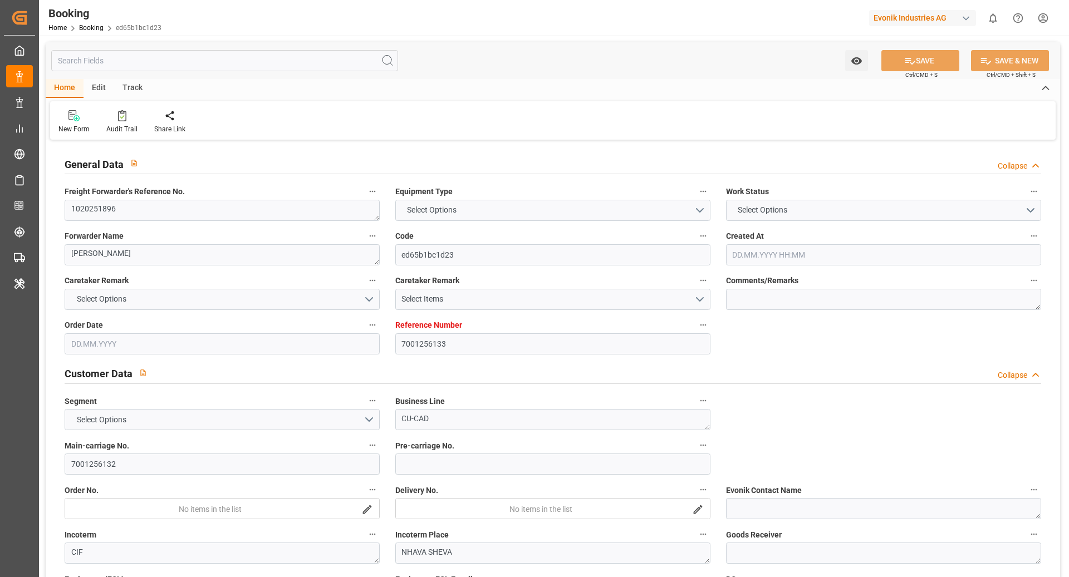
type input "7001256132"
type textarea "CIF"
type textarea "NHAVA SHEVA"
type textarea "3"
type textarea "Marl"
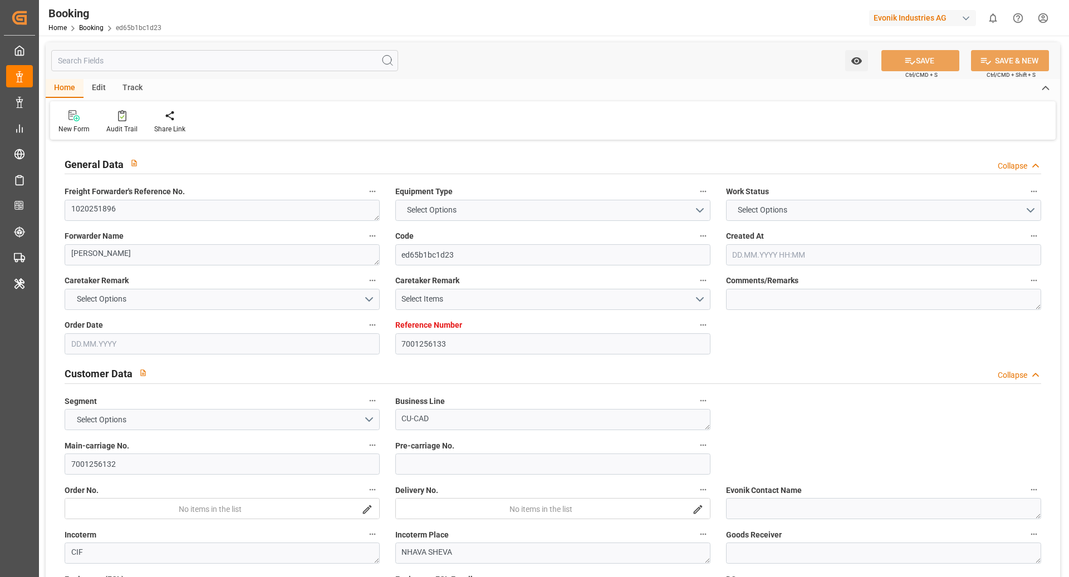
type textarea "HLBU3025178"
type input "ALULA EXPRESS"
type input "HLCU"
type input "NWC / EU"
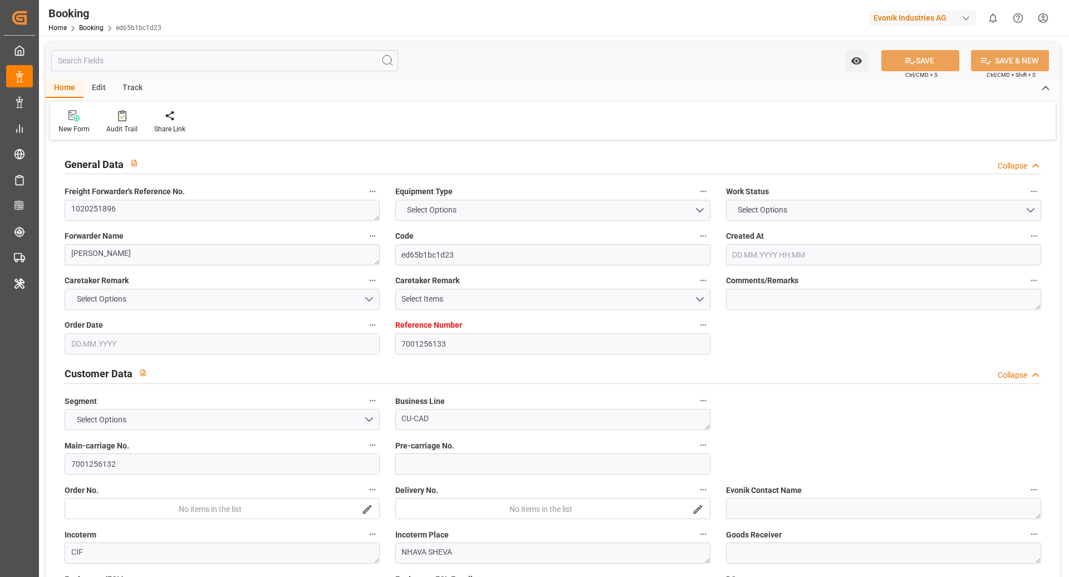
type input "Jawaharlal Nehru (Nhava Sheva)"
type textarea "eta"
type textarea "INPUT_Evonik_Seeburger_IFTMIN_1003130433_20250909223516554.edi"
type textarea "NWC/UK North West Continent / UK_INNSA_HLCU_CU-CAD"
type textarea "INPUT_Evonik_Seeburger_IFTMIN_1003079342_20250822142736031.edi,INPUT_Evonik_See…"
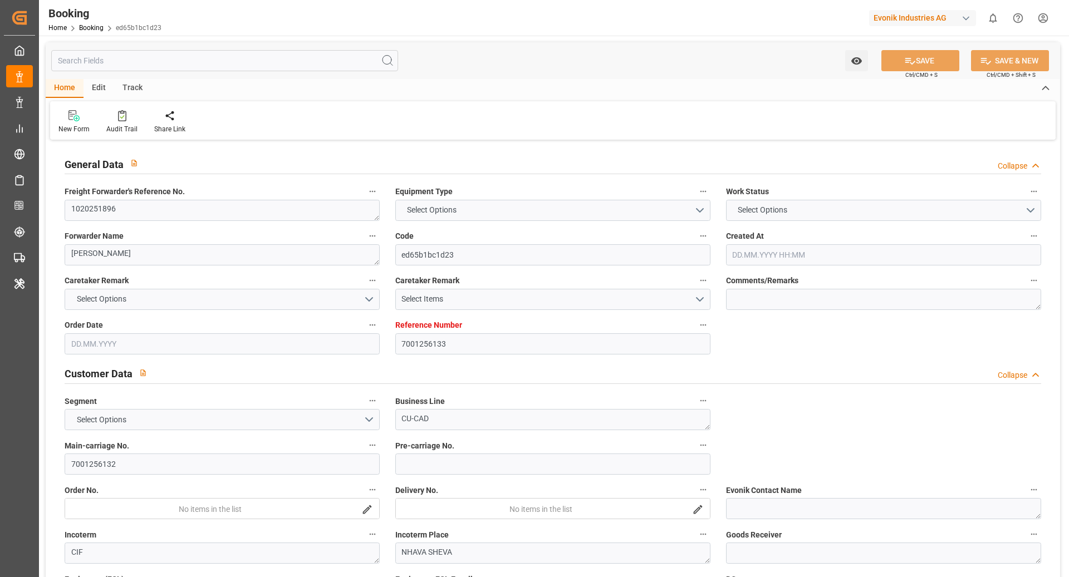
type textarea "1003130433"
type textarea "Logward System"
type textarea "Pol-PodRegionName-PolName-businessDivision-businessLine-businessLineCode-"
type textarea "IFTMIN"
type textarea "a011t00000LcJC5AAN"
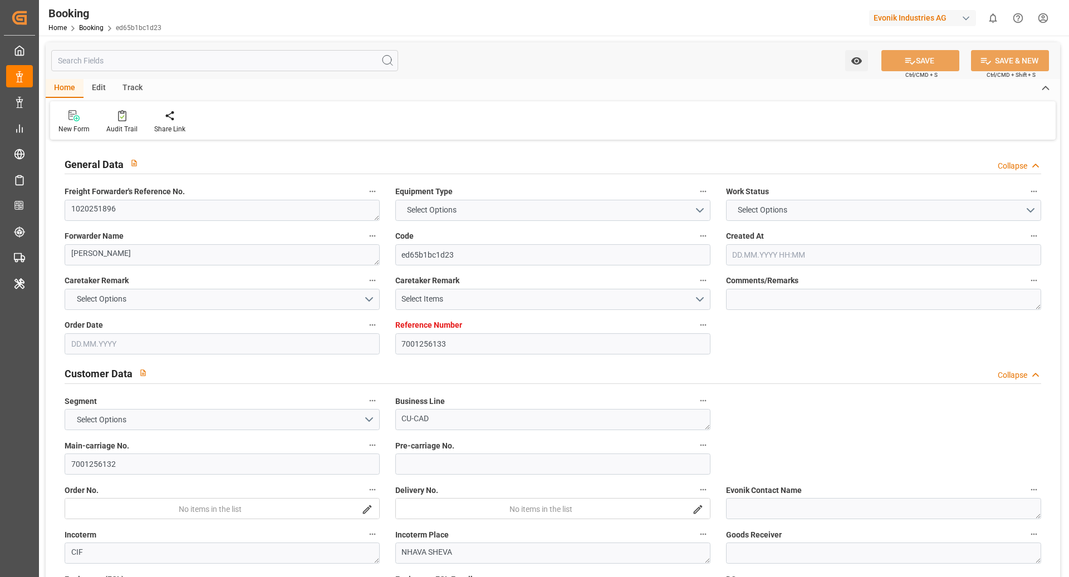
type textarea "No"
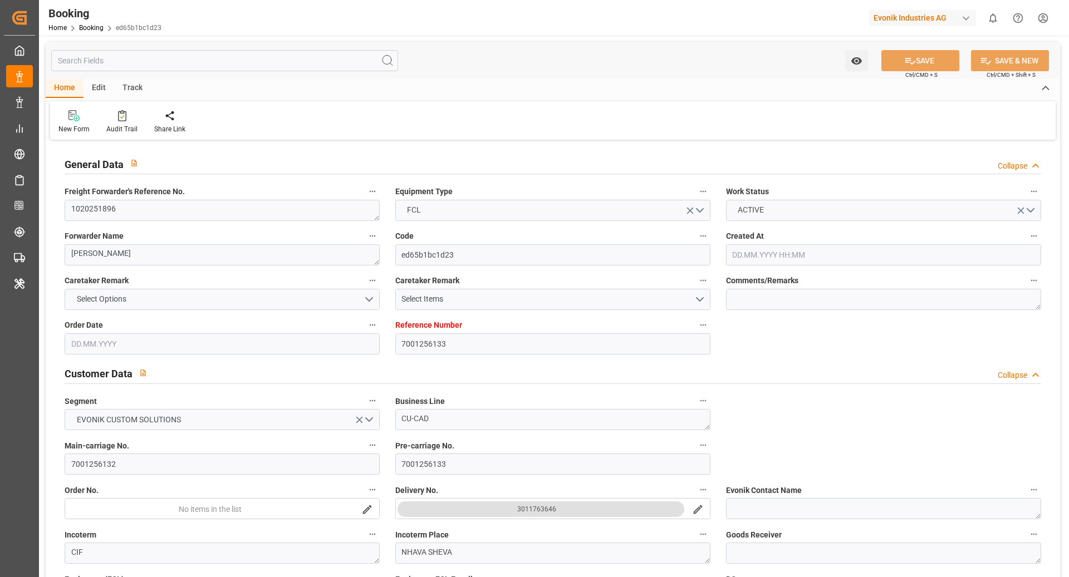
type input "7001256133"
type input "9525883"
type input "Hapag [PERSON_NAME]"
type input "Hapag Lloyd Aktiengesellschaft"
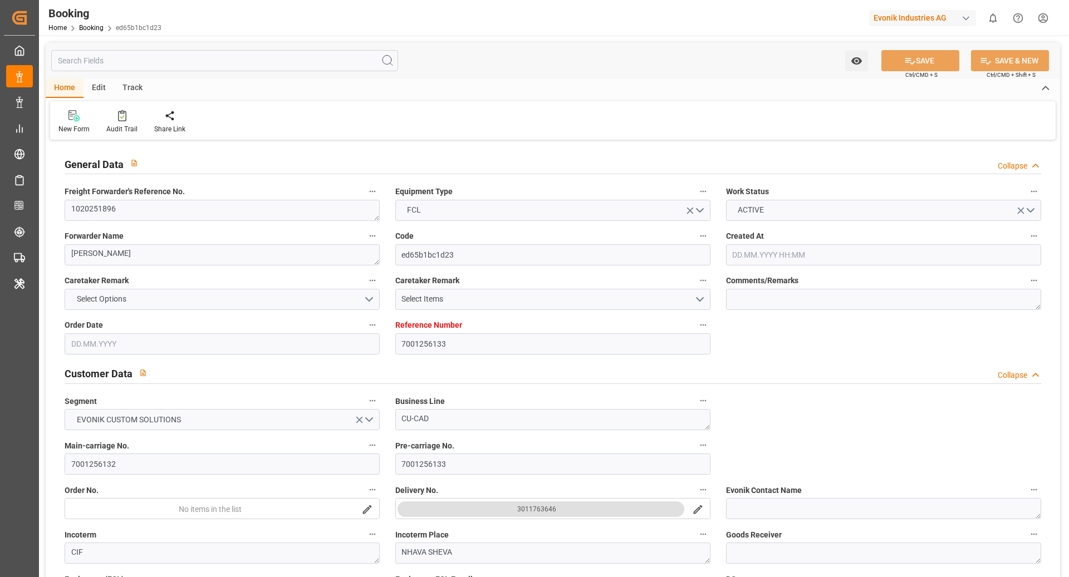
type input "EUNWC"
type input "INNSA"
type input "22.08.2025 12:30"
type input "22.08.2025"
type input "10.11.2025"
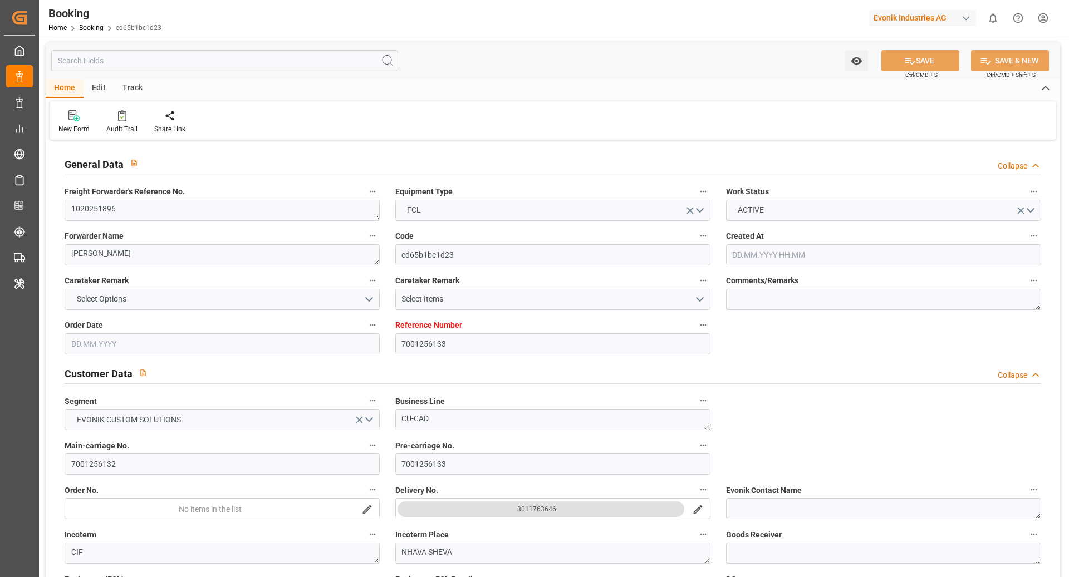
type input "12.09.2025"
type input "[DATE] 00:00"
type input "20.09.2025 00:00"
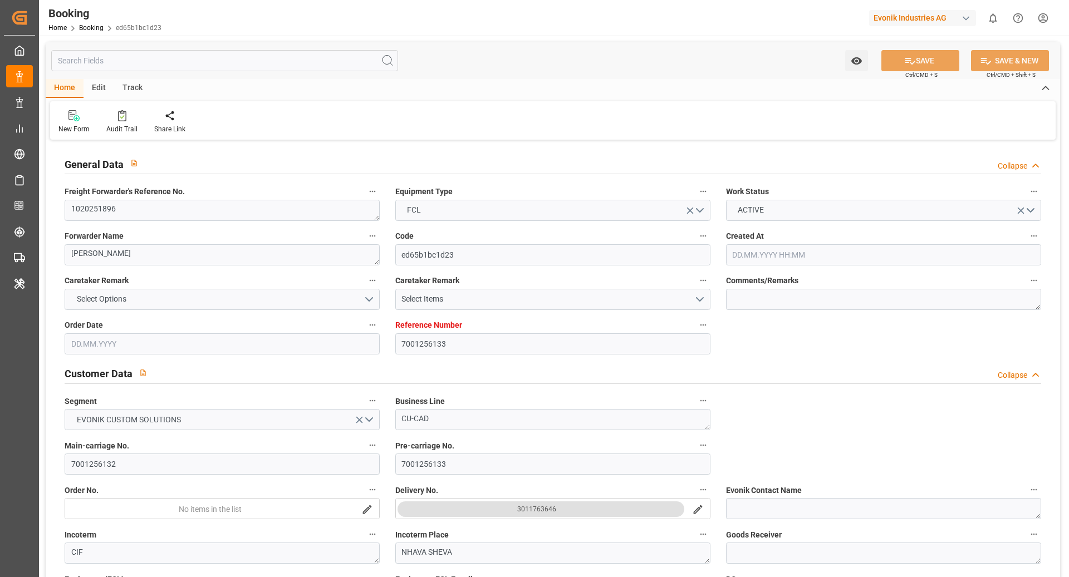
type input "20.09.2025 00:00"
type input "05.11.2025 00:00"
type input "22.08.2025"
type input "09.09.2025 20:36"
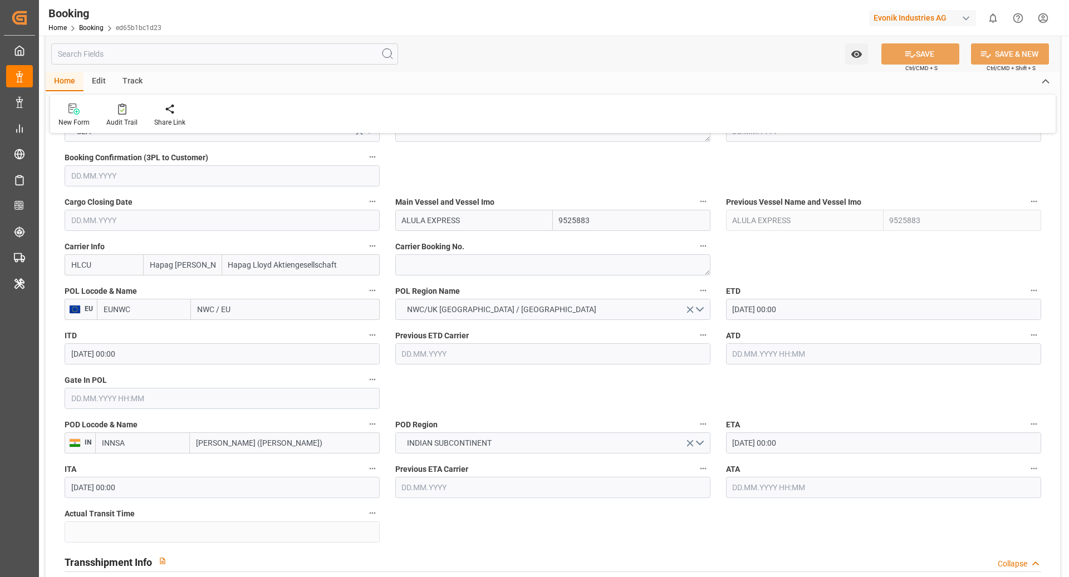
scroll to position [755, 0]
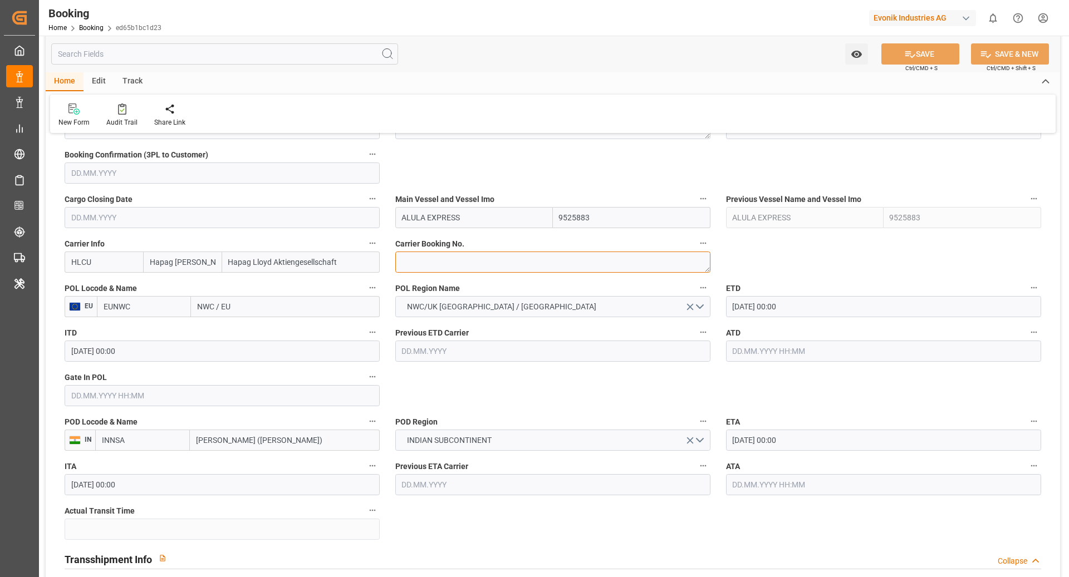
click at [407, 264] on textarea at bounding box center [552, 262] width 315 height 21
paste textarea "20805689"
type textarea "20805689"
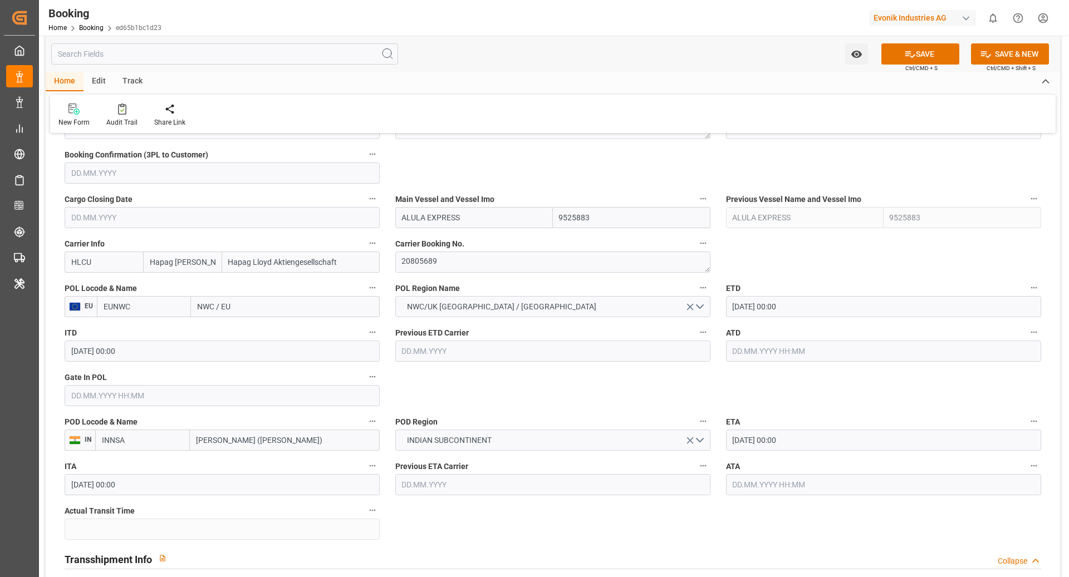
click at [128, 306] on input "EUNWC" at bounding box center [144, 306] width 94 height 21
type input "NLRTM"
drag, startPoint x: 156, startPoint y: 328, endPoint x: 182, endPoint y: 330, distance: 25.6
click at [156, 328] on span "NLRTM - [GEOGRAPHIC_DATA]" at bounding box center [141, 337] width 75 height 21
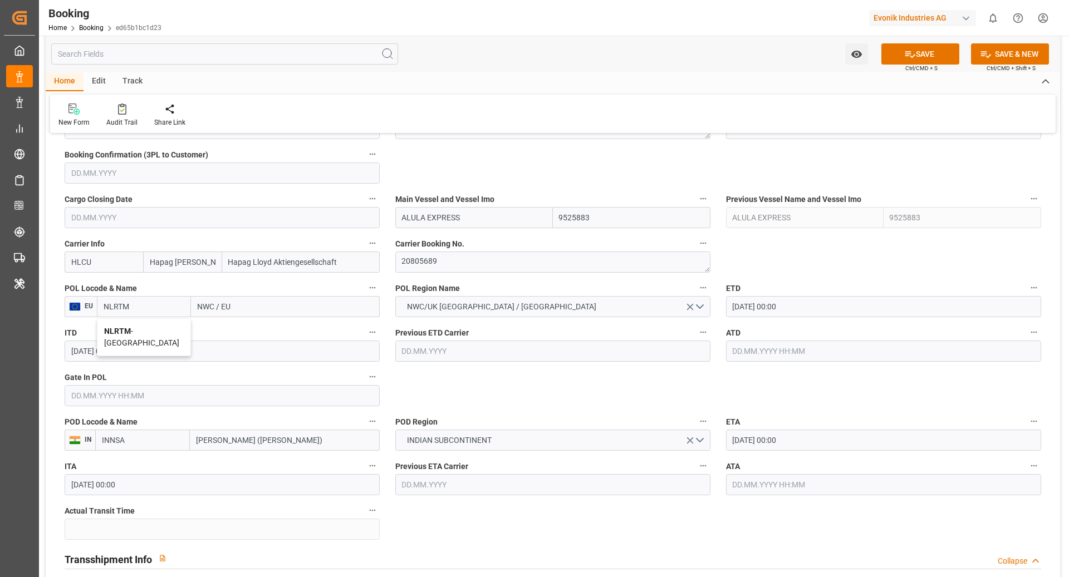
type input "[GEOGRAPHIC_DATA]"
type input "NLRTM"
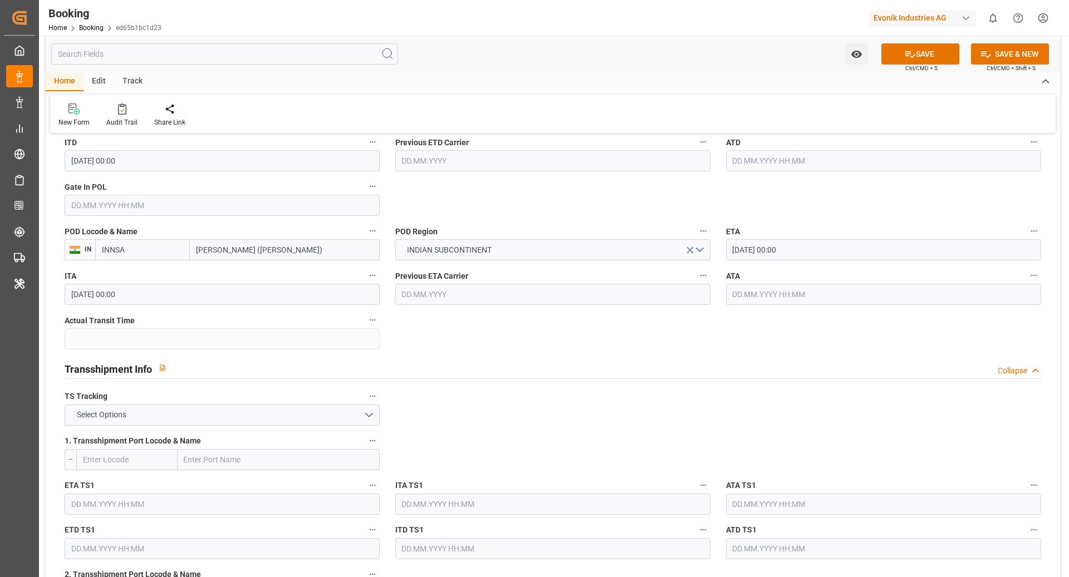
scroll to position [966, 0]
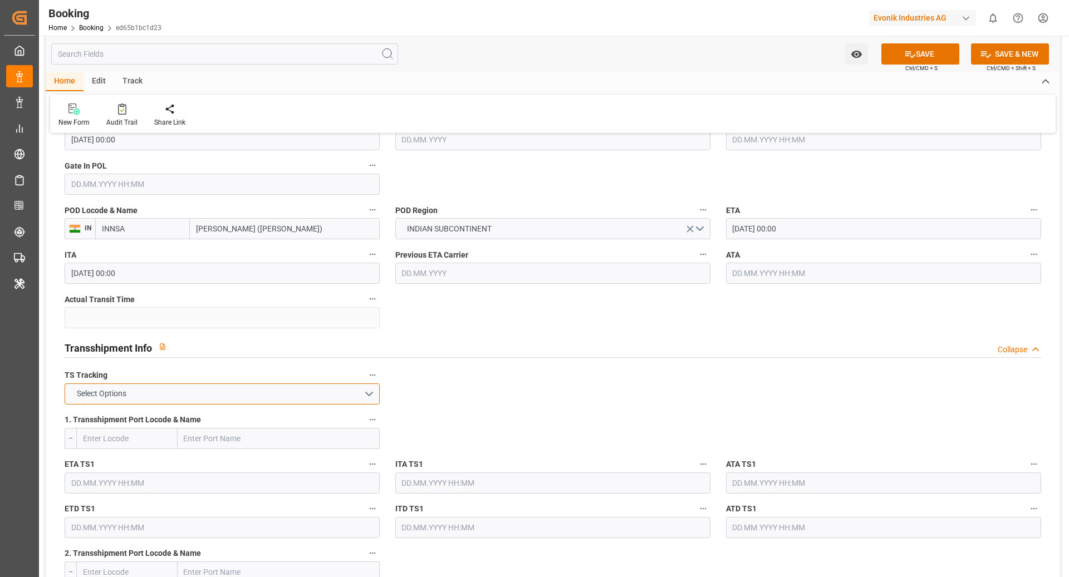
click at [166, 391] on button "Select Options" at bounding box center [222, 394] width 315 height 21
click at [110, 422] on div "FALSE" at bounding box center [222, 420] width 314 height 23
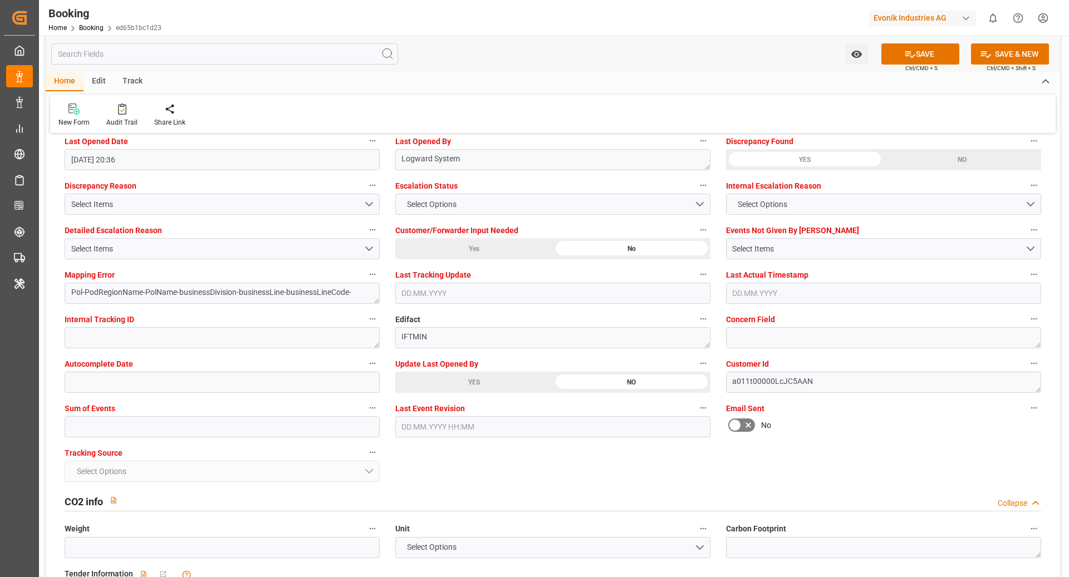
scroll to position [2056, 0]
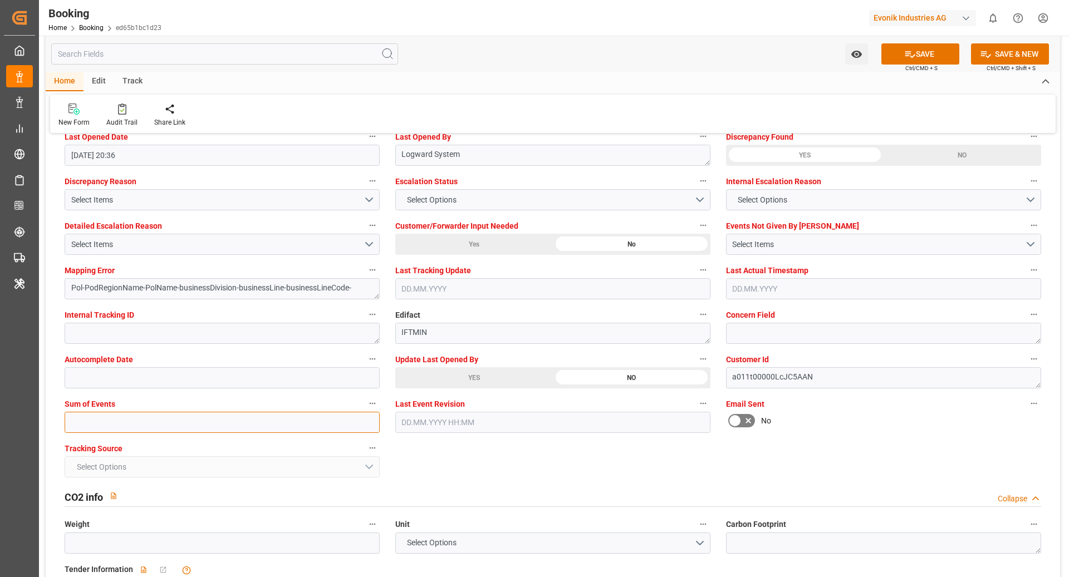
click at [146, 428] on input "text" at bounding box center [222, 422] width 315 height 21
type input "0"
click at [922, 52] on button "SAVE" at bounding box center [920, 53] width 78 height 21
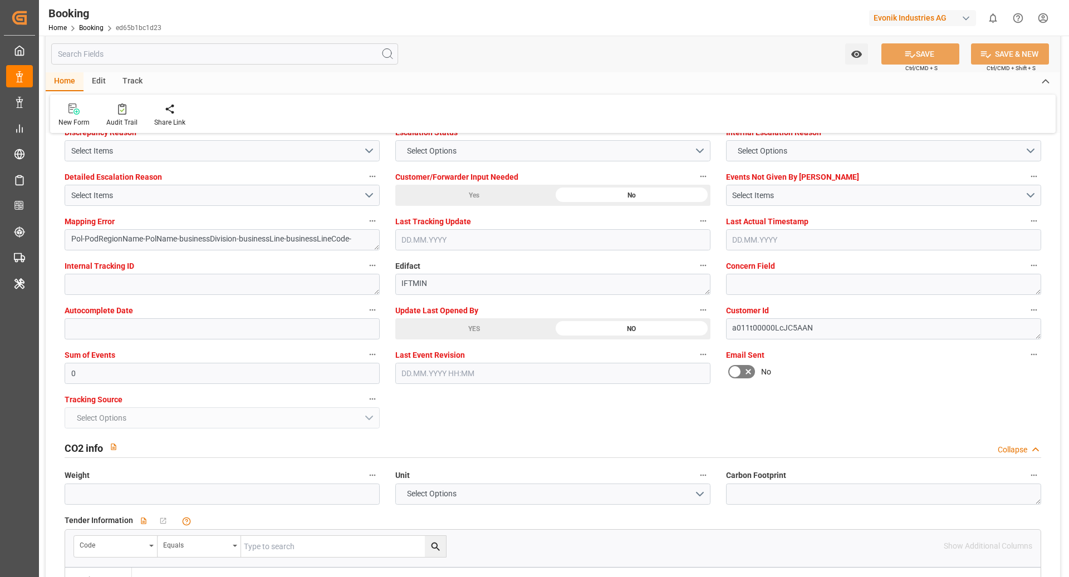
scroll to position [2117, 0]
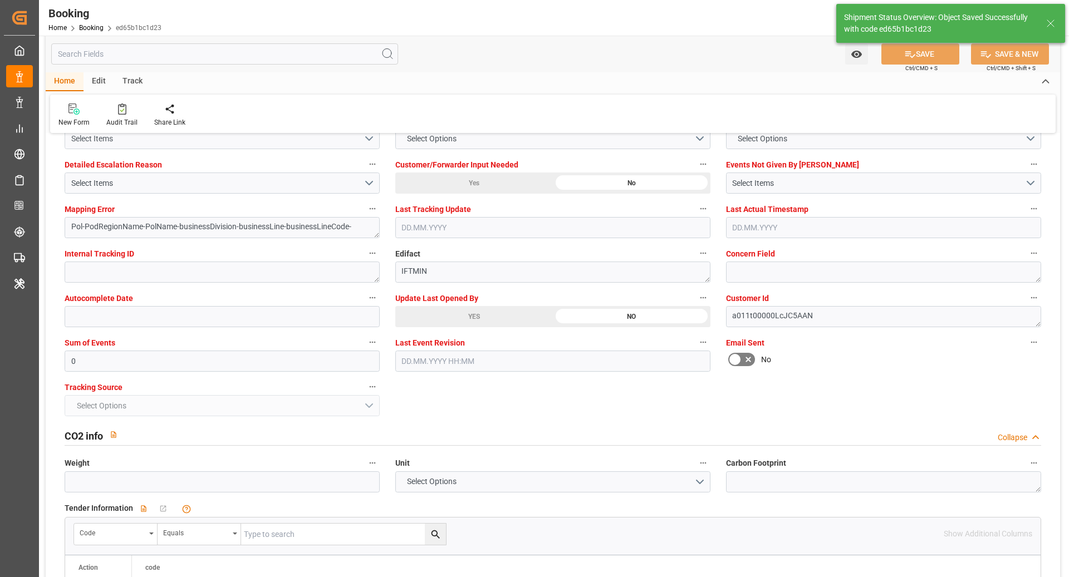
type textarea "[PERSON_NAME]"
type textarea "businessDivision-businessLine-"
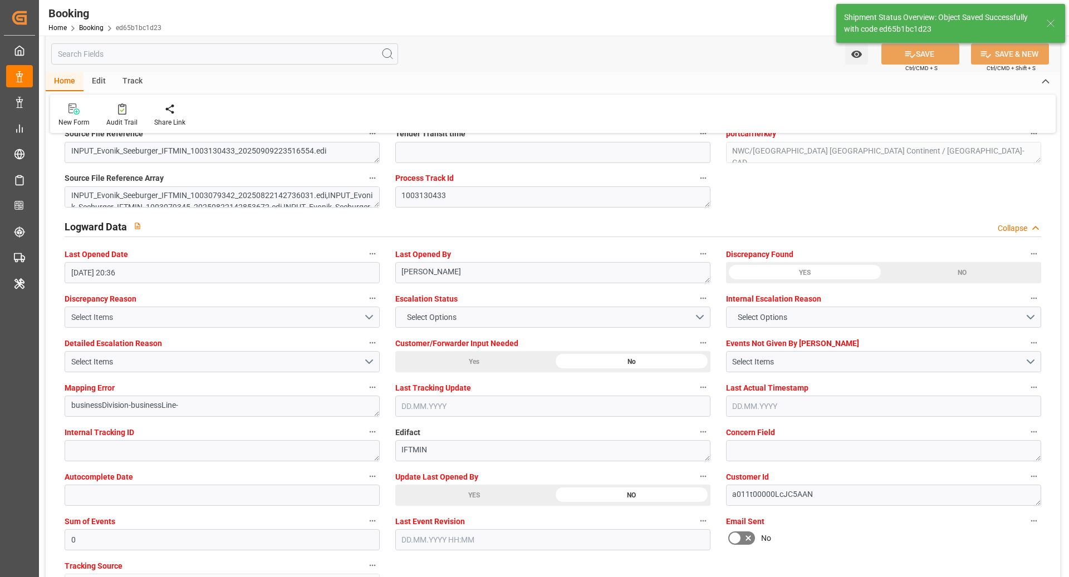
type input "10.09.2025 10:57"
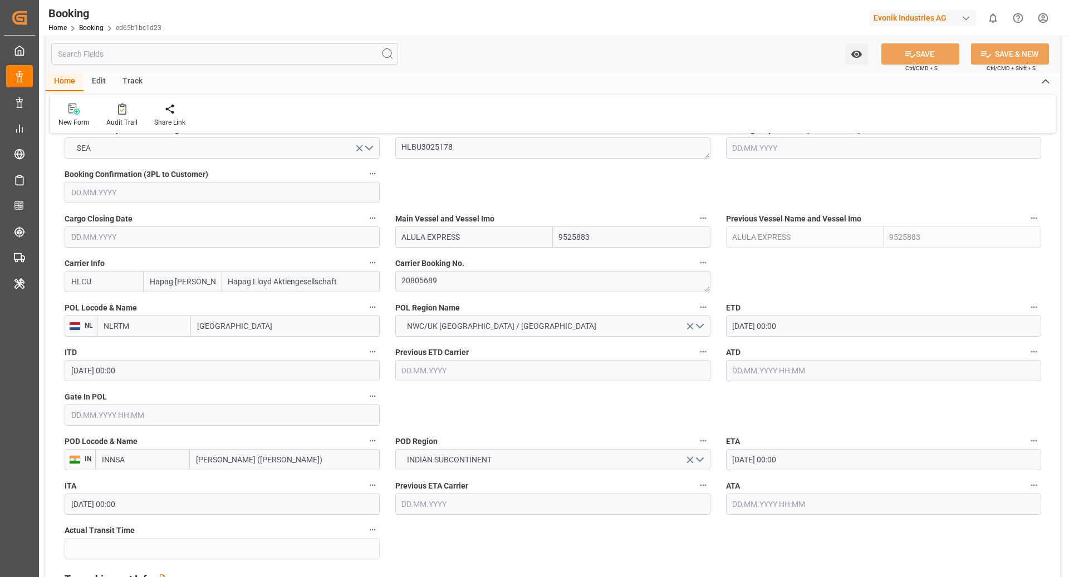
scroll to position [726, 0]
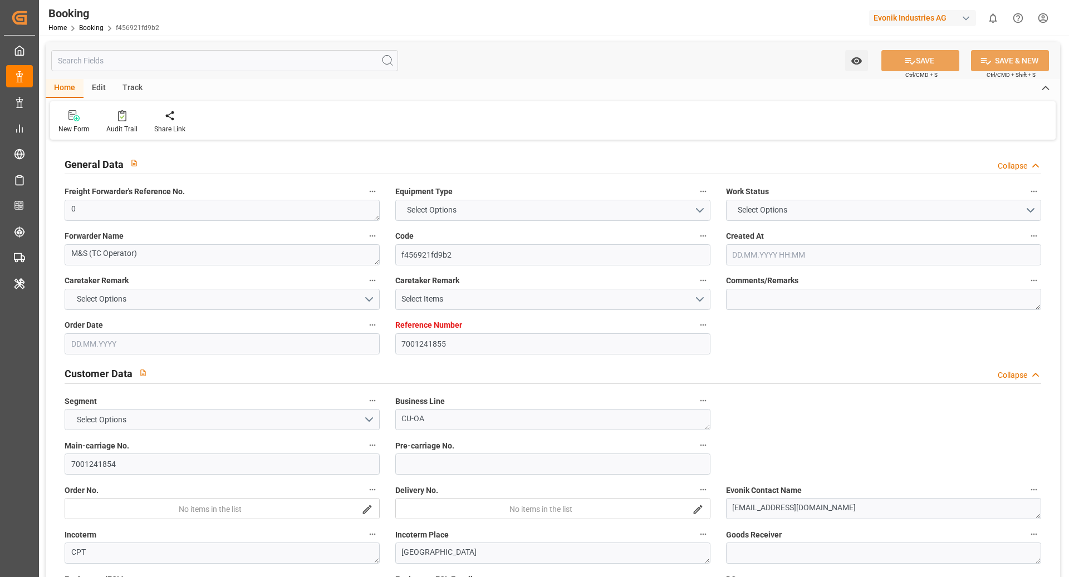
type input "7001241855"
type input "9235579"
type input "Hapag [PERSON_NAME]"
type input "Hapag Lloyd Aktiengesellschaft"
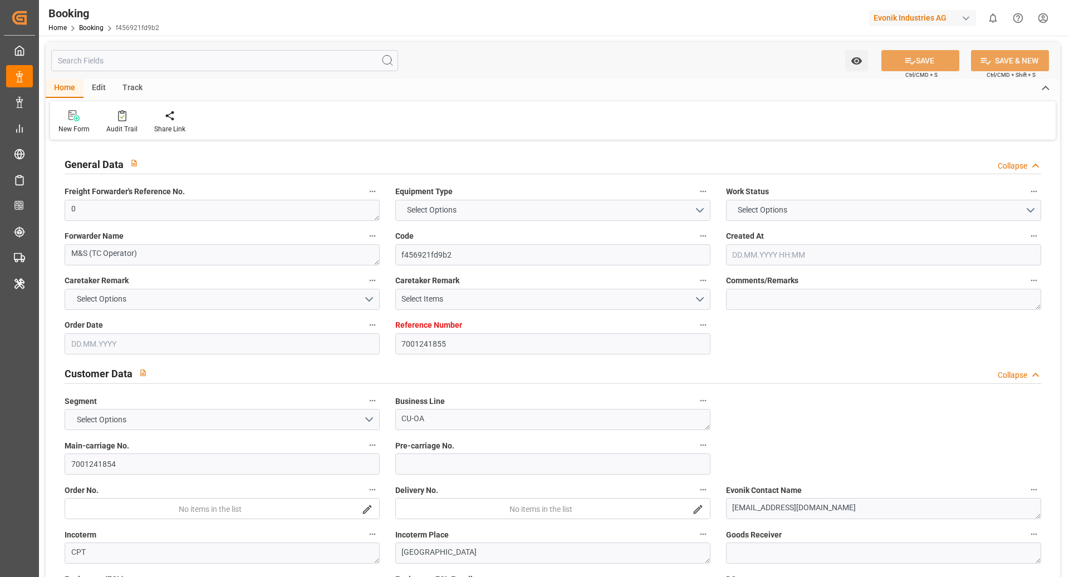
type input "EUNWC"
type input "USHOU"
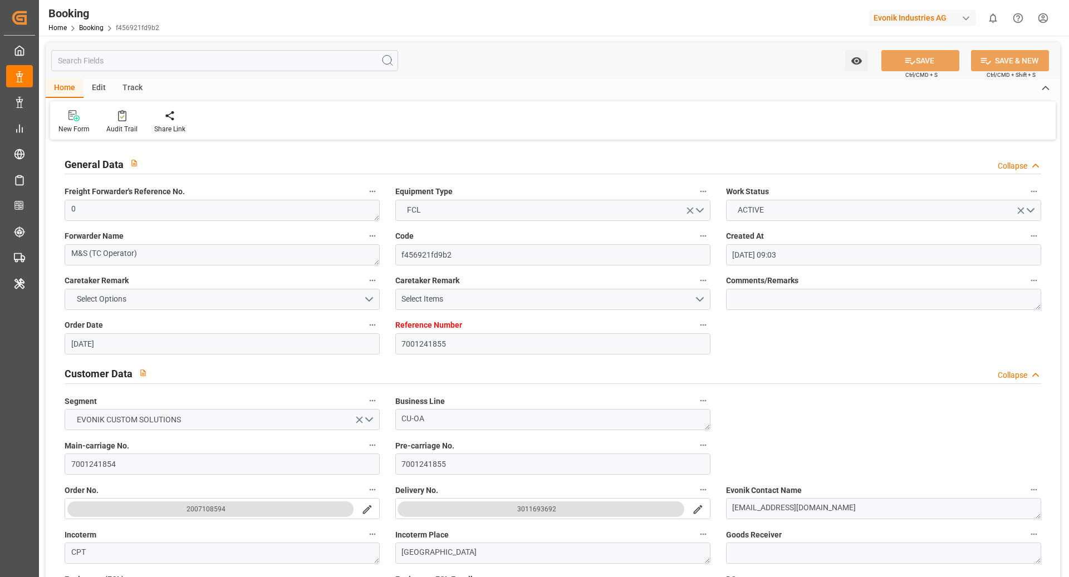
type input "[DATE] 09:03"
type input "[DATE]"
type input "[DATE] 00:00"
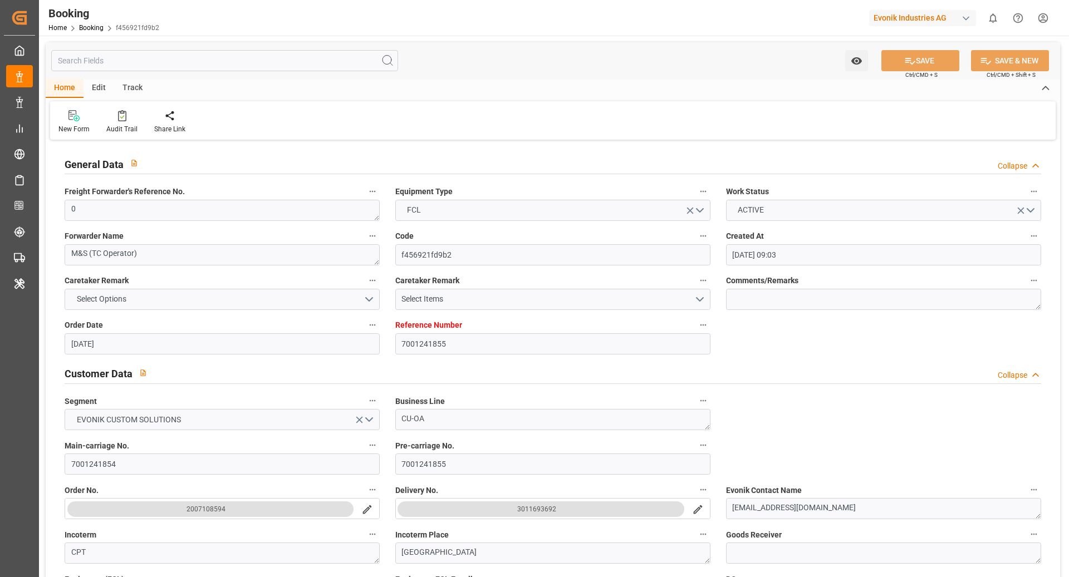
type input "[DATE] 00:00"
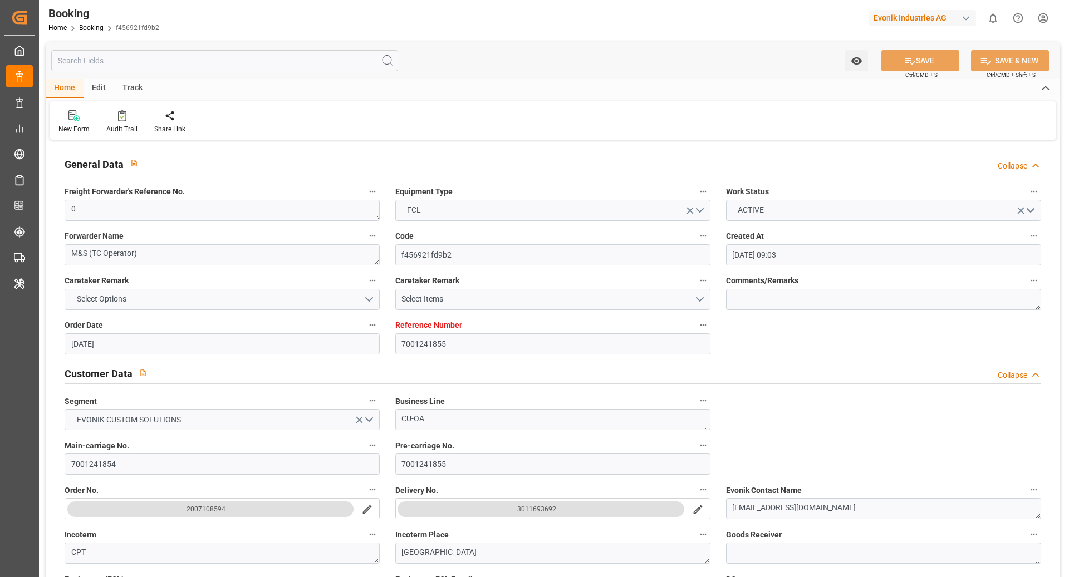
type input "[DATE] 00:00"
type input "[DATE]"
type input "[DATE] 19:13"
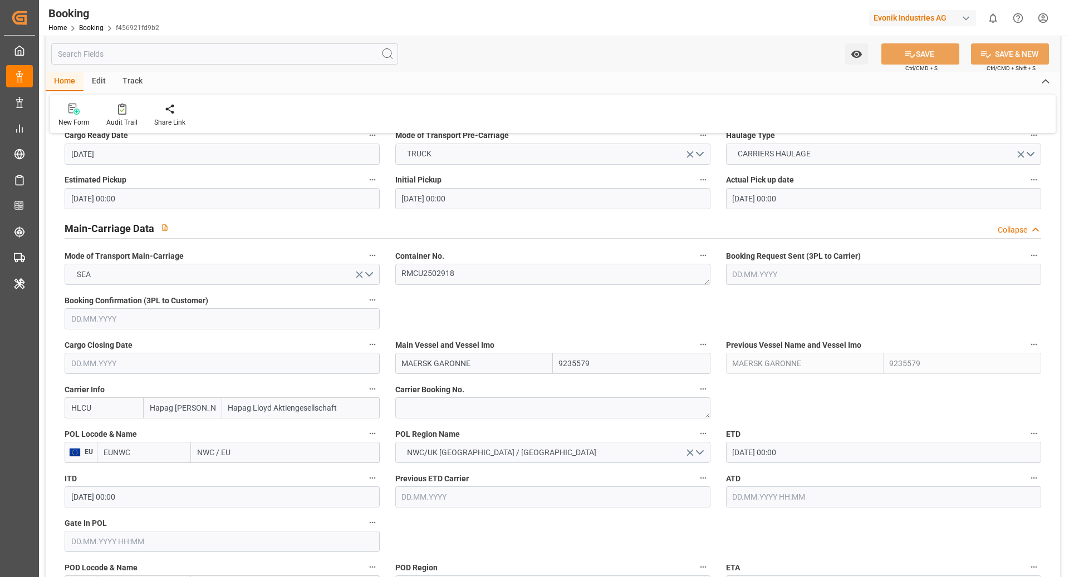
scroll to position [632, 0]
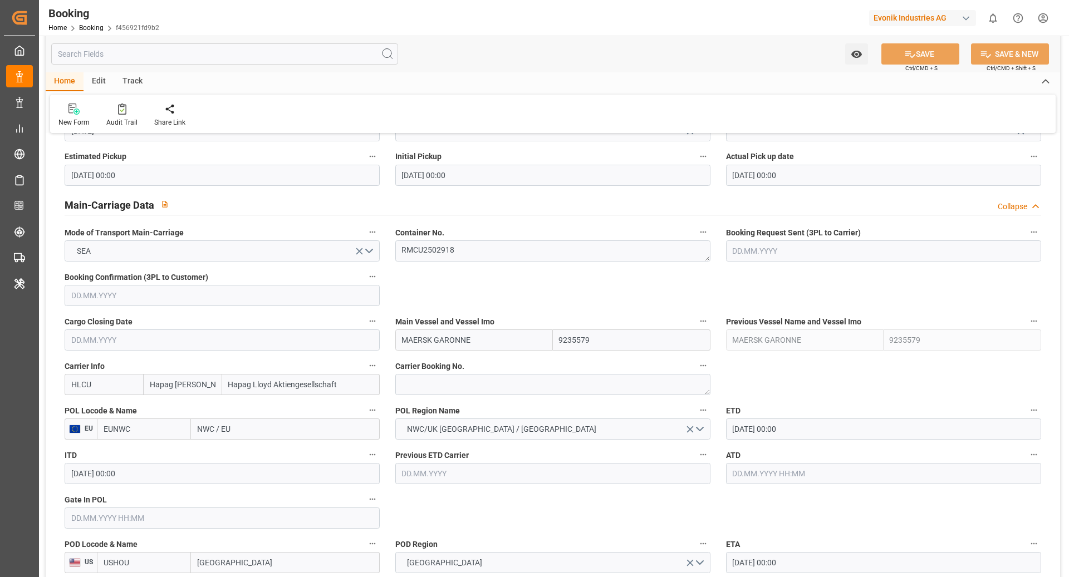
click at [131, 434] on input "EUNWC" at bounding box center [144, 429] width 94 height 21
type input "NLRTM"
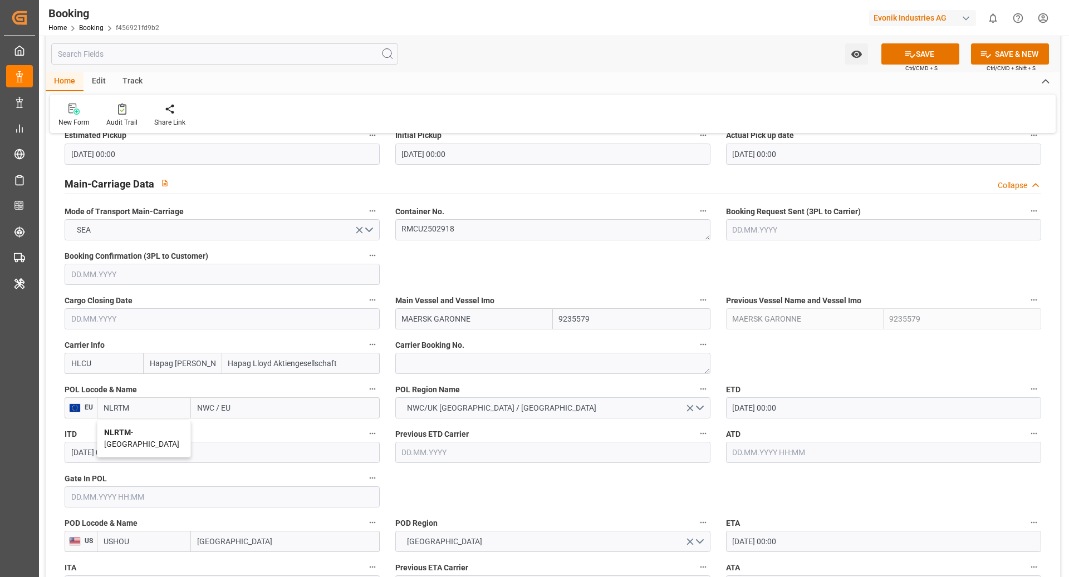
click at [156, 432] on span "NLRTM - [GEOGRAPHIC_DATA]" at bounding box center [141, 438] width 75 height 21
type input "[GEOGRAPHIC_DATA]"
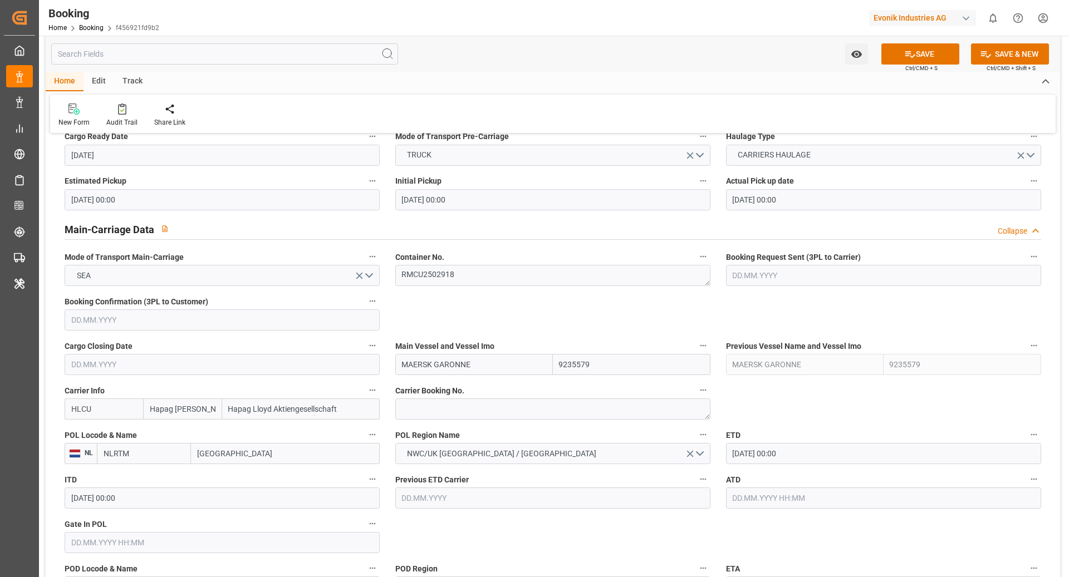
scroll to position [609, 0]
type input "NLRTM"
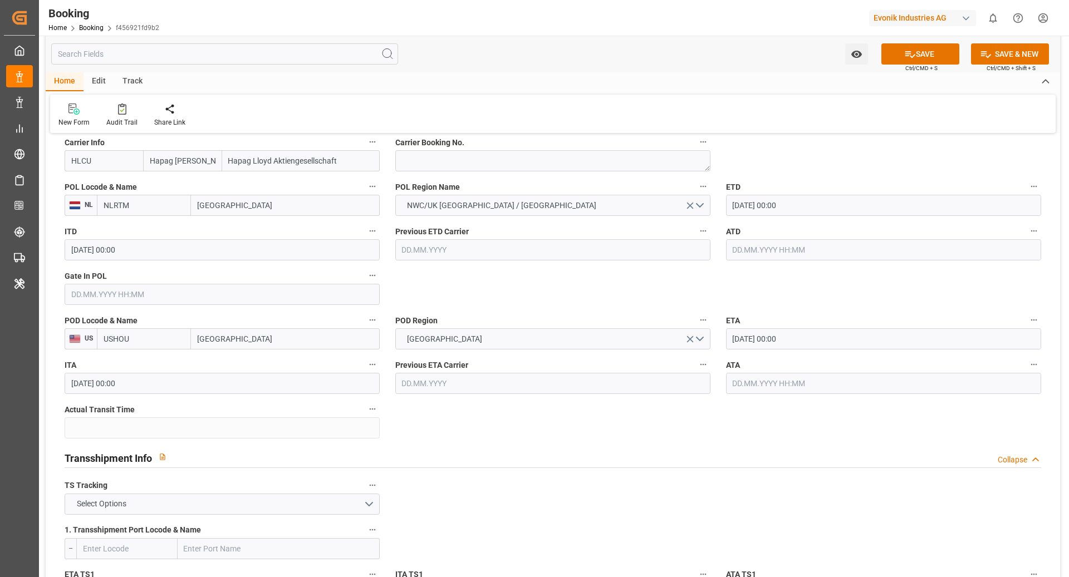
scroll to position [866, 0]
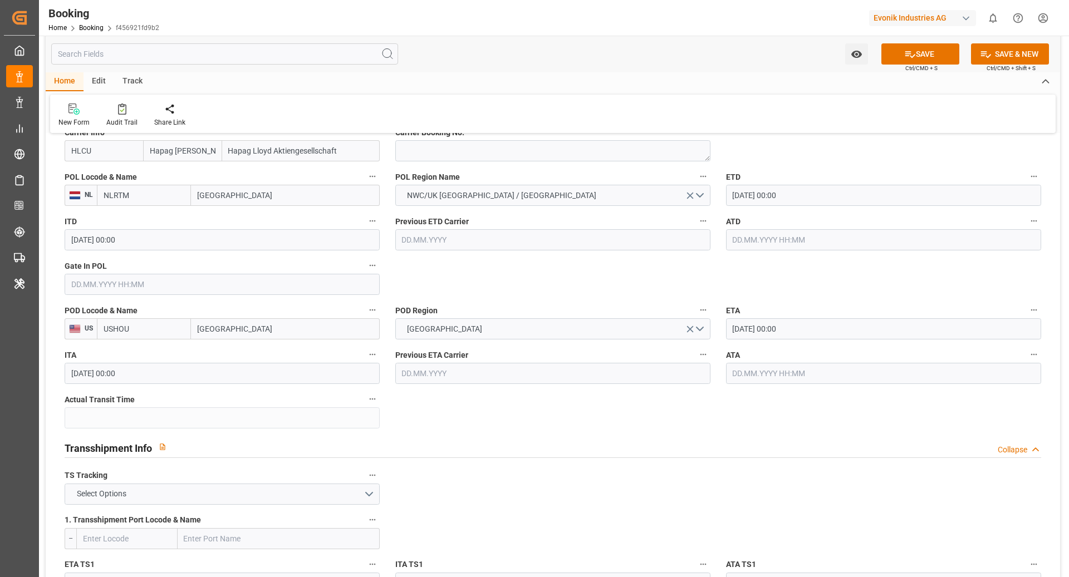
click at [774, 195] on input "[DATE] 00:00" at bounding box center [883, 195] width 315 height 21
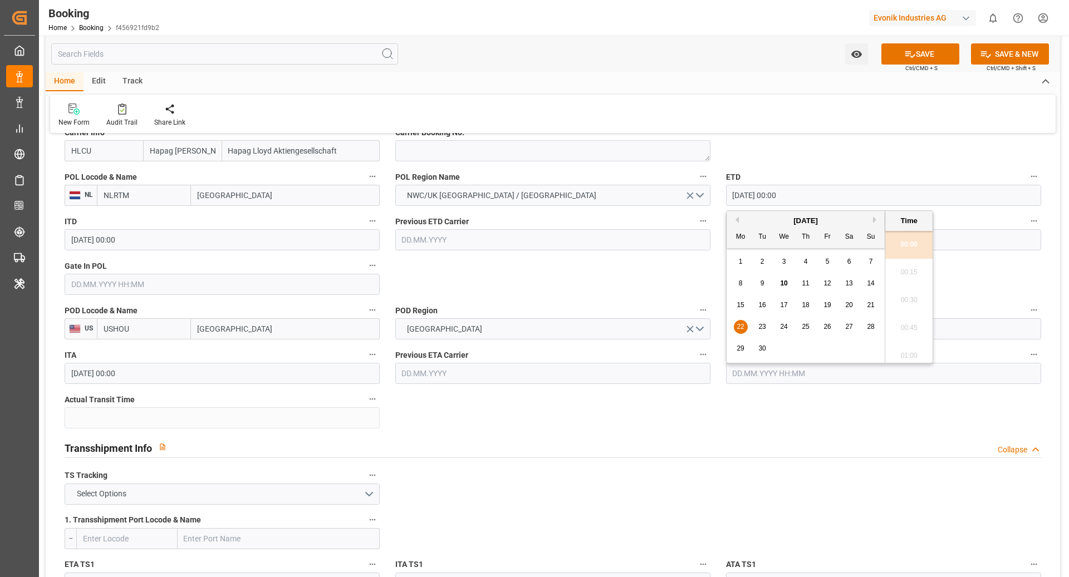
click at [872, 306] on span "21" at bounding box center [870, 305] width 7 height 8
type input "[DATE] 00:00"
click at [699, 449] on div "Transshipment Info Collapse" at bounding box center [553, 446] width 976 height 21
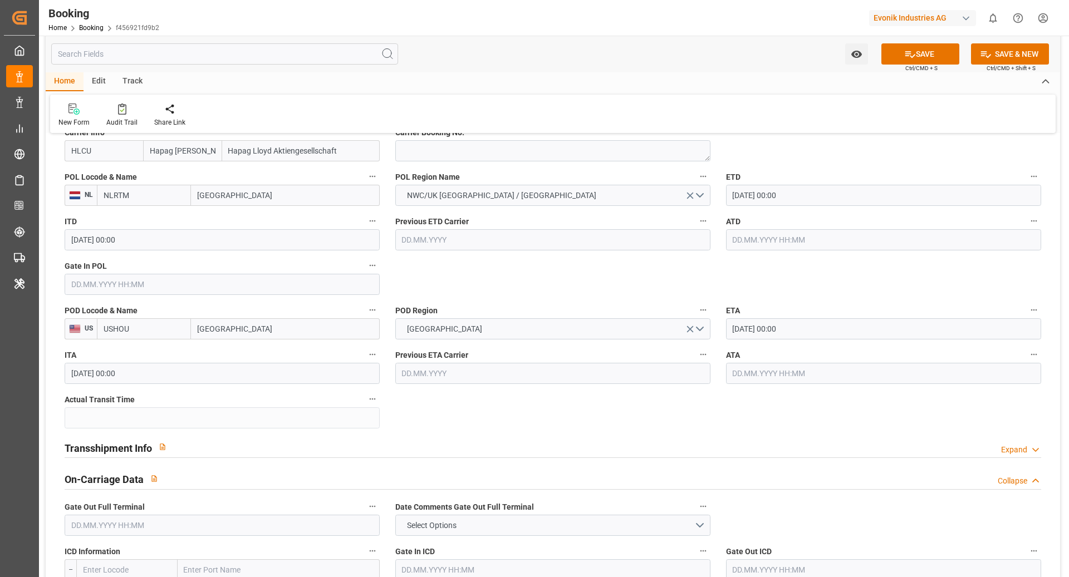
click at [749, 326] on input "[DATE] 00:00" at bounding box center [883, 328] width 315 height 21
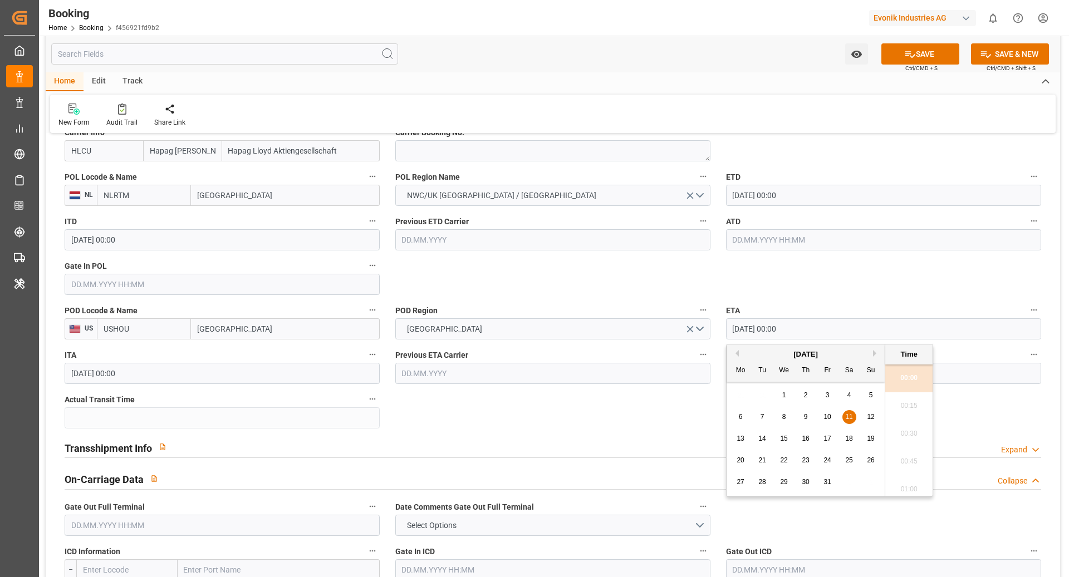
click at [867, 419] on span "12" at bounding box center [870, 417] width 7 height 8
type input "[DATE] 00:00"
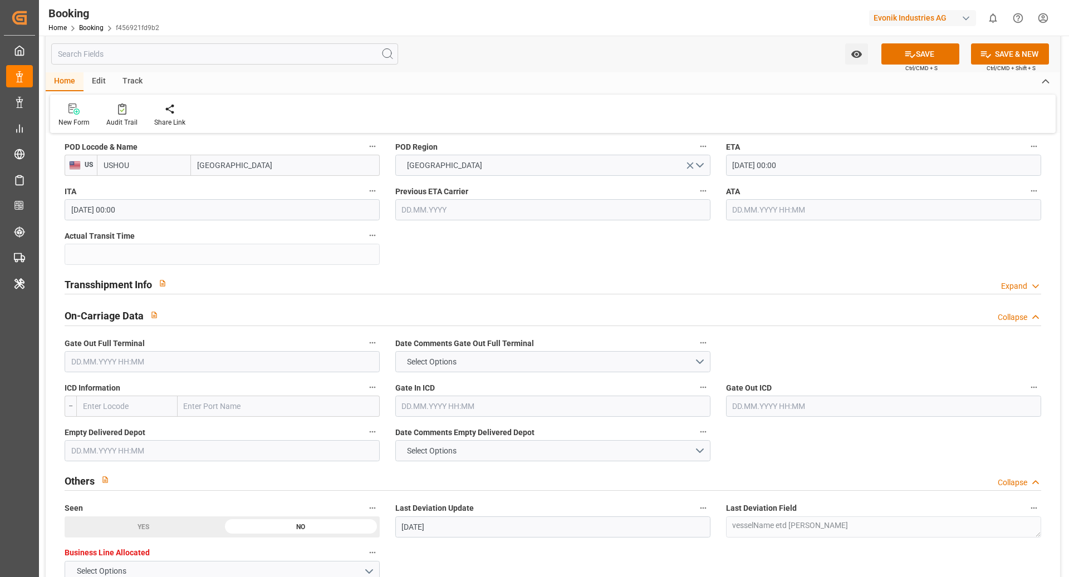
scroll to position [1107, 0]
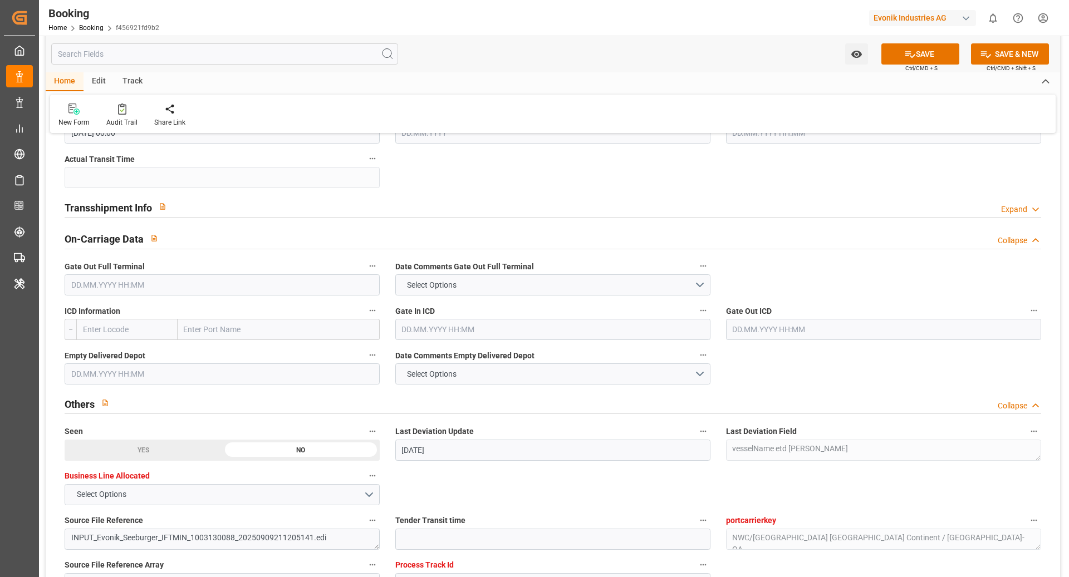
click at [236, 208] on div "Transshipment Info Expand" at bounding box center [553, 206] width 976 height 21
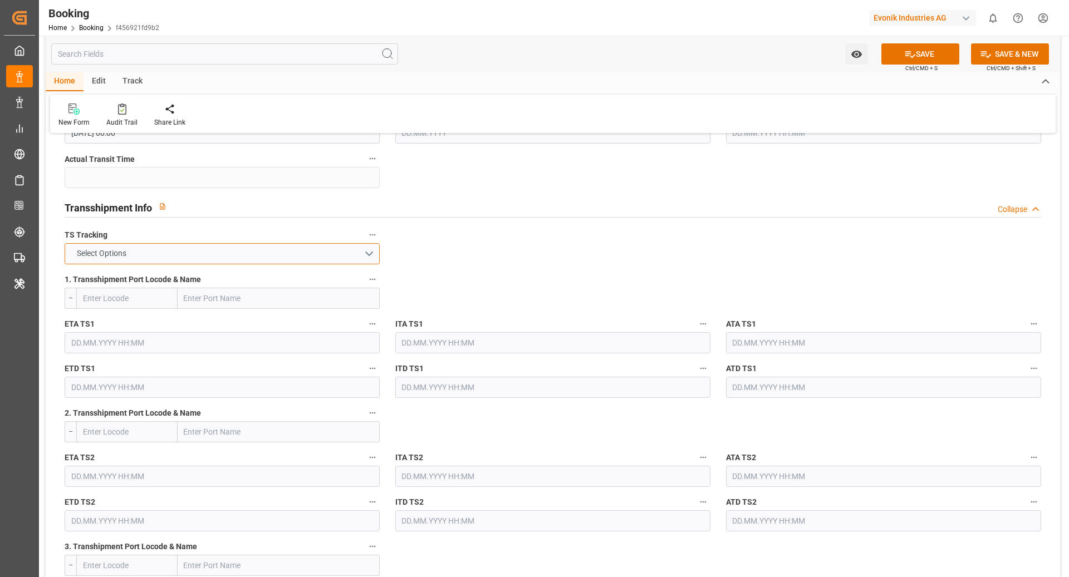
click at [138, 249] on button "Select Options" at bounding box center [222, 253] width 315 height 21
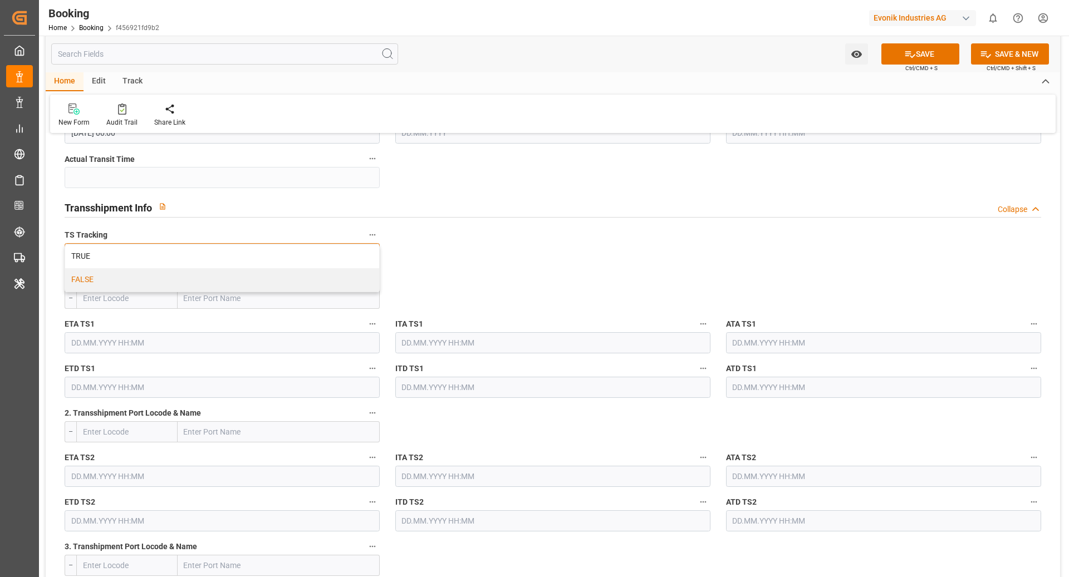
click at [148, 283] on div "FALSE" at bounding box center [222, 279] width 314 height 23
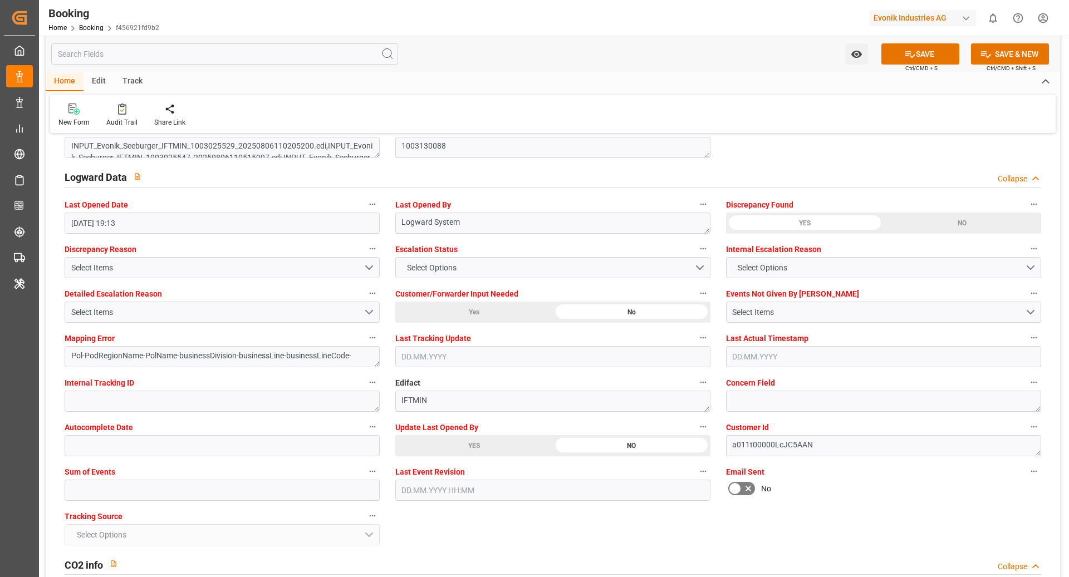
scroll to position [2028, 0]
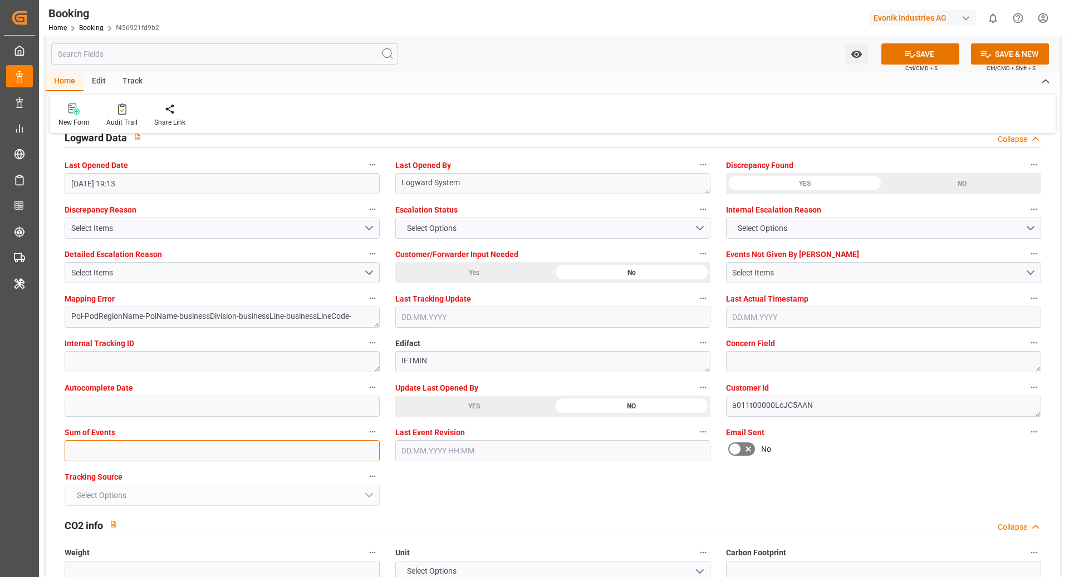
click at [218, 448] on input "text" at bounding box center [222, 450] width 315 height 21
type input "0"
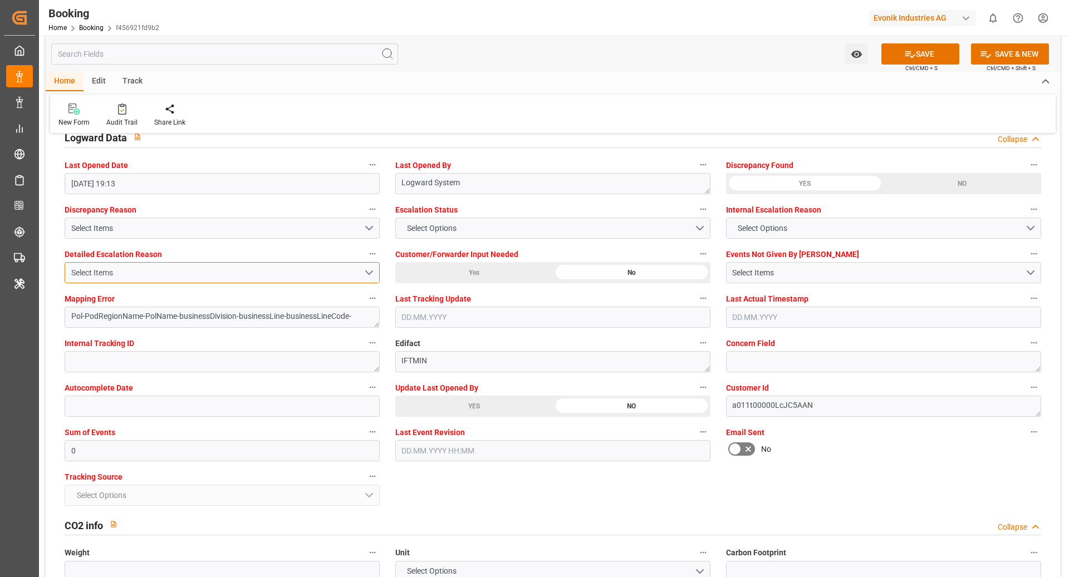
click at [194, 263] on button "Select Items" at bounding box center [222, 272] width 315 height 21
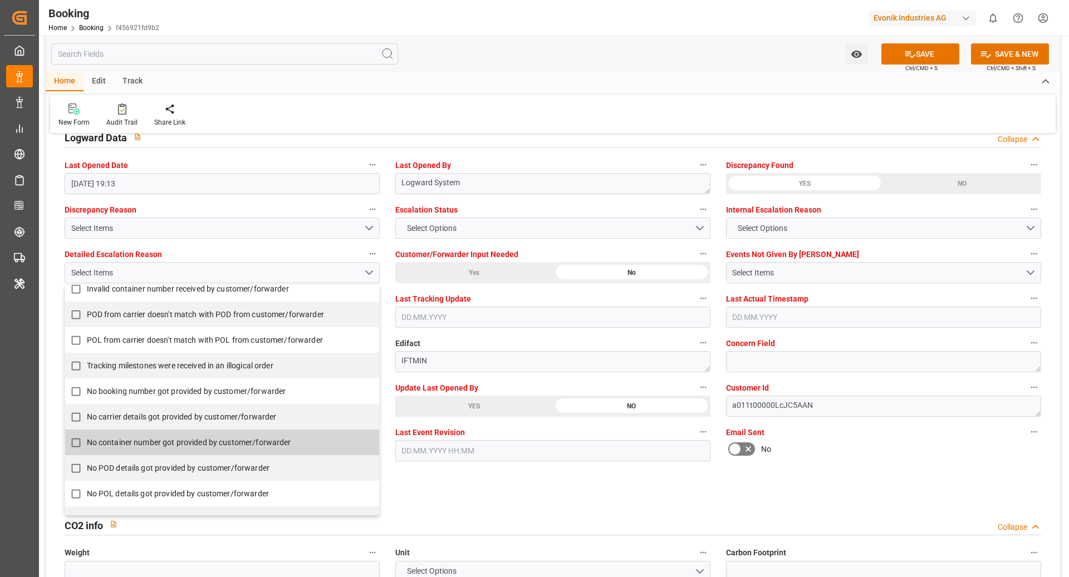
scroll to position [167, 0]
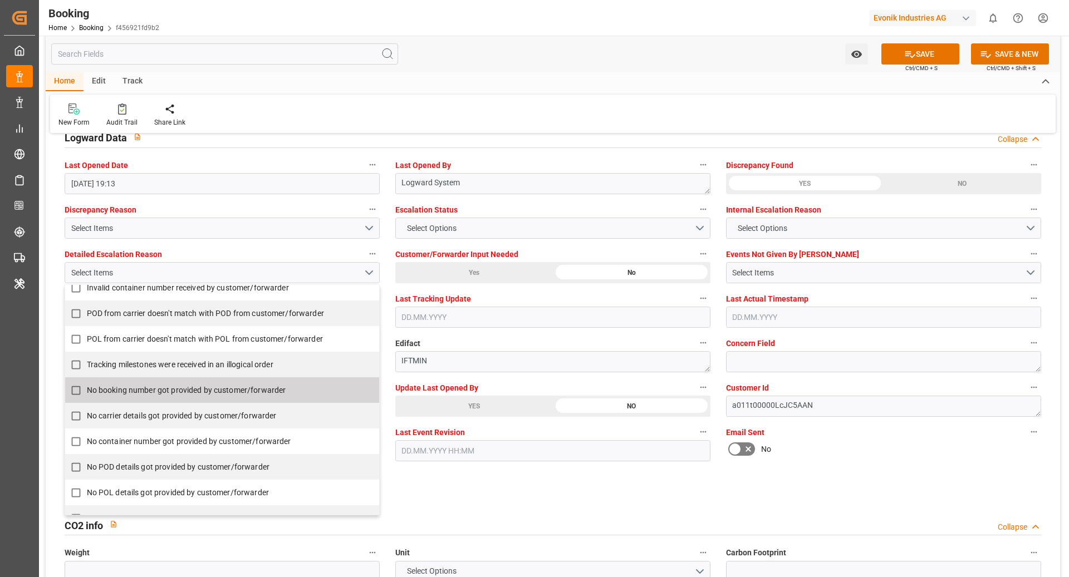
click at [212, 389] on span "No booking number got provided by customer/forwarder" at bounding box center [186, 390] width 199 height 9
checkbox input "true"
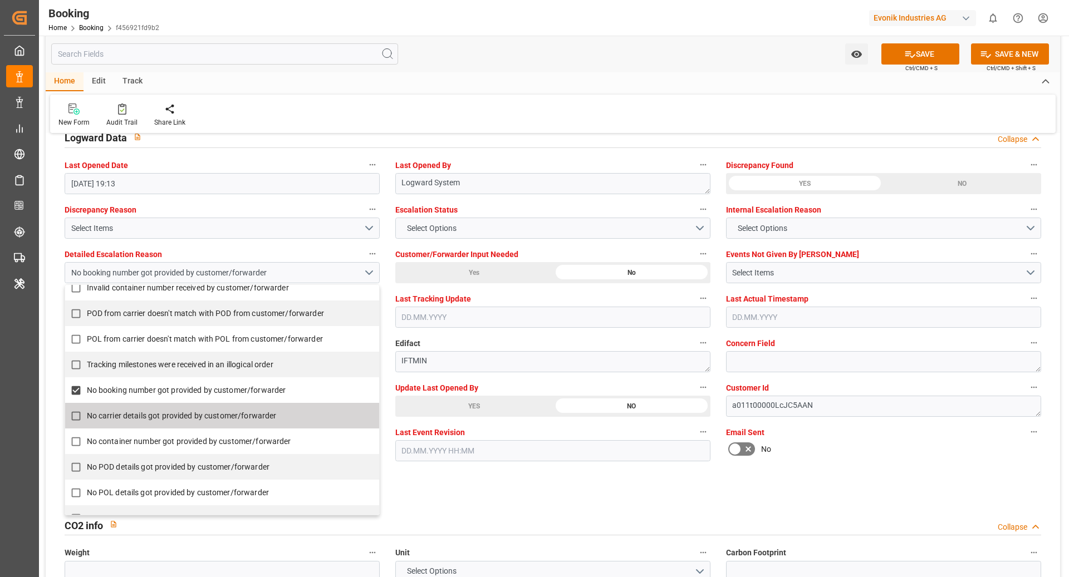
drag, startPoint x: 558, startPoint y: 488, endPoint x: 766, endPoint y: 399, distance: 226.9
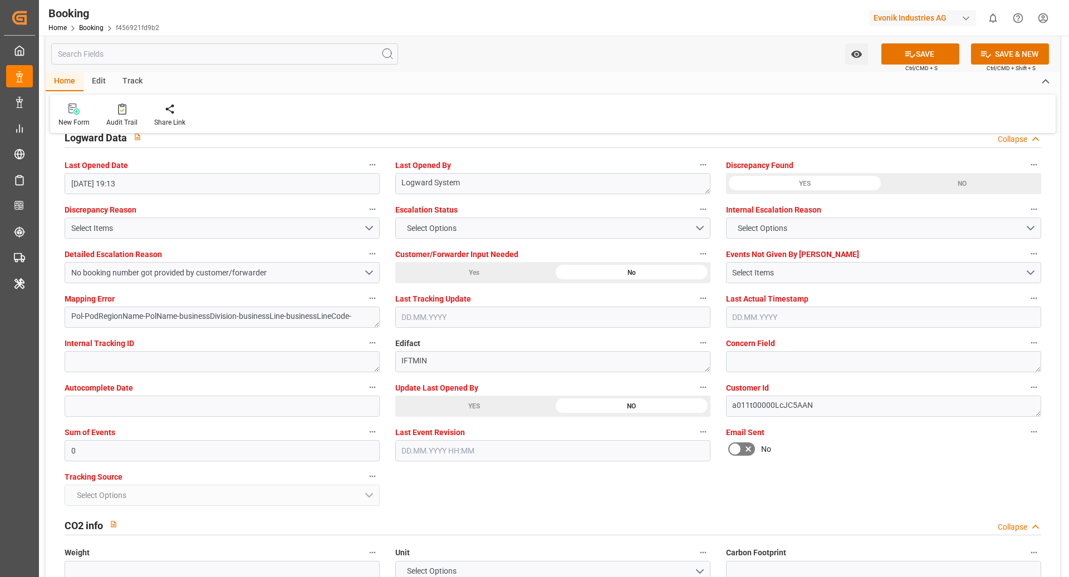
click at [906, 57] on icon at bounding box center [910, 54] width 12 height 12
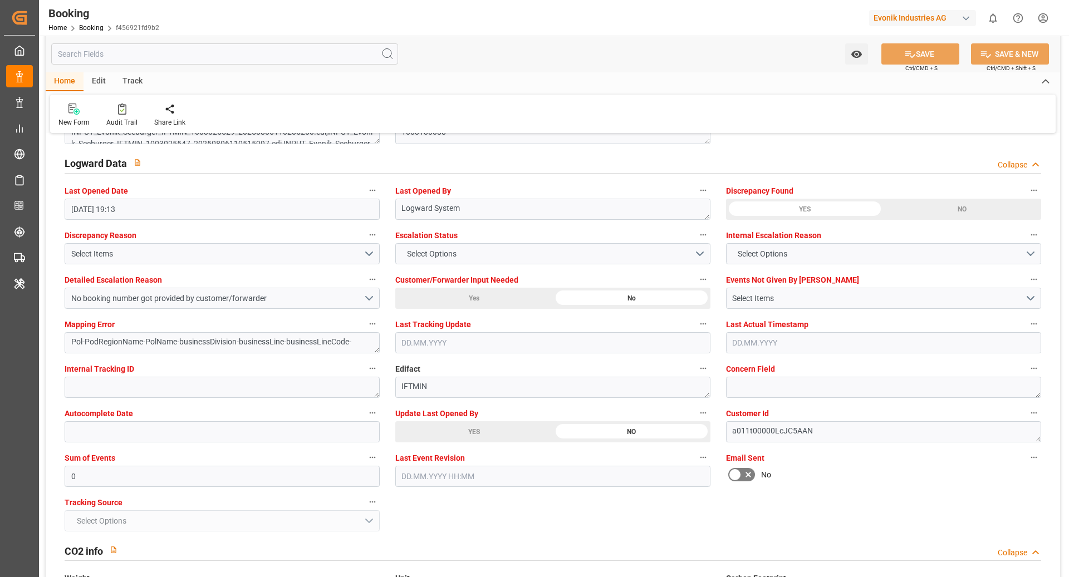
scroll to position [1996, 0]
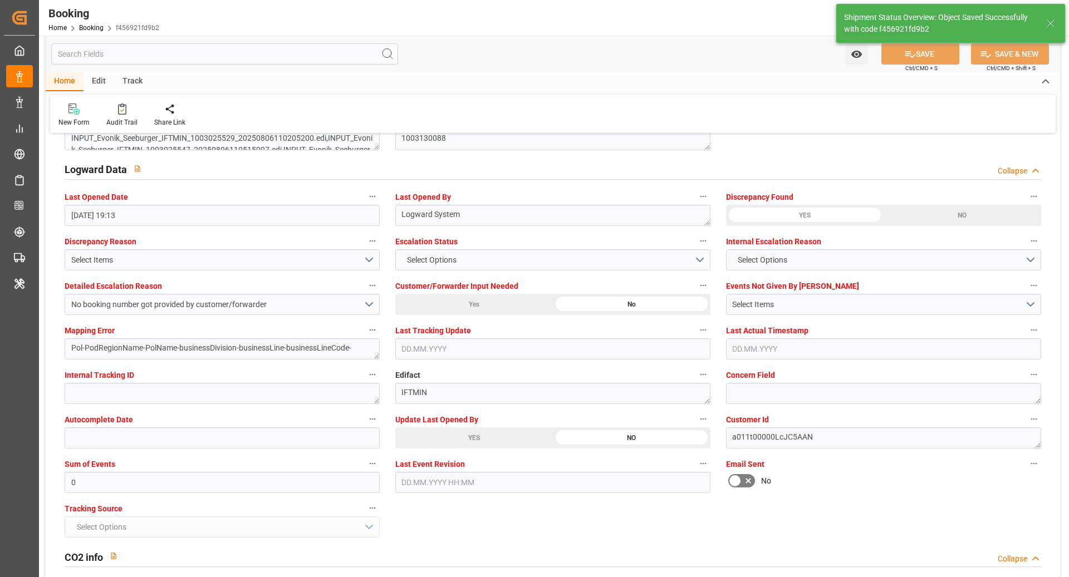
type textarea "[PERSON_NAME]"
type textarea "businessDivision-businessLine-"
type input "10.09.2025 10:59"
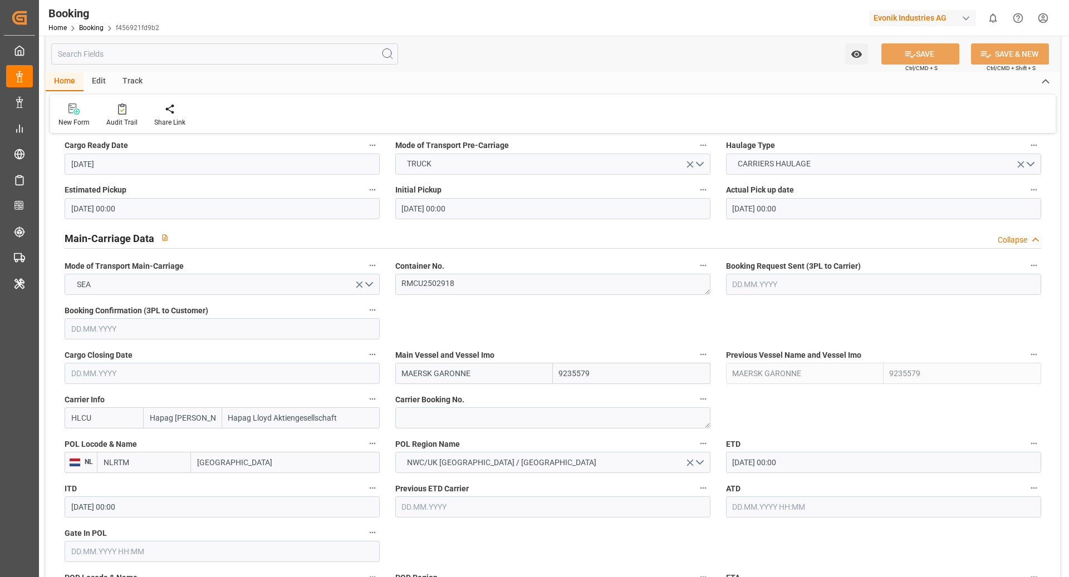
scroll to position [598, 0]
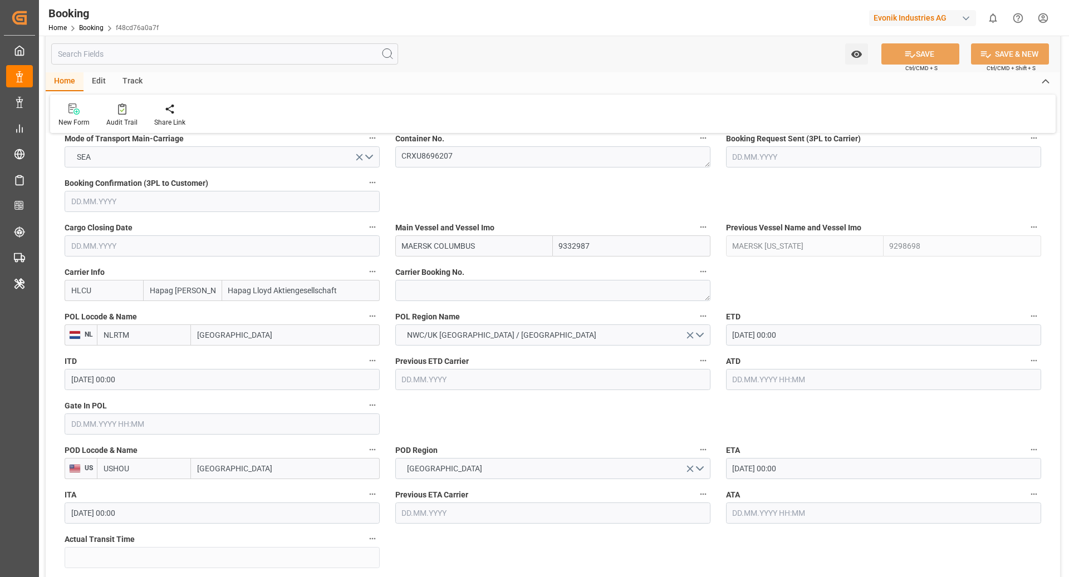
scroll to position [729, 0]
click at [208, 411] on input "text" at bounding box center [222, 421] width 315 height 21
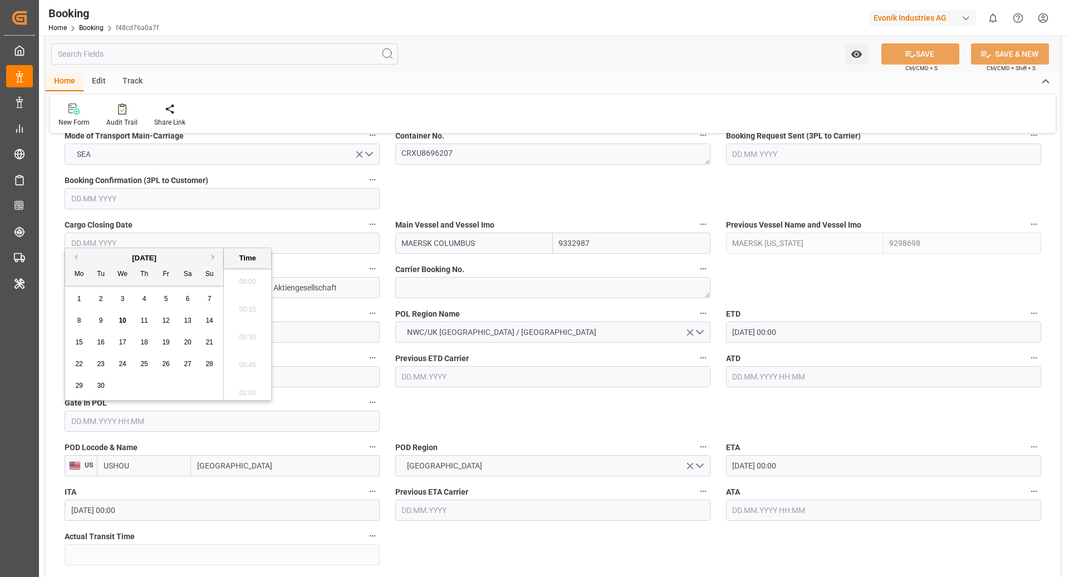
scroll to position [1784, 0]
click at [119, 322] on span "10" at bounding box center [122, 321] width 7 height 8
type input "10.09.2025 00:00"
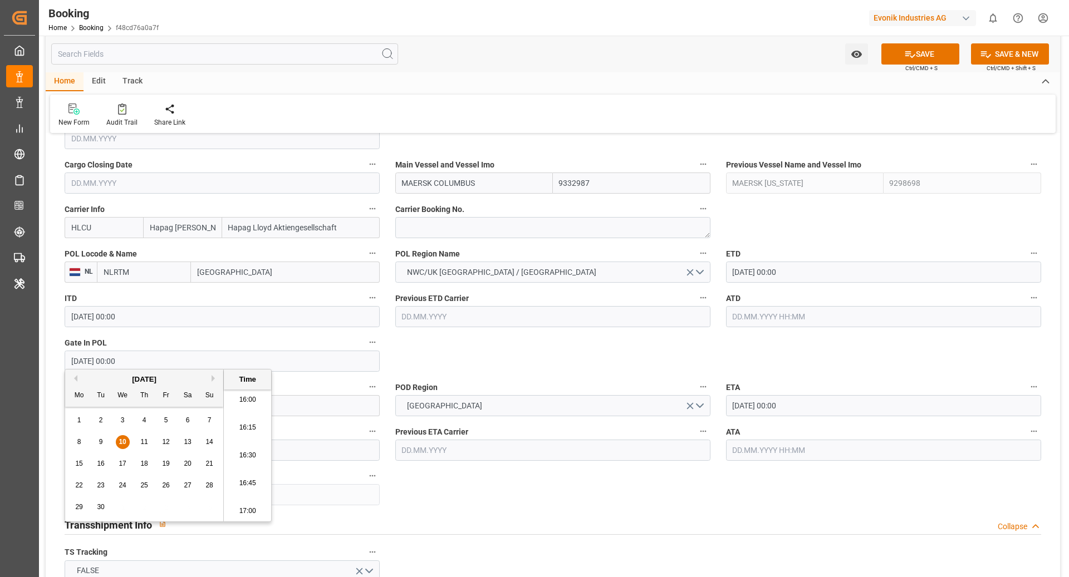
scroll to position [797, 0]
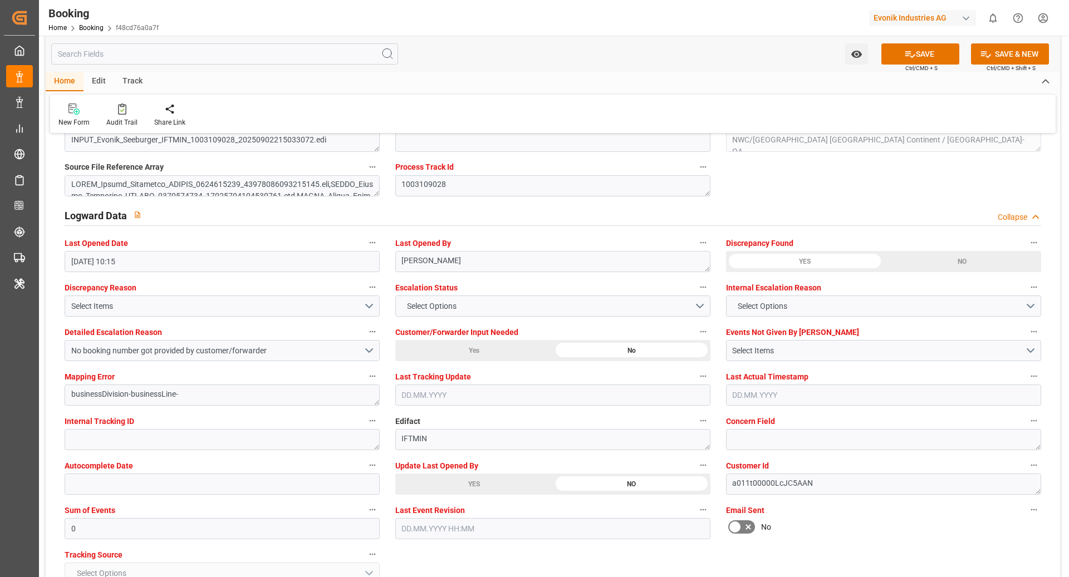
scroll to position [1970, 0]
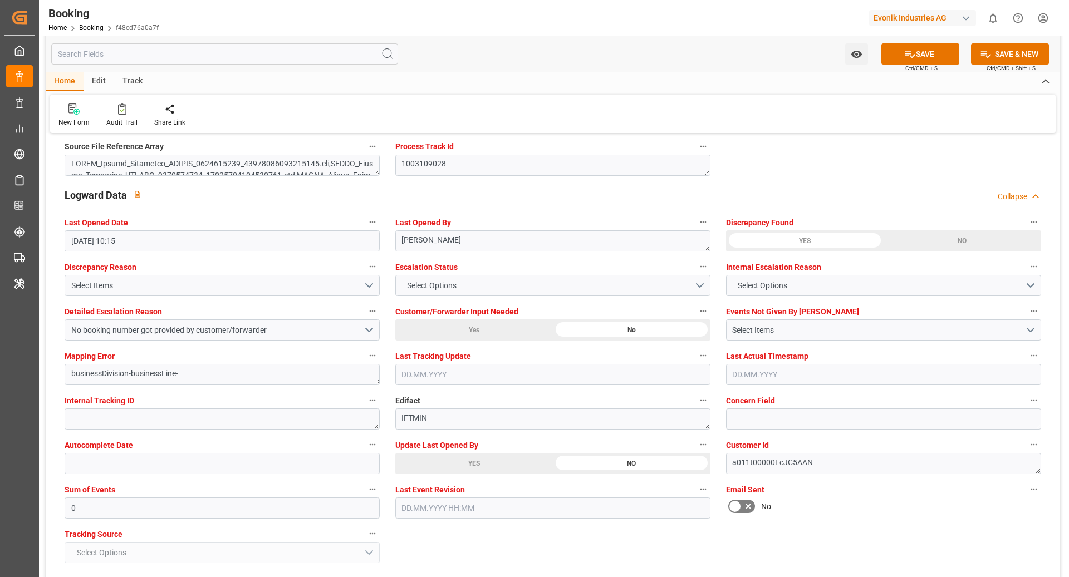
click at [934, 46] on button "SAVE" at bounding box center [920, 53] width 78 height 21
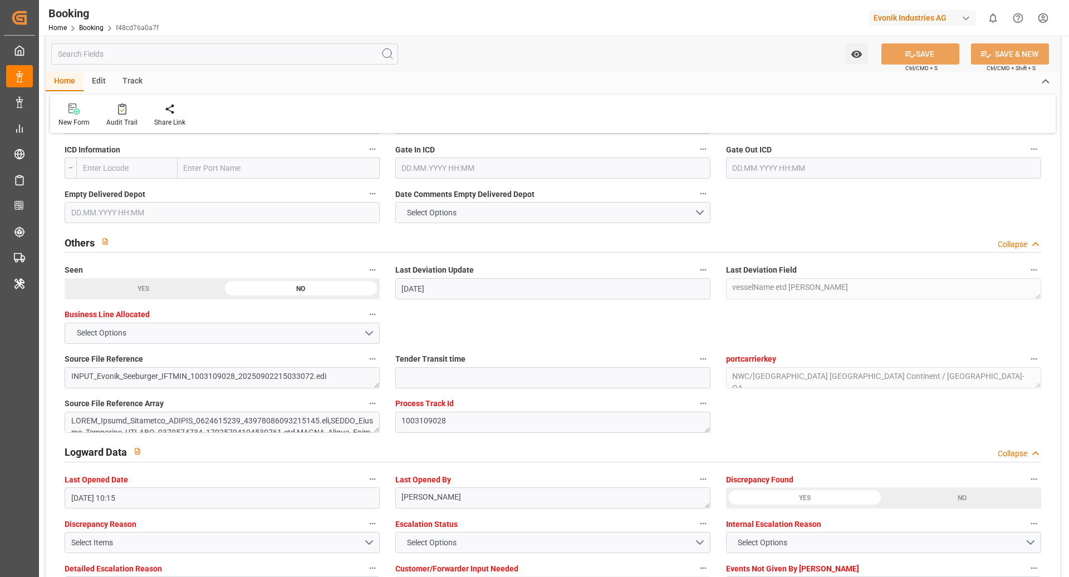
scroll to position [1610, 0]
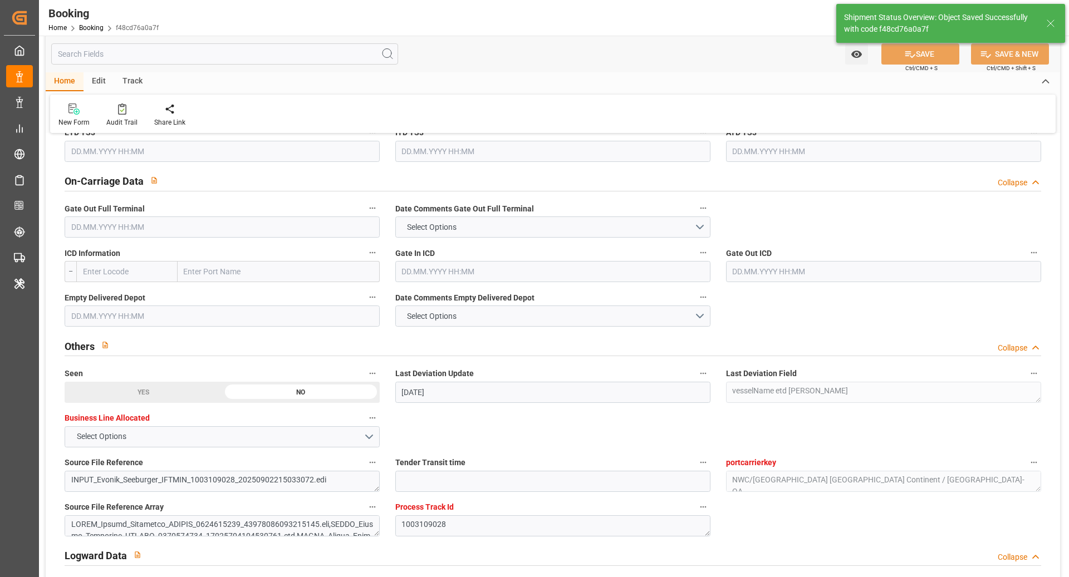
type textarea "[PERSON_NAME]"
type input "10.09.2025 11:00"
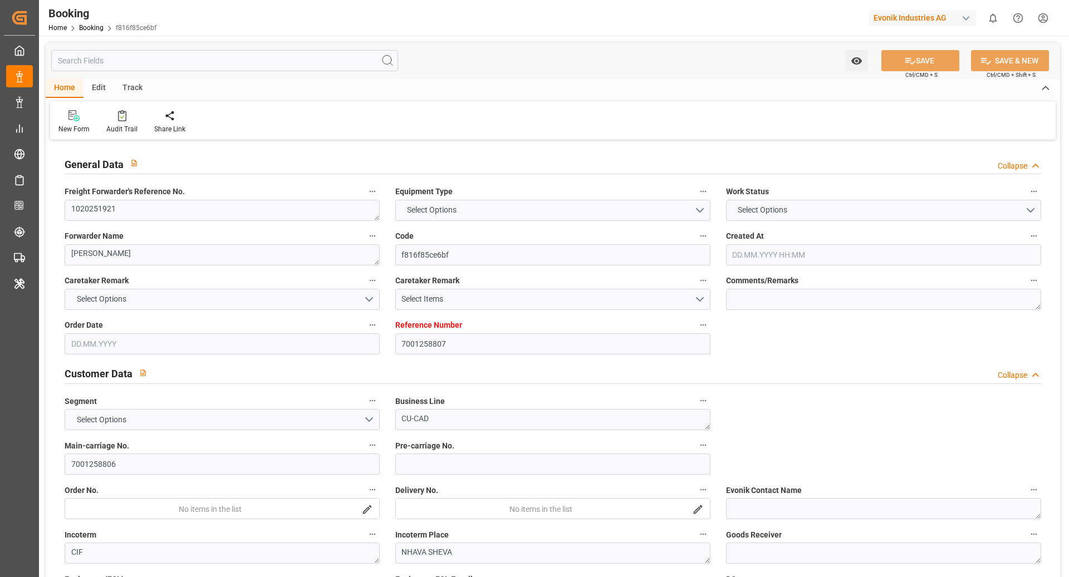
type input "7001258807"
type input "9525883"
type input "Hapag [PERSON_NAME]"
type input "Hapag Lloyd Aktiengesellschaft"
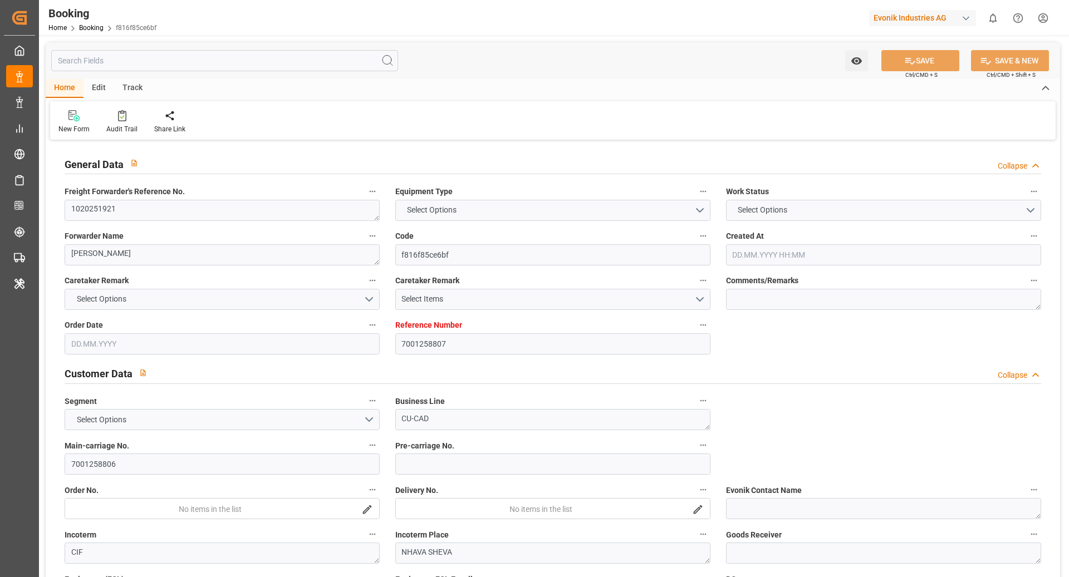
type input "EUNWC"
type input "INNSA"
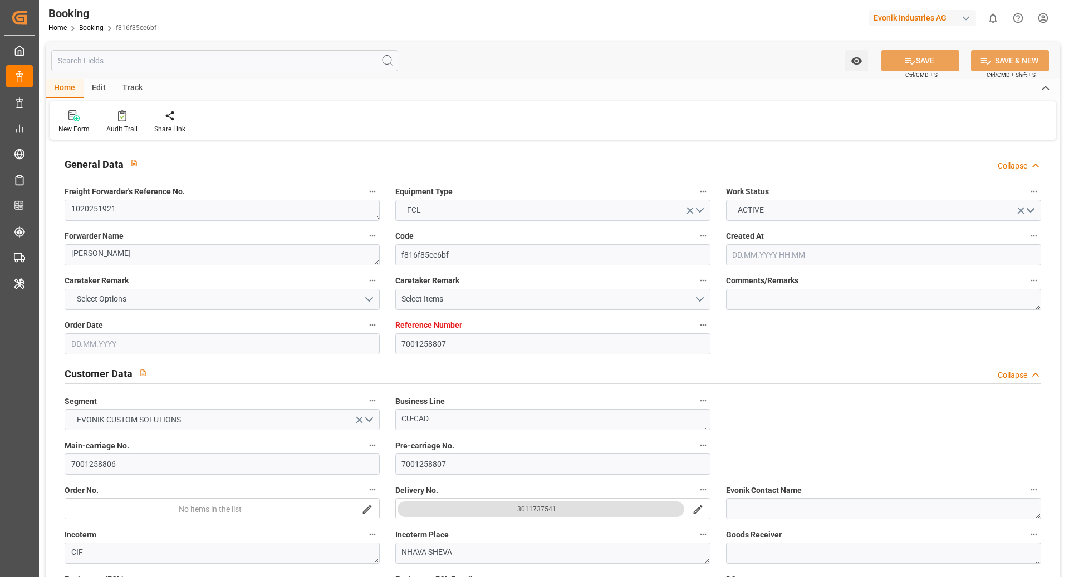
type input "[DATE] 12:28"
type input "[DATE]"
type input "[DATE] 00:00"
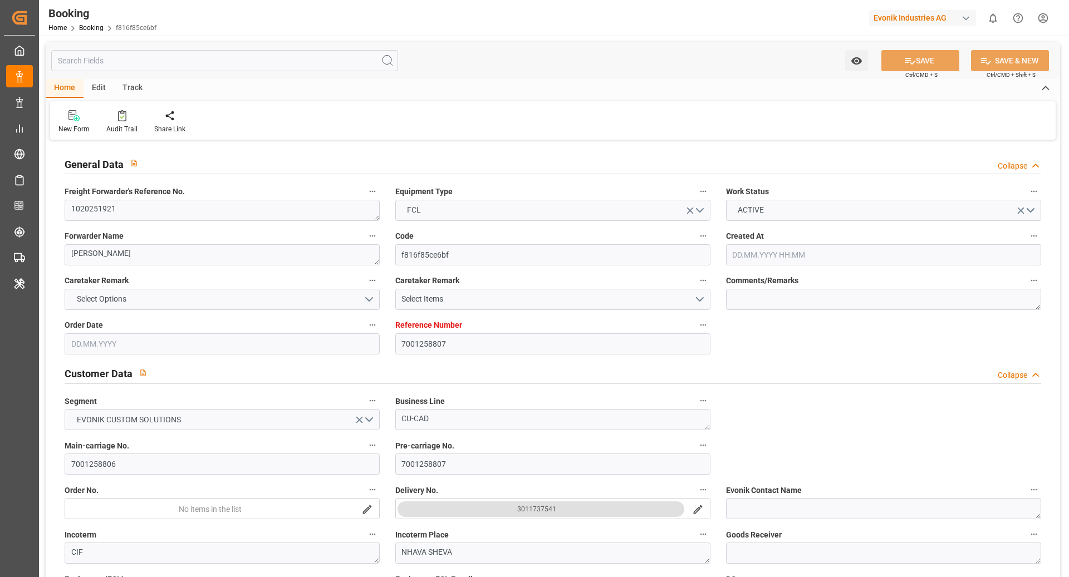
type input "[DATE] 00:00"
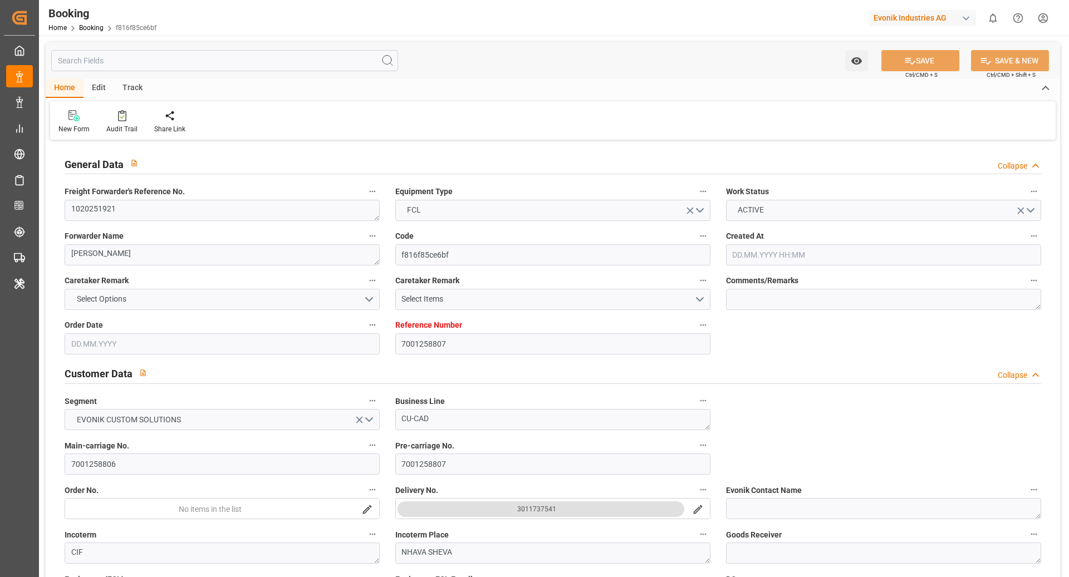
type input "[DATE] 00:00"
type input "[DATE] 09:41"
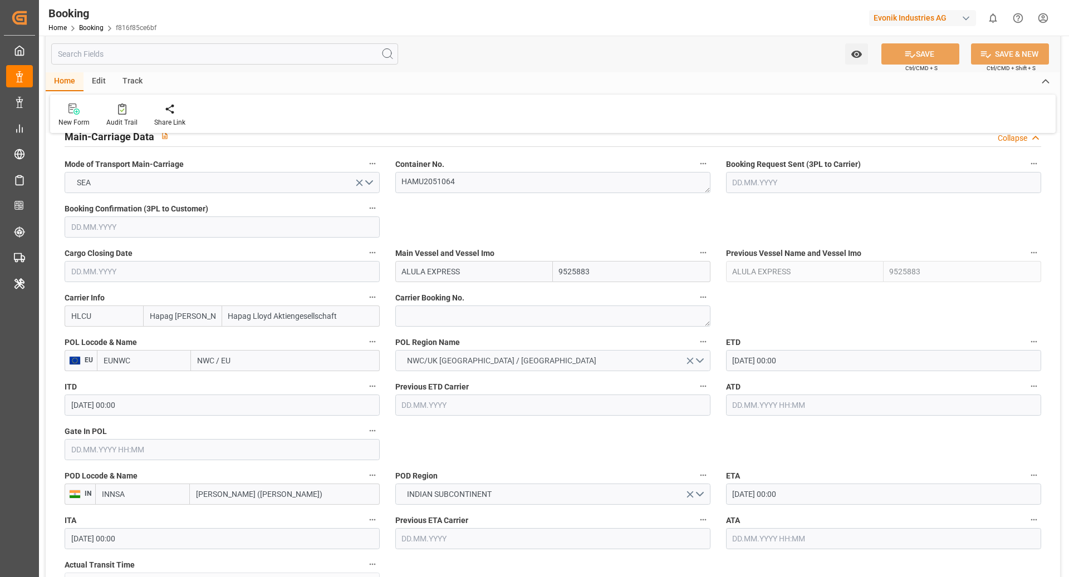
scroll to position [724, 0]
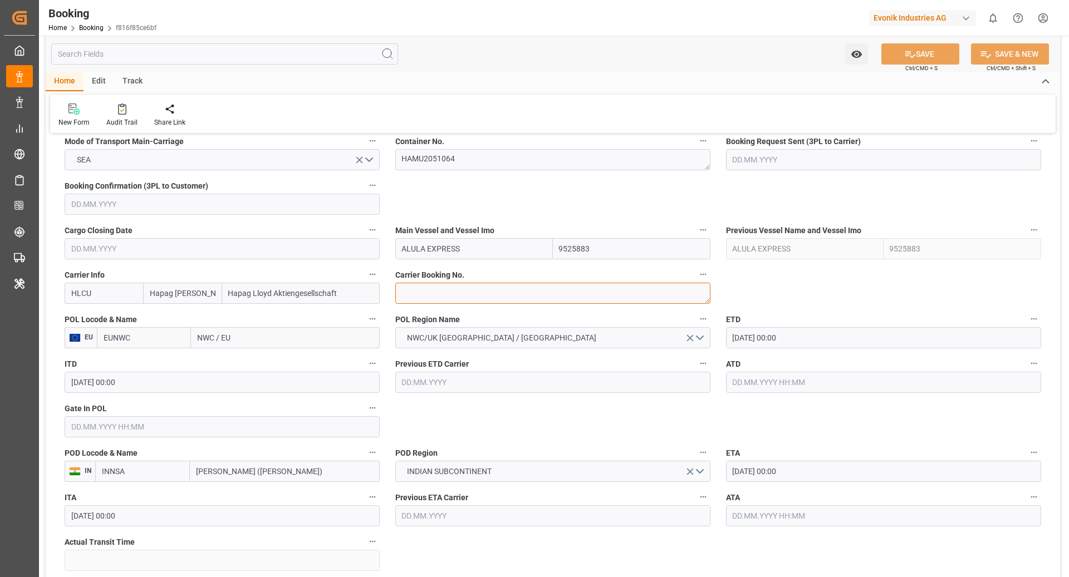
click at [426, 292] on textarea at bounding box center [552, 293] width 315 height 21
paste textarea "20424950"
type textarea "20424950"
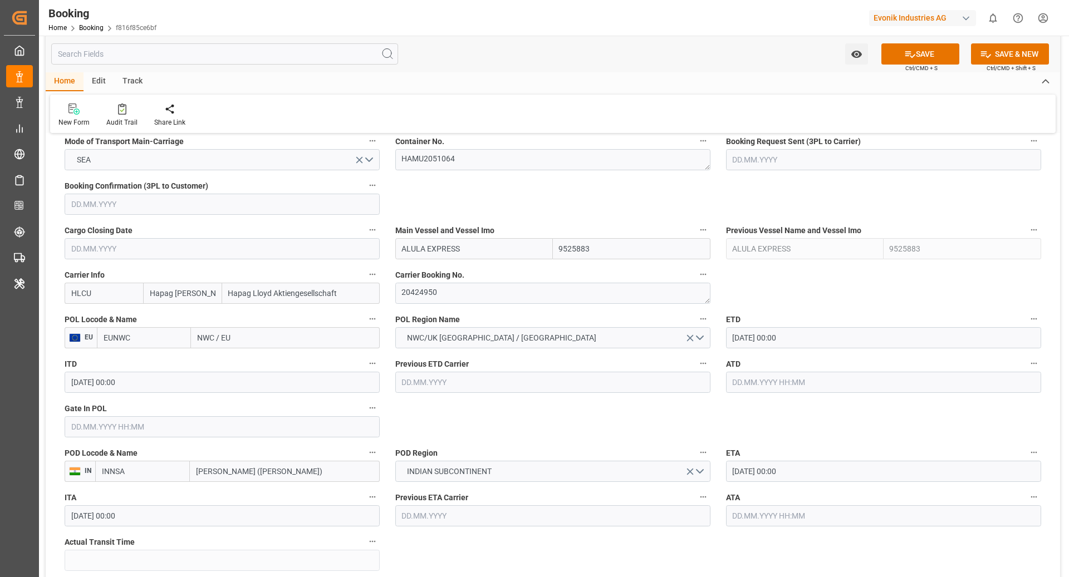
click at [154, 338] on input "EUNWC" at bounding box center [144, 337] width 94 height 21
type input "NLRTM"
click at [161, 366] on div "NLRTM - [GEOGRAPHIC_DATA]" at bounding box center [143, 368] width 93 height 37
type input "[GEOGRAPHIC_DATA]"
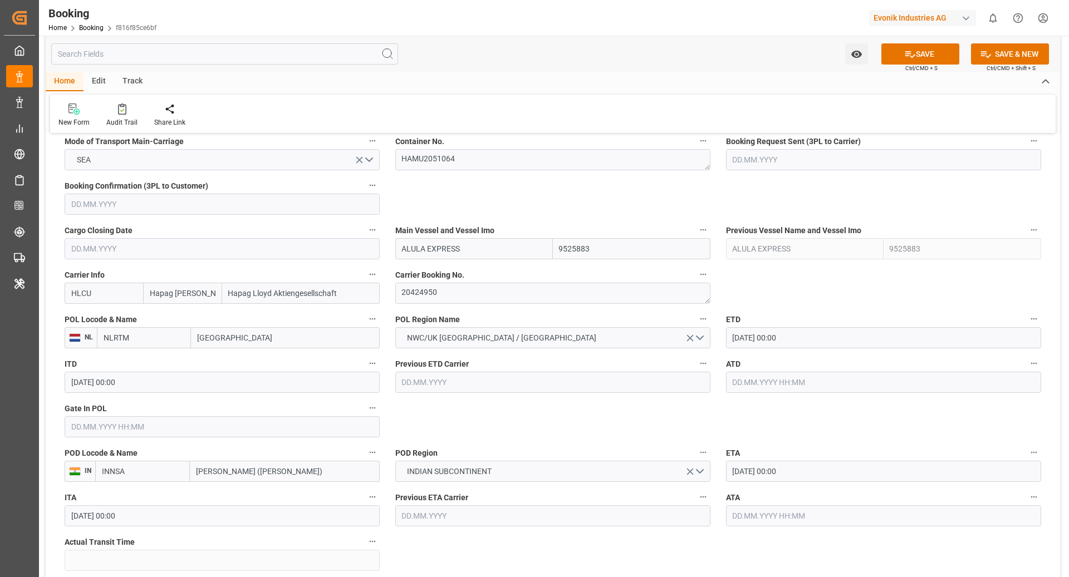
type input "NLRTM"
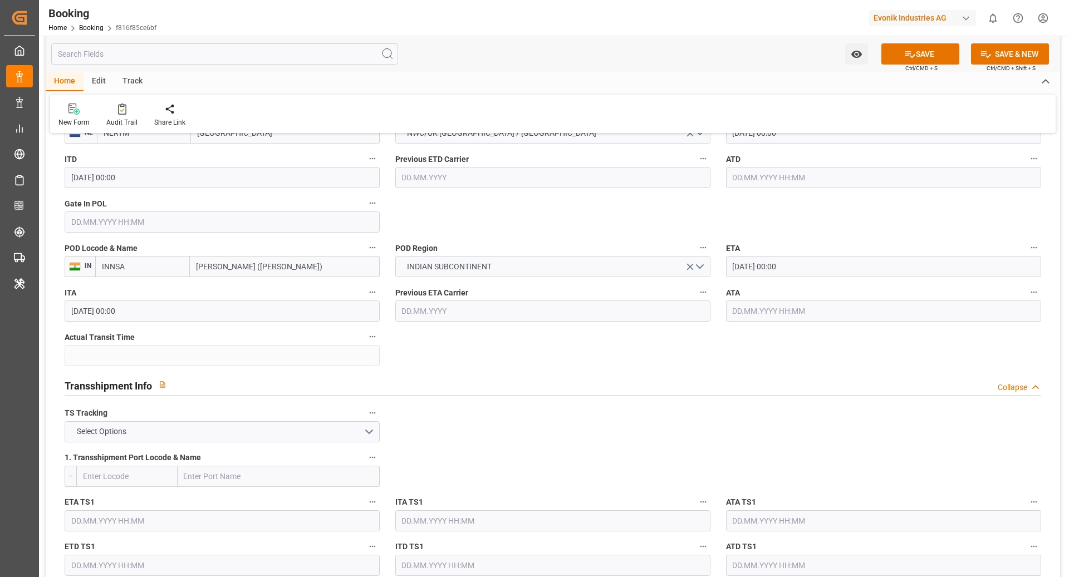
scroll to position [980, 0]
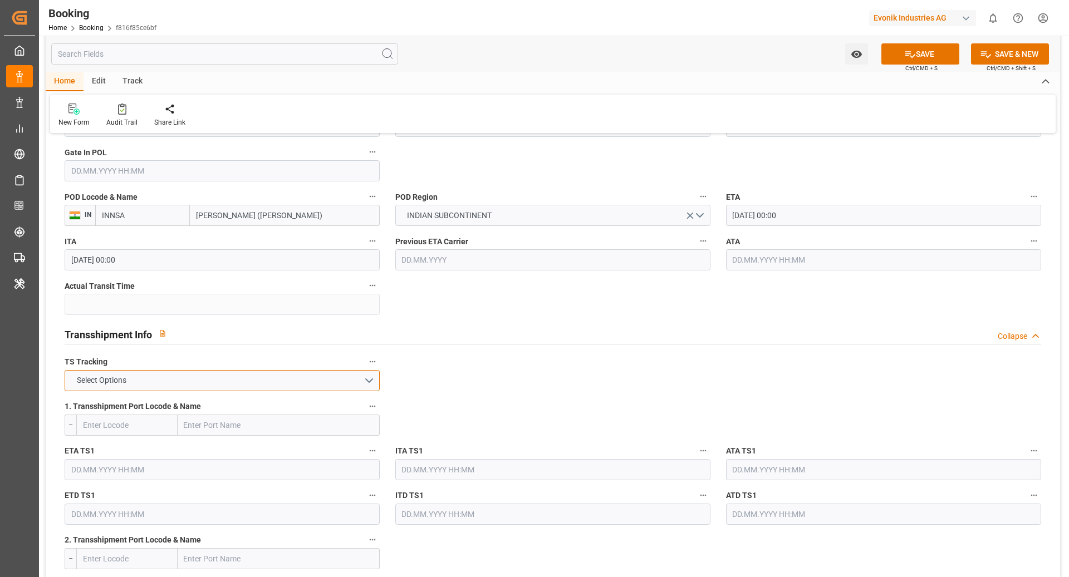
click at [163, 378] on button "Select Options" at bounding box center [222, 380] width 315 height 21
click at [129, 402] on div "FALSE" at bounding box center [222, 406] width 314 height 23
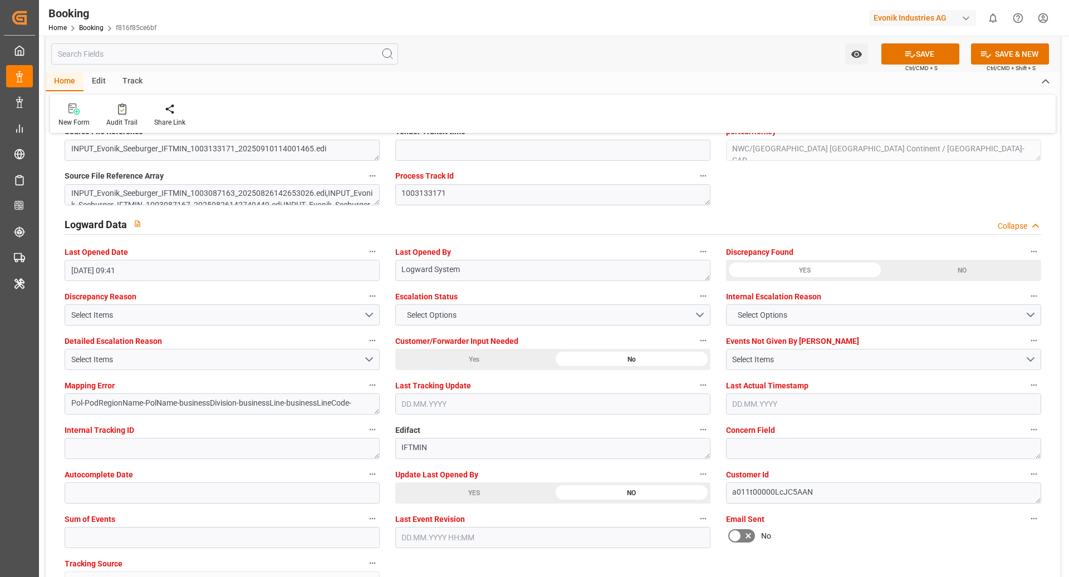
scroll to position [2022, 0]
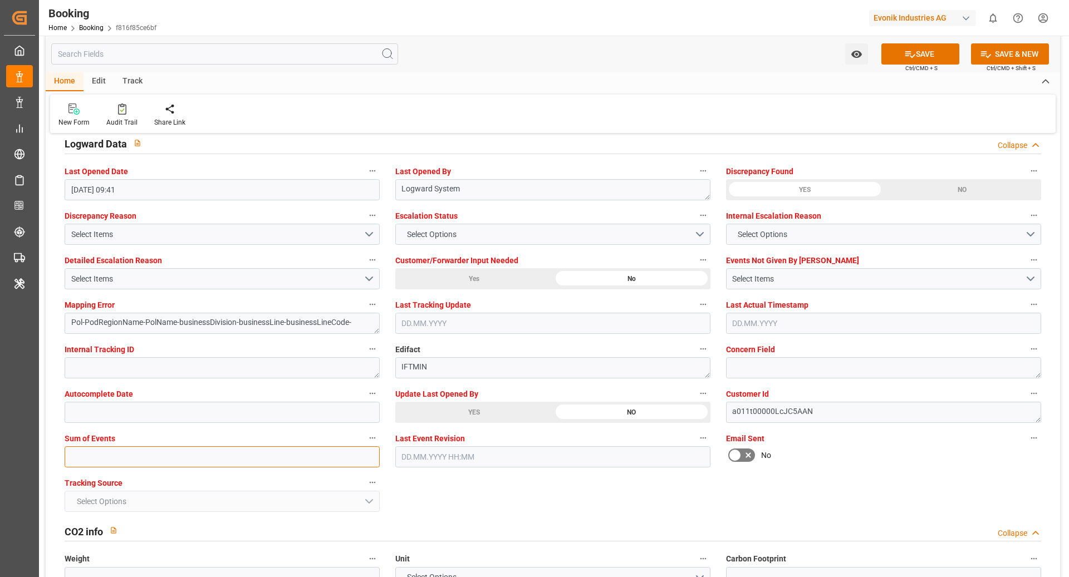
click at [202, 449] on input "text" at bounding box center [222, 456] width 315 height 21
type input "0"
click at [927, 48] on button "SAVE" at bounding box center [920, 53] width 78 height 21
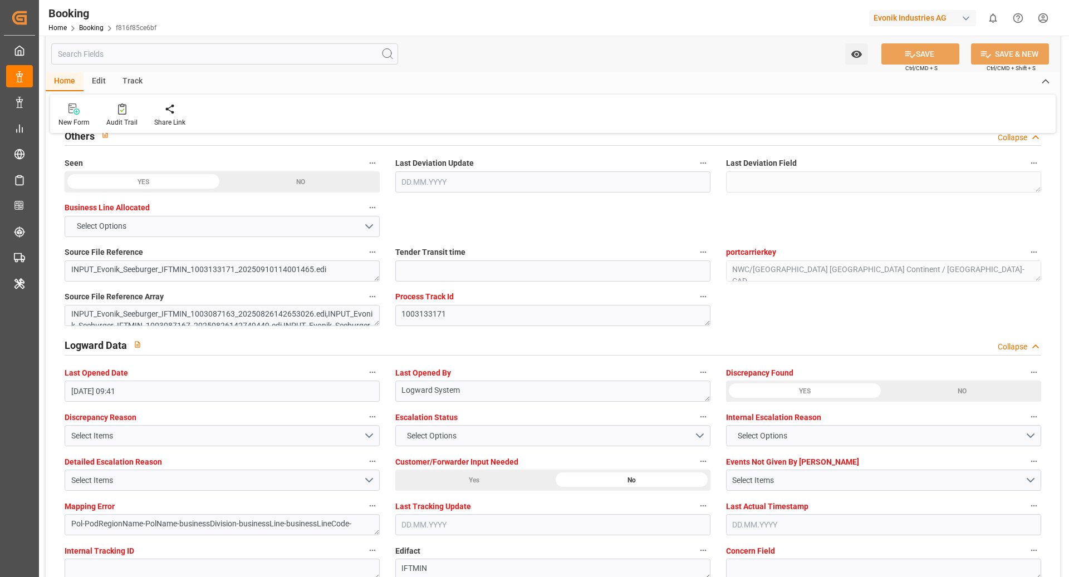
scroll to position [1757, 0]
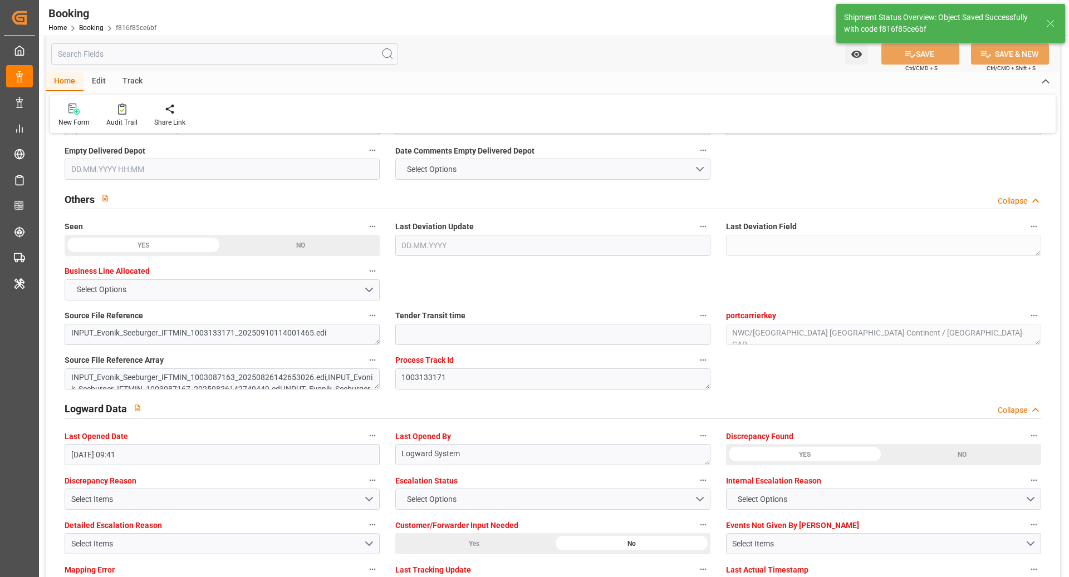
type textarea "[PERSON_NAME]"
type textarea "businessDivision-businessLine-"
type input "[DATE] 11:01"
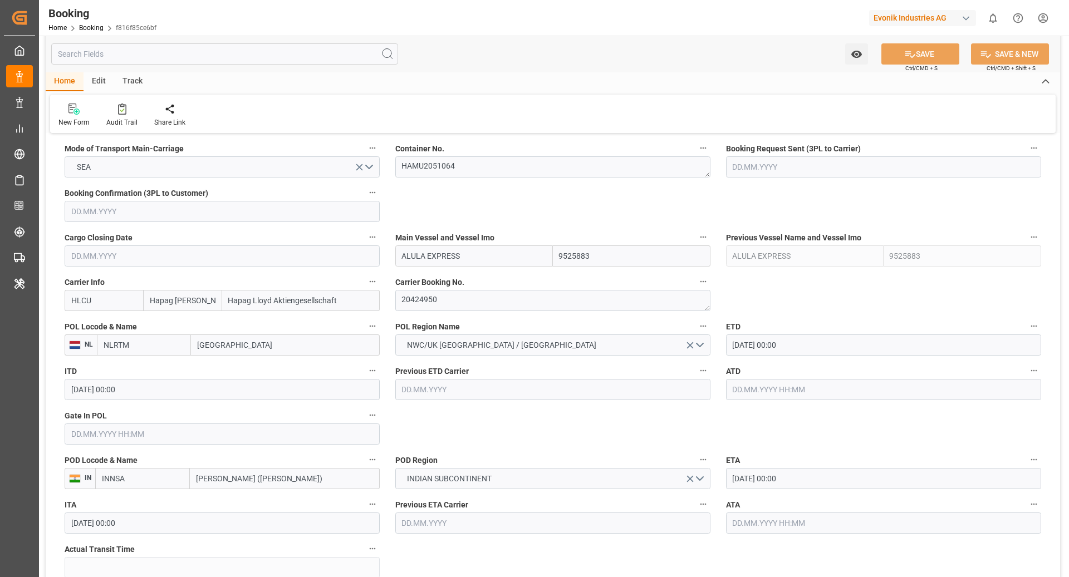
scroll to position [616, 0]
